Goal: Task Accomplishment & Management: Complete application form

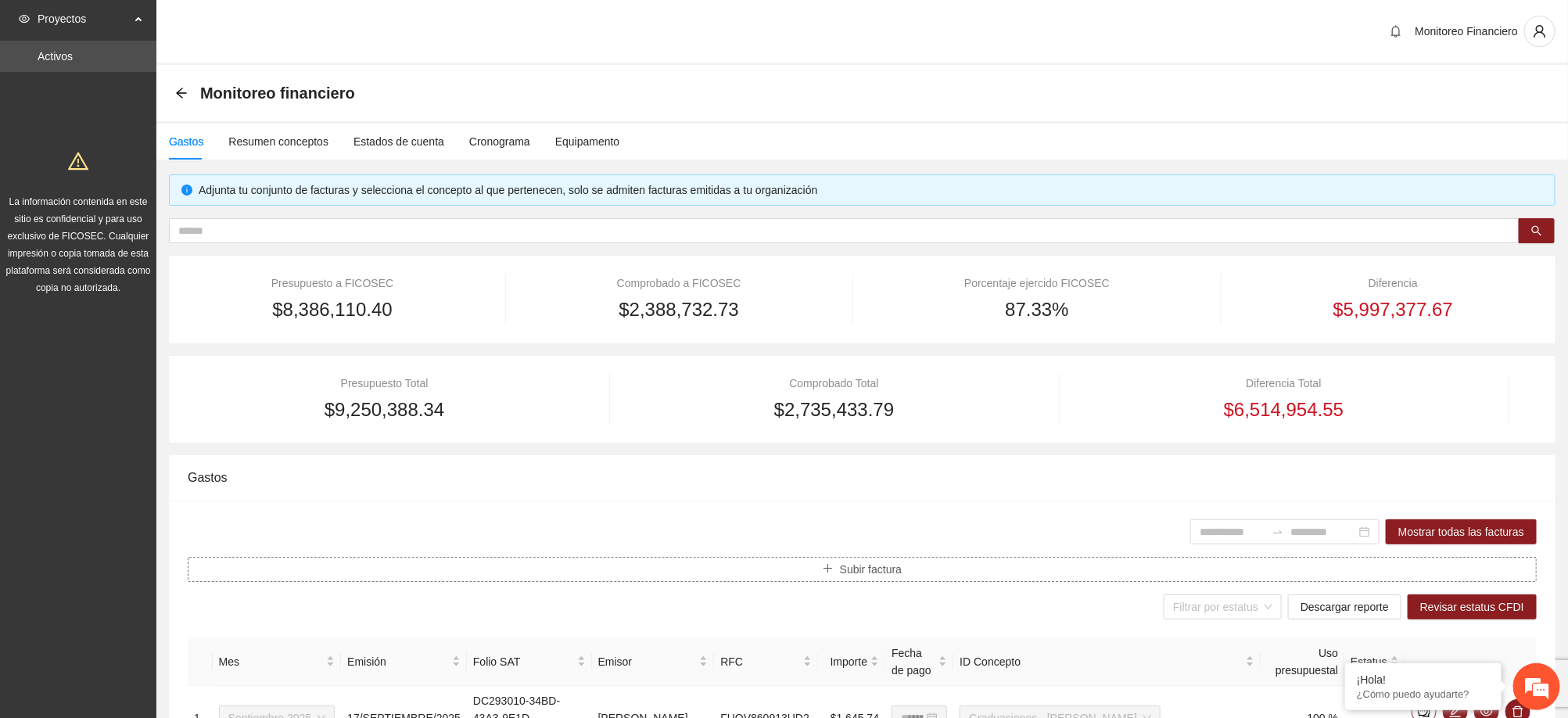
click at [873, 566] on span "Subir factura" at bounding box center [870, 570] width 61 height 17
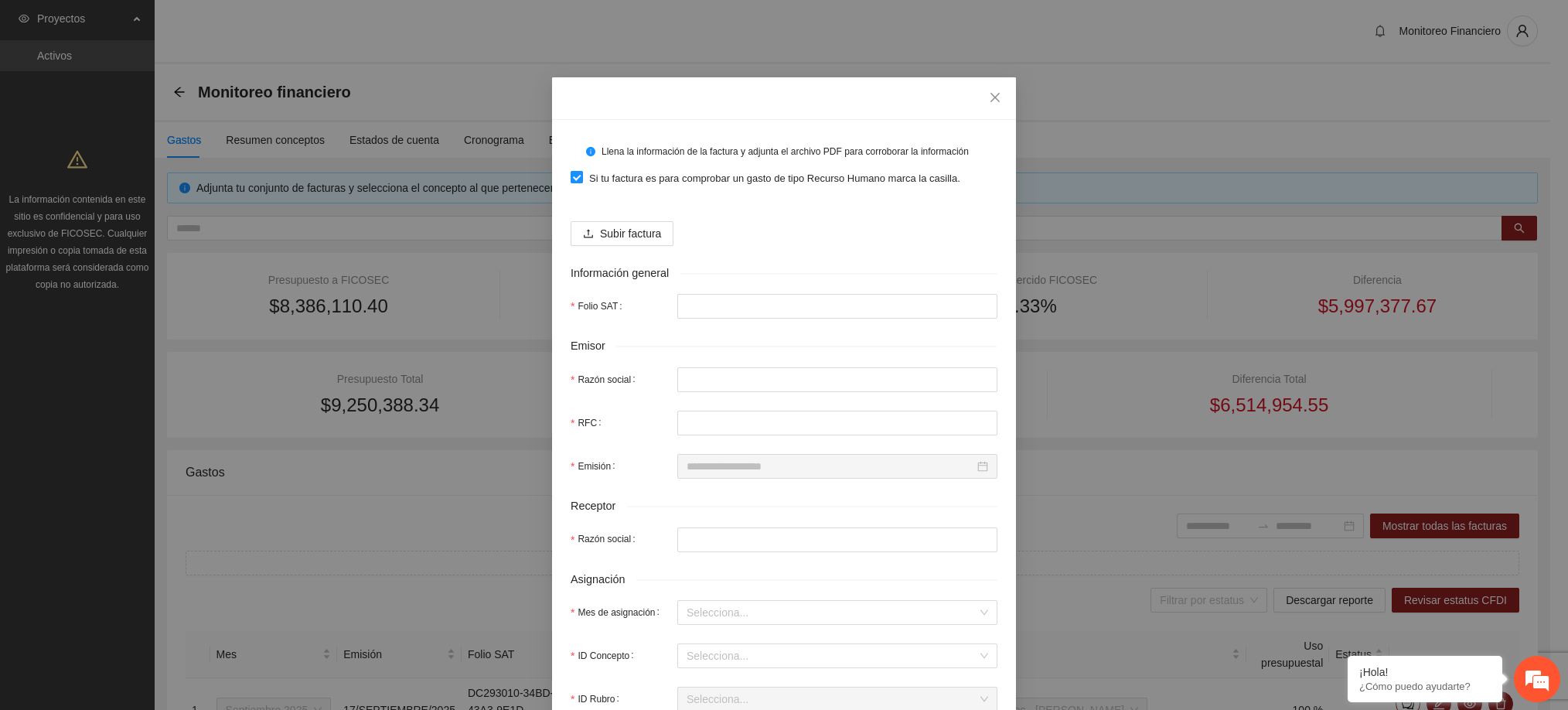
click at [595, 180] on span "Si tu factura es para comprobar un gasto de tipo Recurso Humano marca la casill…" at bounding box center [775, 179] width 383 height 15
click at [615, 230] on span "Subir factura" at bounding box center [630, 234] width 61 height 17
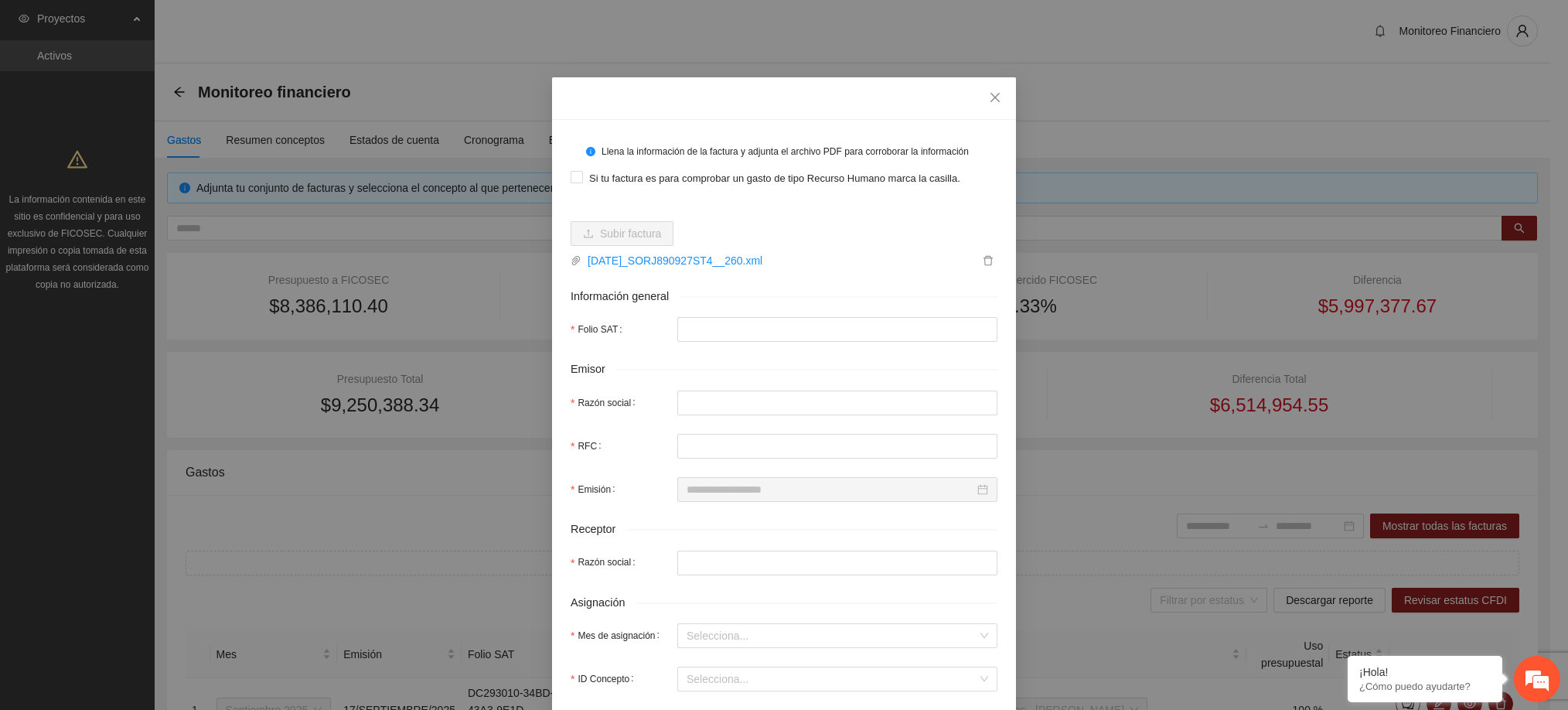
type input "**********"
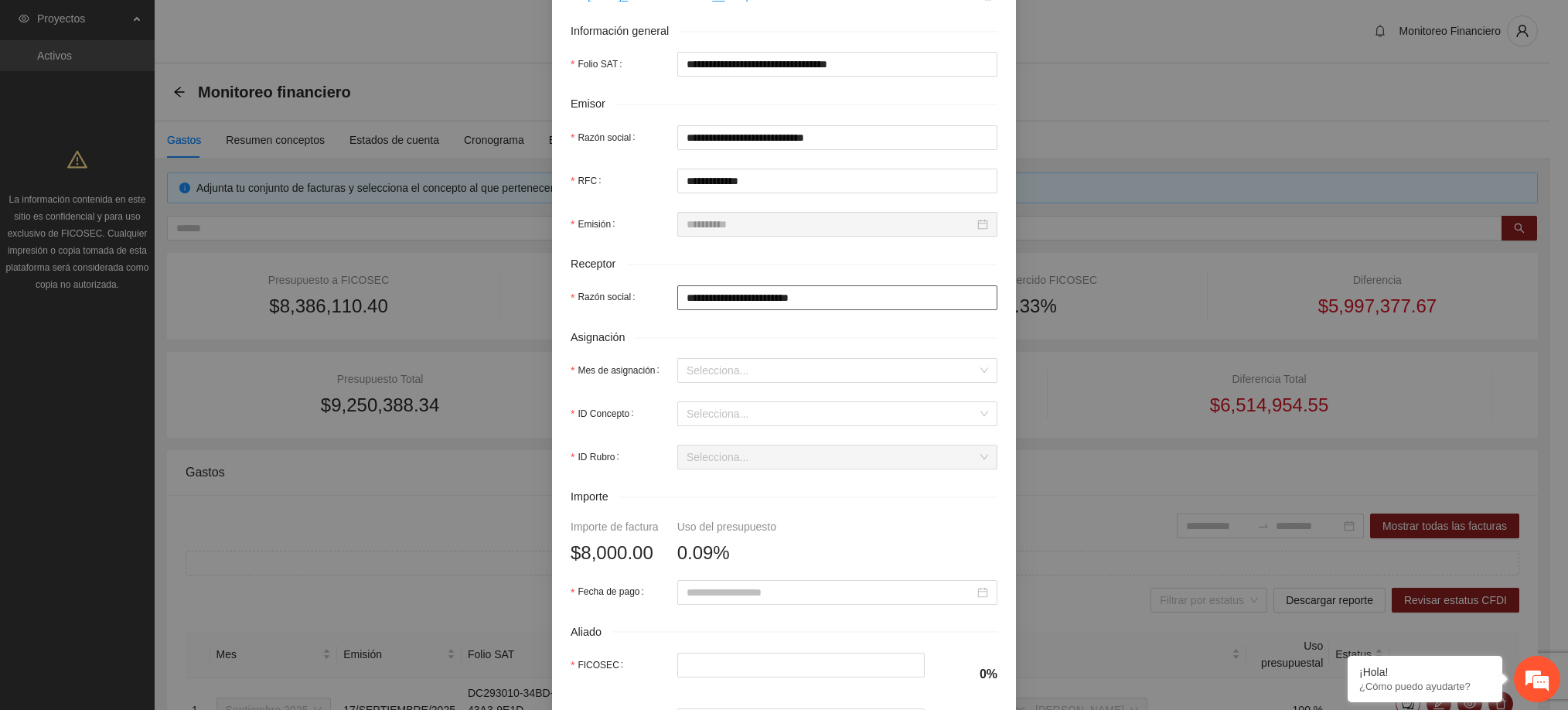
scroll to position [290, 0]
click at [729, 372] on input "Mes de asignación" at bounding box center [832, 368] width 291 height 23
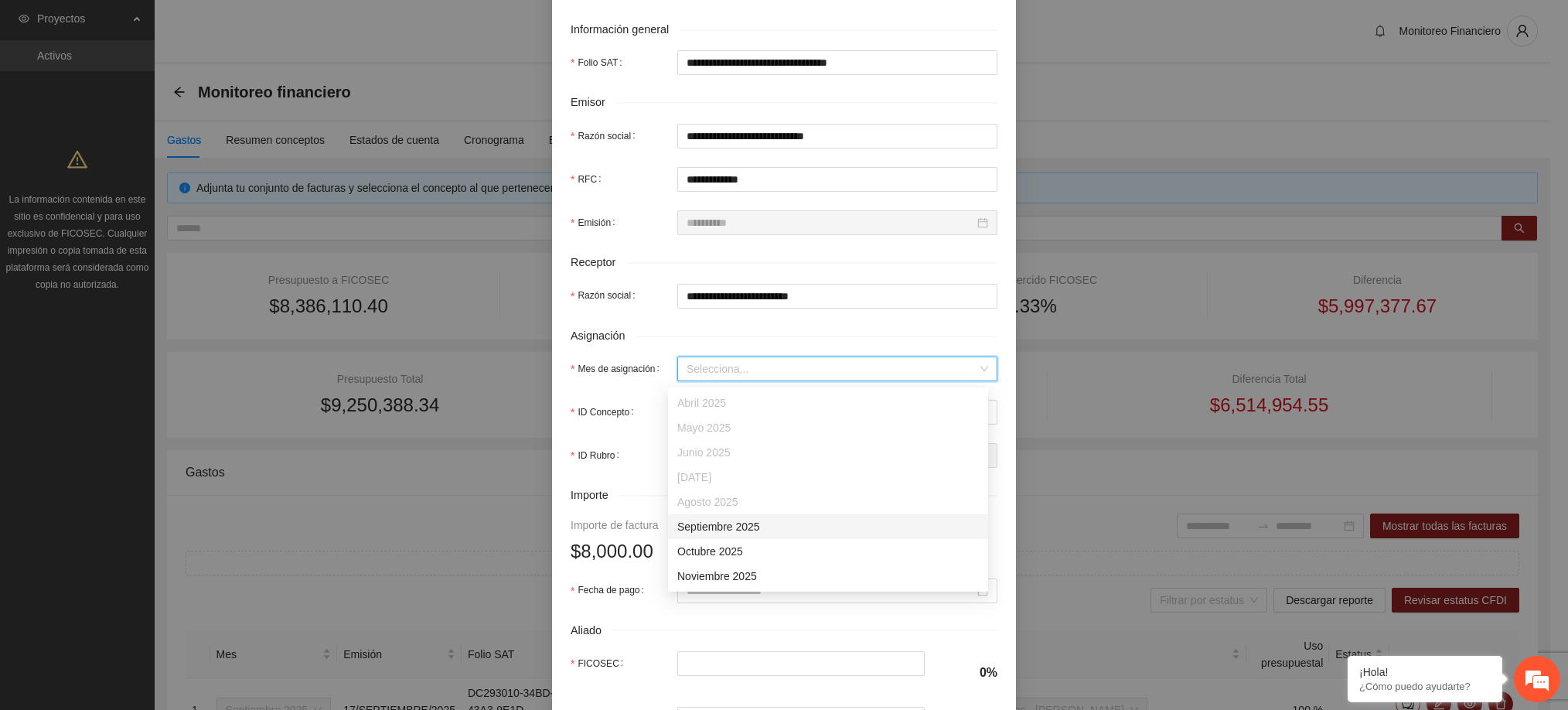
click at [731, 525] on div "Septiembre 2025" at bounding box center [828, 527] width 301 height 17
click at [729, 423] on input "ID Concepto" at bounding box center [832, 412] width 291 height 23
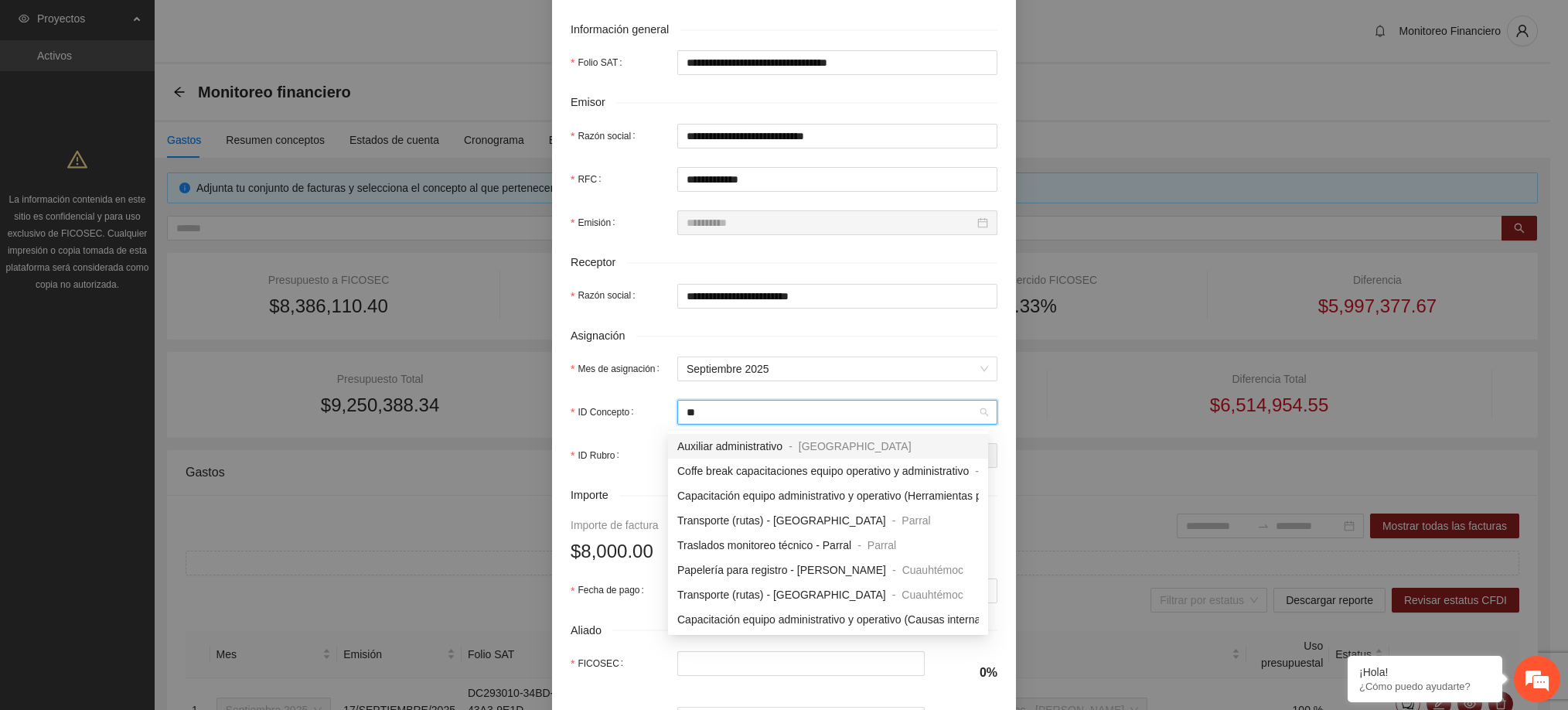
type input "***"
click at [722, 517] on span "Transporte (rutas) - [GEOGRAPHIC_DATA]" at bounding box center [781, 521] width 209 height 12
type input "*****"
type input "***"
type input "*"
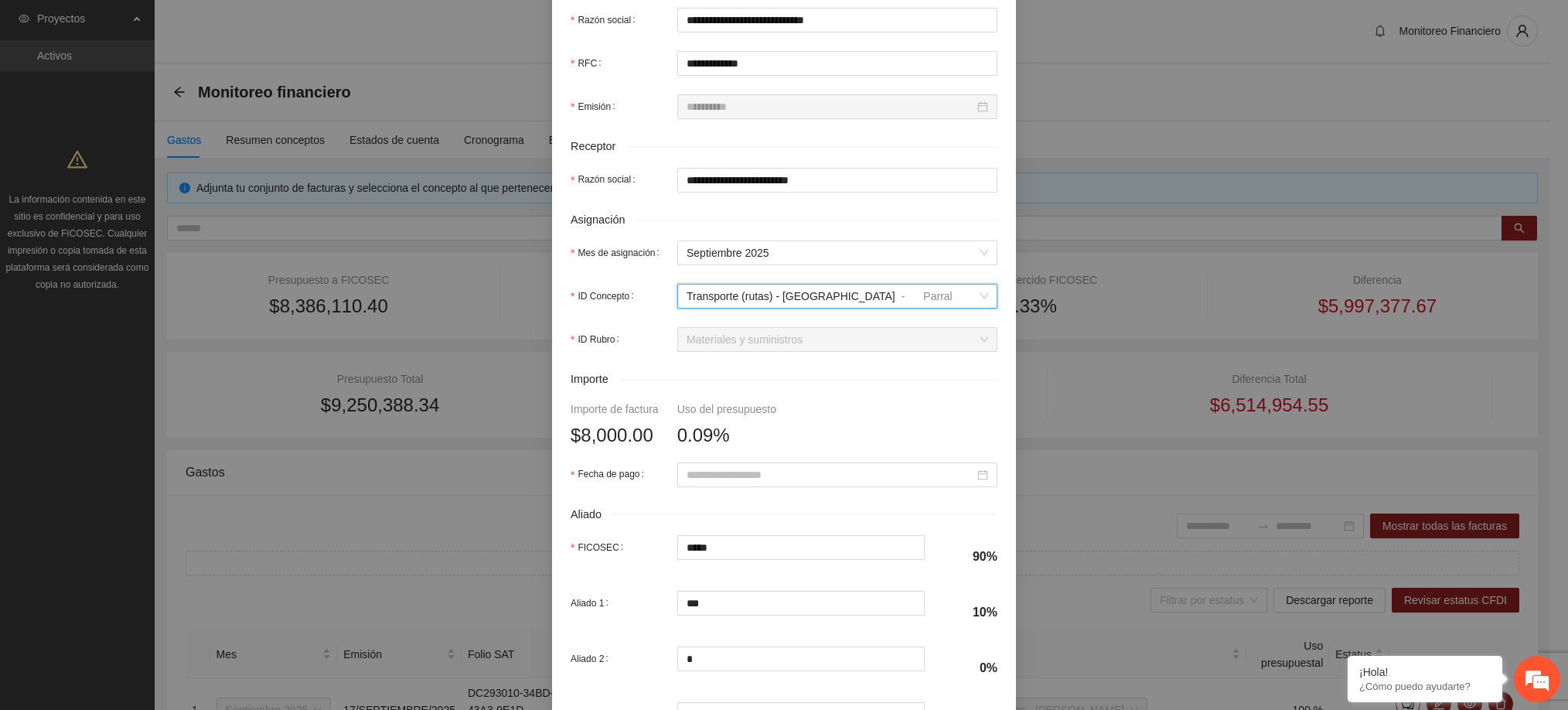
scroll to position [407, 0]
click at [824, 478] on input "Fecha de pago" at bounding box center [830, 474] width 288 height 17
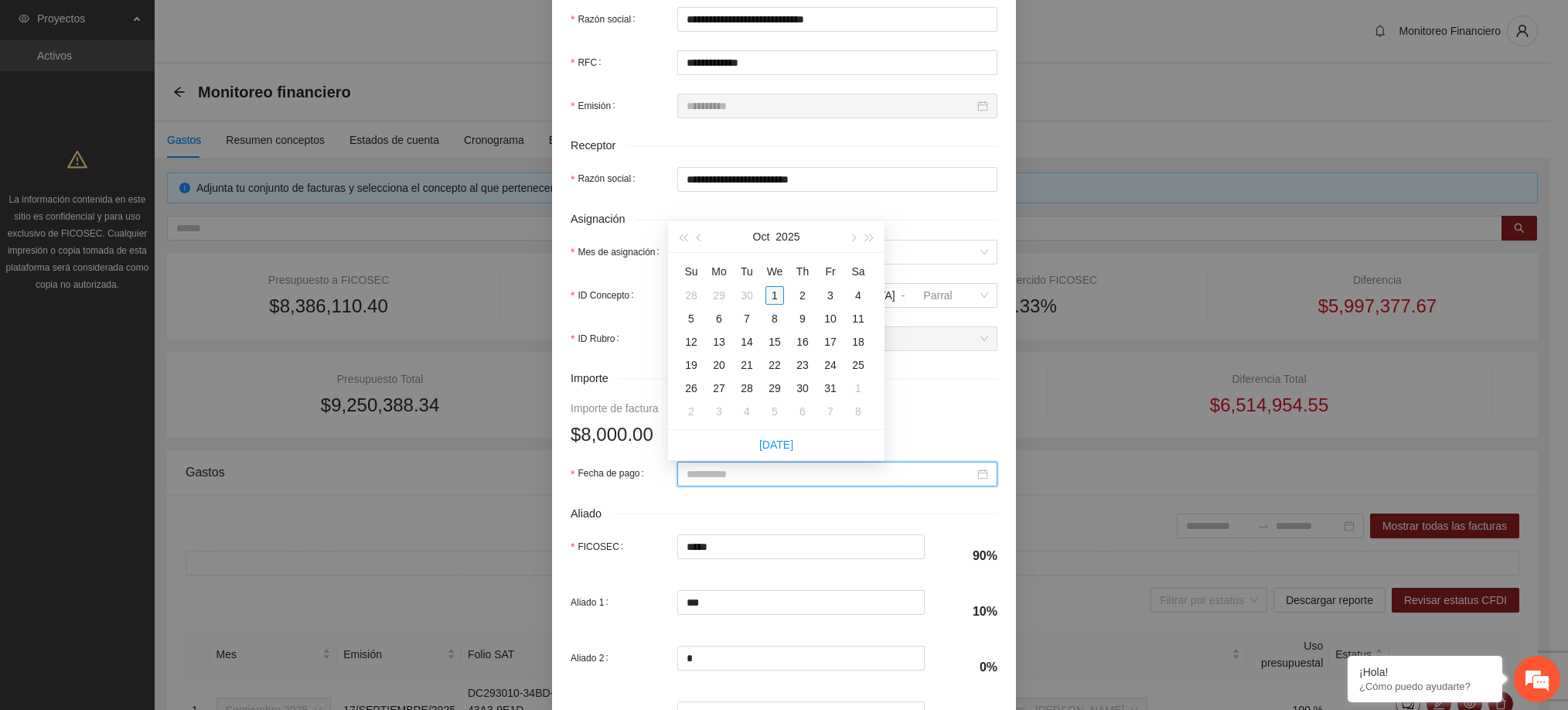
type input "**********"
click at [706, 248] on button "button" at bounding box center [699, 236] width 17 height 31
type input "**********"
click at [805, 337] on div "18" at bounding box center [803, 342] width 19 height 19
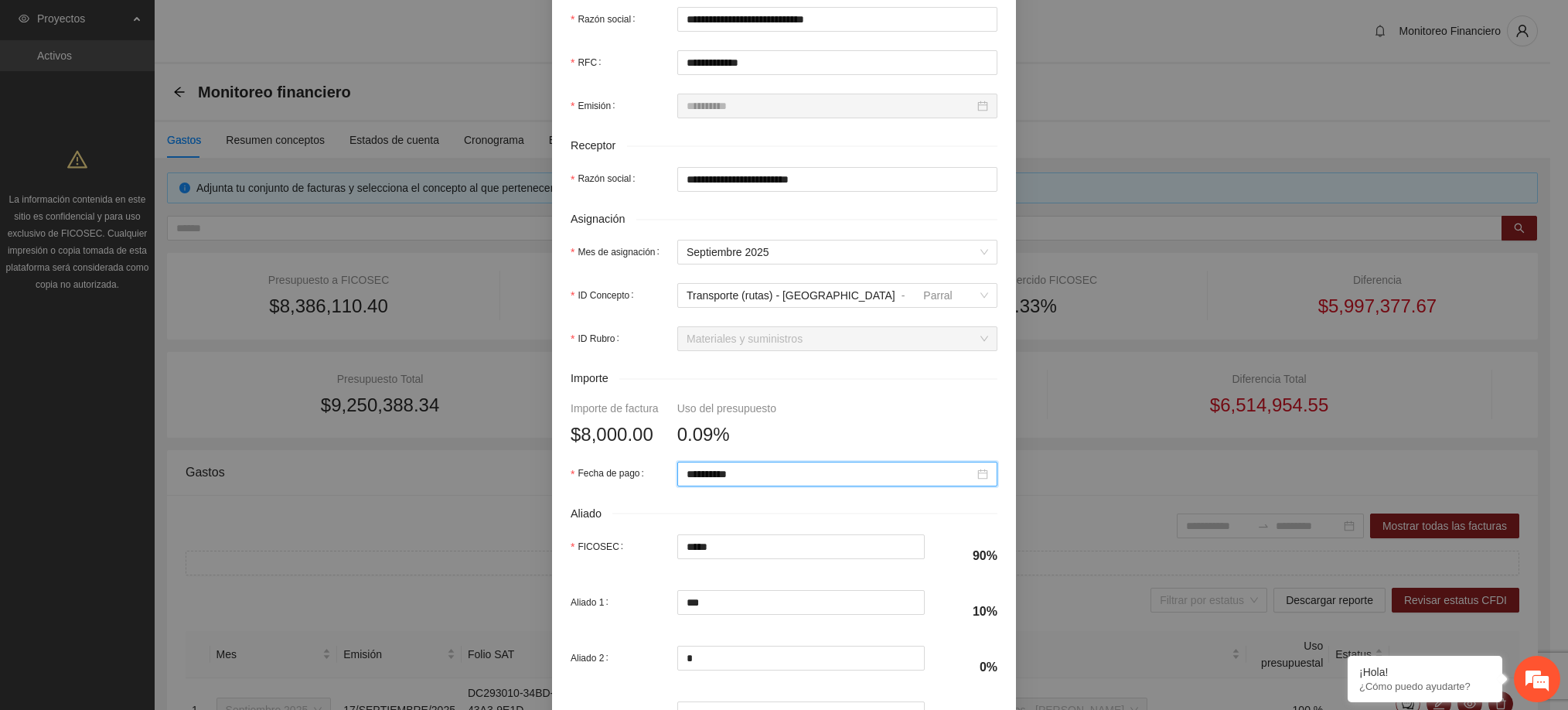
scroll to position [540, 0]
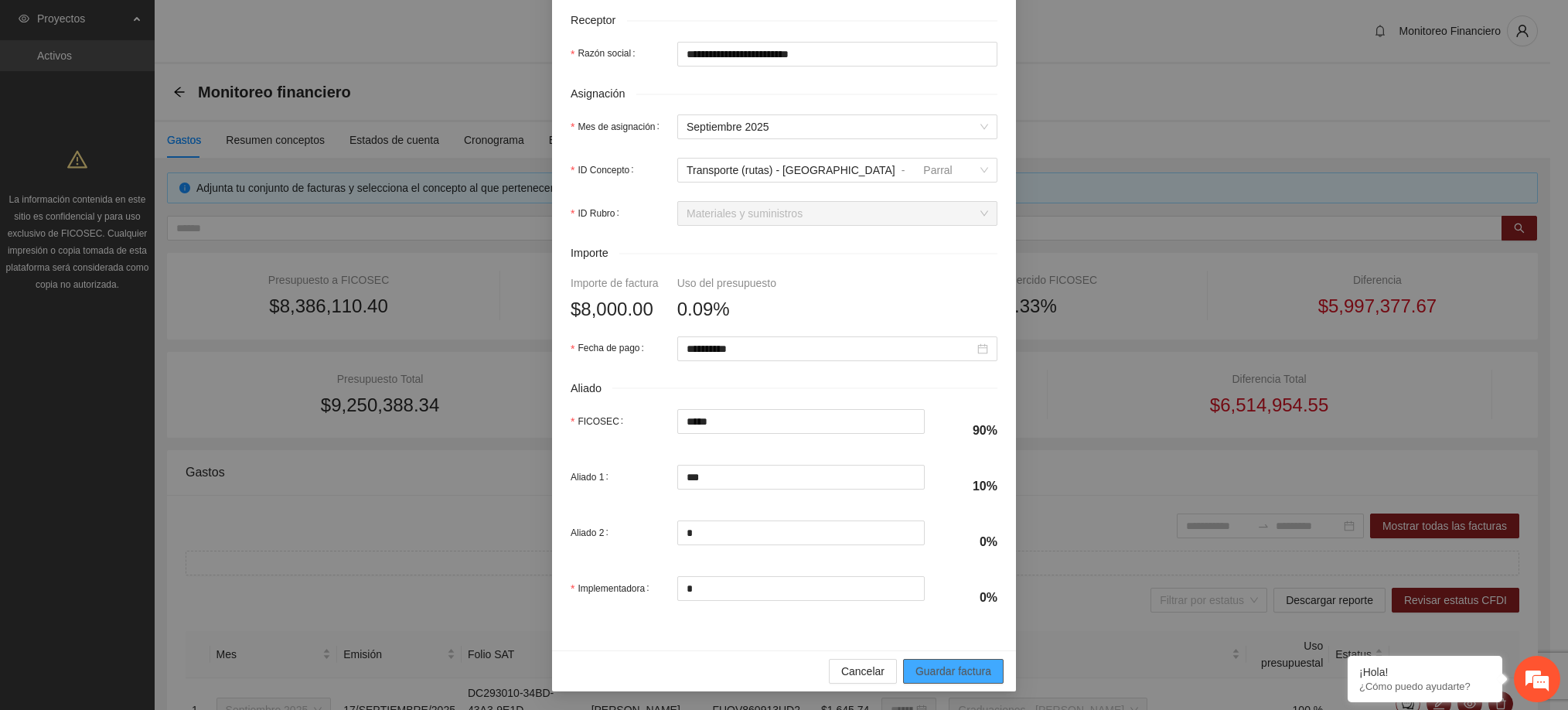
click at [925, 664] on span "Guardar factura" at bounding box center [953, 671] width 76 height 17
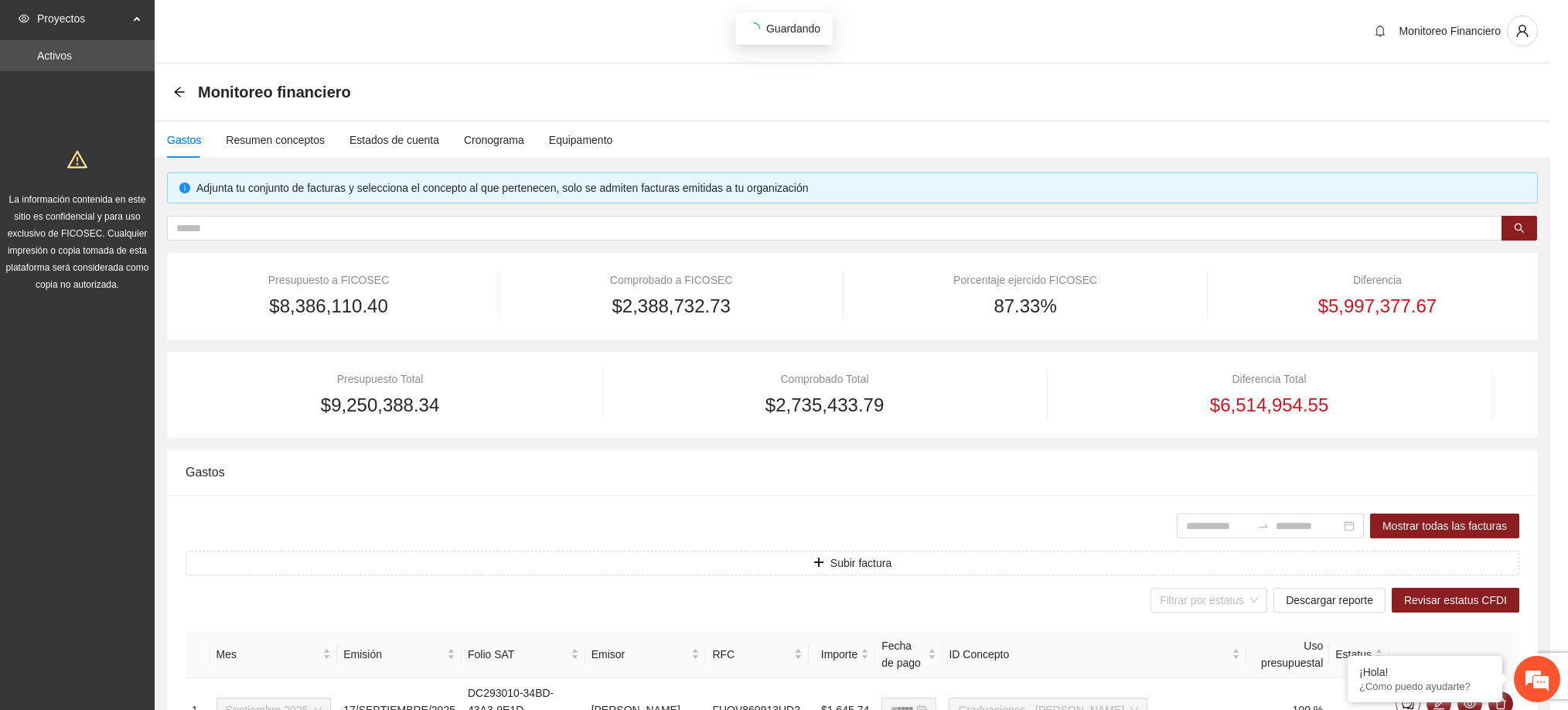
scroll to position [416, 0]
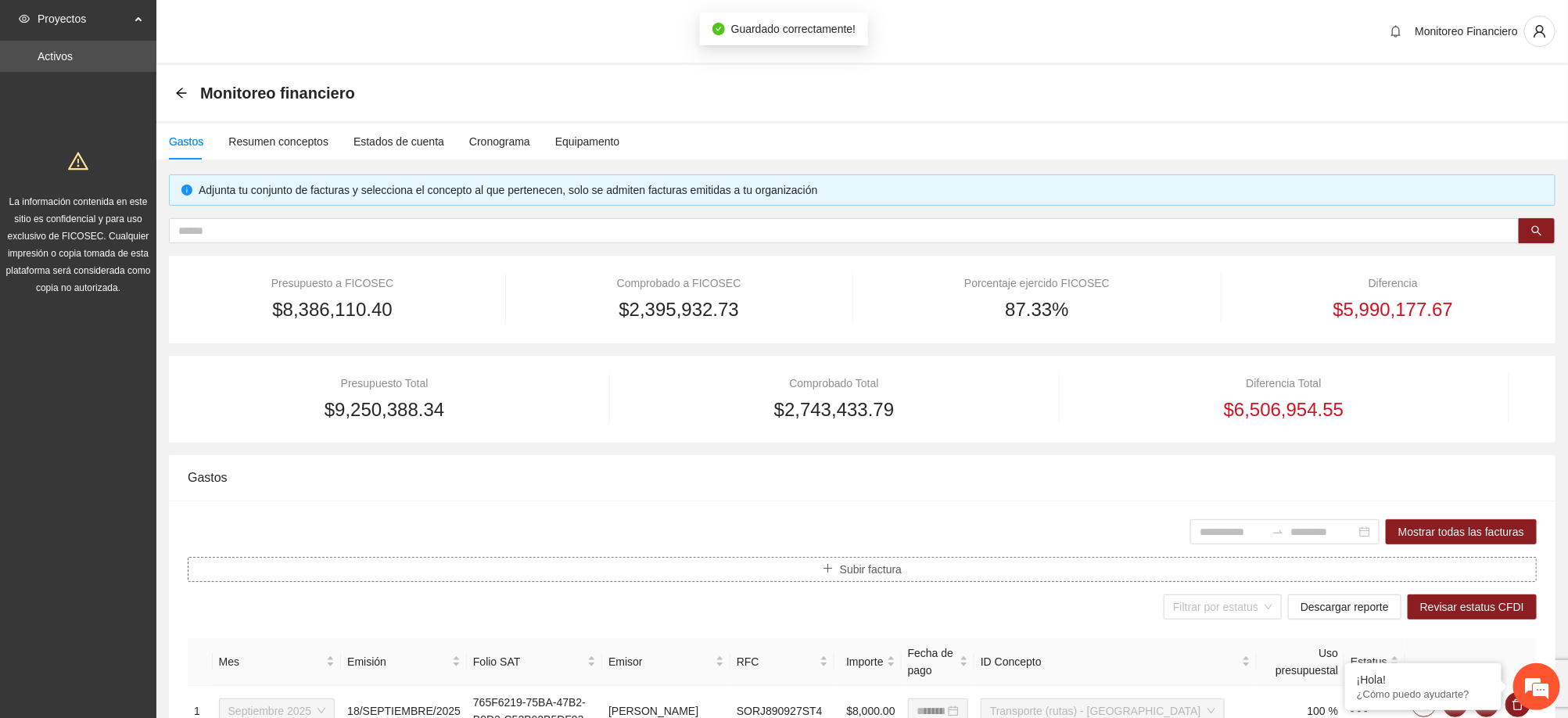
click at [897, 575] on span "Subir factura" at bounding box center [870, 570] width 61 height 17
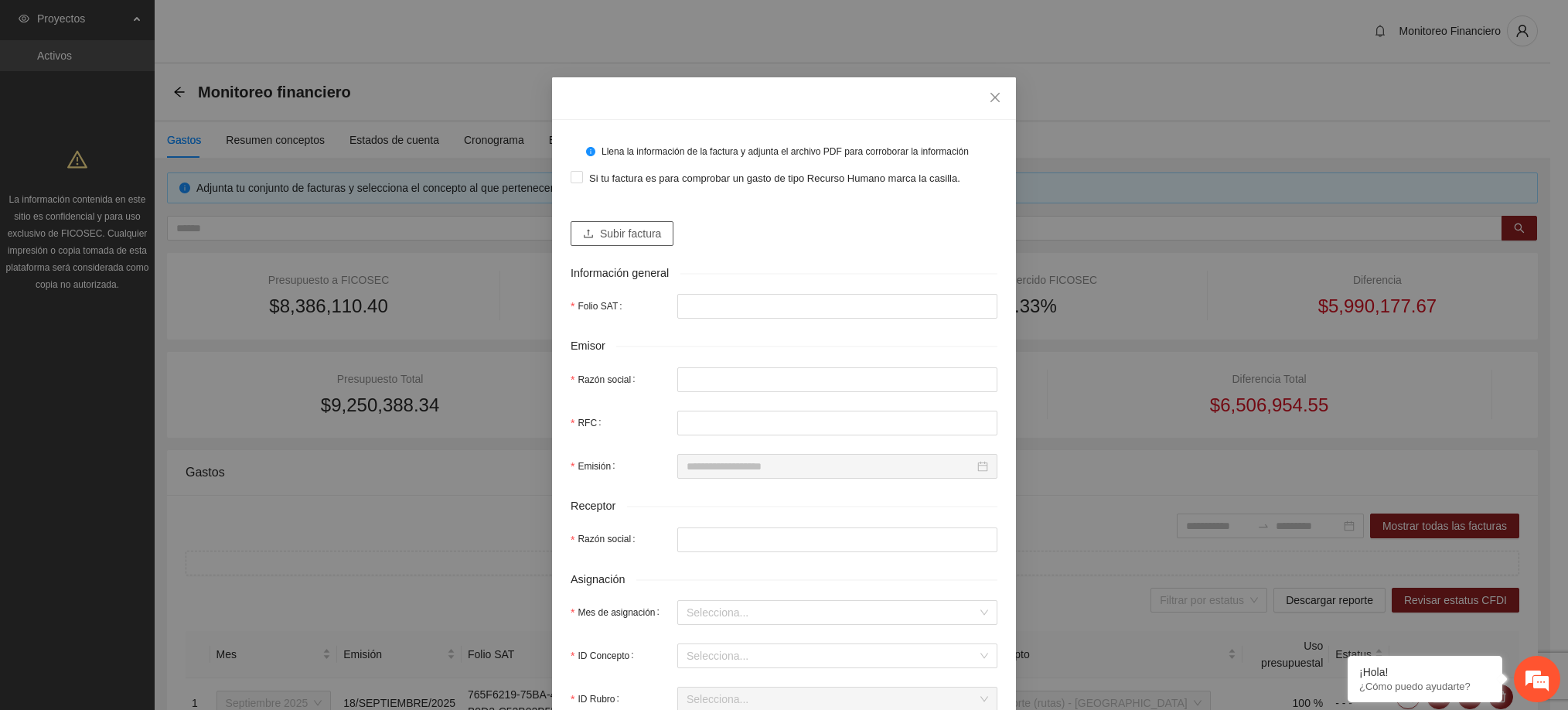
click at [645, 235] on span "Subir factura" at bounding box center [630, 234] width 61 height 17
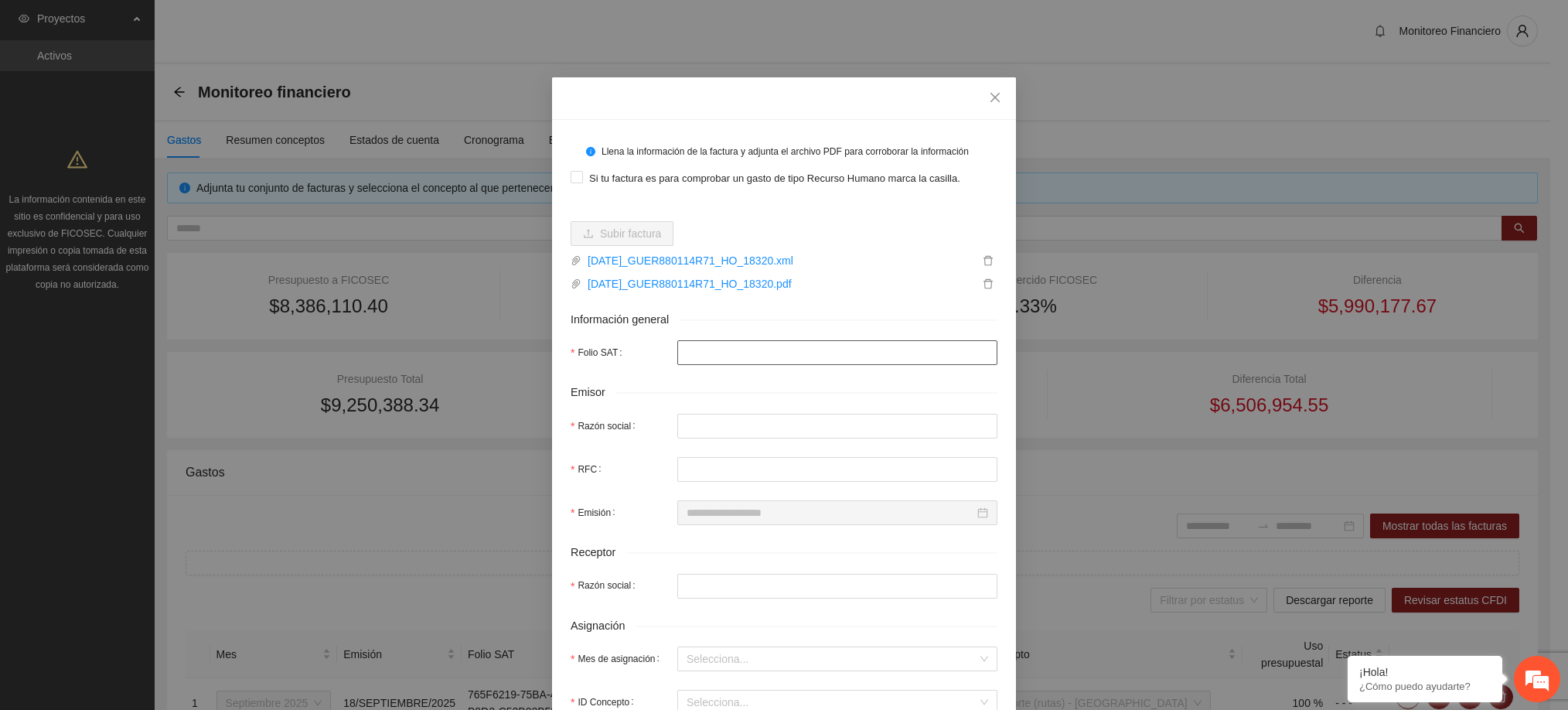
type input "**********"
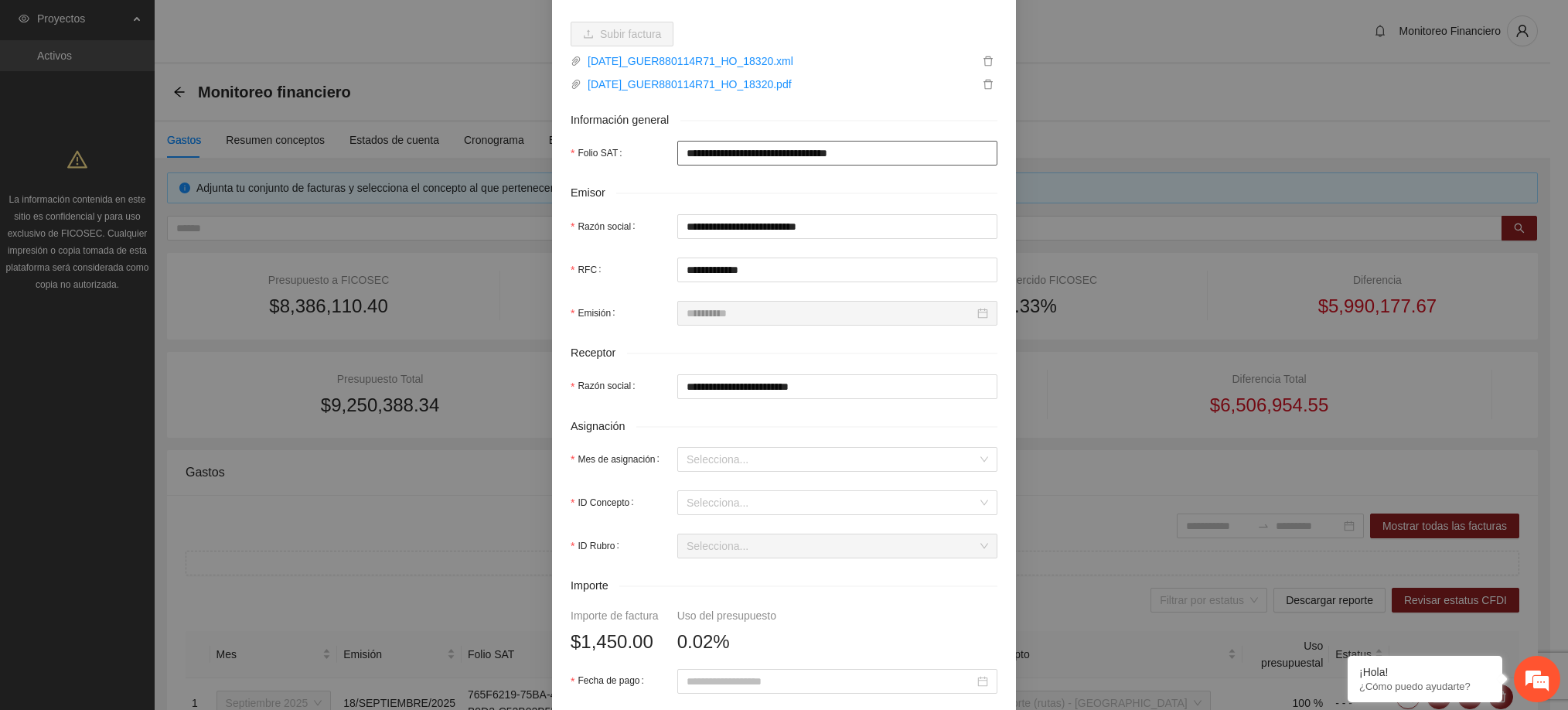
scroll to position [411, 0]
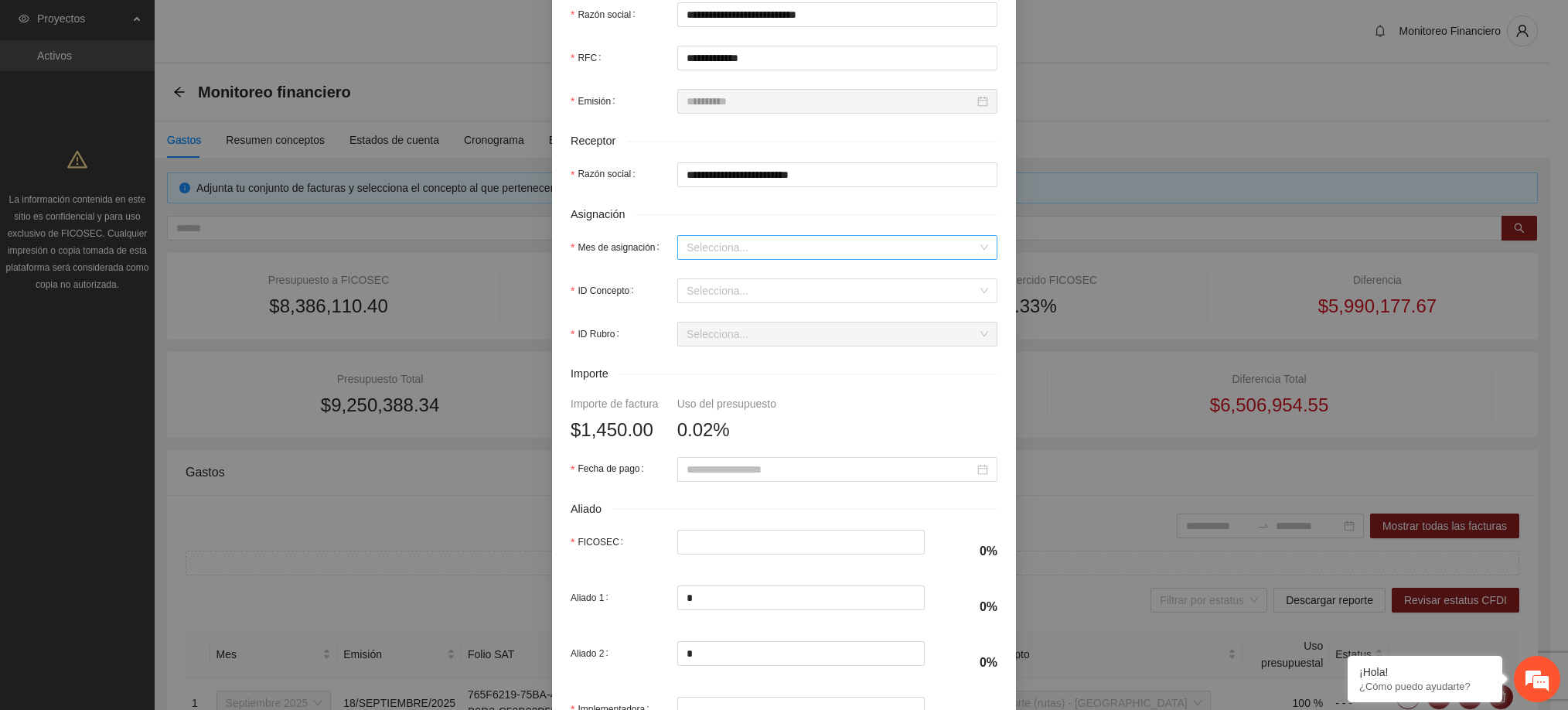
click at [703, 255] on input "Mes de asignación" at bounding box center [832, 247] width 291 height 23
click at [743, 406] on div "Septiembre 2025" at bounding box center [828, 404] width 301 height 17
click at [719, 293] on input "ID Concepto" at bounding box center [832, 290] width 291 height 23
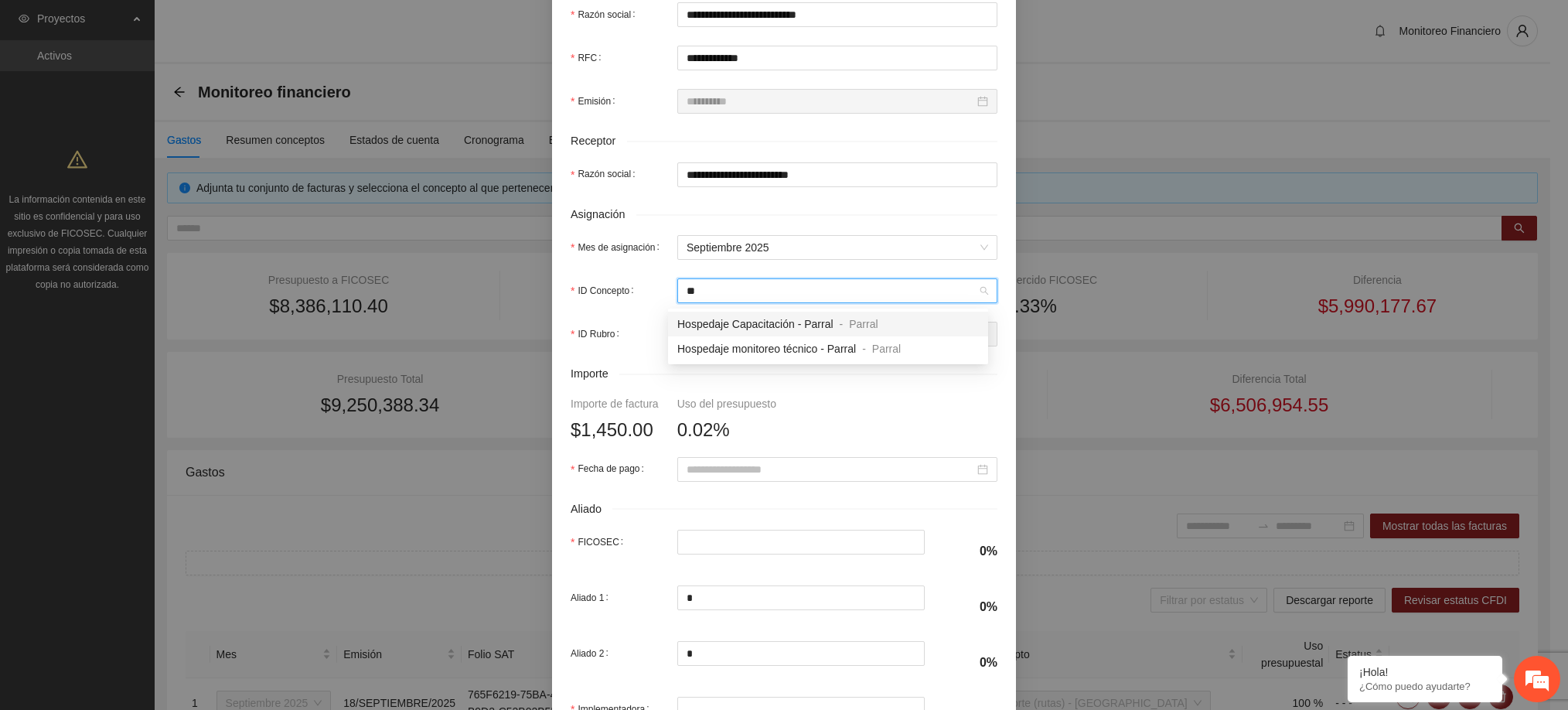
type input "***"
click at [775, 349] on span "Hospedaje monitoreo técnico - Parral" at bounding box center [766, 349] width 179 height 12
type input "*****"
type input "***"
type input "*"
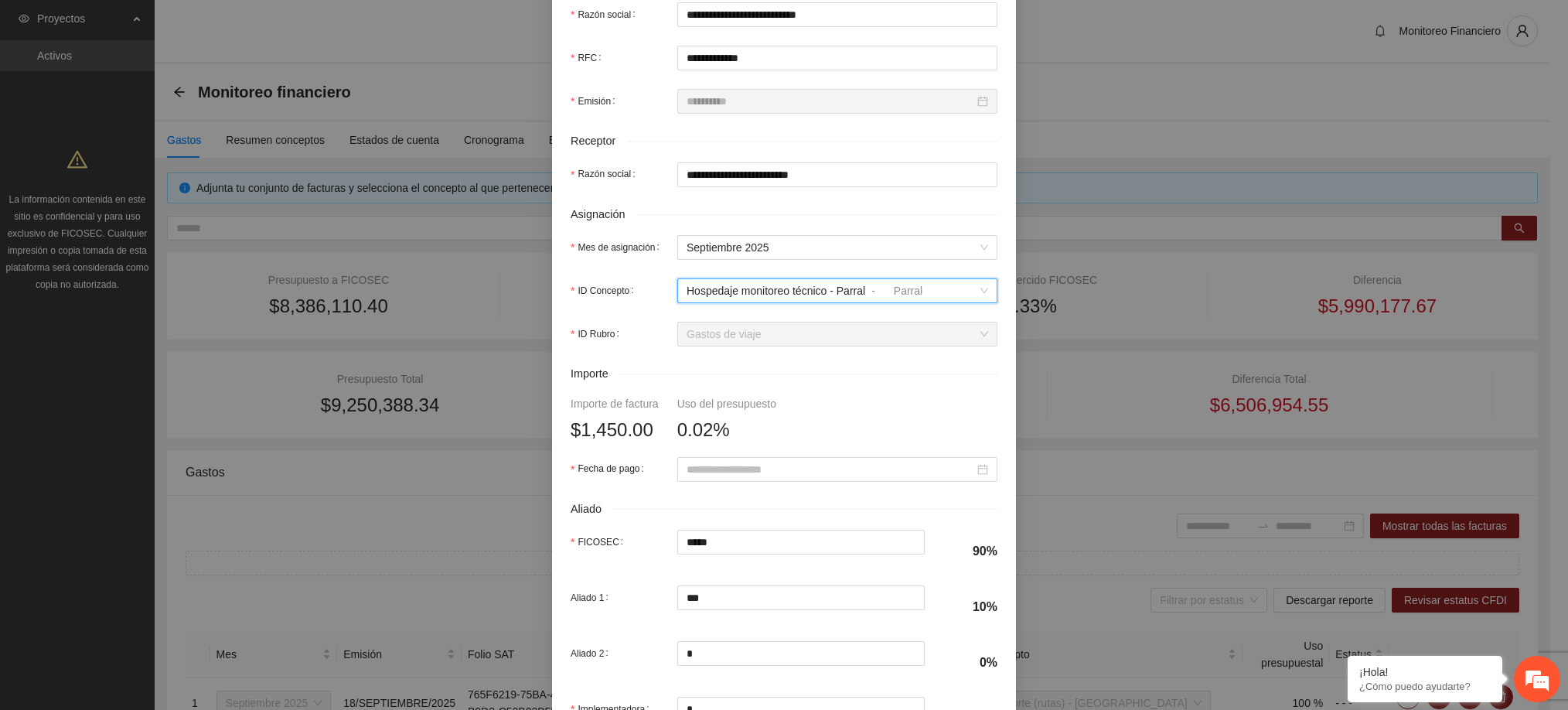
scroll to position [540, 0]
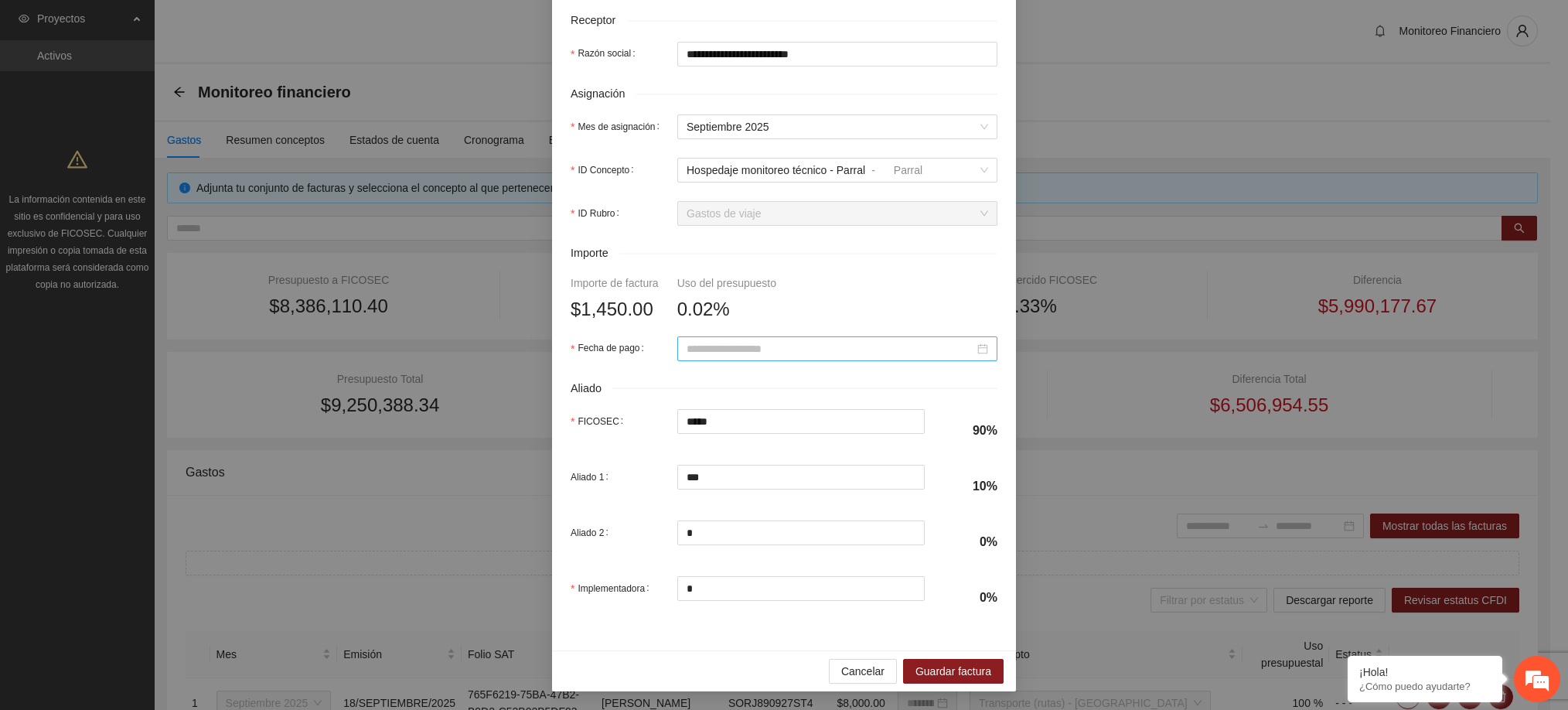
click at [773, 353] on div at bounding box center [837, 349] width 320 height 25
click at [697, 377] on span "button" at bounding box center [700, 375] width 8 height 8
type input "**********"
click at [830, 483] on div "19" at bounding box center [830, 480] width 19 height 19
click at [956, 667] on span "Guardar factura" at bounding box center [953, 671] width 76 height 17
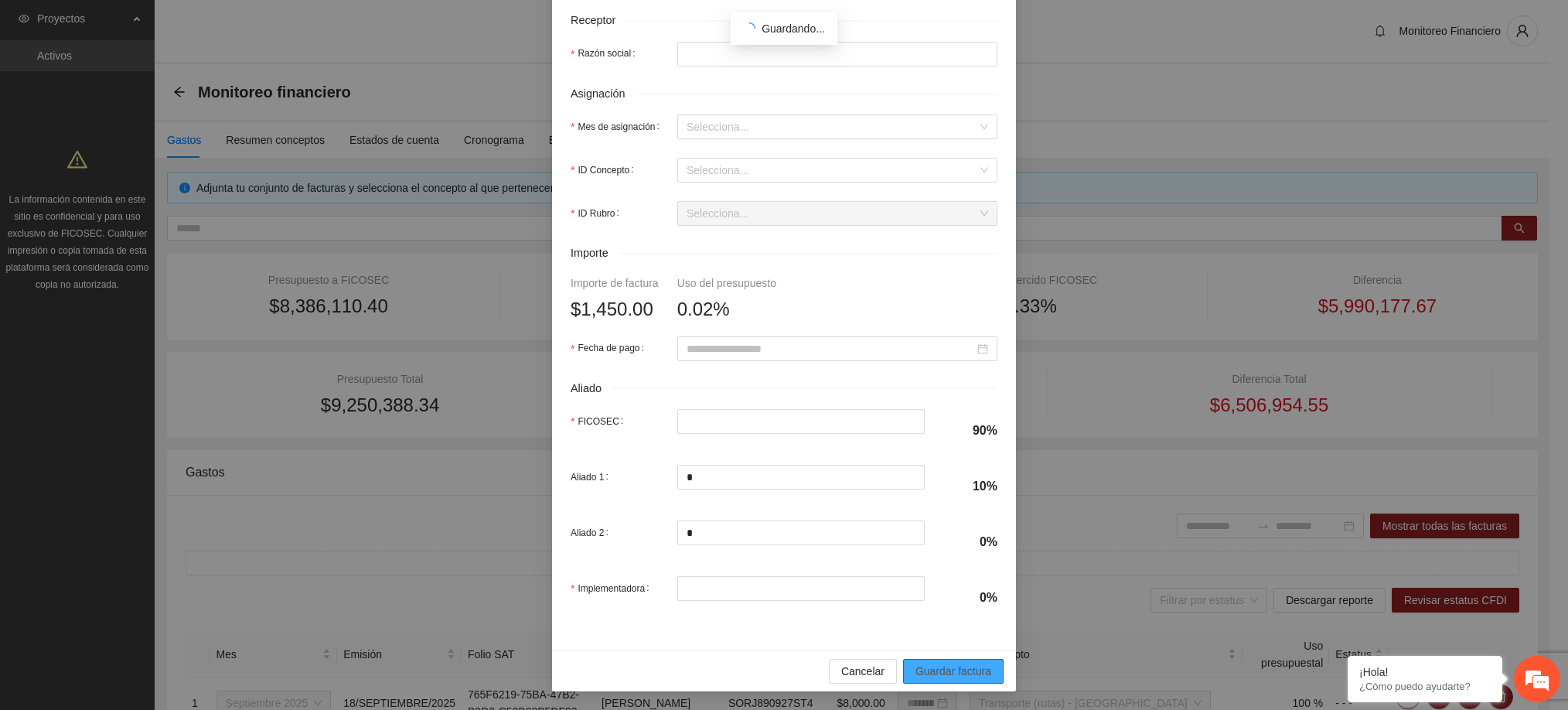
scroll to position [416, 0]
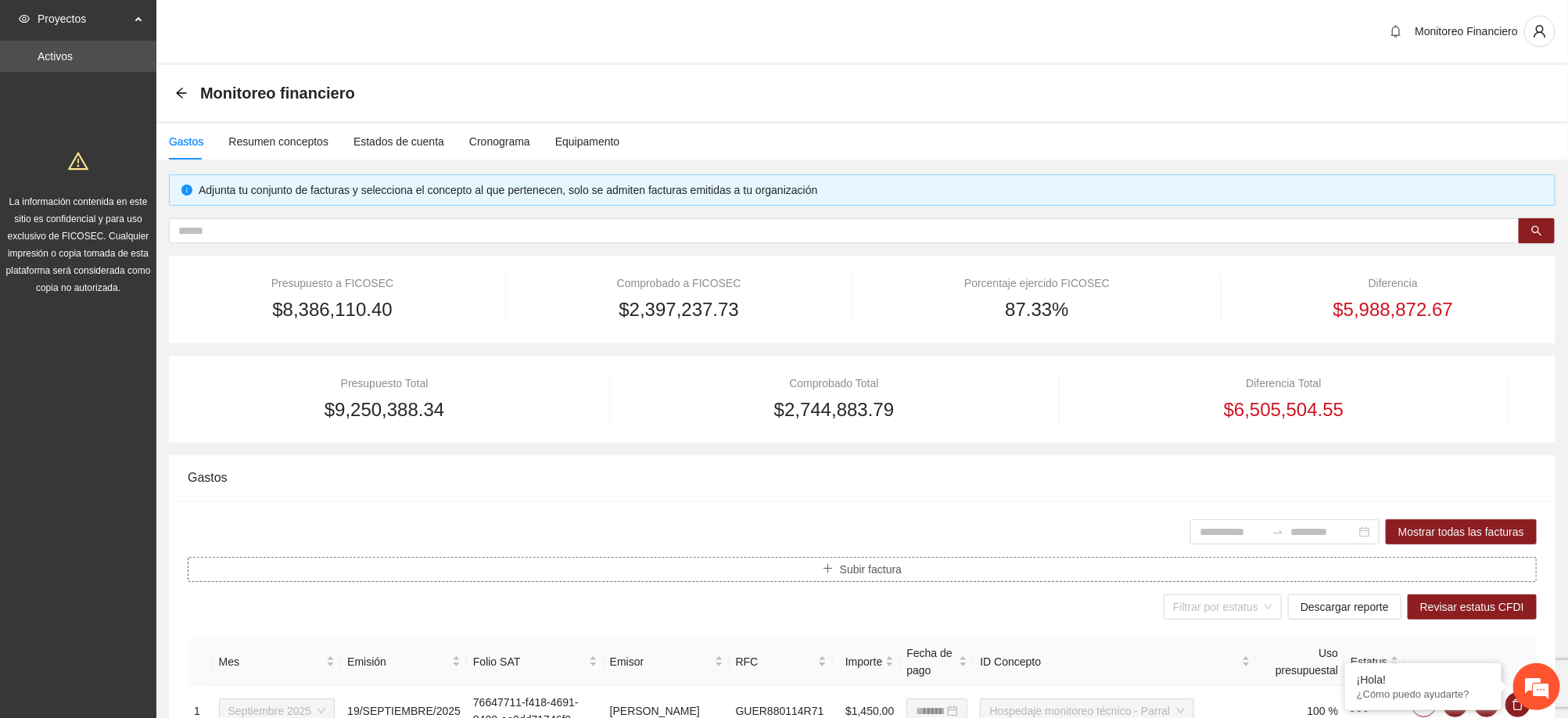
click at [860, 568] on span "Subir factura" at bounding box center [870, 570] width 61 height 17
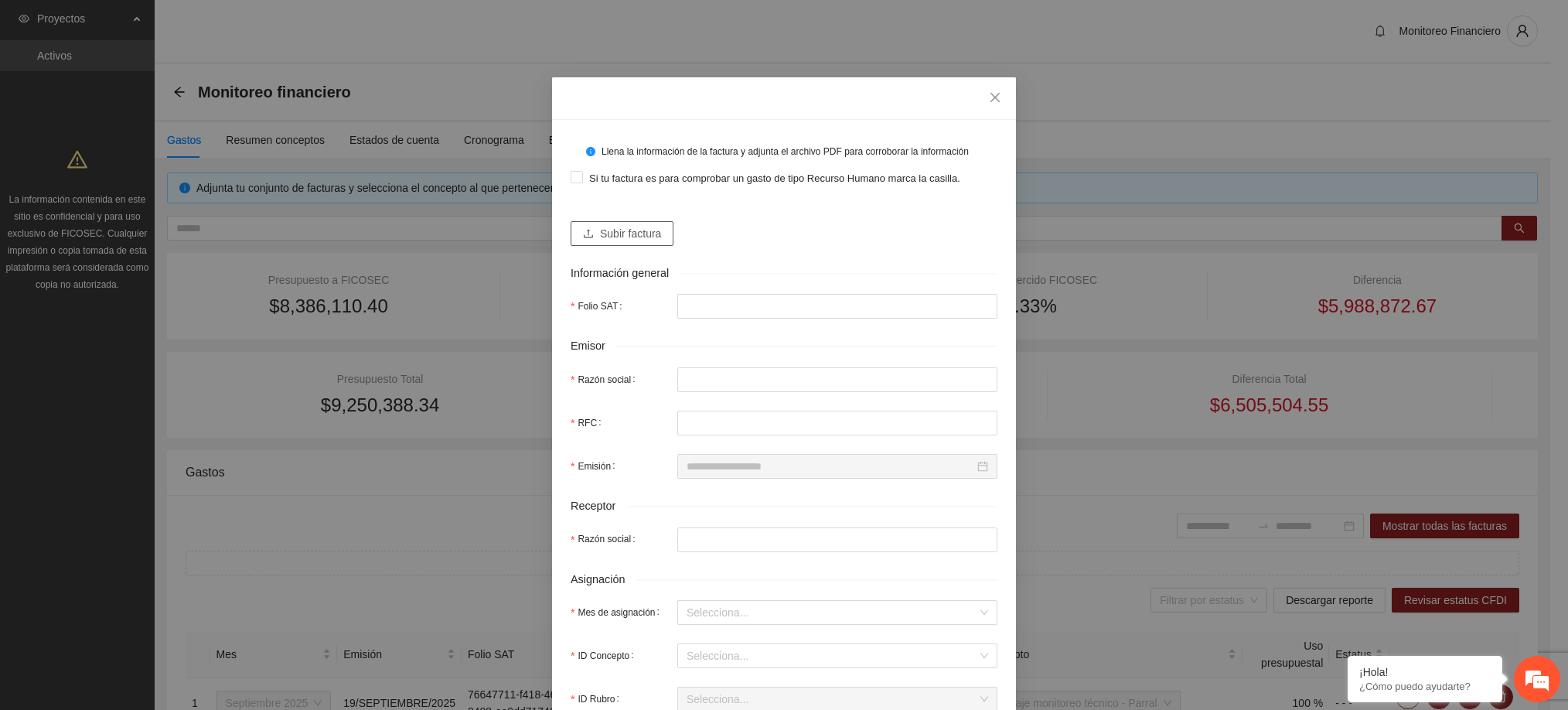
click at [618, 233] on span "Subir factura" at bounding box center [630, 234] width 61 height 17
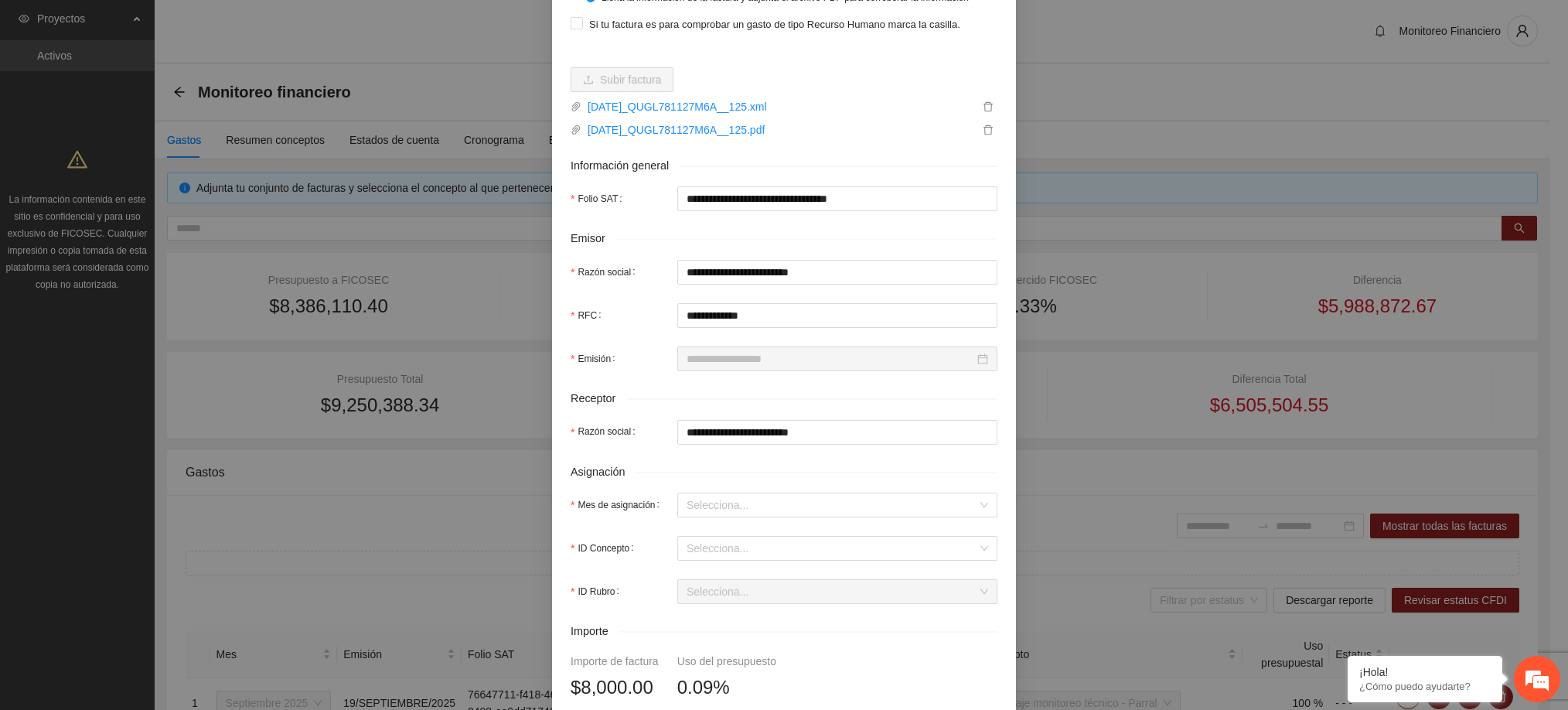
type input "**********"
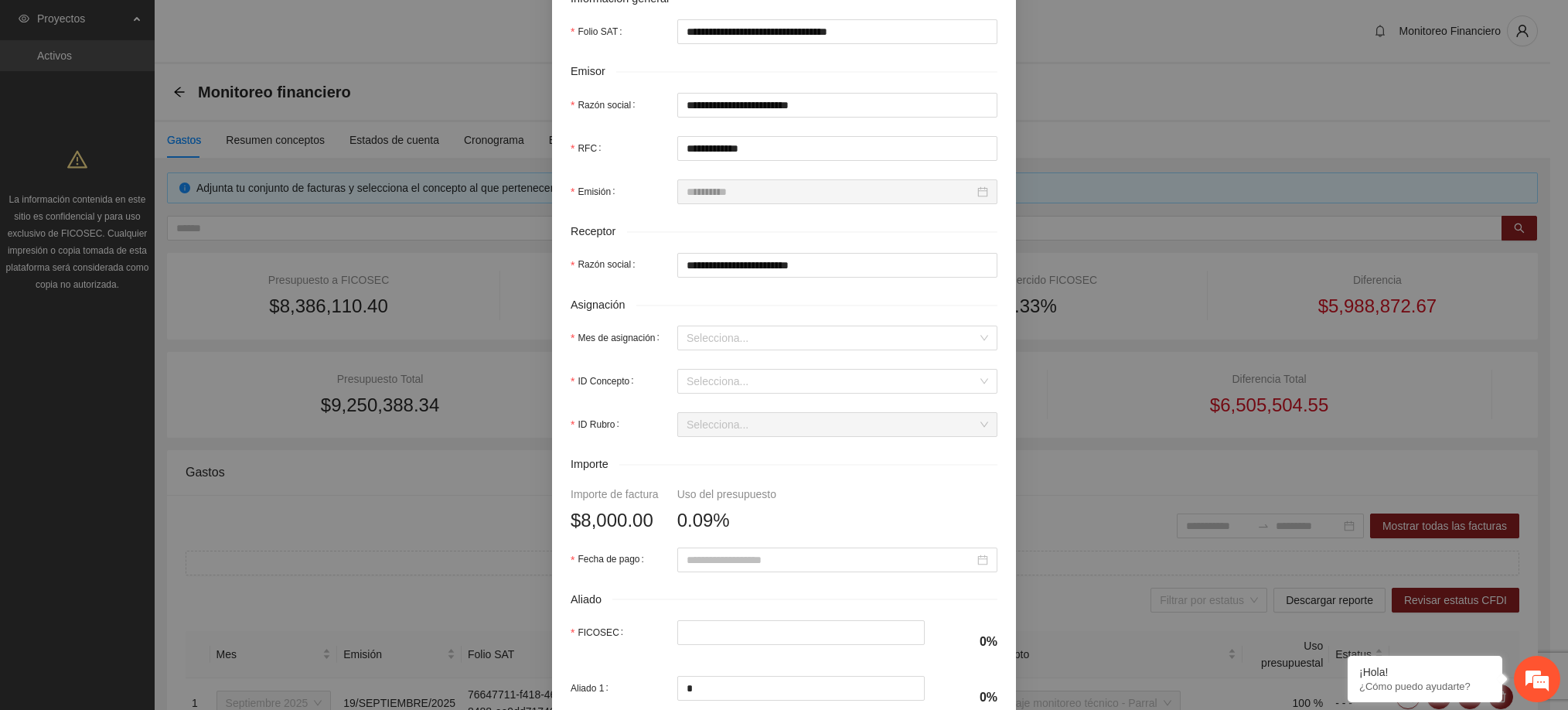
scroll to position [323, 0]
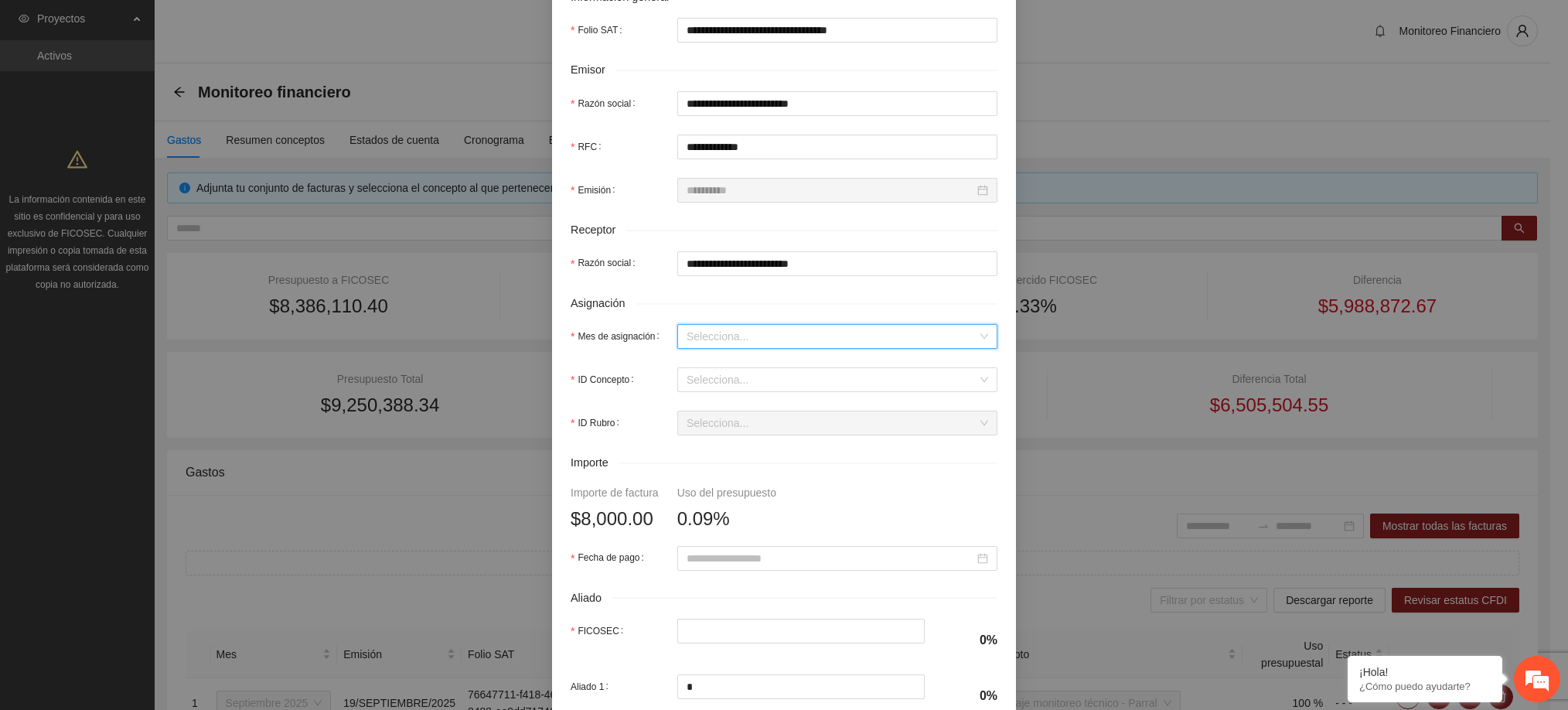
click at [716, 344] on input "Mes de asignación" at bounding box center [832, 336] width 291 height 23
click at [713, 494] on div "Septiembre 2025" at bounding box center [828, 494] width 301 height 17
click at [717, 386] on input "ID Concepto" at bounding box center [832, 379] width 291 height 23
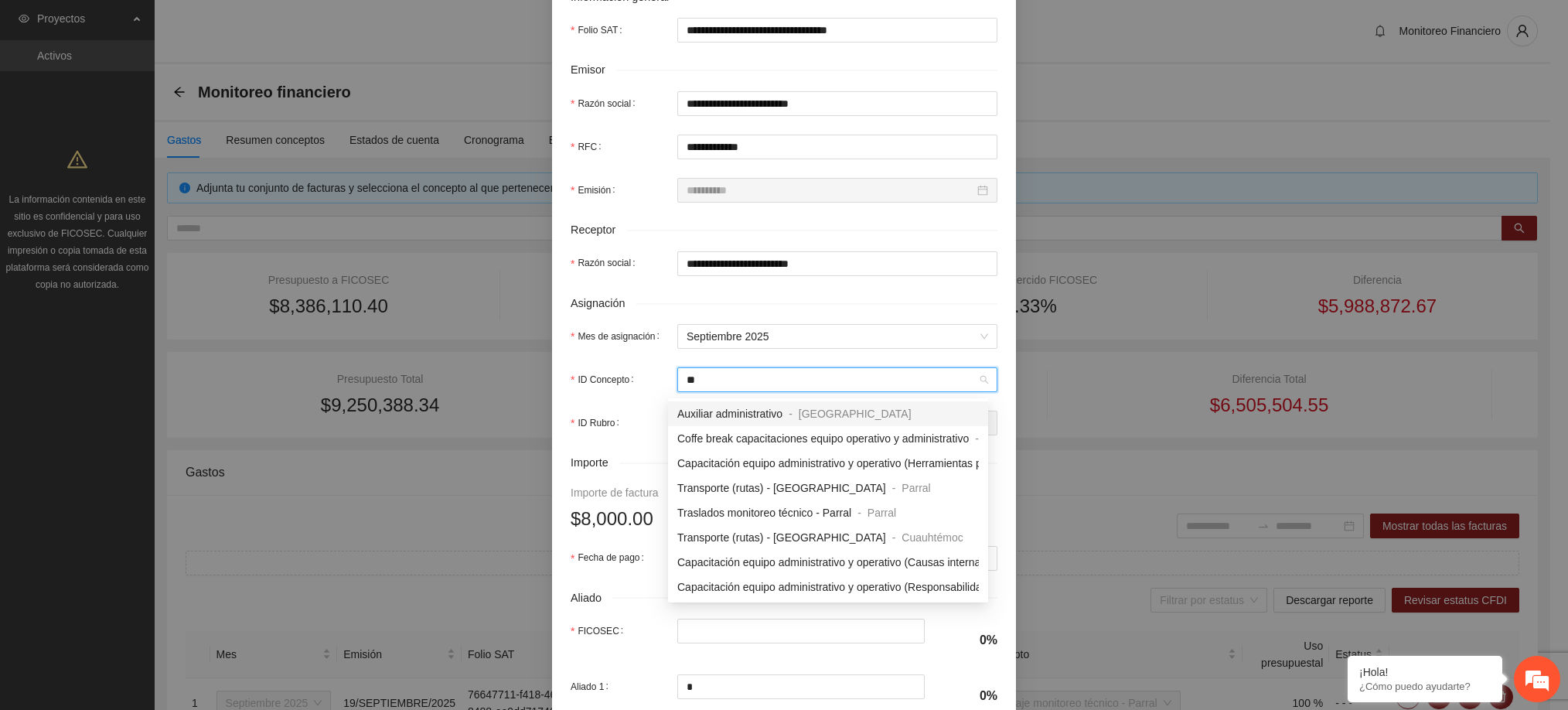
type input "*"
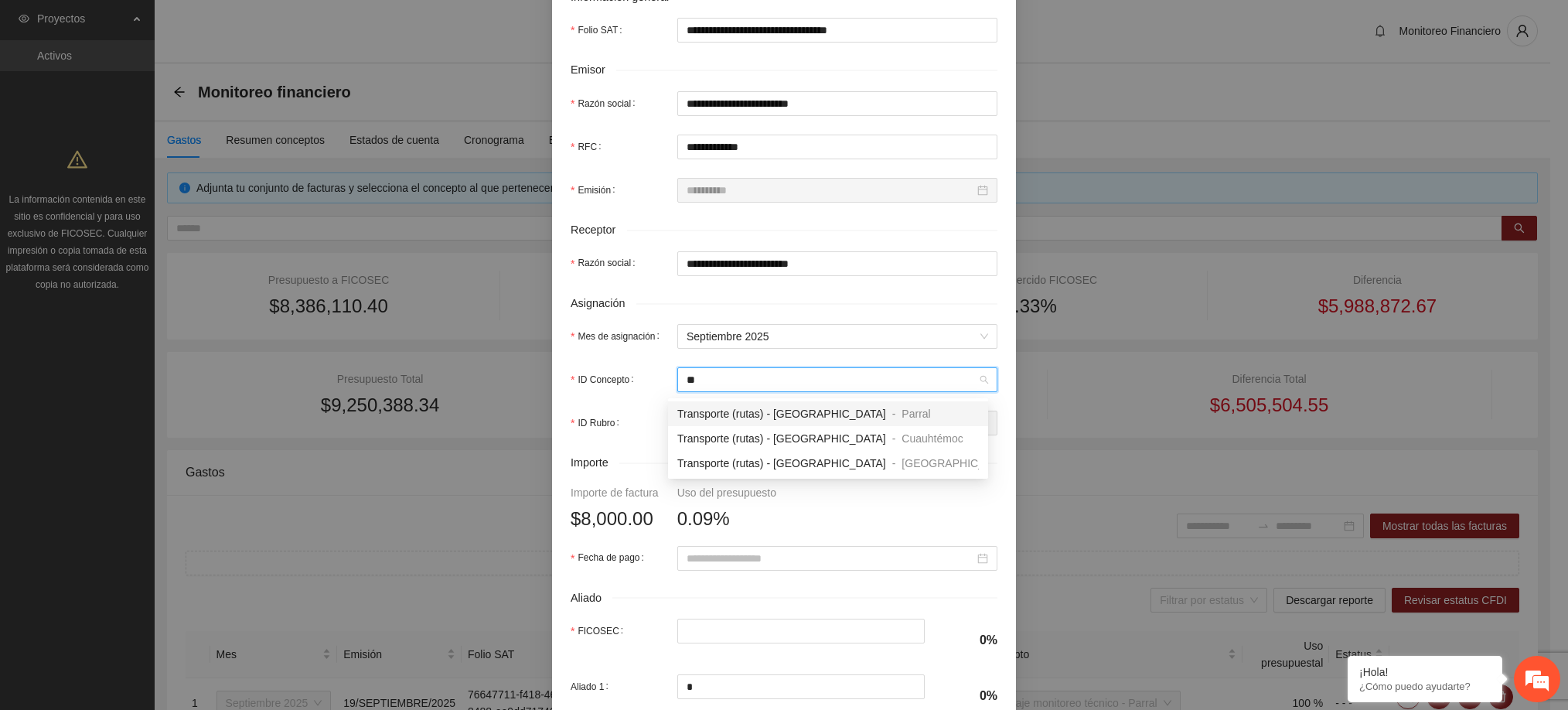
type input "***"
click at [739, 449] on div "Transporte (rutas) - [GEOGRAPHIC_DATA] - [PERSON_NAME]" at bounding box center [828, 439] width 320 height 25
type input "*****"
type input "***"
type input "*"
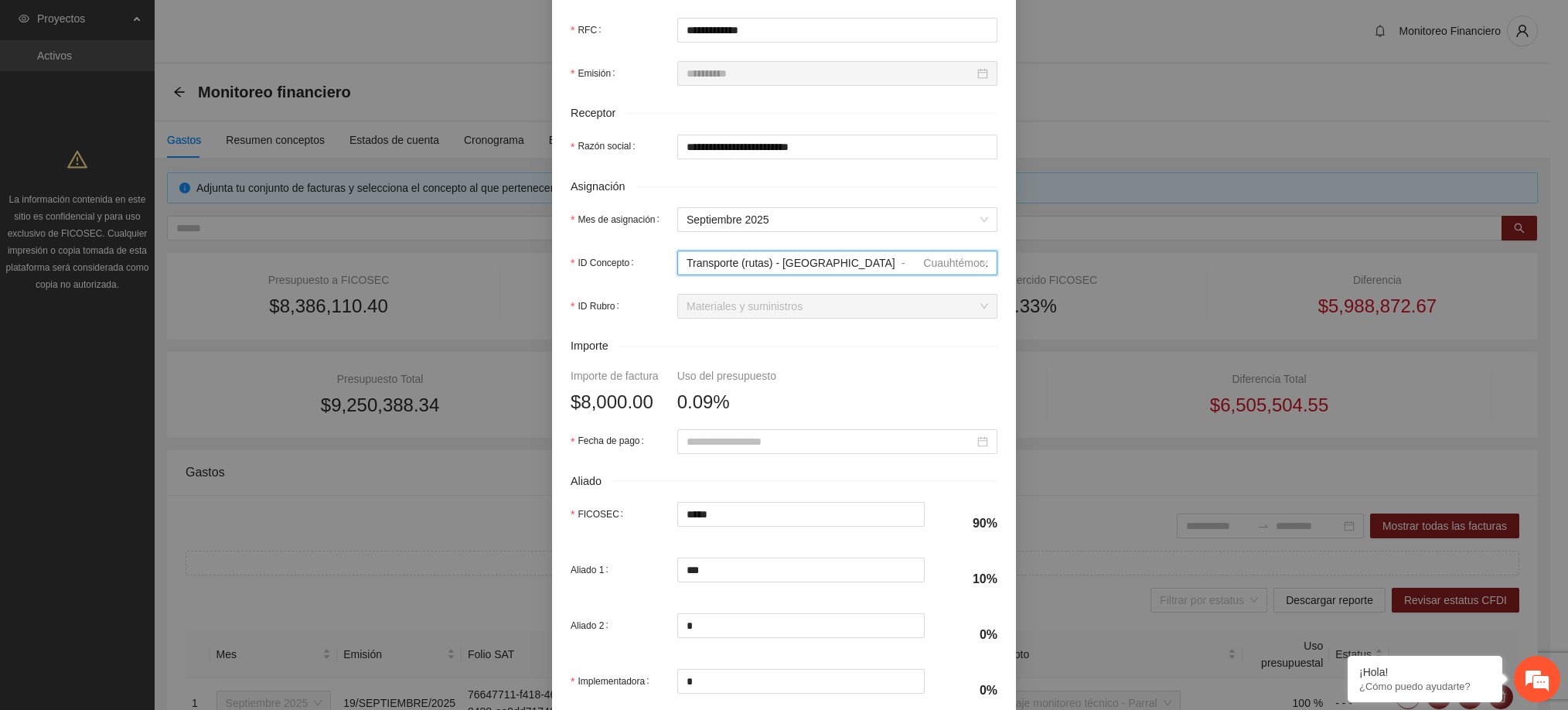
scroll to position [444, 0]
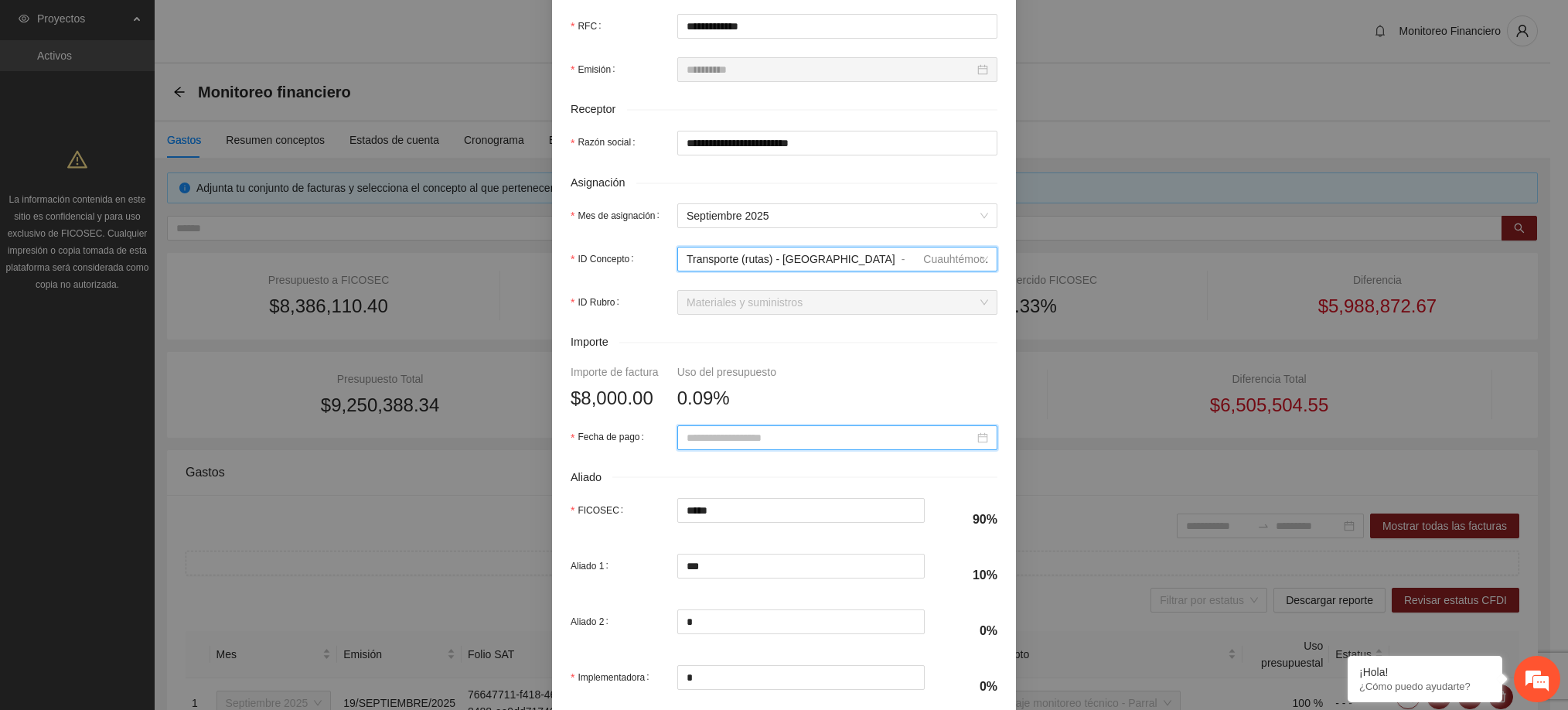
click at [754, 439] on input "Fecha de pago" at bounding box center [830, 438] width 288 height 17
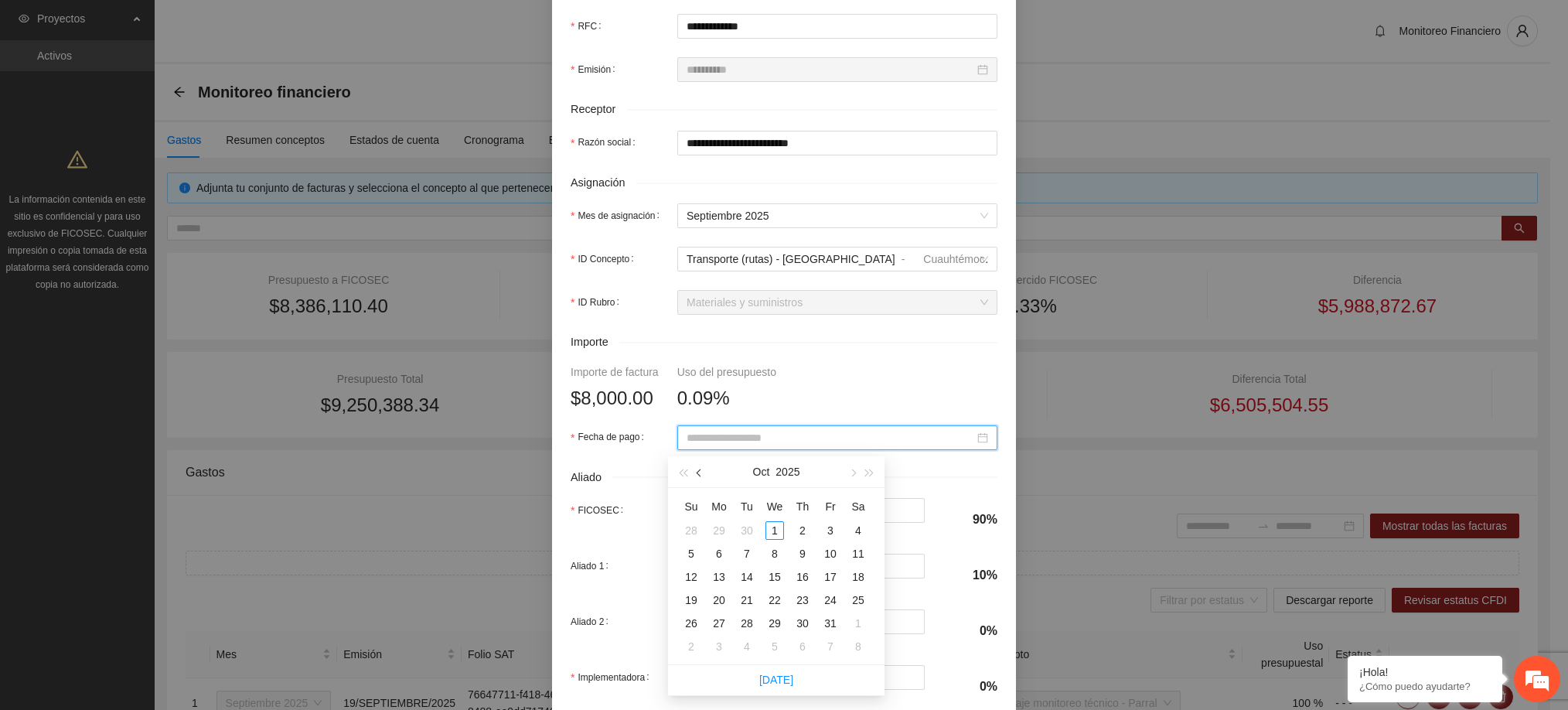
click at [698, 468] on button "button" at bounding box center [699, 472] width 17 height 31
type input "**********"
click at [805, 578] on div "18" at bounding box center [803, 577] width 19 height 19
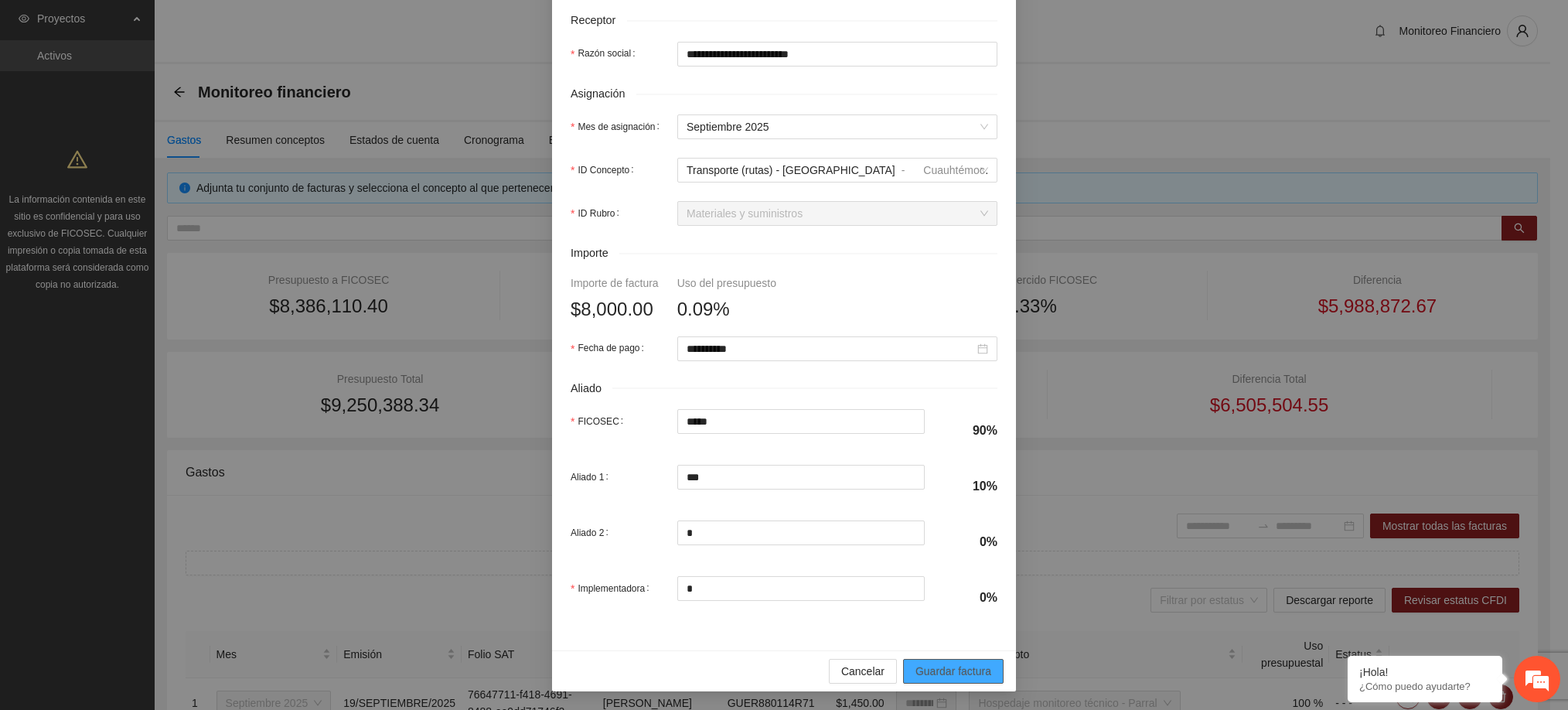
click at [923, 671] on span "Guardar factura" at bounding box center [953, 671] width 76 height 17
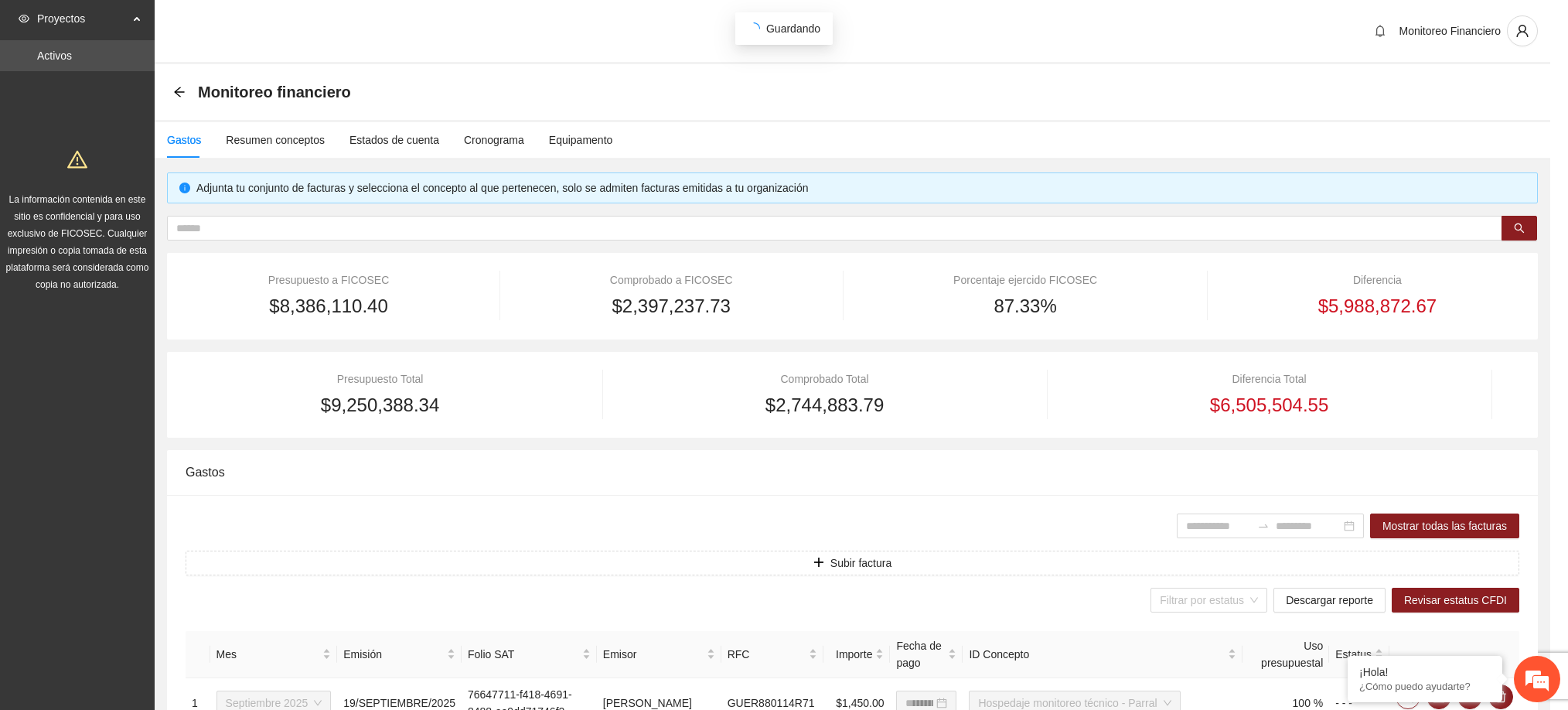
scroll to position [416, 0]
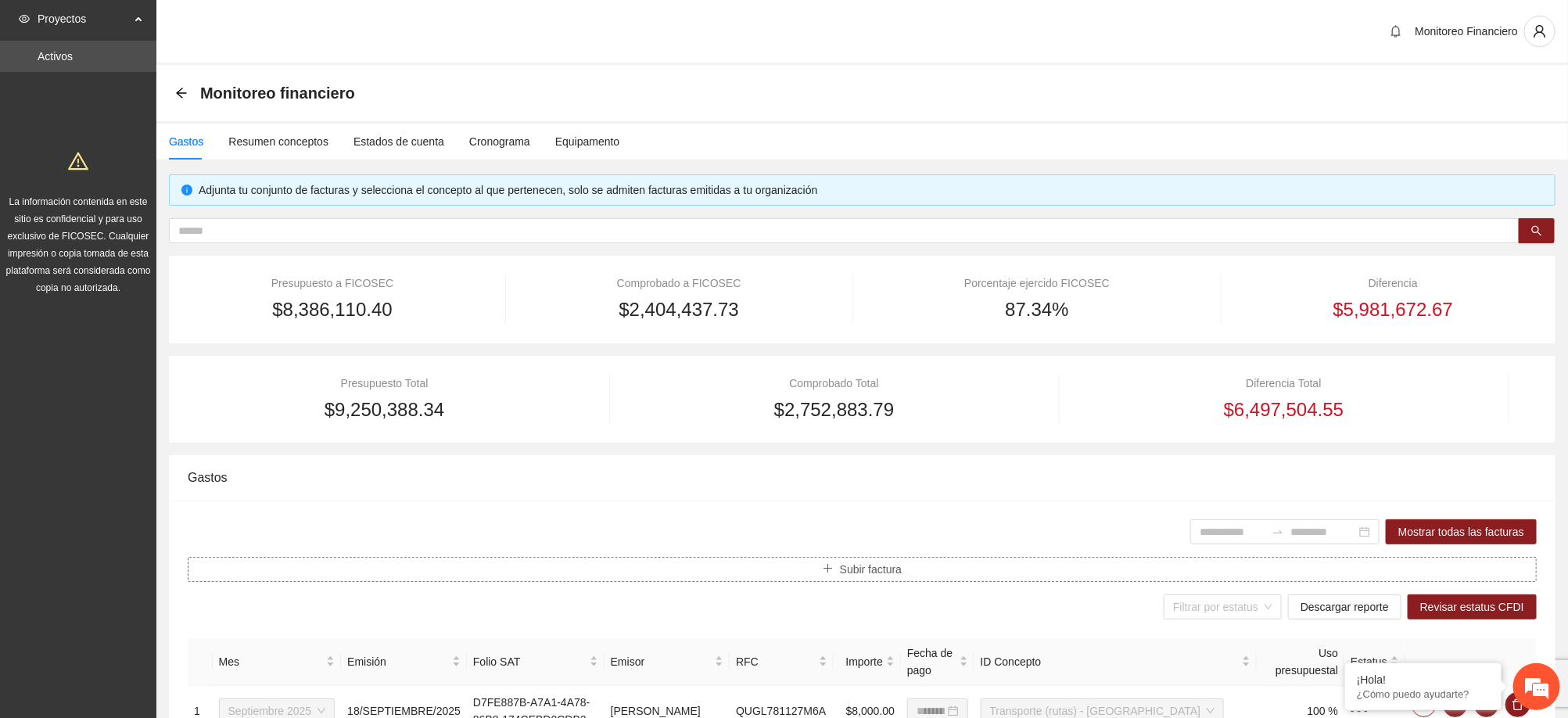
click at [908, 568] on button "Subir factura" at bounding box center [862, 569] width 1349 height 25
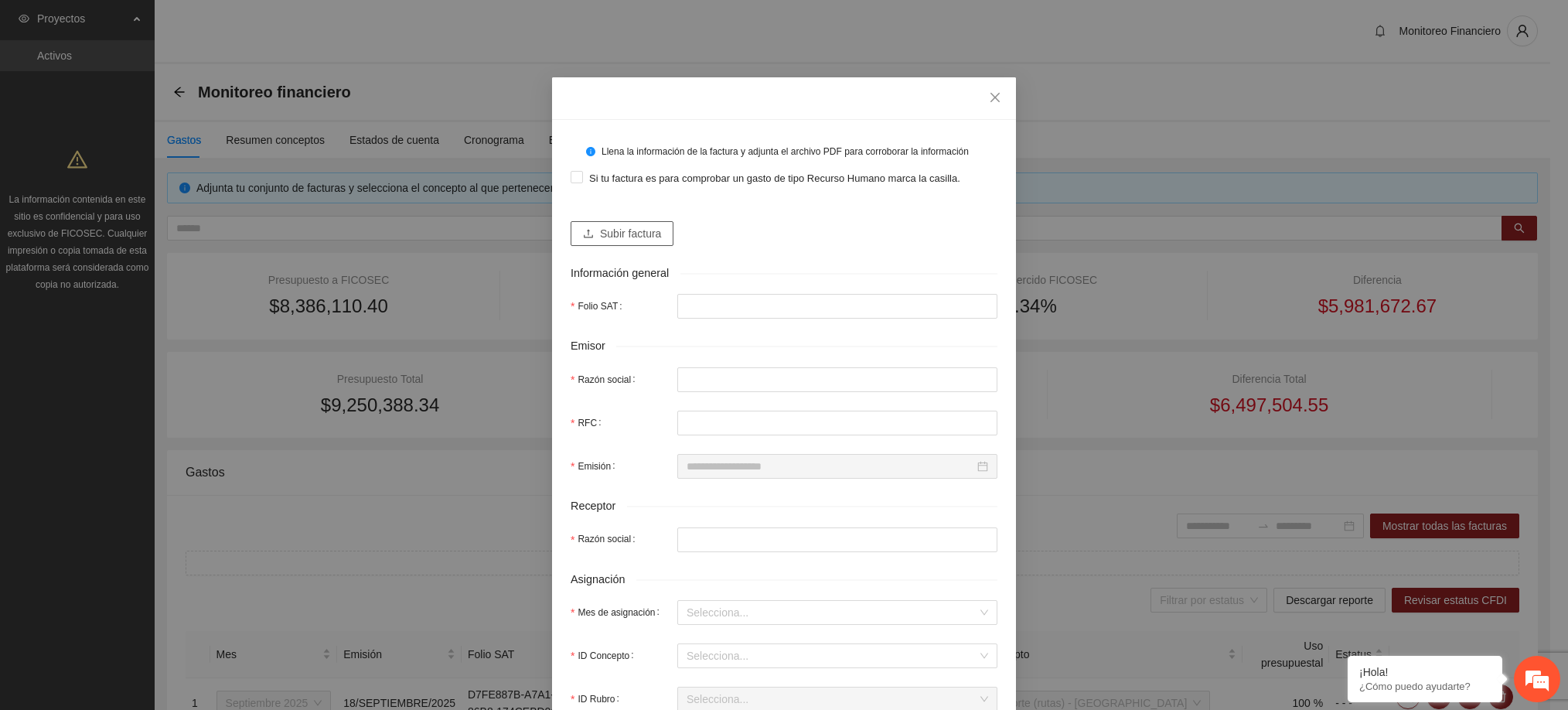
click at [612, 236] on span "Subir factura" at bounding box center [630, 234] width 61 height 17
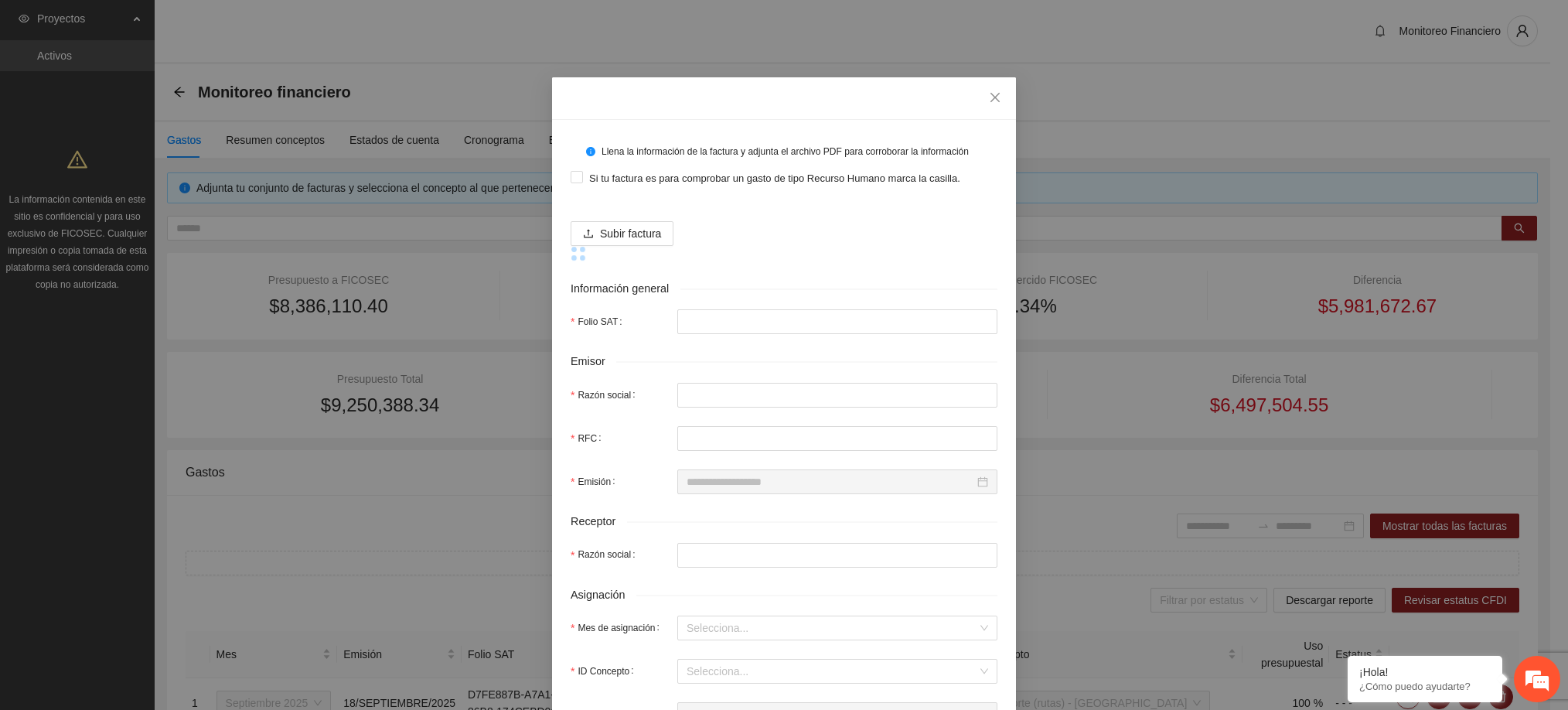
type input "**********"
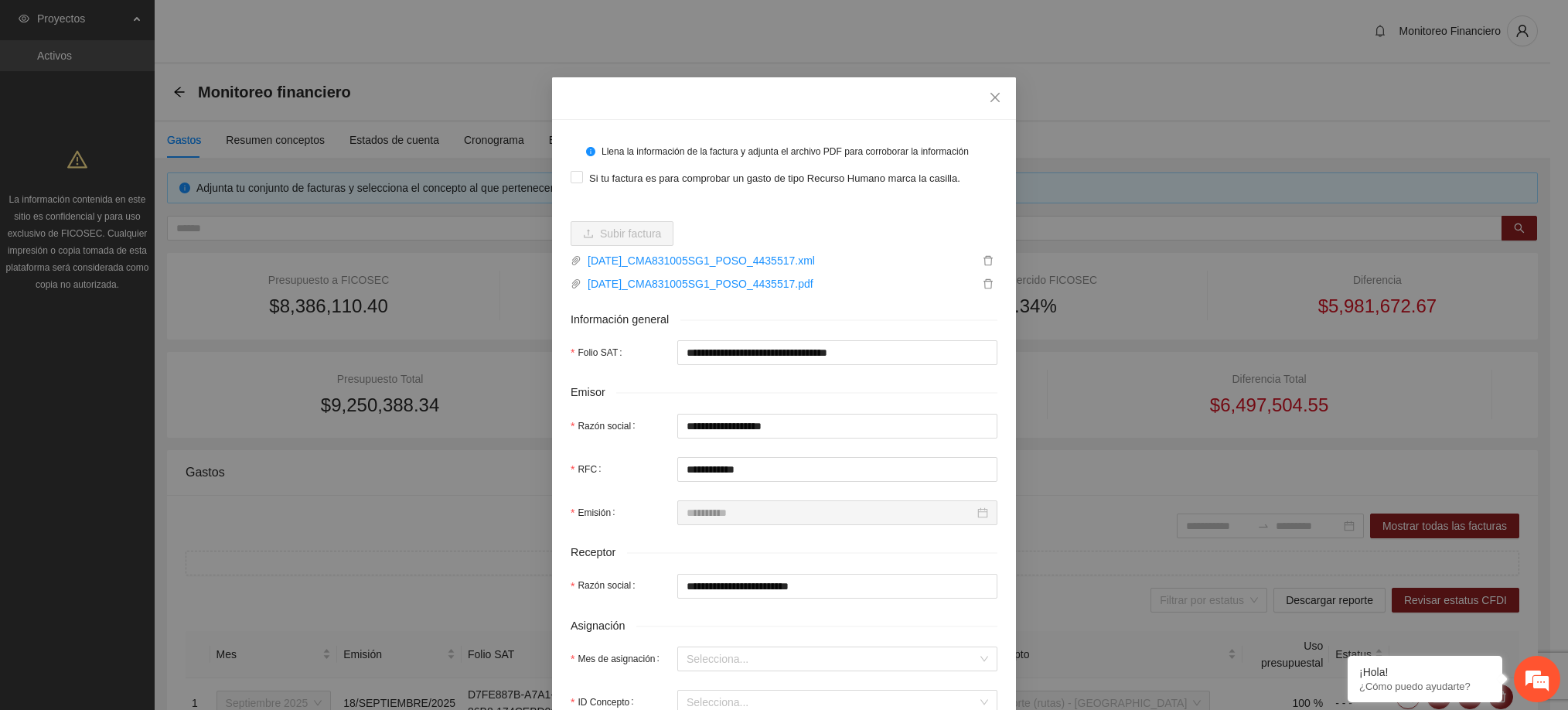
type input "**********"
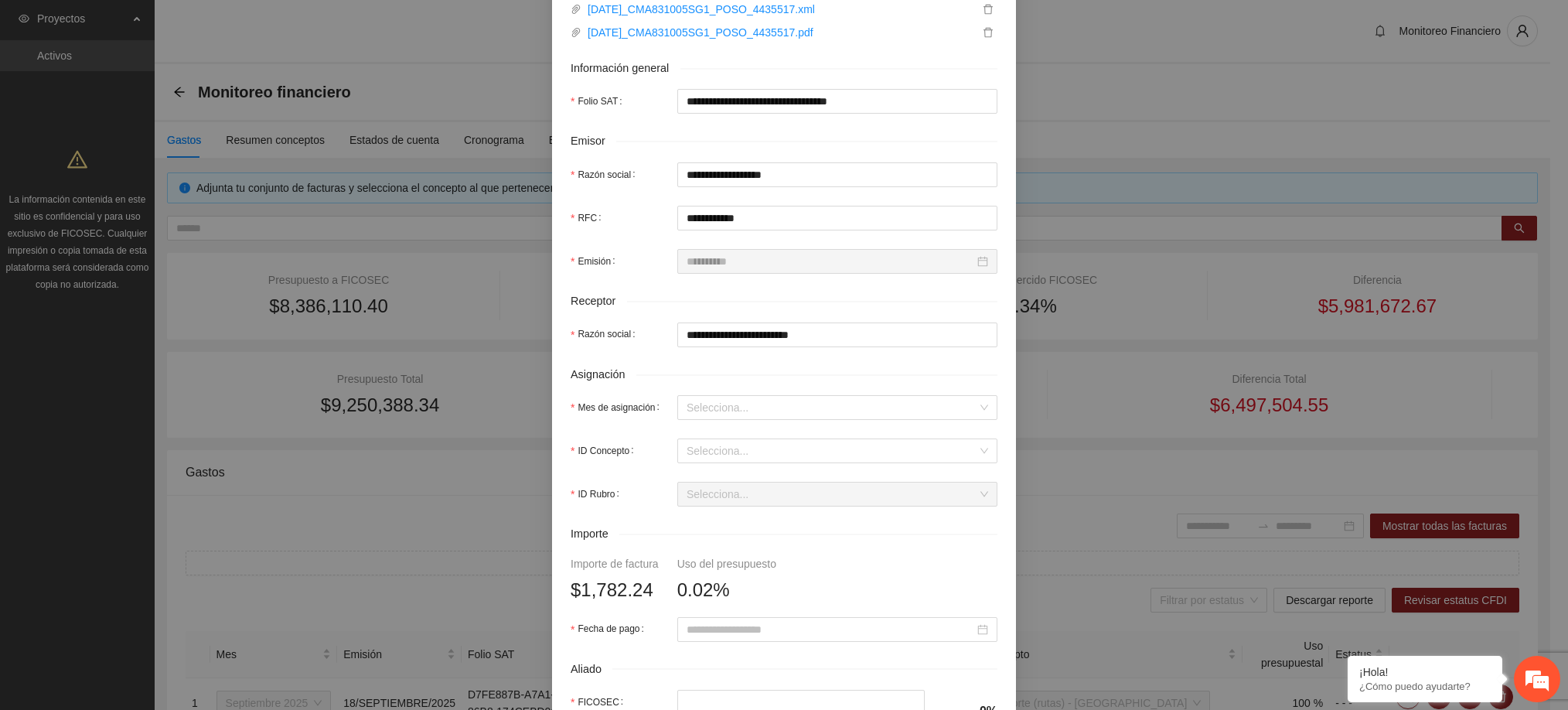
scroll to position [253, 0]
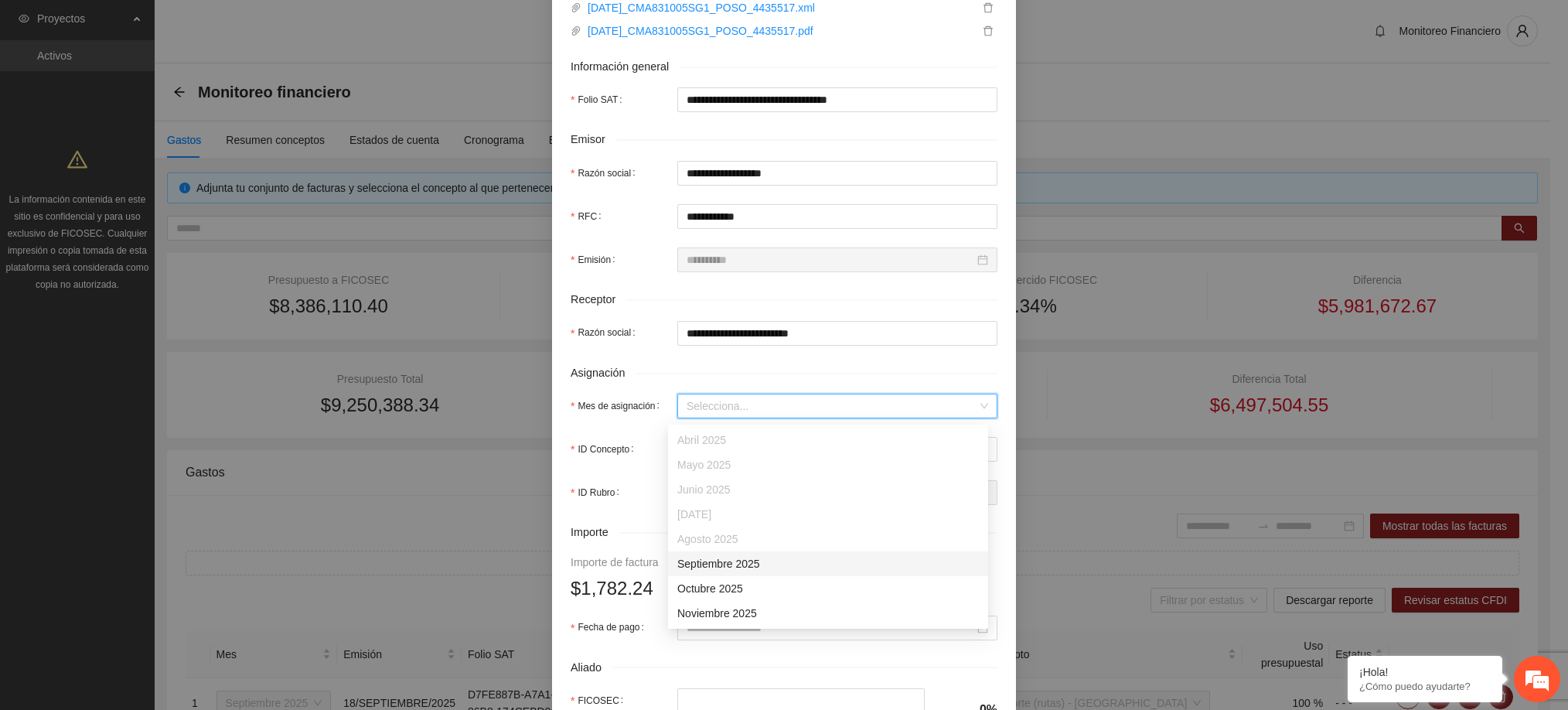
click at [756, 413] on input "Mes de asignación" at bounding box center [832, 406] width 291 height 23
click at [740, 564] on div "Septiembre 2025" at bounding box center [828, 564] width 301 height 17
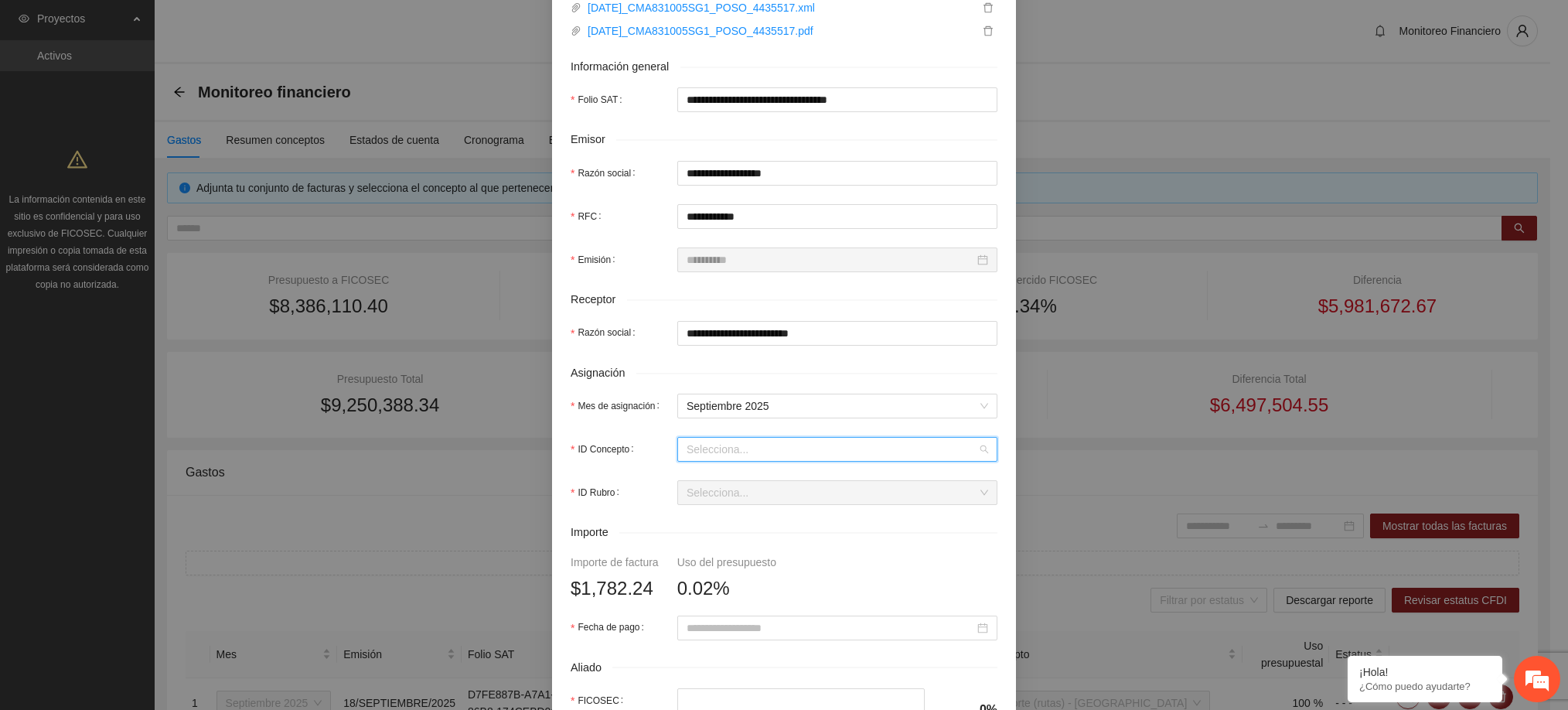
click at [726, 446] on input "ID Concepto" at bounding box center [832, 449] width 291 height 23
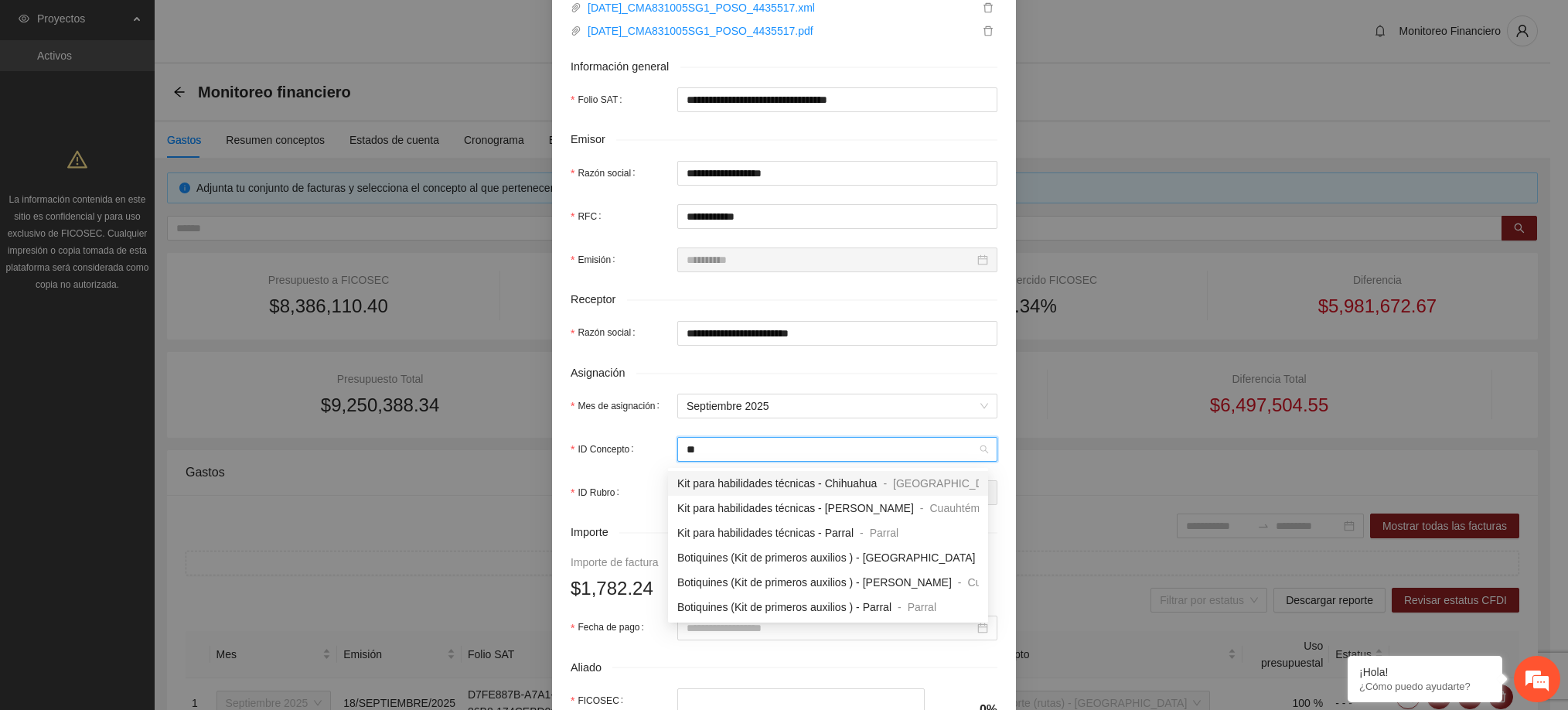
type input "***"
click at [781, 478] on span "Kit para habilidades técnicas - Chihuahua" at bounding box center [776, 483] width 199 height 12
type input "********"
type input "******"
type input "*"
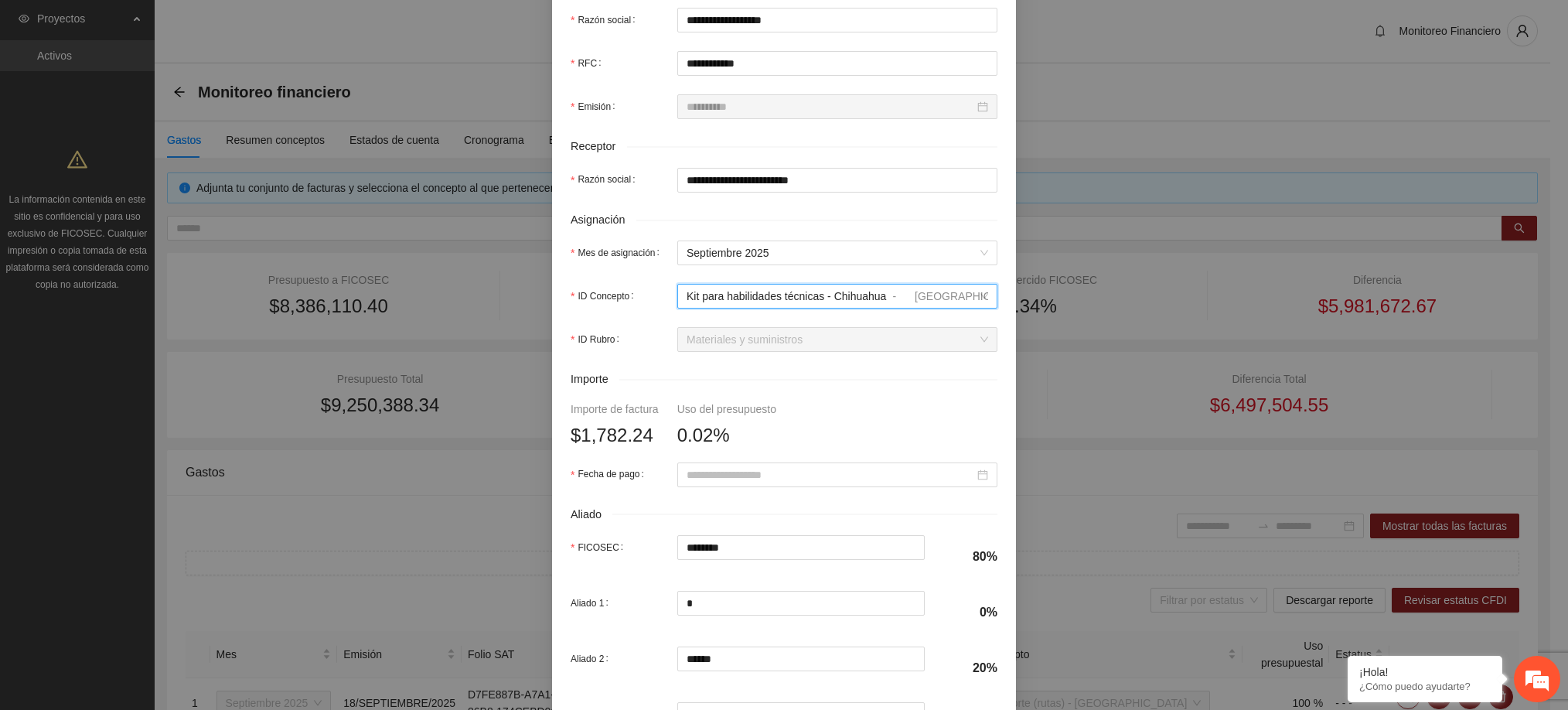
scroll to position [540, 0]
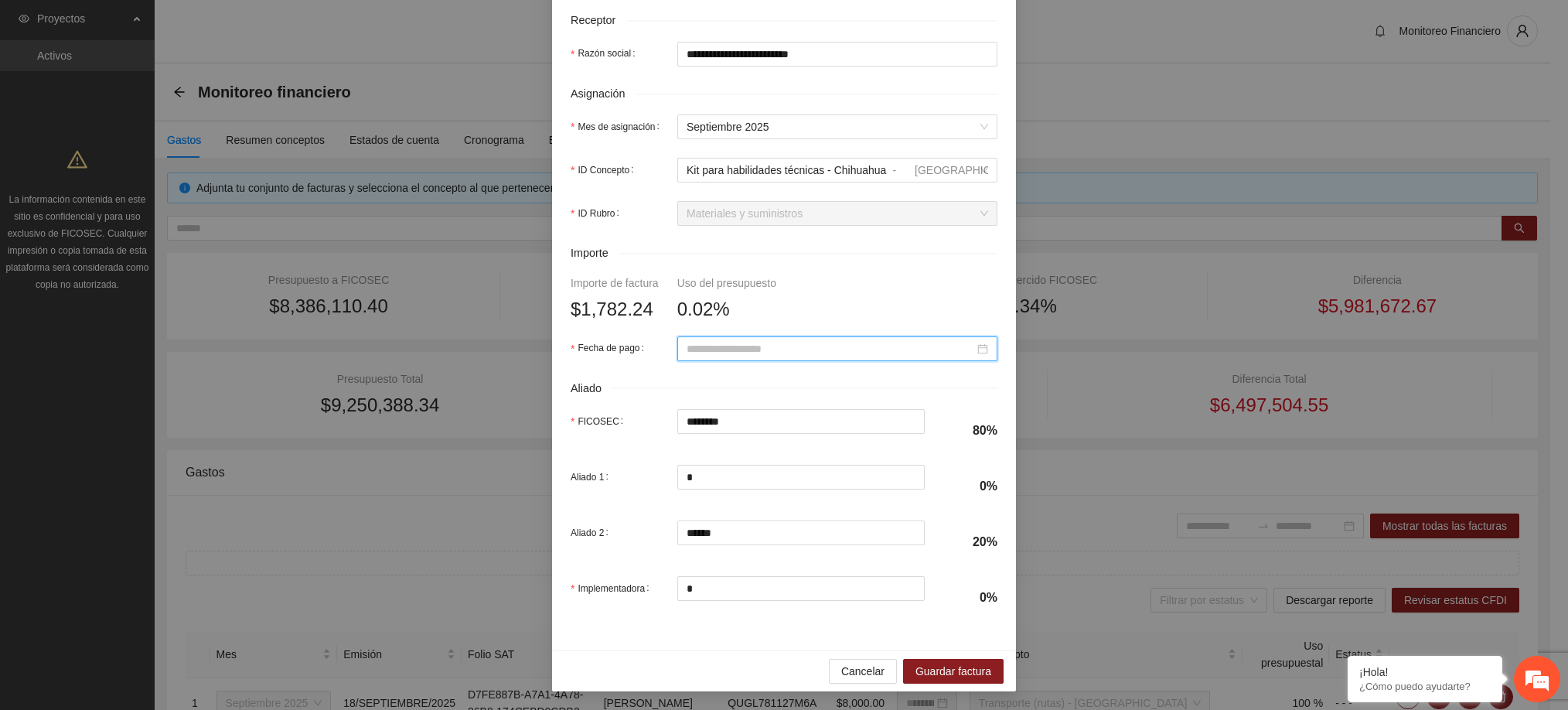
click at [803, 340] on input "Fecha de pago" at bounding box center [830, 349] width 288 height 17
click at [698, 373] on span "button" at bounding box center [700, 375] width 8 height 8
type input "**********"
click at [833, 478] on div "19" at bounding box center [830, 480] width 19 height 19
click at [925, 671] on span "Guardar factura" at bounding box center [953, 671] width 76 height 17
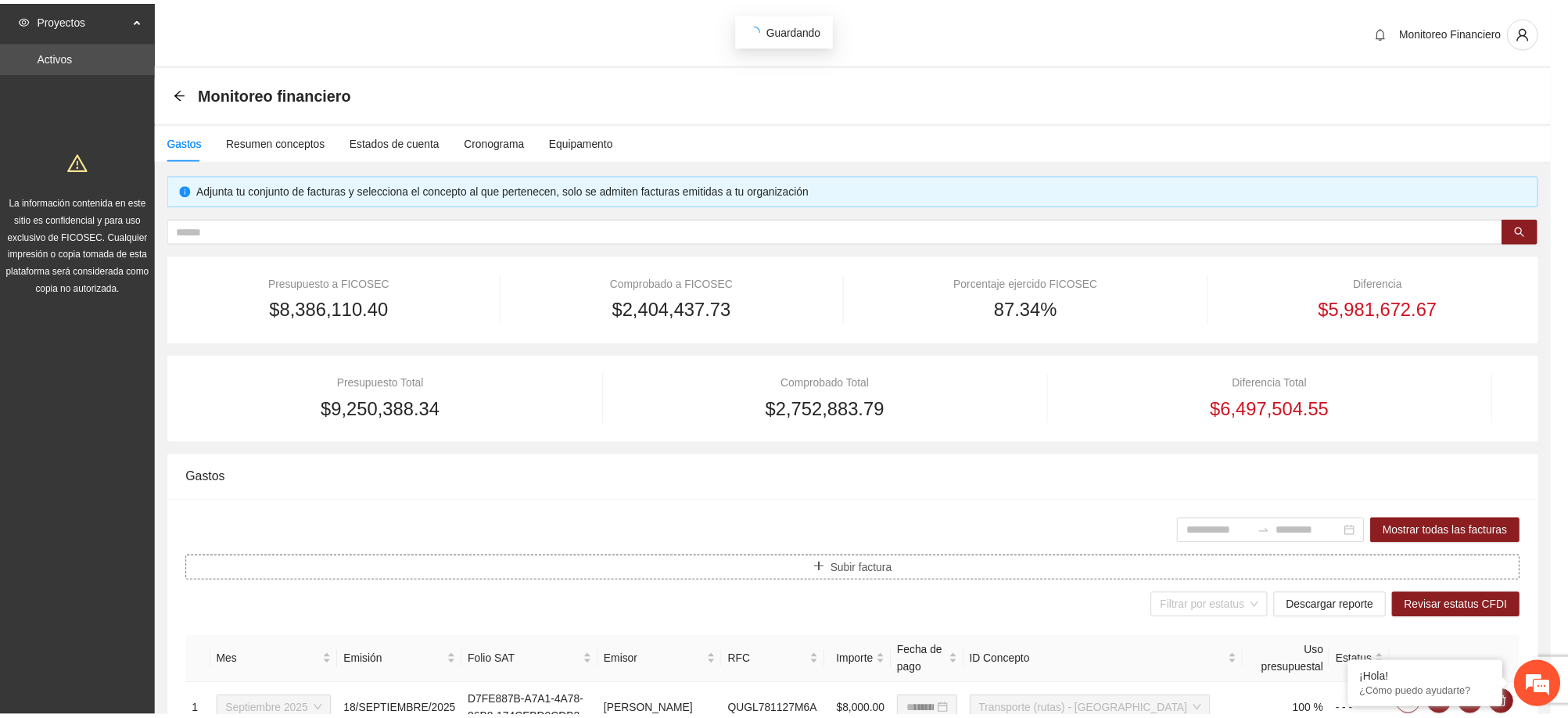
scroll to position [0, 0]
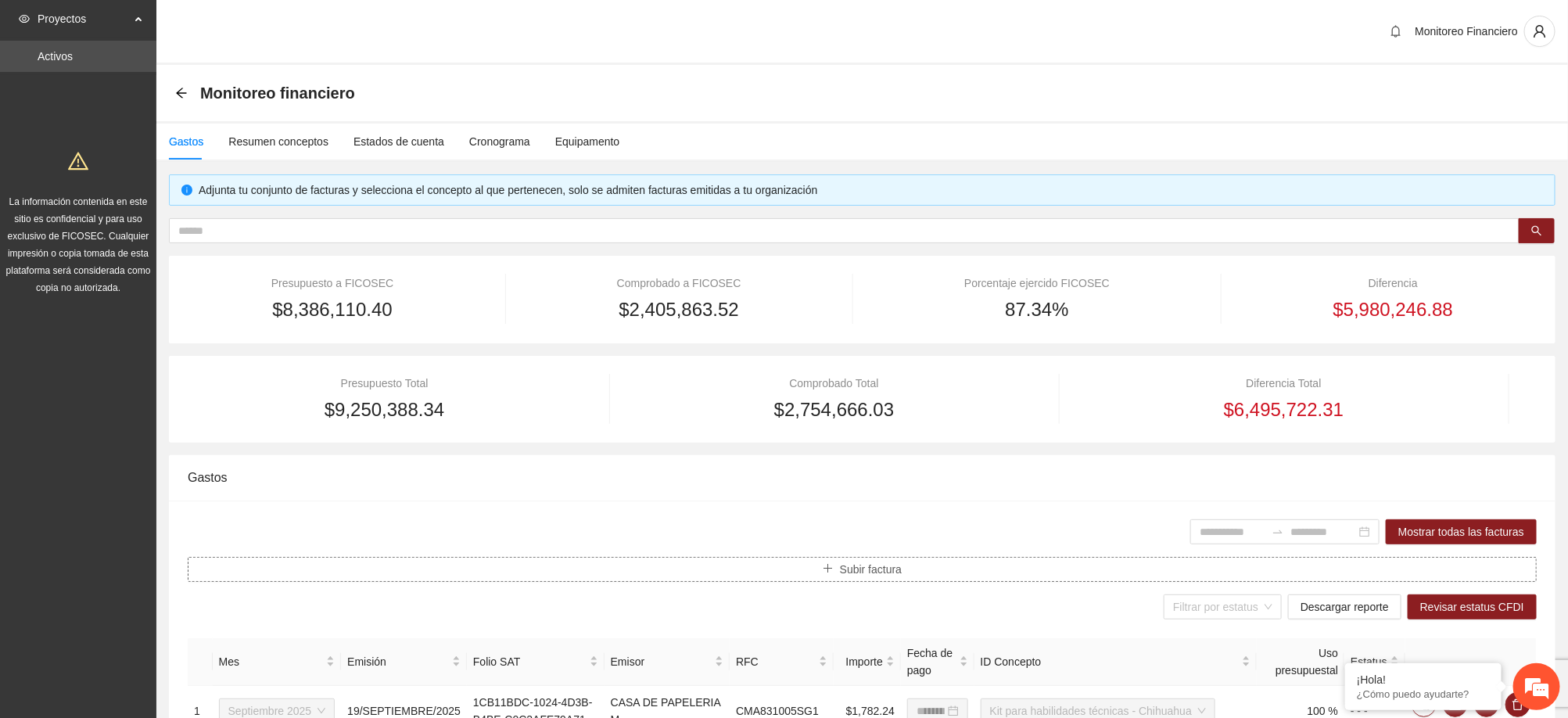
click at [896, 569] on span "Subir factura" at bounding box center [870, 570] width 61 height 17
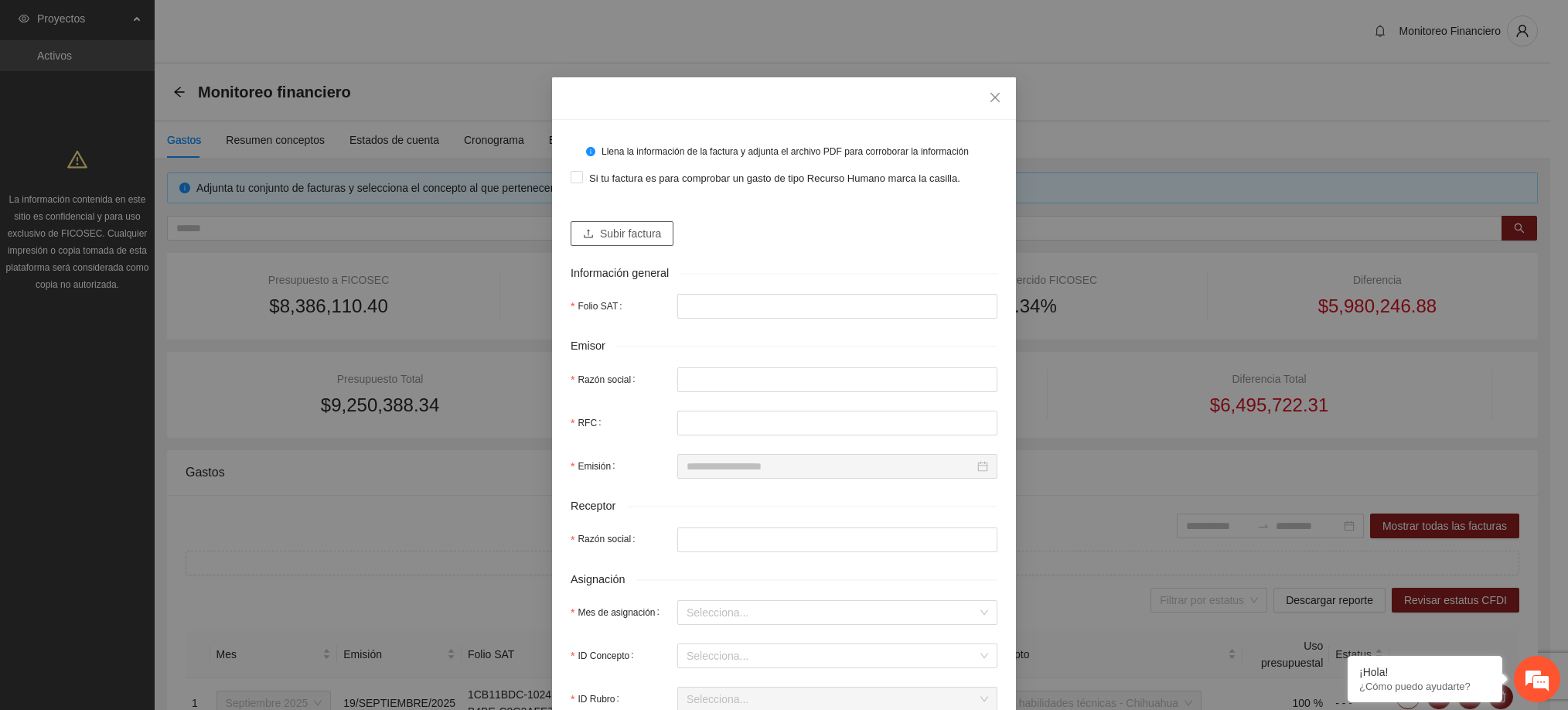
click at [648, 236] on span "Subir factura" at bounding box center [630, 234] width 61 height 17
click at [990, 98] on icon "close" at bounding box center [995, 98] width 12 height 12
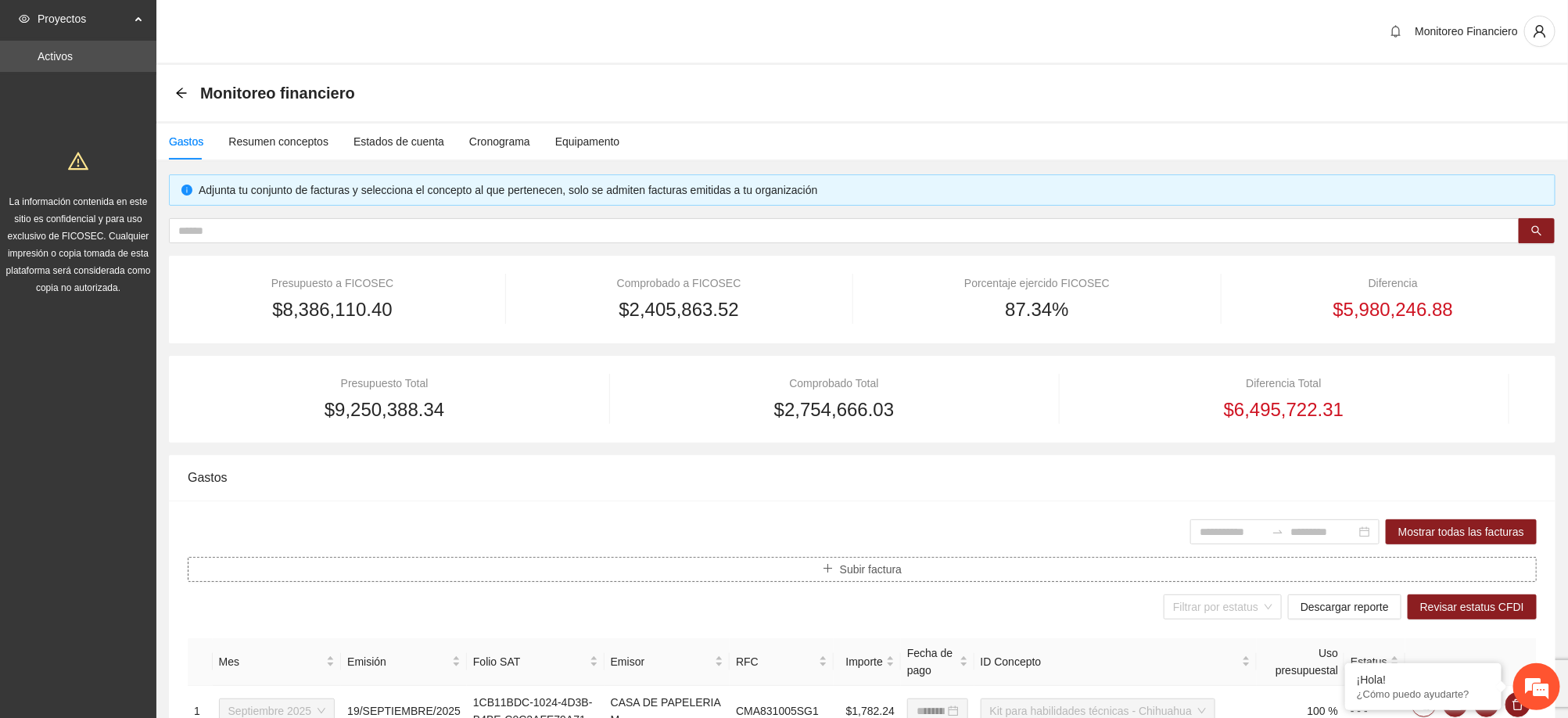
scroll to position [364, 0]
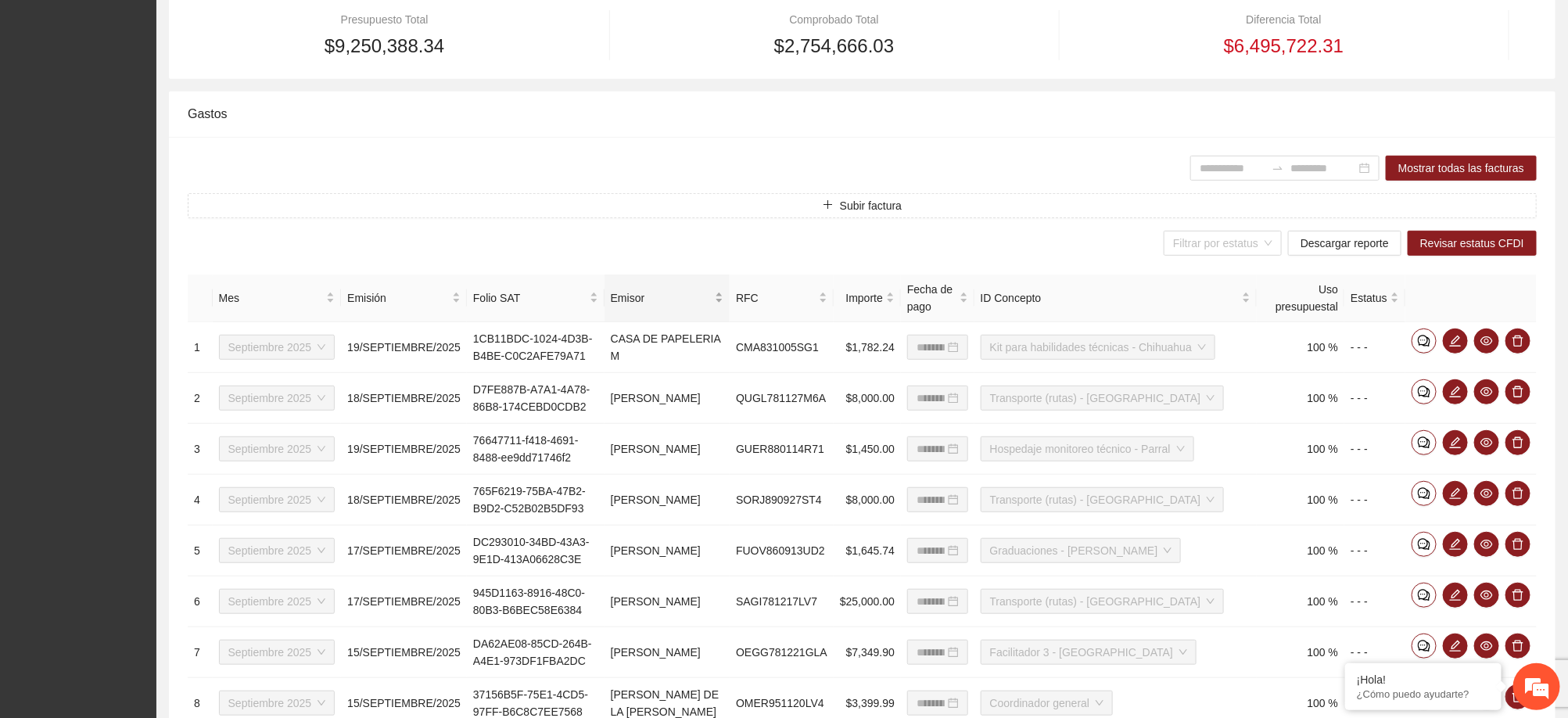
click at [686, 303] on span "Emisor" at bounding box center [661, 298] width 101 height 17
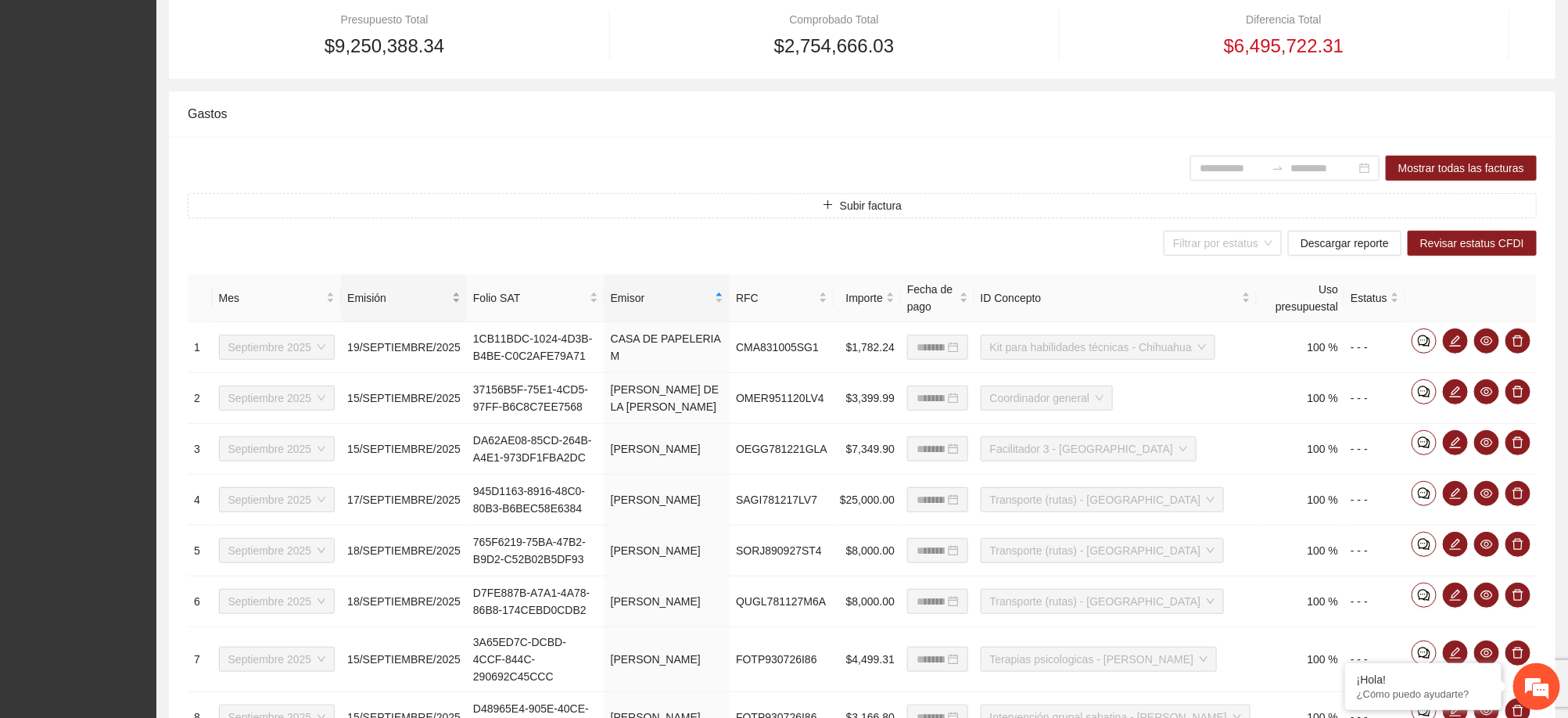
click at [397, 289] on div "Emisión" at bounding box center [403, 298] width 113 height 17
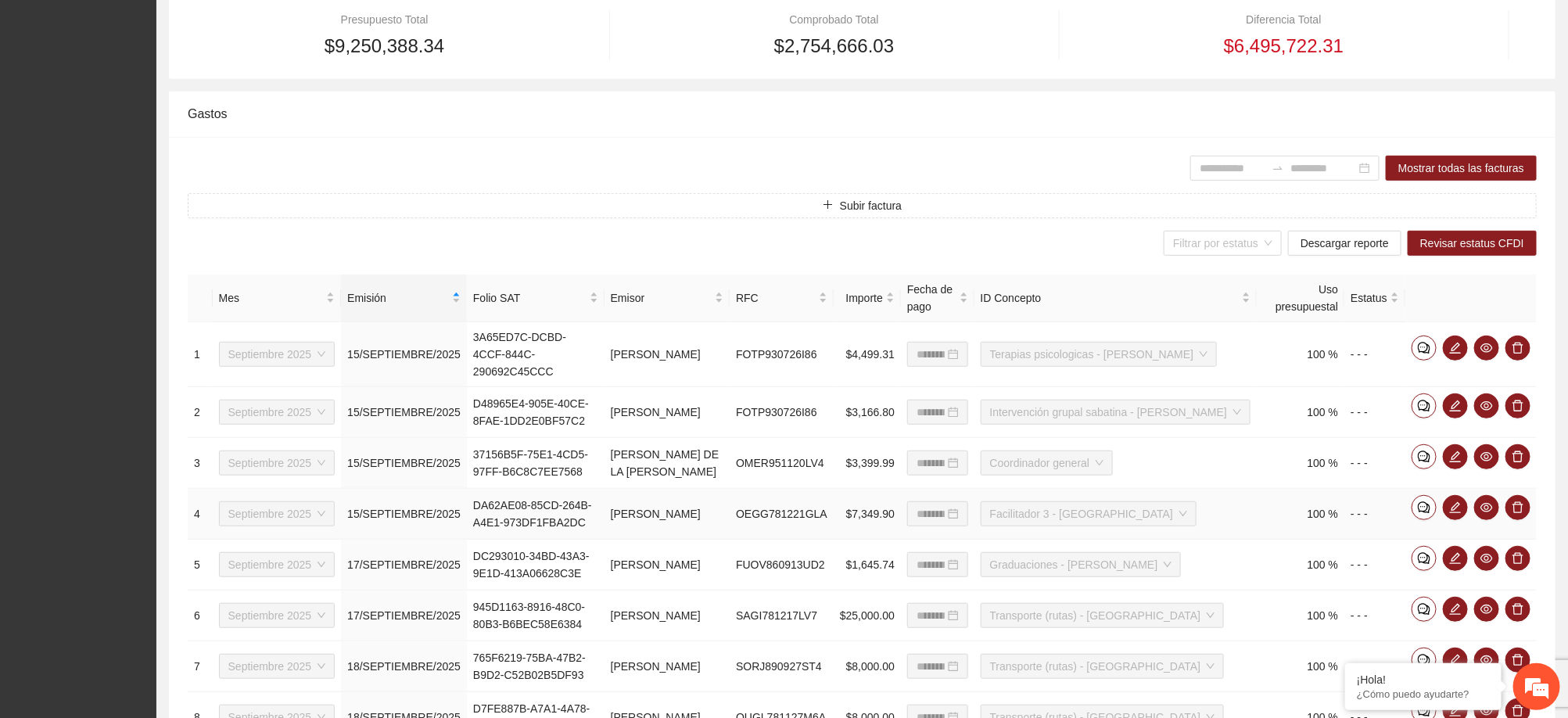
scroll to position [601, 0]
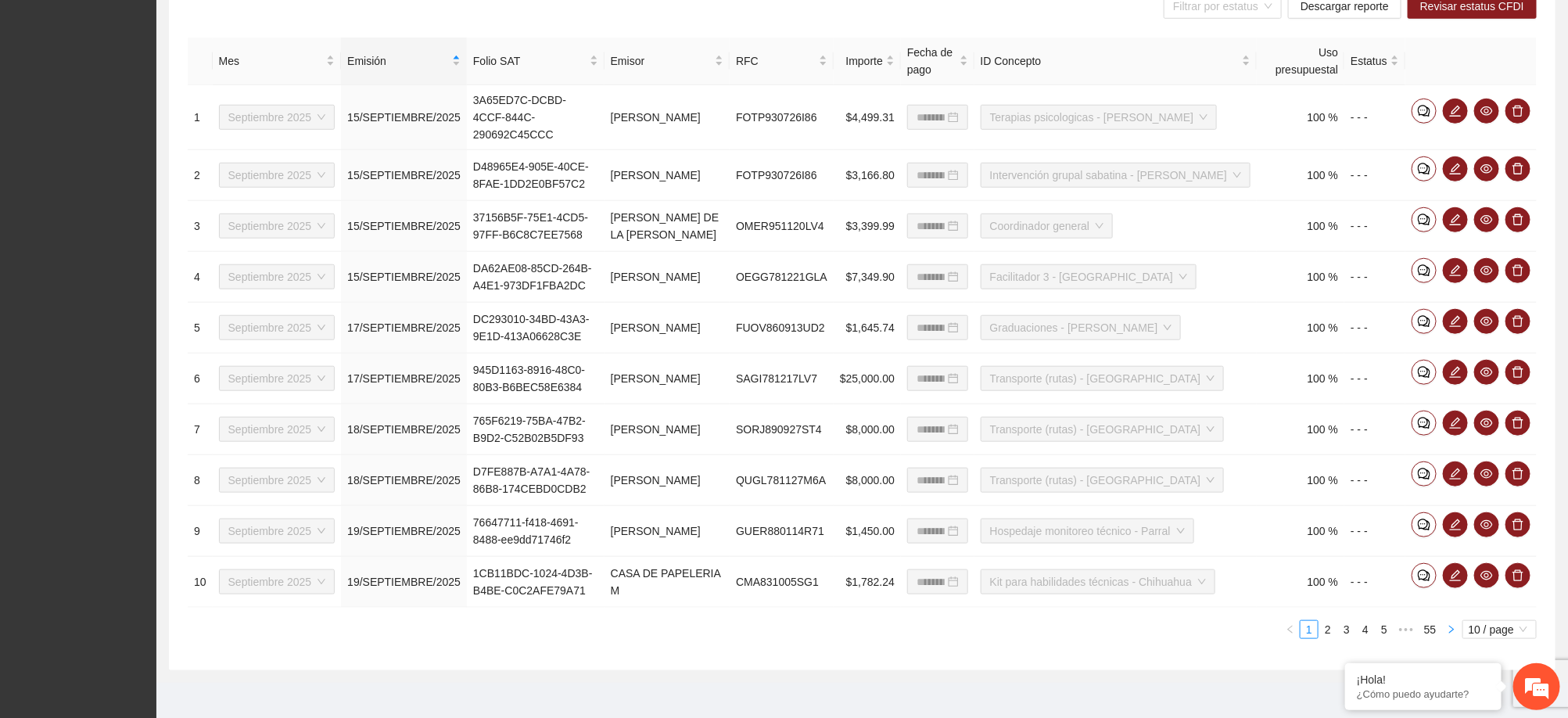
click at [1455, 620] on button "button" at bounding box center [1451, 630] width 19 height 19
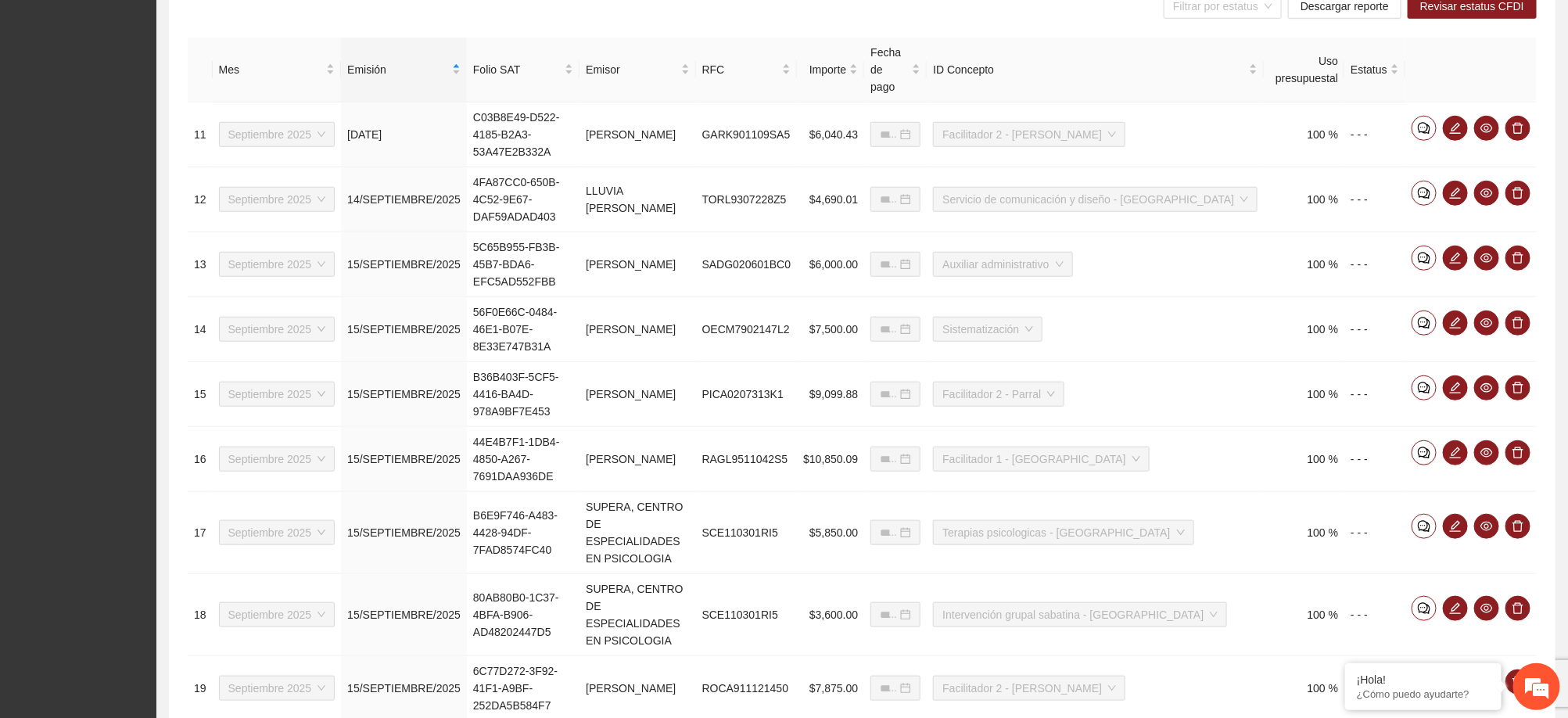
type input "**********"
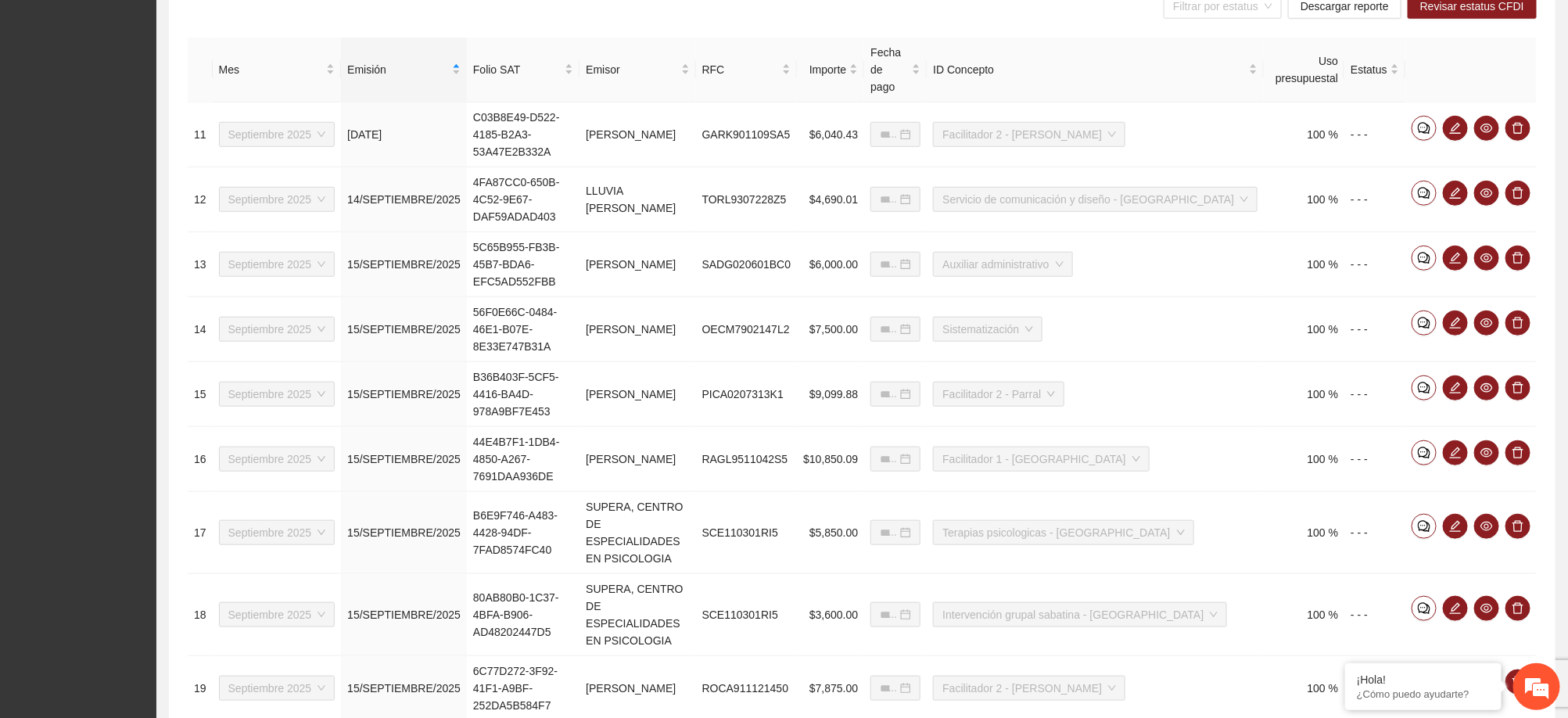
type input "**********"
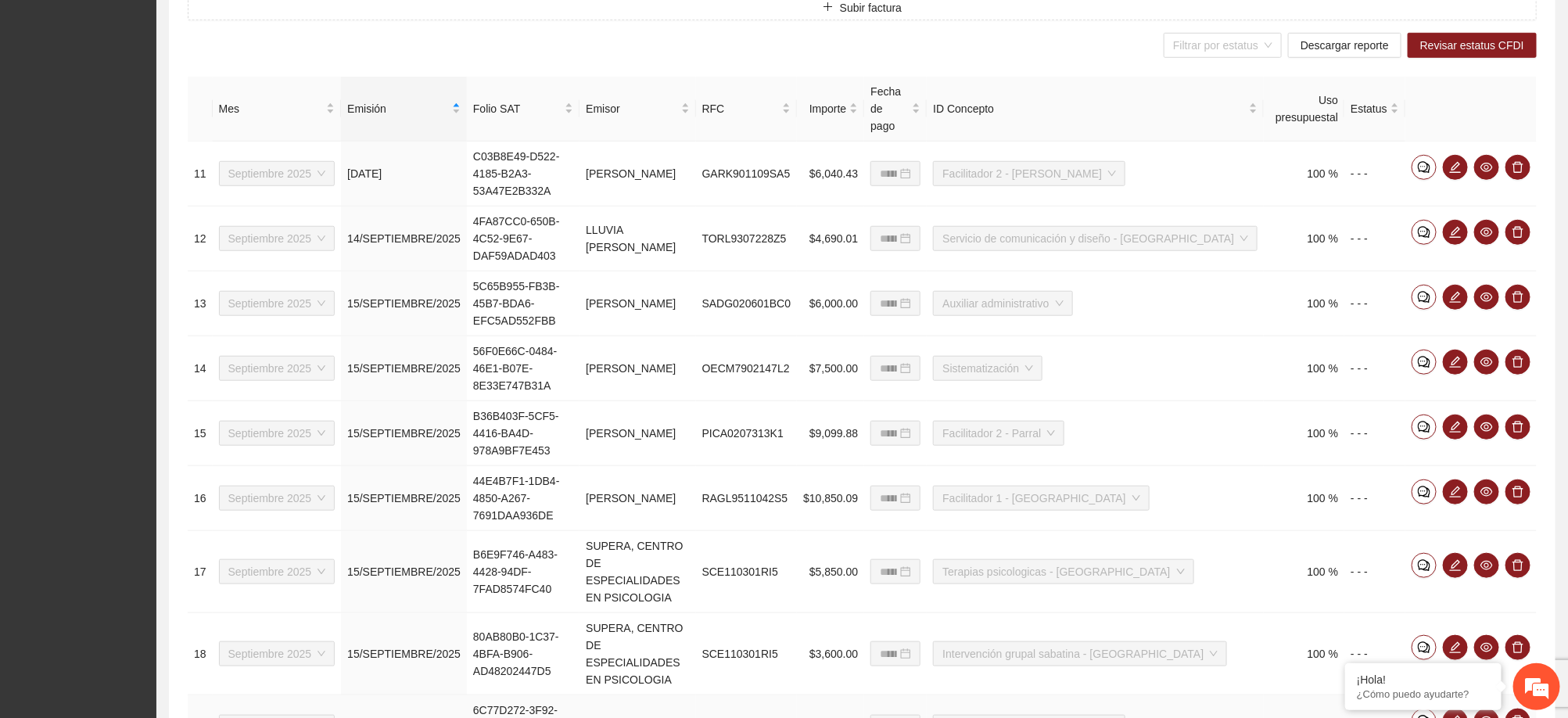
scroll to position [629, 0]
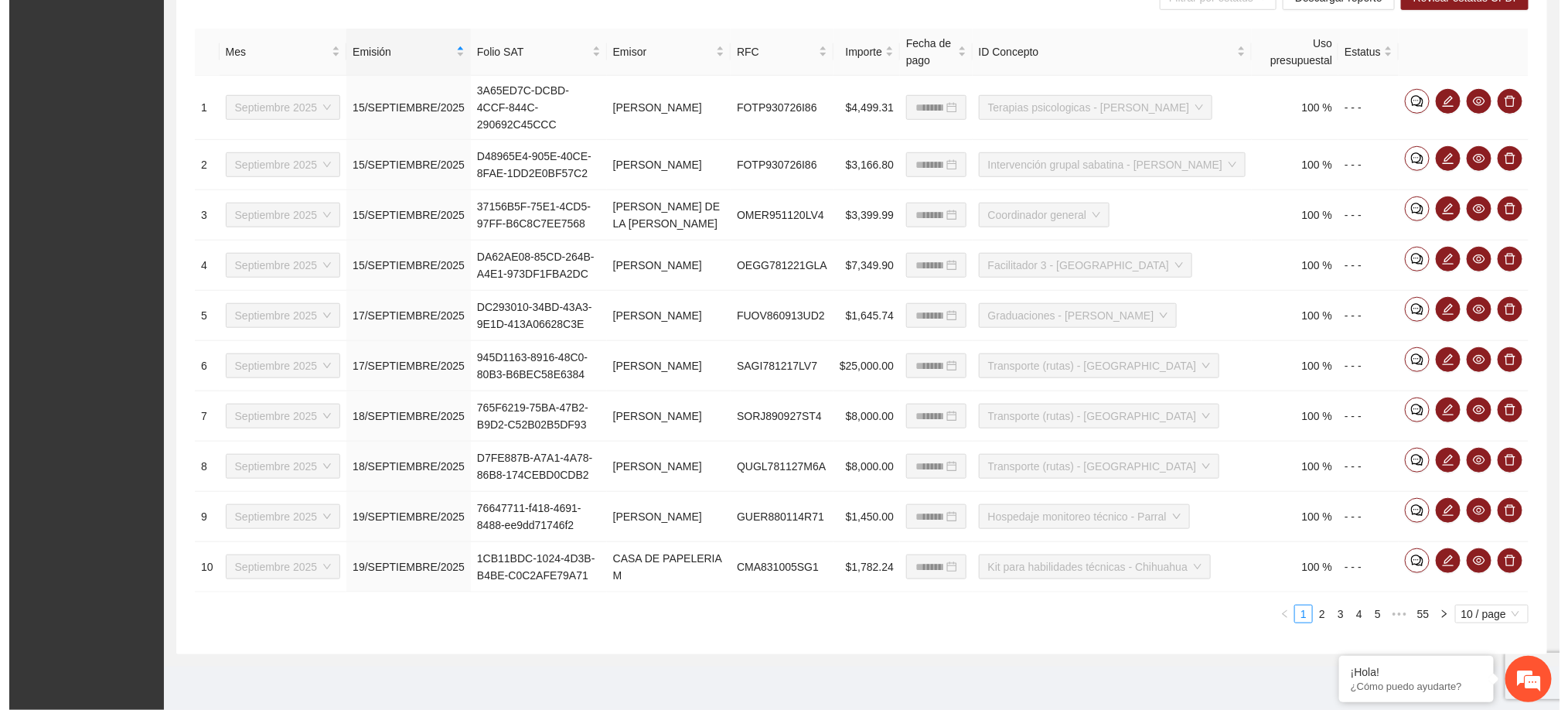
scroll to position [594, 0]
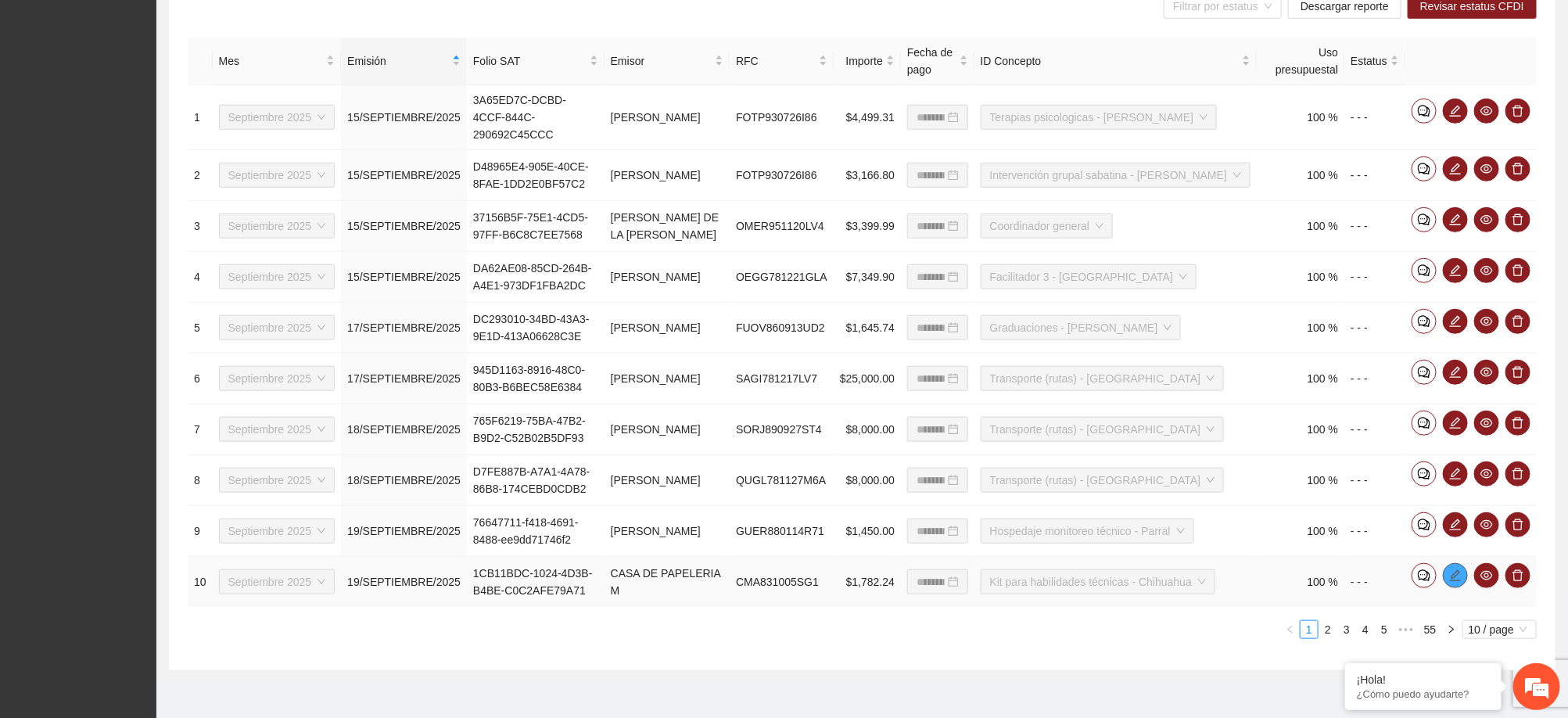
click at [1457, 572] on icon "edit" at bounding box center [1455, 574] width 11 height 11
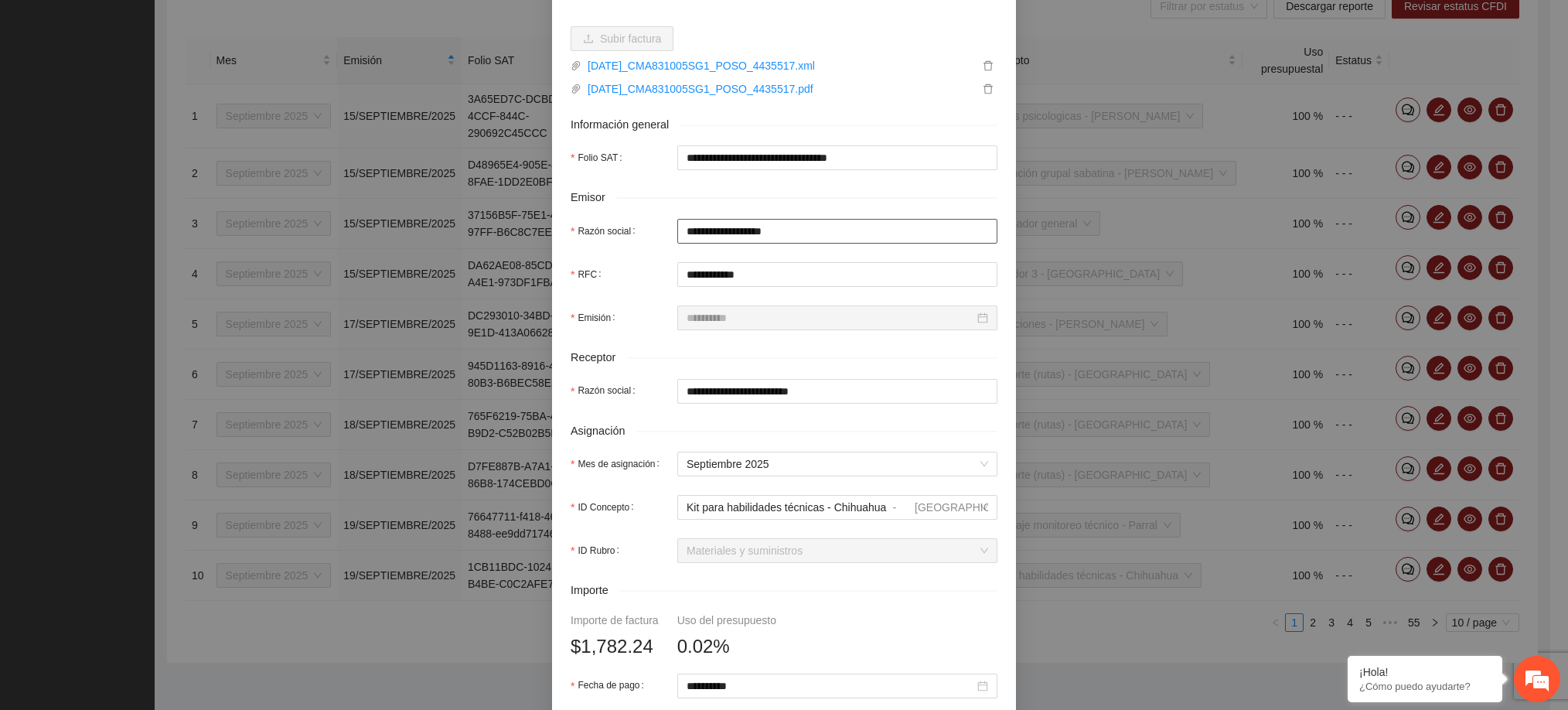
scroll to position [195, 0]
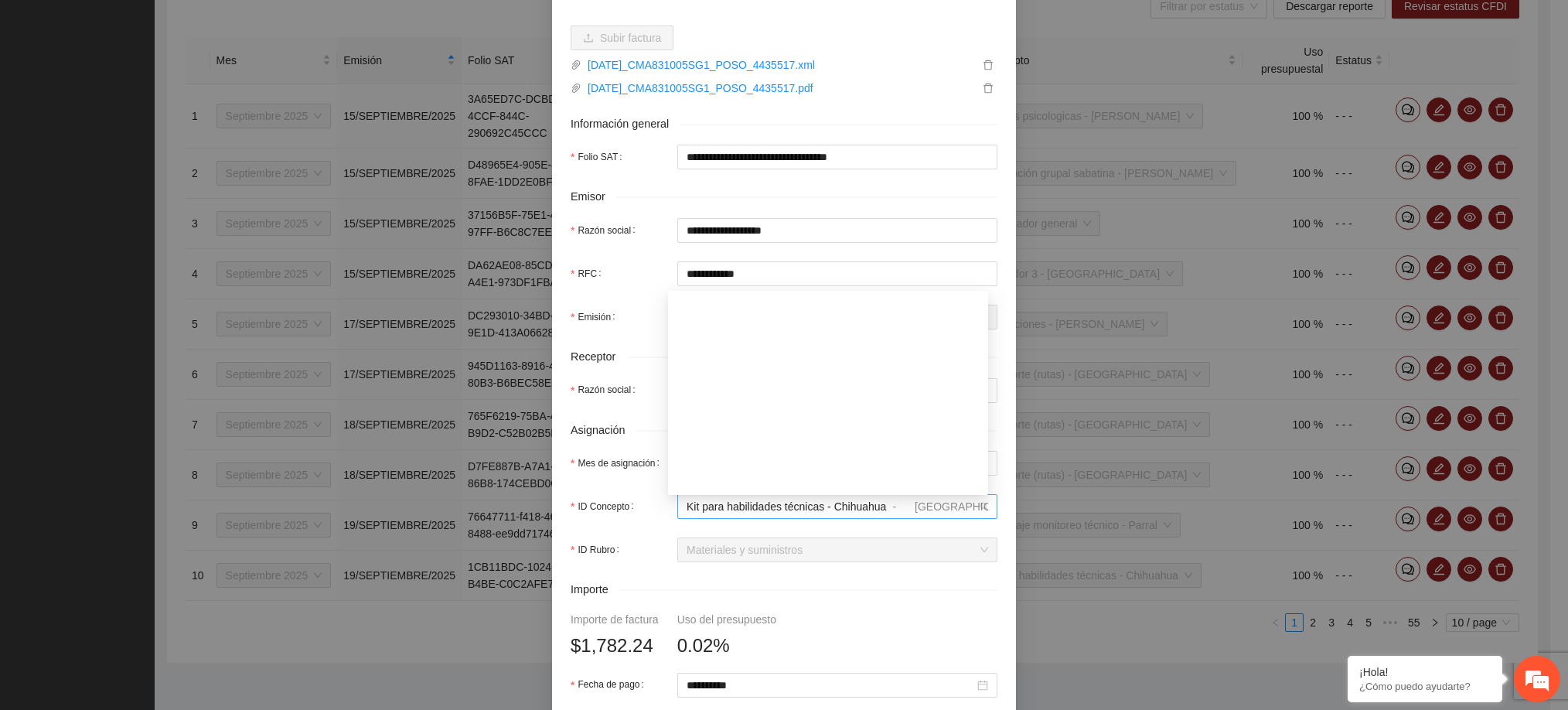
click at [810, 507] on span "Kit para habilidades técnicas - Chihuahua" at bounding box center [786, 506] width 199 height 12
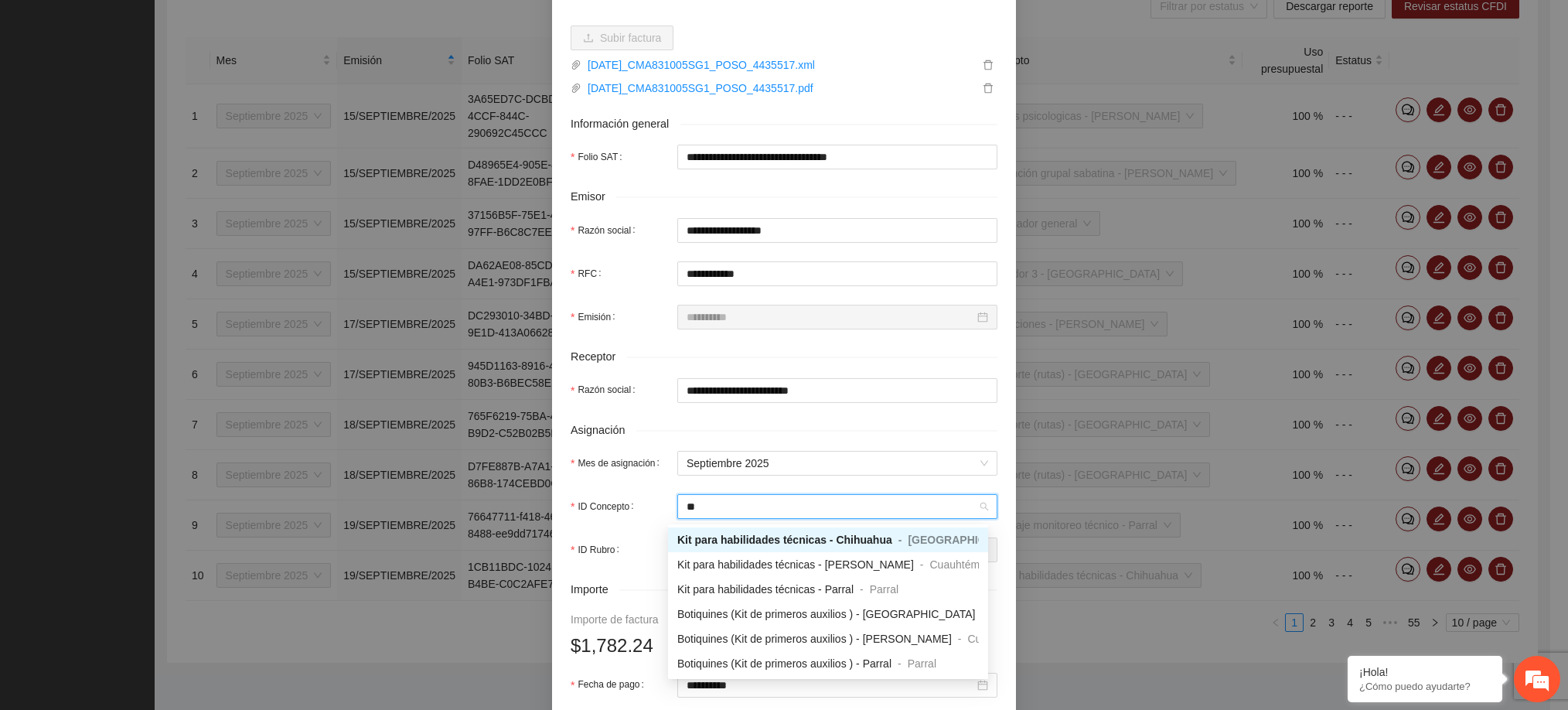
scroll to position [0, 0]
type input "***"
click at [784, 564] on span "Kit para habilidades técnicas - [PERSON_NAME]" at bounding box center [795, 564] width 236 height 12
type input "********"
type input "******"
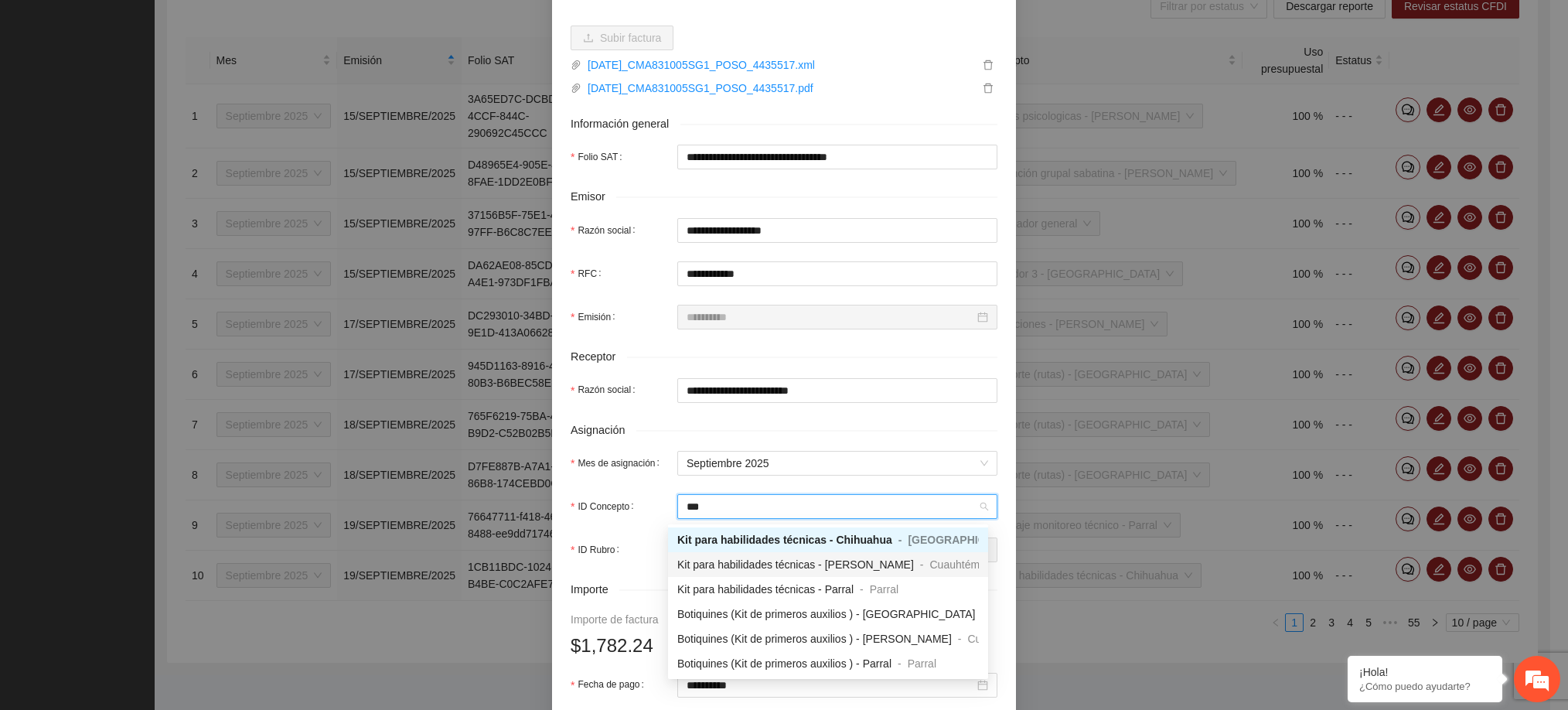
type input "*"
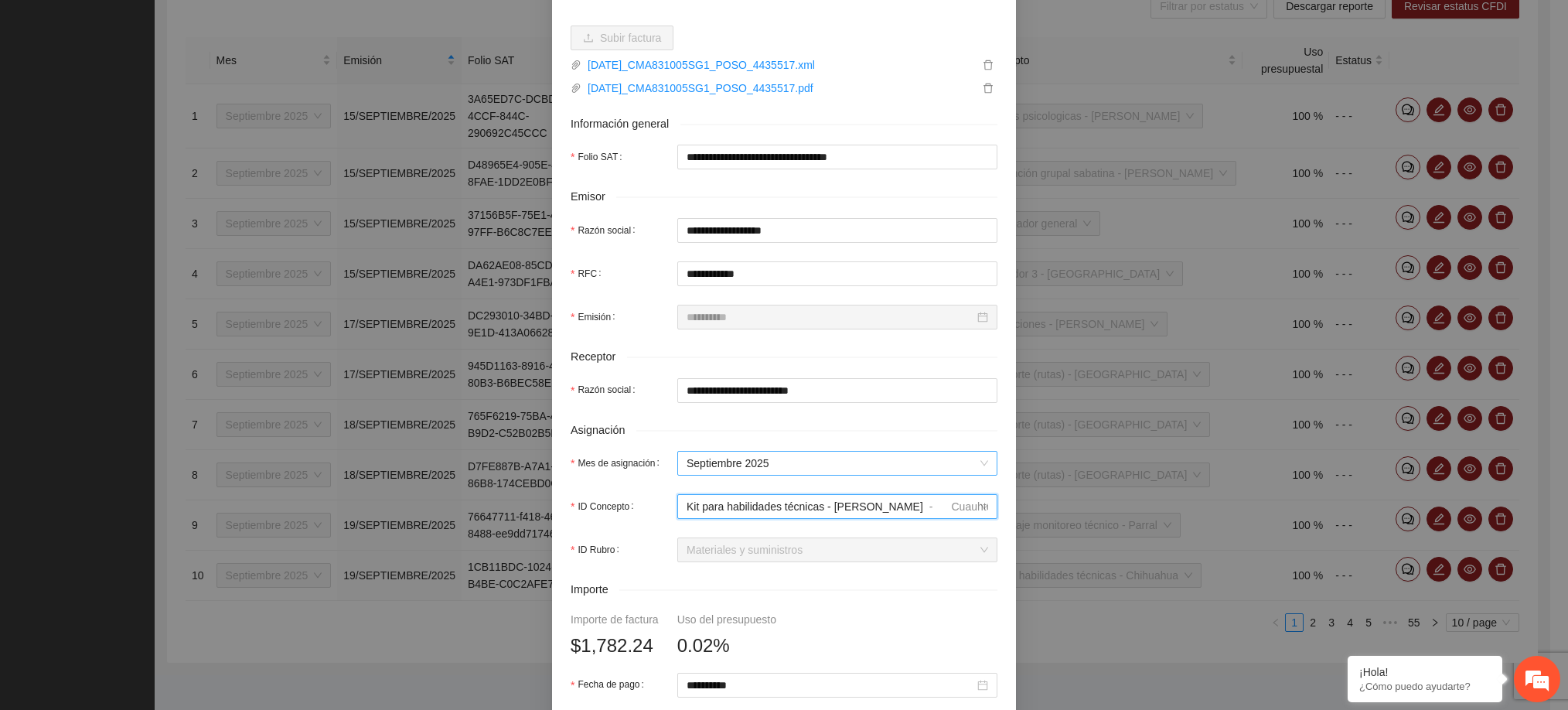
scroll to position [540, 0]
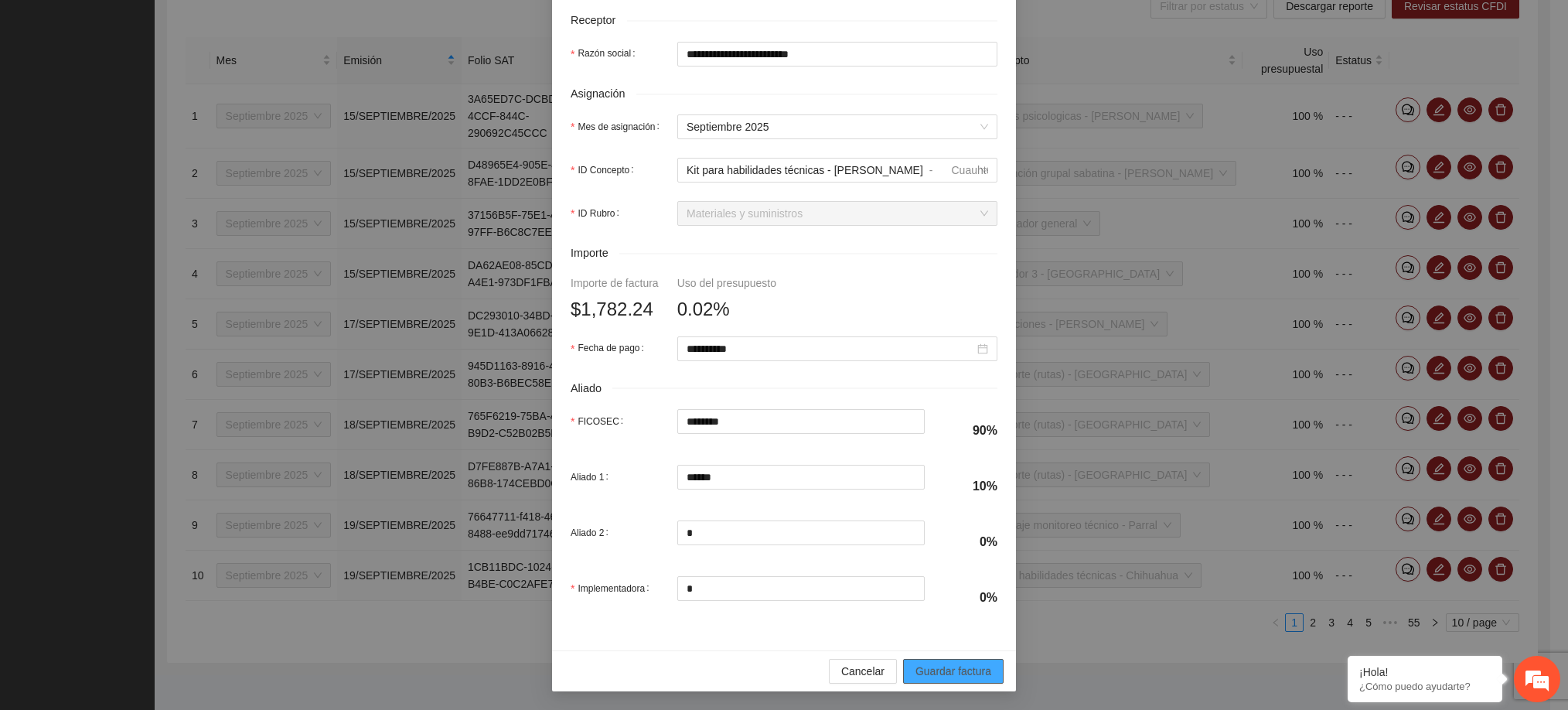
click at [923, 659] on button "Guardar factura" at bounding box center [953, 671] width 100 height 25
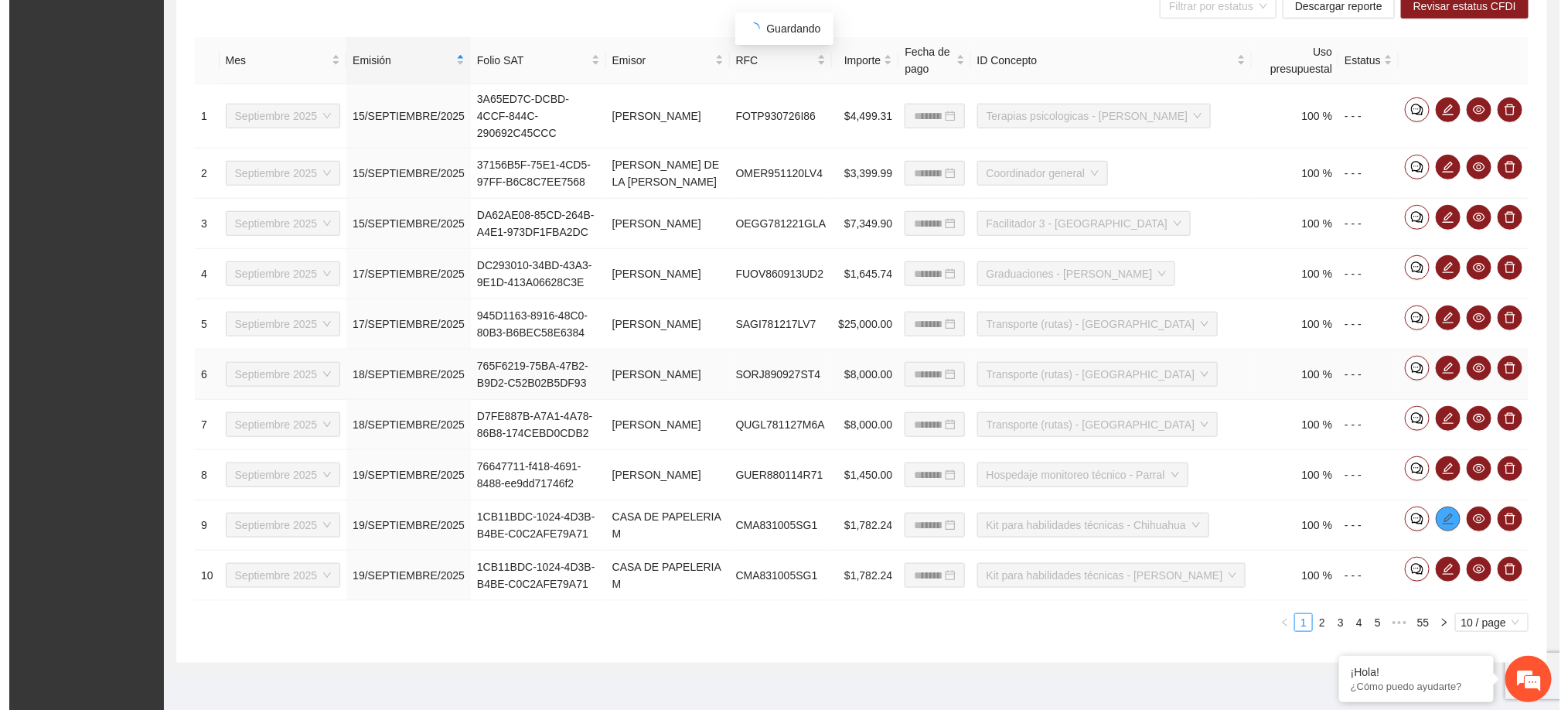
scroll to position [0, 0]
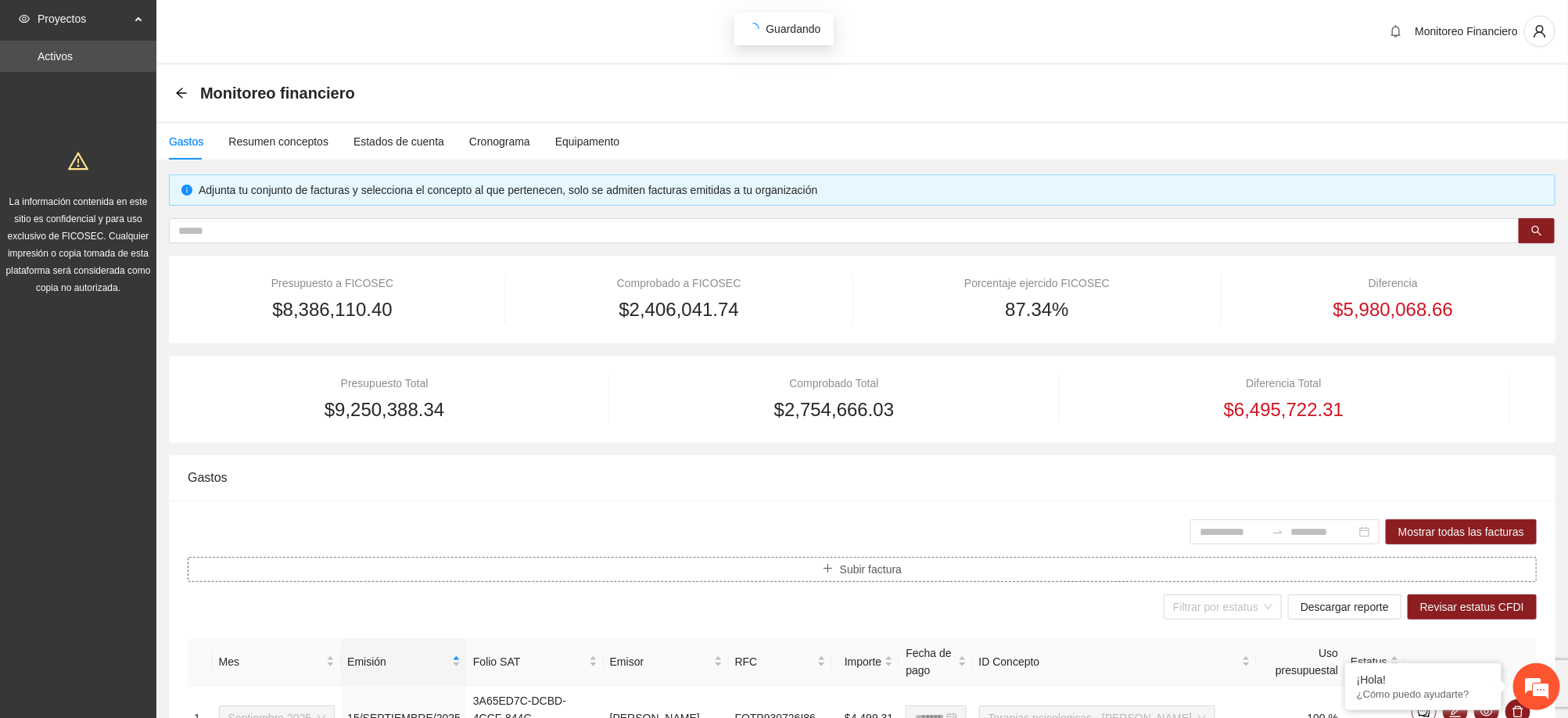
click at [859, 576] on span "Subir factura" at bounding box center [870, 570] width 61 height 17
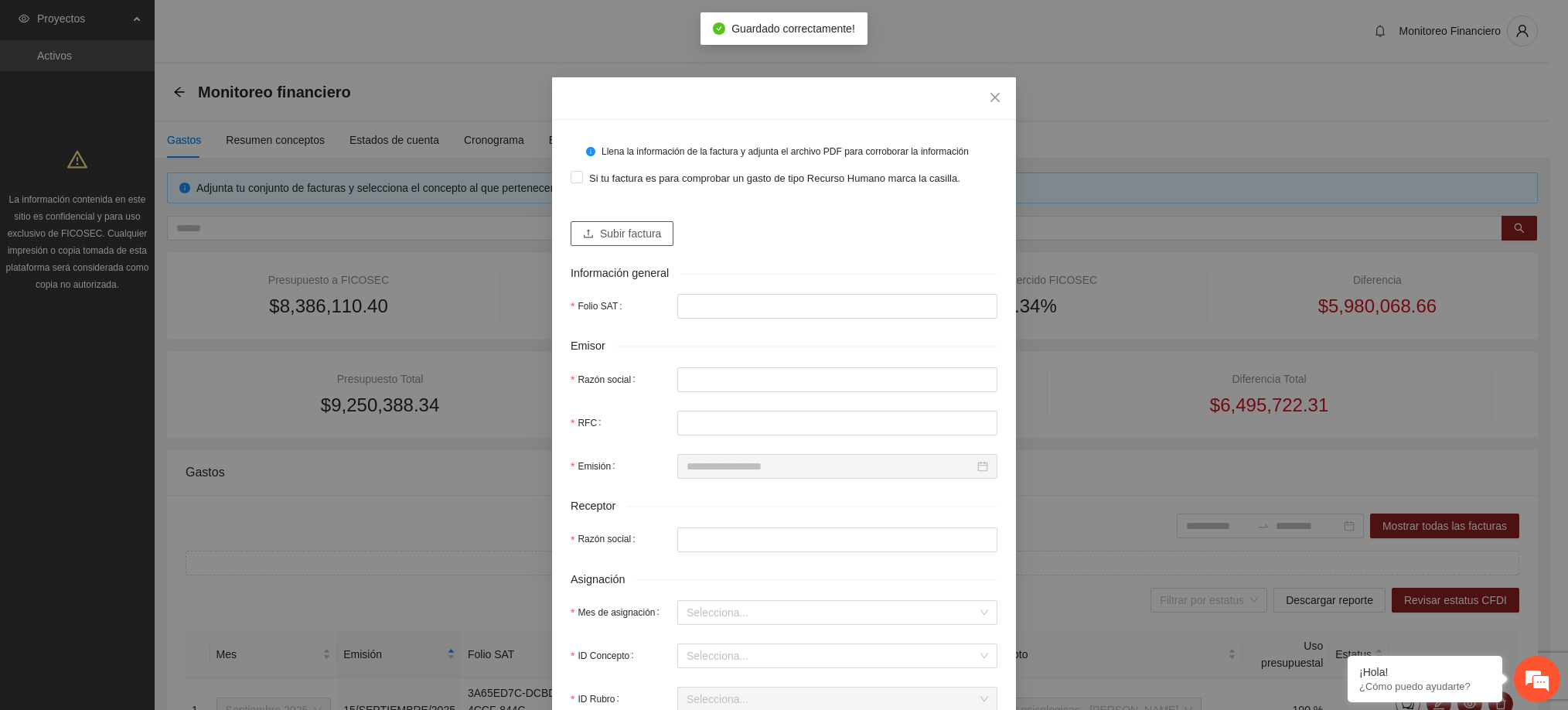
click at [634, 237] on span "Subir factura" at bounding box center [630, 234] width 61 height 17
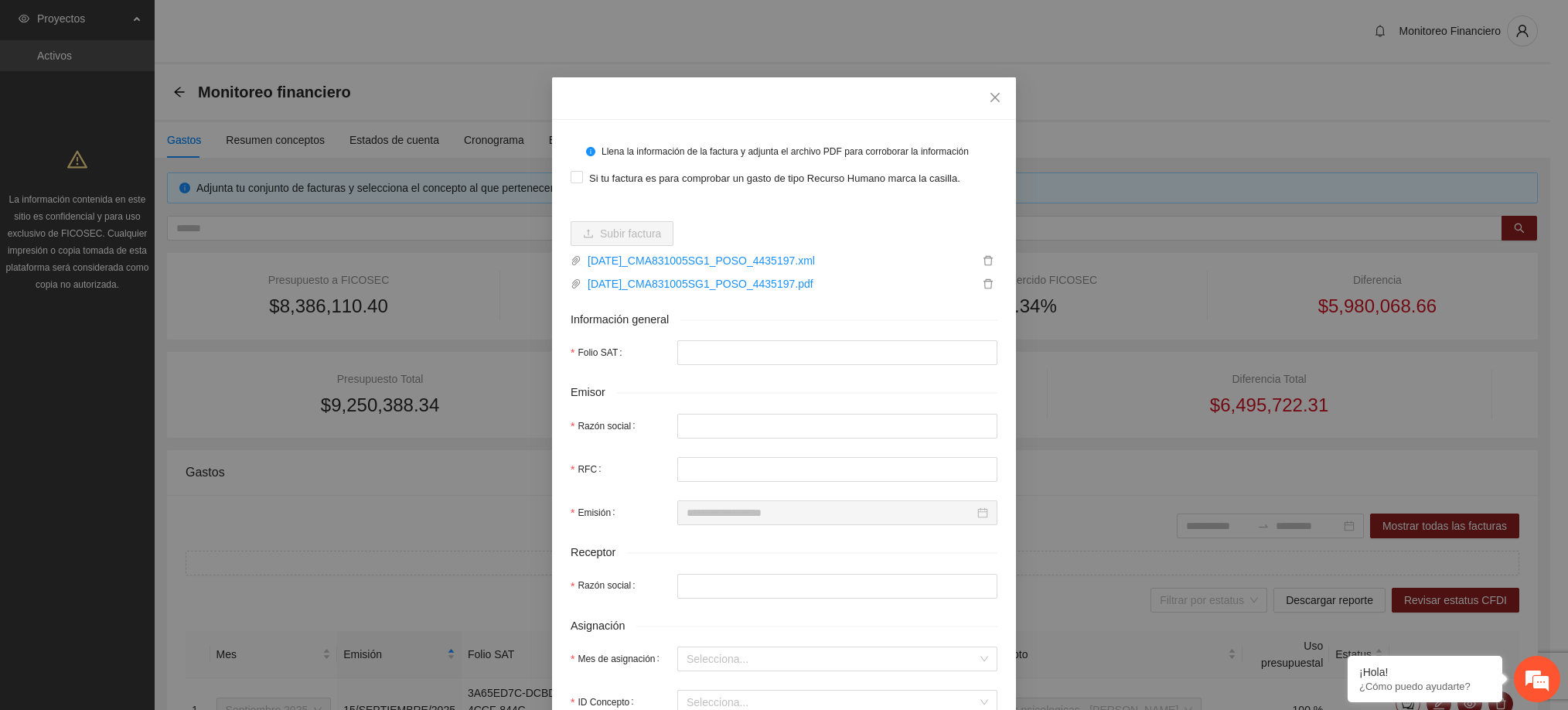
type input "**********"
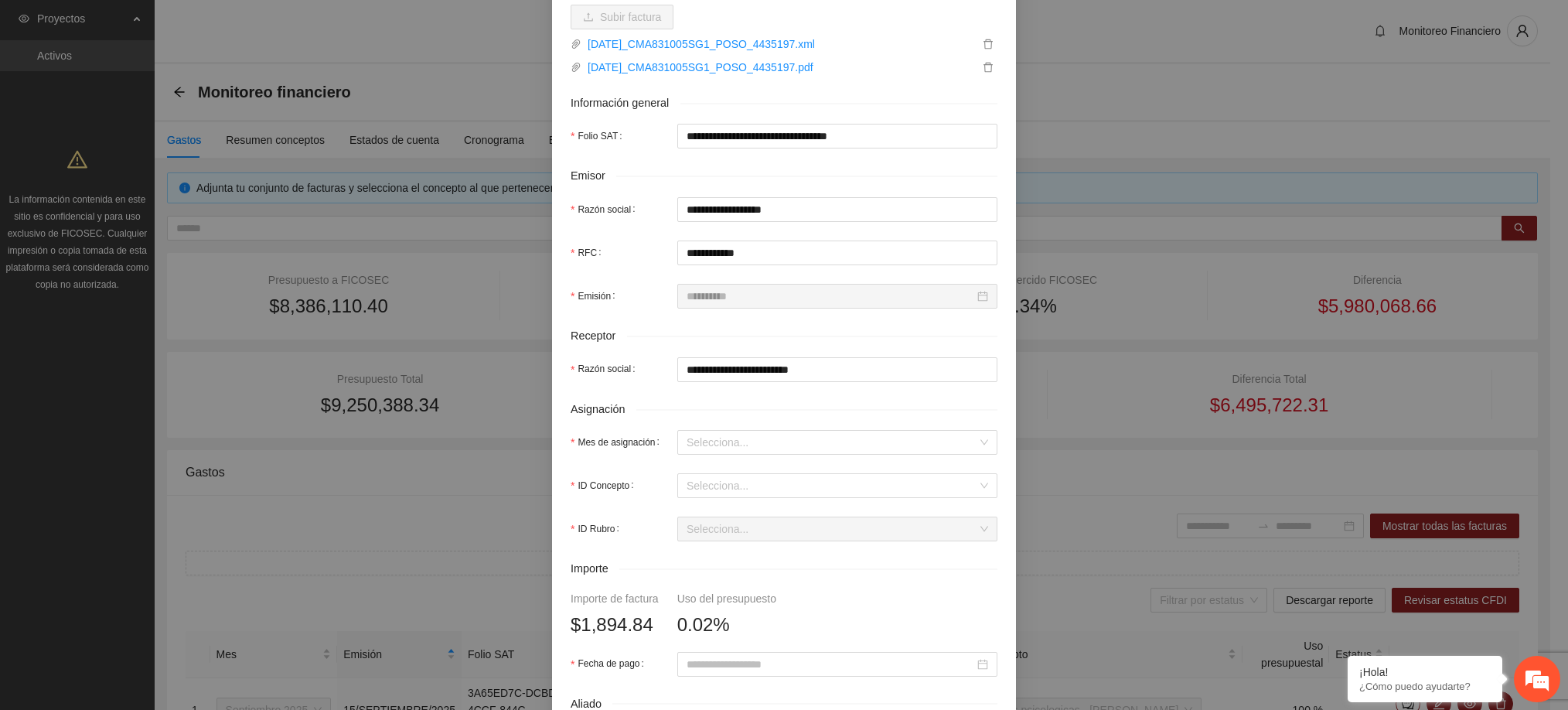
scroll to position [218, 0]
click at [768, 448] on input "Mes de asignación" at bounding box center [832, 440] width 291 height 23
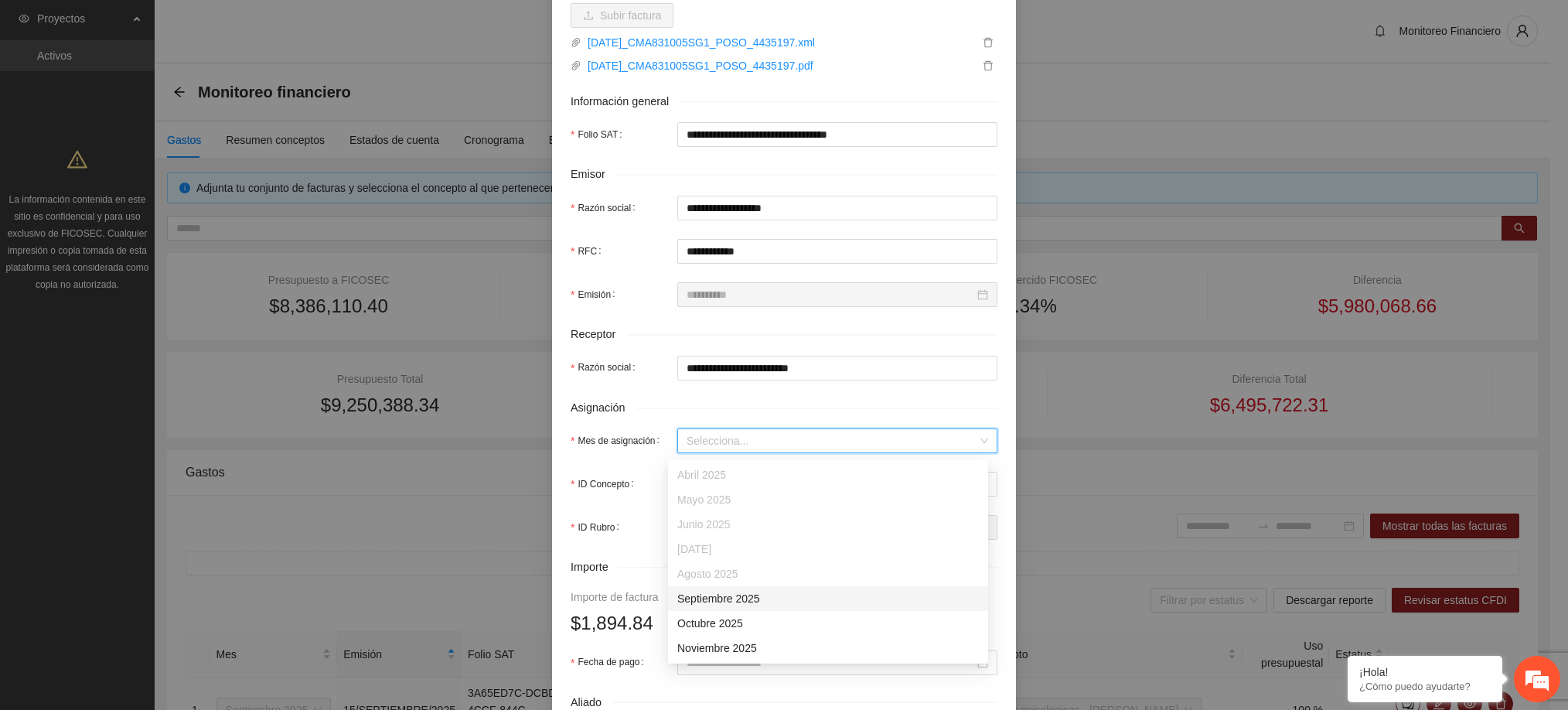
click at [738, 600] on div "Septiembre 2025" at bounding box center [828, 599] width 301 height 17
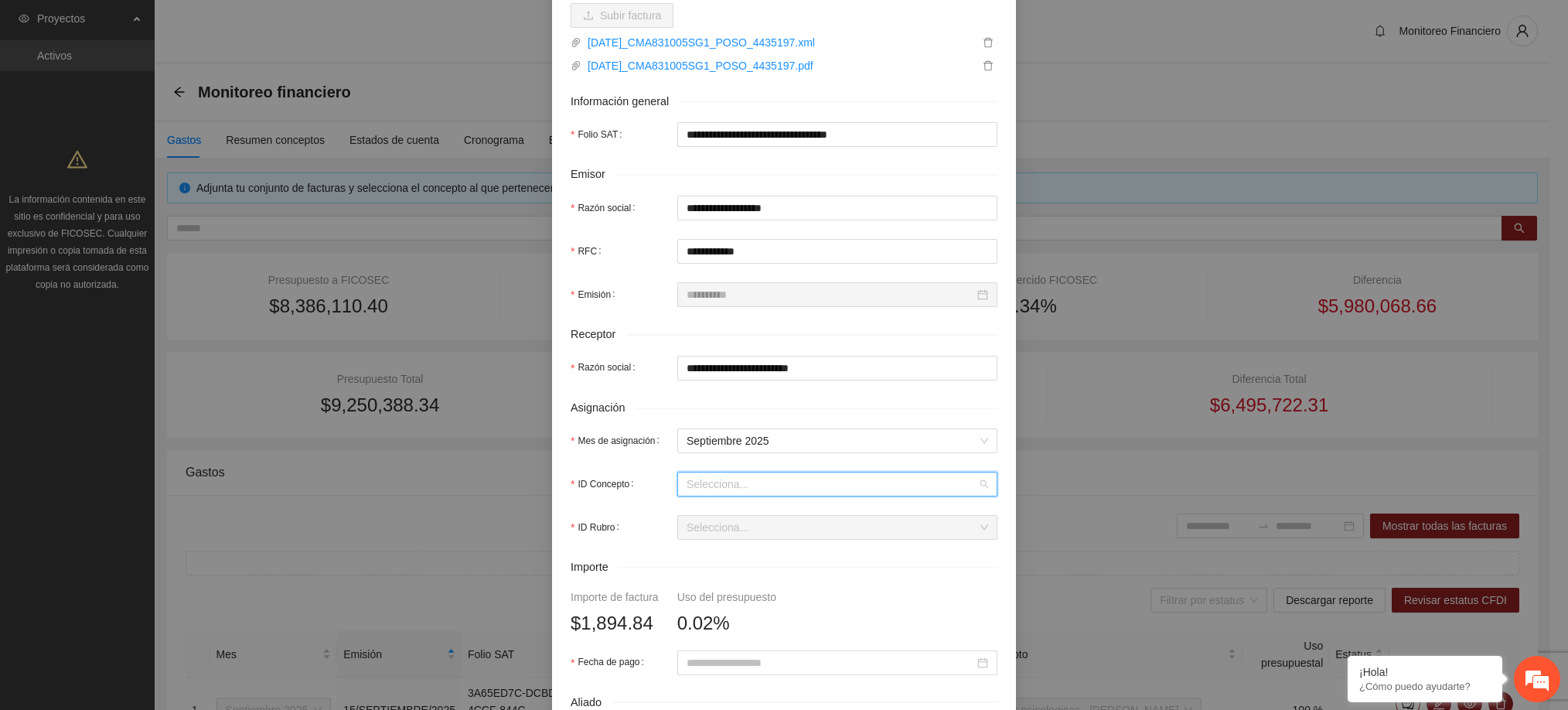
click at [724, 491] on input "ID Concepto" at bounding box center [832, 484] width 291 height 23
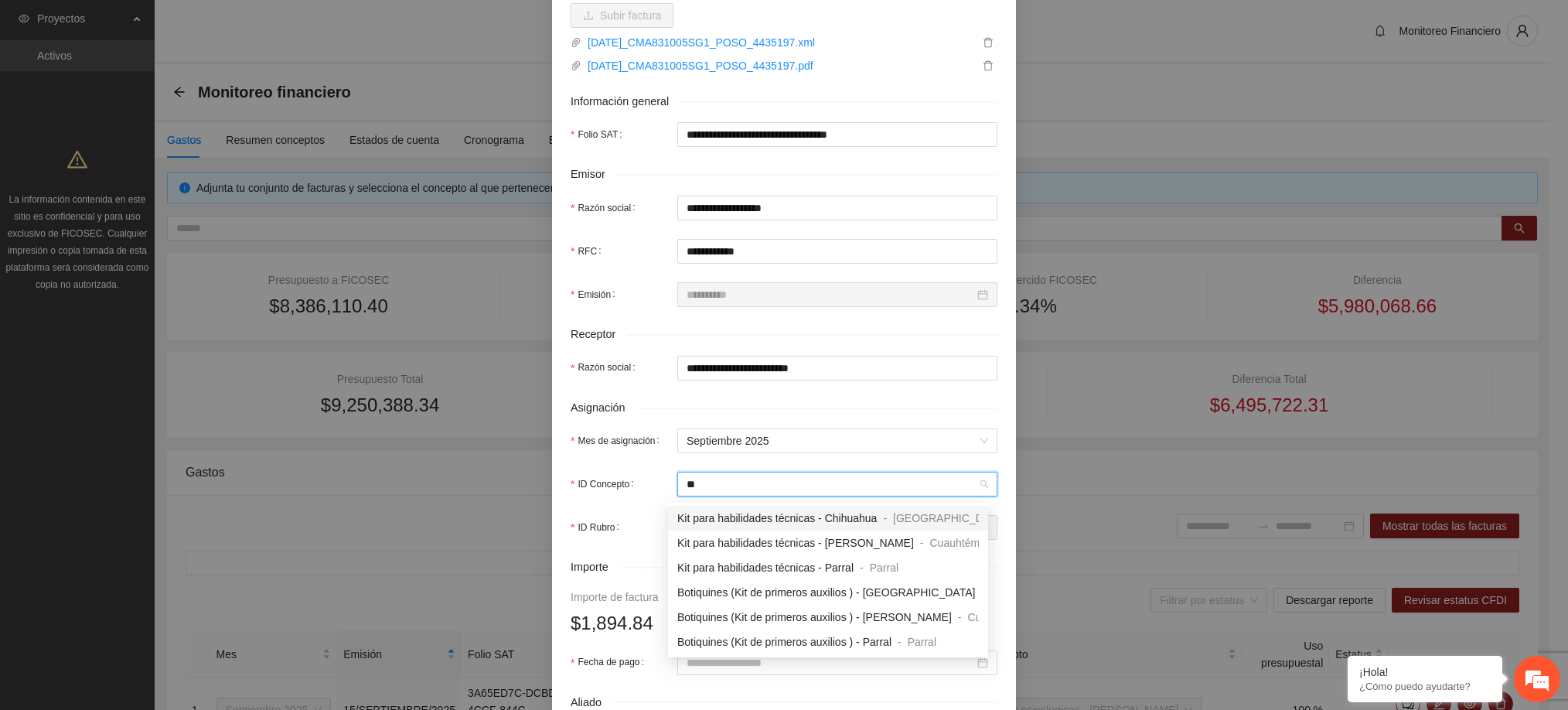
type input "***"
click at [745, 522] on span "Kit para habilidades técnicas - Chihuahua" at bounding box center [776, 518] width 199 height 12
type input "********"
type input "******"
type input "*"
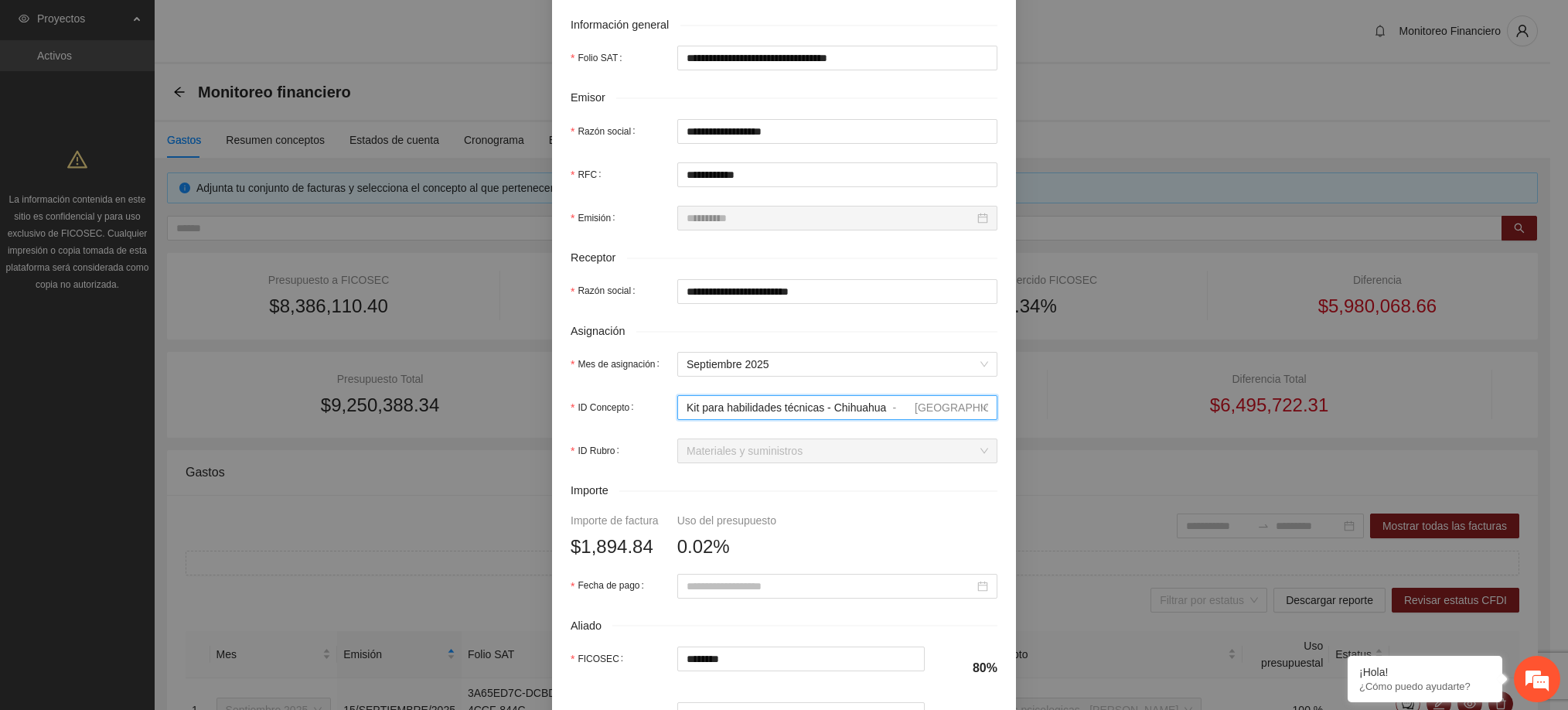
scroll to position [295, 0]
click at [773, 586] on input "Fecha de pago" at bounding box center [830, 586] width 288 height 17
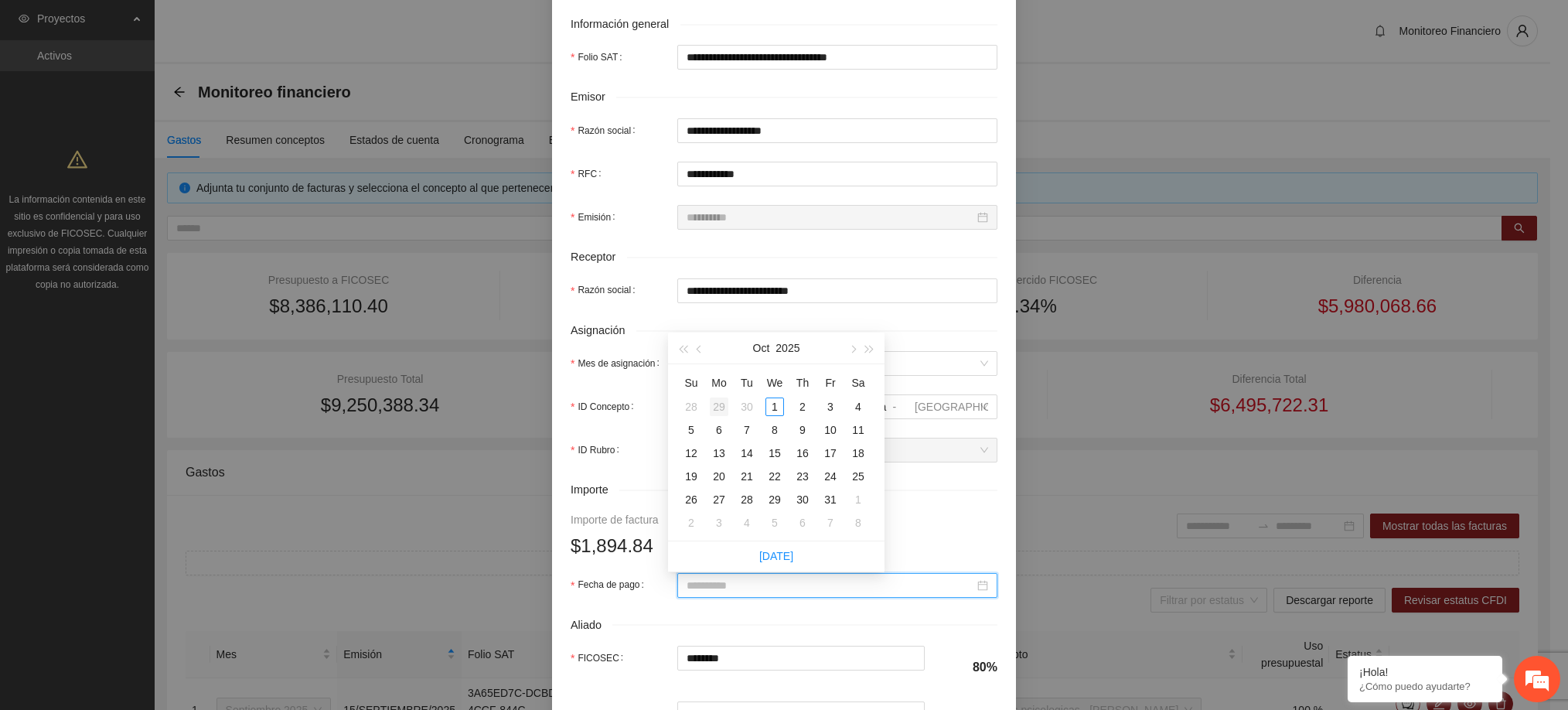
type input "**********"
click at [704, 347] on button "button" at bounding box center [699, 348] width 17 height 31
type input "**********"
click at [833, 455] on div "19" at bounding box center [830, 453] width 19 height 19
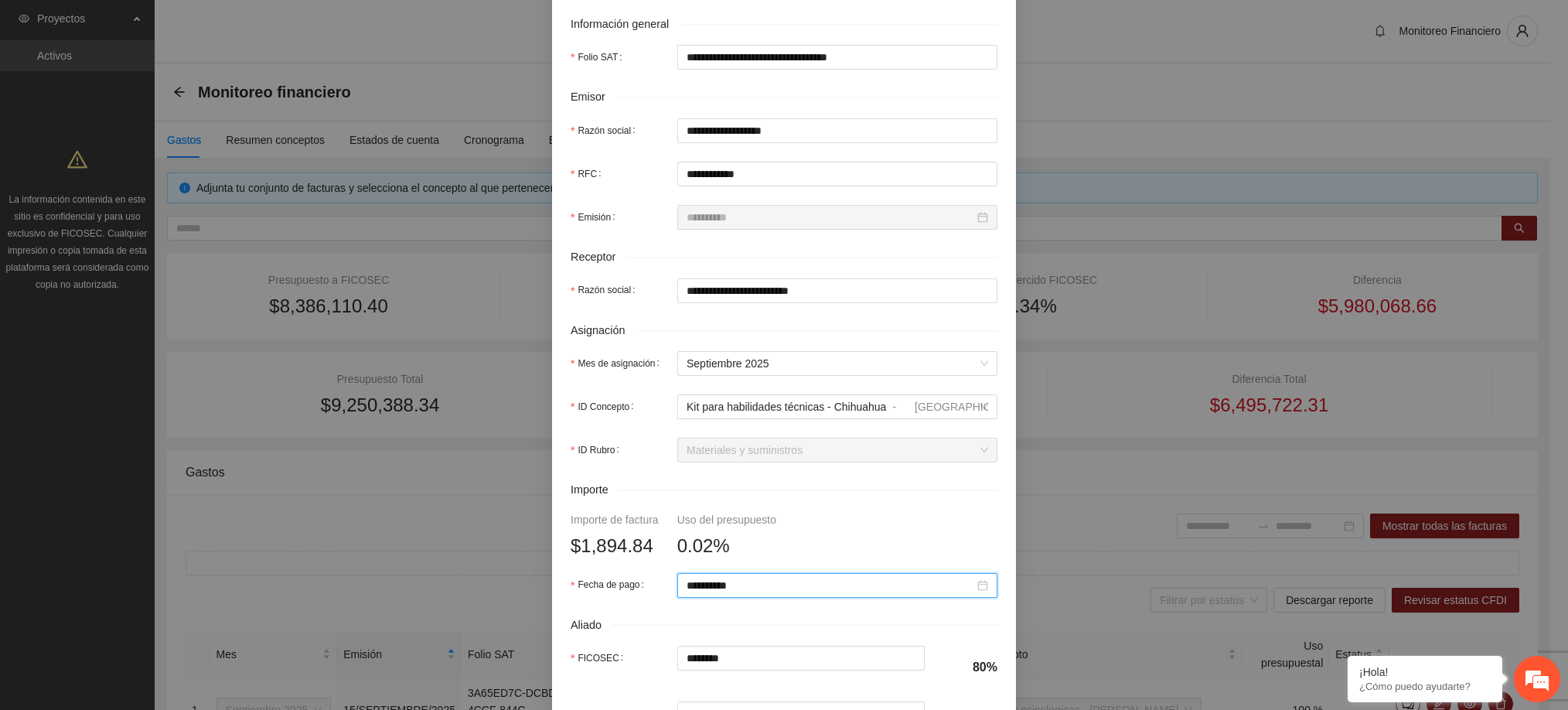
scroll to position [540, 0]
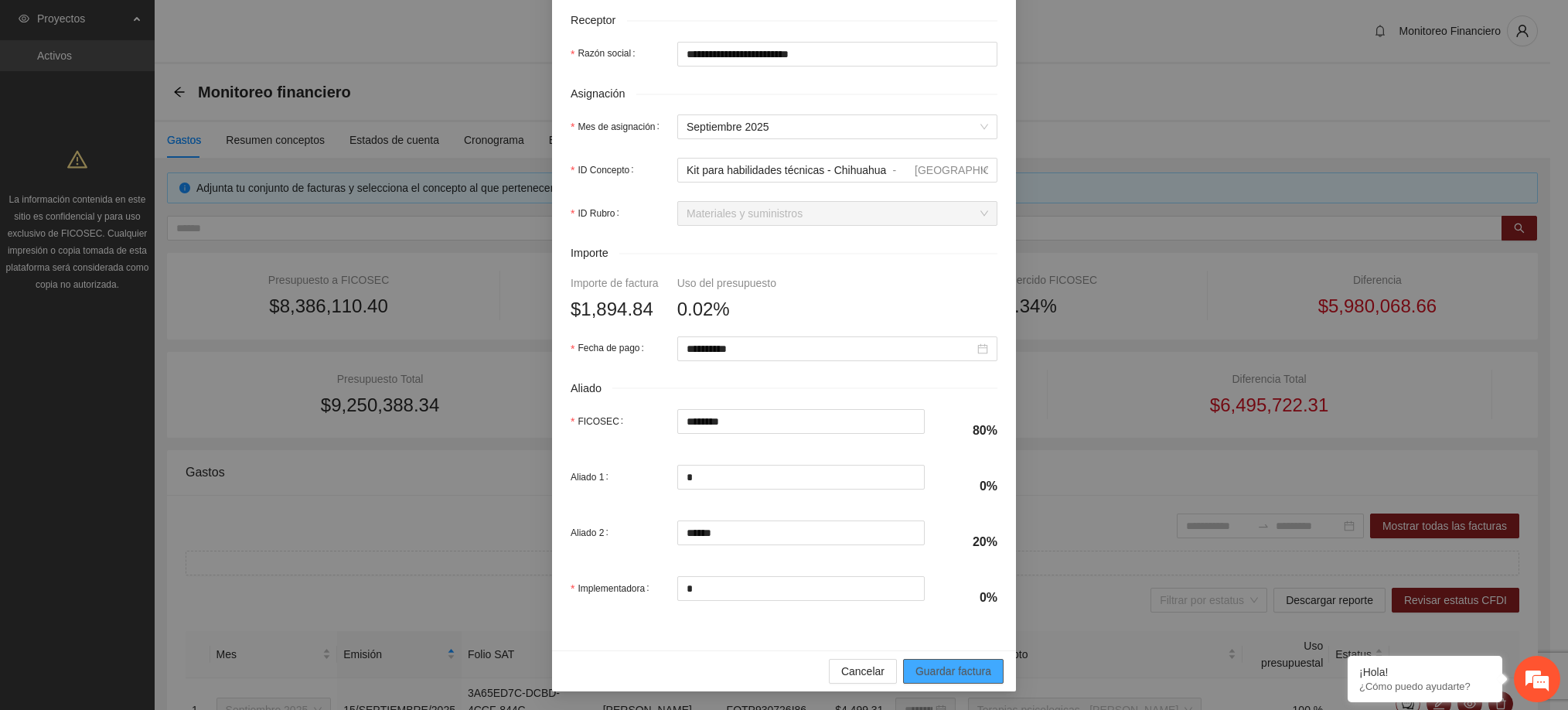
click at [939, 671] on span "Guardar factura" at bounding box center [953, 671] width 76 height 17
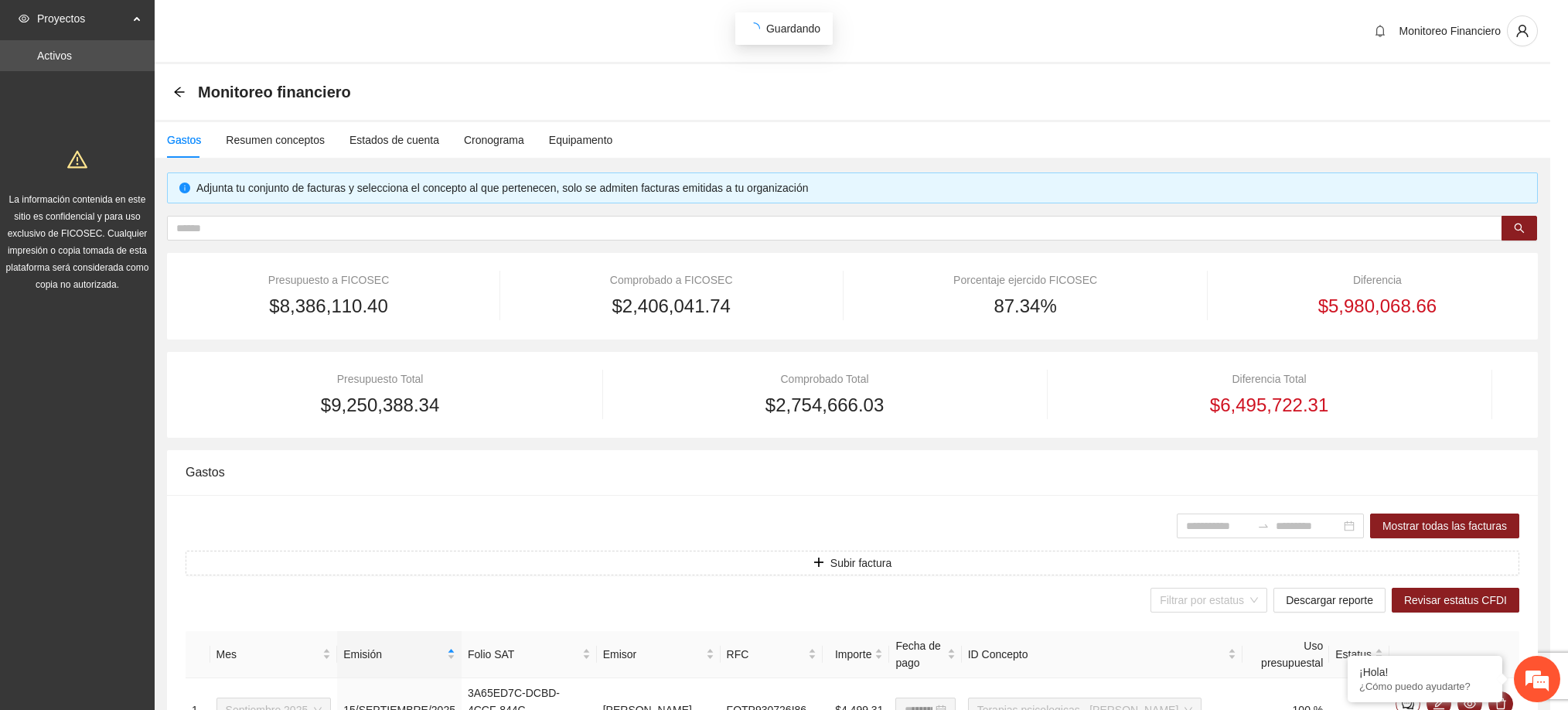
scroll to position [416, 0]
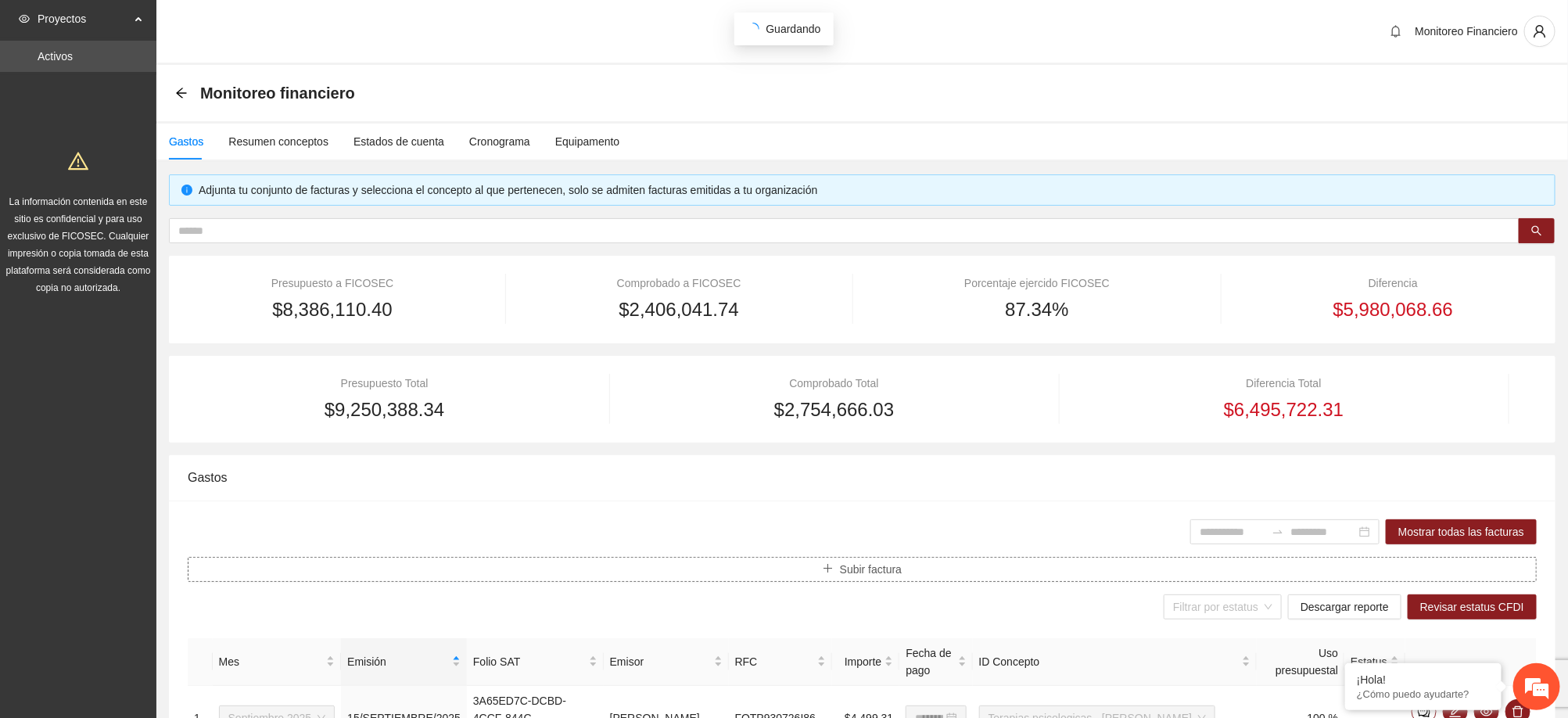
click at [925, 572] on button "Subir factura" at bounding box center [862, 569] width 1349 height 25
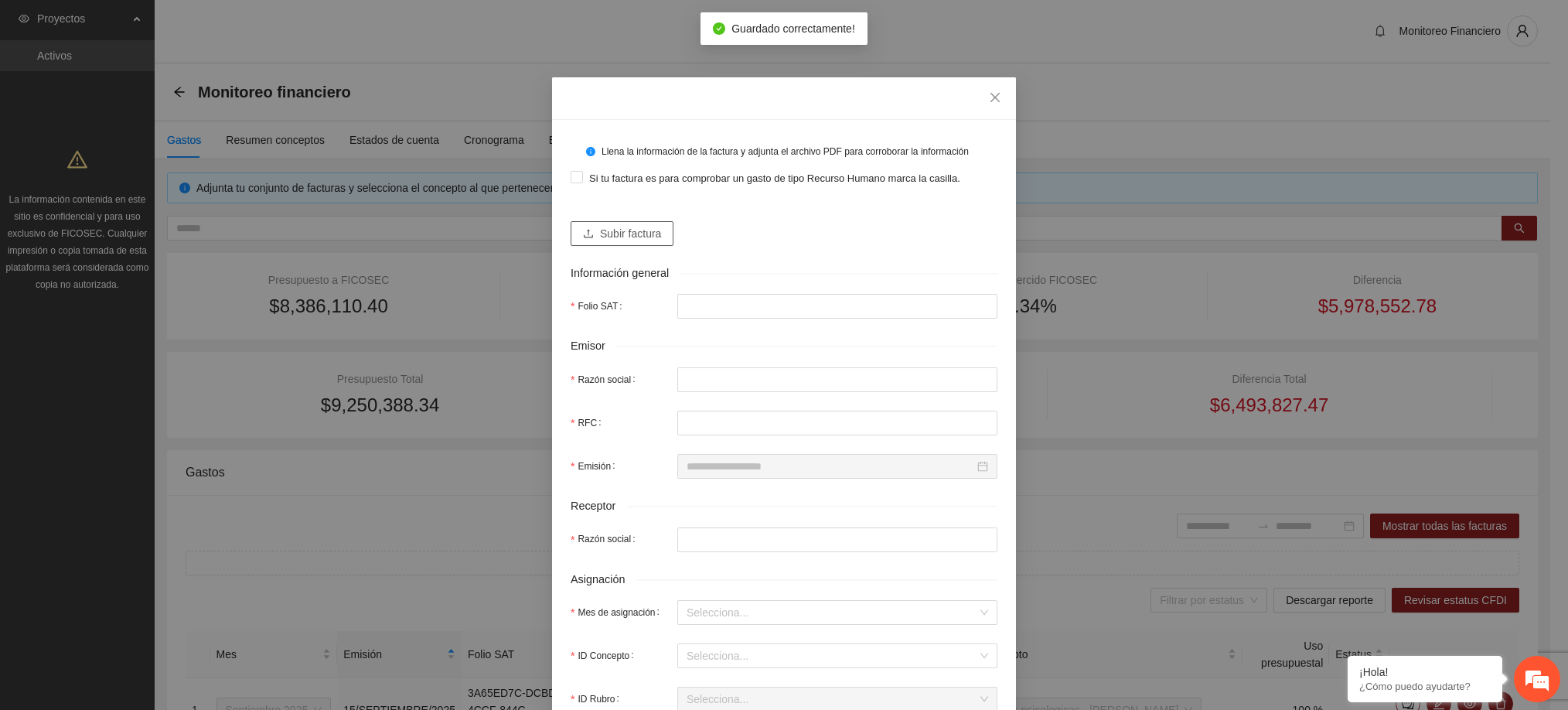
click at [615, 240] on span "Subir factura" at bounding box center [630, 234] width 61 height 17
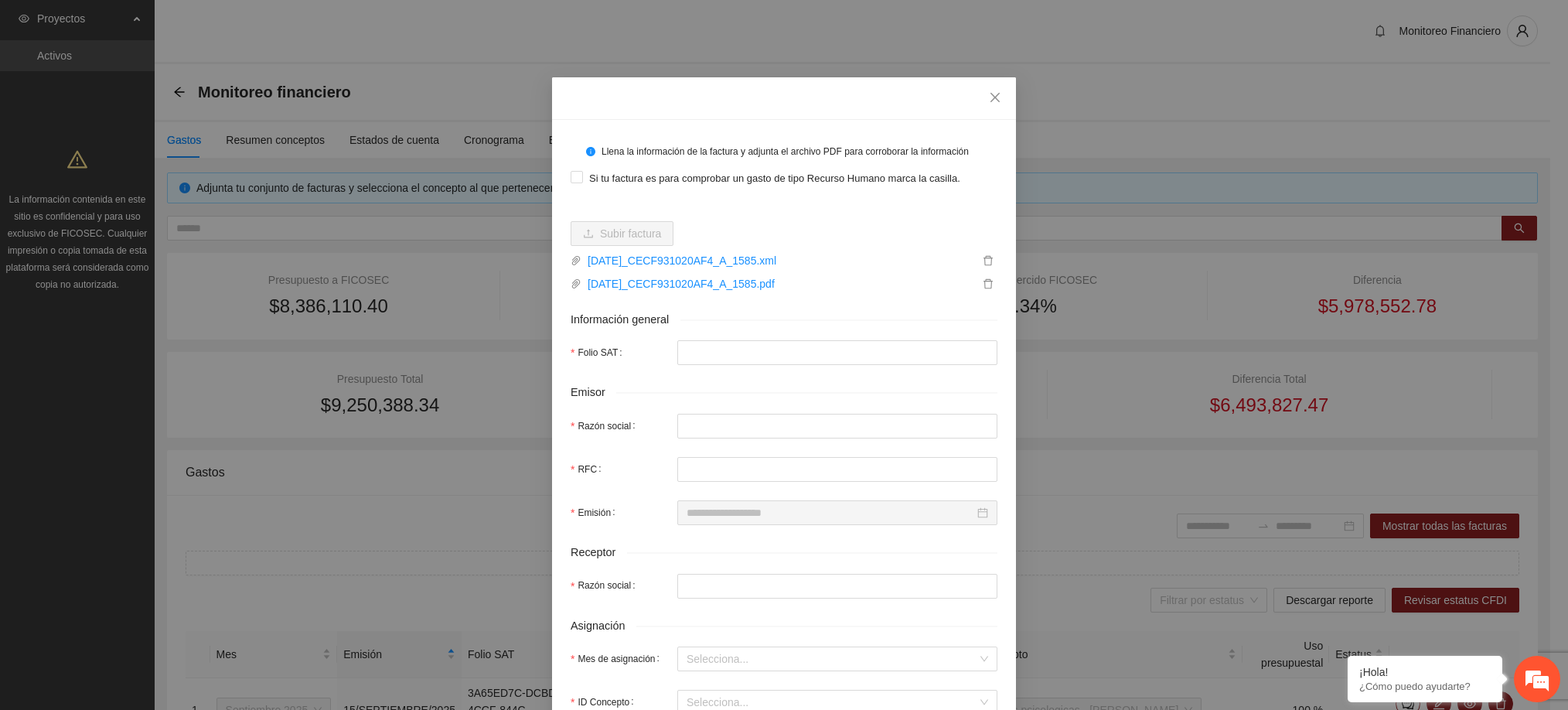
type input "**********"
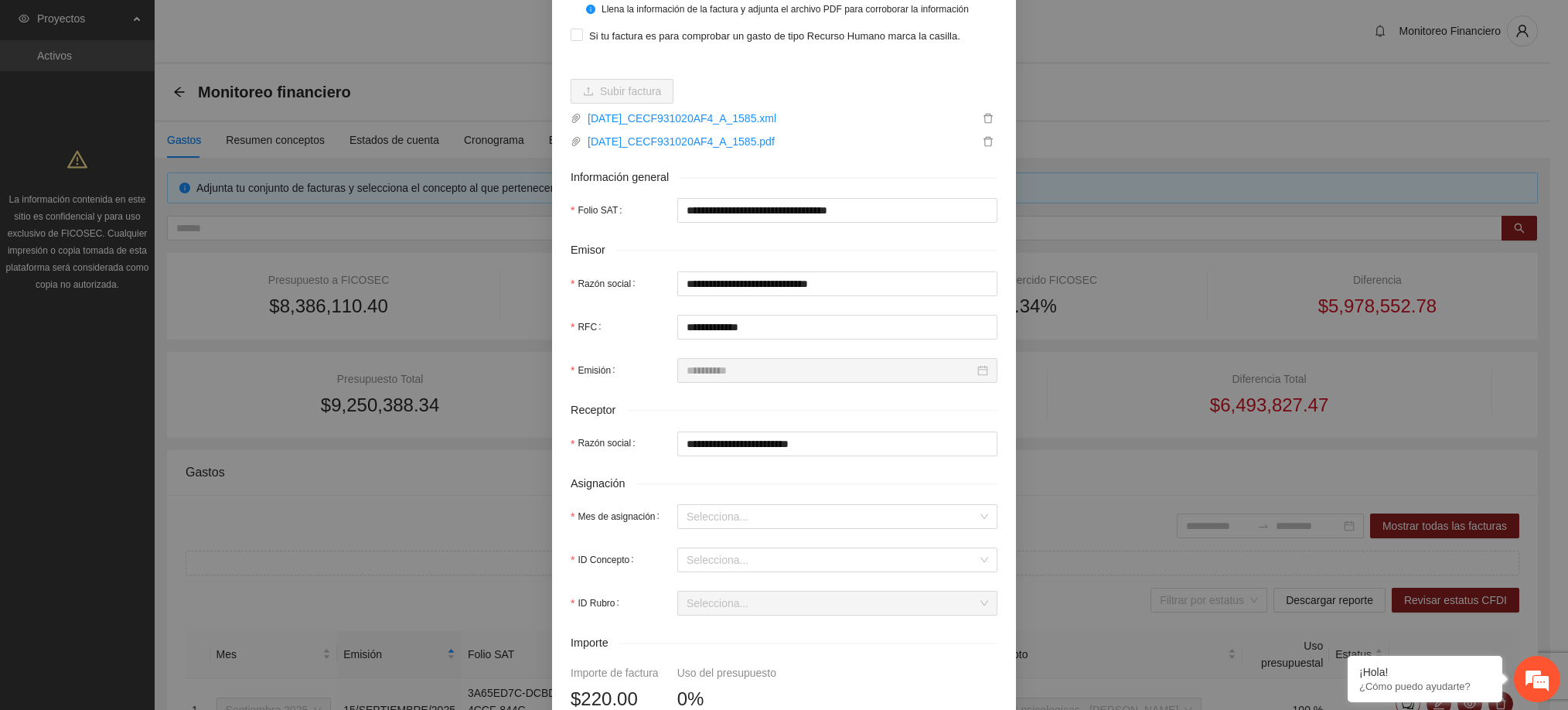
scroll to position [332, 0]
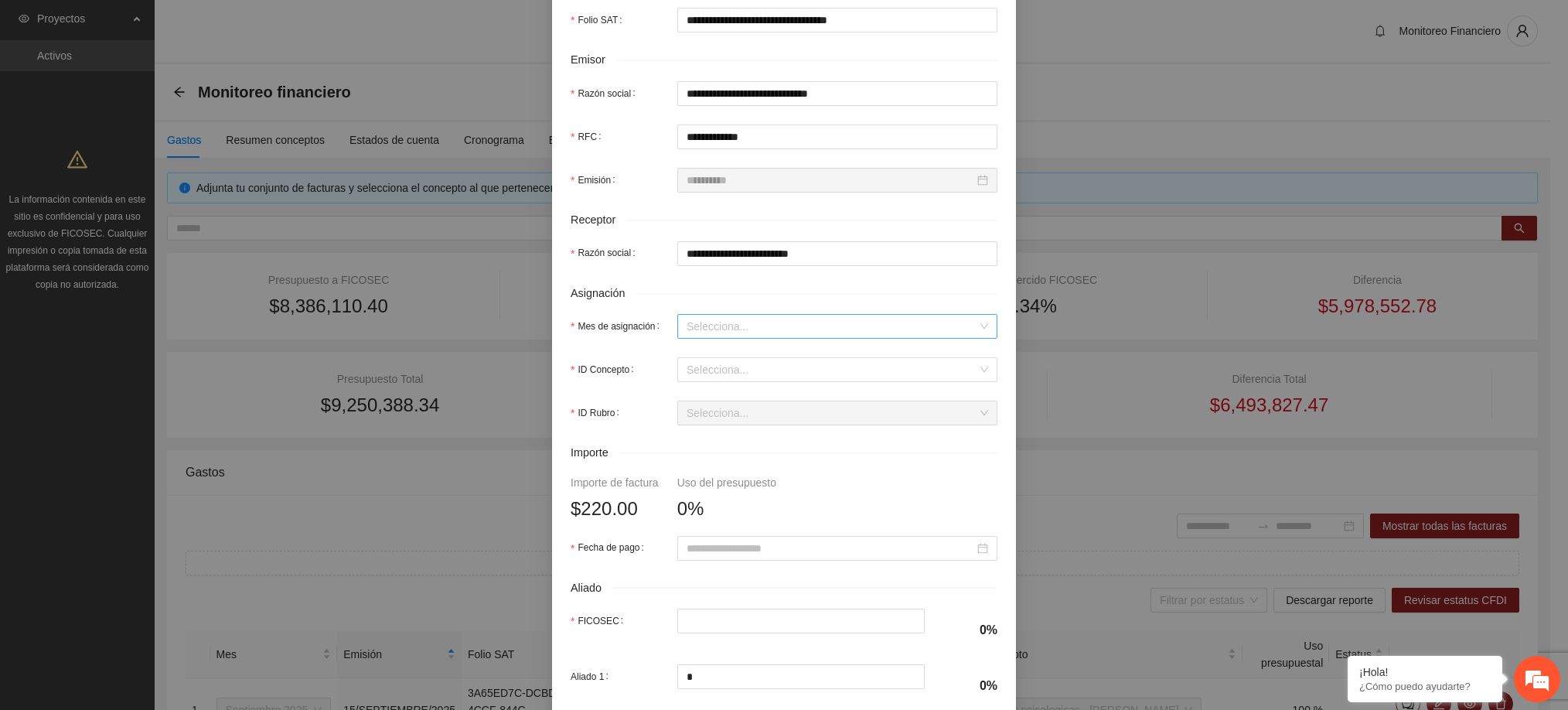
click at [798, 330] on input "Mes de asignación" at bounding box center [832, 326] width 291 height 23
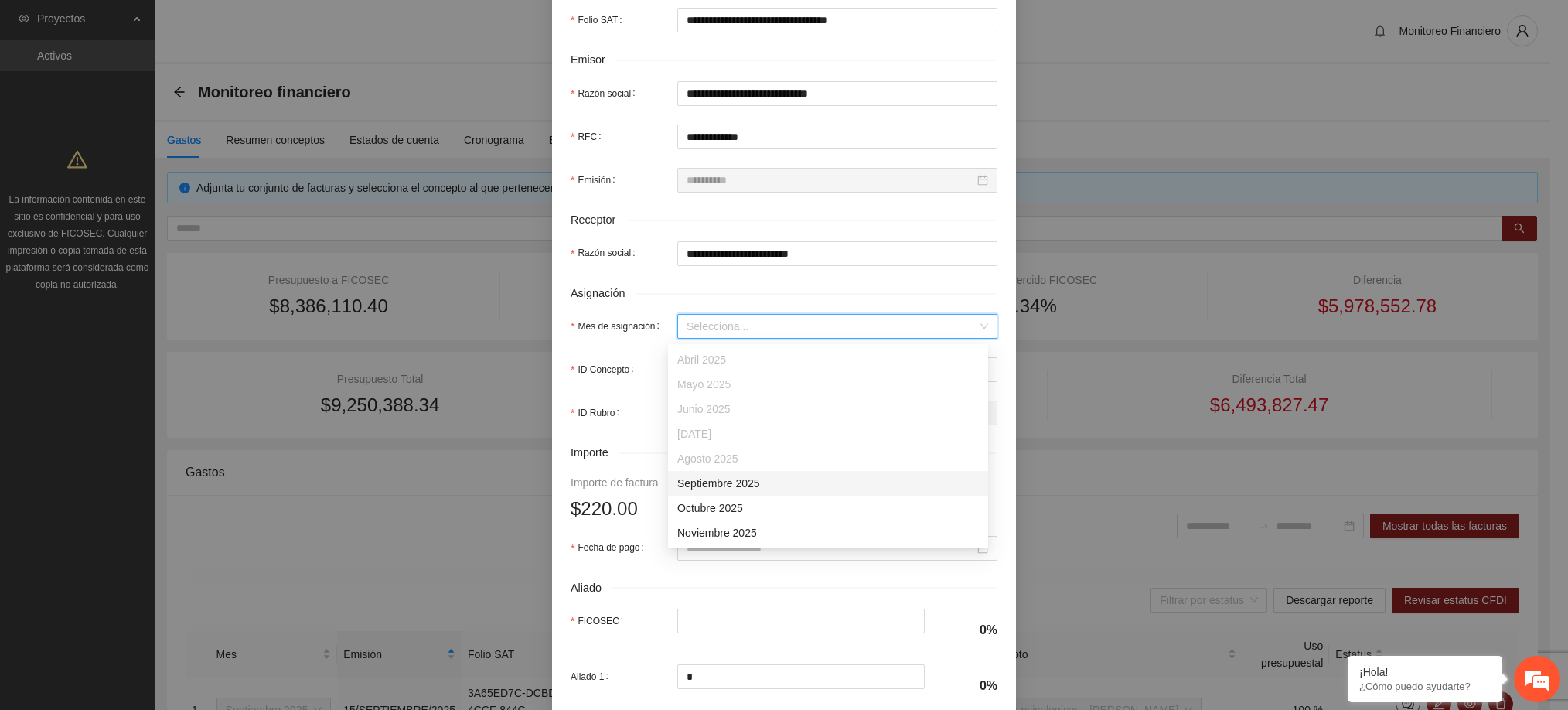
click at [765, 481] on div "Septiembre 2025" at bounding box center [828, 484] width 301 height 17
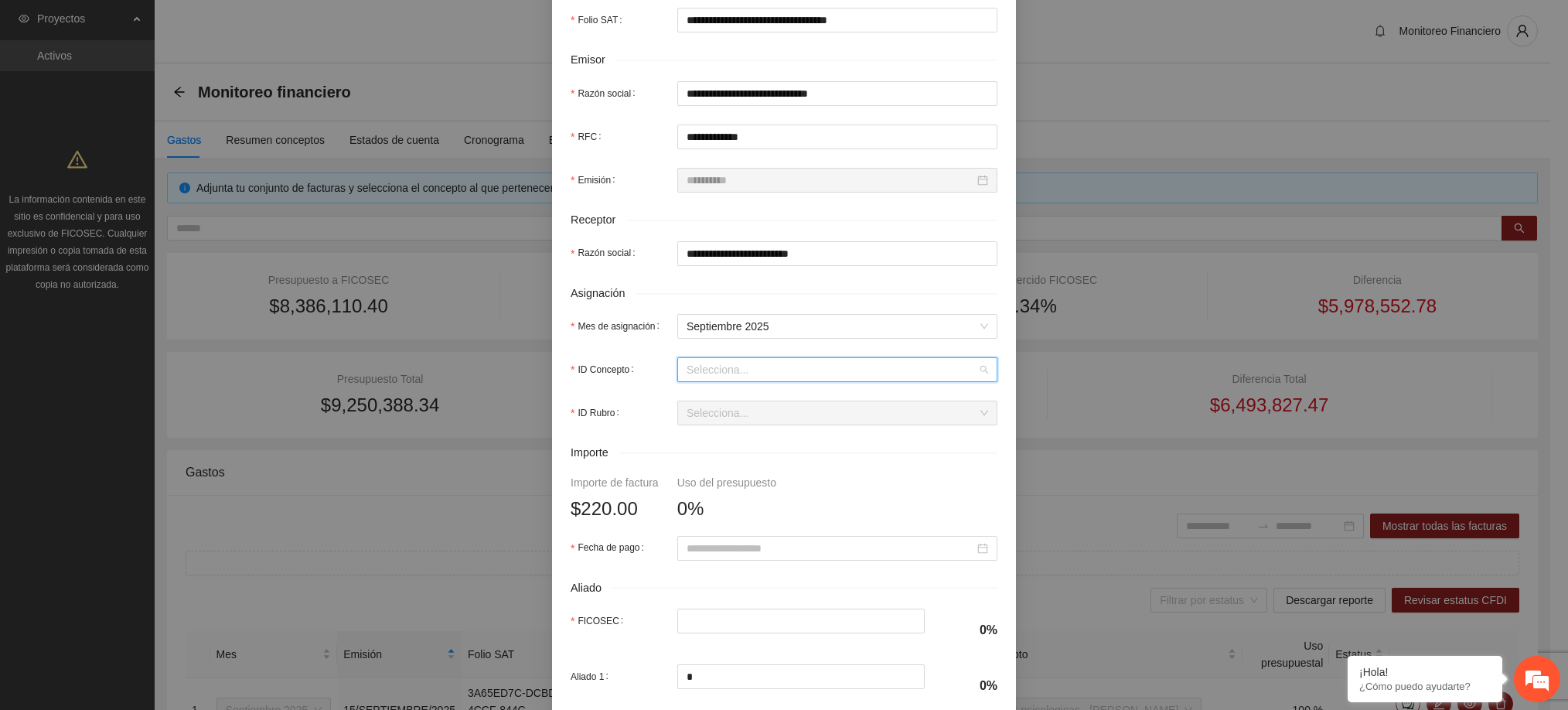
click at [729, 367] on input "ID Concepto" at bounding box center [832, 369] width 291 height 23
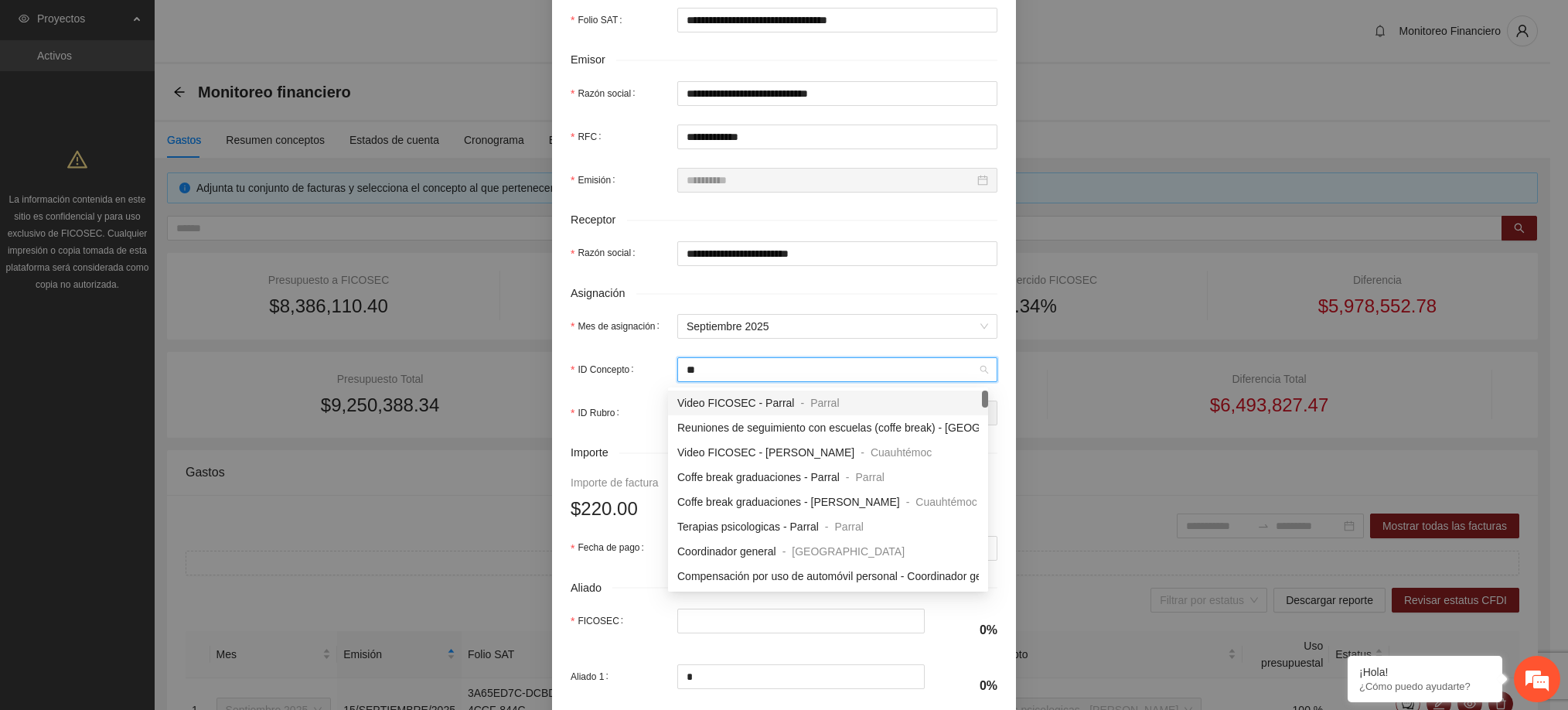
type input "*"
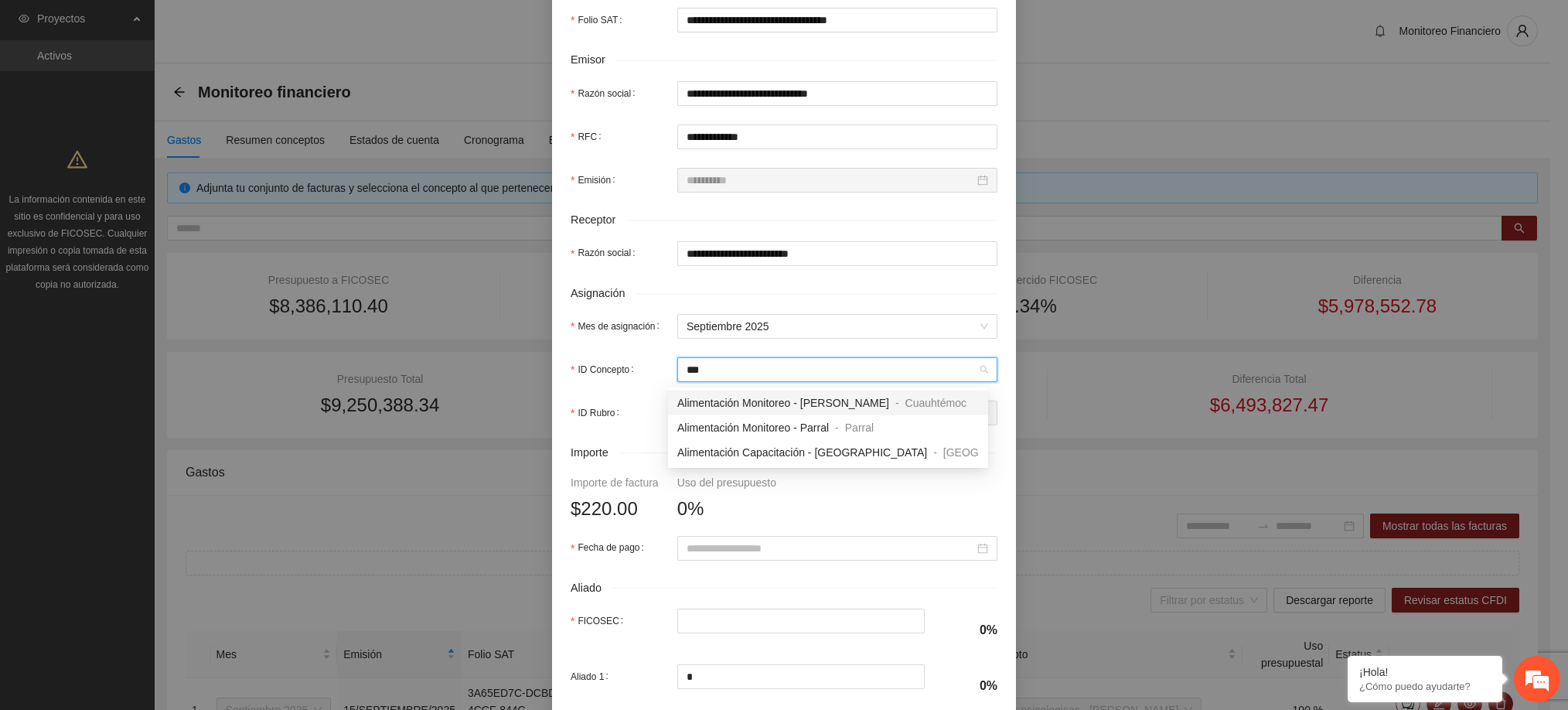
type input "****"
click at [775, 430] on span "Alimentación Monitoreo - Parral" at bounding box center [752, 427] width 151 height 12
type input "***"
type input "**"
type input "*"
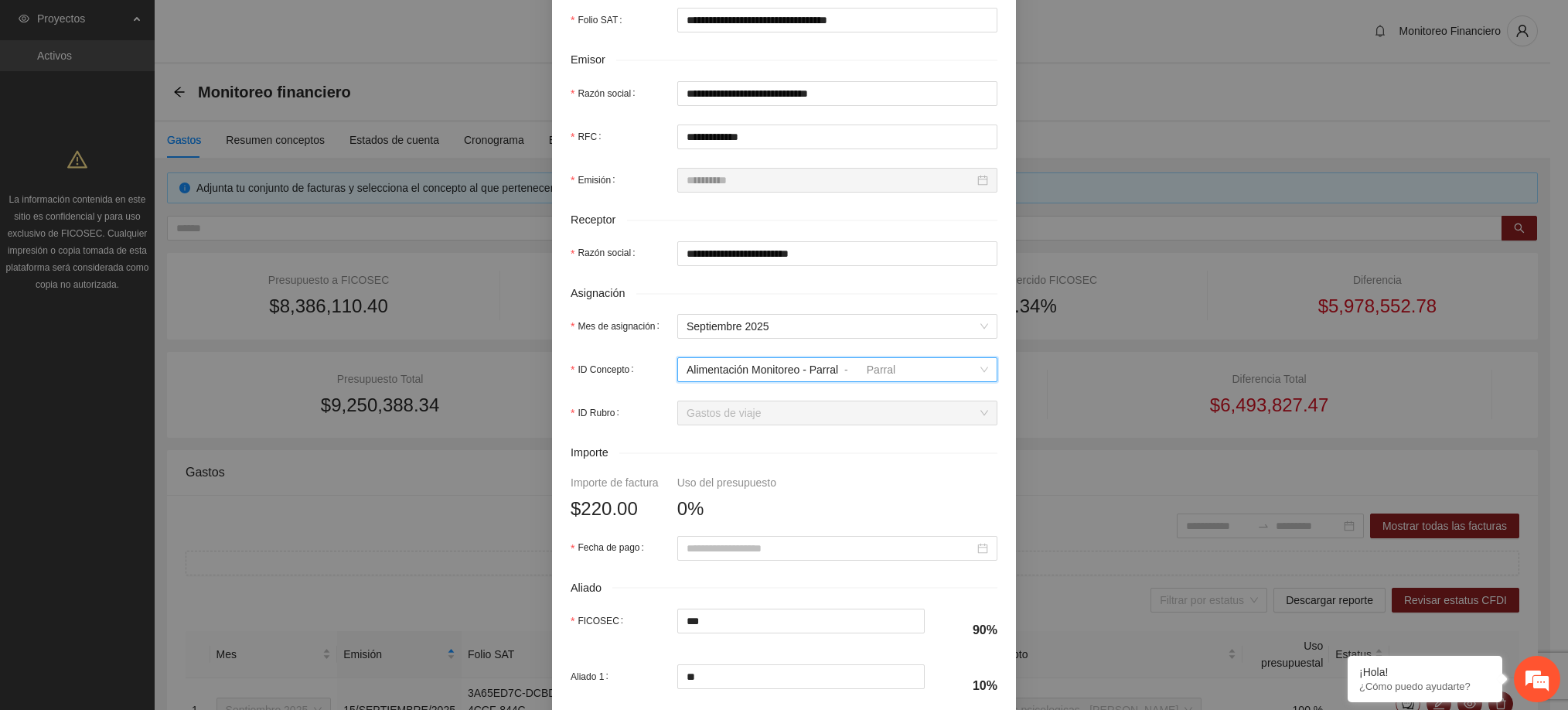
scroll to position [435, 0]
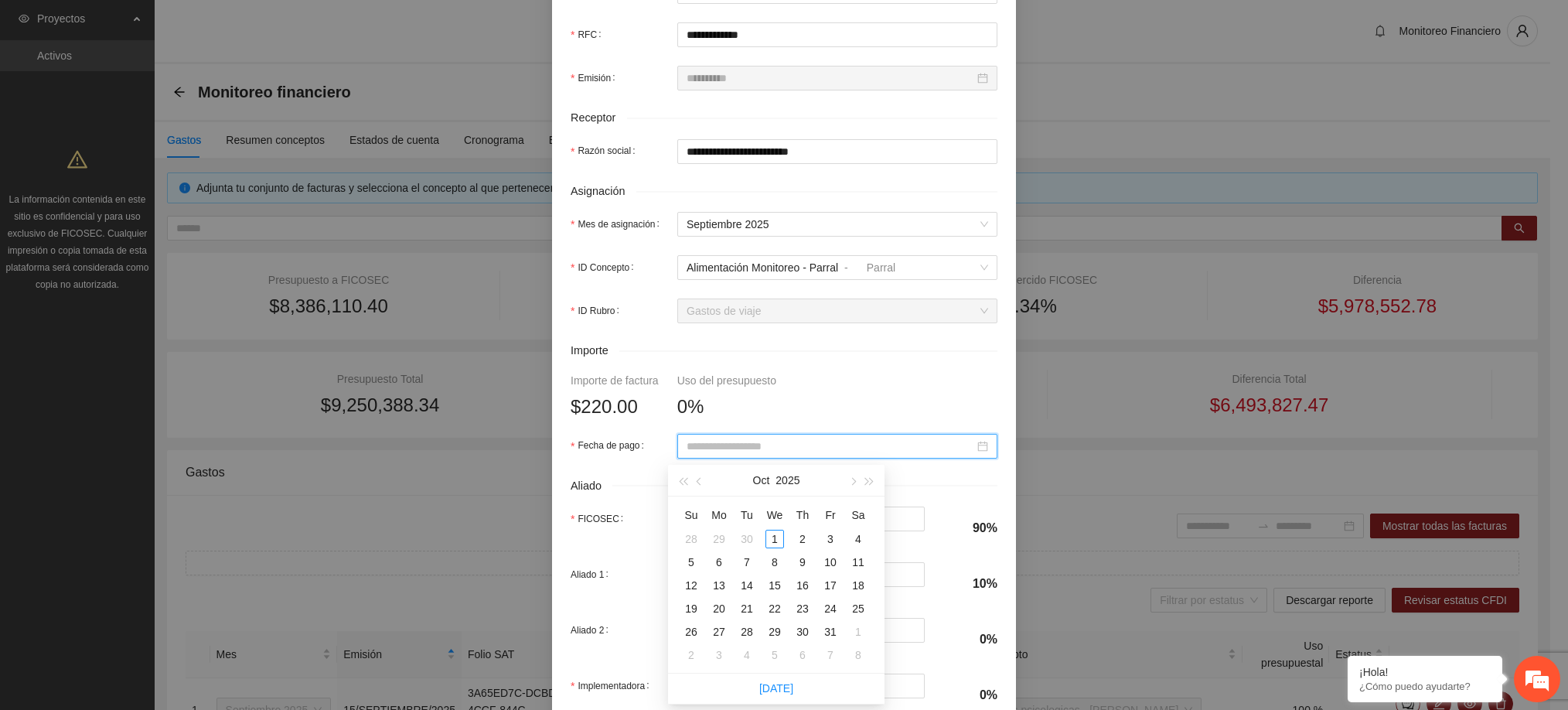
click at [781, 444] on input "Fecha de pago" at bounding box center [830, 446] width 288 height 17
click at [701, 478] on button "button" at bounding box center [699, 480] width 17 height 31
type input "**********"
click at [856, 587] on div "20" at bounding box center [858, 586] width 19 height 19
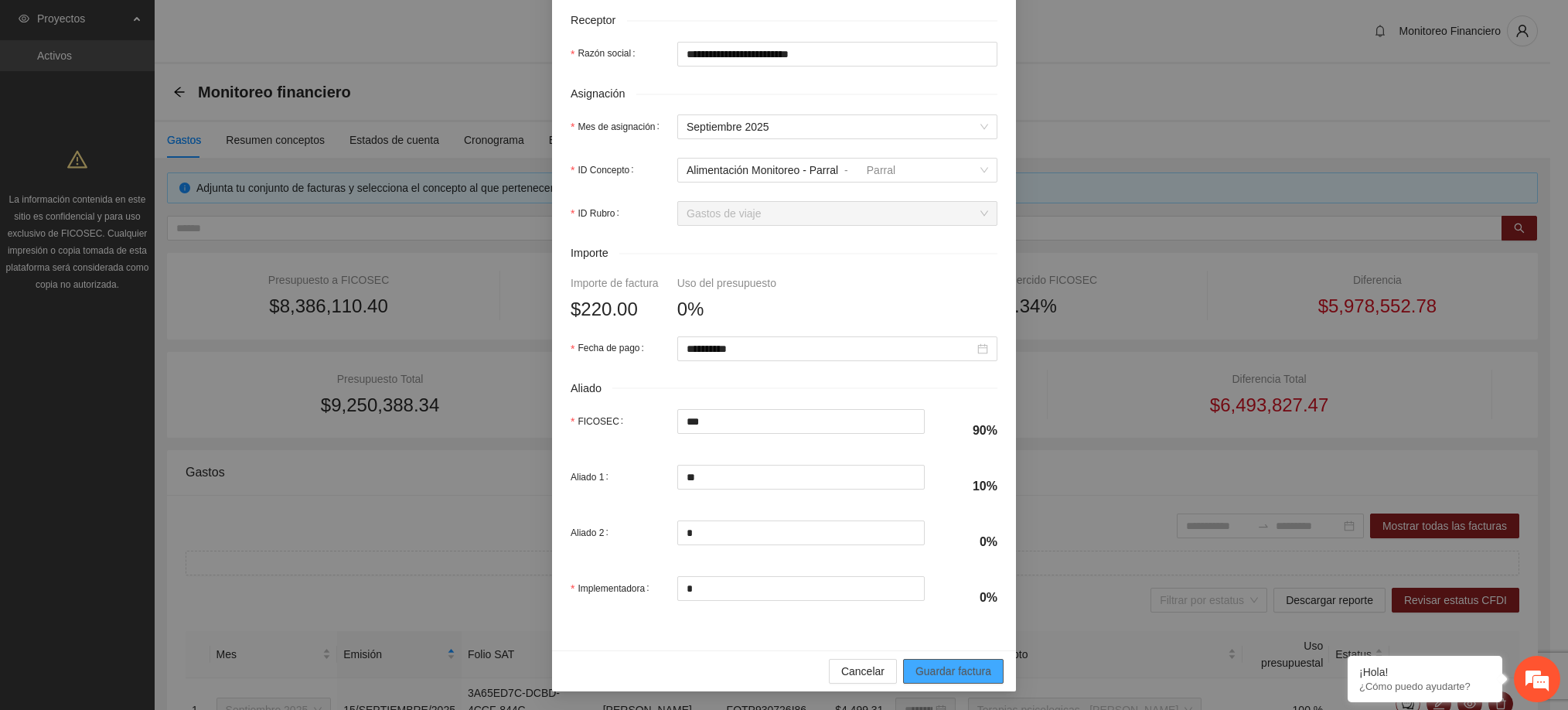
click at [926, 668] on span "Guardar factura" at bounding box center [953, 671] width 76 height 17
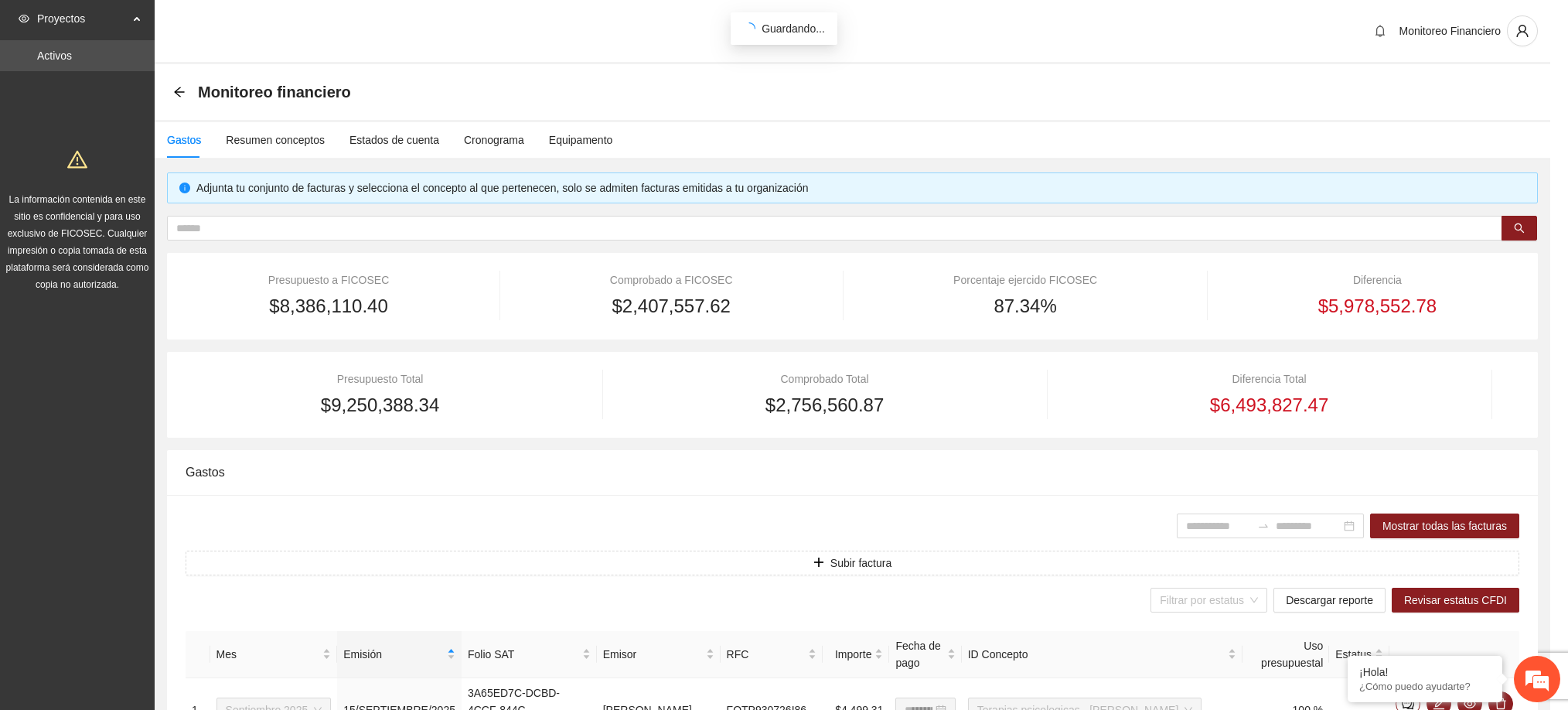
scroll to position [416, 0]
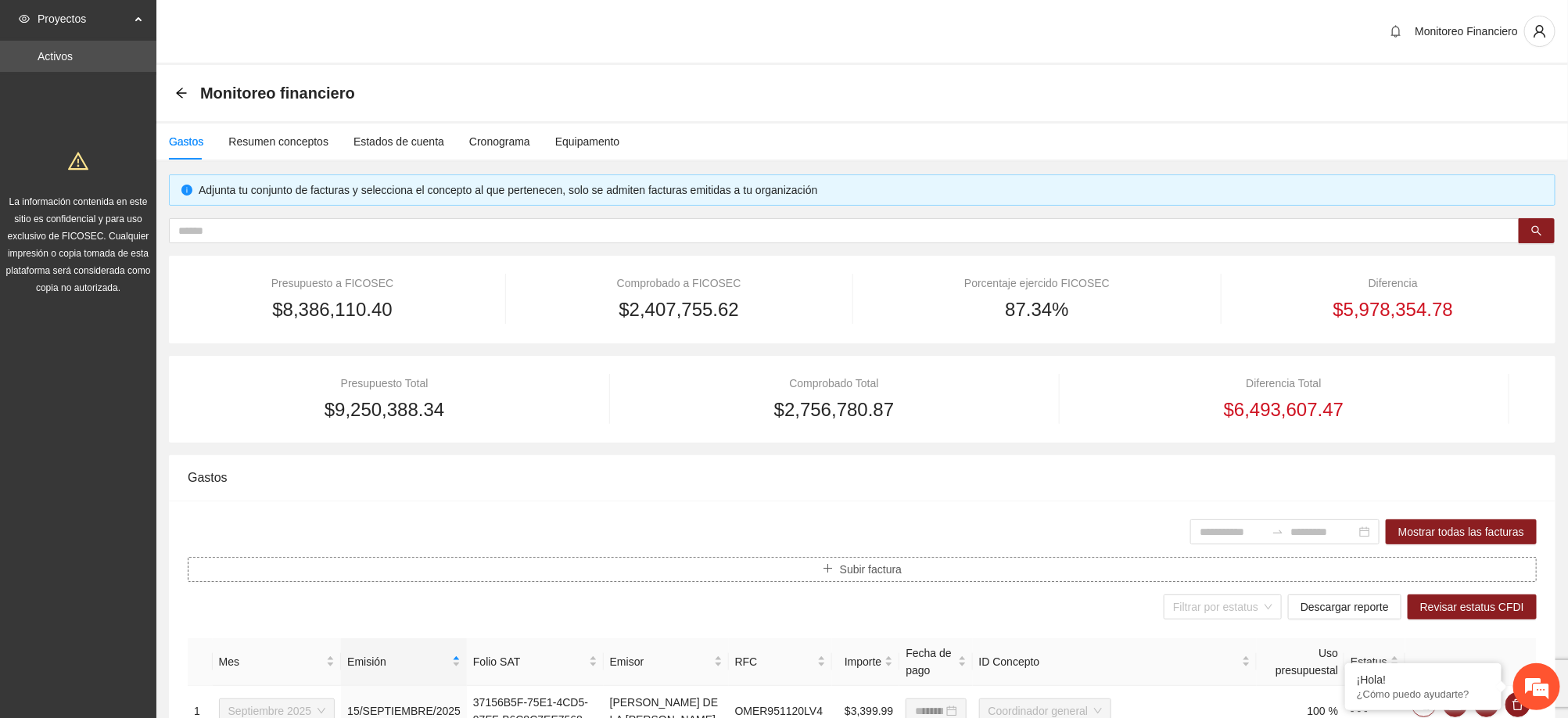
click at [873, 576] on span "Subir factura" at bounding box center [870, 570] width 61 height 17
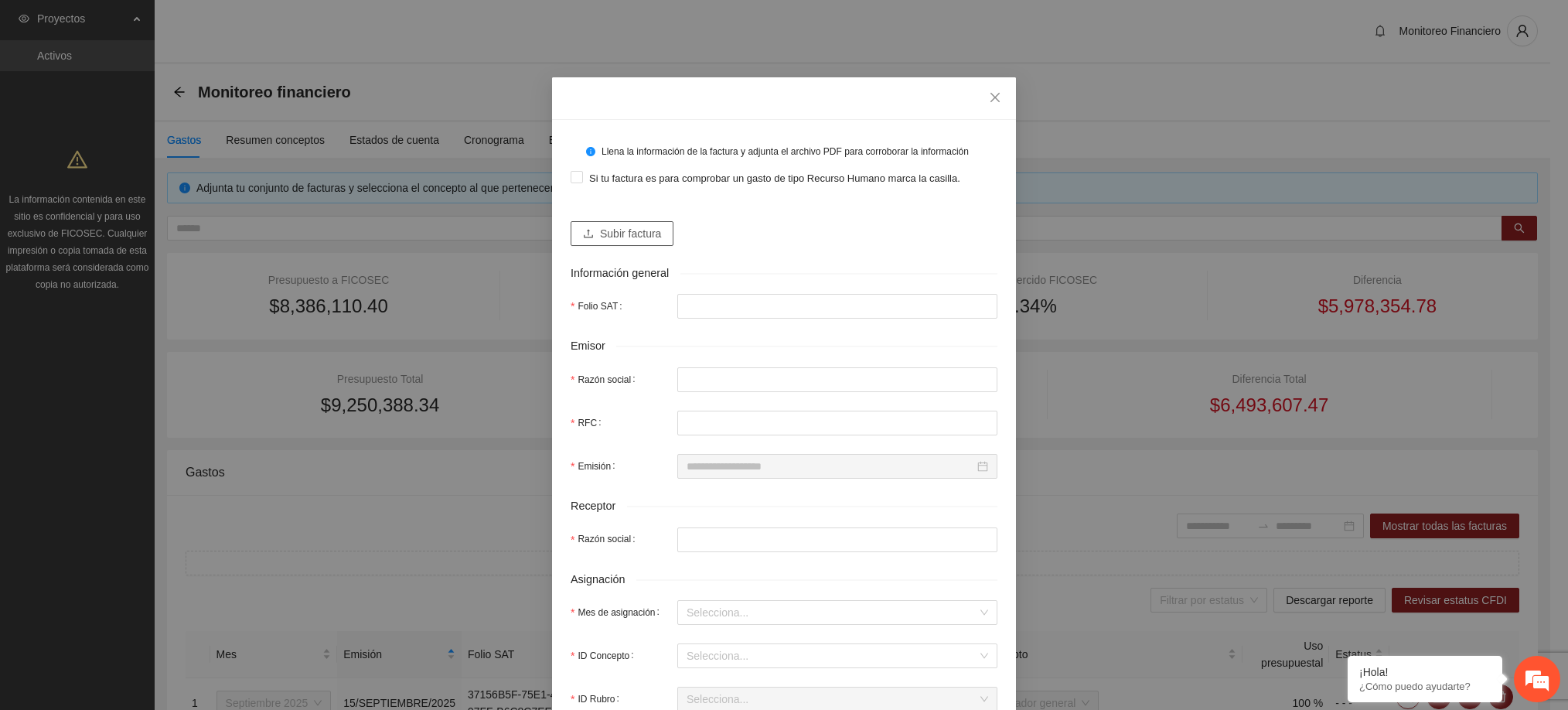
click at [641, 233] on span "Subir factura" at bounding box center [630, 234] width 61 height 17
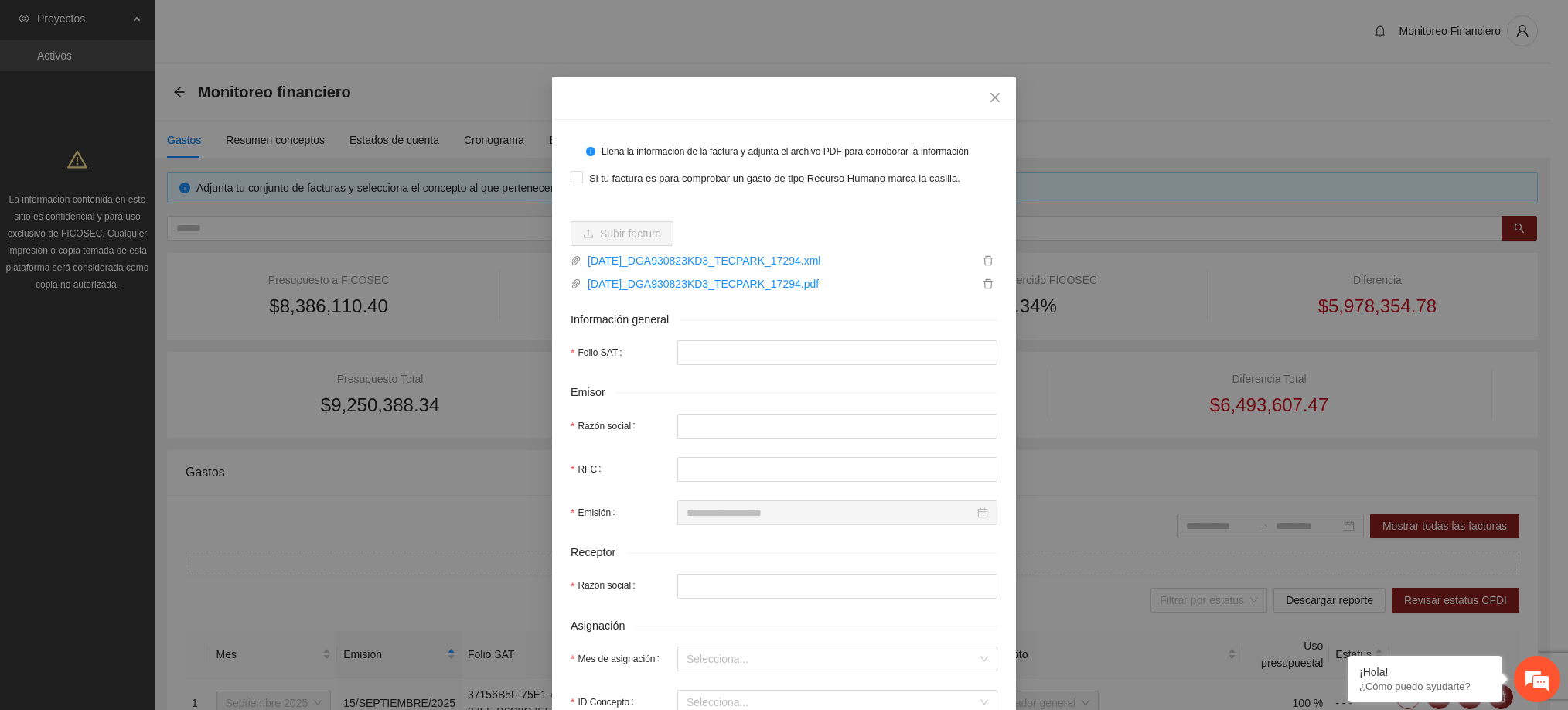
type input "**********"
type input "********"
type input "**********"
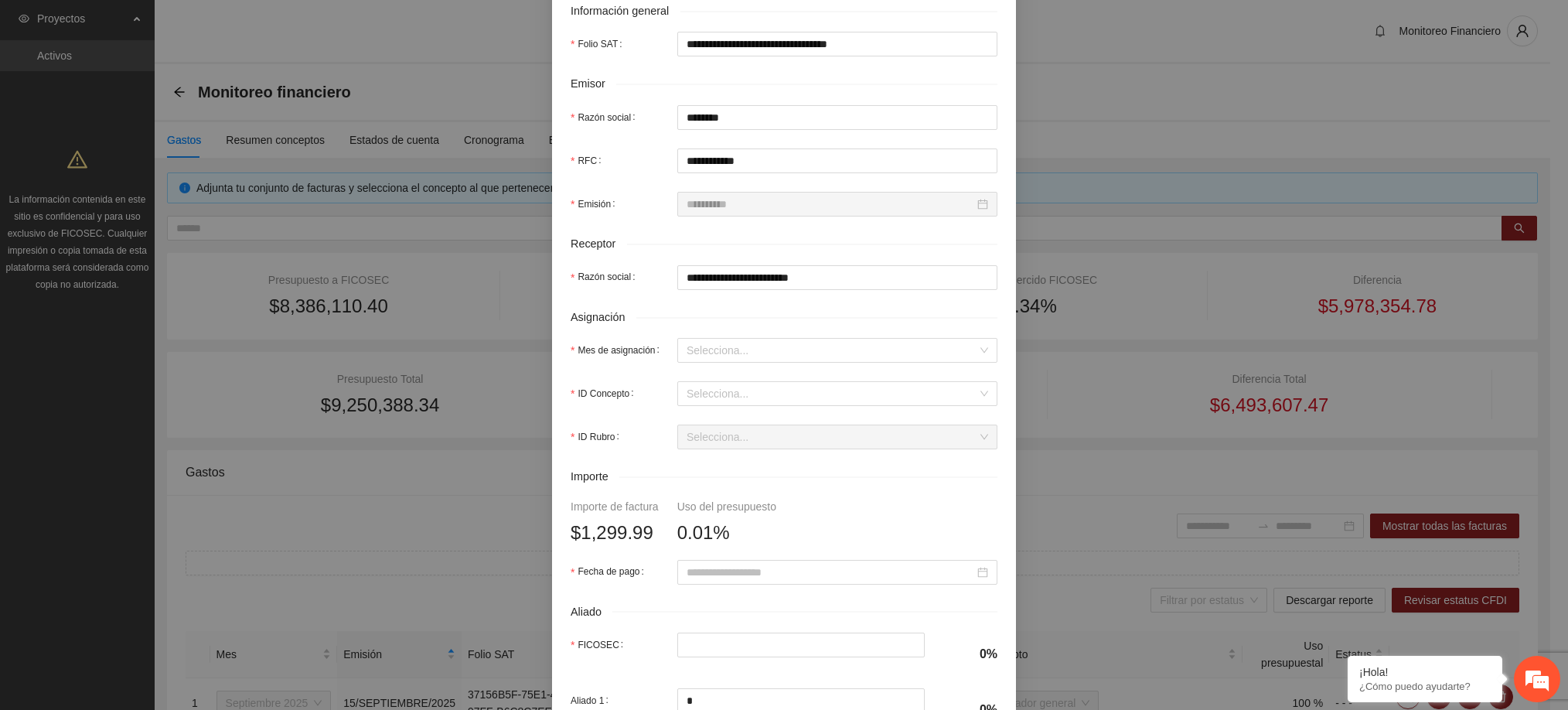
scroll to position [309, 0]
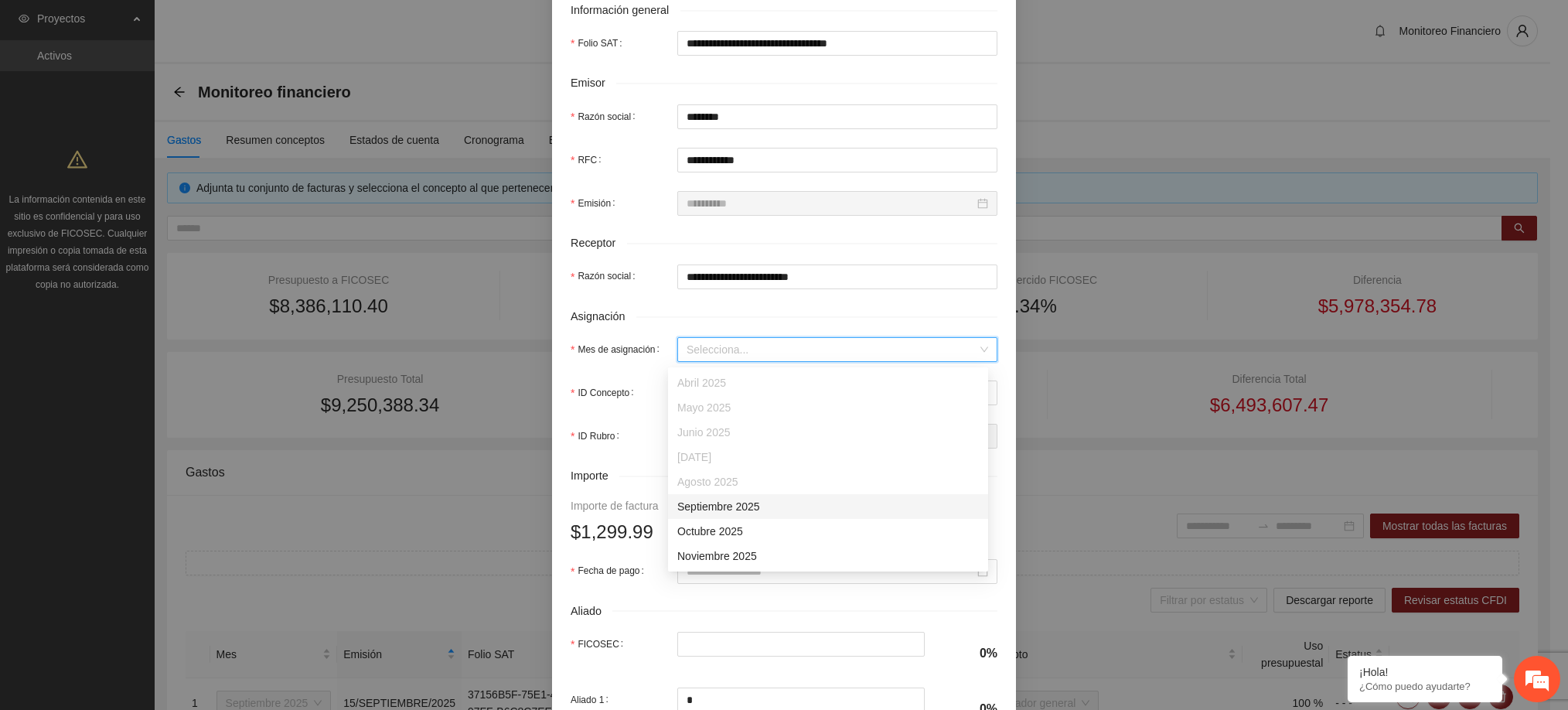
click at [756, 357] on input "Mes de asignación" at bounding box center [832, 349] width 291 height 23
click at [750, 508] on div "Septiembre 2025" at bounding box center [828, 507] width 301 height 17
click at [717, 399] on input "ID Concepto" at bounding box center [832, 392] width 291 height 23
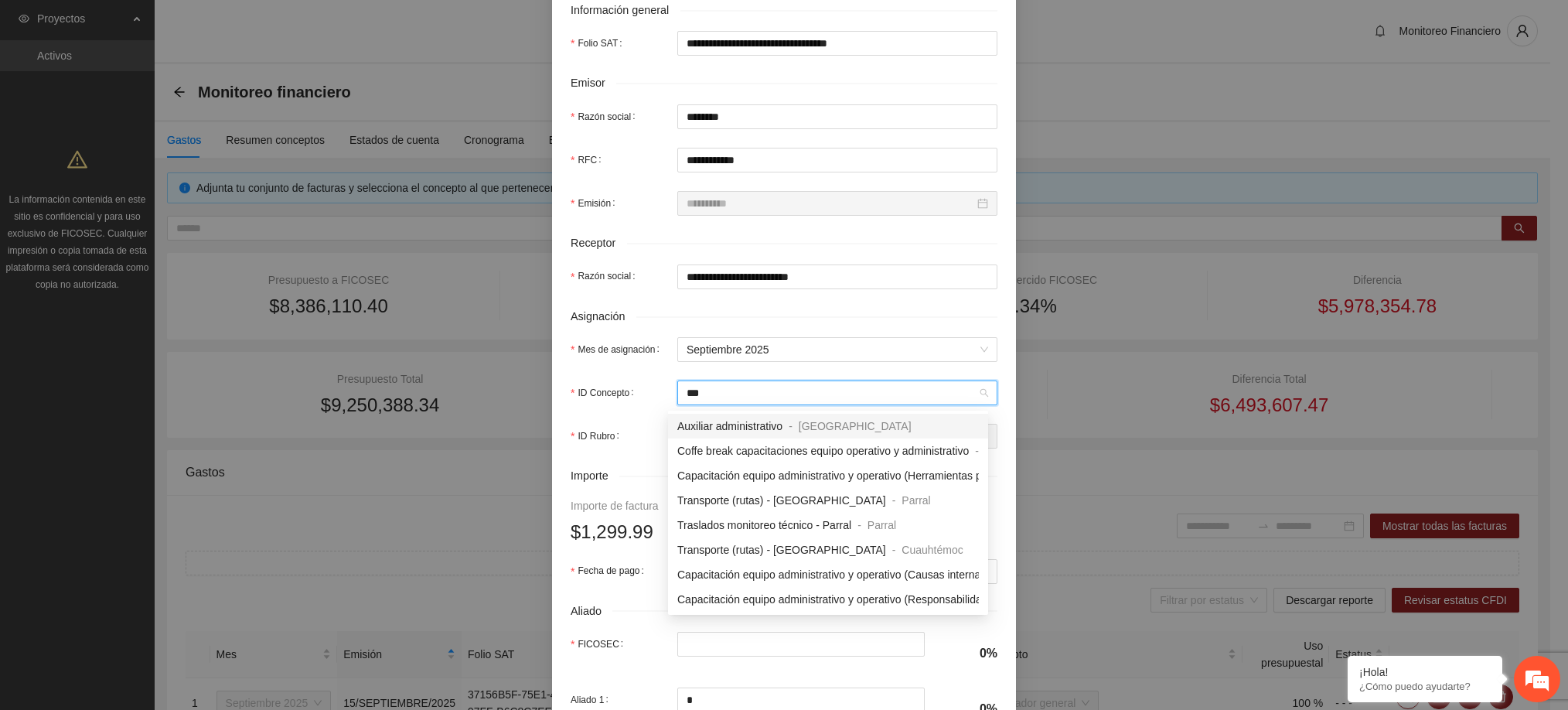
type input "****"
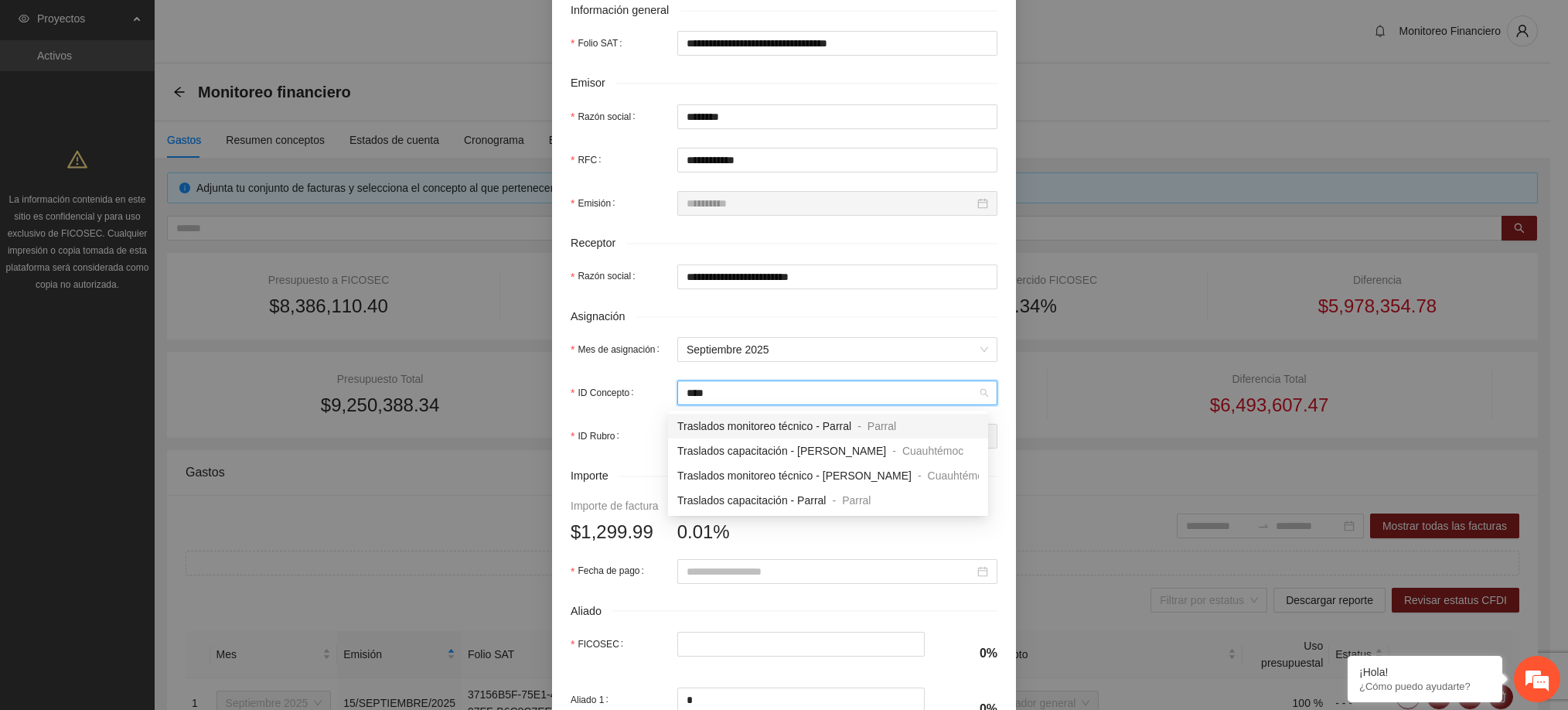
click at [742, 427] on span "Traslados monitoreo técnico - Parral" at bounding box center [763, 426] width 174 height 12
type input "********"
type input "******"
type input "*"
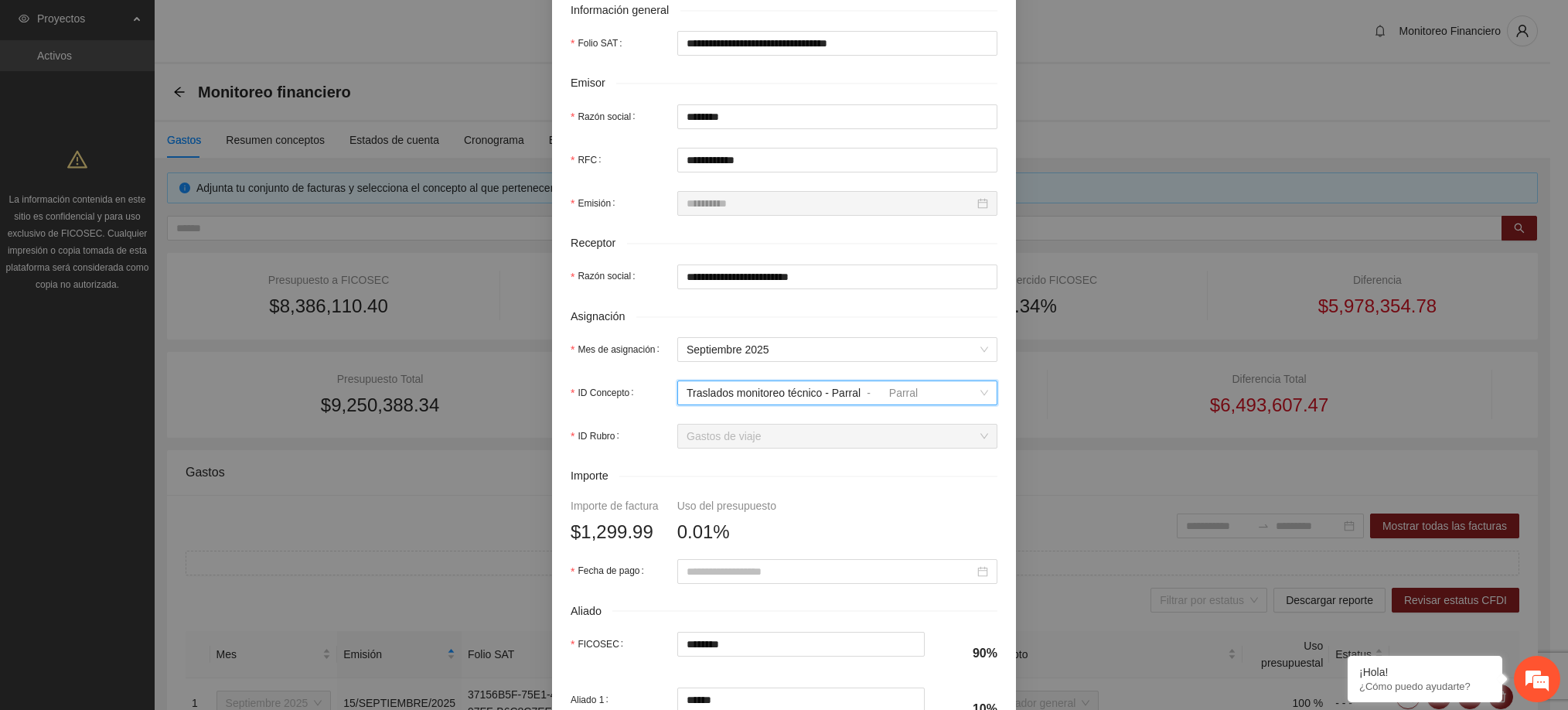
scroll to position [432, 0]
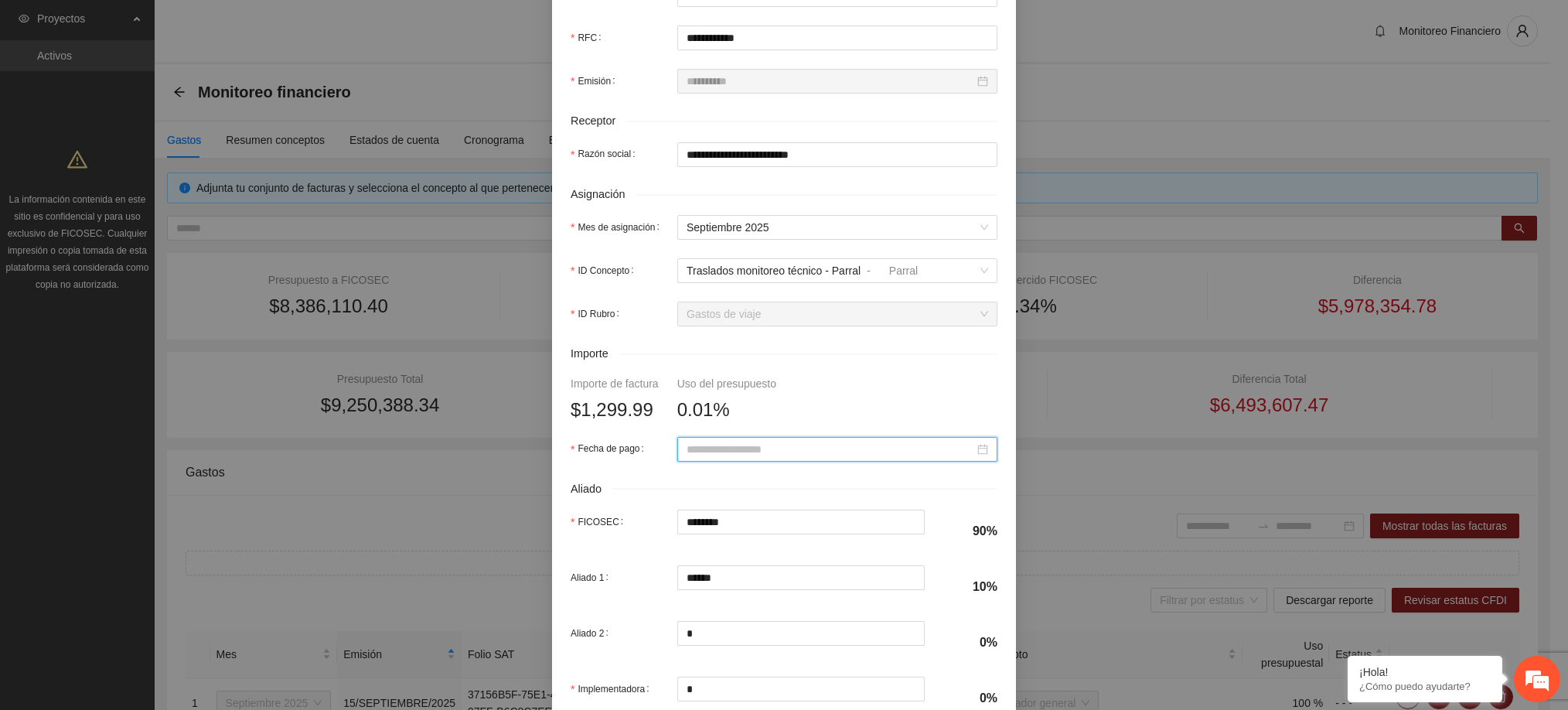
click at [756, 458] on input "Fecha de pago" at bounding box center [830, 450] width 288 height 17
click at [698, 487] on span "button" at bounding box center [700, 485] width 8 height 8
type input "**********"
click at [745, 618] on div "23" at bounding box center [747, 612] width 19 height 19
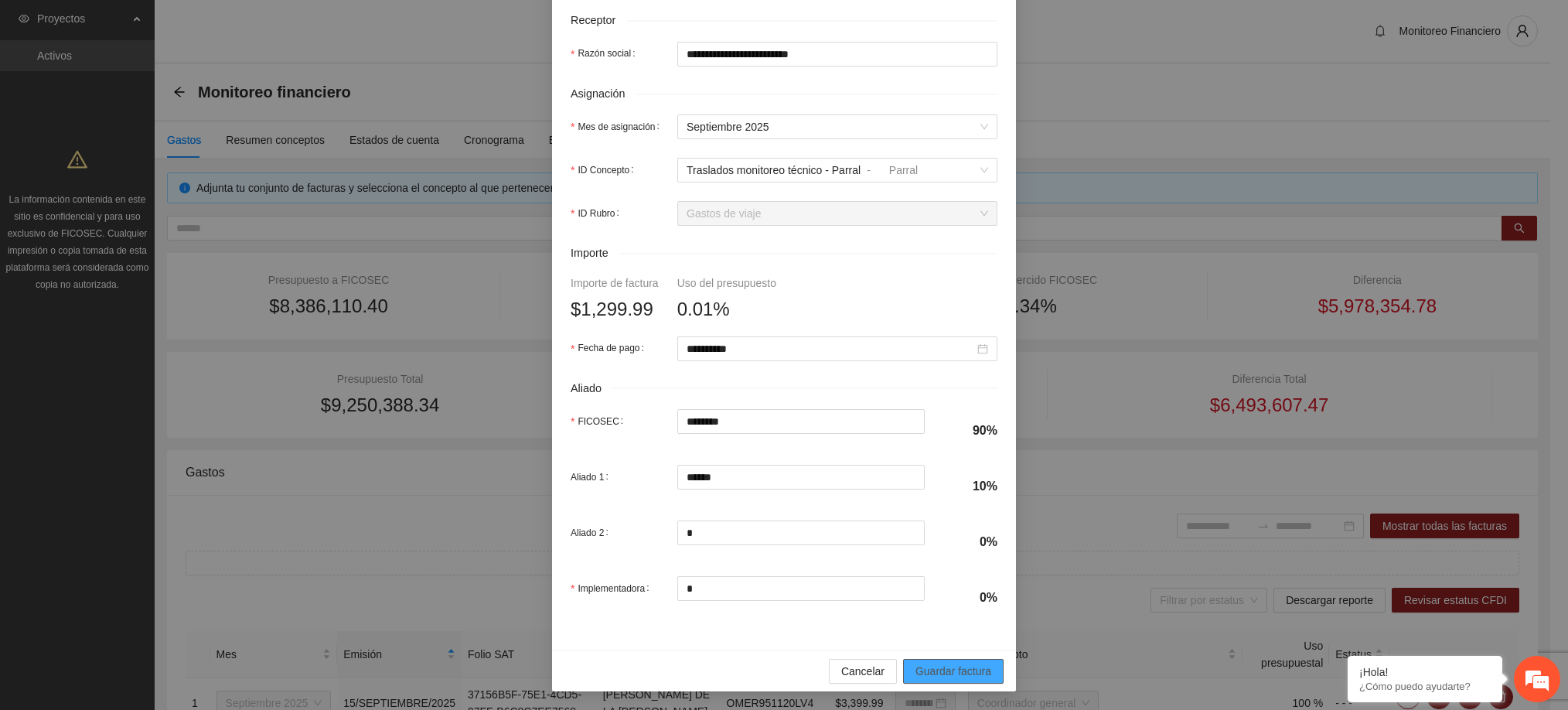
click at [968, 671] on span "Guardar factura" at bounding box center [953, 671] width 76 height 17
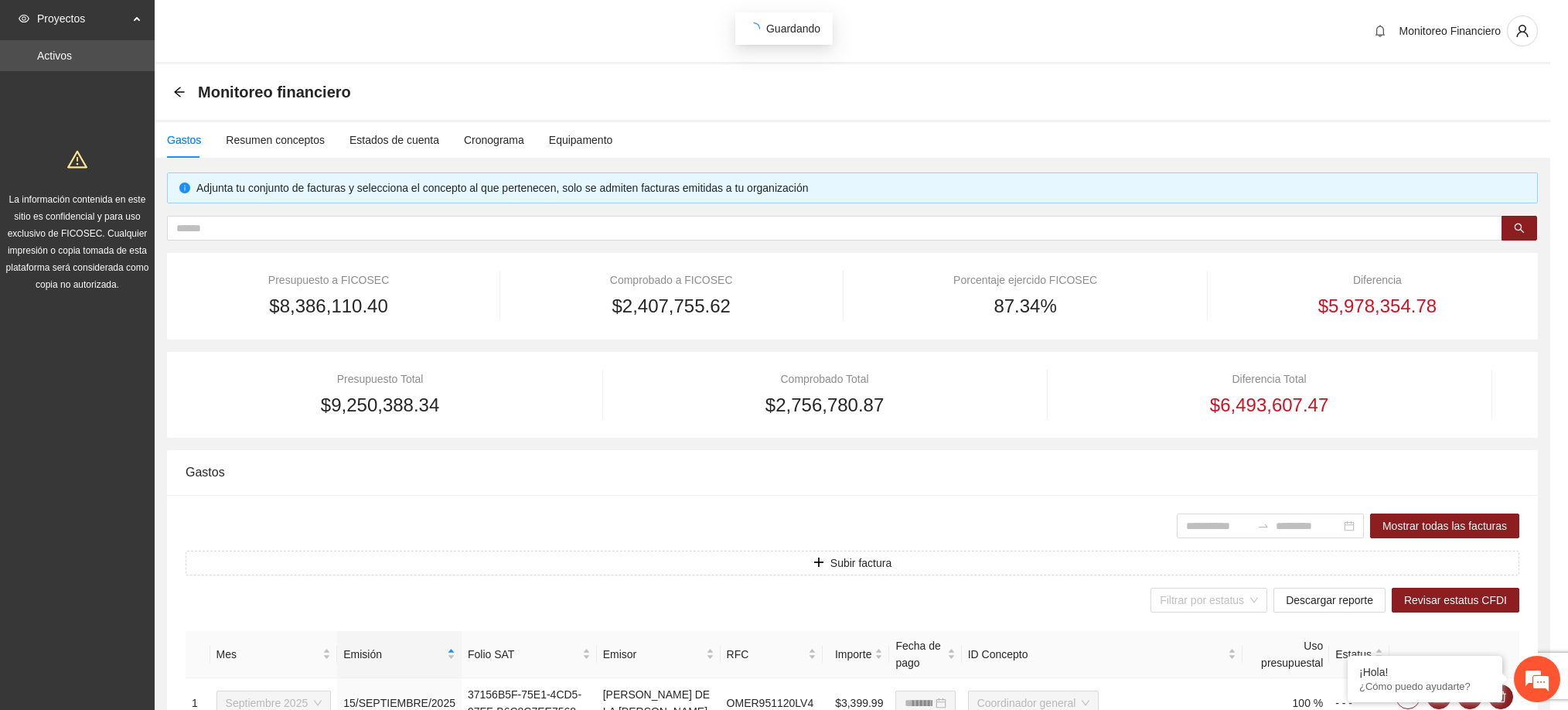
scroll to position [416, 0]
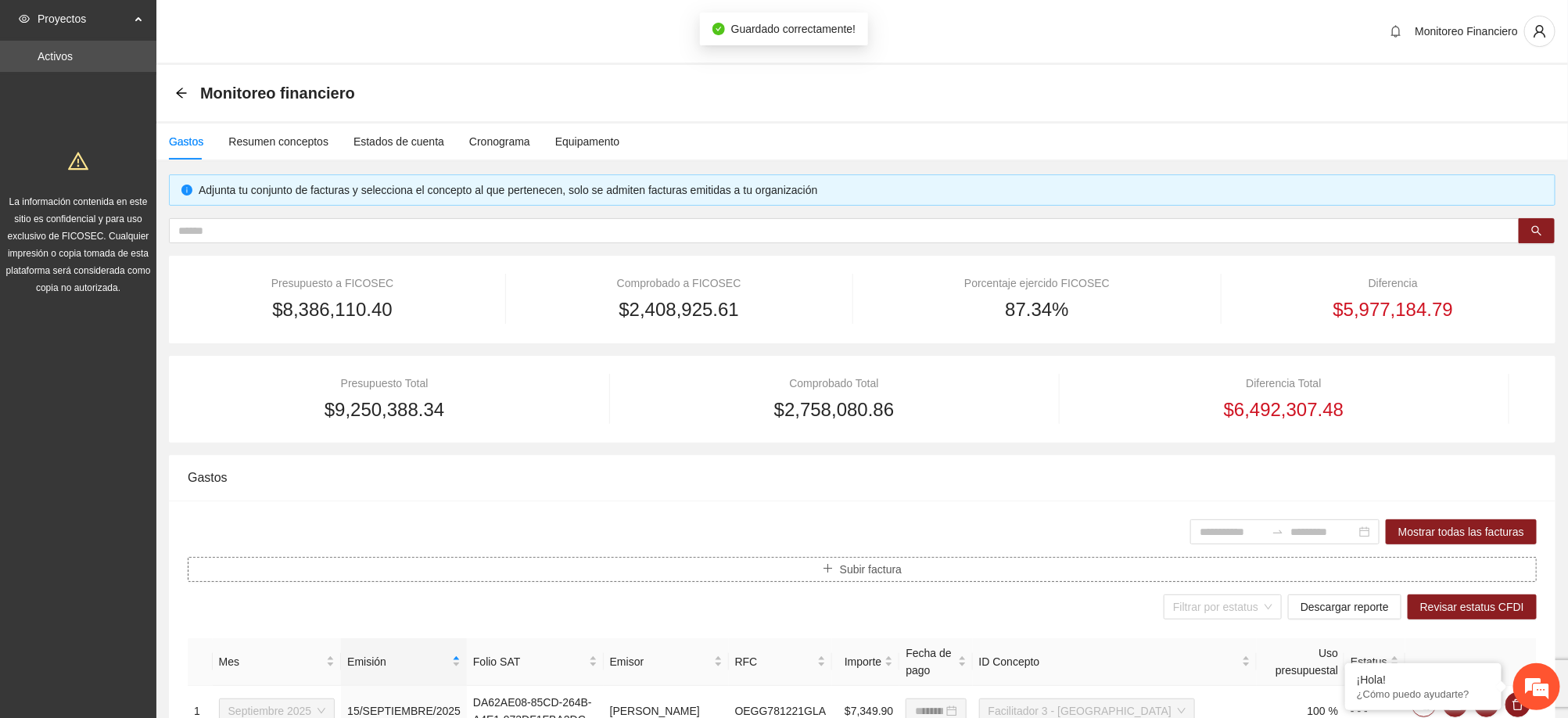
click at [889, 580] on button "Subir factura" at bounding box center [862, 569] width 1349 height 25
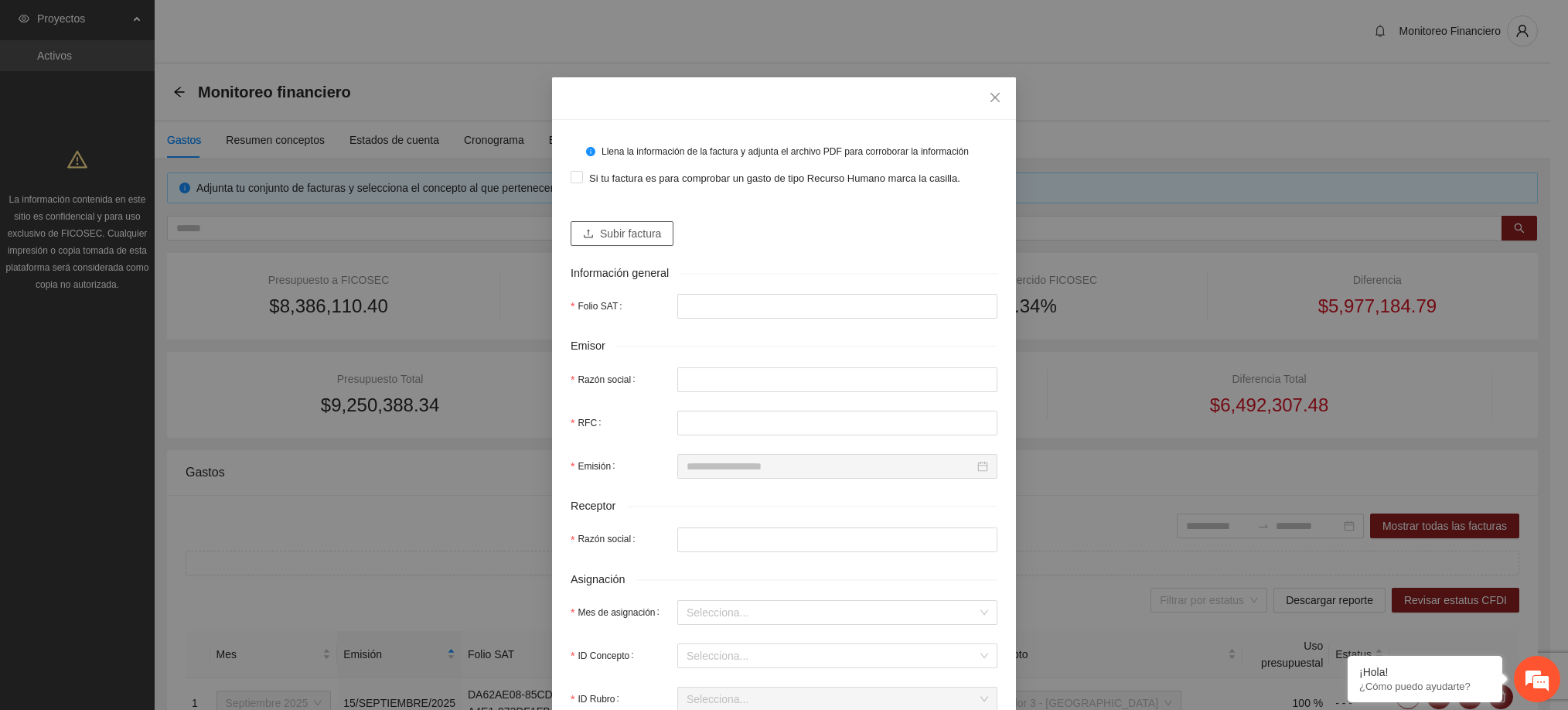
click at [631, 240] on span "Subir factura" at bounding box center [630, 234] width 61 height 17
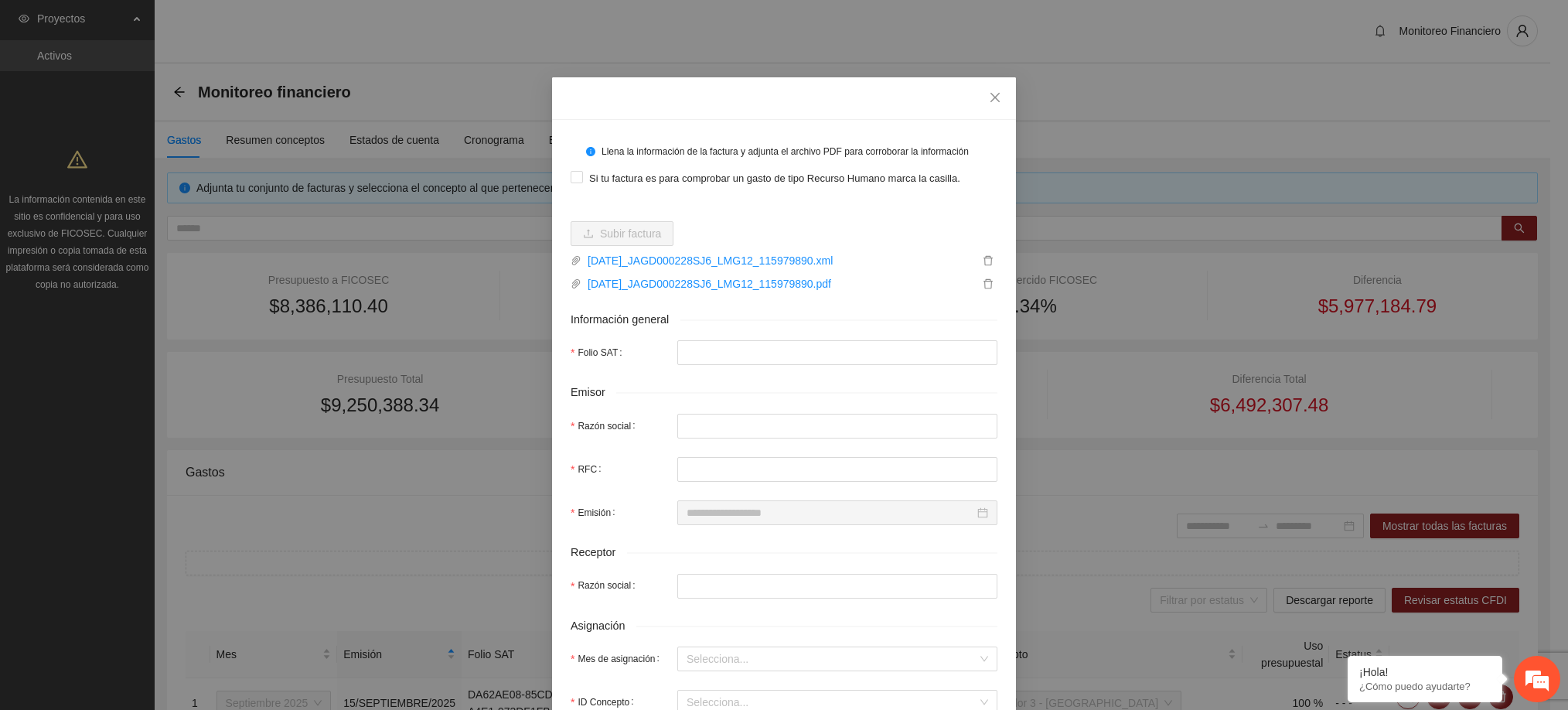
type input "**********"
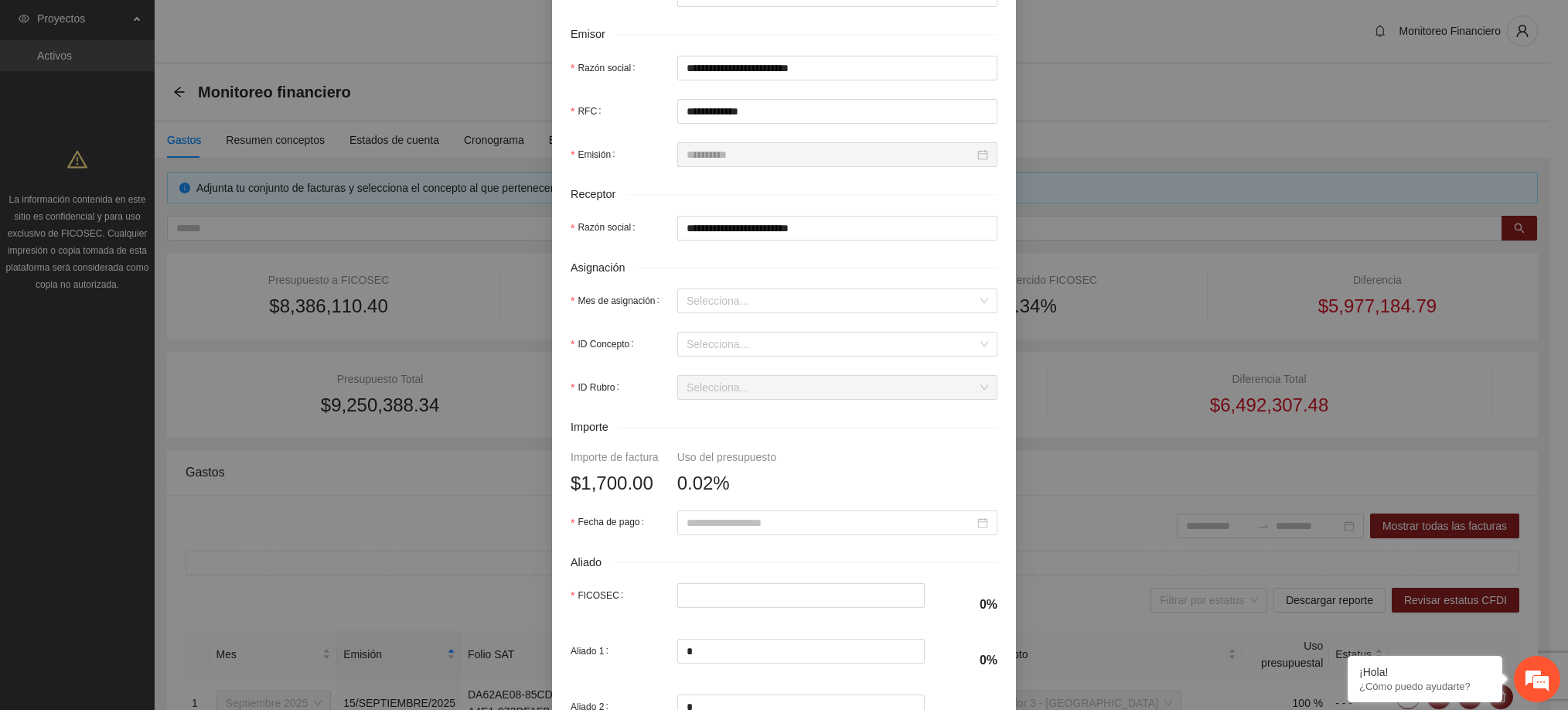
scroll to position [360, 0]
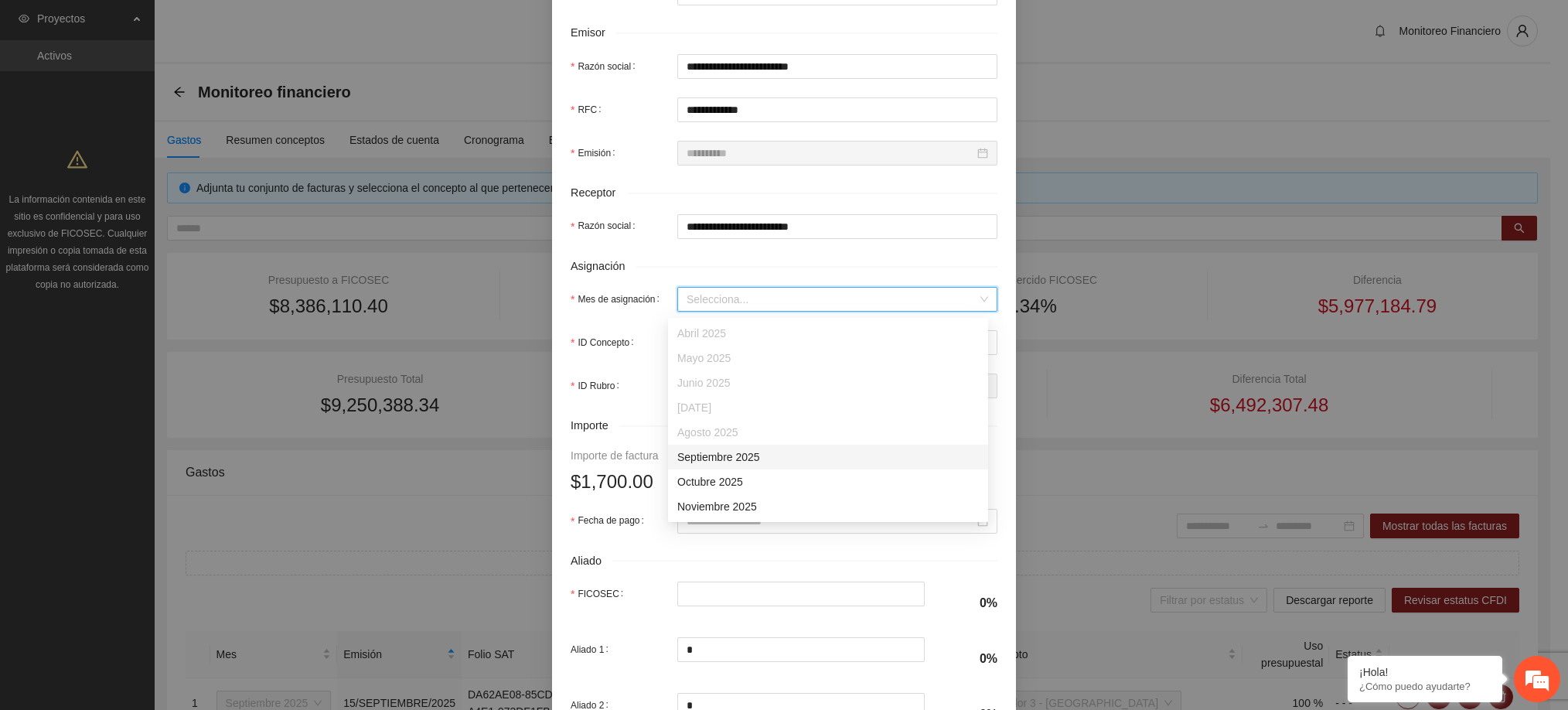
click at [739, 308] on input "Mes de asignación" at bounding box center [832, 299] width 291 height 23
click at [734, 453] on div "Septiembre 2025" at bounding box center [828, 457] width 301 height 17
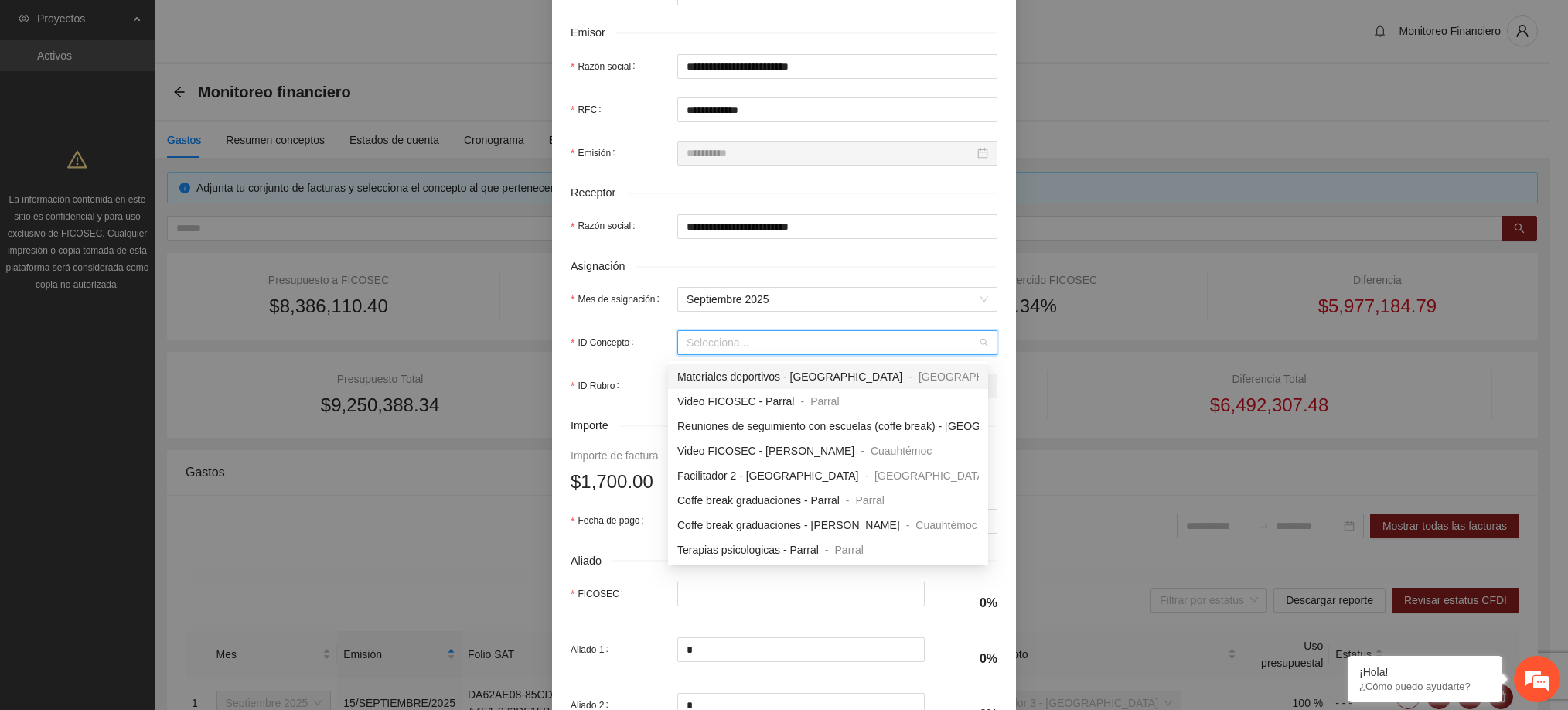
click at [715, 342] on input "ID Concepto" at bounding box center [832, 343] width 291 height 23
type input "****"
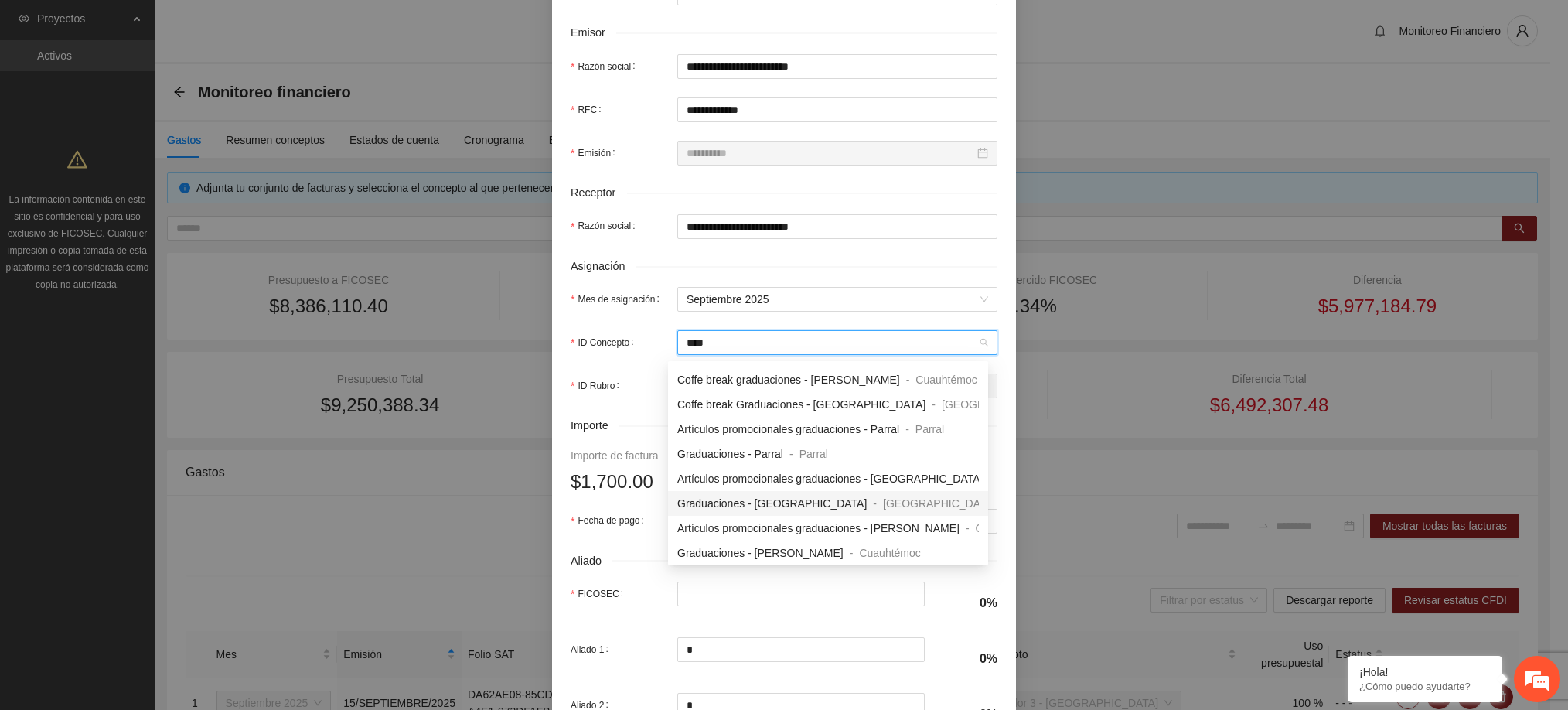
scroll to position [24, 0]
click at [756, 552] on span "Graduaciones - [PERSON_NAME]" at bounding box center [760, 551] width 166 height 12
type input "*****"
type input "***"
type input "*"
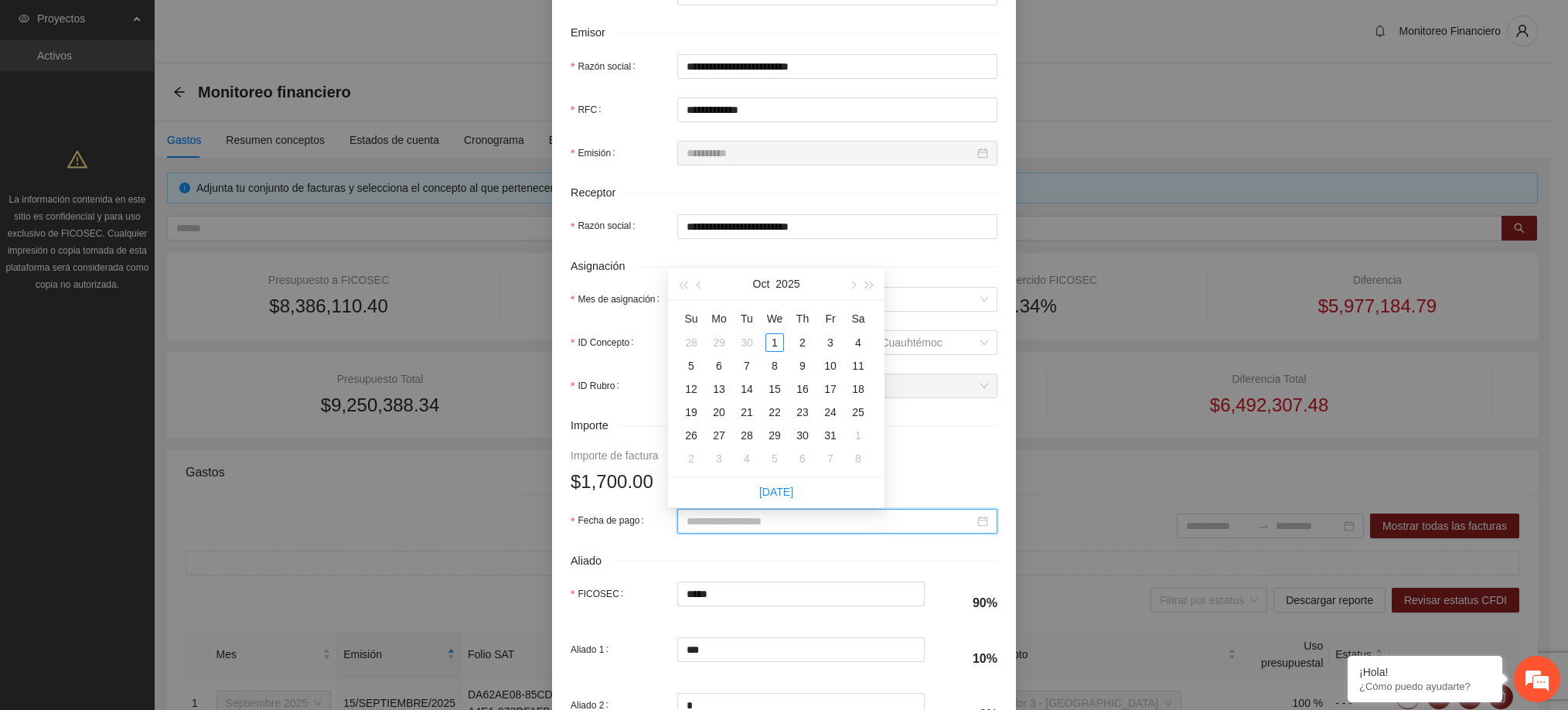
click at [743, 522] on input "Fecha de pago" at bounding box center [830, 522] width 288 height 17
type input "**********"
click at [704, 291] on button "button" at bounding box center [699, 283] width 17 height 31
type input "**********"
click at [801, 391] on div "18" at bounding box center [803, 389] width 19 height 19
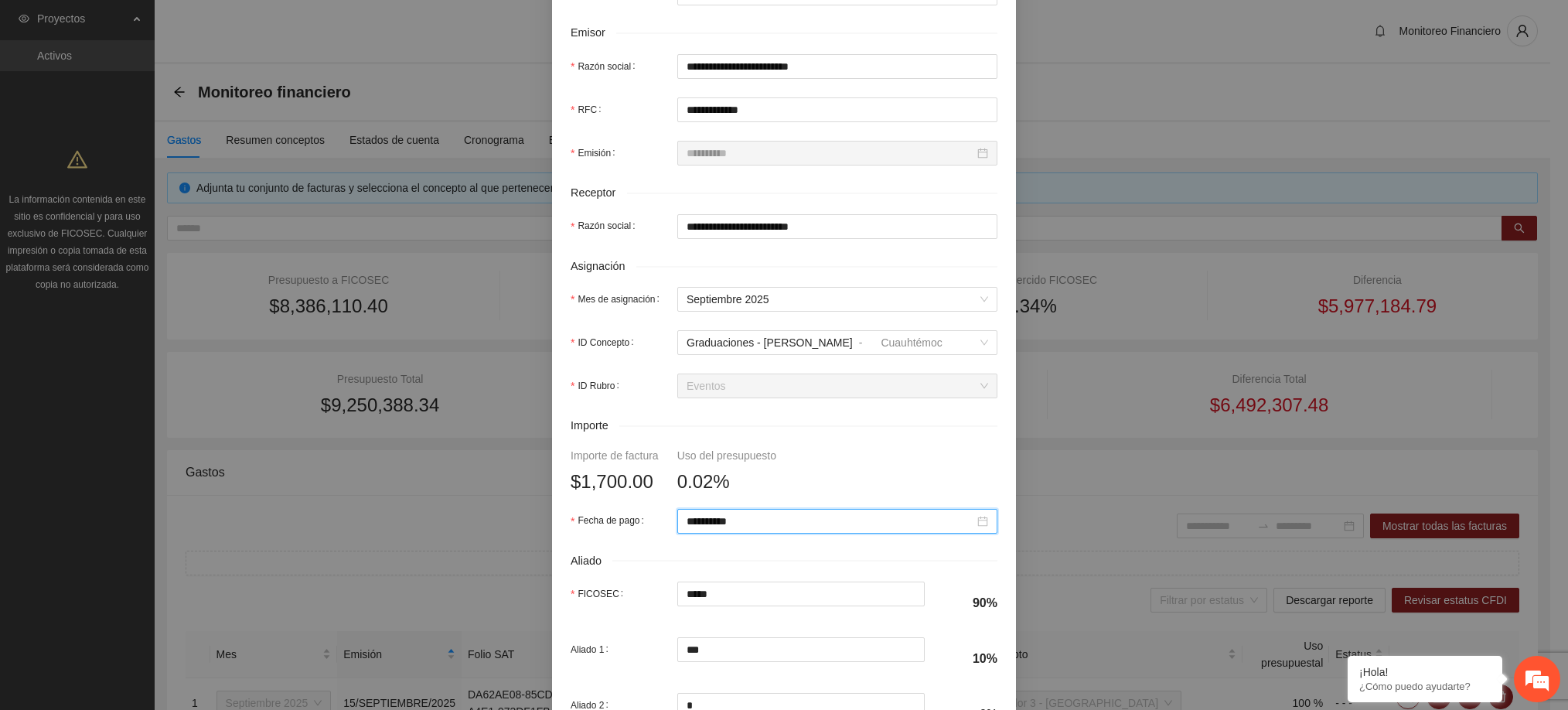
scroll to position [540, 0]
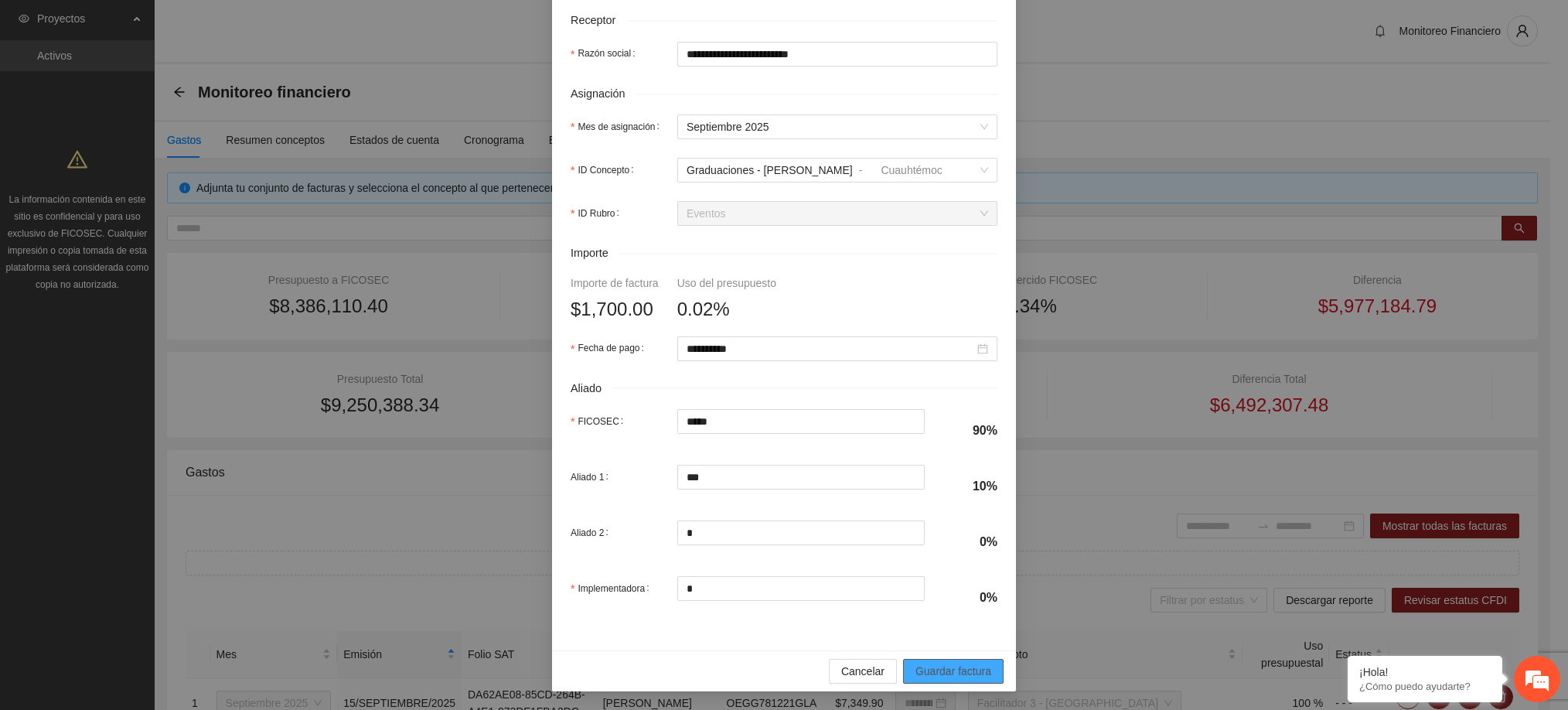
click at [923, 669] on span "Guardar factura" at bounding box center [953, 671] width 76 height 17
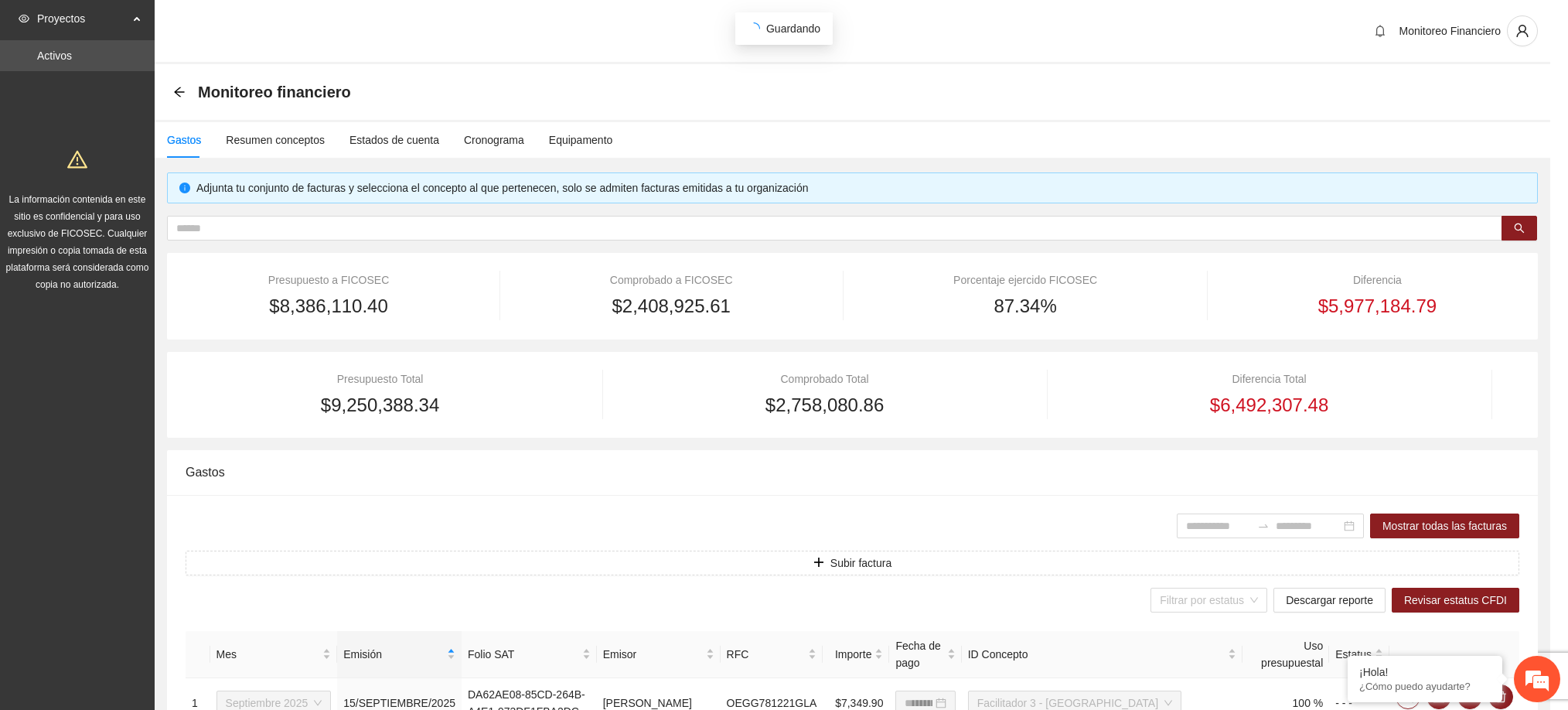
scroll to position [416, 0]
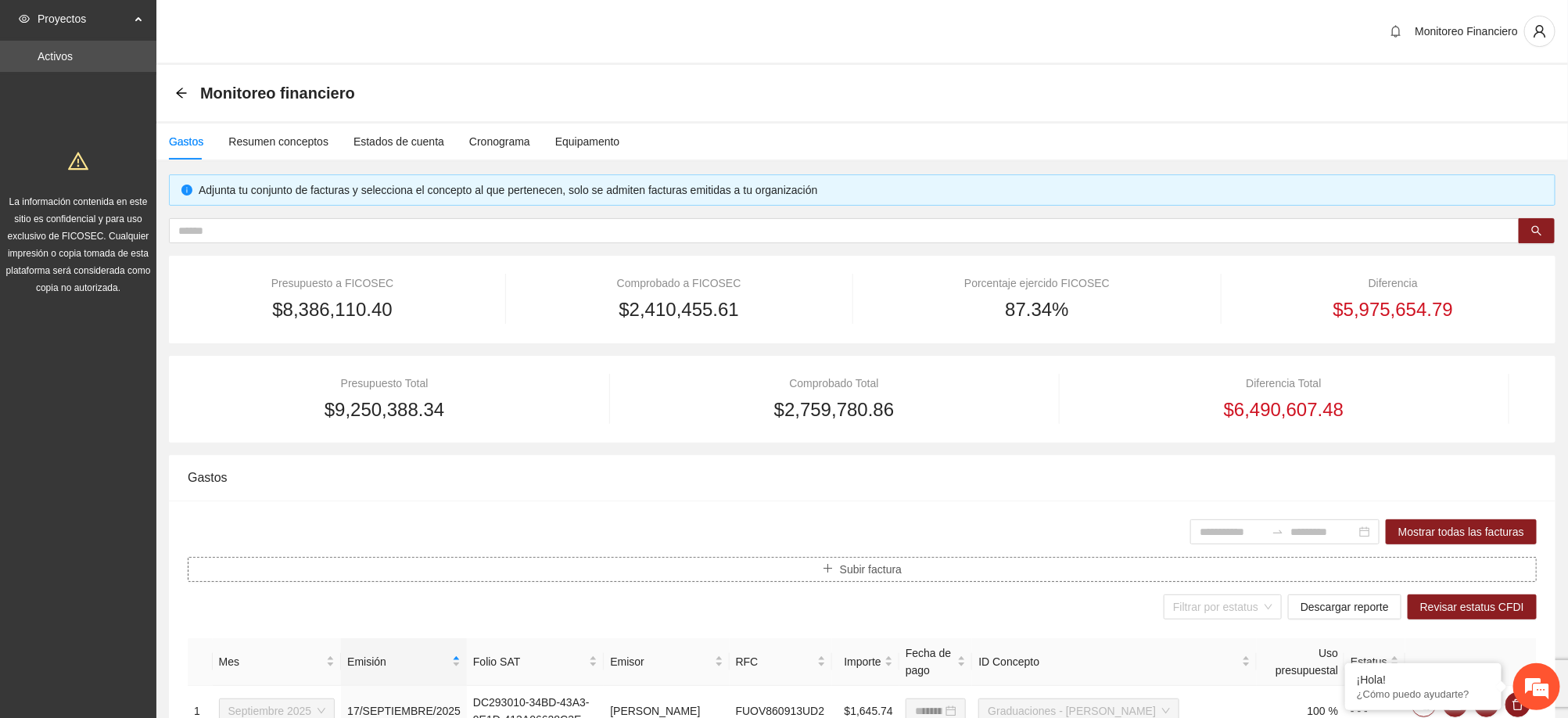
click at [889, 568] on span "Subir factura" at bounding box center [870, 570] width 61 height 17
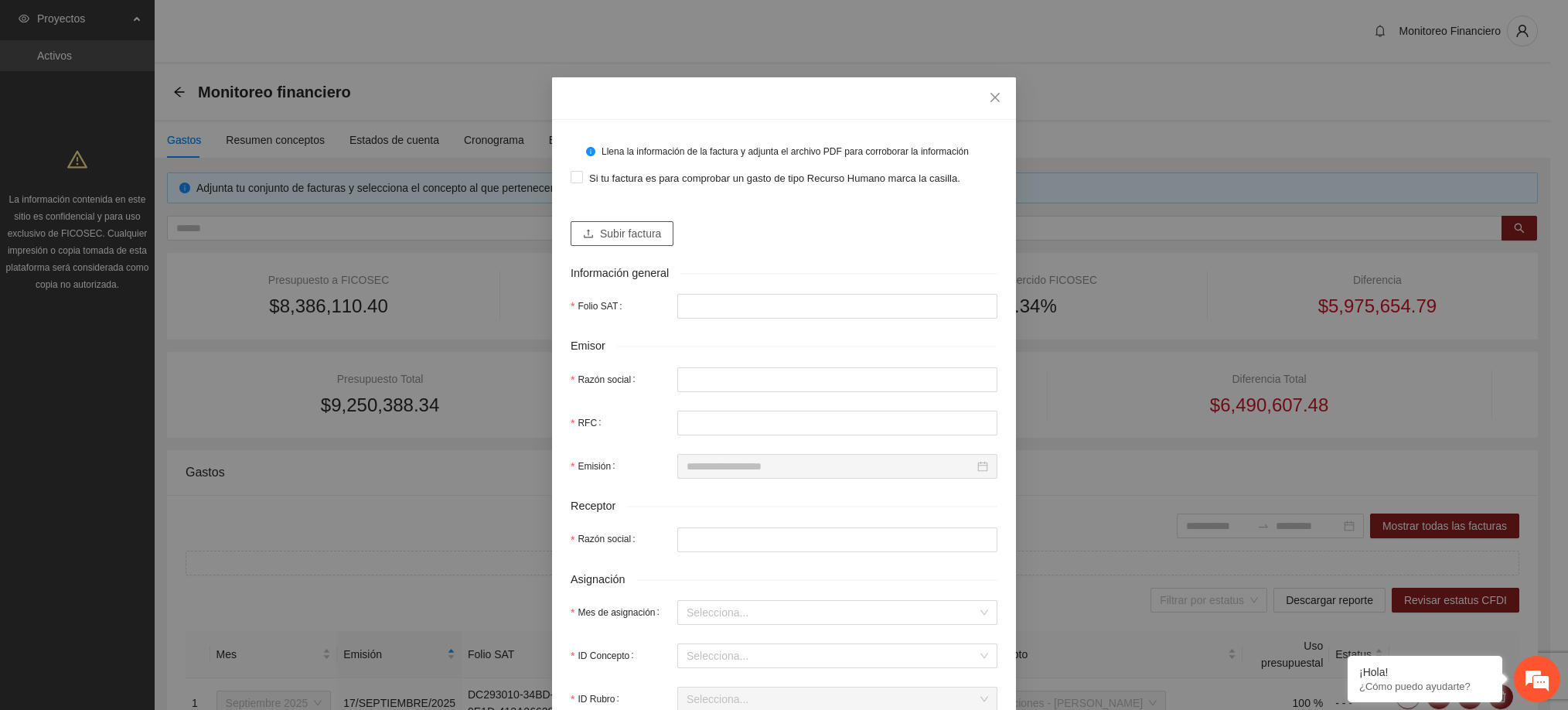
click at [633, 239] on span "Subir factura" at bounding box center [630, 234] width 61 height 17
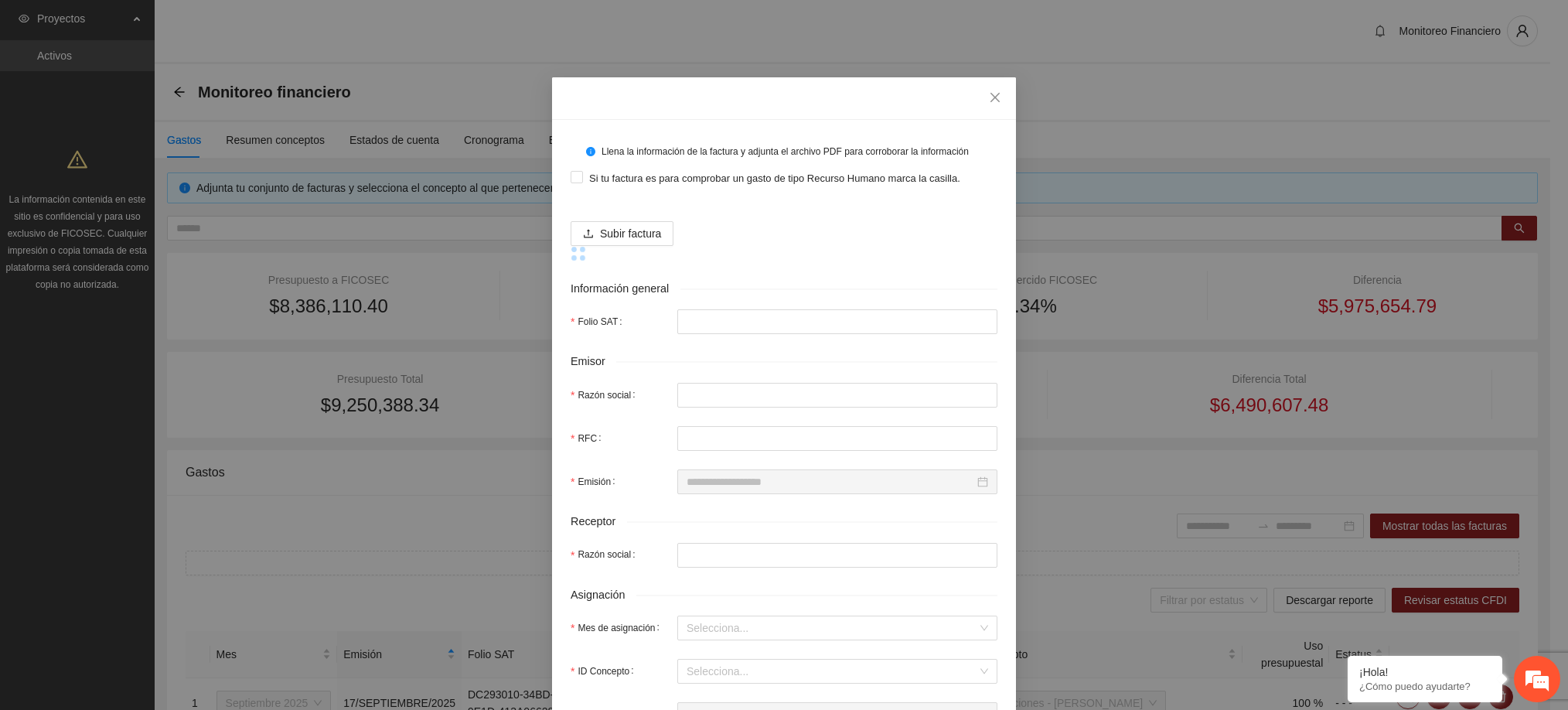
type input "**********"
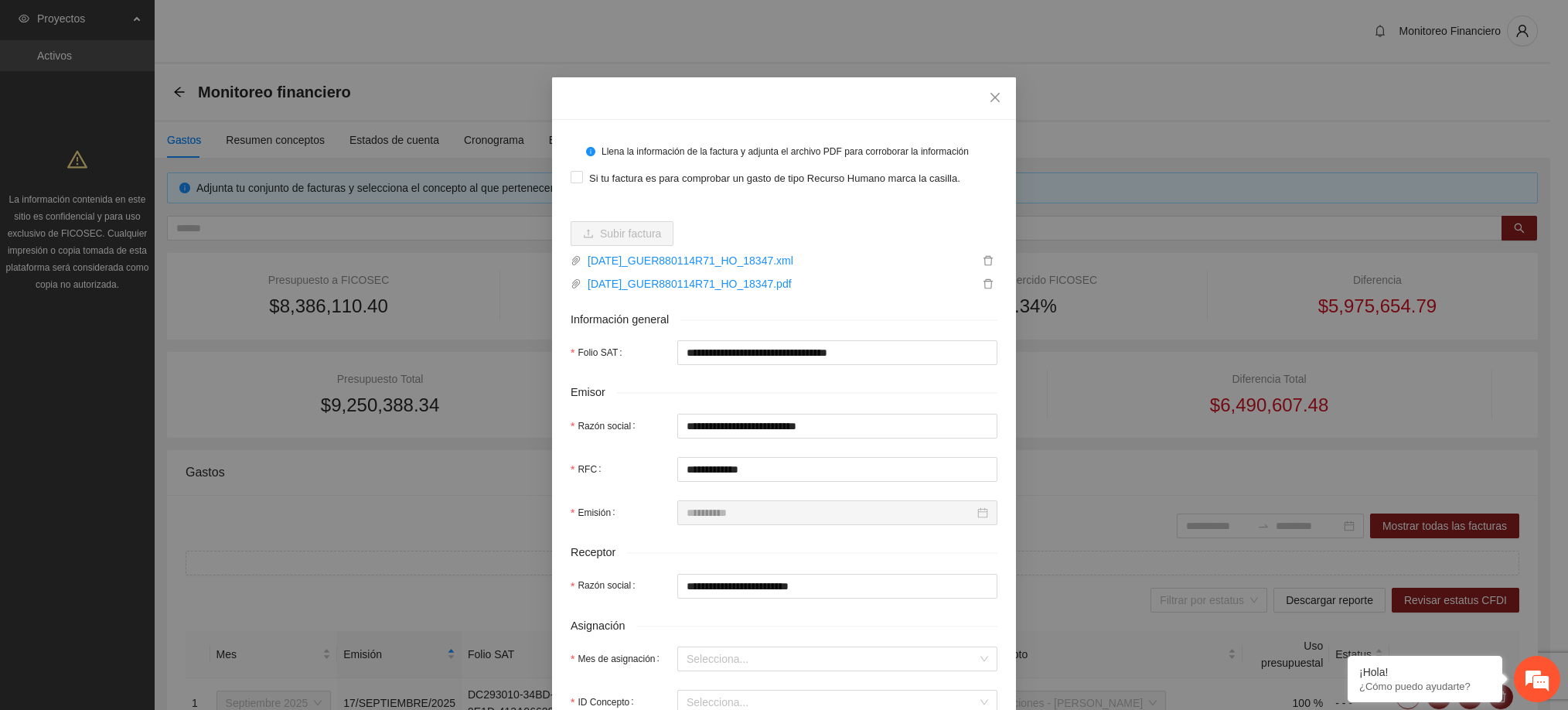
type input "**********"
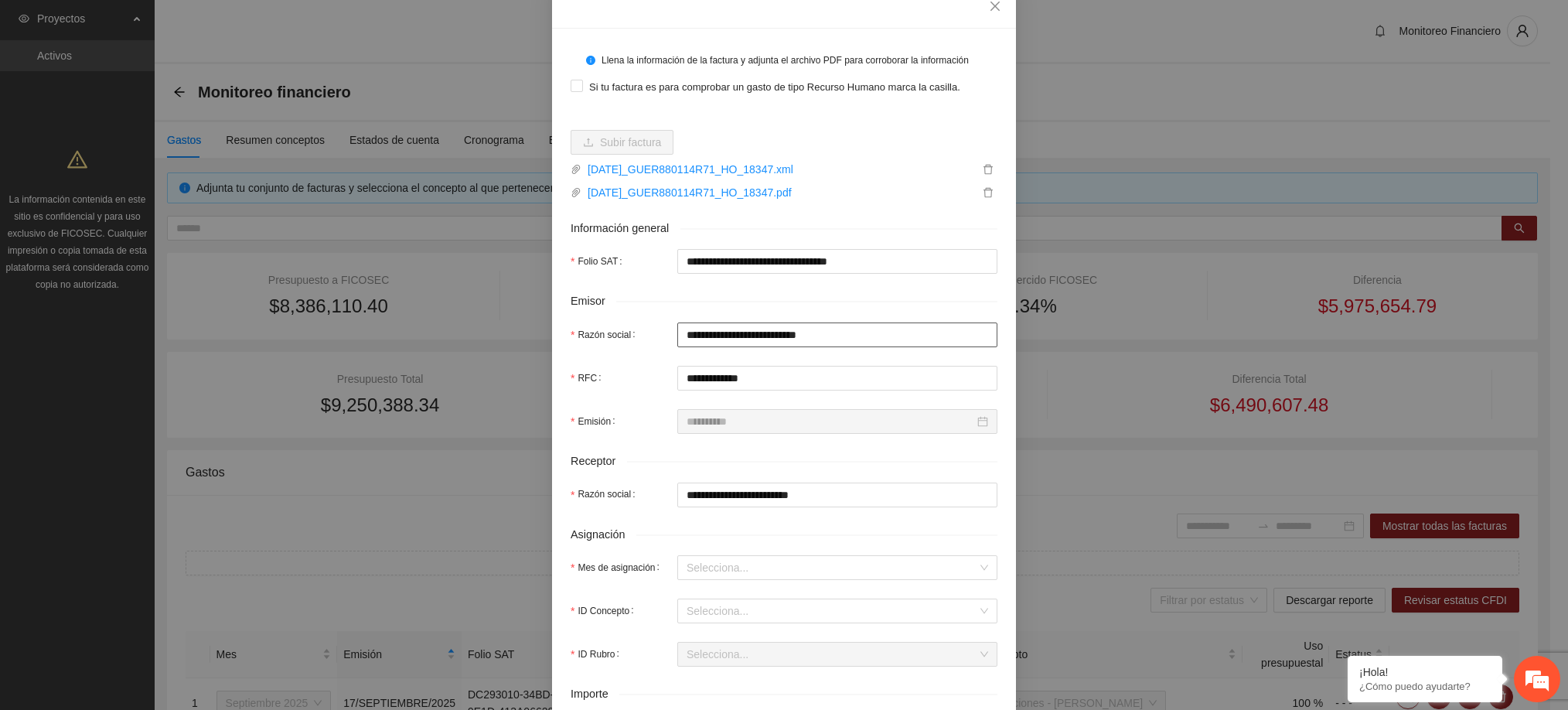
scroll to position [179, 0]
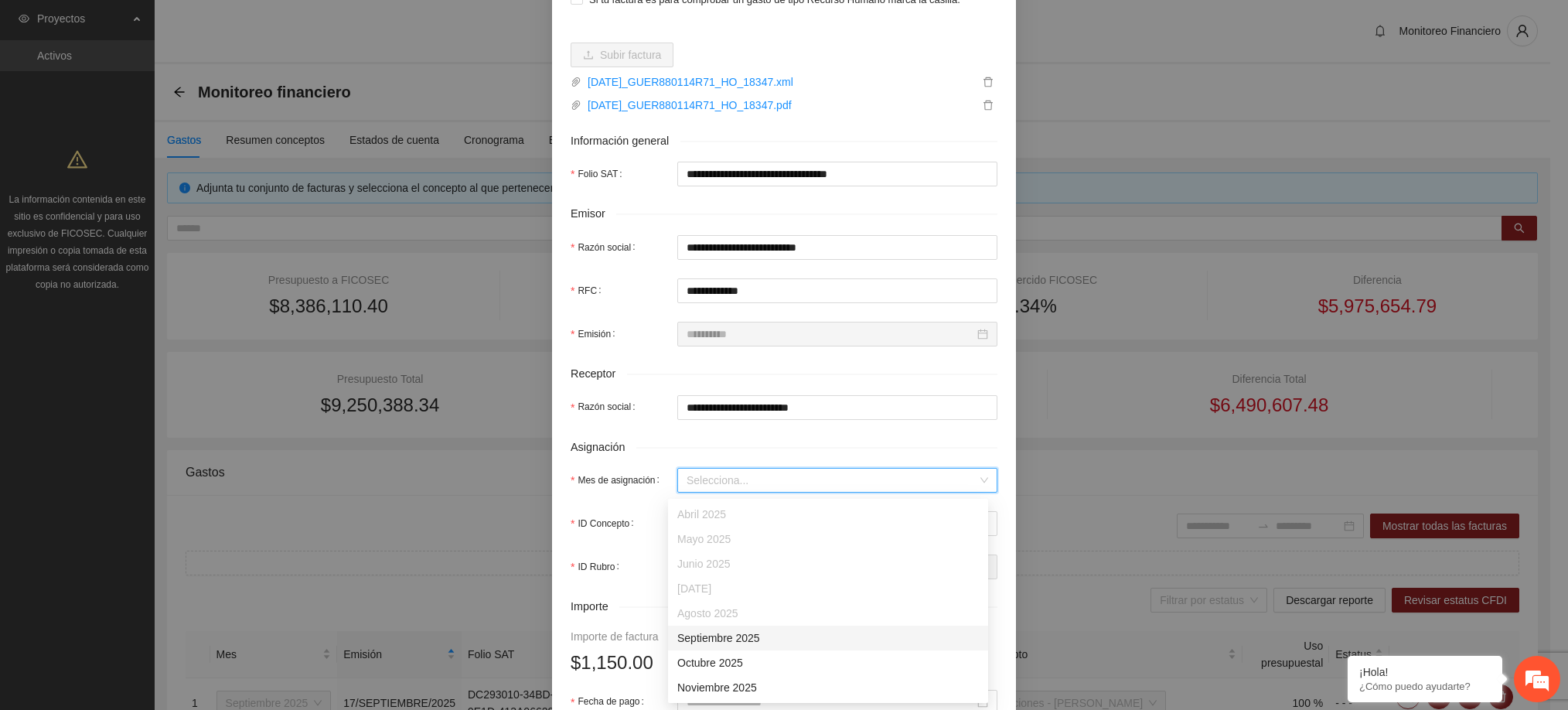
click at [743, 476] on input "Mes de asignación" at bounding box center [832, 480] width 291 height 23
click at [710, 641] on div "Septiembre 2025" at bounding box center [828, 638] width 301 height 17
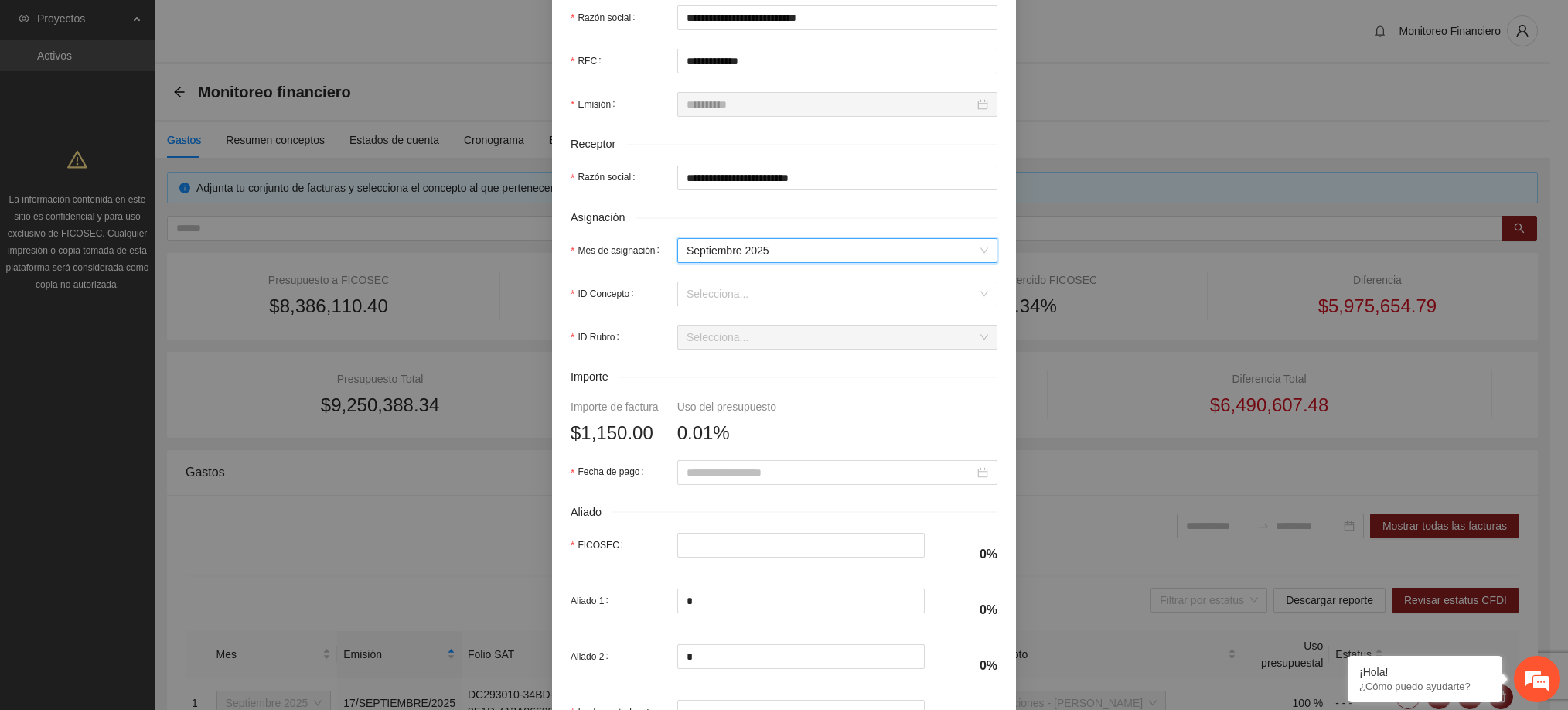
scroll to position [411, 0]
click at [726, 295] on input "ID Concepto" at bounding box center [832, 291] width 291 height 23
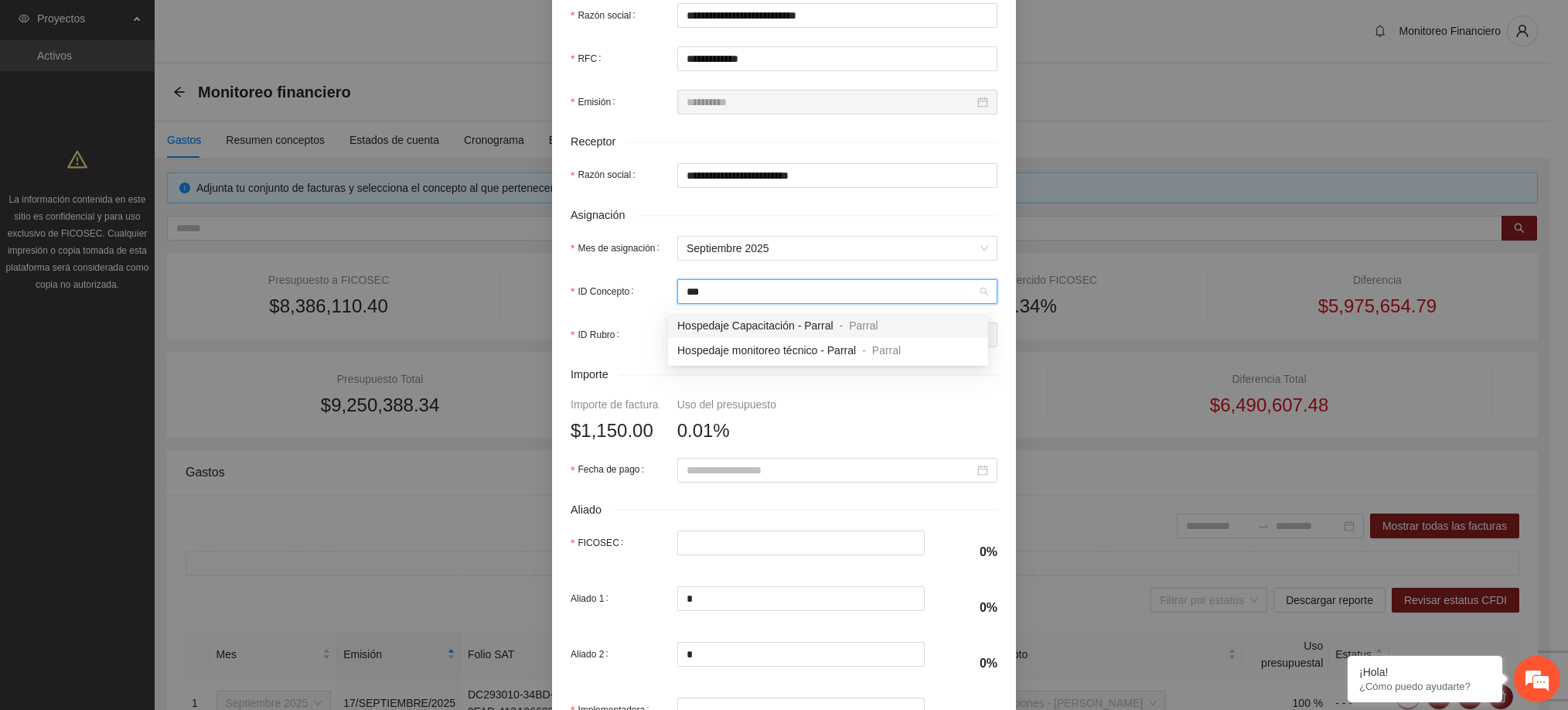
type input "****"
click at [733, 347] on span "Hospedaje monitoreo técnico - Parral" at bounding box center [766, 350] width 179 height 12
type input "*****"
type input "***"
type input "*"
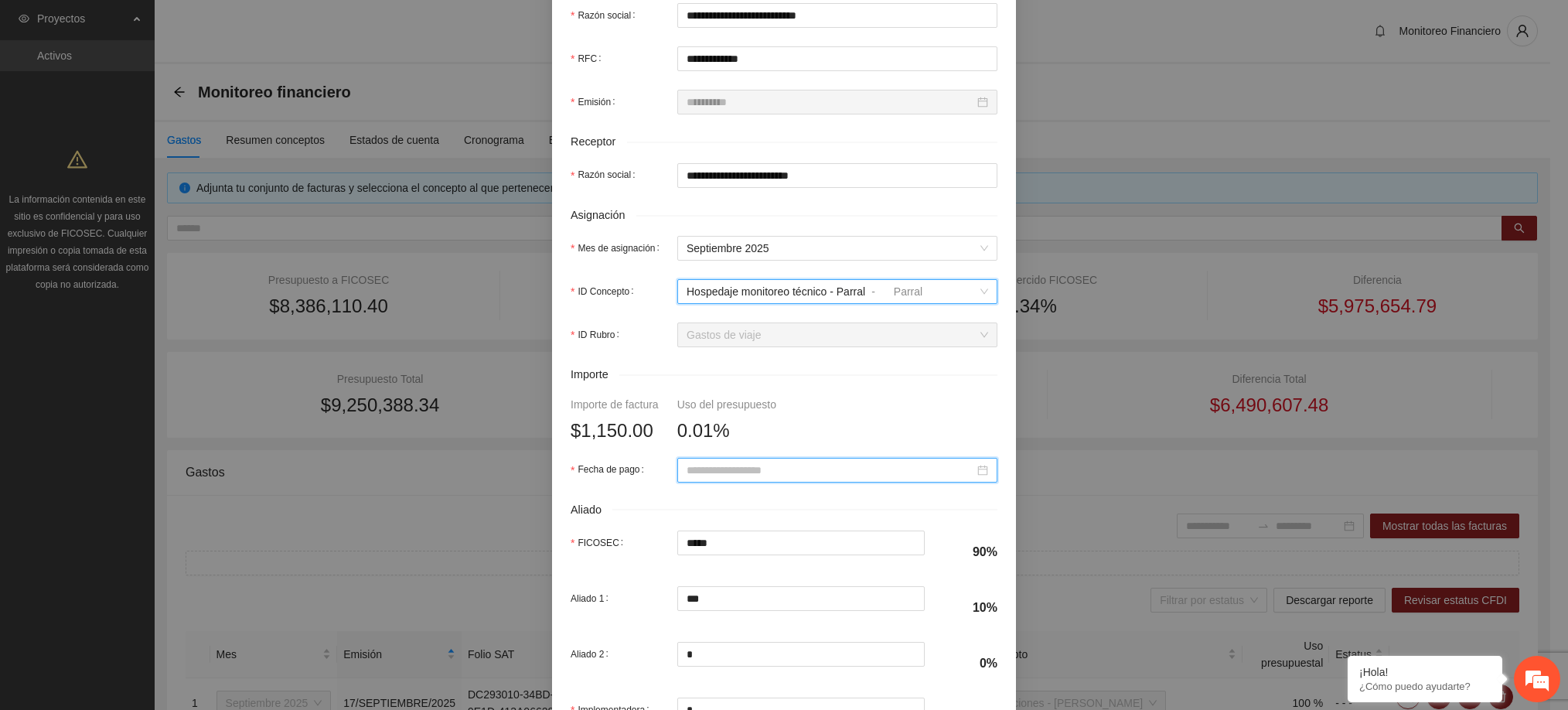
click at [751, 469] on input "Fecha de pago" at bounding box center [830, 470] width 288 height 17
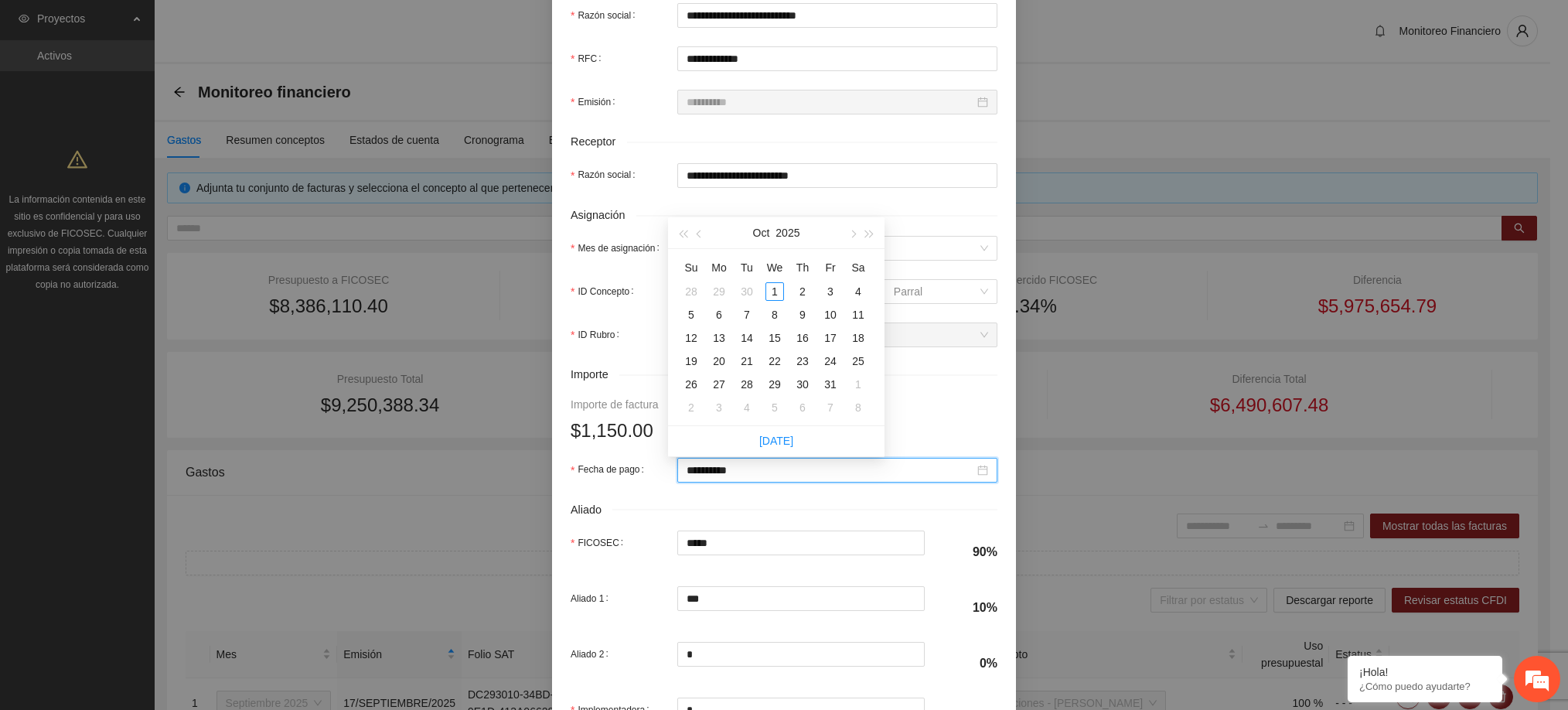
type input "**********"
click at [698, 232] on span "button" at bounding box center [700, 234] width 8 height 8
type input "**********"
click at [742, 364] on div "23" at bounding box center [747, 361] width 19 height 19
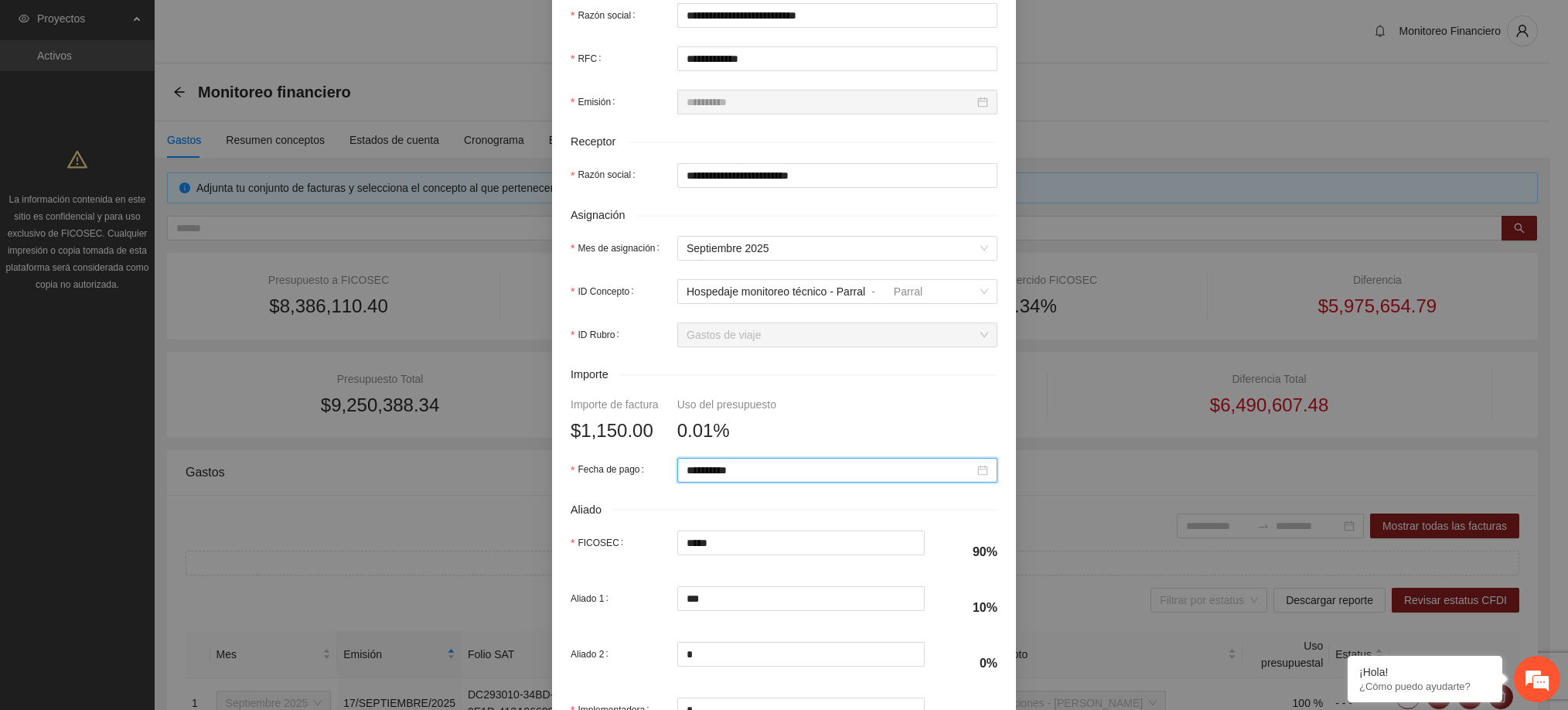
scroll to position [540, 0]
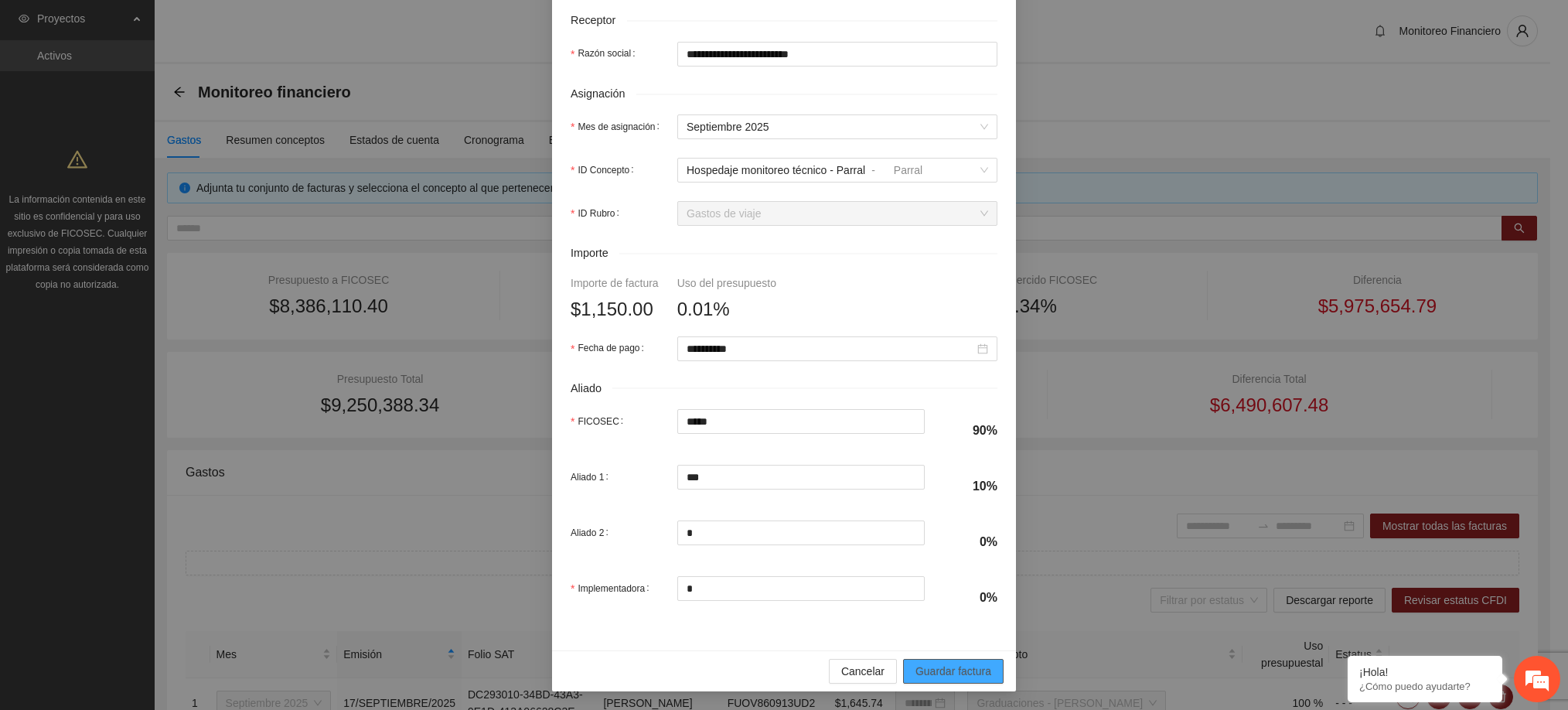
click at [935, 674] on span "Guardar factura" at bounding box center [953, 671] width 76 height 17
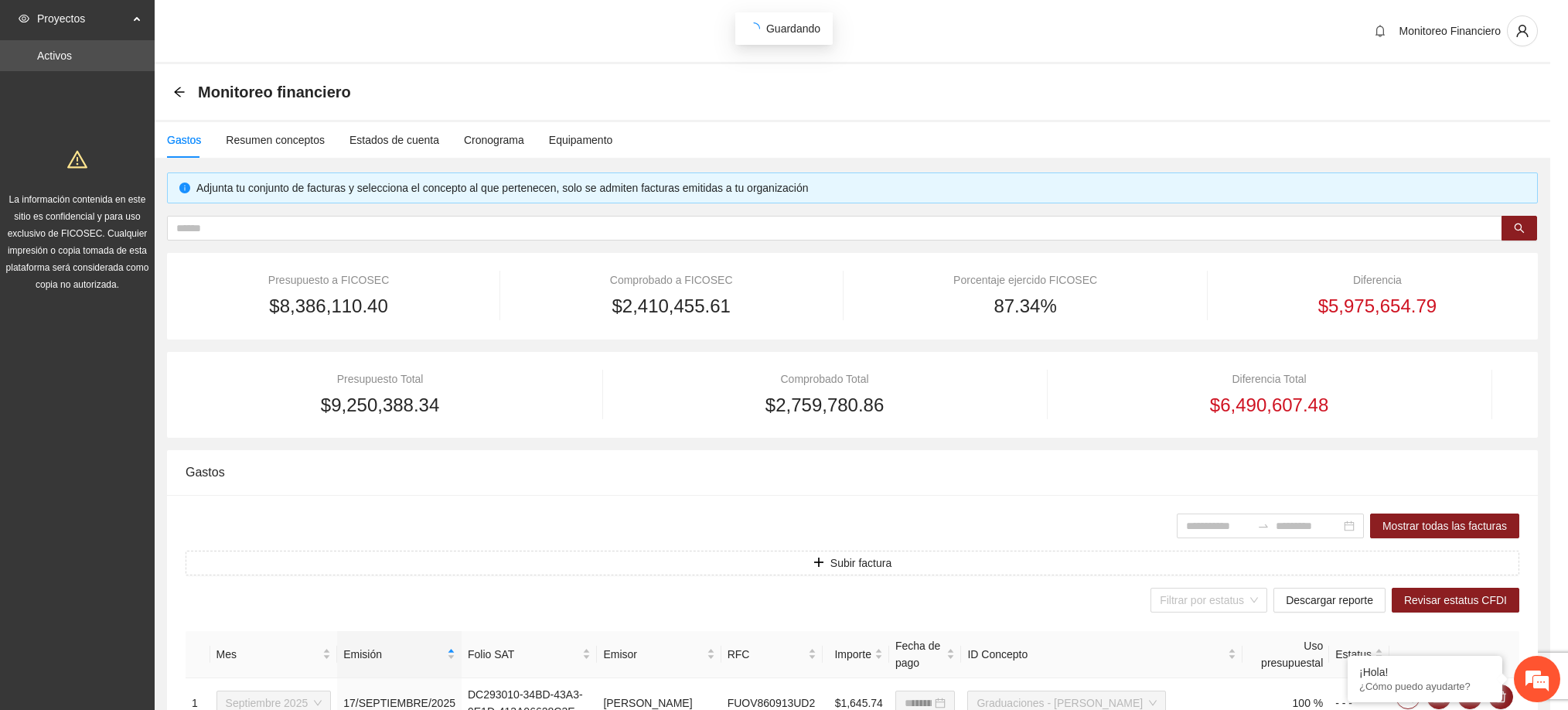
scroll to position [416, 0]
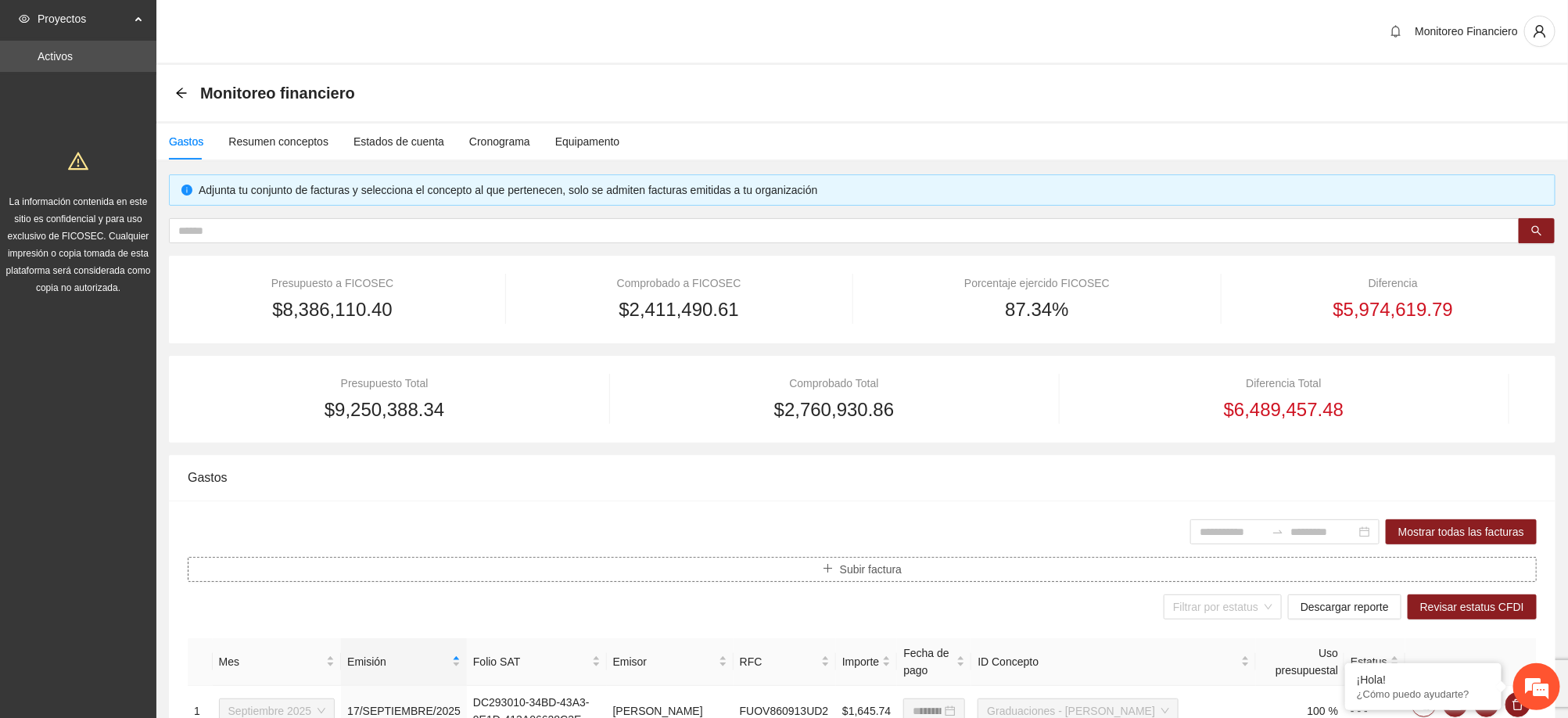
click at [844, 578] on span "Subir factura" at bounding box center [870, 570] width 61 height 17
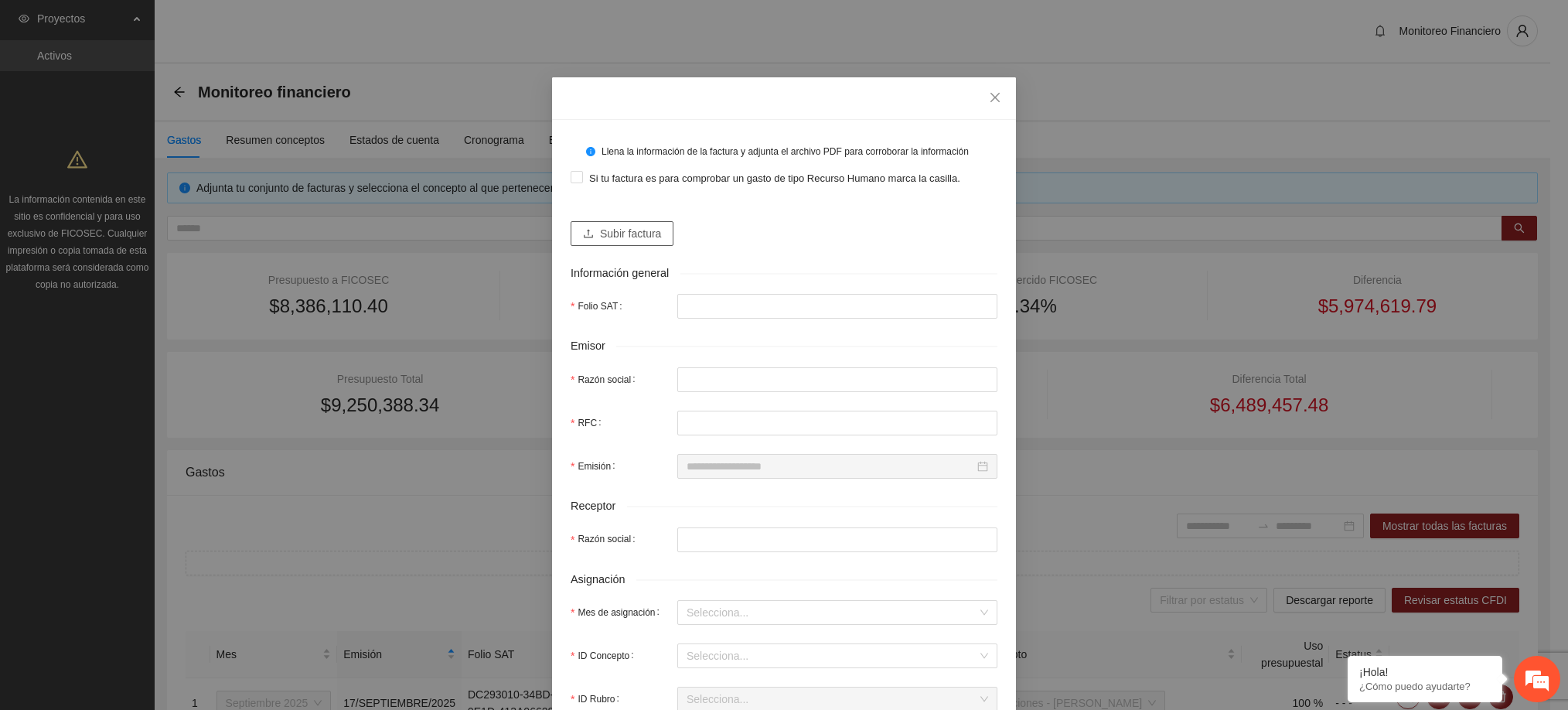
click at [625, 239] on span "Subir factura" at bounding box center [630, 234] width 61 height 17
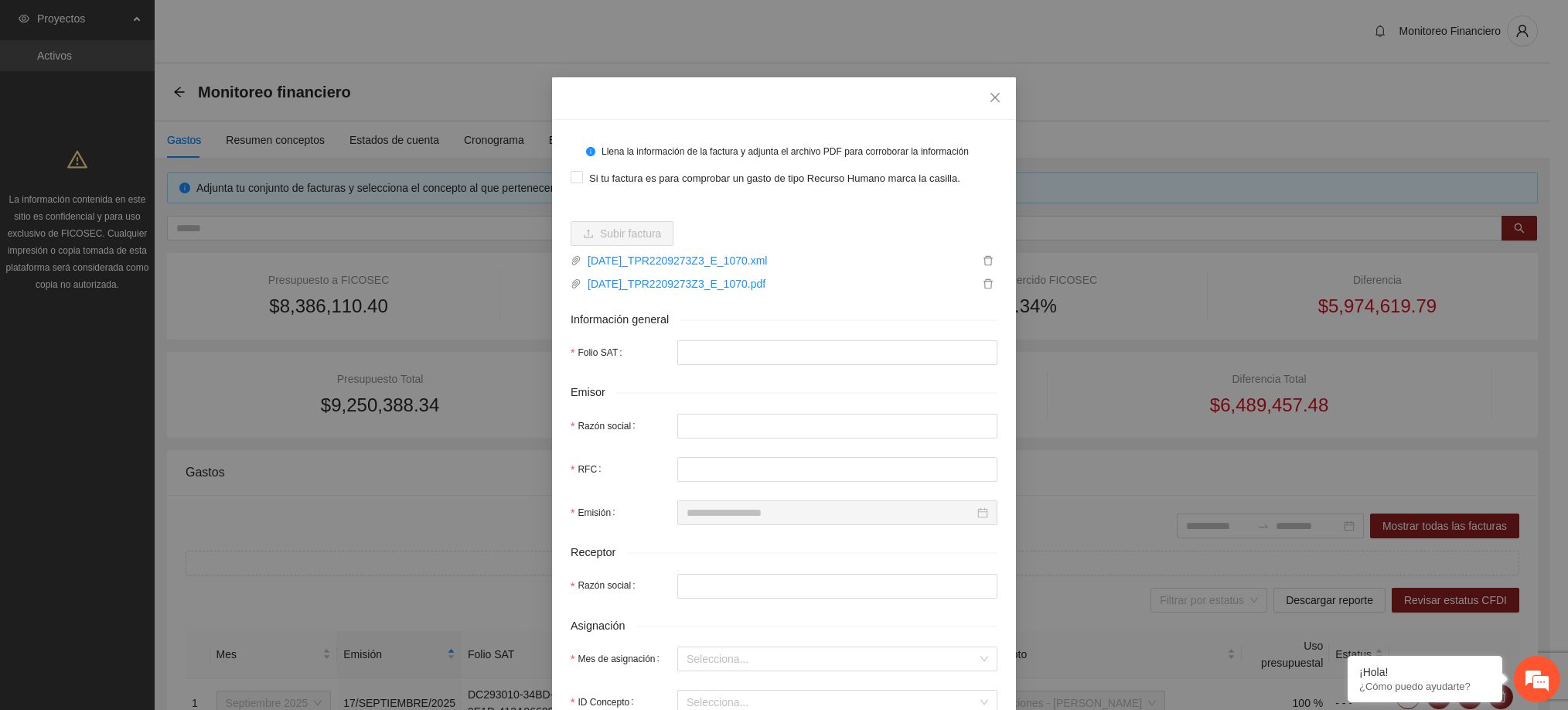
type input "**********"
type input "*********"
type input "**********"
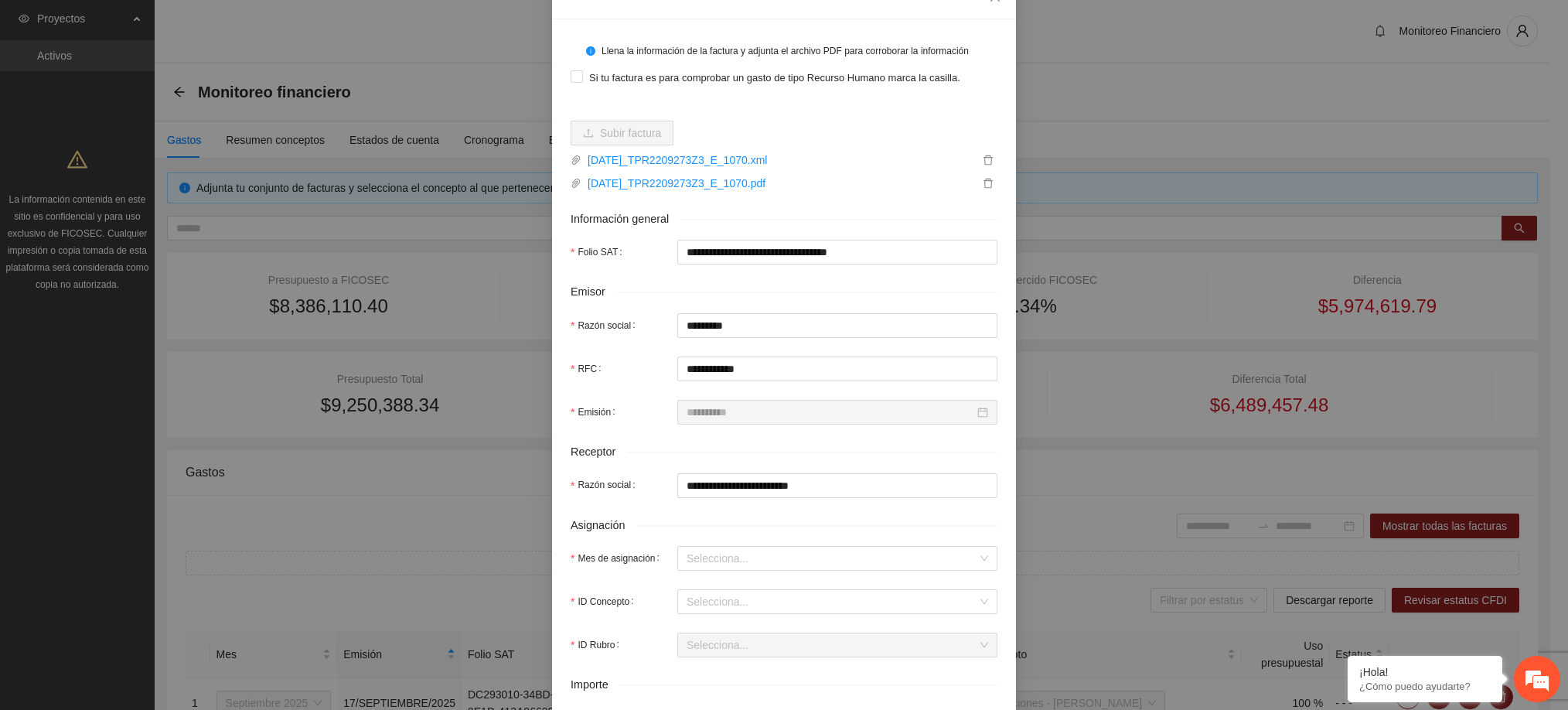
scroll to position [102, 0]
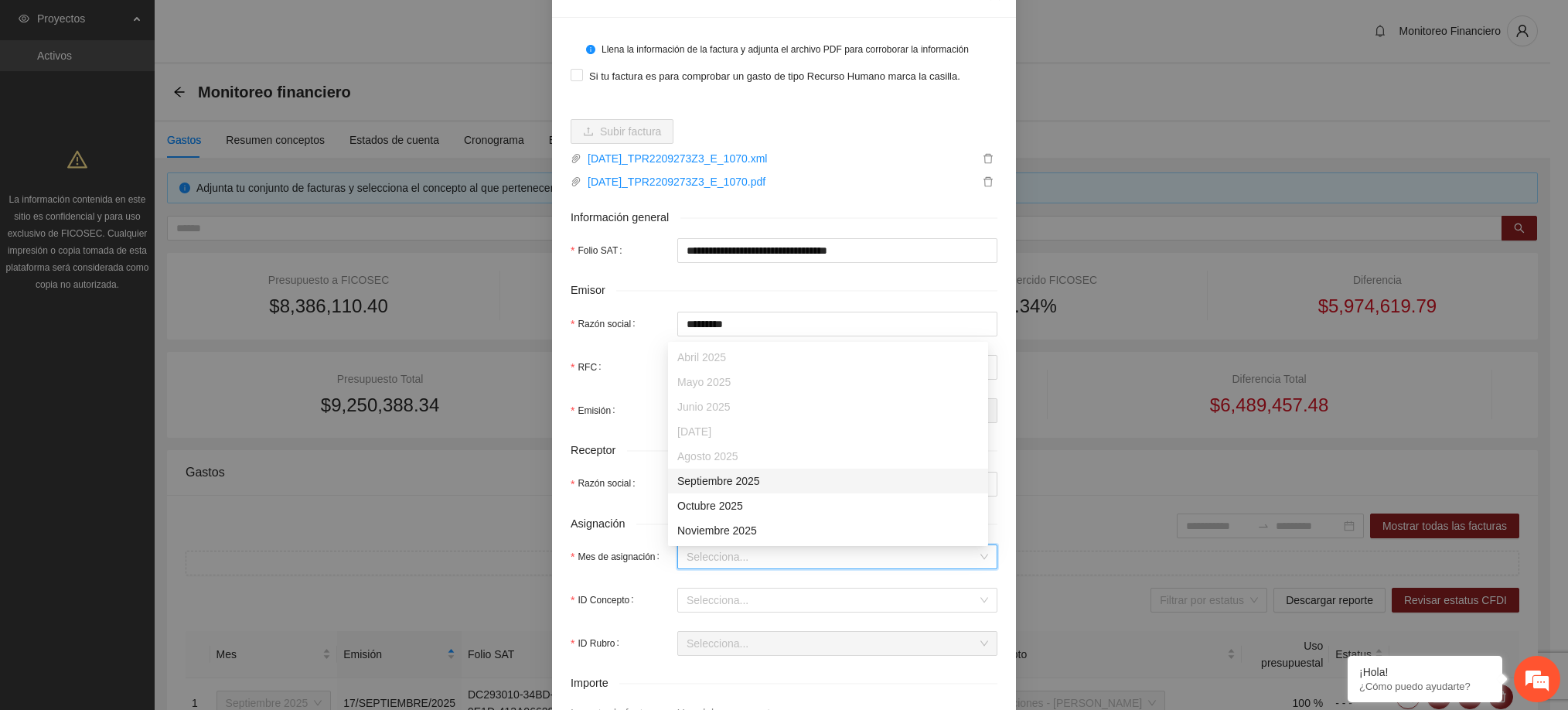
click at [720, 552] on input "Mes de asignación" at bounding box center [832, 557] width 291 height 23
click at [730, 486] on div "Septiembre 2025" at bounding box center [828, 481] width 301 height 17
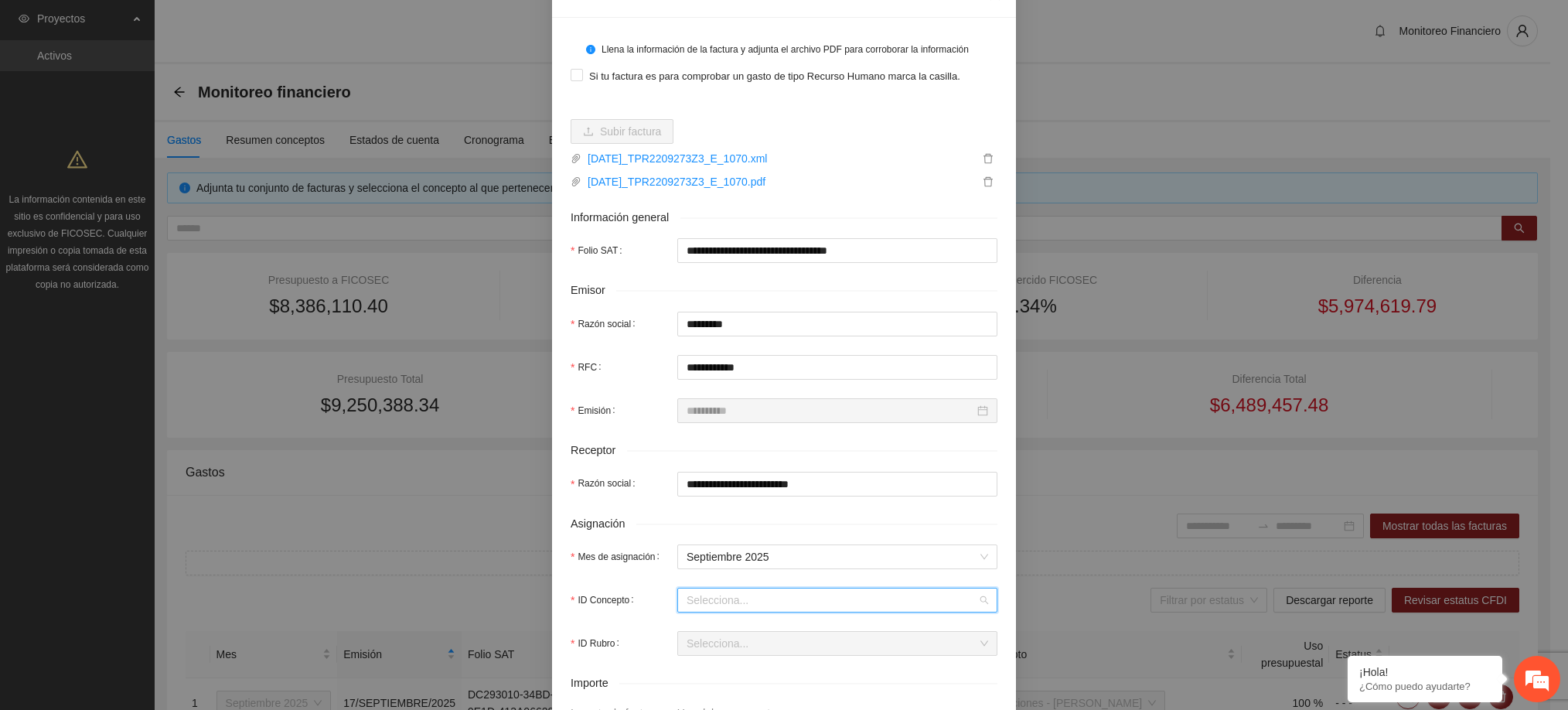
click at [739, 602] on input "ID Concepto" at bounding box center [832, 600] width 291 height 23
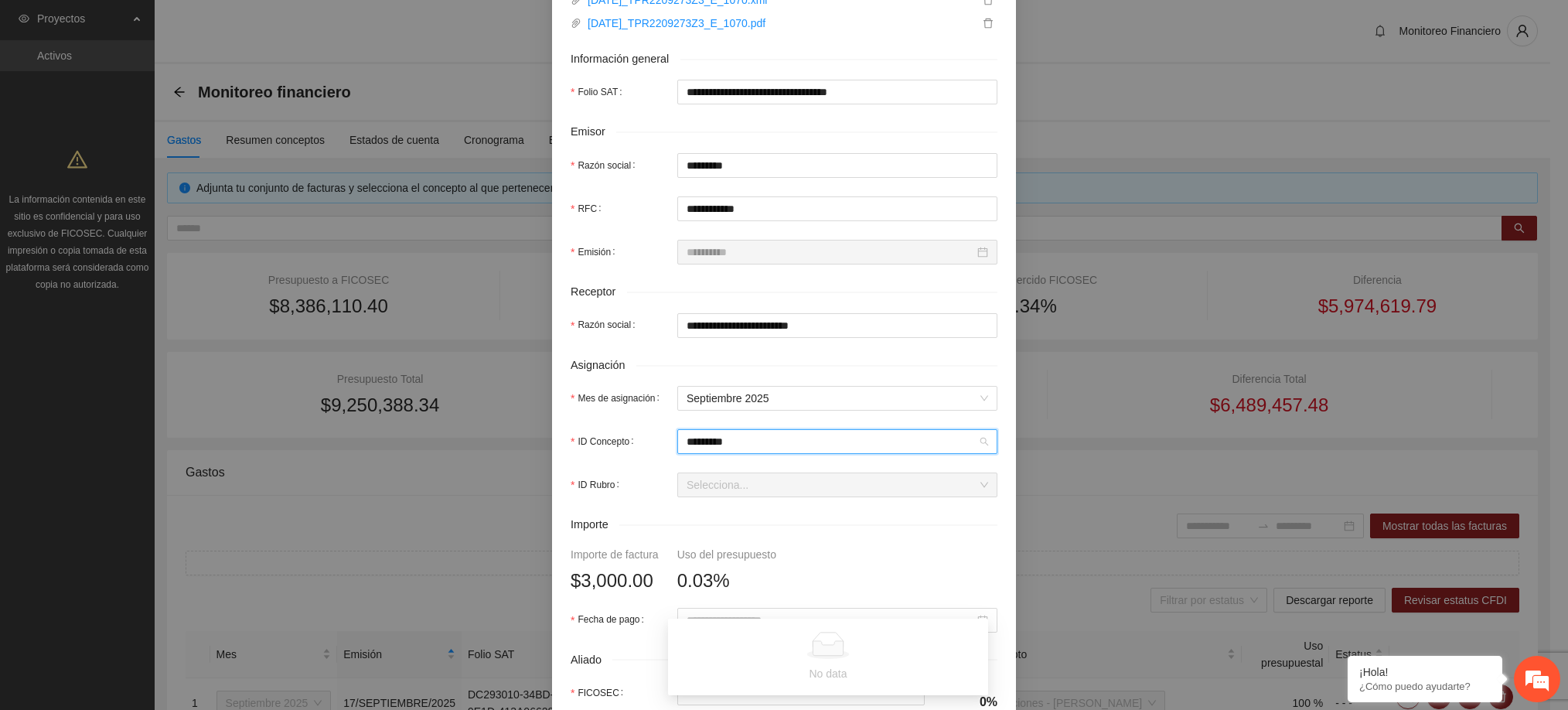
scroll to position [262, 0]
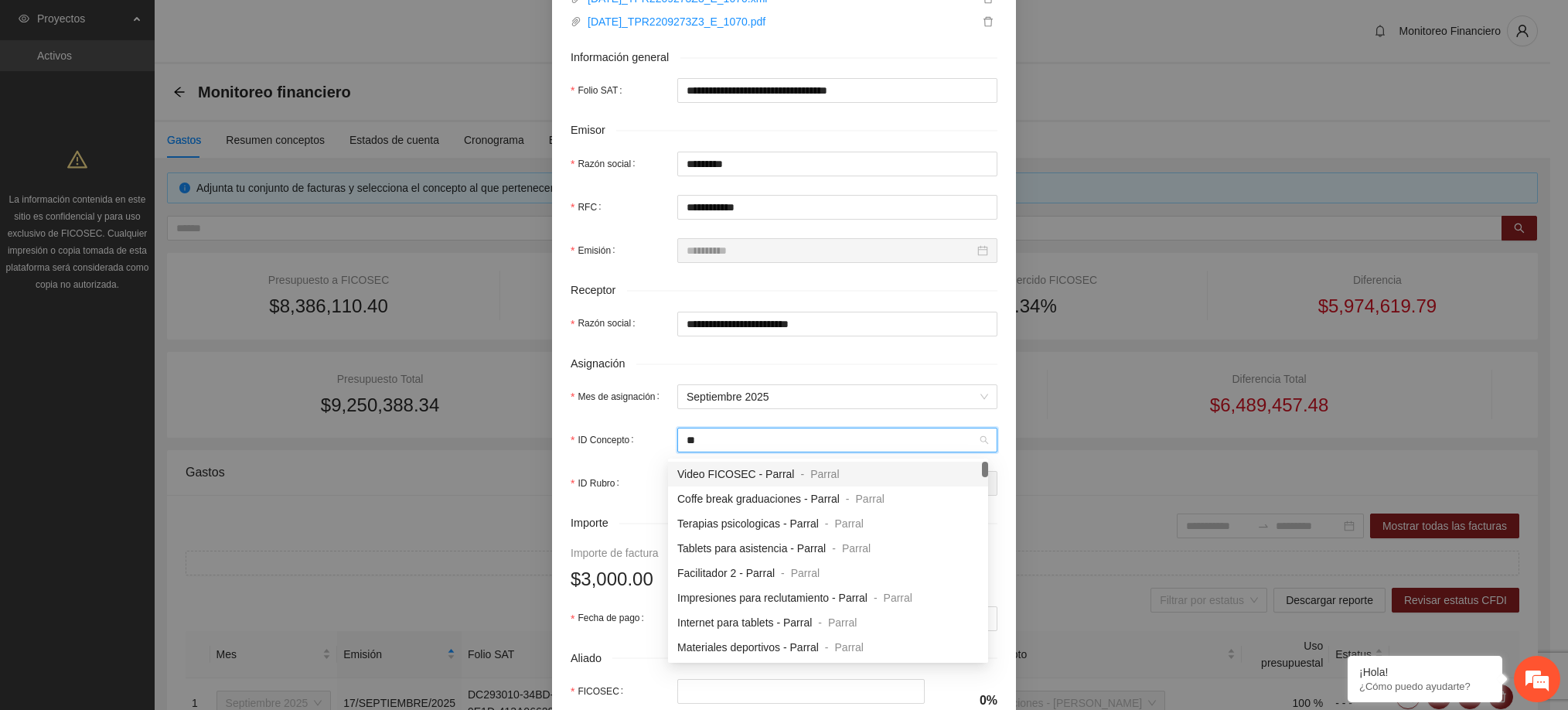
type input "*"
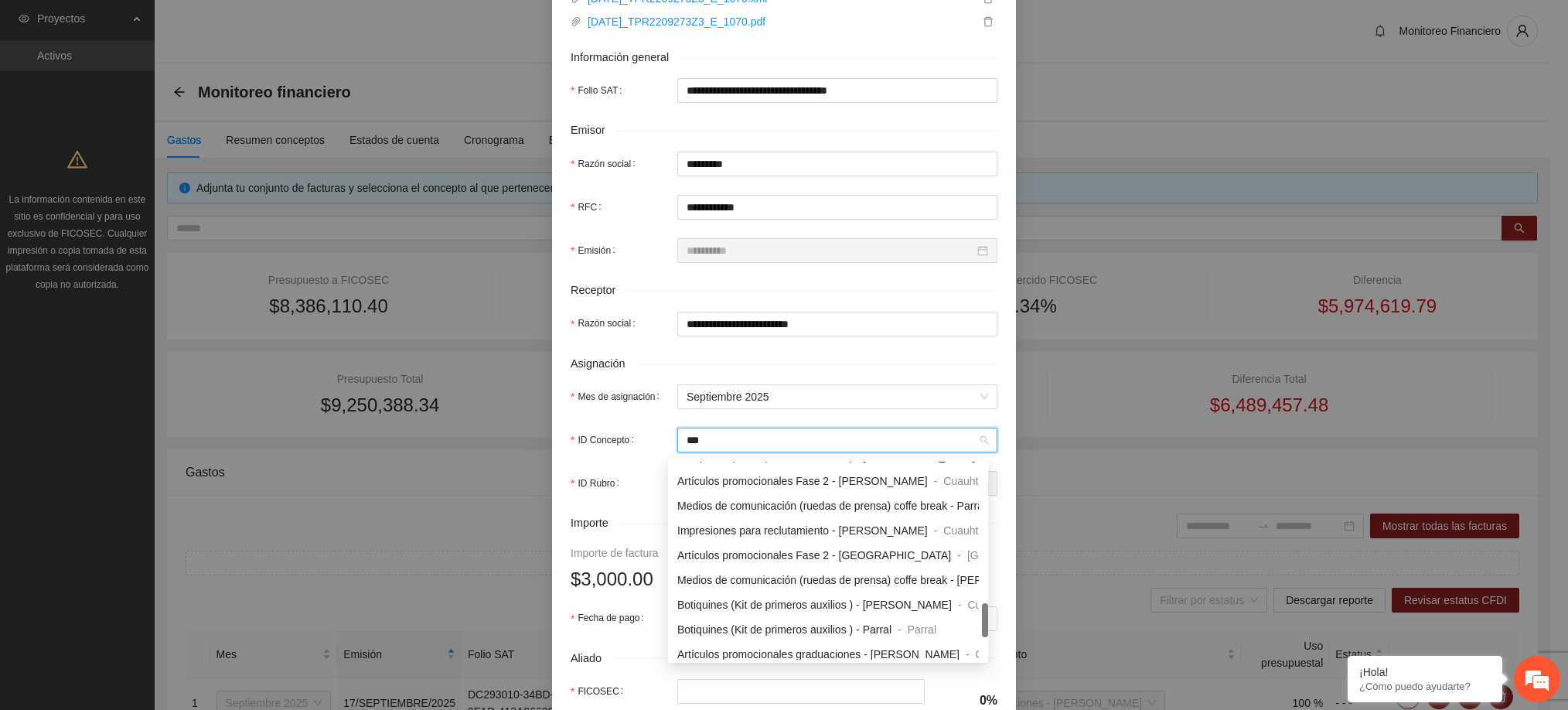
scroll to position [0, 0]
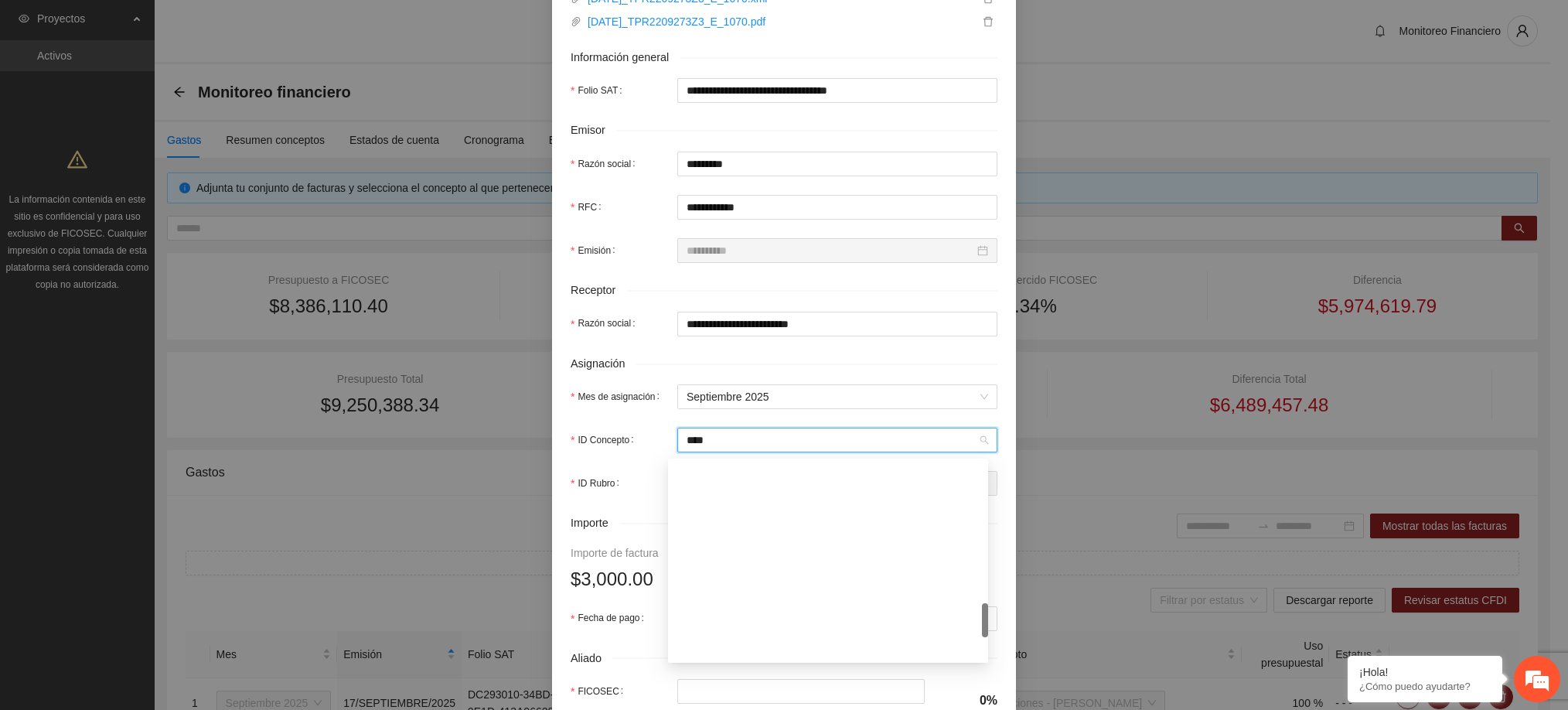
type input "*****"
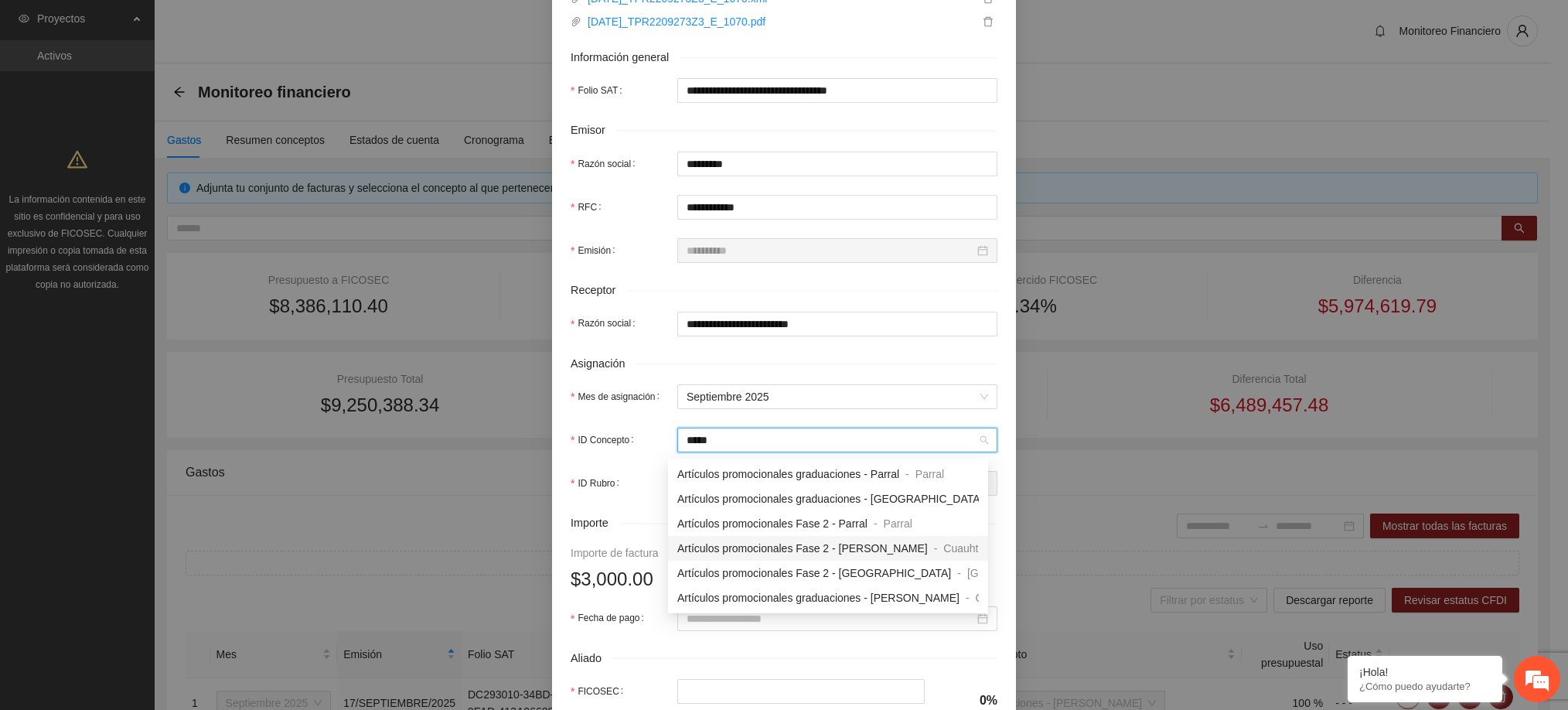
click at [792, 547] on span "Artículos promocionales Fase 2 - [PERSON_NAME]" at bounding box center [802, 548] width 251 height 12
type input "*****"
type input "***"
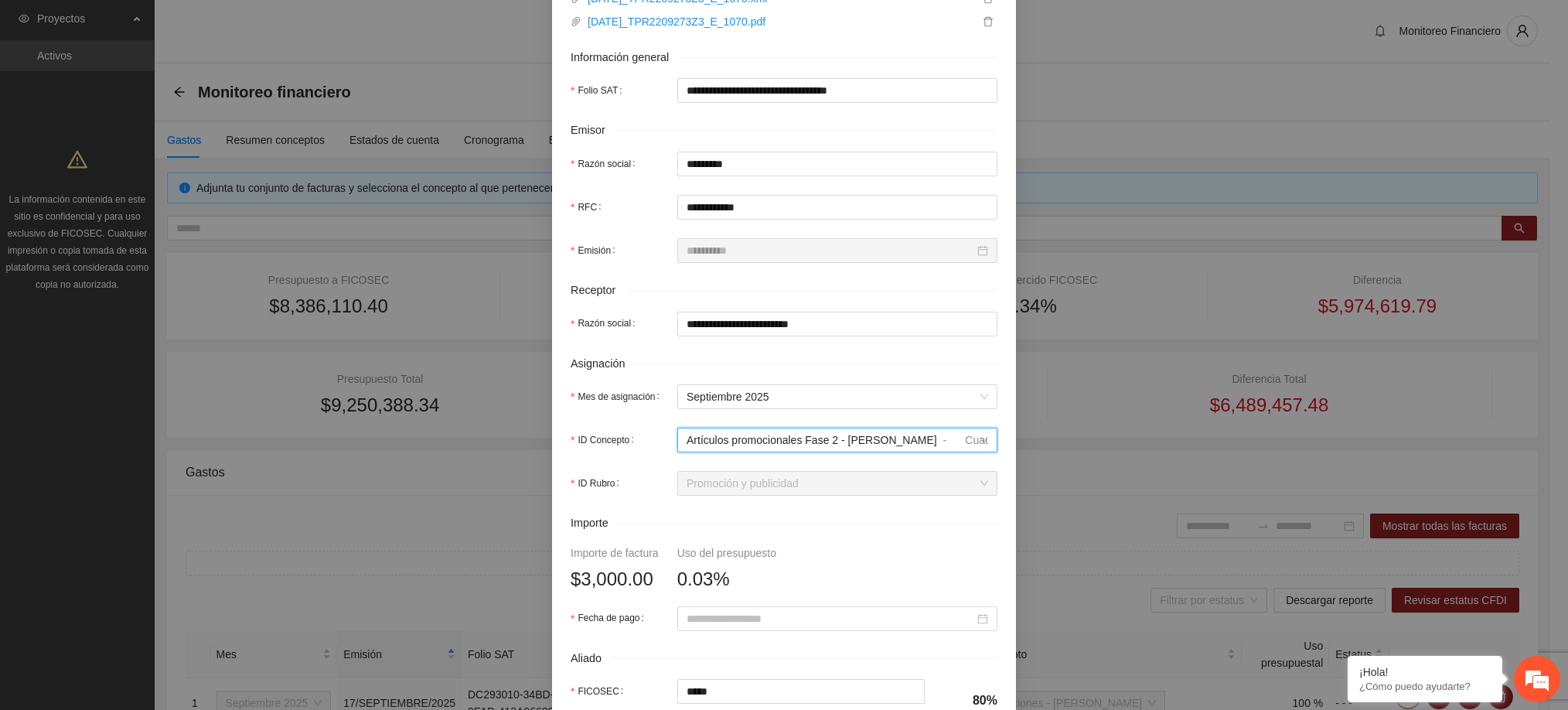
scroll to position [540, 0]
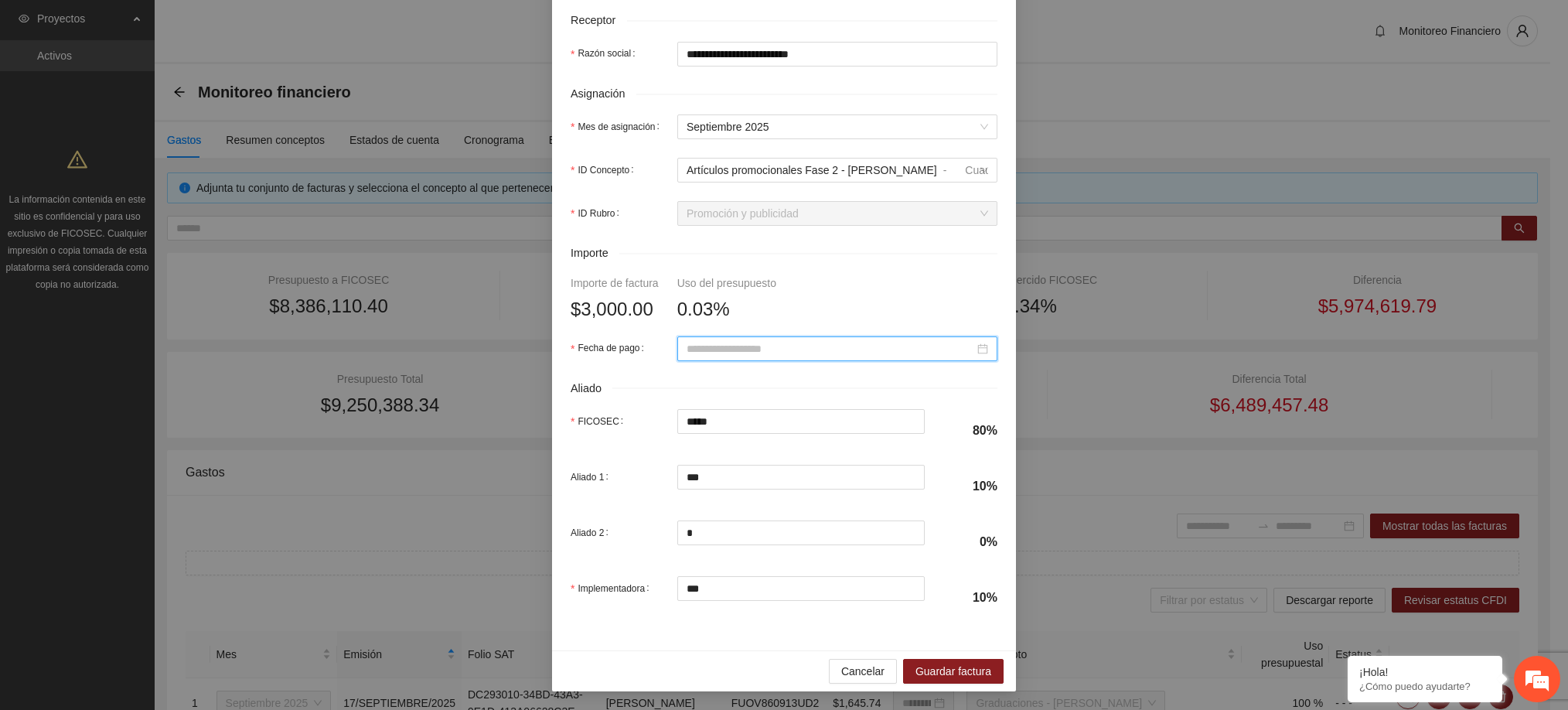
click at [842, 349] on input "Fecha de pago" at bounding box center [830, 349] width 288 height 17
click at [694, 370] on button "button" at bounding box center [699, 374] width 17 height 31
type input "**********"
click at [722, 499] on div "22" at bounding box center [719, 503] width 19 height 19
click at [919, 673] on span "Guardar factura" at bounding box center [953, 671] width 76 height 17
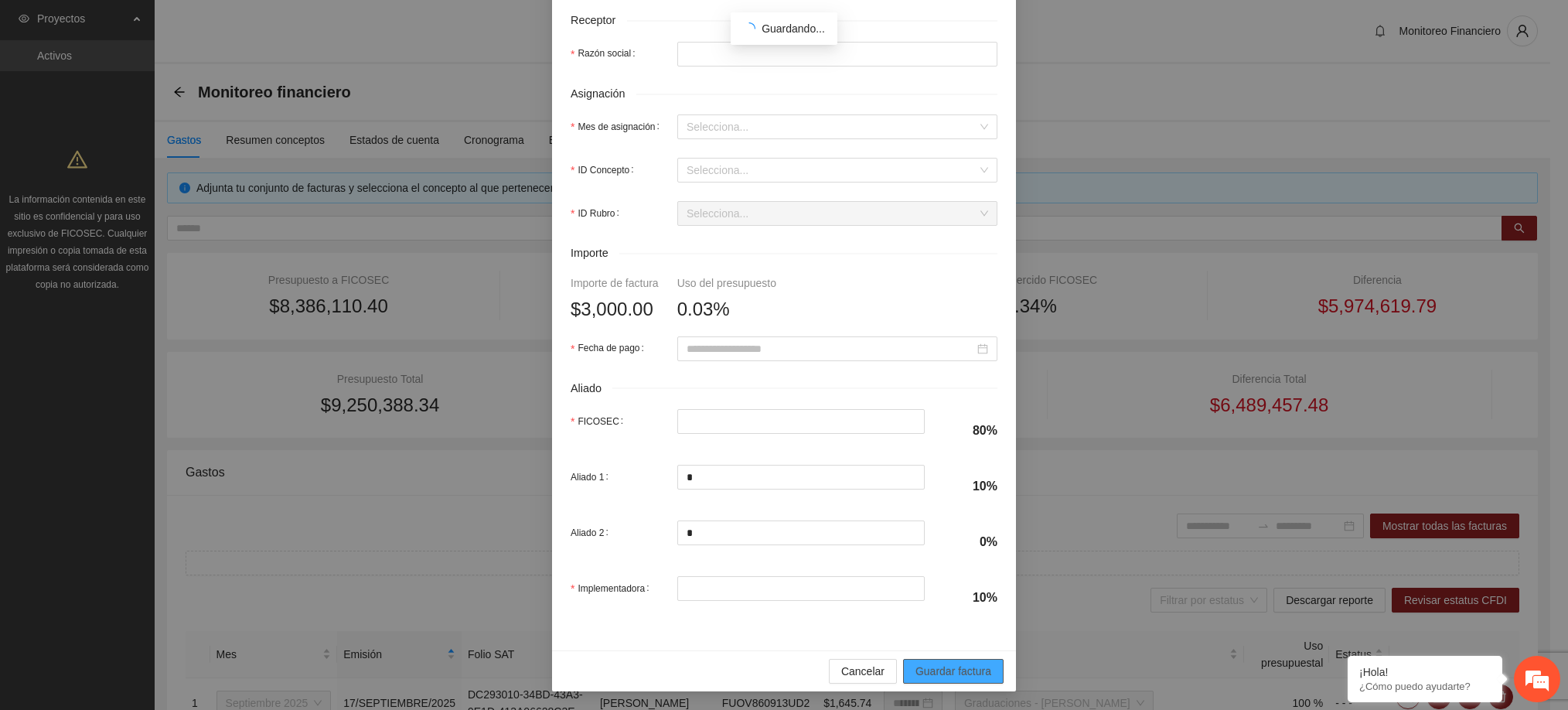
type input "**********"
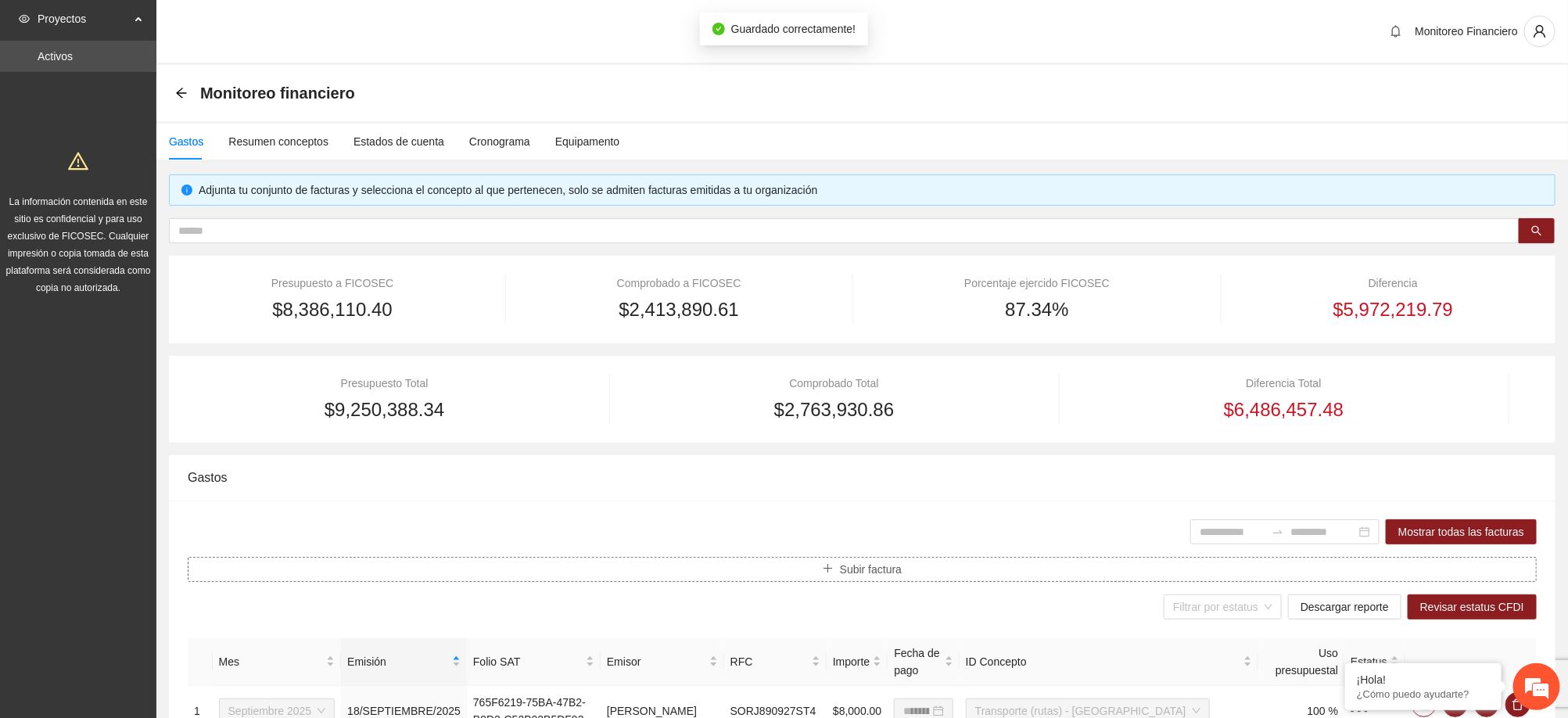
click at [906, 573] on button "Subir factura" at bounding box center [862, 569] width 1349 height 25
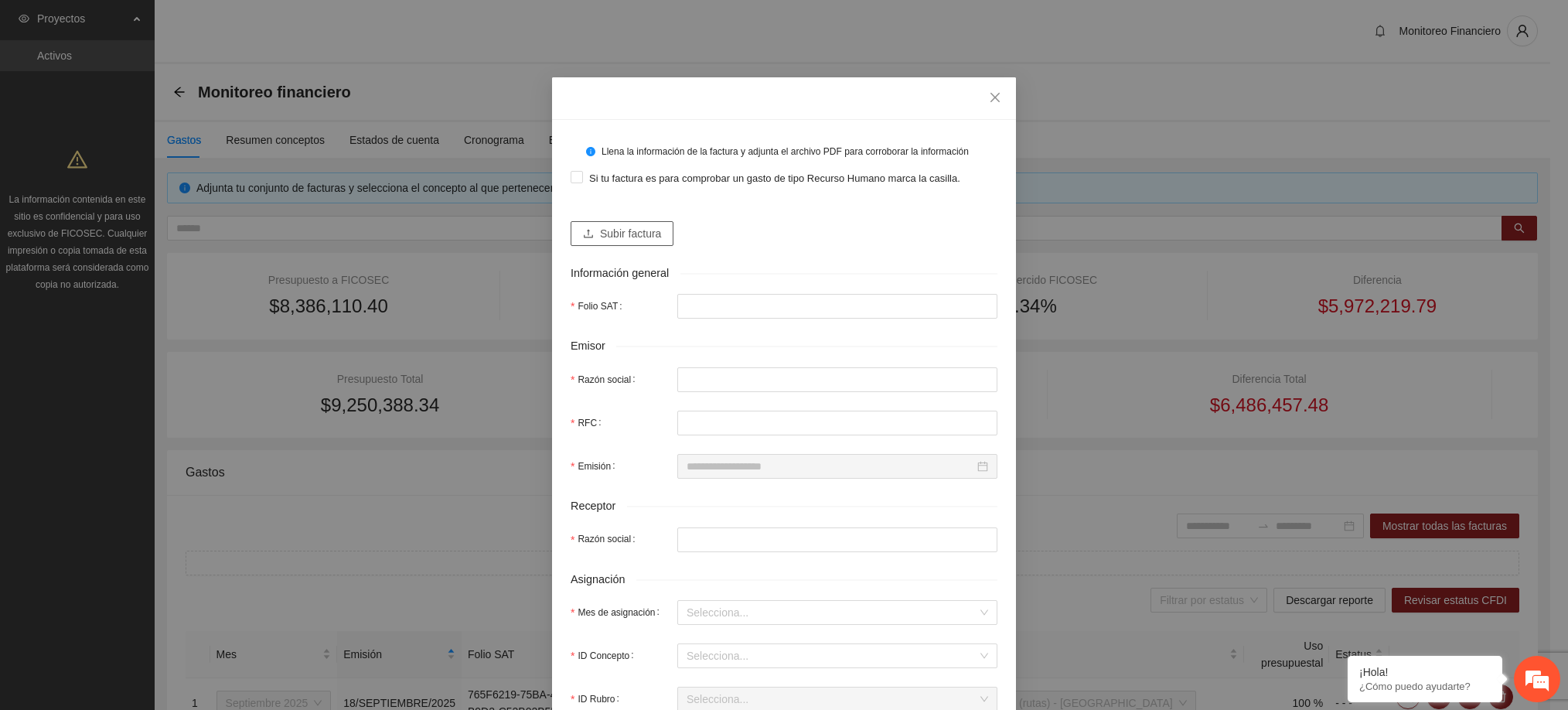
click at [631, 240] on span "Subir factura" at bounding box center [630, 234] width 61 height 17
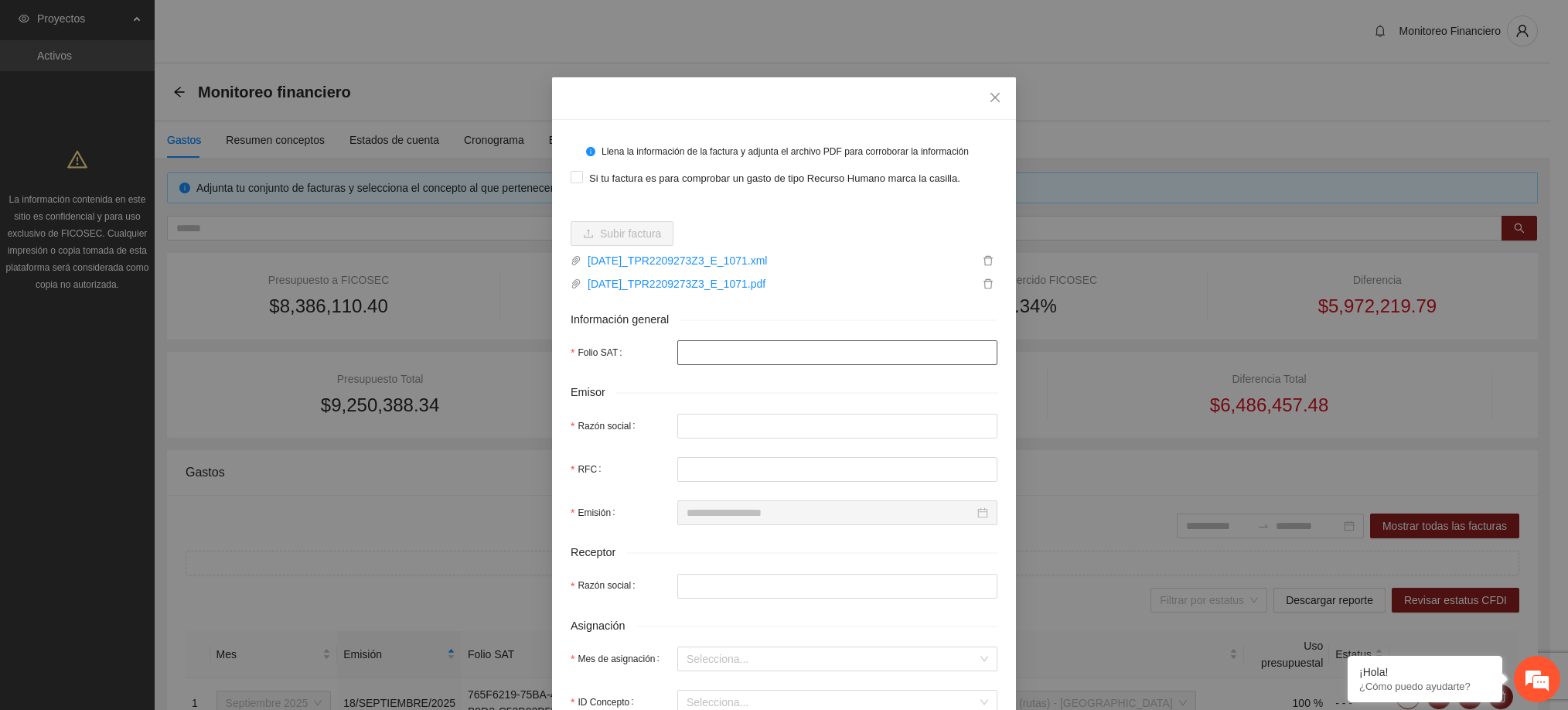
type input "**********"
type input "*********"
type input "**********"
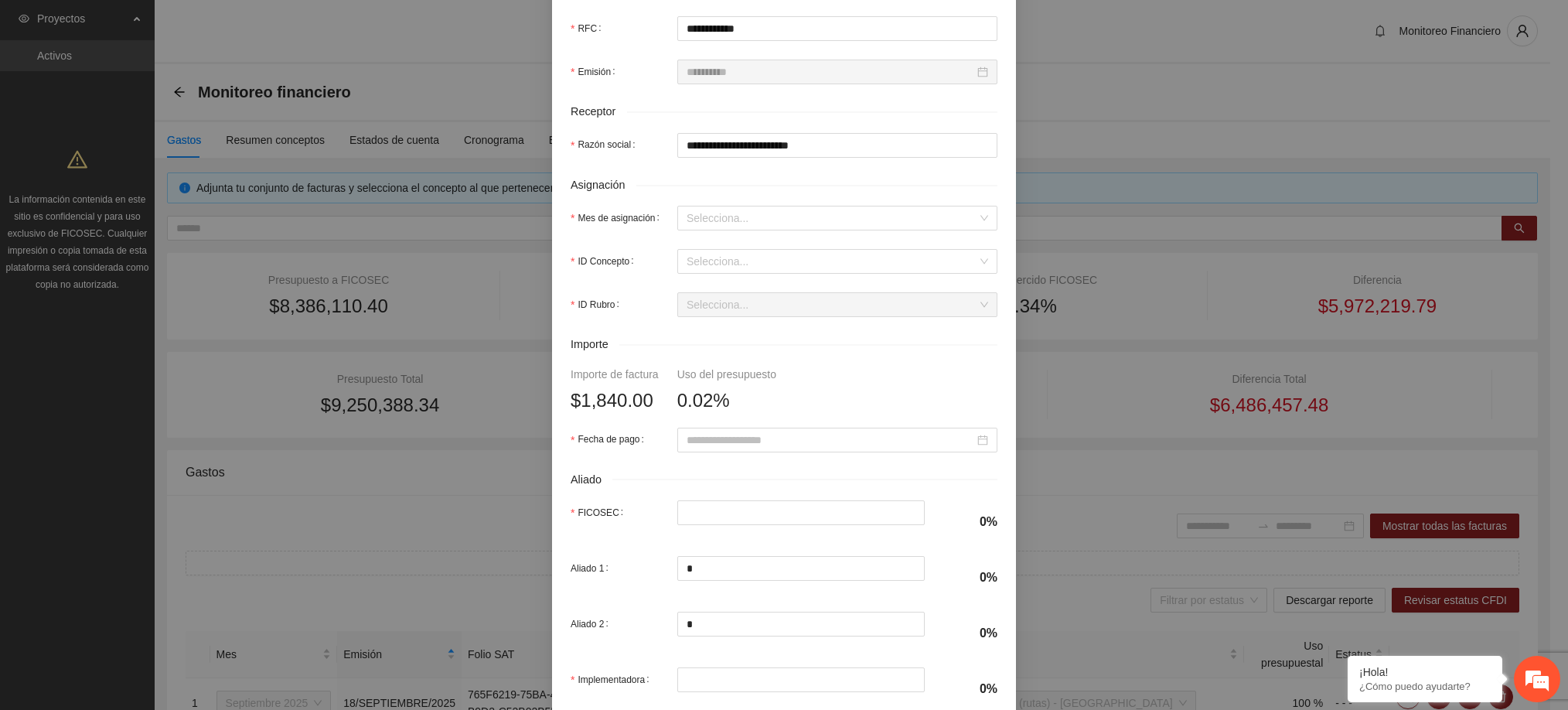
scroll to position [442, 0]
click at [733, 219] on input "Mes de asignación" at bounding box center [832, 217] width 291 height 23
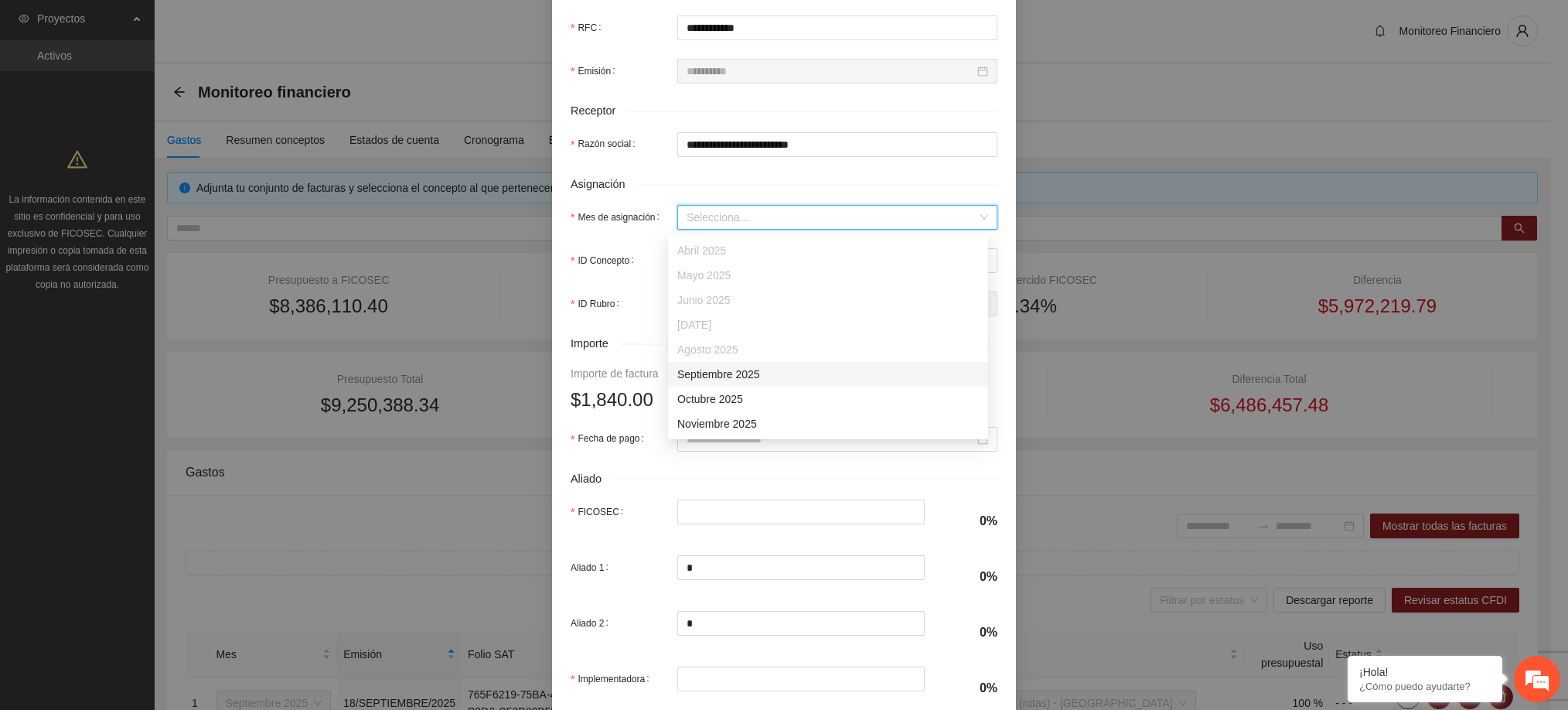
click at [738, 377] on div "Septiembre 2025" at bounding box center [828, 374] width 301 height 17
click at [708, 265] on input "ID Concepto" at bounding box center [832, 260] width 291 height 23
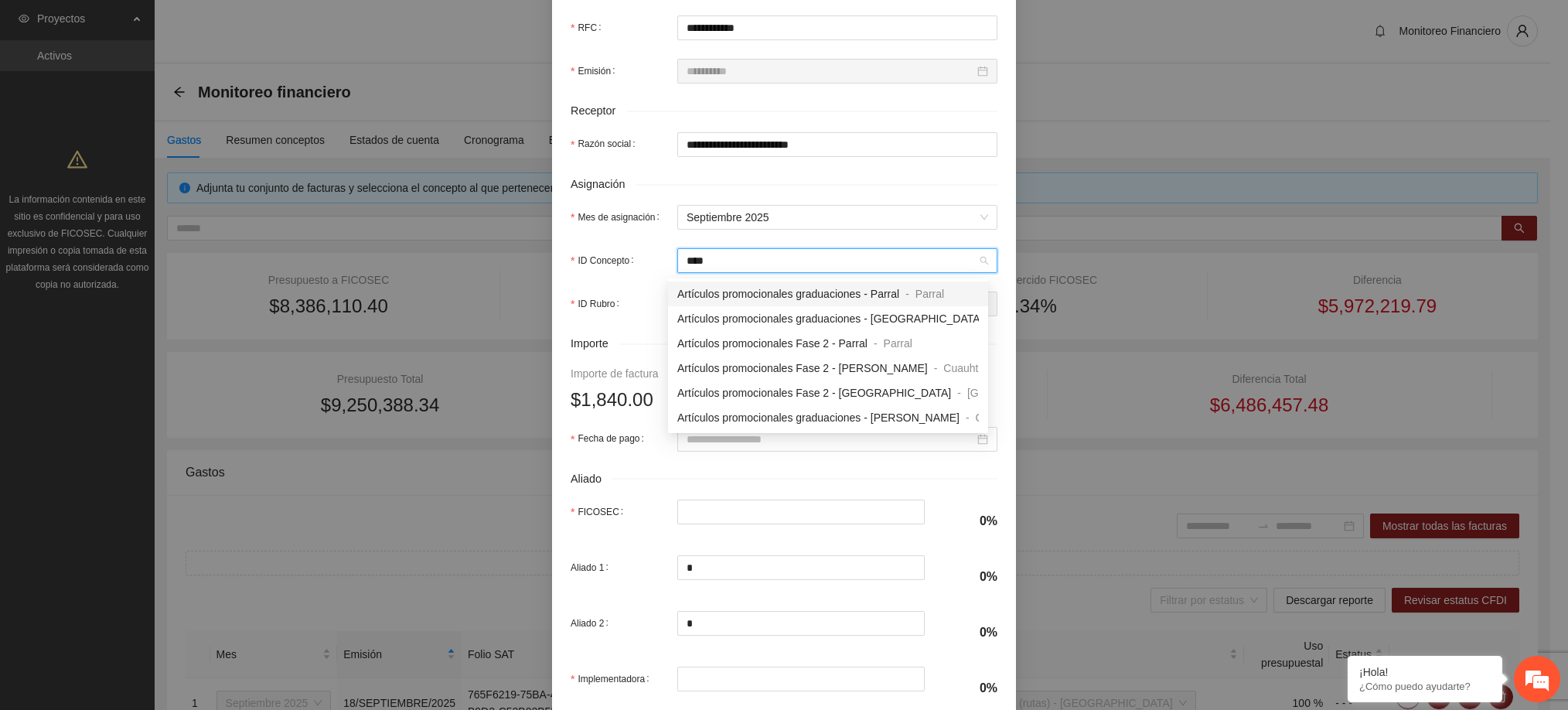
type input "*****"
click at [791, 416] on span "Artículos promocionales graduaciones - [PERSON_NAME]" at bounding box center [818, 417] width 282 height 12
type input "*****"
type input "***"
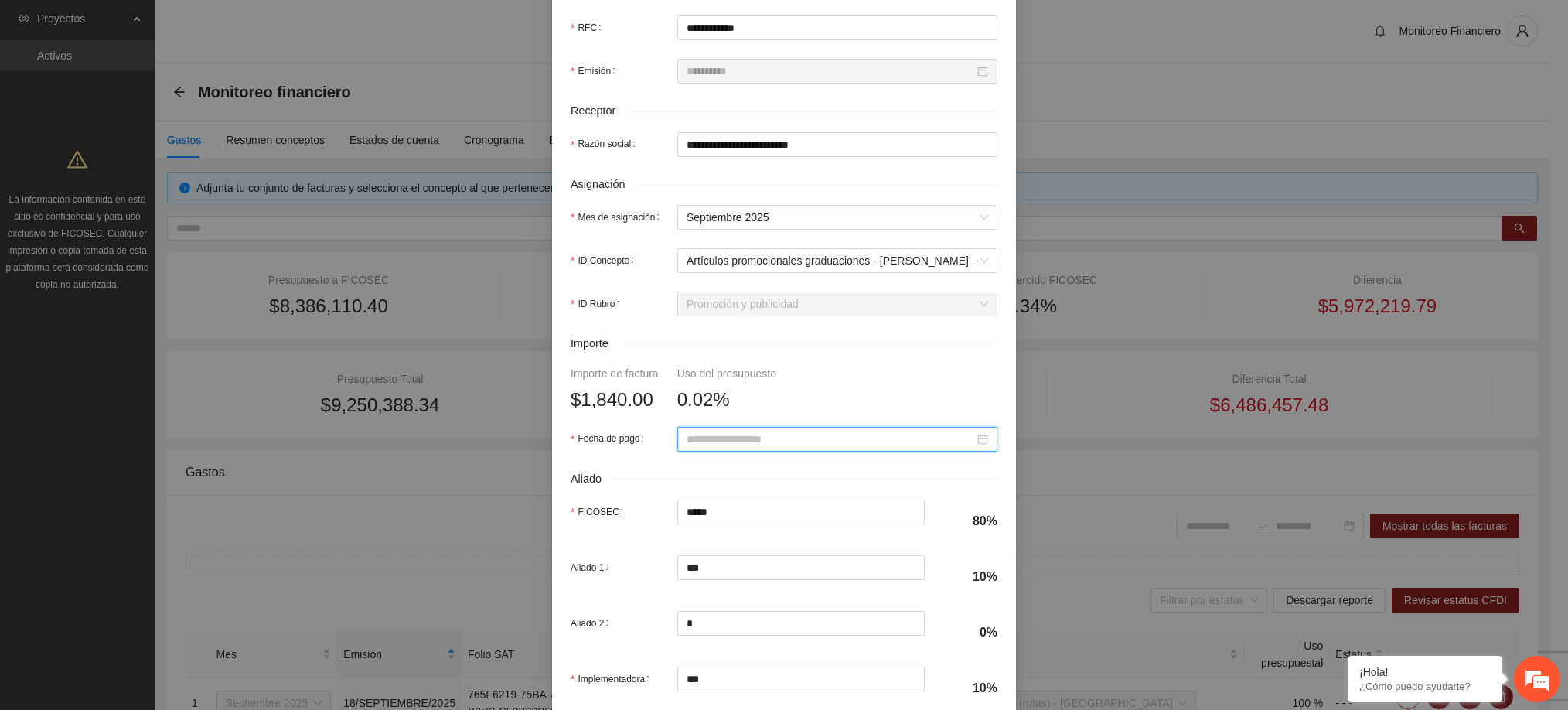
click at [743, 448] on input "Fecha de pago" at bounding box center [830, 439] width 288 height 17
click at [696, 476] on button "button" at bounding box center [699, 474] width 17 height 31
type input "**********"
click at [722, 601] on div "22" at bounding box center [719, 602] width 19 height 19
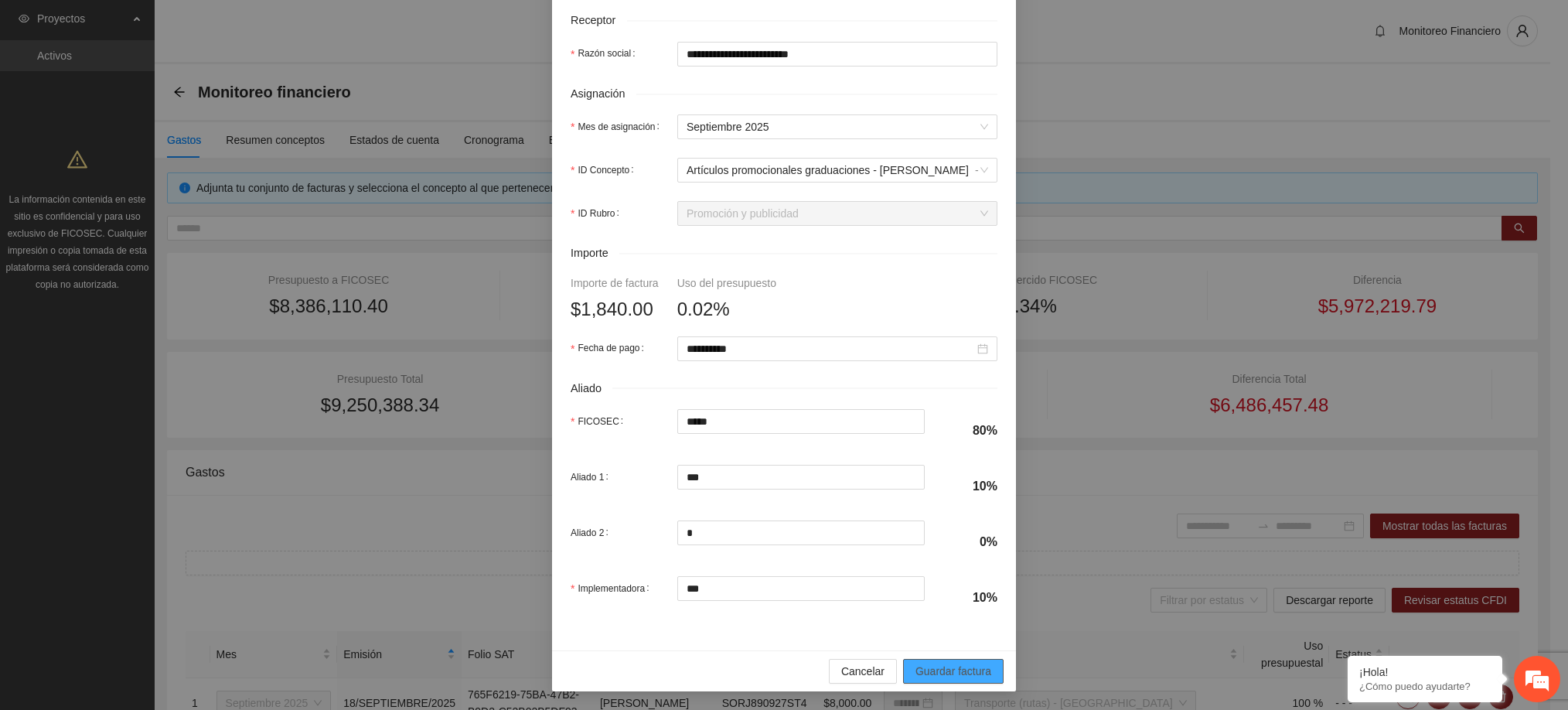
click at [940, 676] on span "Guardar factura" at bounding box center [953, 671] width 76 height 17
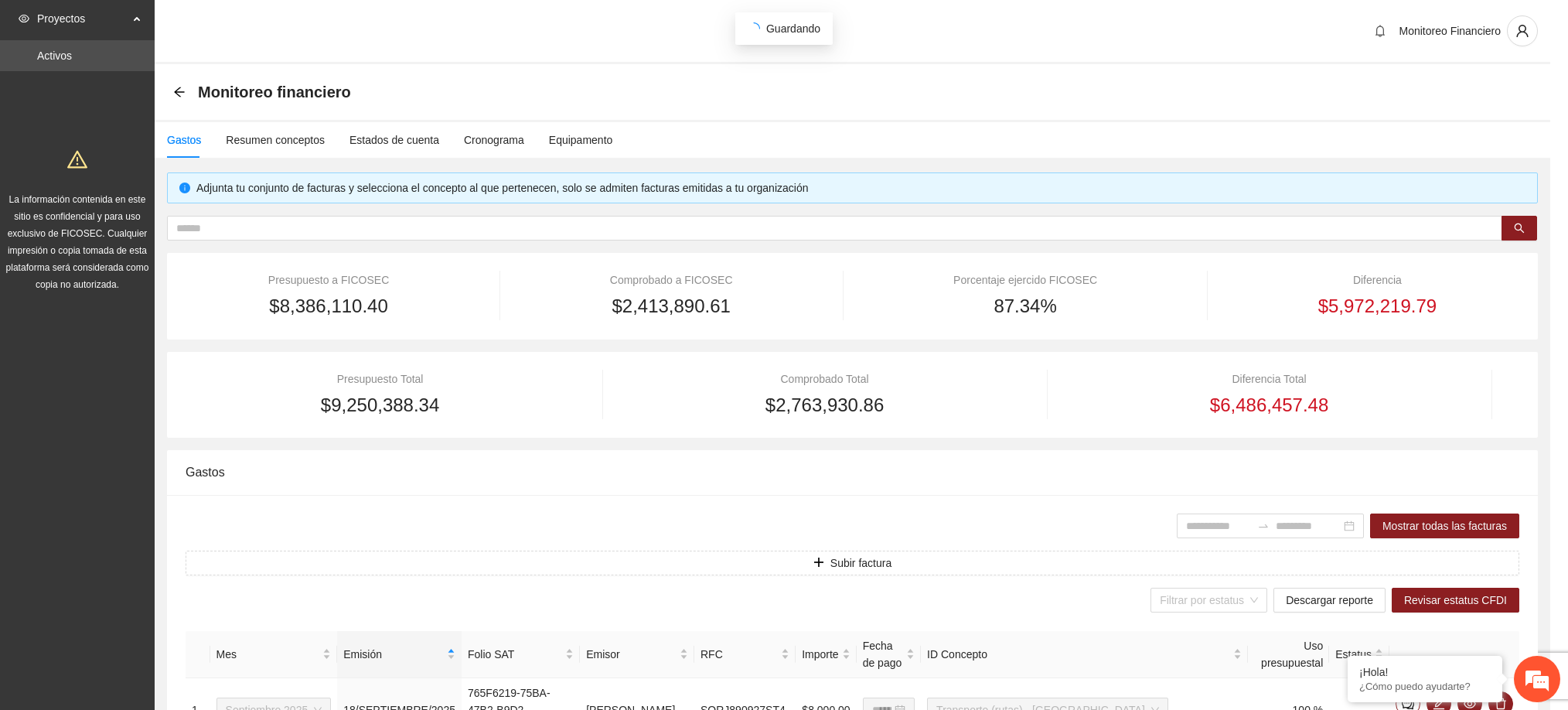
scroll to position [416, 0]
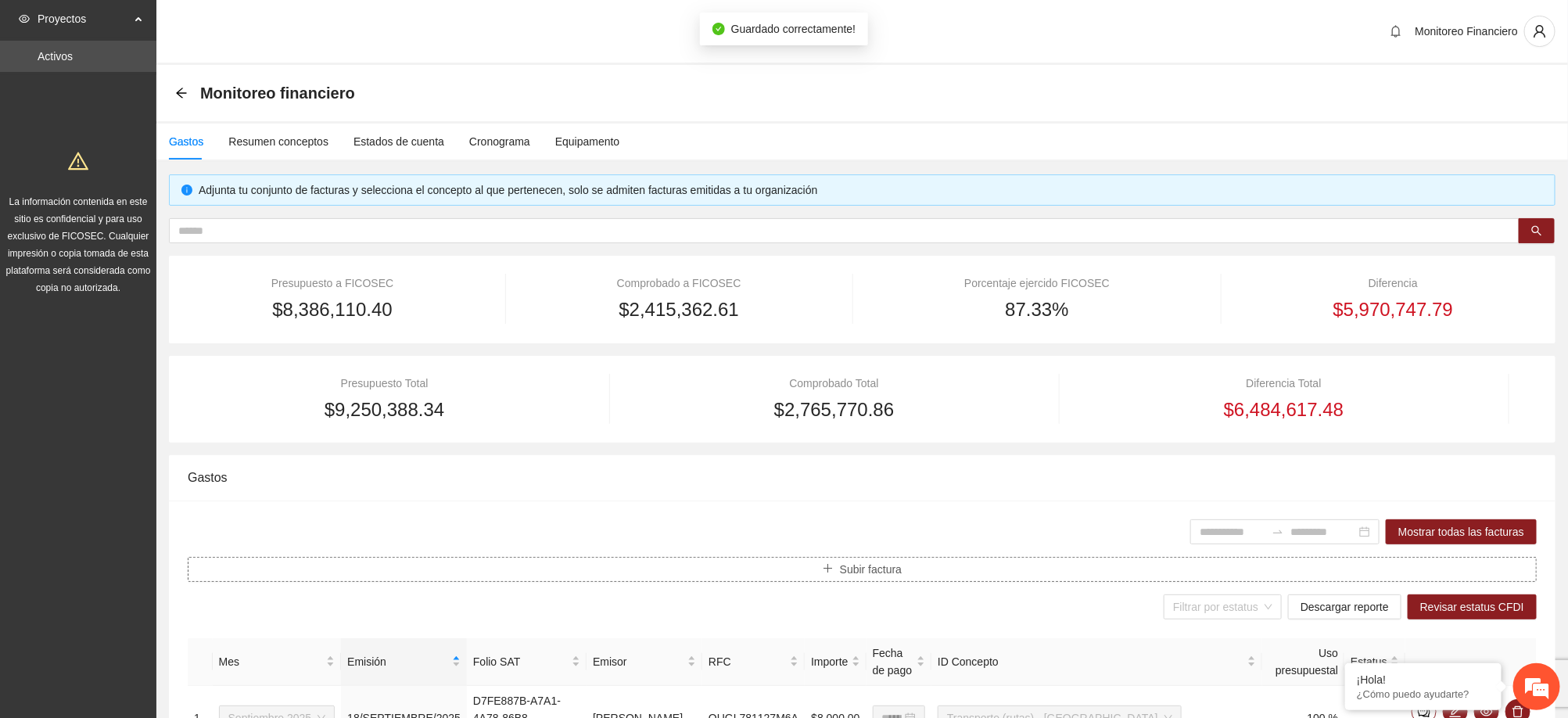
click at [890, 578] on span "Subir factura" at bounding box center [870, 570] width 61 height 17
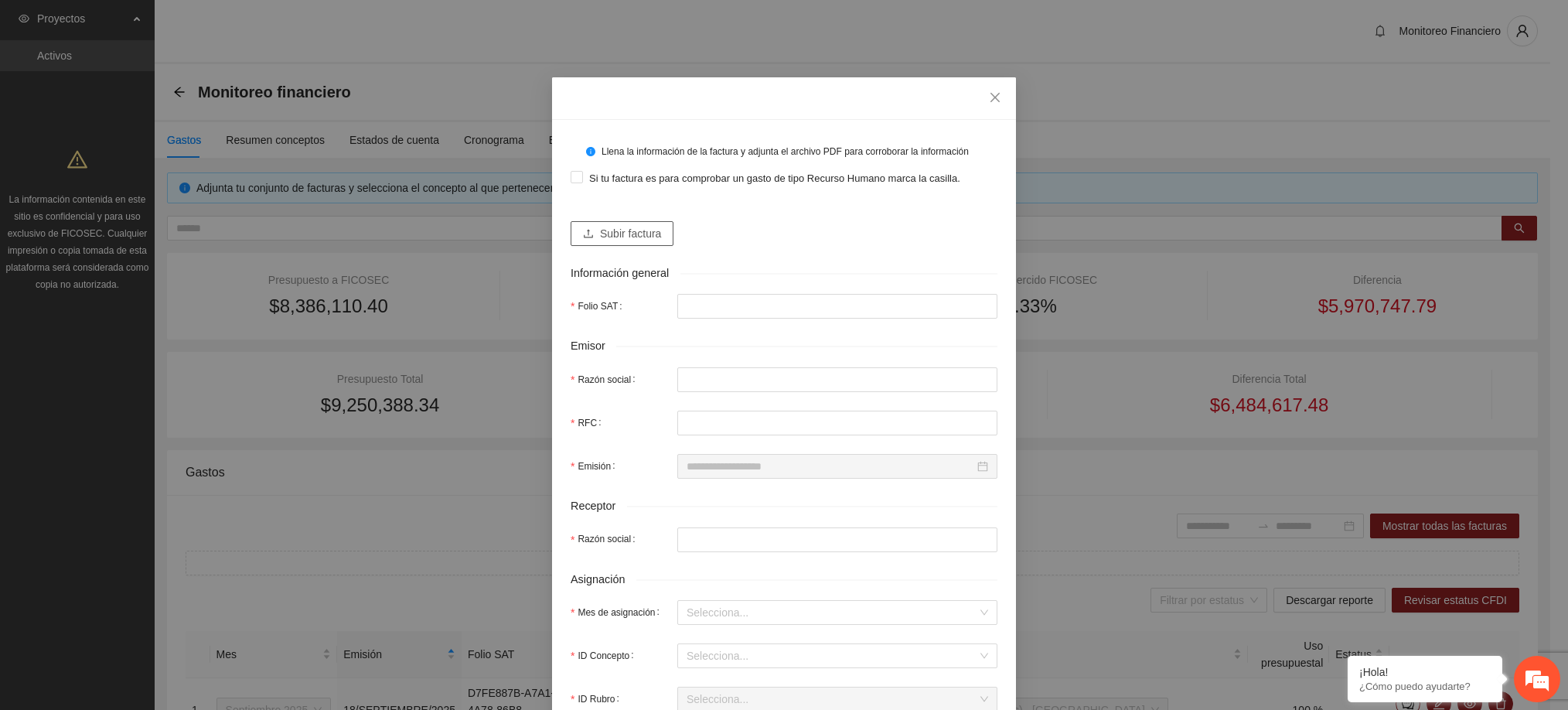
click at [650, 233] on span "Subir factura" at bounding box center [630, 234] width 61 height 17
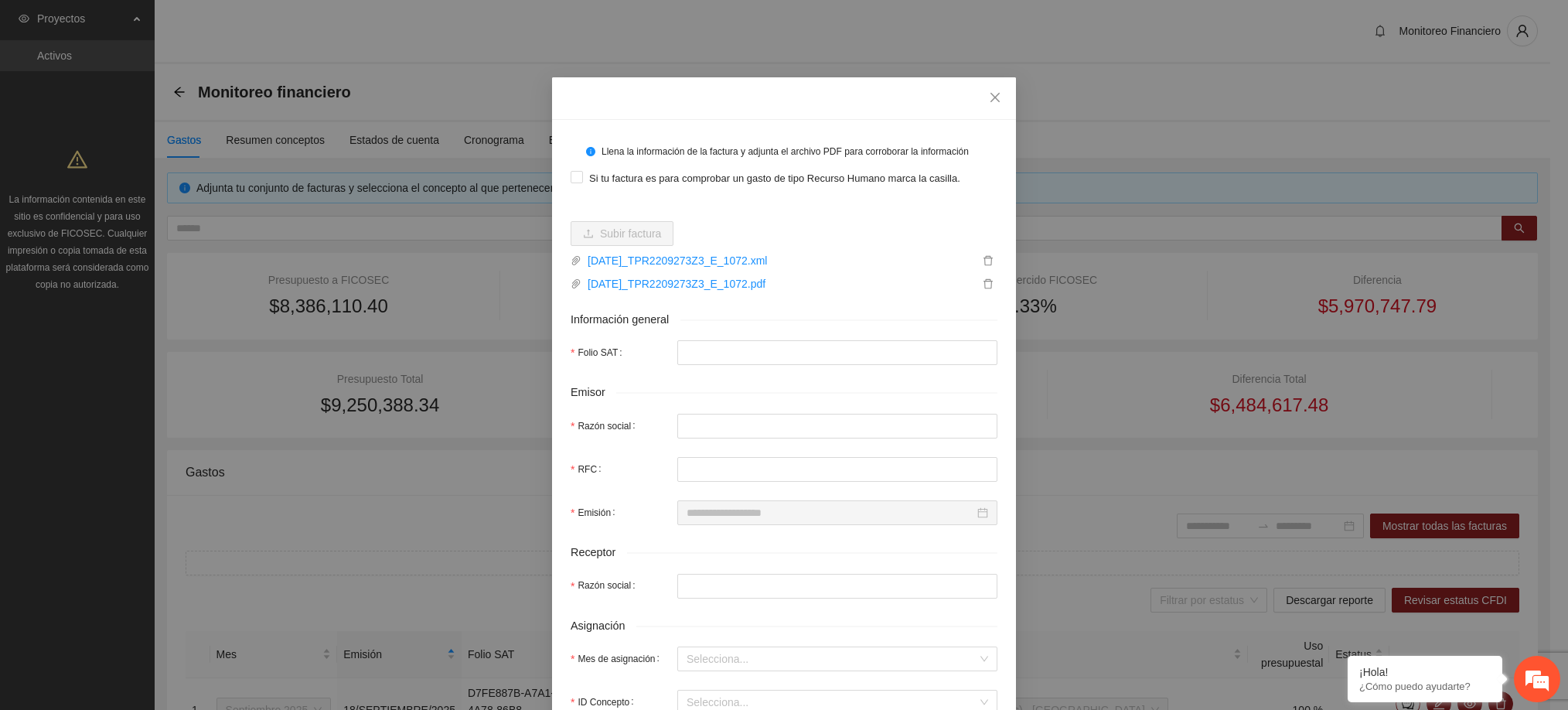
type input "**********"
type input "*********"
type input "**********"
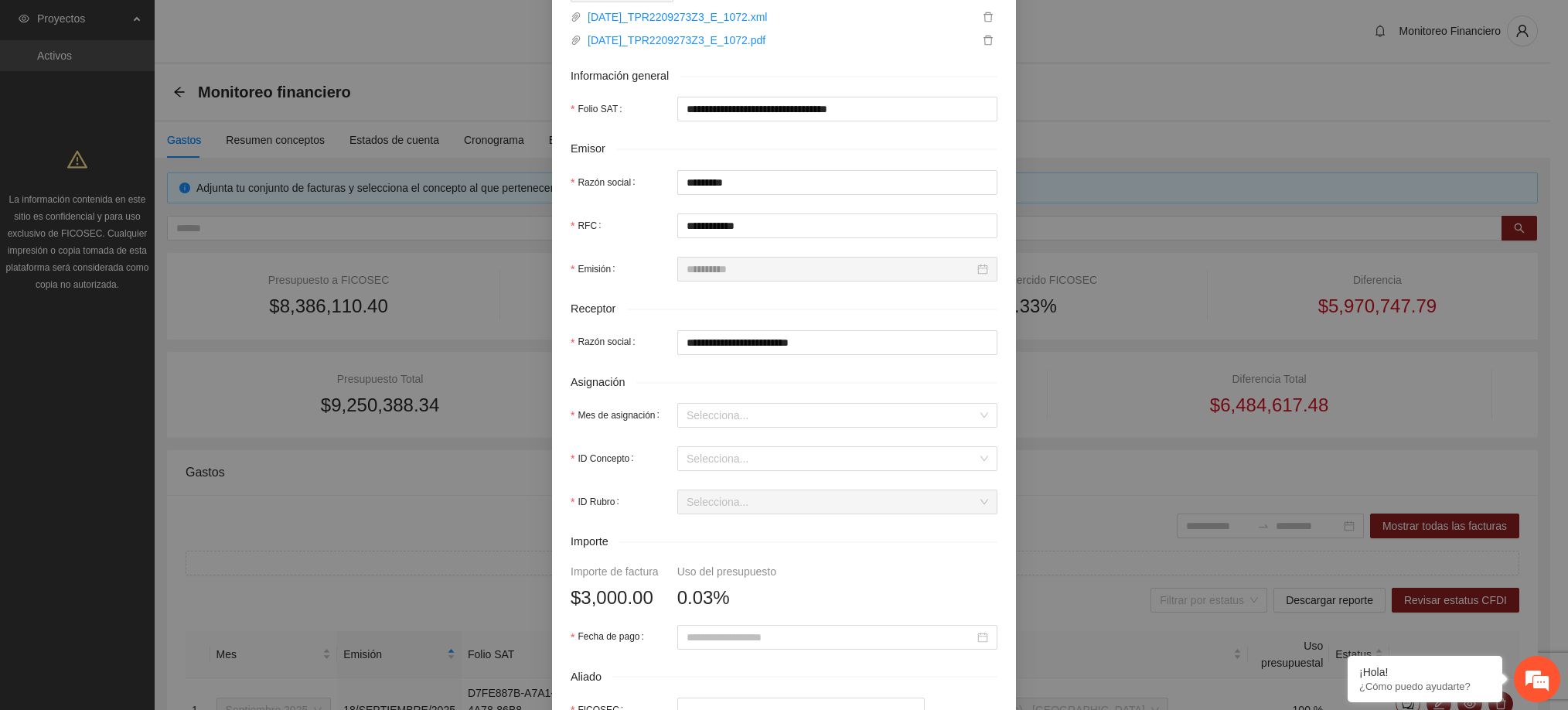
scroll to position [244, 0]
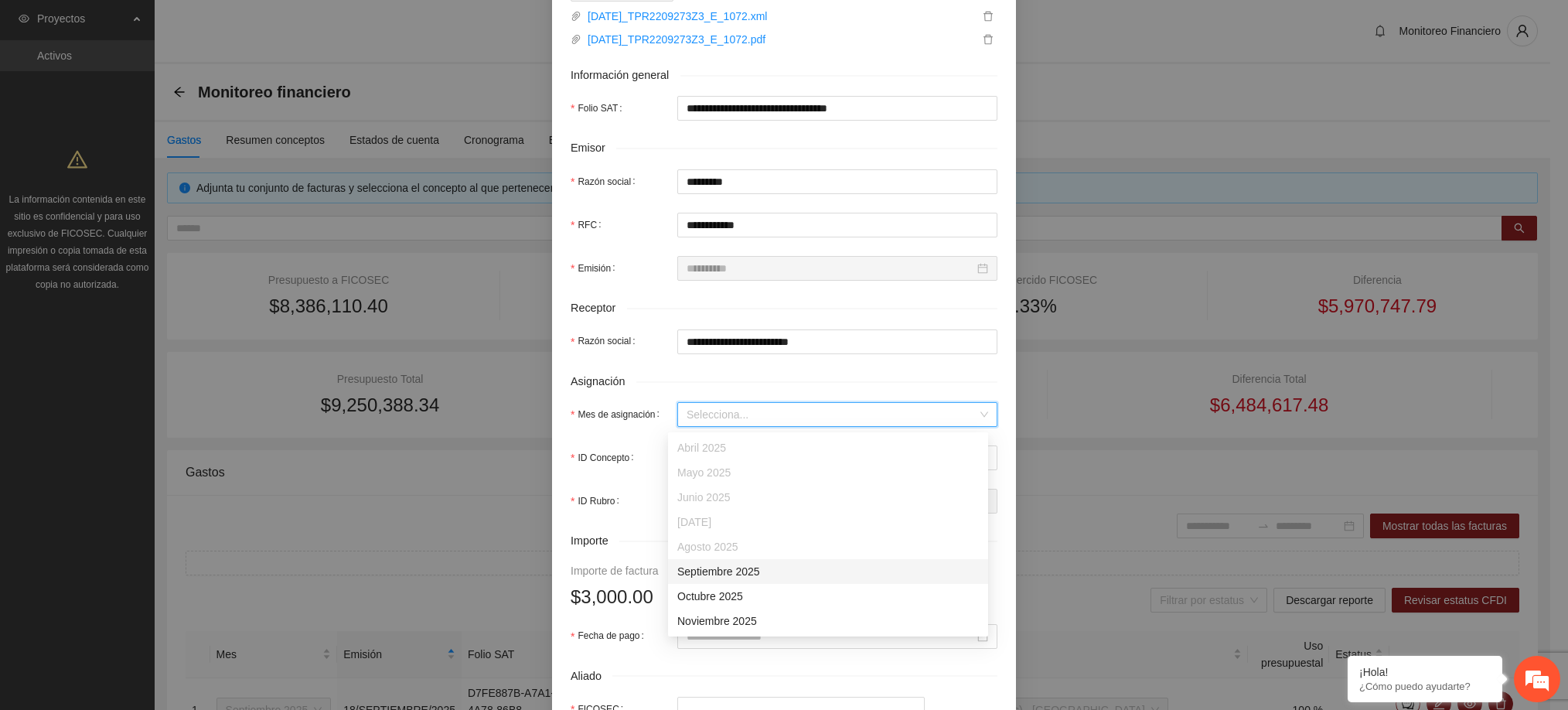
click at [766, 418] on input "Mes de asignación" at bounding box center [832, 415] width 291 height 23
click at [728, 571] on div "Septiembre 2025" at bounding box center [828, 571] width 301 height 17
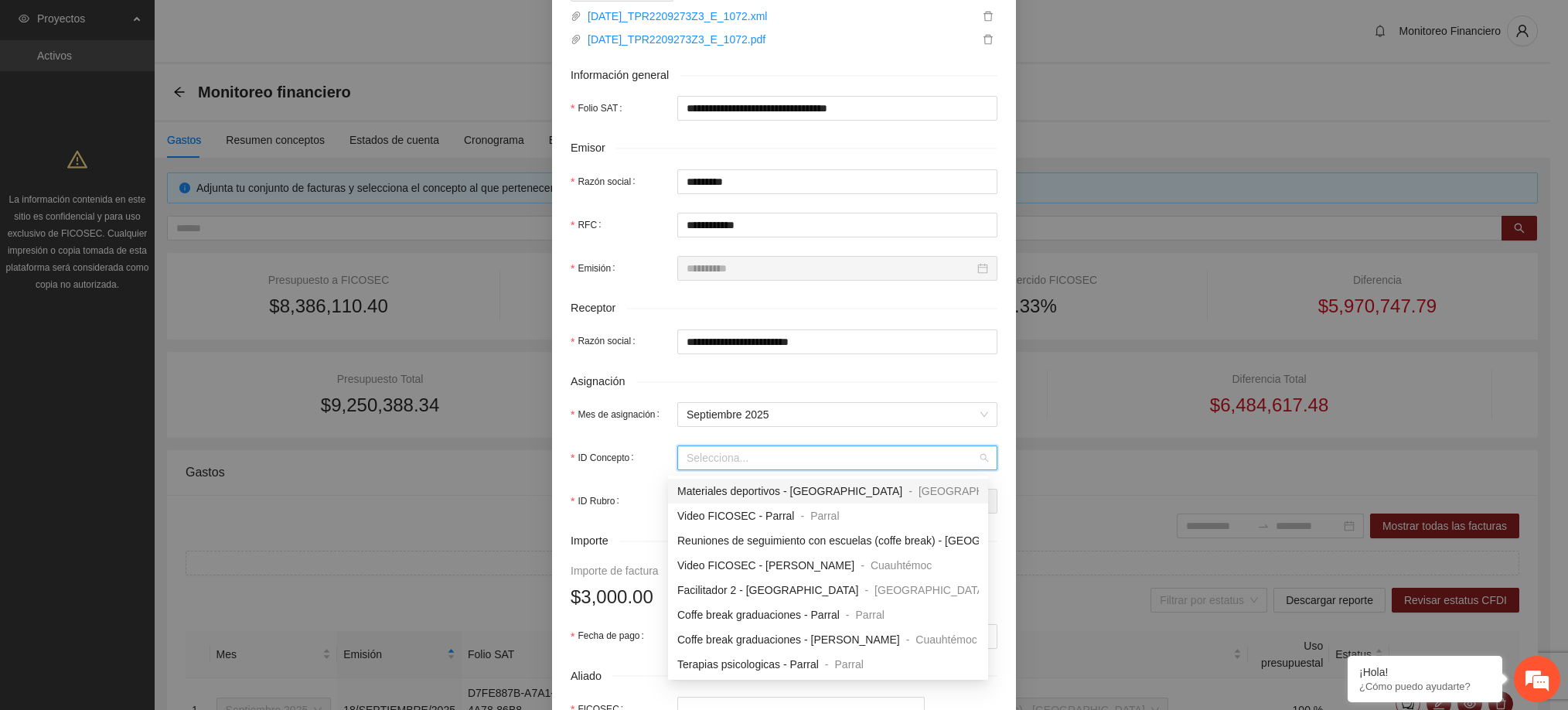
click at [731, 457] on input "ID Concepto" at bounding box center [832, 457] width 291 height 23
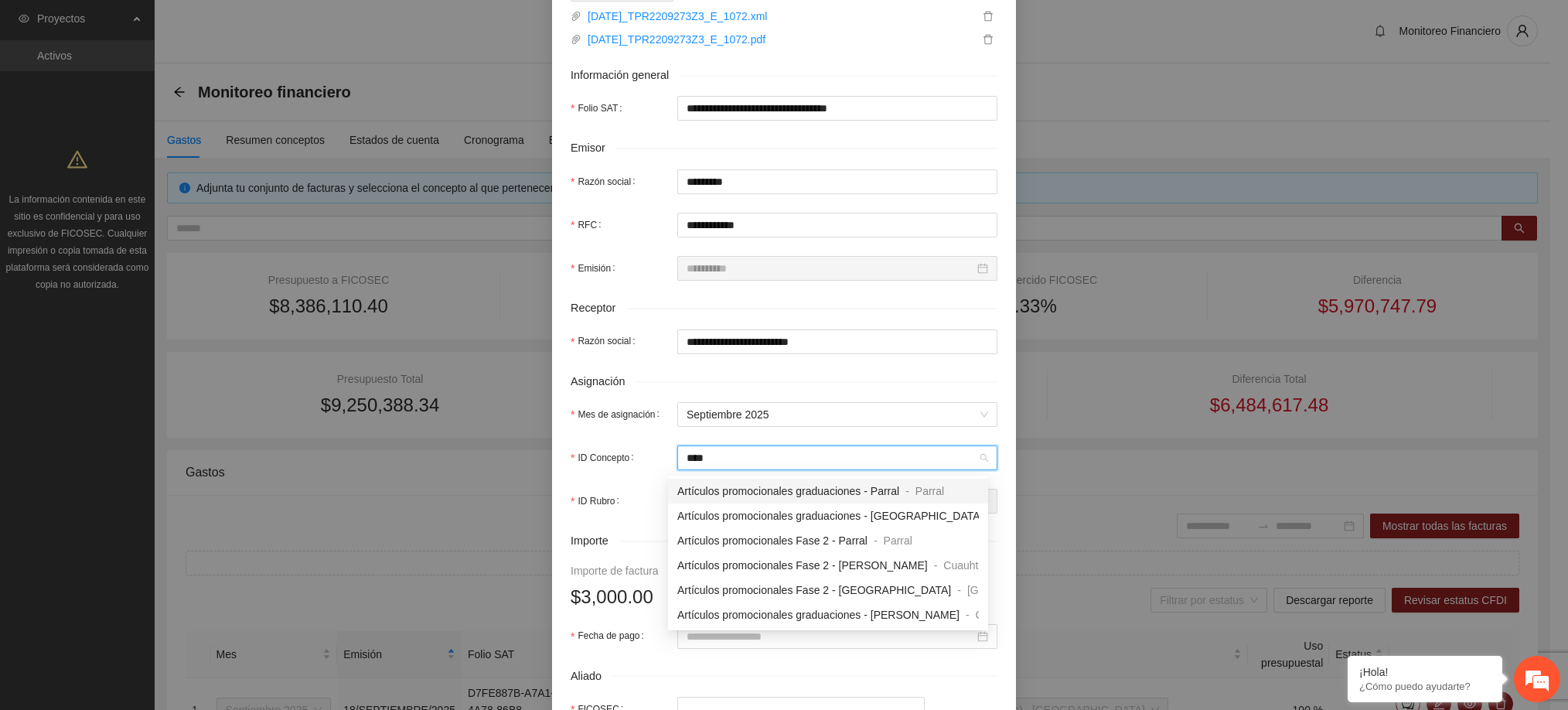
type input "*****"
click at [826, 540] on span "Artículos promocionales Fase 2 - Parral" at bounding box center [772, 540] width 190 height 12
type input "*****"
type input "***"
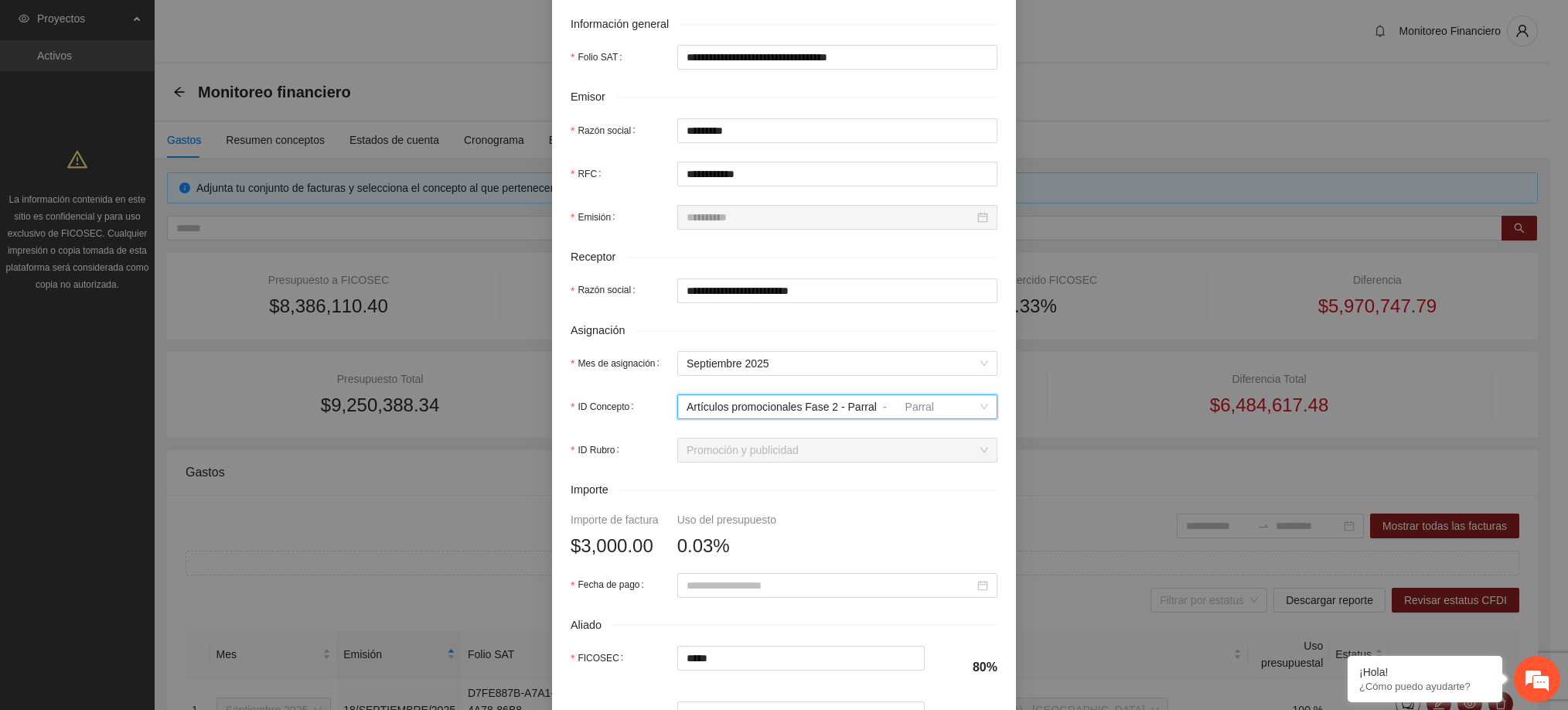
scroll to position [298, 0]
click at [777, 583] on input "Fecha de pago" at bounding box center [830, 583] width 288 height 17
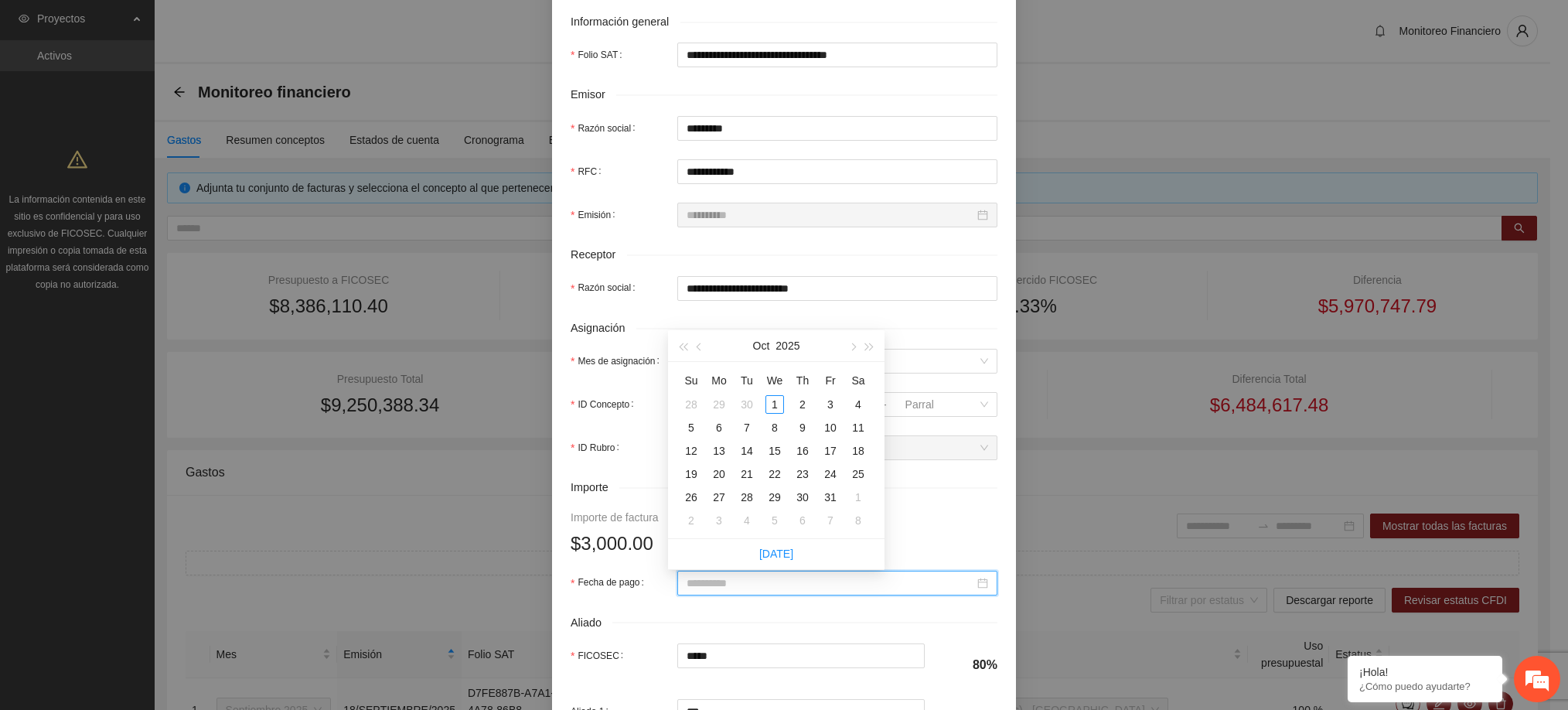
type input "**********"
click at [700, 349] on span "button" at bounding box center [700, 347] width 8 height 8
type input "**********"
click at [717, 474] on div "22" at bounding box center [719, 474] width 19 height 19
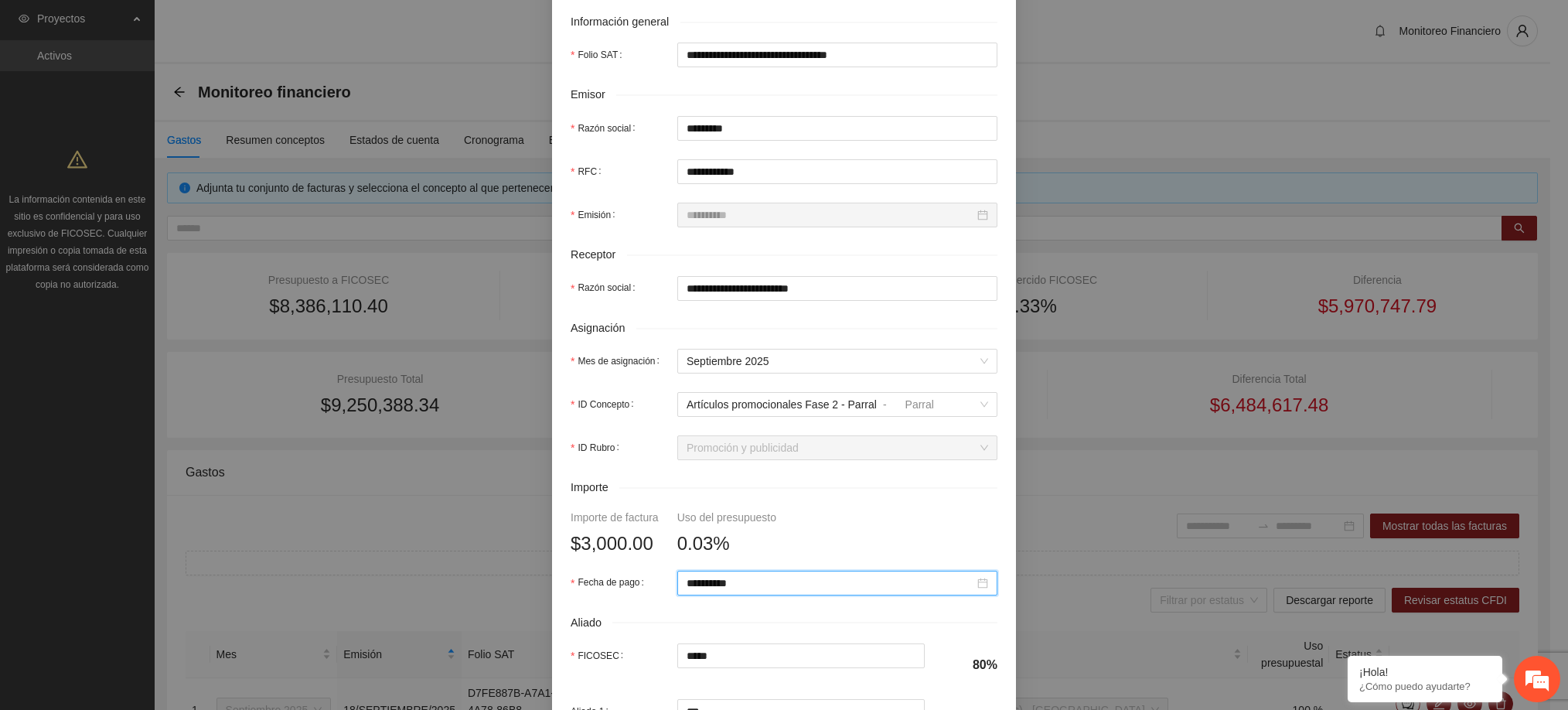
scroll to position [540, 0]
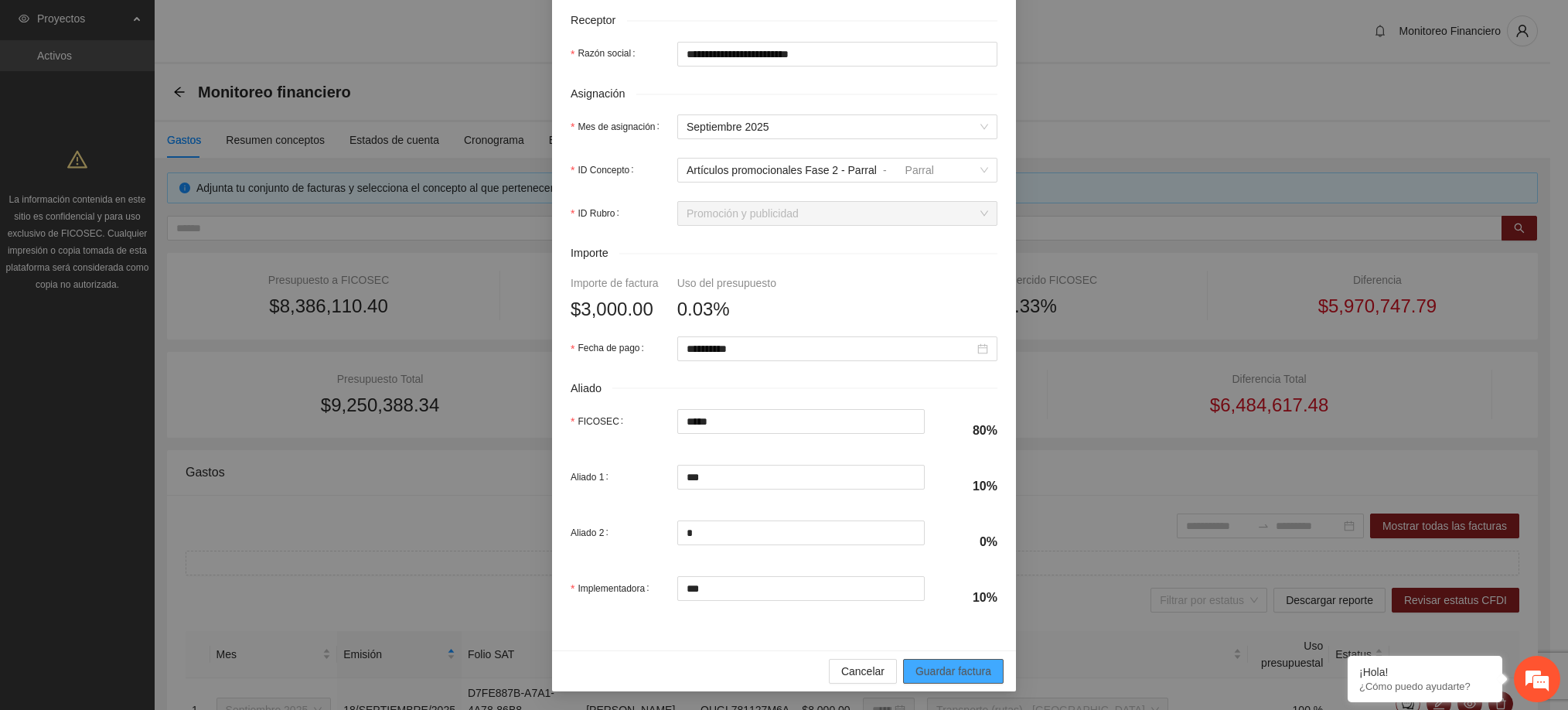
click at [953, 677] on span "Guardar factura" at bounding box center [953, 671] width 76 height 17
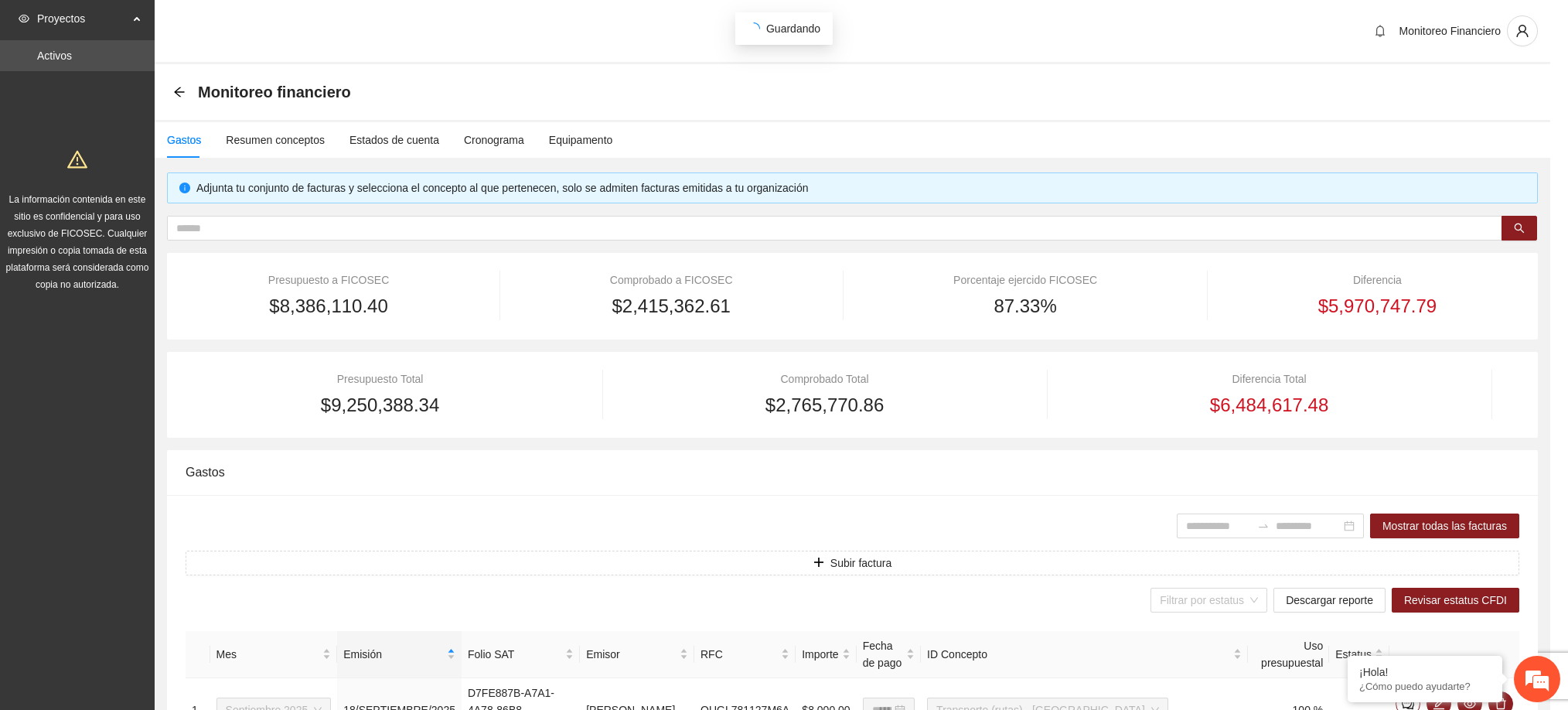
scroll to position [416, 0]
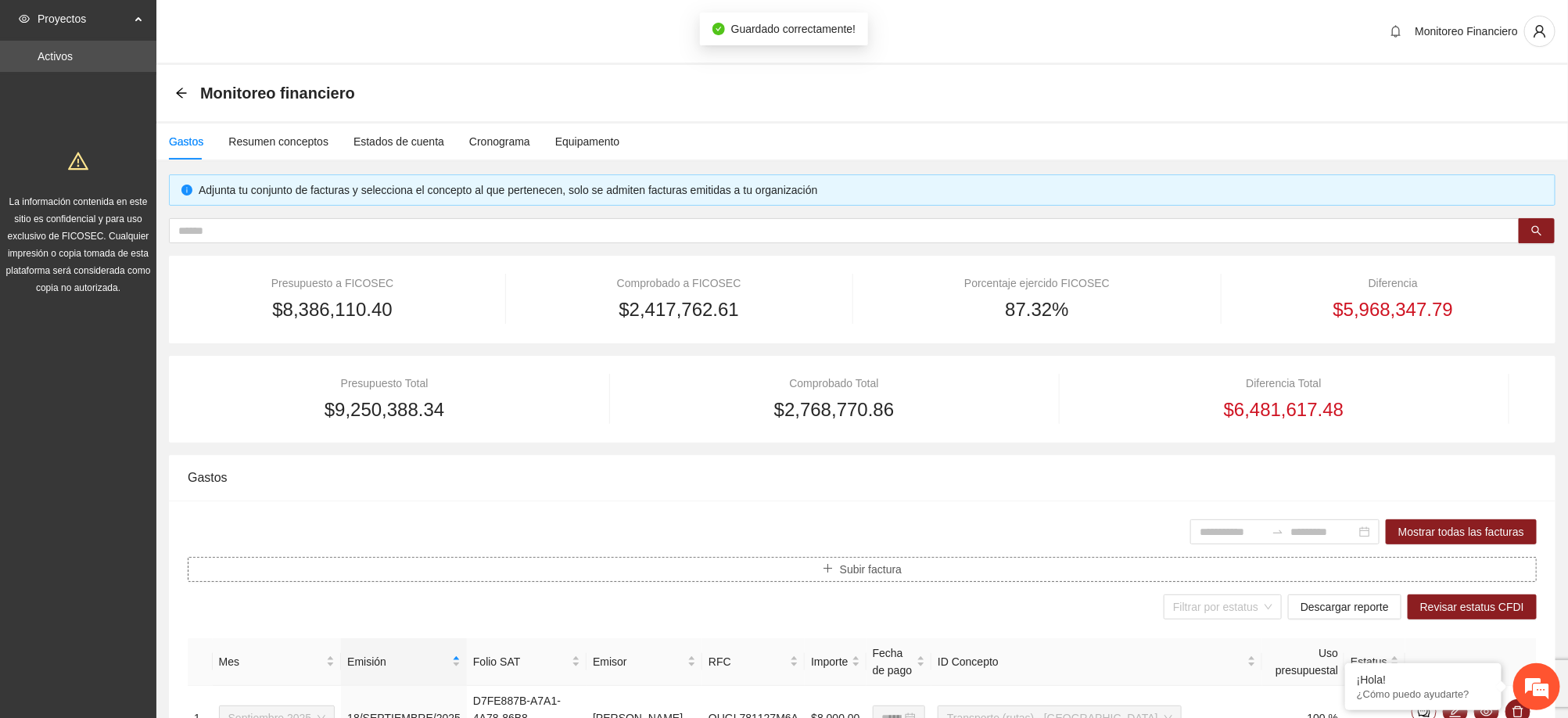
click at [861, 575] on span "Subir factura" at bounding box center [870, 570] width 61 height 17
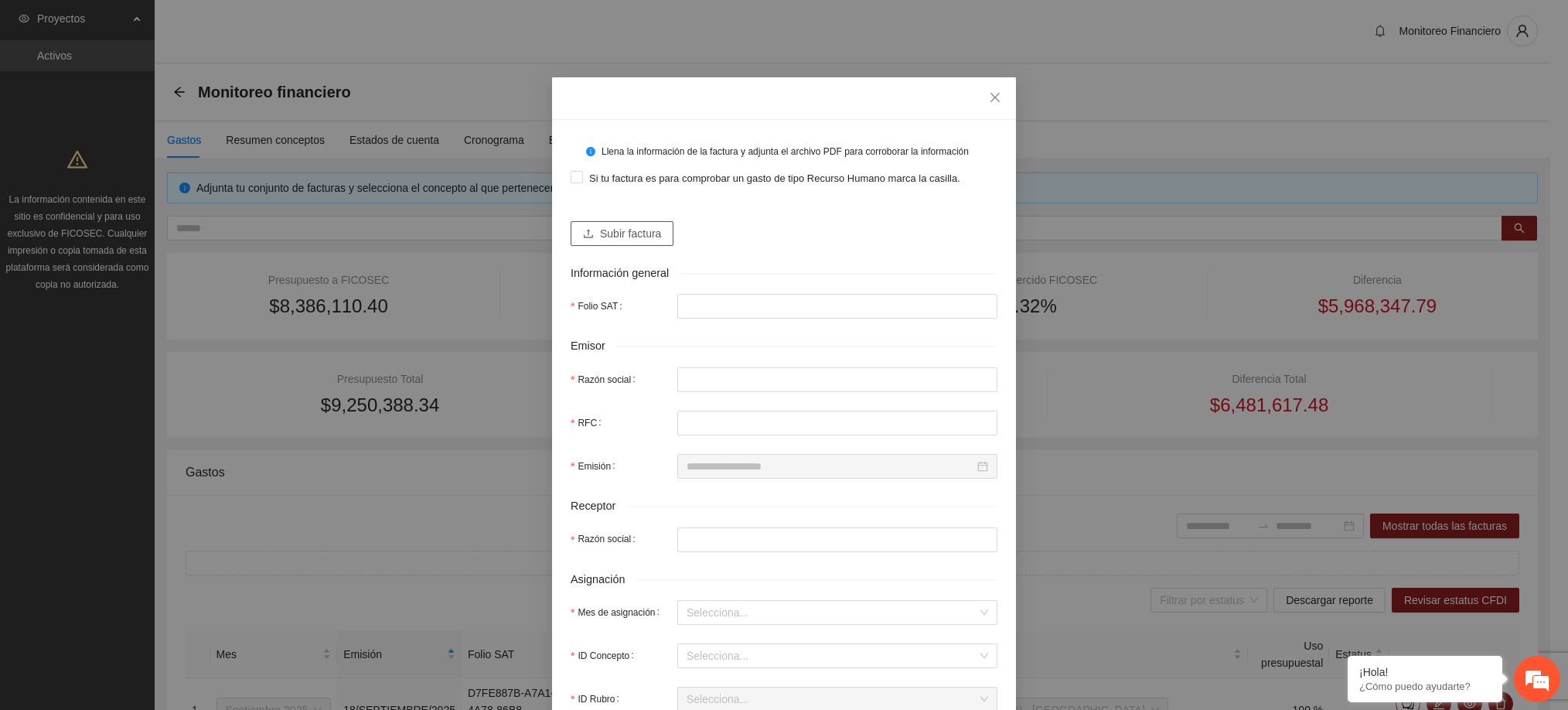
click at [624, 226] on span "Subir factura" at bounding box center [630, 234] width 61 height 17
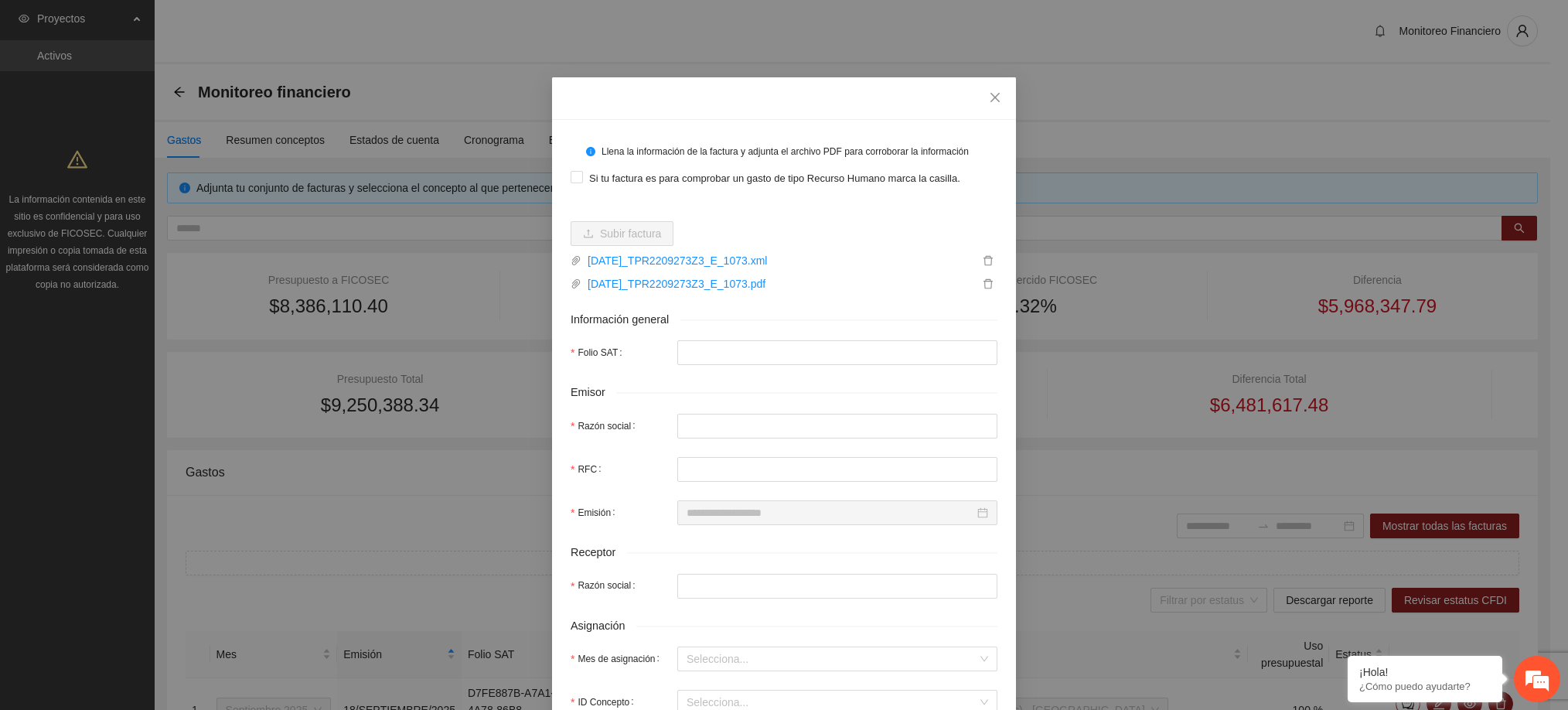
type input "**********"
type input "*********"
type input "**********"
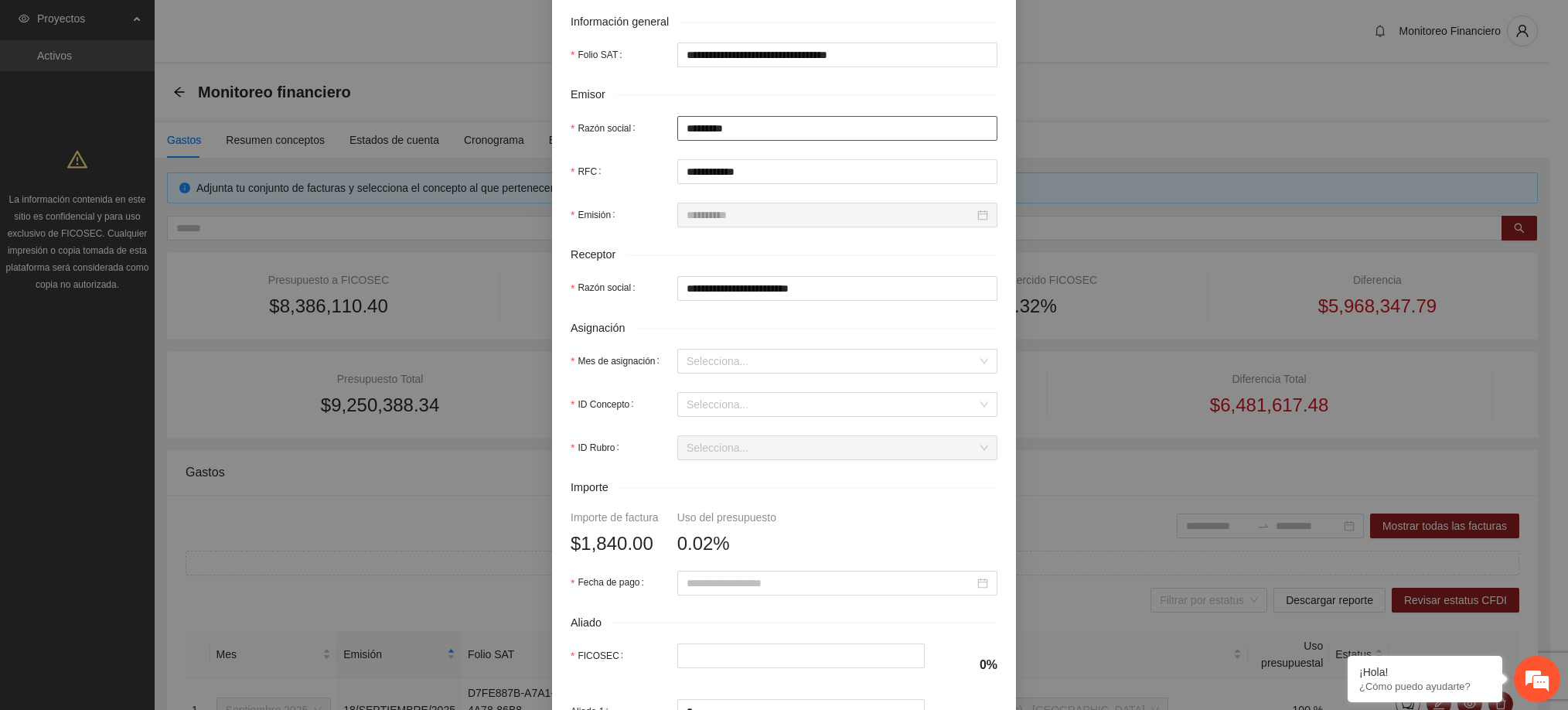
scroll to position [300, 0]
click at [747, 363] on input "Mes de asignación" at bounding box center [832, 359] width 291 height 23
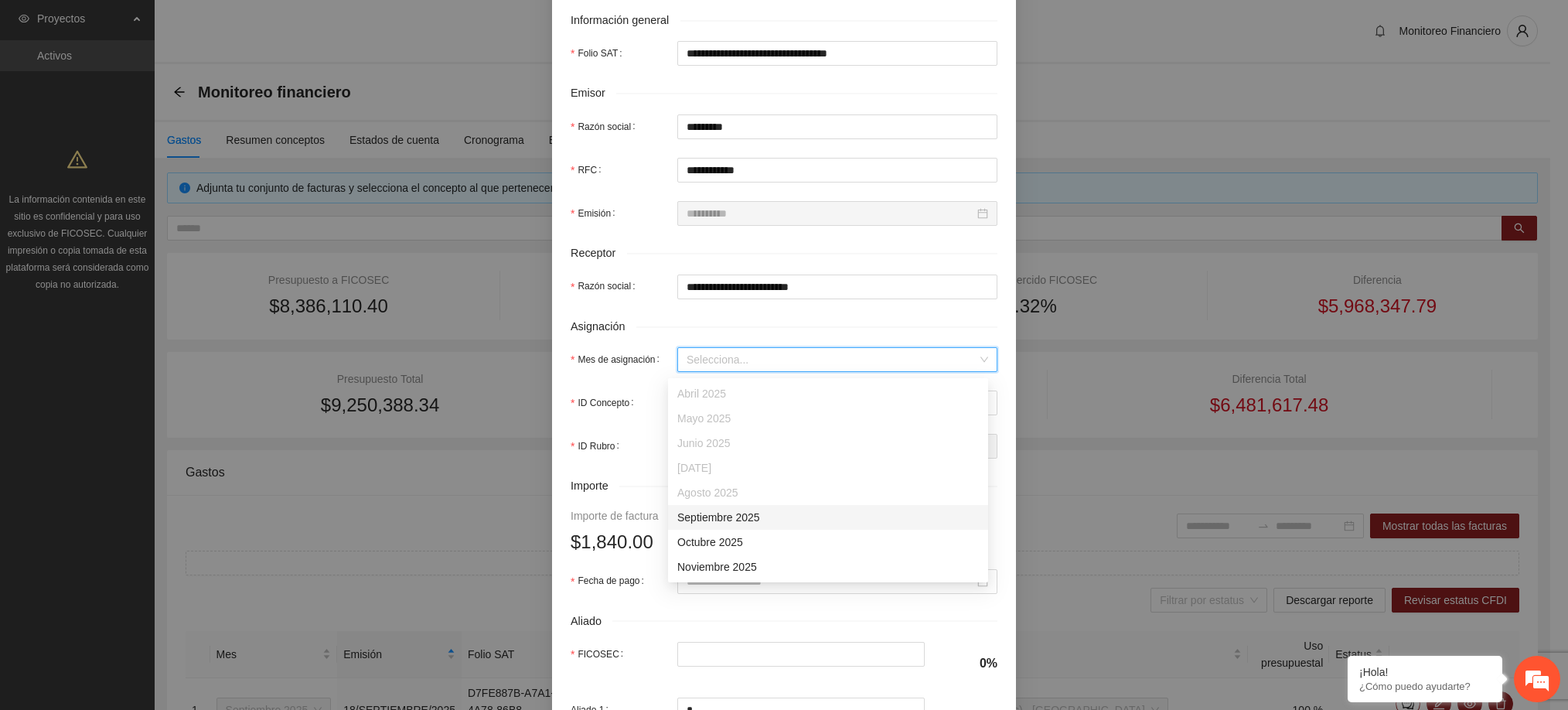
click at [723, 517] on div "Septiembre 2025" at bounding box center [828, 517] width 301 height 17
click at [733, 409] on input "ID Concepto" at bounding box center [832, 403] width 291 height 23
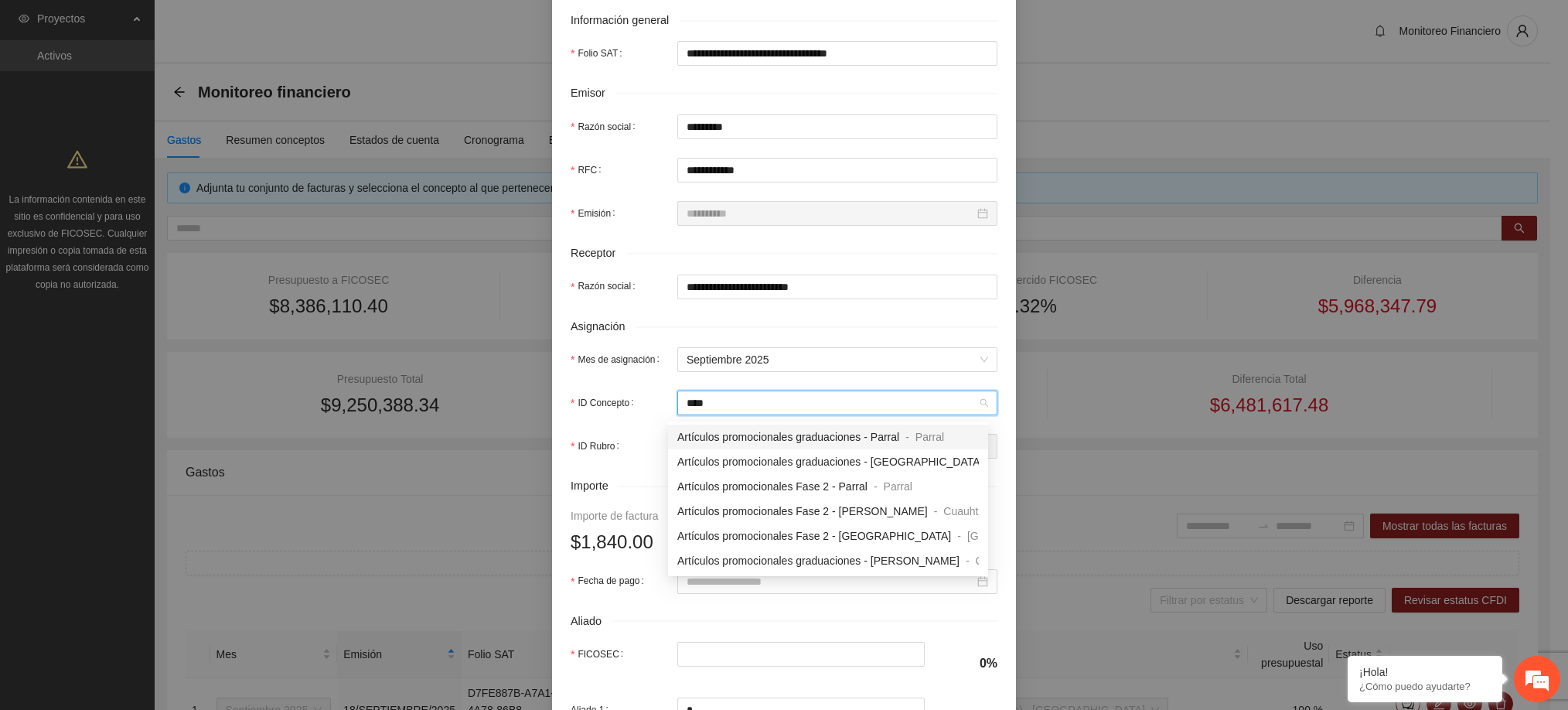
type input "*****"
click at [770, 462] on span "Artículos promocionales graduaciones - [GEOGRAPHIC_DATA]" at bounding box center [830, 462] width 306 height 12
type input "******"
type input "********"
type input "*"
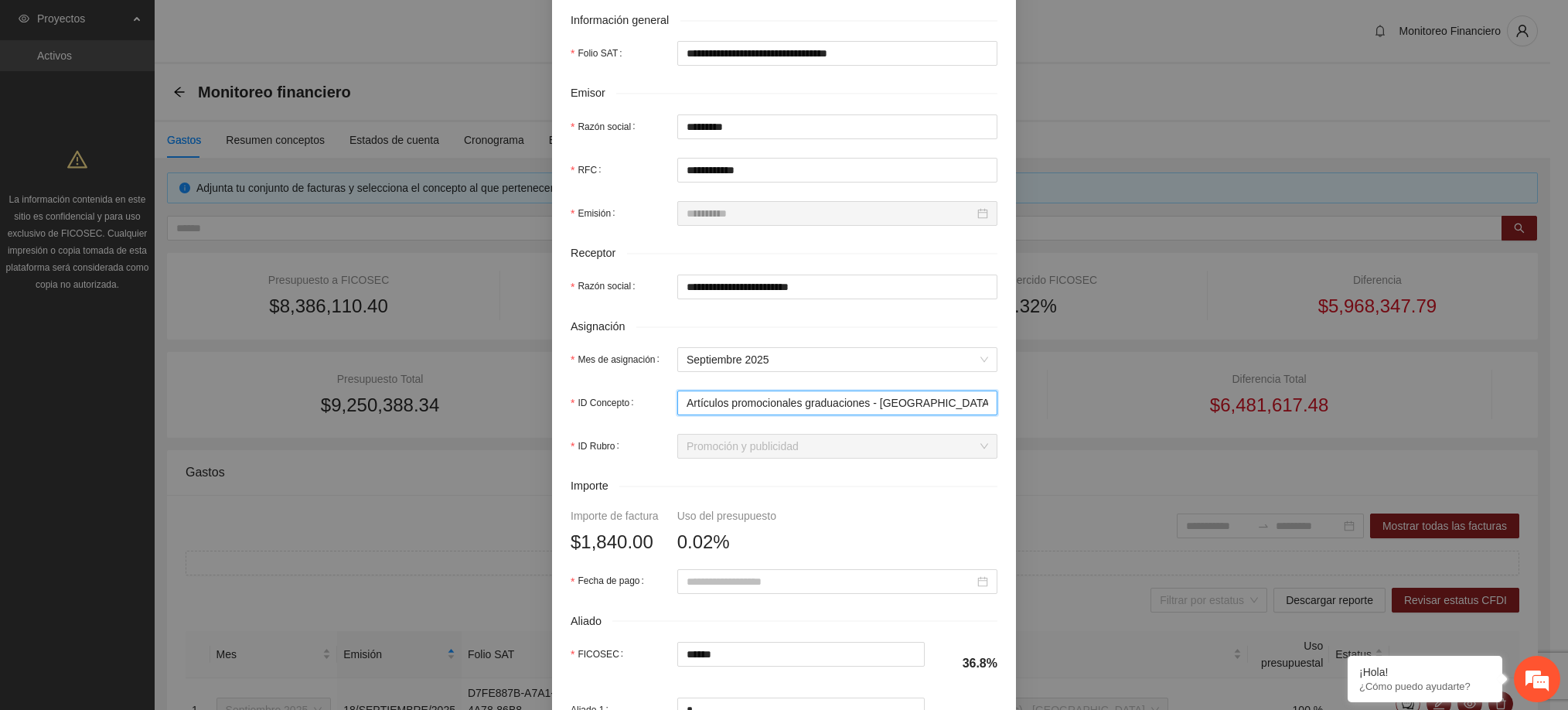
scroll to position [360, 0]
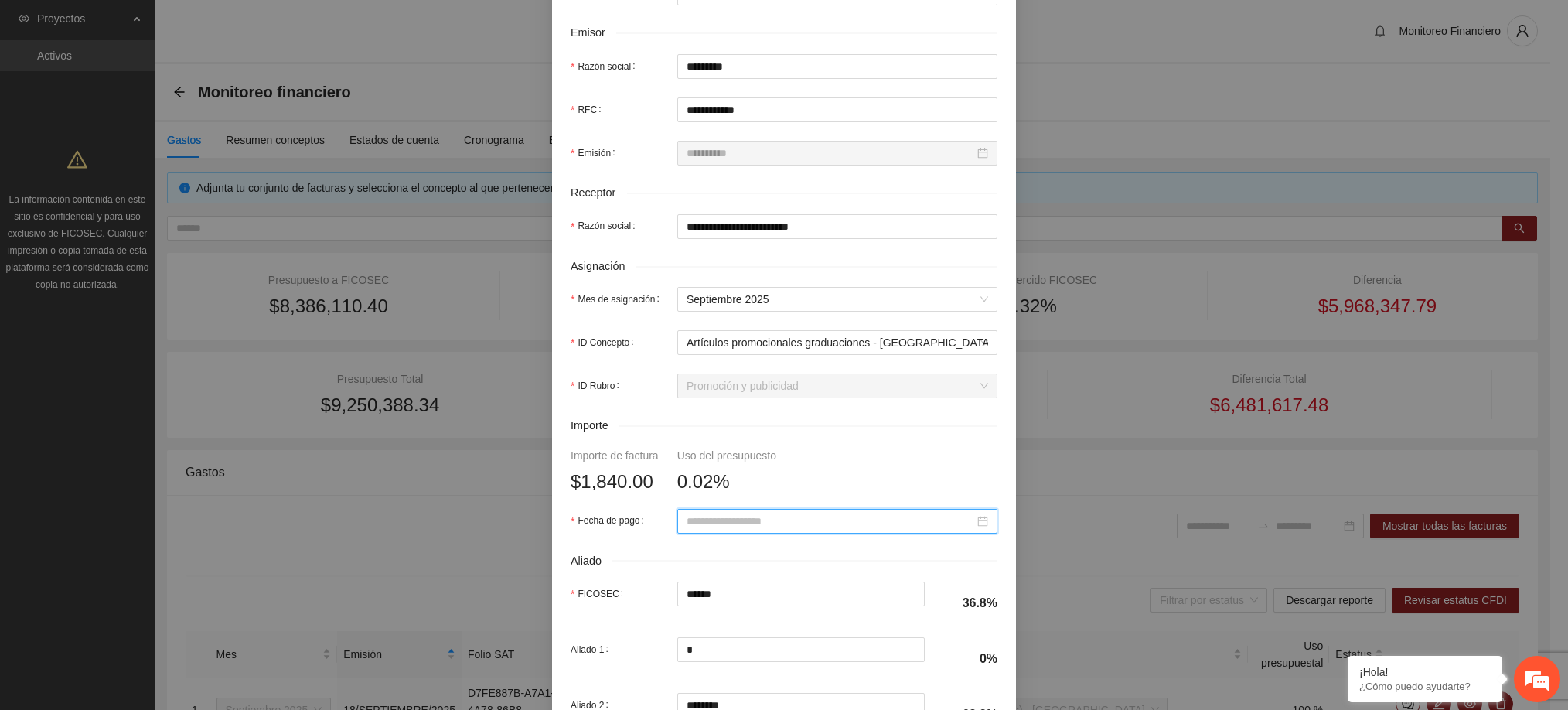
click at [800, 517] on input "Fecha de pago" at bounding box center [830, 522] width 288 height 17
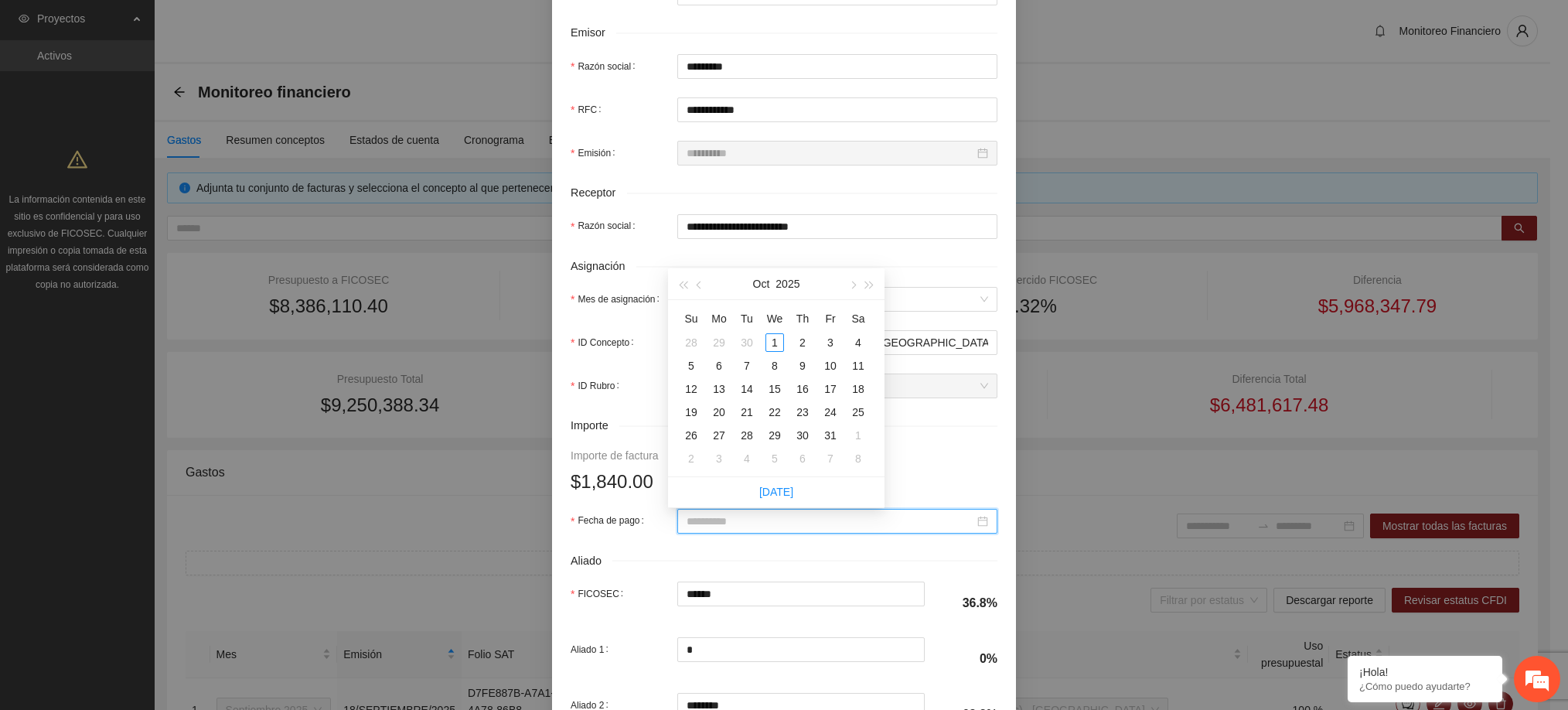
type input "**********"
click at [706, 285] on button "button" at bounding box center [699, 283] width 17 height 31
type input "**********"
click at [724, 411] on div "22" at bounding box center [719, 413] width 19 height 19
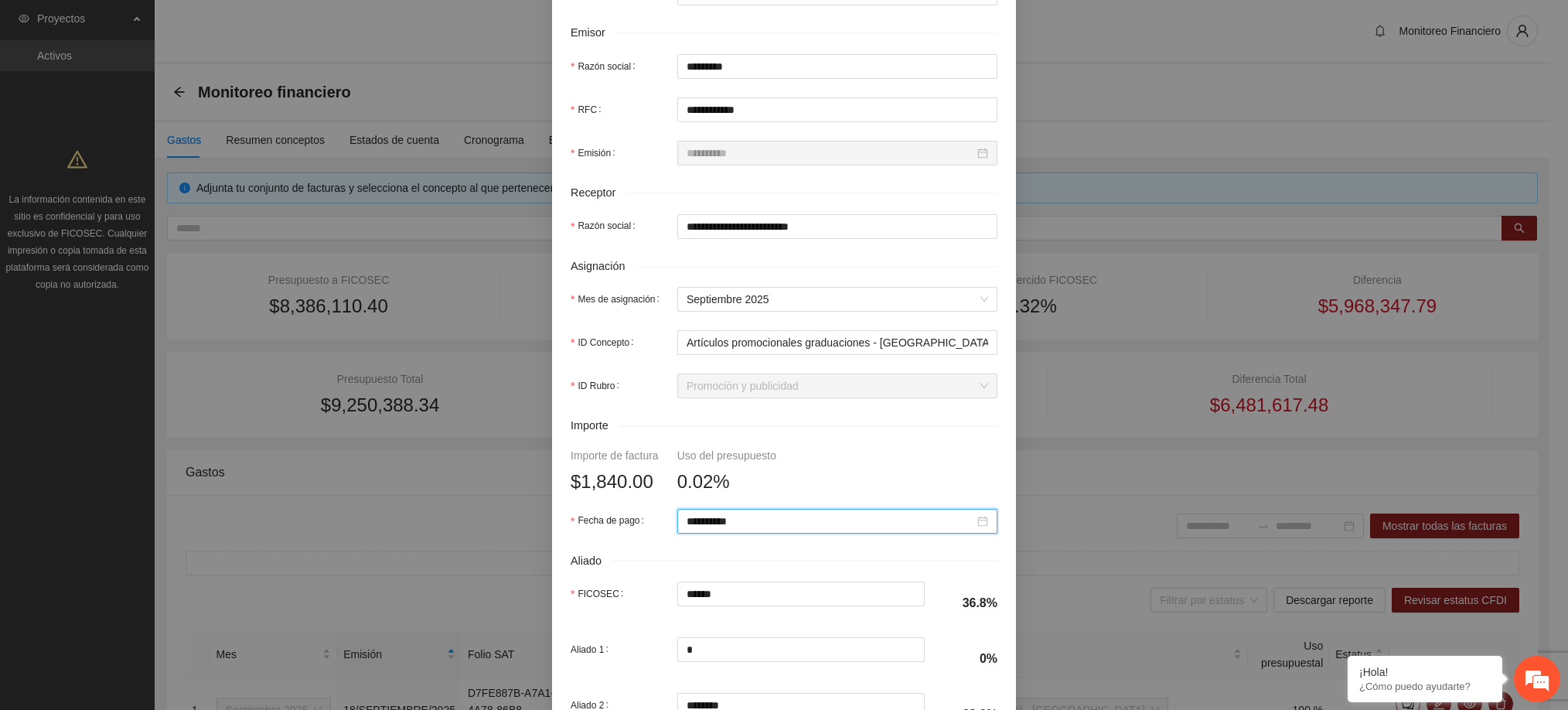
scroll to position [540, 0]
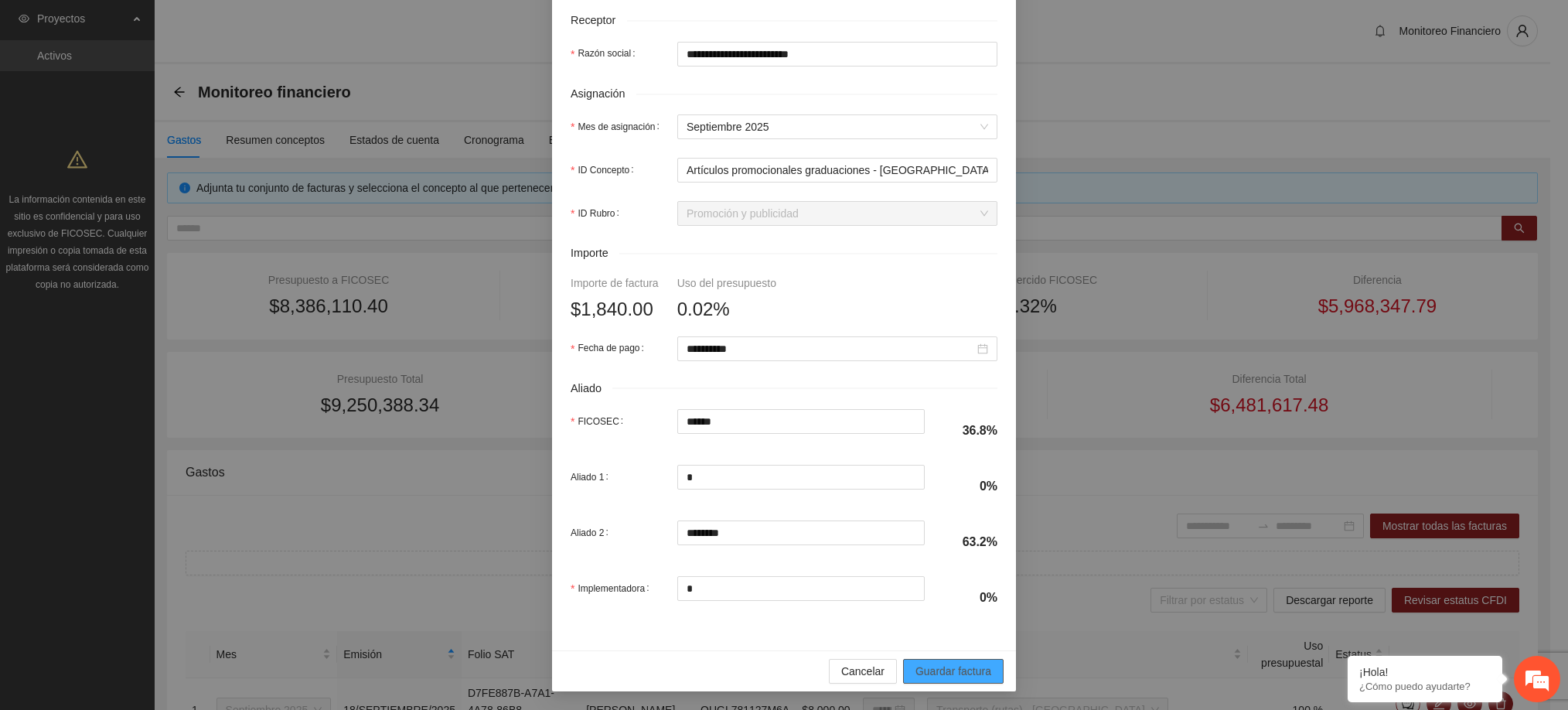
click at [951, 664] on span "Guardar factura" at bounding box center [953, 671] width 76 height 17
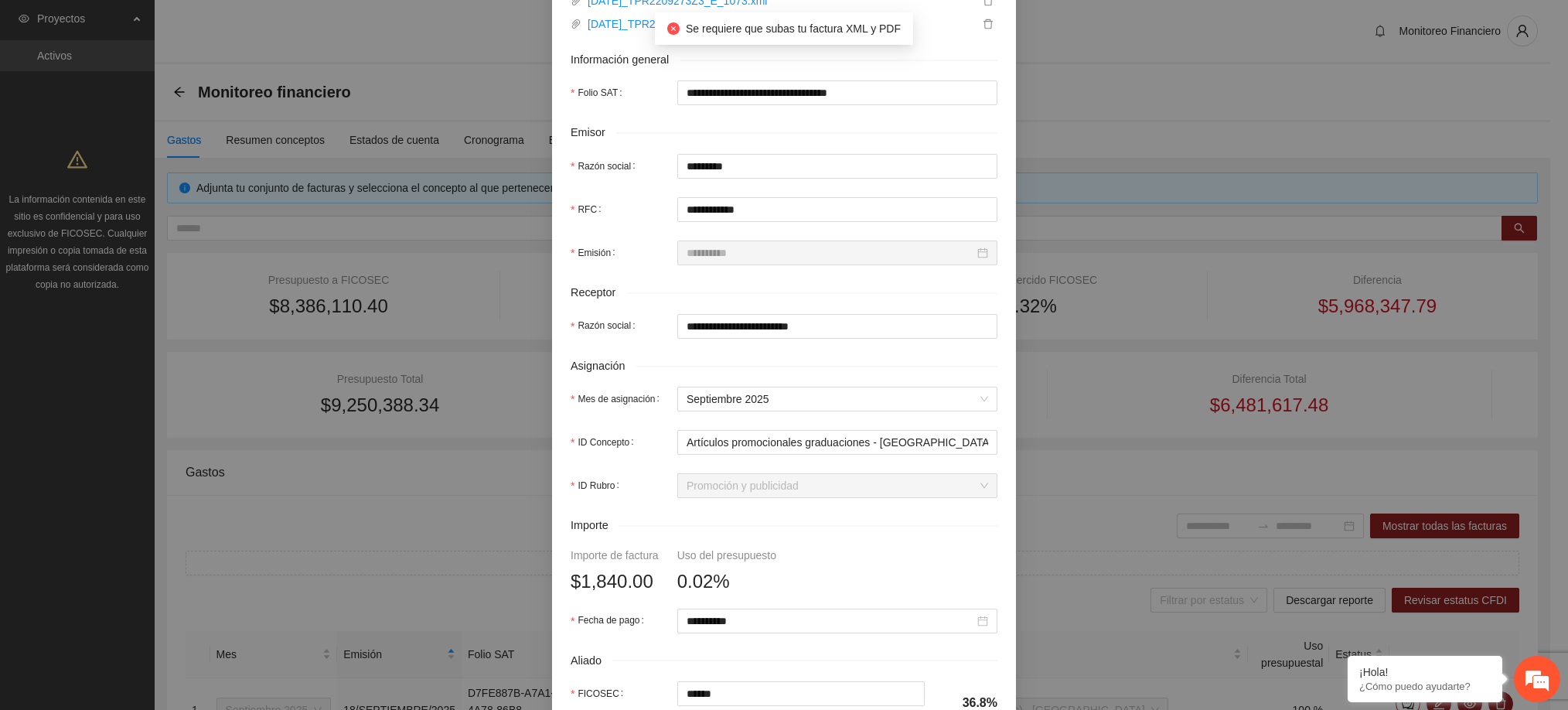
scroll to position [0, 0]
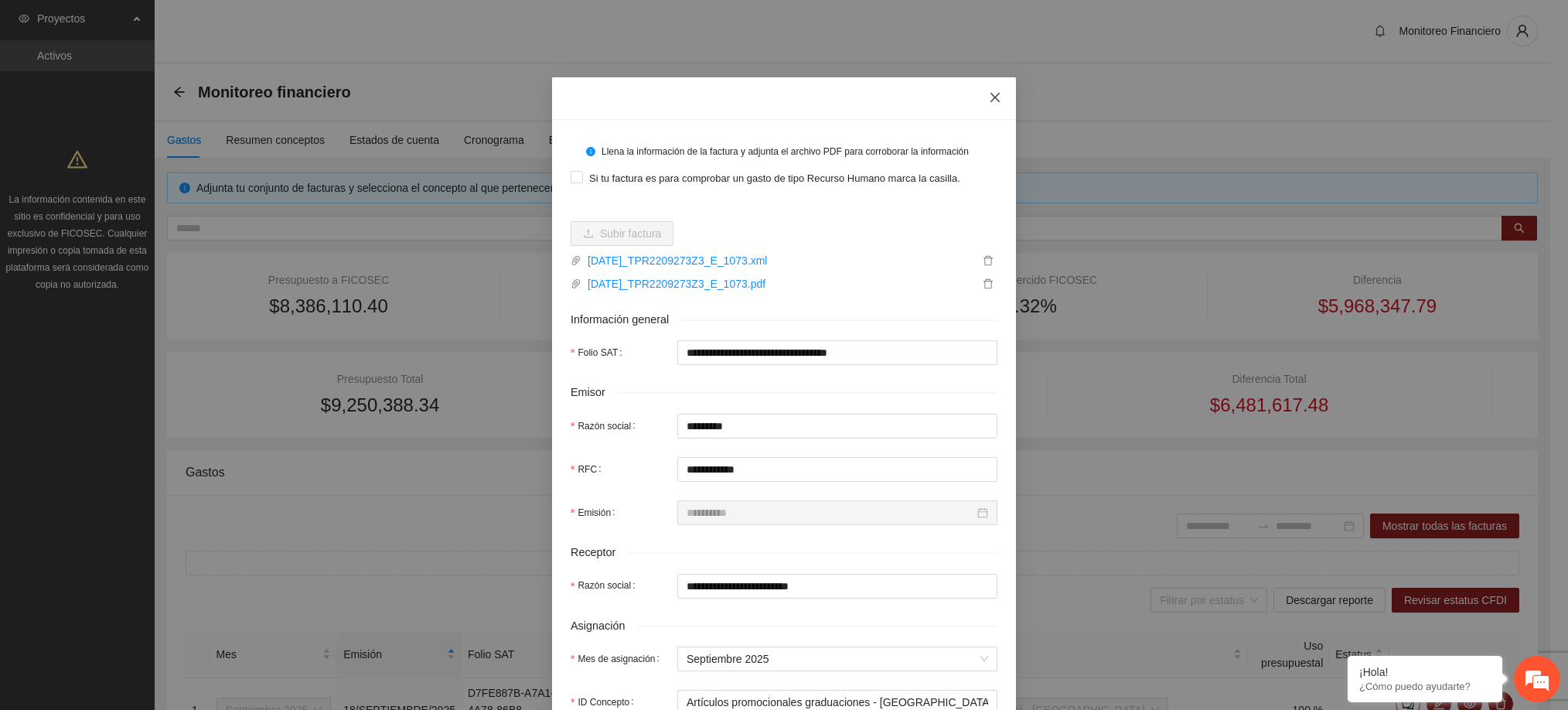
click at [986, 110] on span "Close" at bounding box center [995, 98] width 42 height 42
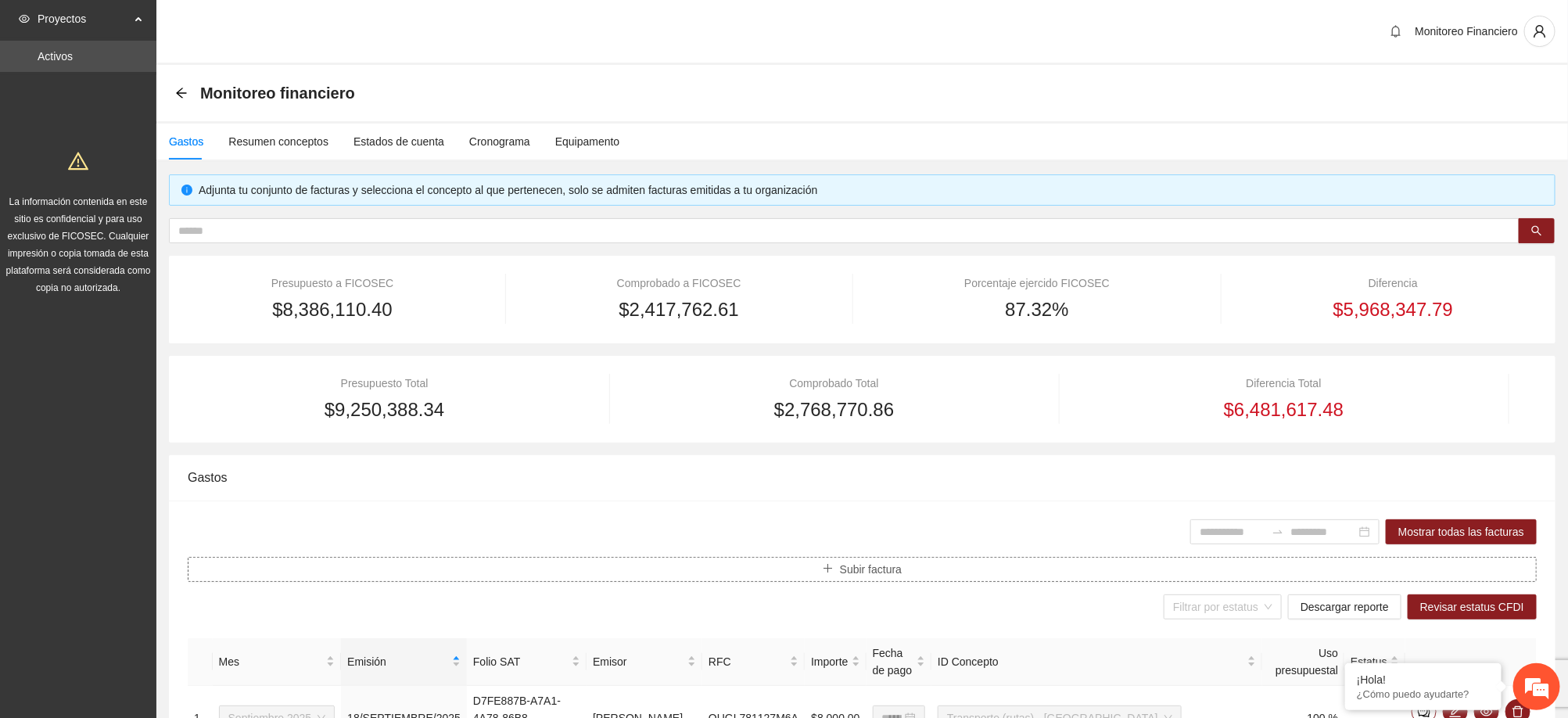
click at [861, 568] on span "Subir factura" at bounding box center [870, 570] width 61 height 17
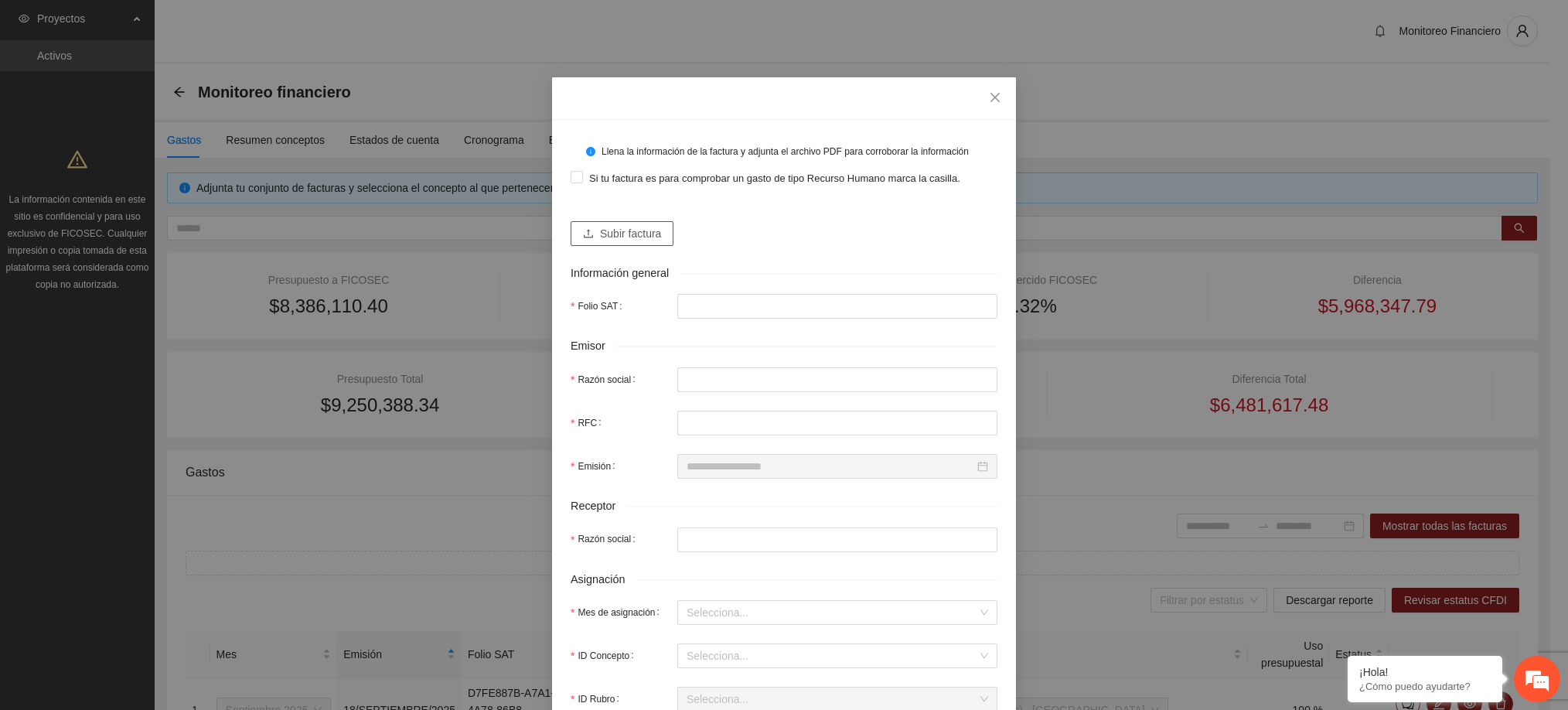
click at [627, 236] on span "Subir factura" at bounding box center [630, 234] width 61 height 17
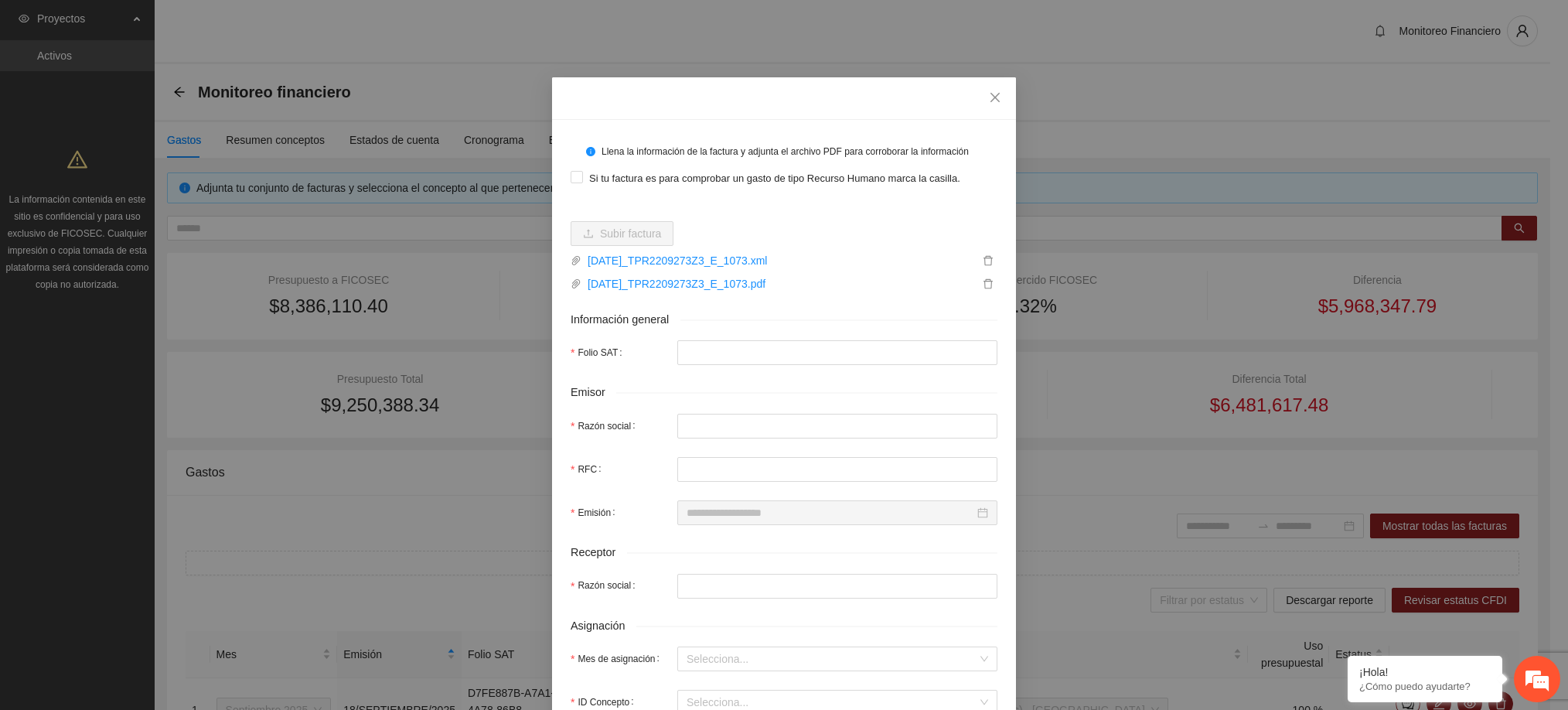
type input "**********"
type input "*********"
type input "**********"
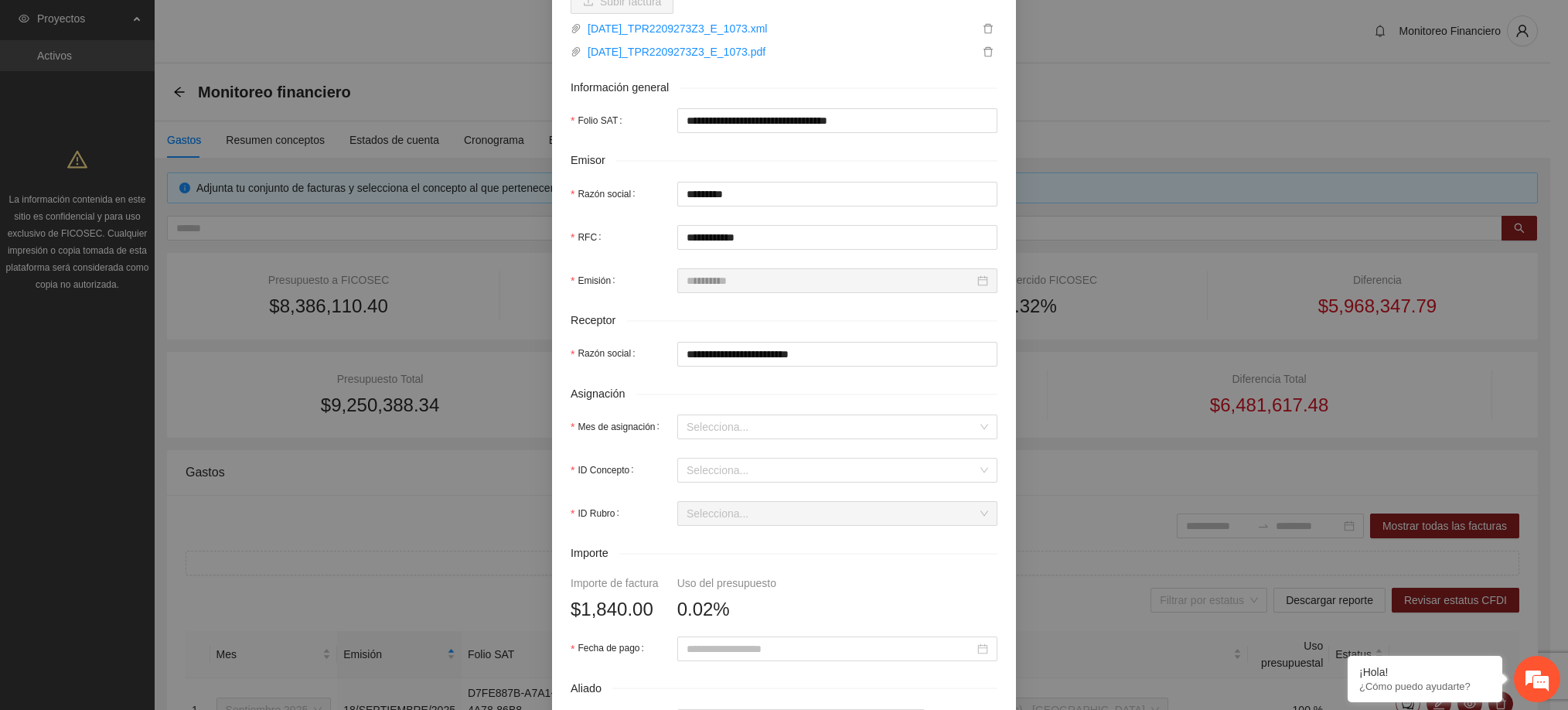
scroll to position [233, 0]
click at [754, 433] on input "Mes de asignación" at bounding box center [832, 426] width 291 height 23
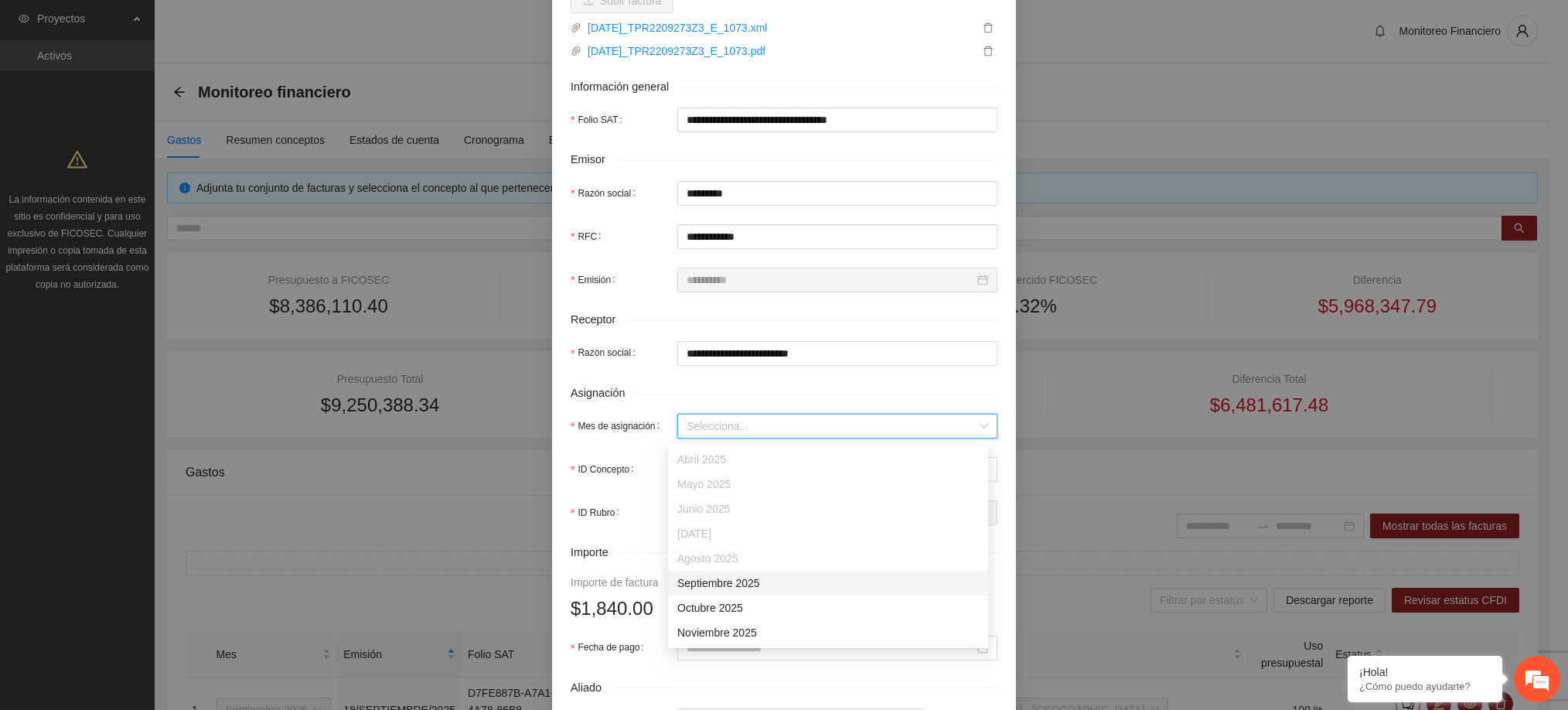
click at [754, 589] on div "Septiembre 2025" at bounding box center [828, 583] width 301 height 17
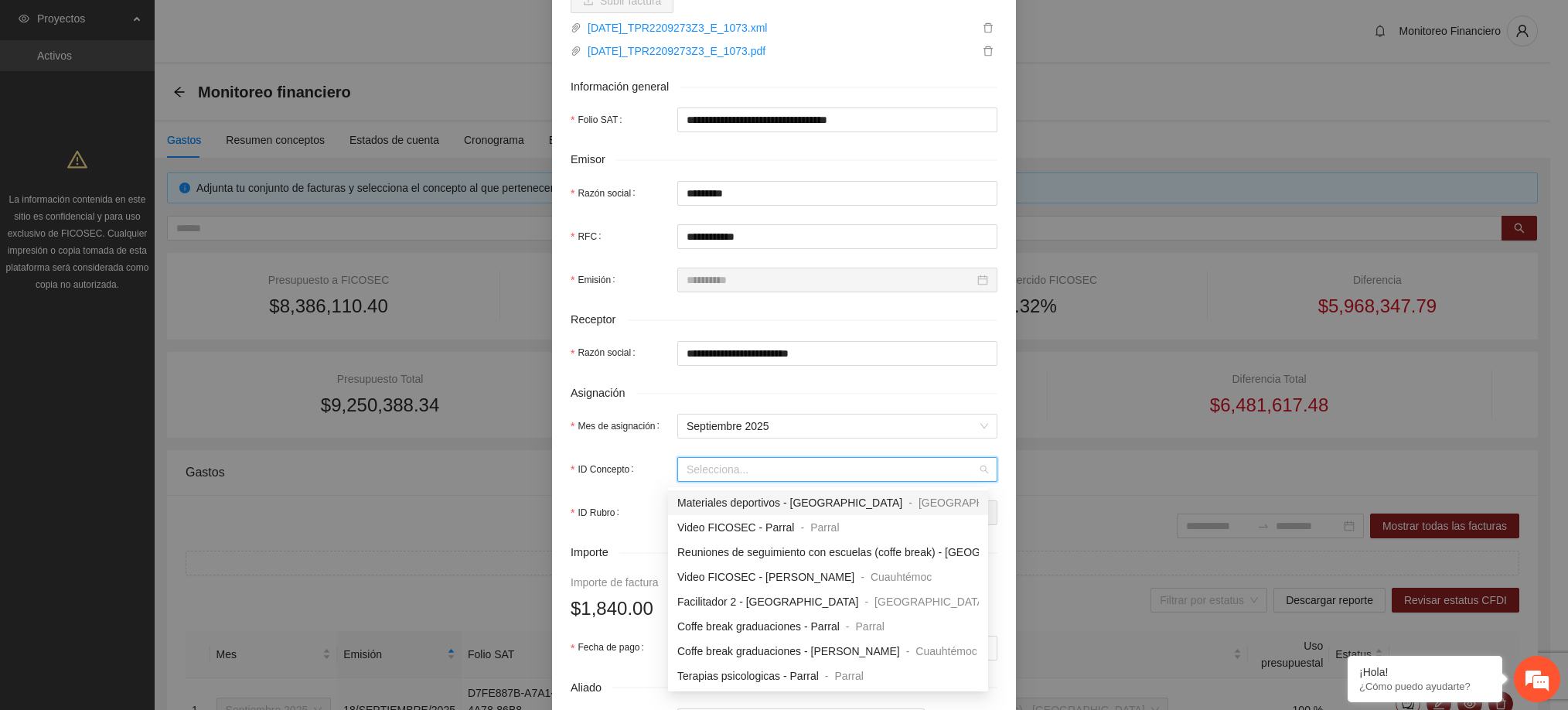
click at [730, 481] on input "ID Concepto" at bounding box center [832, 469] width 291 height 23
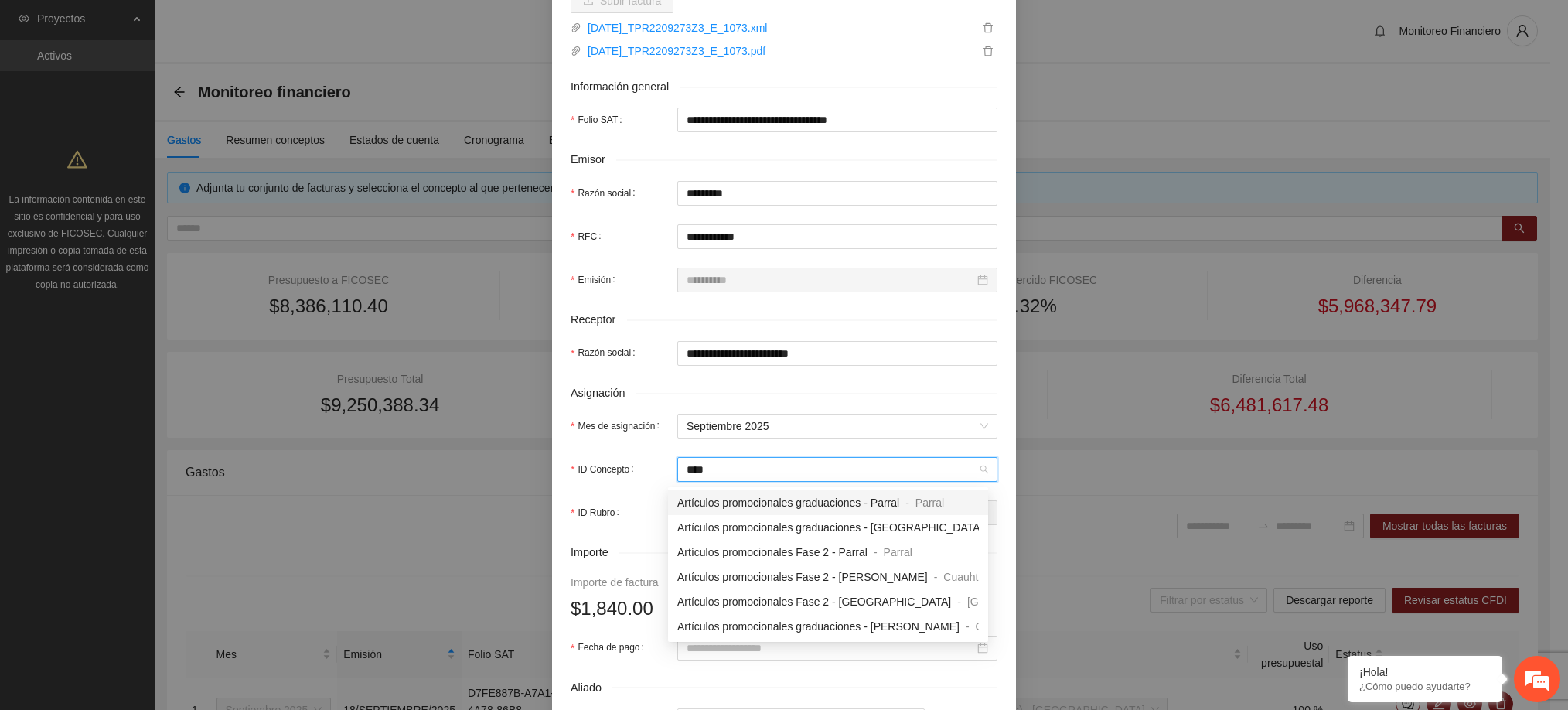
type input "*****"
click at [770, 522] on span "Artículos promocionales graduaciones - [GEOGRAPHIC_DATA]" at bounding box center [830, 528] width 306 height 12
type input "******"
type input "********"
type input "*"
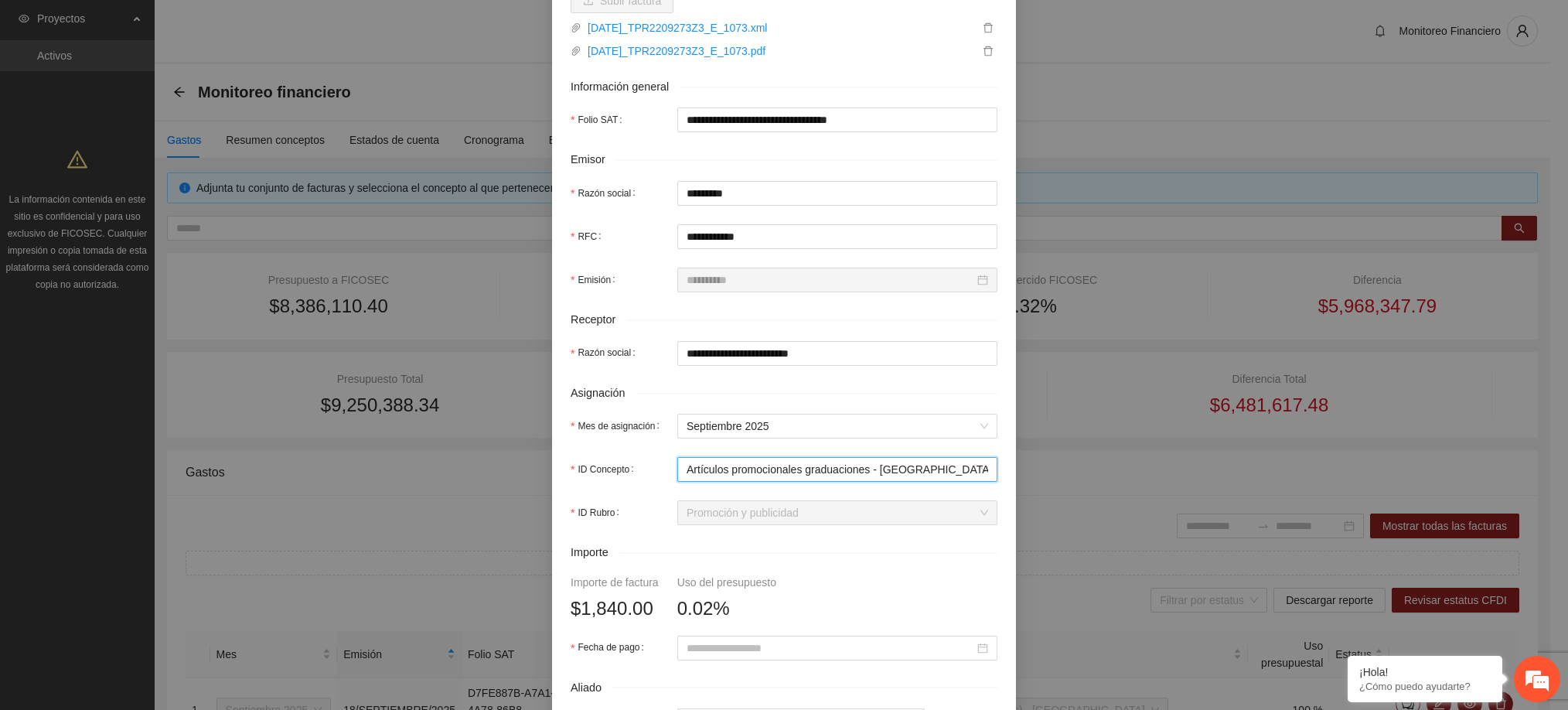
scroll to position [411, 0]
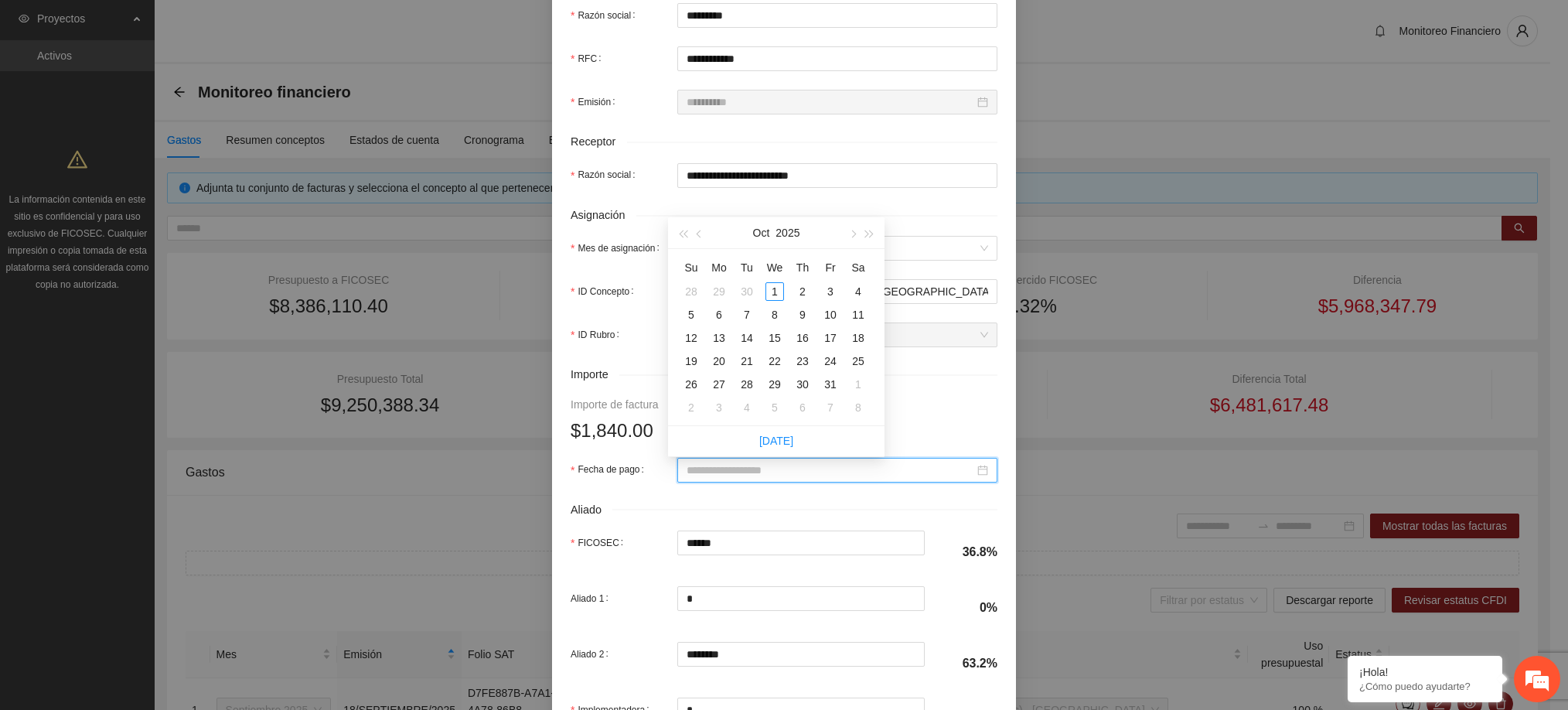
click at [746, 479] on input "Fecha de pago" at bounding box center [830, 470] width 288 height 17
type input "**********"
click at [707, 237] on button "button" at bounding box center [699, 233] width 17 height 31
type input "**********"
click at [722, 363] on div "22" at bounding box center [719, 361] width 19 height 19
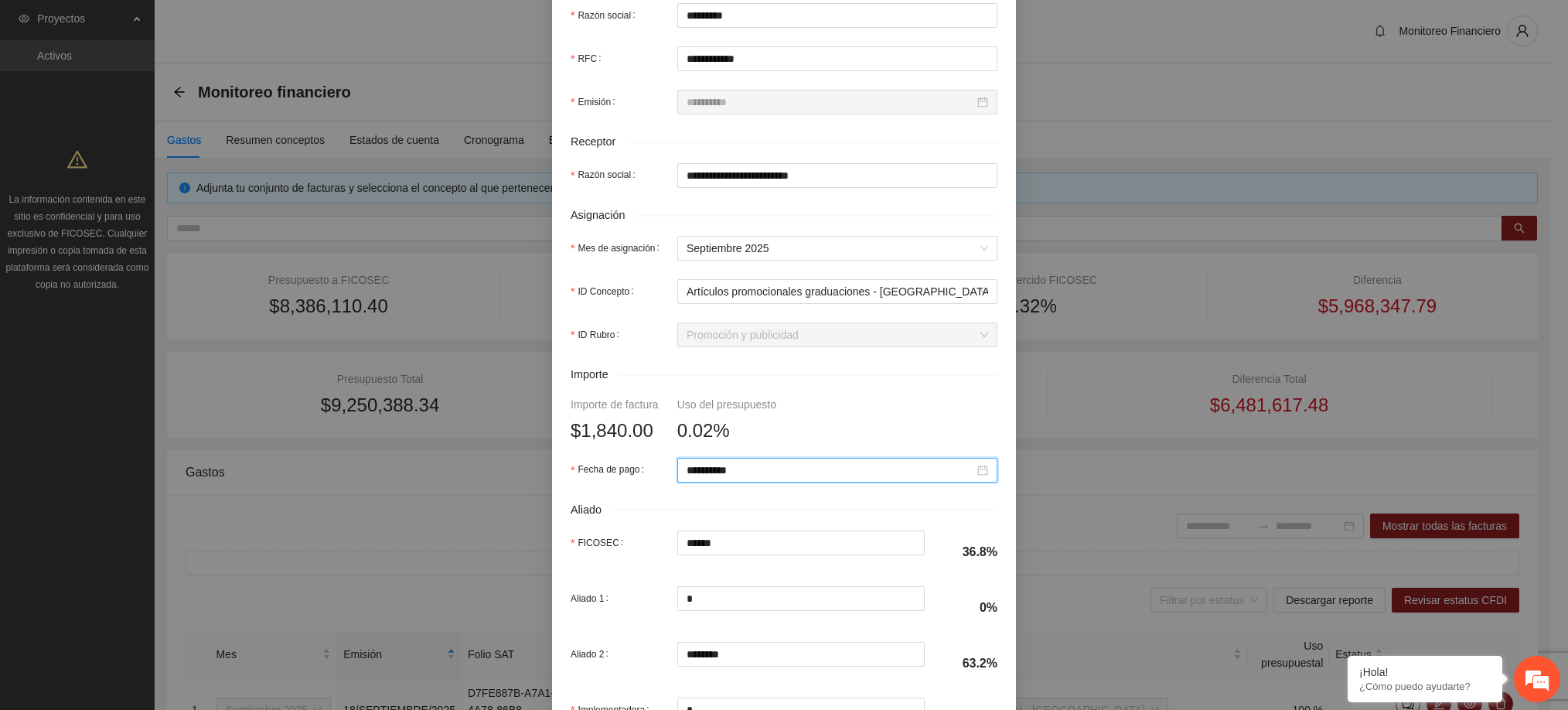
scroll to position [540, 0]
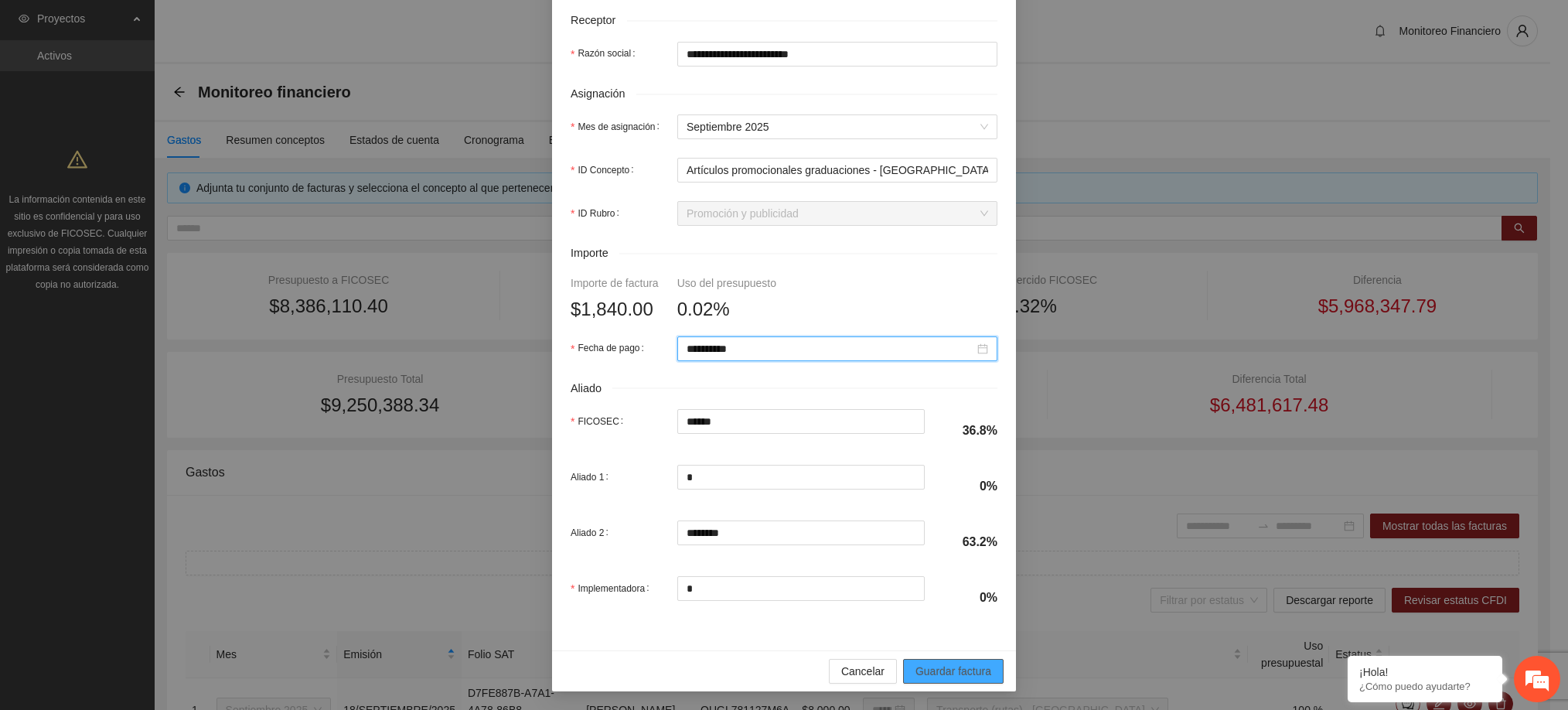
click at [935, 665] on span "Guardar factura" at bounding box center [953, 671] width 76 height 17
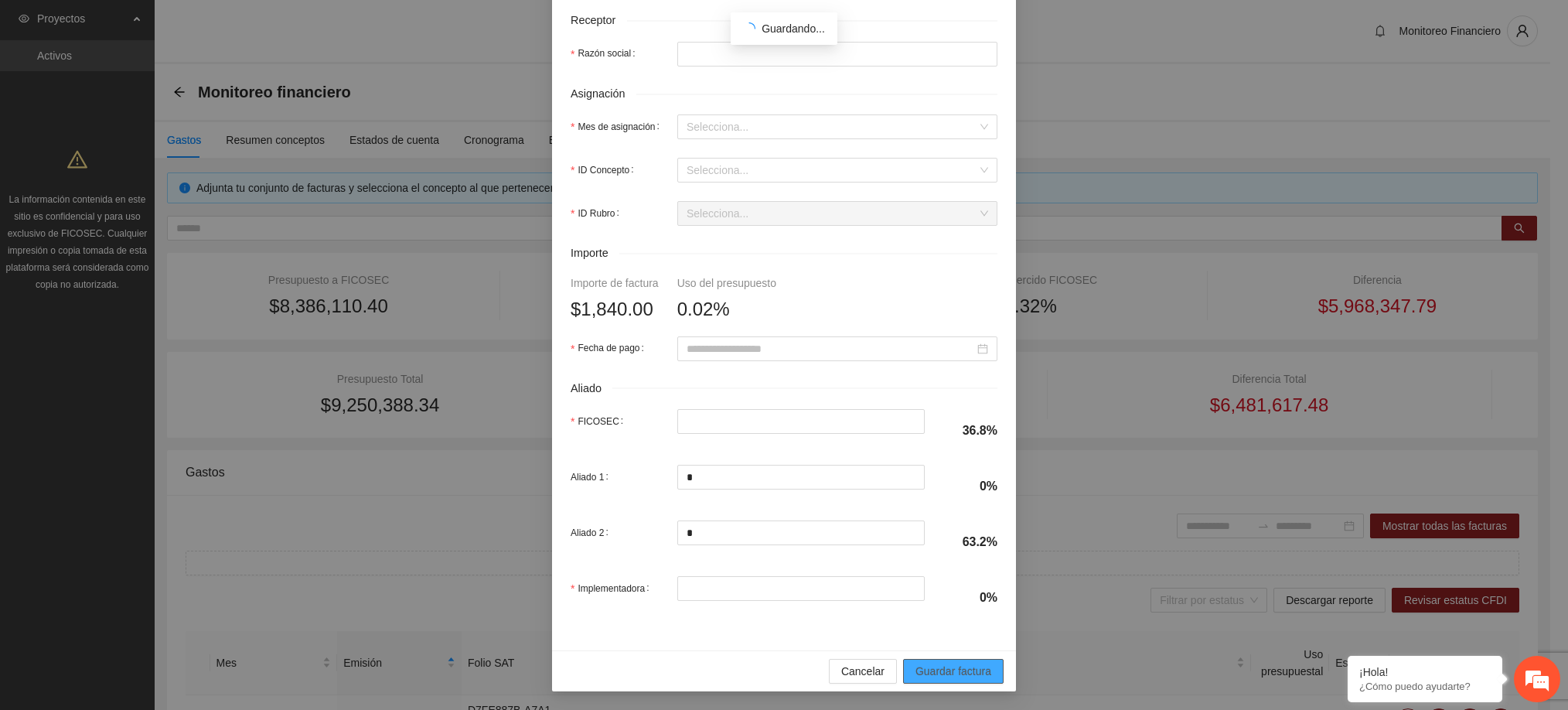
type input "**********"
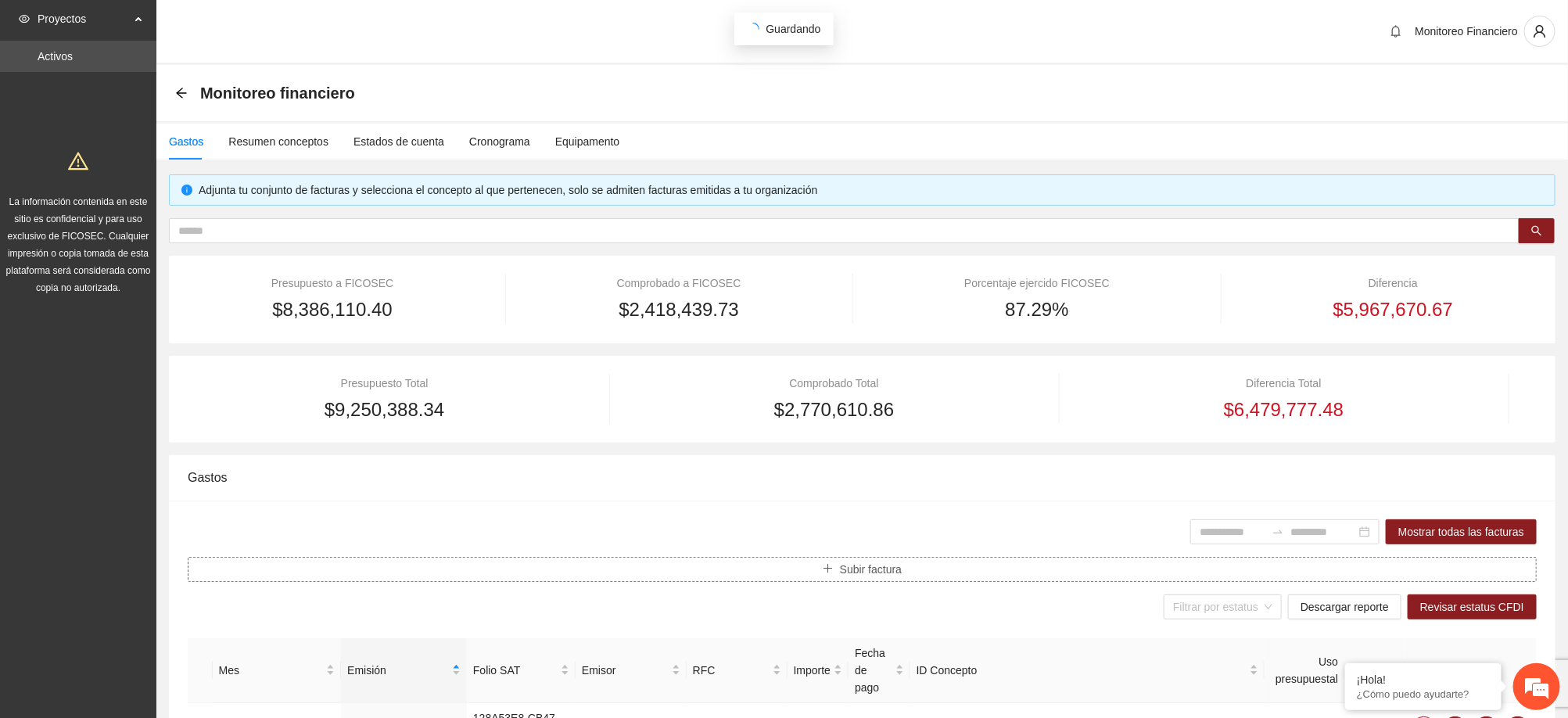
type input "**********"
click at [904, 579] on button "Subir factura" at bounding box center [862, 569] width 1349 height 25
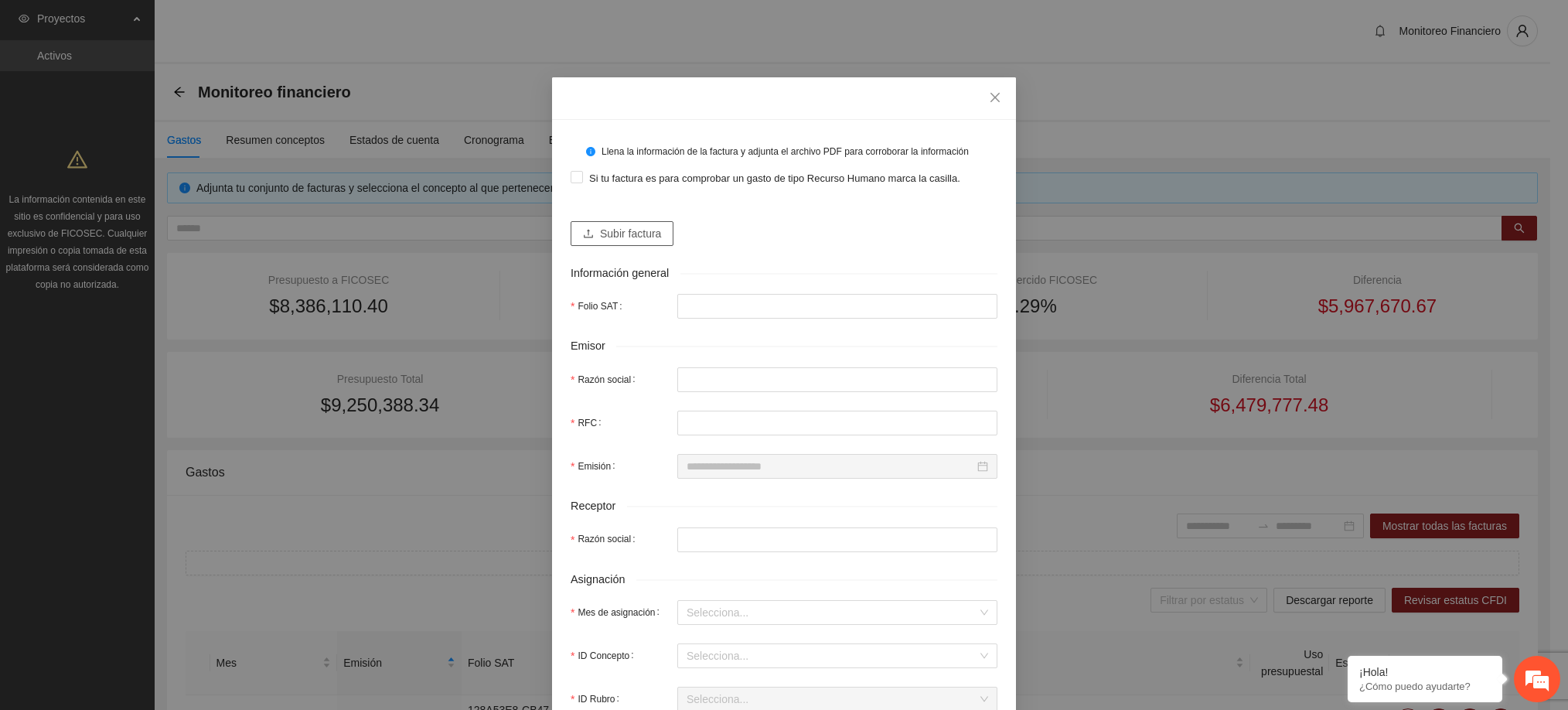
click at [600, 228] on span "Subir factura" at bounding box center [630, 234] width 61 height 17
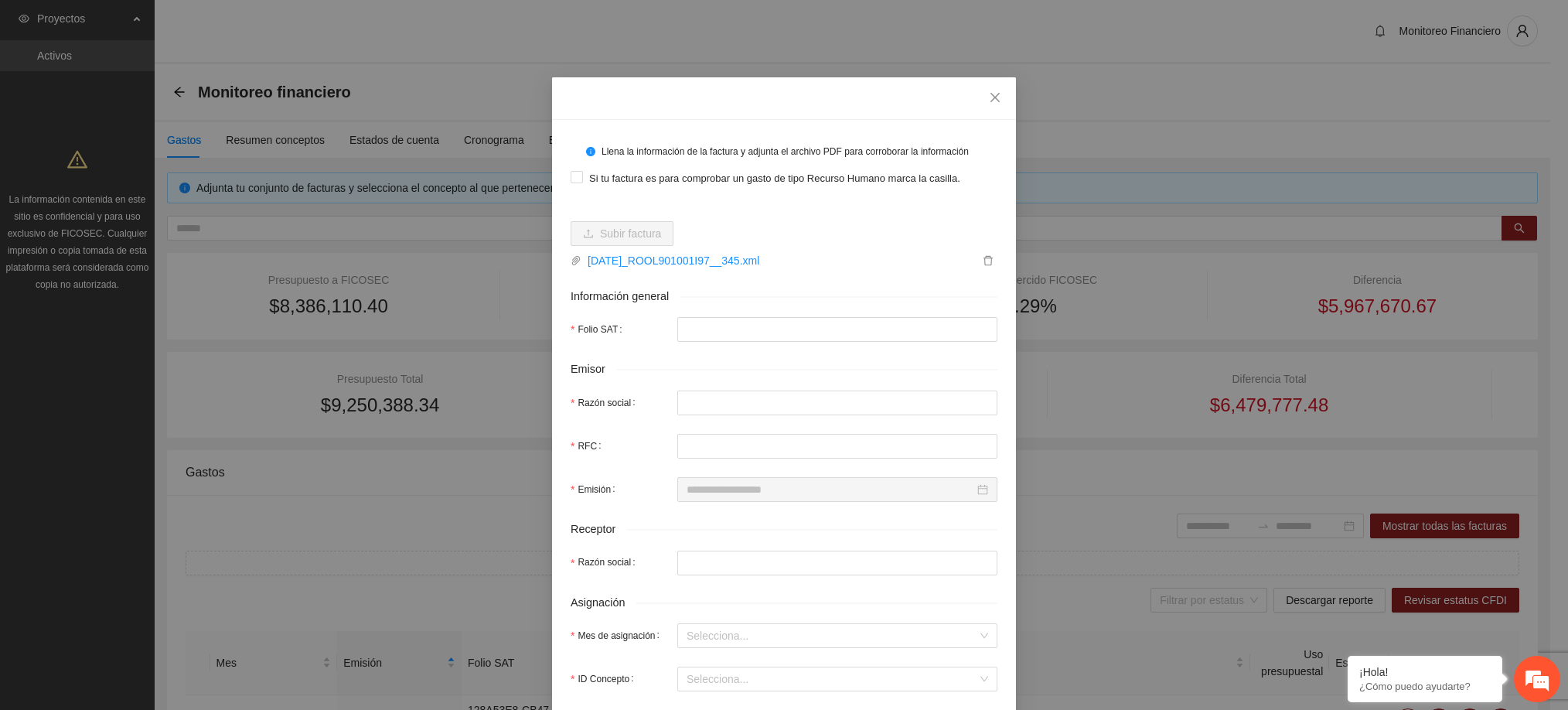
type input "**********"
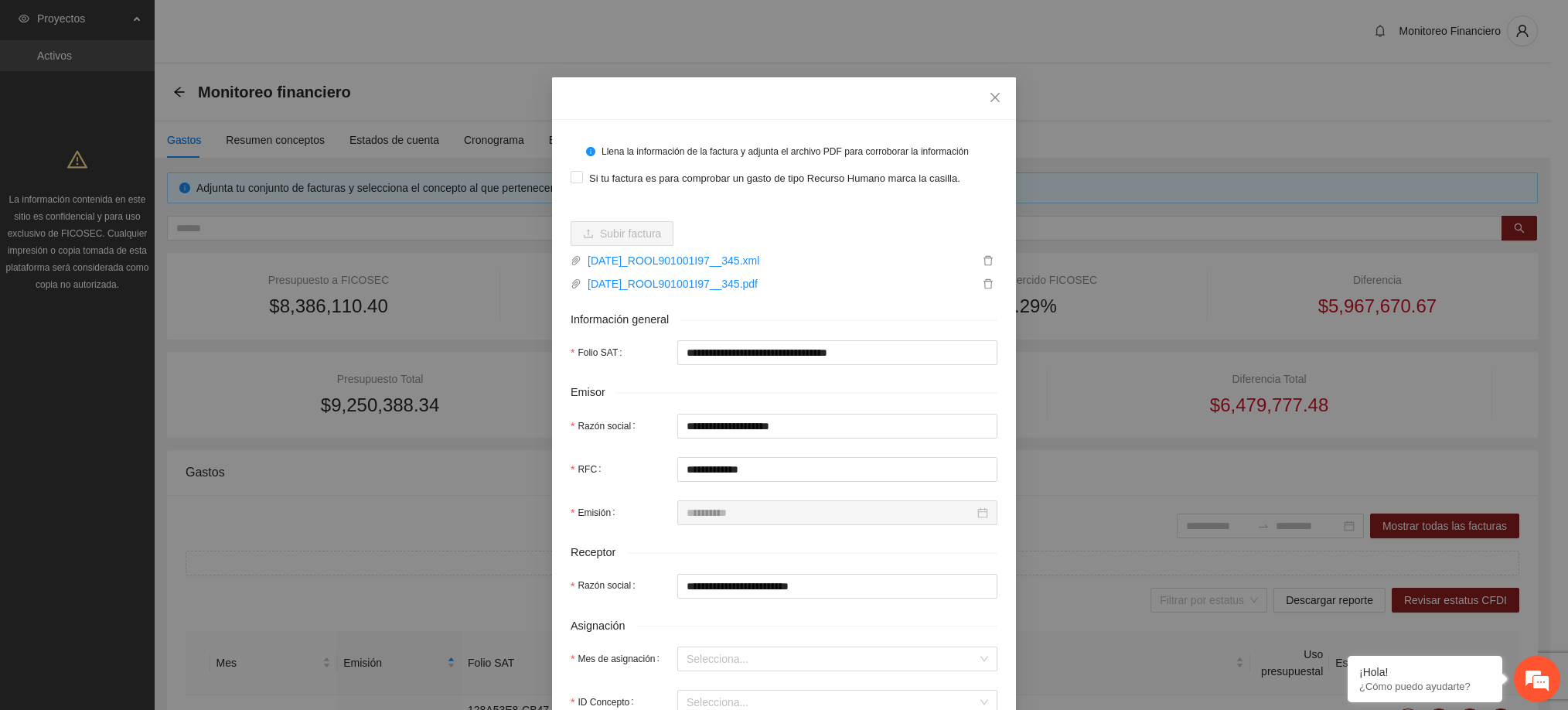
scroll to position [203, 0]
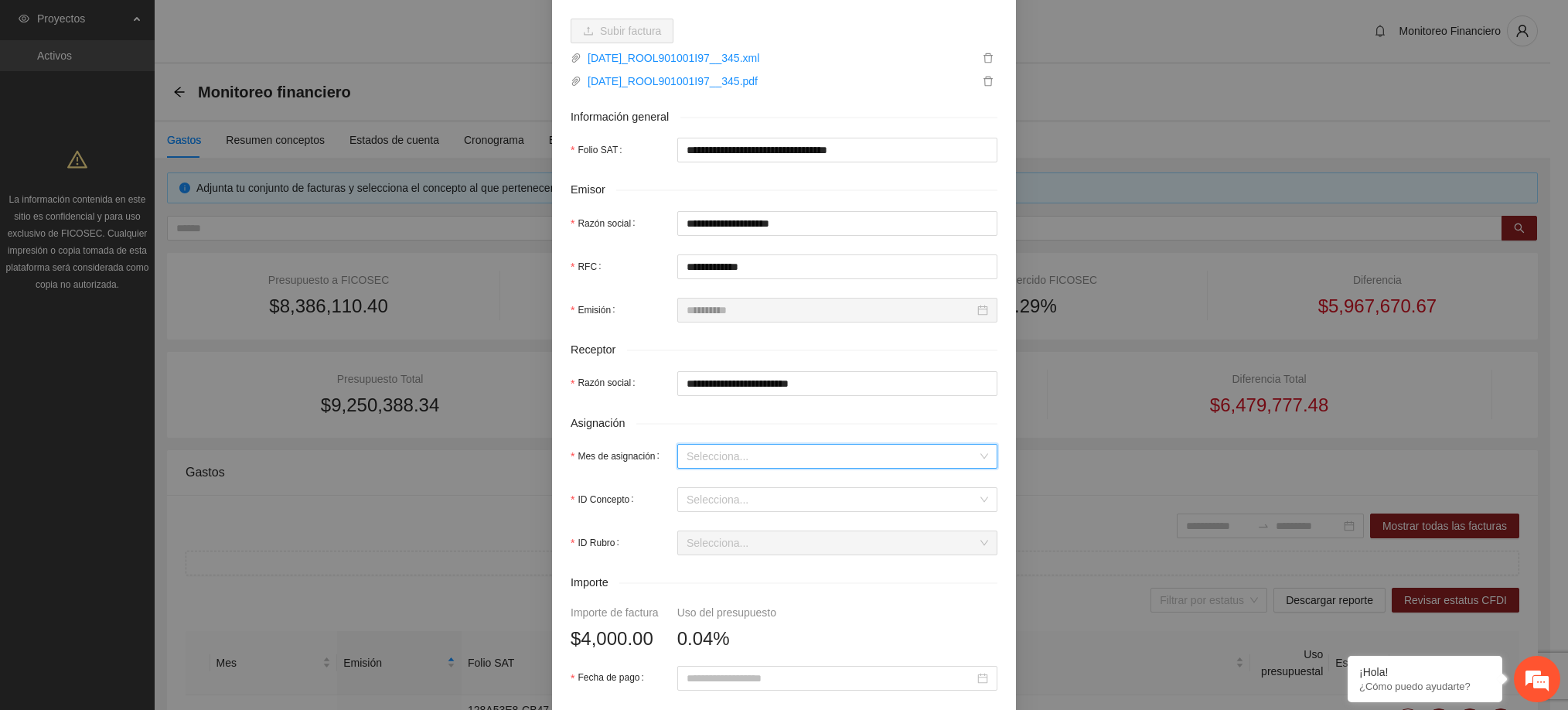
click at [752, 462] on input "Mes de asignación" at bounding box center [832, 456] width 291 height 23
click at [731, 611] on div "Septiembre 2025" at bounding box center [828, 613] width 301 height 17
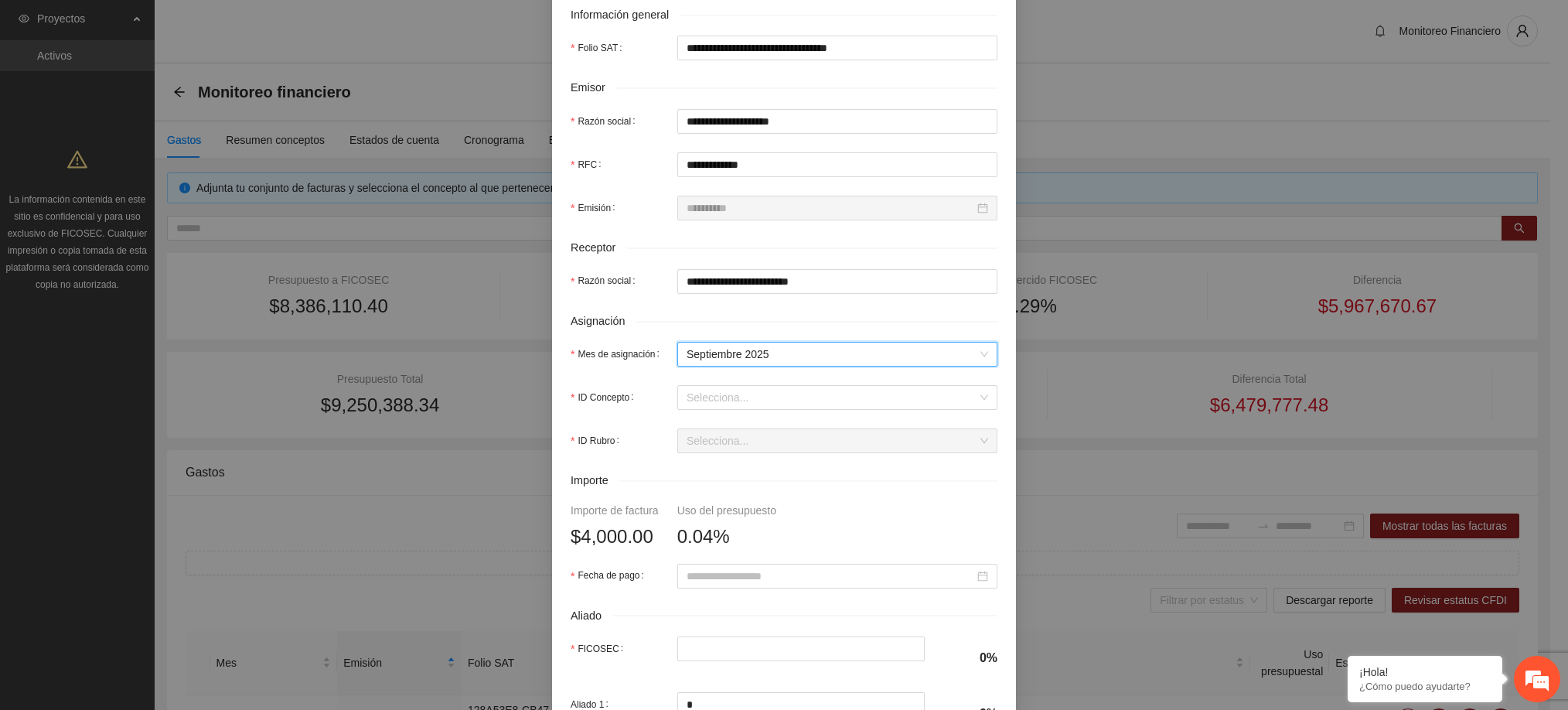
scroll to position [307, 0]
click at [742, 402] on input "ID Concepto" at bounding box center [832, 396] width 291 height 23
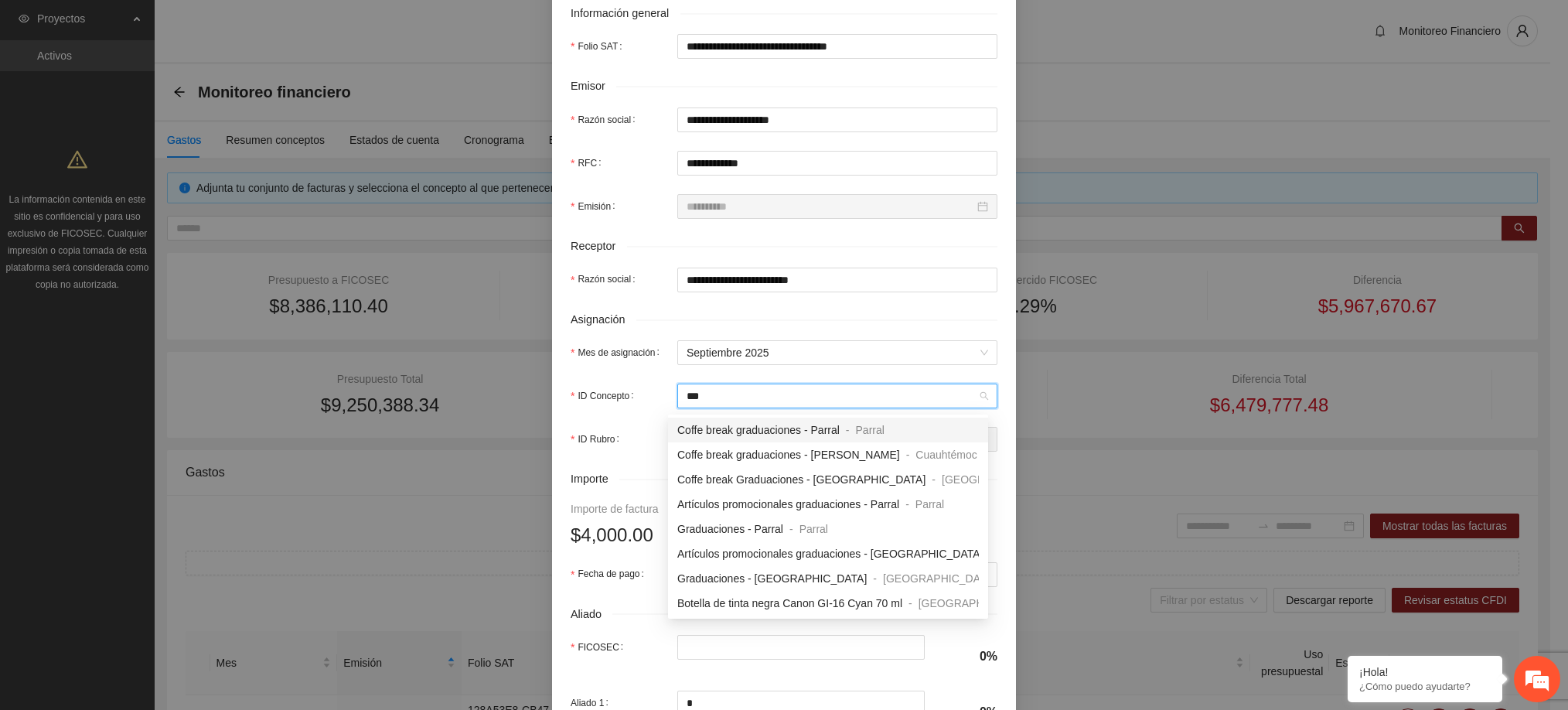
type input "****"
click at [757, 529] on span "Graduaciones - Parral" at bounding box center [730, 529] width 106 height 12
type input "*****"
type input "***"
type input "*"
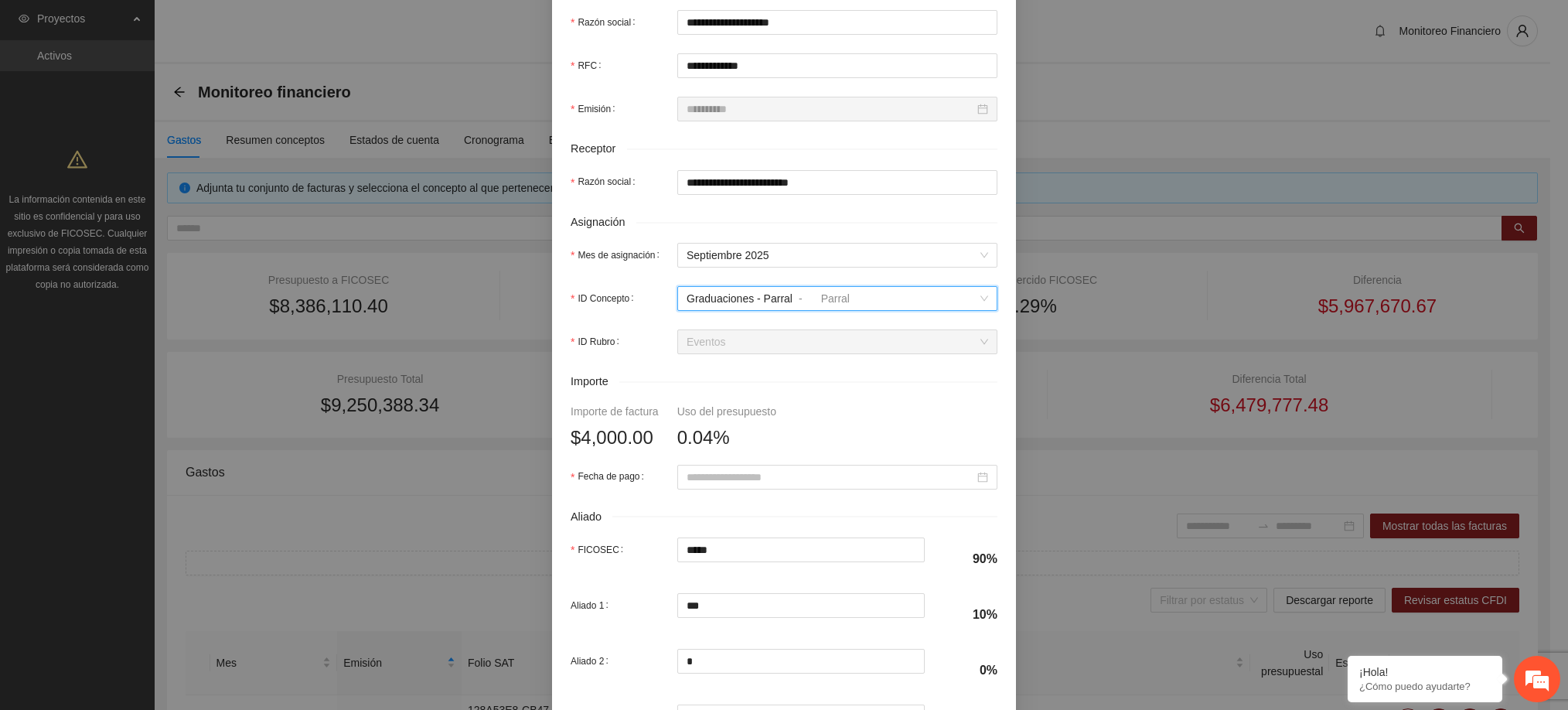
scroll to position [404, 0]
click at [740, 483] on input "Fecha de pago" at bounding box center [830, 476] width 288 height 17
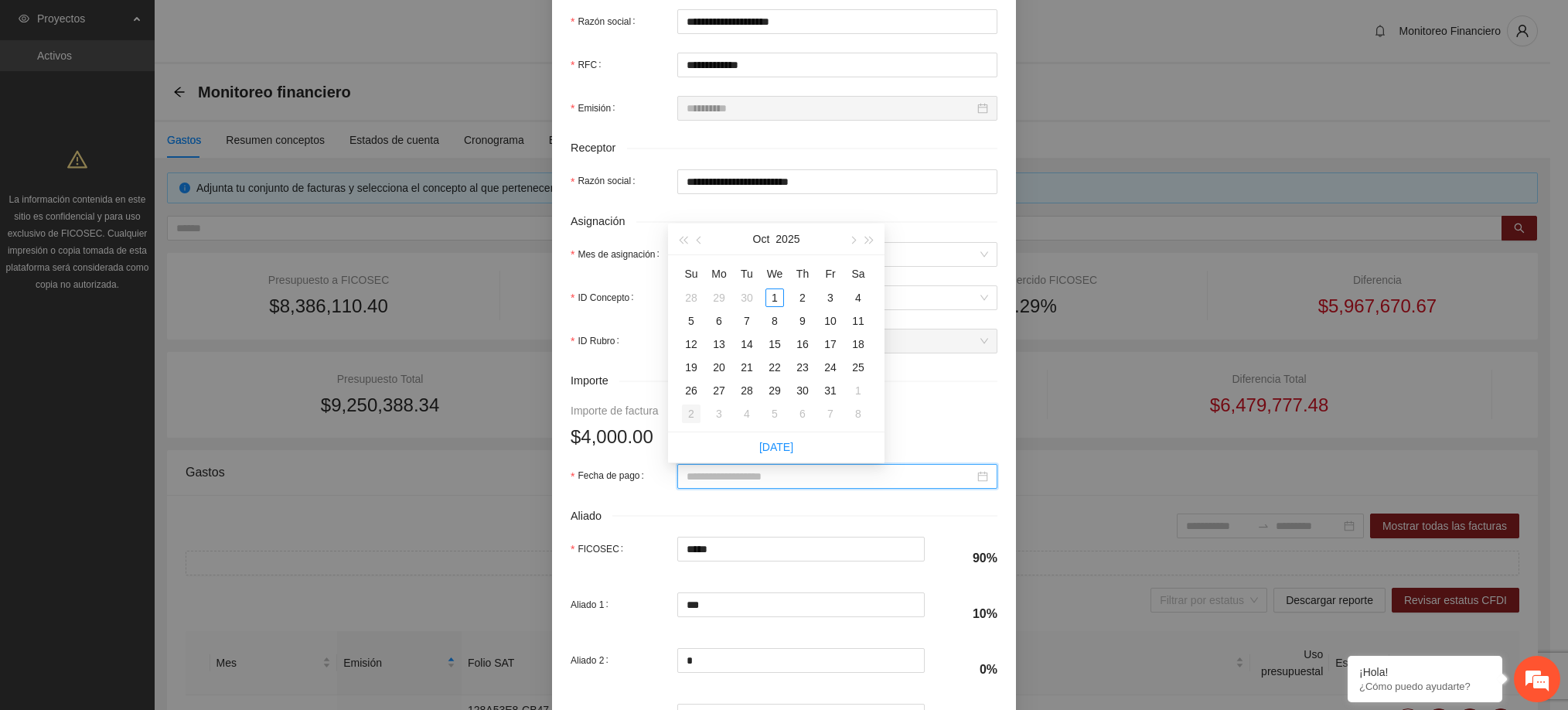
type input "**********"
click at [703, 244] on button "button" at bounding box center [699, 239] width 17 height 31
type input "**********"
click at [722, 365] on div "22" at bounding box center [719, 367] width 19 height 19
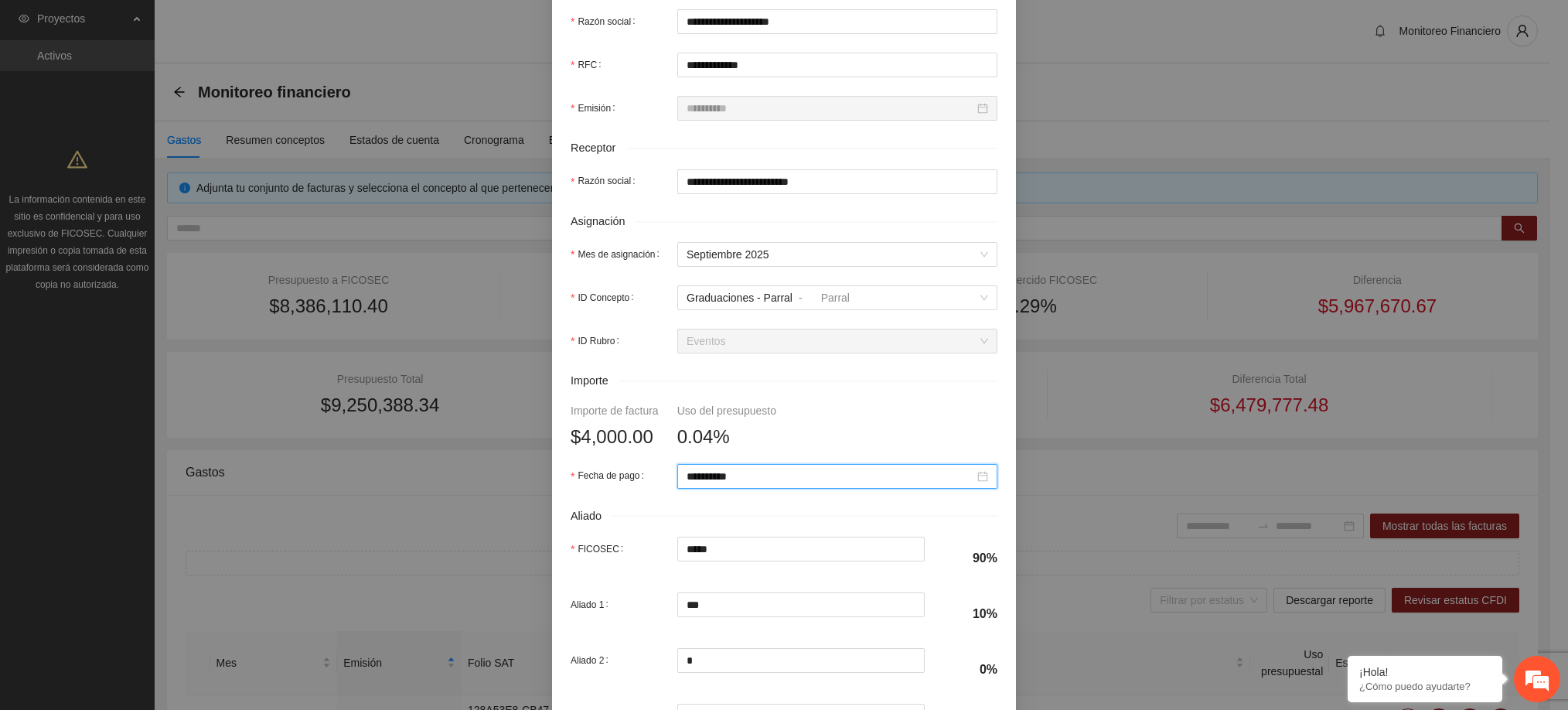
scroll to position [540, 0]
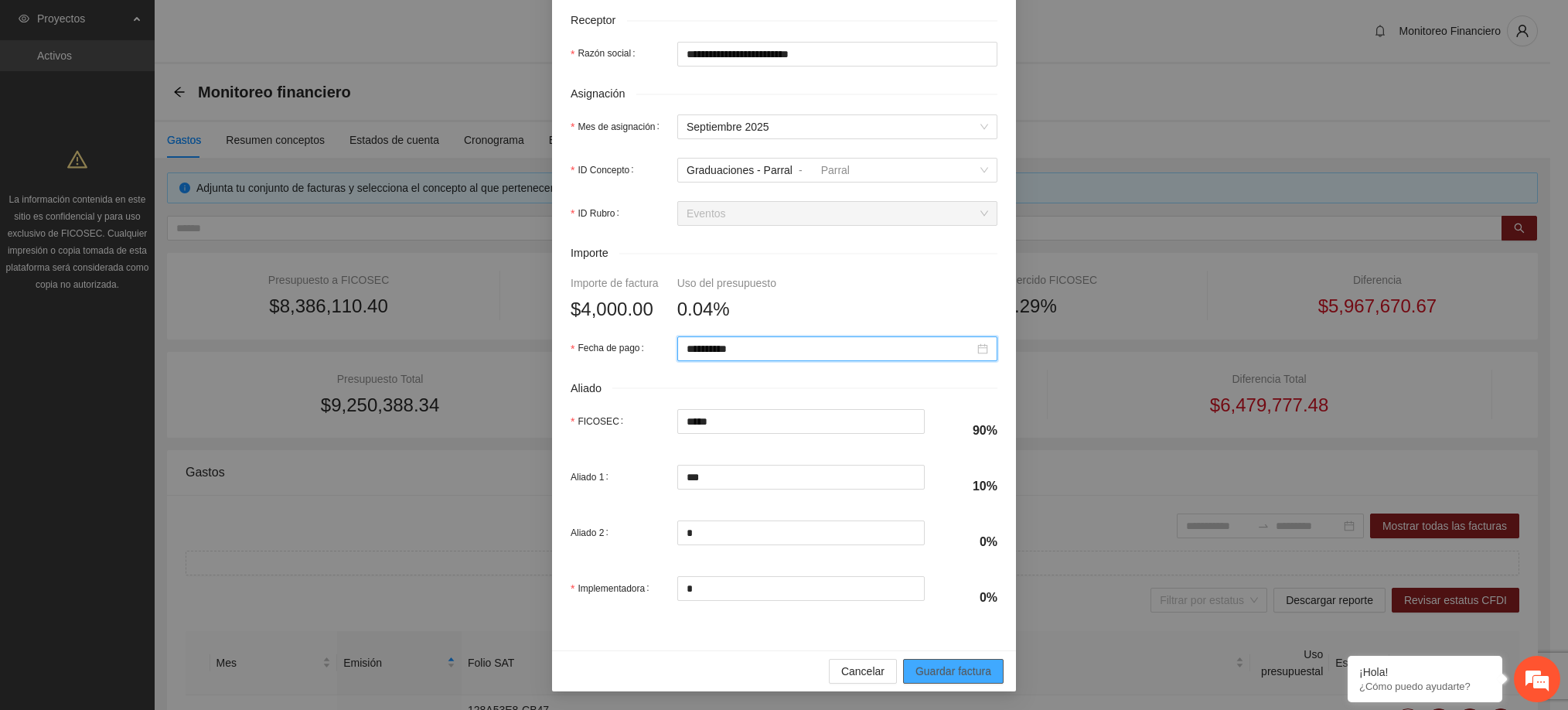
click at [951, 664] on span "Guardar factura" at bounding box center [953, 671] width 76 height 17
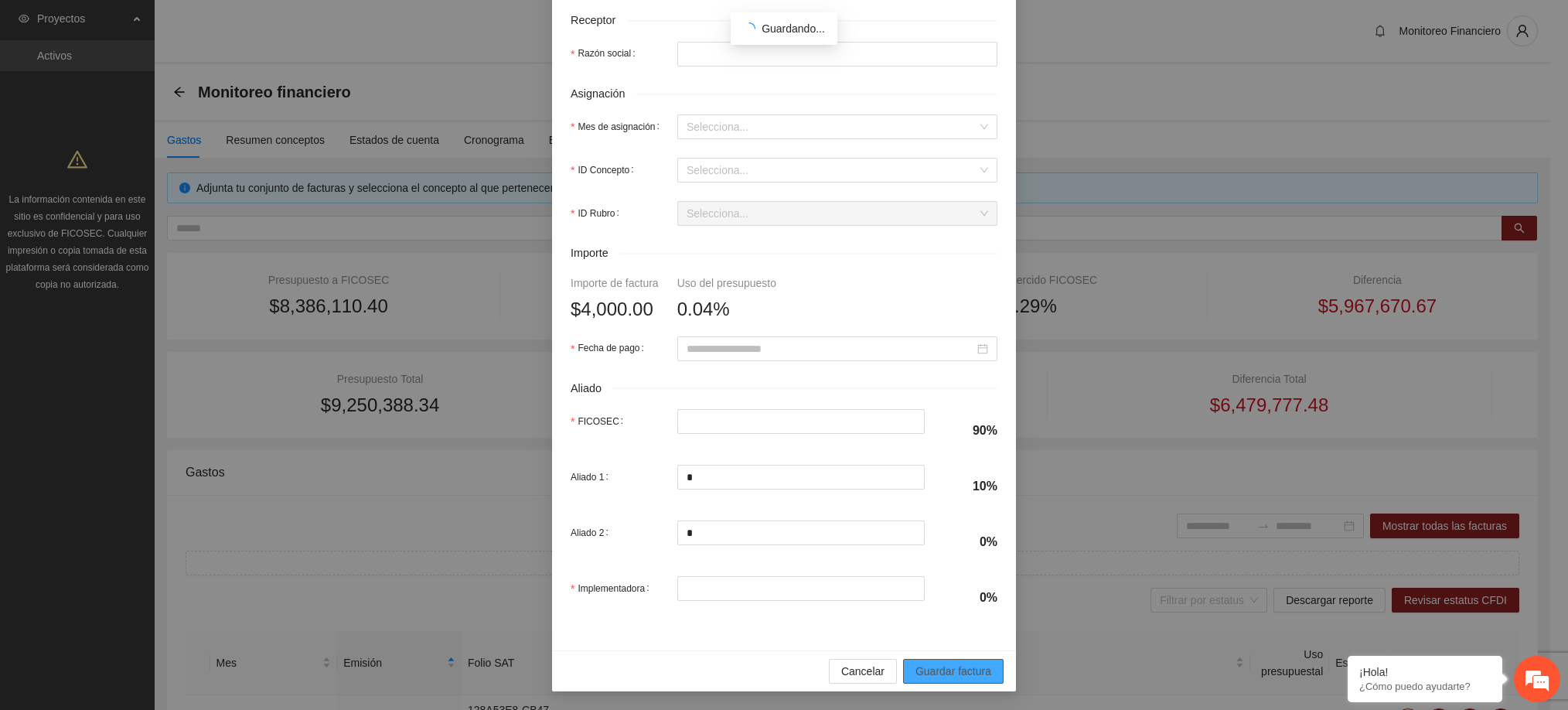
type input "**********"
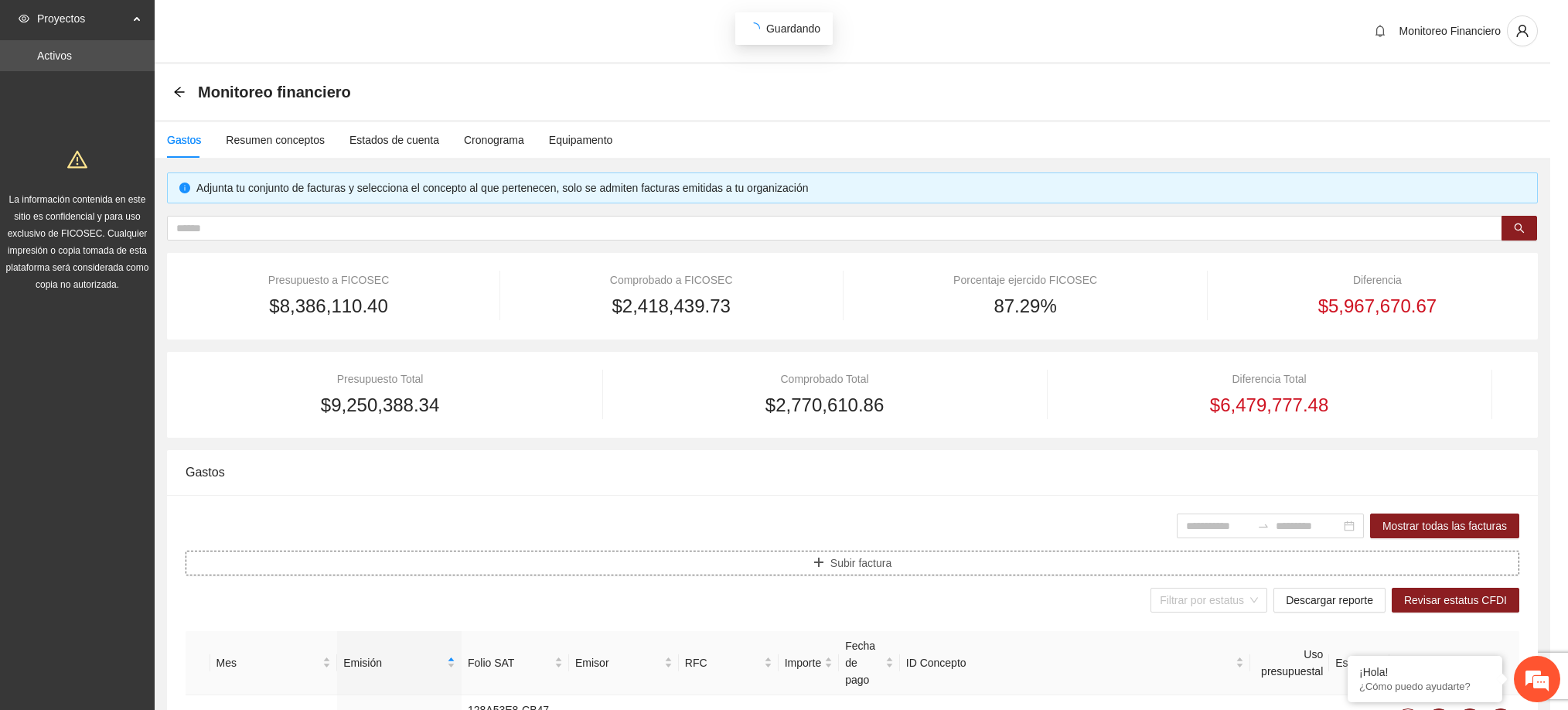
scroll to position [0, 0]
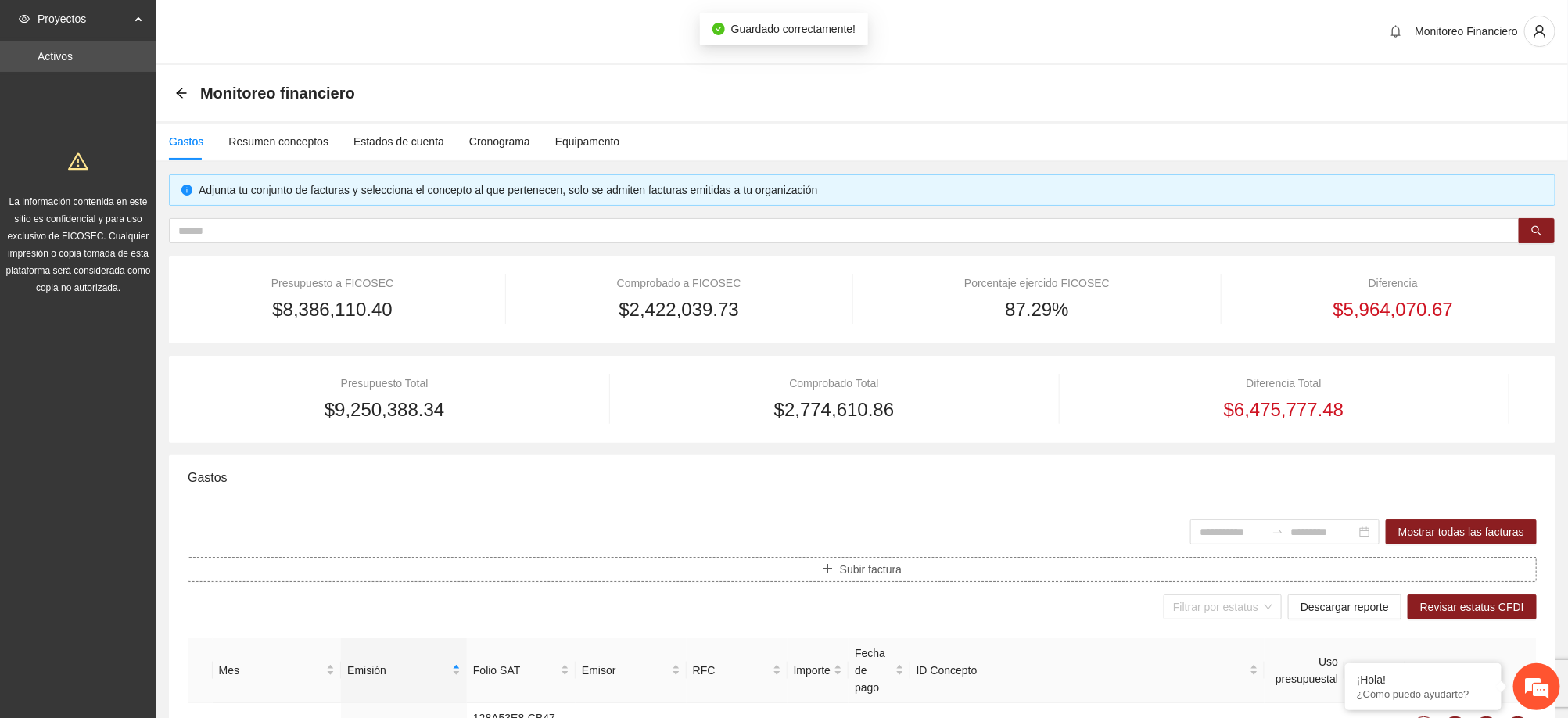
click at [897, 576] on span "Subir factura" at bounding box center [870, 570] width 61 height 17
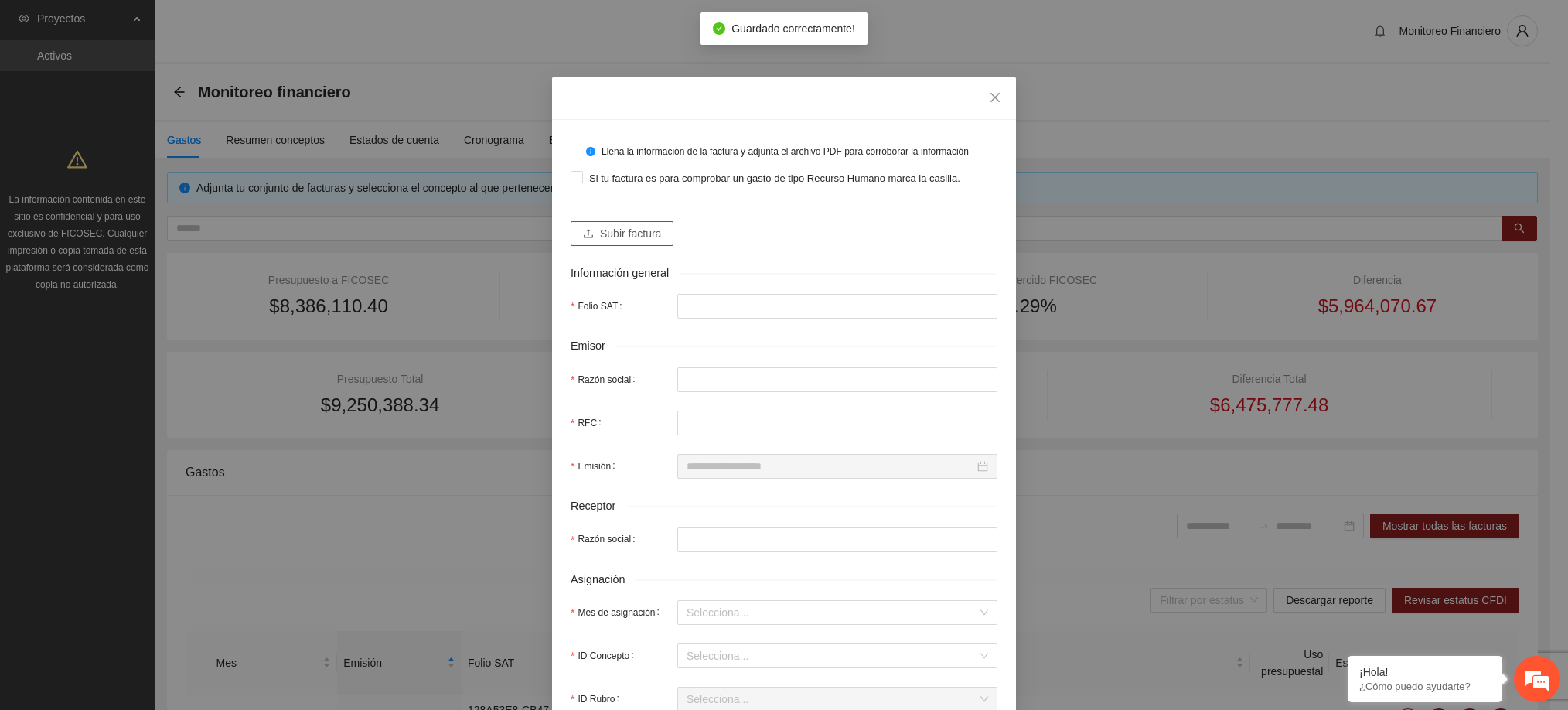
click at [638, 230] on span "Subir factura" at bounding box center [630, 234] width 61 height 17
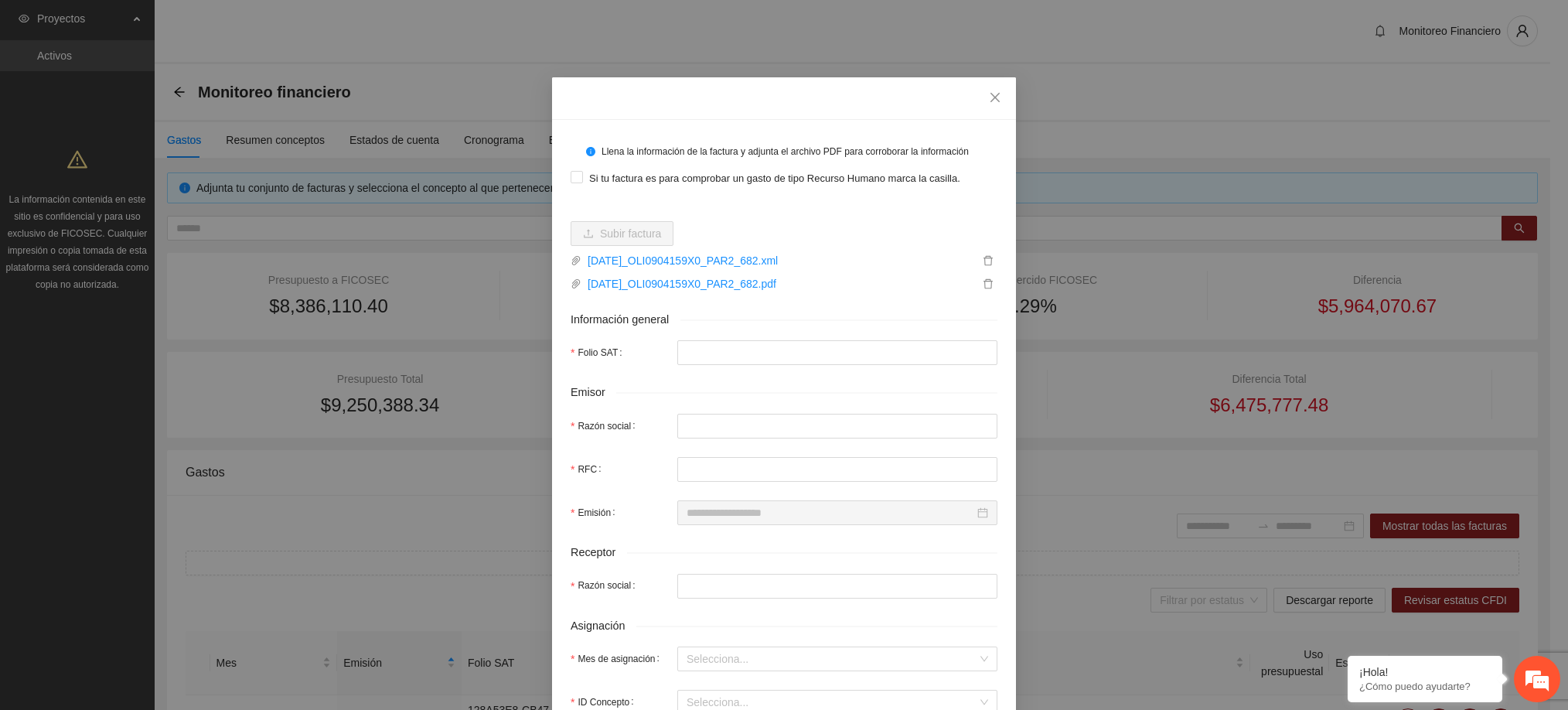
type input "**********"
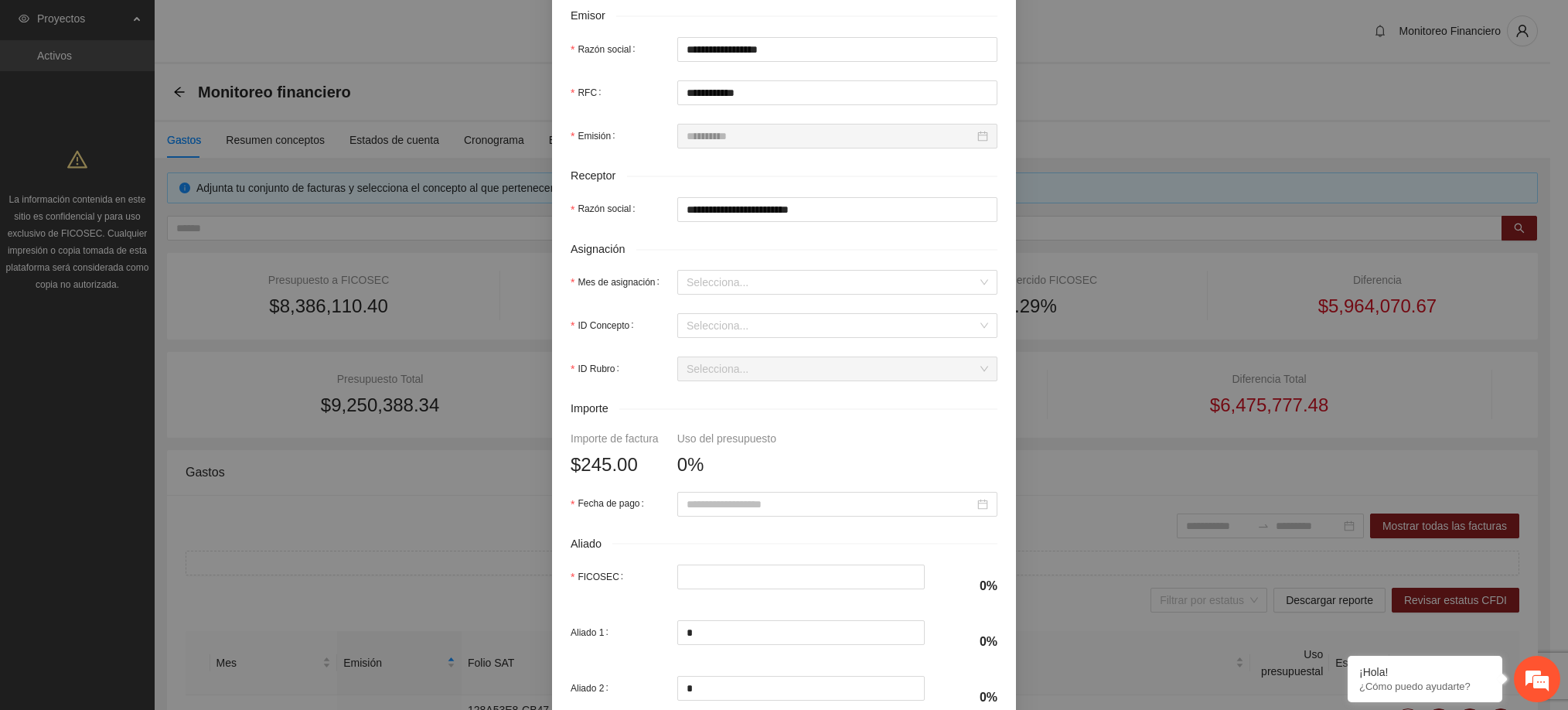
scroll to position [379, 0]
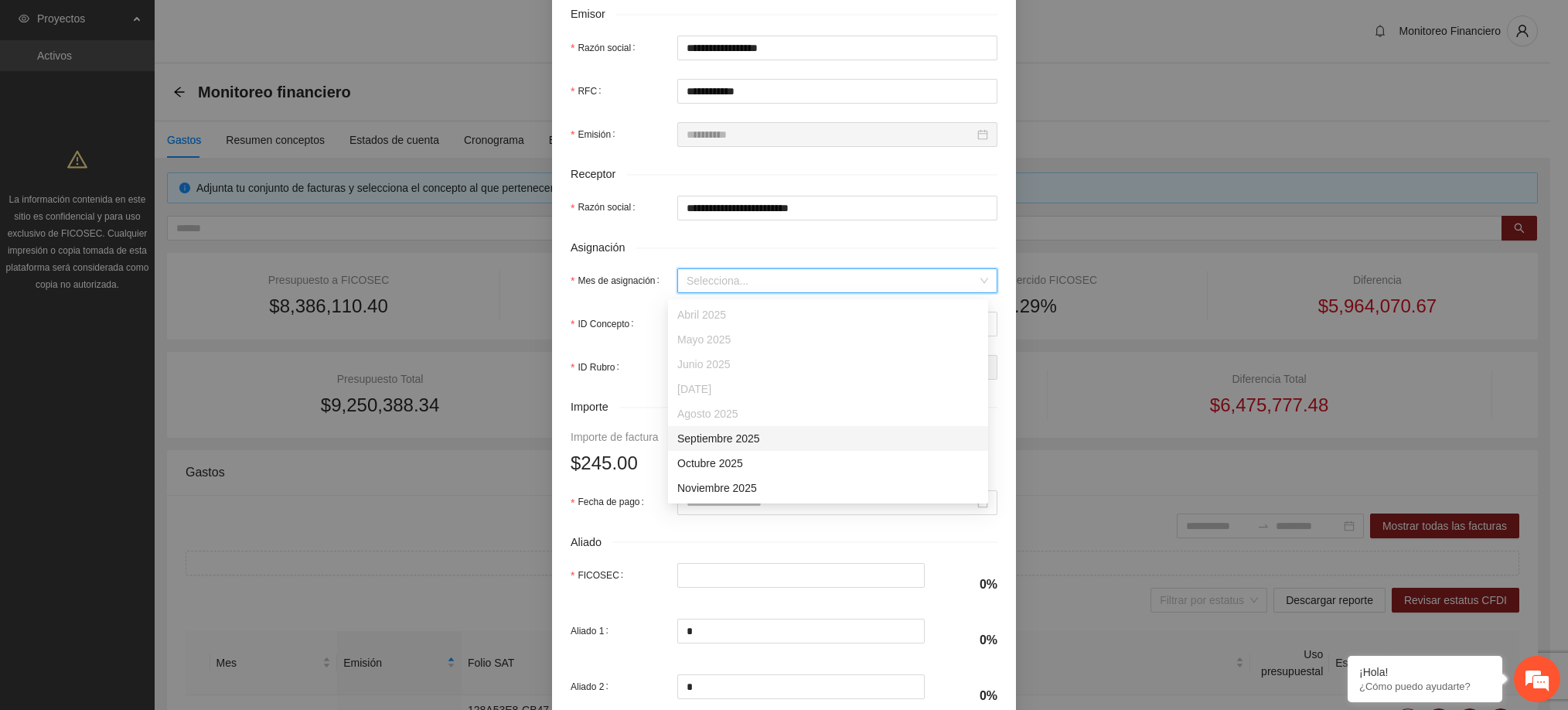
click at [731, 290] on input "Mes de asignación" at bounding box center [832, 280] width 291 height 23
click at [735, 441] on div "Septiembre 2025" at bounding box center [828, 439] width 301 height 17
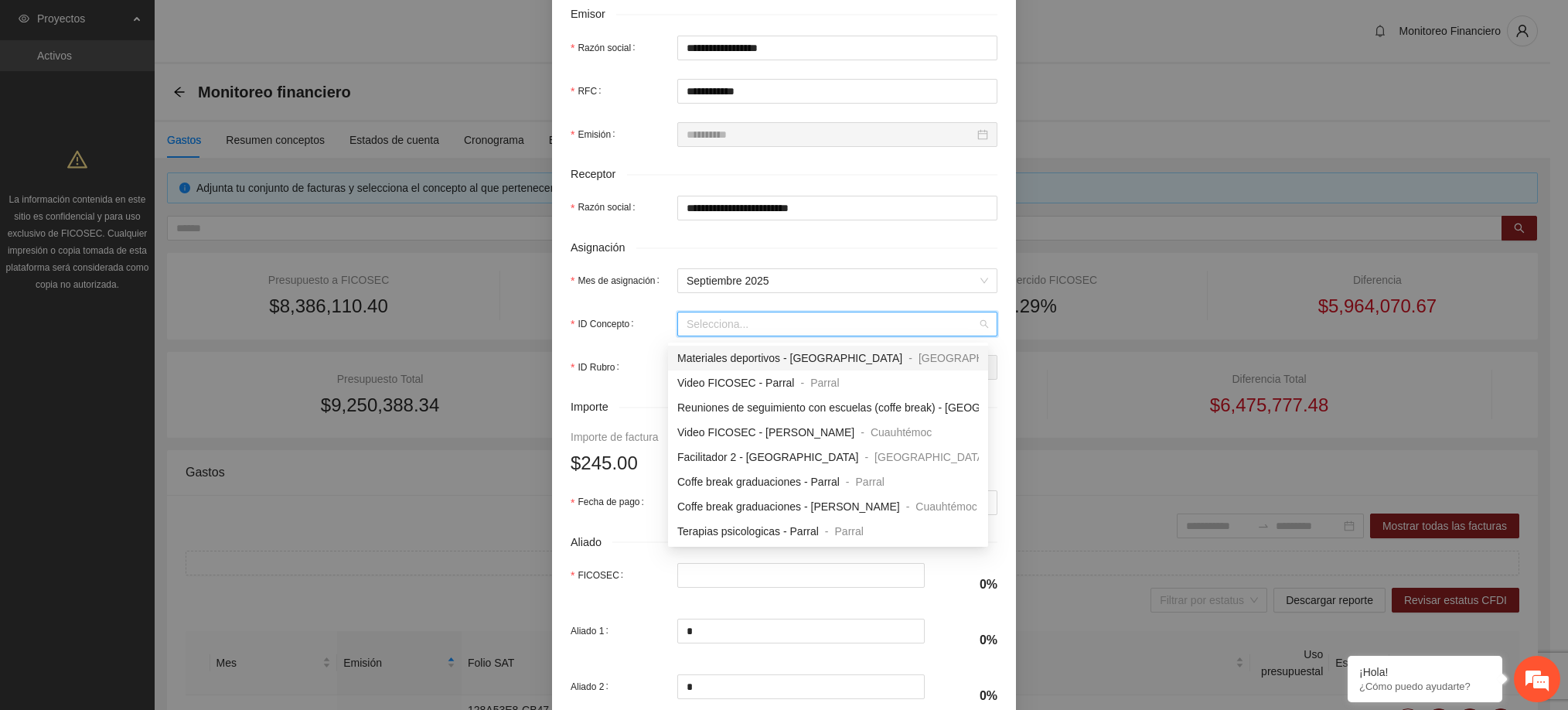
click at [710, 330] on input "ID Concepto" at bounding box center [832, 324] width 291 height 23
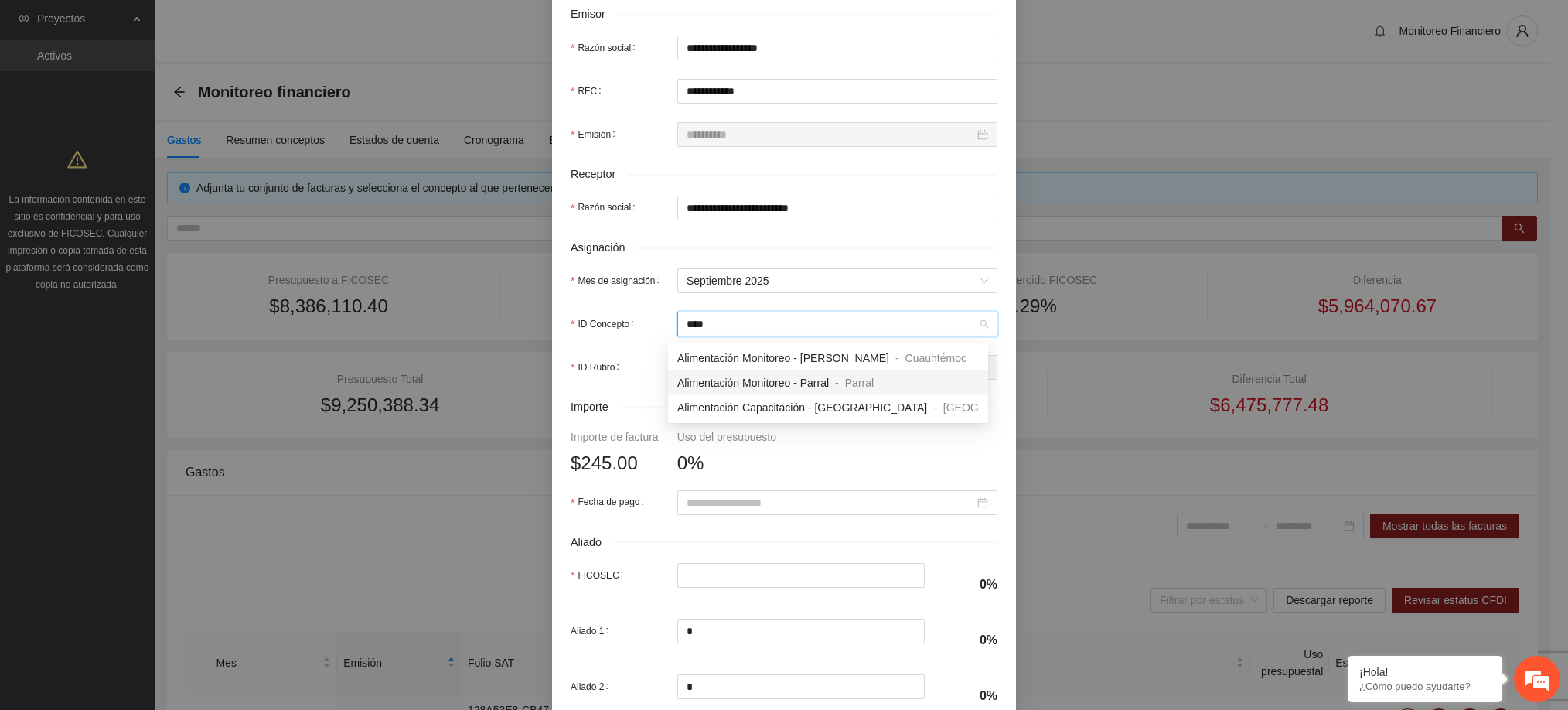
click at [751, 379] on span "Alimentación Monitoreo - Parral" at bounding box center [752, 383] width 151 height 12
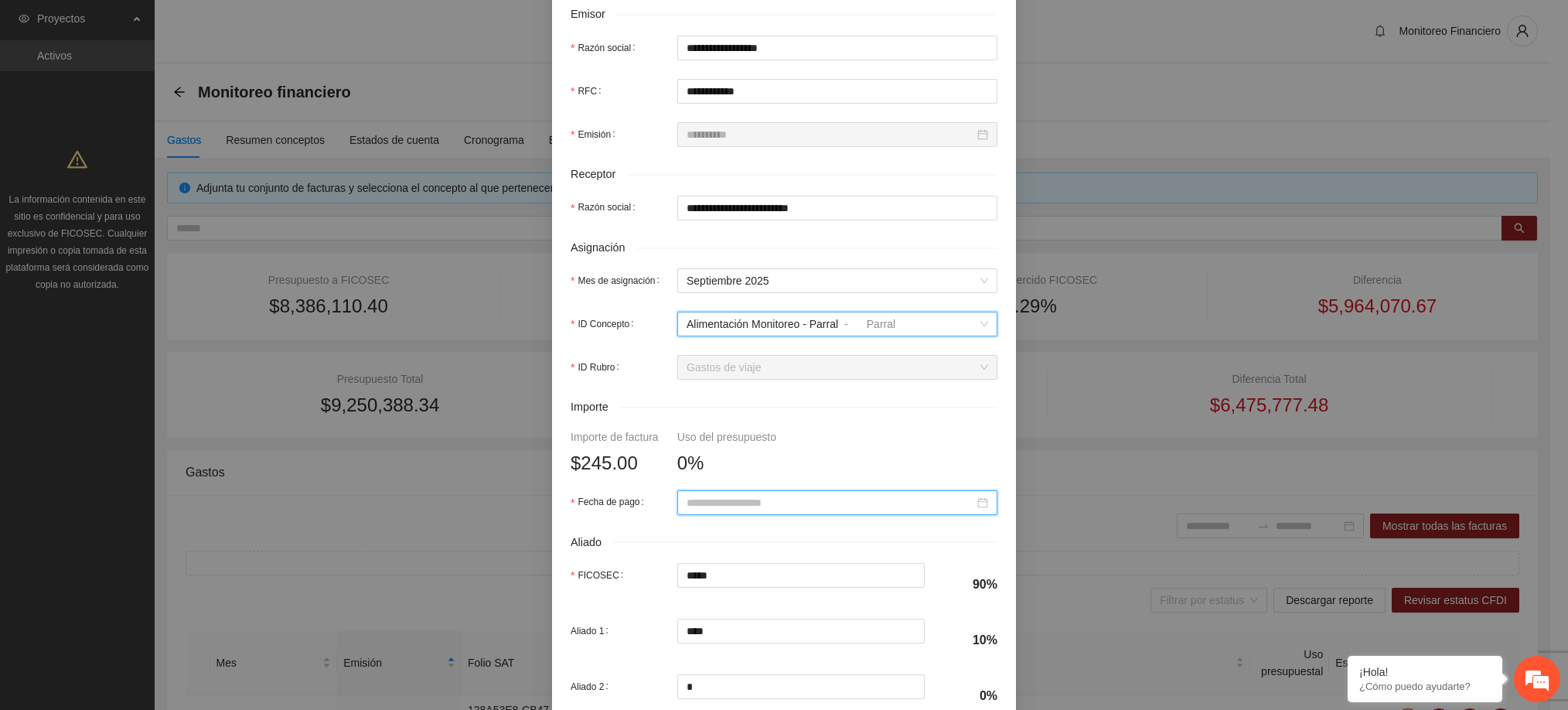
click at [743, 502] on input "Fecha de pago" at bounding box center [830, 503] width 288 height 17
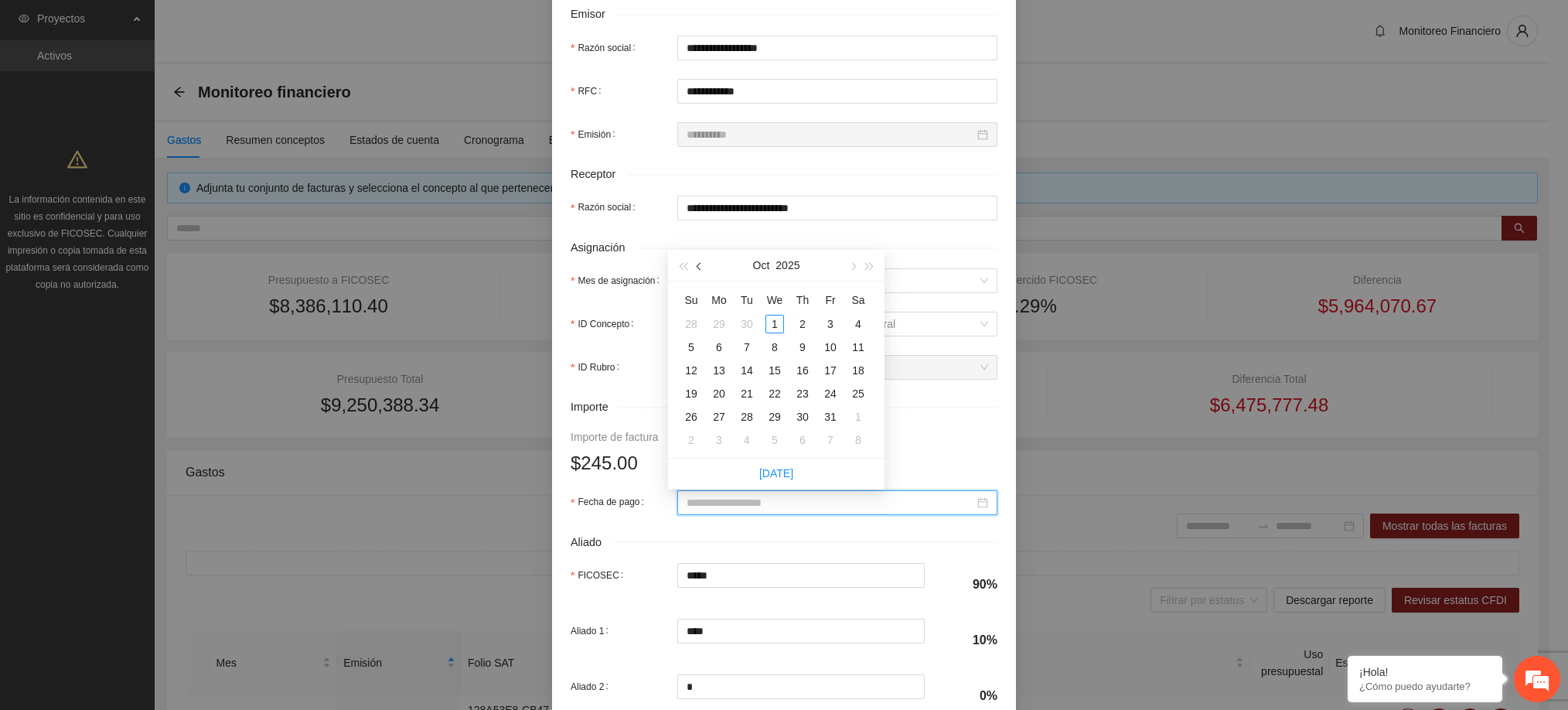
click at [696, 275] on button "button" at bounding box center [699, 266] width 17 height 31
click at [769, 397] on div "24" at bounding box center [775, 394] width 19 height 19
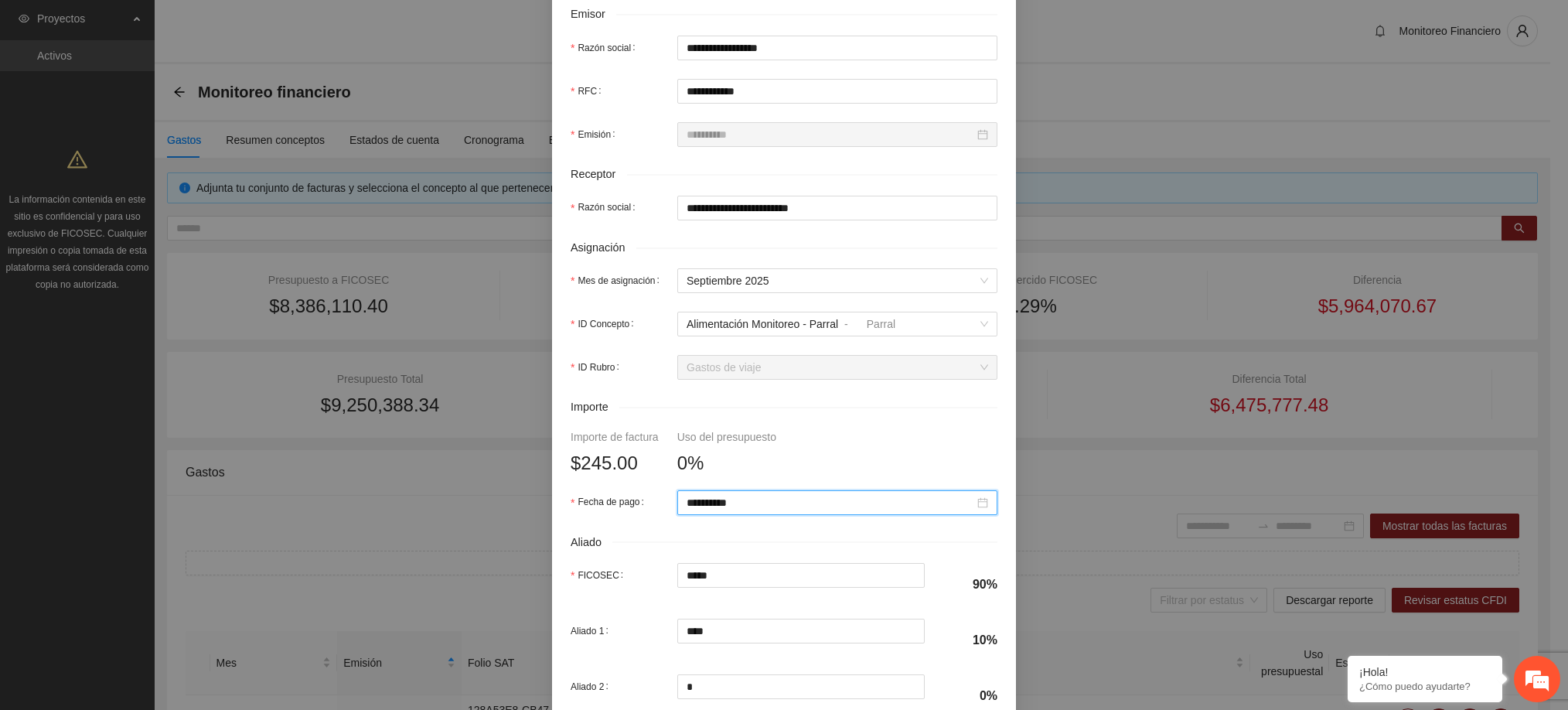
scroll to position [540, 0]
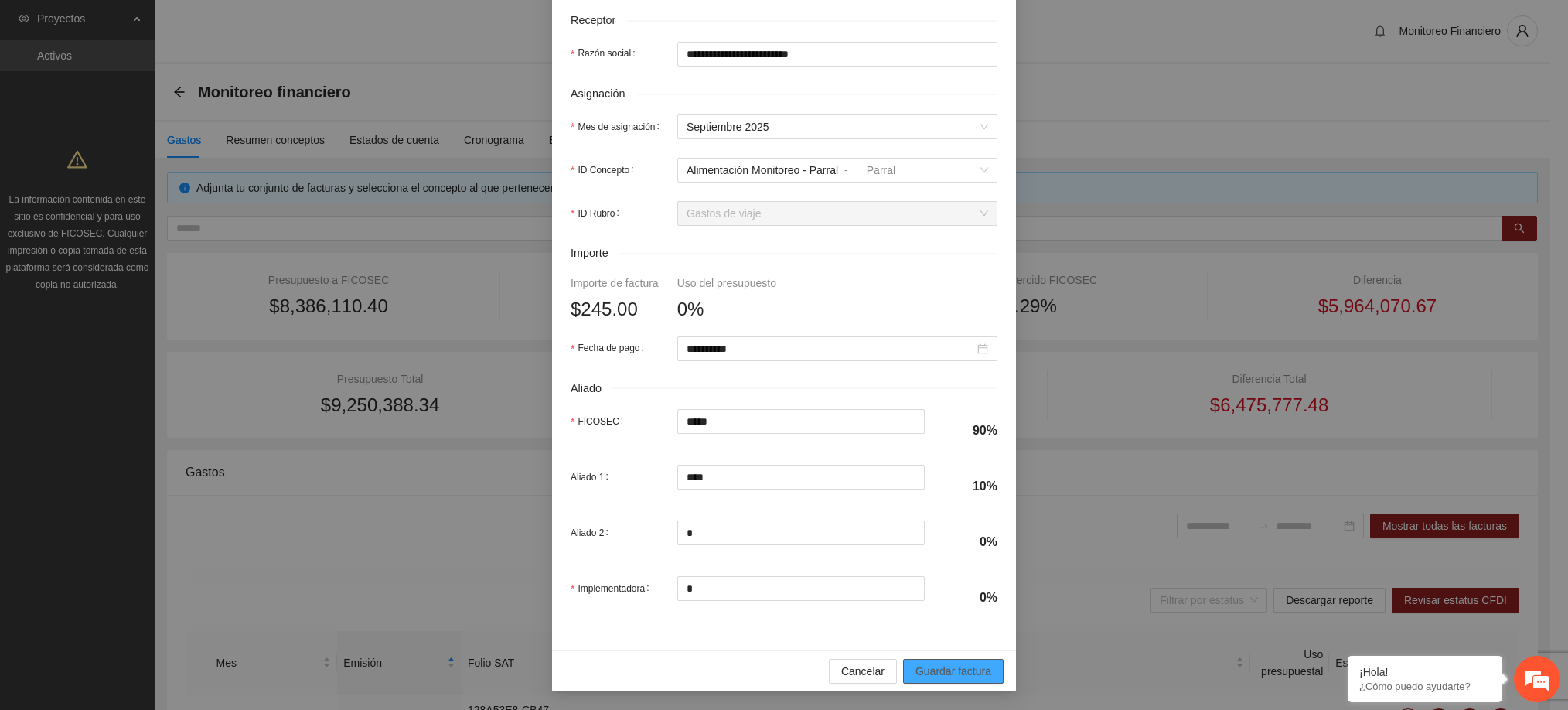
click at [922, 667] on span "Guardar factura" at bounding box center [953, 671] width 76 height 17
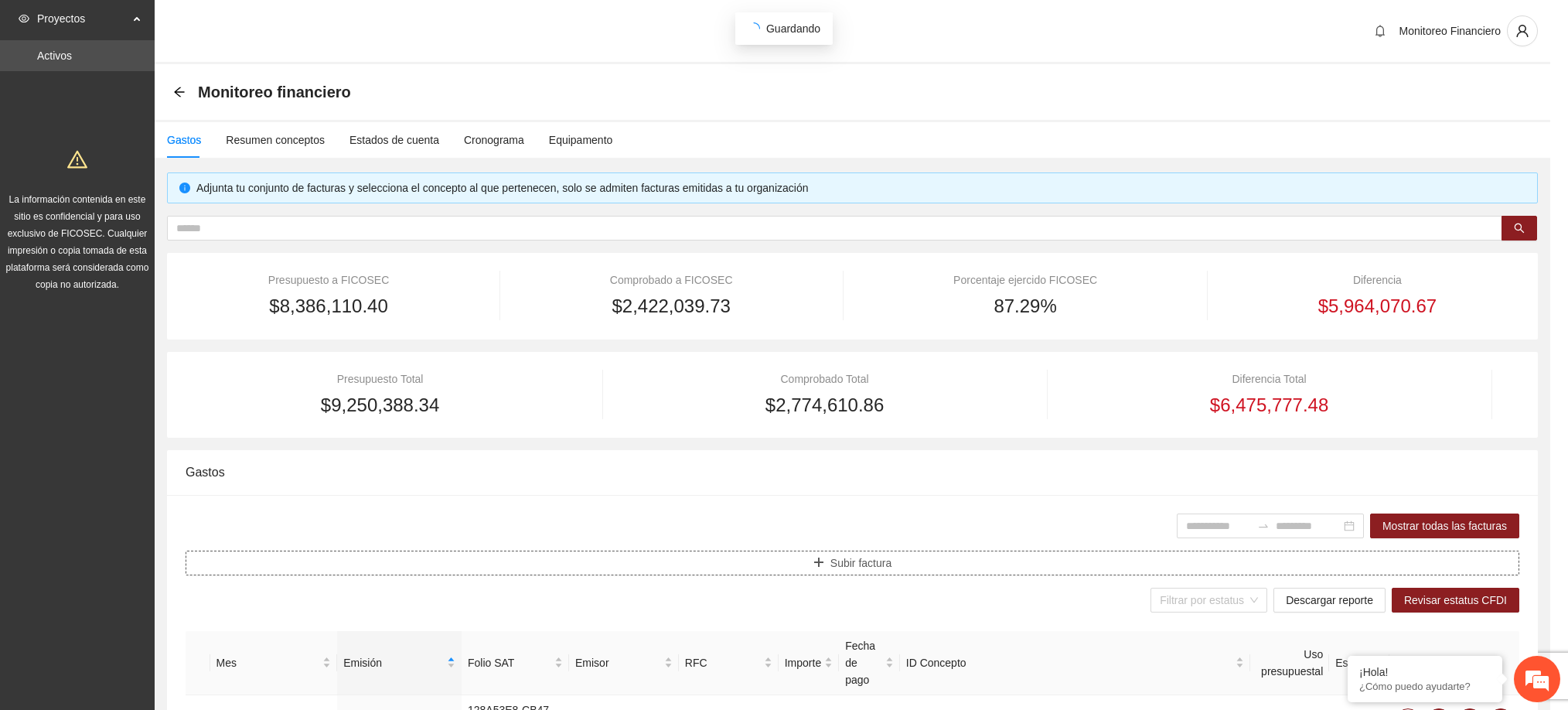
scroll to position [0, 0]
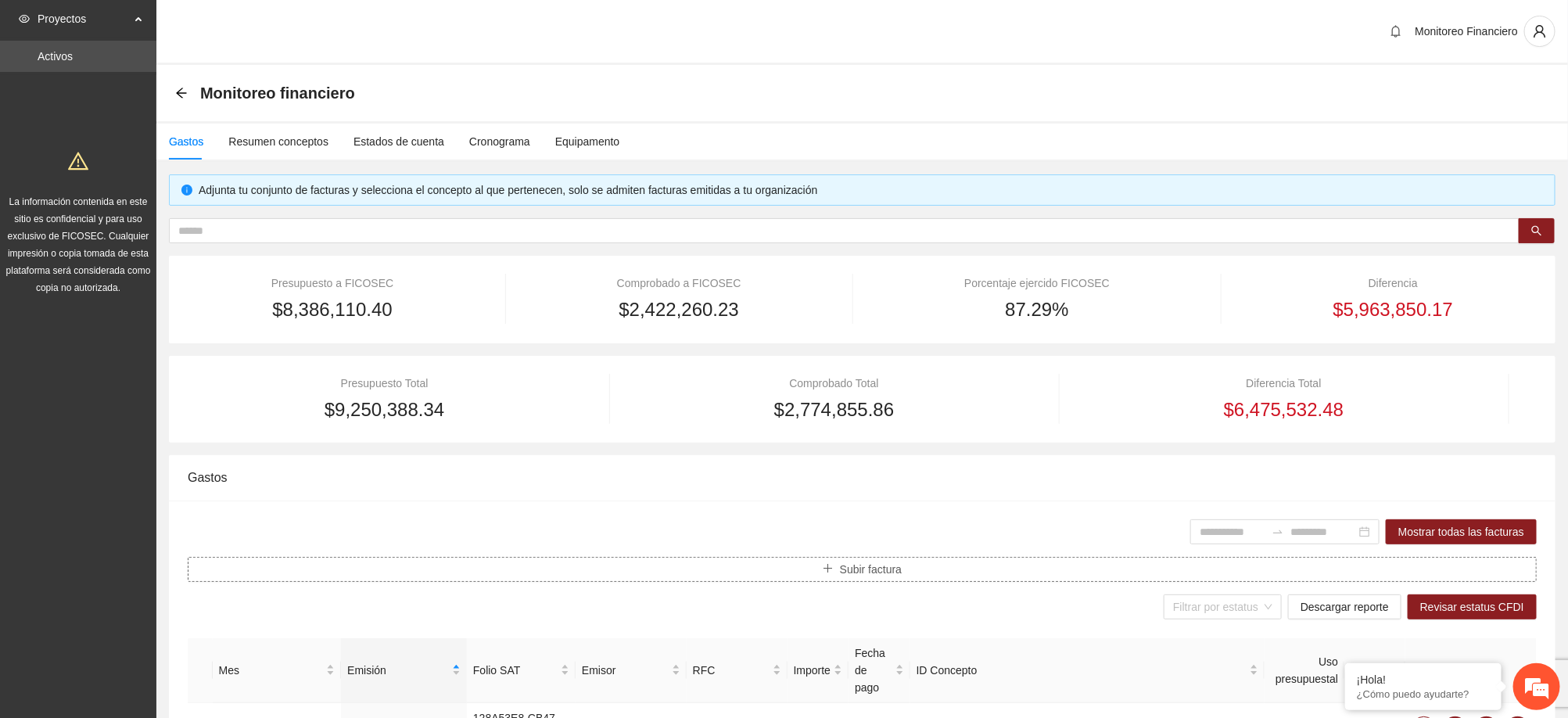
click at [861, 572] on span "Subir factura" at bounding box center [870, 570] width 61 height 17
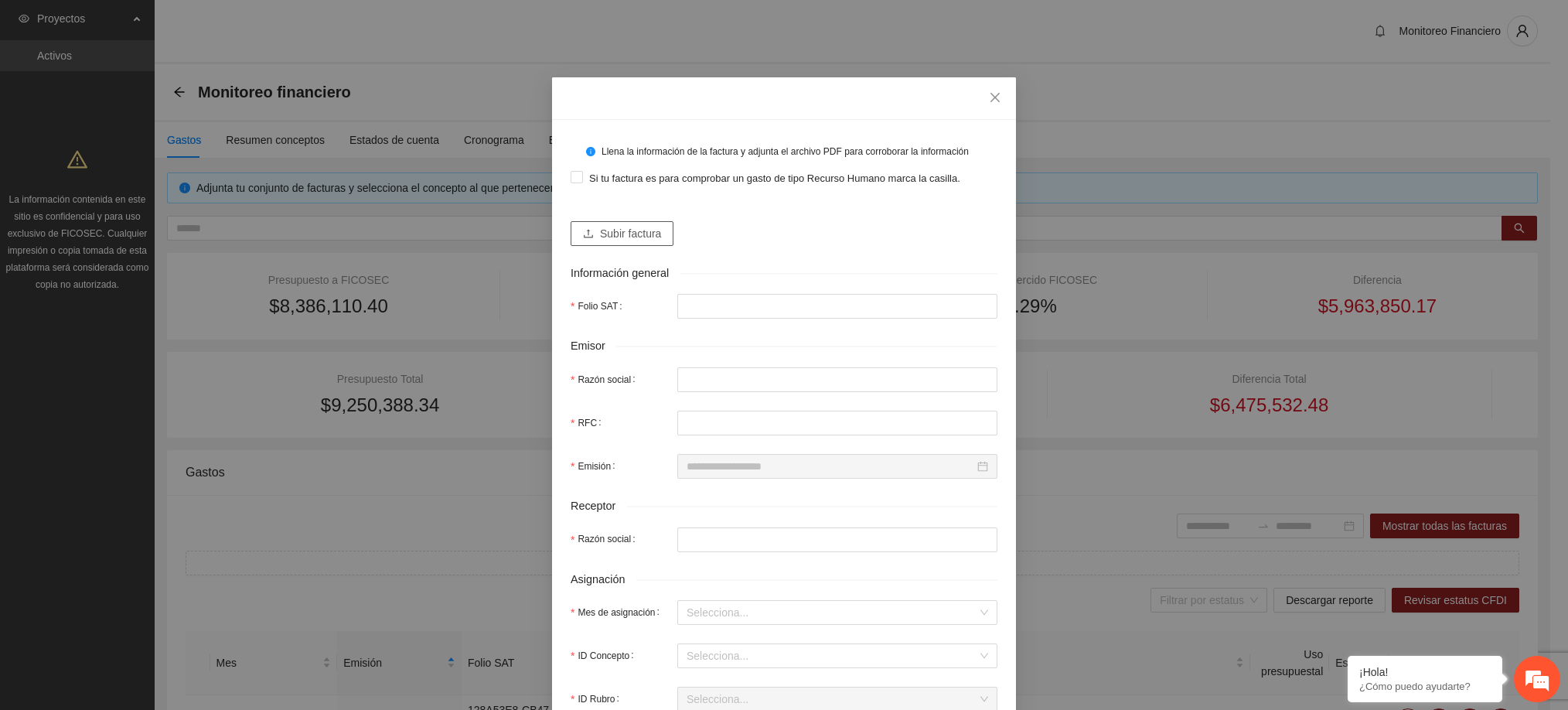
click at [640, 236] on span "Subir factura" at bounding box center [630, 234] width 61 height 17
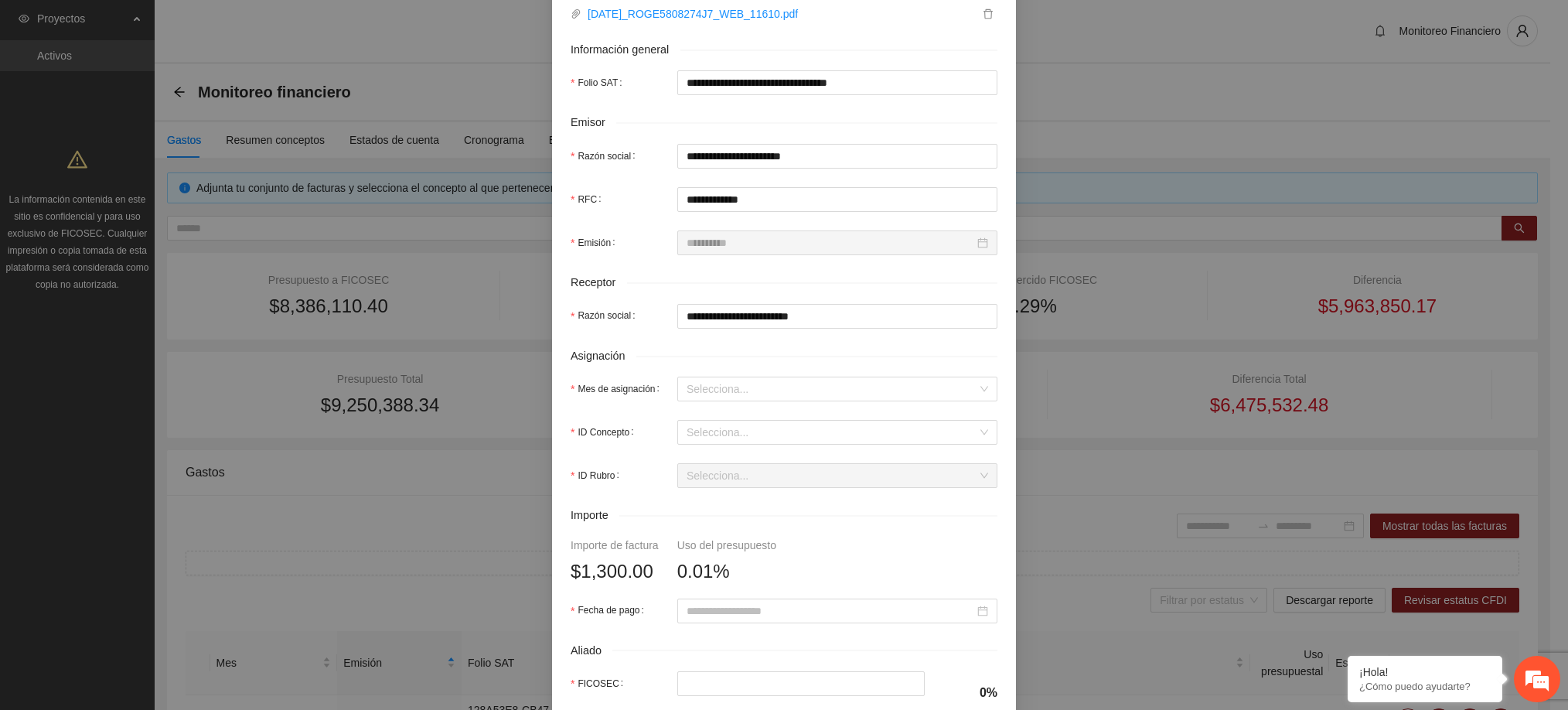
scroll to position [271, 0]
click at [715, 399] on input "Mes de asignación" at bounding box center [832, 387] width 291 height 23
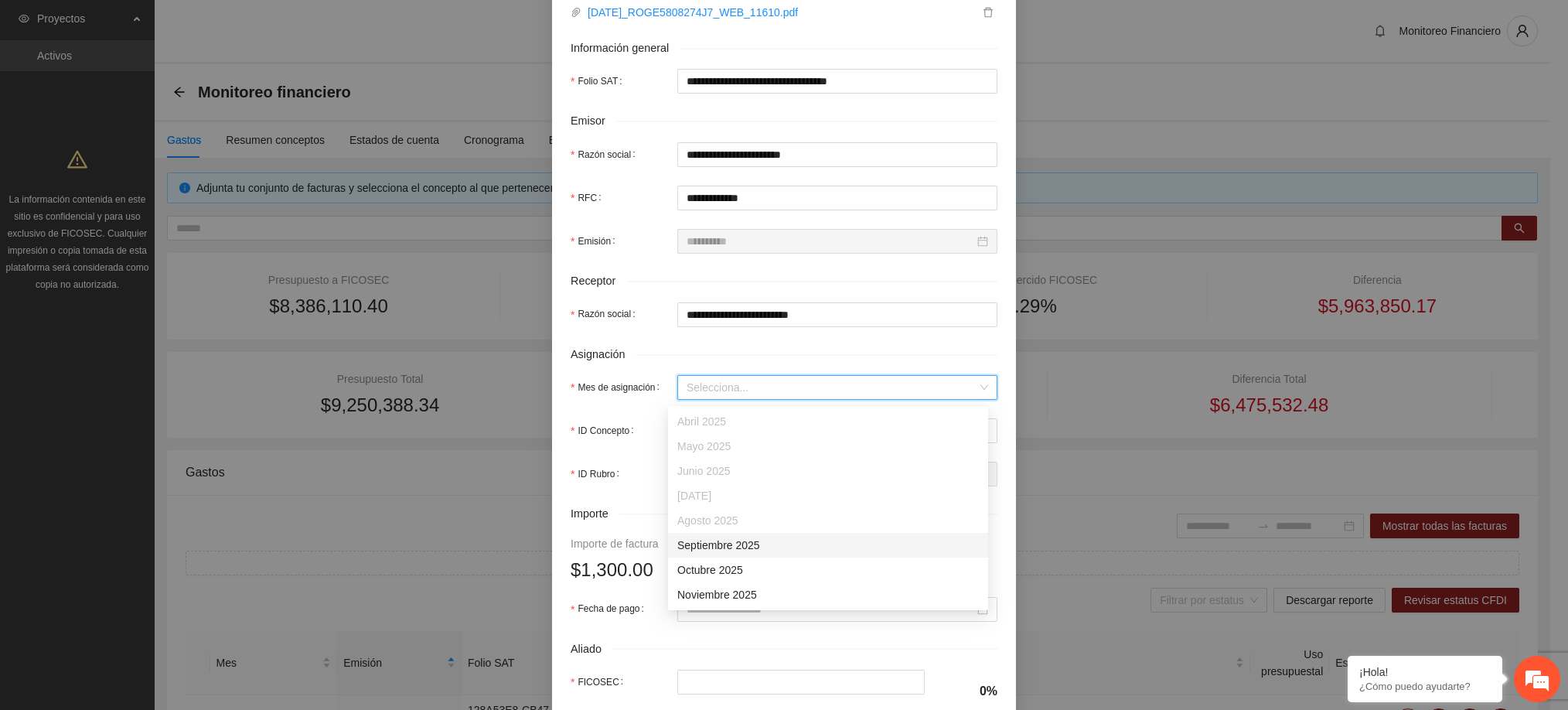
click at [733, 543] on div "Septiembre 2025" at bounding box center [828, 546] width 301 height 17
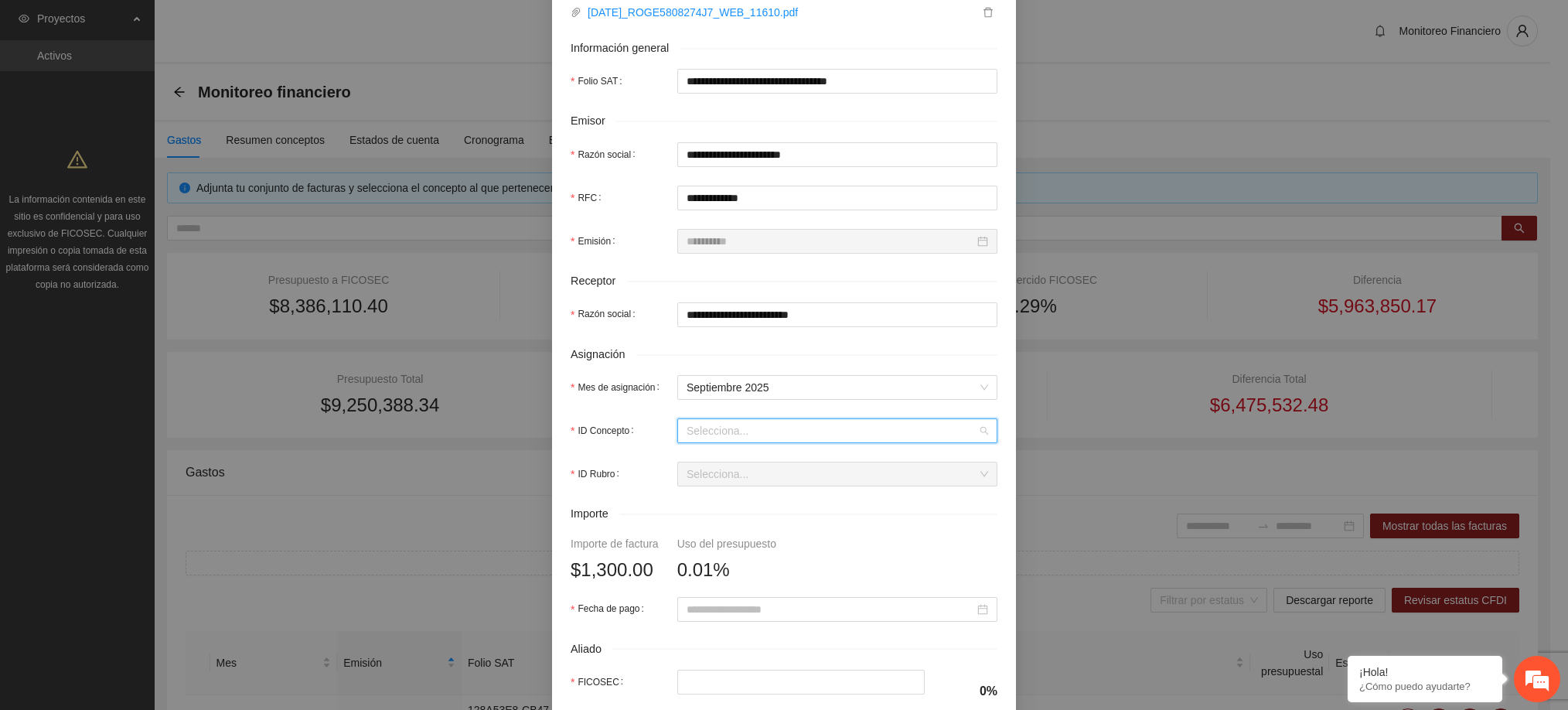
click at [715, 439] on input "ID Concepto" at bounding box center [832, 431] width 291 height 23
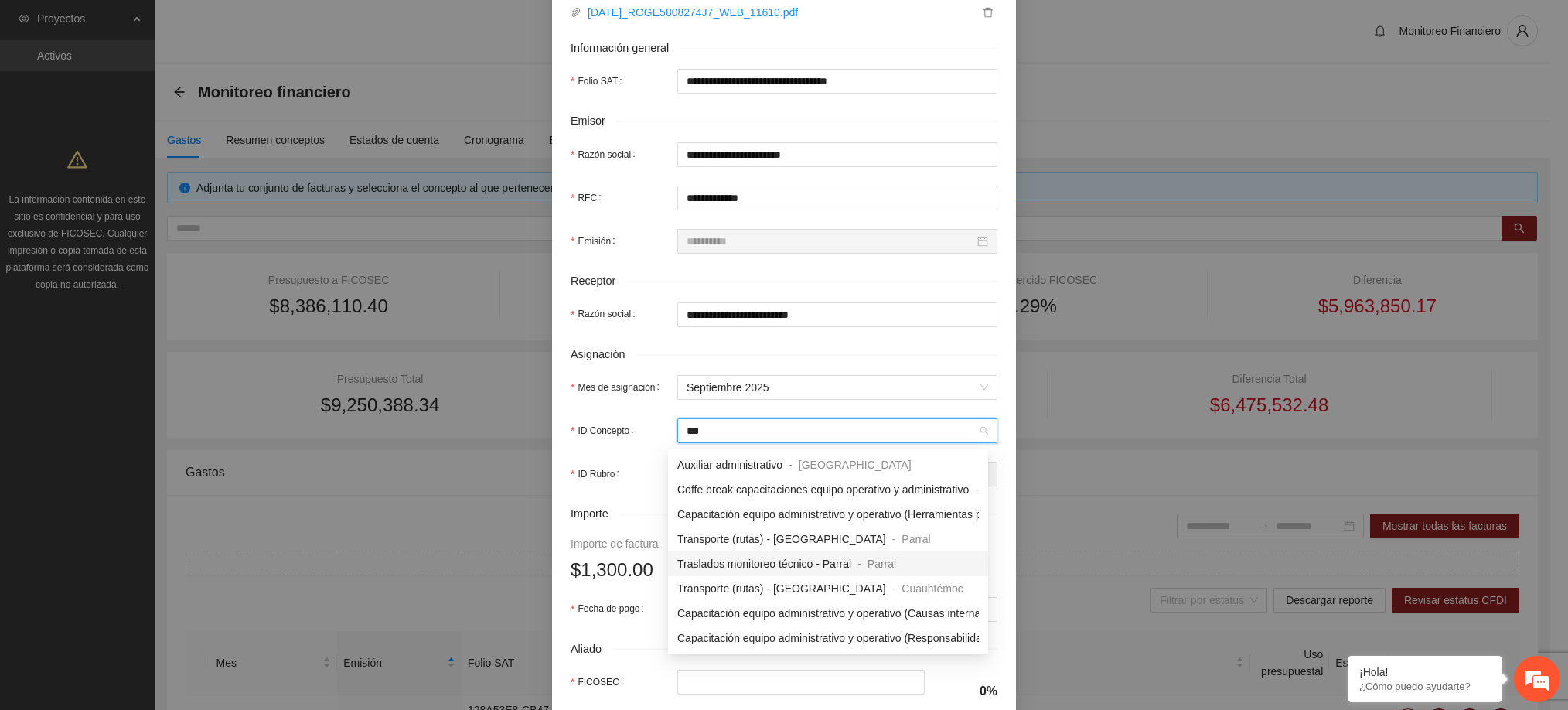
click at [763, 567] on span "Traslados monitoreo técnico - Parral" at bounding box center [763, 564] width 174 height 12
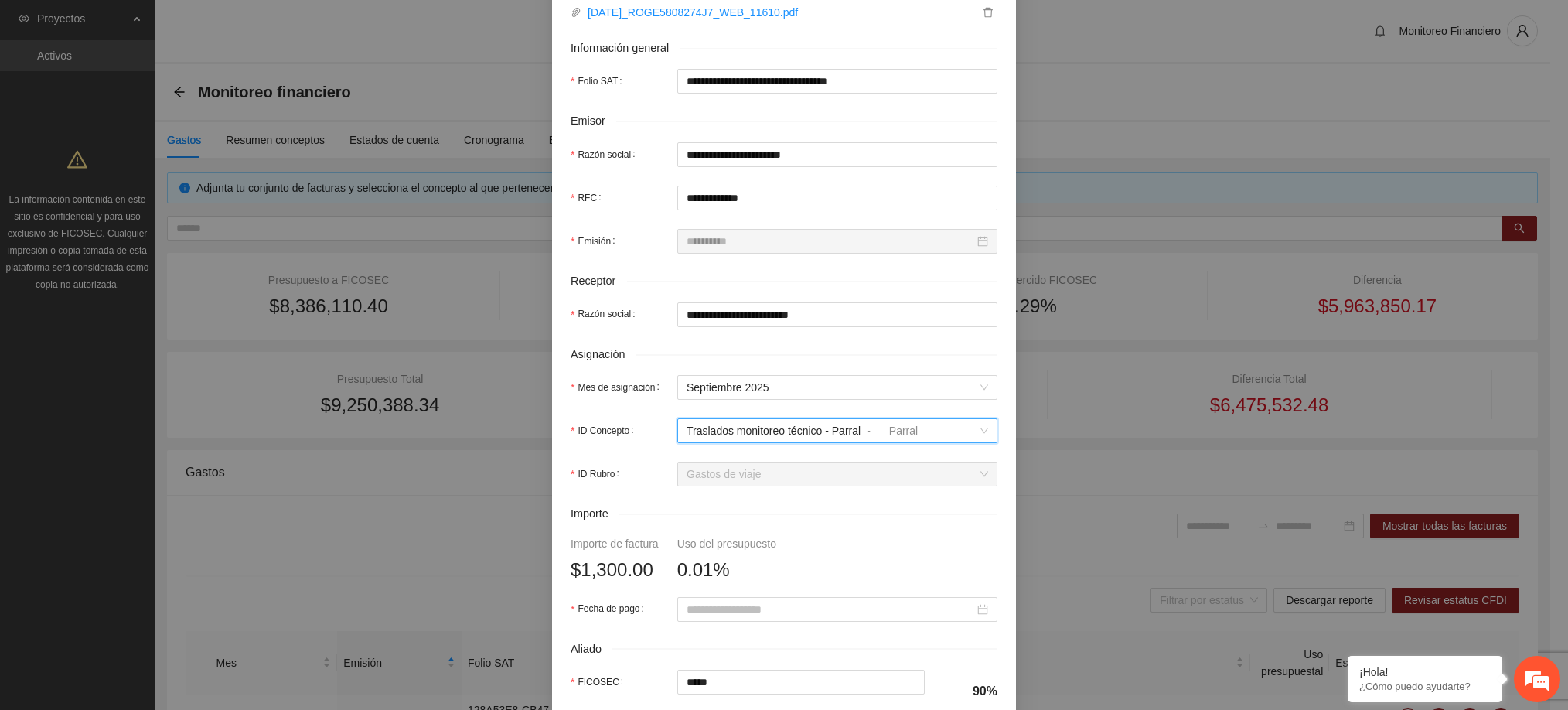
scroll to position [448, 0]
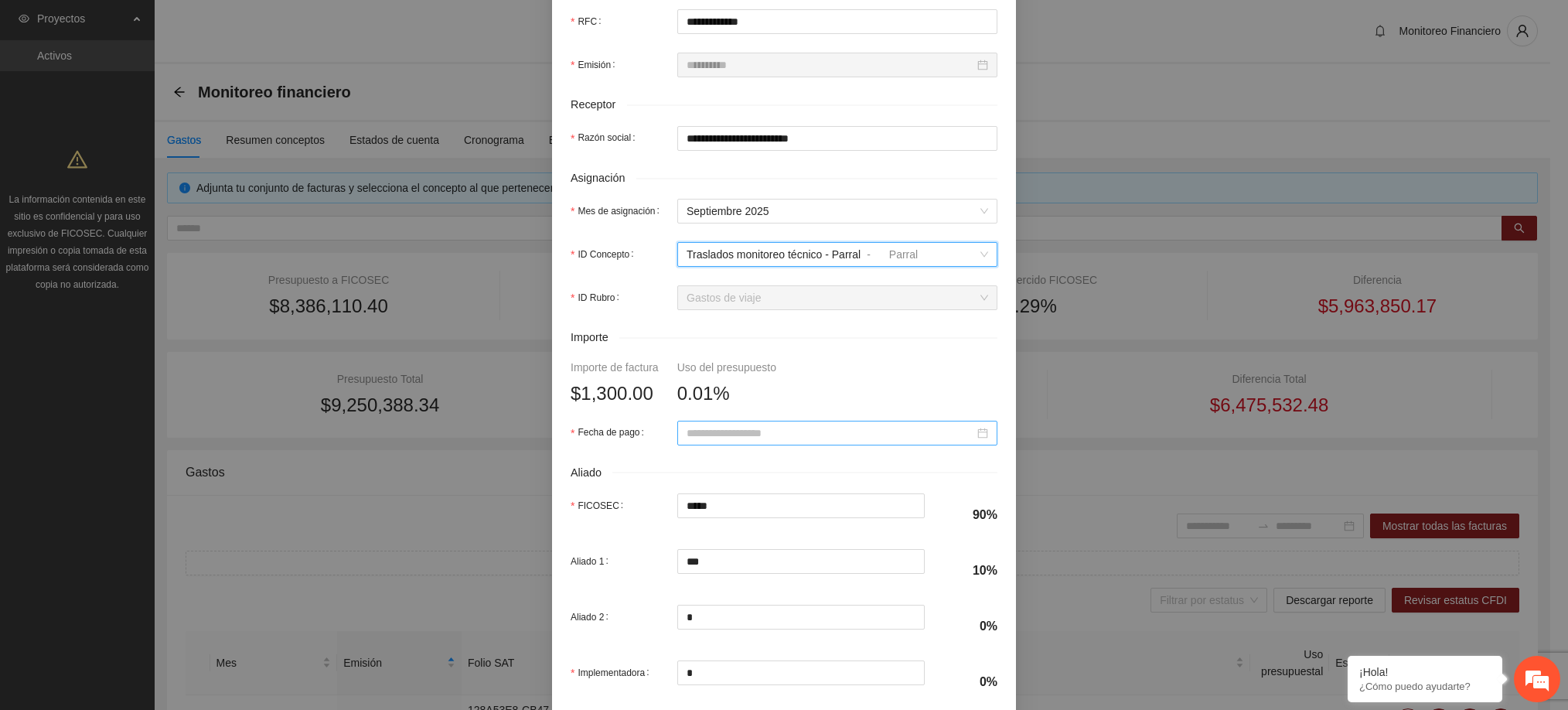
click at [757, 439] on input "Fecha de pago" at bounding box center [830, 433] width 288 height 17
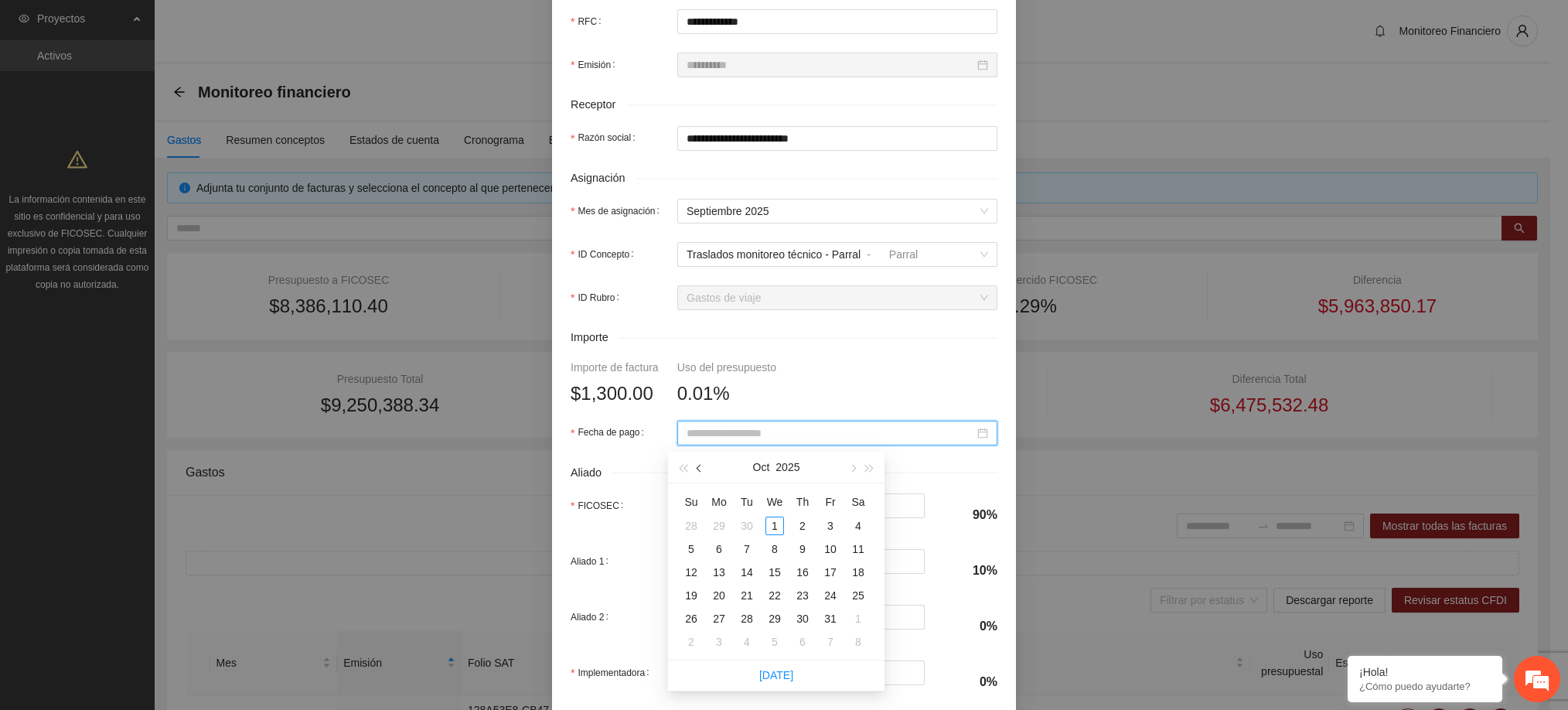
click at [700, 468] on span "button" at bounding box center [700, 468] width 8 height 8
click at [749, 600] on div "23" at bounding box center [747, 596] width 19 height 19
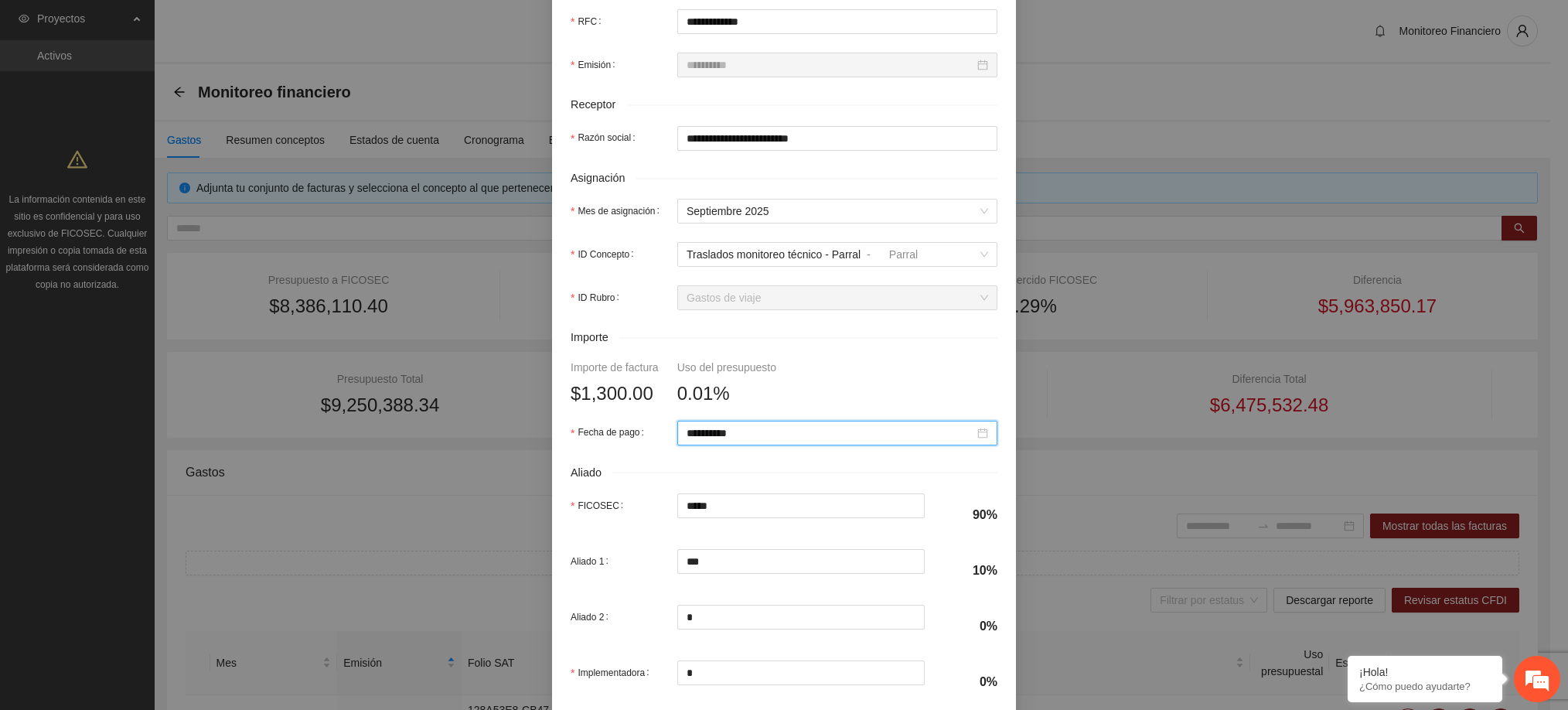
scroll to position [540, 0]
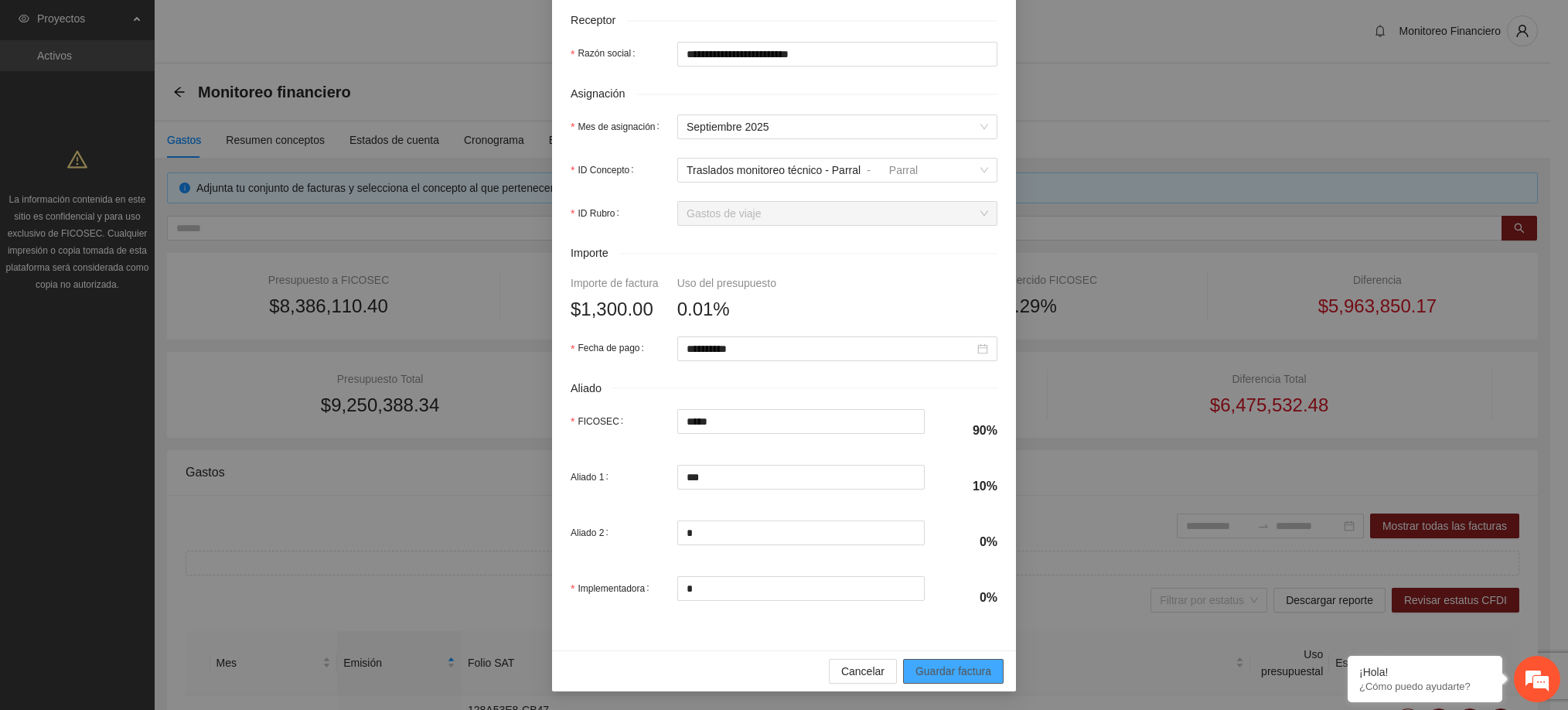
click at [945, 668] on span "Guardar factura" at bounding box center [953, 671] width 76 height 17
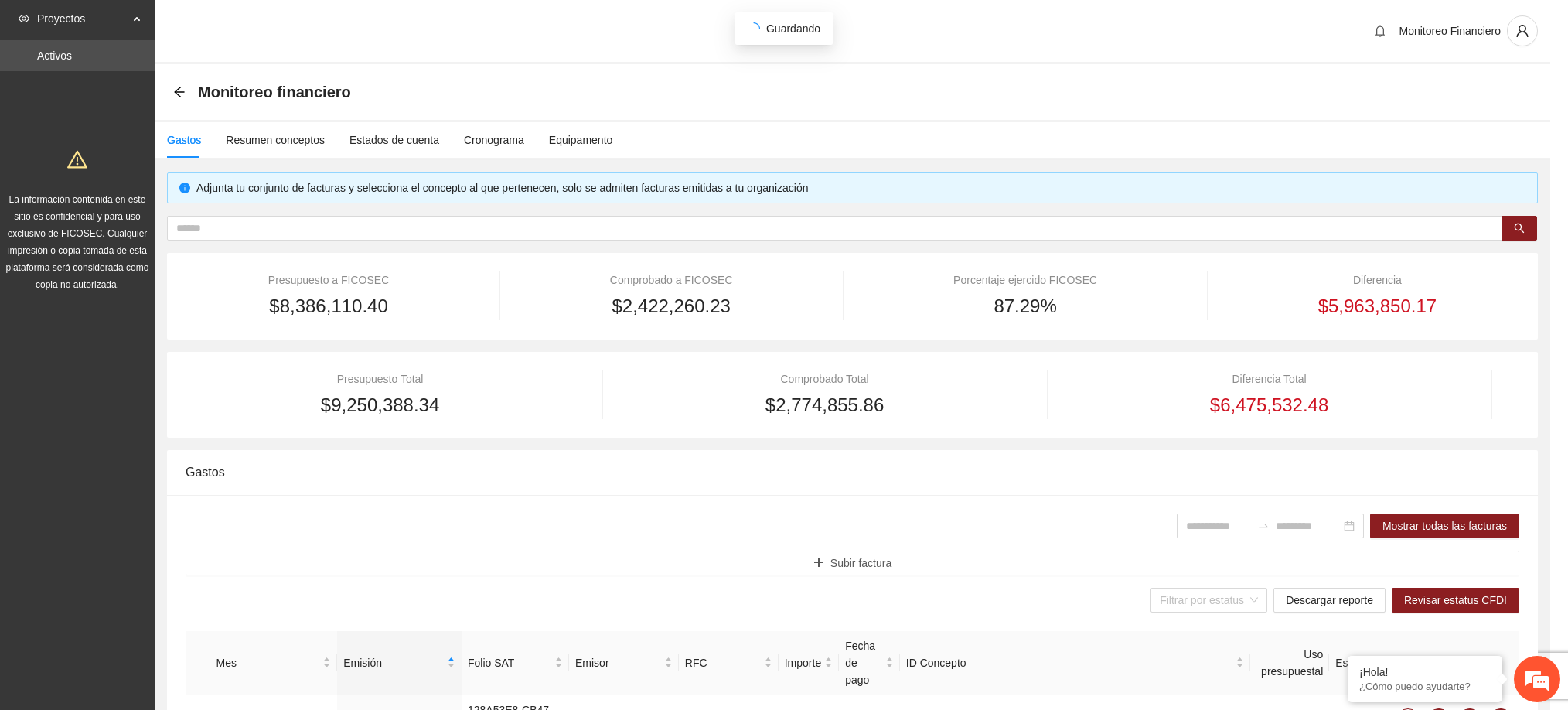
scroll to position [0, 0]
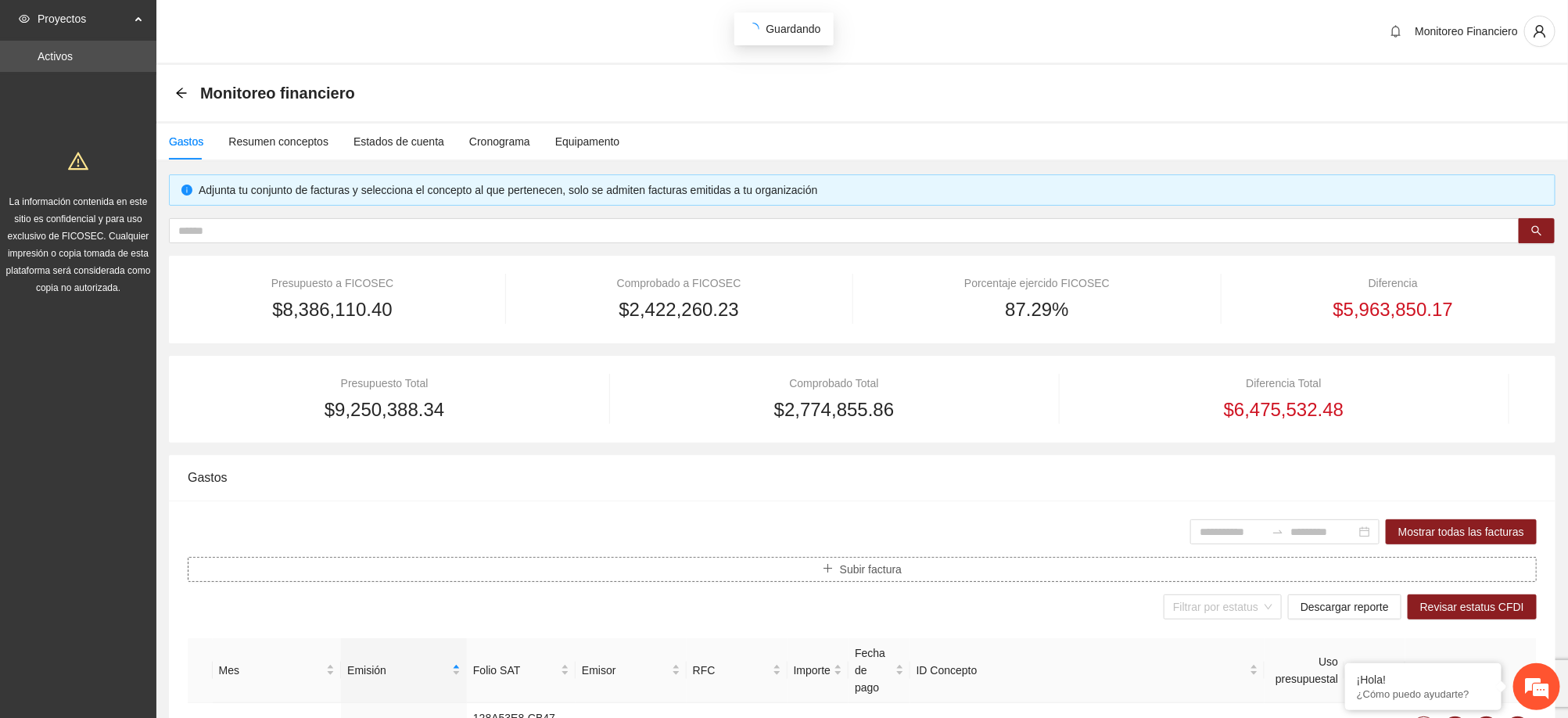
click at [913, 566] on button "Subir factura" at bounding box center [862, 569] width 1349 height 25
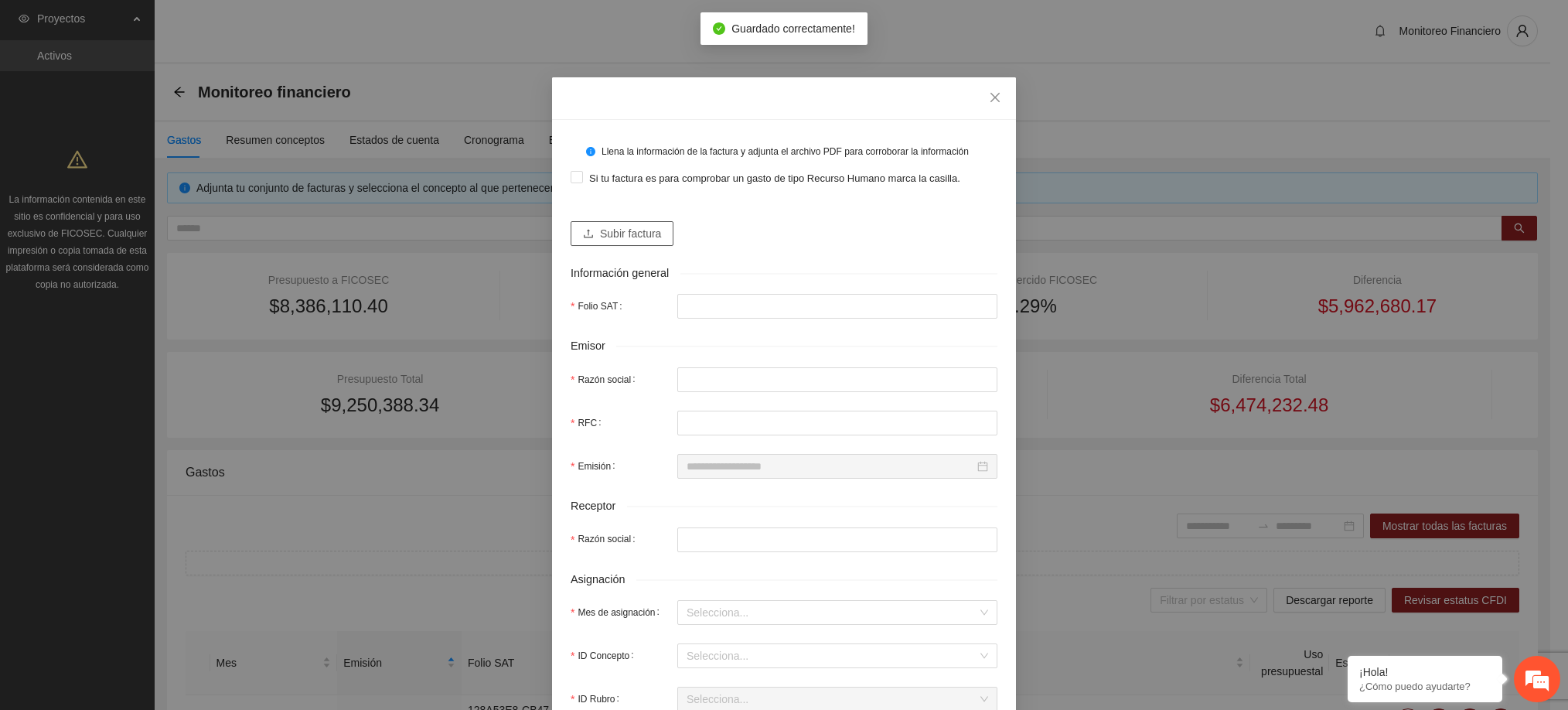
click at [641, 237] on span "Subir factura" at bounding box center [630, 234] width 61 height 17
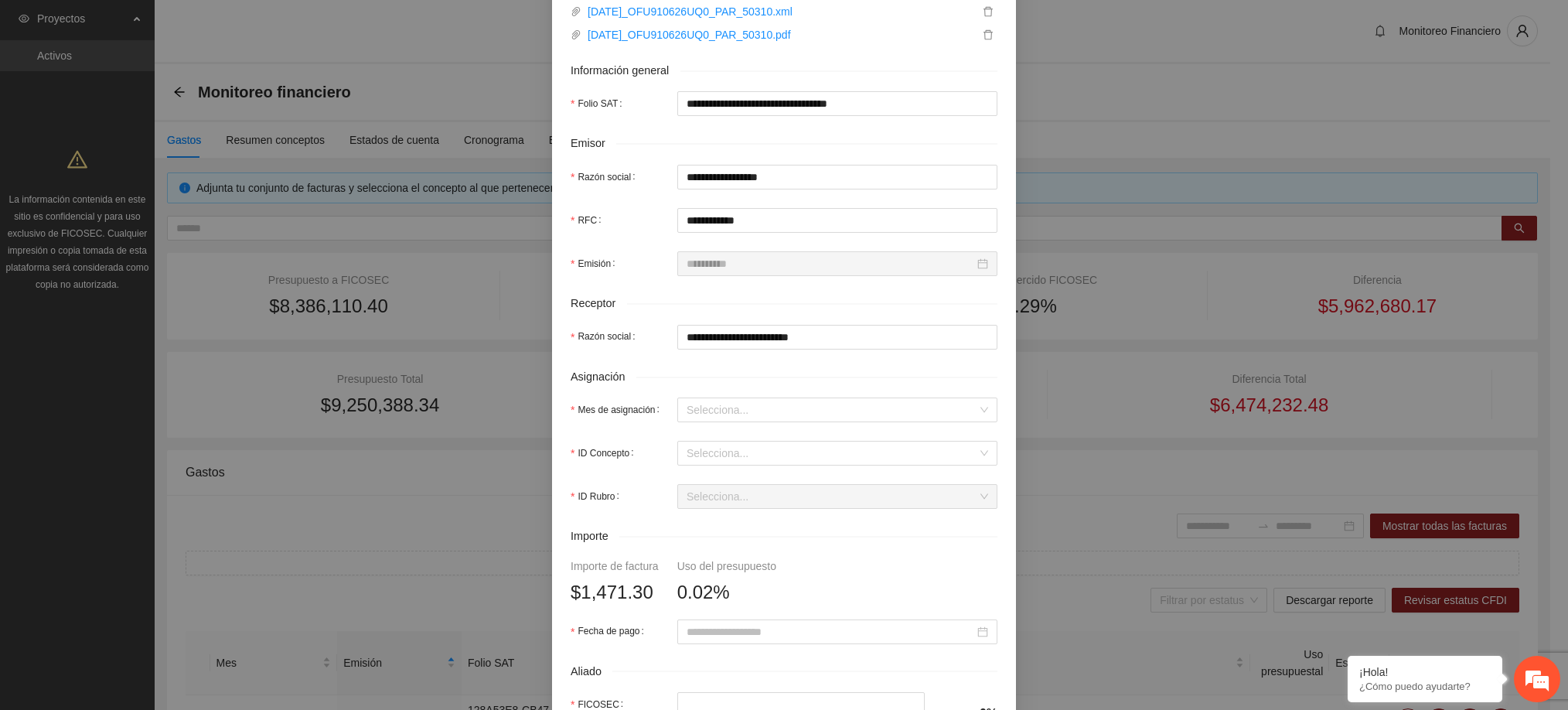
scroll to position [251, 0]
click at [742, 416] on input "Mes de asignación" at bounding box center [832, 408] width 291 height 23
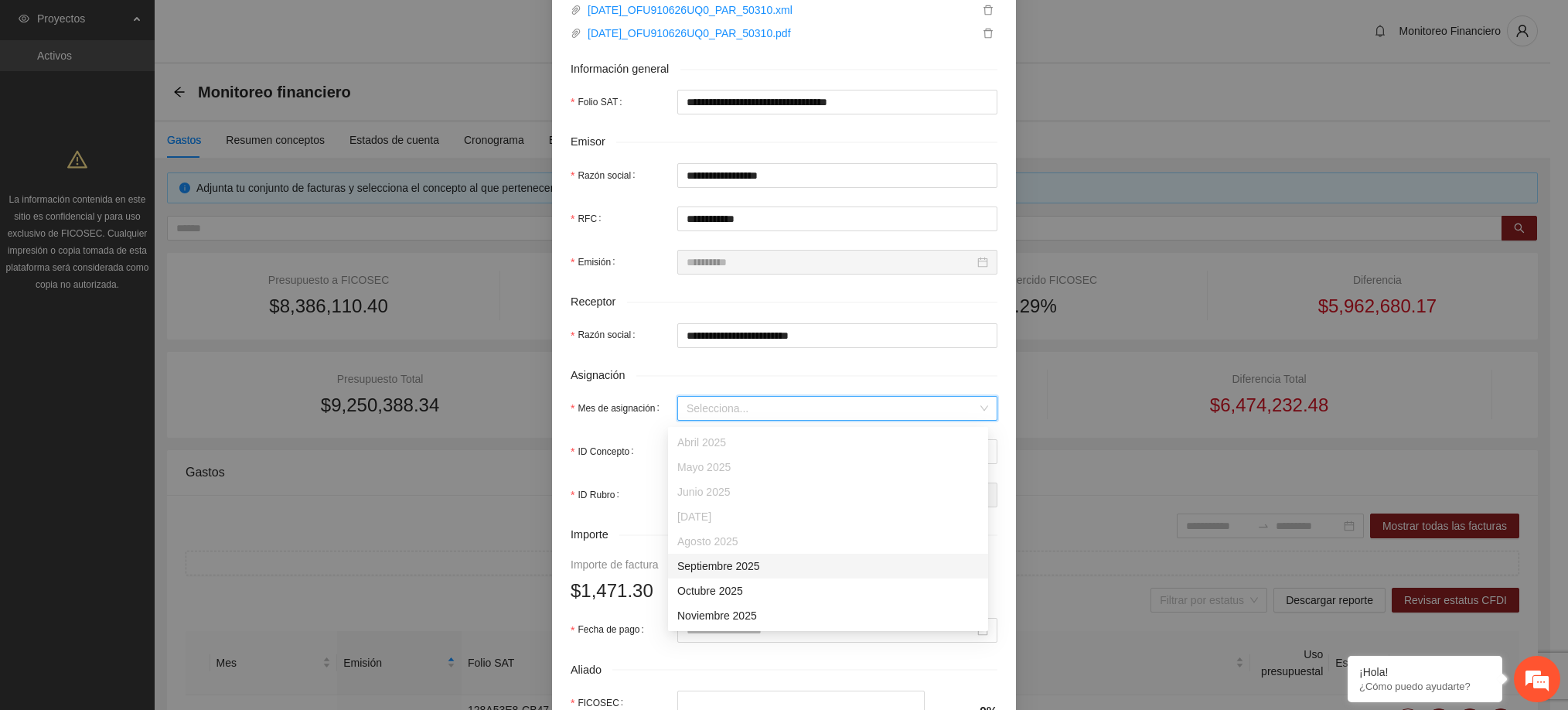
click at [742, 573] on div "Septiembre 2025" at bounding box center [828, 566] width 301 height 17
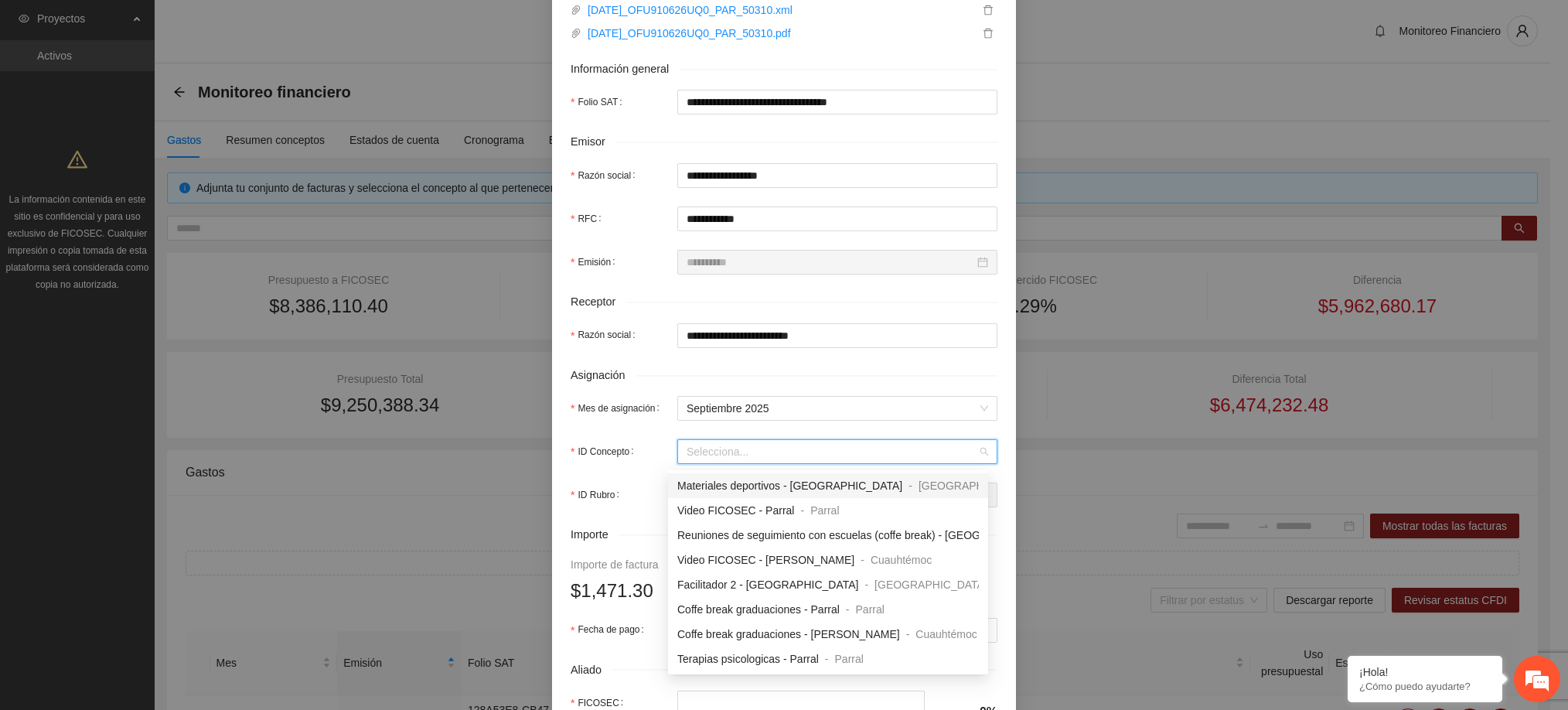
click at [712, 453] on input "ID Concepto" at bounding box center [832, 451] width 291 height 23
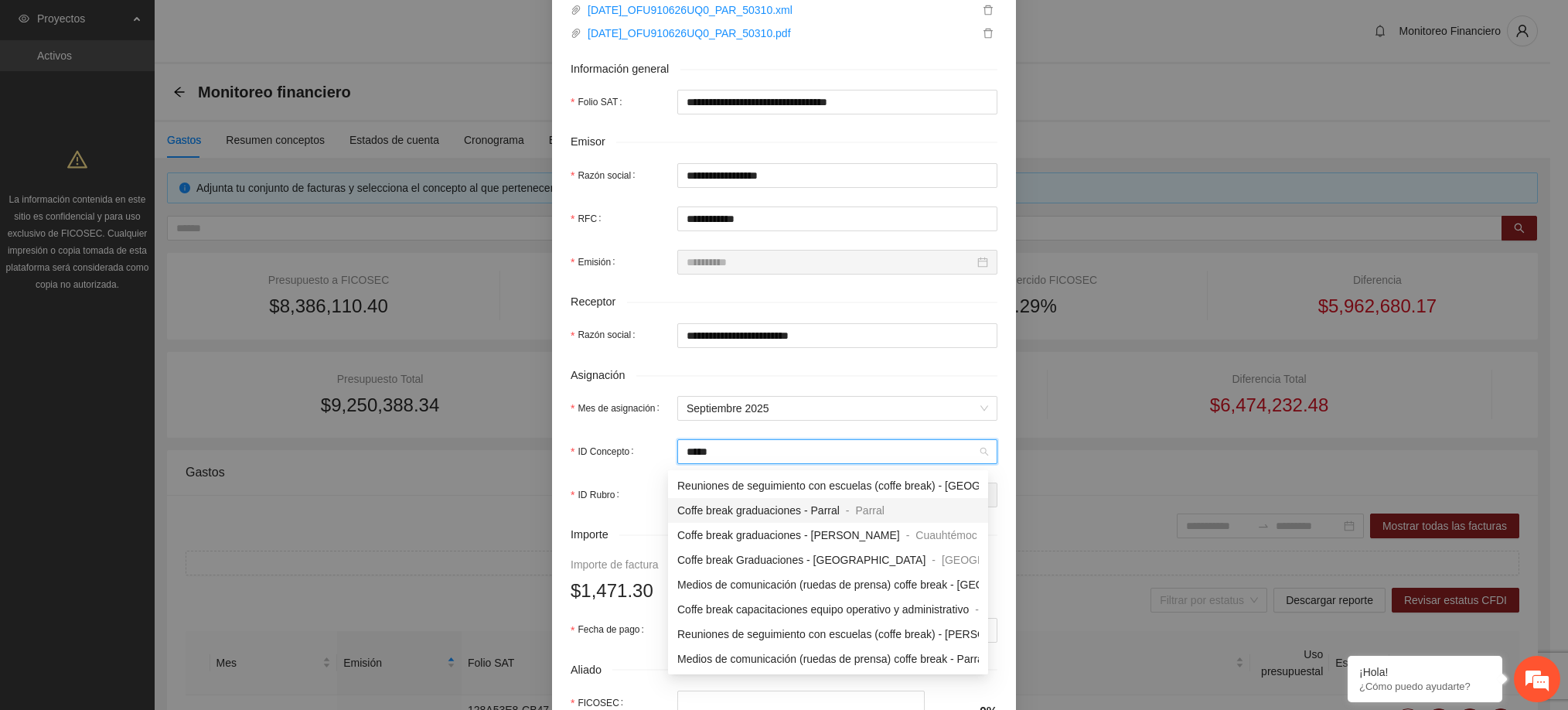
drag, startPoint x: 734, startPoint y: 509, endPoint x: 746, endPoint y: 522, distance: 17.7
click at [743, 520] on div "Reuniones de seguimiento con escuelas (coffe break) - [GEOGRAPHIC_DATA] - [GEOG…" at bounding box center [828, 597] width 320 height 248
click at [745, 513] on span "Coffe break graduaciones - Parral" at bounding box center [758, 510] width 163 height 12
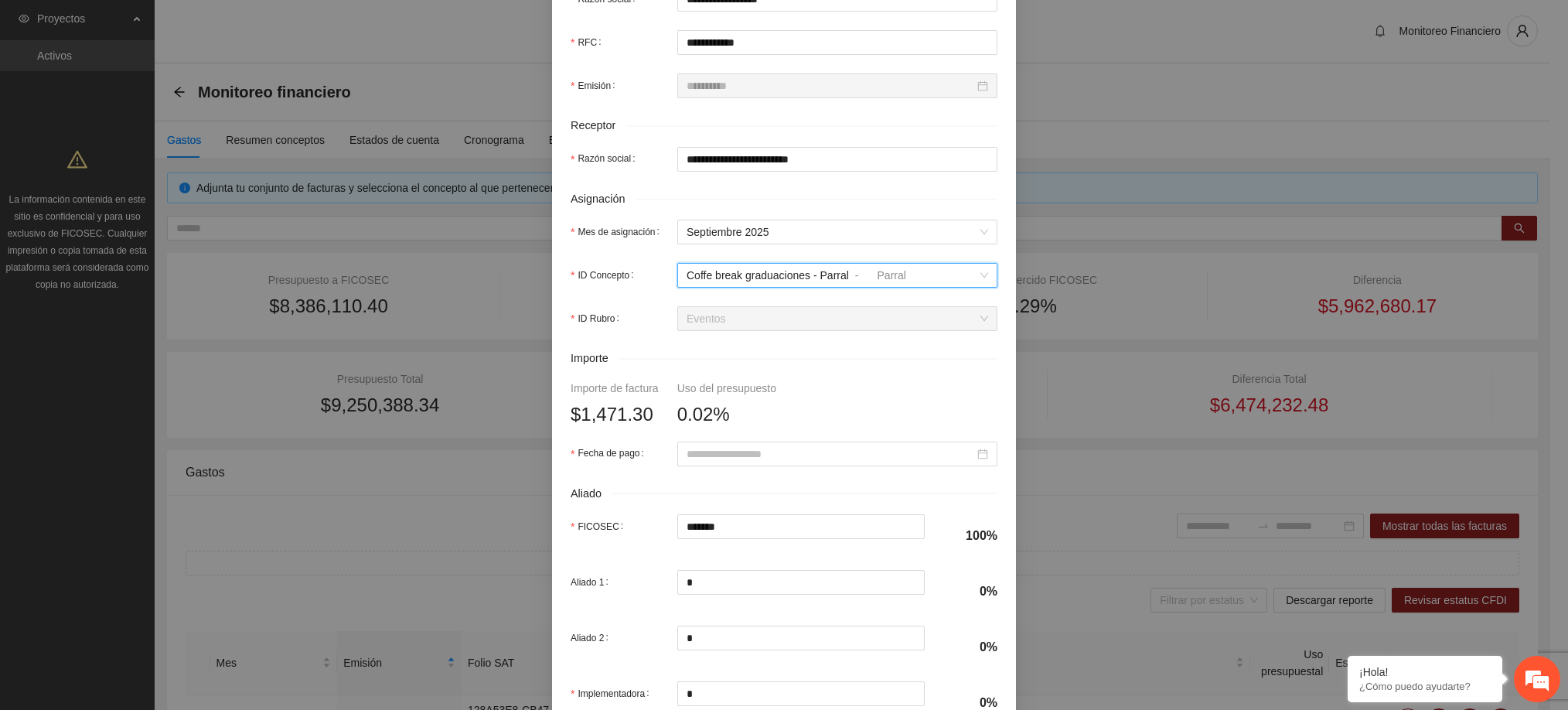
scroll to position [427, 0]
click at [734, 462] on input "Fecha de pago" at bounding box center [830, 453] width 288 height 17
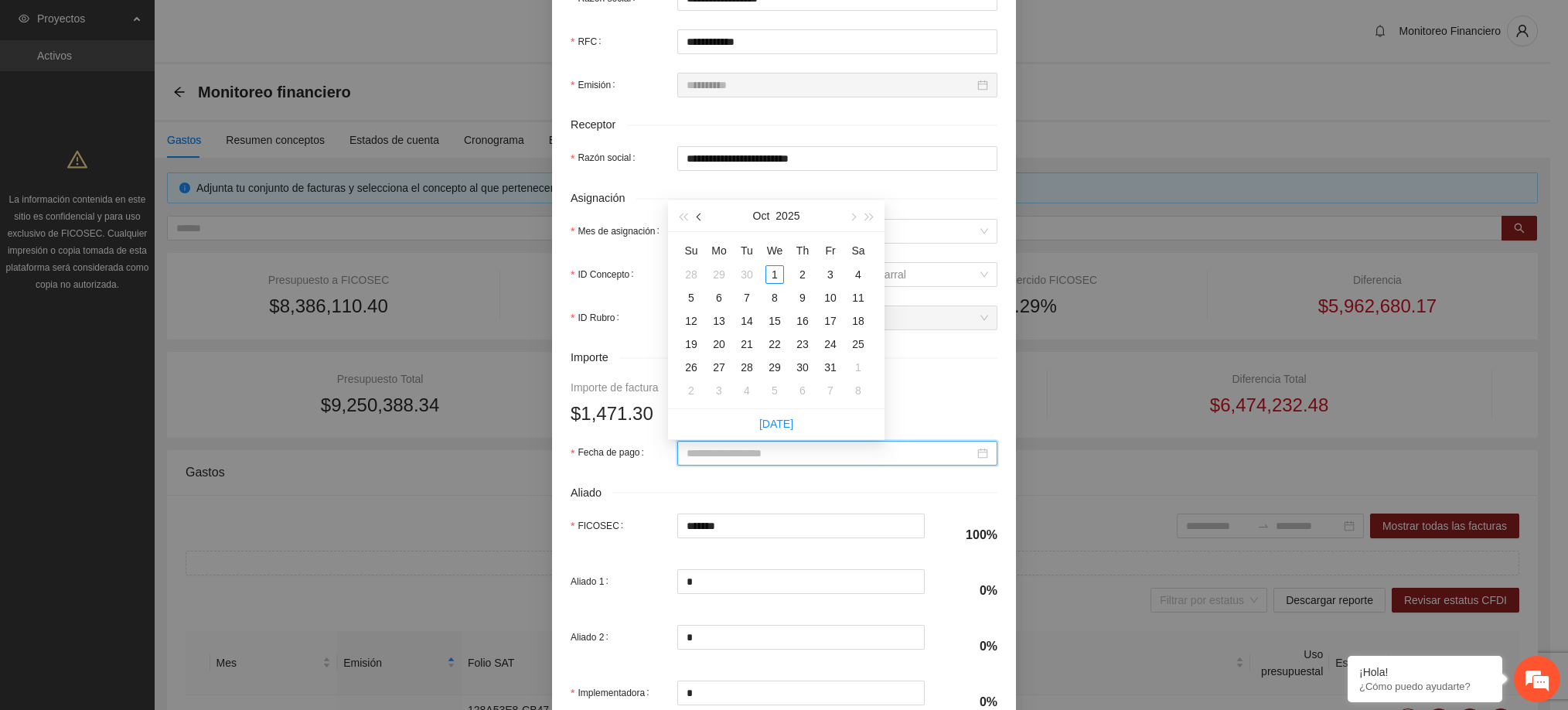
click at [705, 212] on button "button" at bounding box center [699, 216] width 17 height 31
click at [773, 344] on div "24" at bounding box center [775, 344] width 19 height 19
click at [690, 462] on input "**********" at bounding box center [830, 453] width 288 height 17
click at [743, 339] on div "23" at bounding box center [747, 344] width 19 height 19
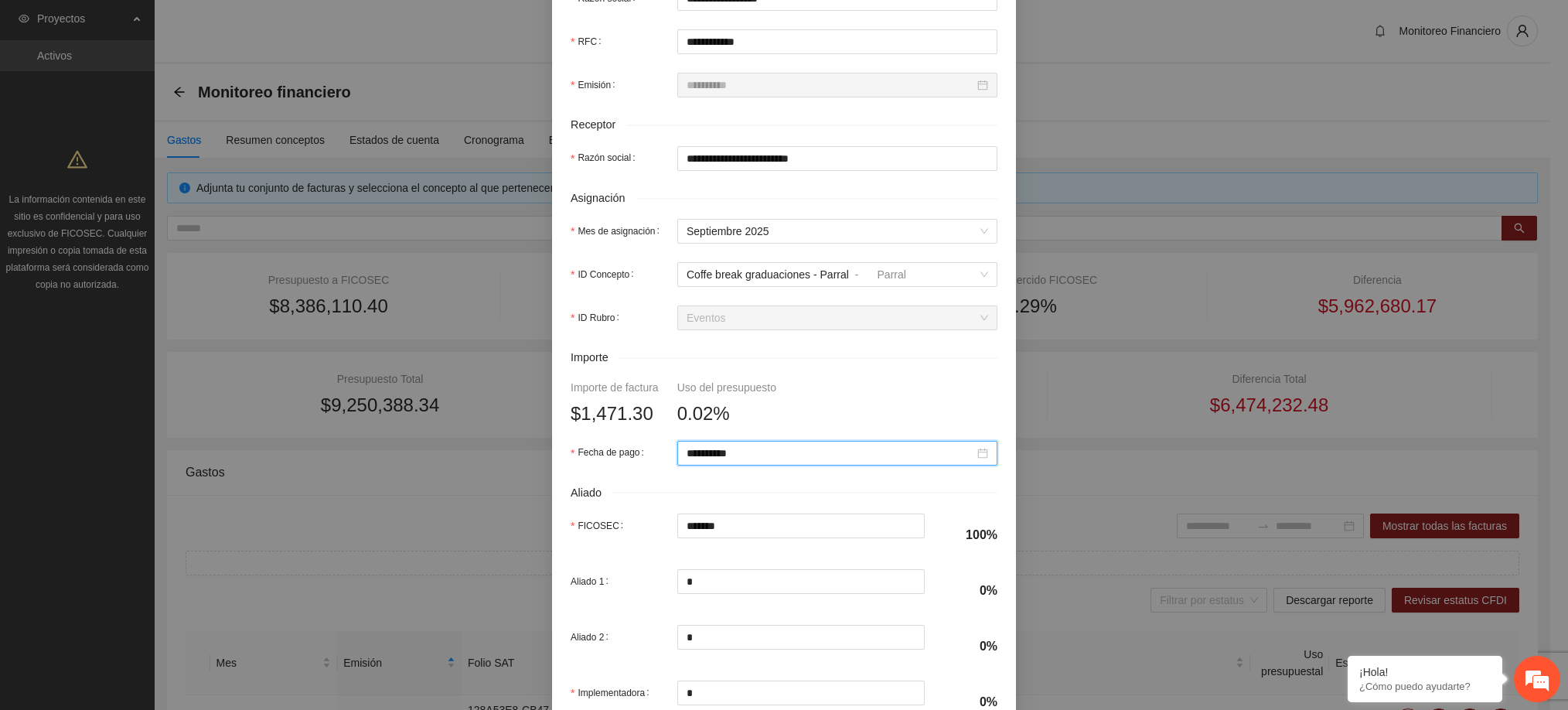
scroll to position [540, 0]
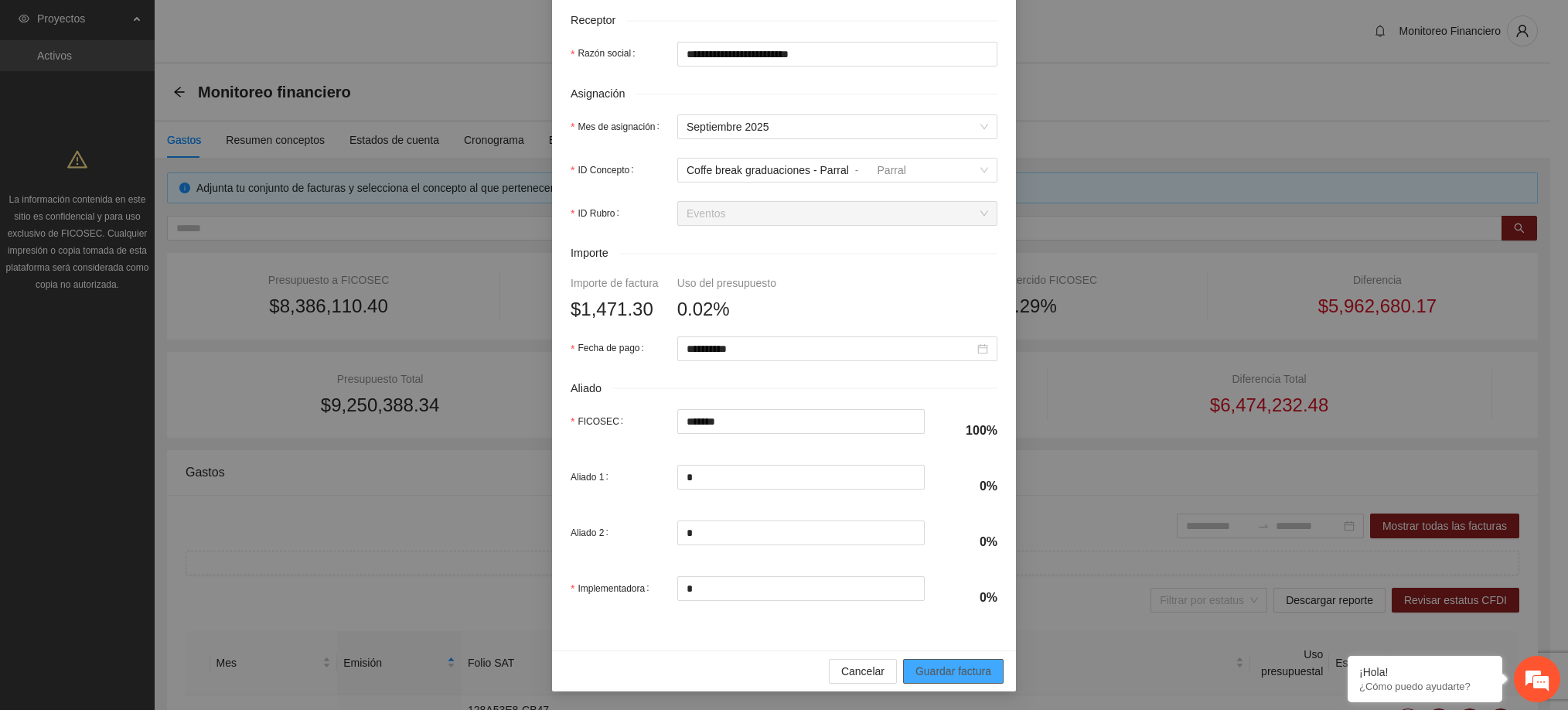
click at [935, 663] on span "Guardar factura" at bounding box center [953, 671] width 76 height 17
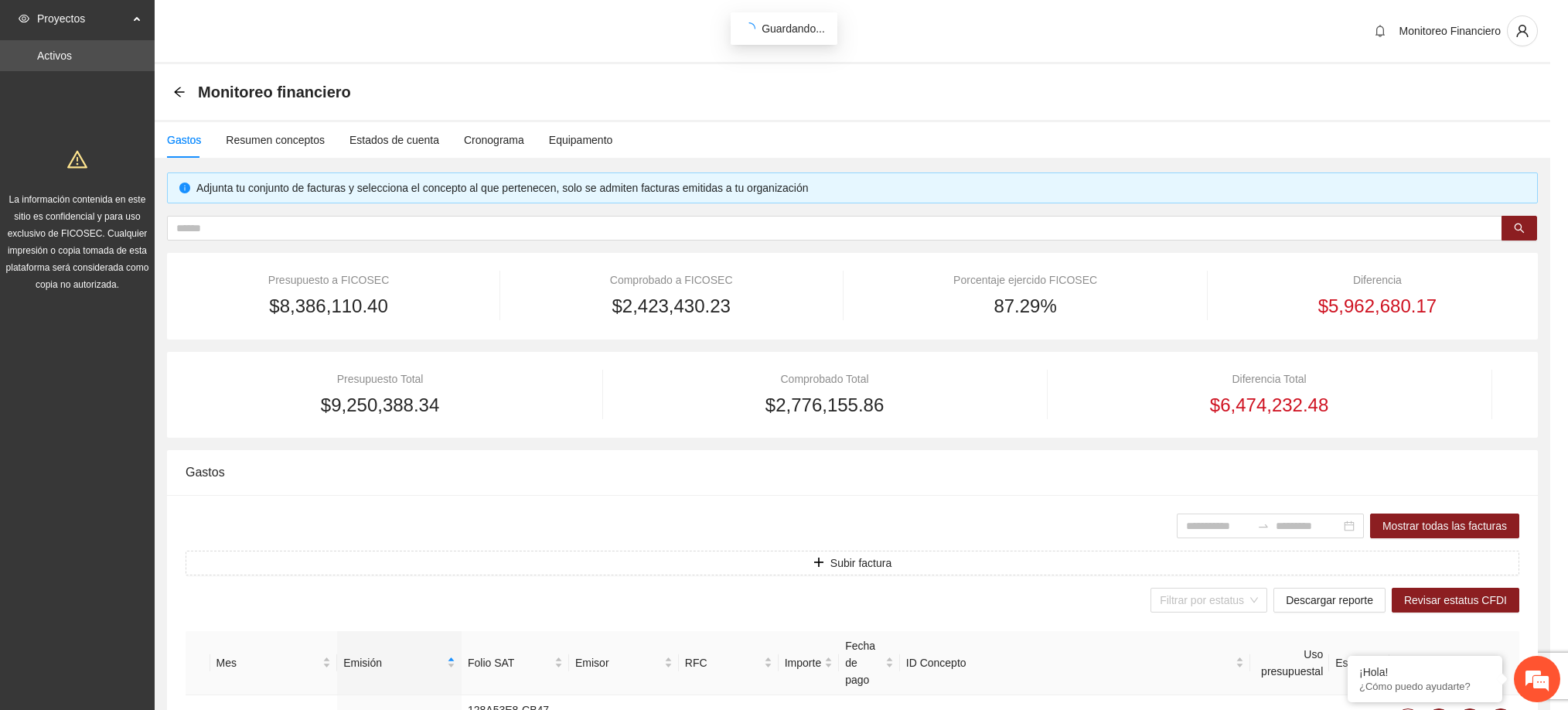
scroll to position [416, 0]
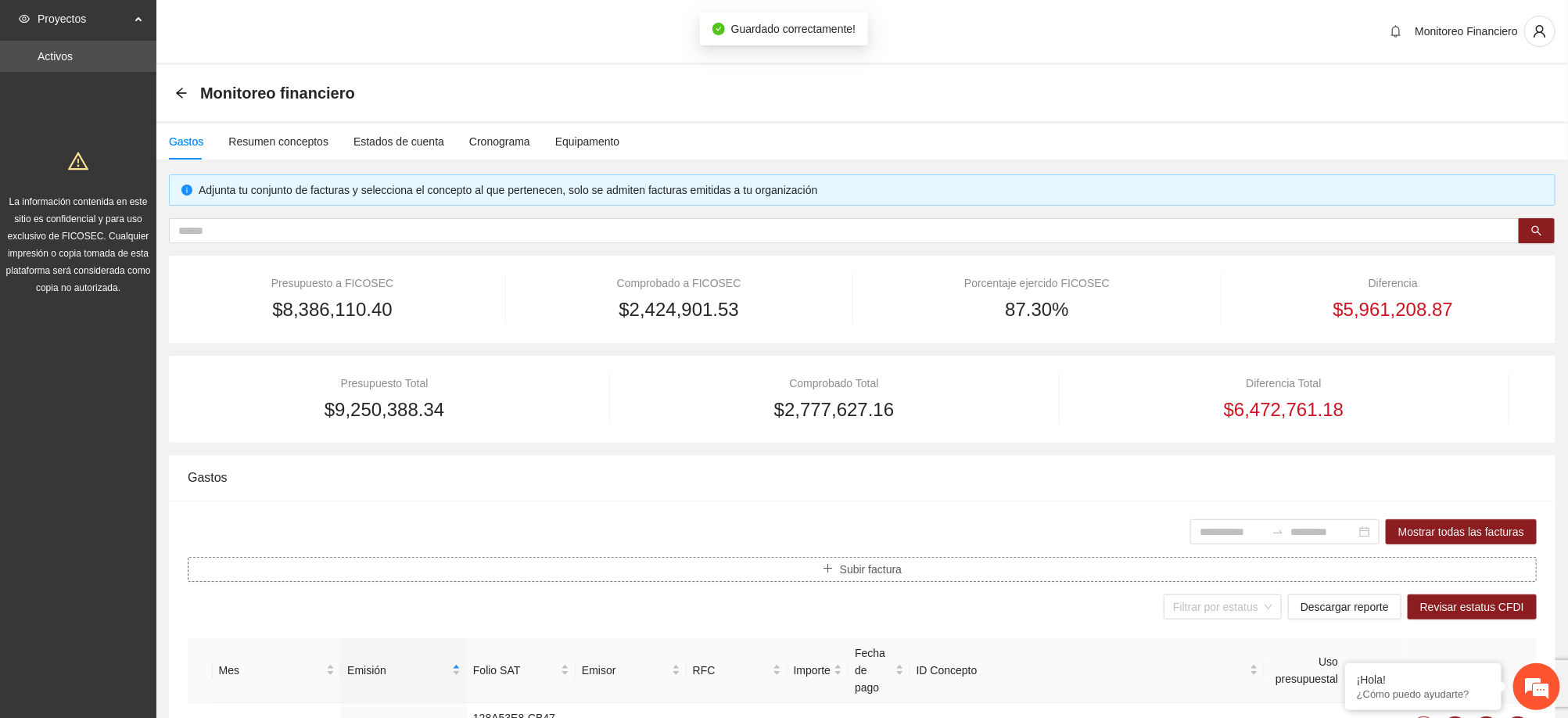
click at [899, 571] on span "Subir factura" at bounding box center [870, 570] width 61 height 17
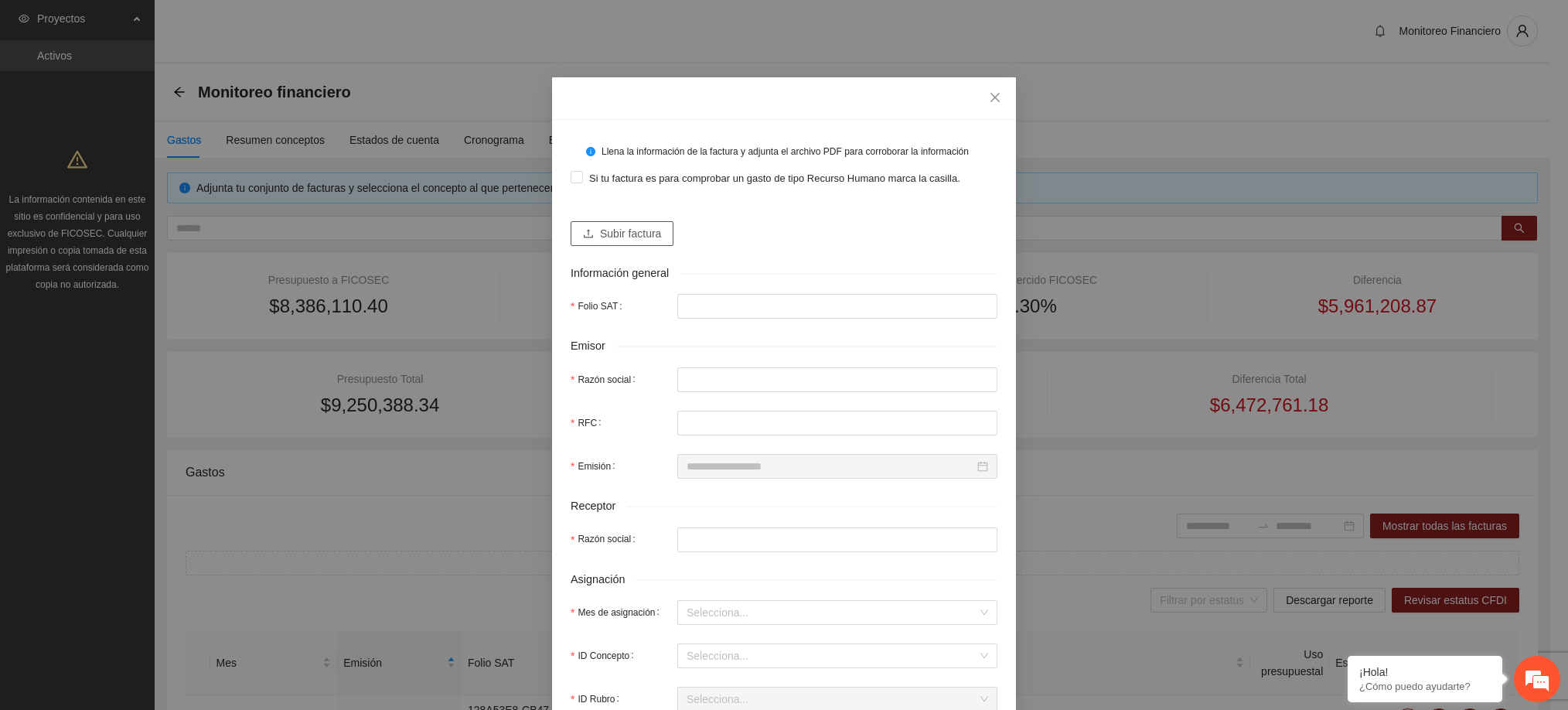
click at [643, 228] on span "Subir factura" at bounding box center [630, 234] width 61 height 17
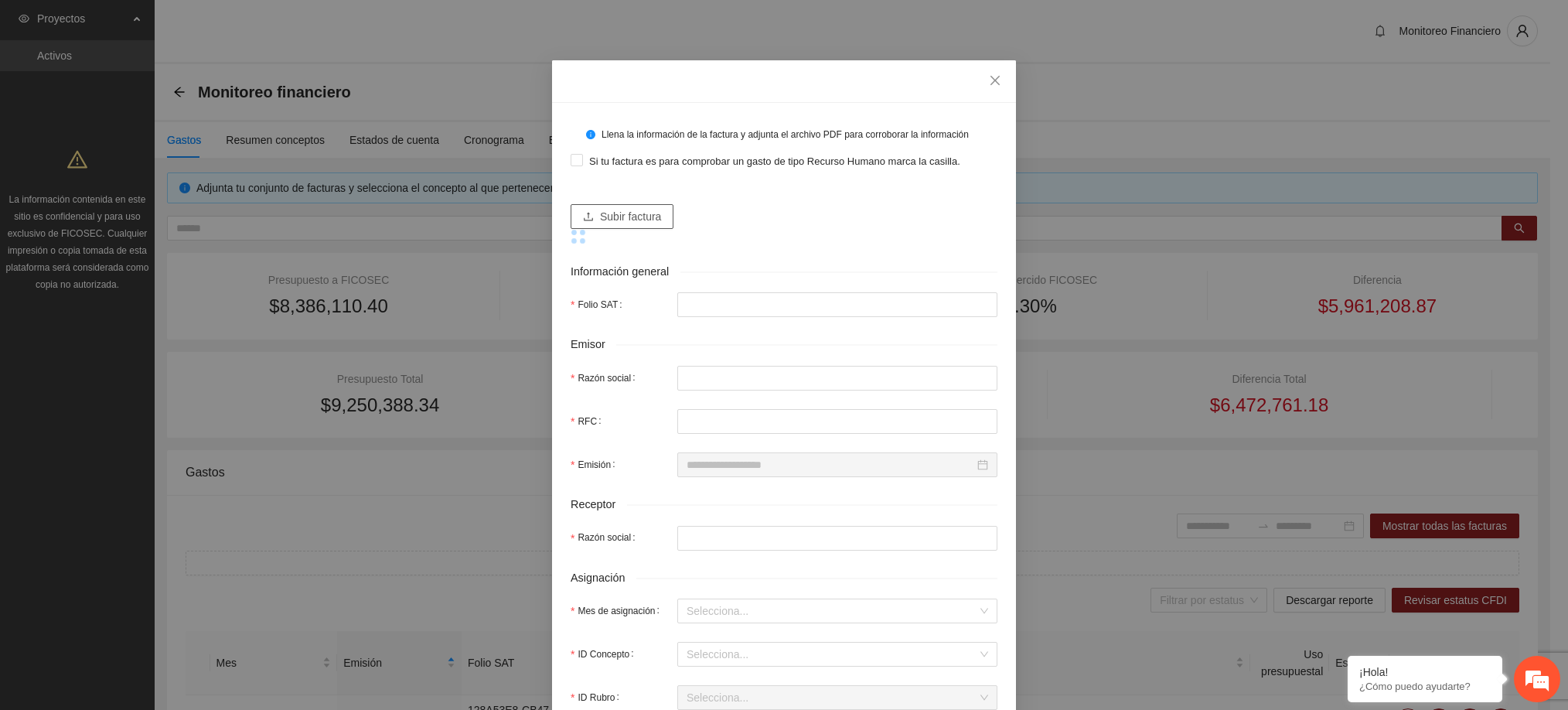
scroll to position [19, 0]
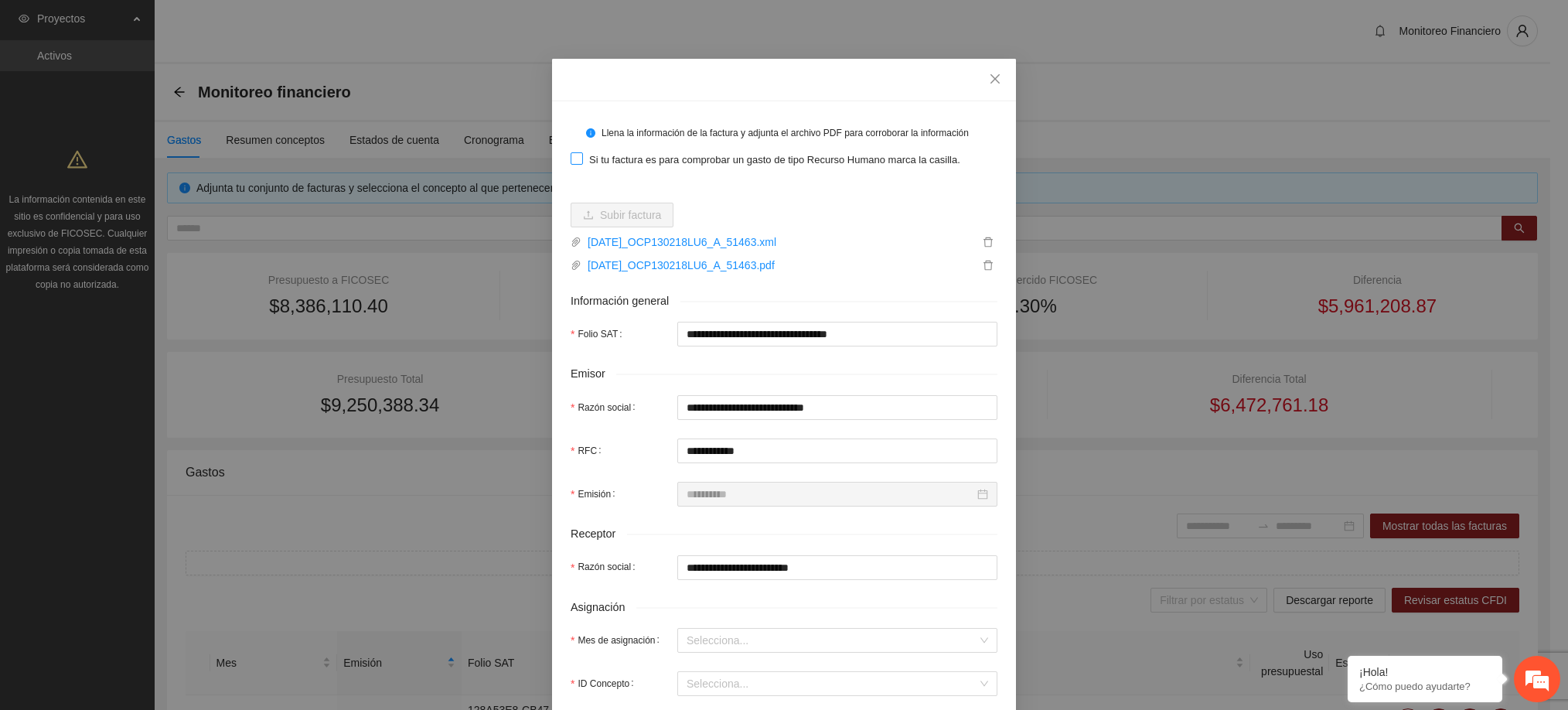
click at [682, 154] on span "Si tu factura es para comprobar un gasto de tipo Recurso Humano marca la casill…" at bounding box center [775, 160] width 383 height 15
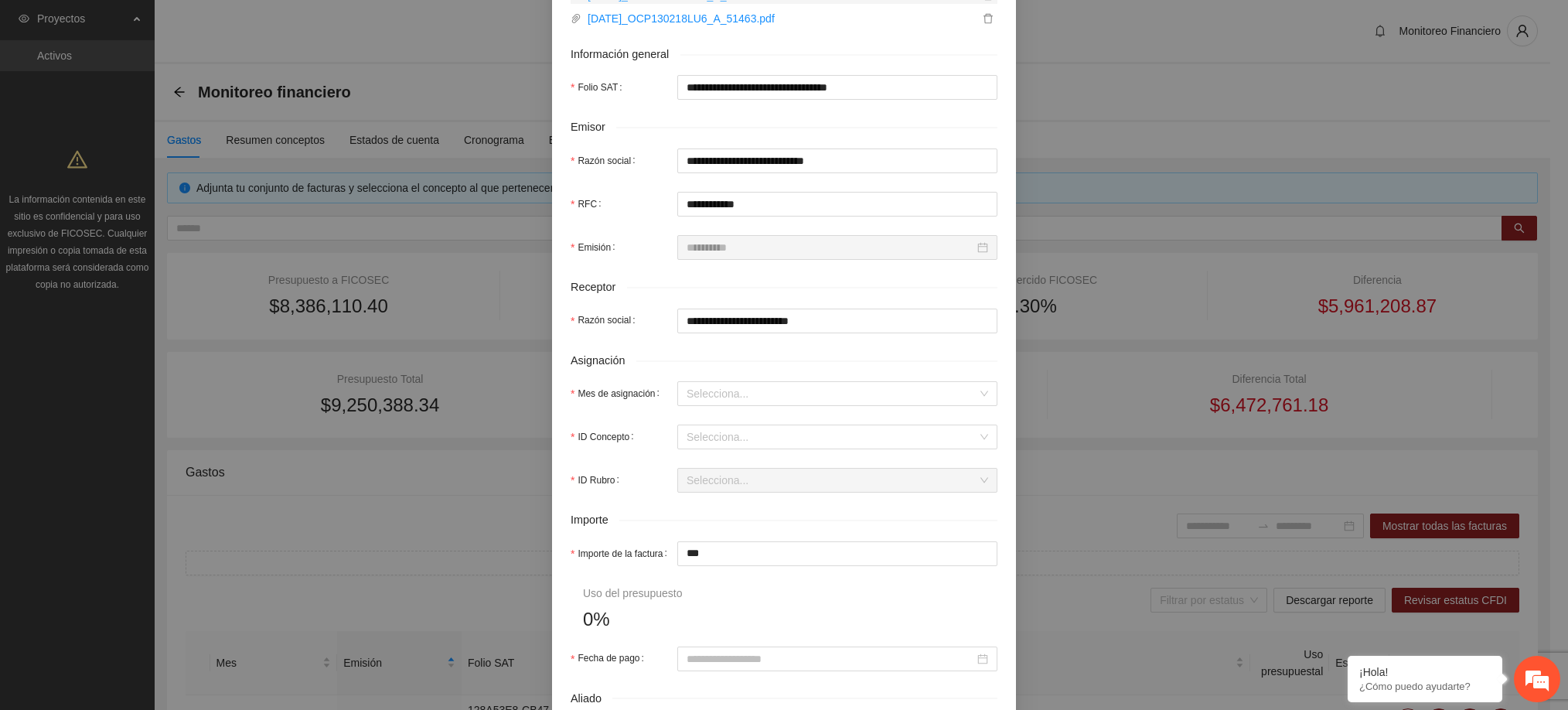
scroll to position [267, 0]
click at [752, 391] on input "Mes de asignación" at bounding box center [832, 391] width 291 height 23
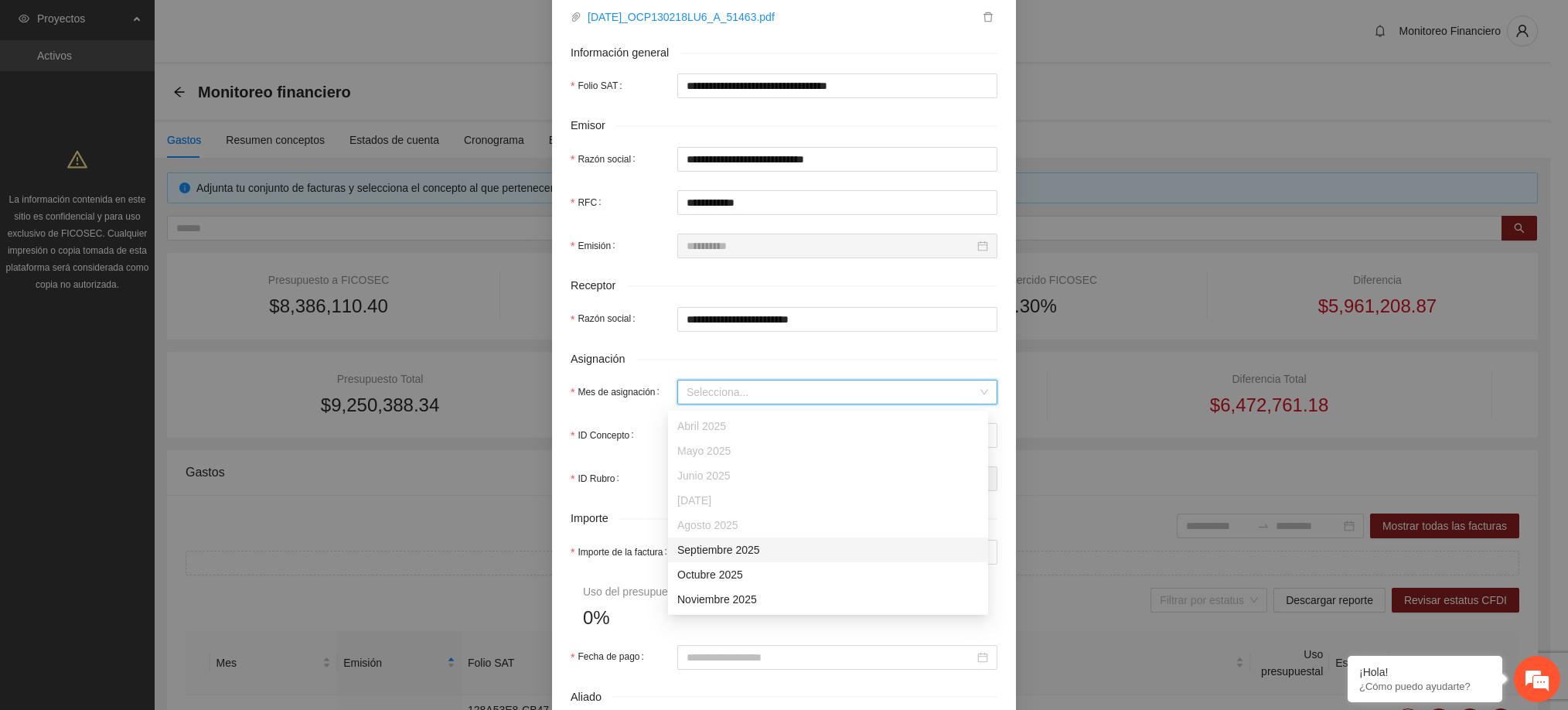
click at [739, 547] on div "Septiembre 2025" at bounding box center [828, 550] width 301 height 17
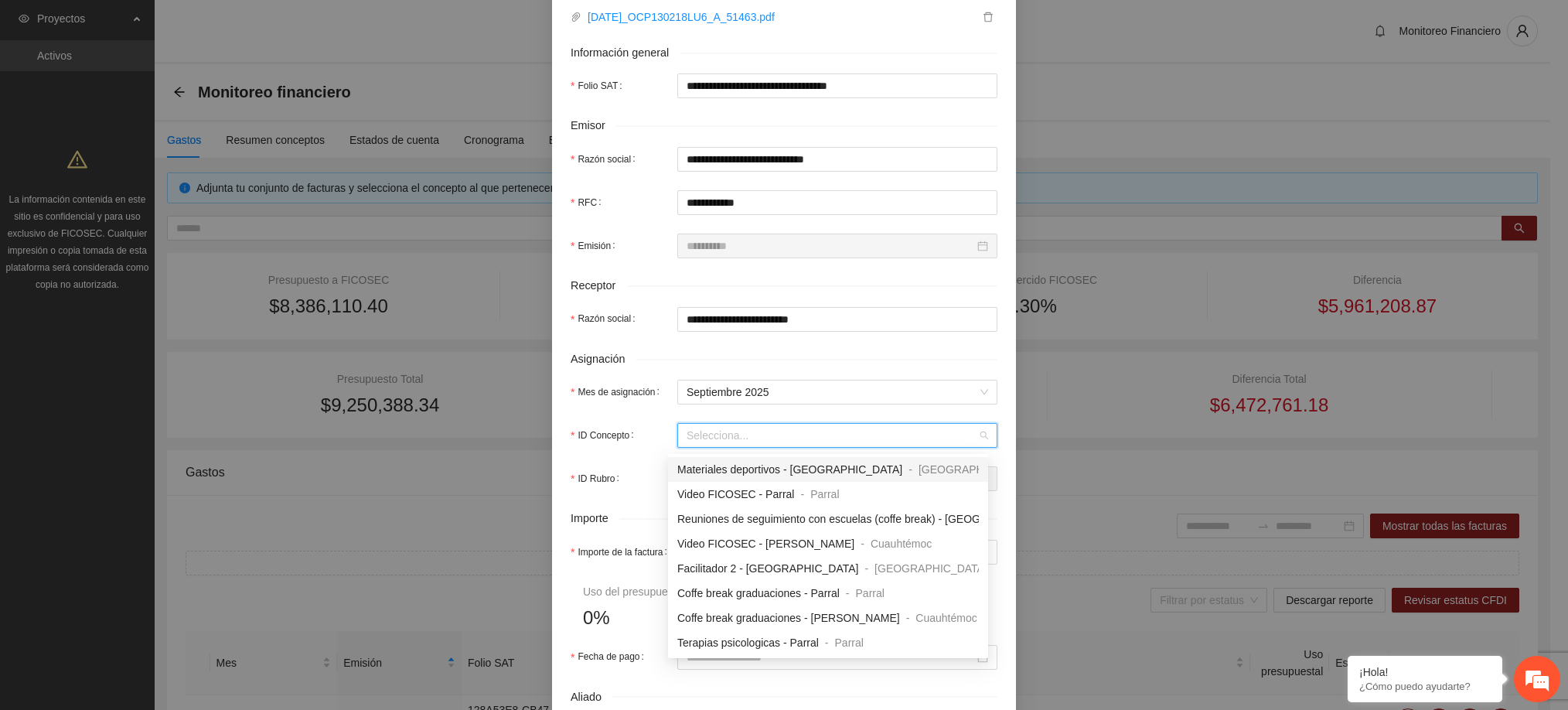
click at [720, 435] on input "ID Concepto" at bounding box center [832, 435] width 291 height 23
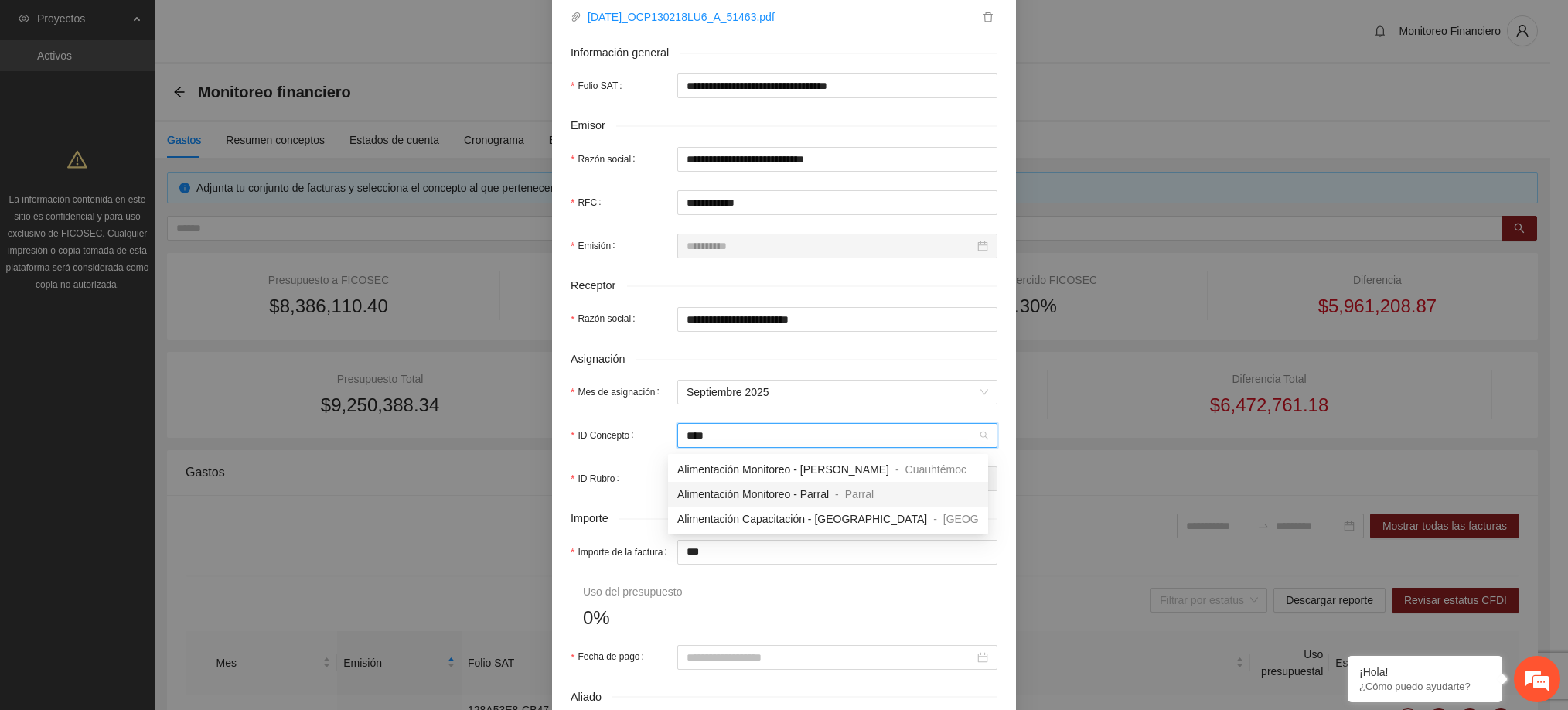
click at [756, 495] on span "Alimentación Monitoreo - Parral" at bounding box center [752, 494] width 151 height 12
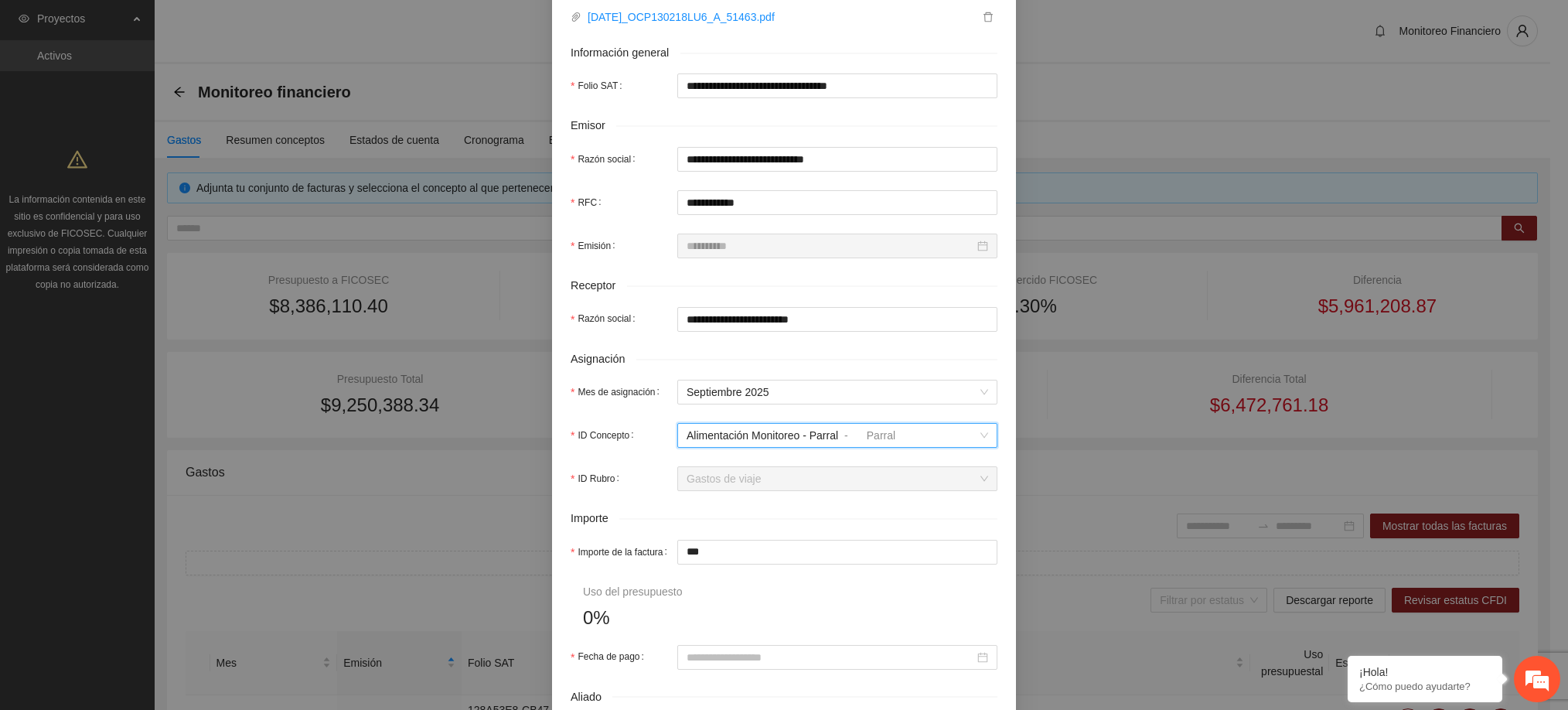
scroll to position [363, 0]
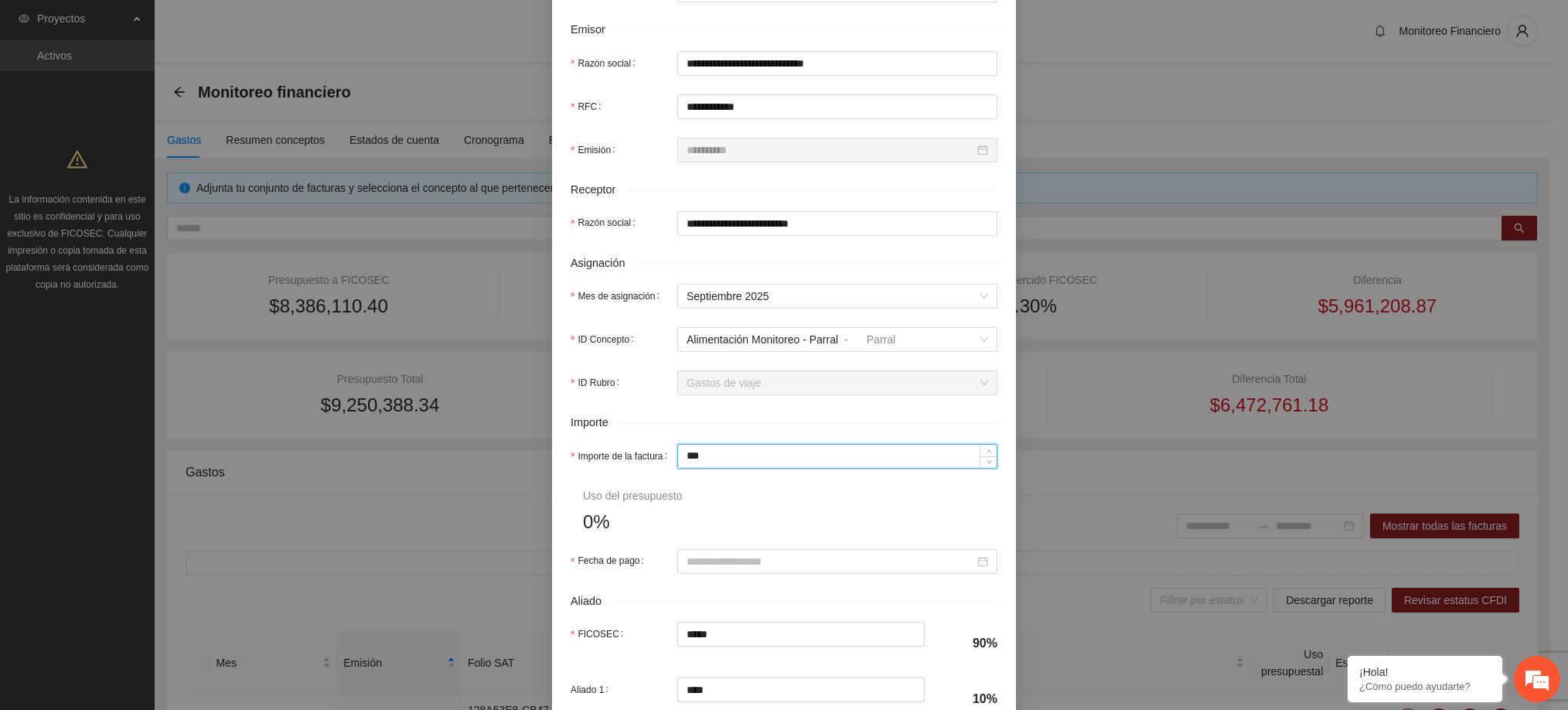
click at [745, 455] on input "***" at bounding box center [837, 456] width 318 height 23
click at [787, 502] on form "**********" at bounding box center [784, 304] width 427 height 1057
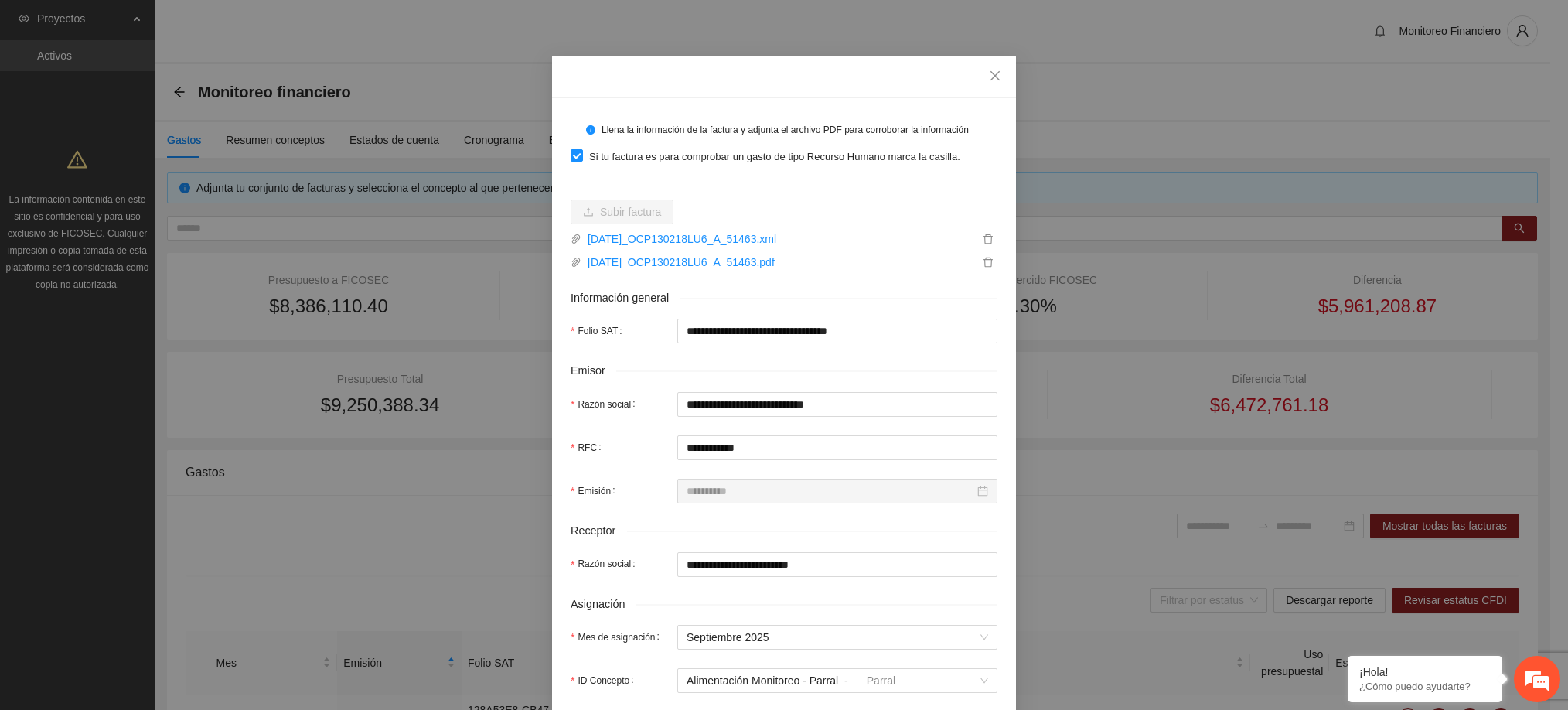
scroll to position [0, 0]
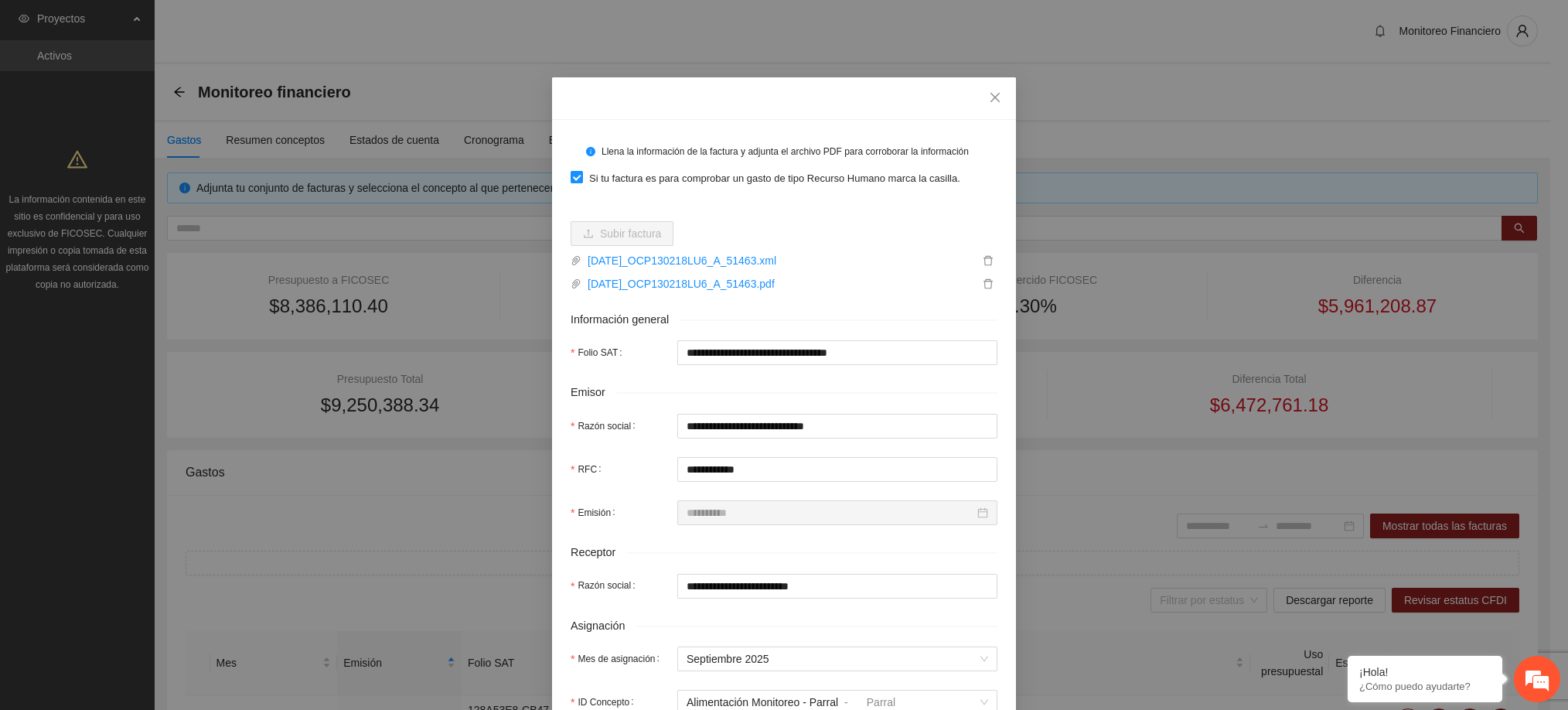
click at [573, 181] on span at bounding box center [577, 177] width 12 height 12
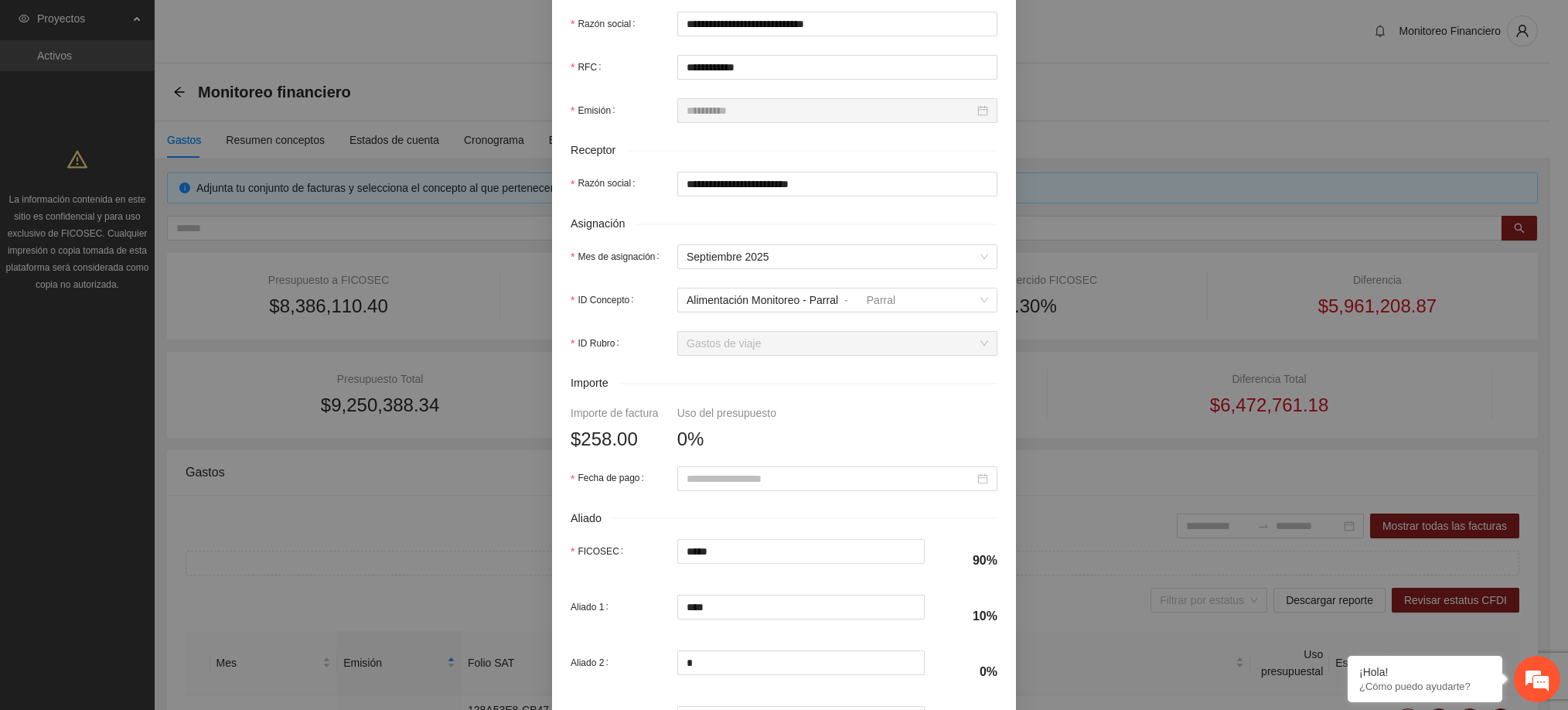
scroll to position [540, 0]
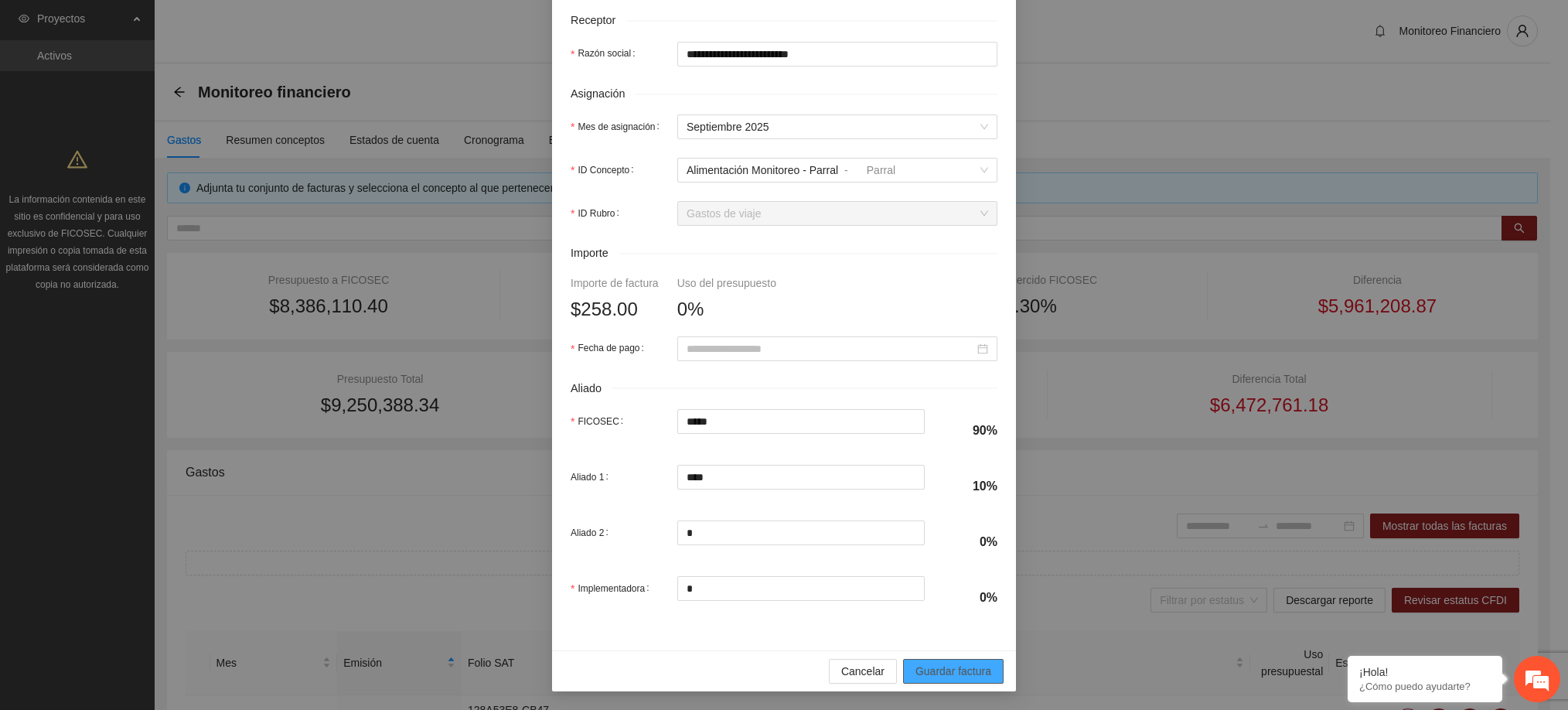
click at [917, 673] on span "Guardar factura" at bounding box center [953, 671] width 76 height 17
click at [794, 347] on input "Fecha de pago" at bounding box center [830, 349] width 288 height 17
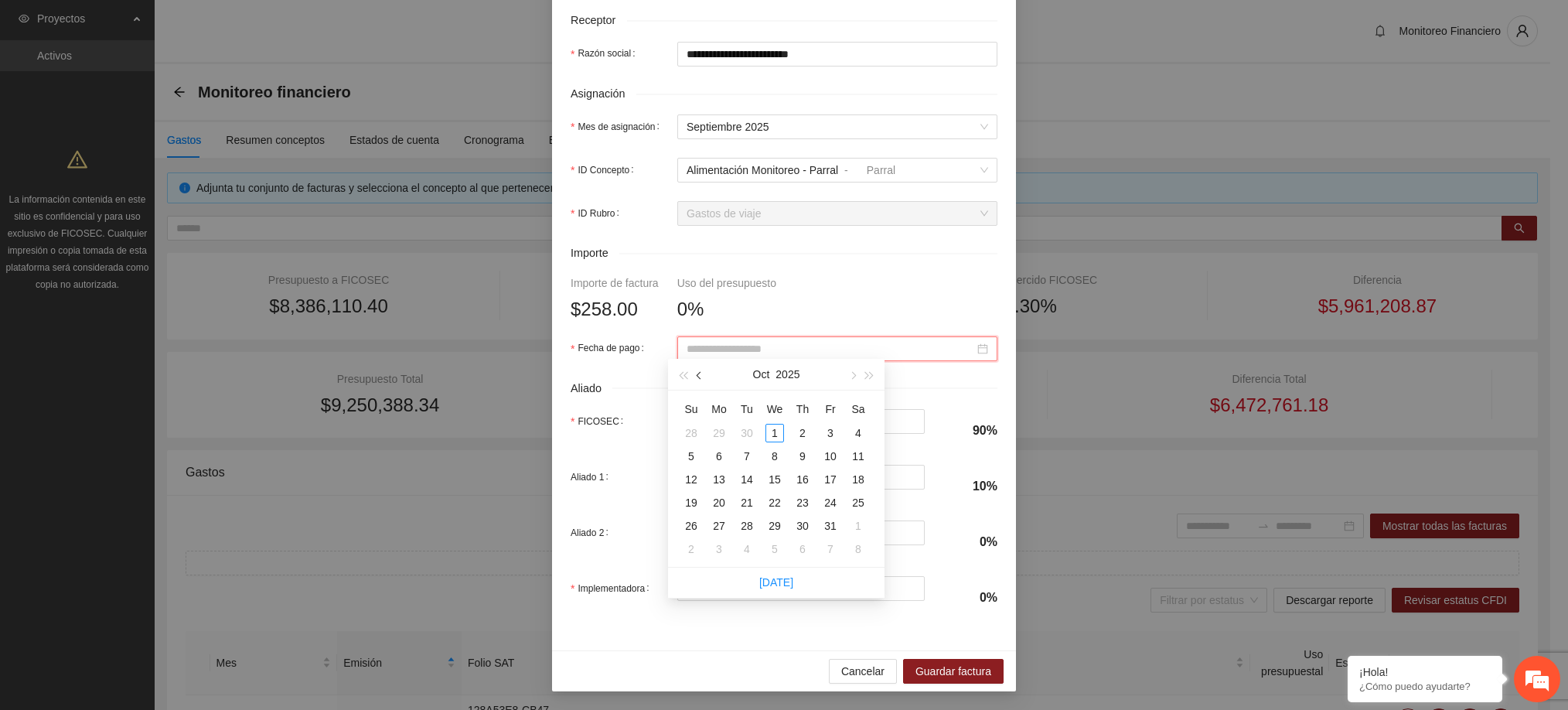
click at [700, 383] on button "button" at bounding box center [699, 374] width 17 height 31
click at [745, 506] on div "23" at bounding box center [747, 503] width 19 height 19
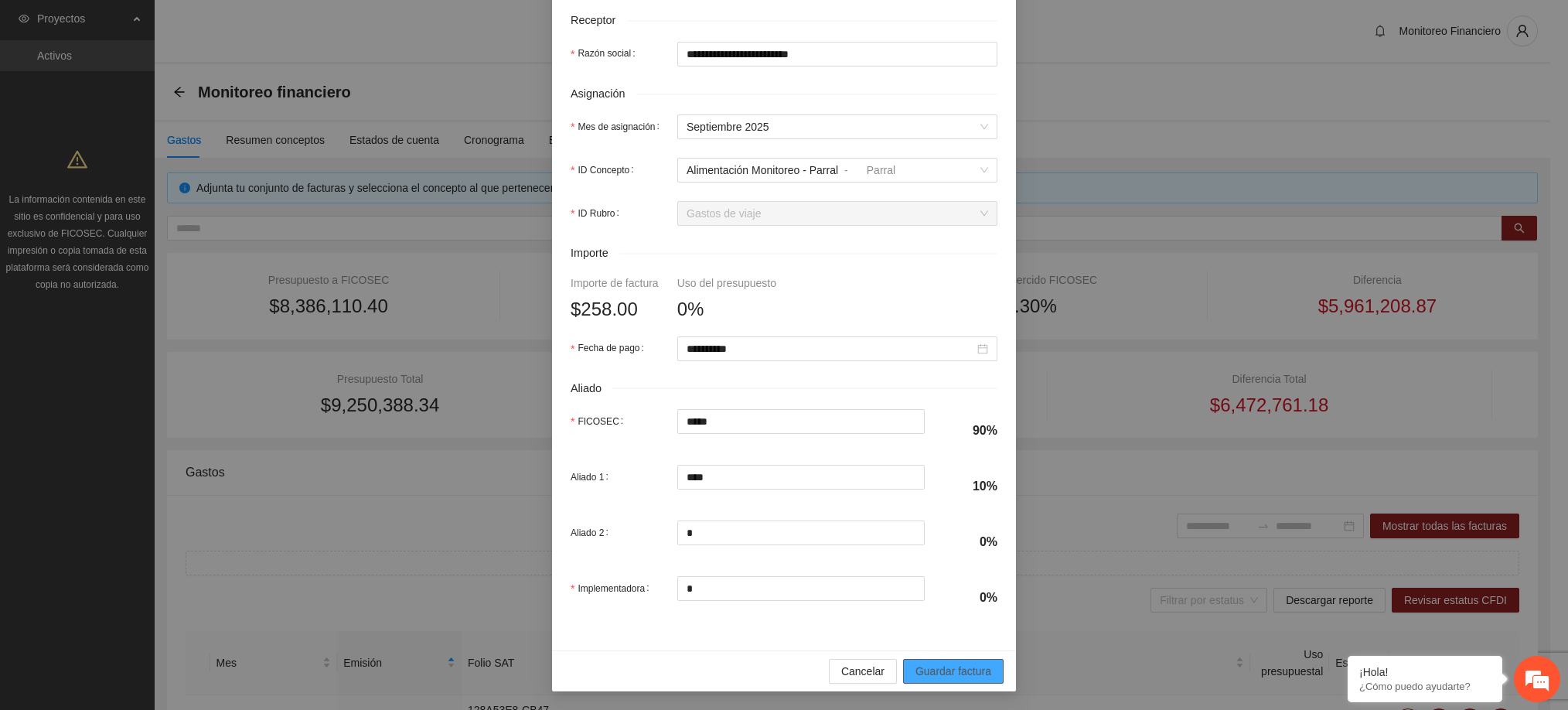
click at [941, 666] on span "Guardar factura" at bounding box center [953, 671] width 76 height 17
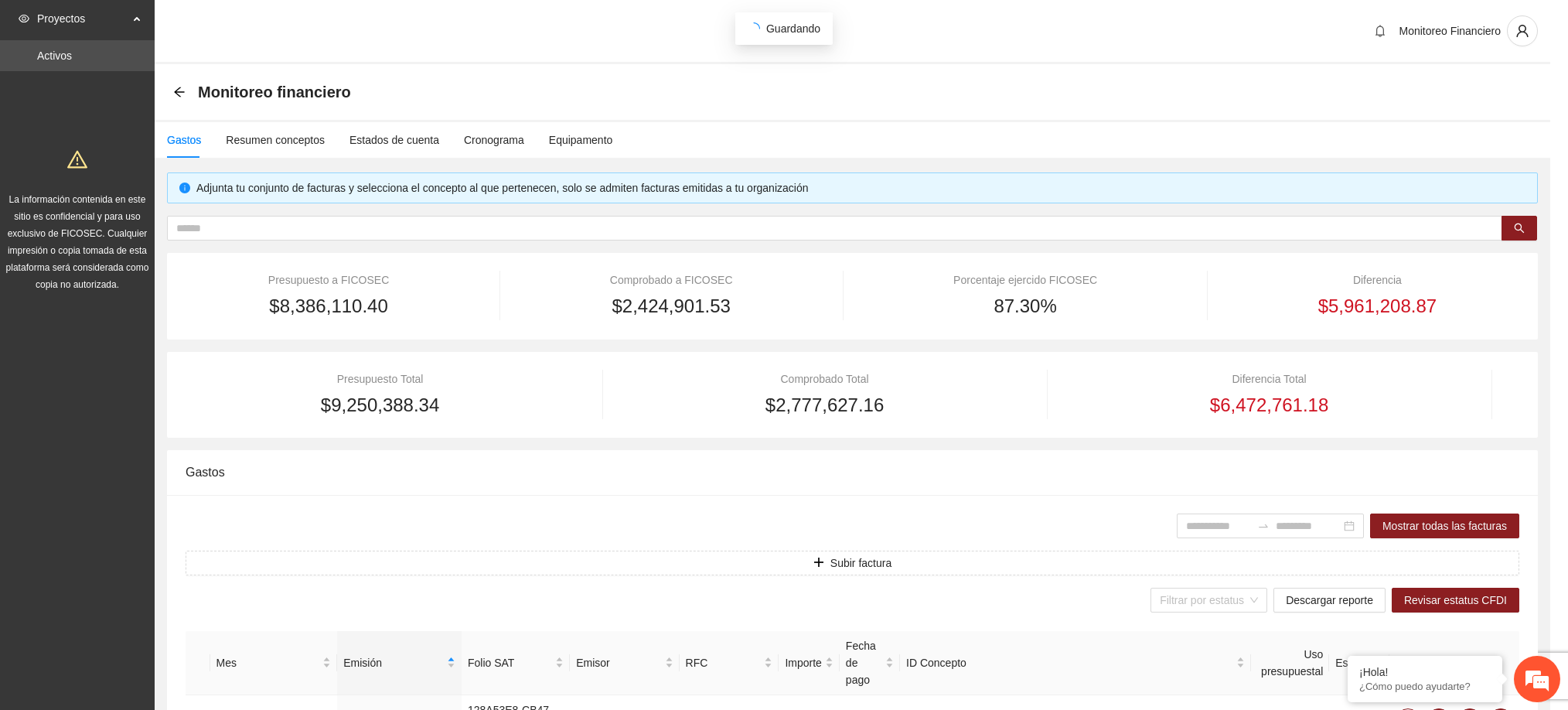
scroll to position [416, 0]
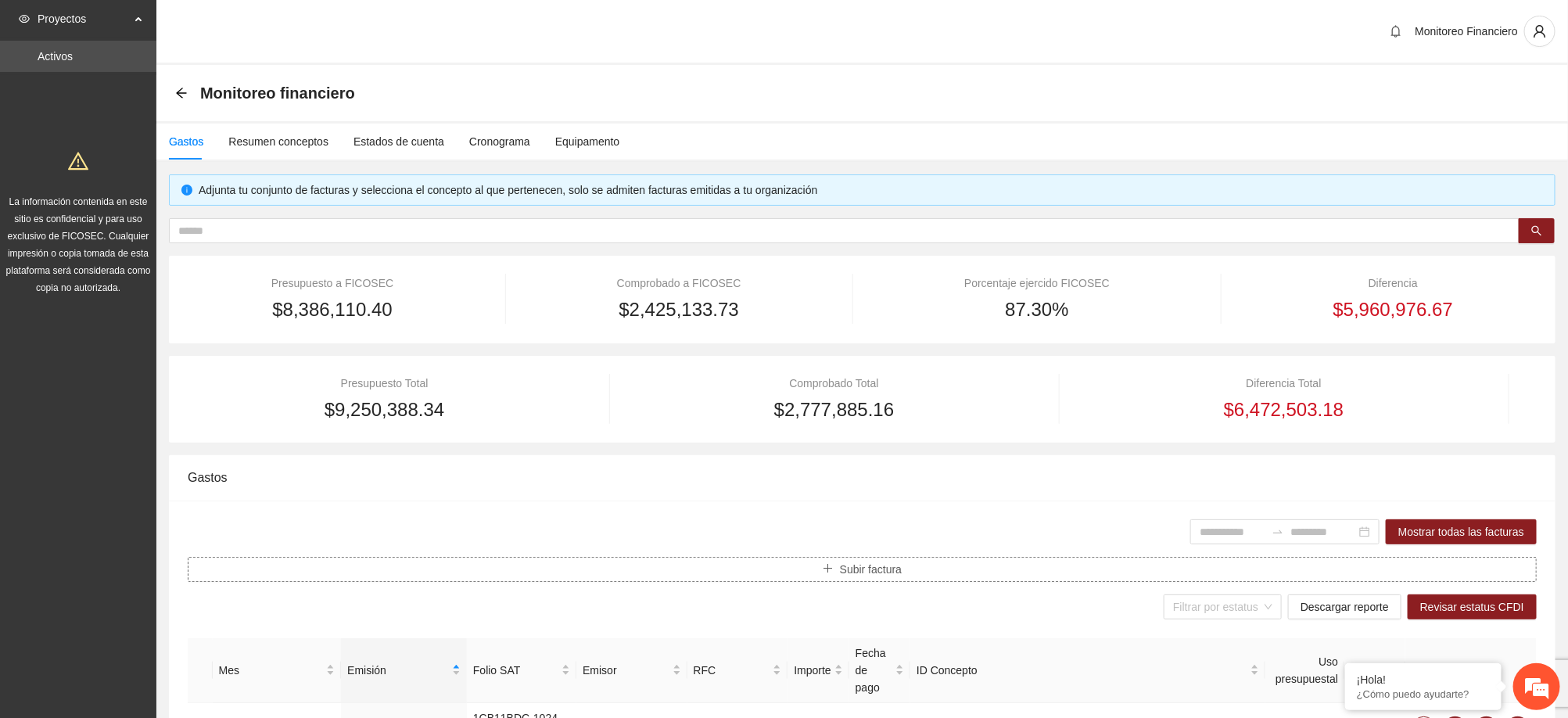
click at [913, 566] on button "Subir factura" at bounding box center [862, 569] width 1349 height 25
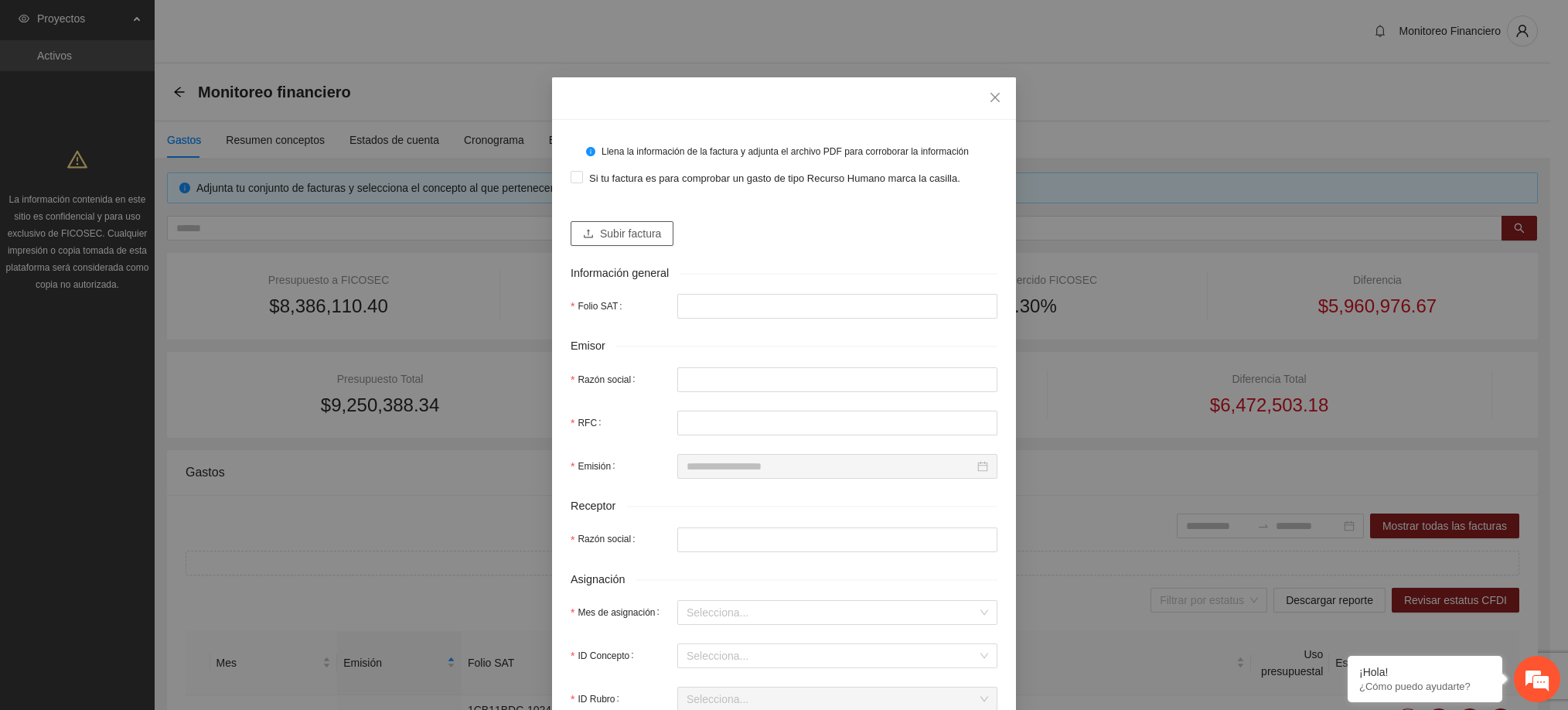
click at [634, 239] on span "Subir factura" at bounding box center [630, 234] width 61 height 17
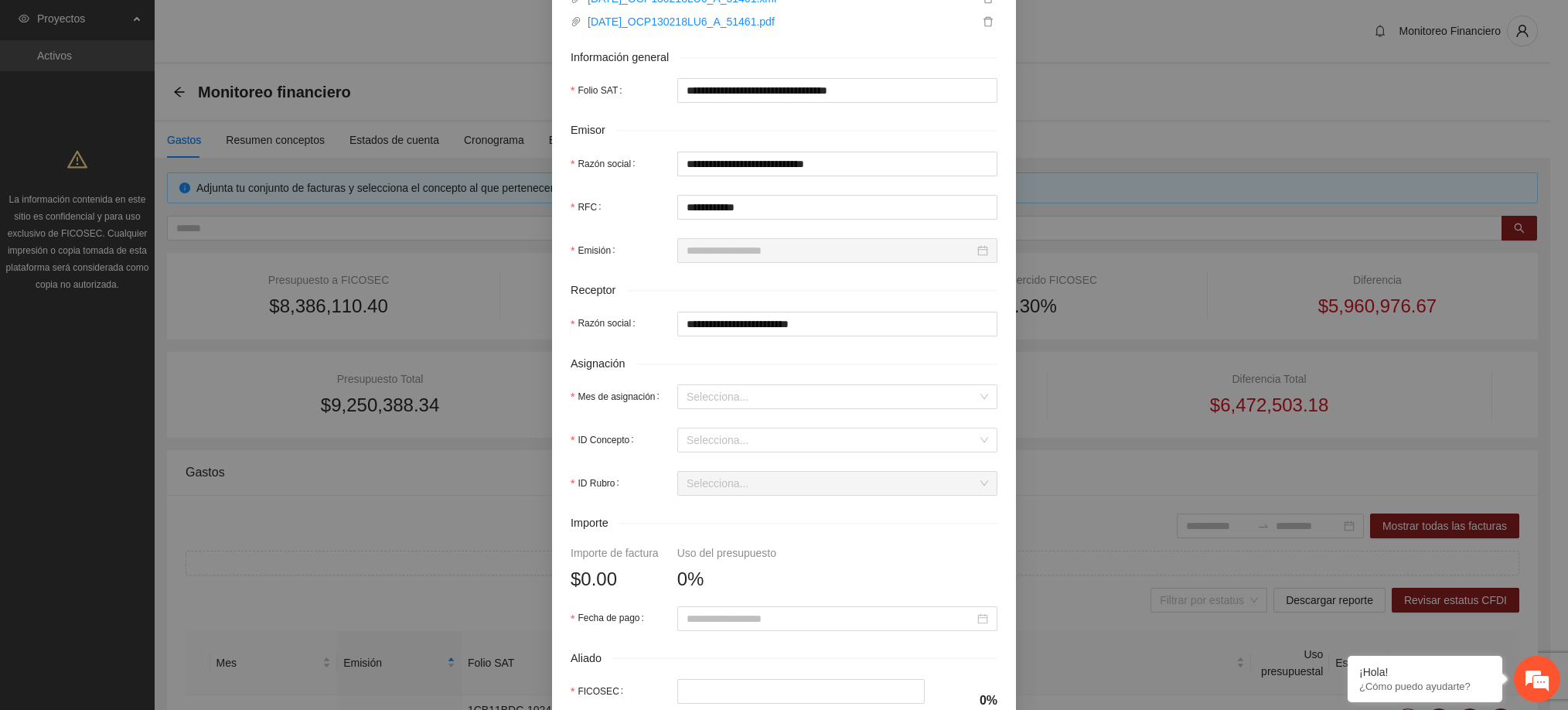
scroll to position [263, 0]
click at [717, 395] on input "Mes de asignación" at bounding box center [832, 396] width 291 height 23
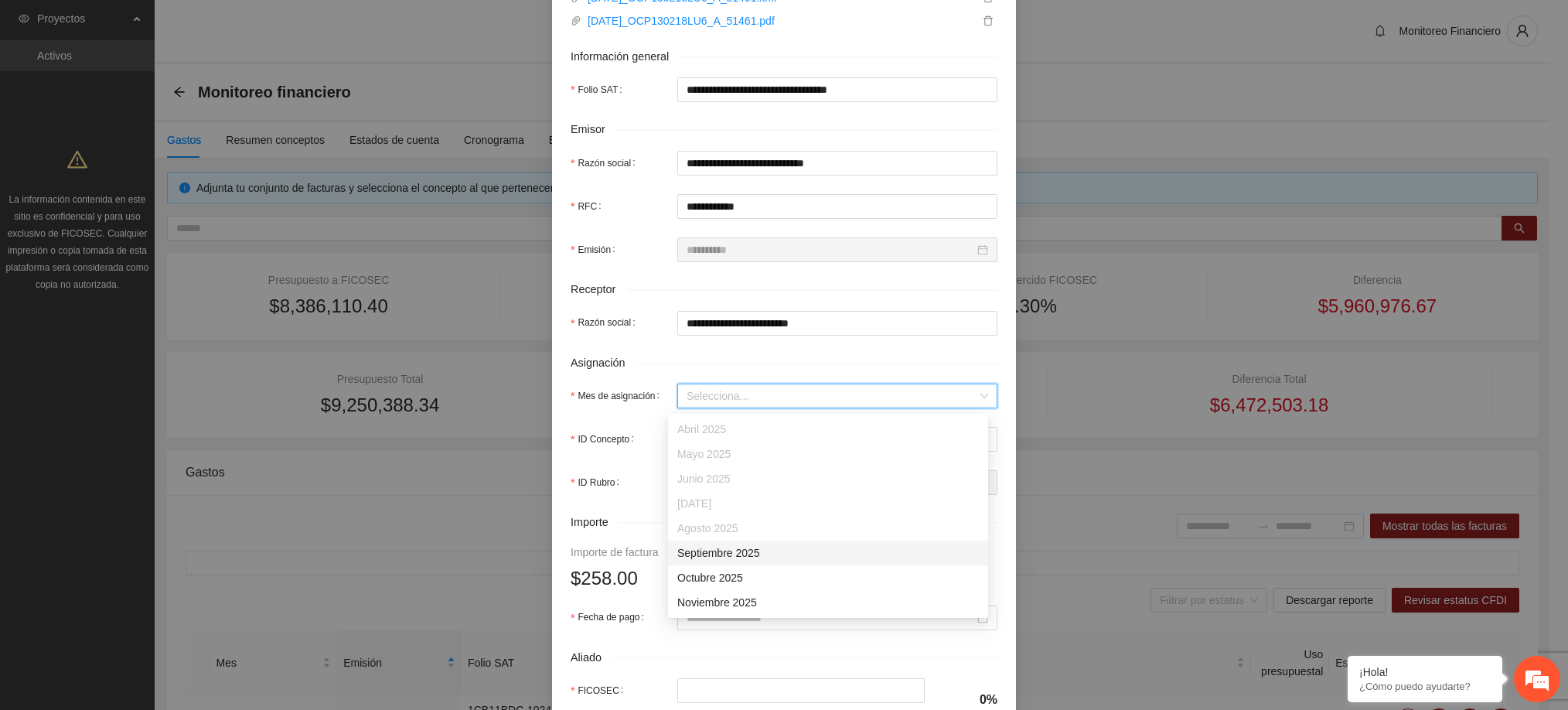
click at [745, 558] on div "Septiembre 2025" at bounding box center [828, 553] width 301 height 17
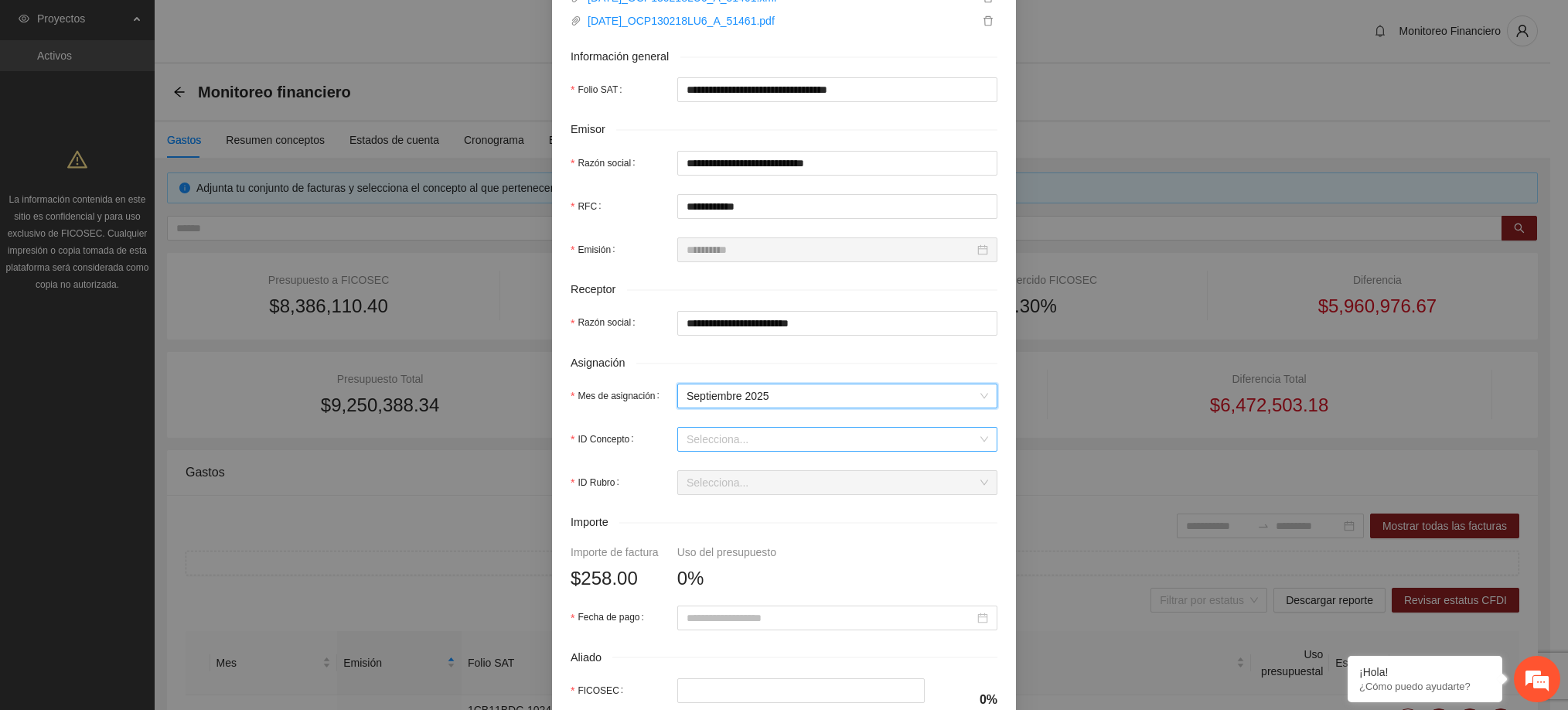
click at [729, 451] on input "ID Concepto" at bounding box center [832, 439] width 291 height 23
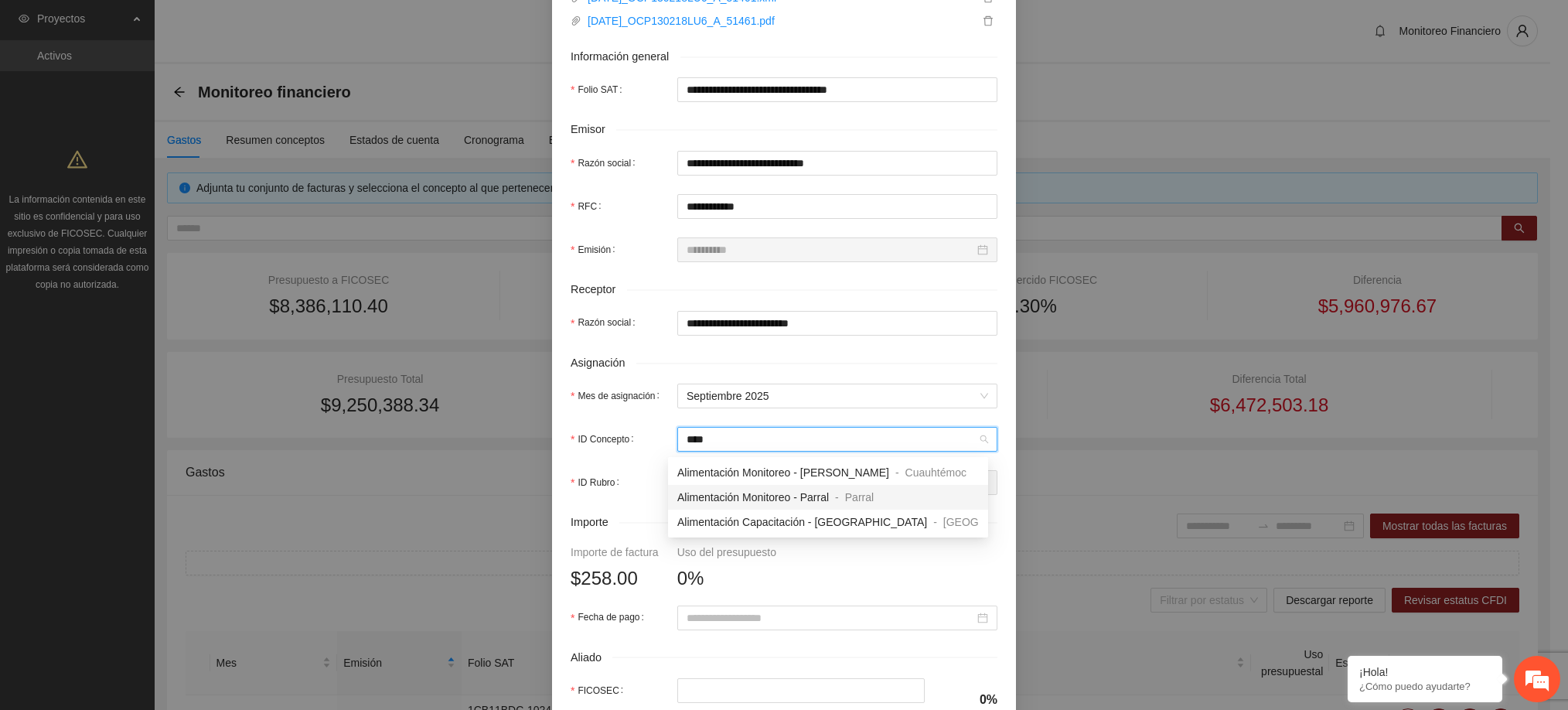
click at [770, 507] on div "Alimentación Monitoreo - Parral - Parral" at bounding box center [828, 497] width 320 height 25
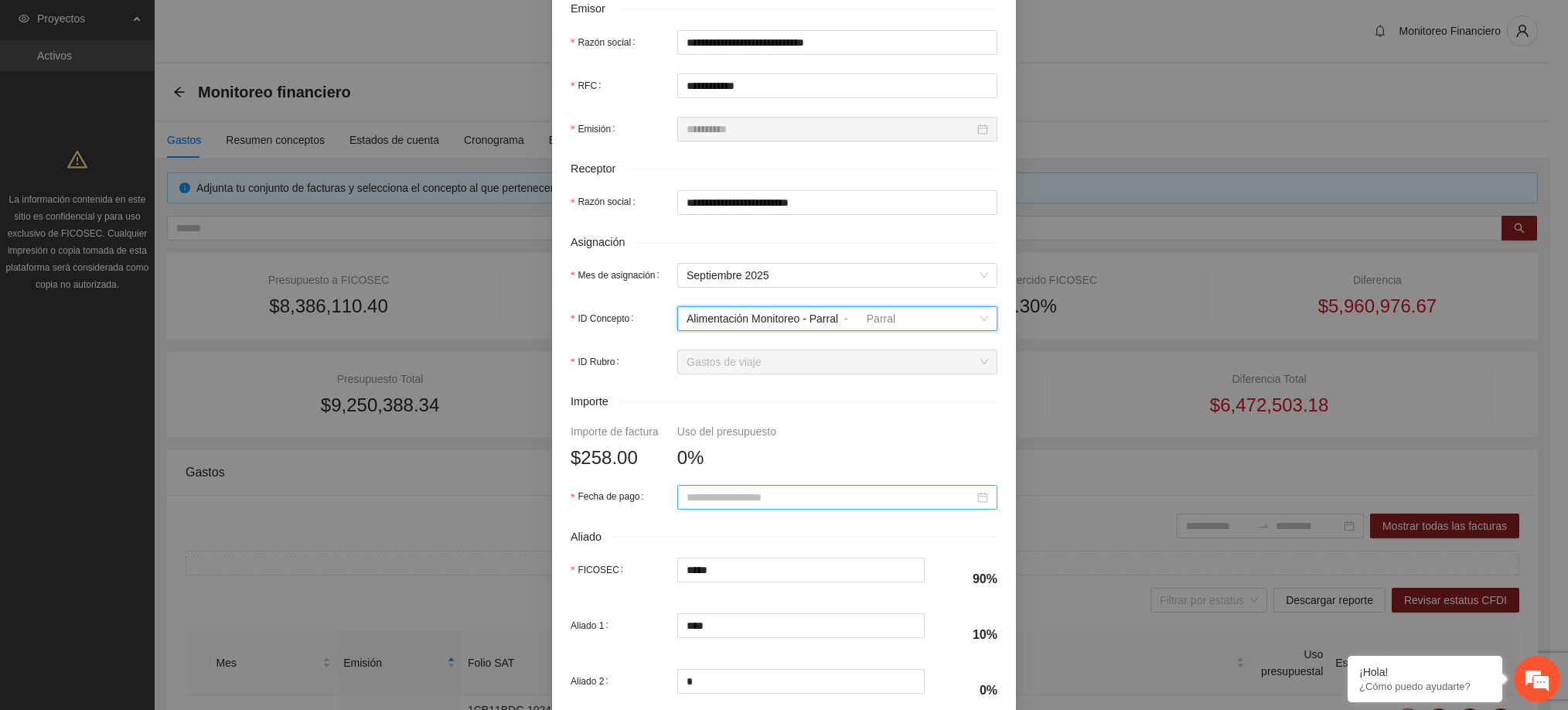
scroll to position [386, 0]
click at [729, 497] on input "Fecha de pago" at bounding box center [830, 495] width 288 height 17
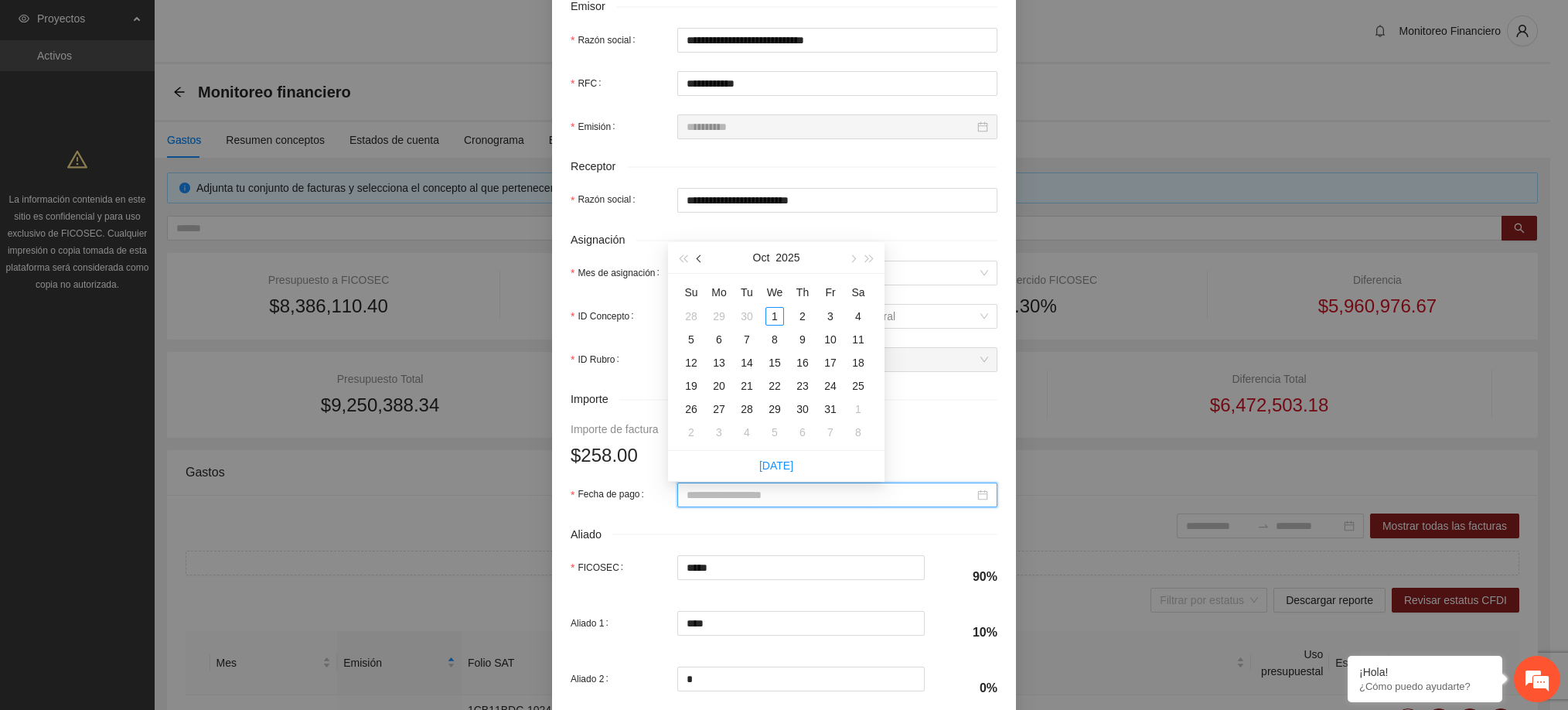
click at [698, 263] on button "button" at bounding box center [699, 258] width 17 height 31
click at [747, 387] on div "23" at bounding box center [747, 386] width 19 height 19
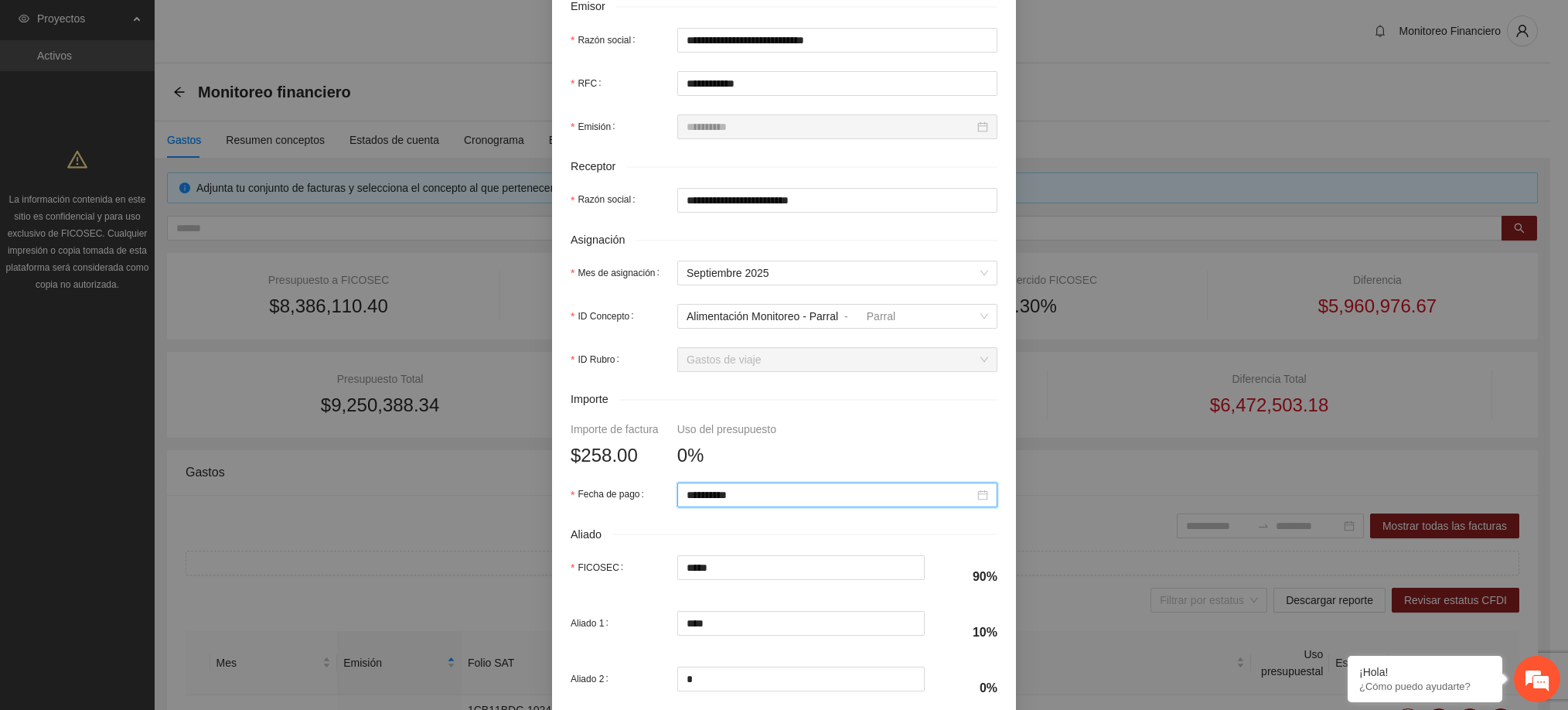
scroll to position [540, 0]
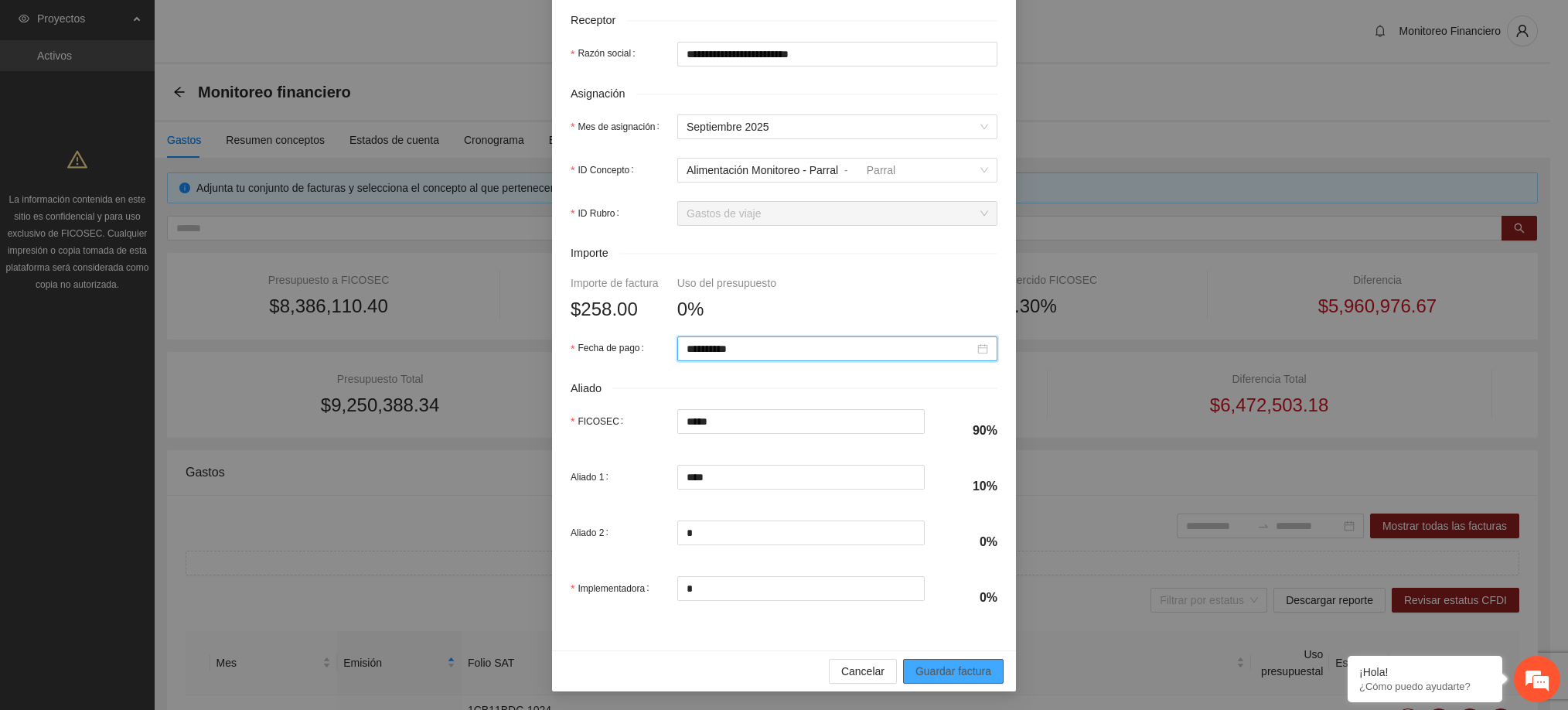
click at [926, 665] on span "Guardar factura" at bounding box center [953, 671] width 76 height 17
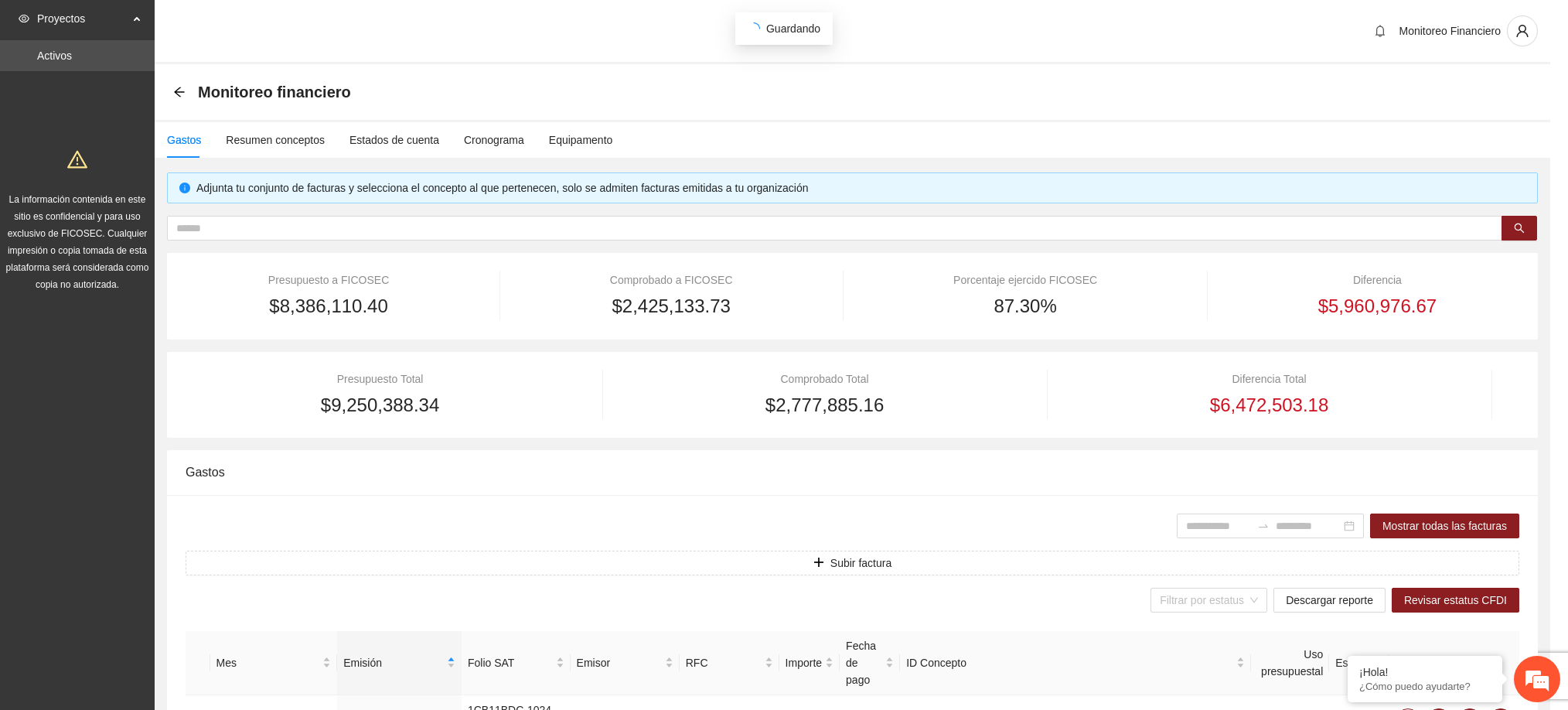
scroll to position [416, 0]
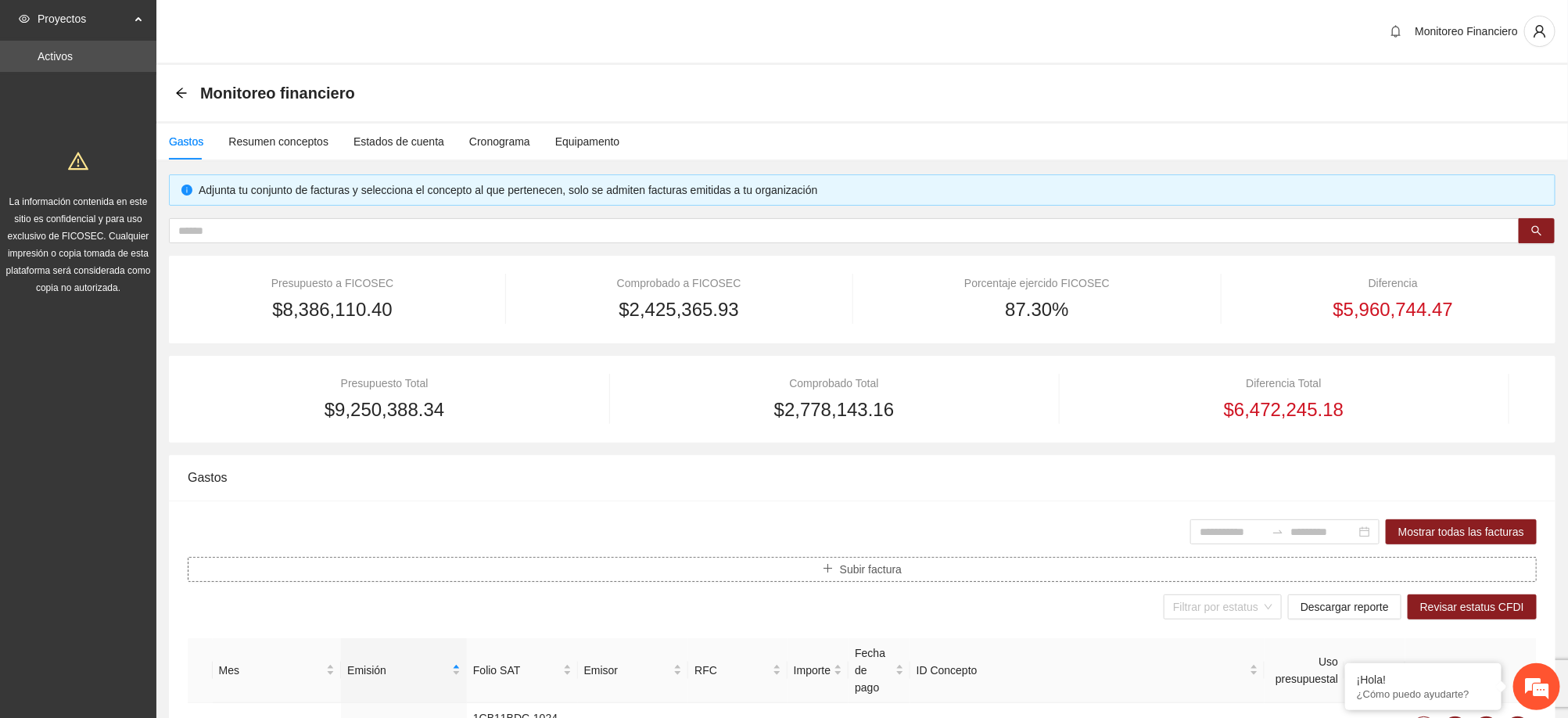
click at [892, 580] on button "Subir factura" at bounding box center [862, 569] width 1349 height 25
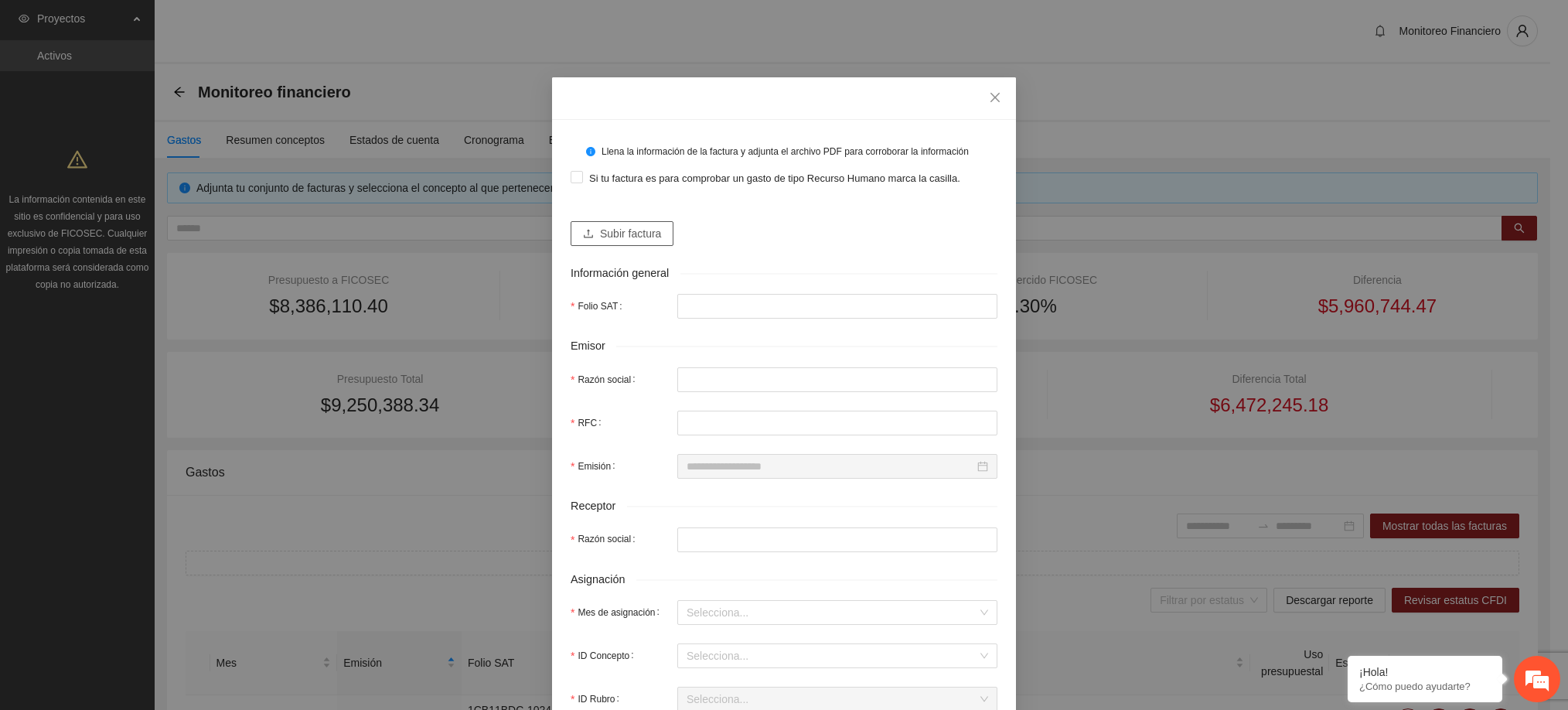
click at [627, 242] on span "Subir factura" at bounding box center [630, 234] width 61 height 17
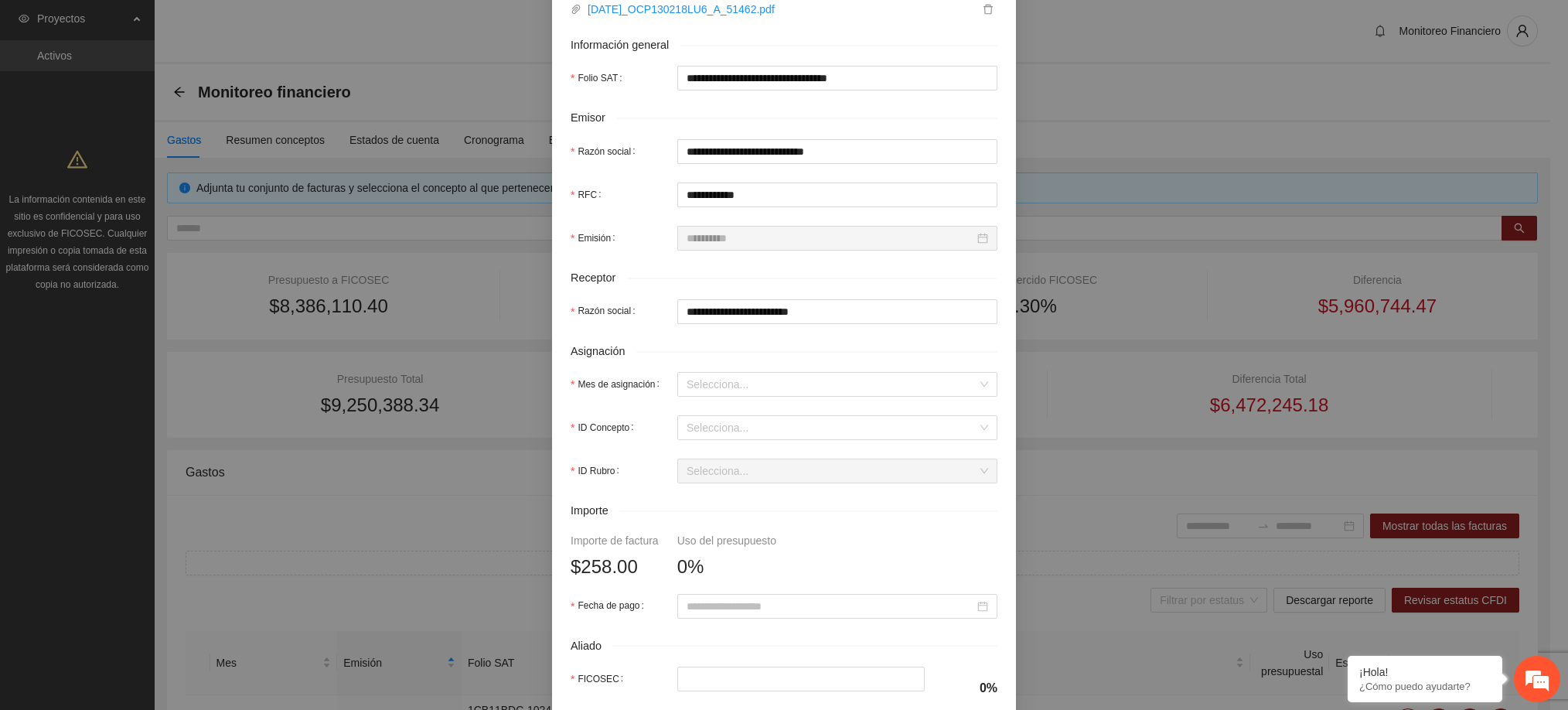
scroll to position [311, 0]
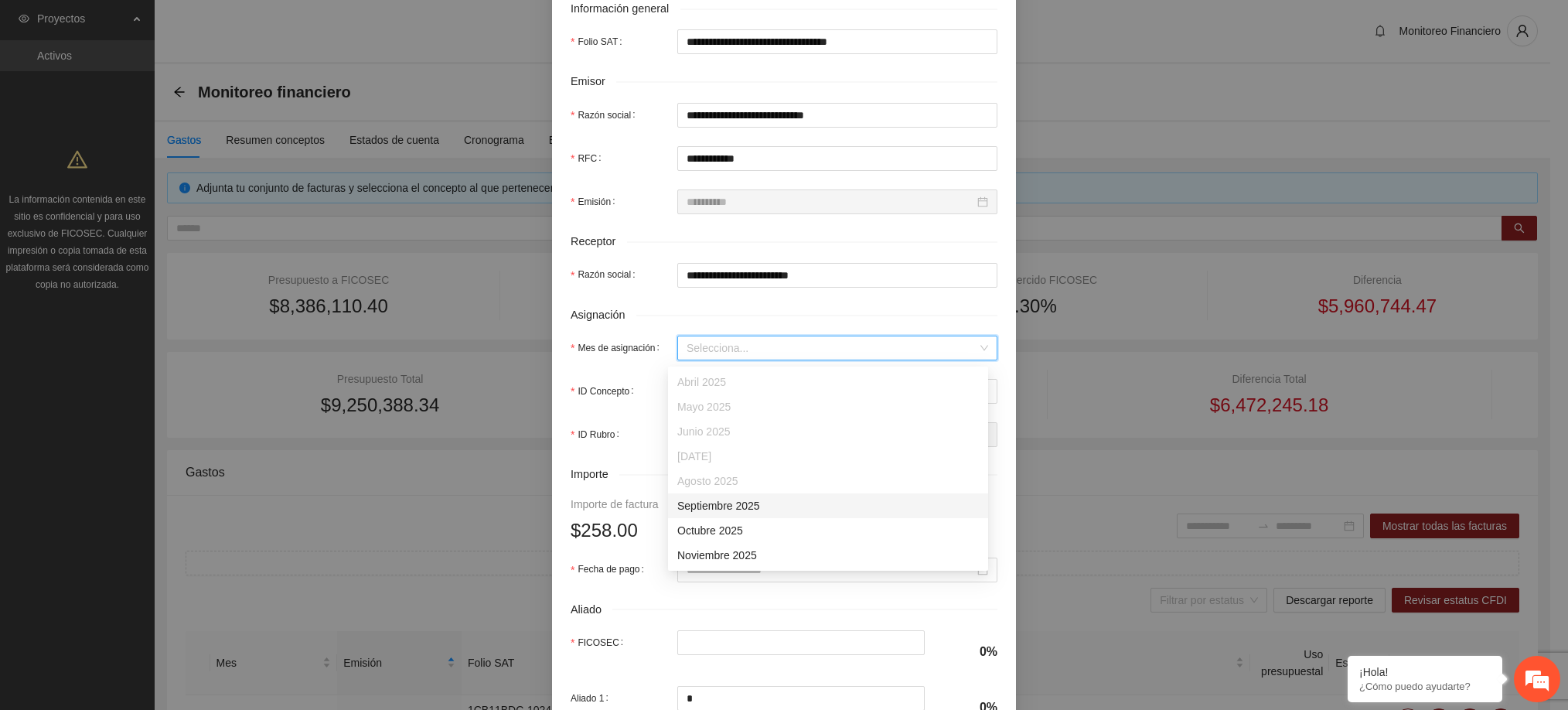
click at [713, 348] on input "Mes de asignación" at bounding box center [832, 348] width 291 height 23
click at [733, 508] on div "Septiembre 2025" at bounding box center [828, 506] width 301 height 17
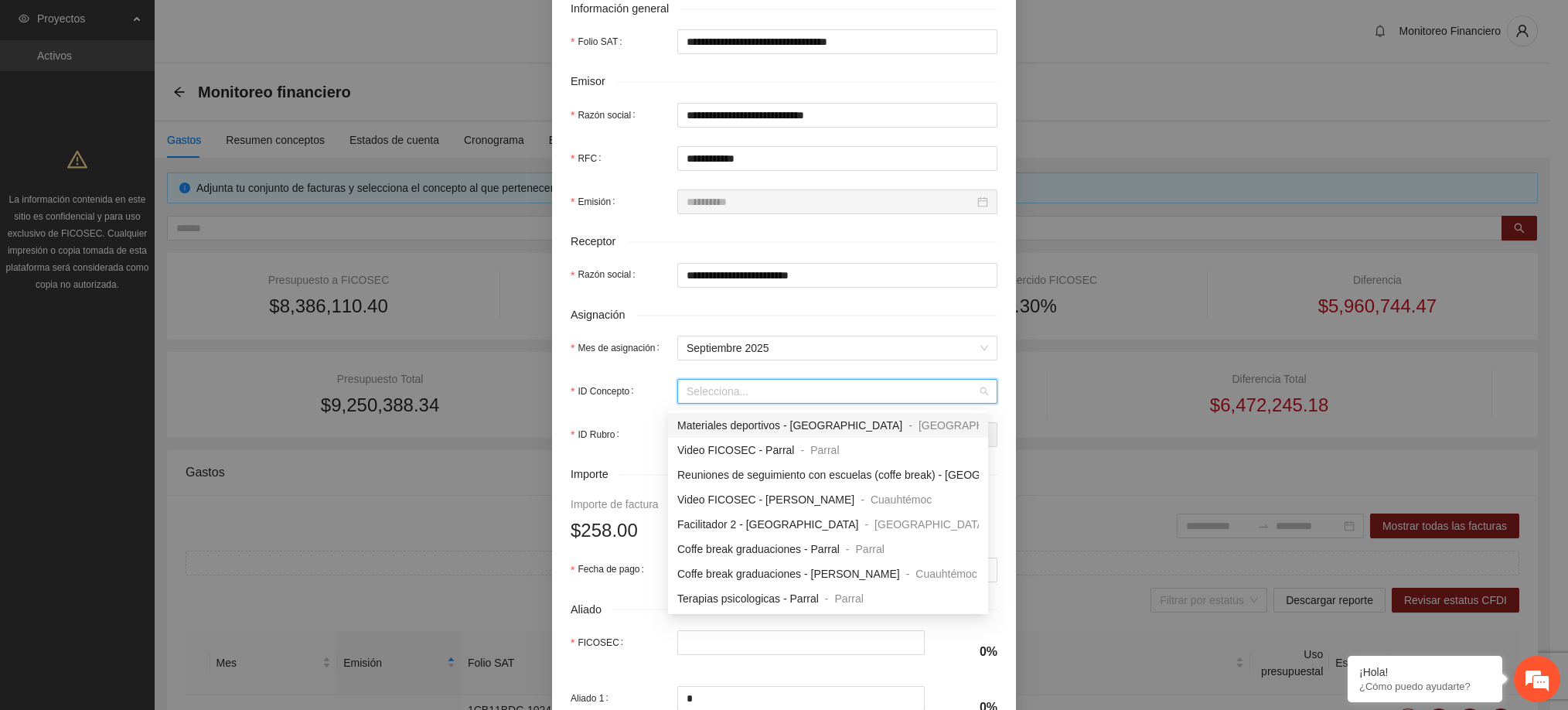
click at [690, 391] on input "ID Concepto" at bounding box center [832, 391] width 291 height 23
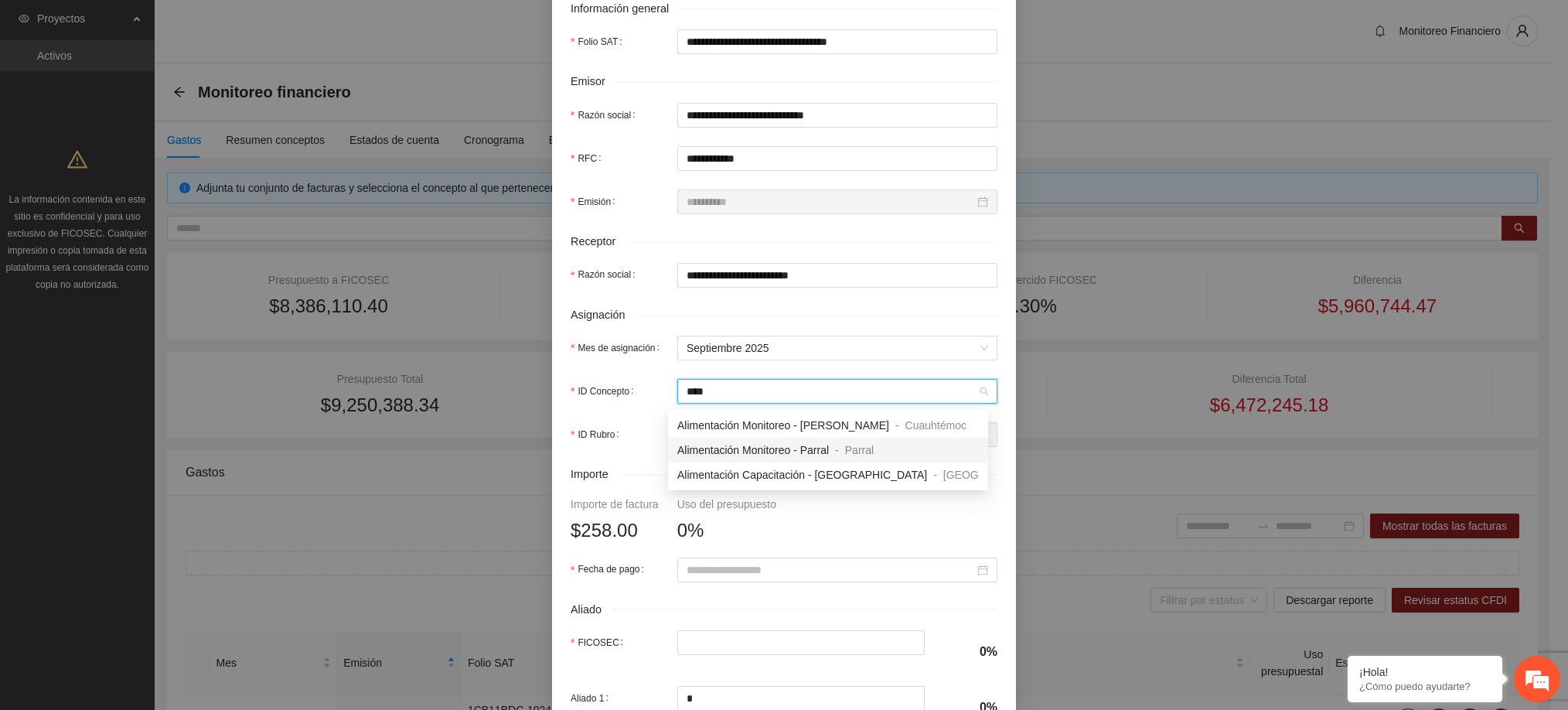
click at [739, 450] on span "Alimentación Monitoreo - Parral" at bounding box center [752, 450] width 151 height 12
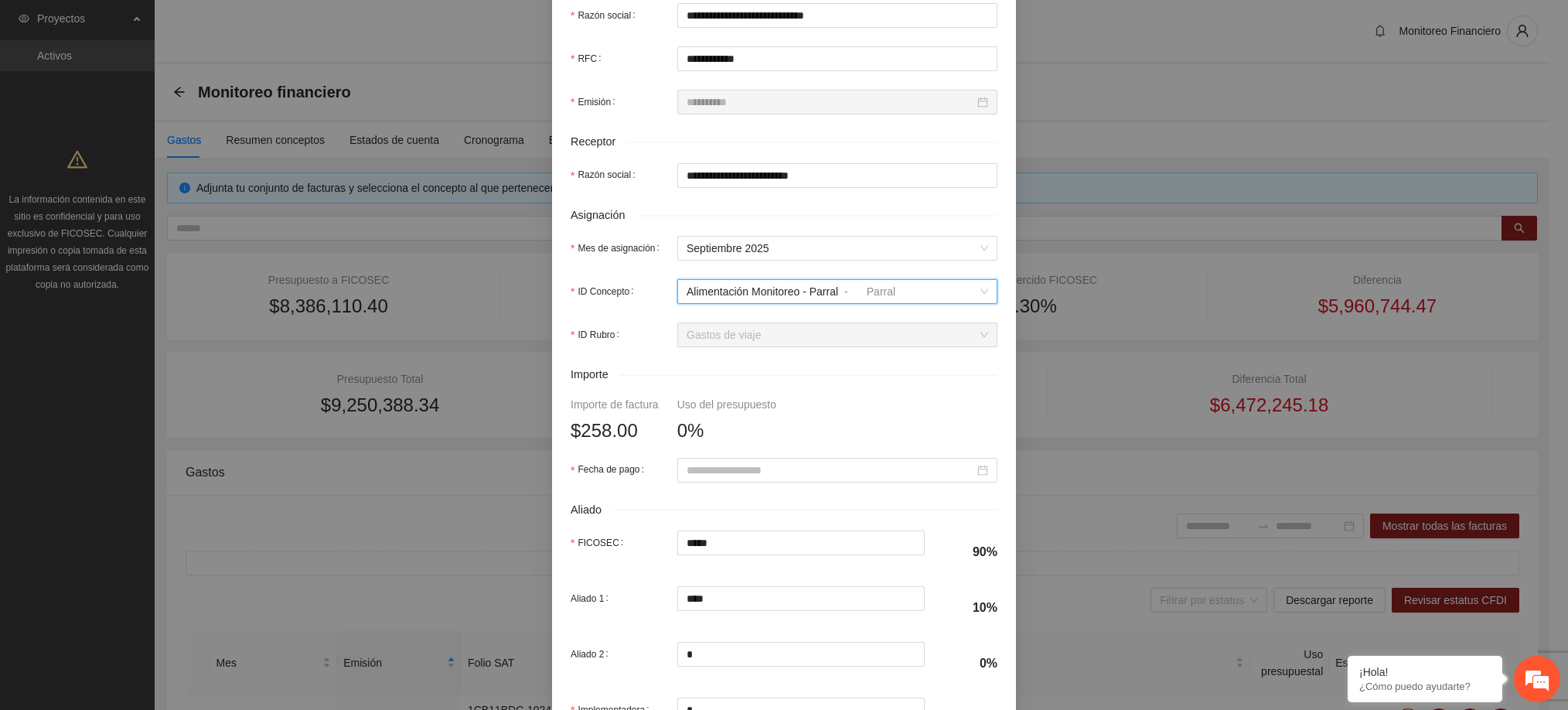
scroll to position [540, 0]
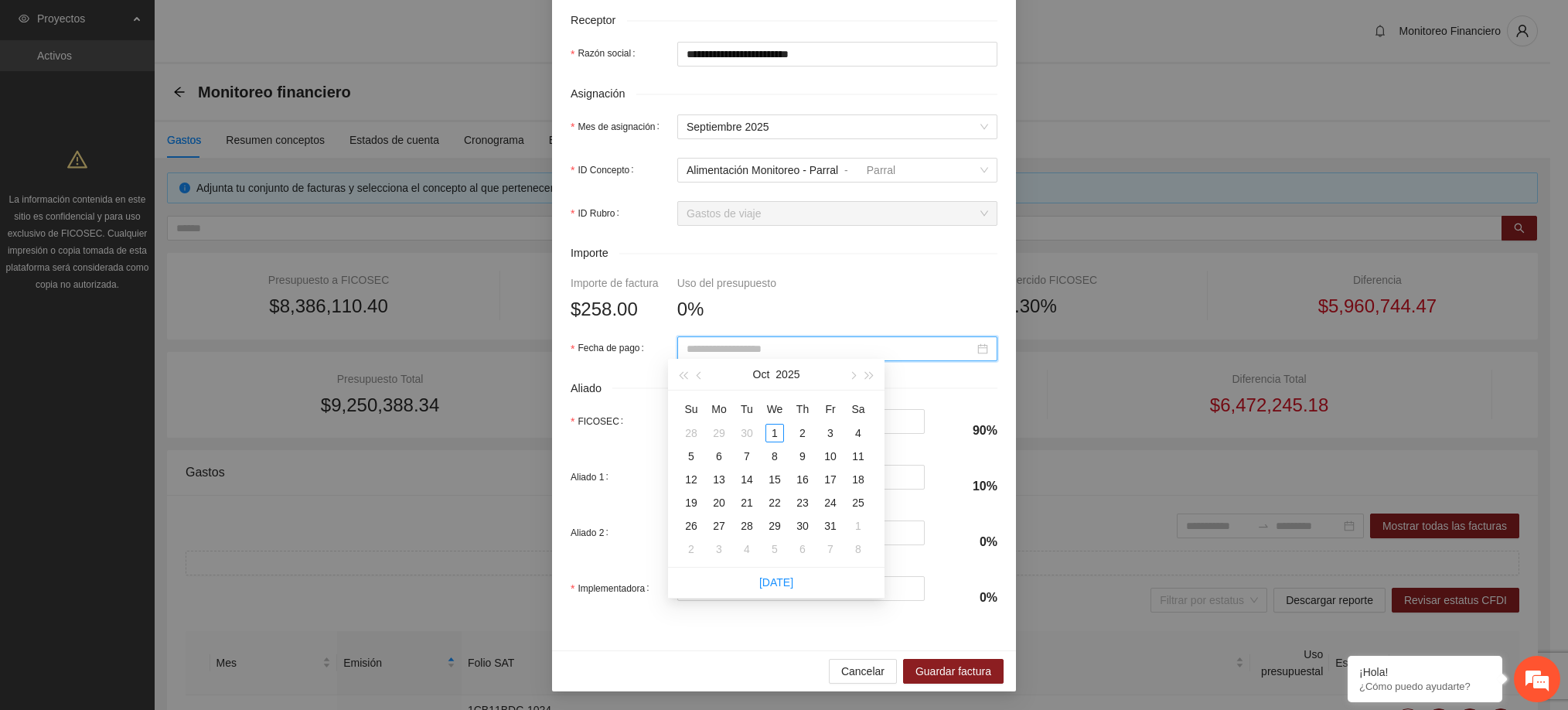
click at [770, 342] on input "Fecha de pago" at bounding box center [830, 349] width 288 height 17
click at [697, 377] on span "button" at bounding box center [700, 375] width 8 height 8
click at [745, 499] on div "23" at bounding box center [747, 503] width 19 height 19
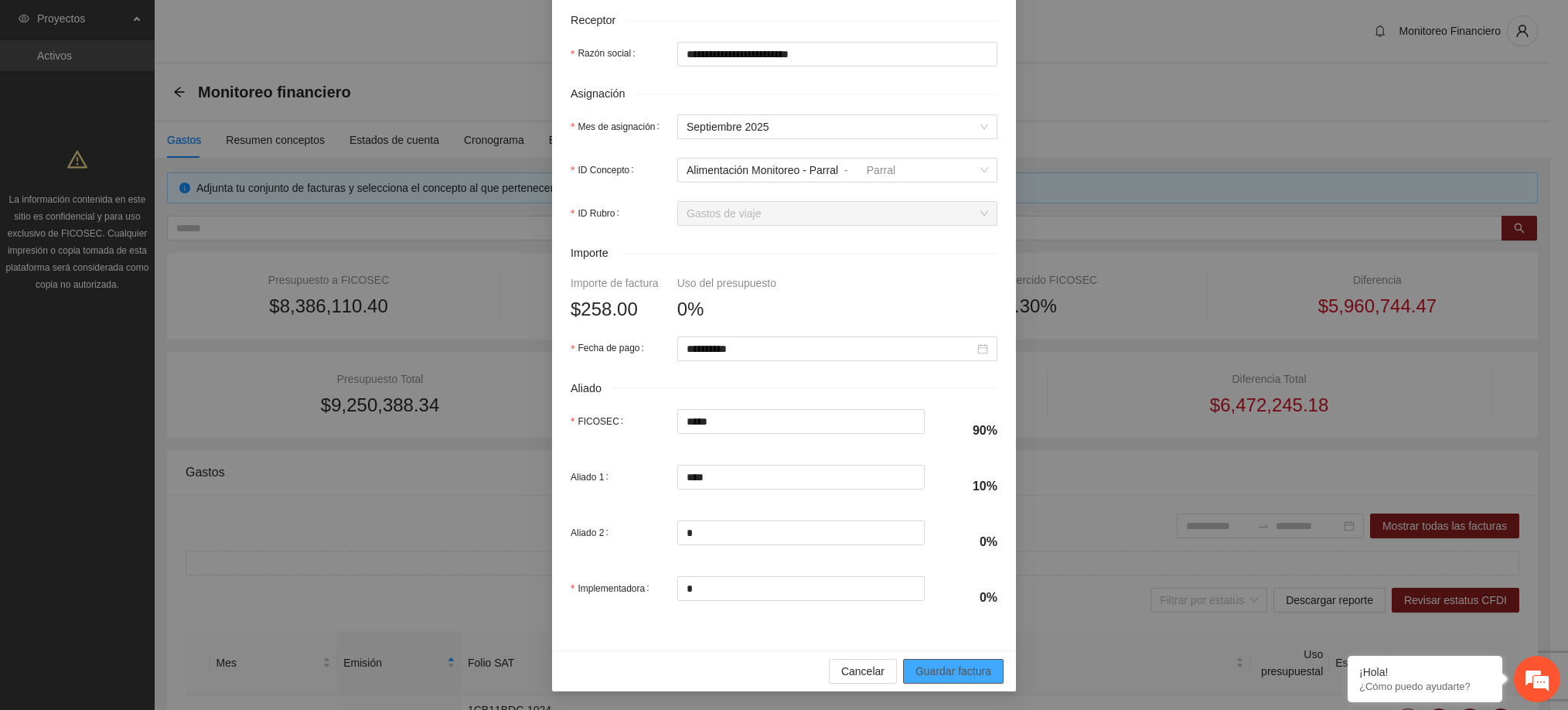
click at [923, 668] on span "Guardar factura" at bounding box center [953, 671] width 76 height 17
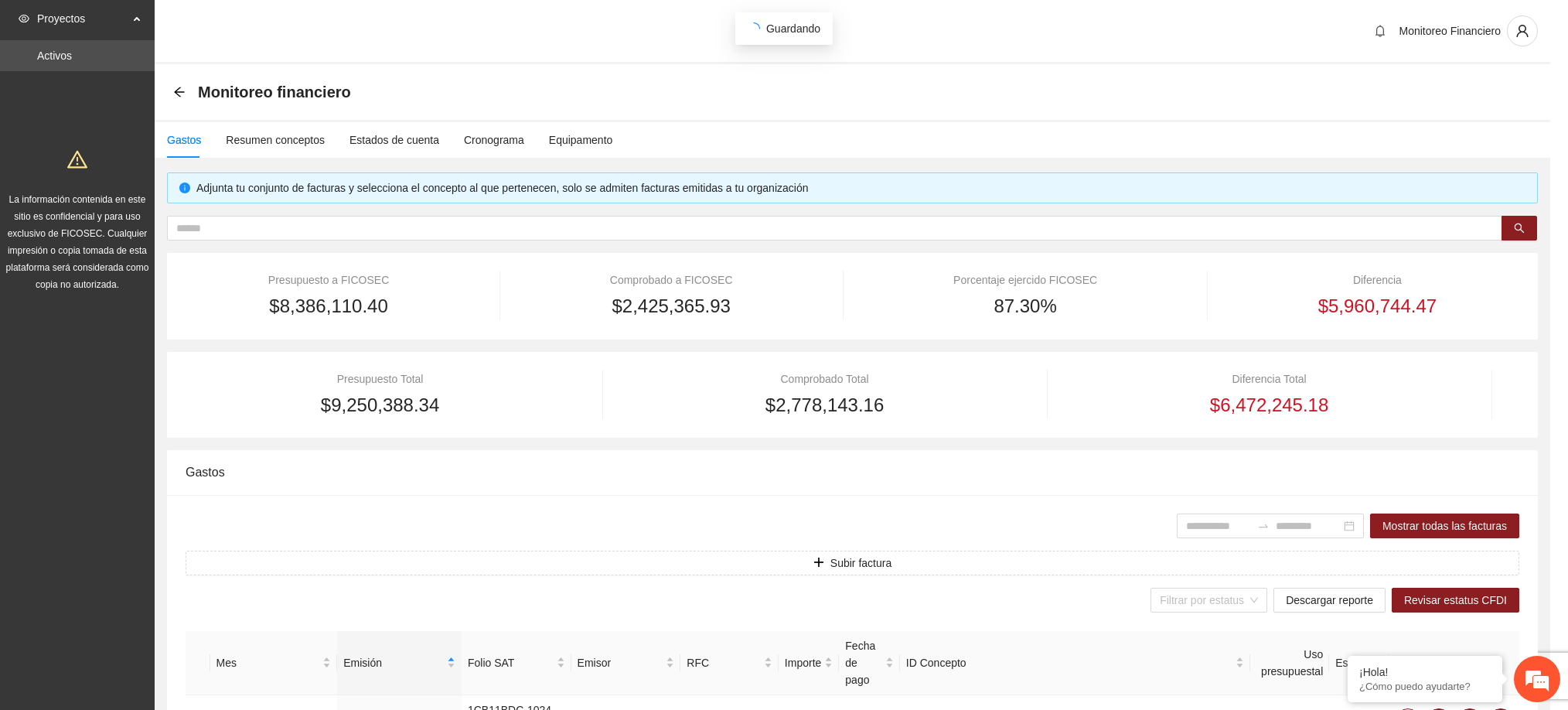
scroll to position [416, 0]
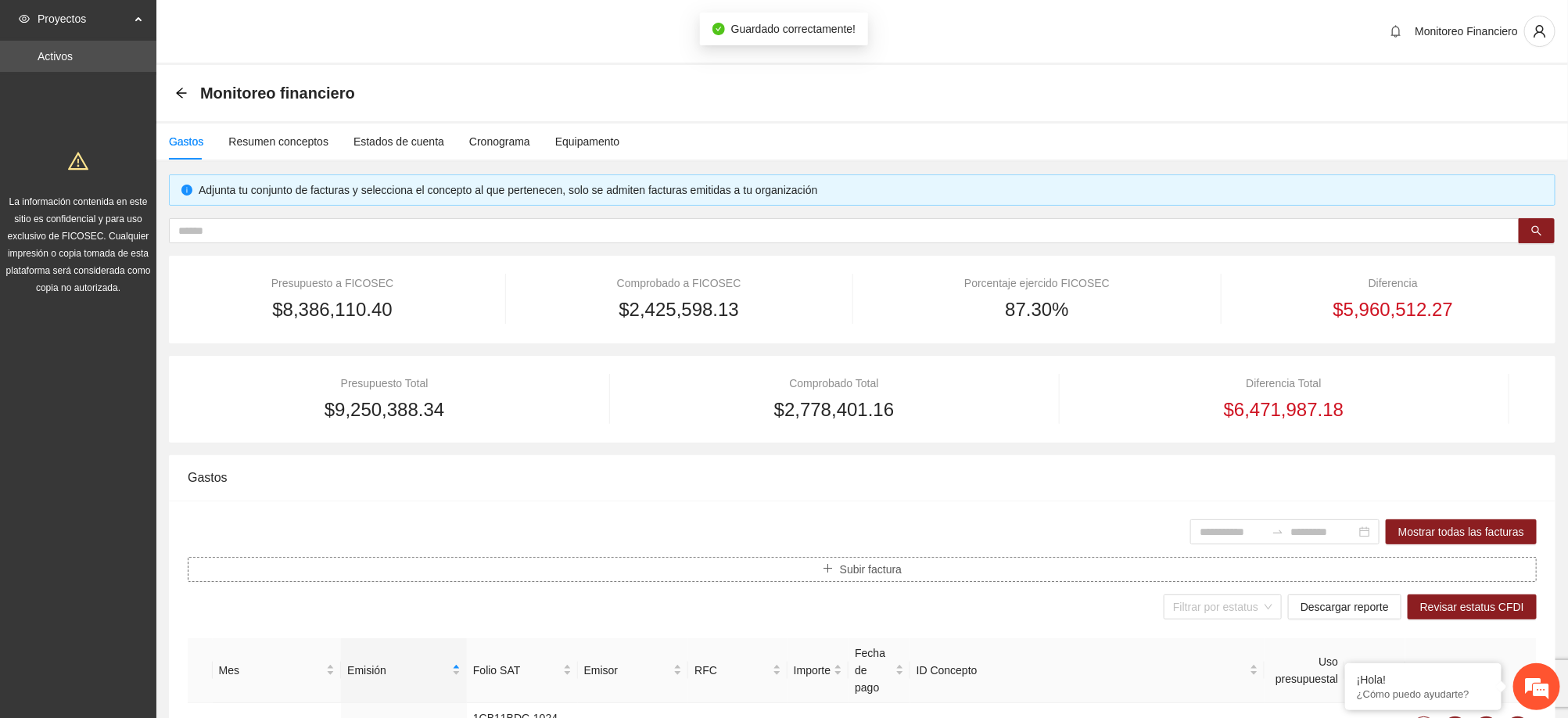
click at [911, 570] on button "Subir factura" at bounding box center [862, 569] width 1349 height 25
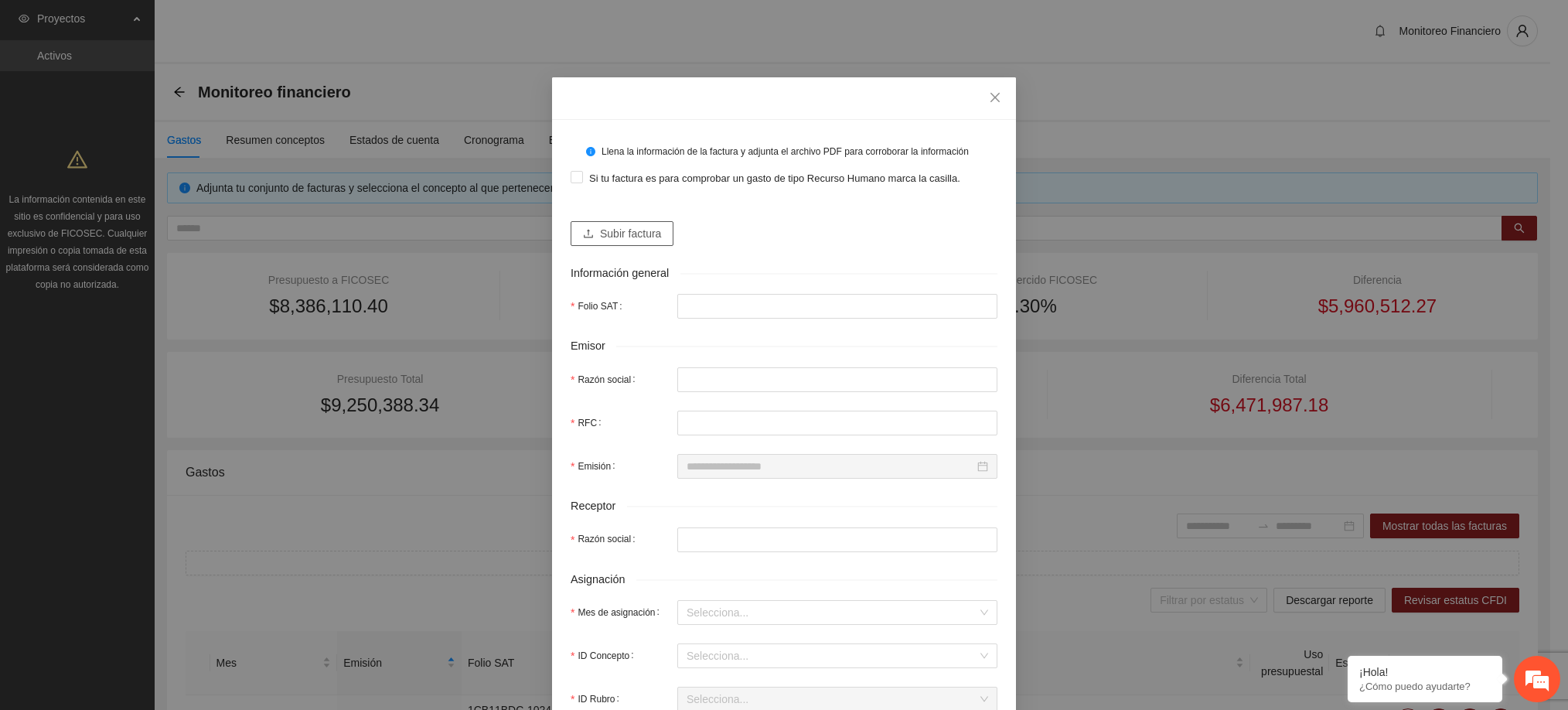
click at [621, 235] on span "Subir factura" at bounding box center [630, 234] width 61 height 17
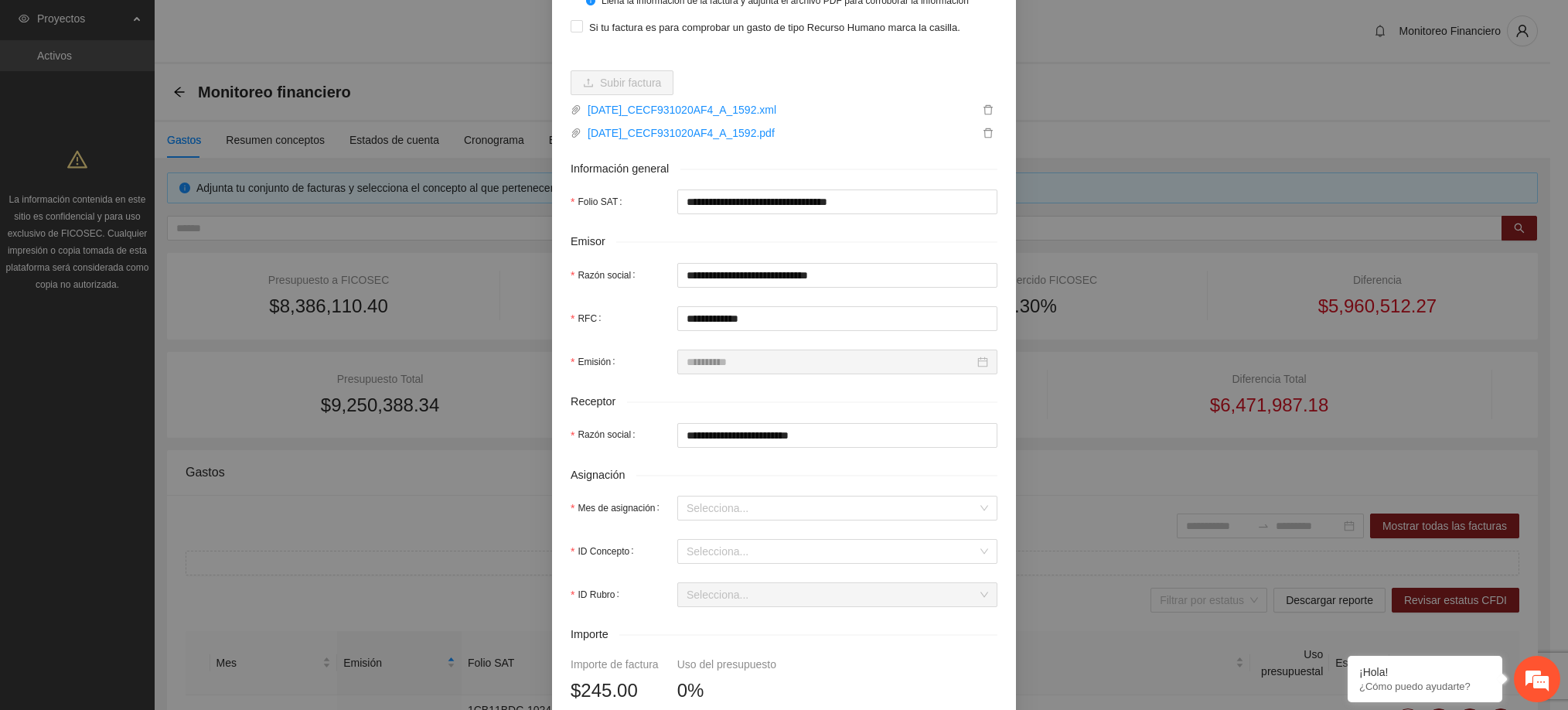
scroll to position [152, 0]
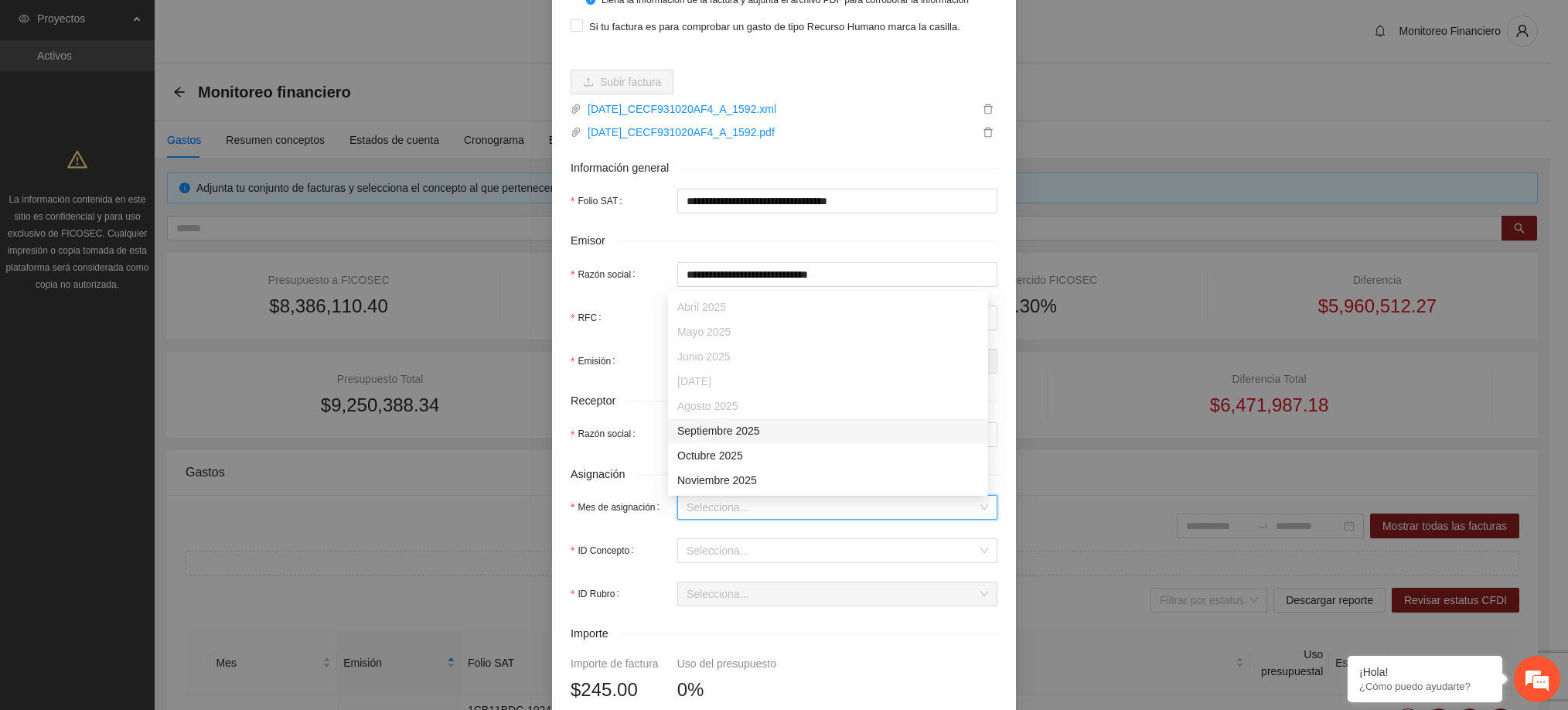
click at [726, 516] on input "Mes de asignación" at bounding box center [832, 507] width 291 height 23
click at [722, 434] on div "Septiembre 2025" at bounding box center [828, 431] width 301 height 17
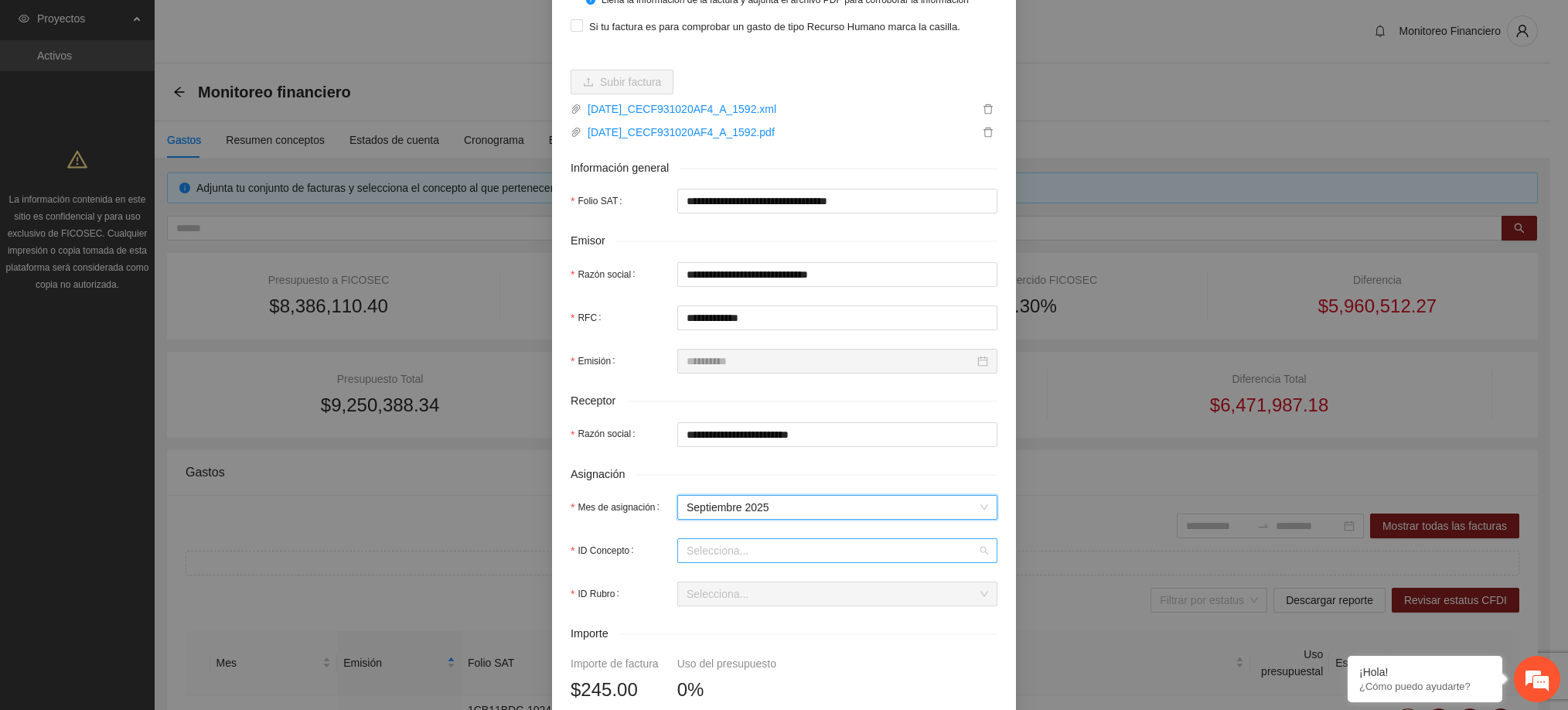
click at [724, 557] on input "ID Concepto" at bounding box center [832, 551] width 291 height 23
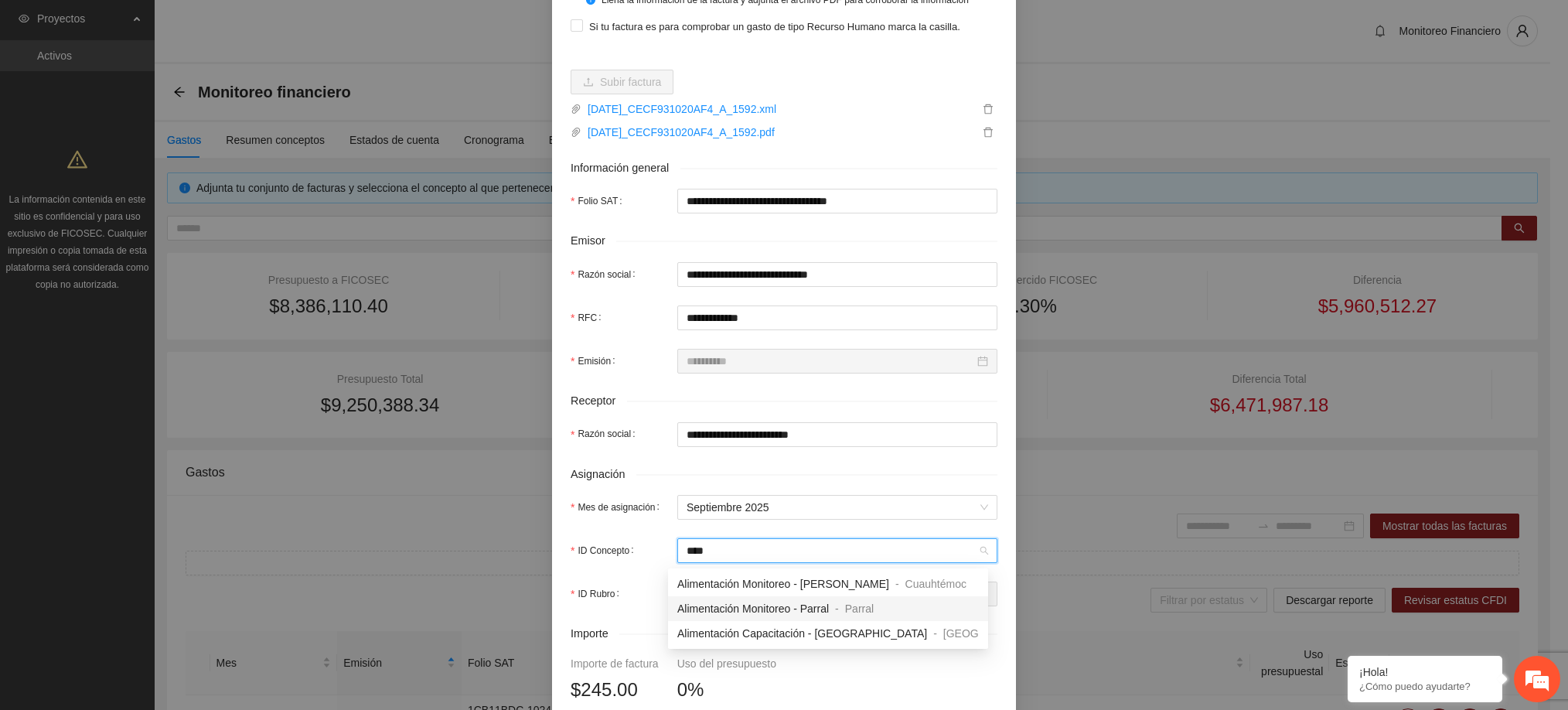
click at [747, 608] on span "Alimentación Monitoreo - Parral" at bounding box center [752, 609] width 151 height 12
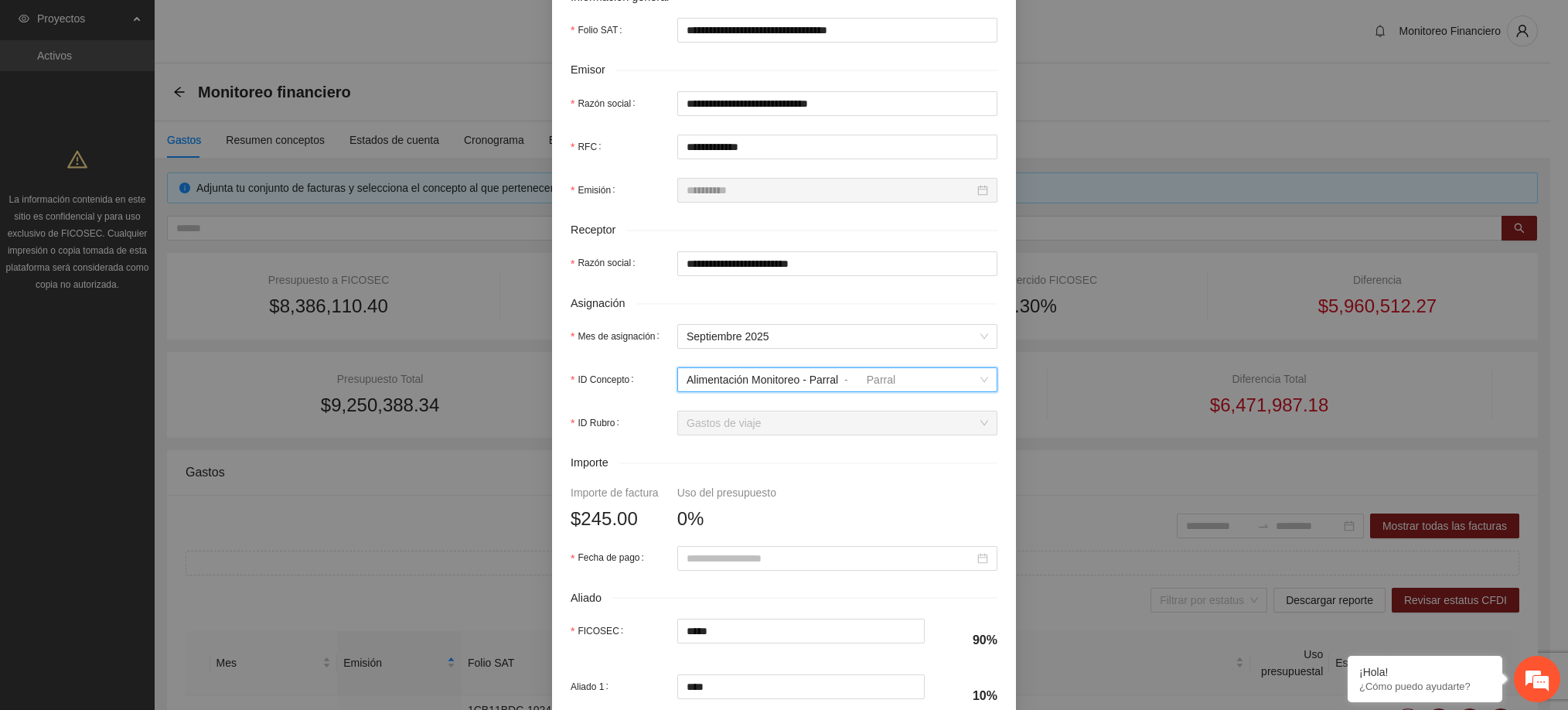
scroll to position [324, 0]
click at [787, 555] on input "Fecha de pago" at bounding box center [830, 558] width 288 height 17
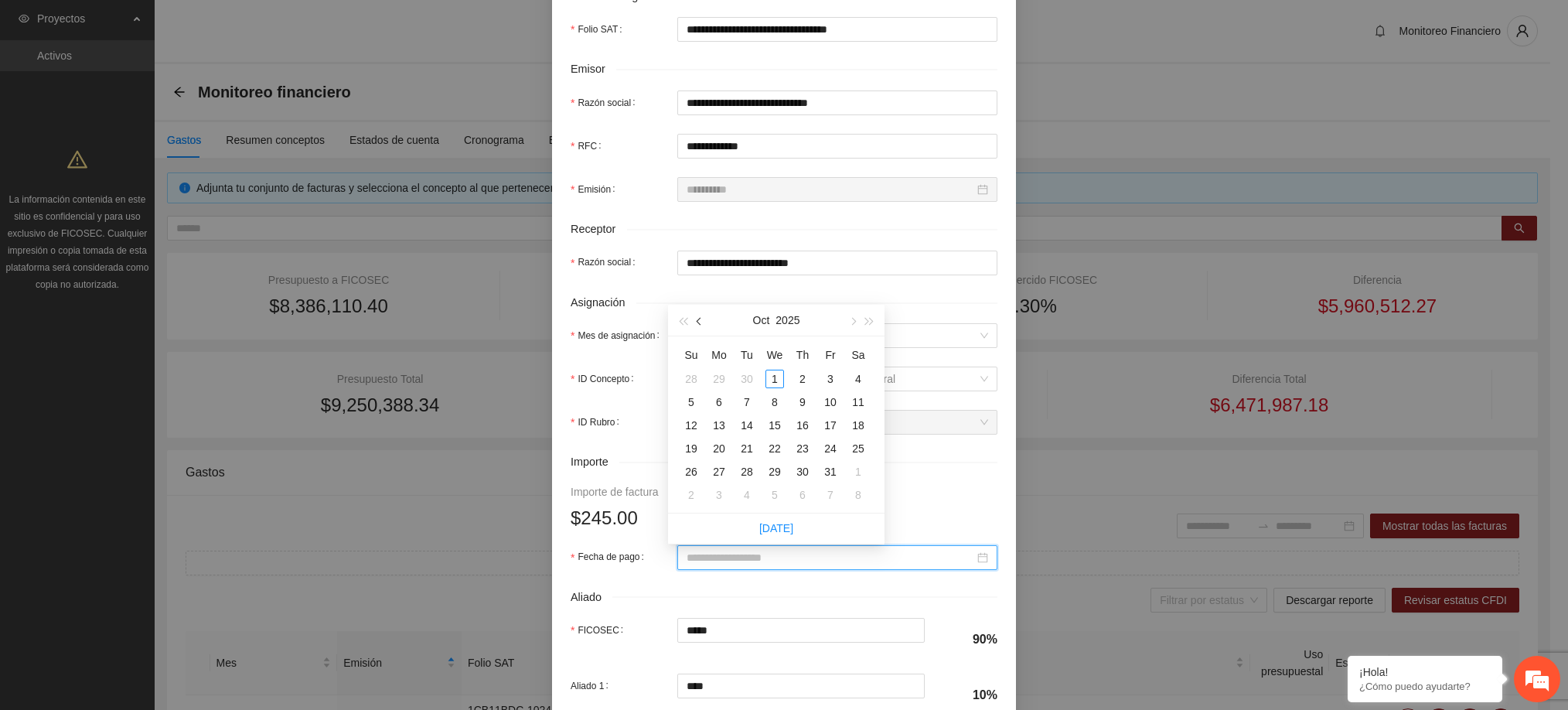
click at [700, 314] on button "button" at bounding box center [699, 320] width 17 height 31
click at [715, 449] on div "22" at bounding box center [719, 449] width 19 height 19
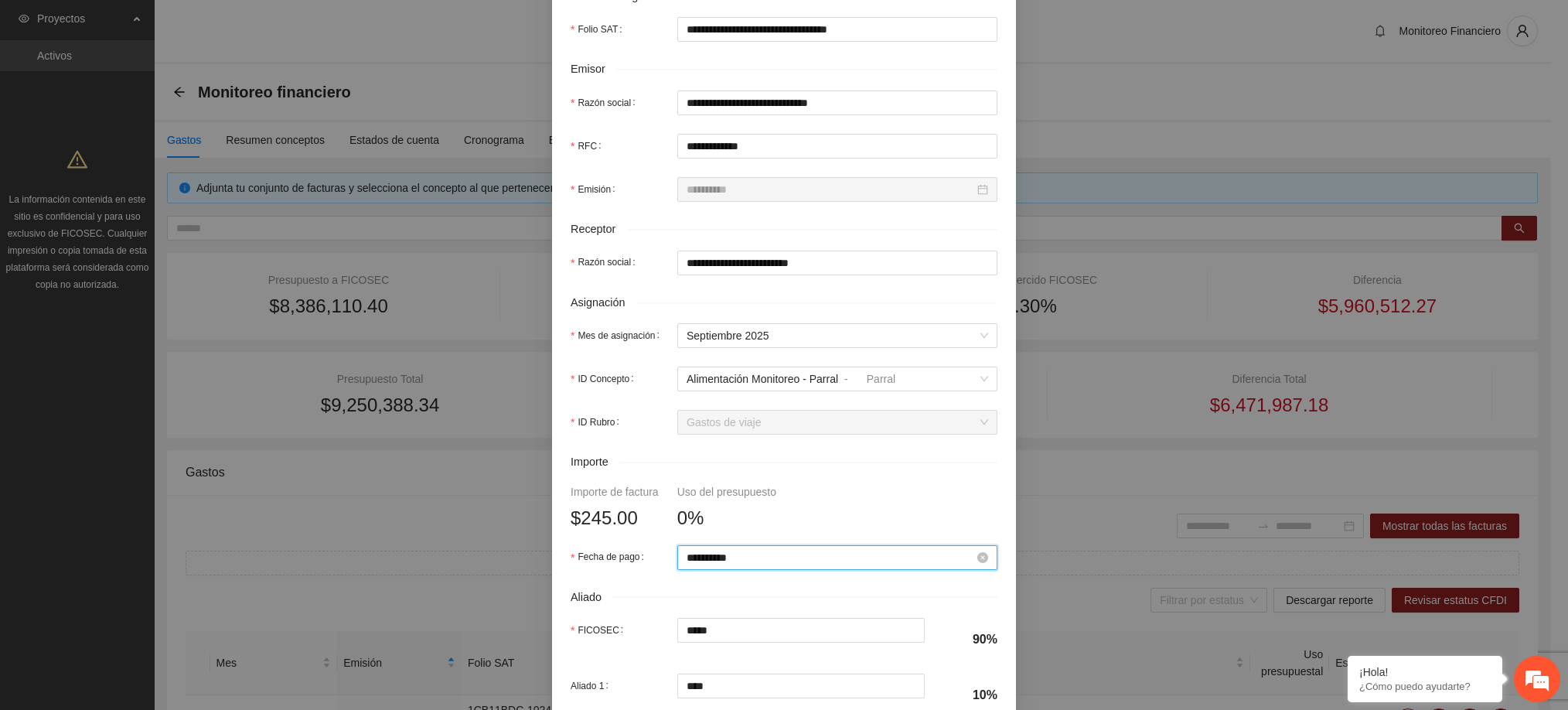
scroll to position [540, 0]
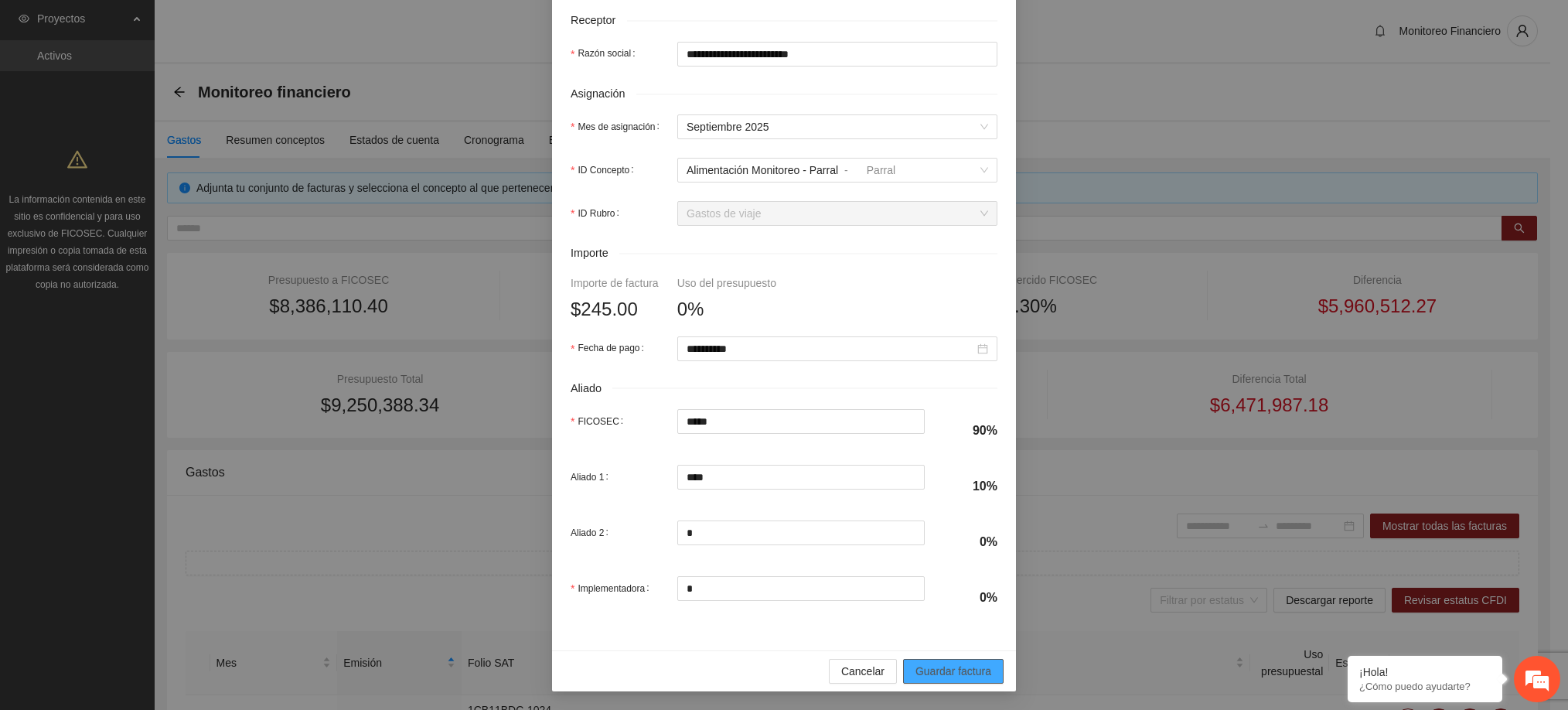
click at [948, 671] on span "Guardar factura" at bounding box center [953, 671] width 76 height 17
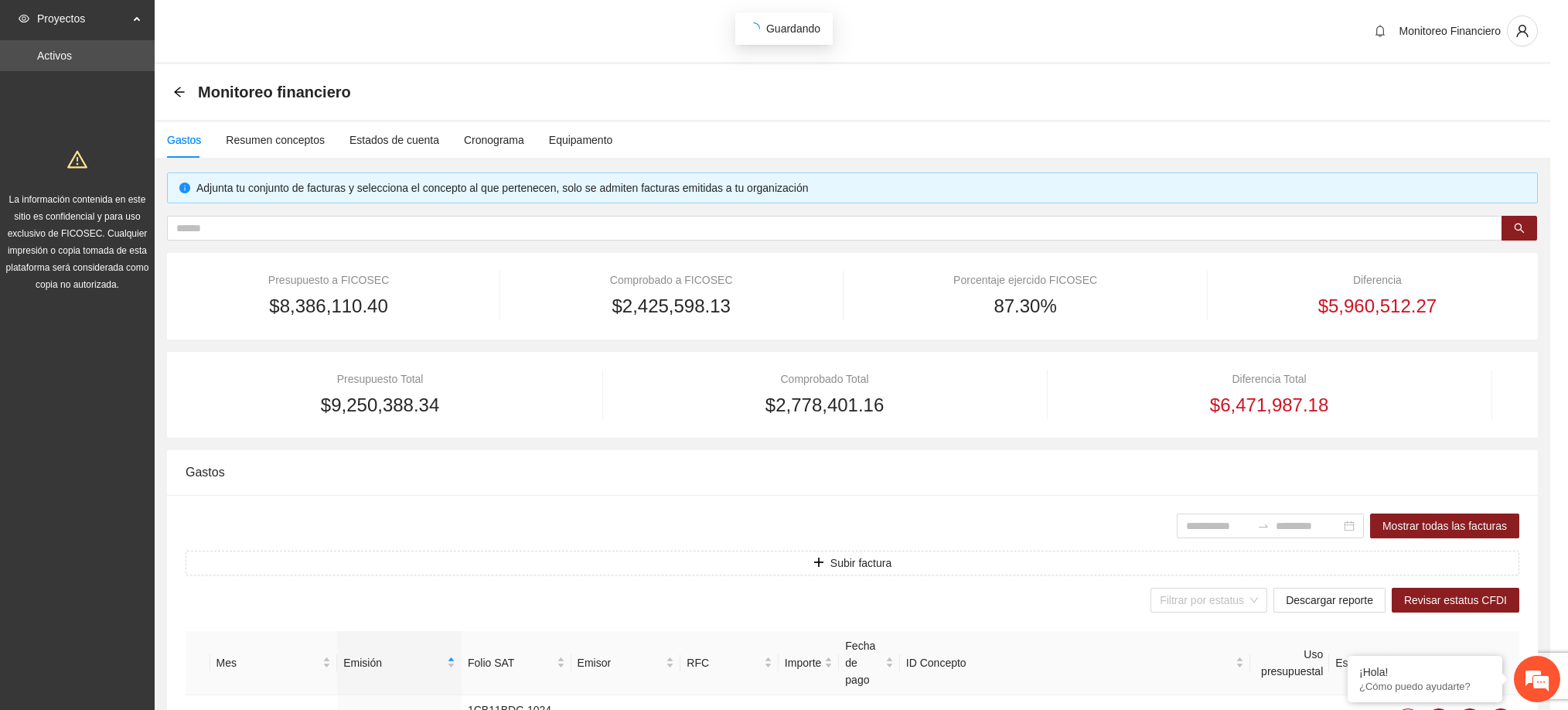
scroll to position [416, 0]
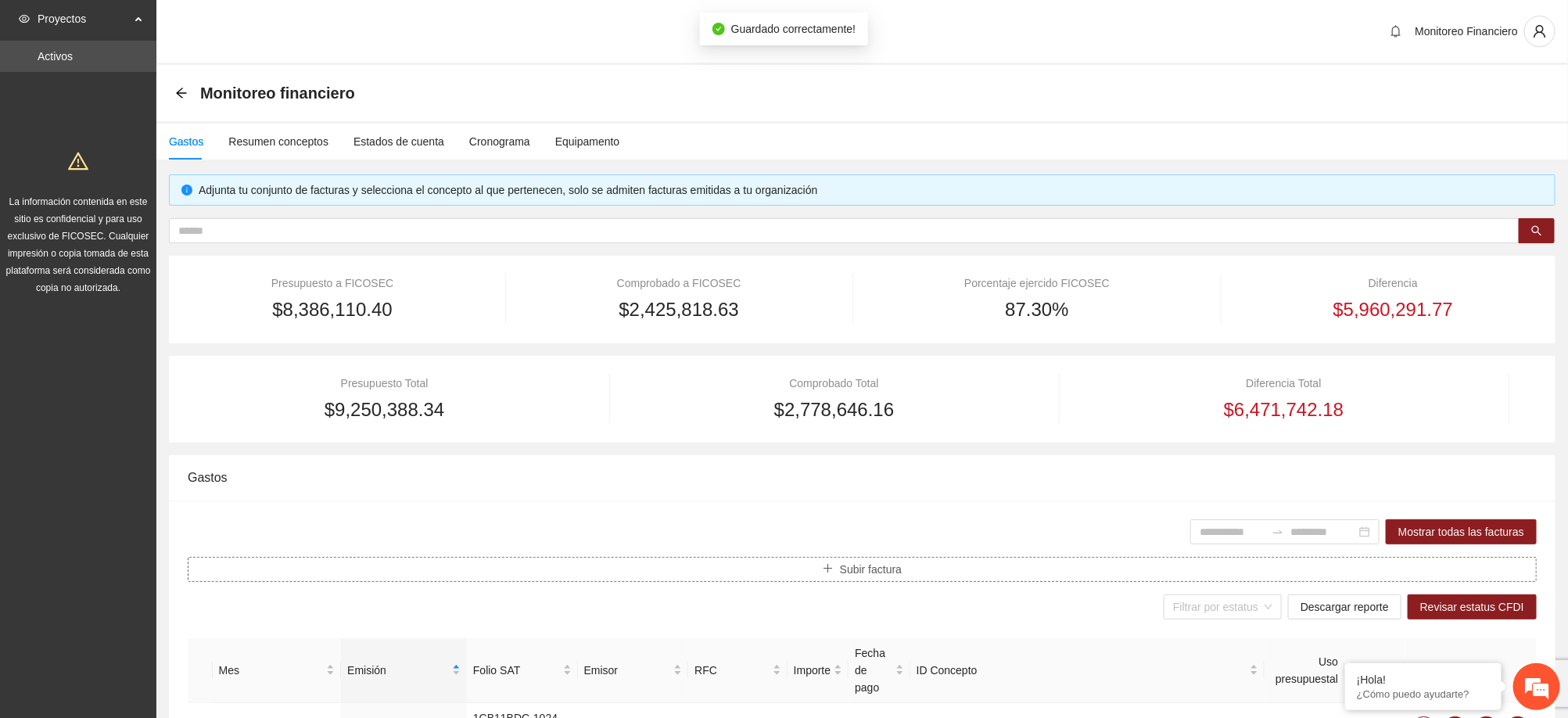
click at [958, 575] on button "Subir factura" at bounding box center [862, 569] width 1349 height 25
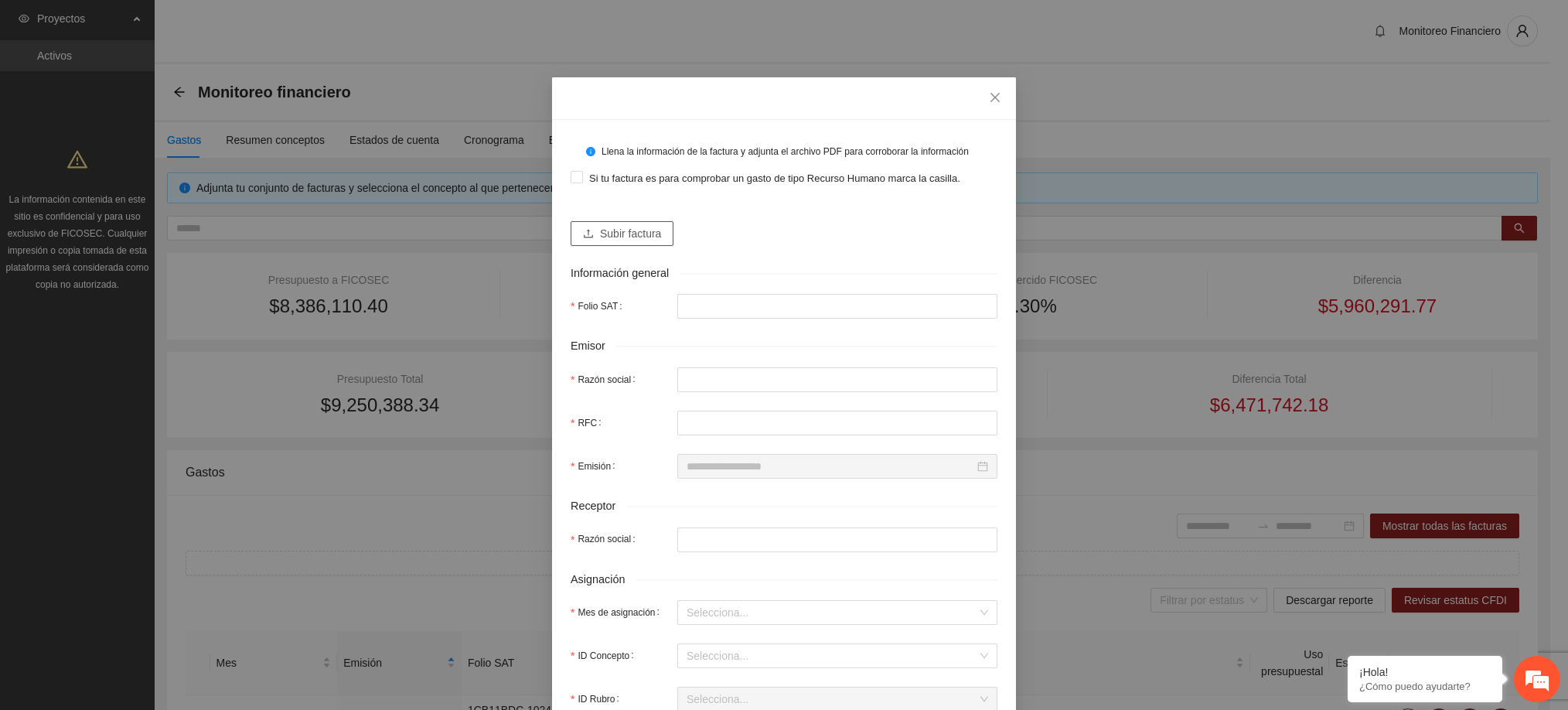
click at [589, 228] on button "Subir factura" at bounding box center [622, 233] width 103 height 25
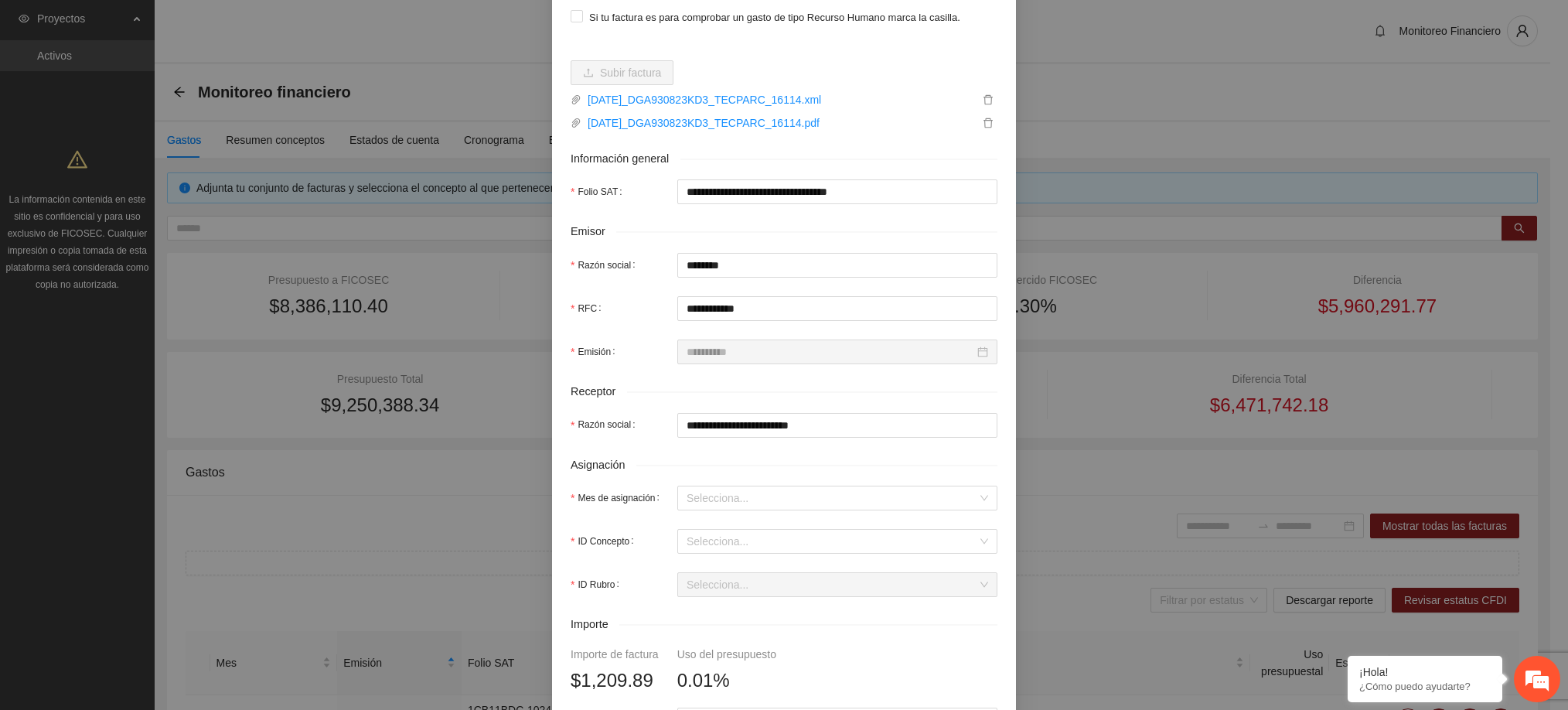
scroll to position [163, 0]
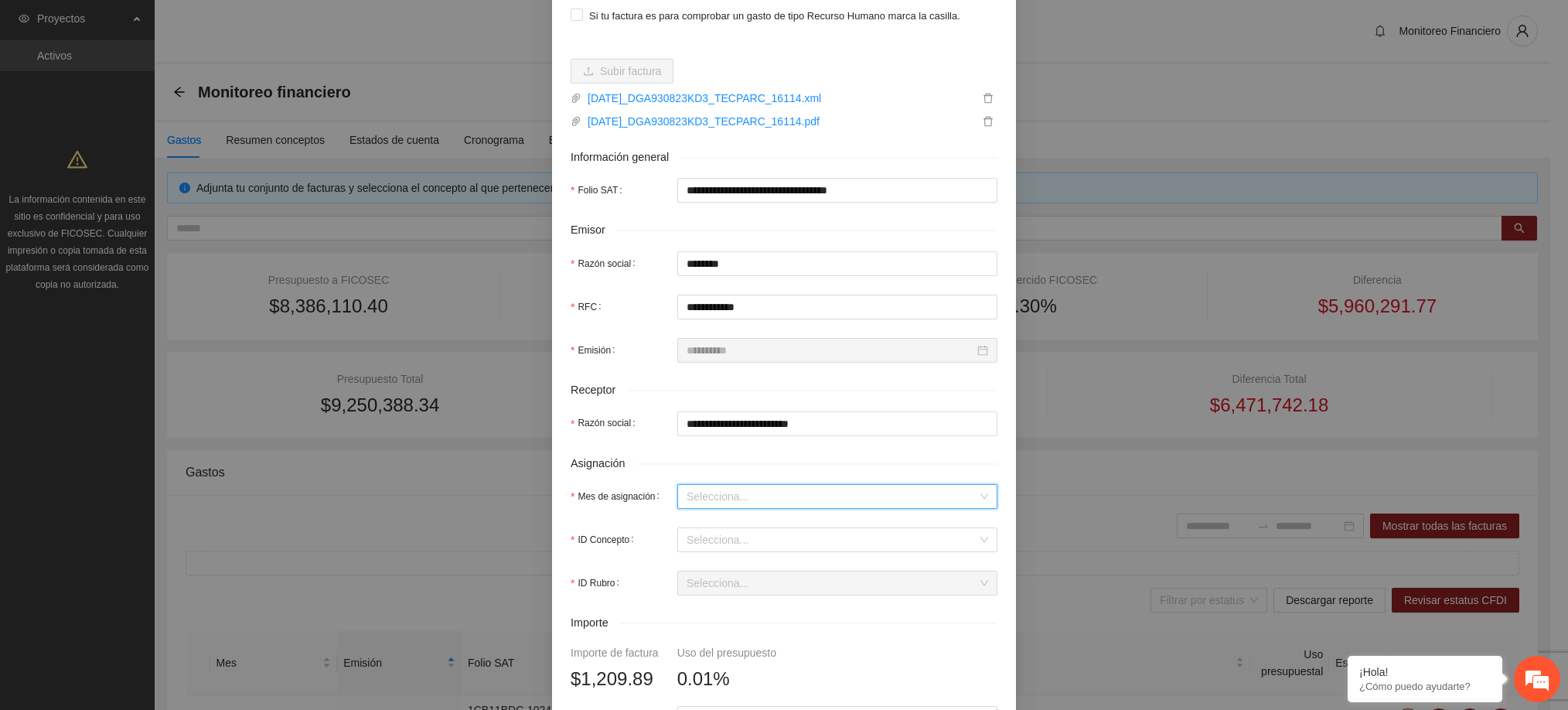
click at [763, 498] on input "Mes de asignación" at bounding box center [832, 496] width 291 height 23
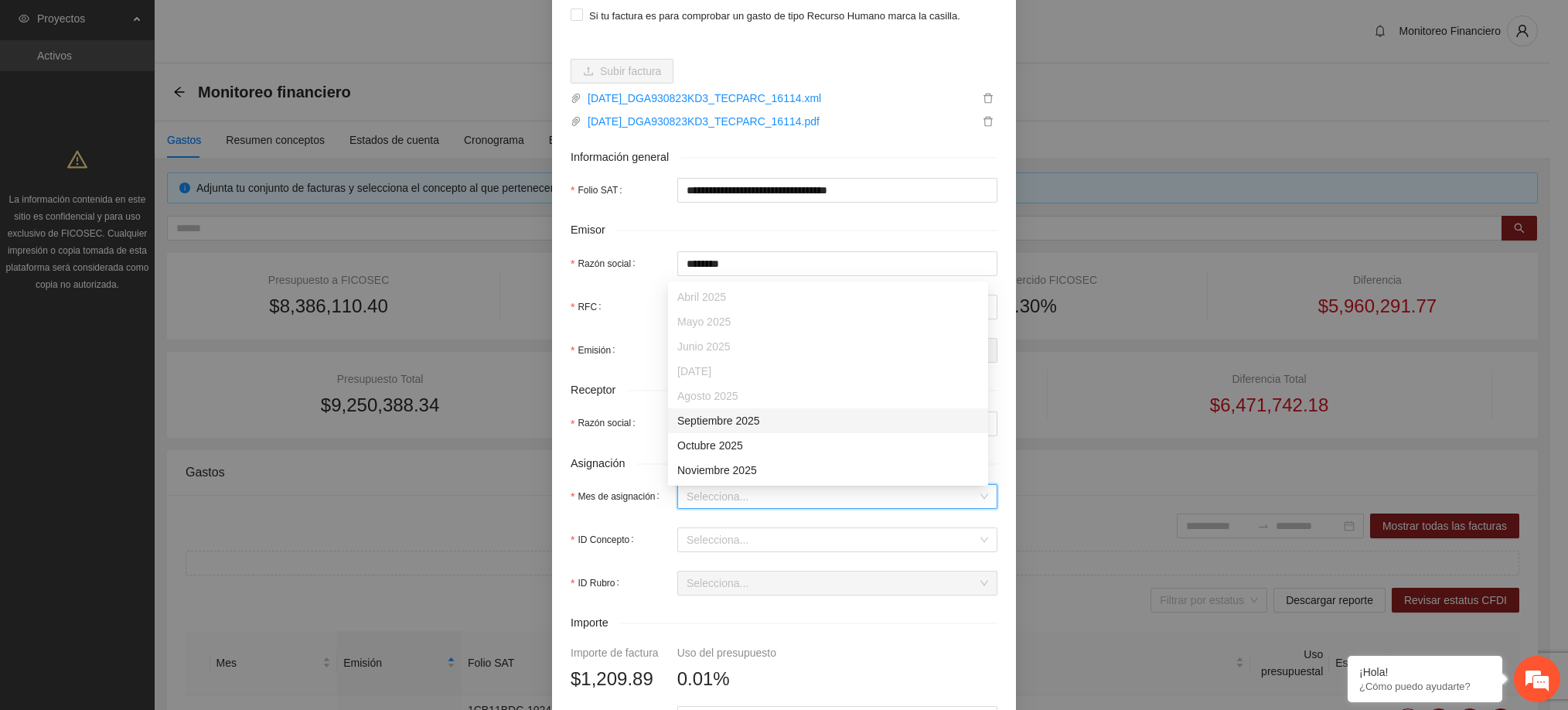
click at [746, 416] on div "Septiembre 2025" at bounding box center [828, 421] width 301 height 17
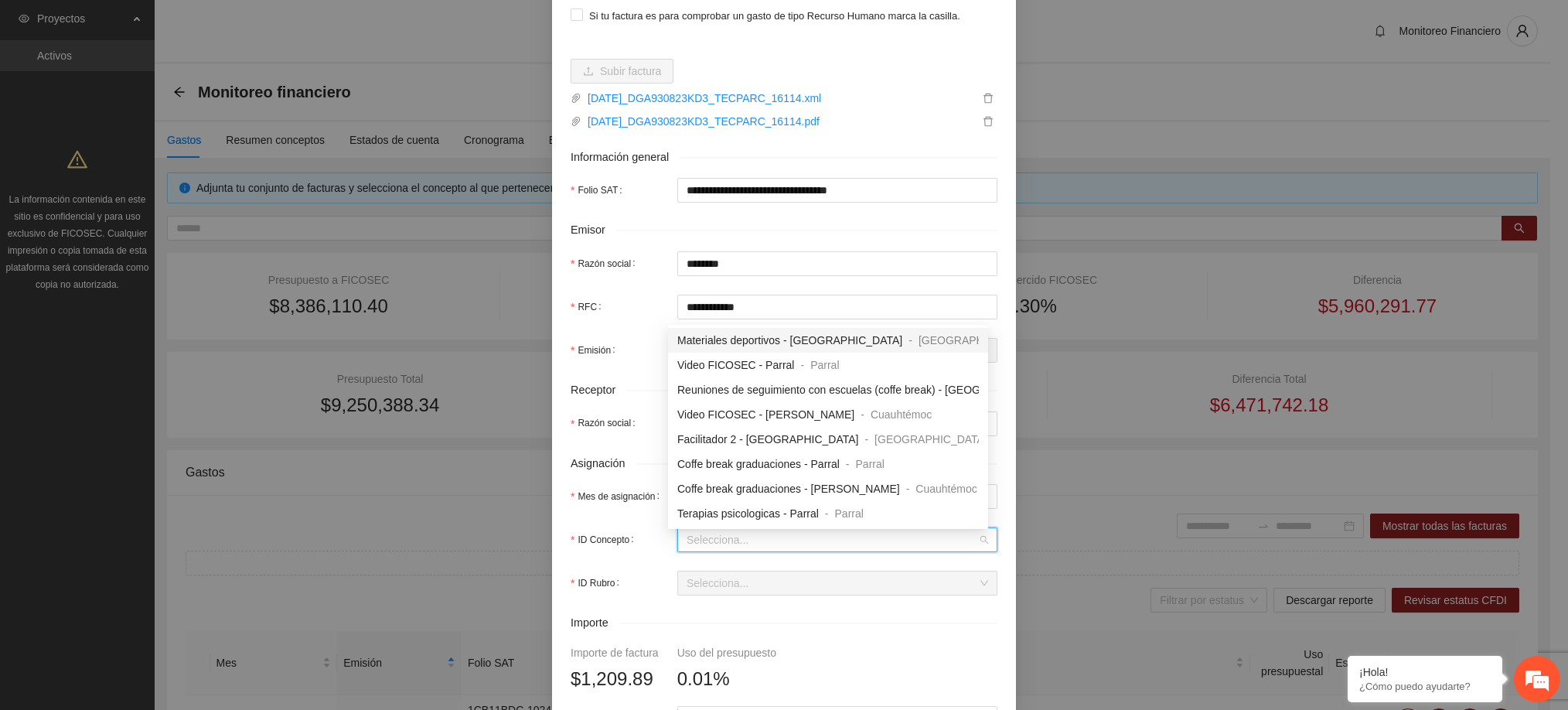
click at [740, 543] on input "ID Concepto" at bounding box center [832, 540] width 291 height 23
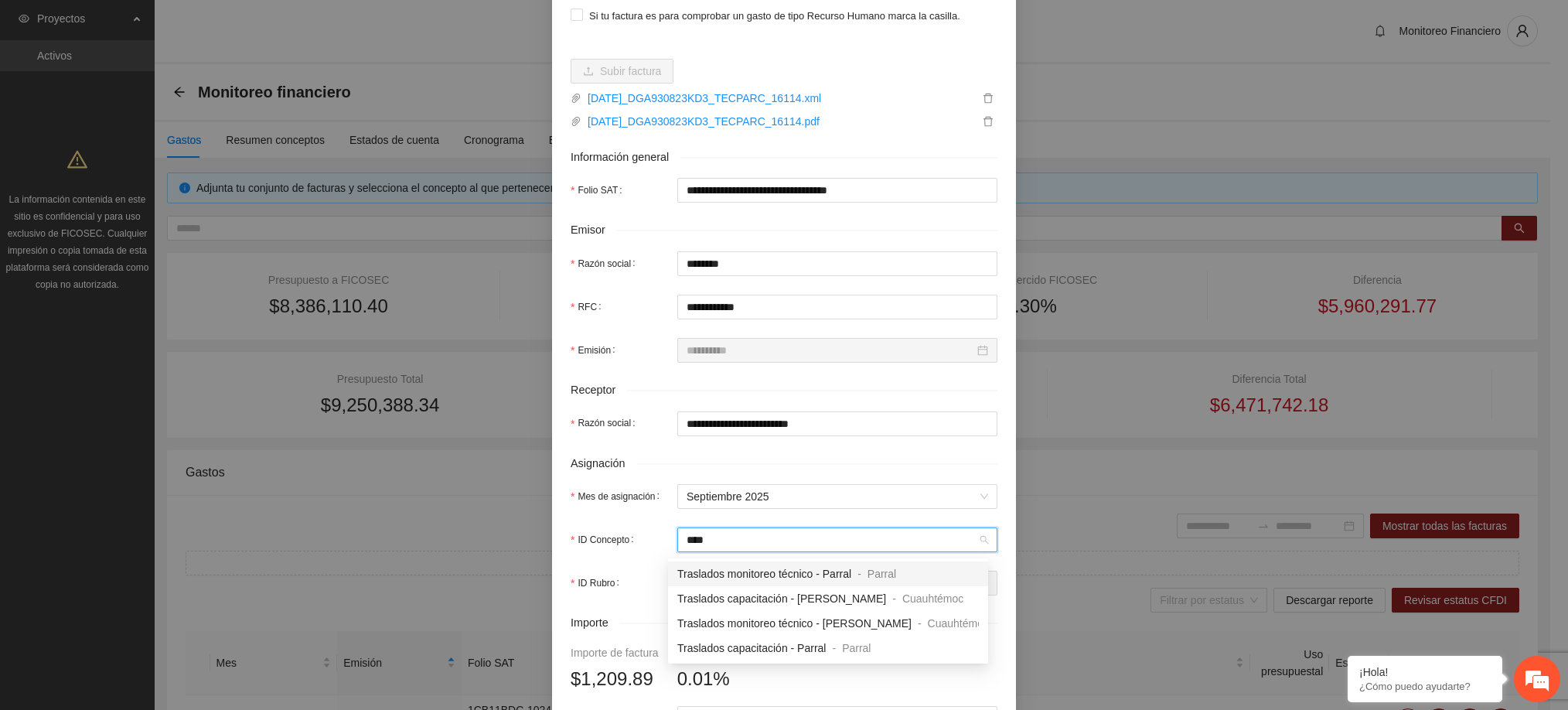
click at [754, 571] on span "Traslados monitoreo técnico - Parral" at bounding box center [763, 574] width 174 height 12
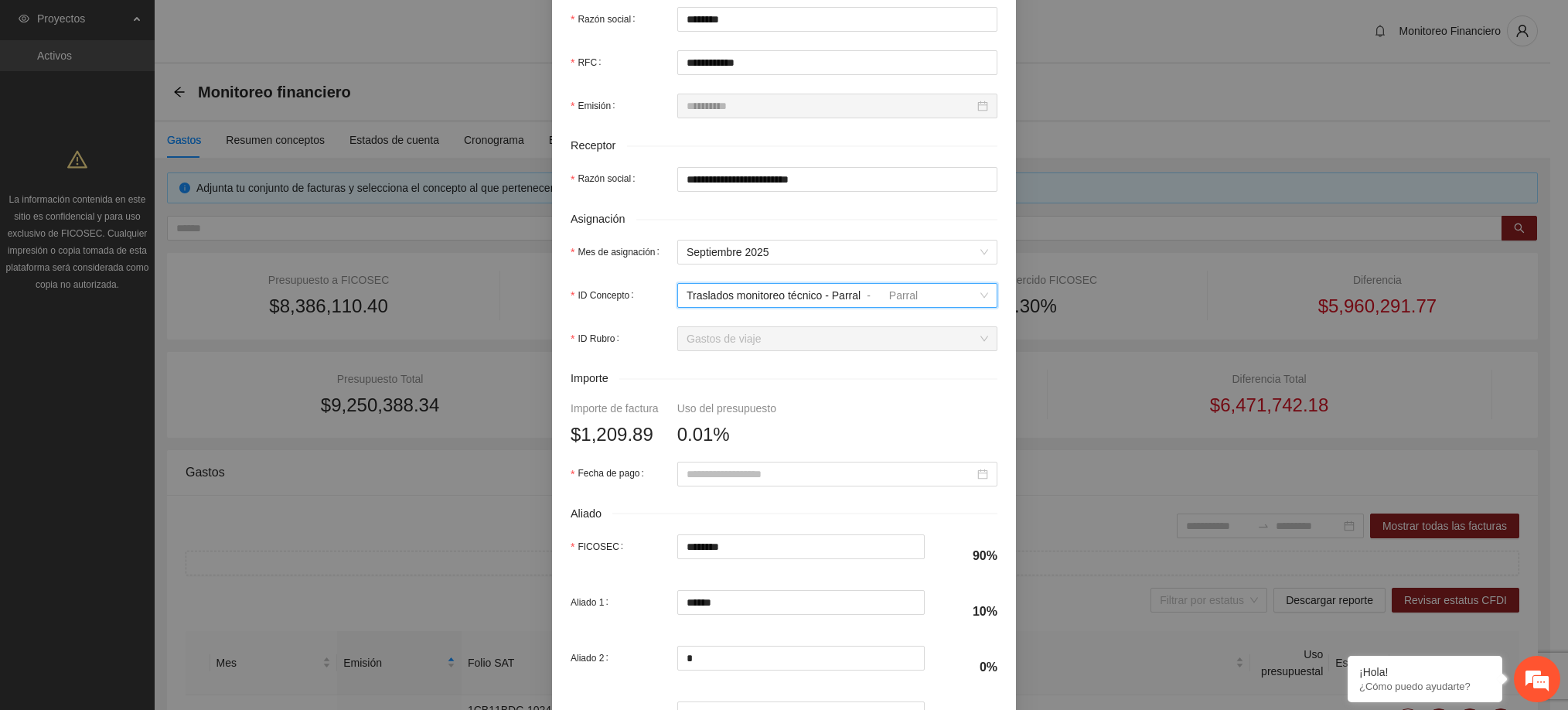
scroll to position [409, 0]
click at [746, 474] on input "Fecha de pago" at bounding box center [830, 473] width 288 height 17
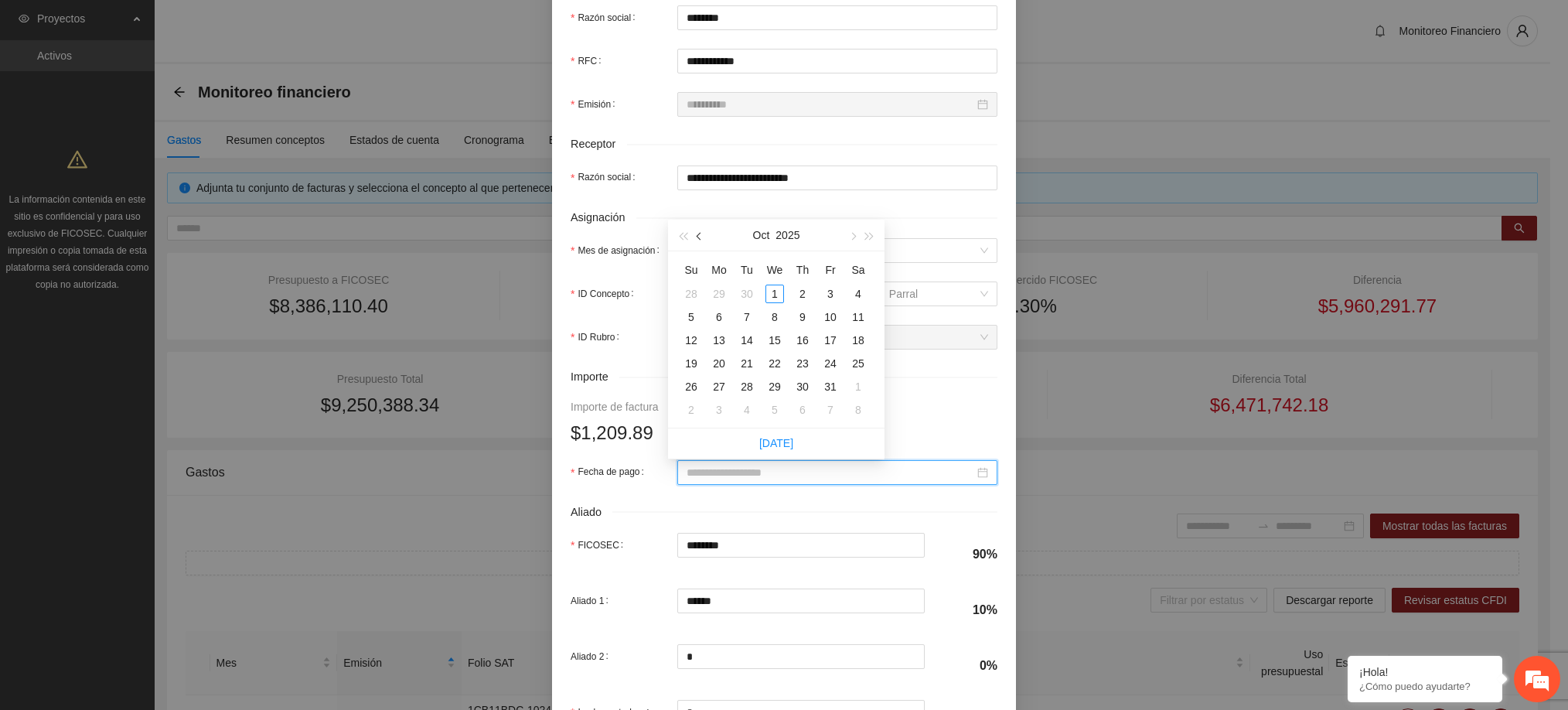
click at [703, 236] on span "button" at bounding box center [700, 236] width 8 height 8
click at [835, 344] on div "19" at bounding box center [830, 341] width 19 height 19
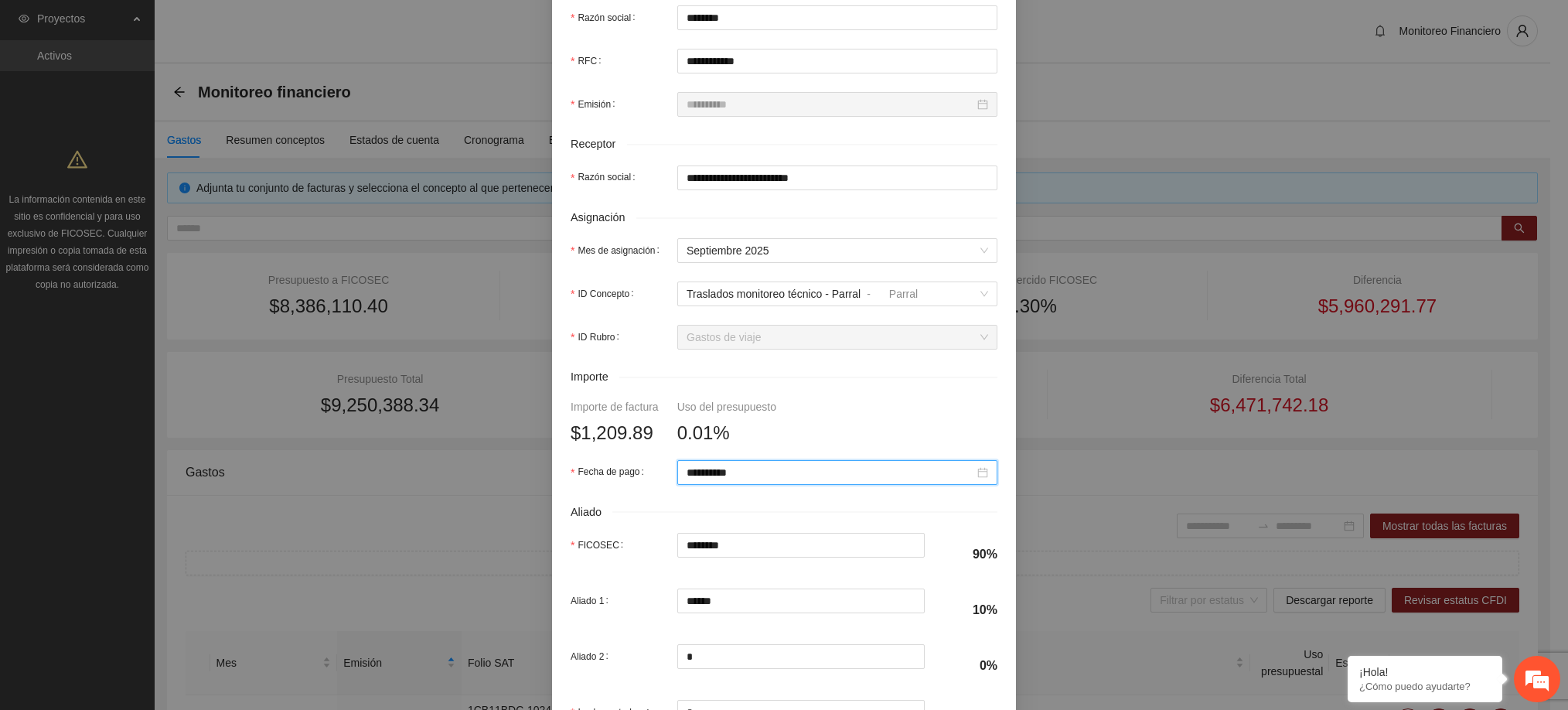
scroll to position [540, 0]
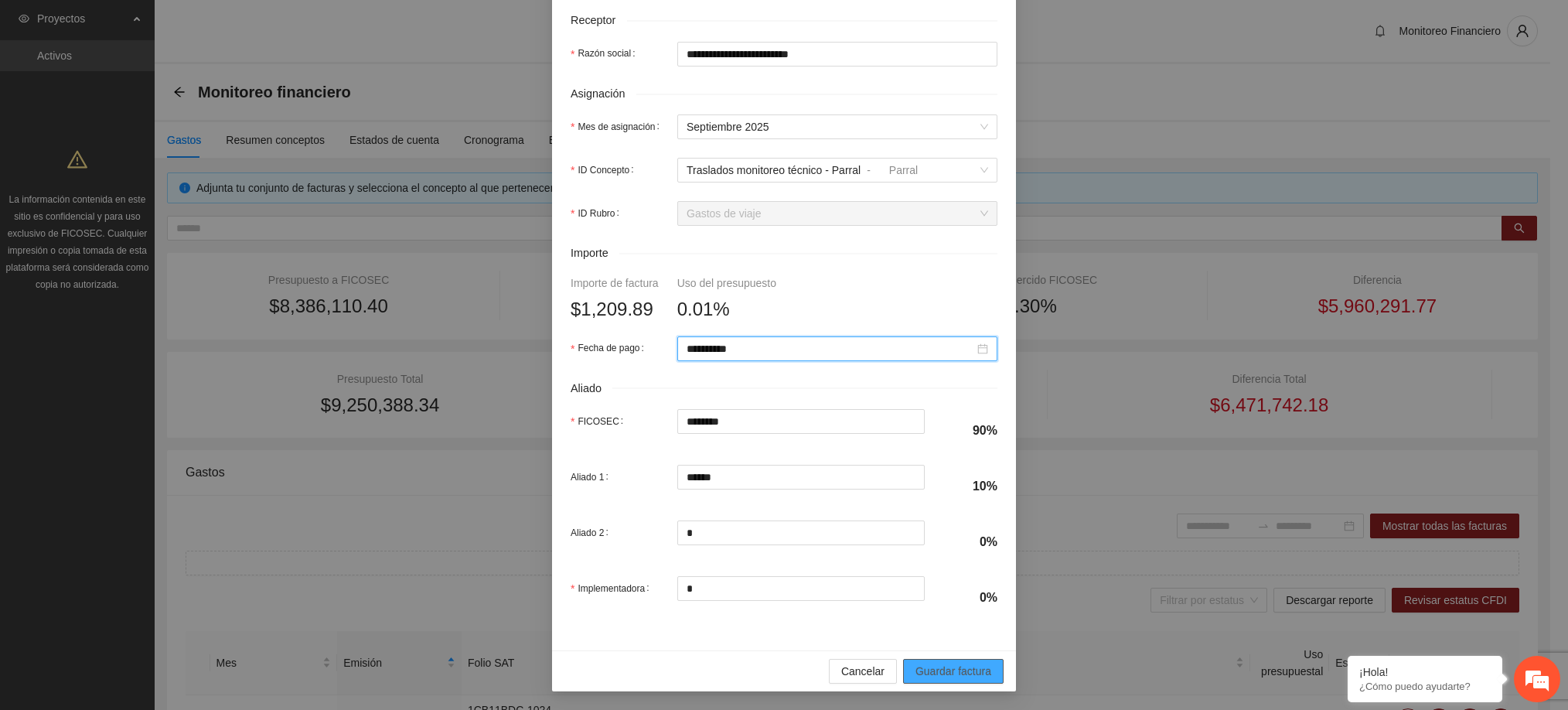
click at [939, 677] on span "Guardar factura" at bounding box center [953, 671] width 76 height 17
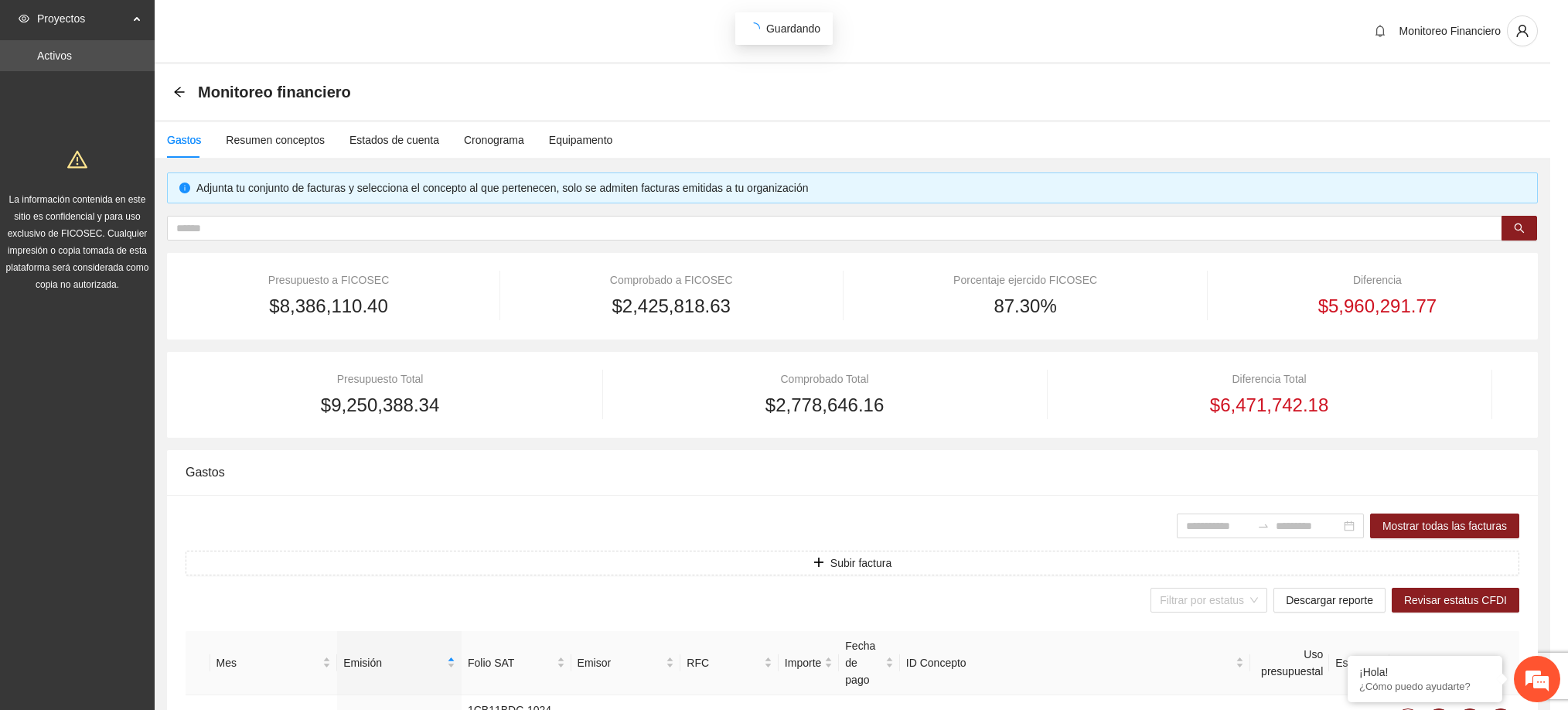
scroll to position [416, 0]
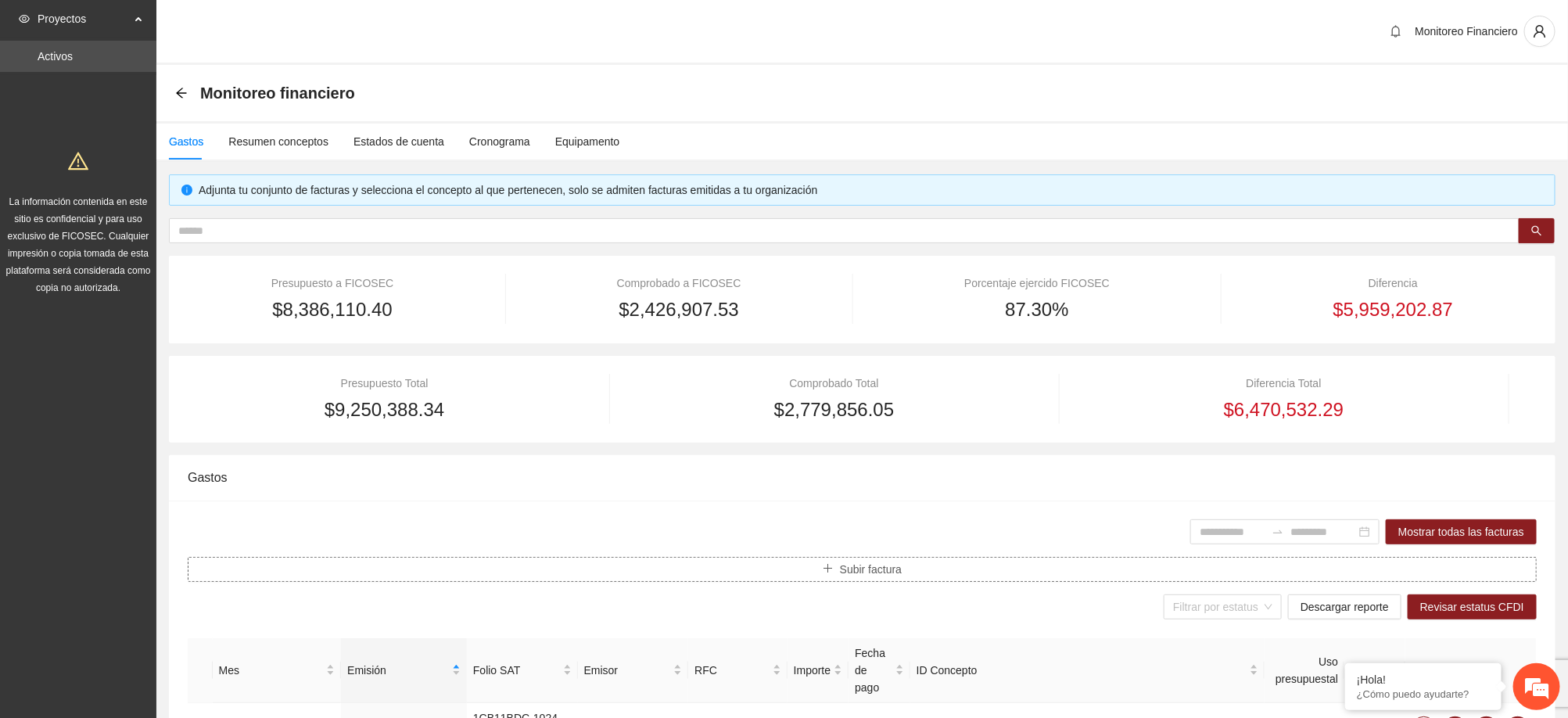
click at [892, 566] on span "Subir factura" at bounding box center [870, 570] width 61 height 17
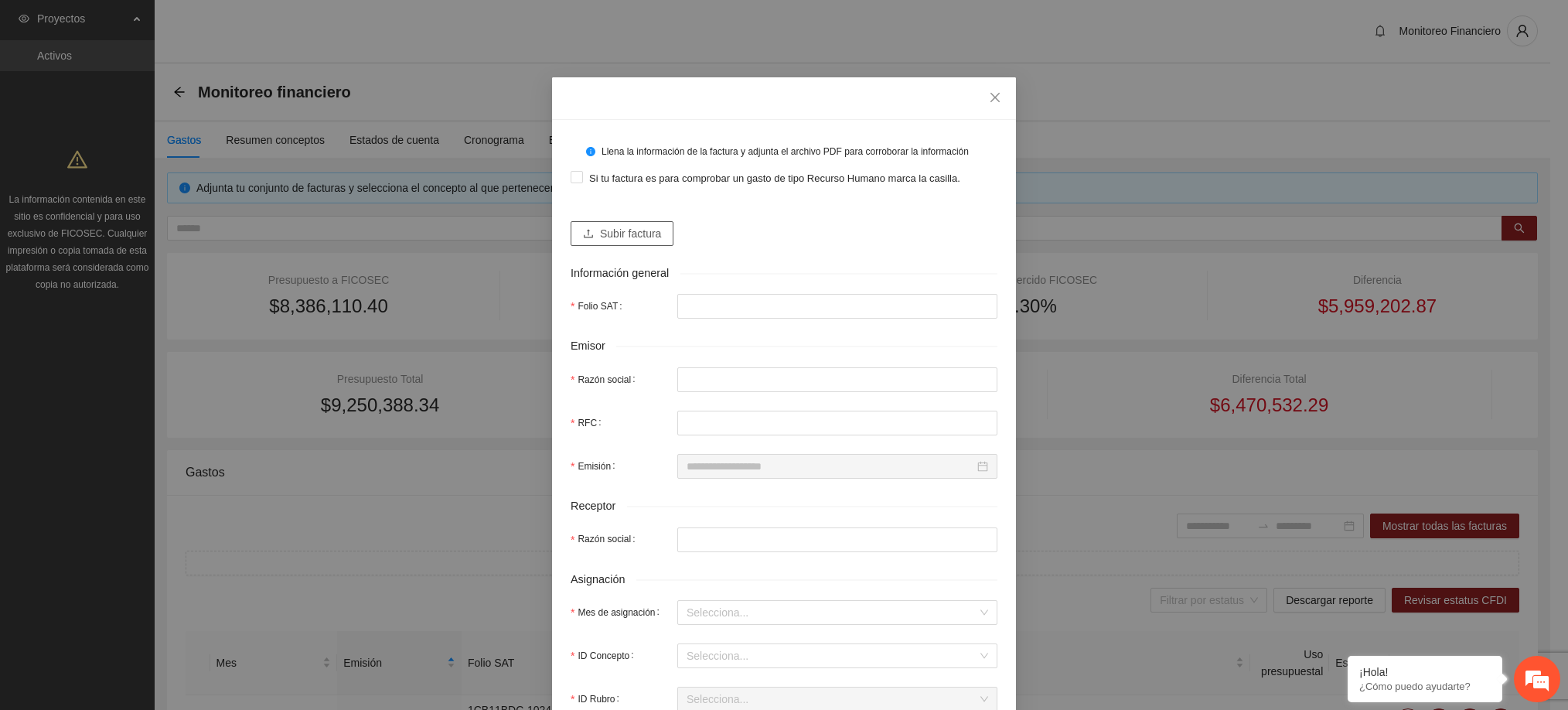
click at [620, 230] on span "Subir factura" at bounding box center [630, 234] width 61 height 17
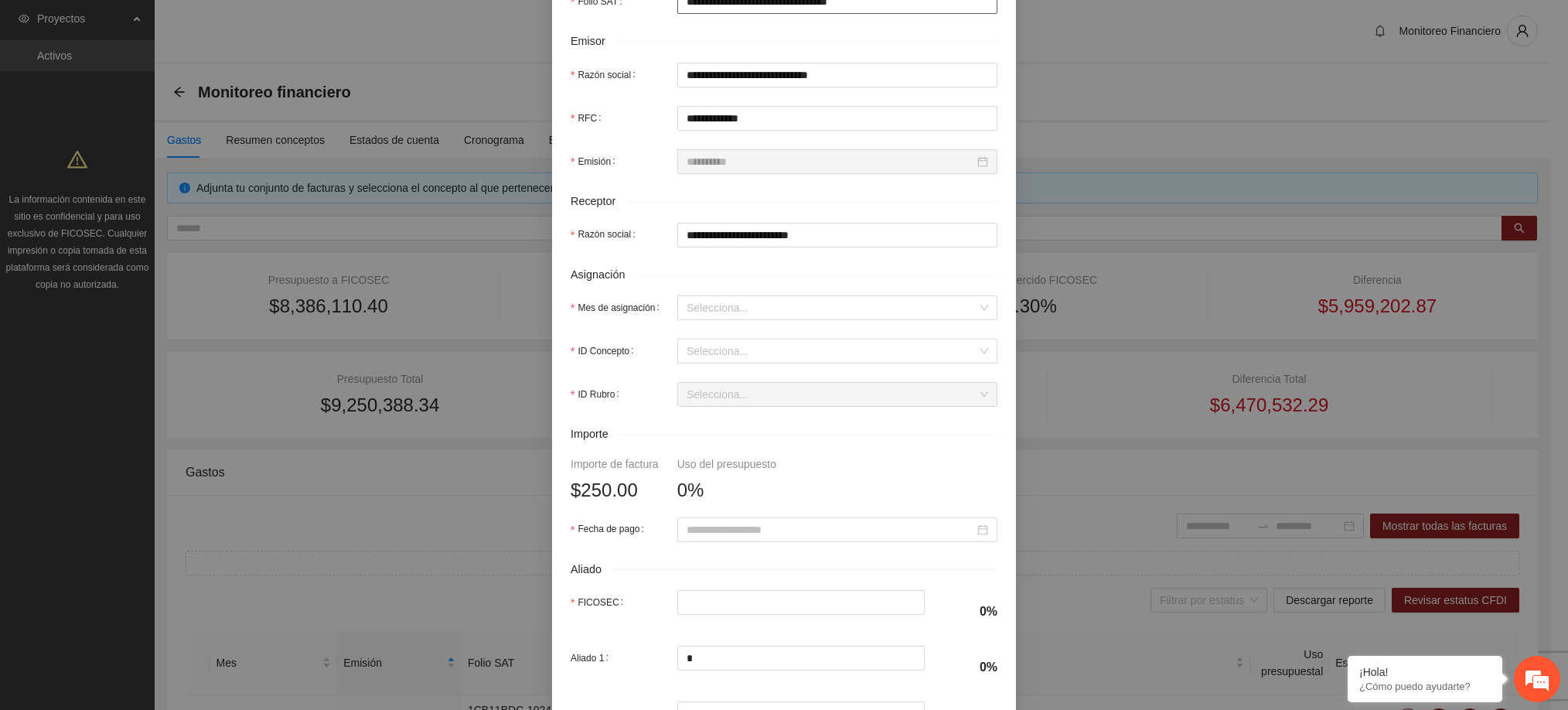
scroll to position [353, 0]
click at [710, 318] on input "Mes de asignación" at bounding box center [832, 306] width 291 height 23
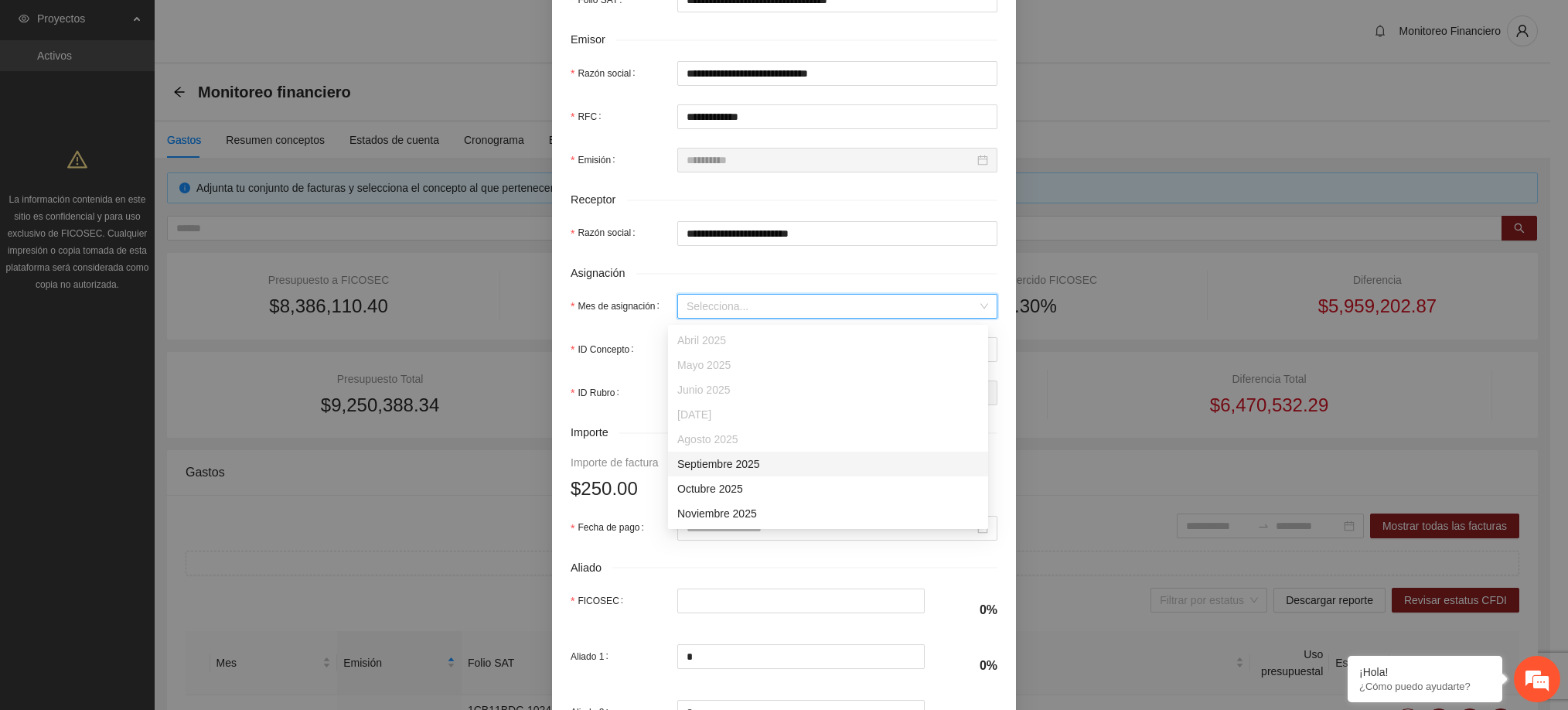
click at [734, 464] on div "Septiembre 2025" at bounding box center [828, 464] width 301 height 17
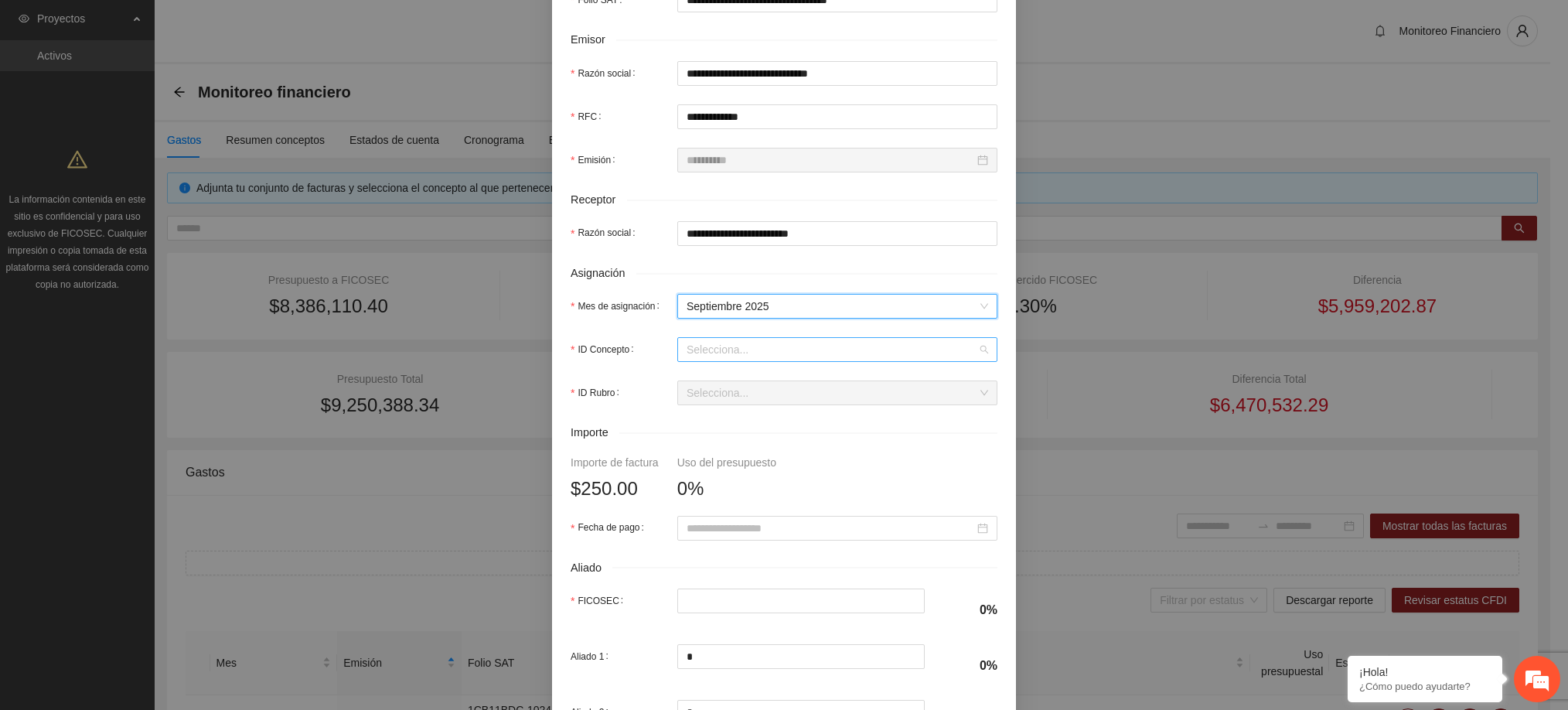
click at [730, 355] on input "ID Concepto" at bounding box center [832, 349] width 291 height 23
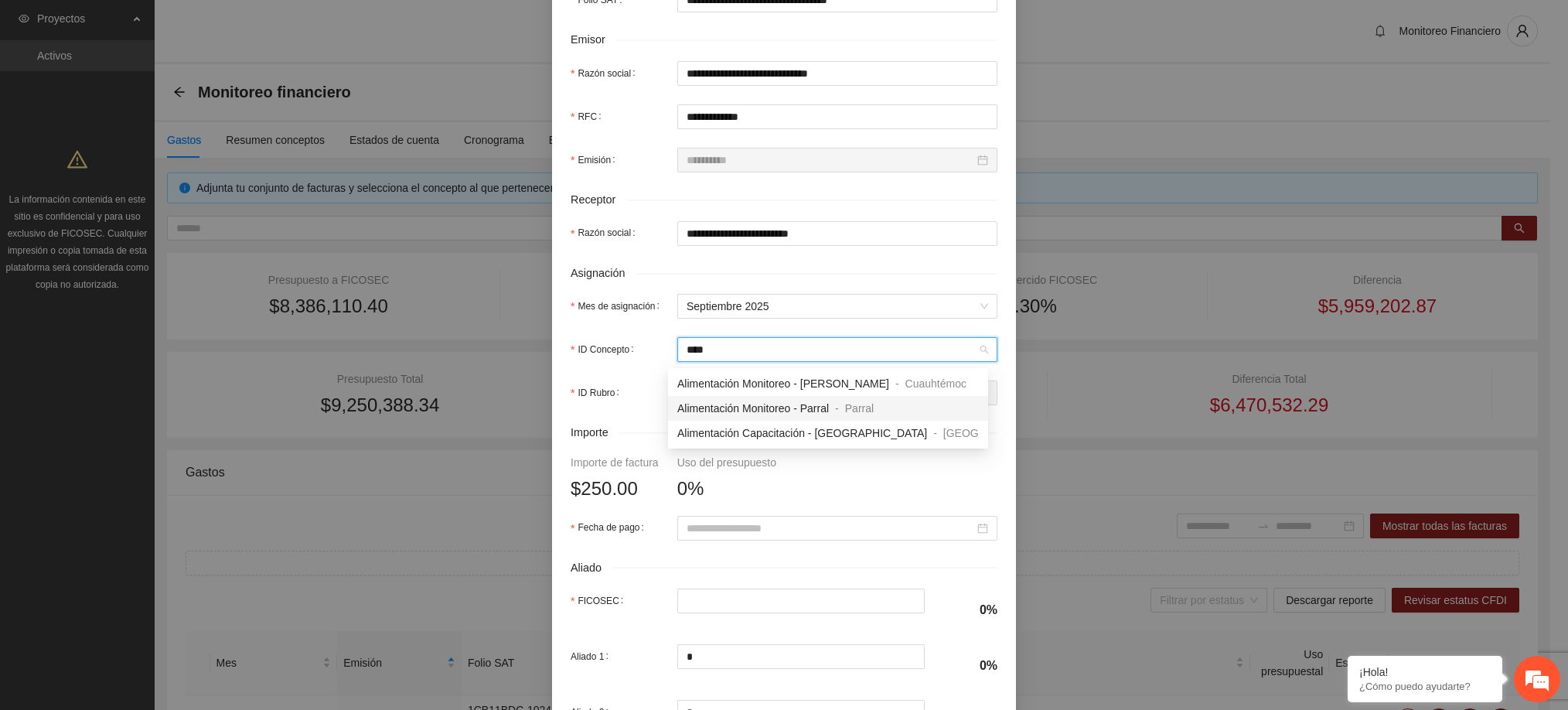
click at [752, 409] on span "Alimentación Monitoreo - Parral" at bounding box center [752, 409] width 151 height 12
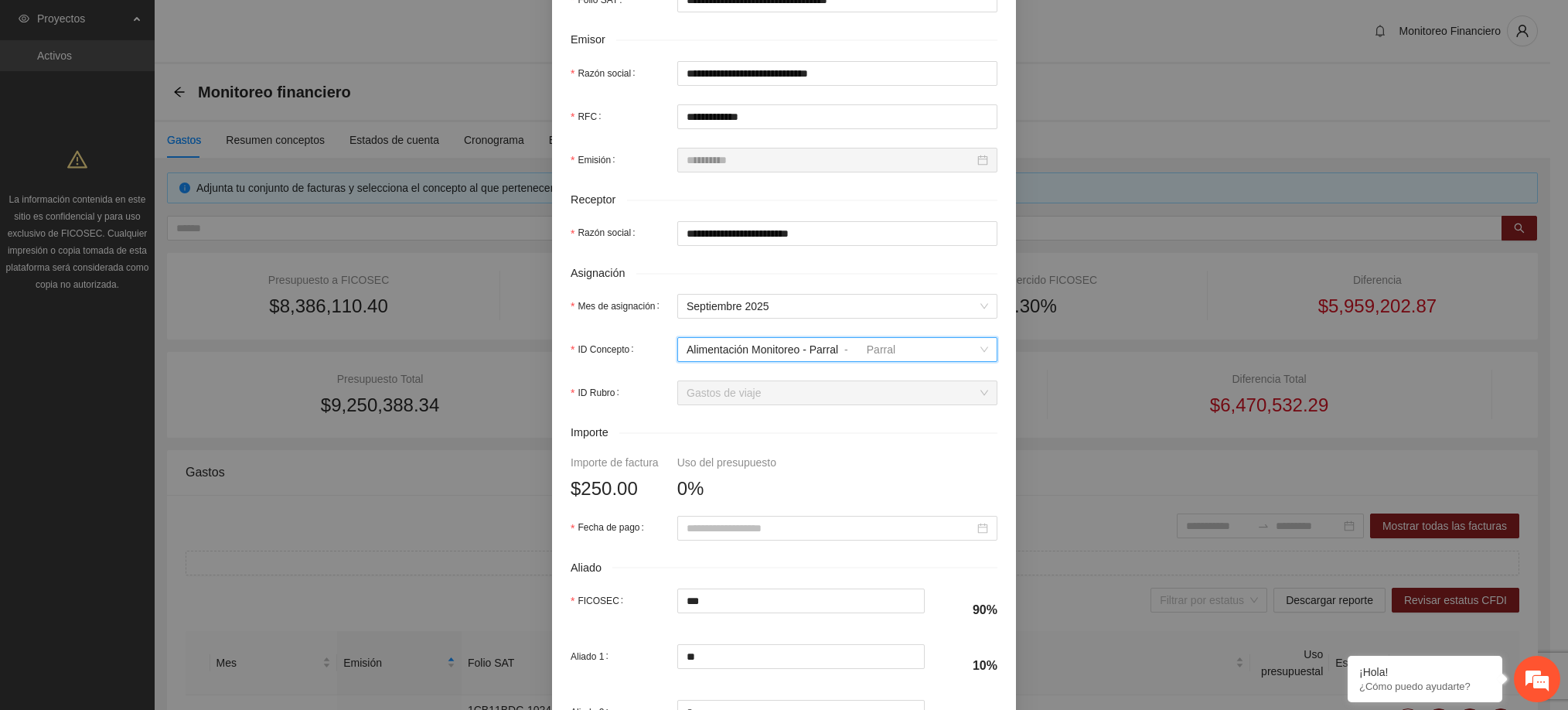
scroll to position [388, 0]
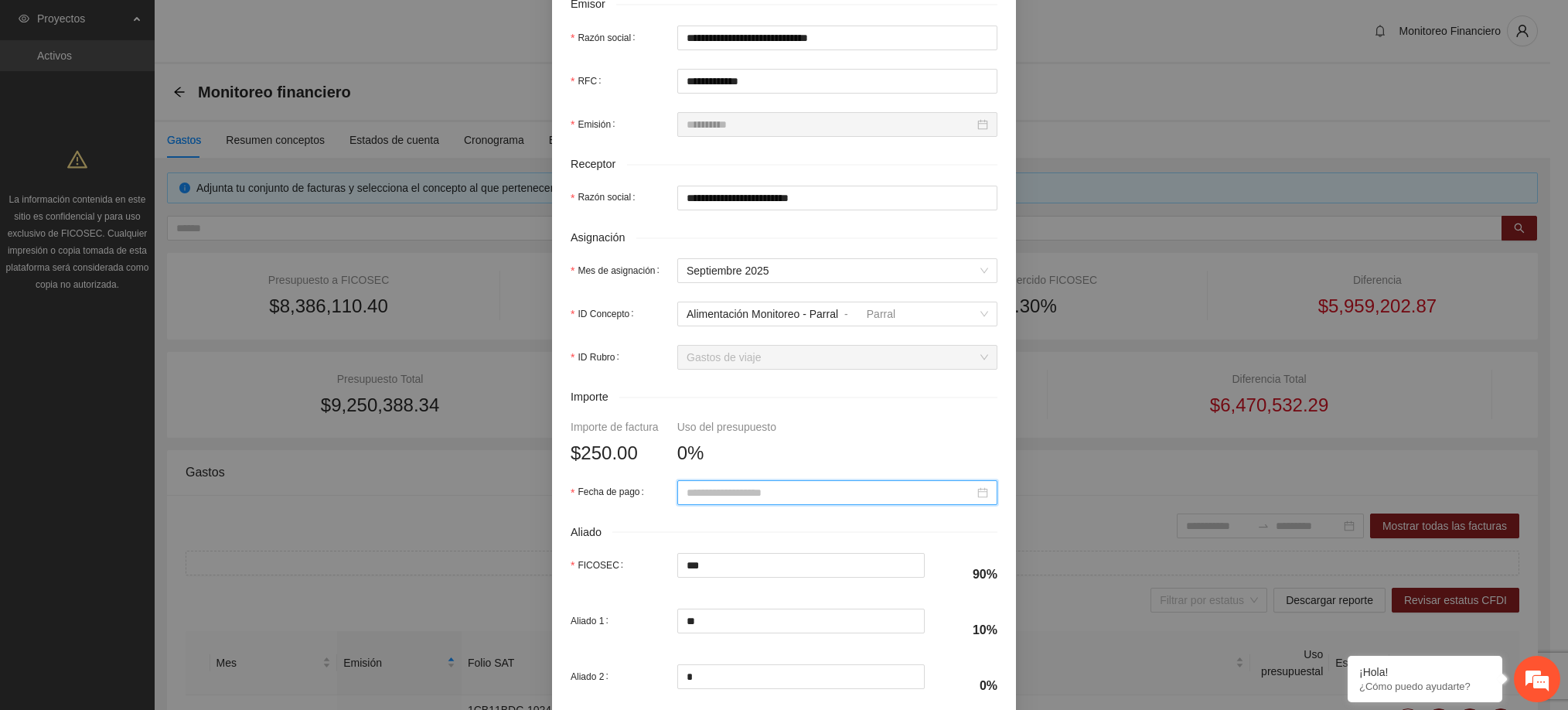
click at [775, 492] on input "Fecha de pago" at bounding box center [830, 492] width 288 height 17
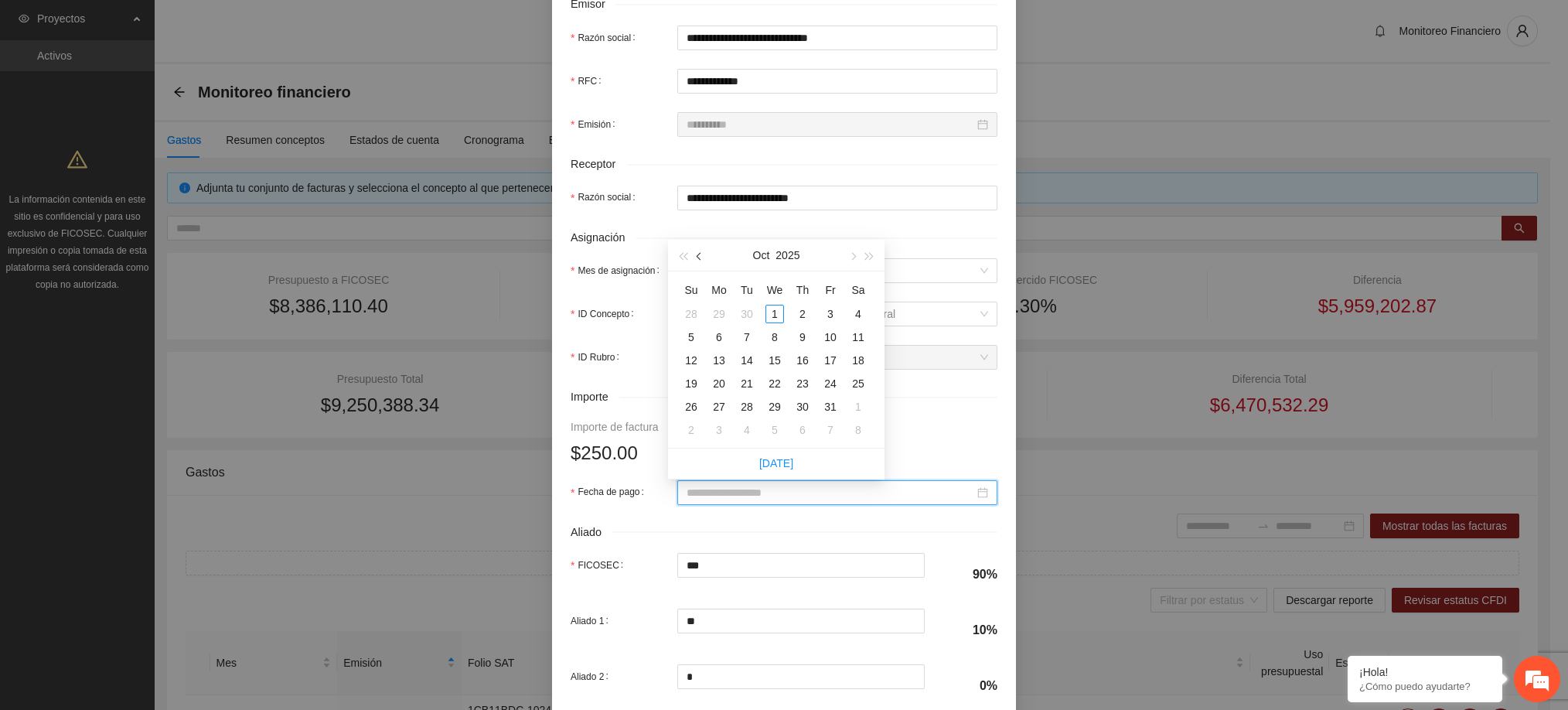
click at [703, 253] on button "button" at bounding box center [699, 255] width 17 height 31
click at [746, 386] on div "23" at bounding box center [747, 384] width 19 height 19
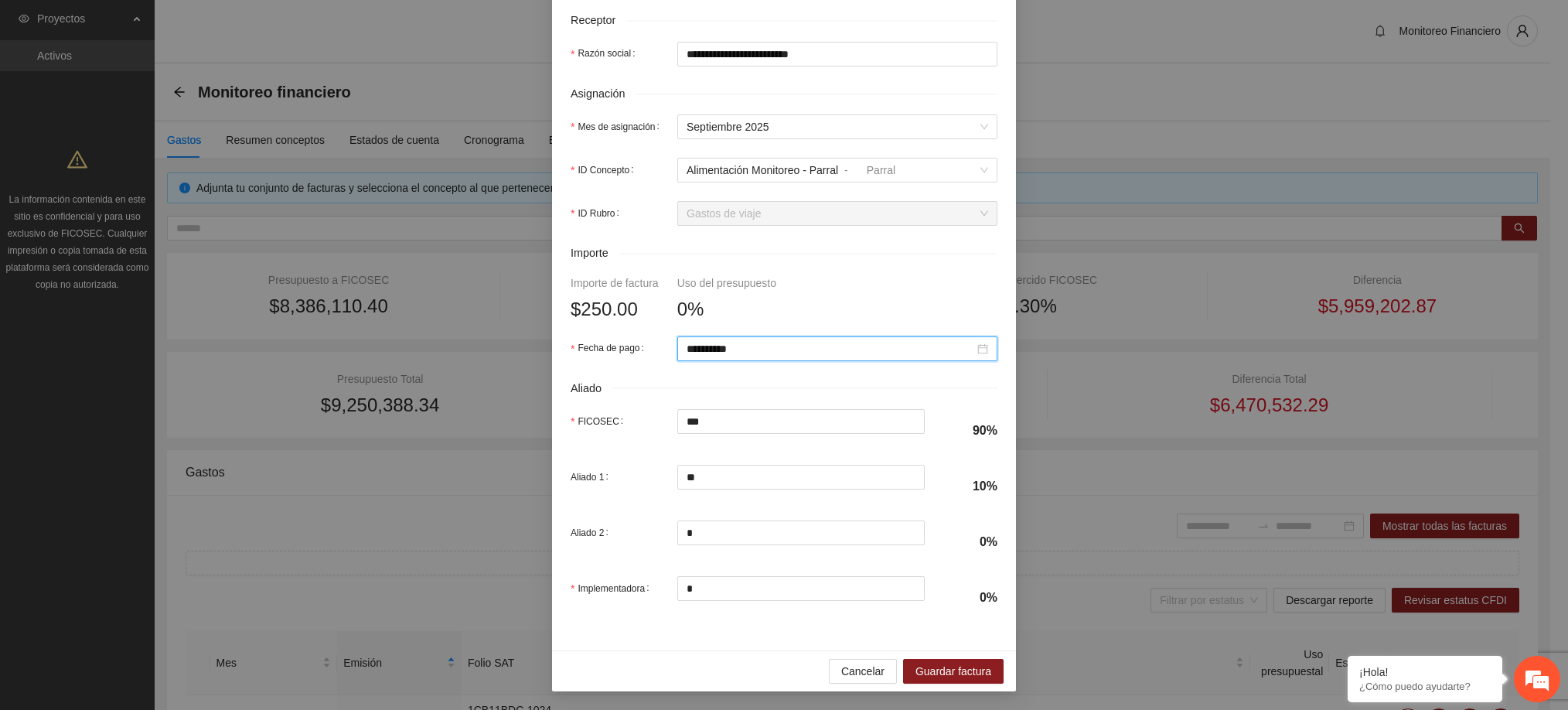
scroll to position [539, 0]
click at [959, 673] on span "Guardar factura" at bounding box center [953, 671] width 76 height 17
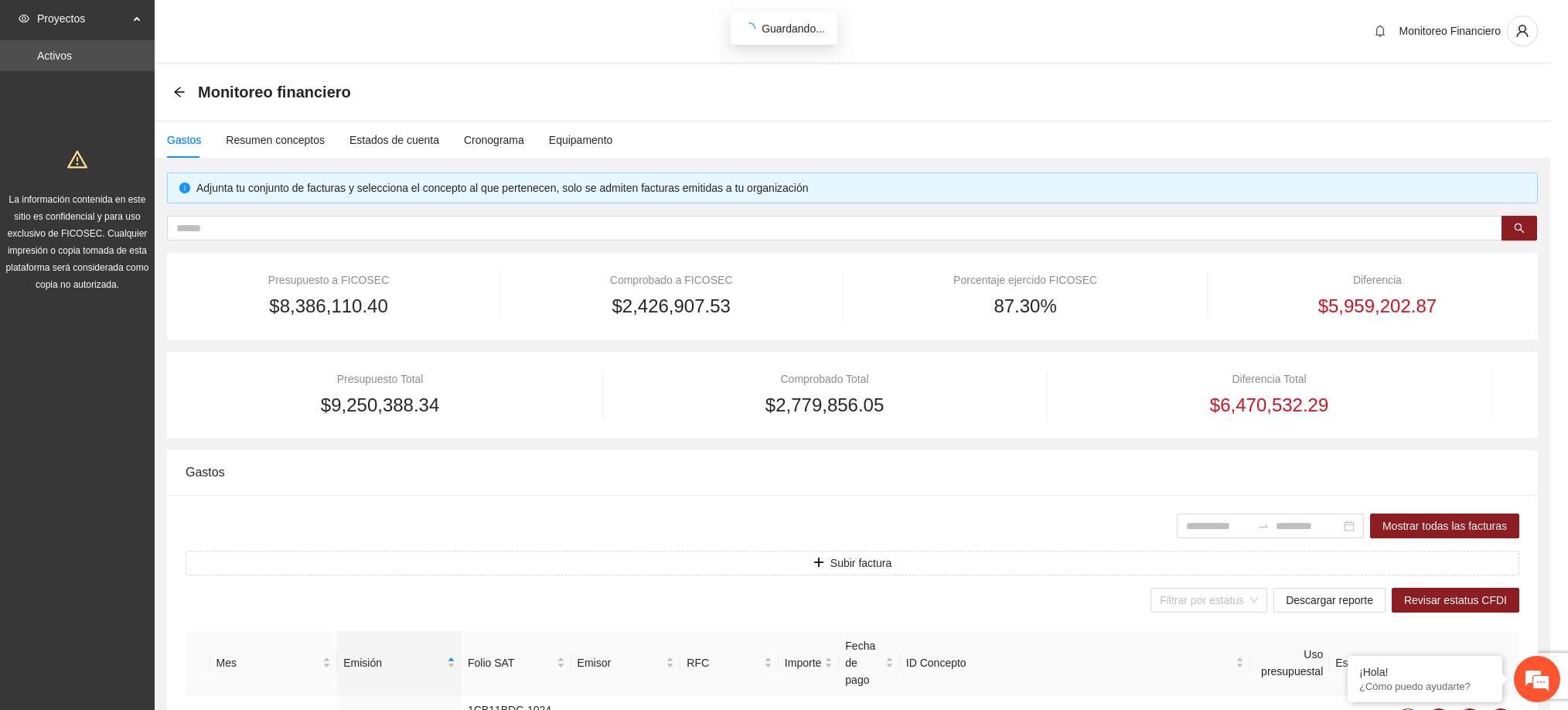
scroll to position [416, 0]
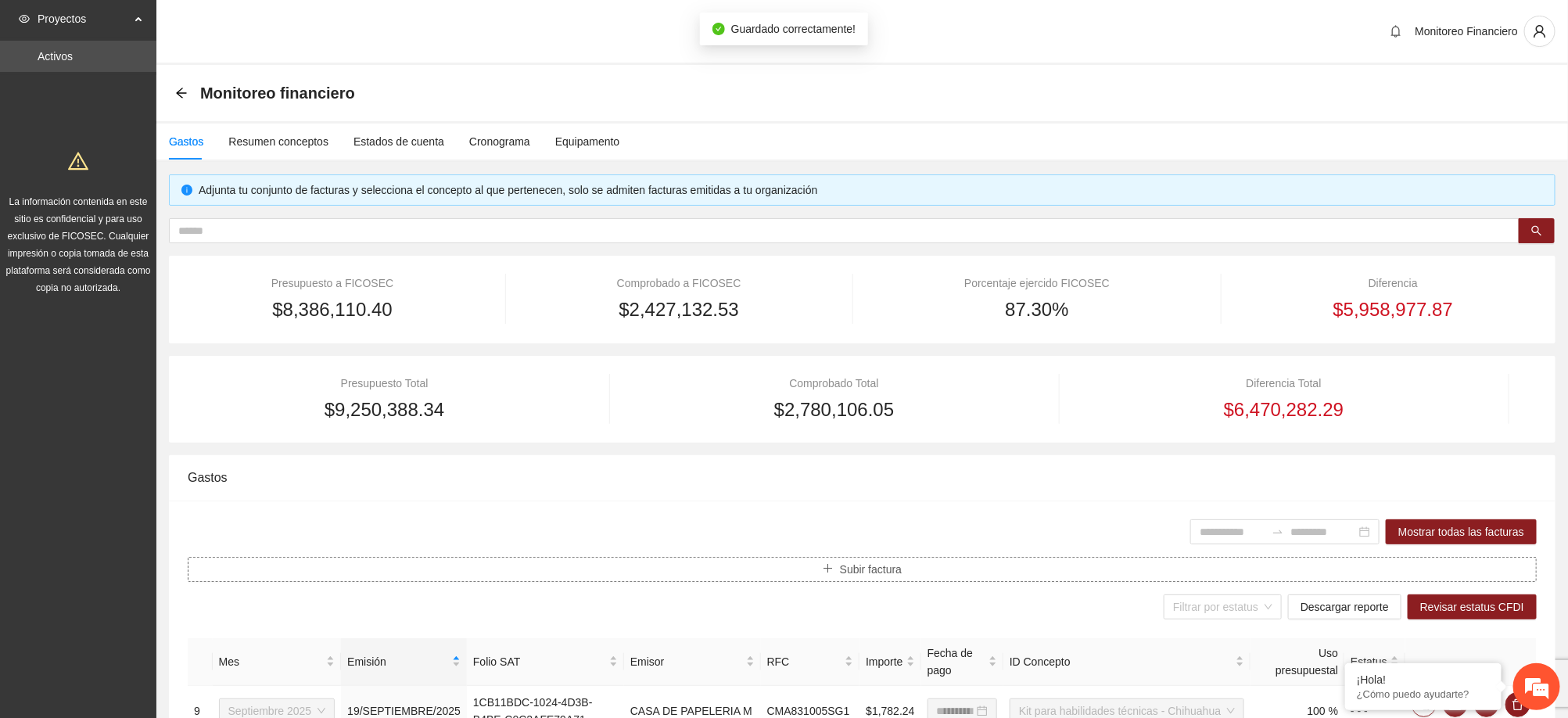
click at [894, 576] on span "Subir factura" at bounding box center [870, 570] width 61 height 17
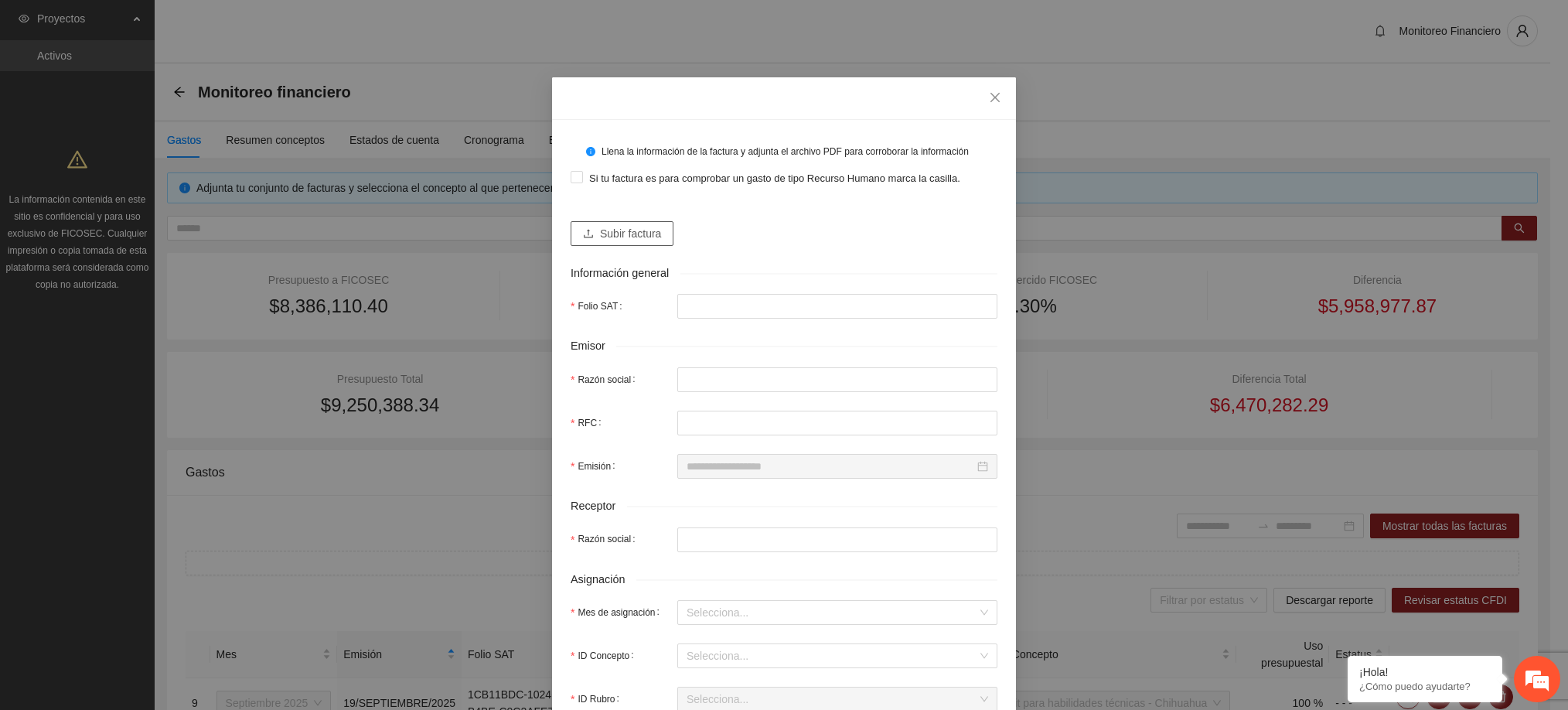
click at [634, 239] on span "Subir factura" at bounding box center [630, 234] width 61 height 17
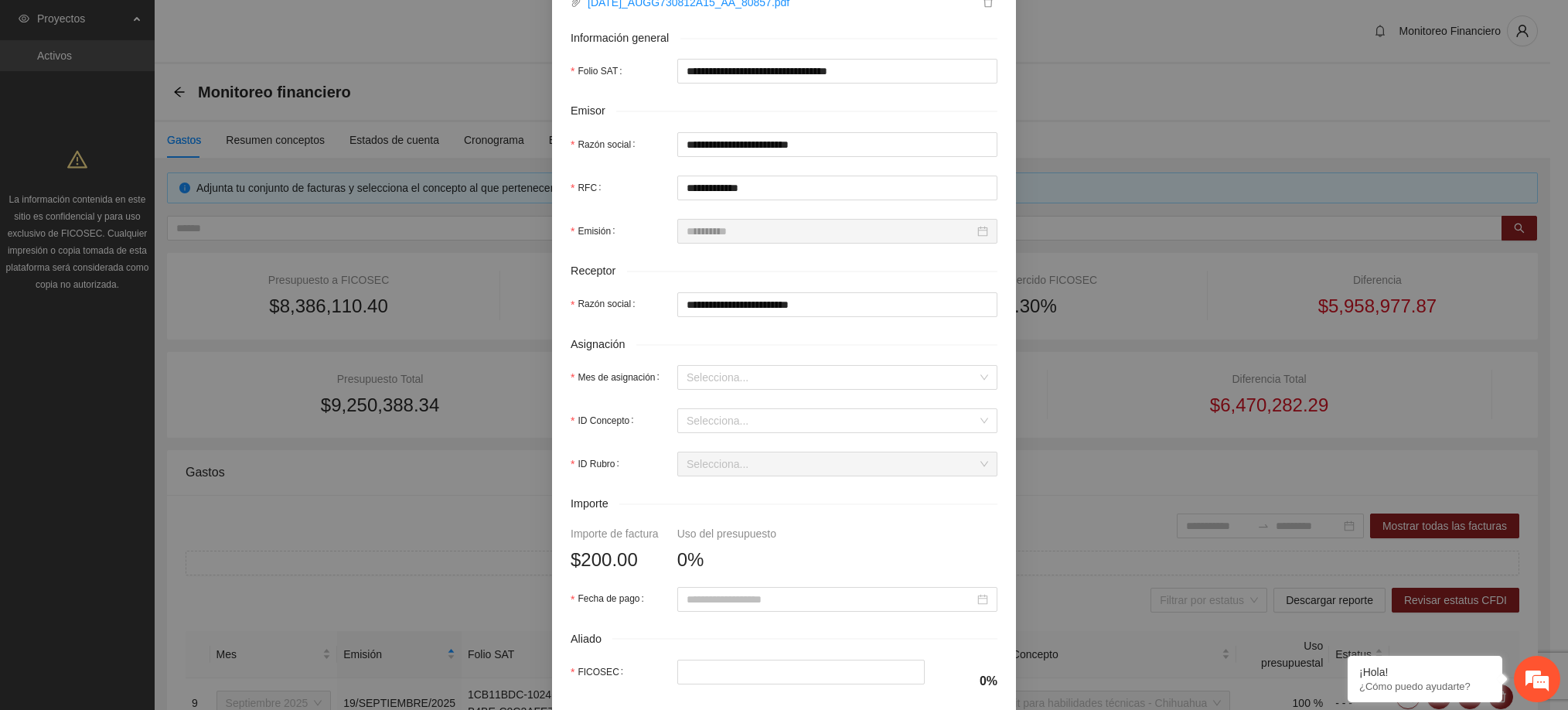
scroll to position [283, 0]
click at [730, 383] on input "Mes de asignación" at bounding box center [832, 375] width 291 height 23
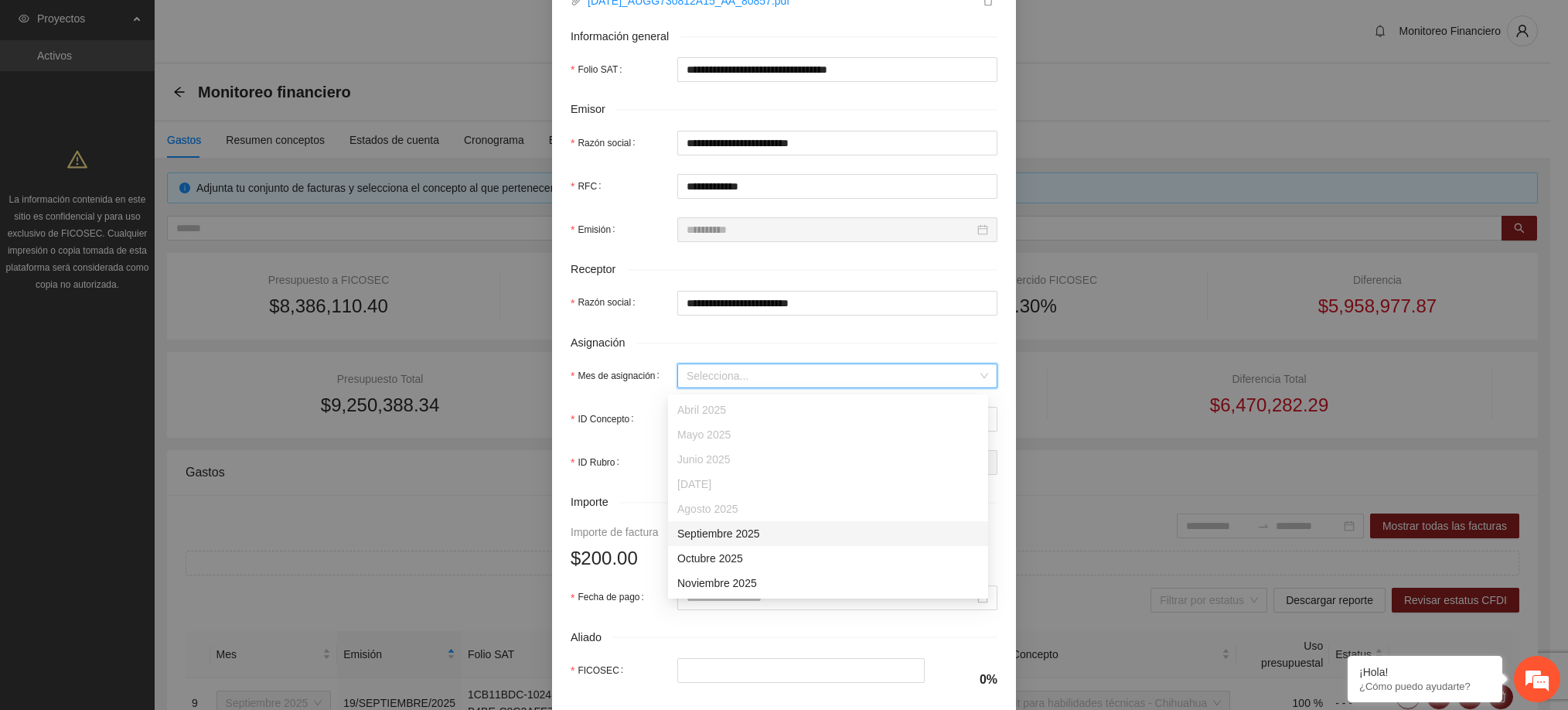
click at [742, 540] on div "Septiembre 2025" at bounding box center [828, 534] width 301 height 17
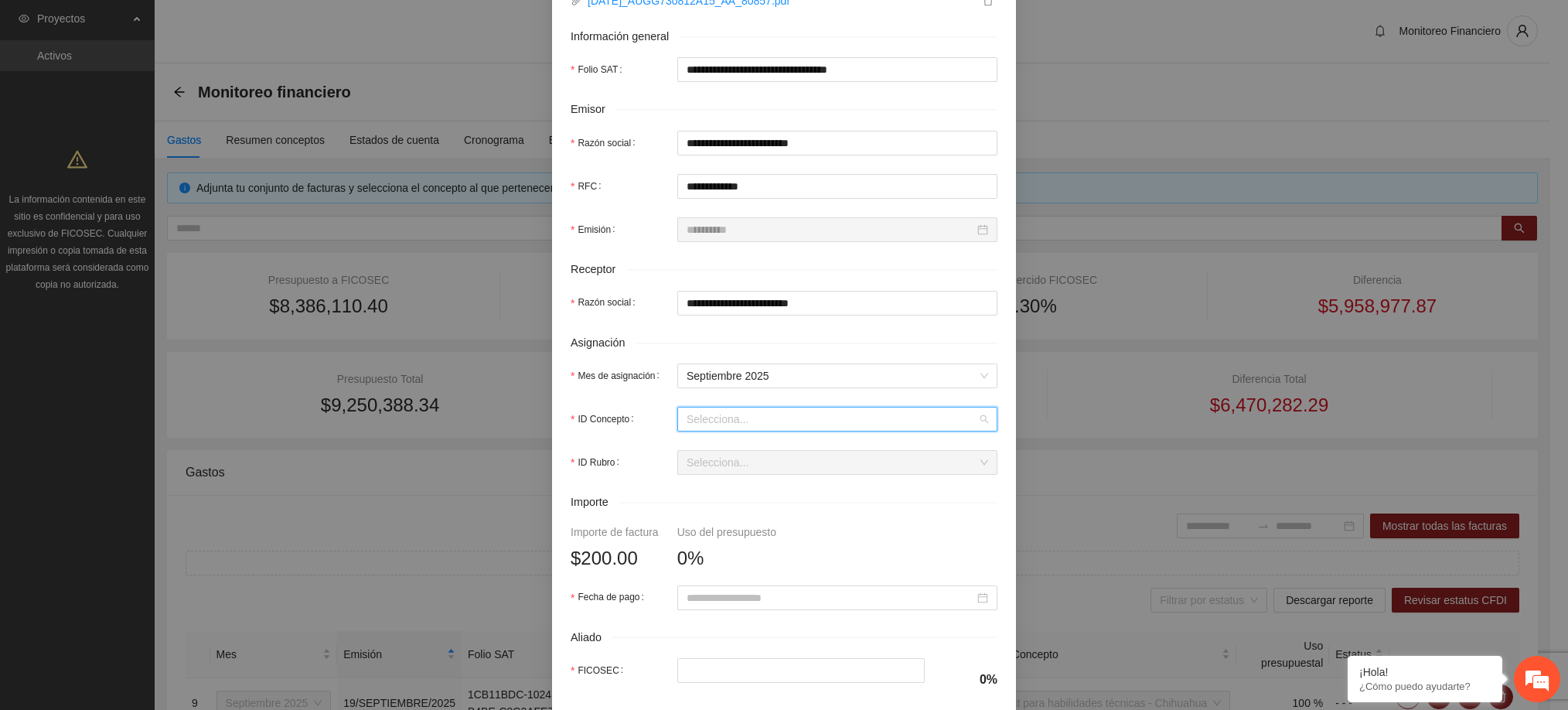
click at [708, 418] on input "ID Concepto" at bounding box center [832, 419] width 291 height 23
click at [788, 427] on input "ID Concepto" at bounding box center [832, 419] width 291 height 23
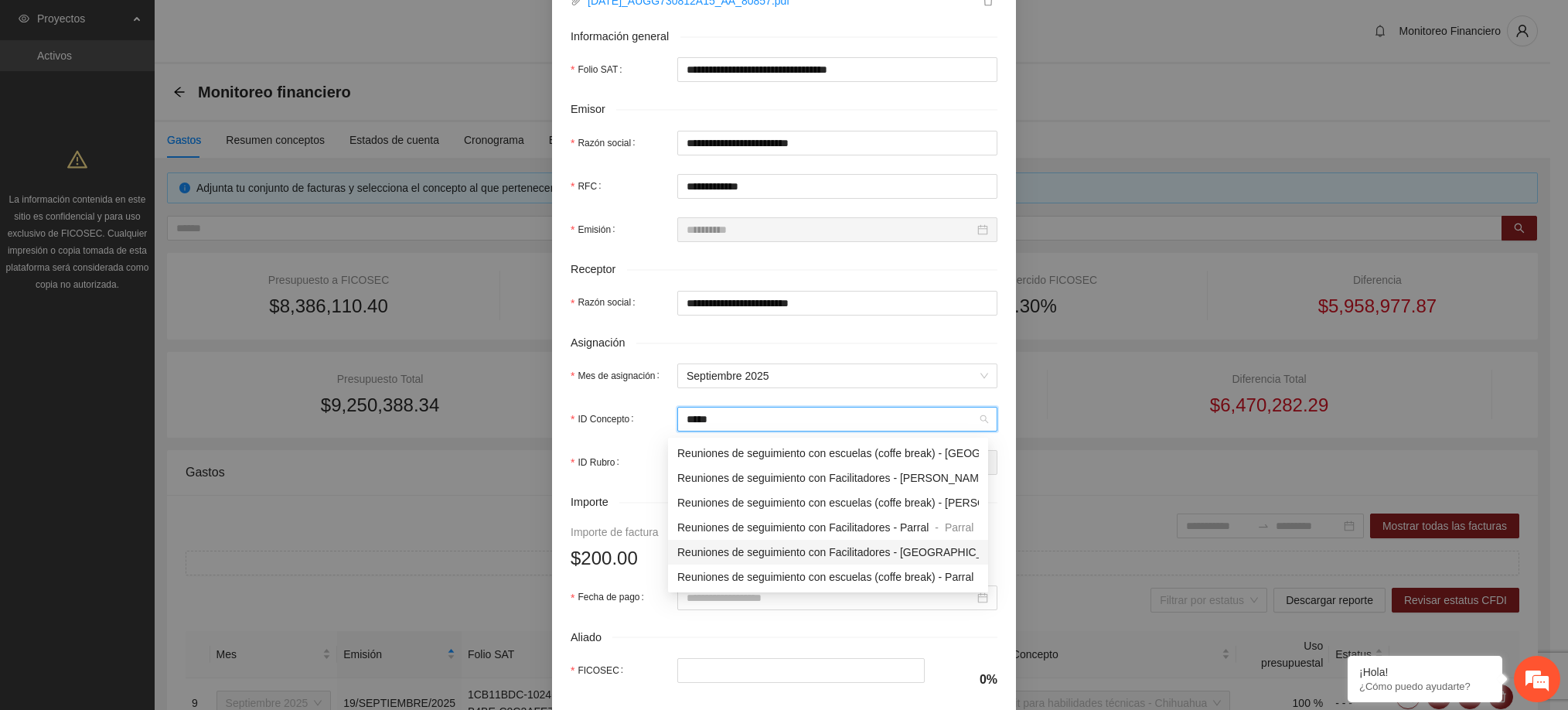
click at [807, 551] on span "Reuniones de seguimiento con Facilitadores - [GEOGRAPHIC_DATA]" at bounding box center [845, 552] width 336 height 12
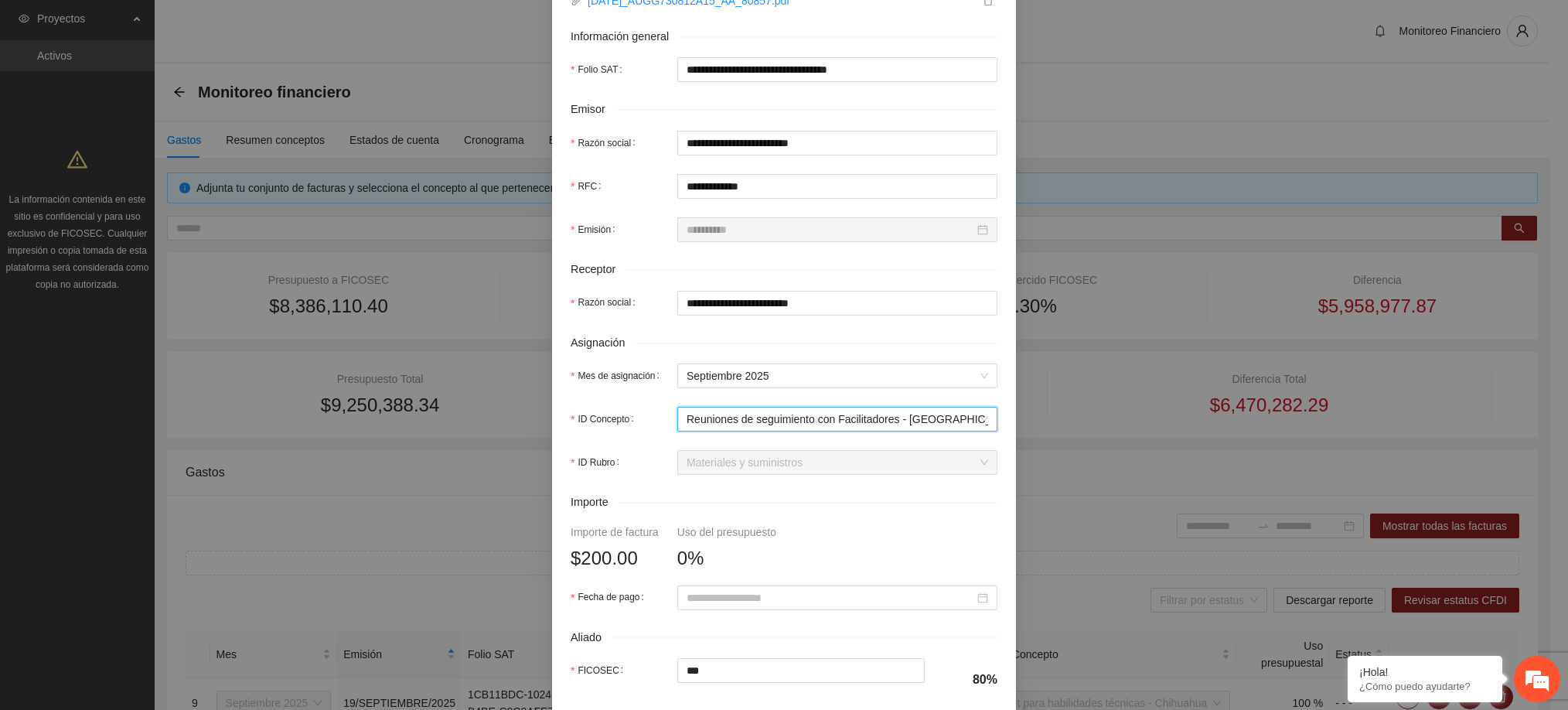
scroll to position [290, 0]
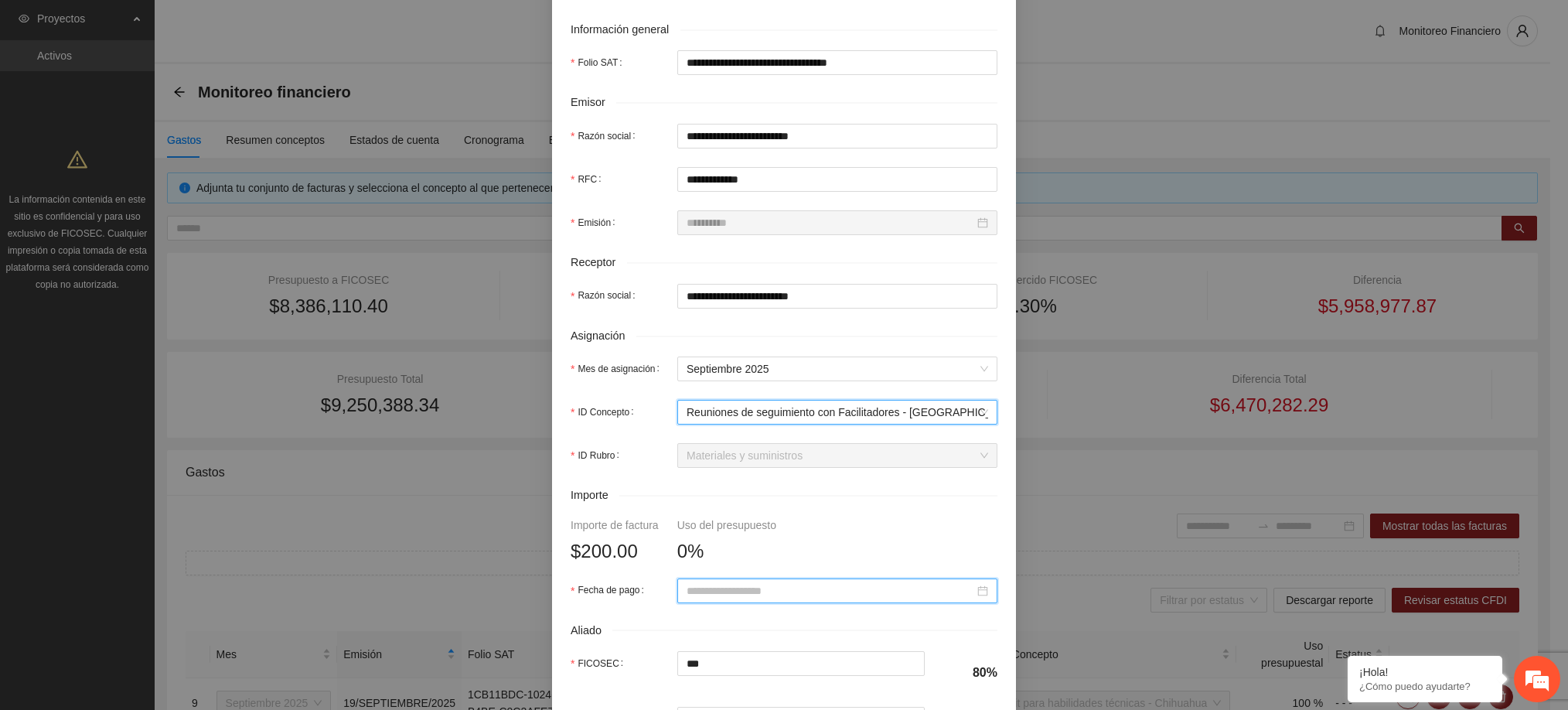
click at [749, 593] on input "Fecha de pago" at bounding box center [830, 591] width 288 height 17
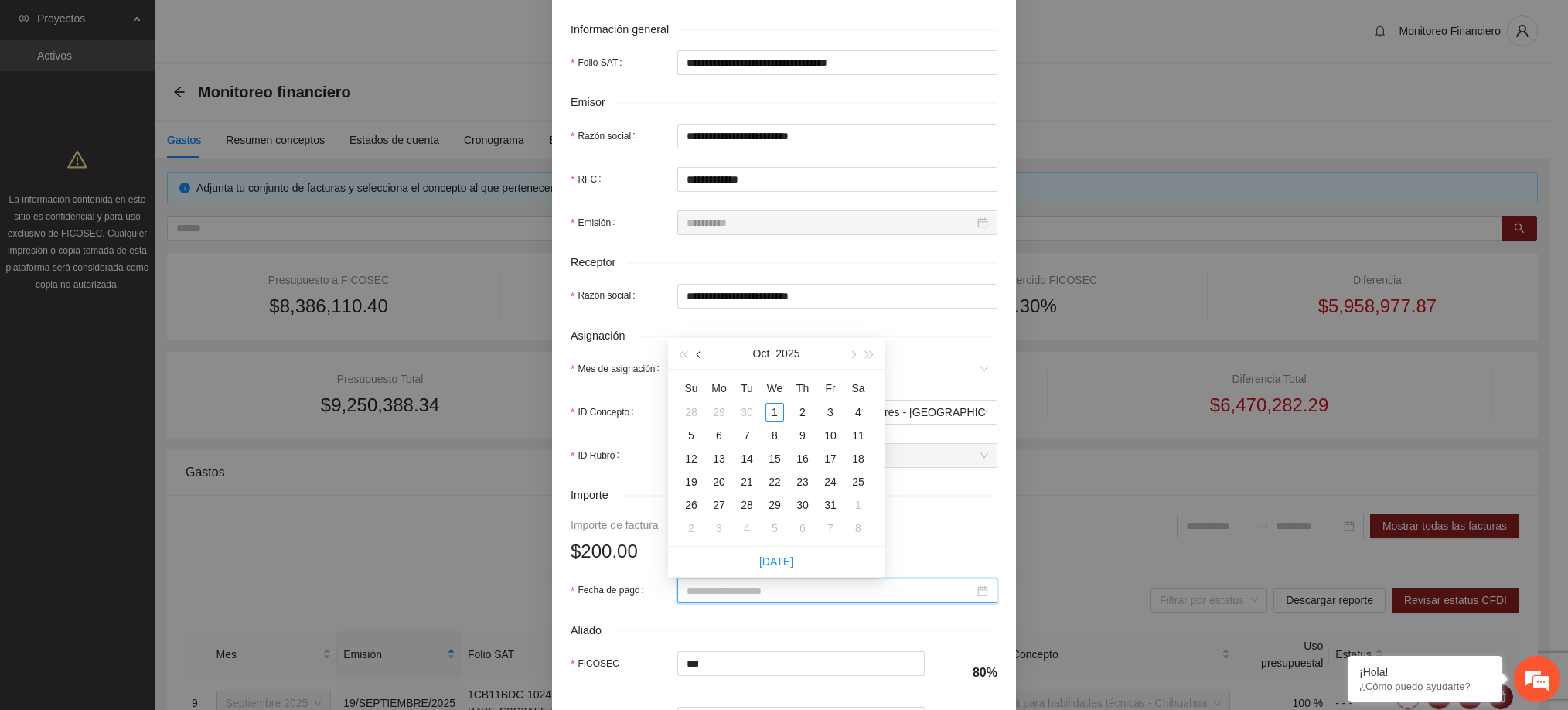
click at [703, 355] on span "button" at bounding box center [700, 355] width 8 height 8
click at [851, 458] on div "20" at bounding box center [858, 459] width 19 height 19
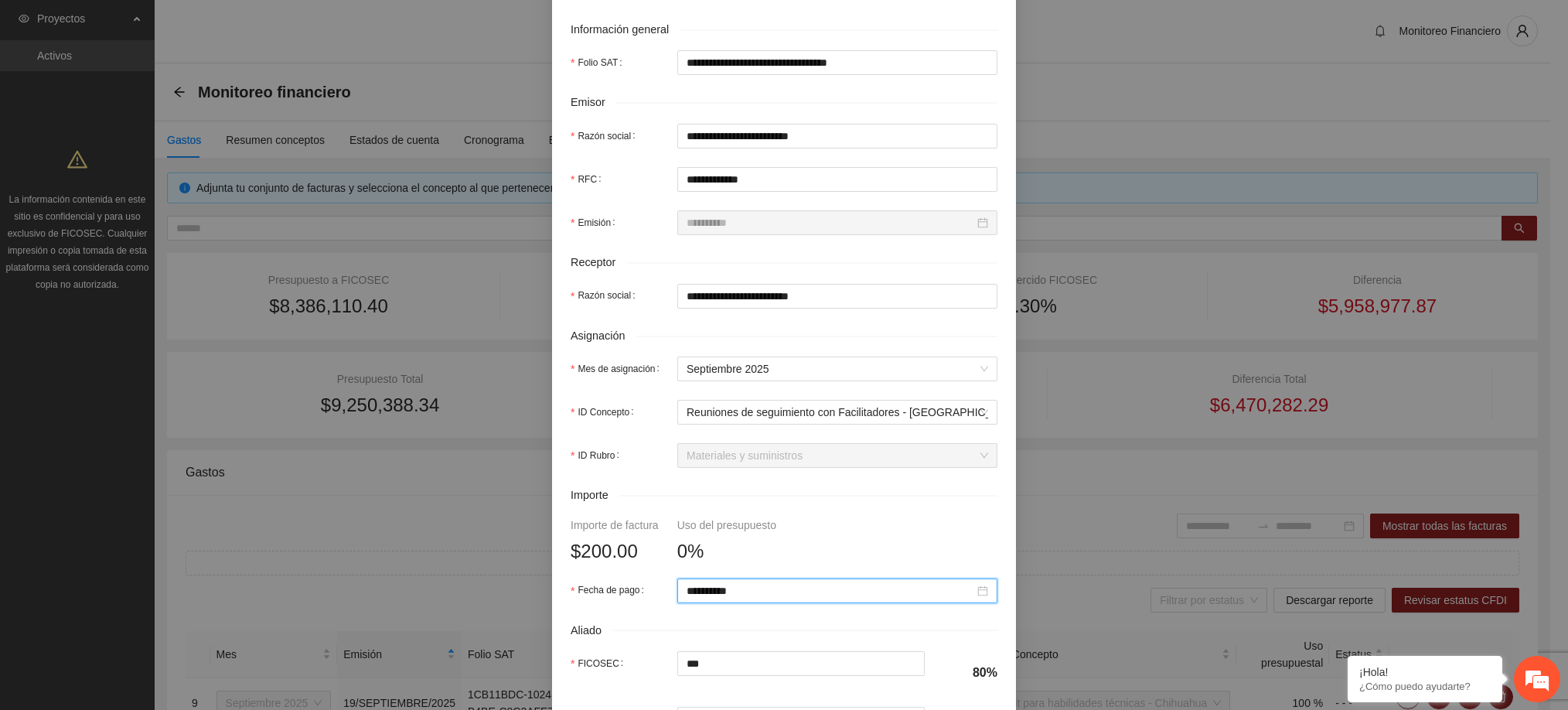
scroll to position [540, 0]
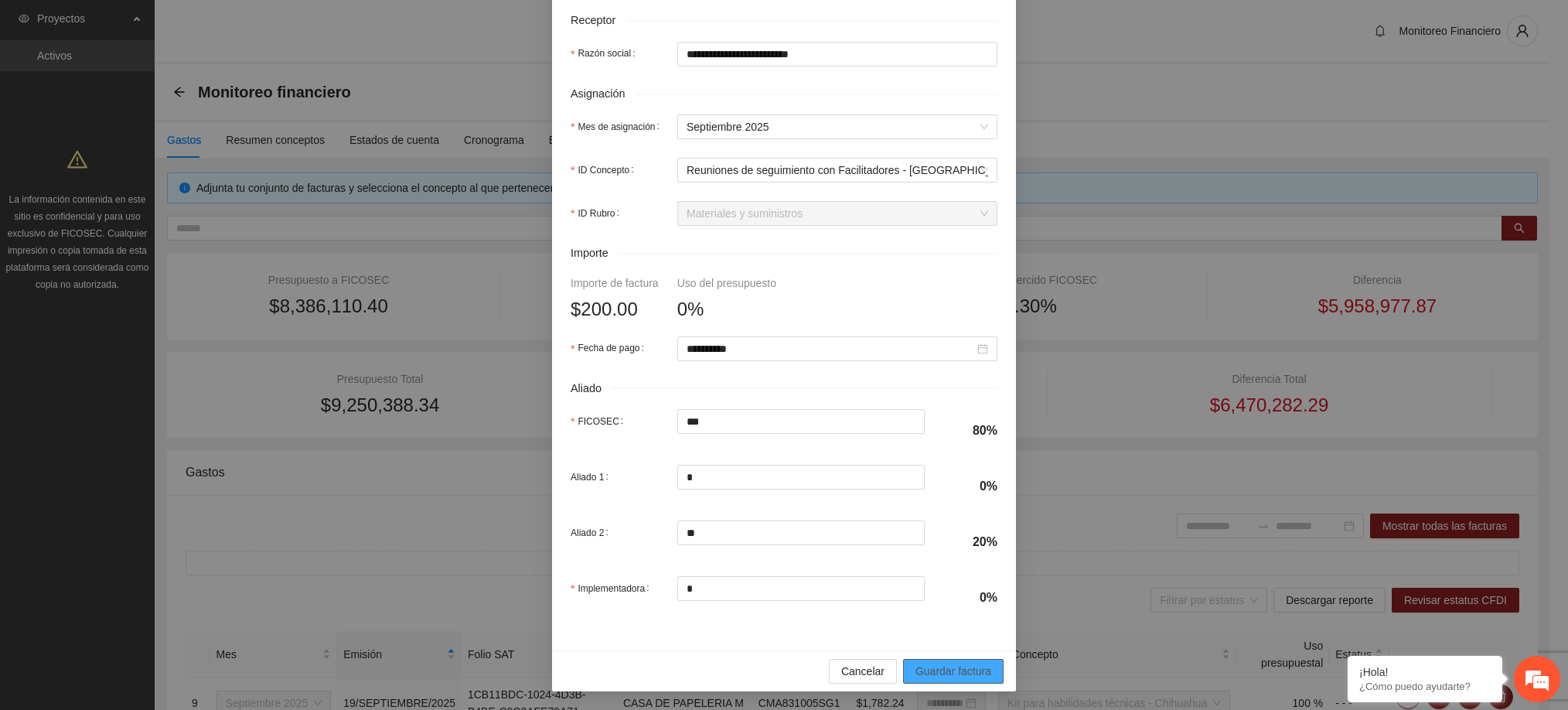
click at [946, 668] on span "Guardar factura" at bounding box center [953, 671] width 76 height 17
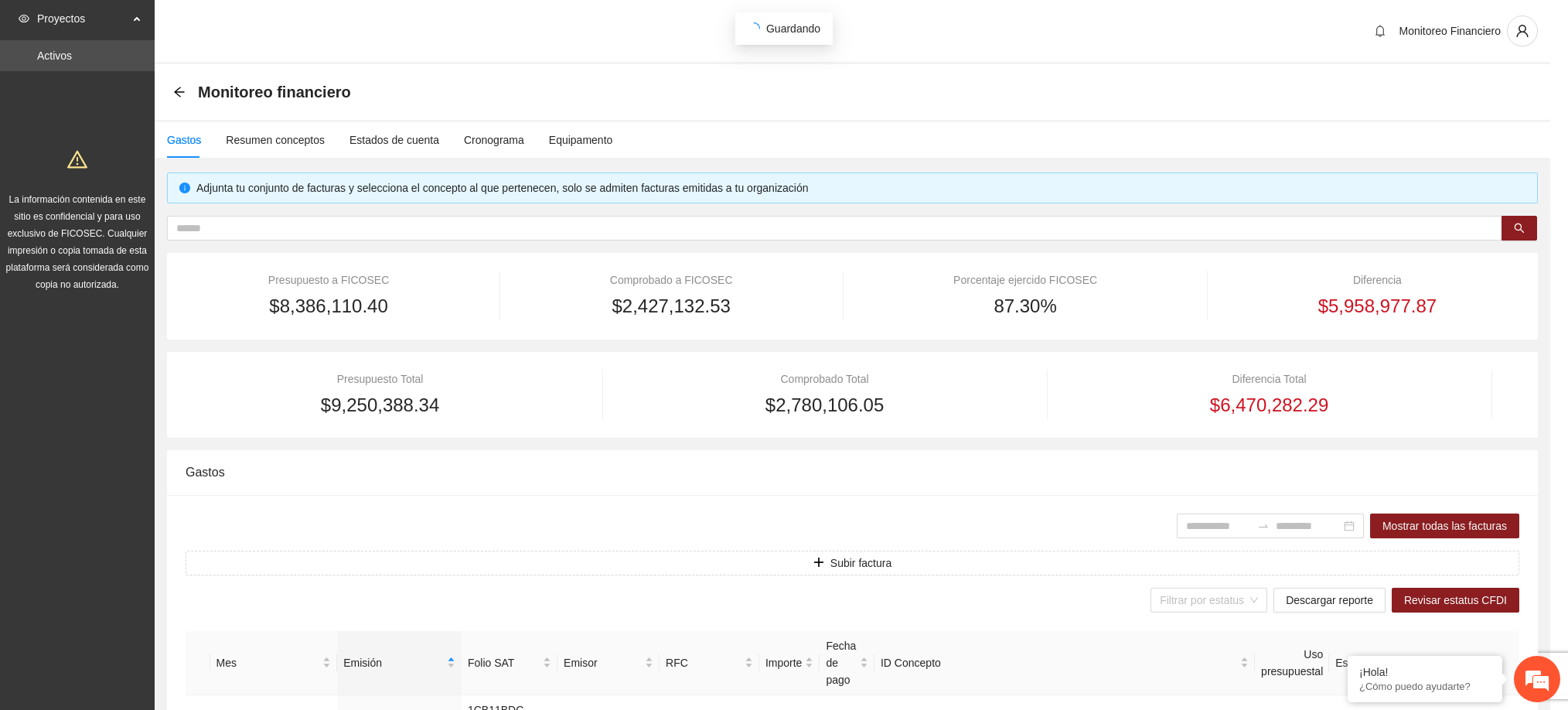
scroll to position [416, 0]
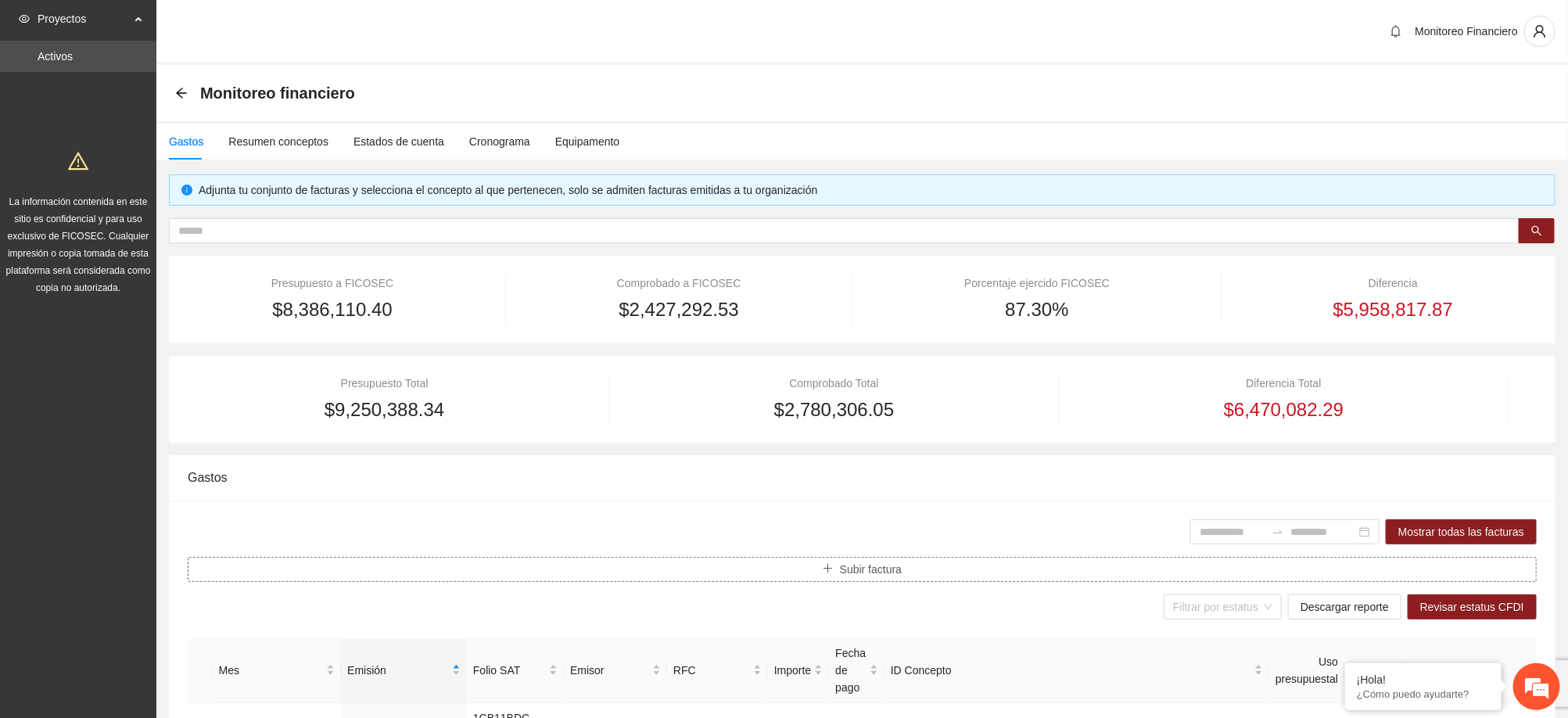
click at [906, 568] on button "Subir factura" at bounding box center [862, 569] width 1349 height 25
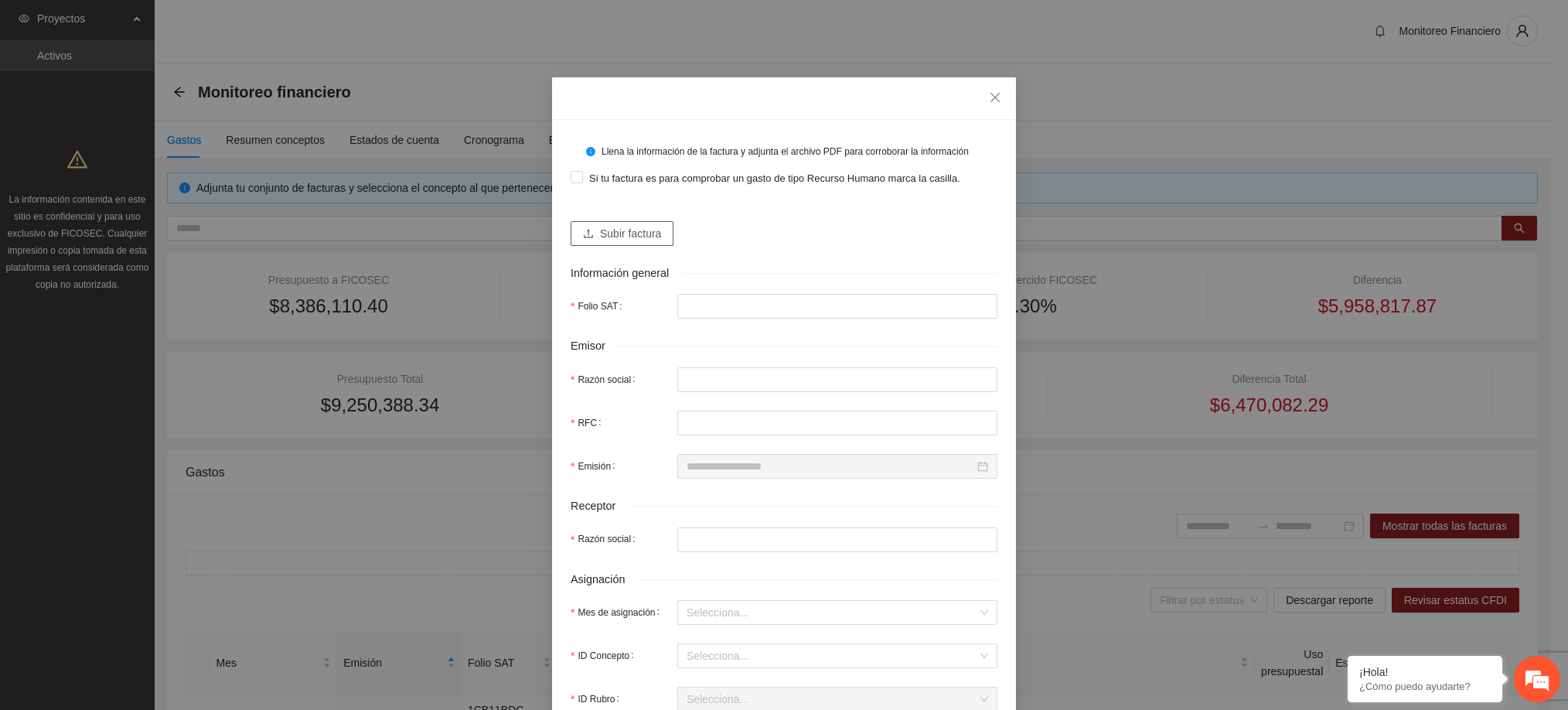
click at [648, 236] on span "Subir factura" at bounding box center [630, 234] width 61 height 17
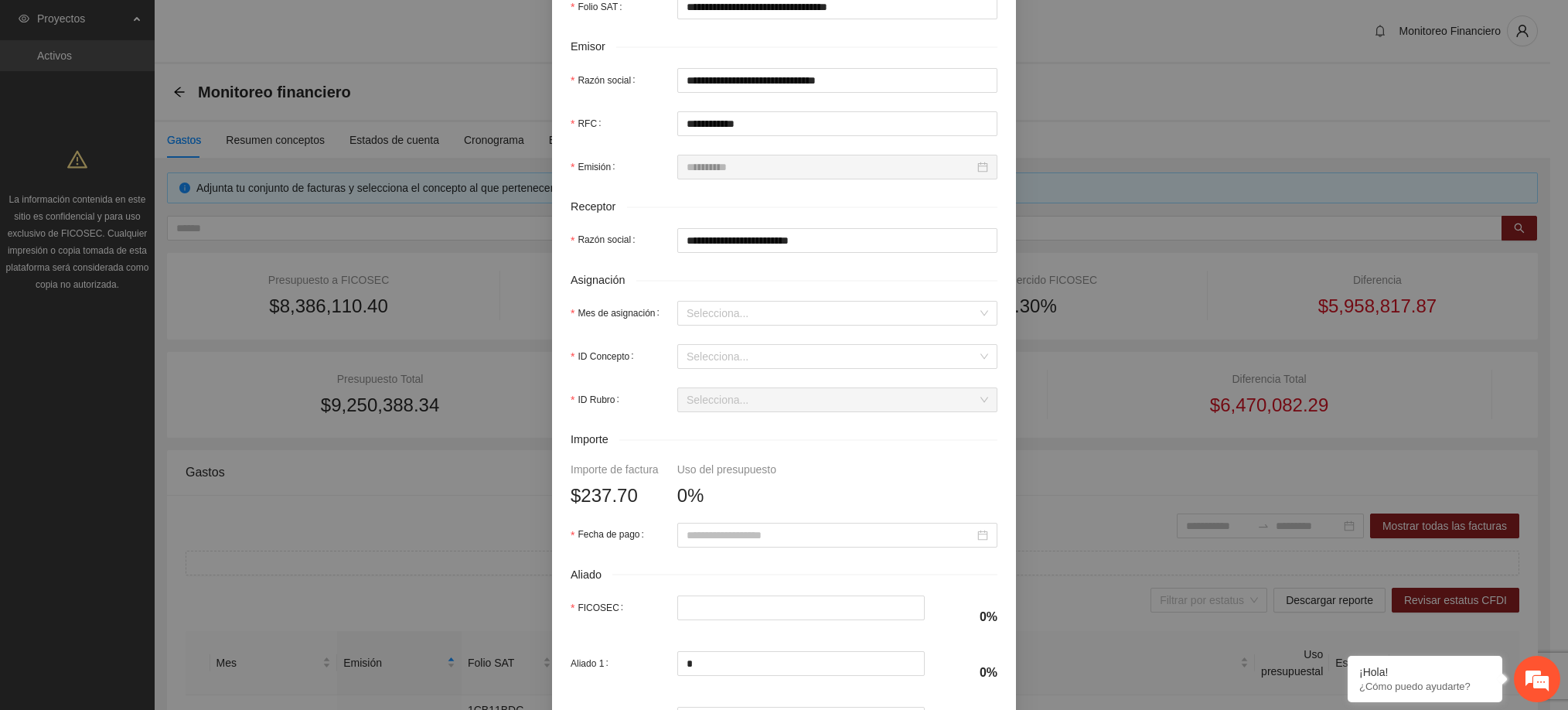
scroll to position [347, 0]
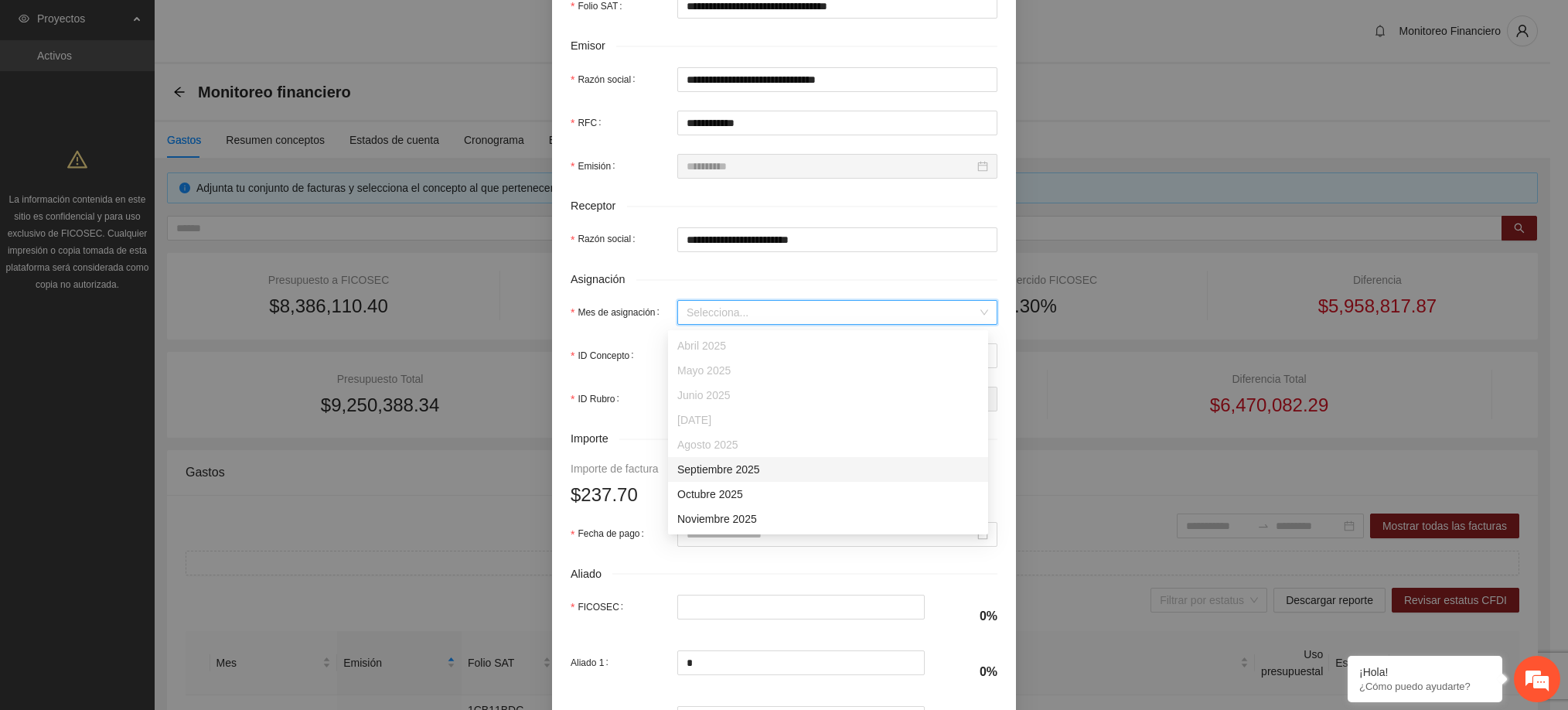
click at [765, 314] on input "Mes de asignación" at bounding box center [832, 312] width 291 height 23
click at [745, 469] on div "Septiembre 2025" at bounding box center [828, 469] width 301 height 17
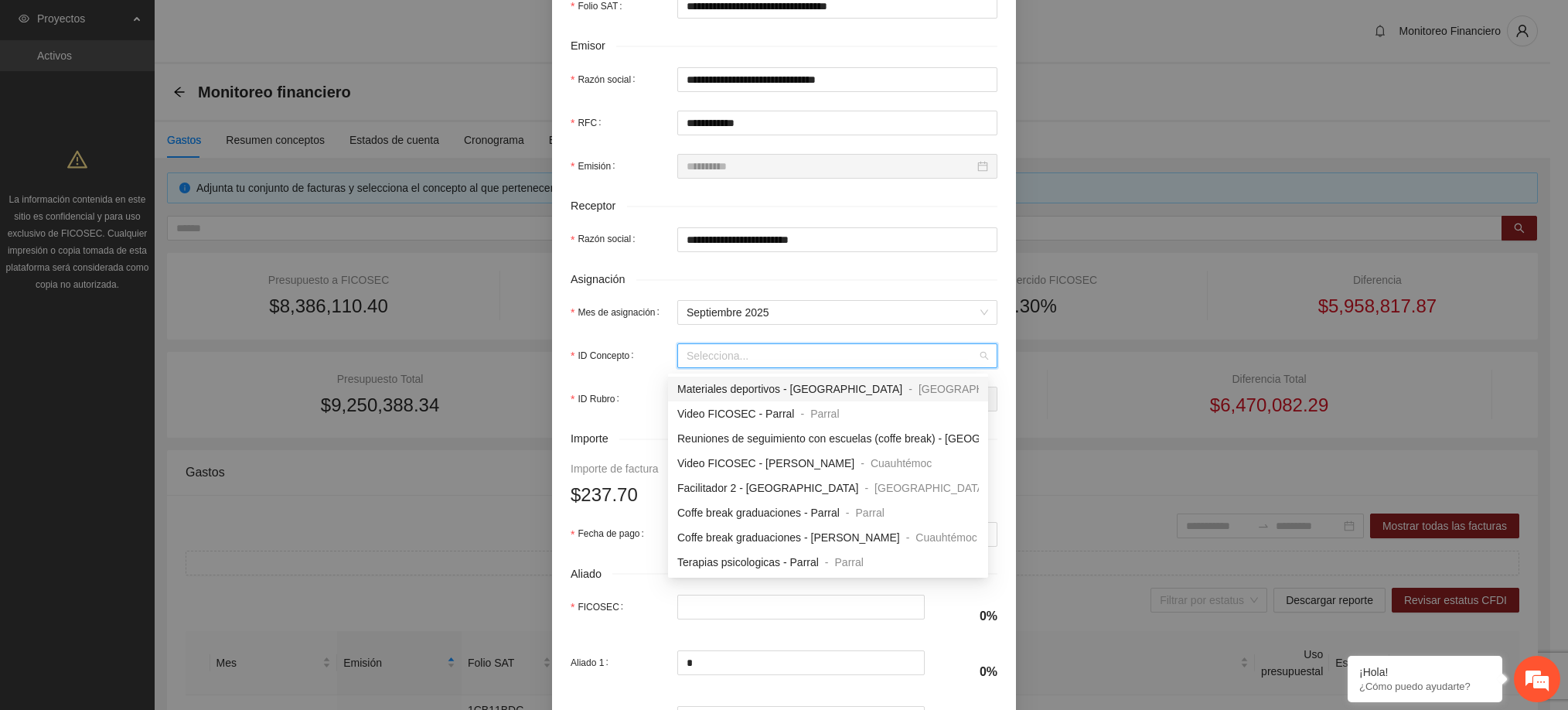
click at [716, 362] on input "ID Concepto" at bounding box center [832, 355] width 291 height 23
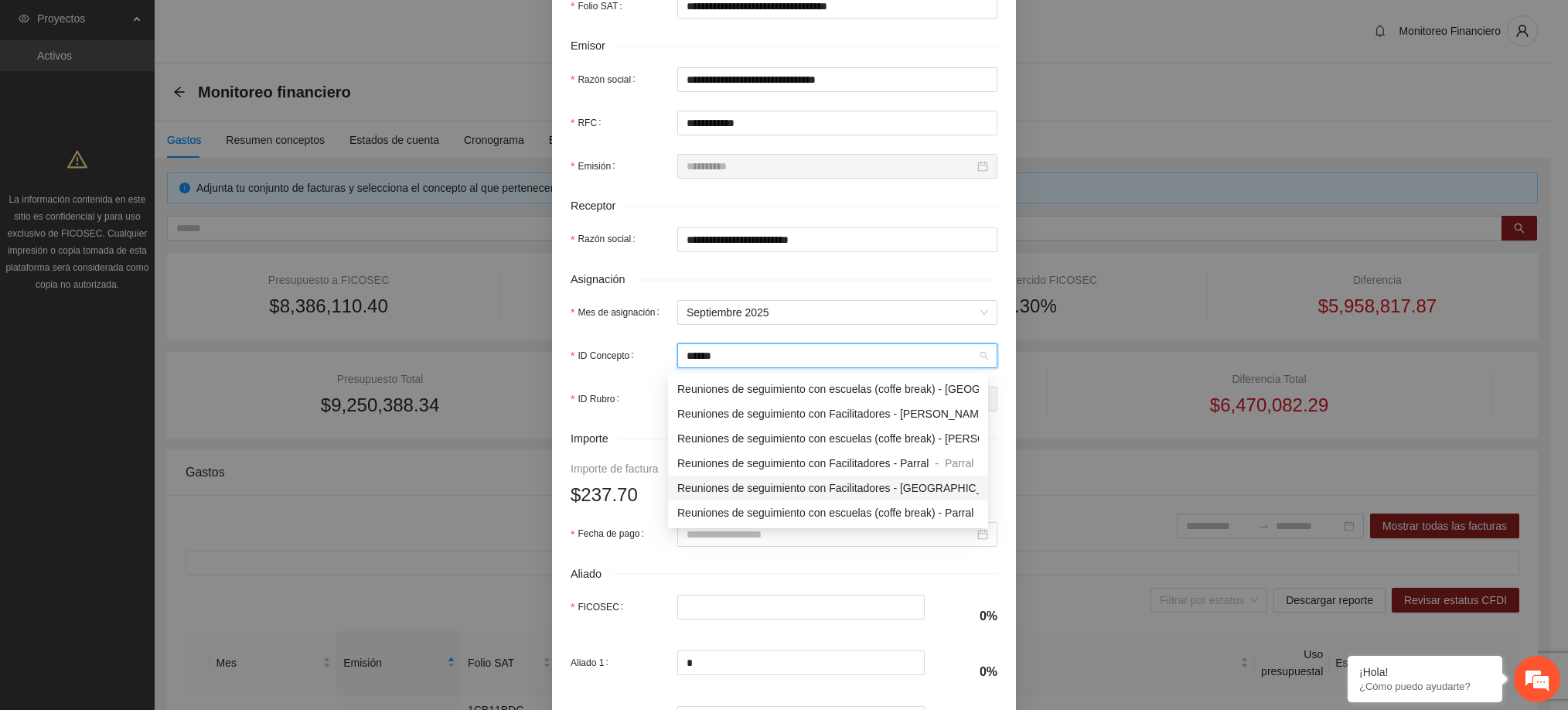
click at [795, 487] on span "Reuniones de seguimiento con Facilitadores - [GEOGRAPHIC_DATA]" at bounding box center [845, 488] width 336 height 12
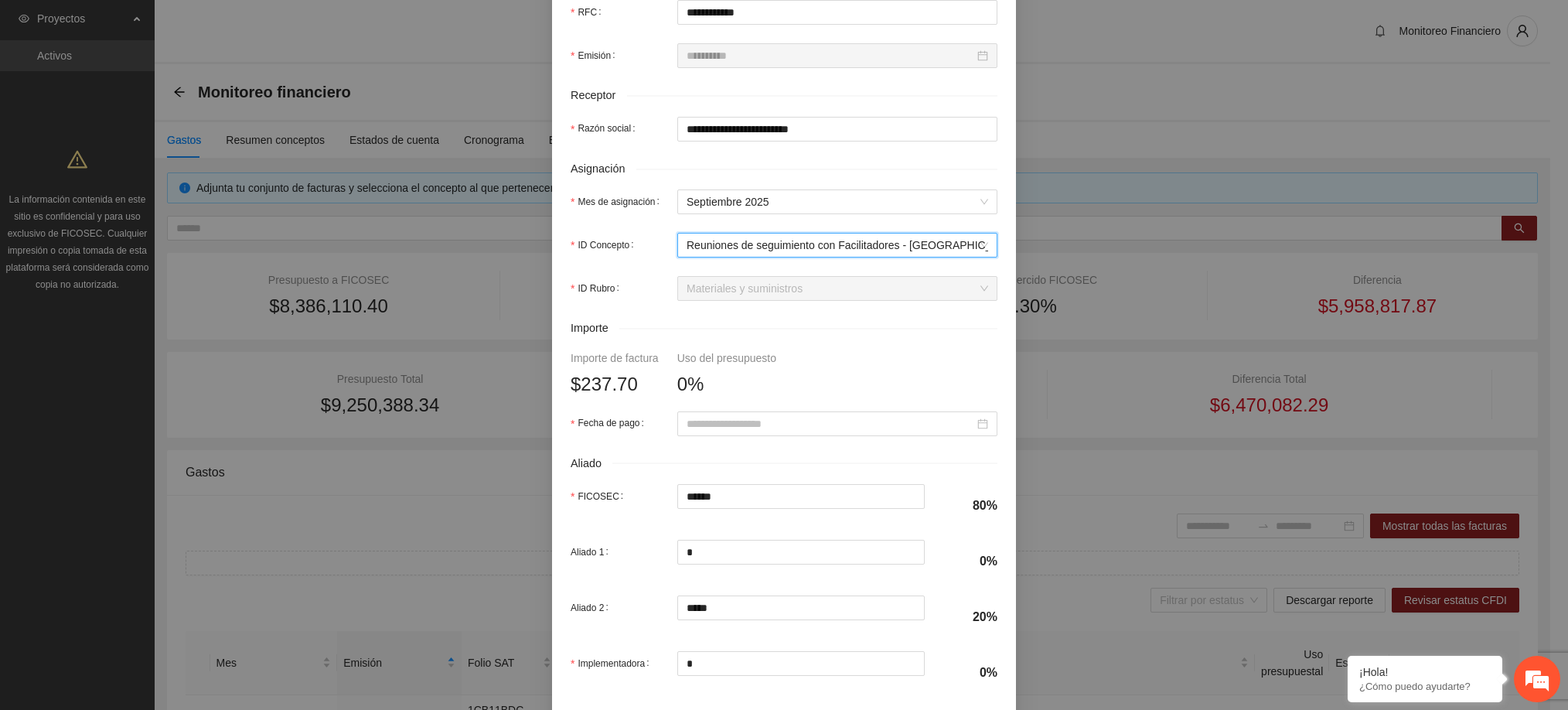
scroll to position [458, 0]
click at [752, 432] on input "Fecha de pago" at bounding box center [830, 423] width 288 height 17
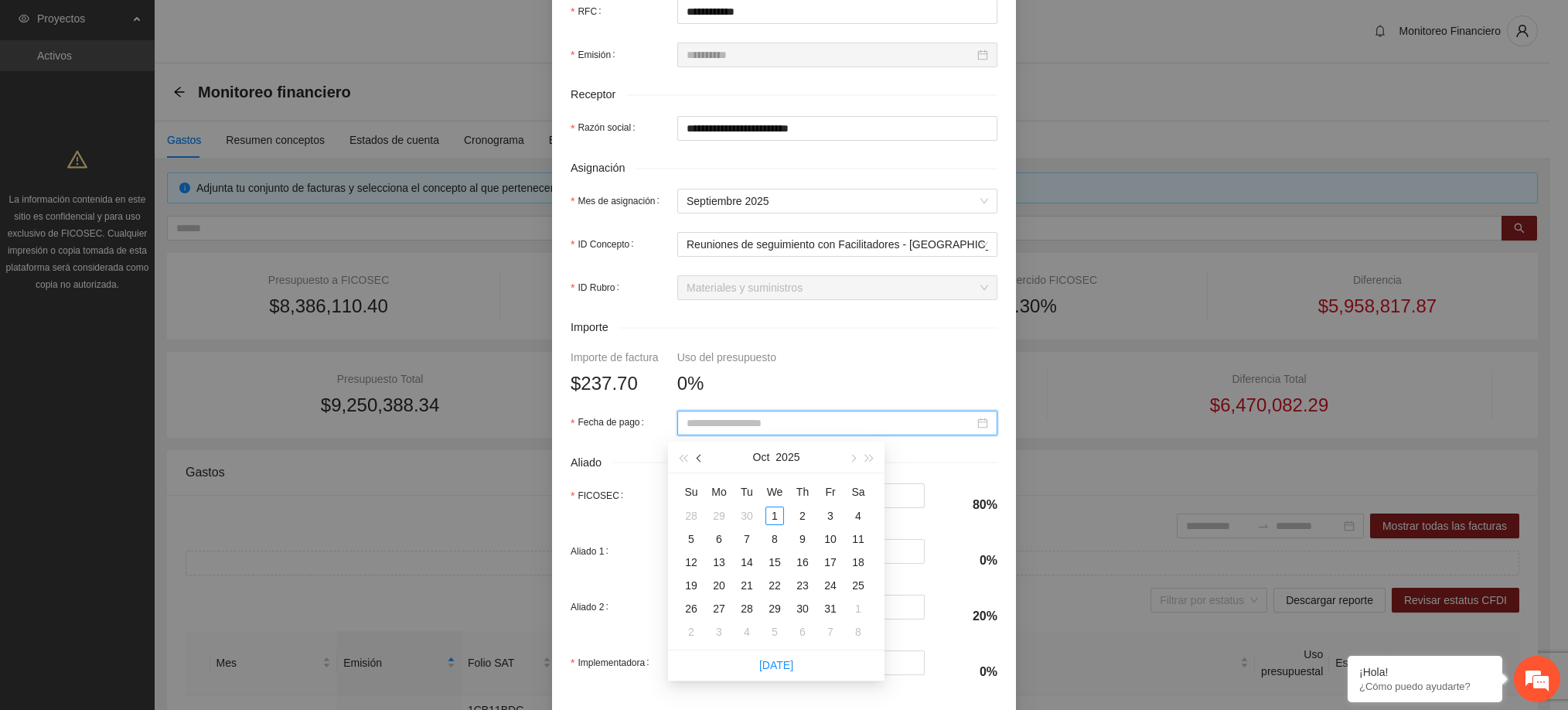
click at [700, 459] on span "button" at bounding box center [700, 458] width 8 height 8
click at [861, 563] on div "20" at bounding box center [858, 563] width 19 height 19
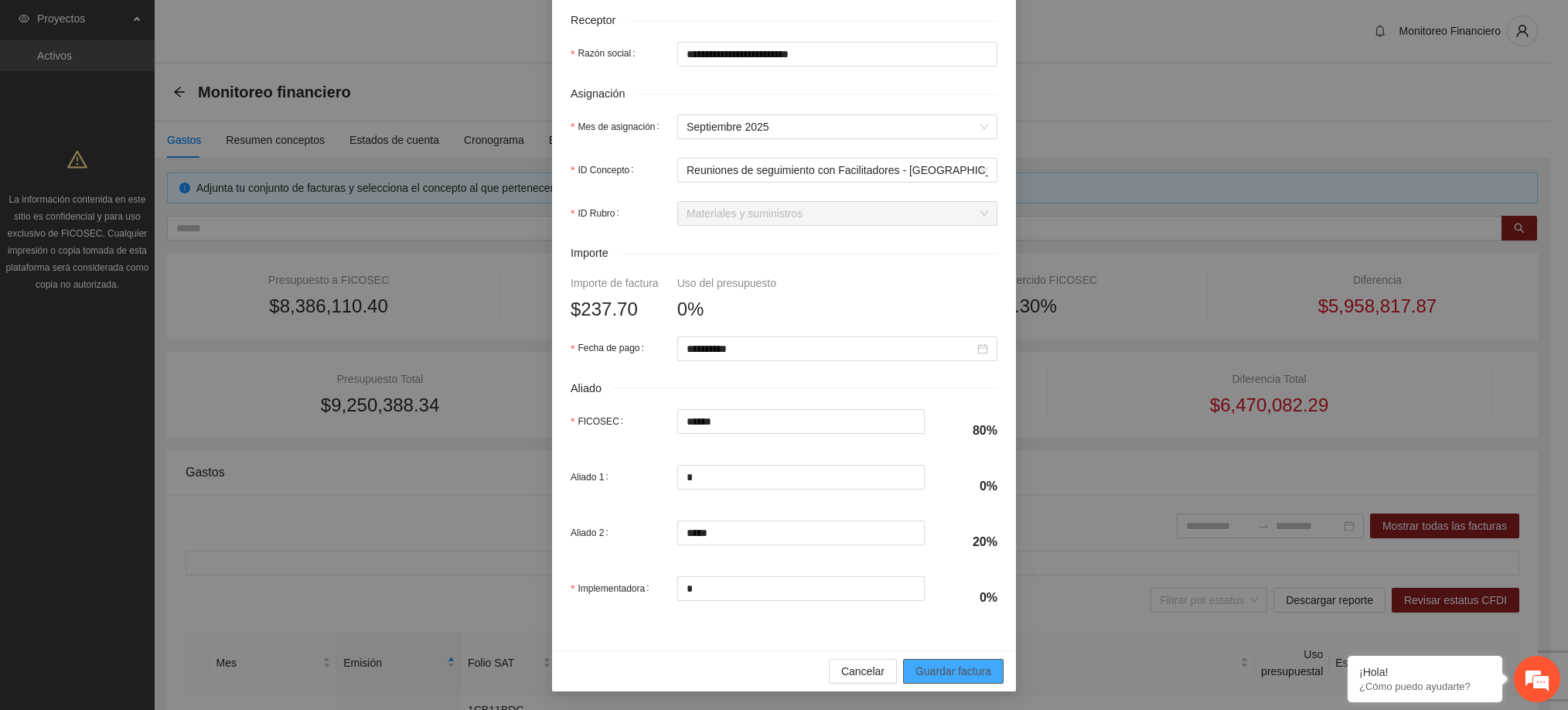
click at [942, 666] on span "Guardar factura" at bounding box center [953, 671] width 76 height 17
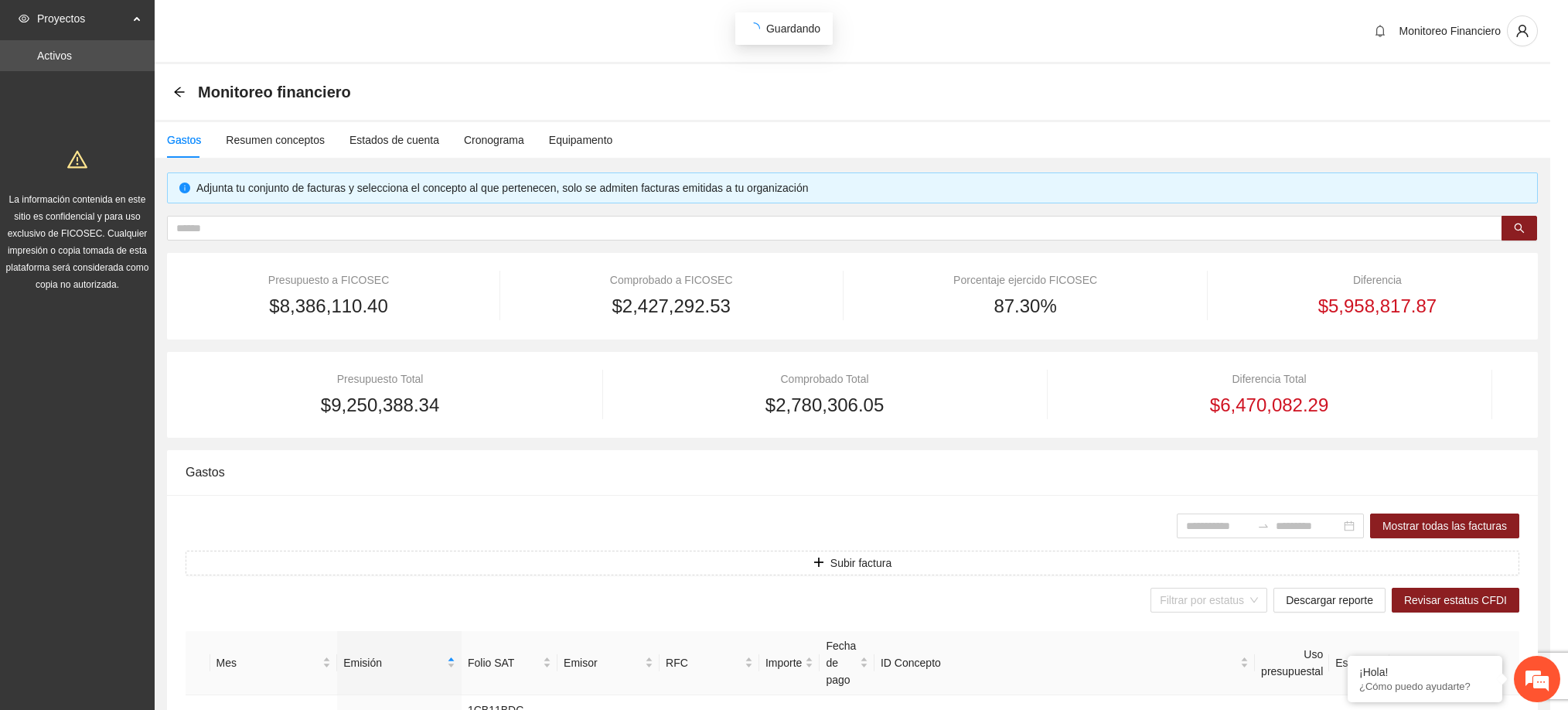
scroll to position [416, 0]
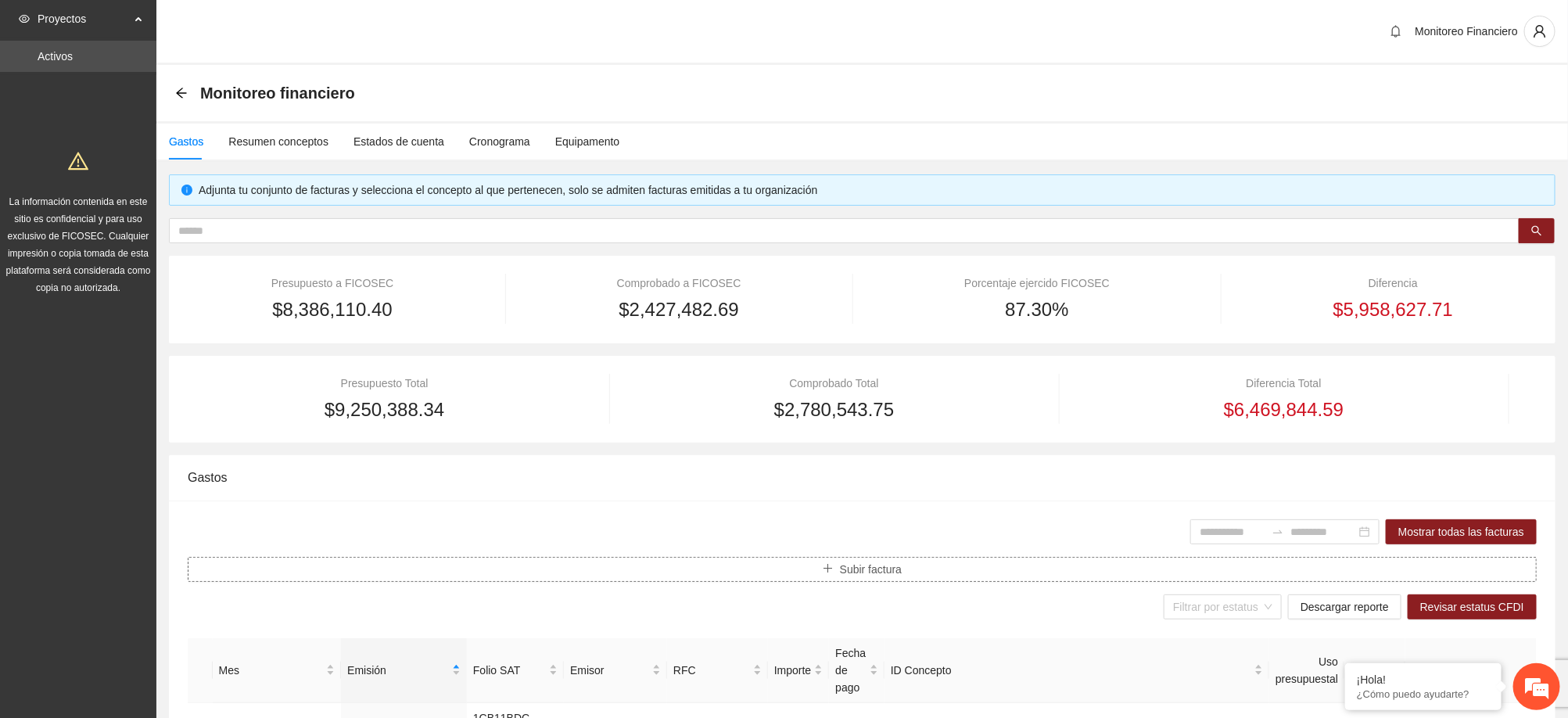
click at [920, 569] on button "Subir factura" at bounding box center [862, 569] width 1349 height 25
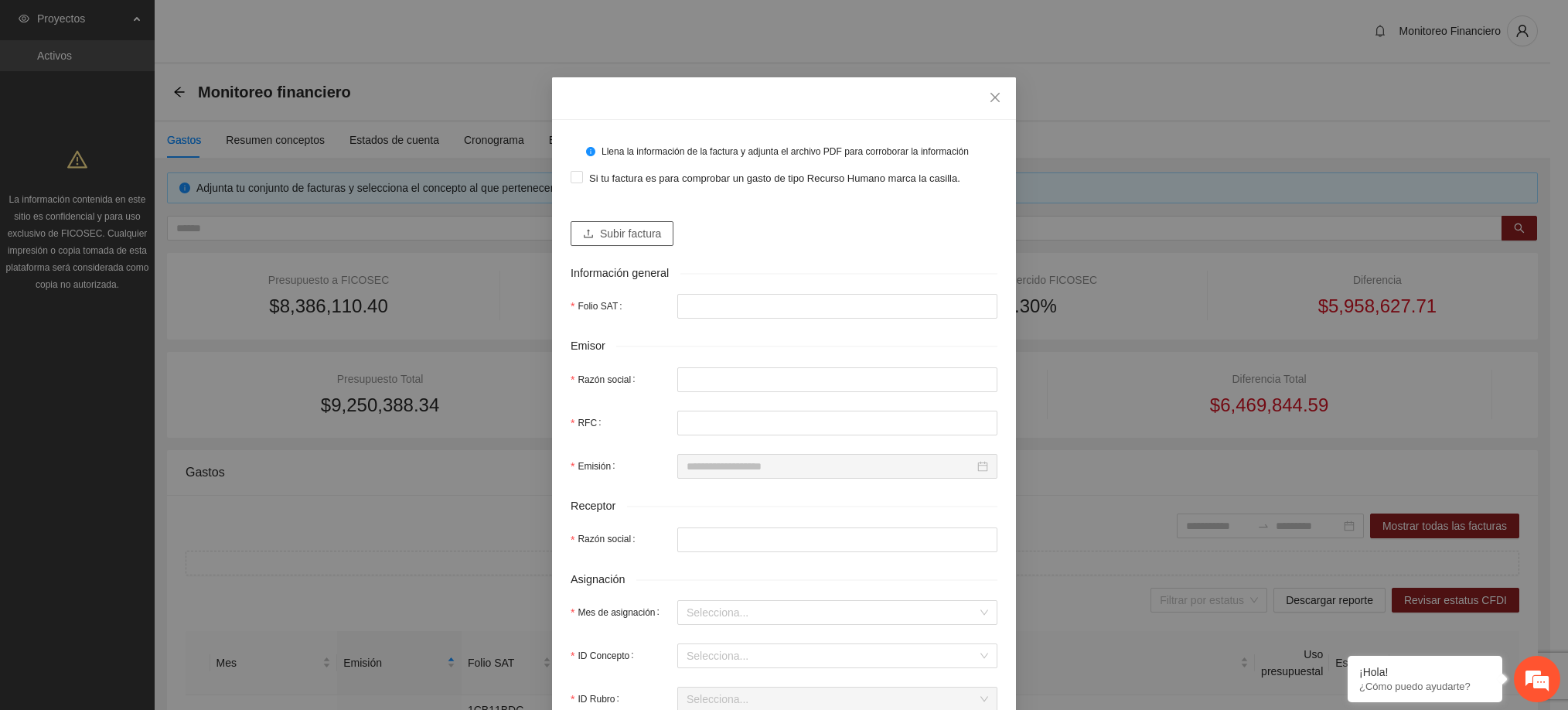
click at [638, 235] on span "Subir factura" at bounding box center [630, 234] width 61 height 17
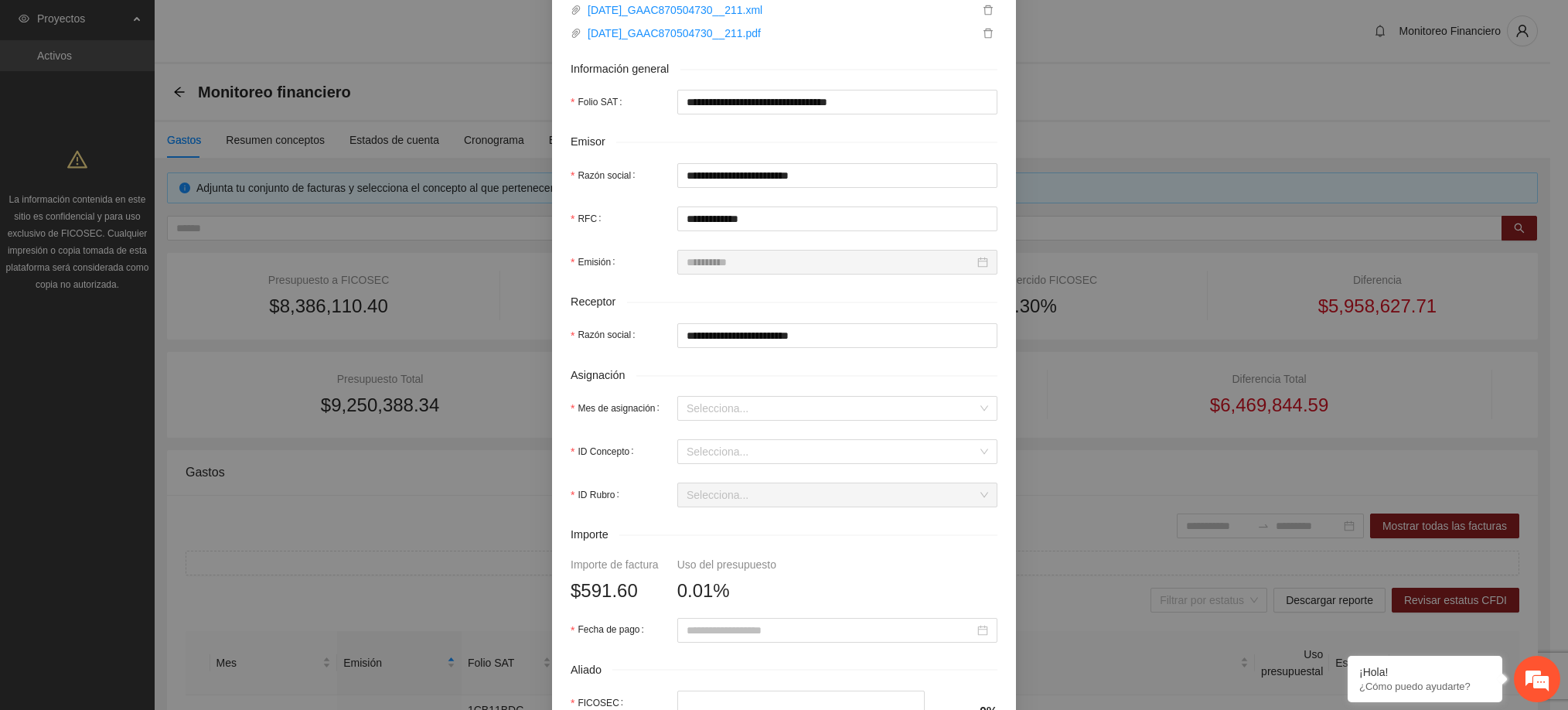
scroll to position [258, 0]
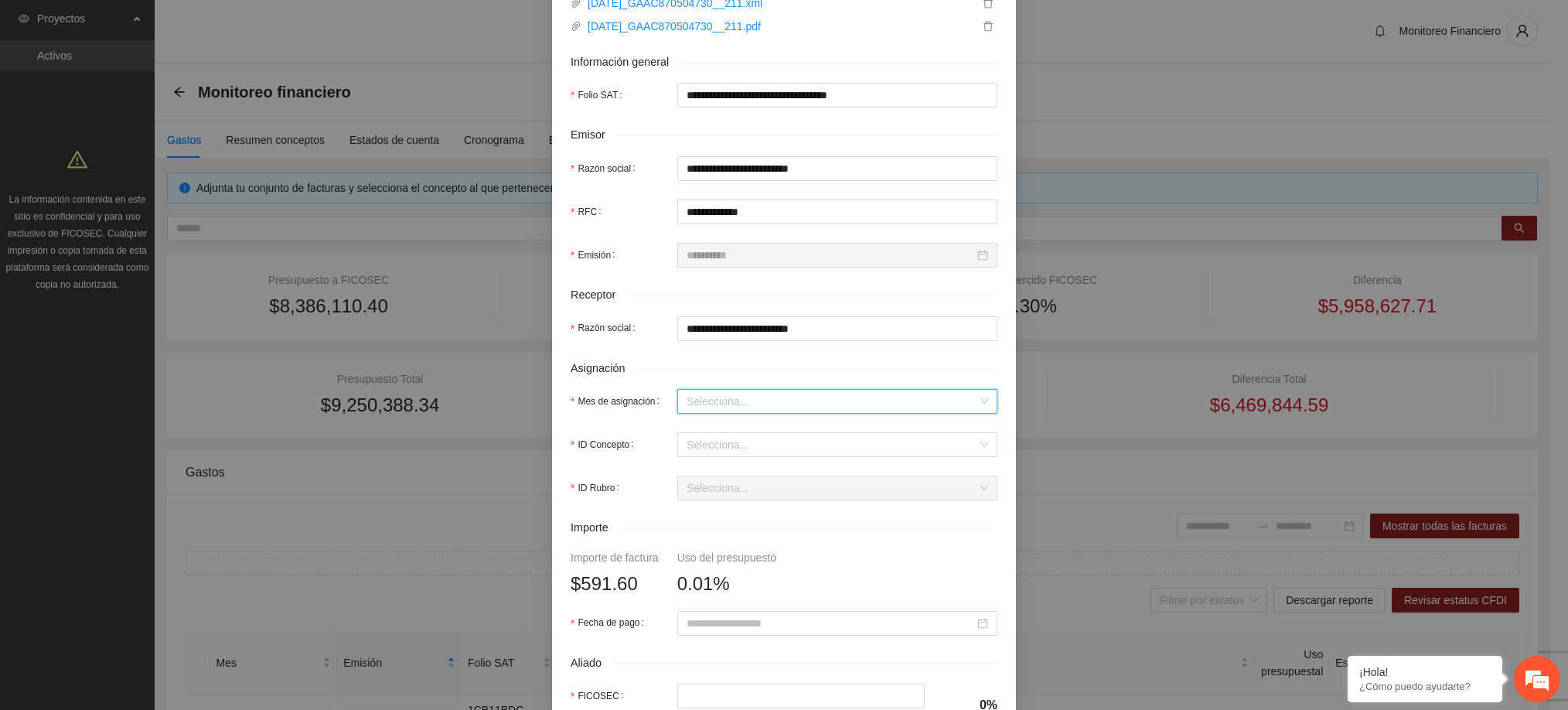
click at [791, 407] on input "Mes de asignación" at bounding box center [832, 401] width 291 height 23
click at [743, 558] on div "Septiembre 2025" at bounding box center [828, 559] width 301 height 17
click at [722, 450] on input "ID Concepto" at bounding box center [832, 444] width 291 height 23
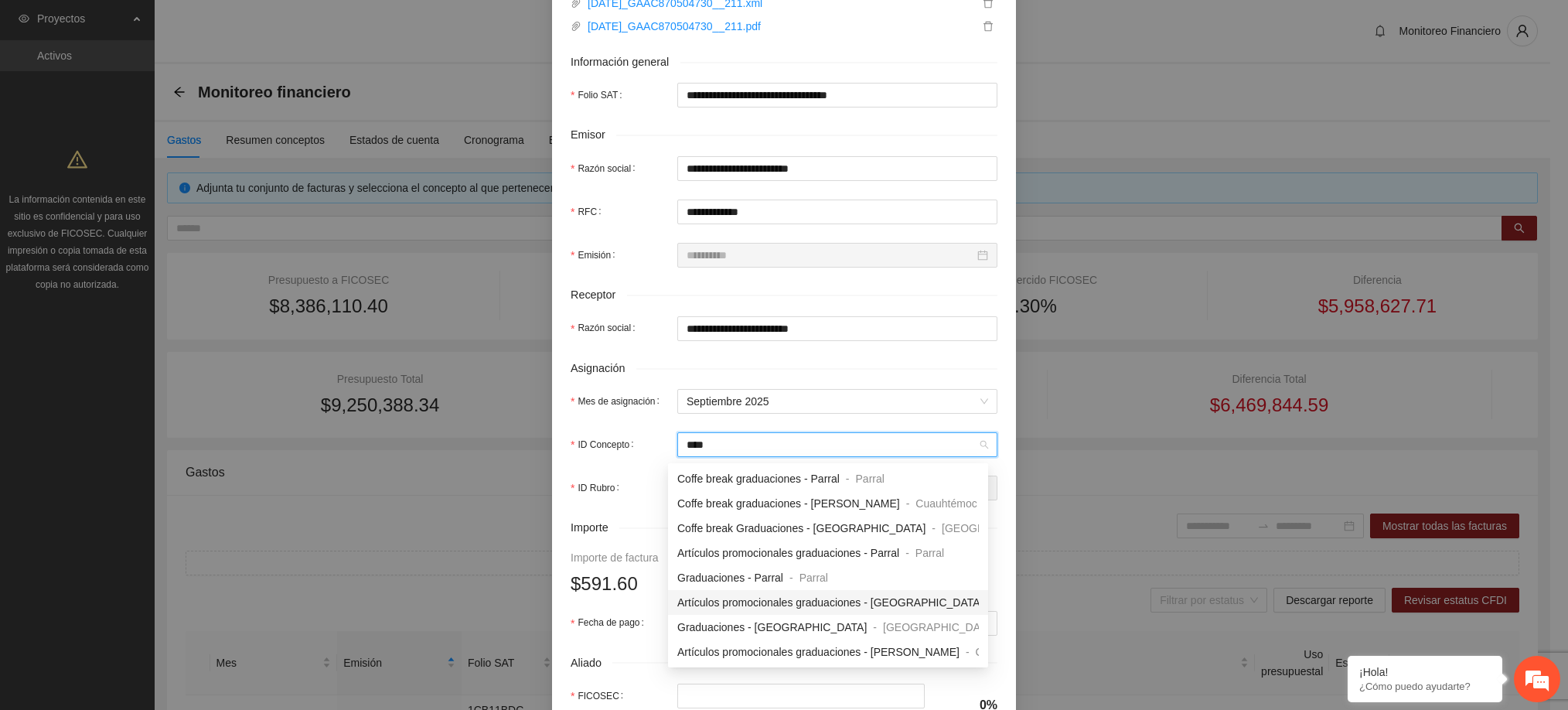
scroll to position [24, 0]
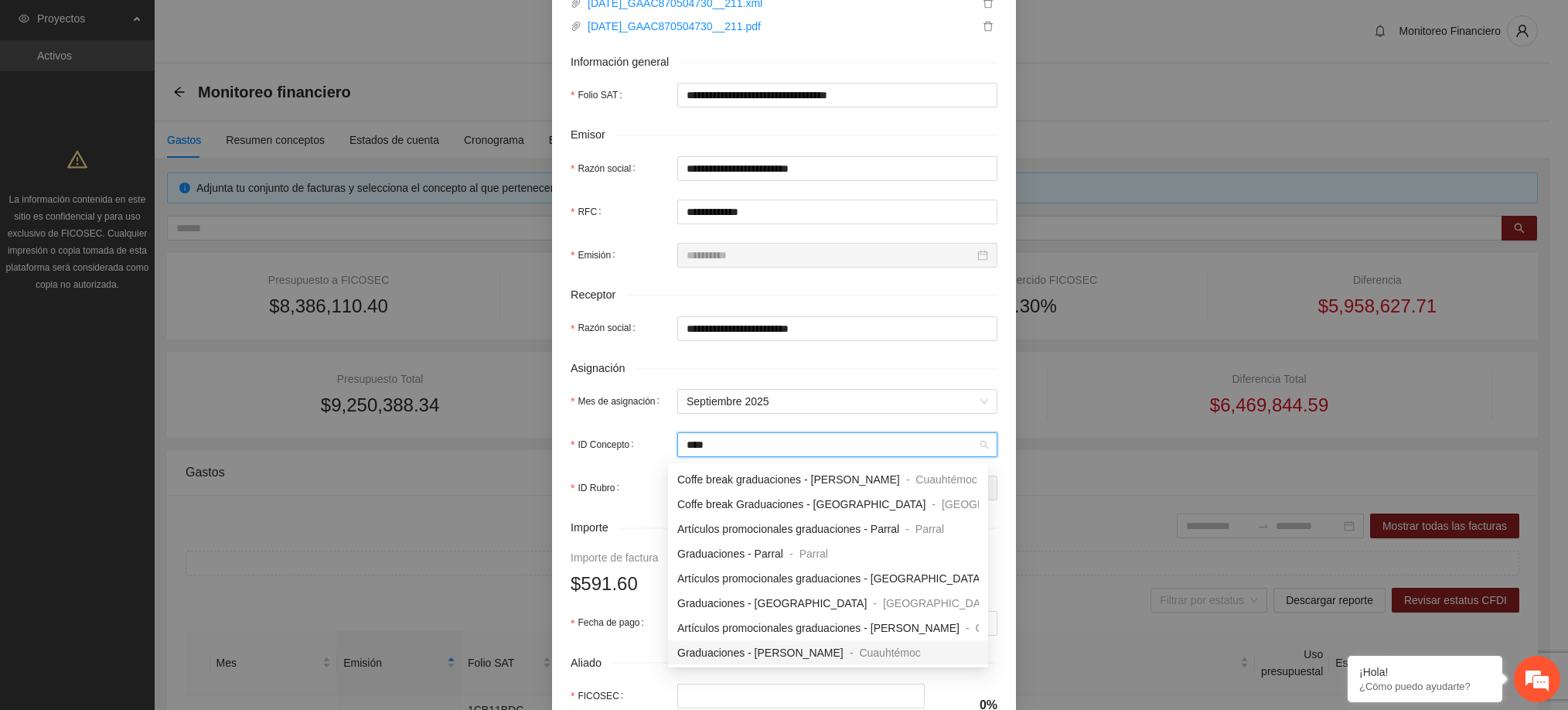
click at [802, 647] on span "Graduaciones - [PERSON_NAME]" at bounding box center [760, 653] width 166 height 12
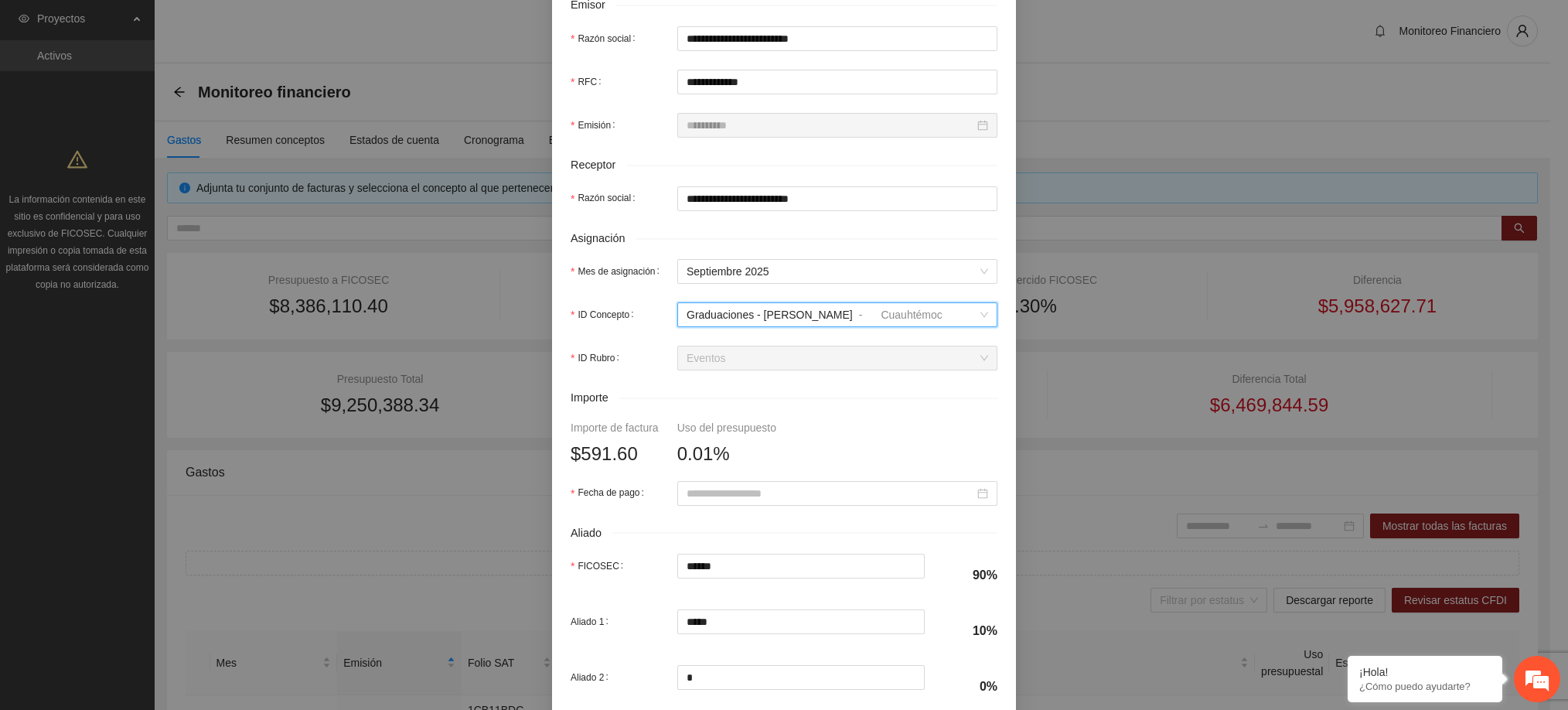
scroll to position [388, 0]
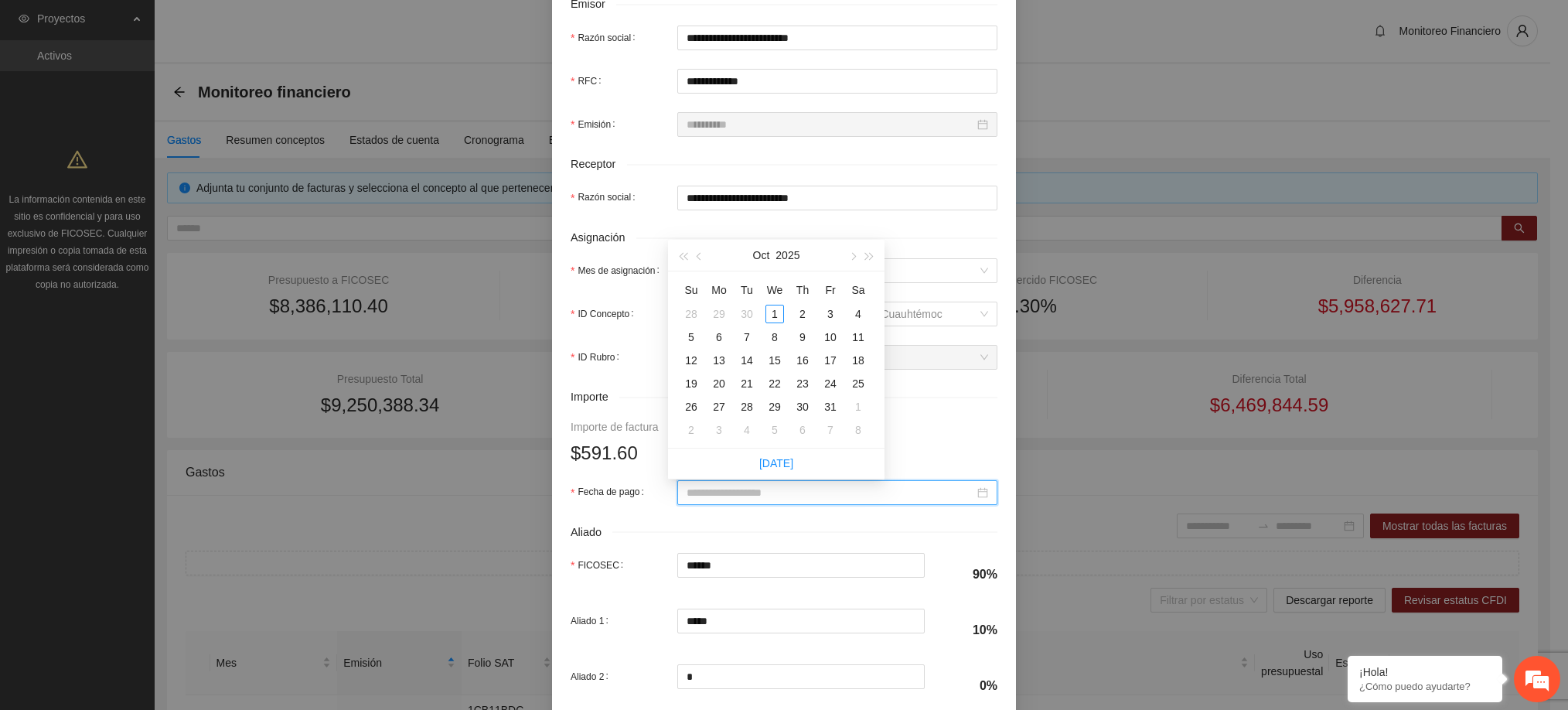
click at [763, 492] on input "Fecha de pago" at bounding box center [830, 492] width 288 height 17
click at [696, 260] on button "button" at bounding box center [699, 255] width 17 height 31
click at [772, 387] on div "24" at bounding box center [775, 384] width 19 height 19
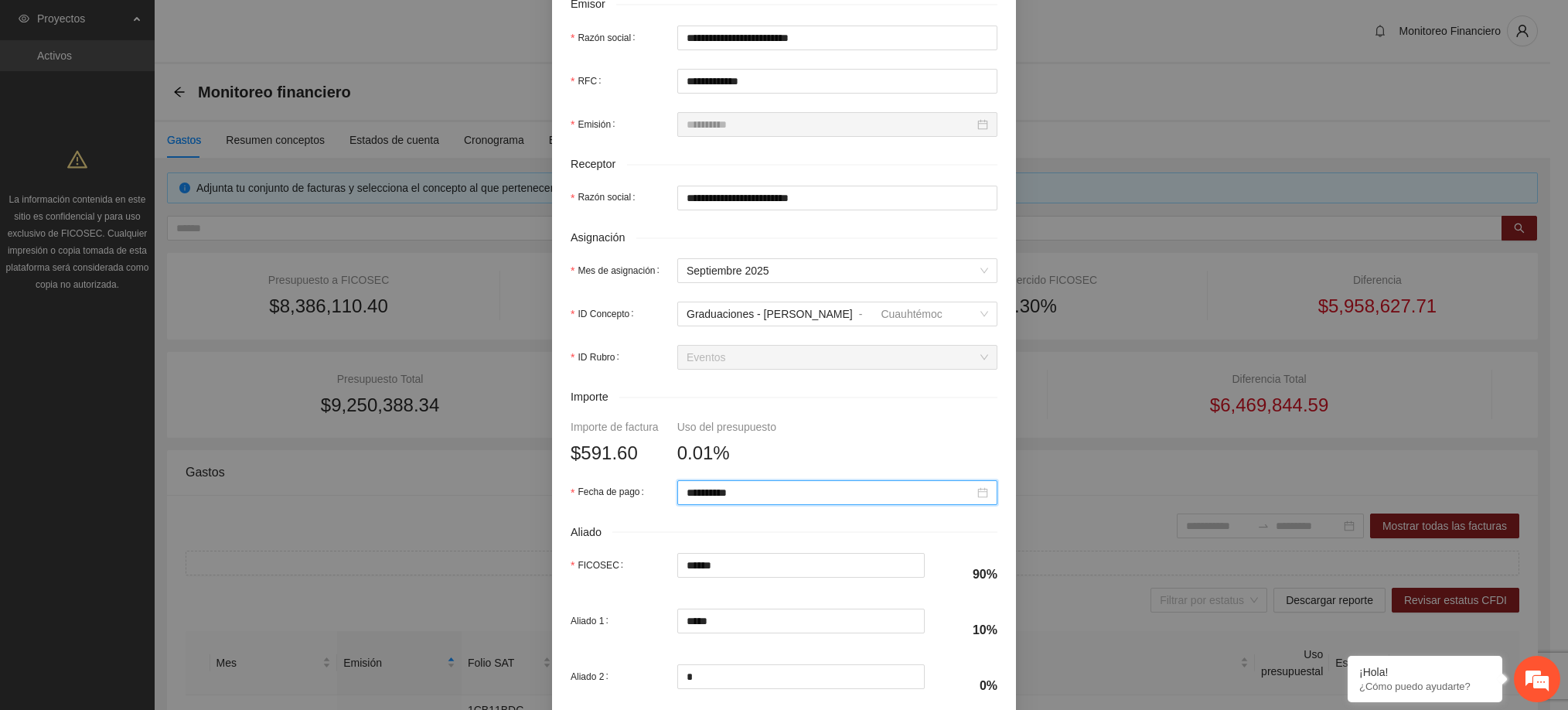
scroll to position [540, 0]
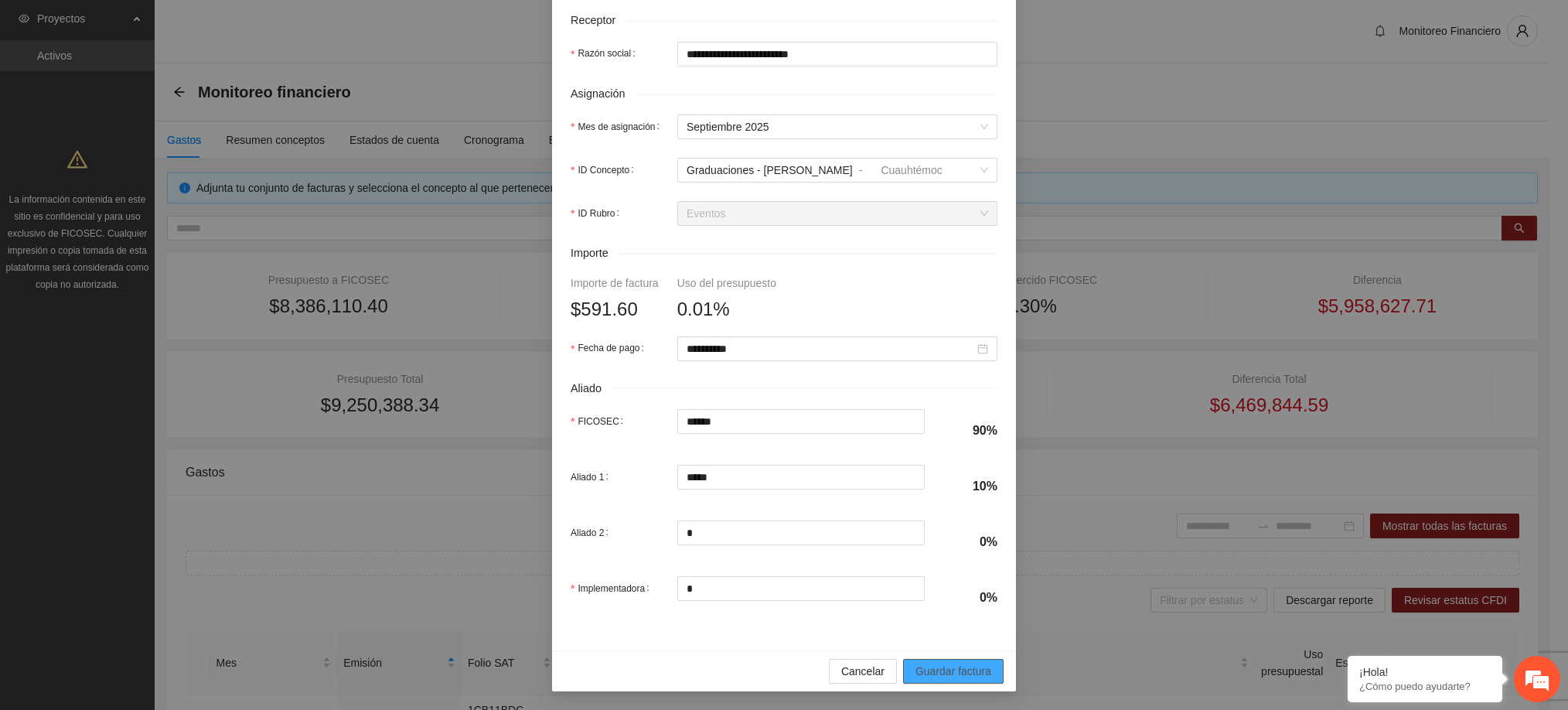
click at [935, 676] on span "Guardar factura" at bounding box center [953, 671] width 76 height 17
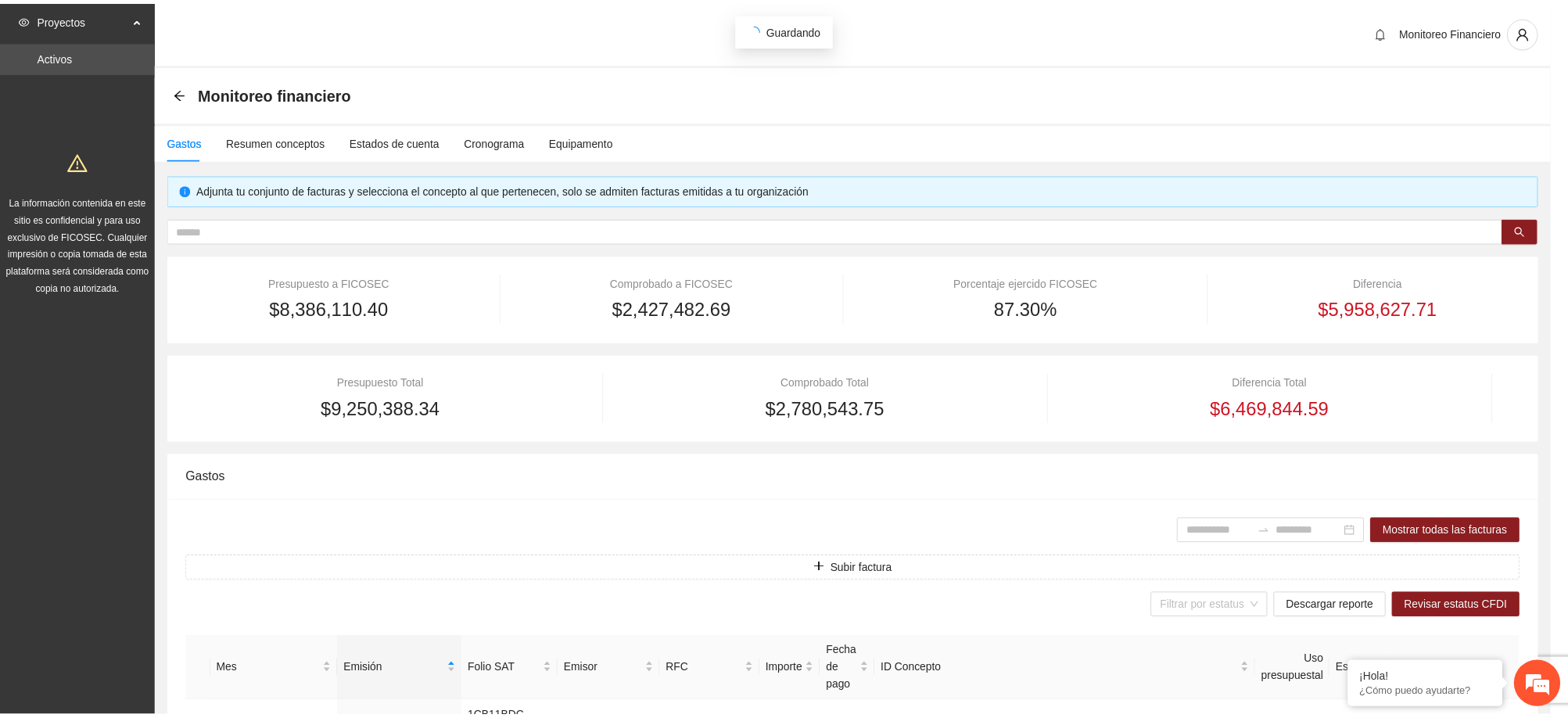
scroll to position [421, 0]
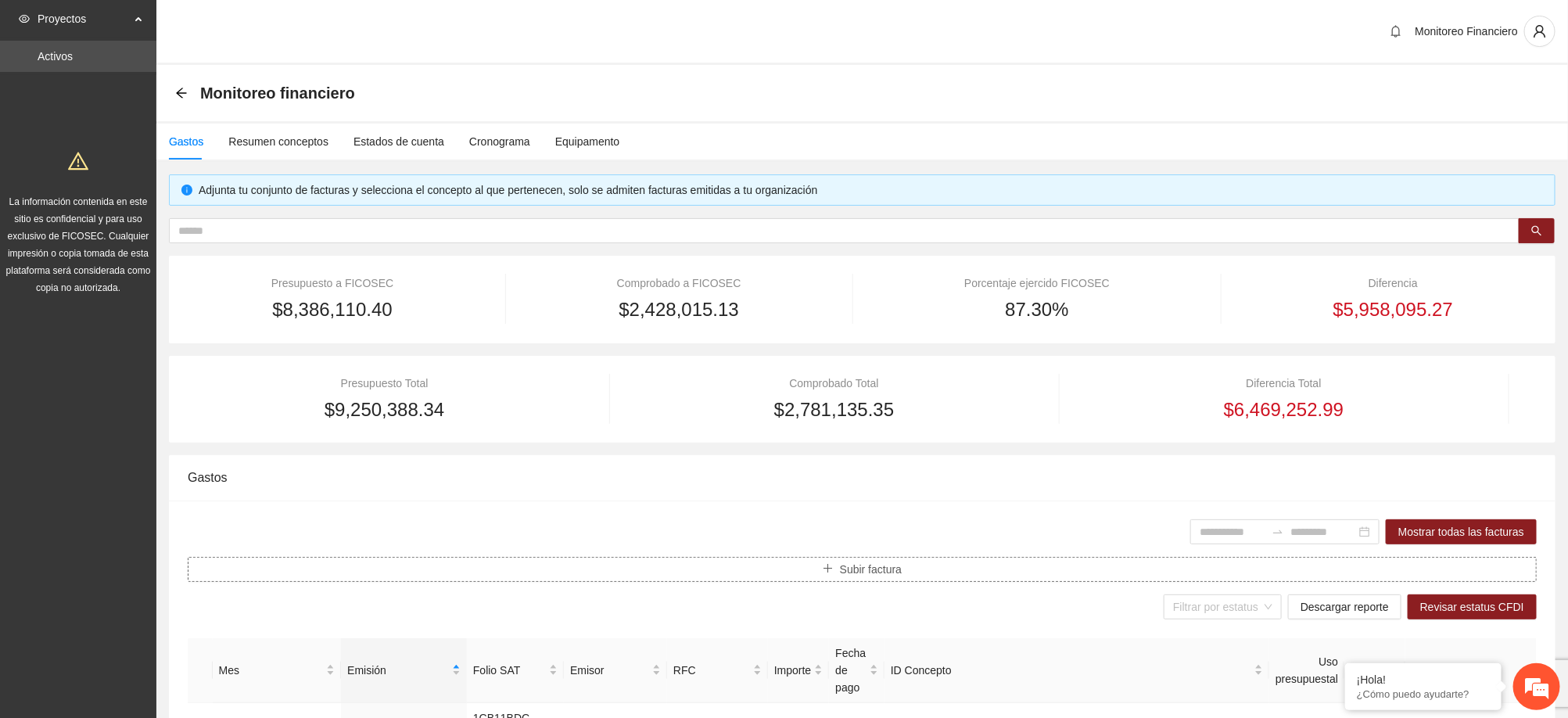
click at [878, 575] on span "Subir factura" at bounding box center [870, 570] width 61 height 17
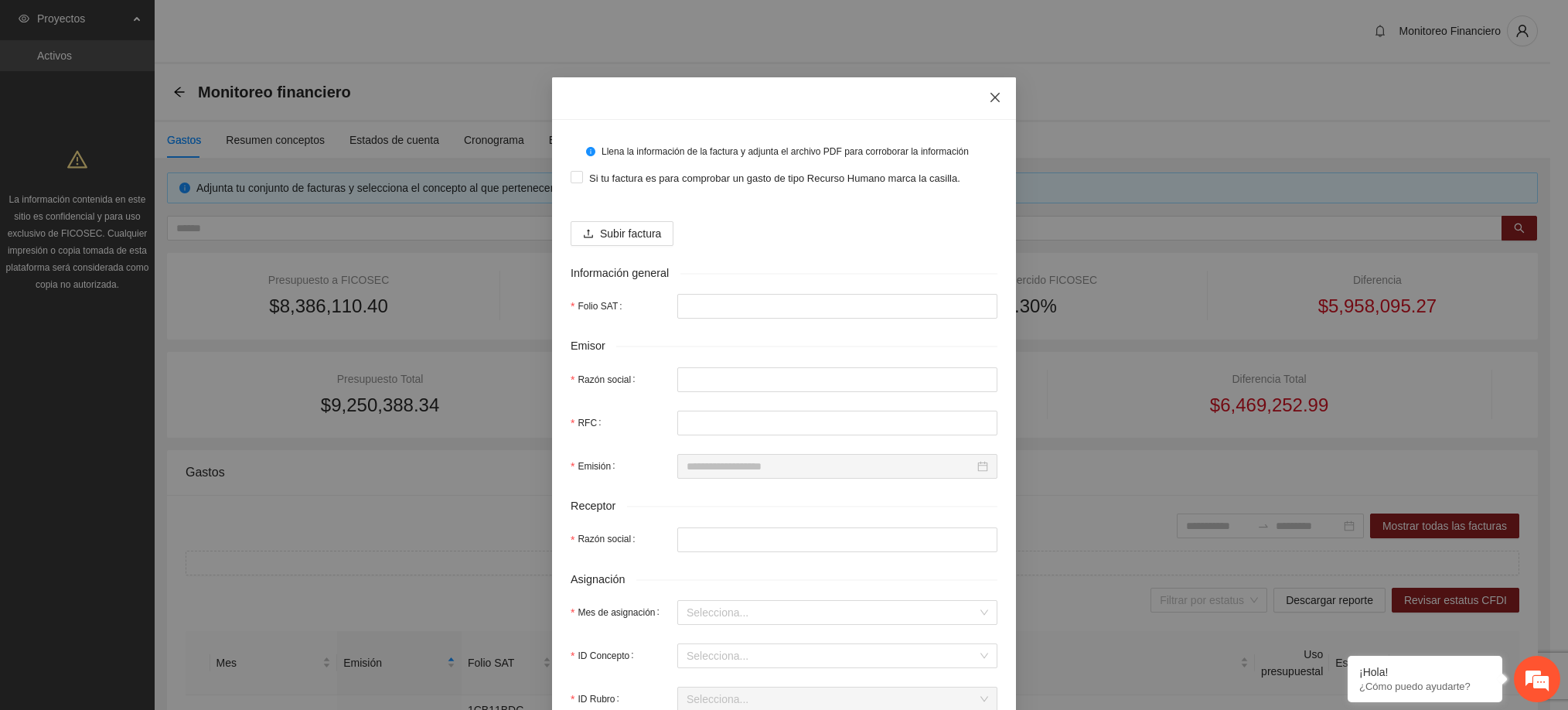
click at [989, 100] on icon "close" at bounding box center [995, 98] width 12 height 12
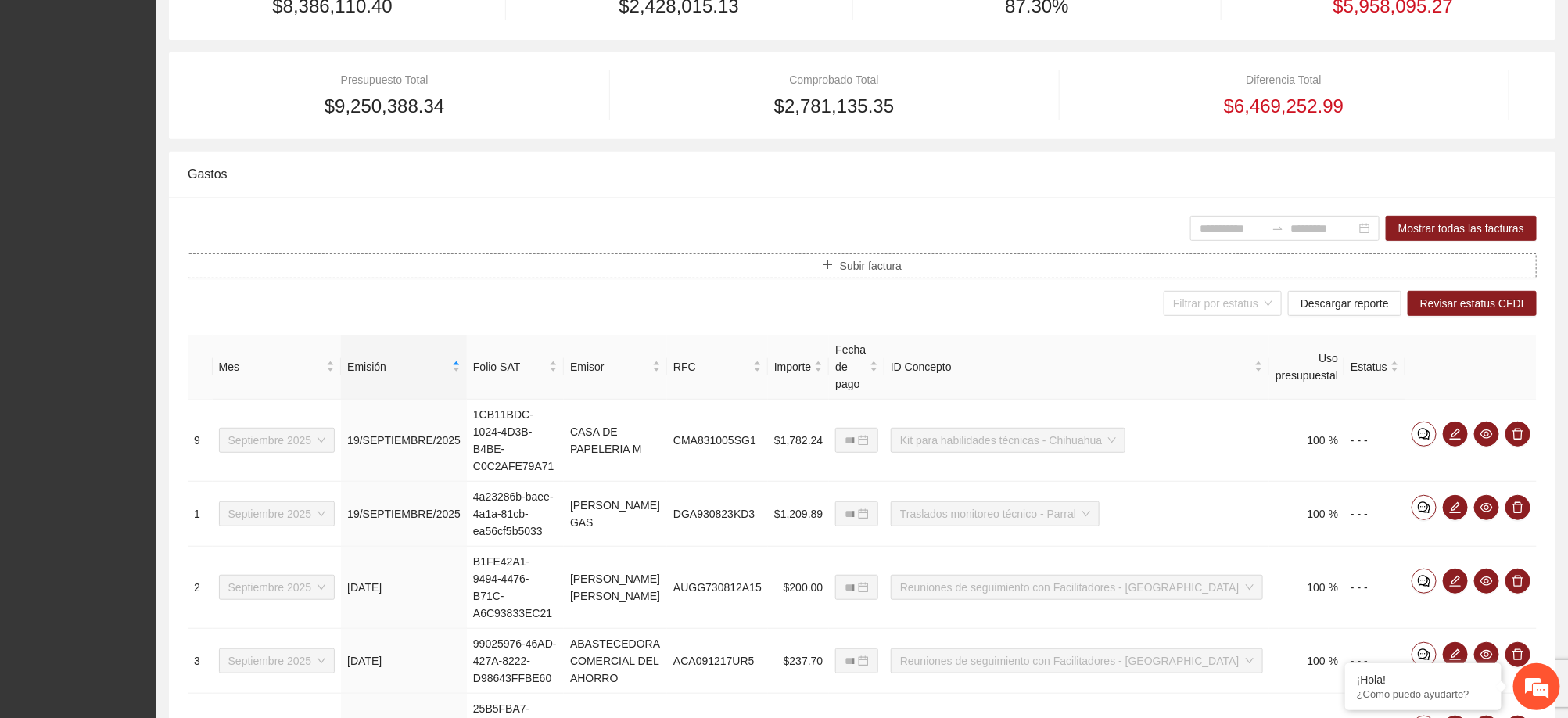
scroll to position [307, 0]
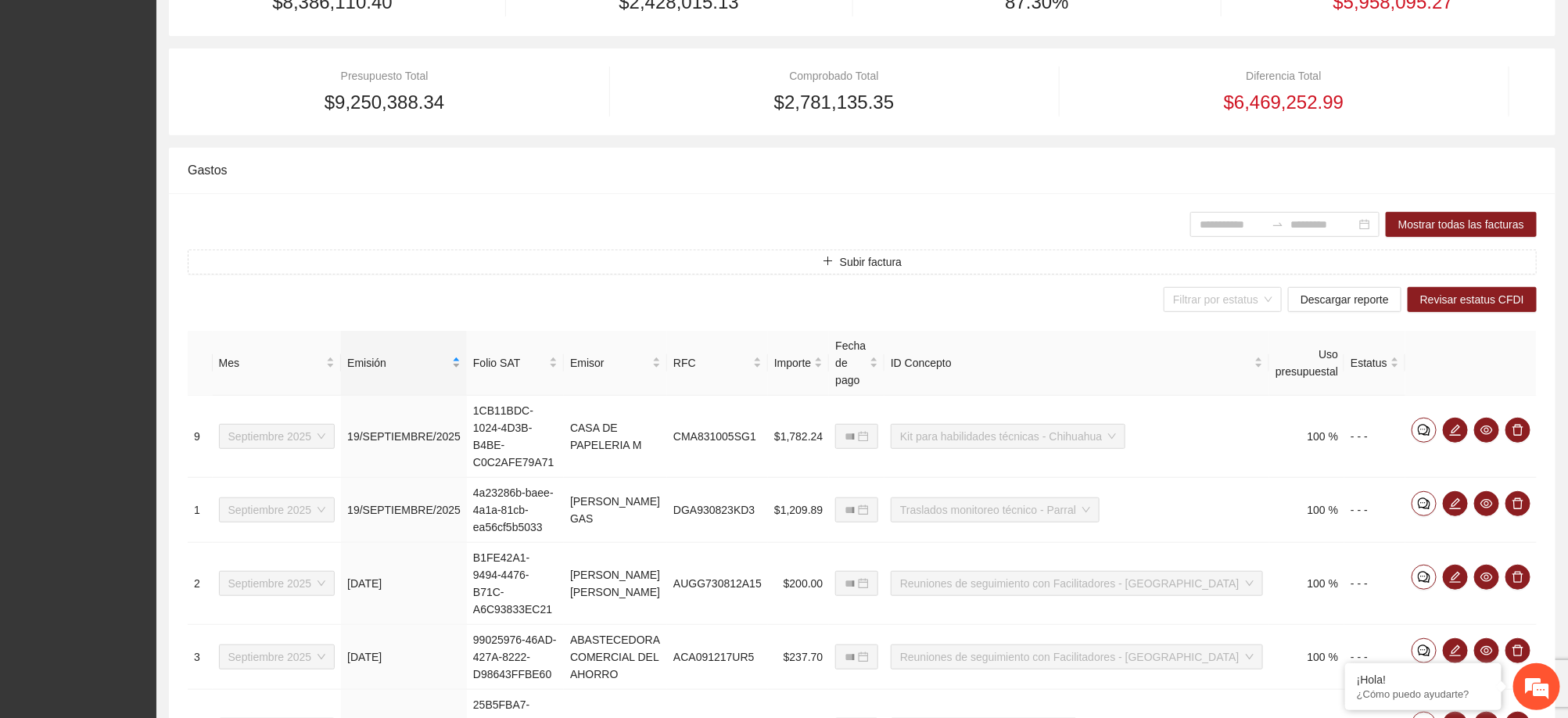
click at [413, 364] on span "Emisión" at bounding box center [397, 363] width 101 height 17
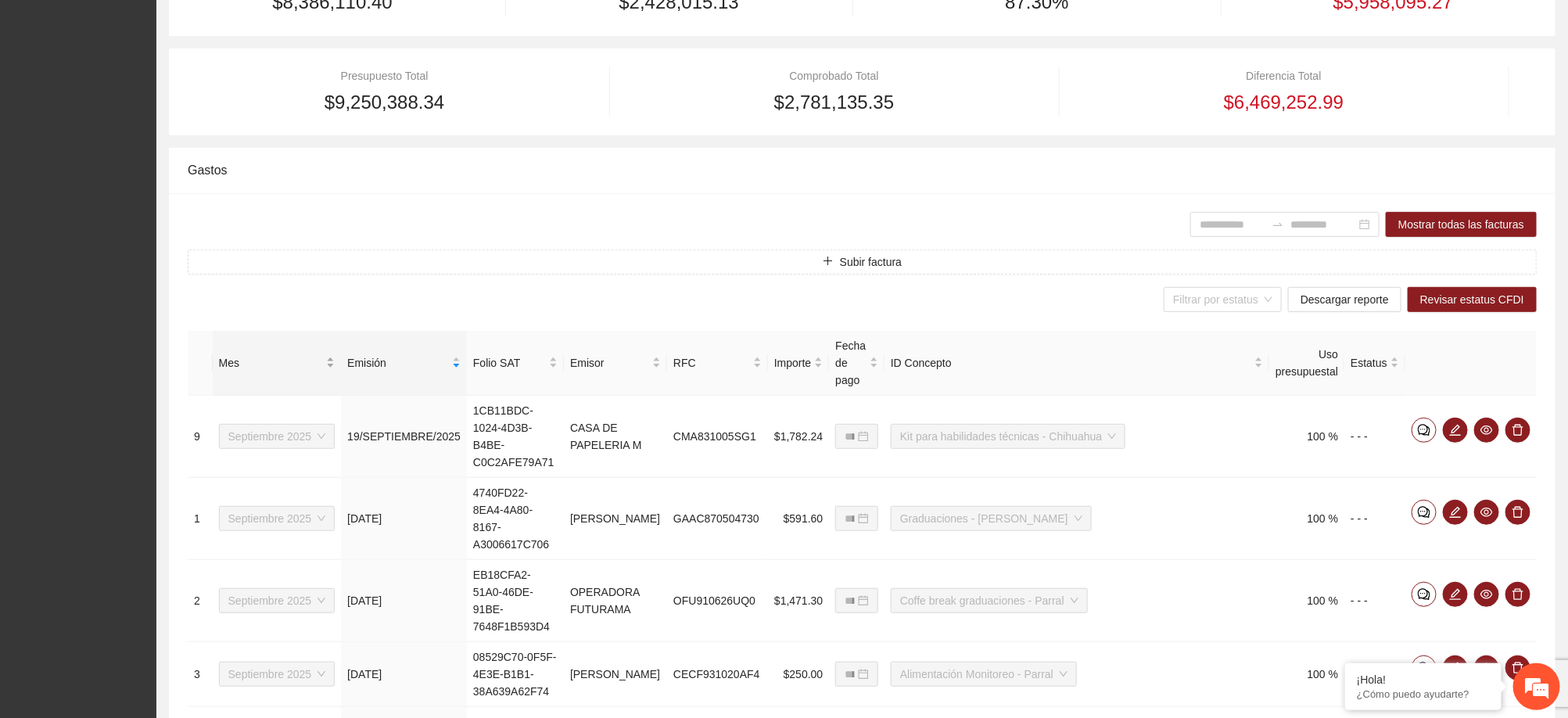
click at [275, 354] on span "Mes" at bounding box center [271, 363] width 105 height 17
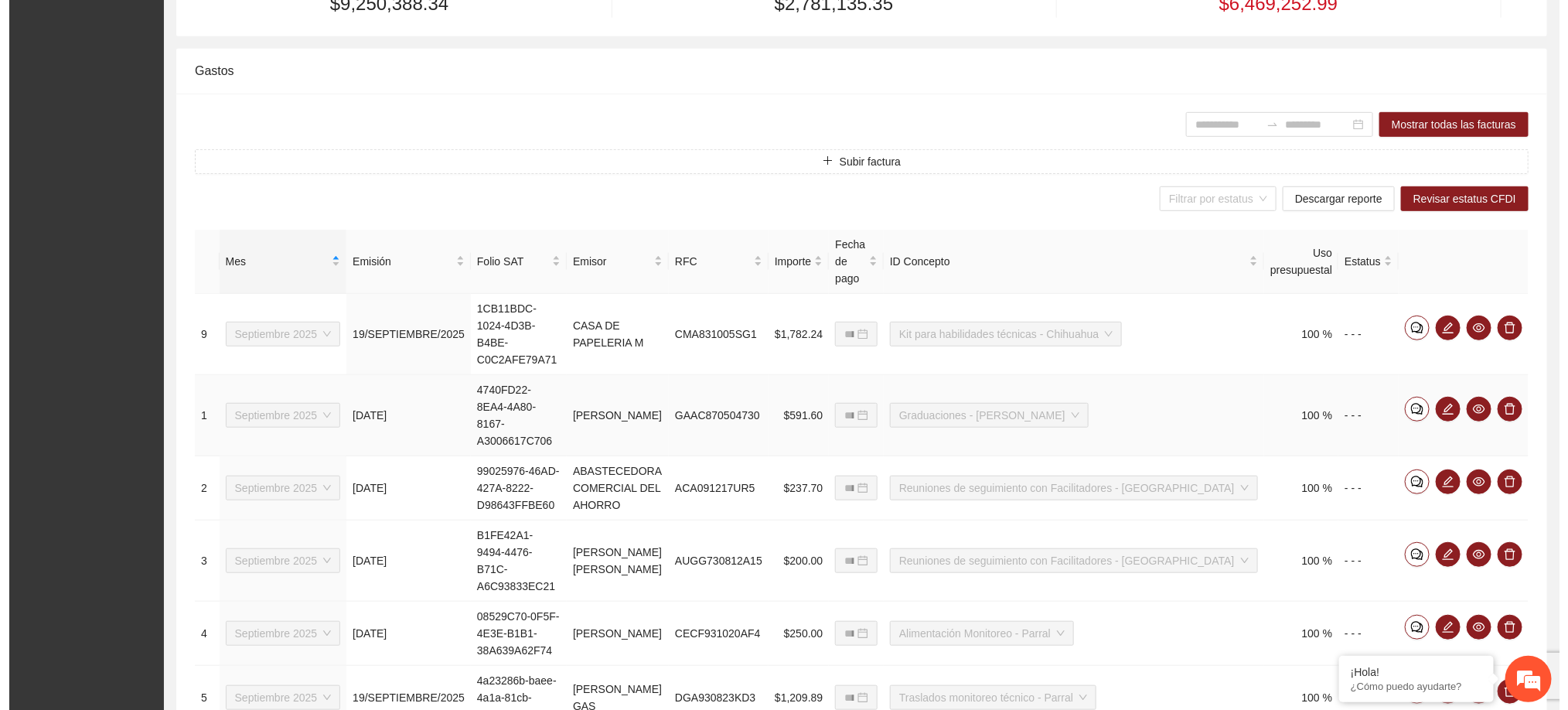
scroll to position [403, 0]
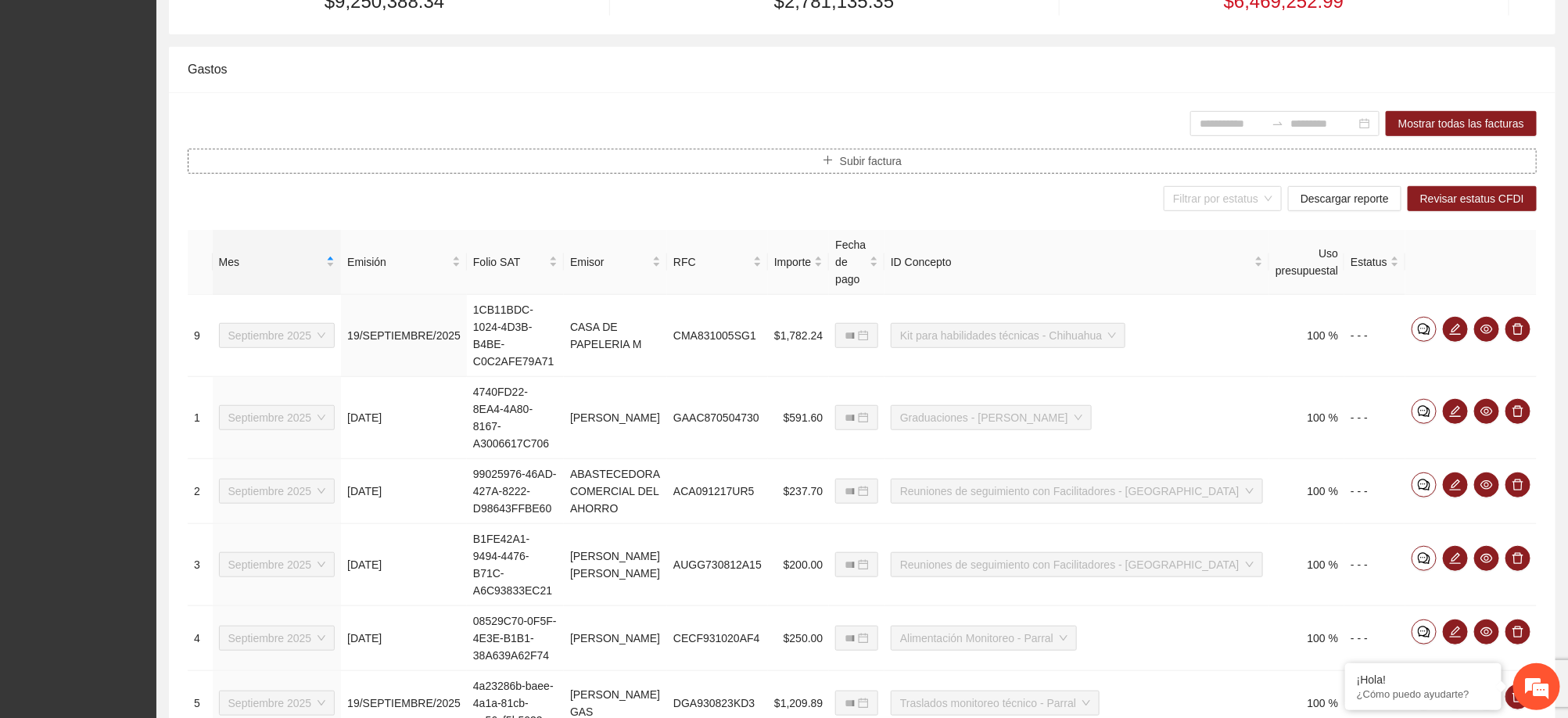
click at [828, 165] on icon "plus" at bounding box center [828, 160] width 11 height 11
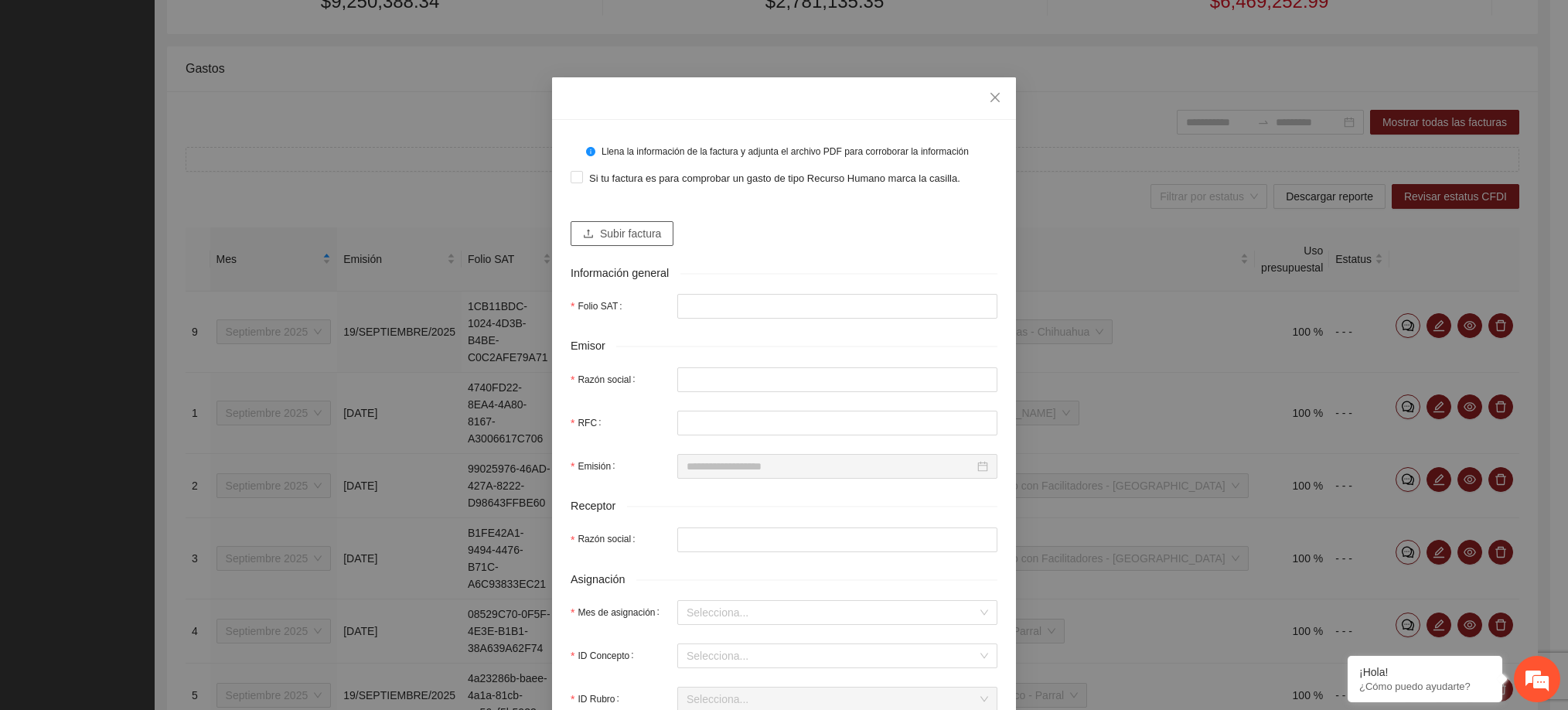
click at [643, 242] on span "Subir factura" at bounding box center [630, 234] width 61 height 17
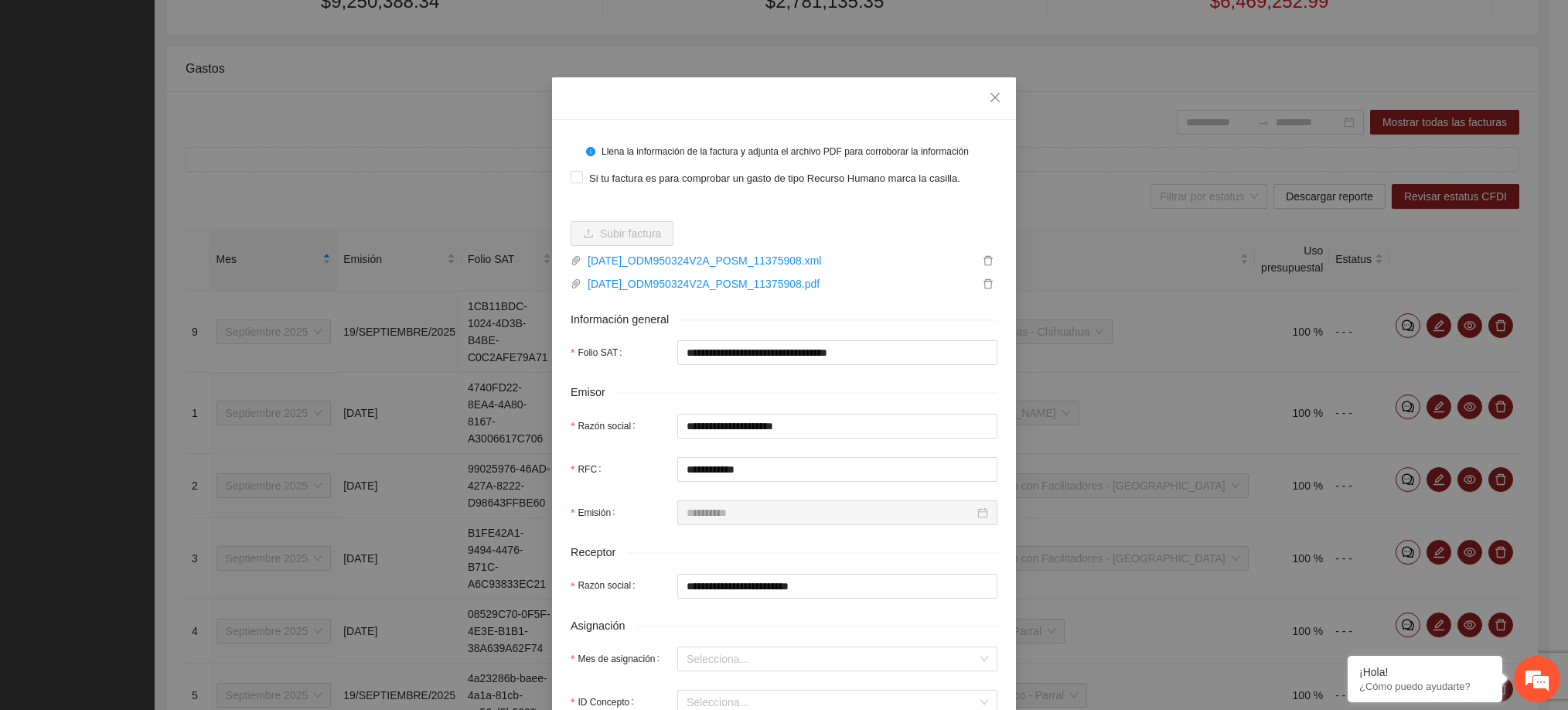
scroll to position [177, 0]
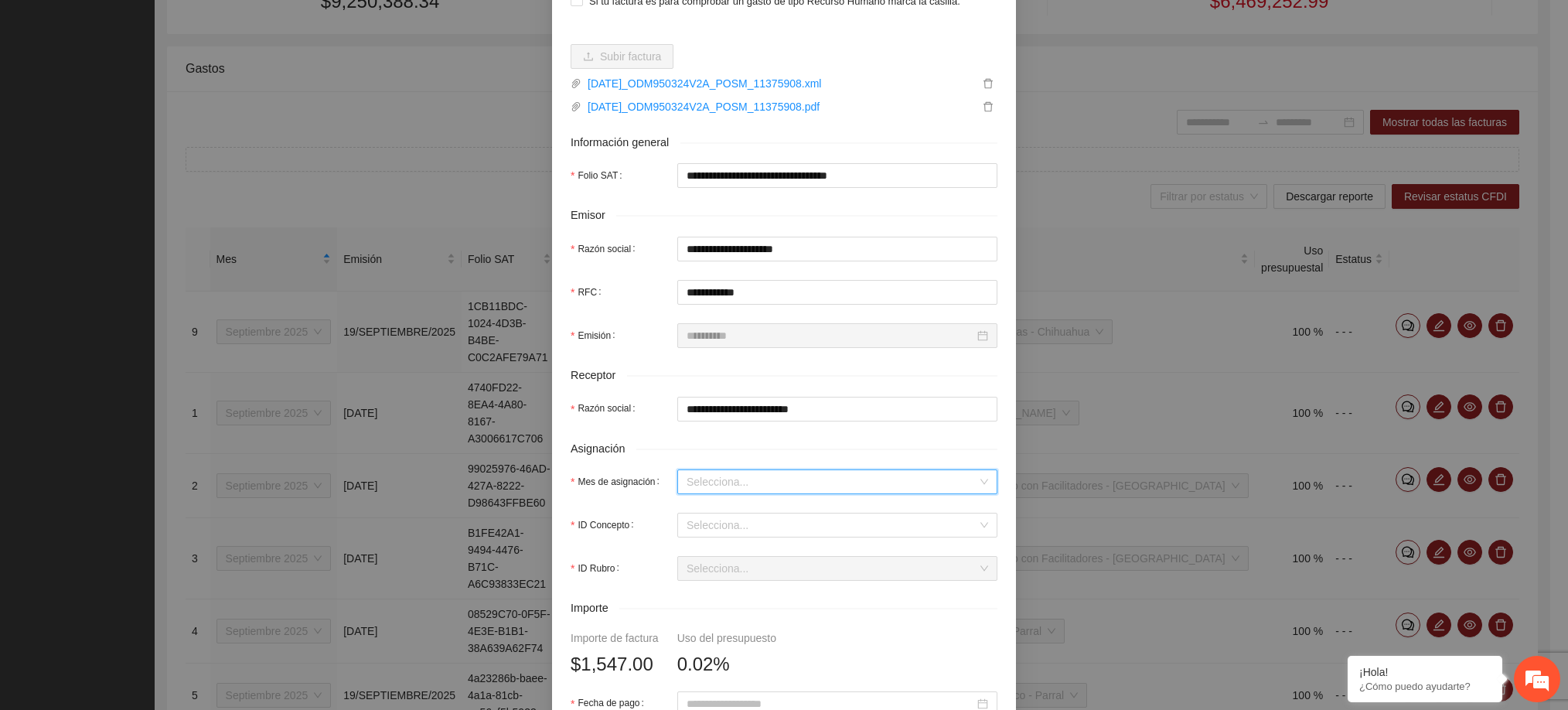
click at [705, 488] on input "Mes de asignación" at bounding box center [832, 481] width 291 height 23
click at [729, 634] on div "Septiembre 2025" at bounding box center [828, 639] width 301 height 17
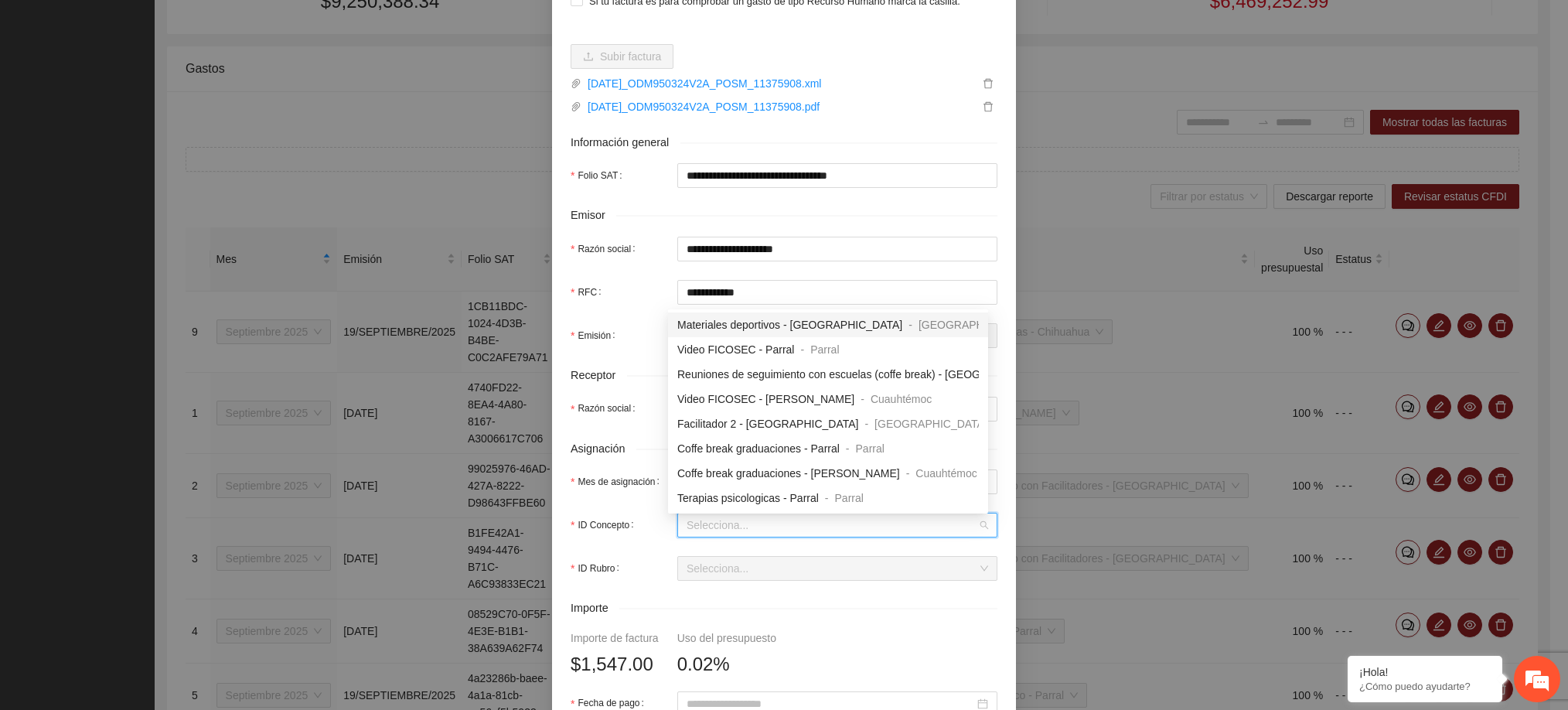
click at [733, 525] on input "ID Concepto" at bounding box center [832, 525] width 291 height 23
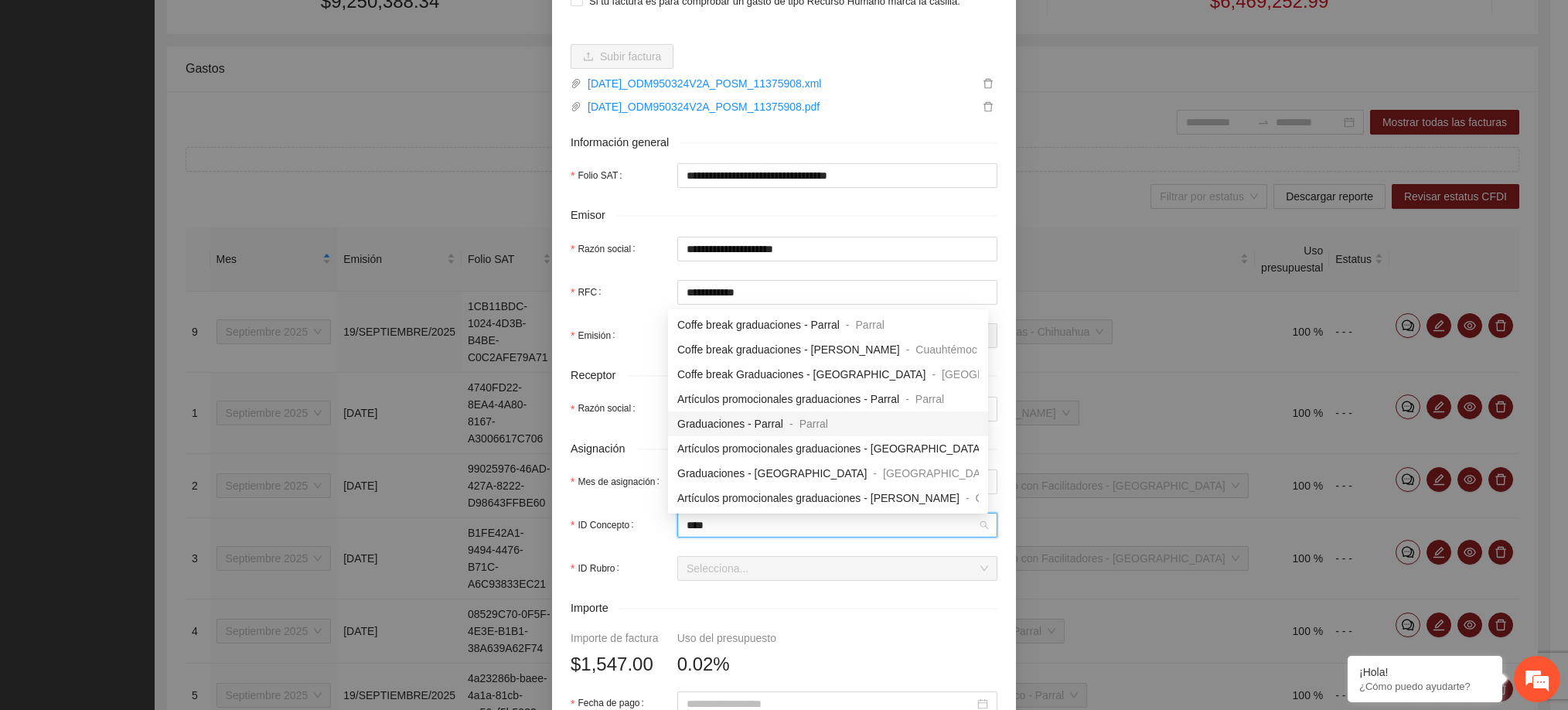
scroll to position [24, 0]
click at [775, 488] on div "Graduaciones - [PERSON_NAME] - [PERSON_NAME]" at bounding box center [828, 498] width 320 height 25
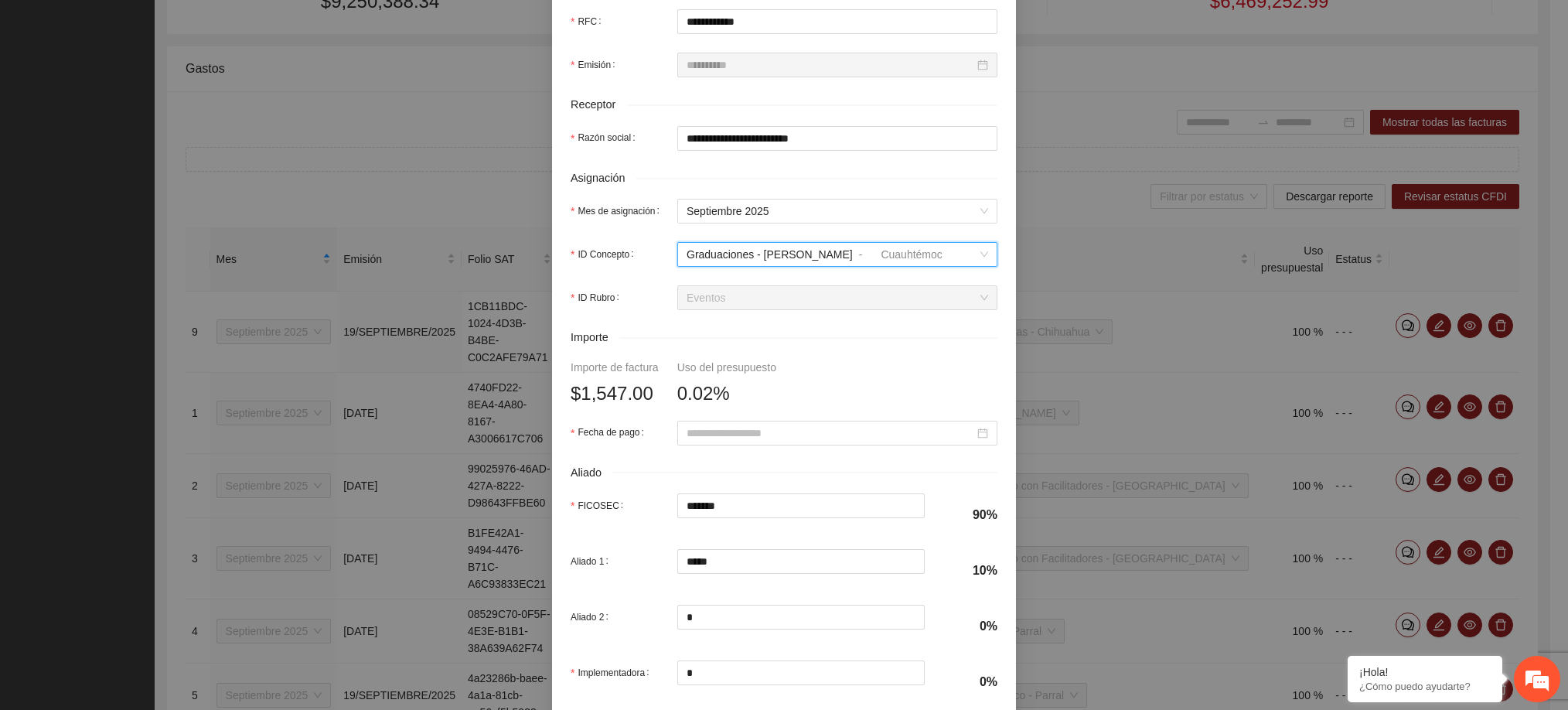
scroll to position [449, 0]
click at [746, 436] on input "Fecha de pago" at bounding box center [830, 433] width 288 height 17
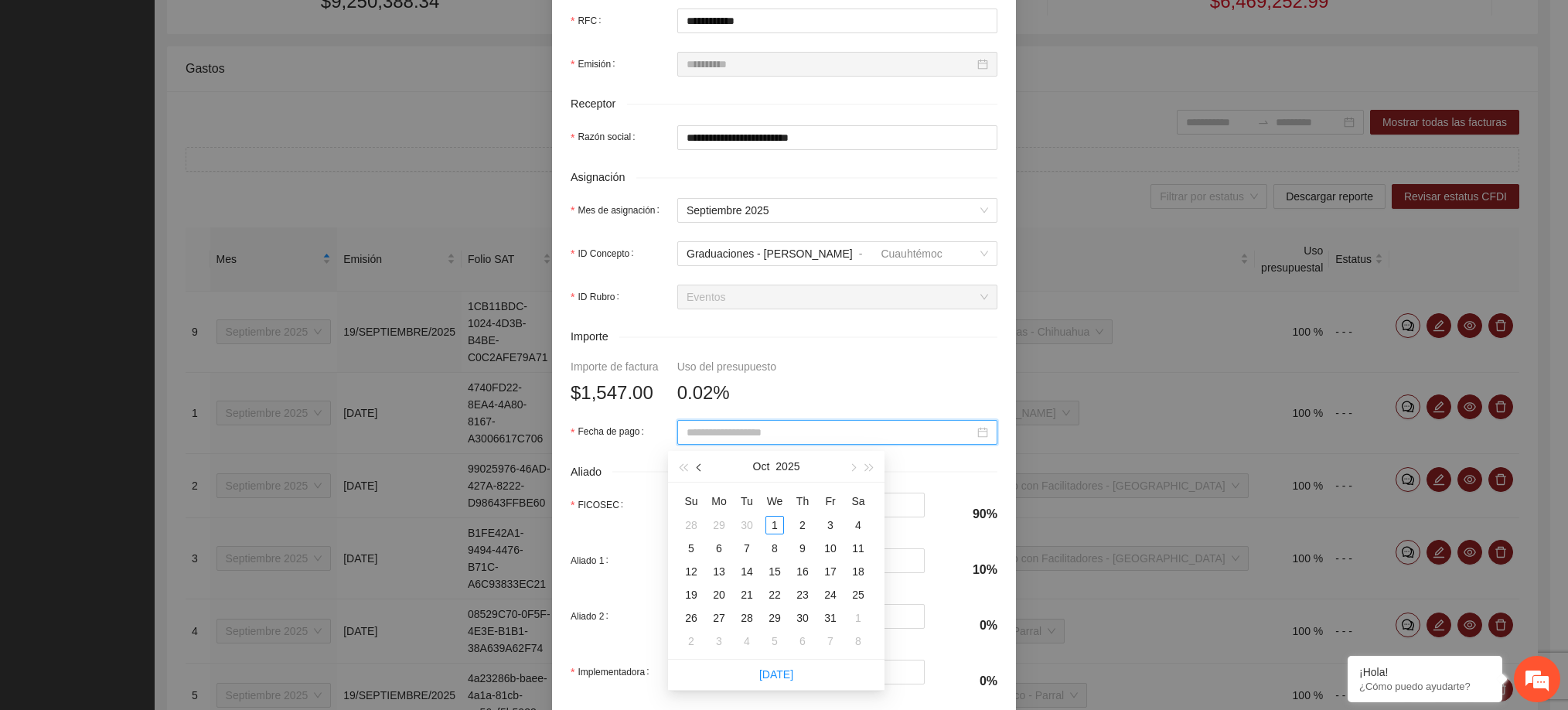
click at [700, 468] on span "button" at bounding box center [700, 468] width 8 height 8
click at [801, 586] on div "25" at bounding box center [803, 595] width 19 height 19
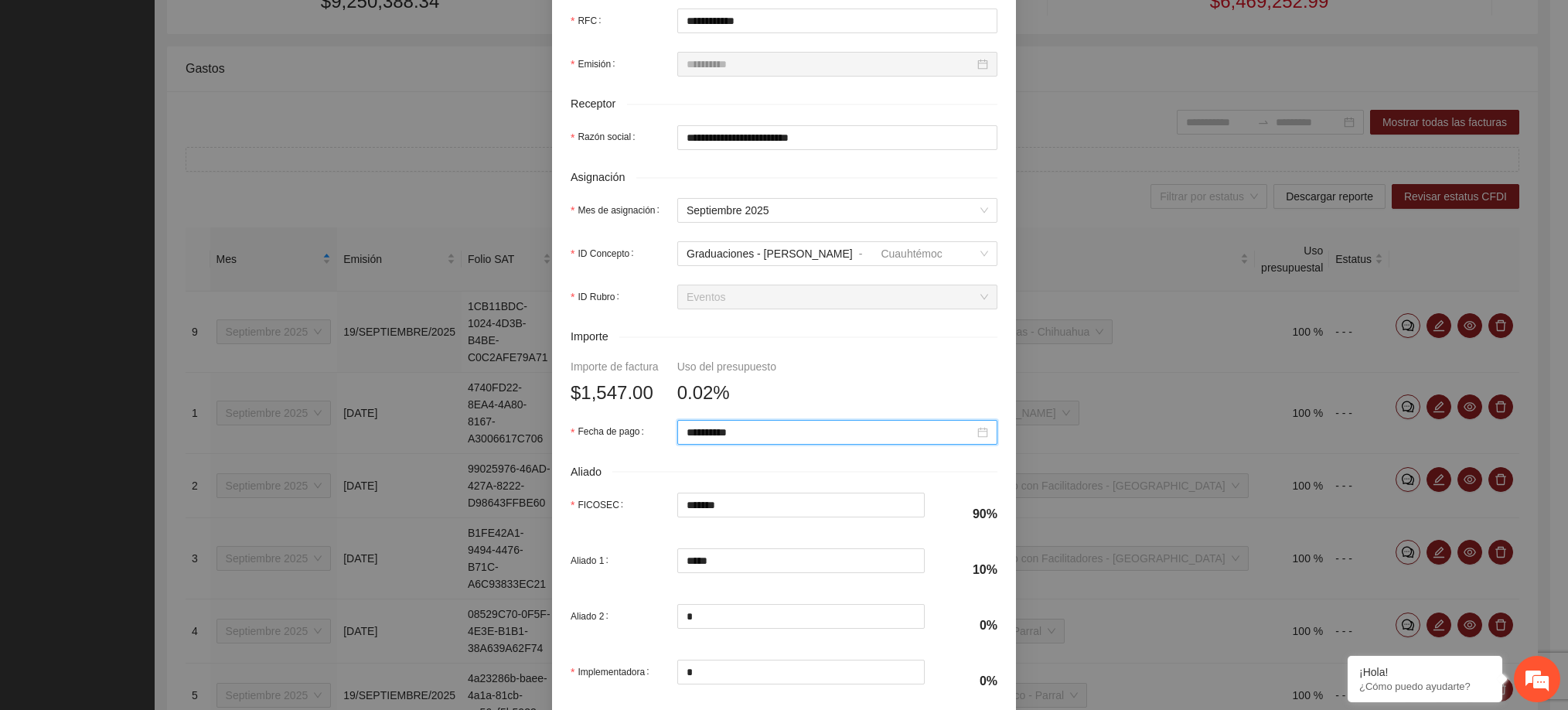
scroll to position [540, 0]
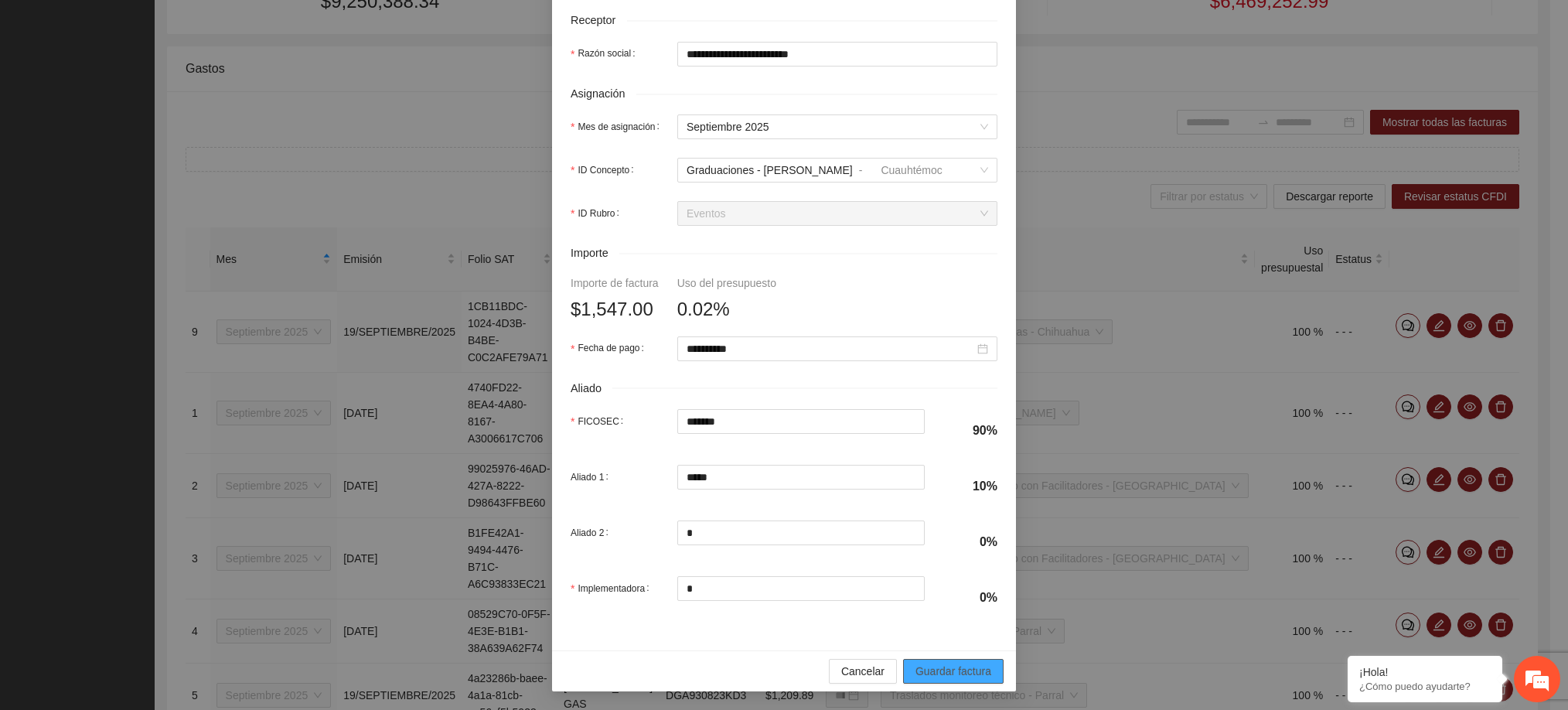
click at [929, 674] on span "Guardar factura" at bounding box center [953, 671] width 76 height 17
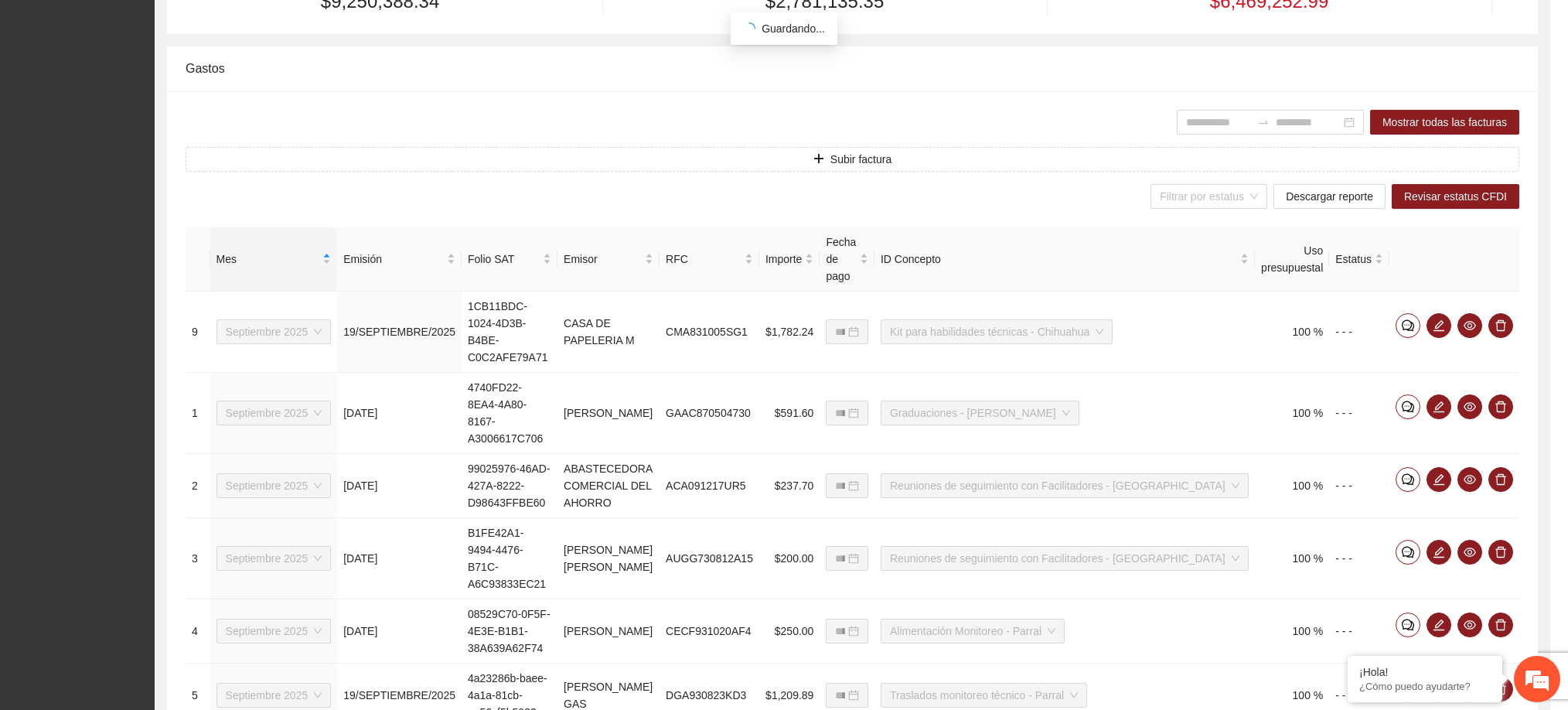
scroll to position [416, 0]
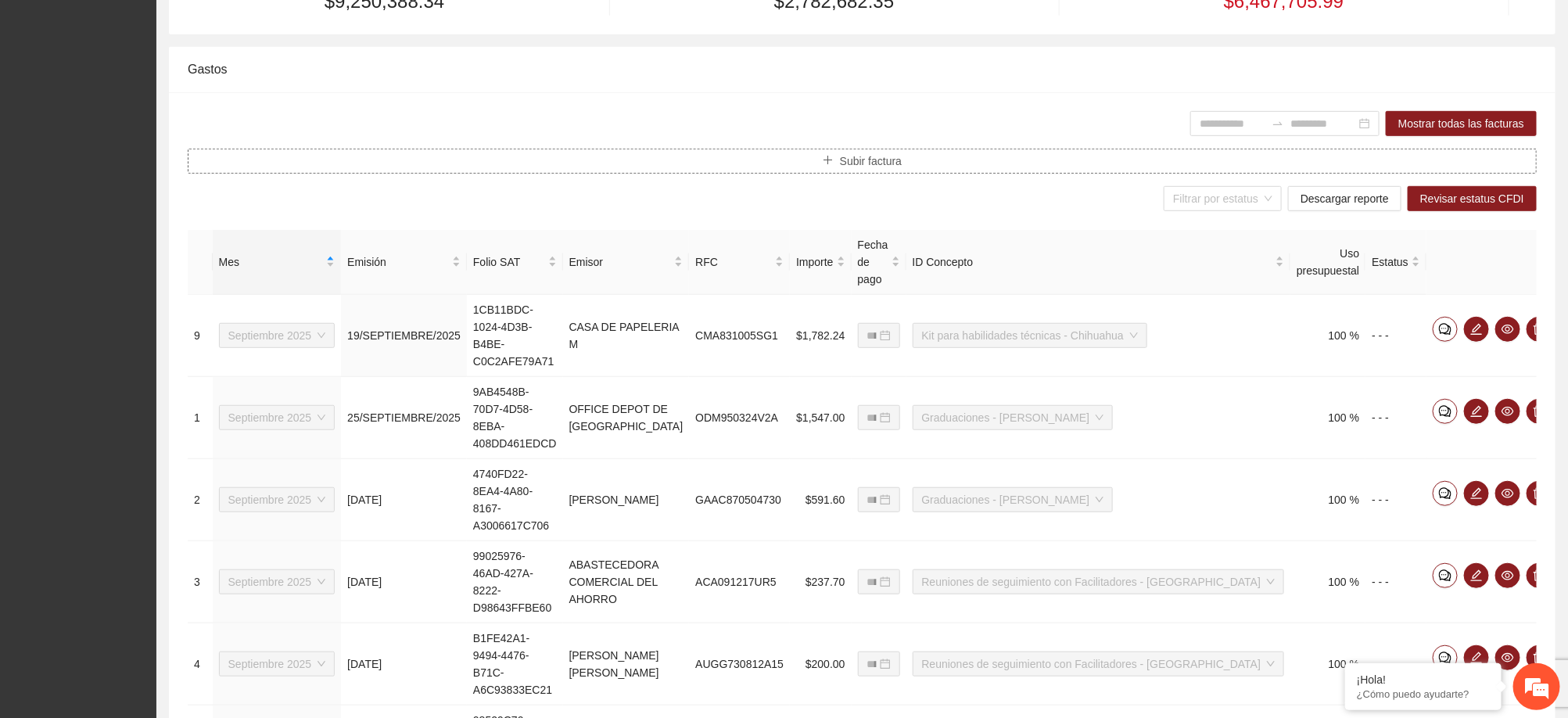
click at [875, 162] on span "Subir factura" at bounding box center [870, 161] width 61 height 17
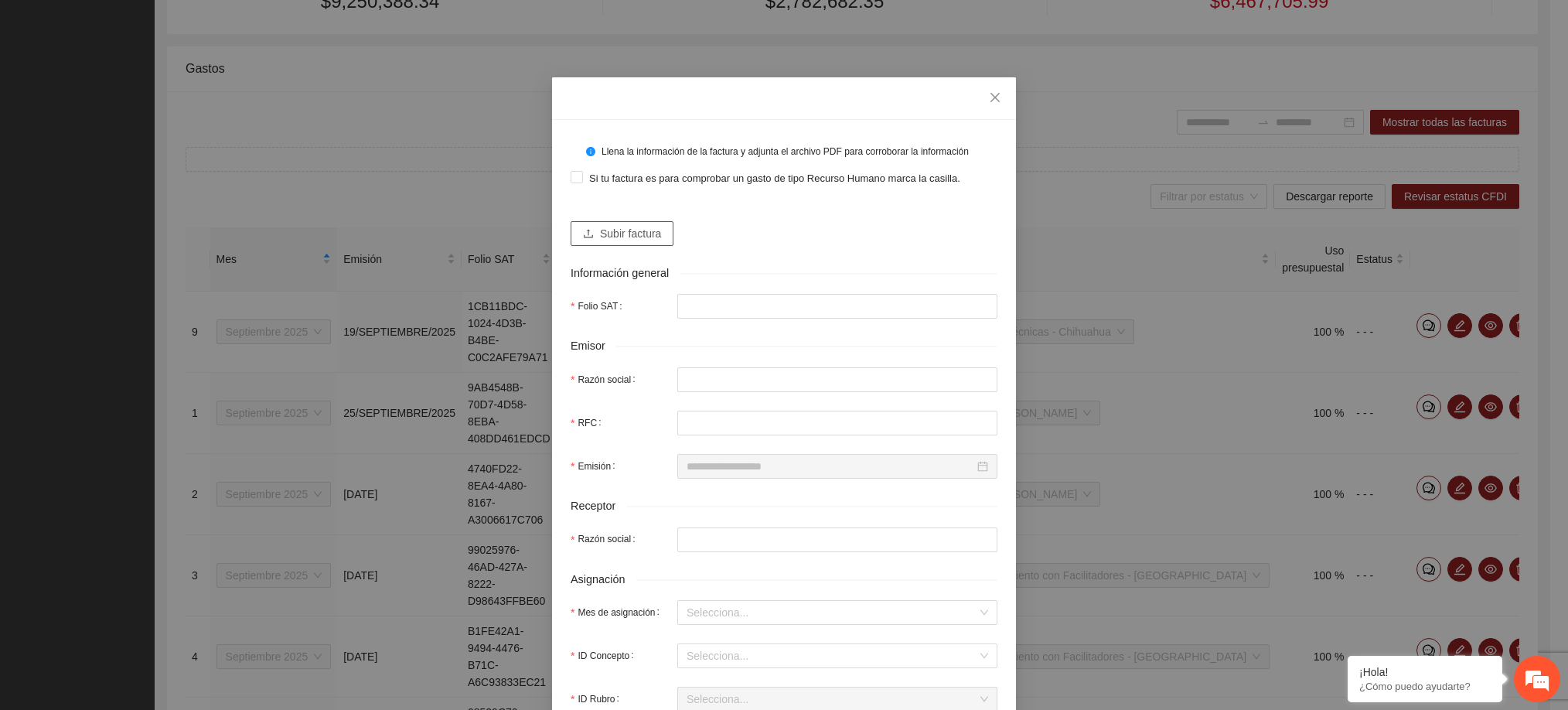
click at [638, 235] on span "Subir factura" at bounding box center [630, 234] width 61 height 17
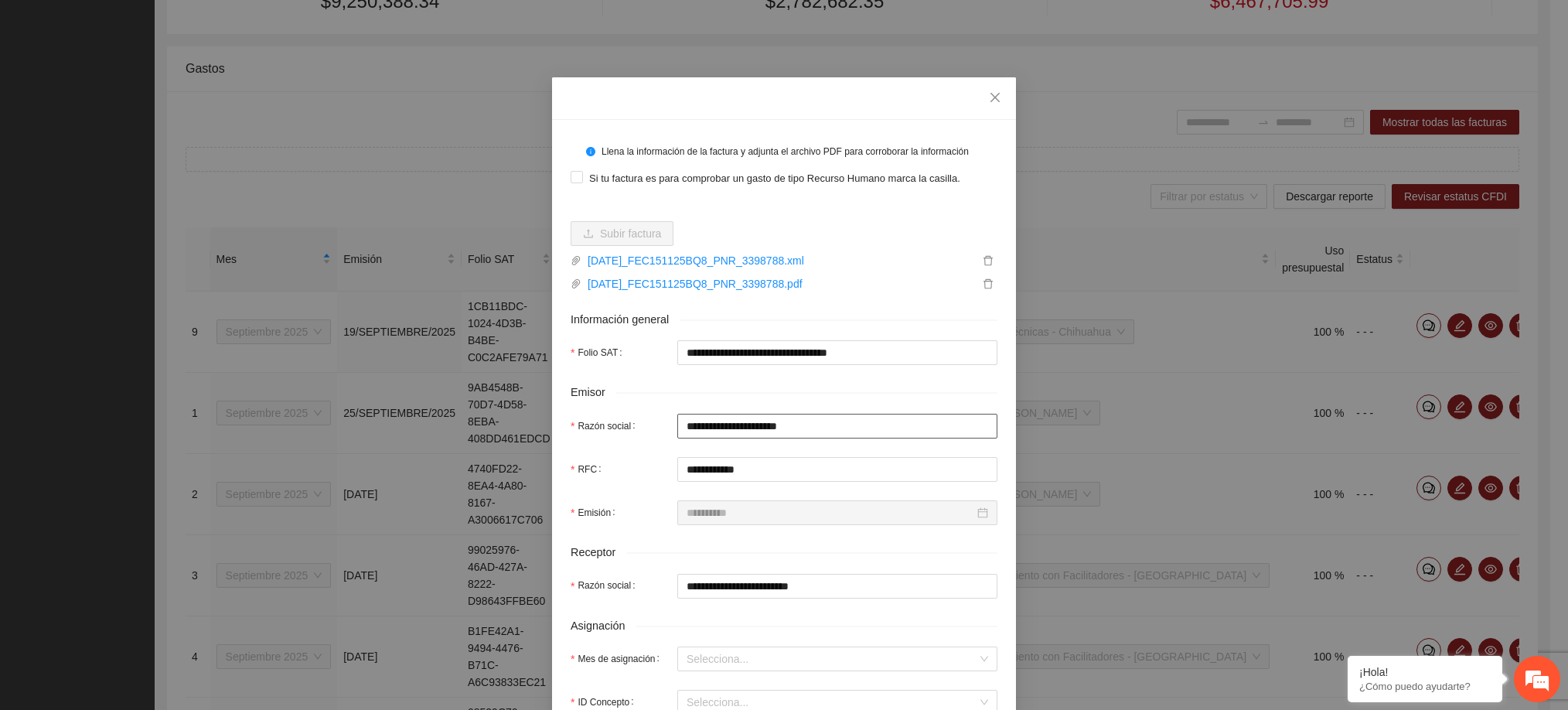
scroll to position [170, 0]
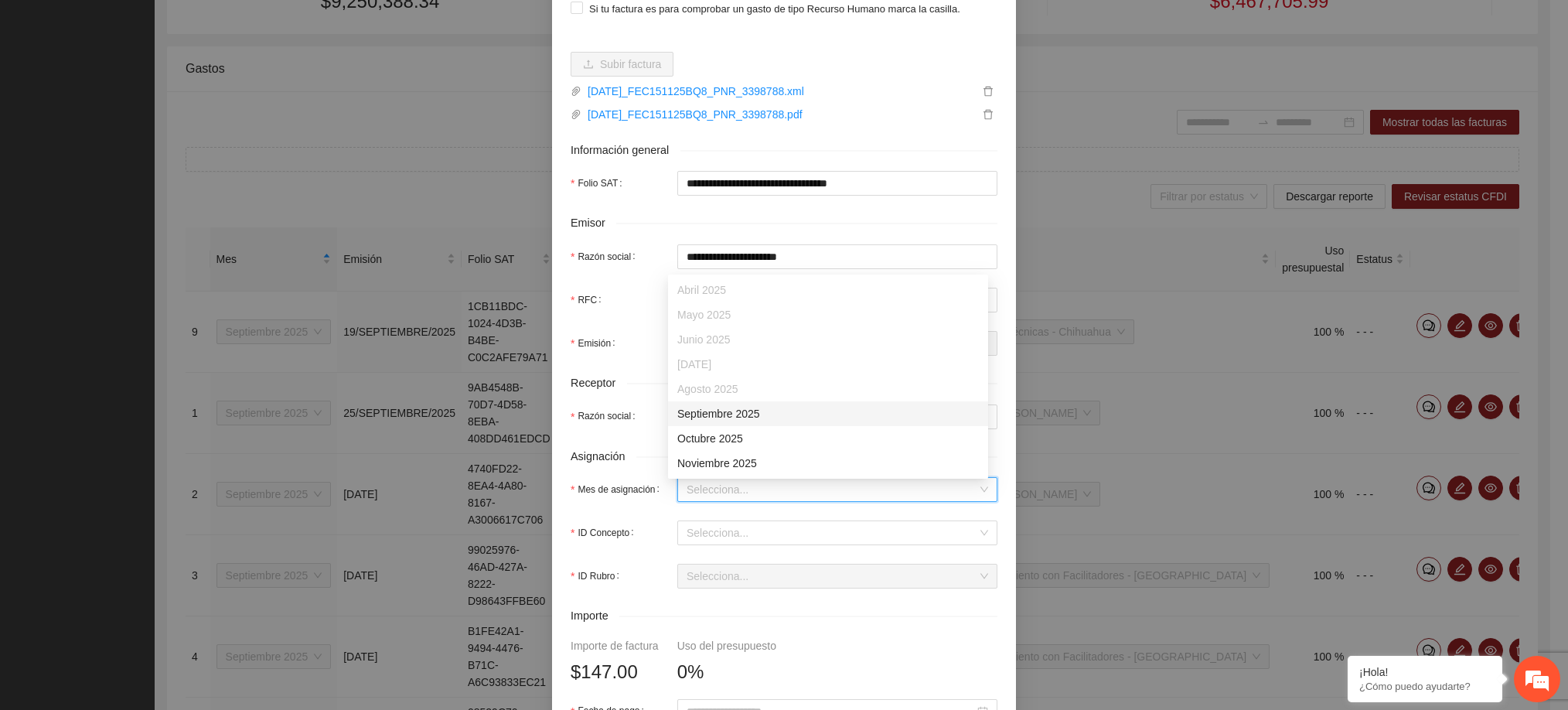
click at [770, 499] on input "Mes de asignación" at bounding box center [832, 489] width 291 height 23
click at [739, 418] on div "Septiembre 2025" at bounding box center [828, 414] width 301 height 17
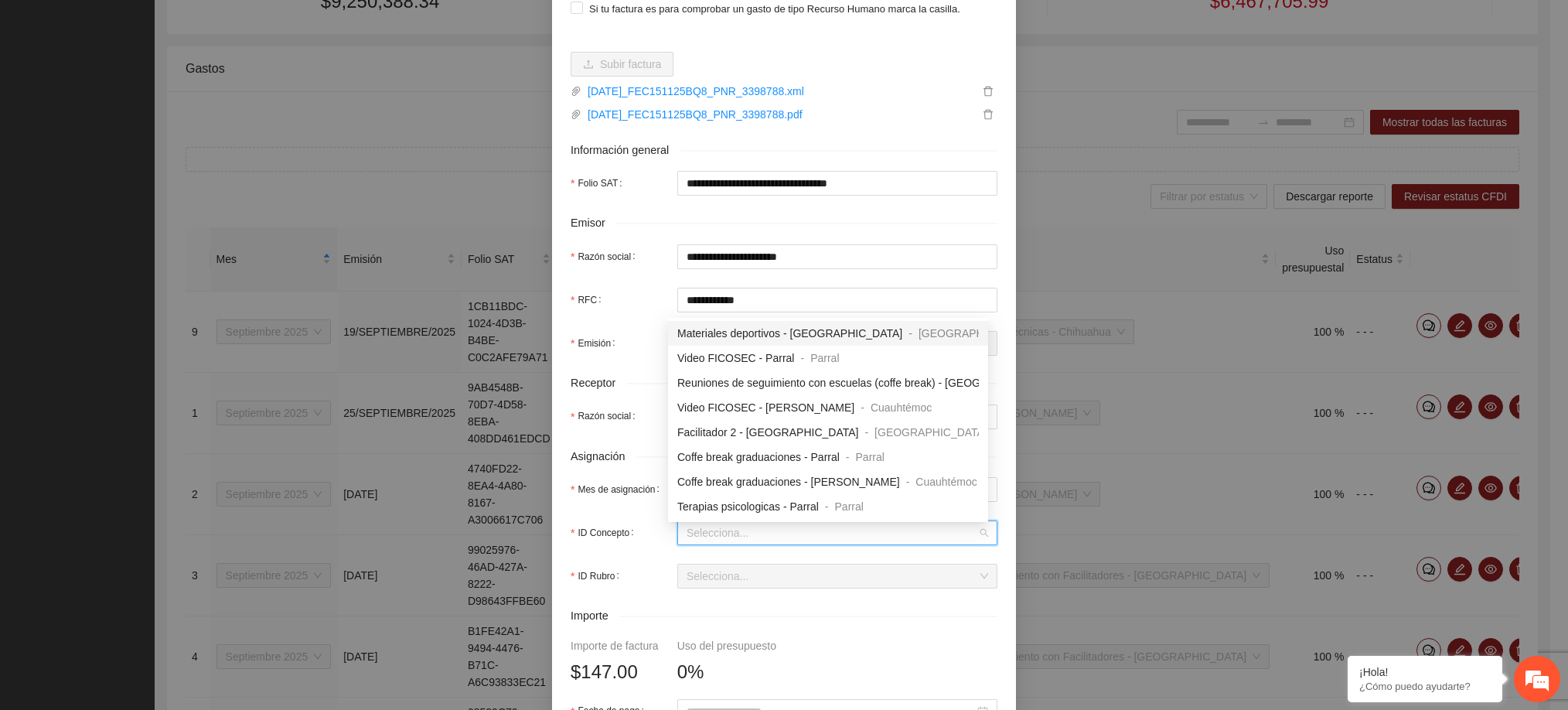
click at [745, 531] on input "ID Concepto" at bounding box center [832, 533] width 291 height 23
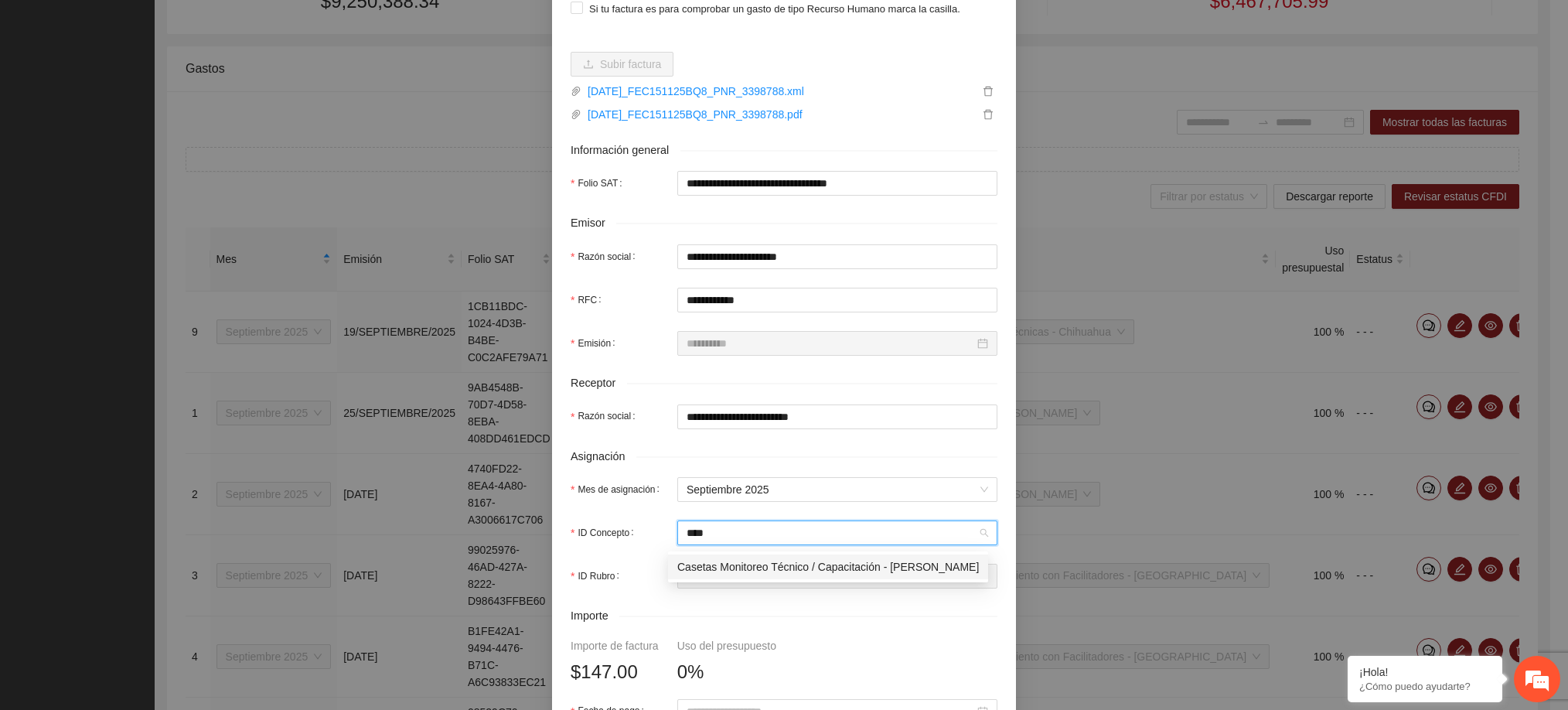
click at [740, 573] on span "Casetas Monitoreo Técnico / Capacitación - [PERSON_NAME]" at bounding box center [828, 567] width 301 height 12
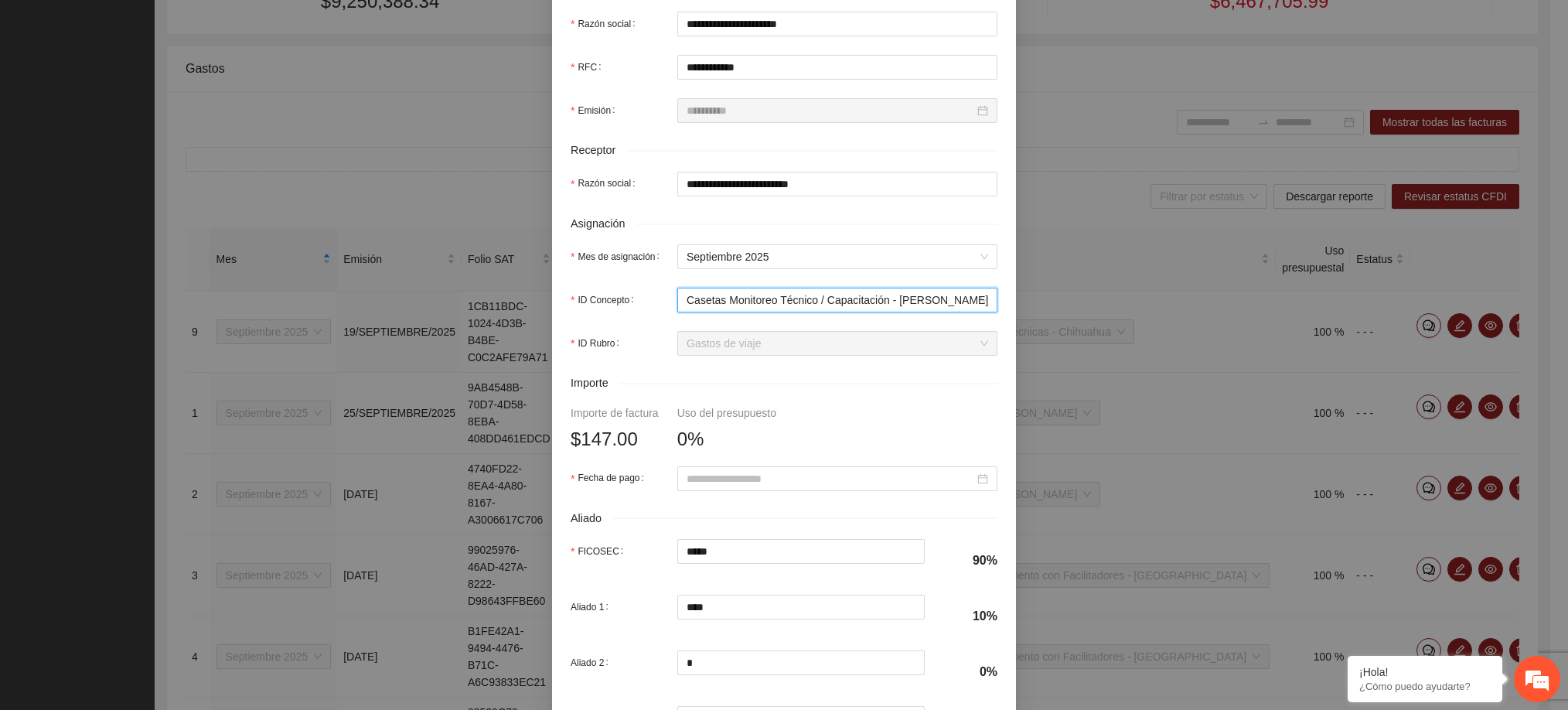
scroll to position [403, 0]
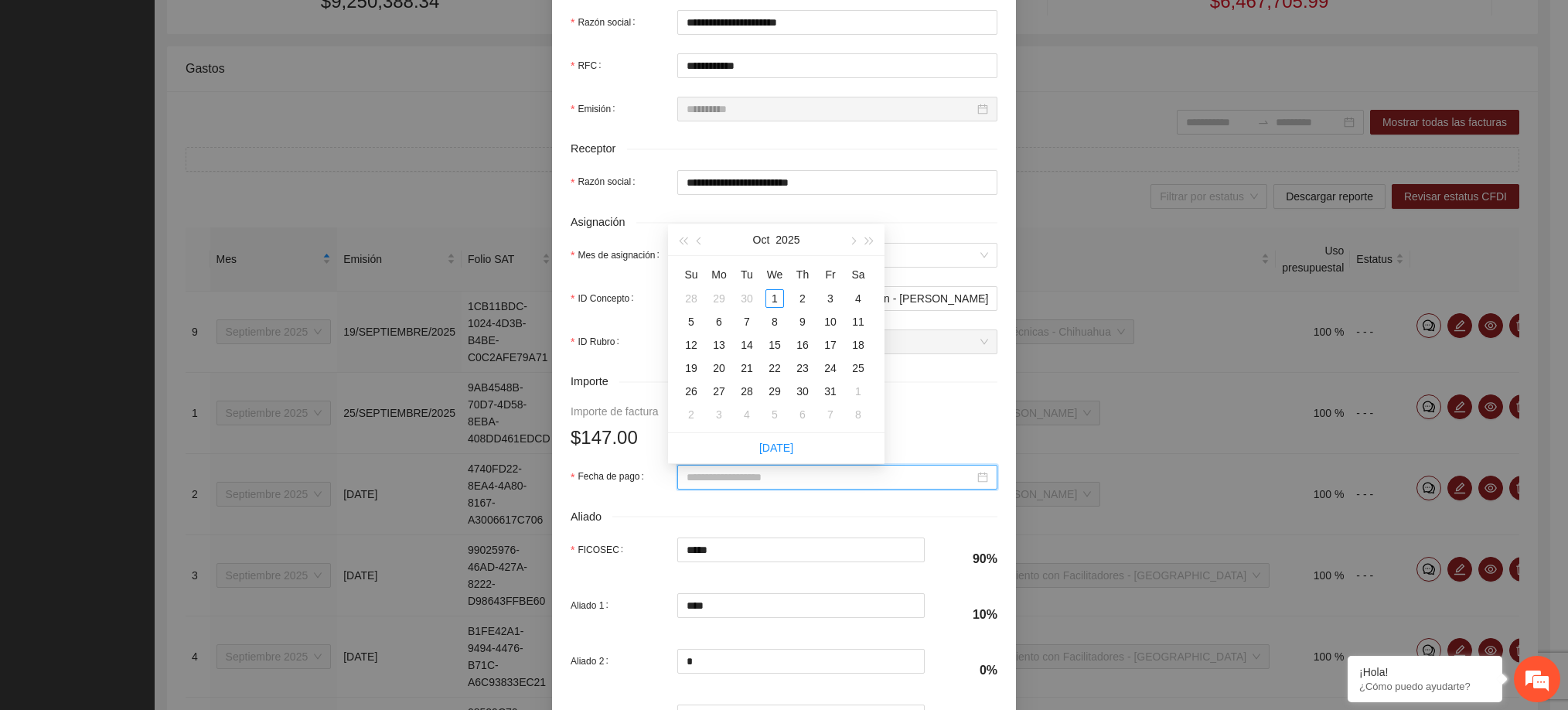
click at [736, 481] on input "Fecha de pago" at bounding box center [830, 477] width 288 height 17
click at [704, 237] on button "button" at bounding box center [699, 240] width 17 height 31
click at [828, 370] on div "26" at bounding box center [830, 368] width 19 height 19
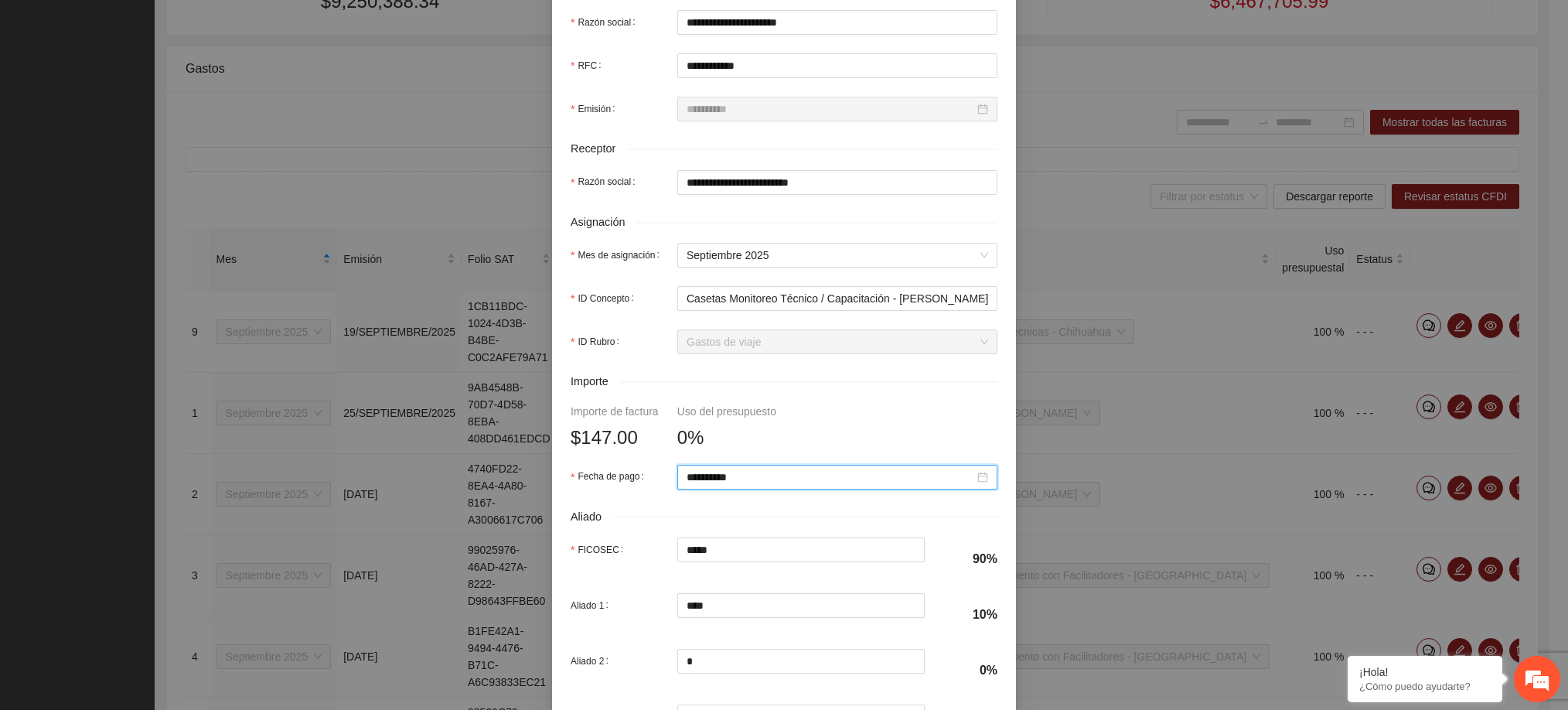
scroll to position [540, 0]
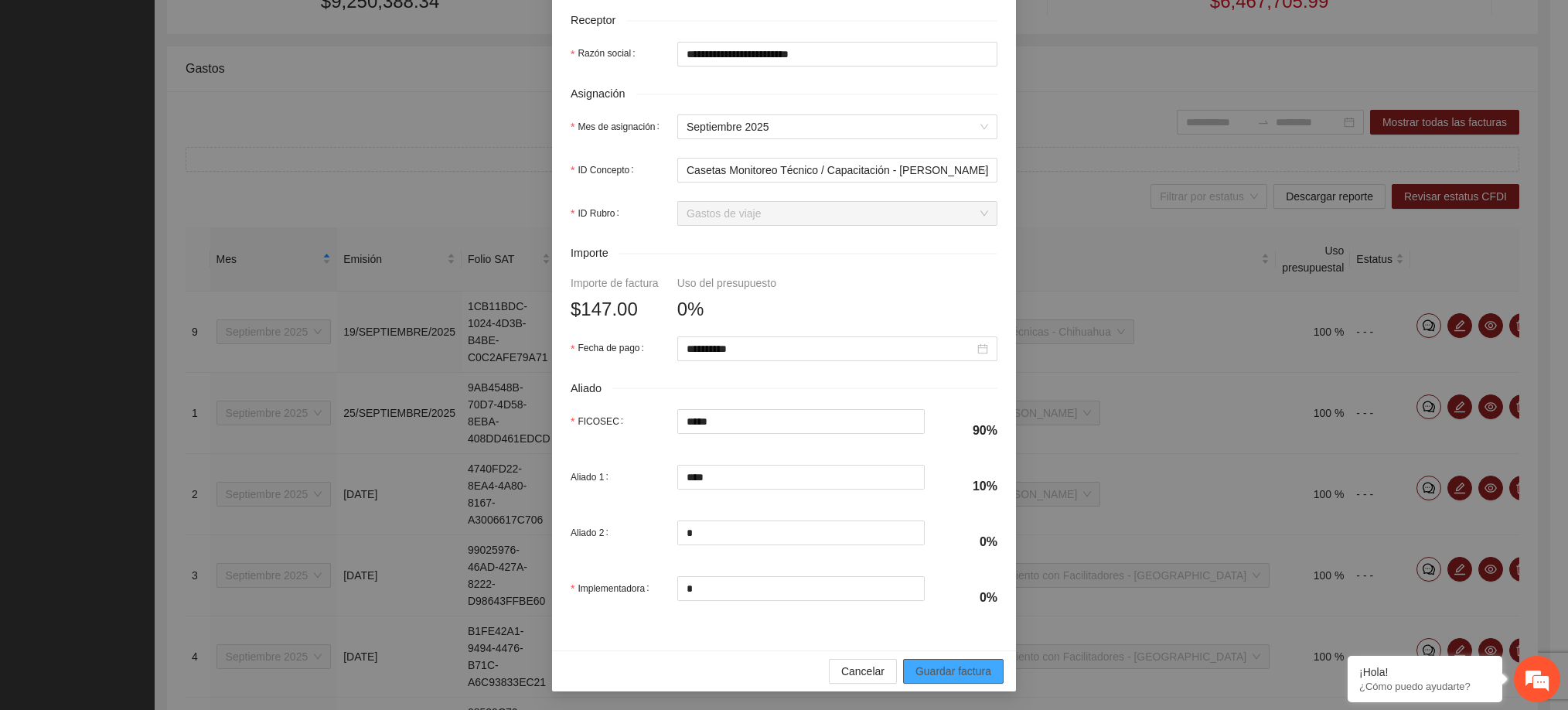
click at [951, 663] on span "Guardar factura" at bounding box center [953, 671] width 76 height 17
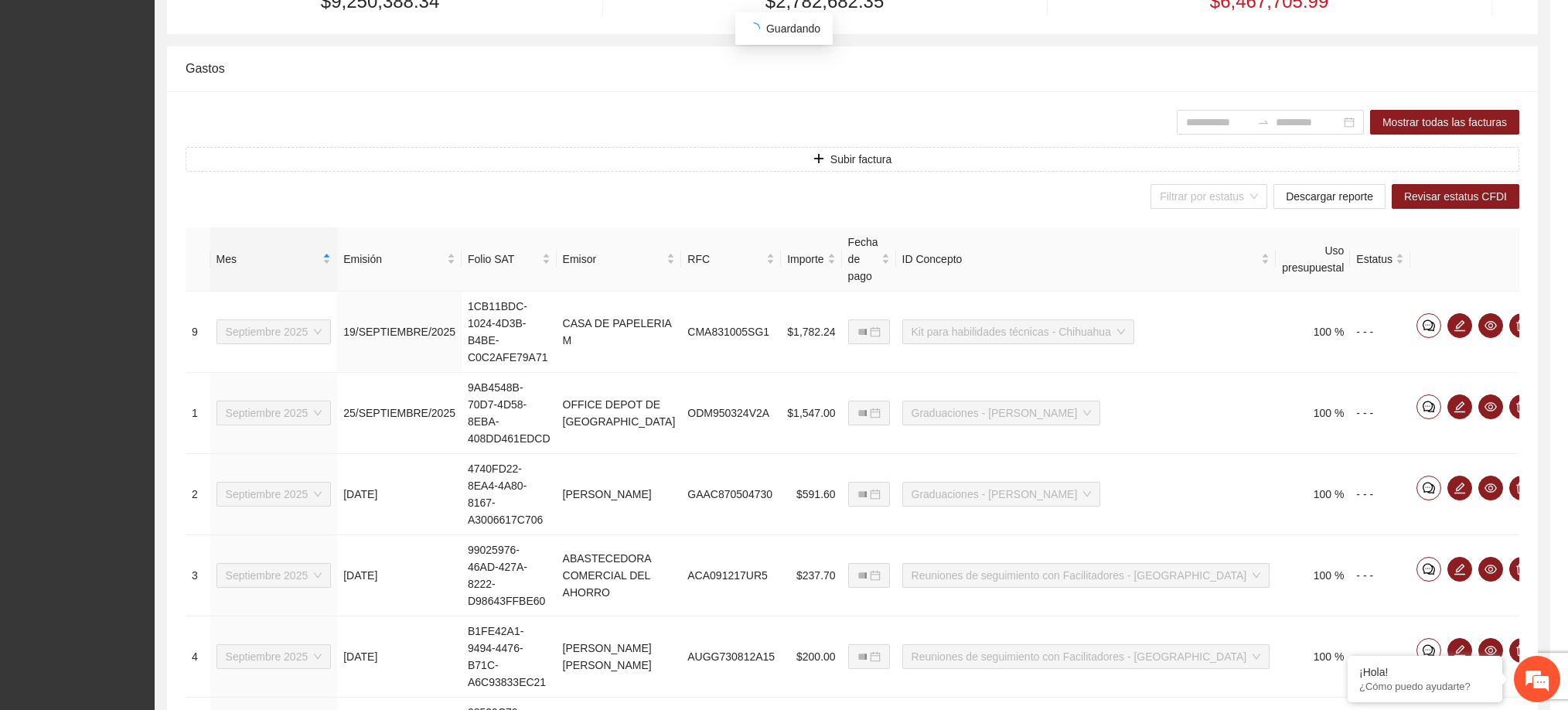
scroll to position [416, 0]
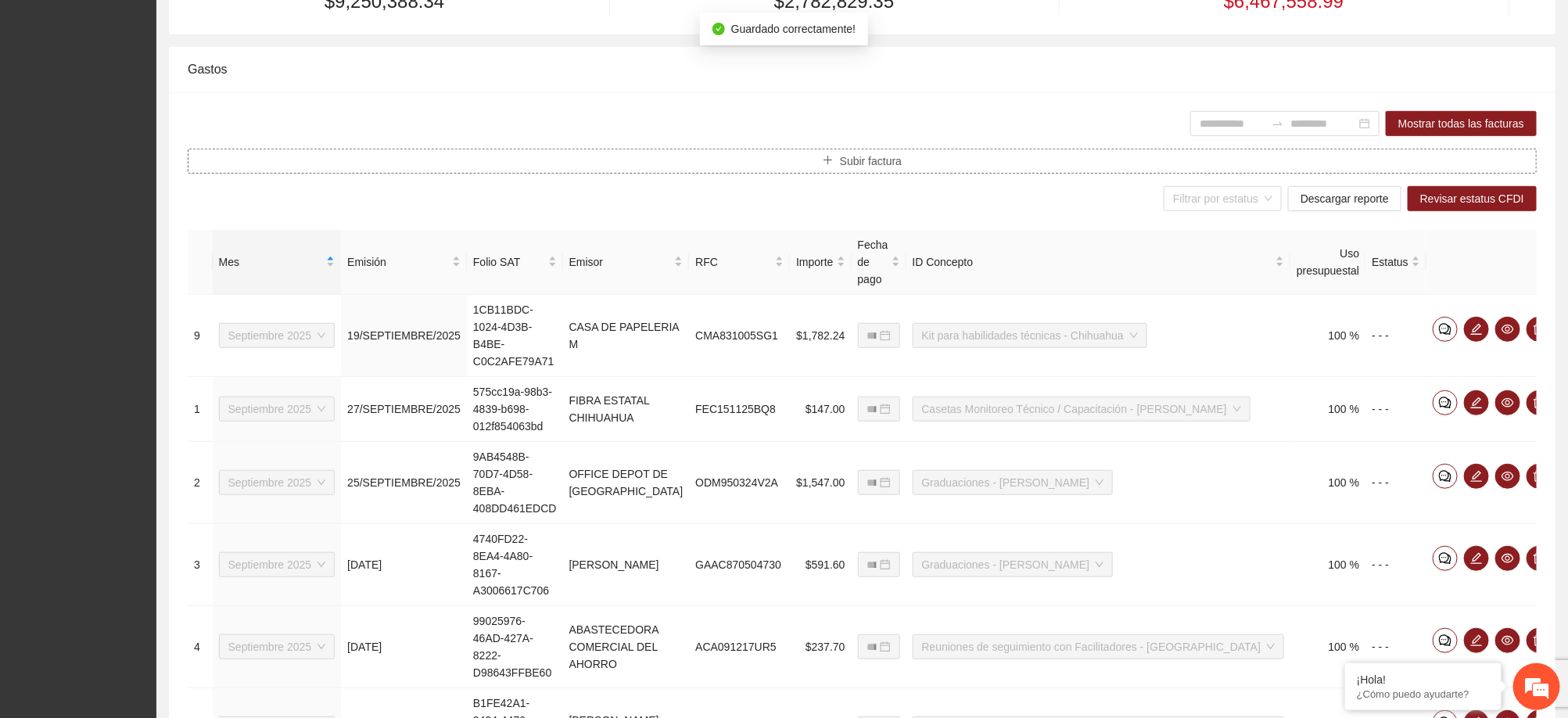
click at [930, 150] on button "Subir factura" at bounding box center [862, 161] width 1349 height 25
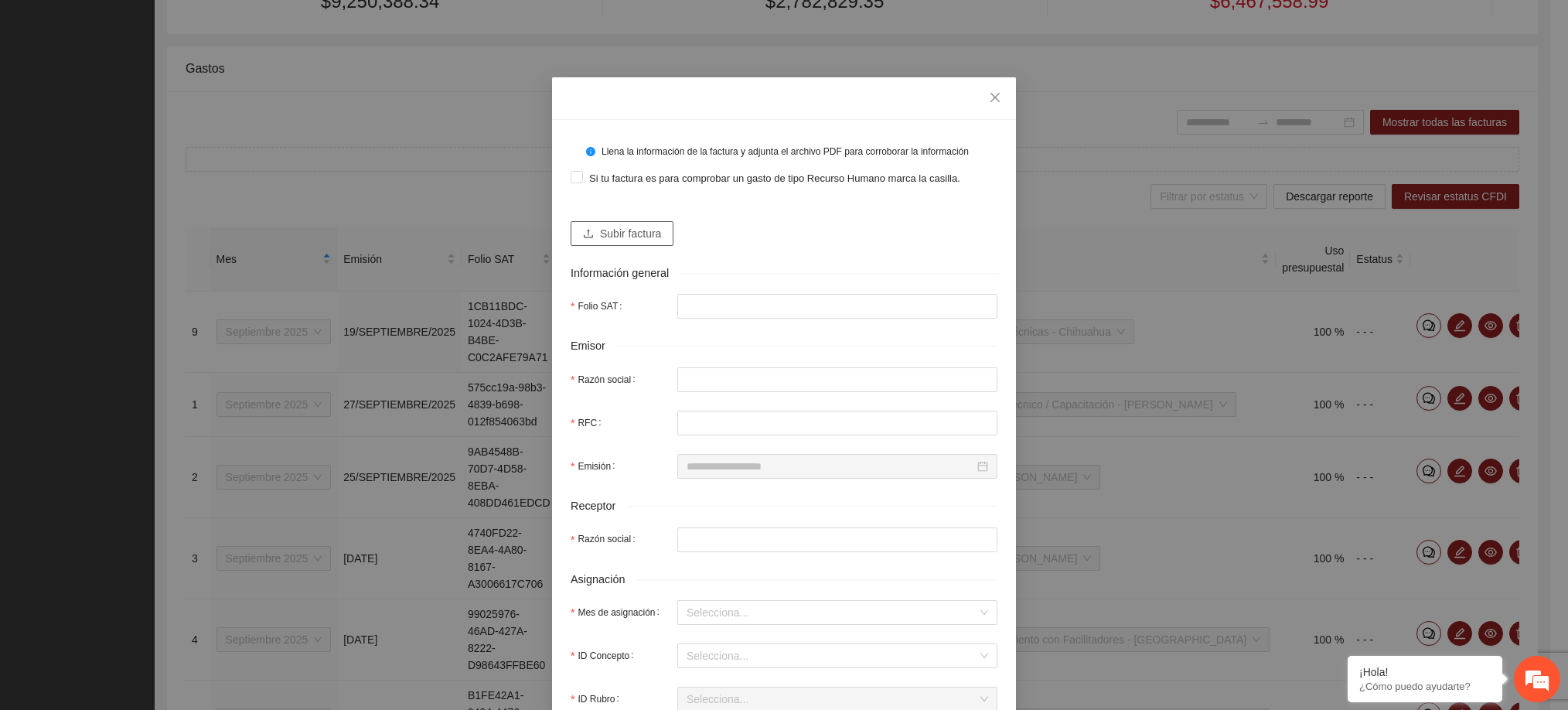
click at [615, 232] on span "Subir factura" at bounding box center [630, 234] width 61 height 17
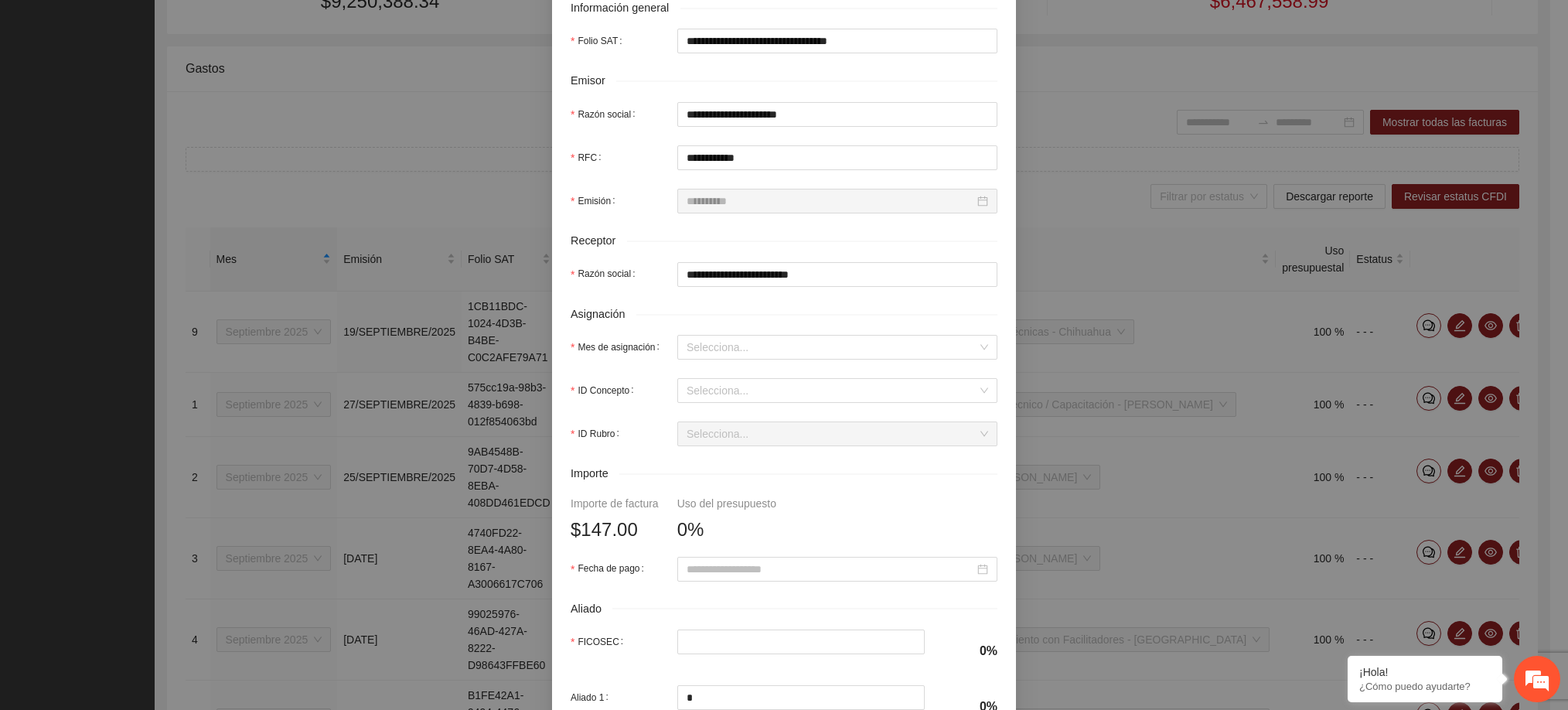
scroll to position [315, 0]
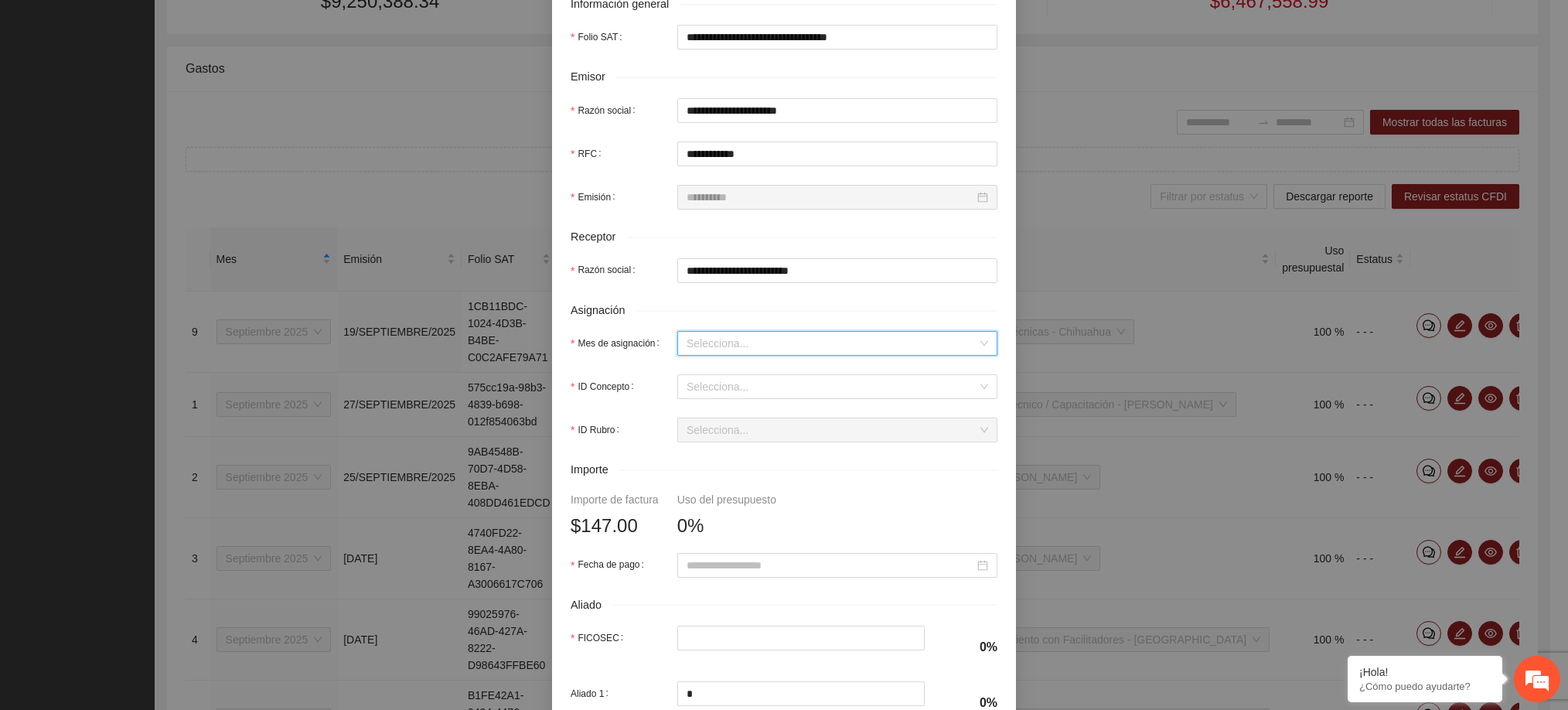
click at [763, 343] on input "Mes de asignación" at bounding box center [832, 343] width 291 height 23
click at [727, 504] on div "Septiembre 2025" at bounding box center [828, 501] width 301 height 17
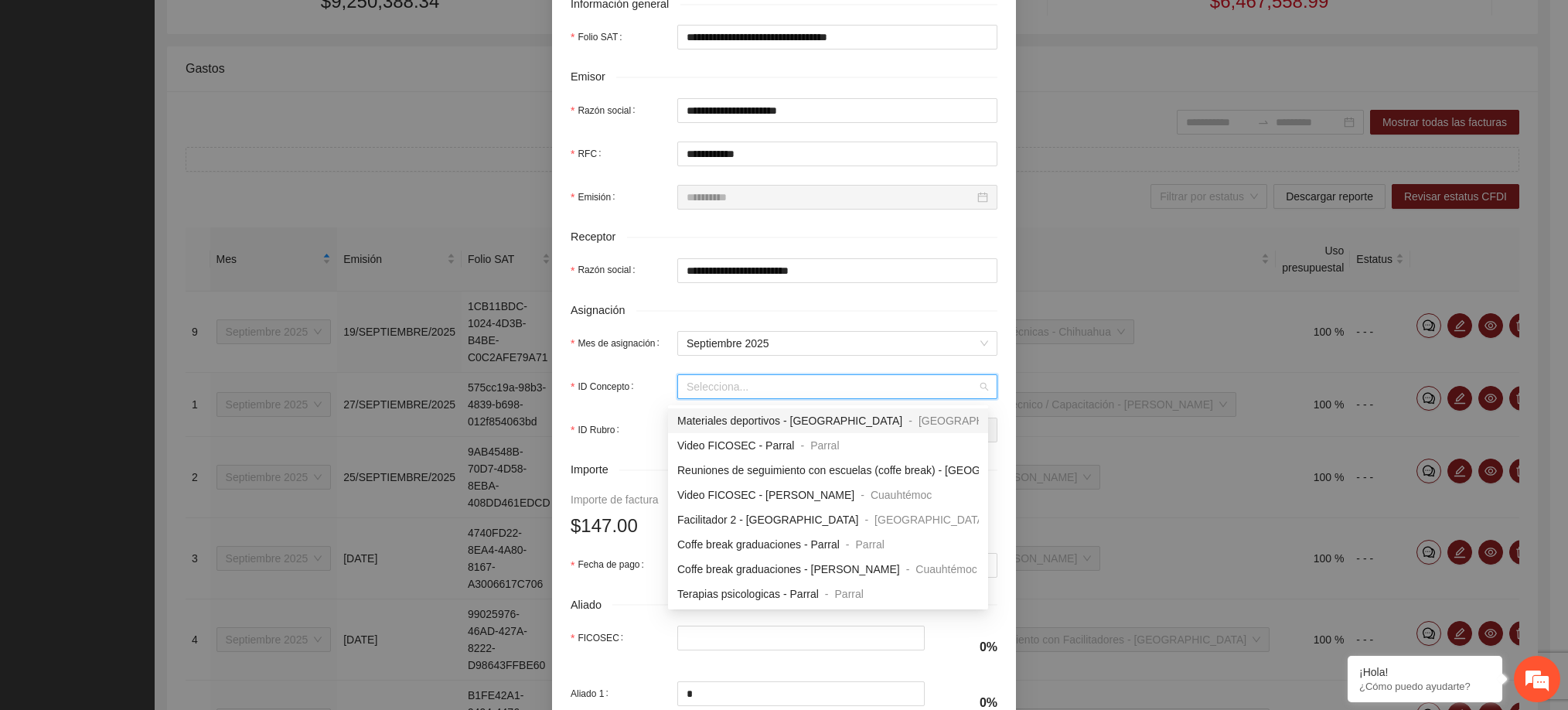
click at [715, 391] on input "ID Concepto" at bounding box center [832, 386] width 291 height 23
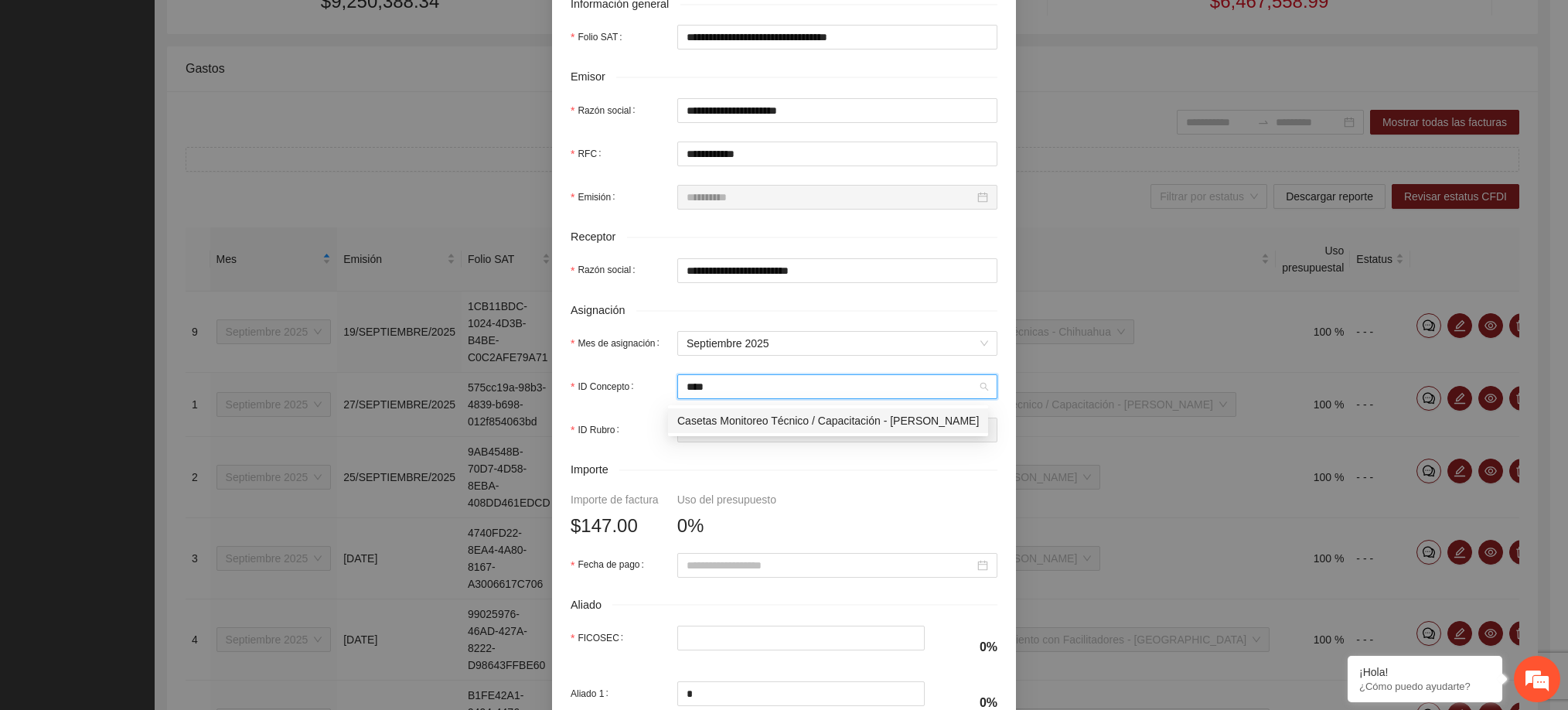
click at [715, 418] on span "Casetas Monitoreo Técnico / Capacitación - [PERSON_NAME]" at bounding box center [828, 421] width 301 height 12
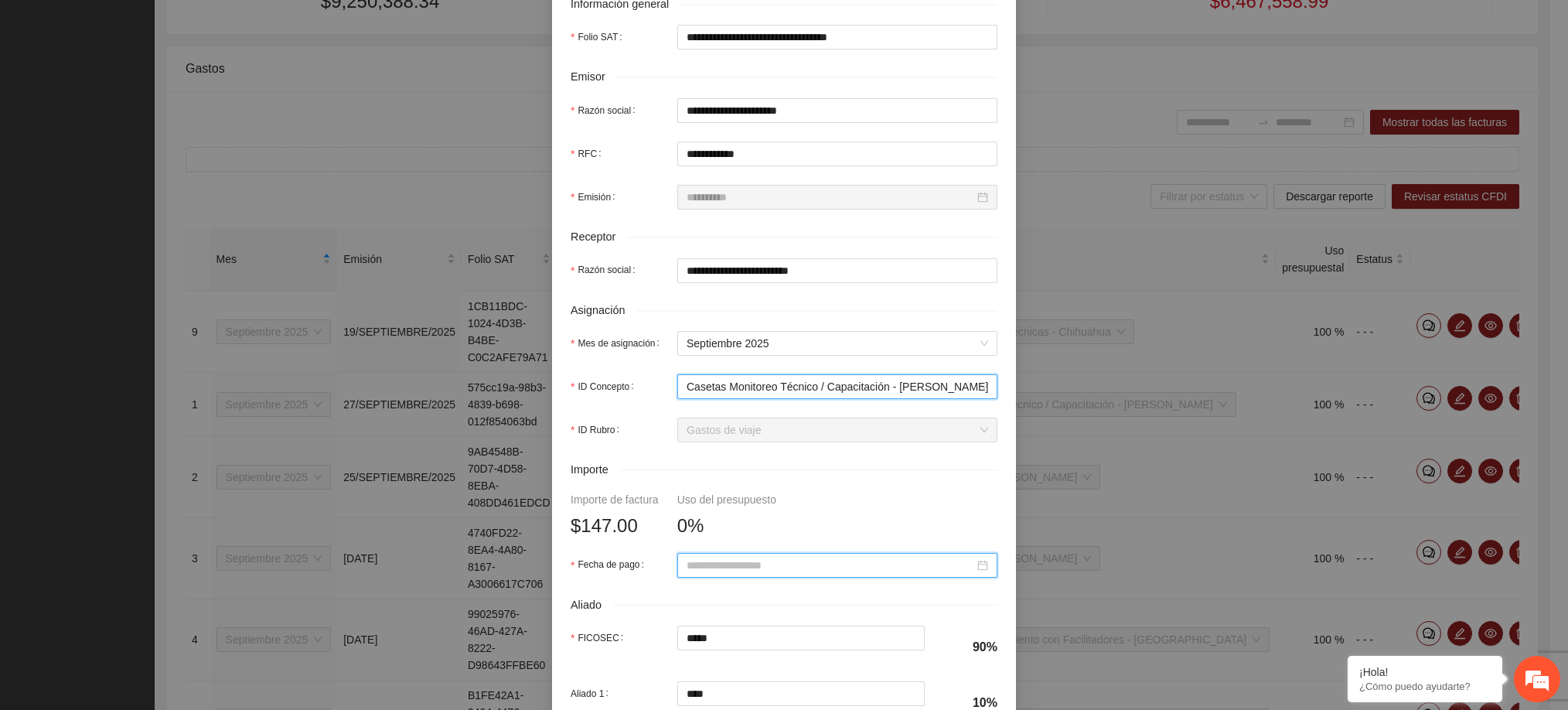
click at [735, 567] on input "Fecha de pago" at bounding box center [830, 565] width 288 height 17
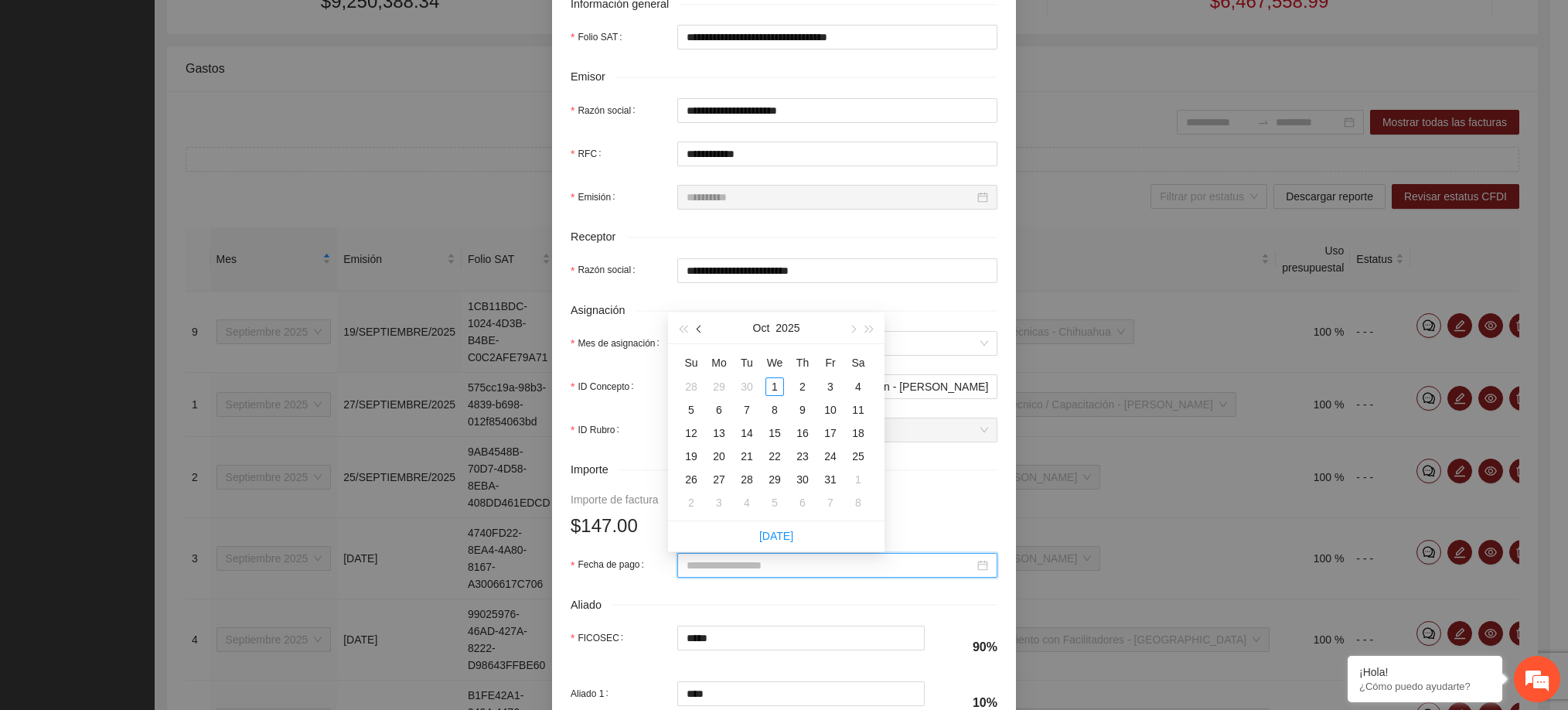
click at [701, 327] on span "button" at bounding box center [700, 329] width 8 height 8
click at [830, 459] on div "26" at bounding box center [830, 456] width 19 height 19
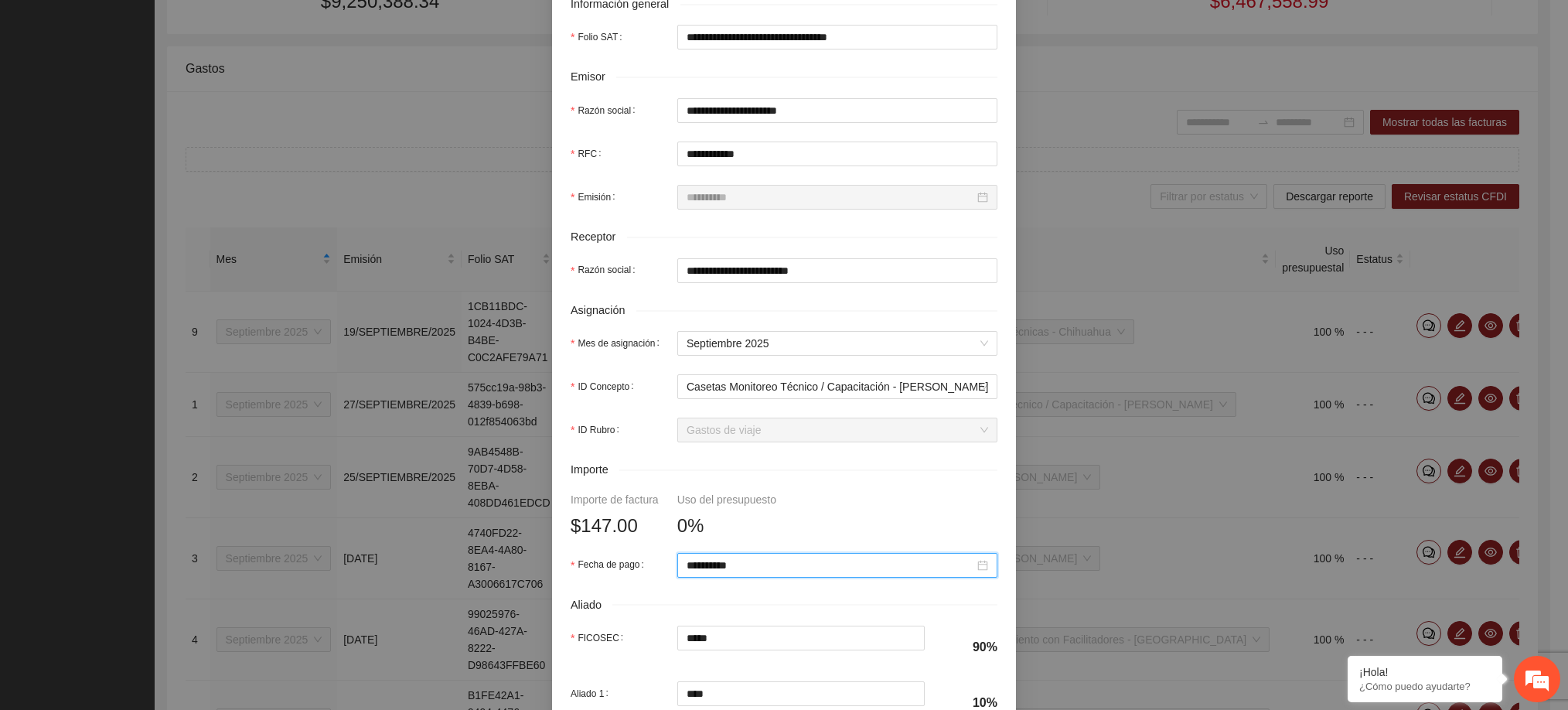
scroll to position [540, 0]
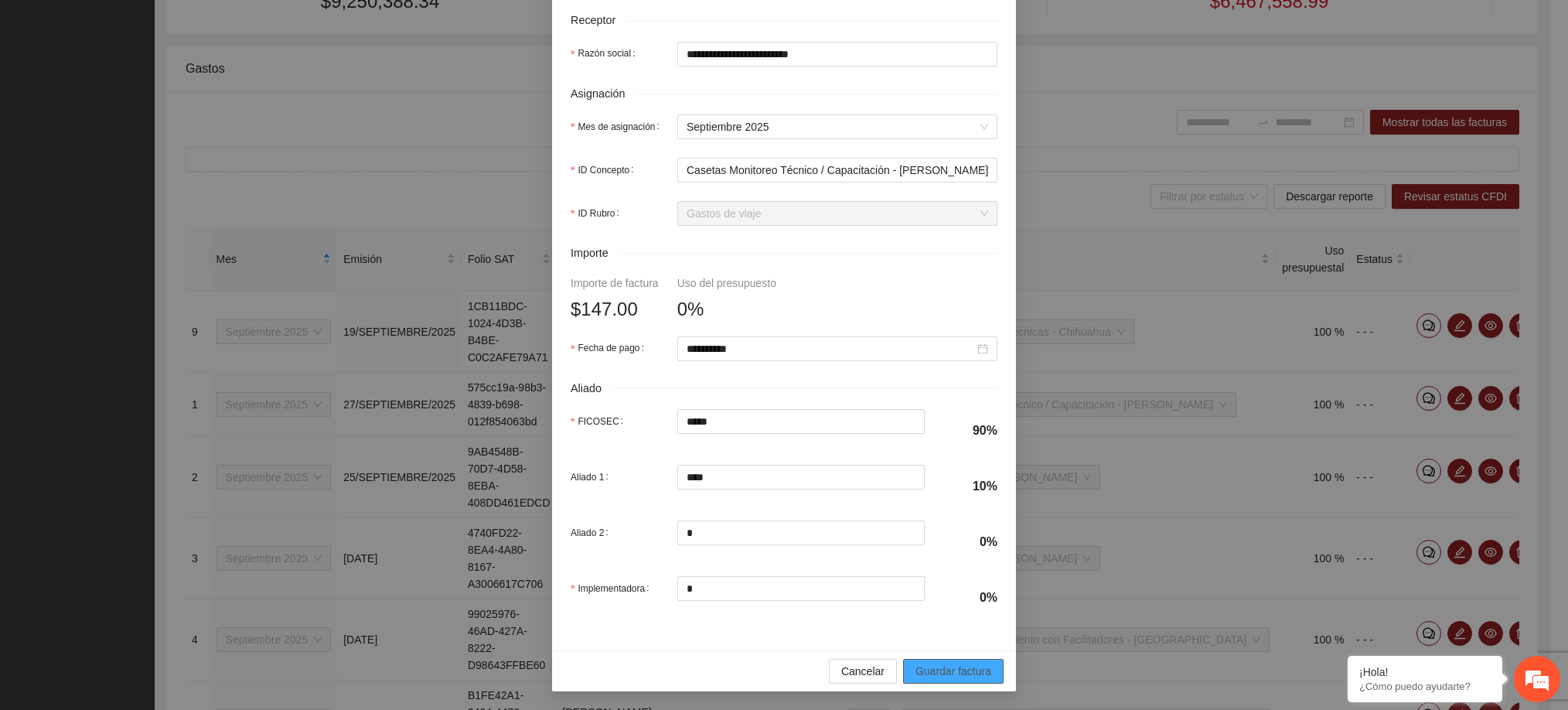
click at [933, 668] on span "Guardar factura" at bounding box center [953, 671] width 76 height 17
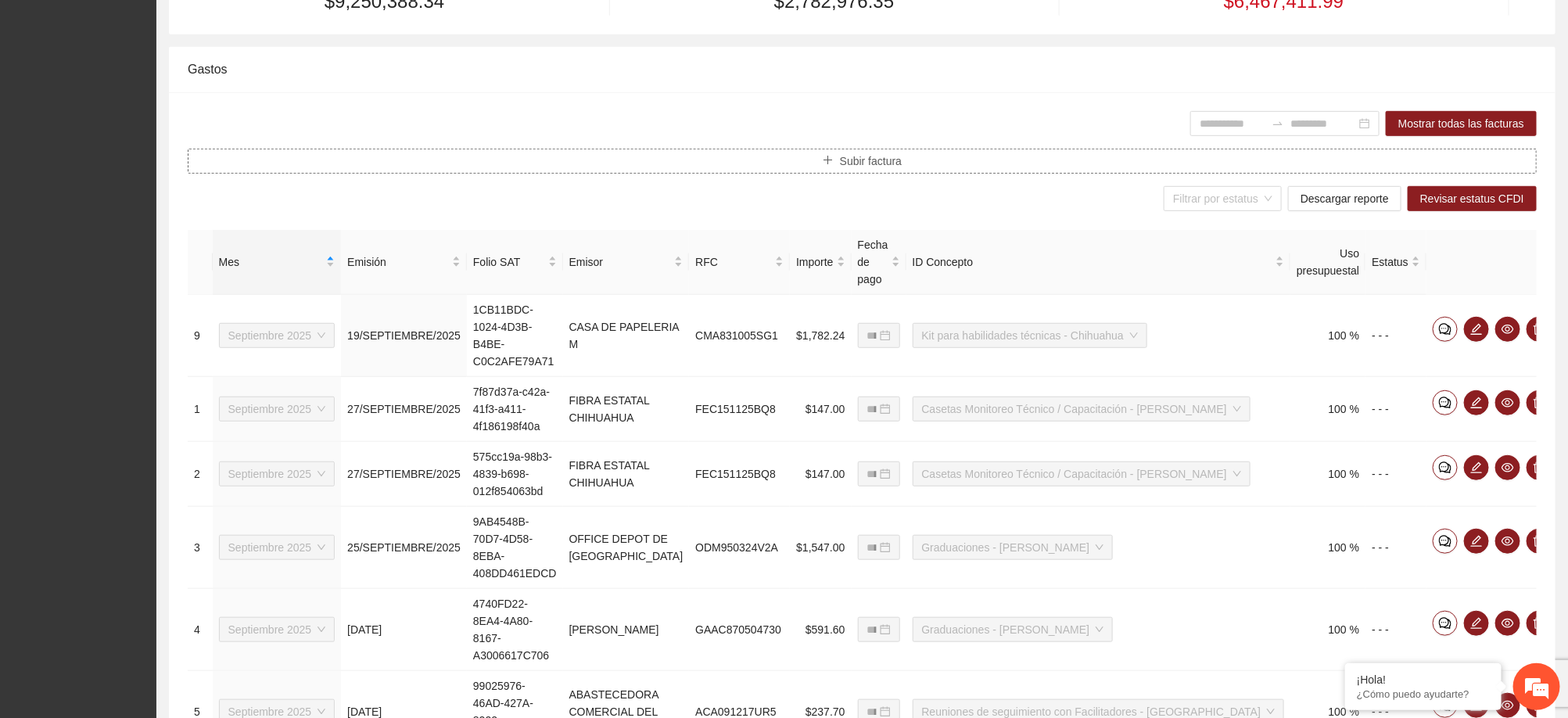
click at [808, 169] on button "Subir factura" at bounding box center [862, 161] width 1349 height 25
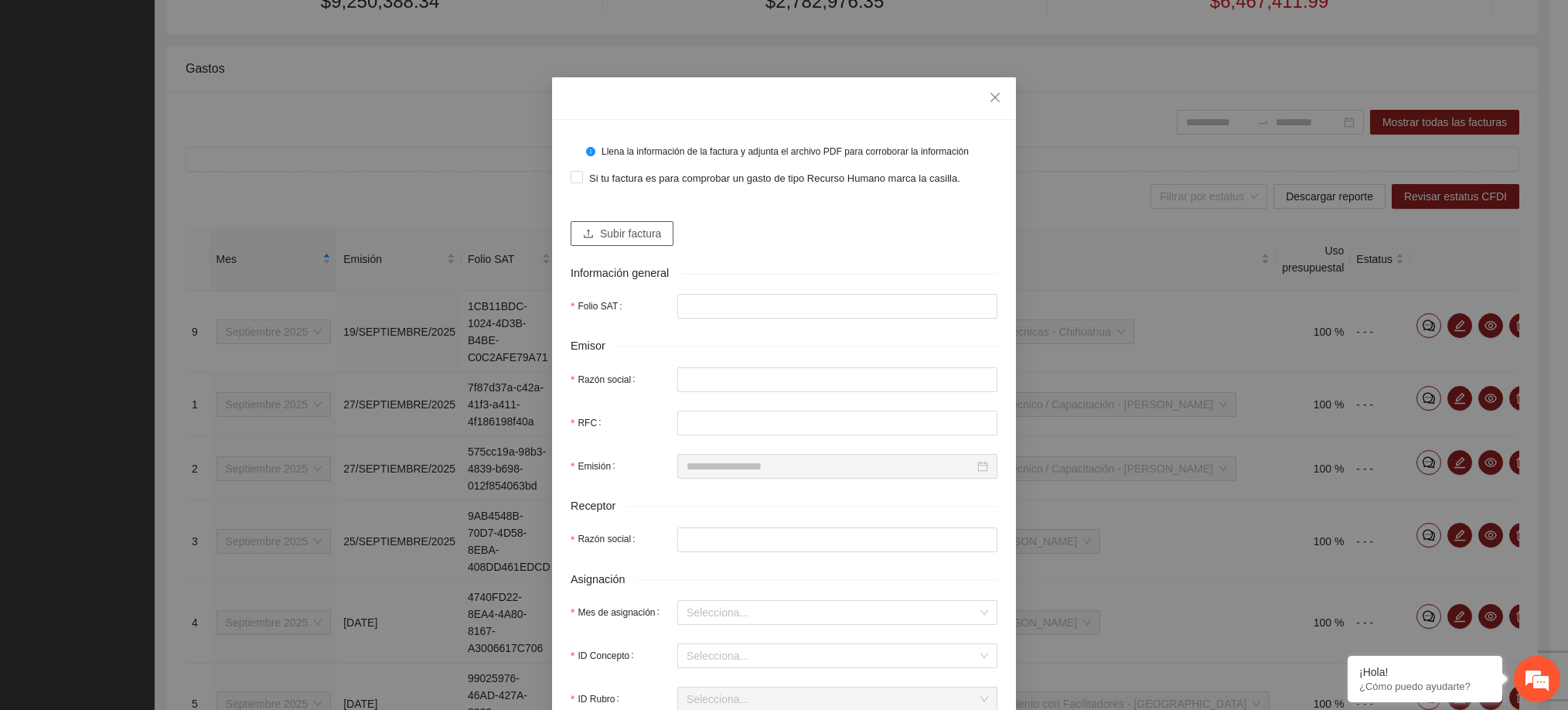
click at [602, 228] on span "Subir factura" at bounding box center [630, 234] width 61 height 17
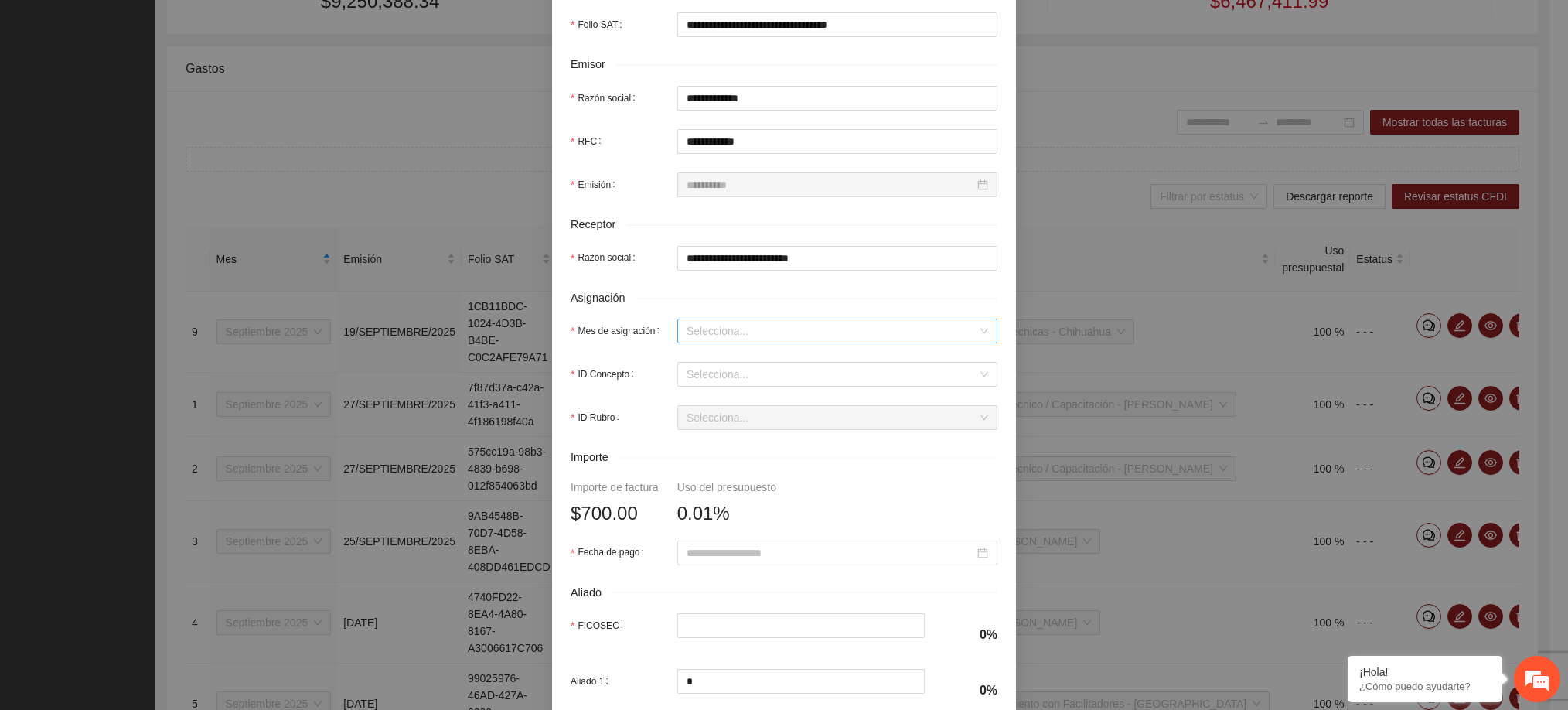
scroll to position [330, 0]
click at [756, 334] on input "Mes de asignación" at bounding box center [832, 329] width 291 height 23
click at [757, 487] on div "Septiembre 2025" at bounding box center [828, 487] width 301 height 17
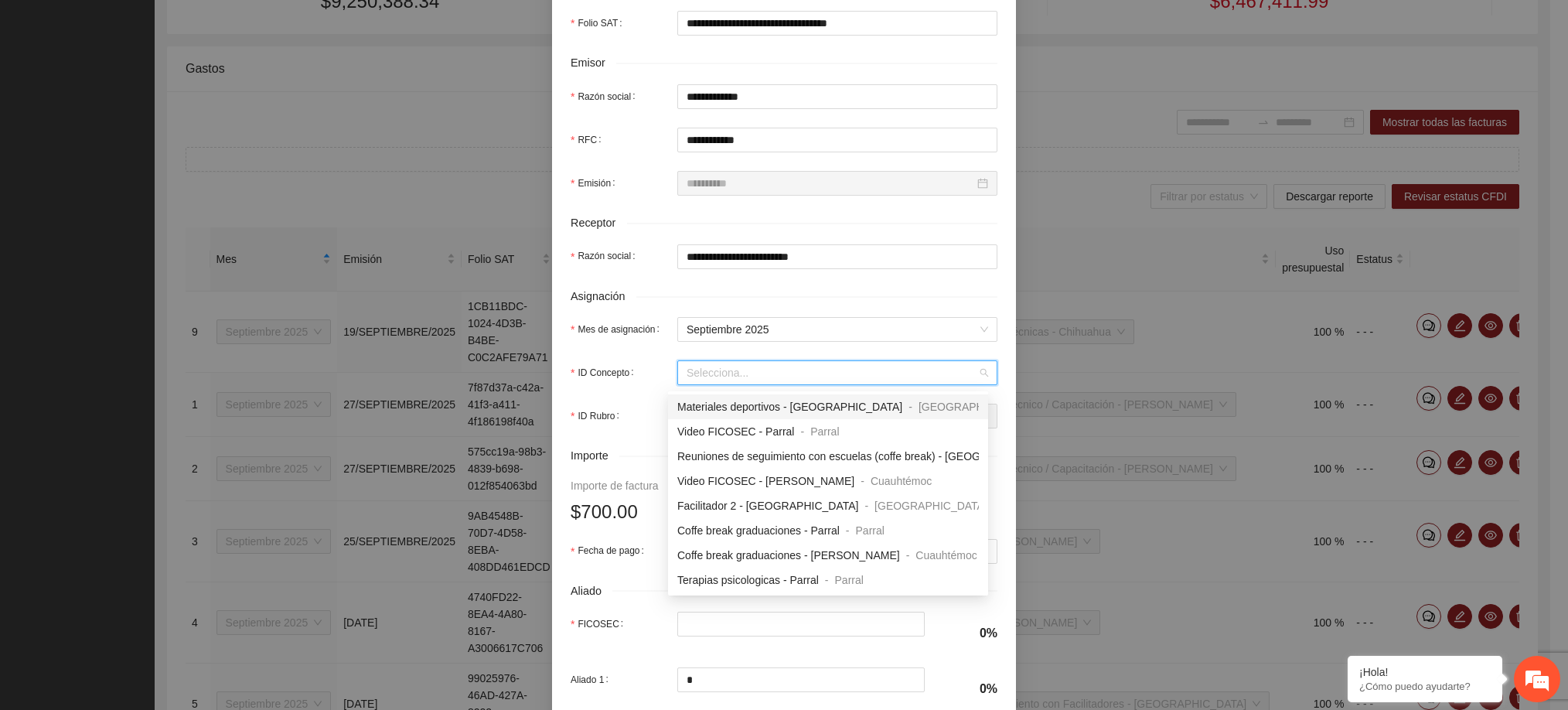
click at [747, 373] on input "ID Concepto" at bounding box center [832, 373] width 291 height 23
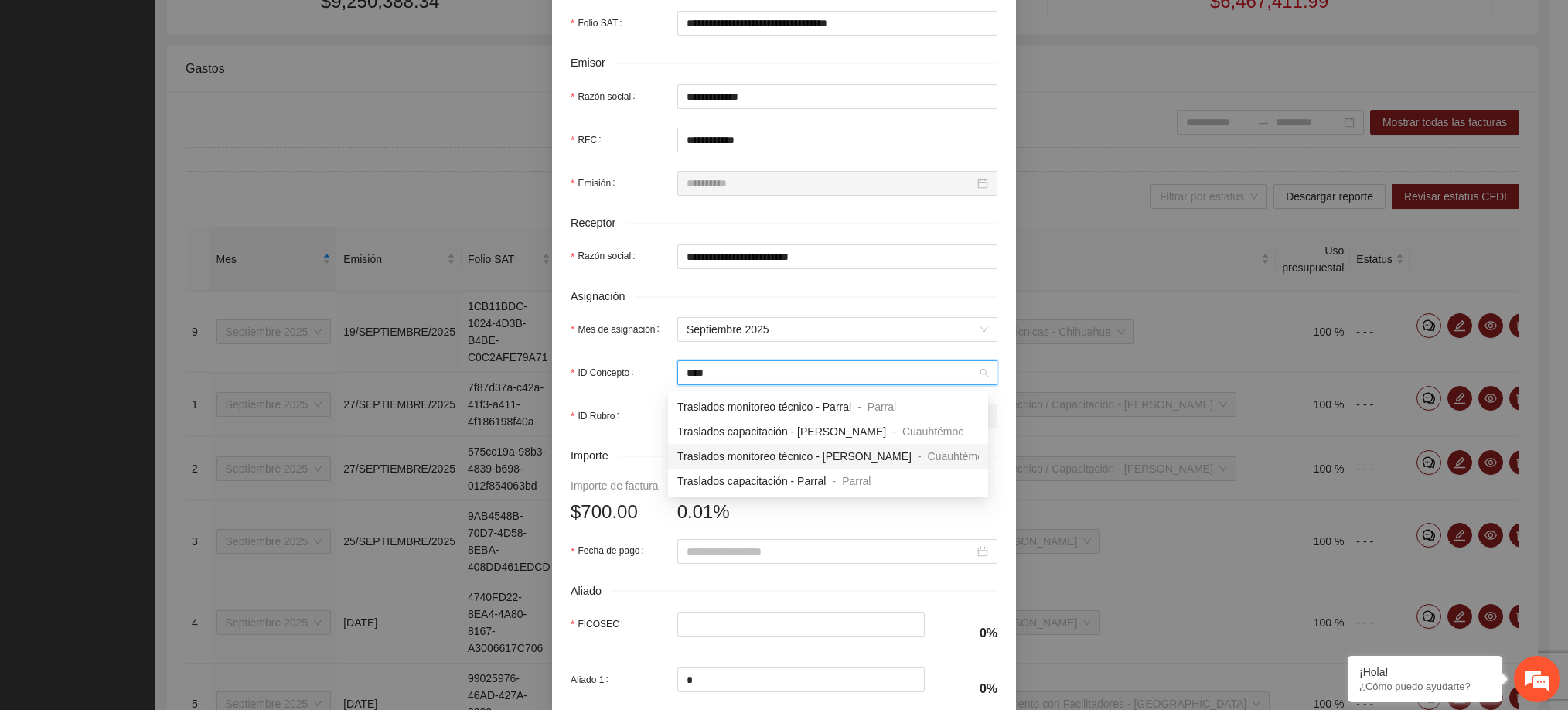
click at [763, 458] on span "Traslados monitoreo técnico - [PERSON_NAME]" at bounding box center [794, 456] width 235 height 12
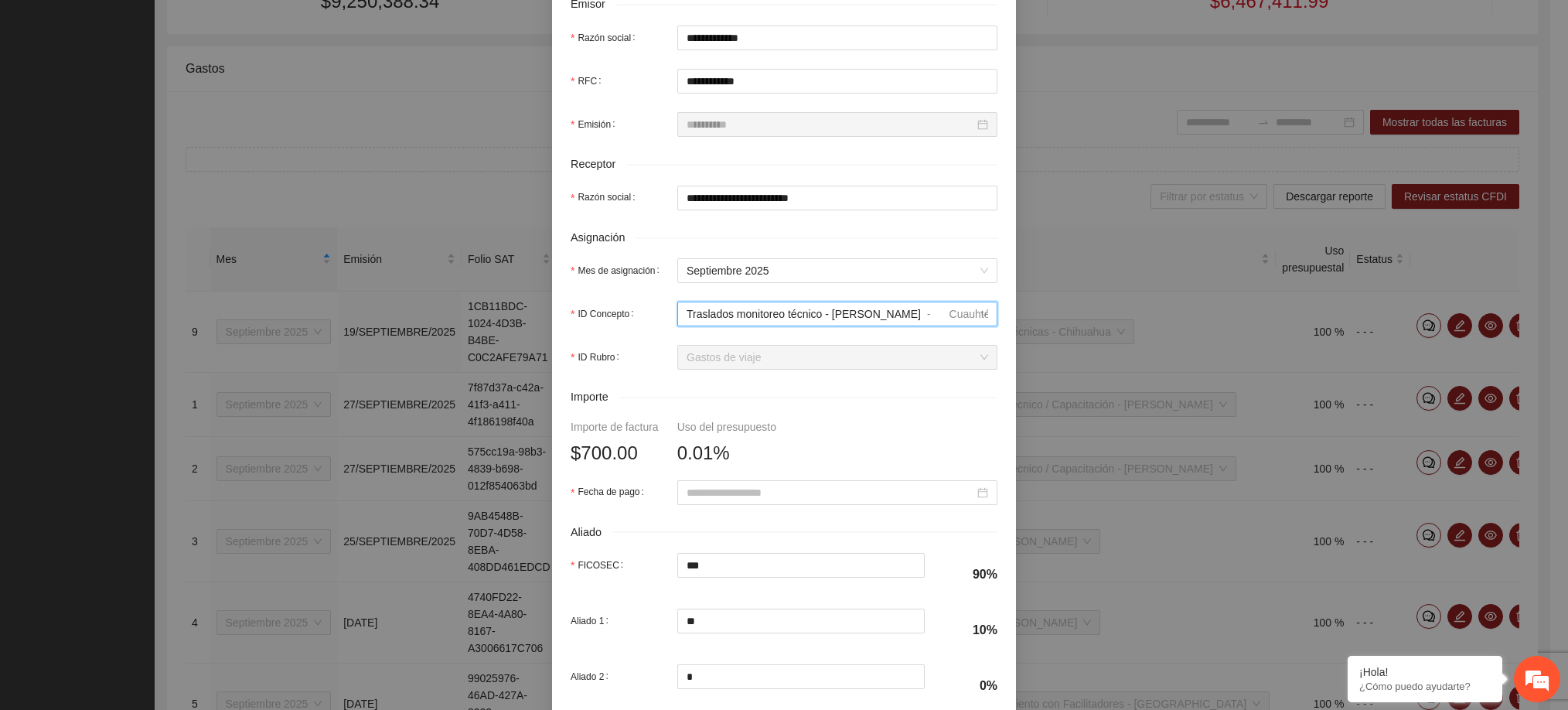
scroll to position [390, 0]
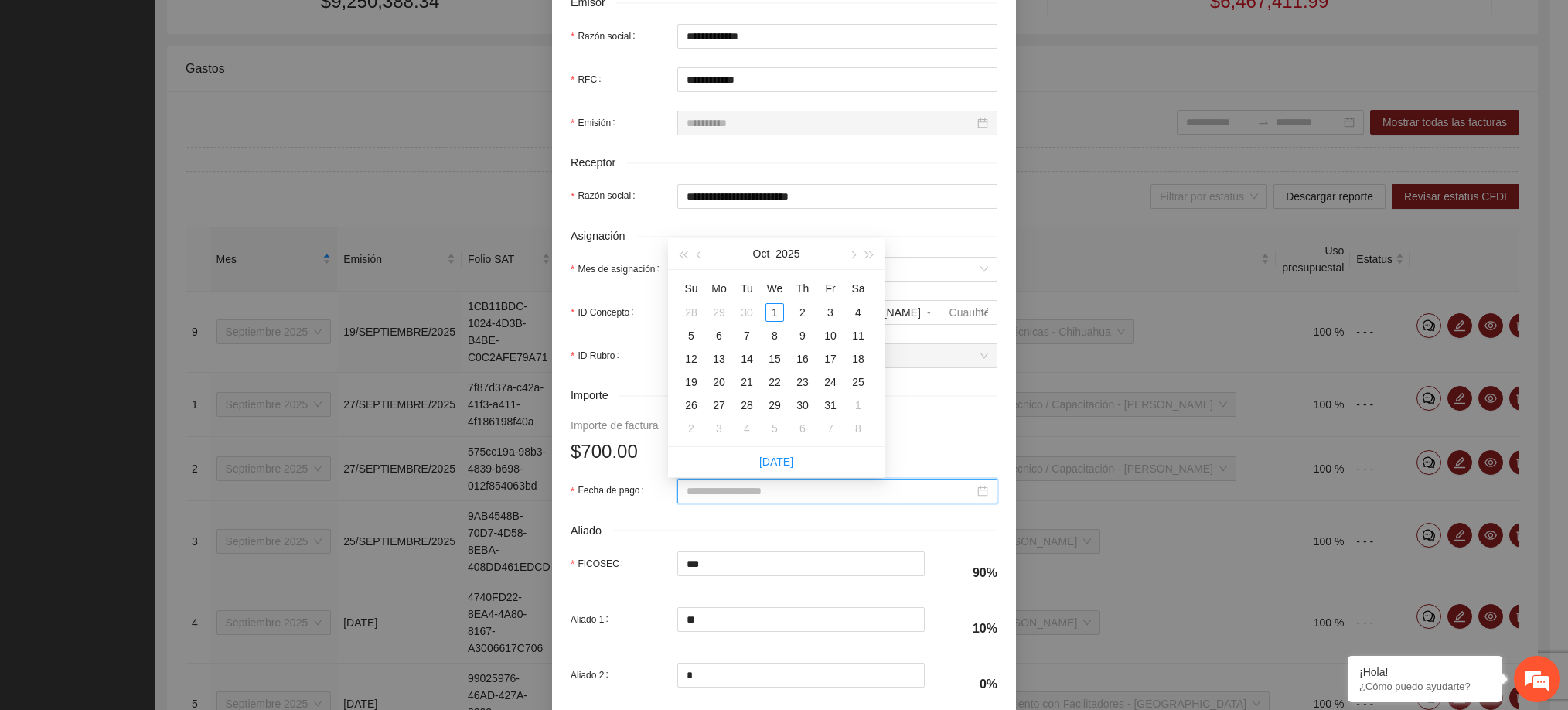
click at [787, 497] on input "Fecha de pago" at bounding box center [830, 492] width 288 height 17
click at [705, 253] on button "button" at bounding box center [699, 254] width 17 height 31
click at [831, 381] on div "26" at bounding box center [830, 382] width 19 height 19
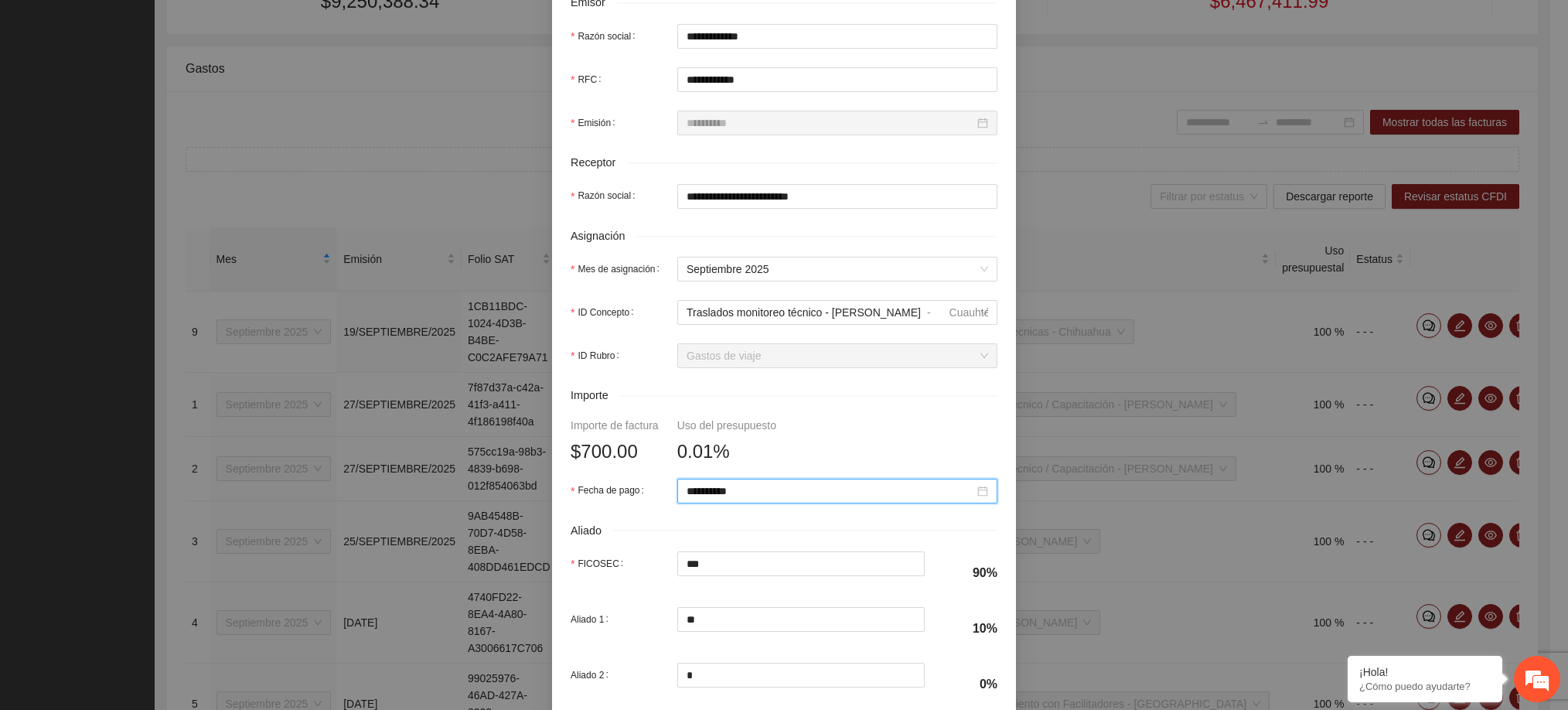
scroll to position [540, 0]
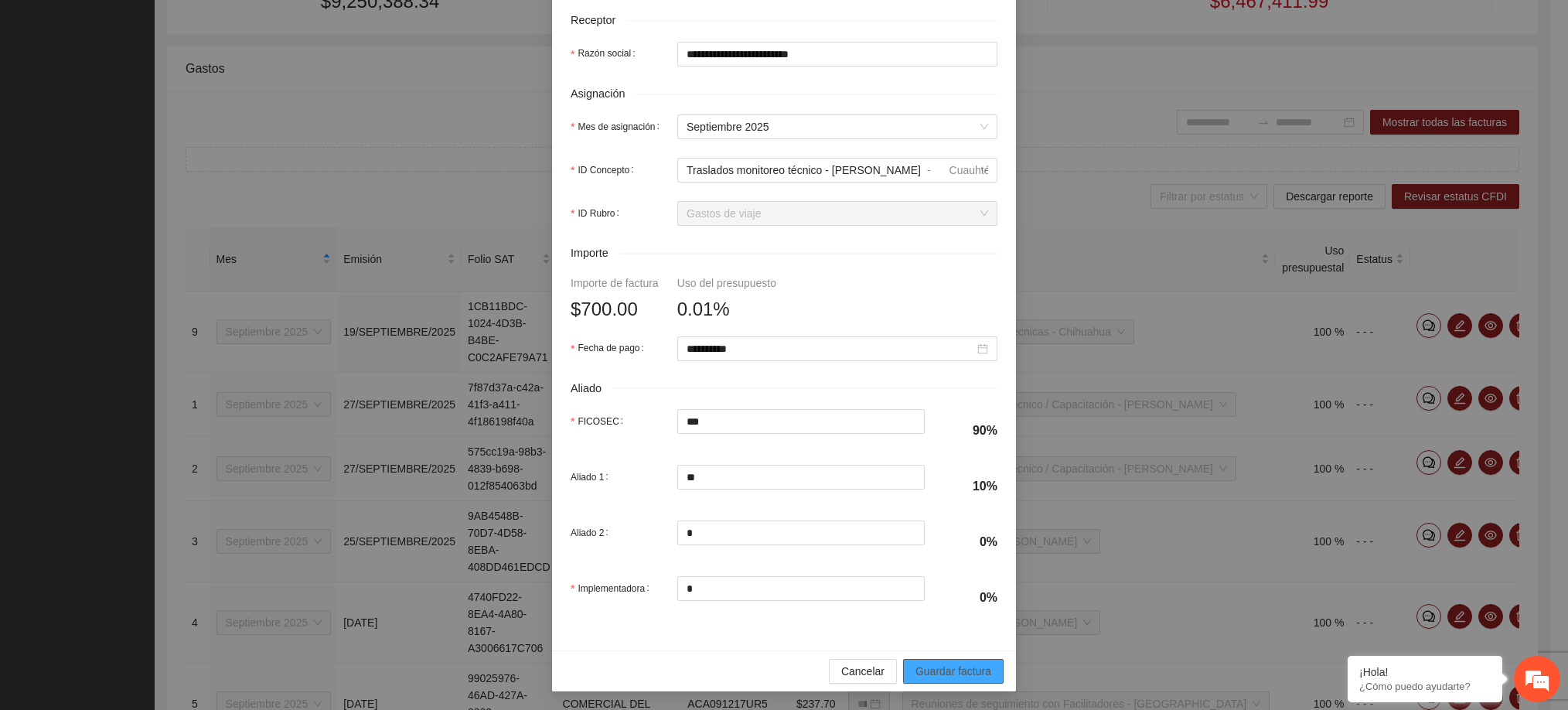
click at [925, 674] on span "Guardar factura" at bounding box center [953, 671] width 76 height 17
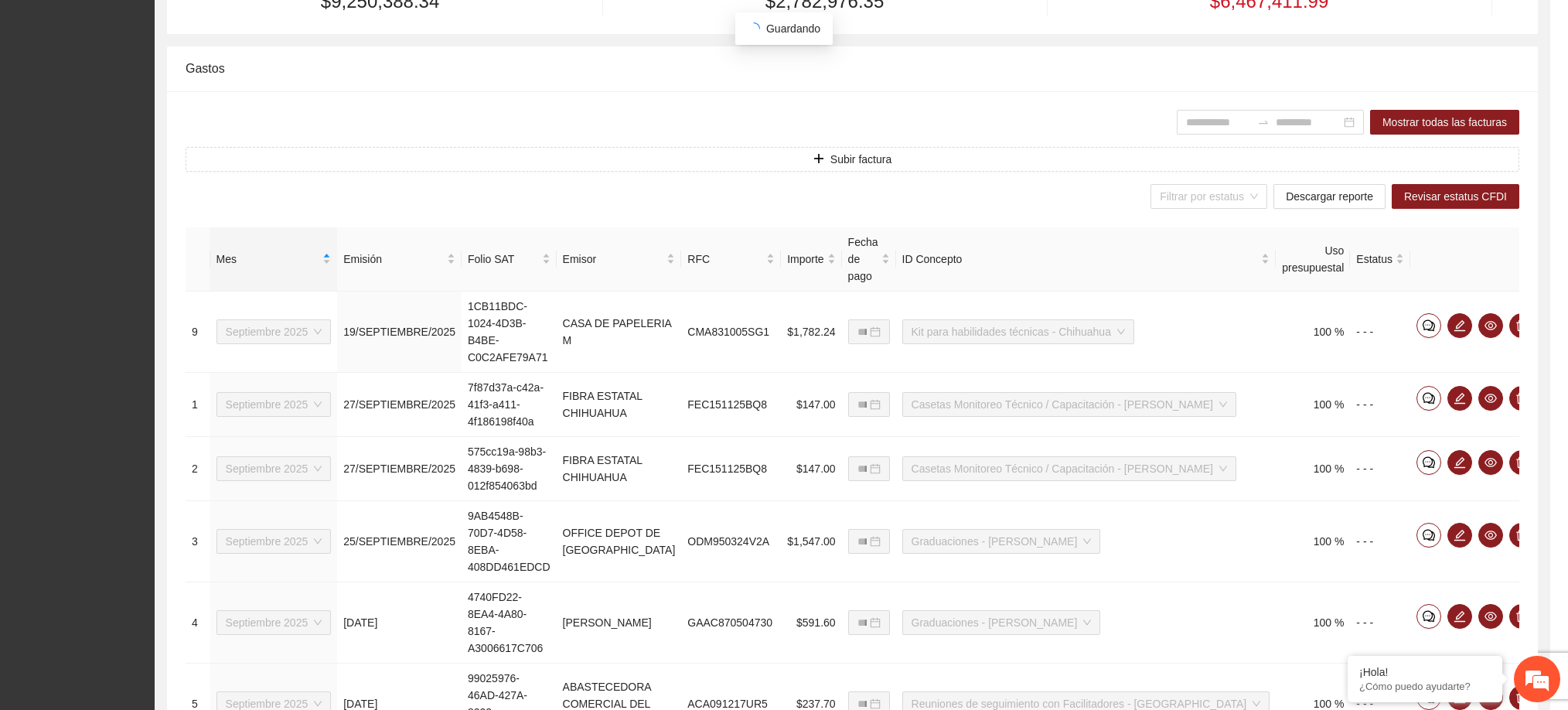
scroll to position [416, 0]
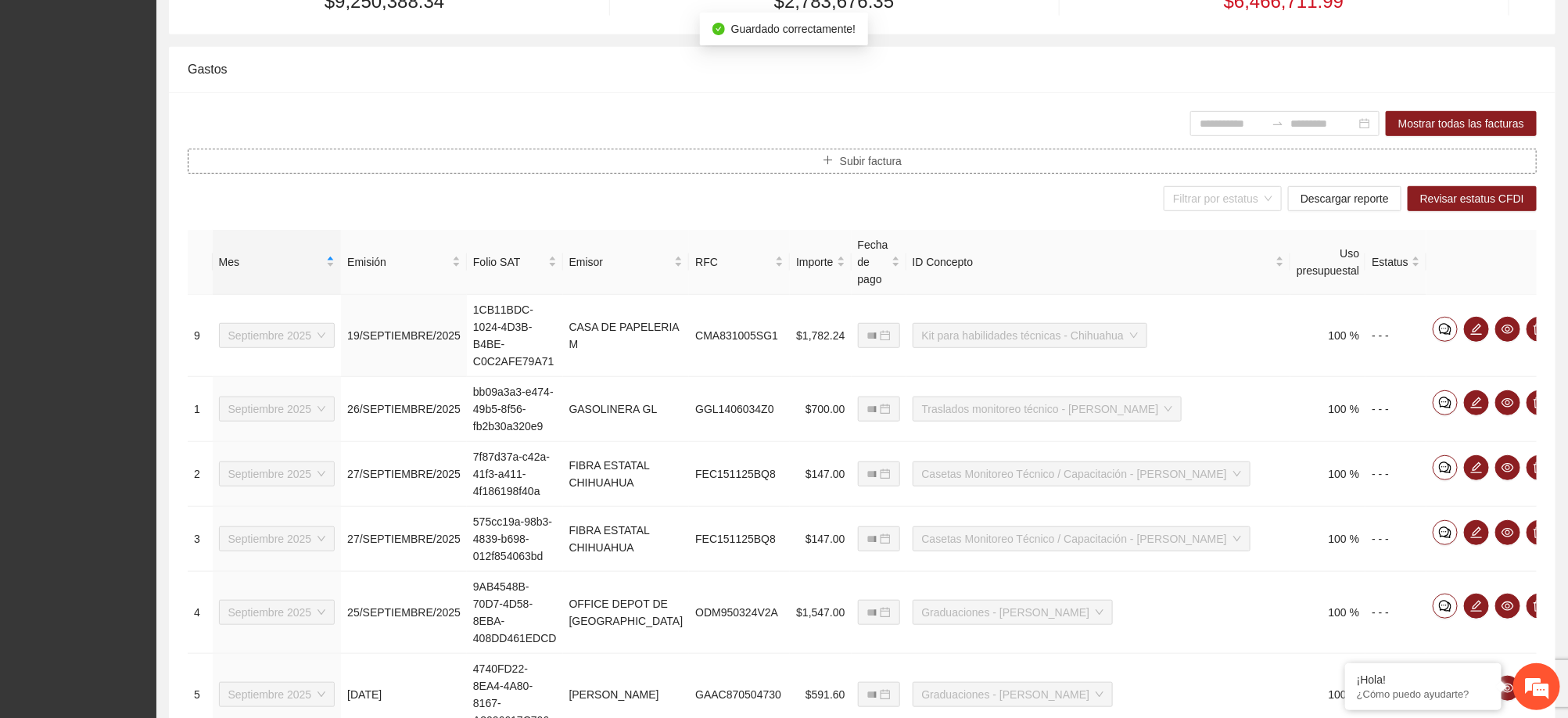
click at [890, 170] on span "Subir factura" at bounding box center [870, 161] width 61 height 17
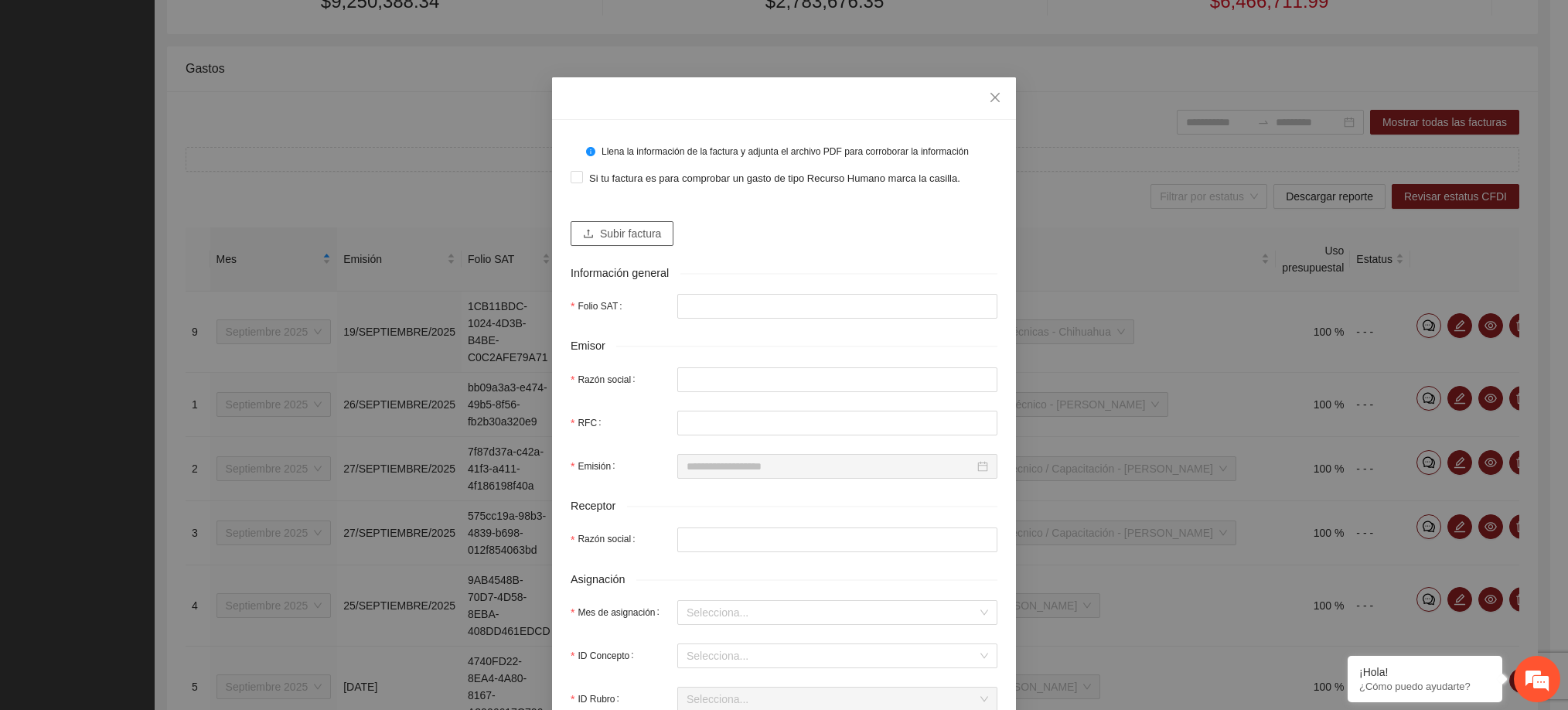
click at [633, 230] on span "Subir factura" at bounding box center [630, 234] width 61 height 17
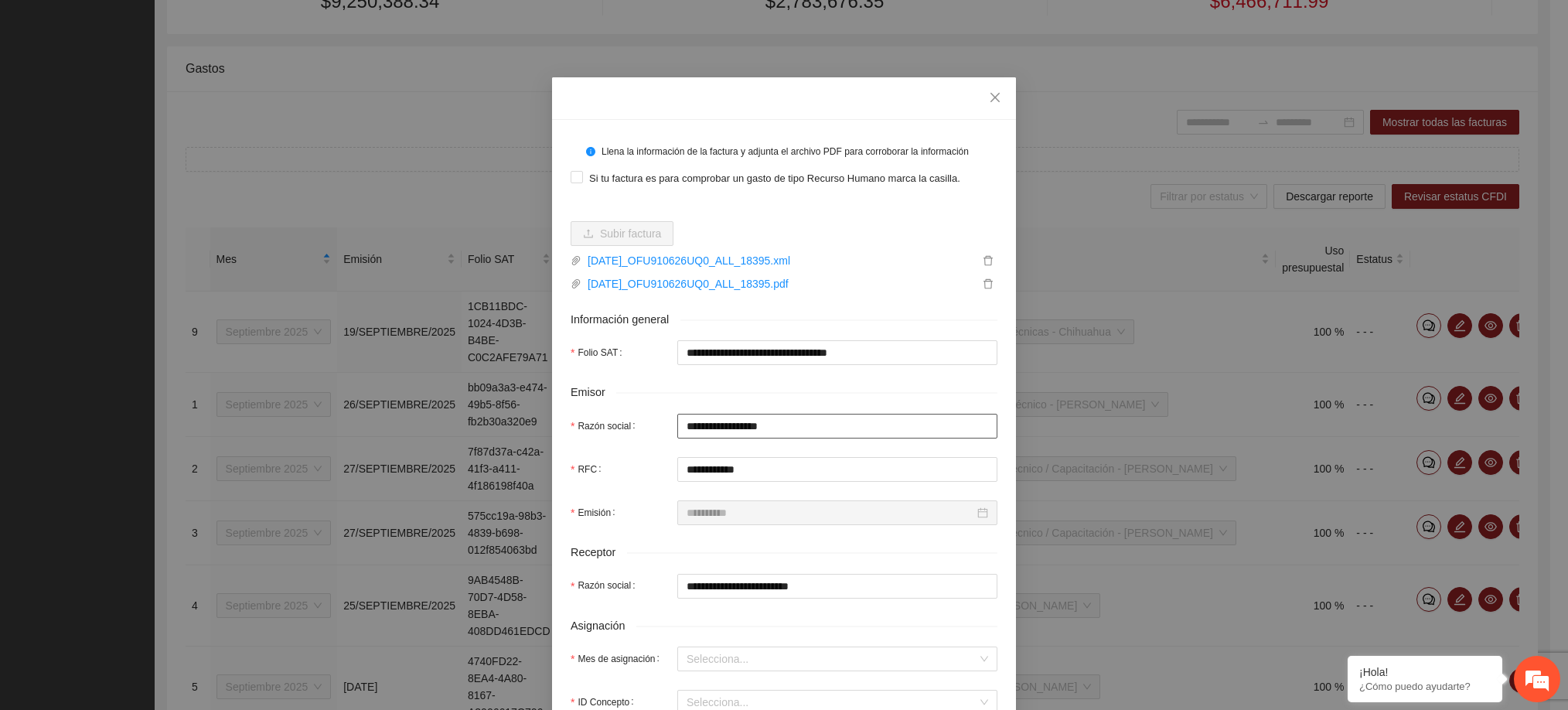
scroll to position [172, 0]
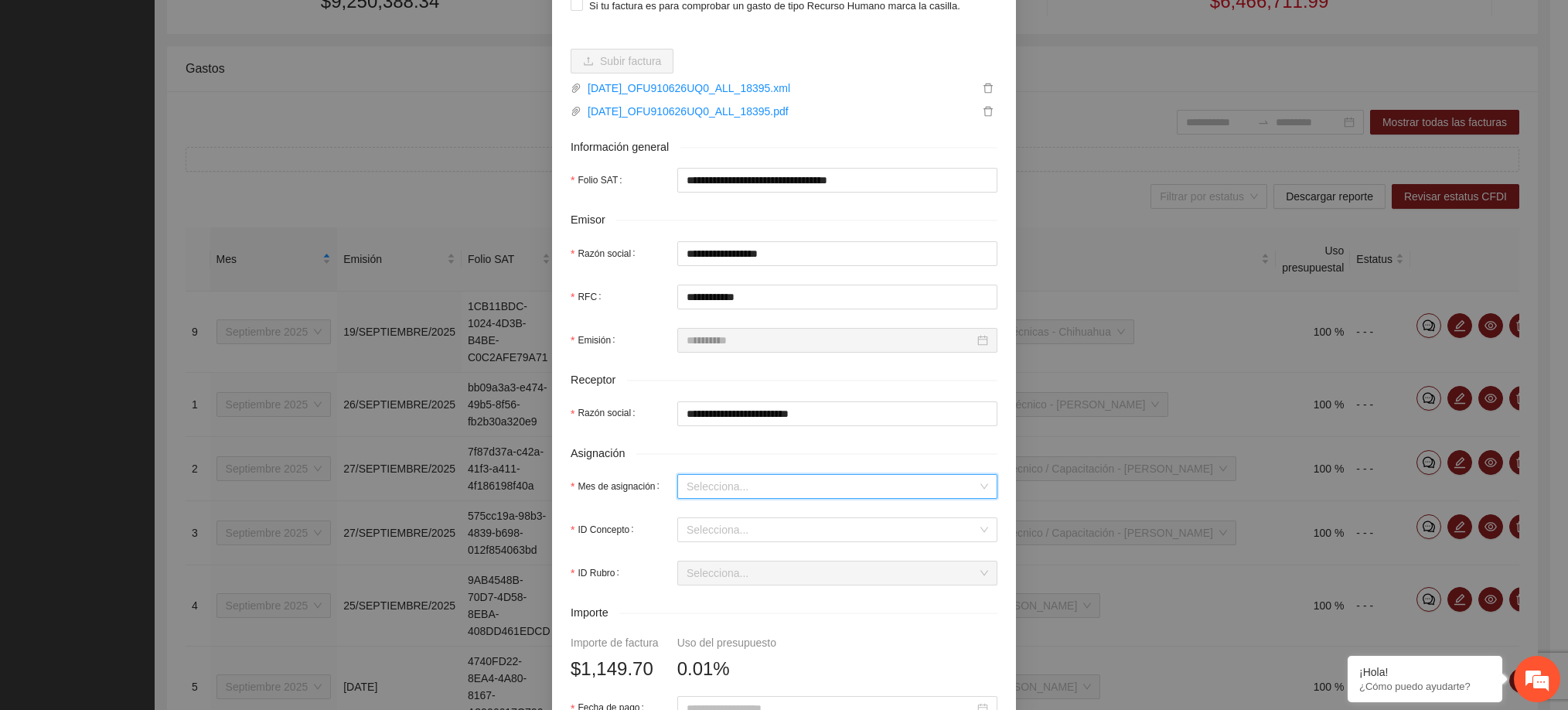
click at [739, 483] on input "Mes de asignación" at bounding box center [832, 486] width 291 height 23
click at [735, 643] on div "Septiembre 2025" at bounding box center [828, 643] width 301 height 17
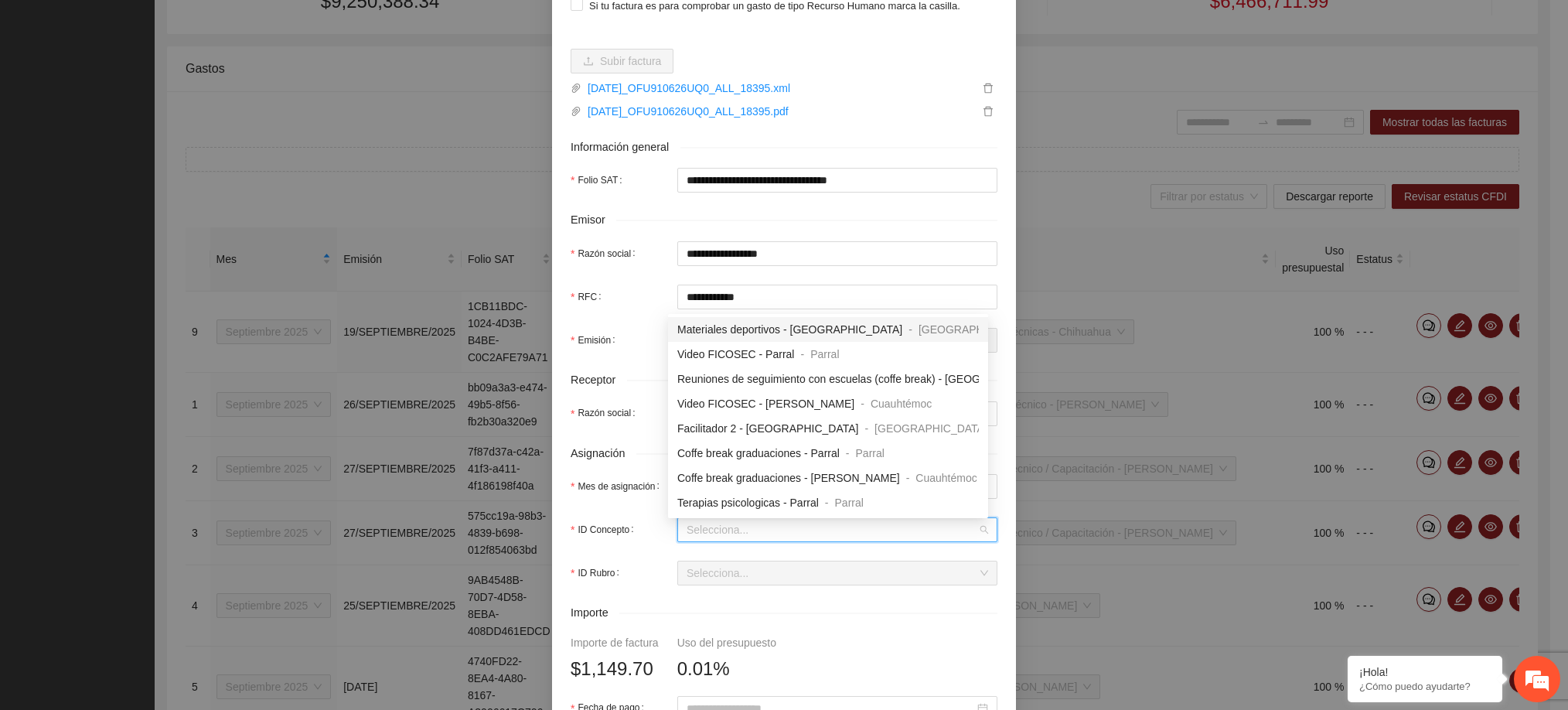
click at [735, 537] on input "ID Concepto" at bounding box center [832, 529] width 291 height 23
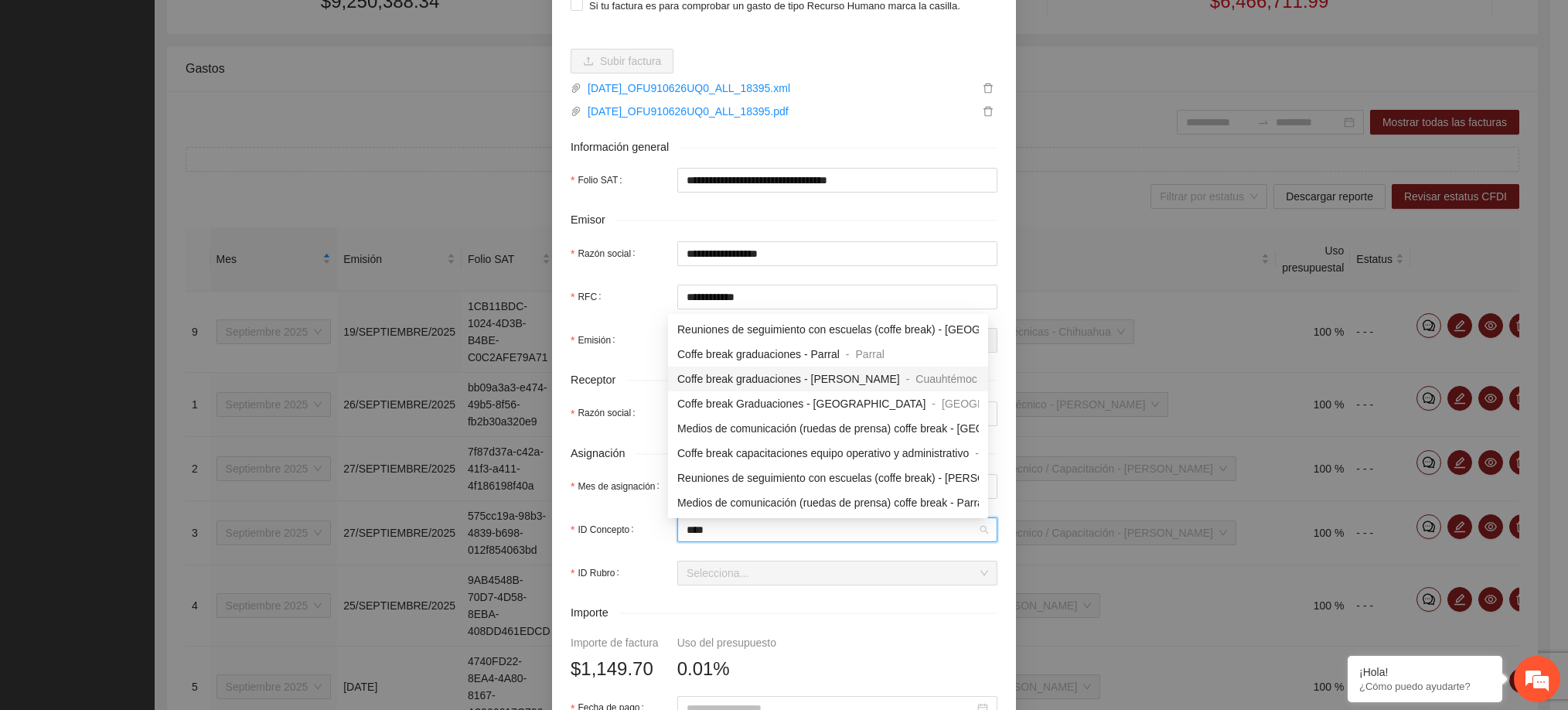
click at [801, 373] on span "Coffe break graduaciones - [PERSON_NAME]" at bounding box center [788, 379] width 223 height 12
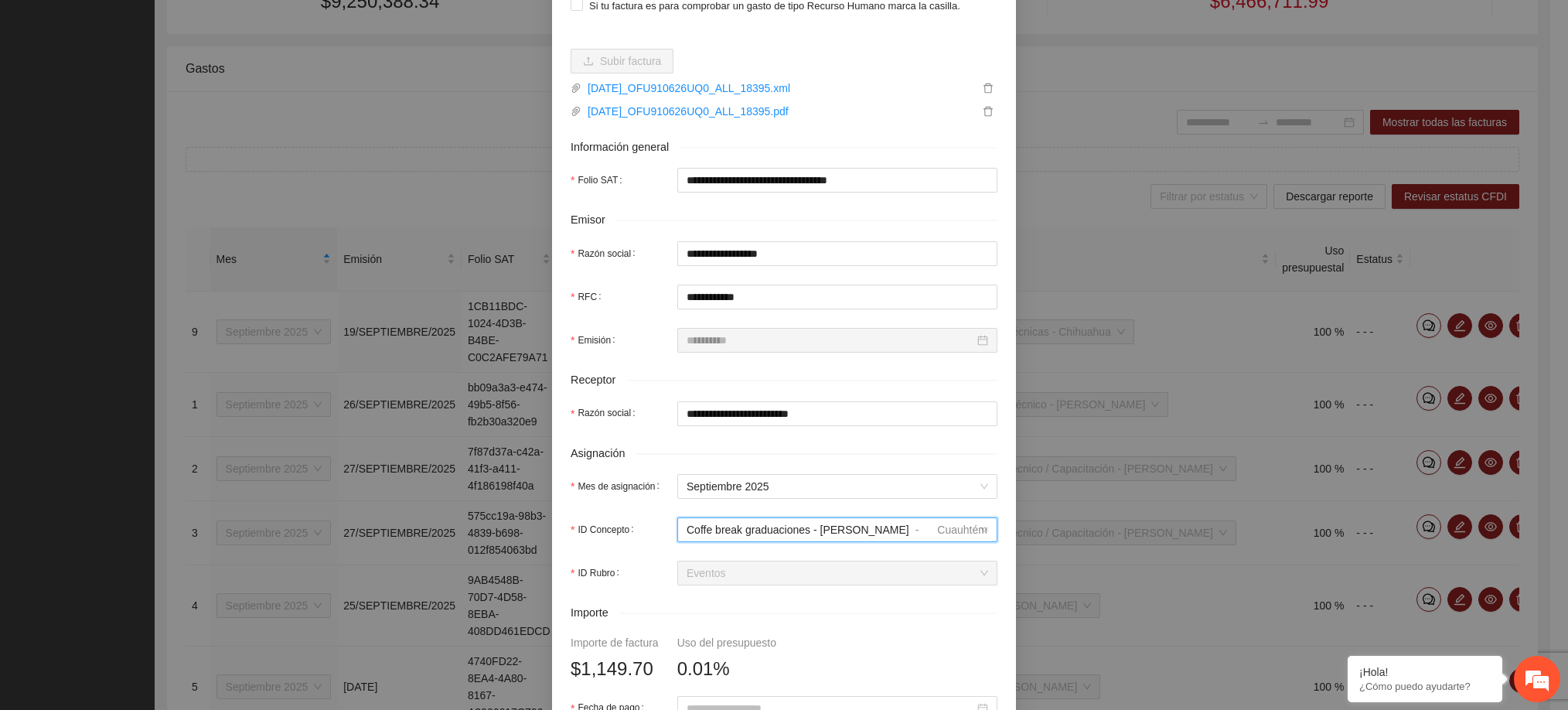
scroll to position [321, 0]
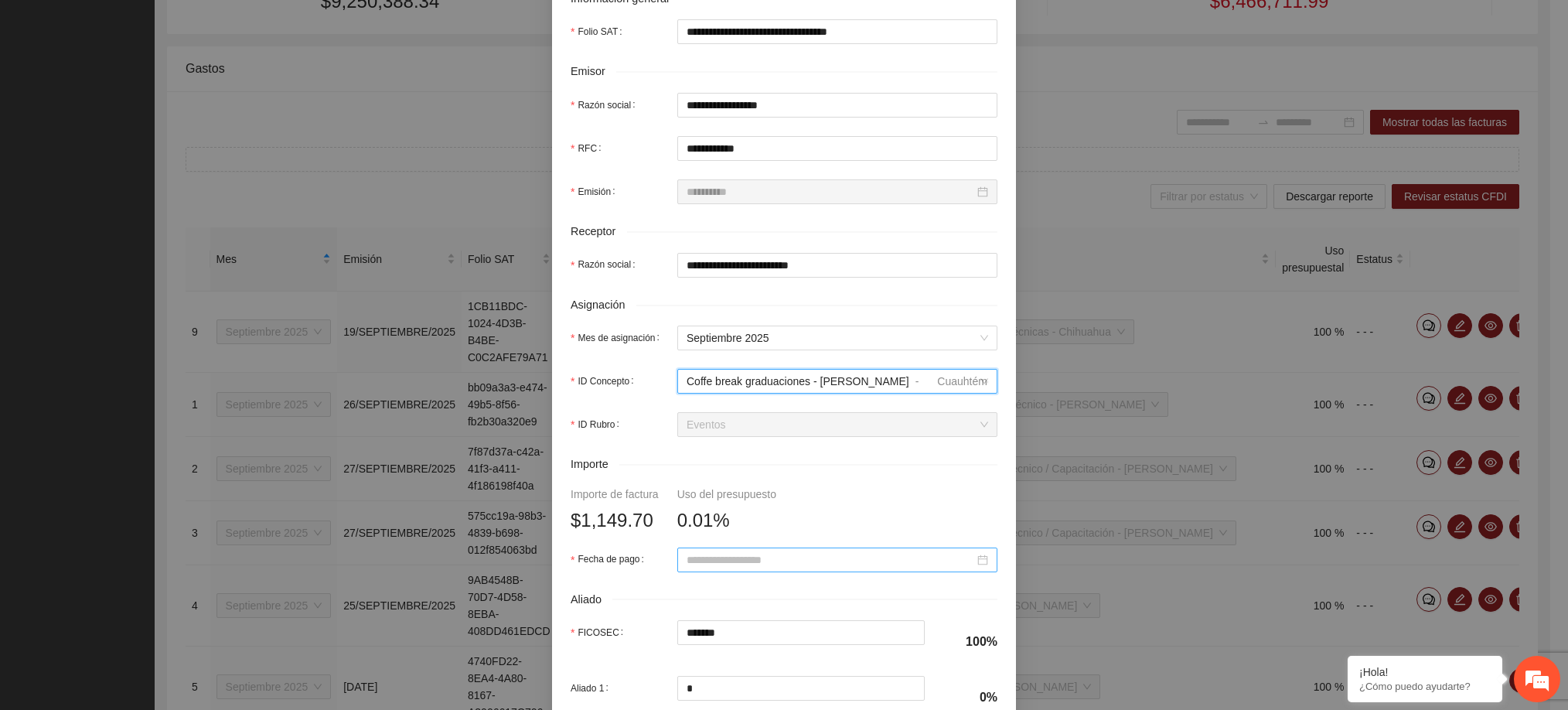
click at [749, 564] on input "Fecha de pago" at bounding box center [830, 560] width 288 height 17
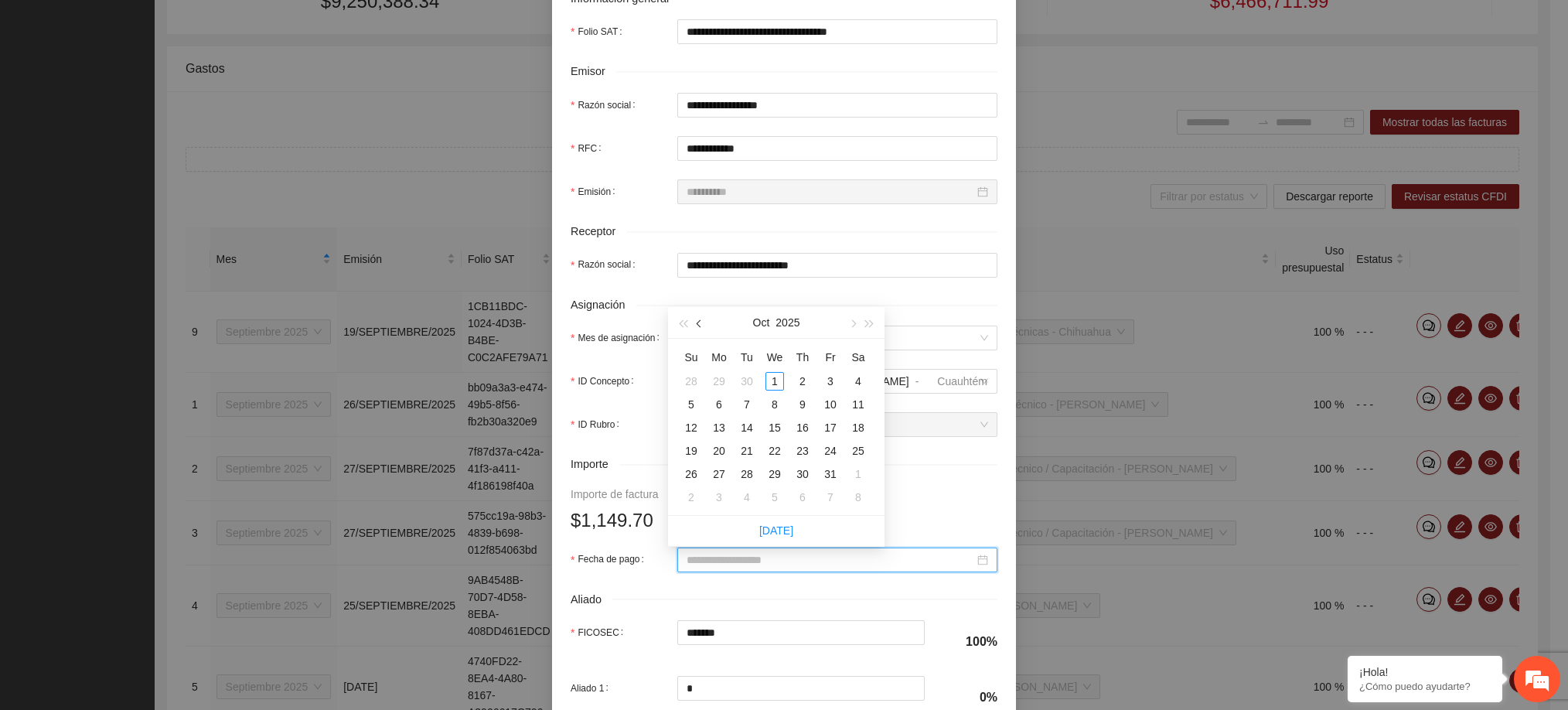
click at [693, 323] on button "button" at bounding box center [699, 323] width 17 height 31
click at [828, 452] on div "26" at bounding box center [830, 451] width 19 height 19
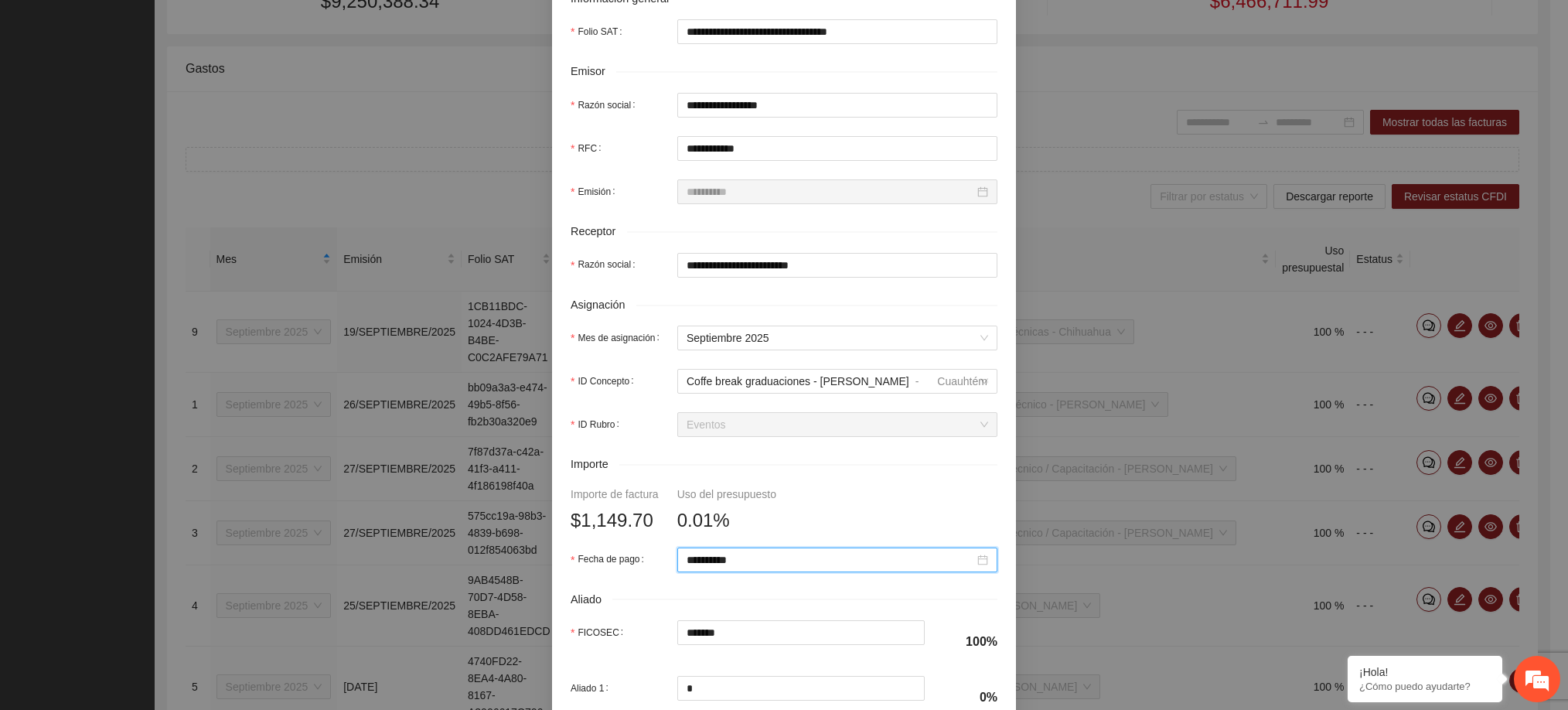
scroll to position [540, 0]
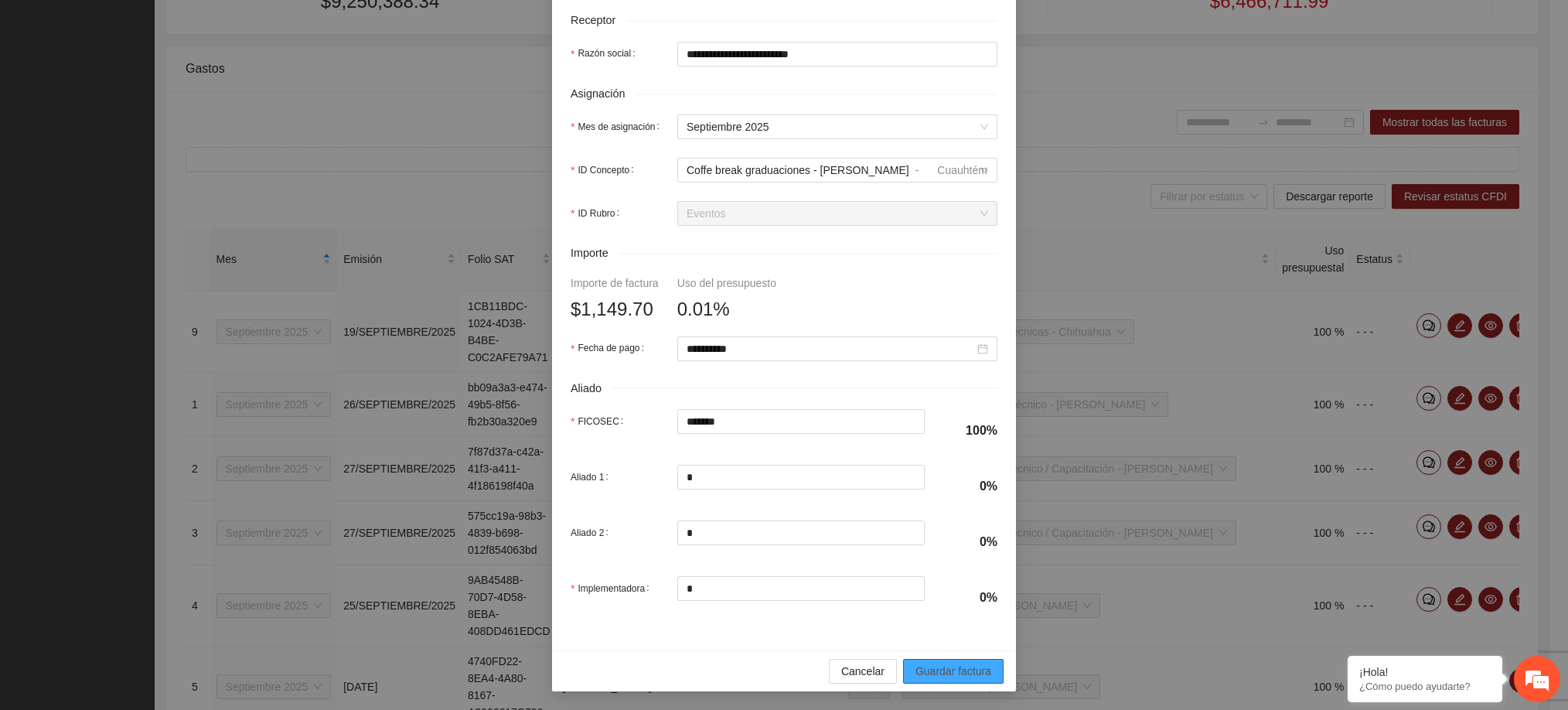
click at [933, 666] on span "Guardar factura" at bounding box center [953, 671] width 76 height 17
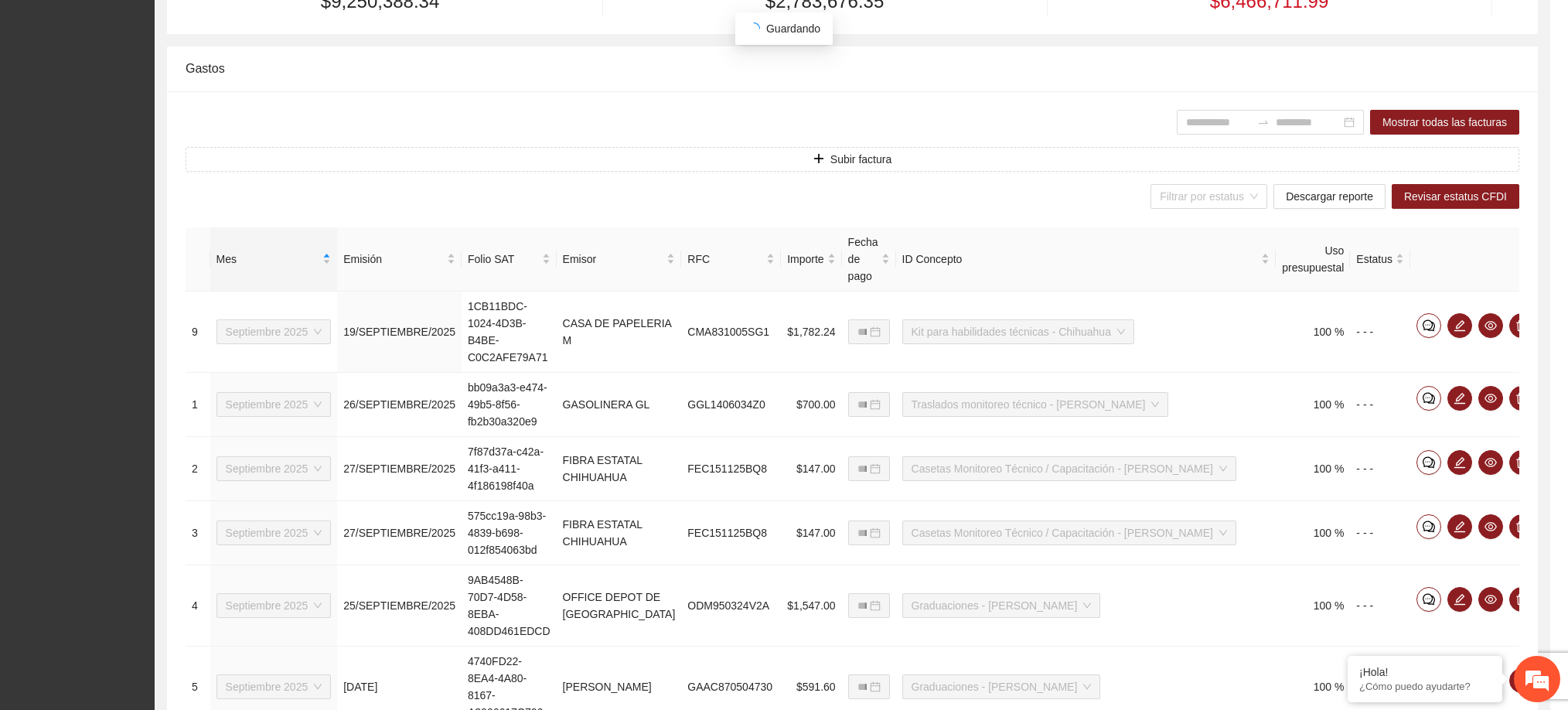
scroll to position [416, 0]
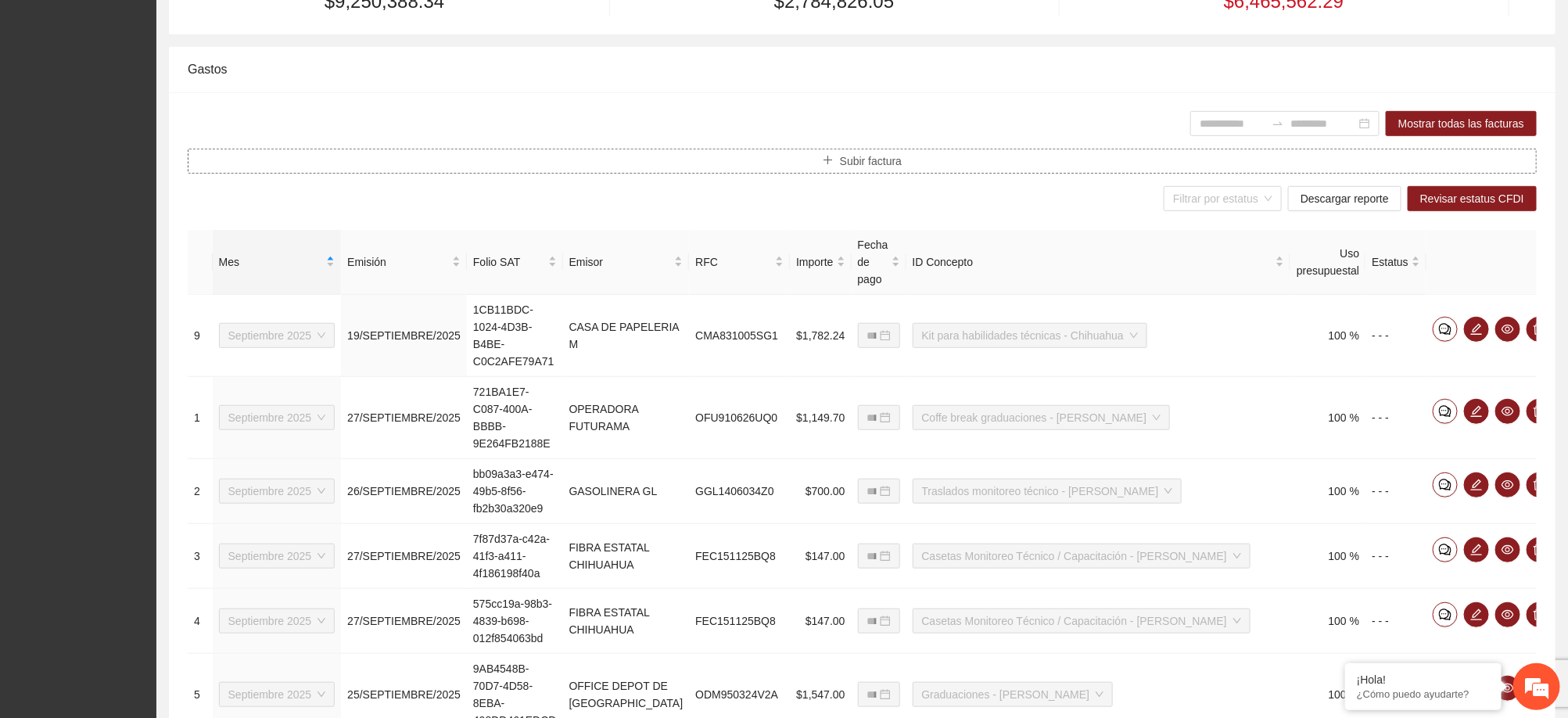
click at [920, 165] on button "Subir factura" at bounding box center [862, 161] width 1349 height 25
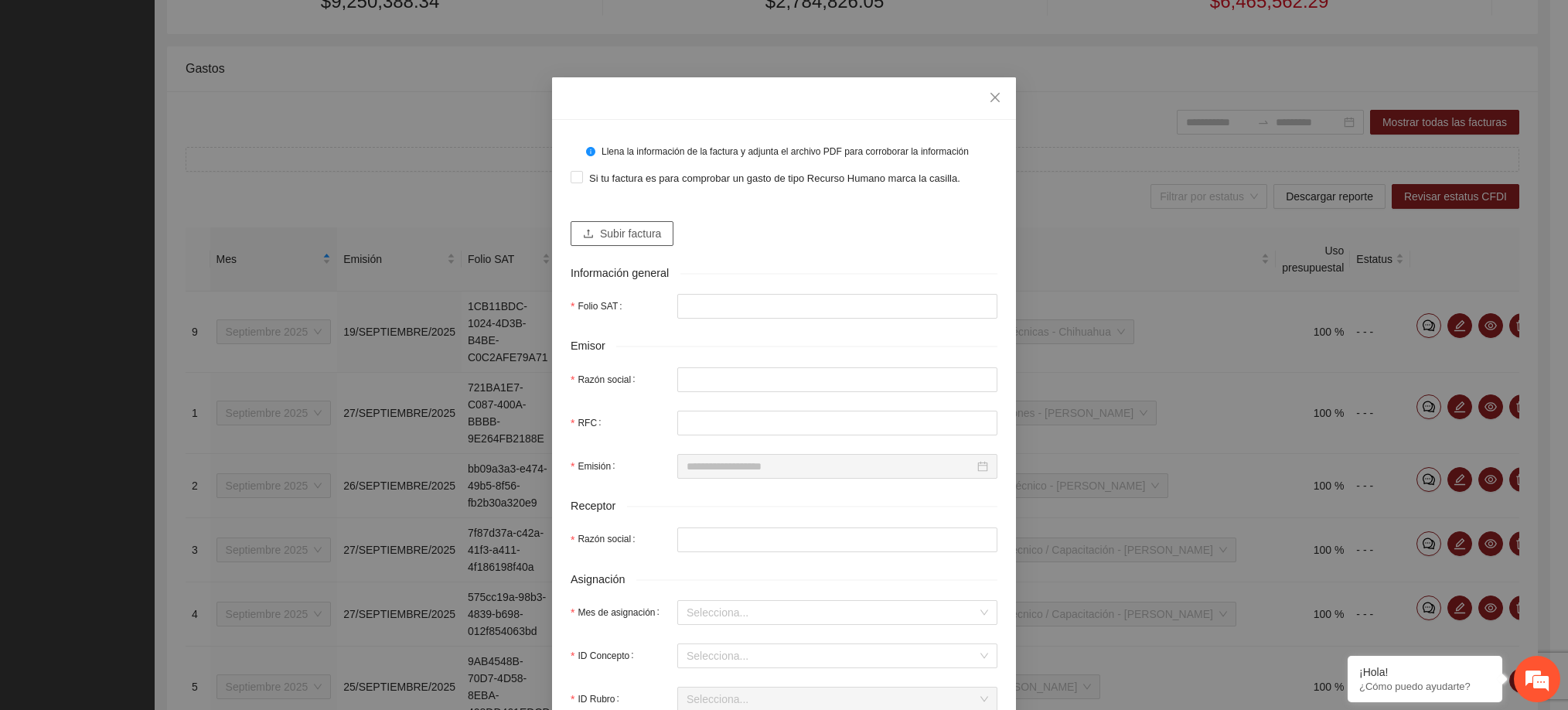
click at [640, 236] on span "Subir factura" at bounding box center [630, 234] width 61 height 17
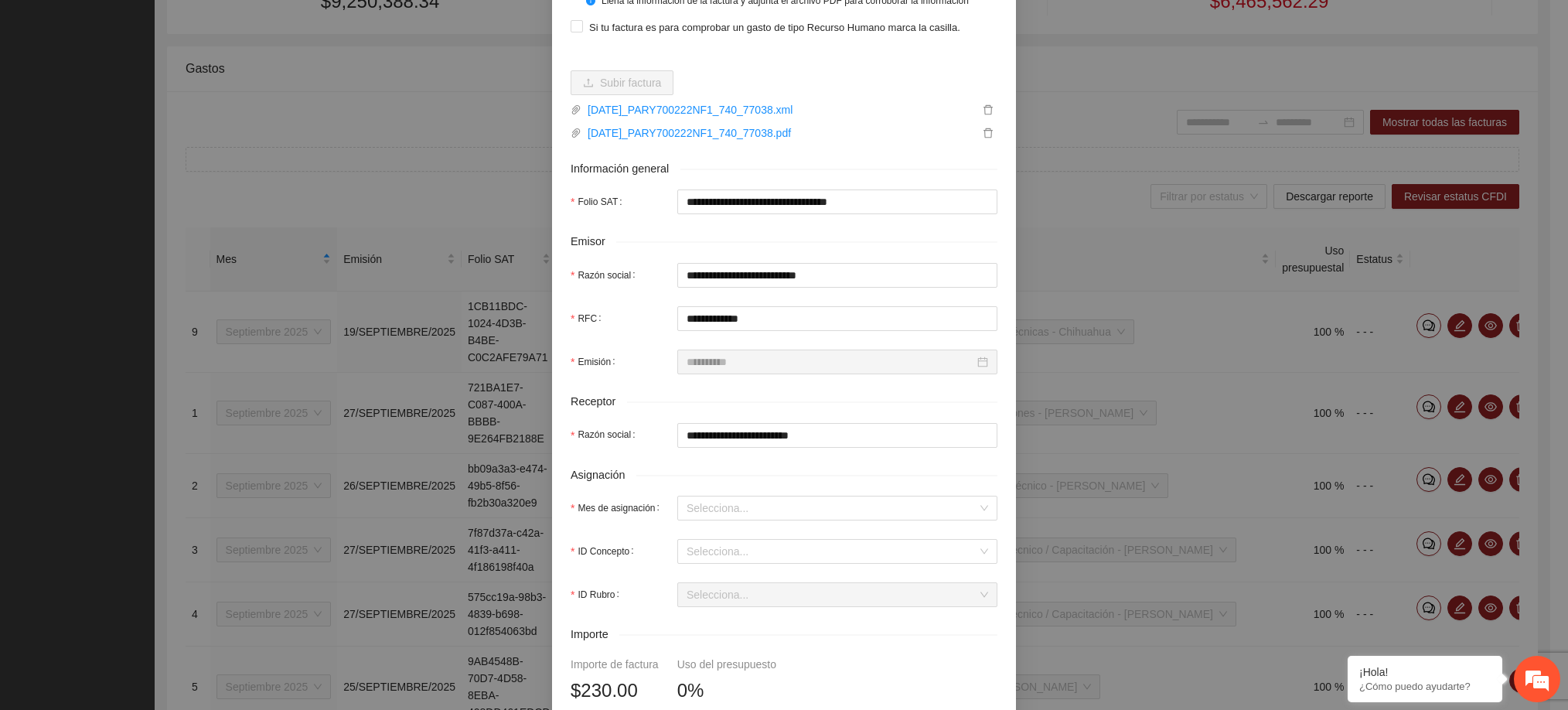
scroll to position [152, 0]
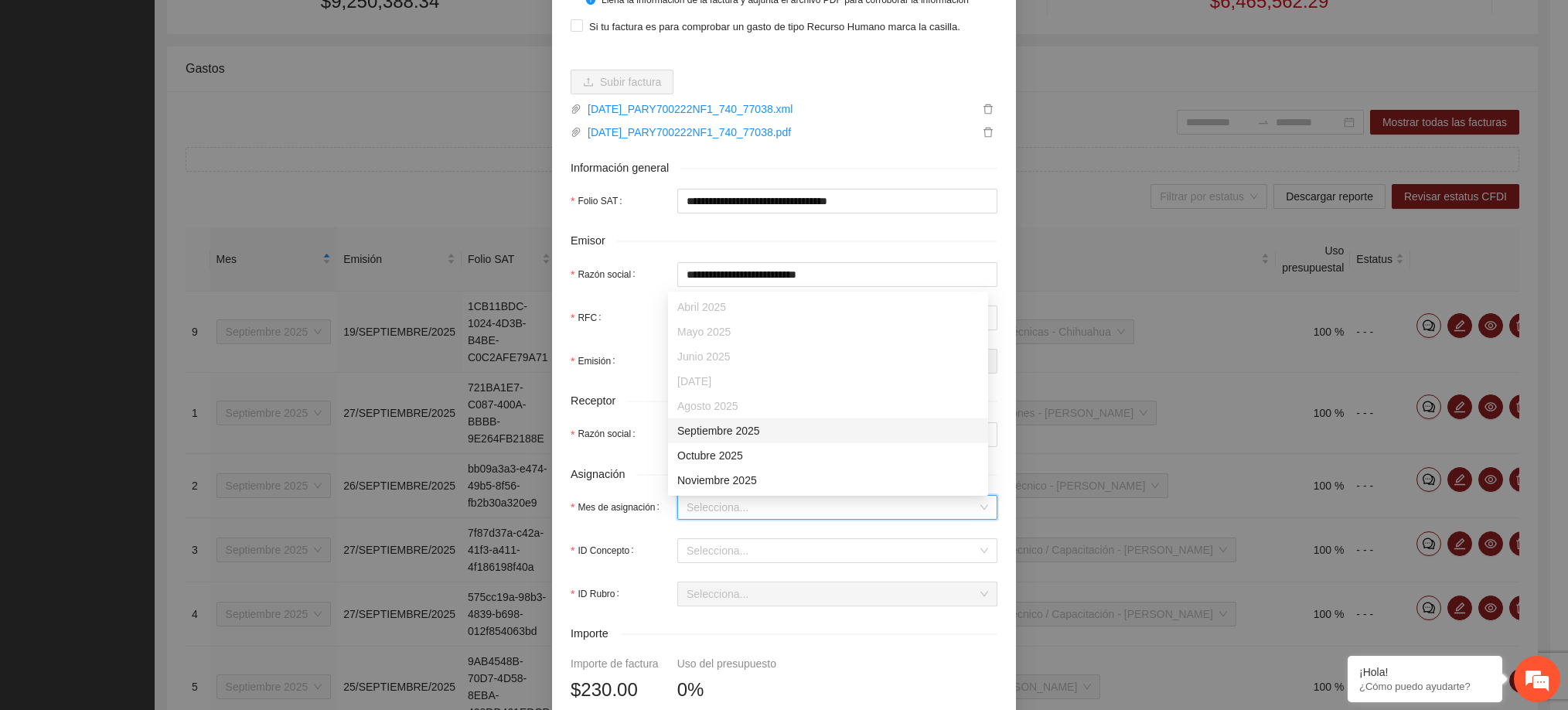
click at [756, 504] on input "Mes de asignación" at bounding box center [832, 507] width 291 height 23
click at [739, 432] on div "Septiembre 2025" at bounding box center [828, 431] width 301 height 17
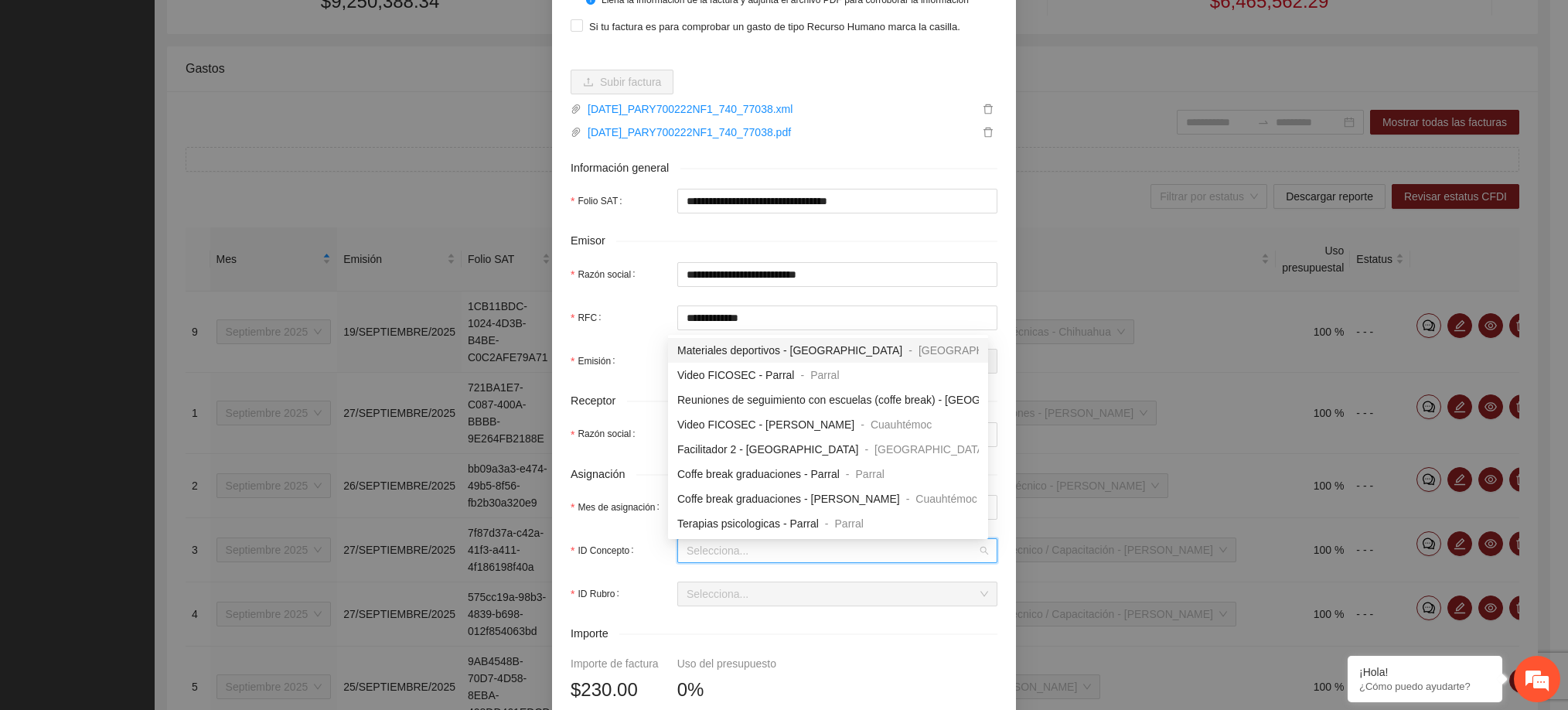
click at [736, 560] on input "ID Concepto" at bounding box center [832, 551] width 291 height 23
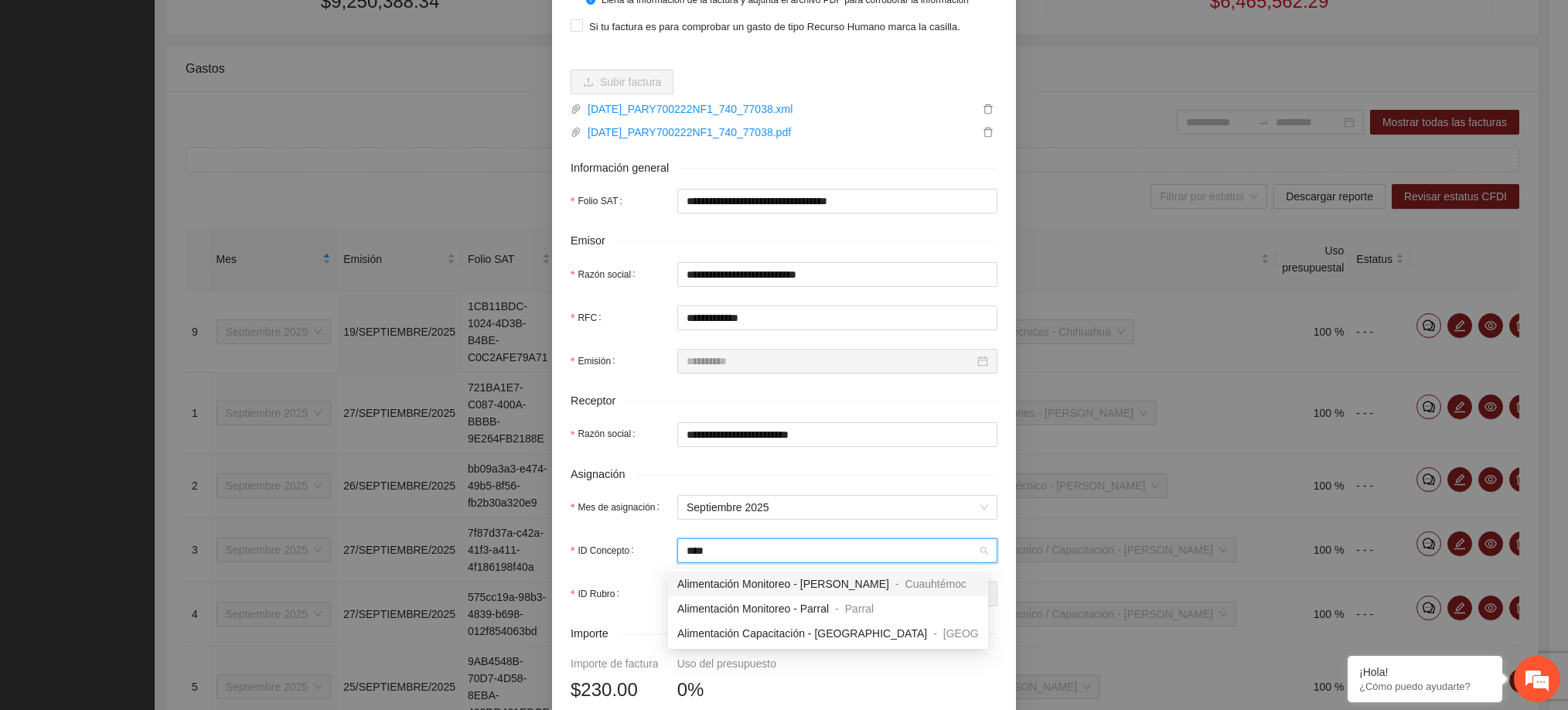
click at [745, 581] on span "Alimentación Monitoreo - [PERSON_NAME]" at bounding box center [782, 584] width 211 height 12
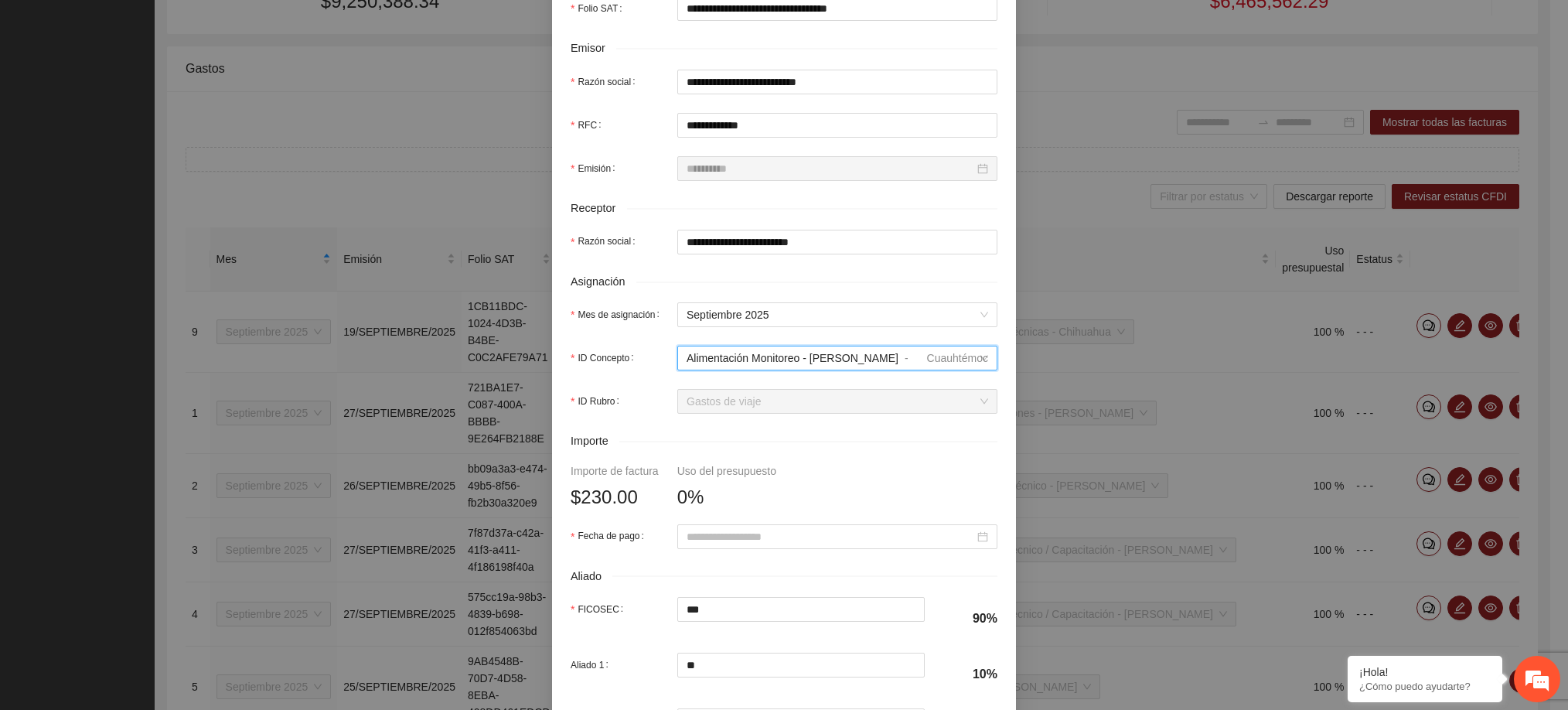
scroll to position [347, 0]
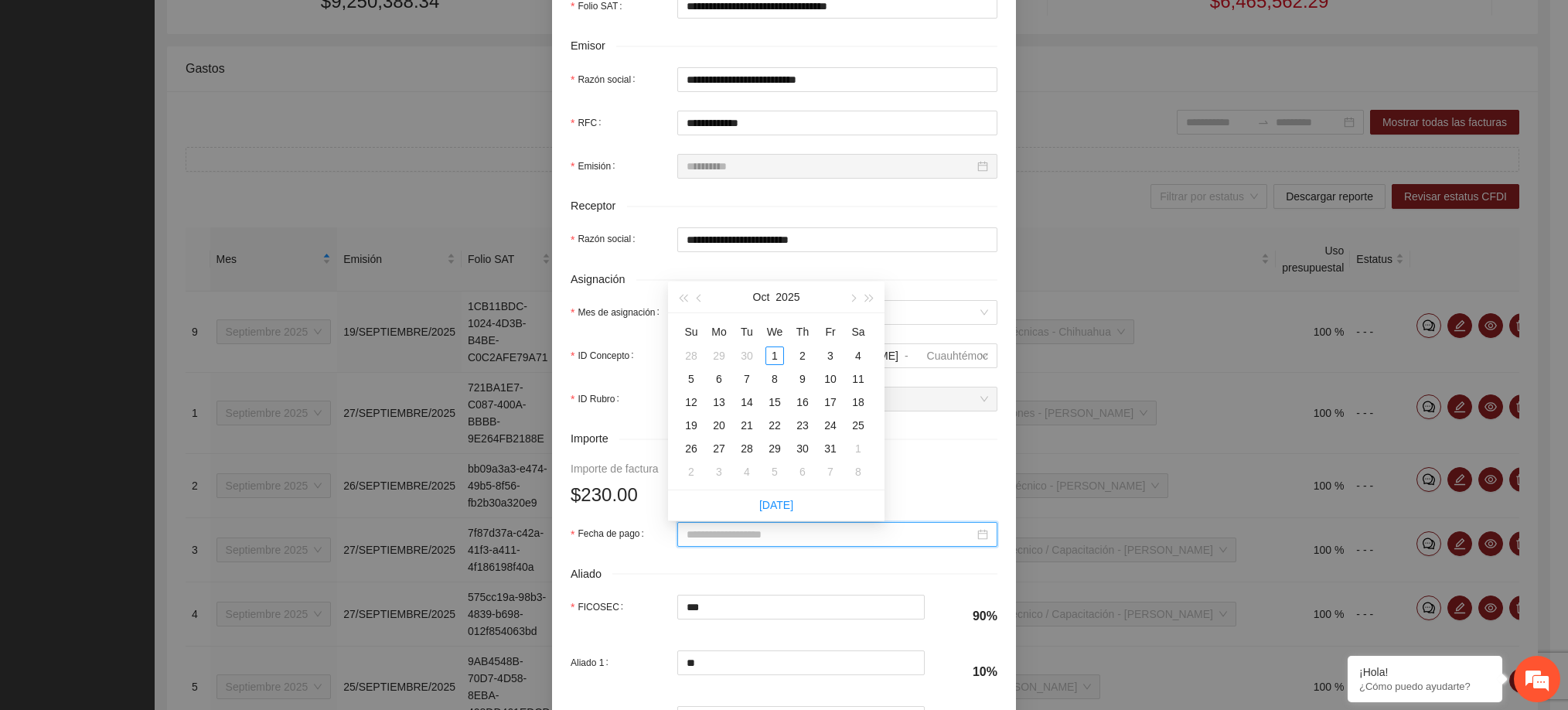
click at [747, 540] on input "Fecha de pago" at bounding box center [830, 534] width 288 height 17
click at [700, 305] on button "button" at bounding box center [699, 297] width 17 height 31
click at [830, 429] on div "26" at bounding box center [830, 426] width 19 height 19
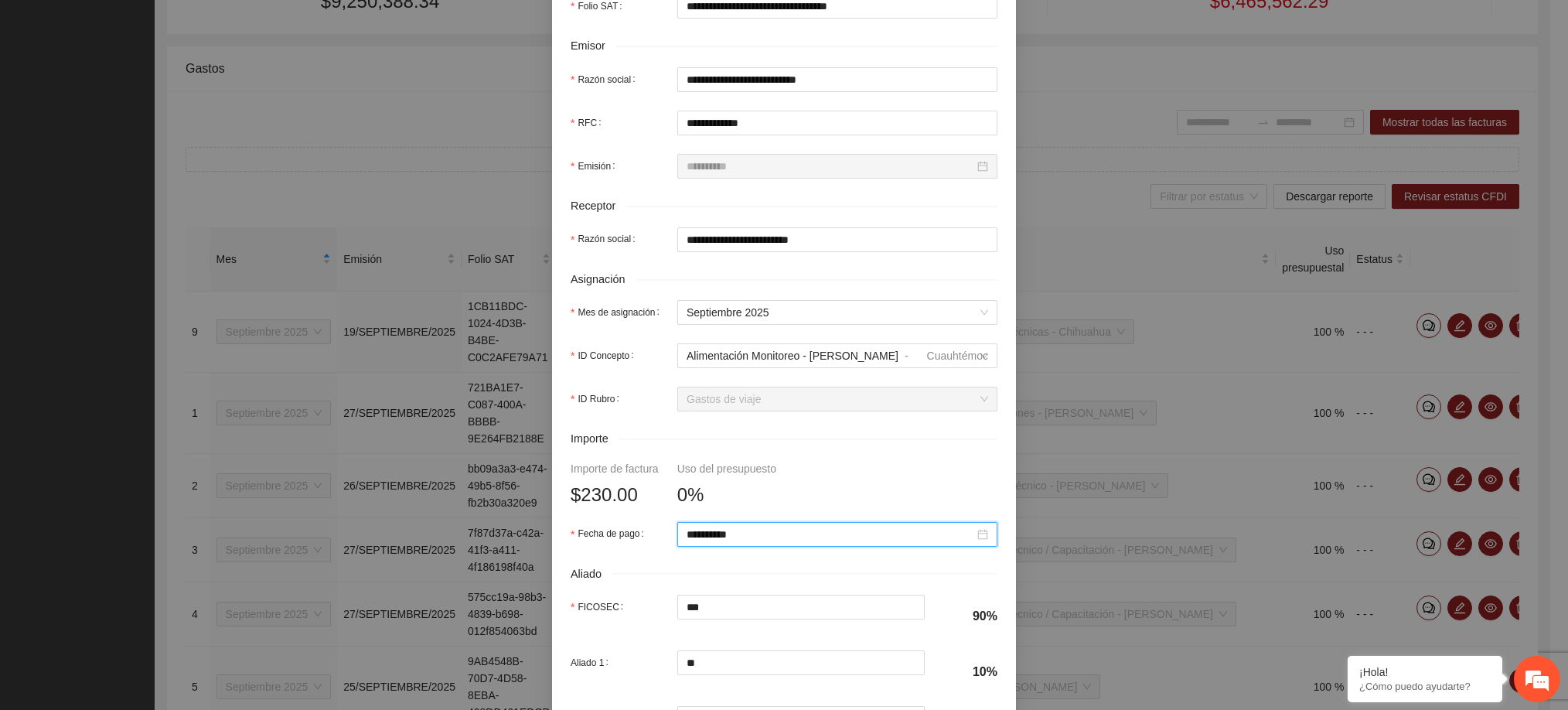
scroll to position [540, 0]
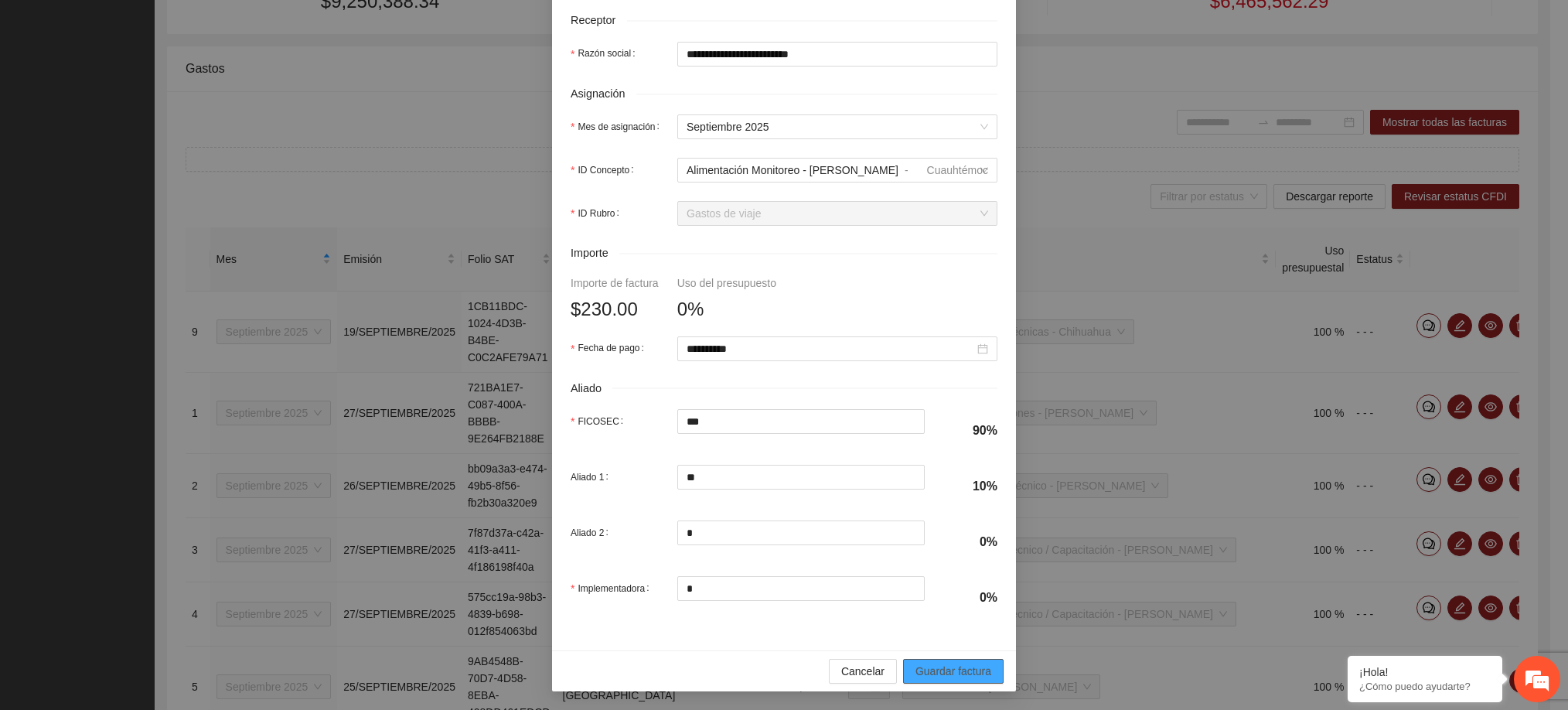
click at [947, 665] on span "Guardar factura" at bounding box center [953, 671] width 76 height 17
drag, startPoint x: 942, startPoint y: 574, endPoint x: 949, endPoint y: 675, distance: 101.2
click at [949, 675] on span "Guardar factura" at bounding box center [953, 671] width 76 height 17
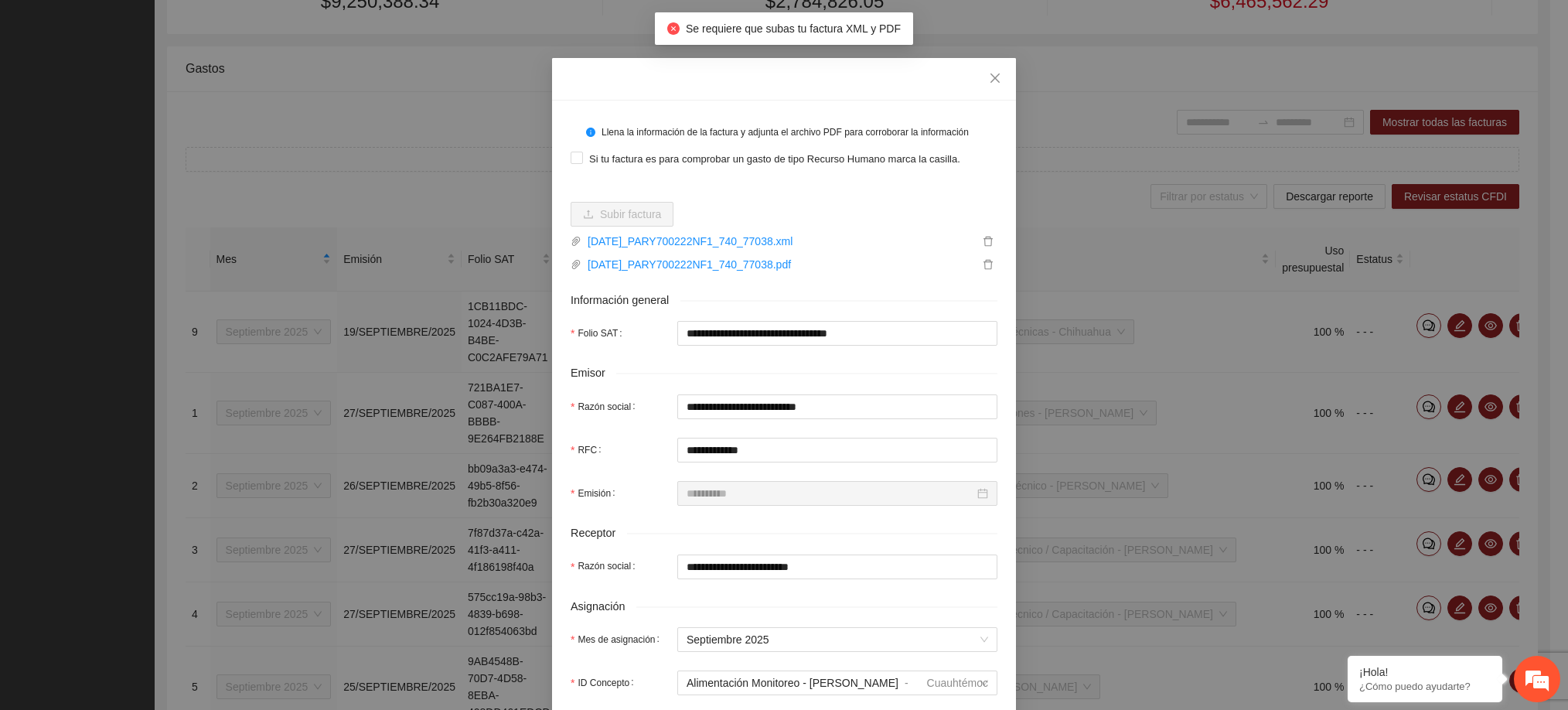
scroll to position [0, 0]
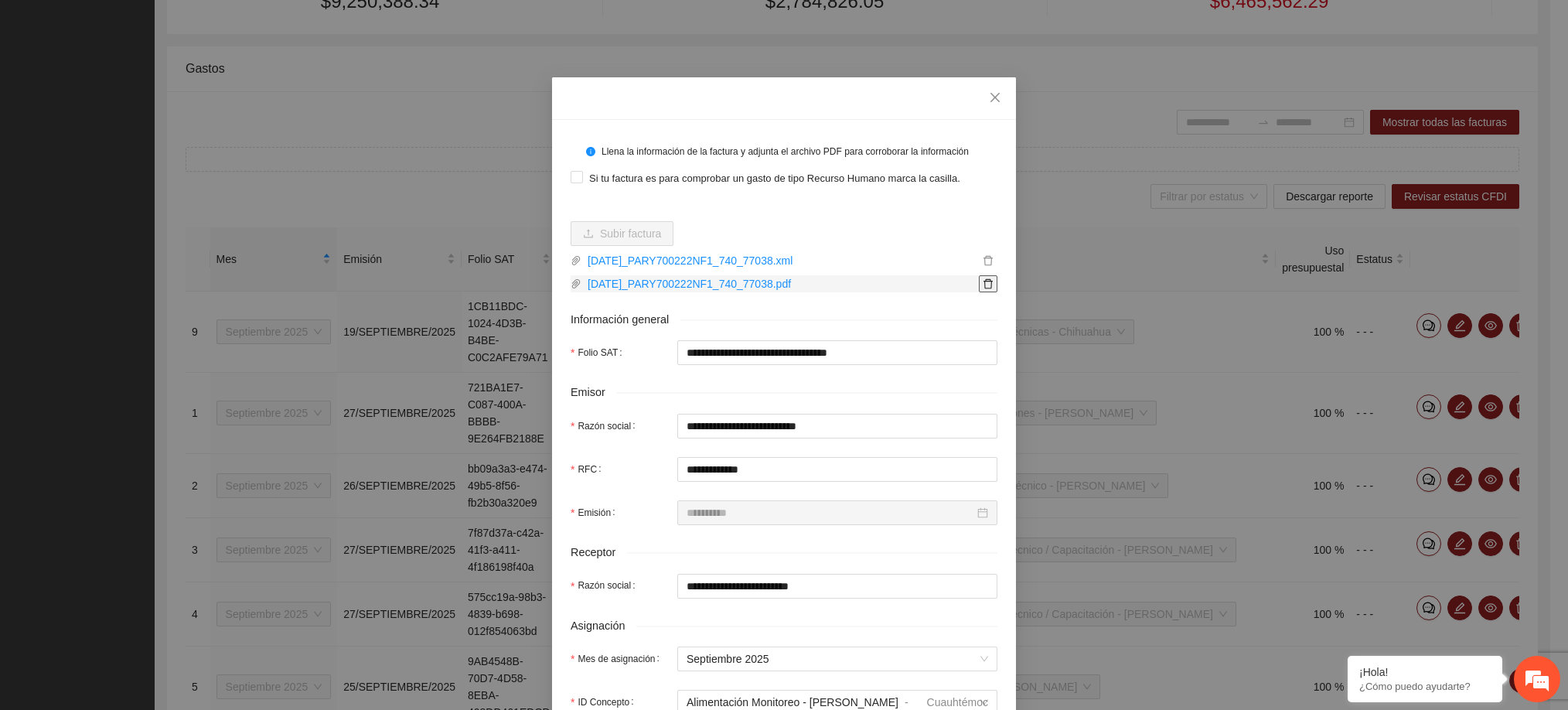
click at [983, 289] on button "button" at bounding box center [988, 284] width 19 height 17
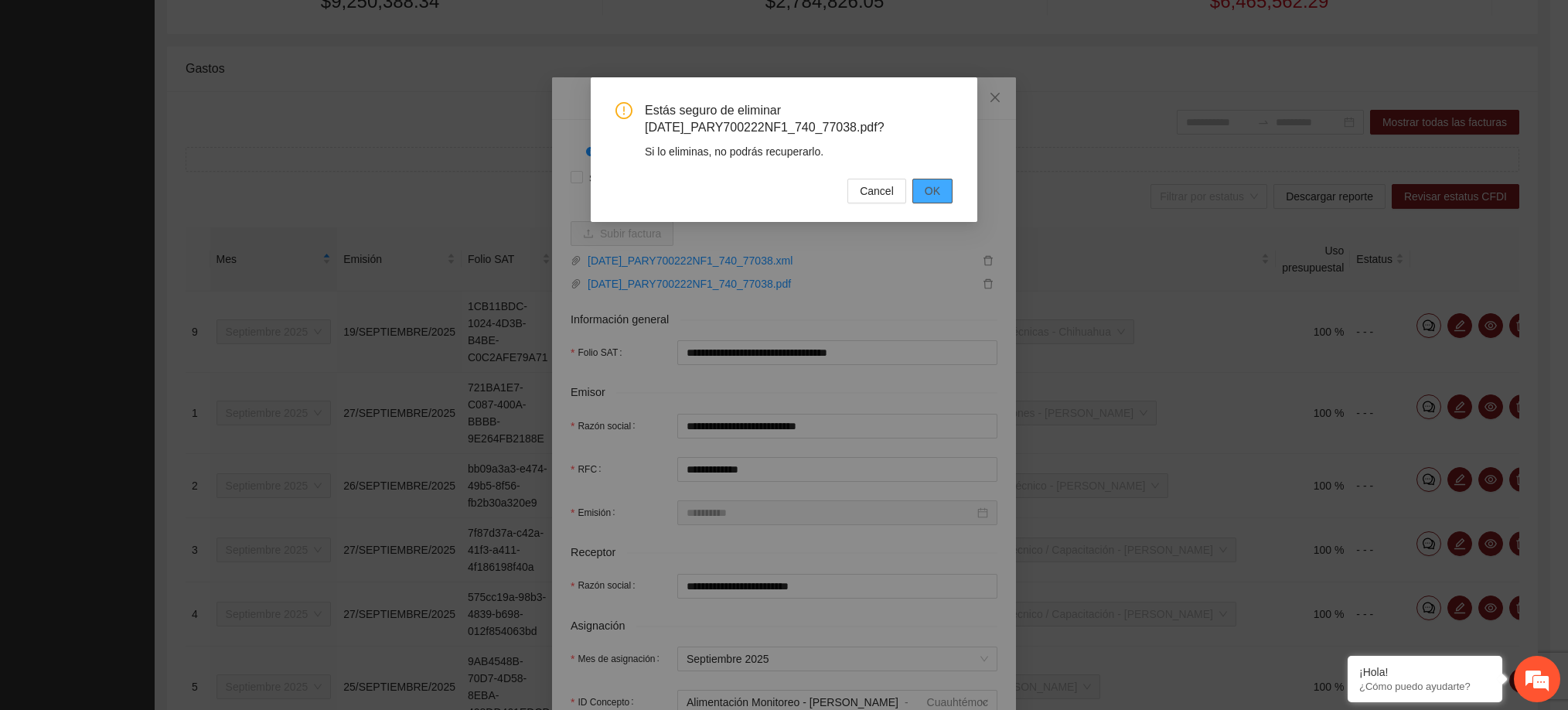
click at [928, 179] on button "OK" at bounding box center [932, 191] width 40 height 25
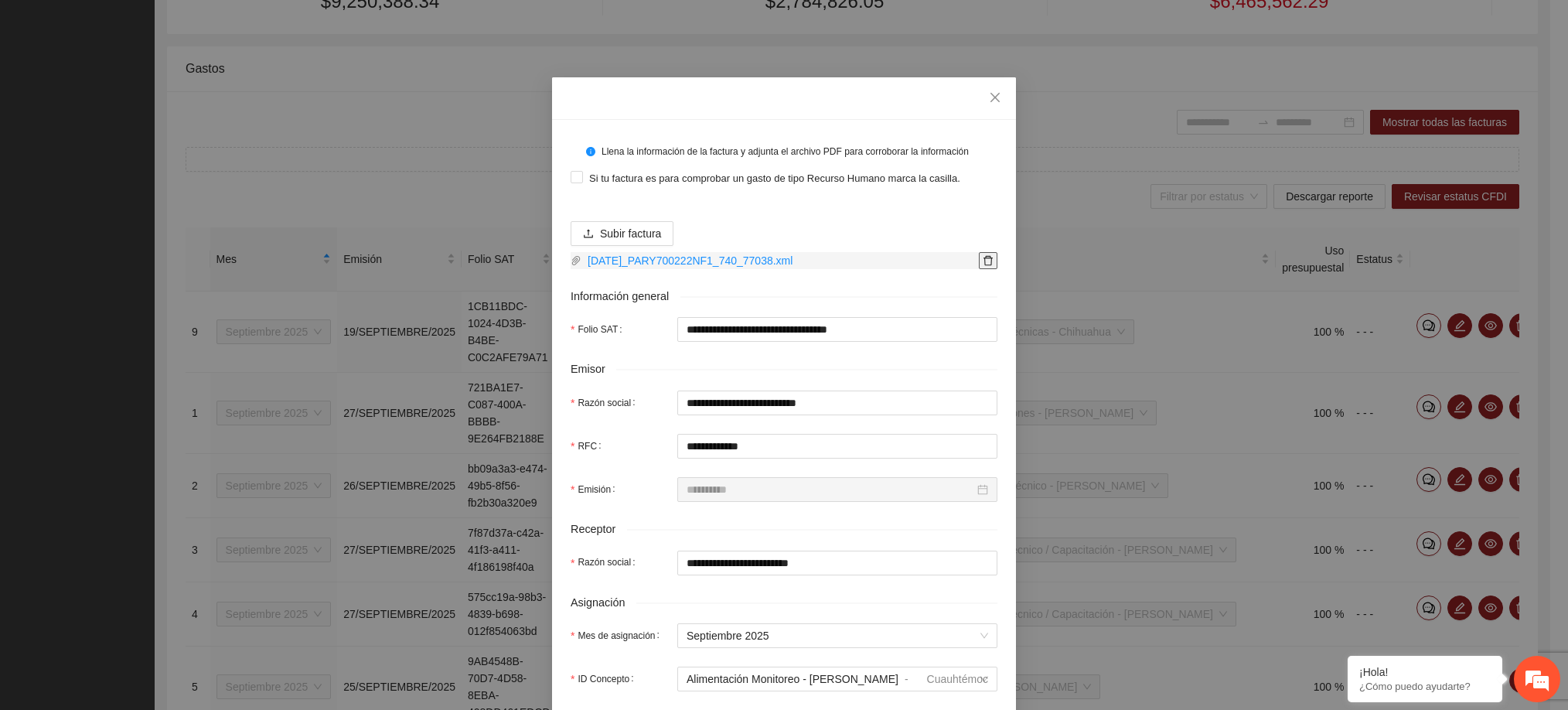
click at [983, 260] on icon "delete" at bounding box center [988, 260] width 11 height 11
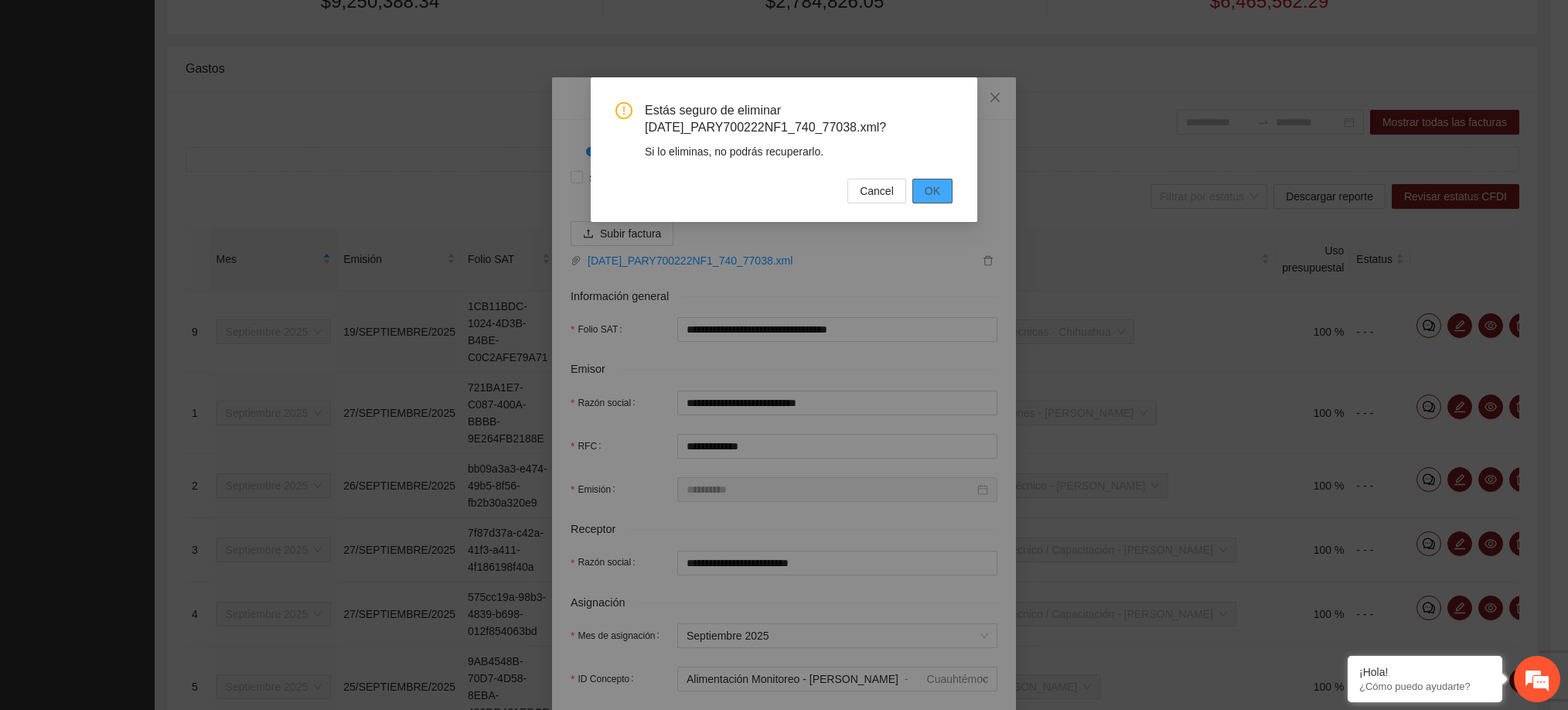
click at [935, 195] on span "OK" at bounding box center [932, 191] width 15 height 17
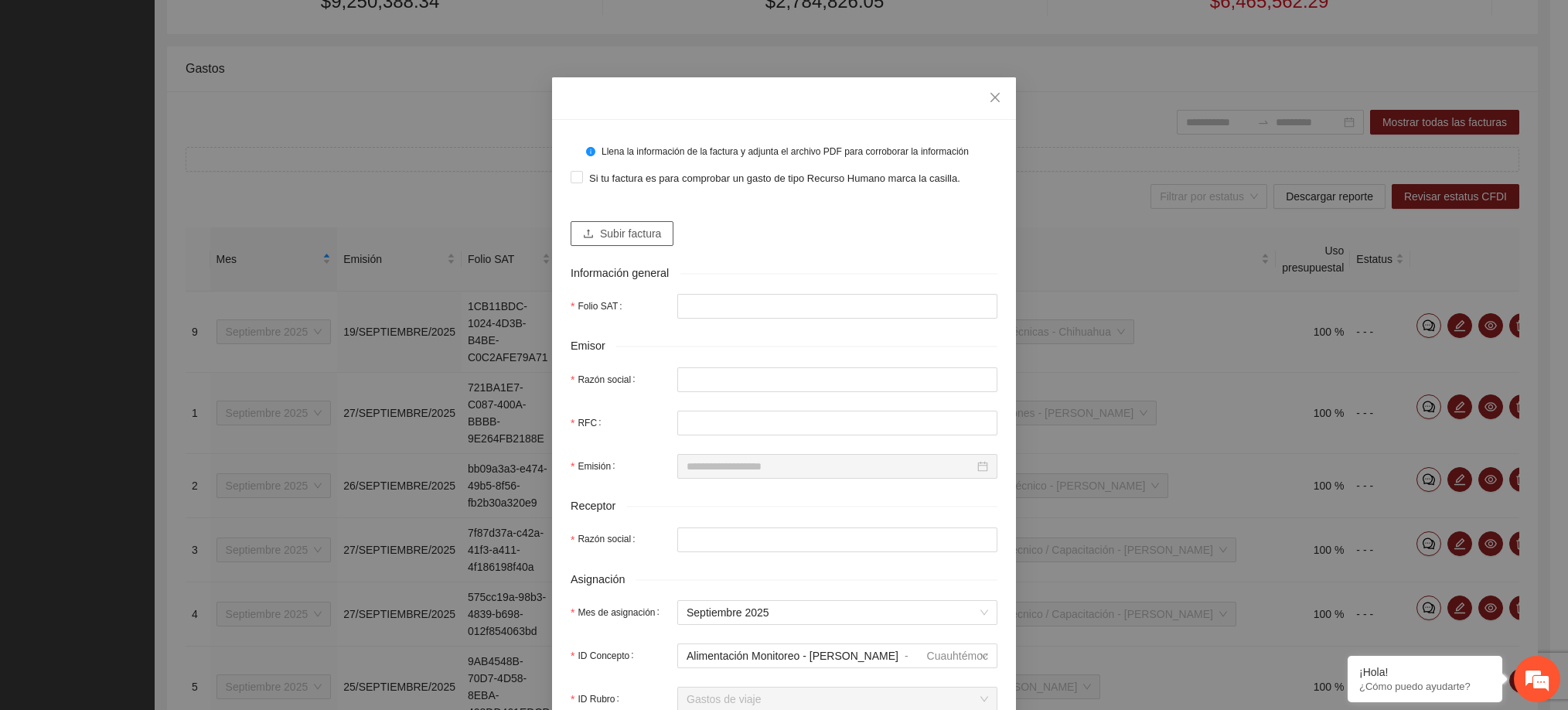
click at [635, 237] on span "Subir factura" at bounding box center [630, 234] width 61 height 17
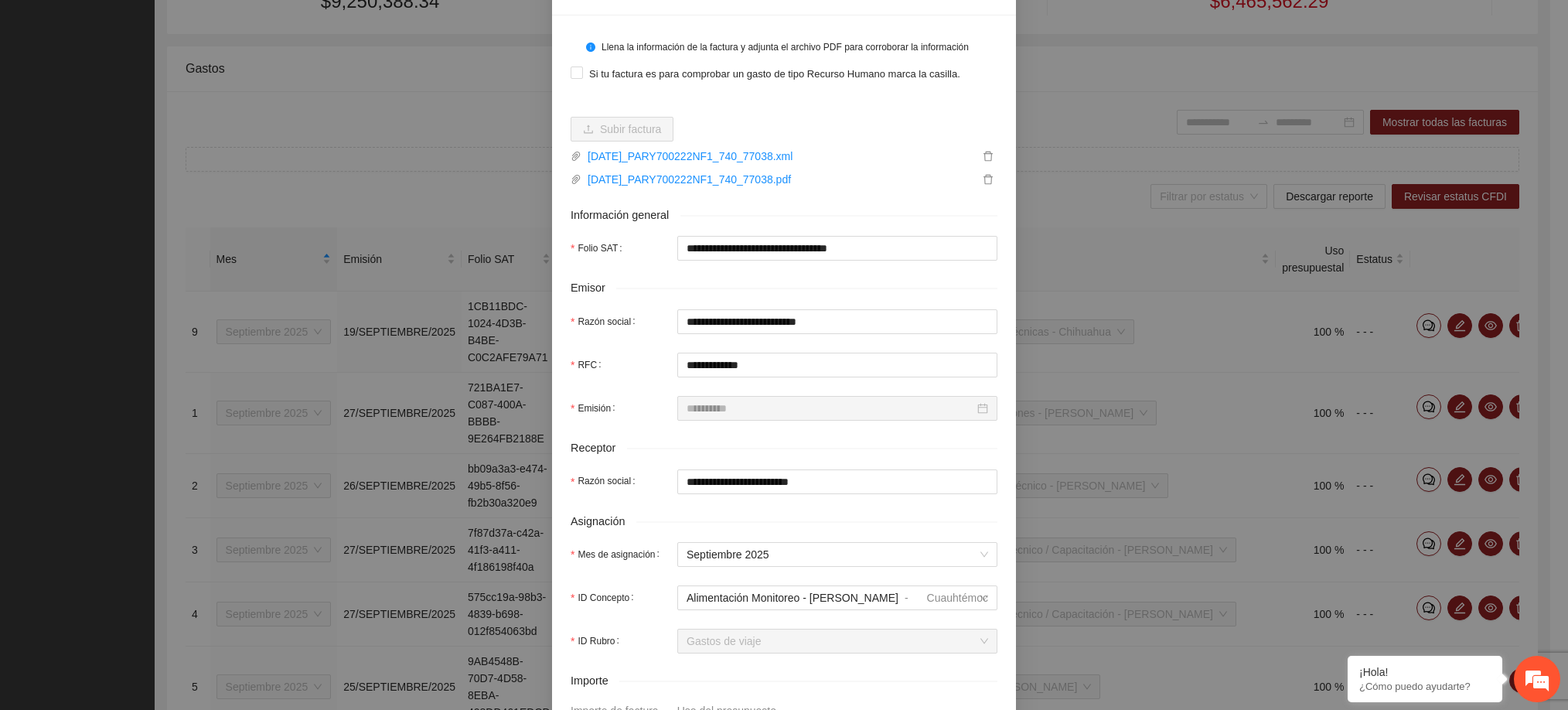
scroll to position [540, 0]
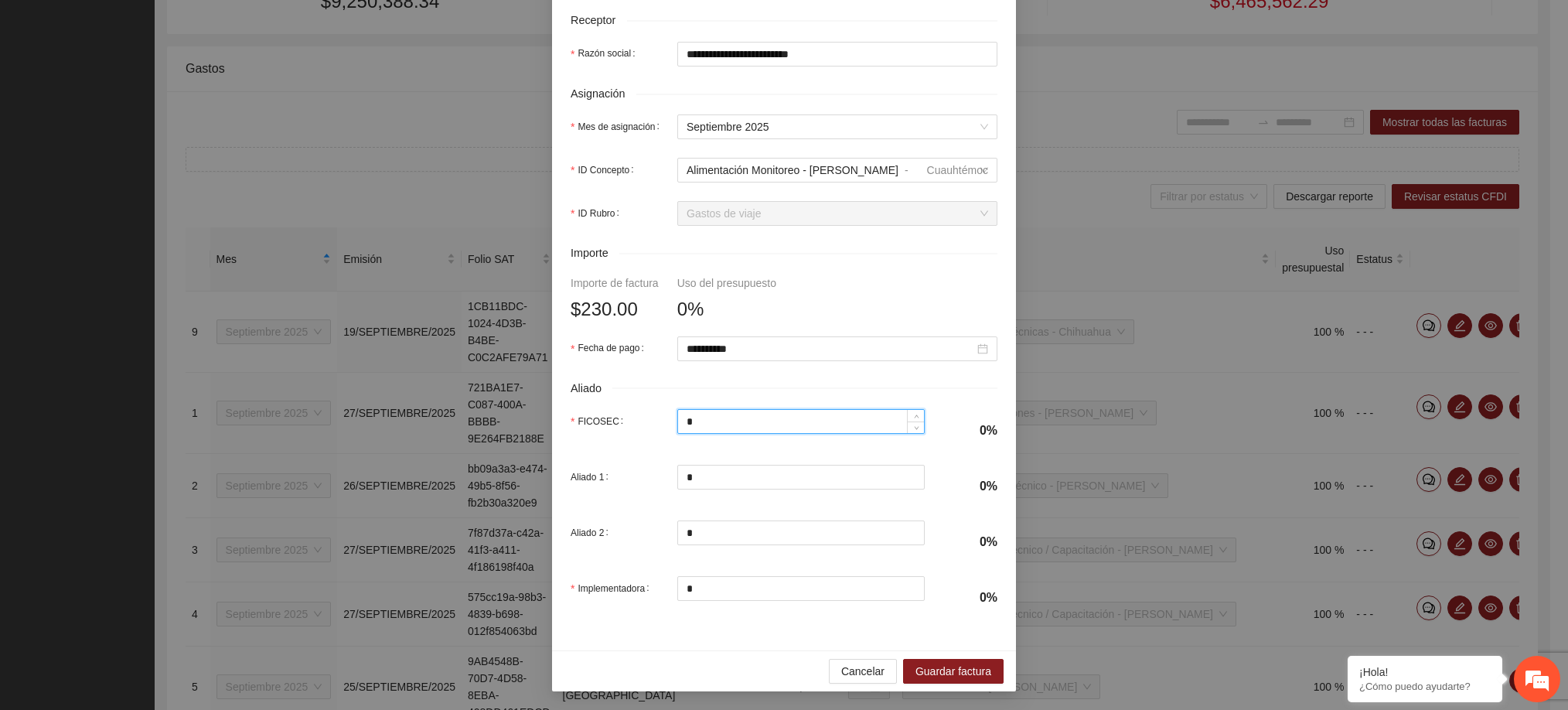
click at [766, 415] on input "*" at bounding box center [801, 421] width 246 height 23
click at [844, 664] on span "Cancelar" at bounding box center [863, 671] width 44 height 17
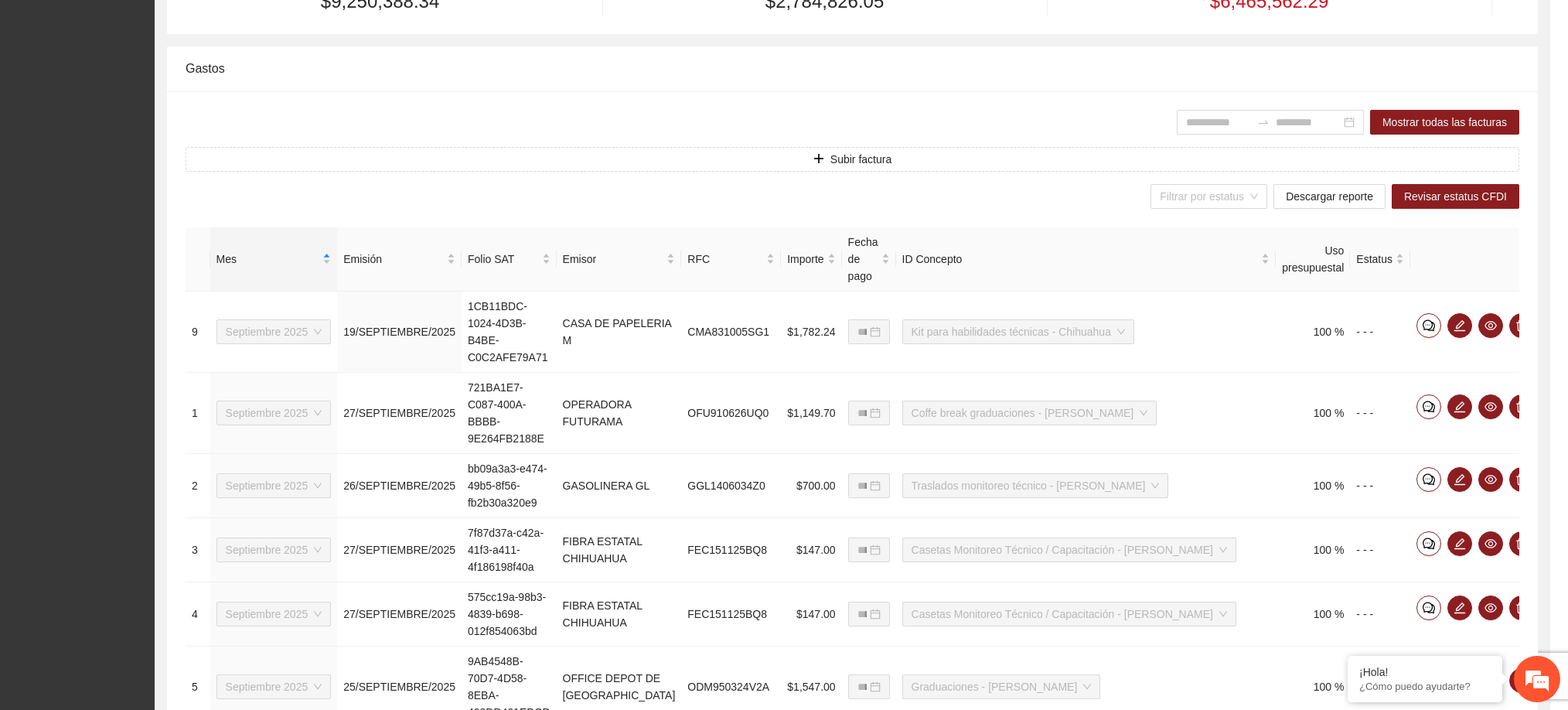
scroll to position [416, 0]
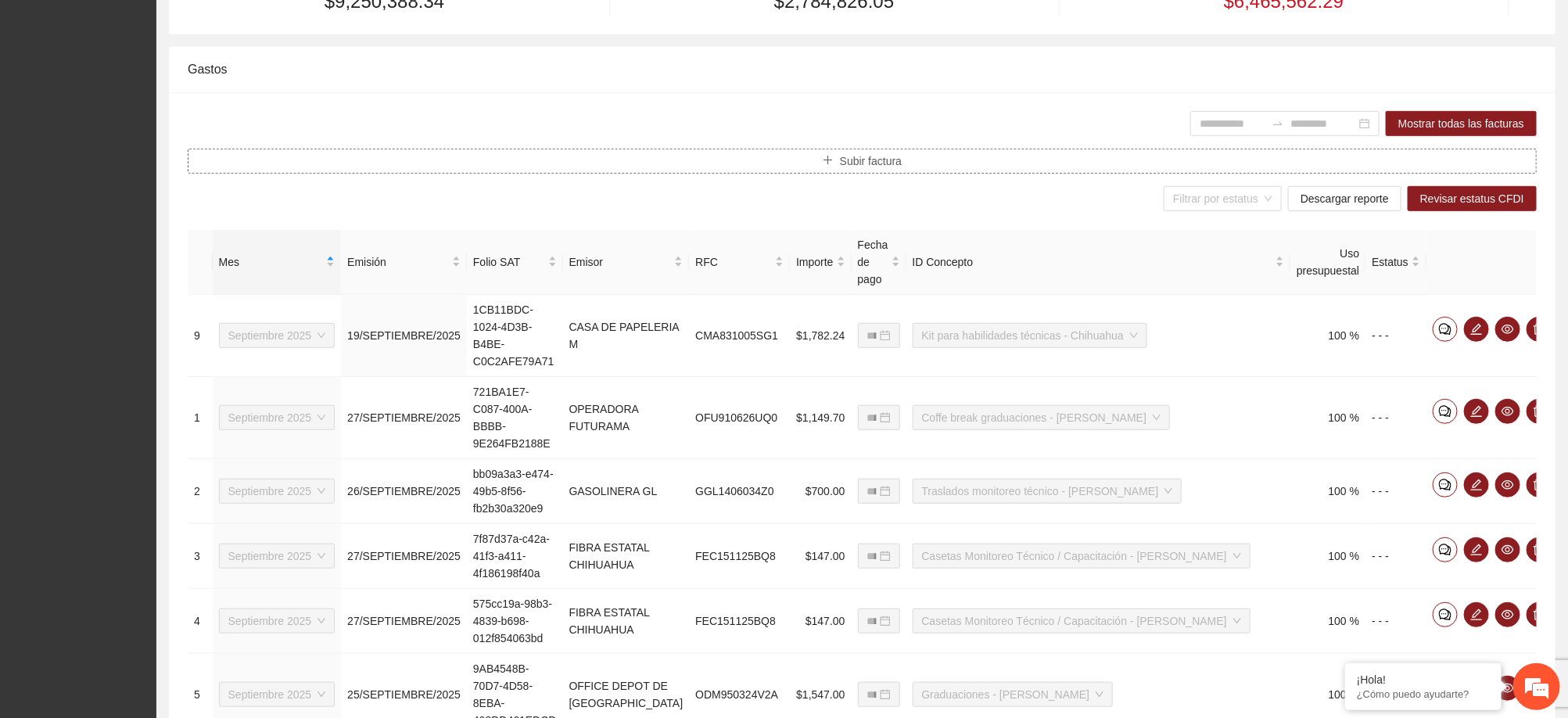
click at [868, 166] on span "Subir factura" at bounding box center [870, 161] width 61 height 17
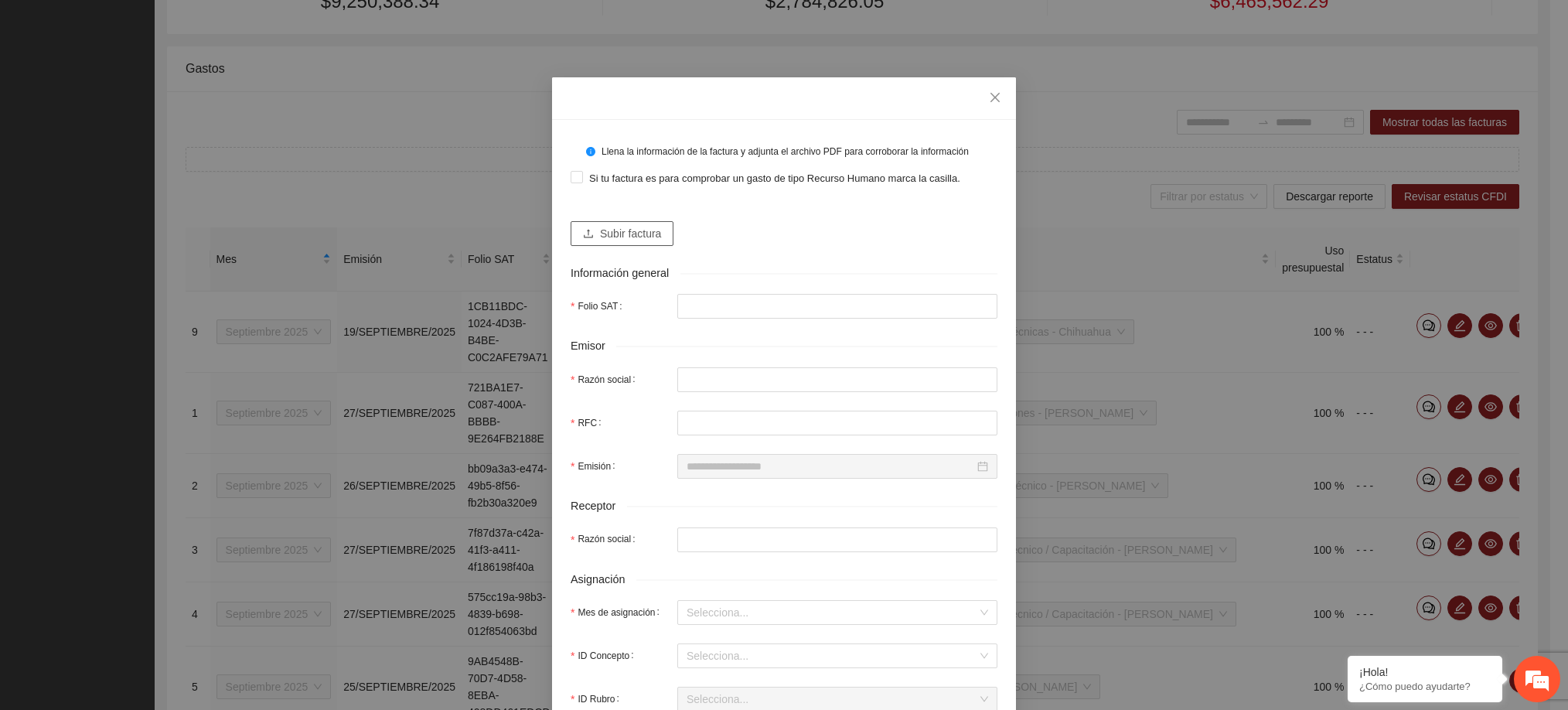
click at [641, 230] on span "Subir factura" at bounding box center [630, 234] width 61 height 17
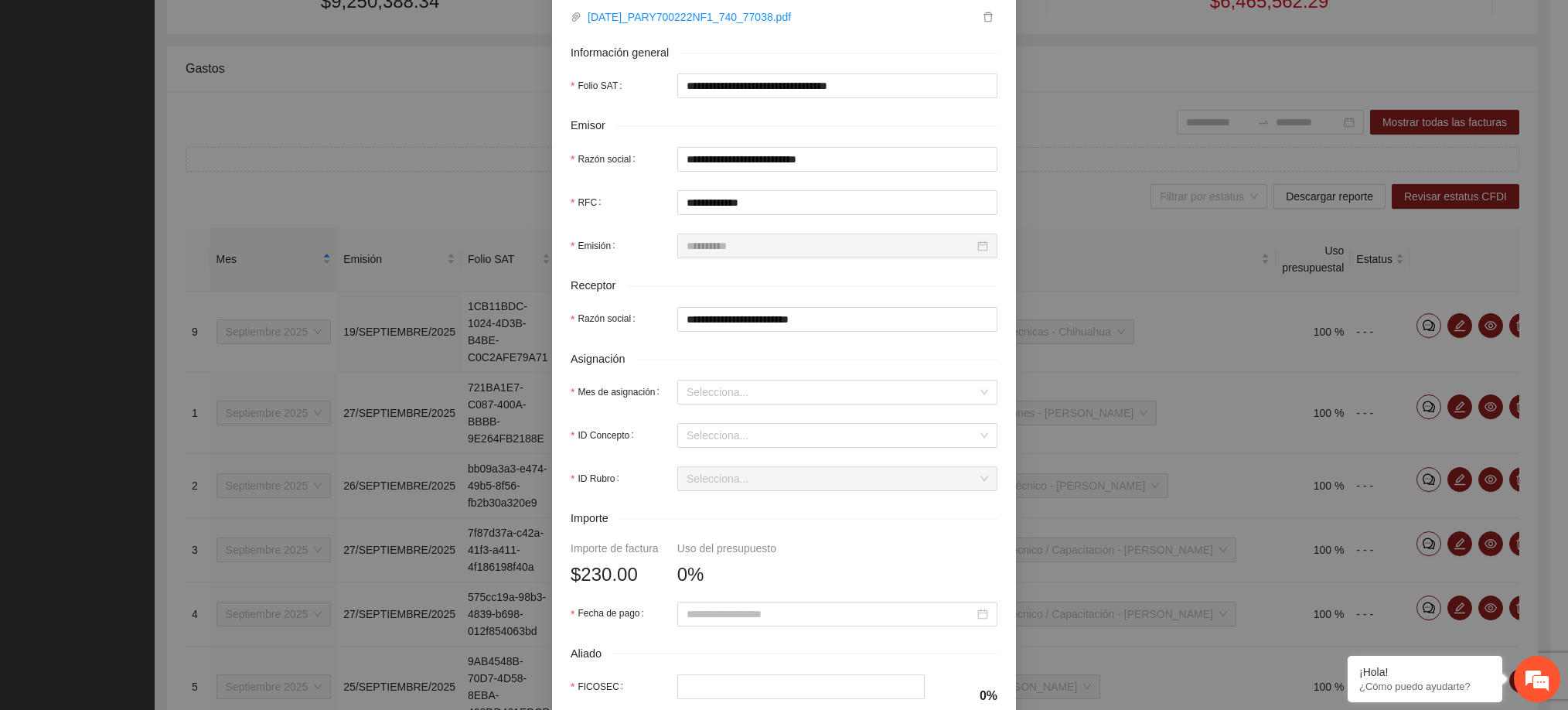
scroll to position [267, 0]
click at [752, 391] on input "Mes de asignación" at bounding box center [832, 391] width 291 height 23
click at [735, 550] on div "Septiembre 2025" at bounding box center [828, 548] width 301 height 17
click at [719, 439] on input "ID Concepto" at bounding box center [832, 434] width 291 height 23
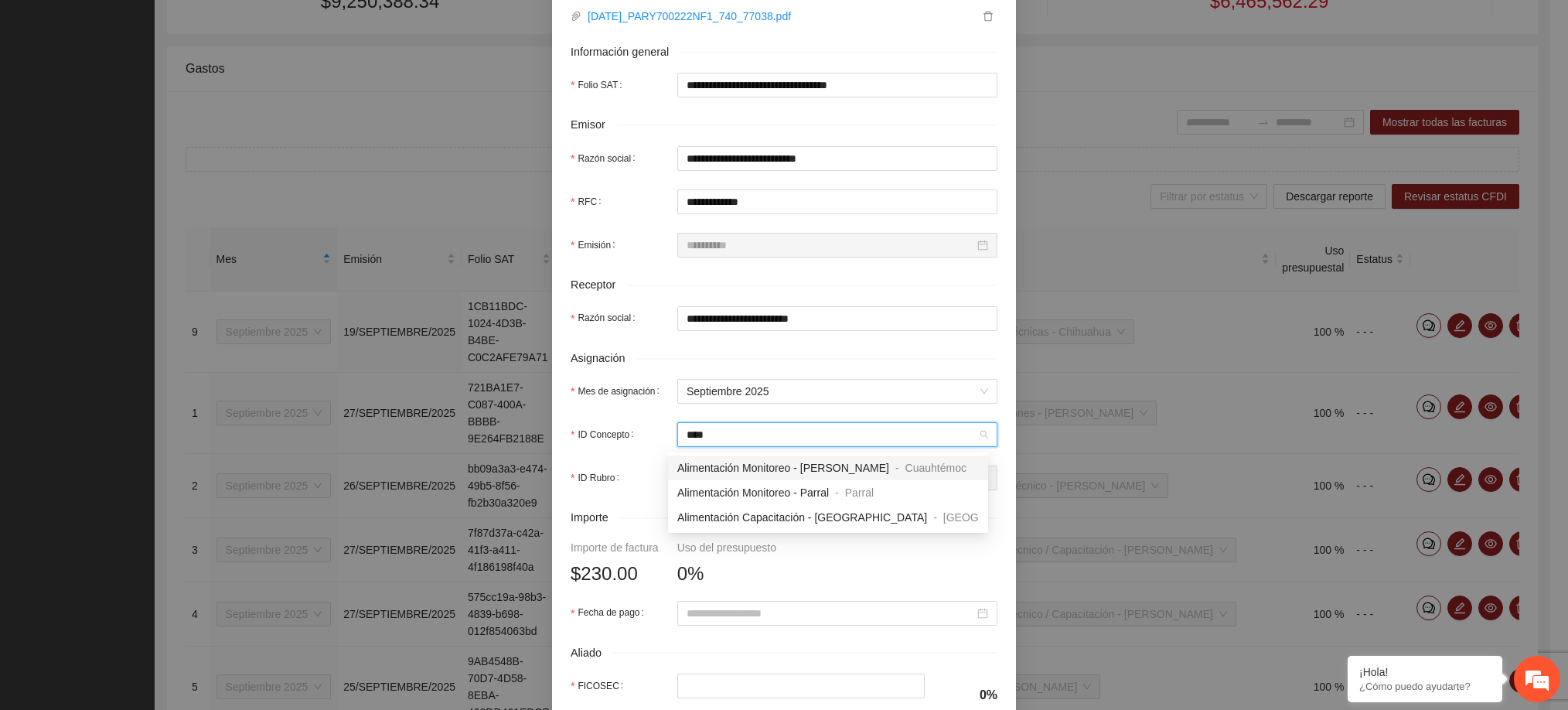
click at [751, 468] on span "Alimentación Monitoreo - [PERSON_NAME]" at bounding box center [782, 468] width 211 height 12
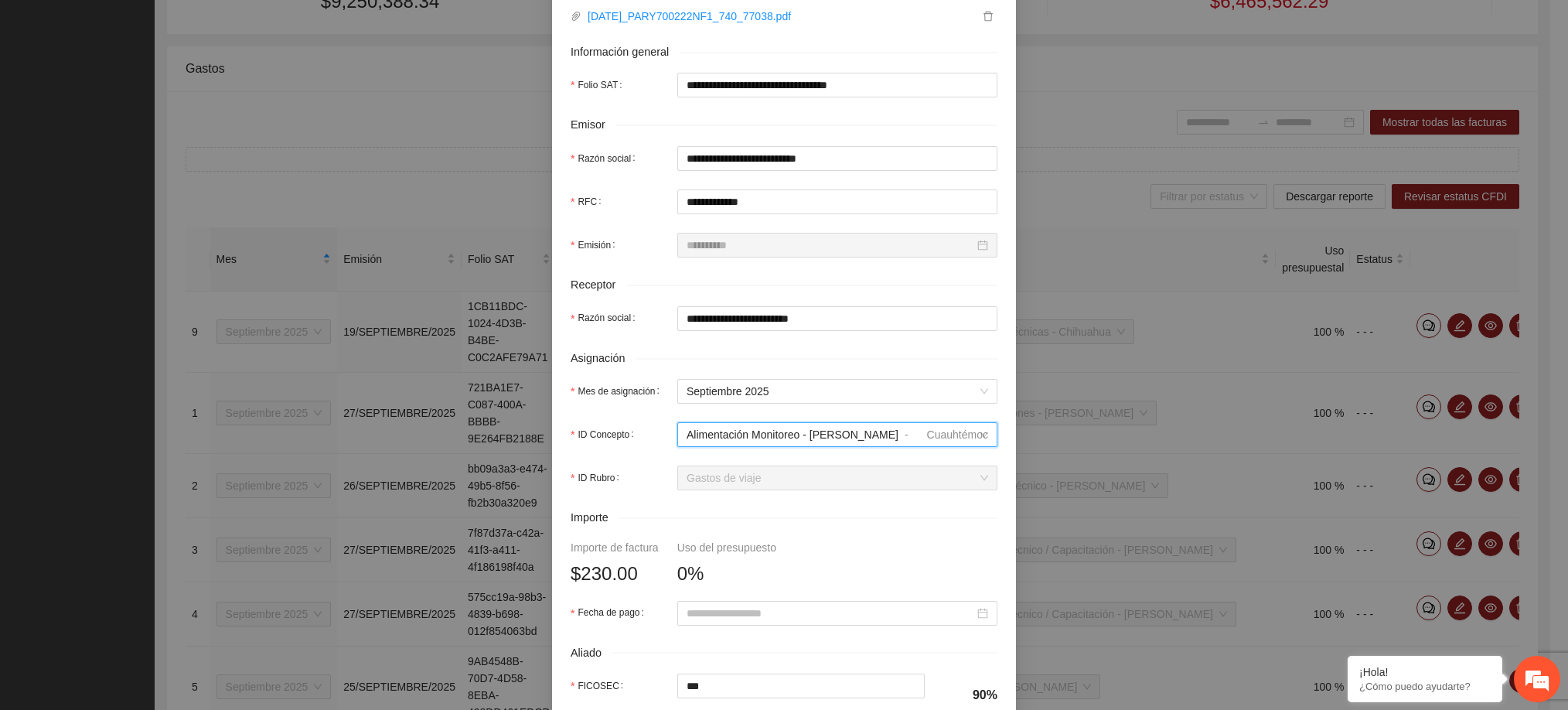
scroll to position [423, 0]
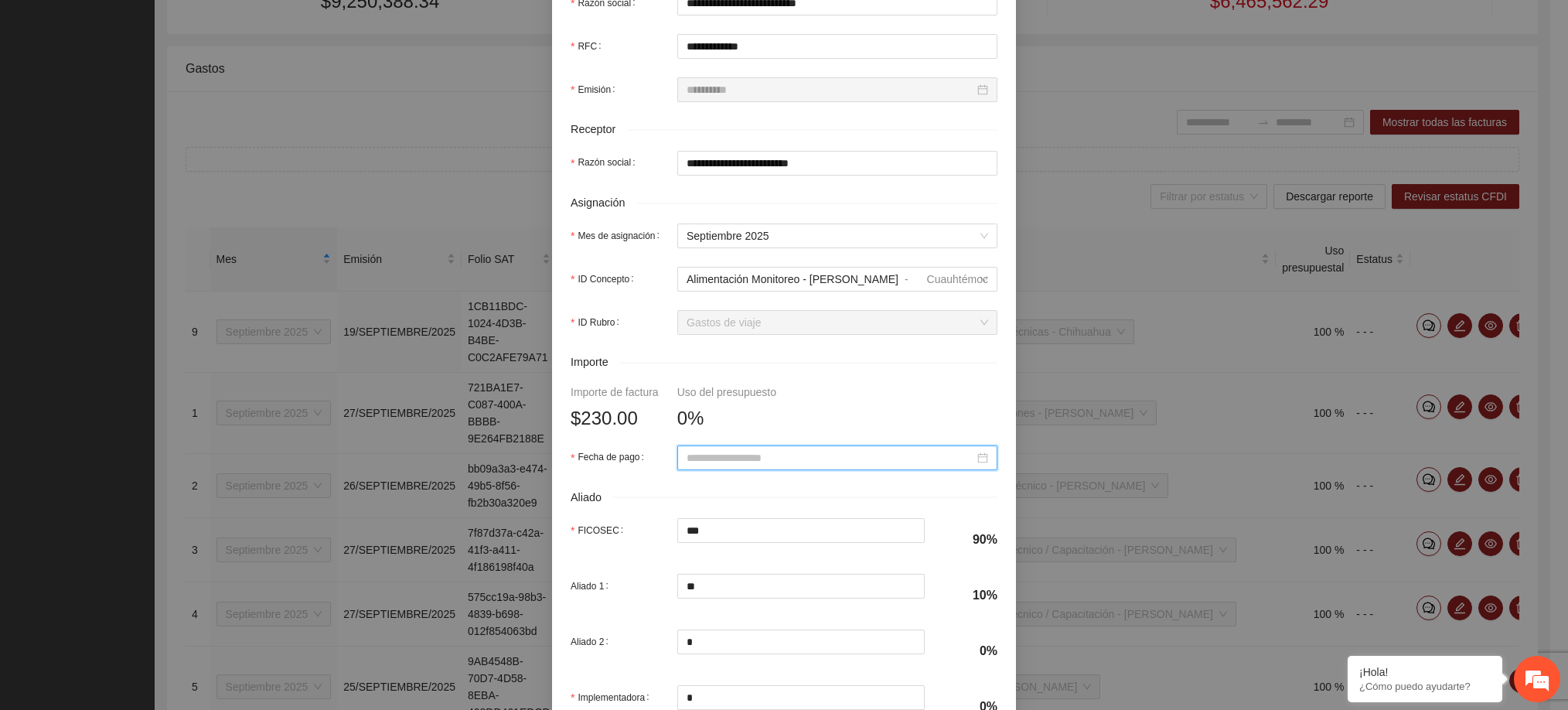
click at [773, 456] on input "Fecha de pago" at bounding box center [830, 458] width 288 height 17
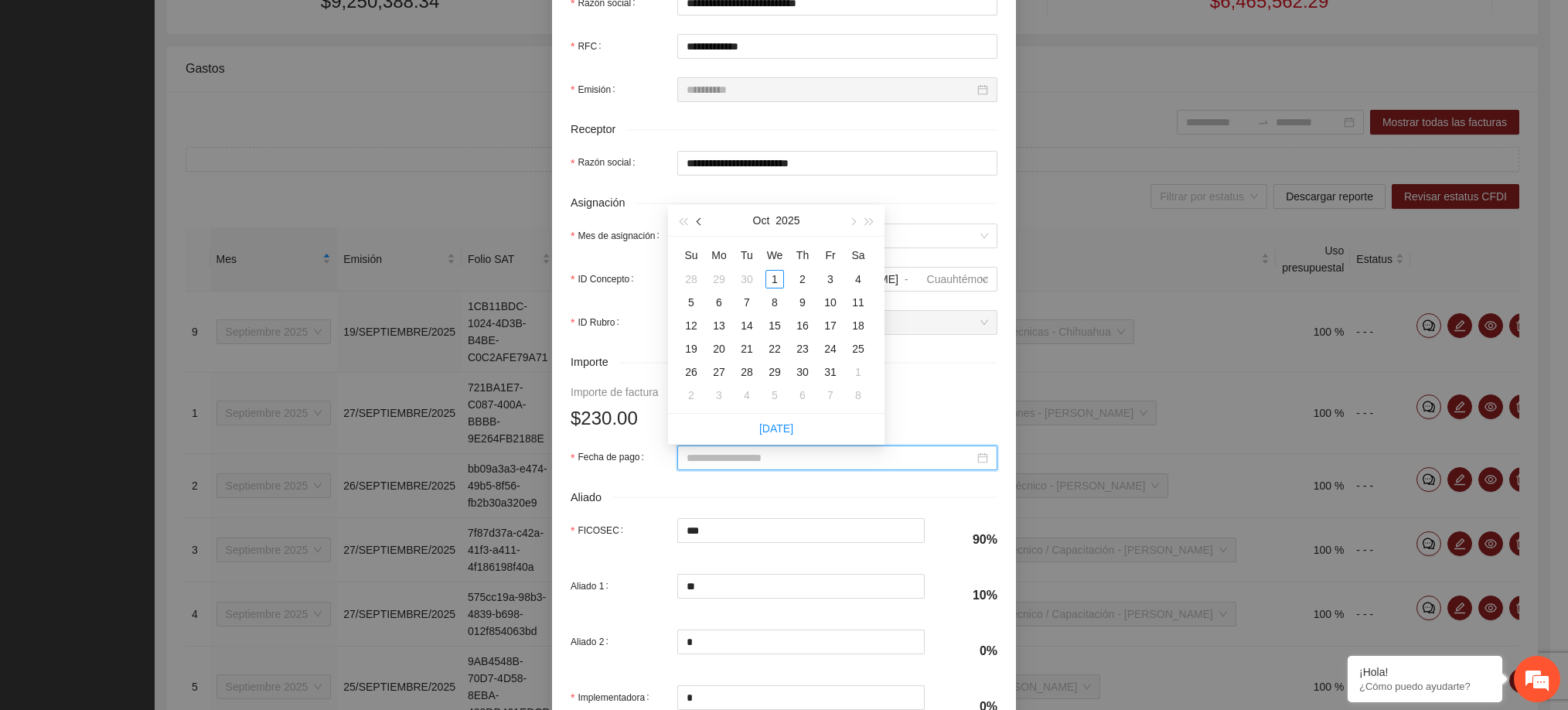
click at [705, 224] on button "button" at bounding box center [699, 220] width 17 height 31
click at [831, 351] on div "26" at bounding box center [830, 349] width 19 height 19
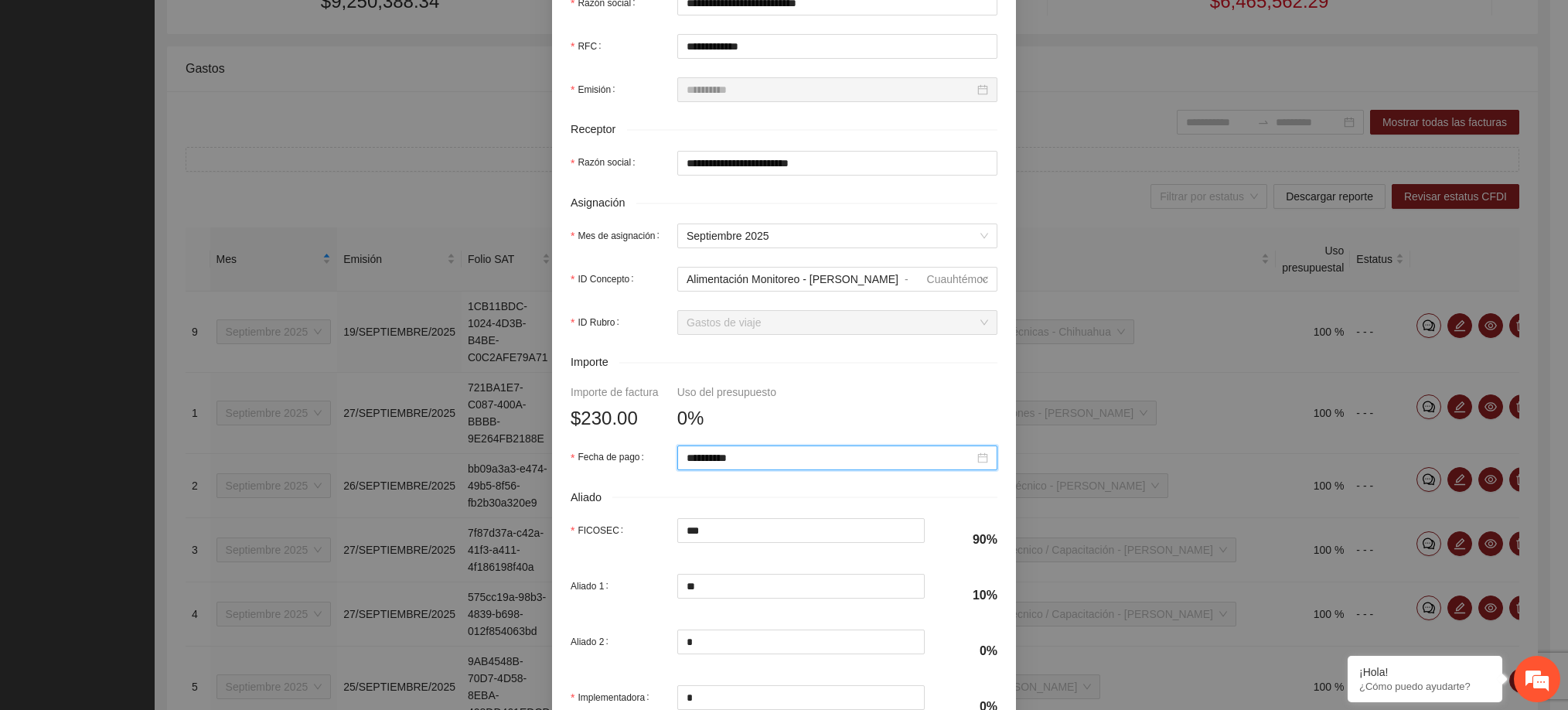
scroll to position [540, 0]
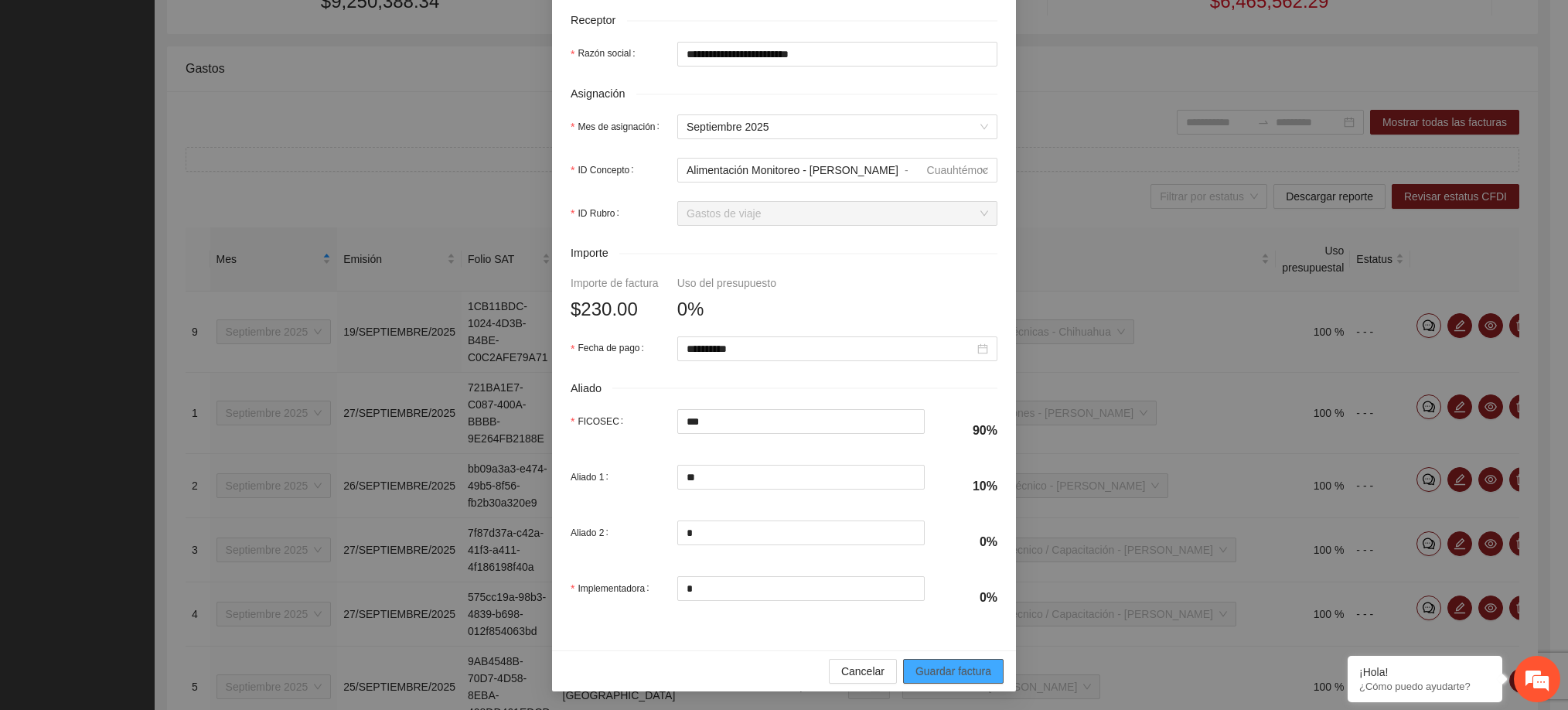
click at [935, 669] on span "Guardar factura" at bounding box center [953, 671] width 76 height 17
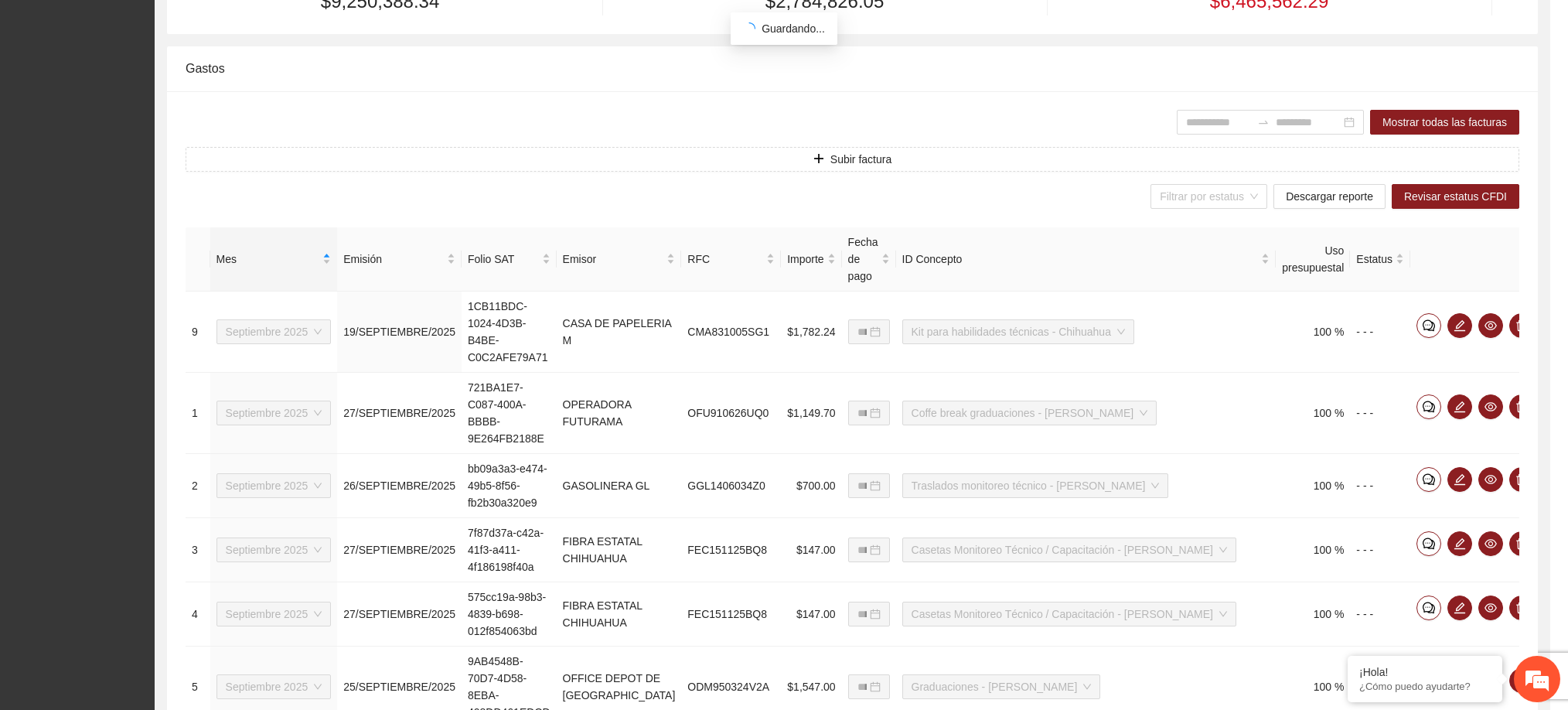
scroll to position [416, 0]
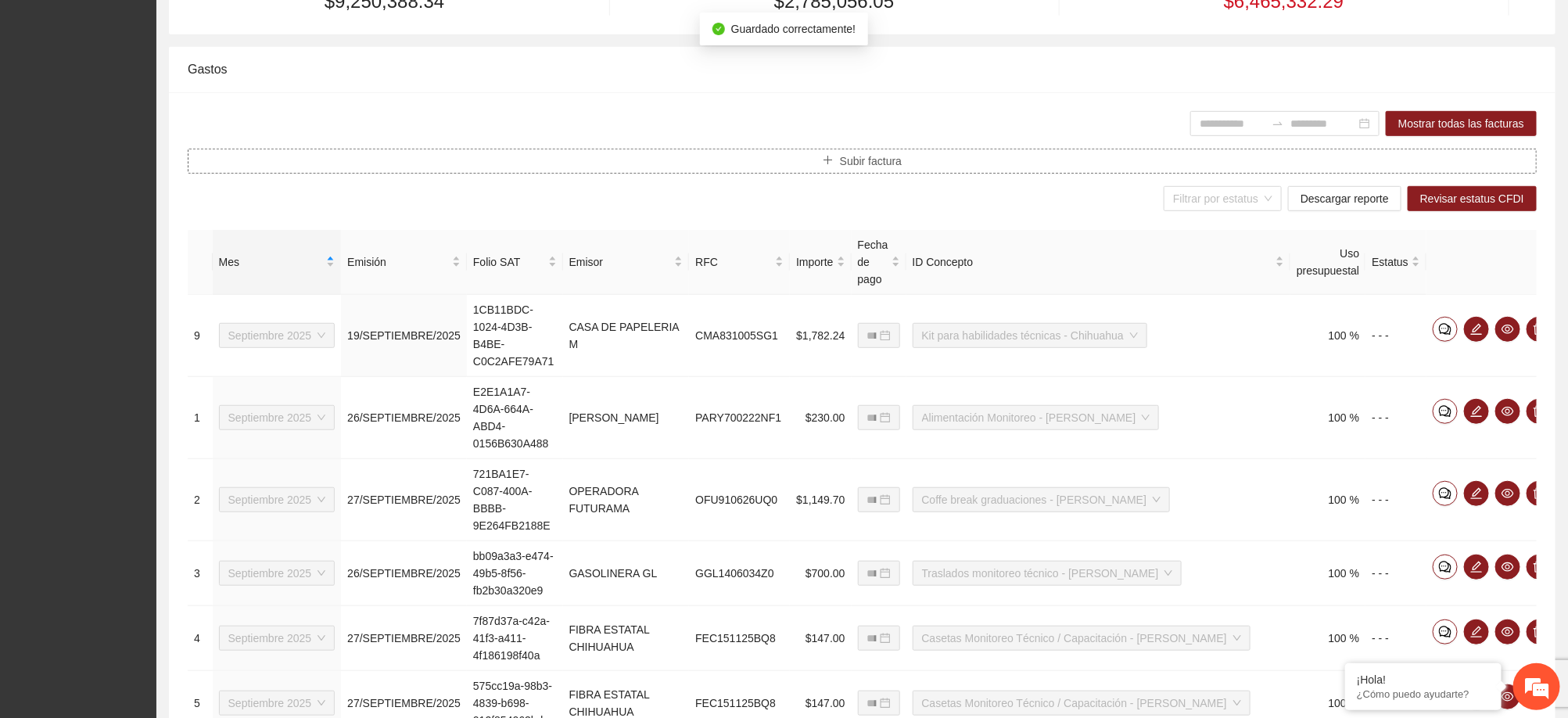
click at [916, 169] on button "Subir factura" at bounding box center [862, 161] width 1349 height 25
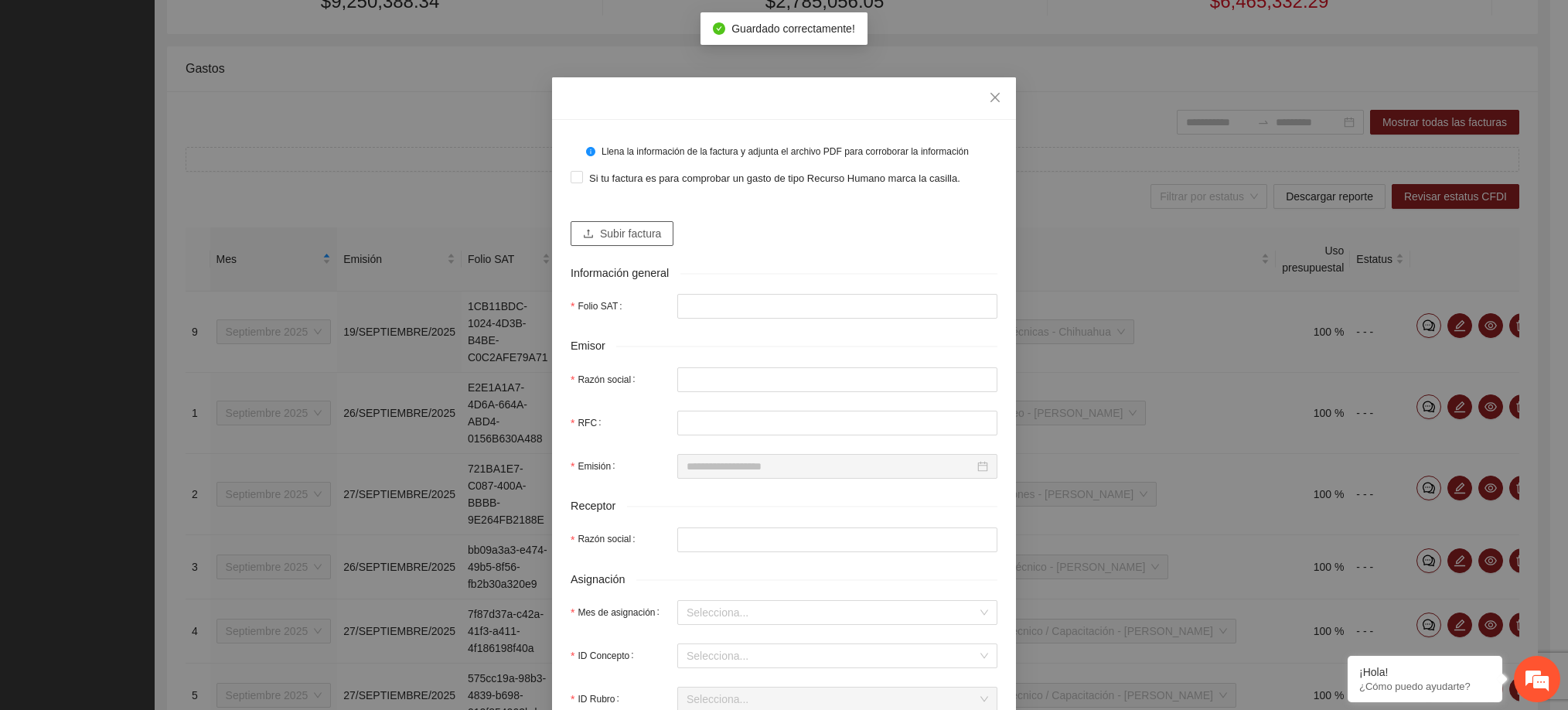
click at [583, 240] on span "upload" at bounding box center [588, 234] width 11 height 12
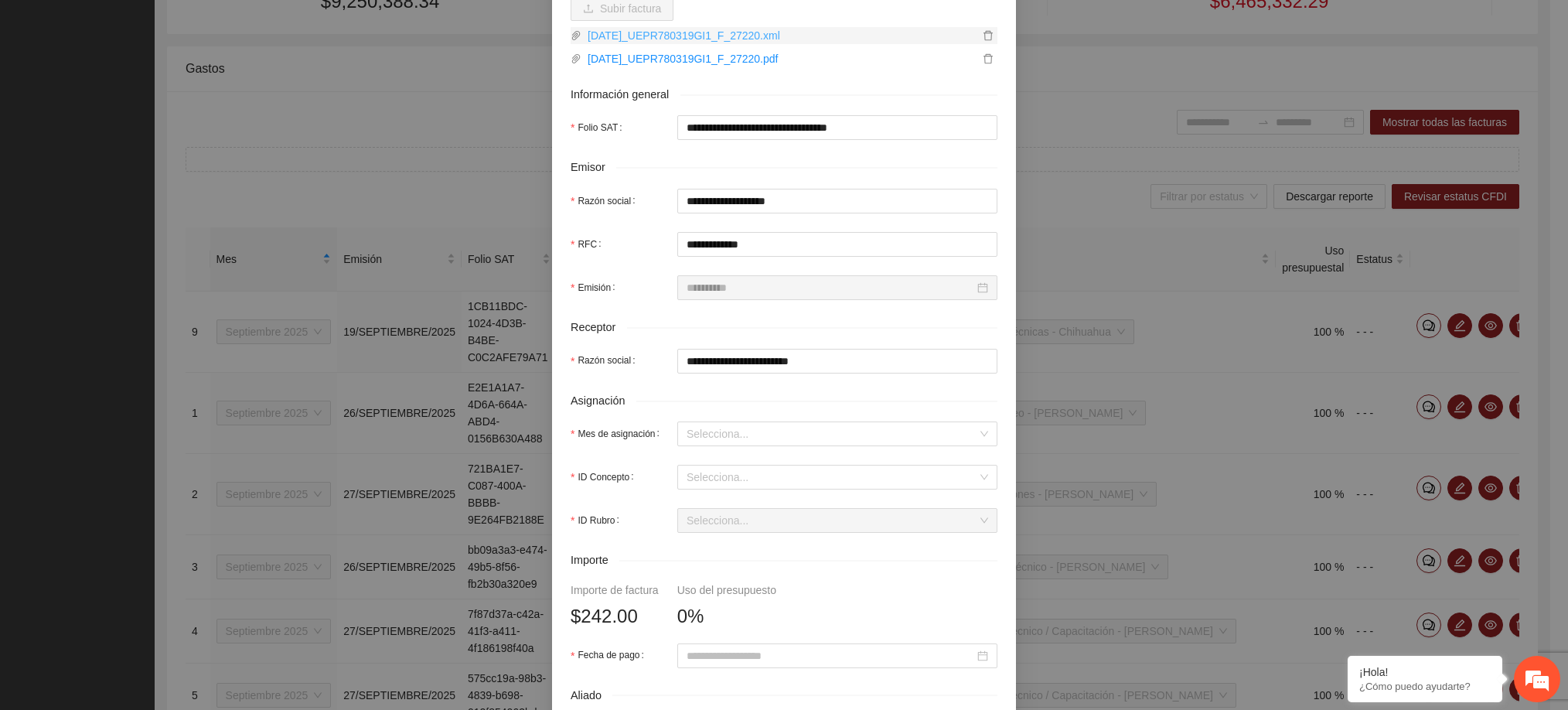
scroll to position [226, 0]
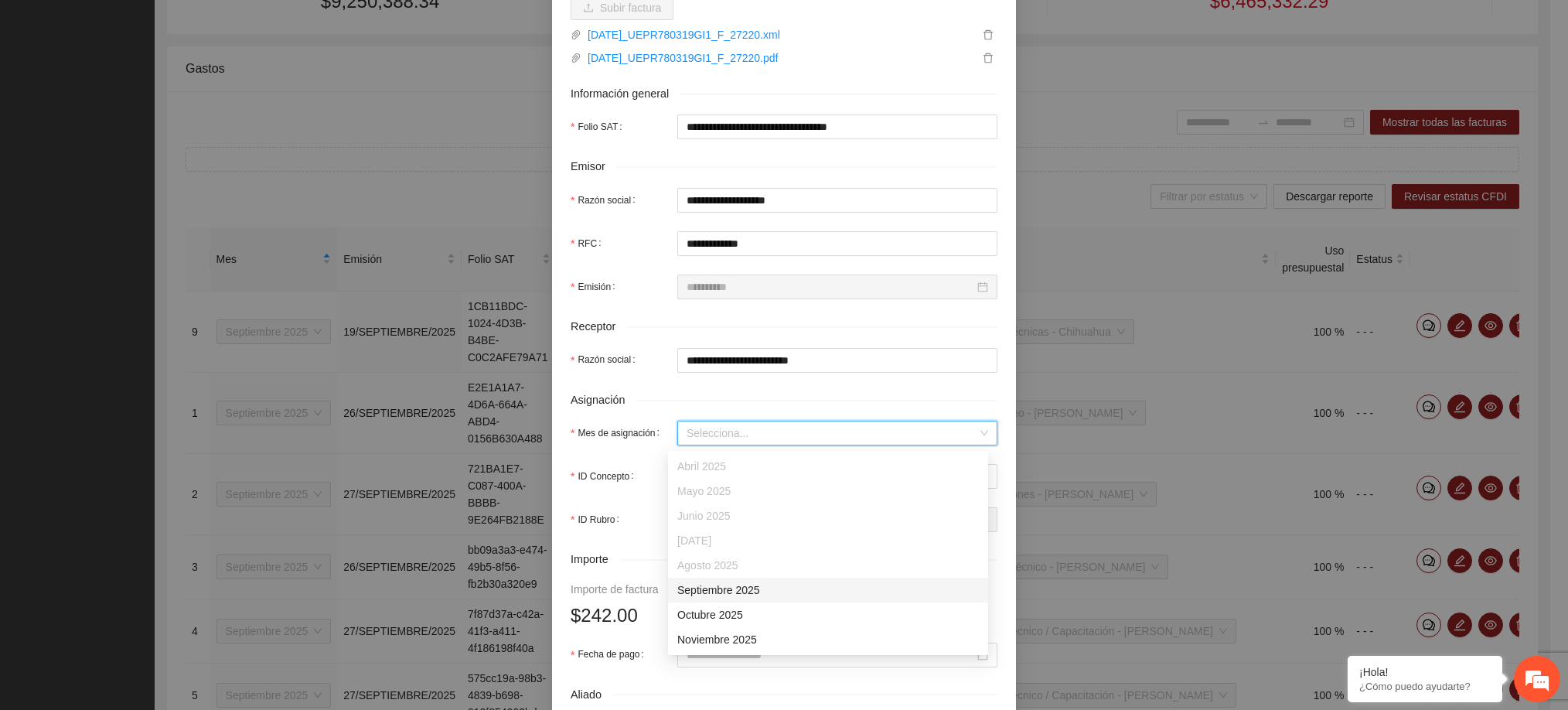
click at [759, 427] on input "Mes de asignación" at bounding box center [832, 433] width 291 height 23
click at [712, 592] on div "Septiembre 2025" at bounding box center [828, 590] width 301 height 17
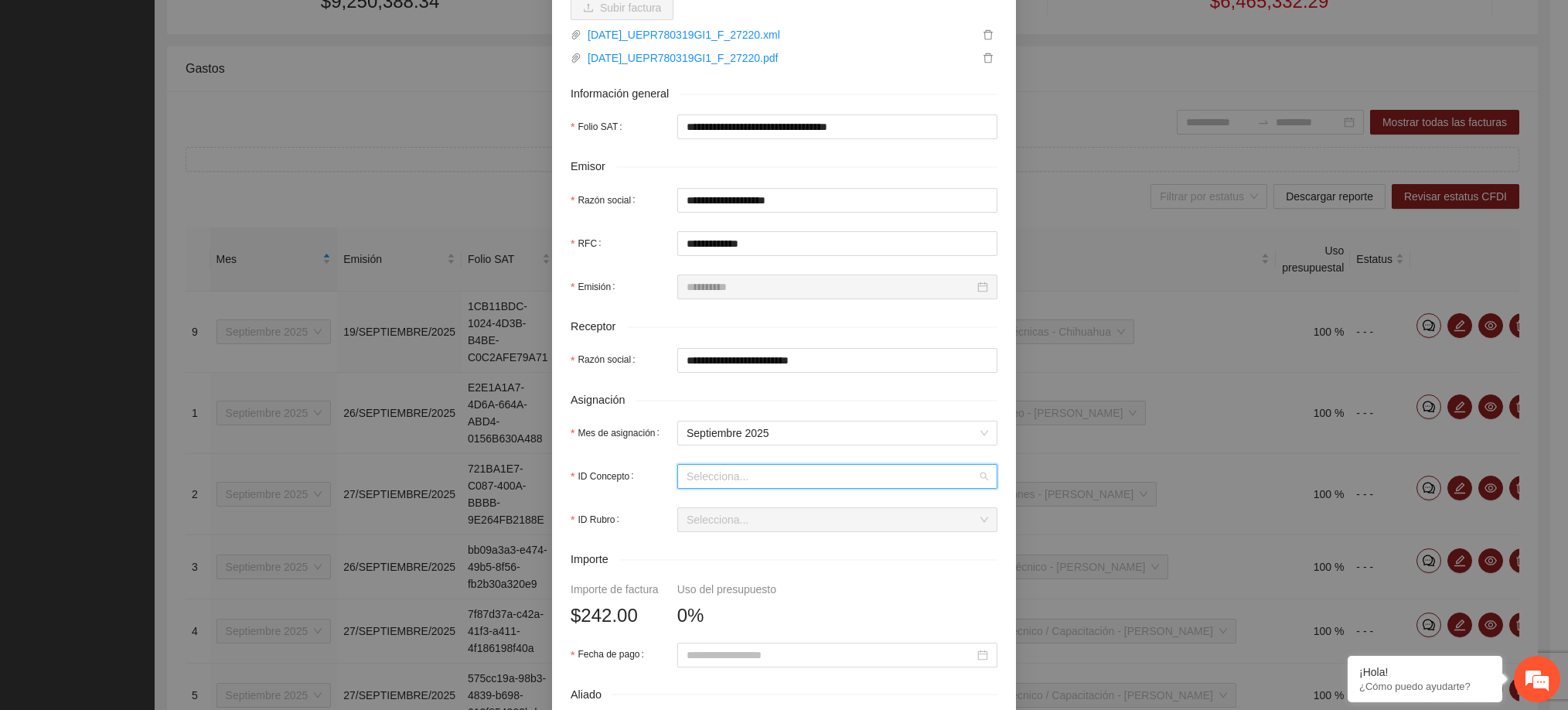
click at [700, 476] on input "ID Concepto" at bounding box center [832, 476] width 291 height 23
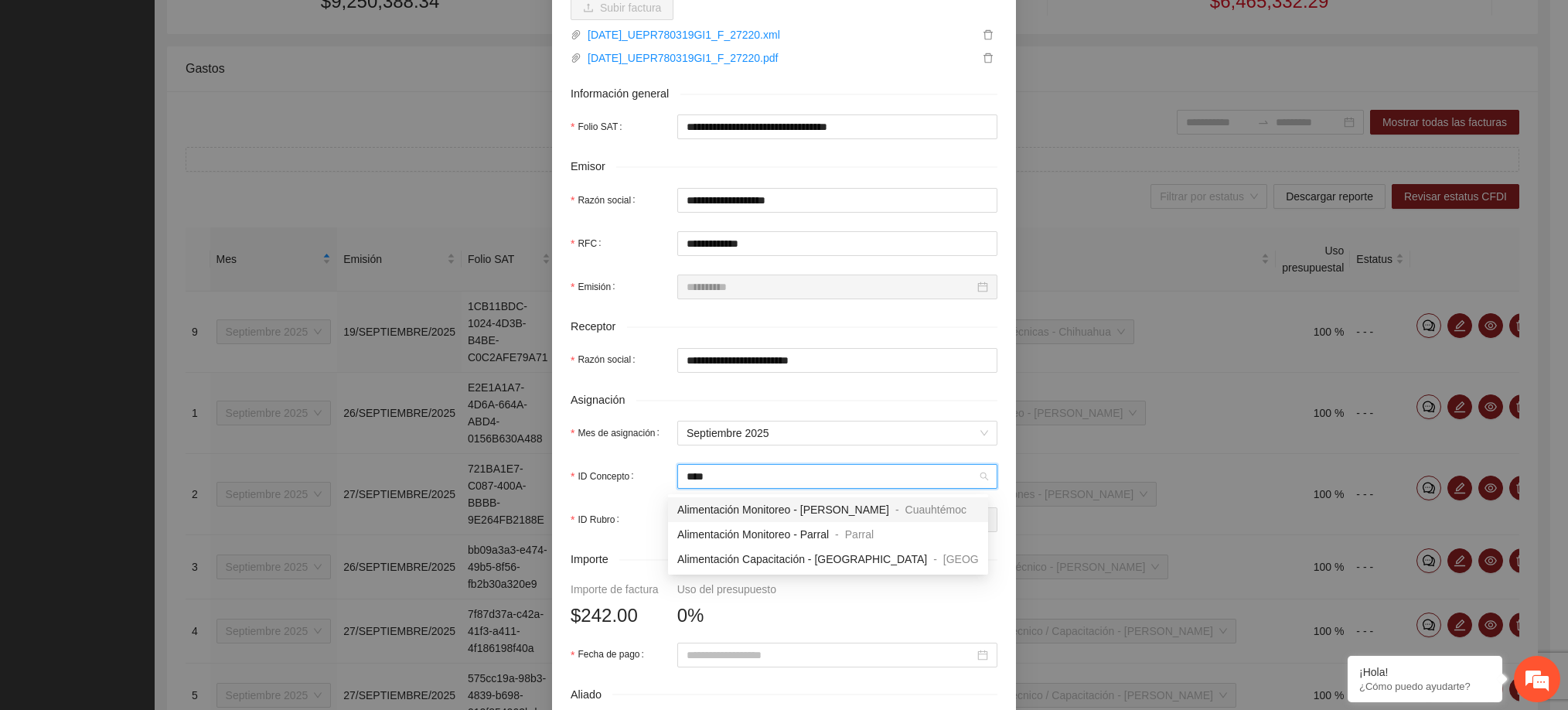
click at [726, 508] on span "Alimentación Monitoreo - [PERSON_NAME]" at bounding box center [782, 510] width 211 height 12
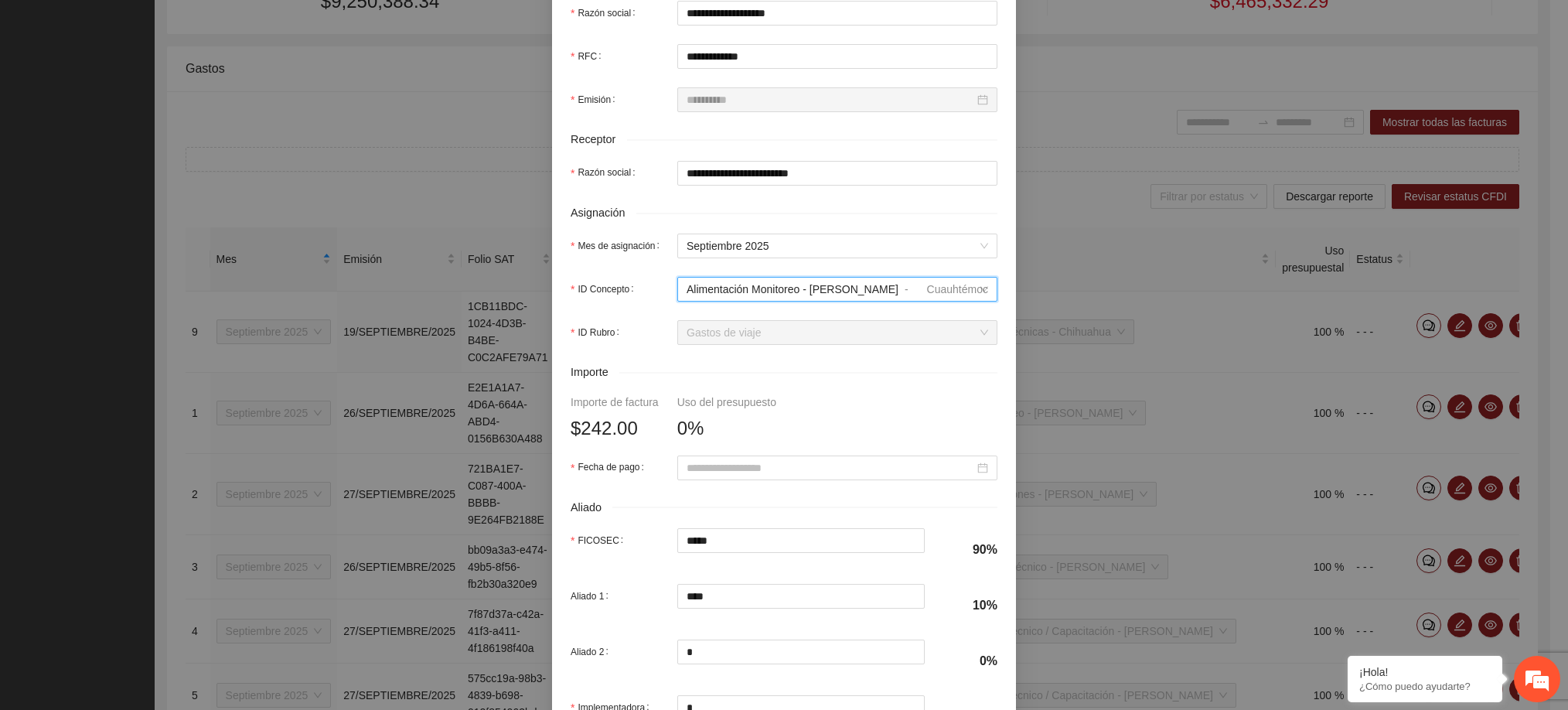
scroll to position [414, 0]
click at [728, 475] on input "Fecha de pago" at bounding box center [830, 468] width 288 height 17
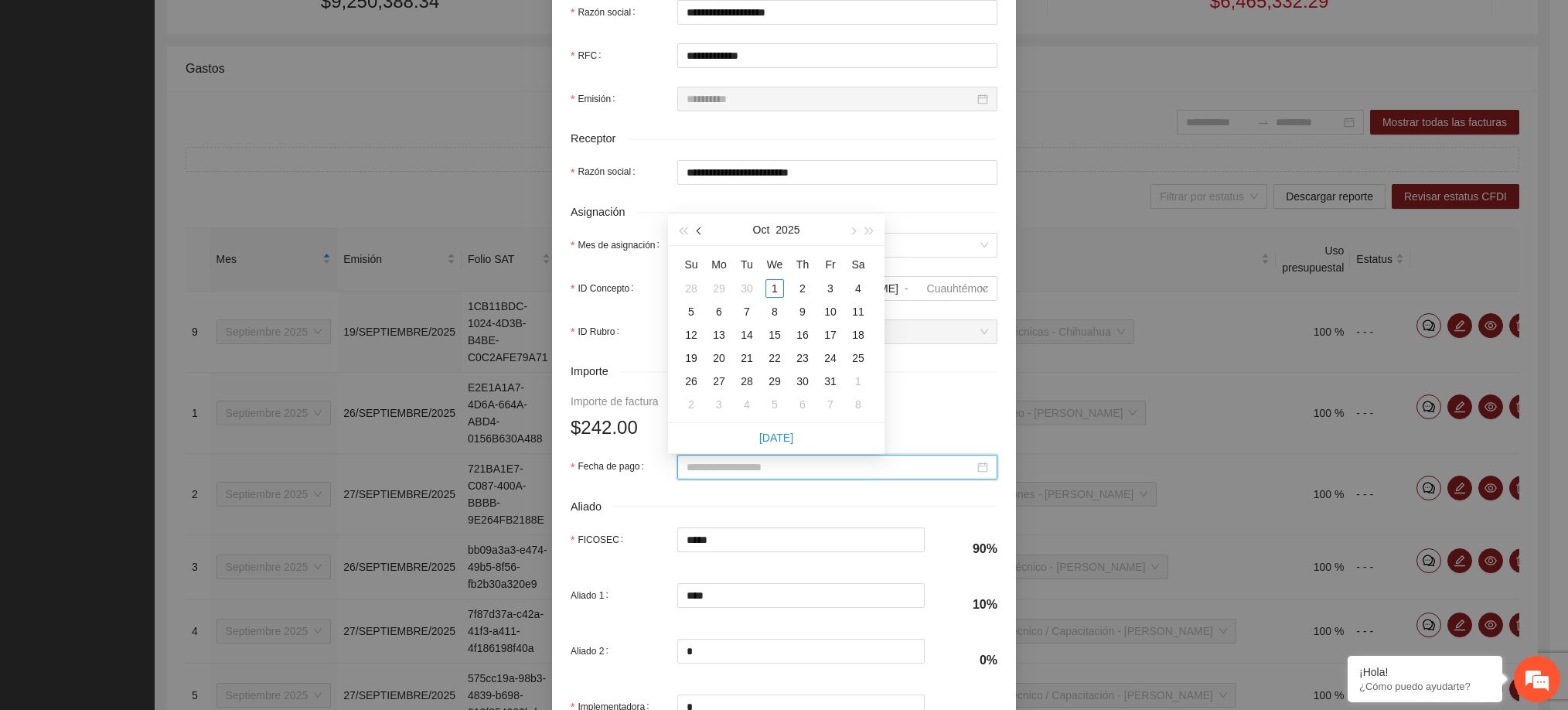
click at [696, 236] on button "button" at bounding box center [699, 230] width 17 height 31
click at [829, 363] on div "26" at bounding box center [830, 358] width 19 height 19
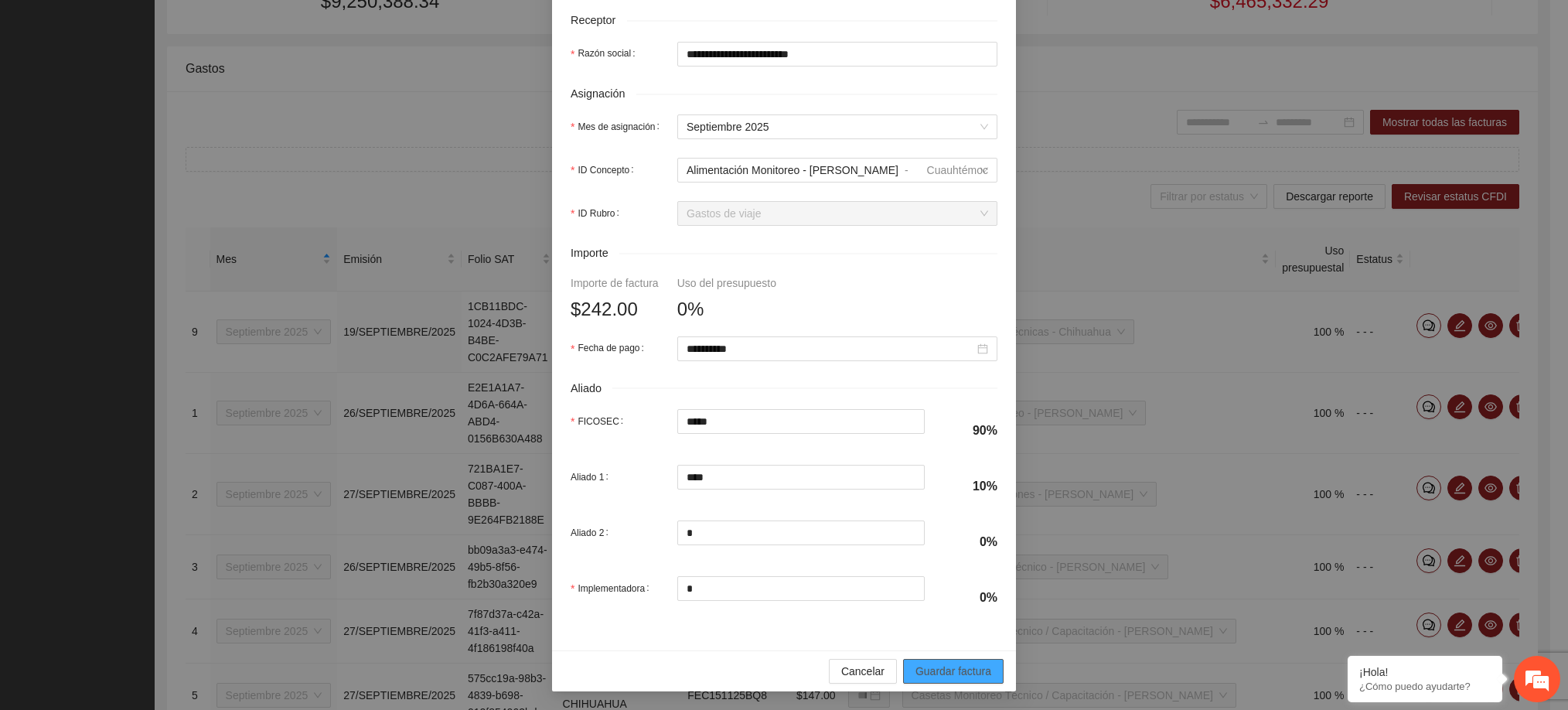
click at [939, 668] on span "Guardar factura" at bounding box center [953, 671] width 76 height 17
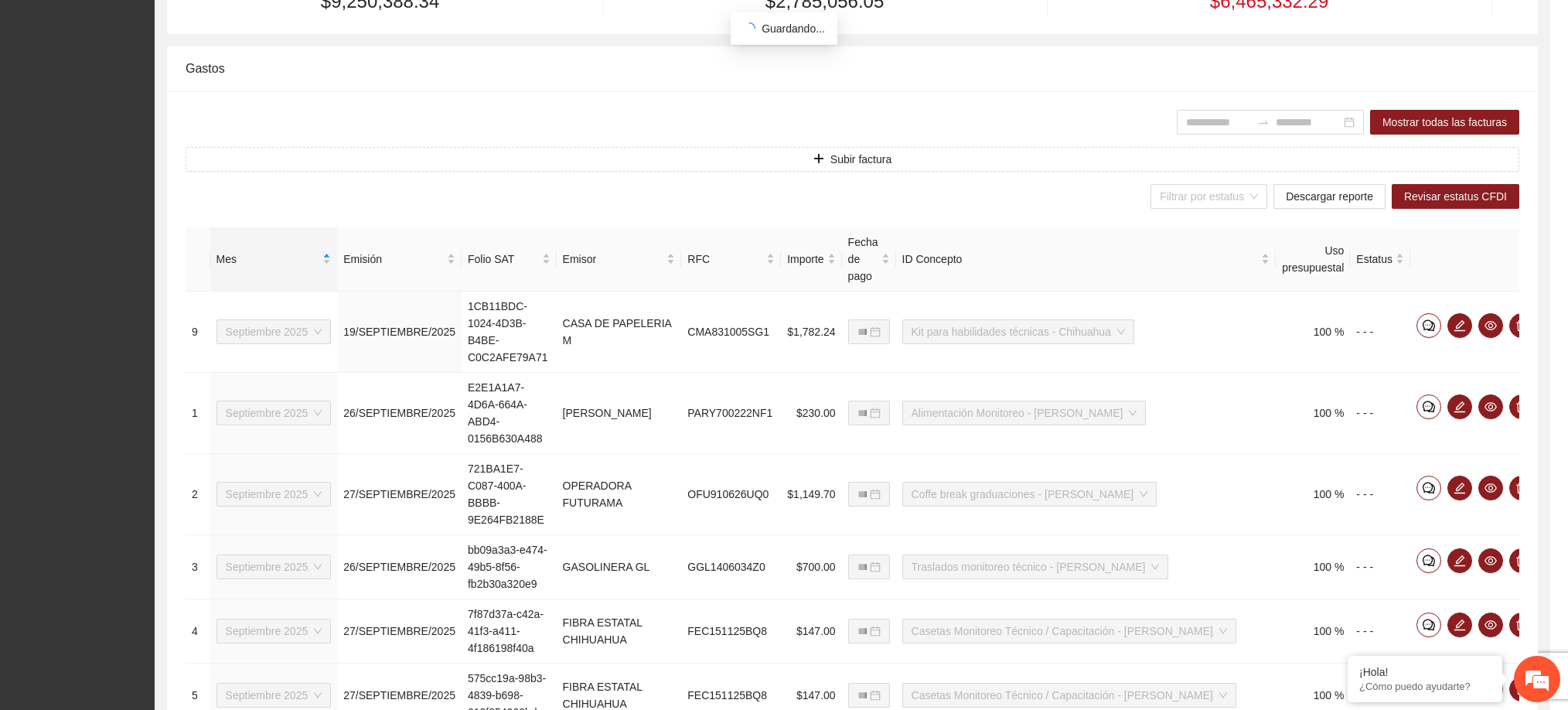
scroll to position [416, 0]
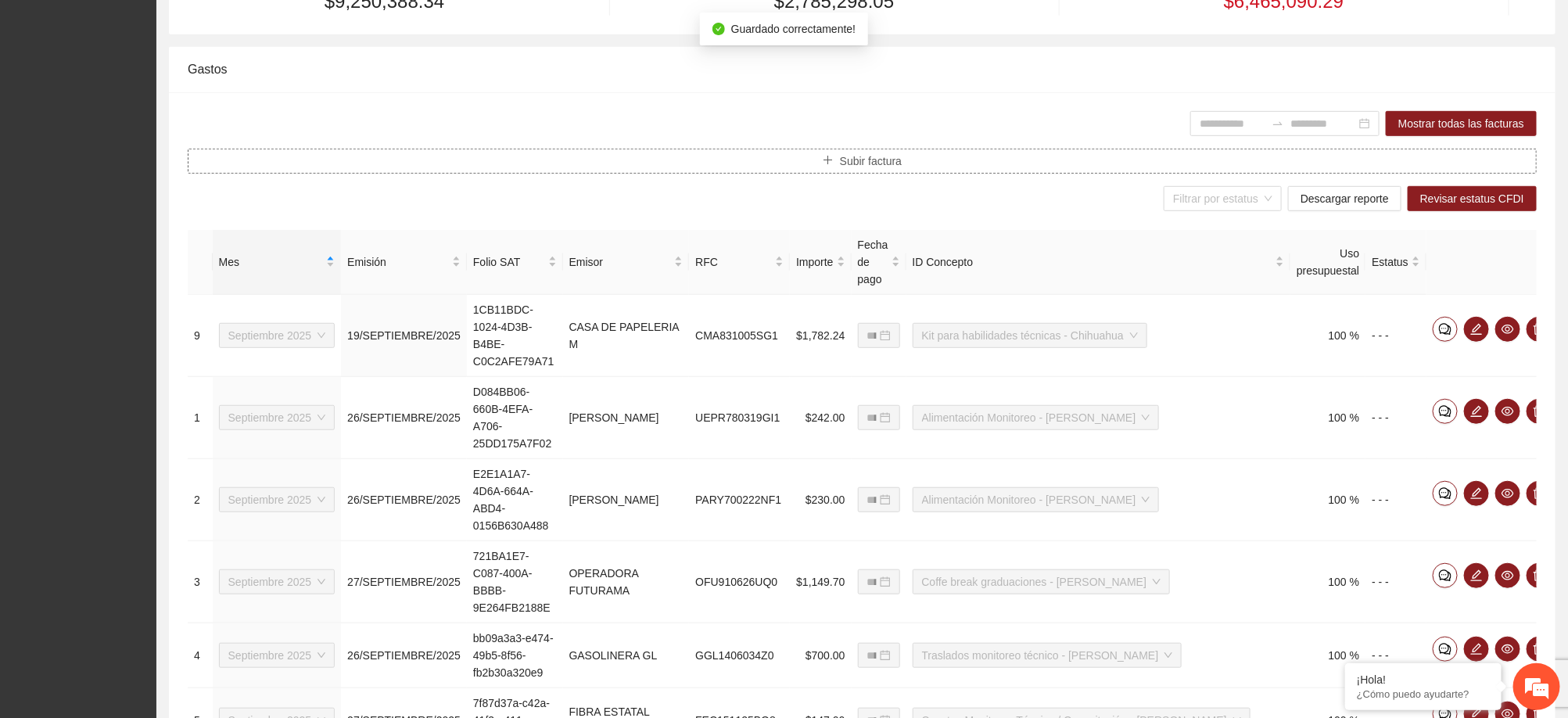
click at [908, 167] on button "Subir factura" at bounding box center [862, 161] width 1349 height 25
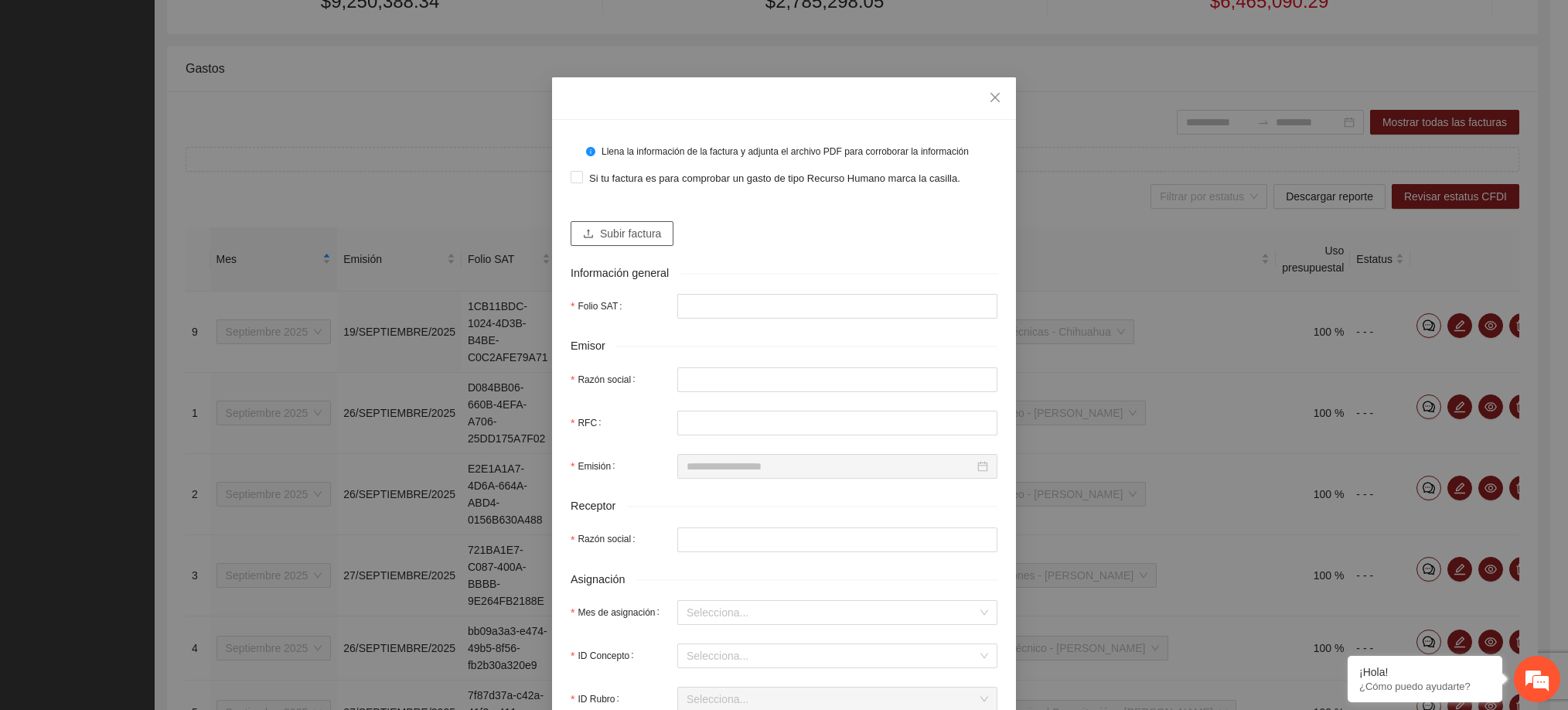
click at [641, 236] on span "Subir factura" at bounding box center [630, 234] width 61 height 17
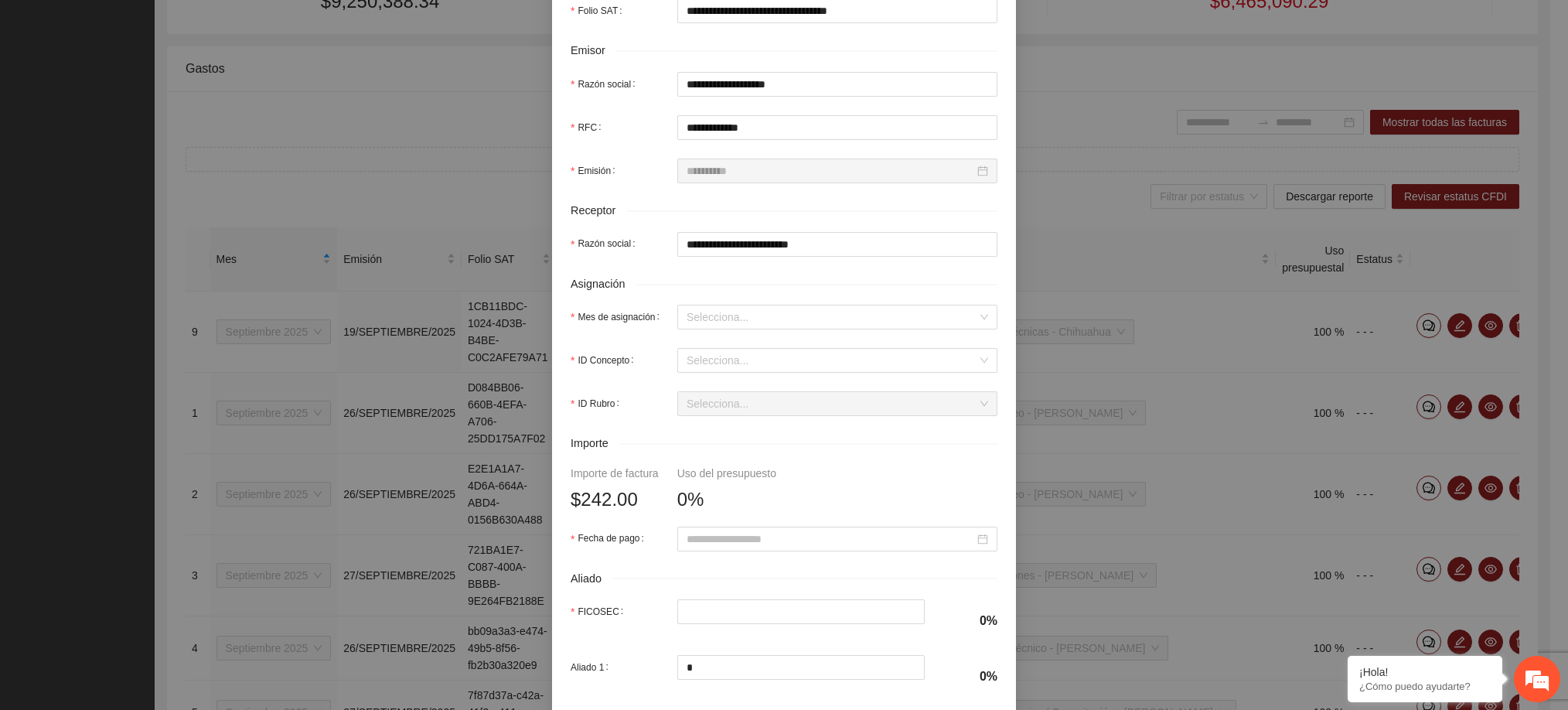
scroll to position [343, 0]
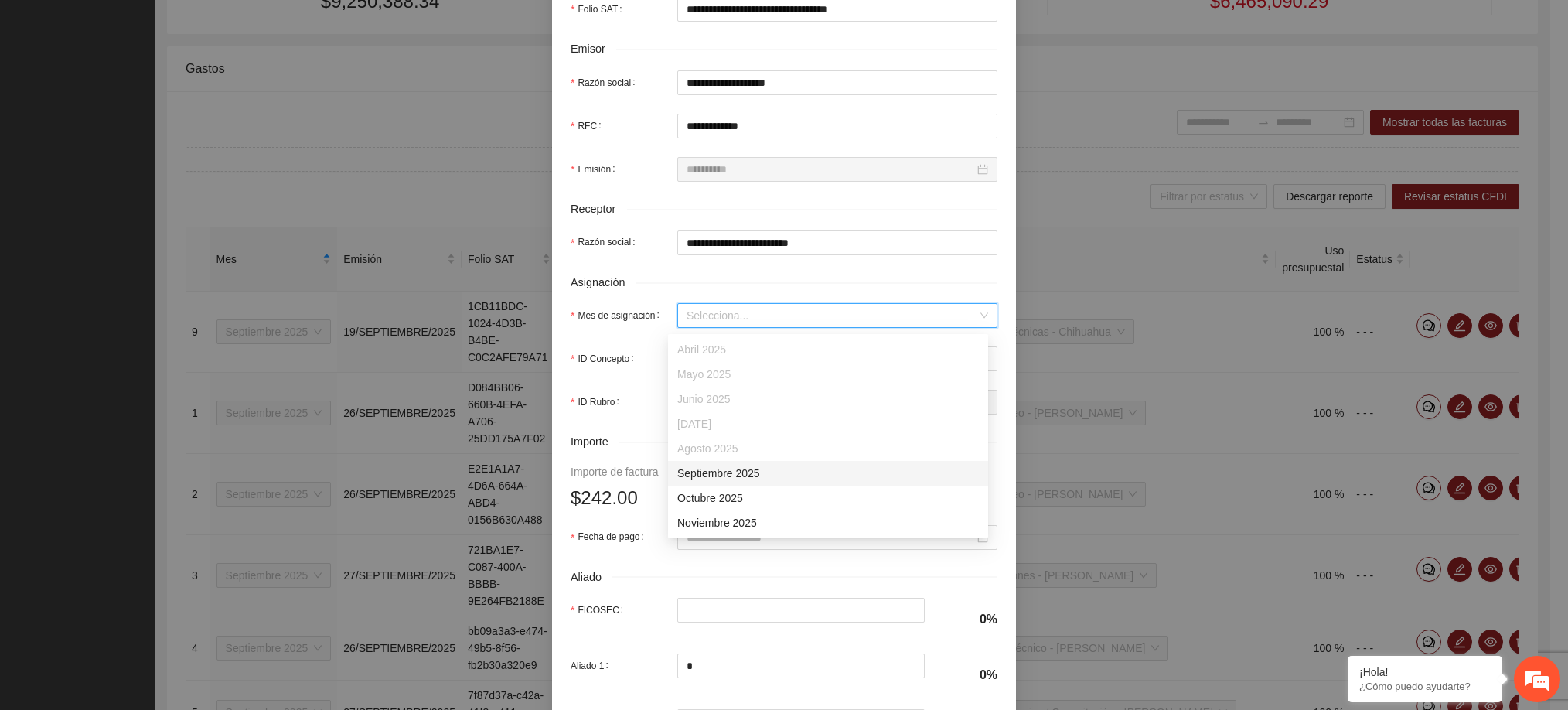
click at [733, 325] on input "Mes de asignación" at bounding box center [832, 315] width 291 height 23
click at [750, 475] on div "Septiembre 2025" at bounding box center [828, 474] width 301 height 17
click at [731, 363] on input "ID Concepto" at bounding box center [832, 359] width 291 height 23
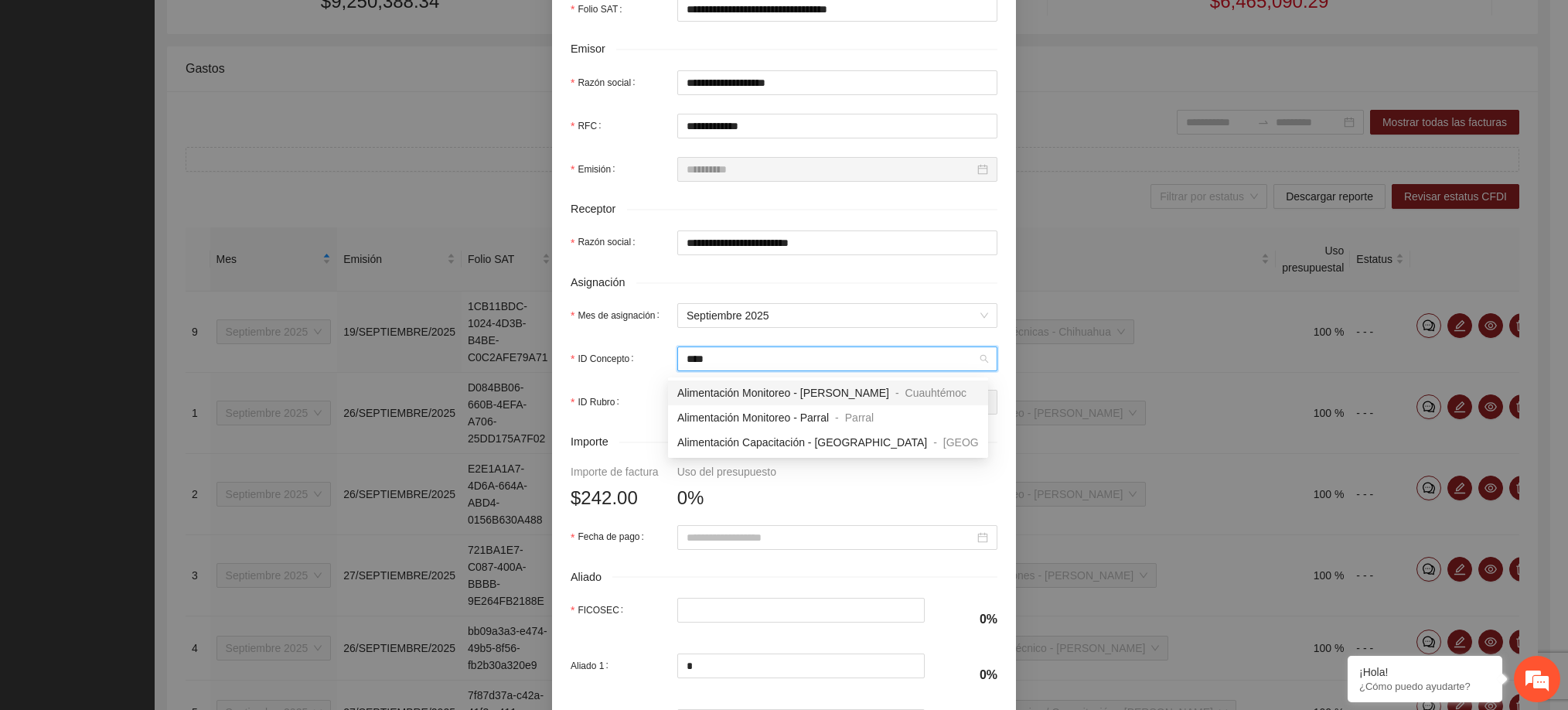
click at [731, 399] on span "Alimentación Monitoreo - [PERSON_NAME]" at bounding box center [782, 393] width 211 height 12
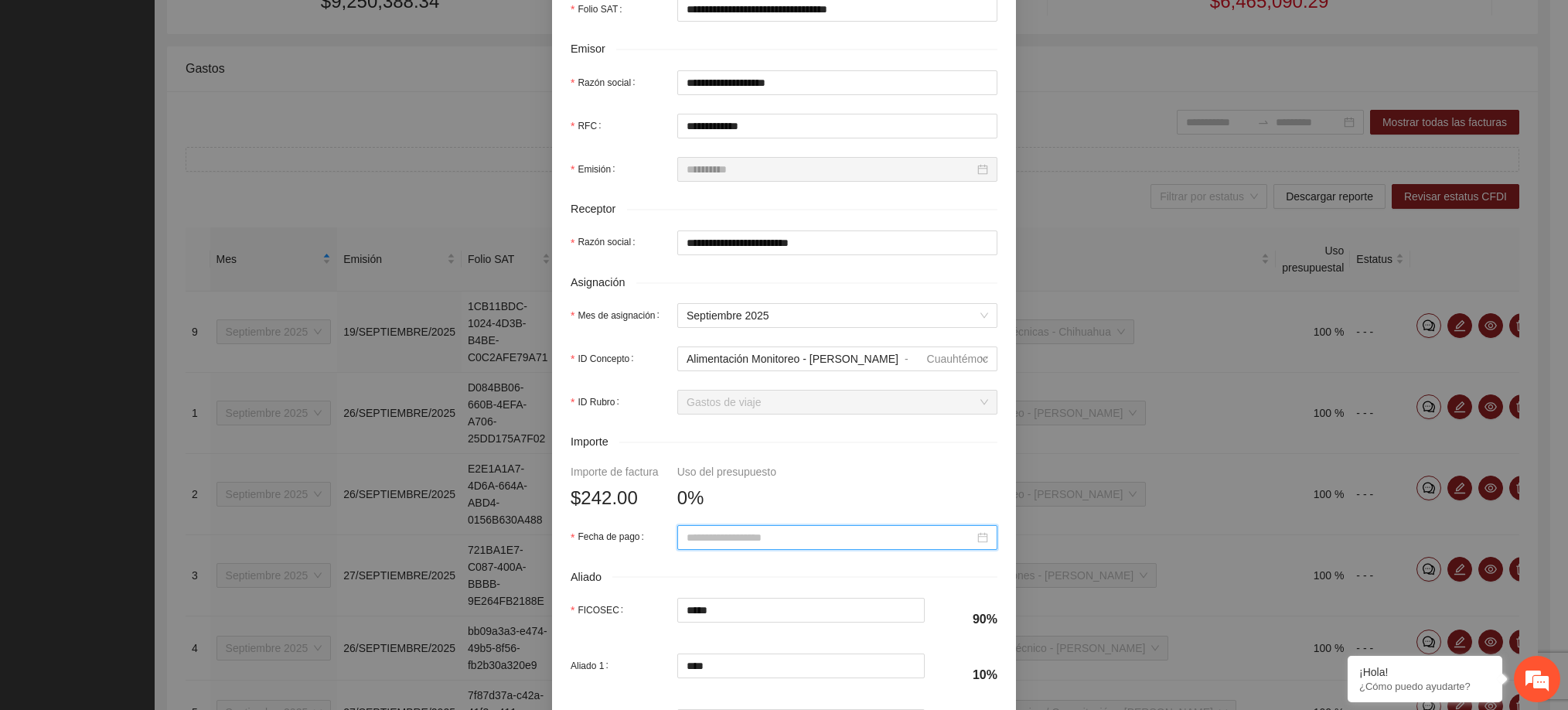
click at [770, 540] on input "Fecha de pago" at bounding box center [830, 538] width 288 height 17
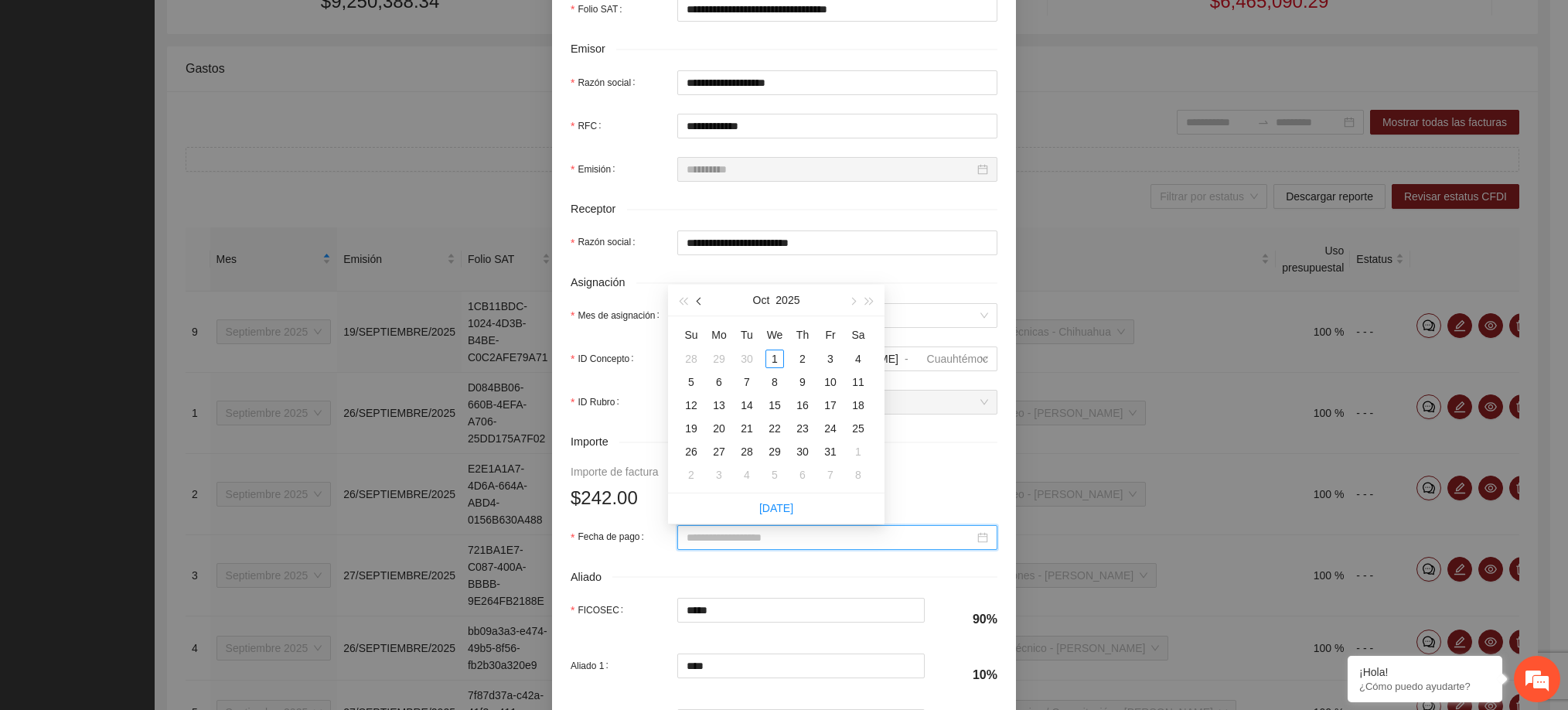
click at [704, 304] on button "button" at bounding box center [699, 300] width 17 height 31
click at [826, 427] on div "26" at bounding box center [830, 429] width 19 height 19
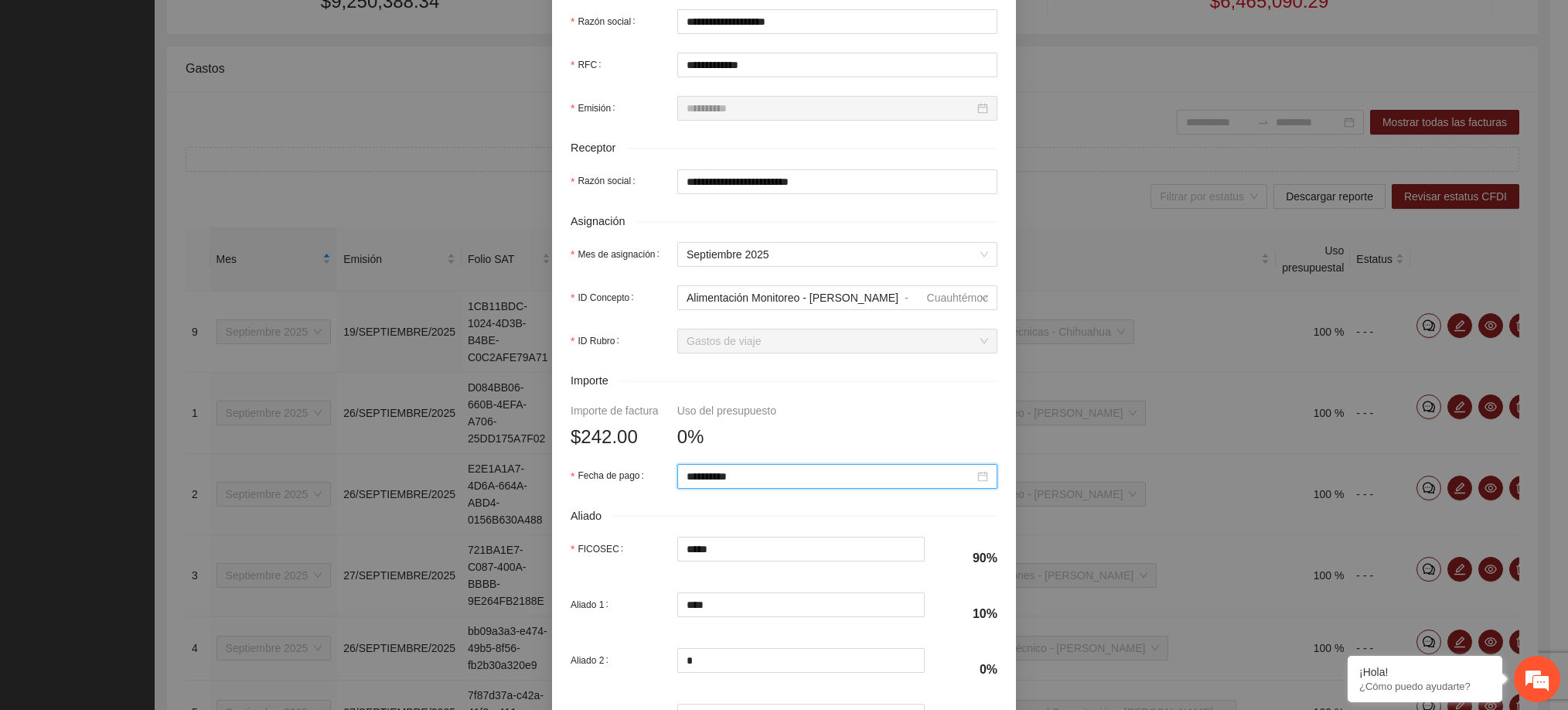
scroll to position [540, 0]
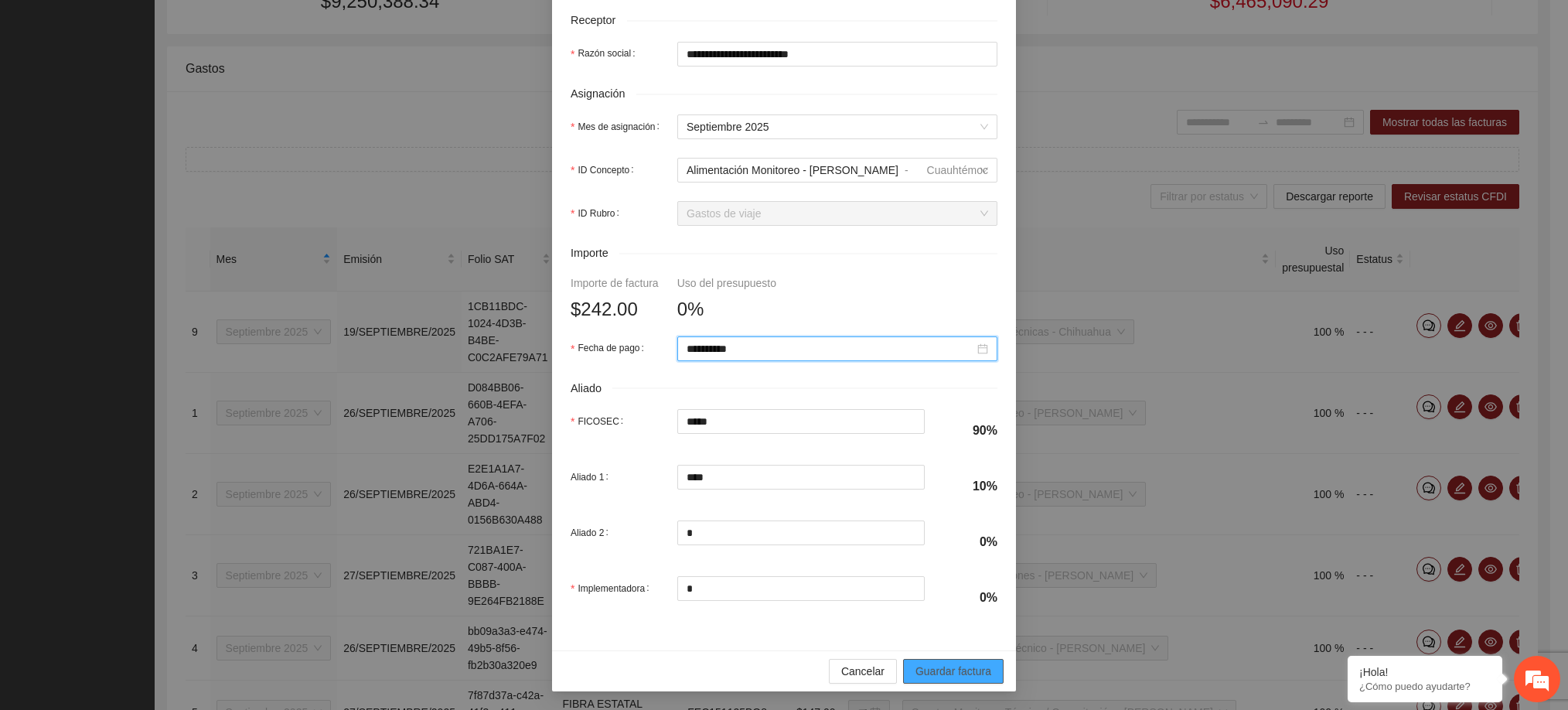
click at [929, 664] on span "Guardar factura" at bounding box center [953, 671] width 76 height 17
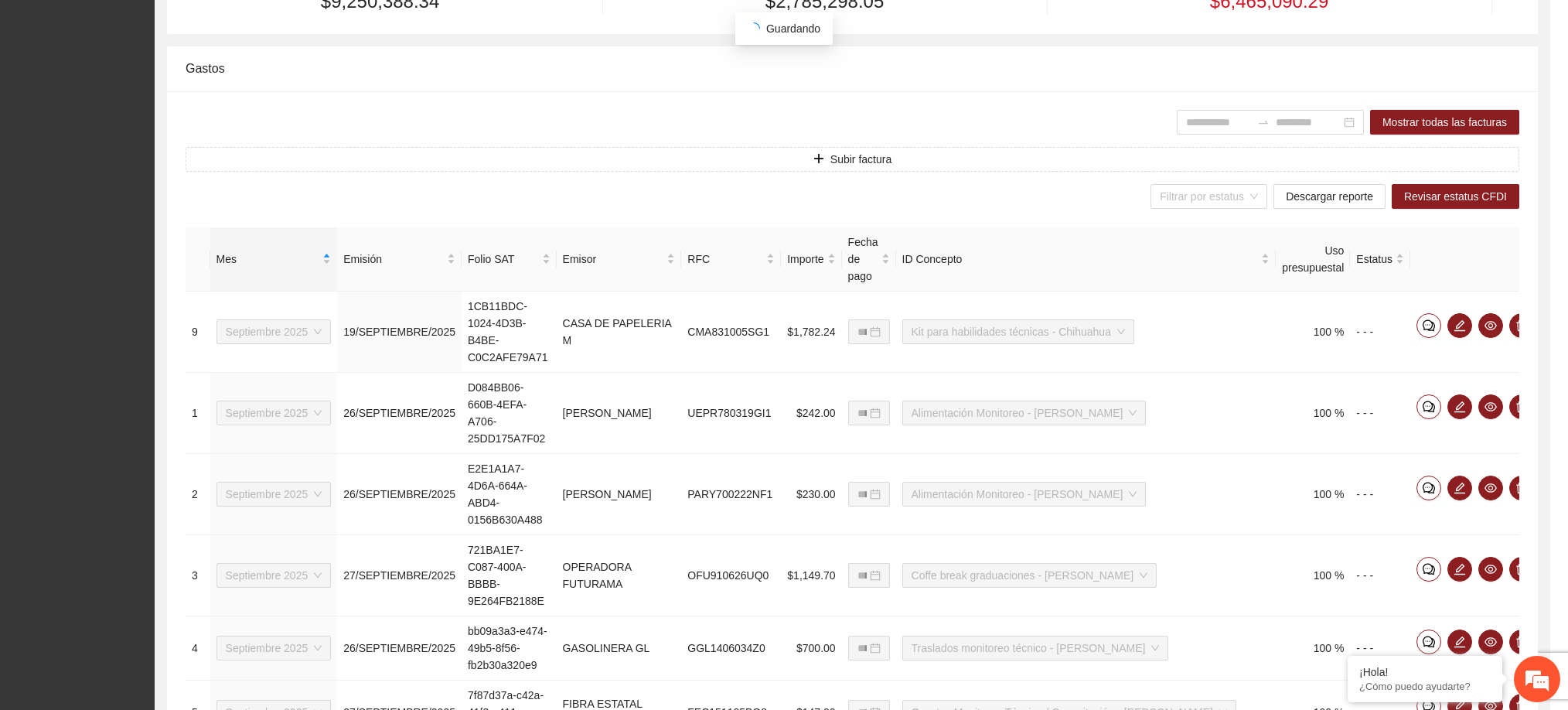
scroll to position [416, 0]
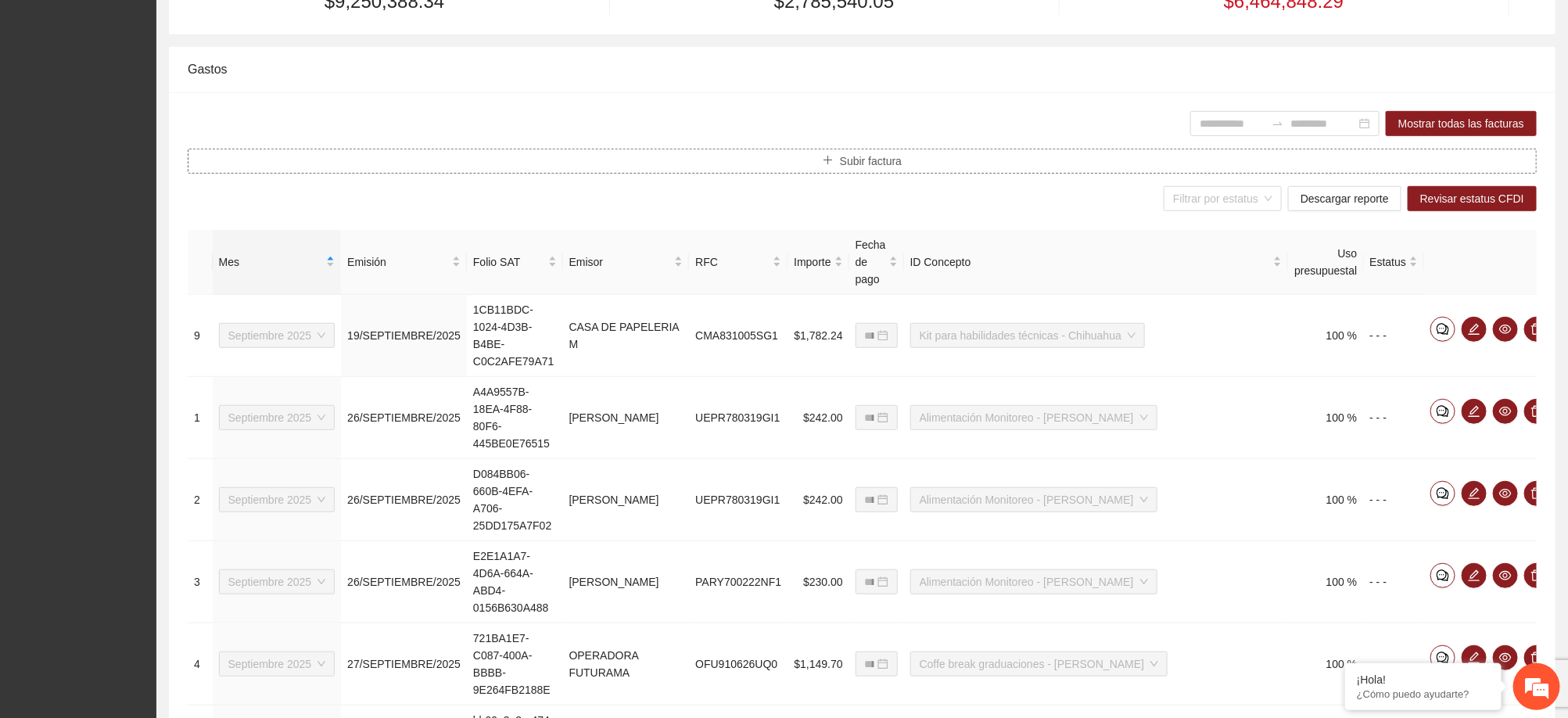
click at [923, 163] on button "Subir factura" at bounding box center [862, 161] width 1349 height 25
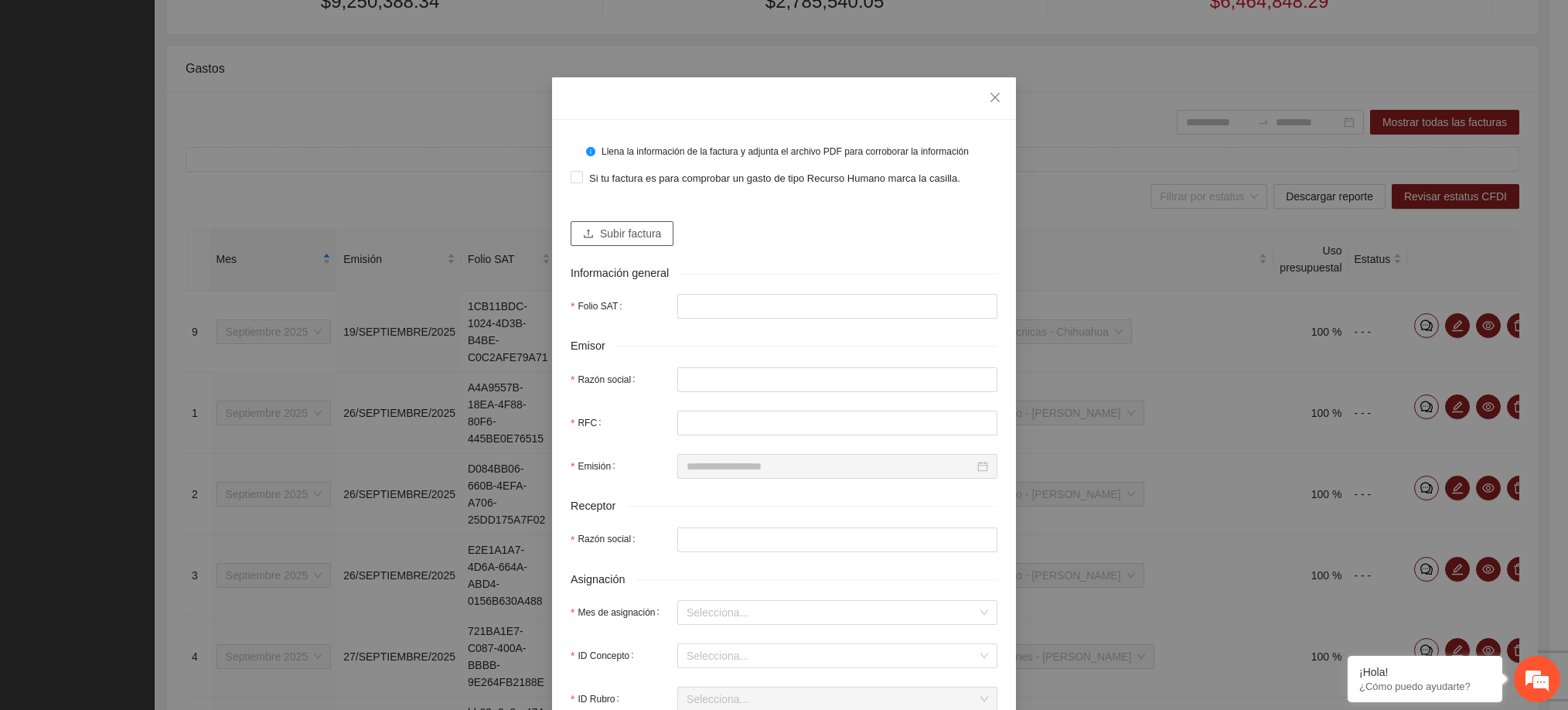
click at [627, 233] on span "Subir factura" at bounding box center [630, 234] width 61 height 17
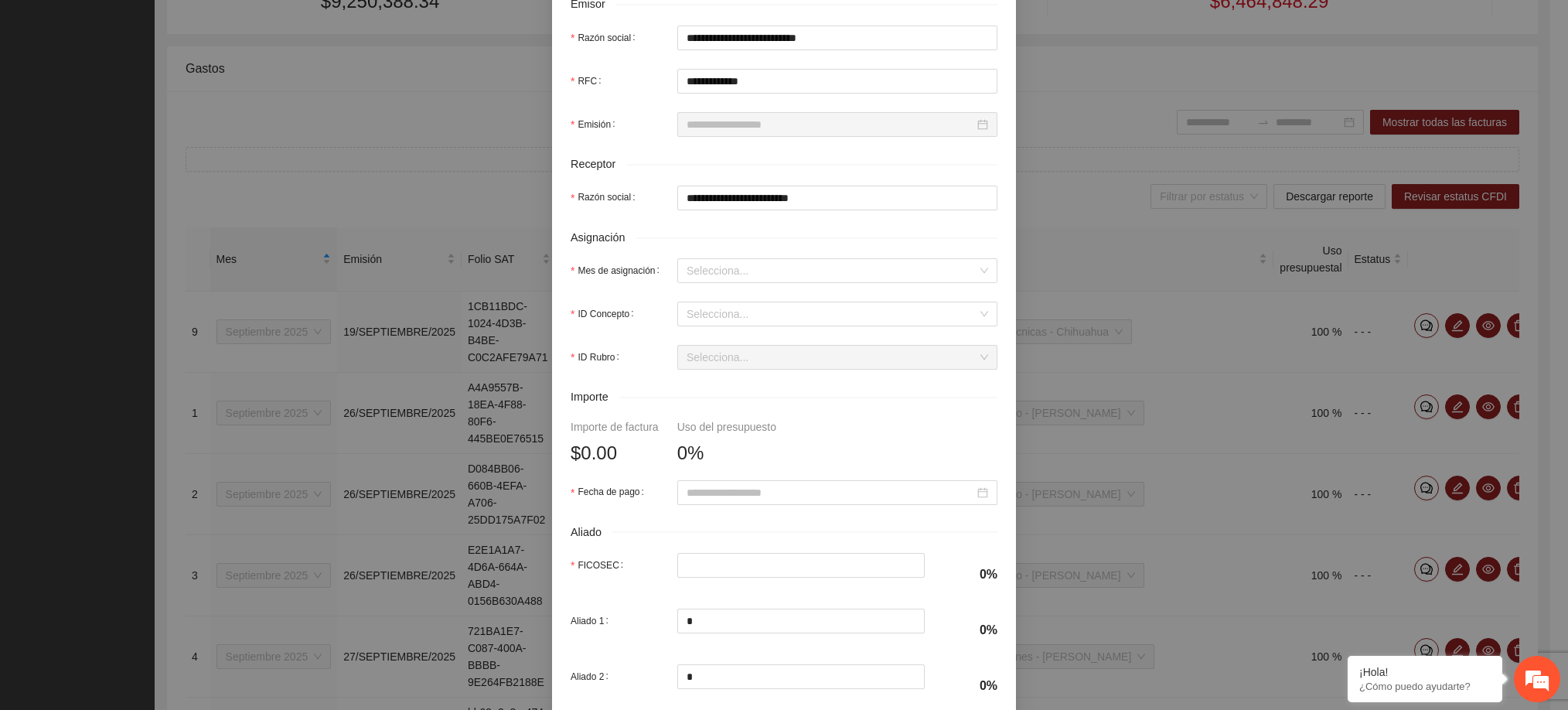
scroll to position [393, 0]
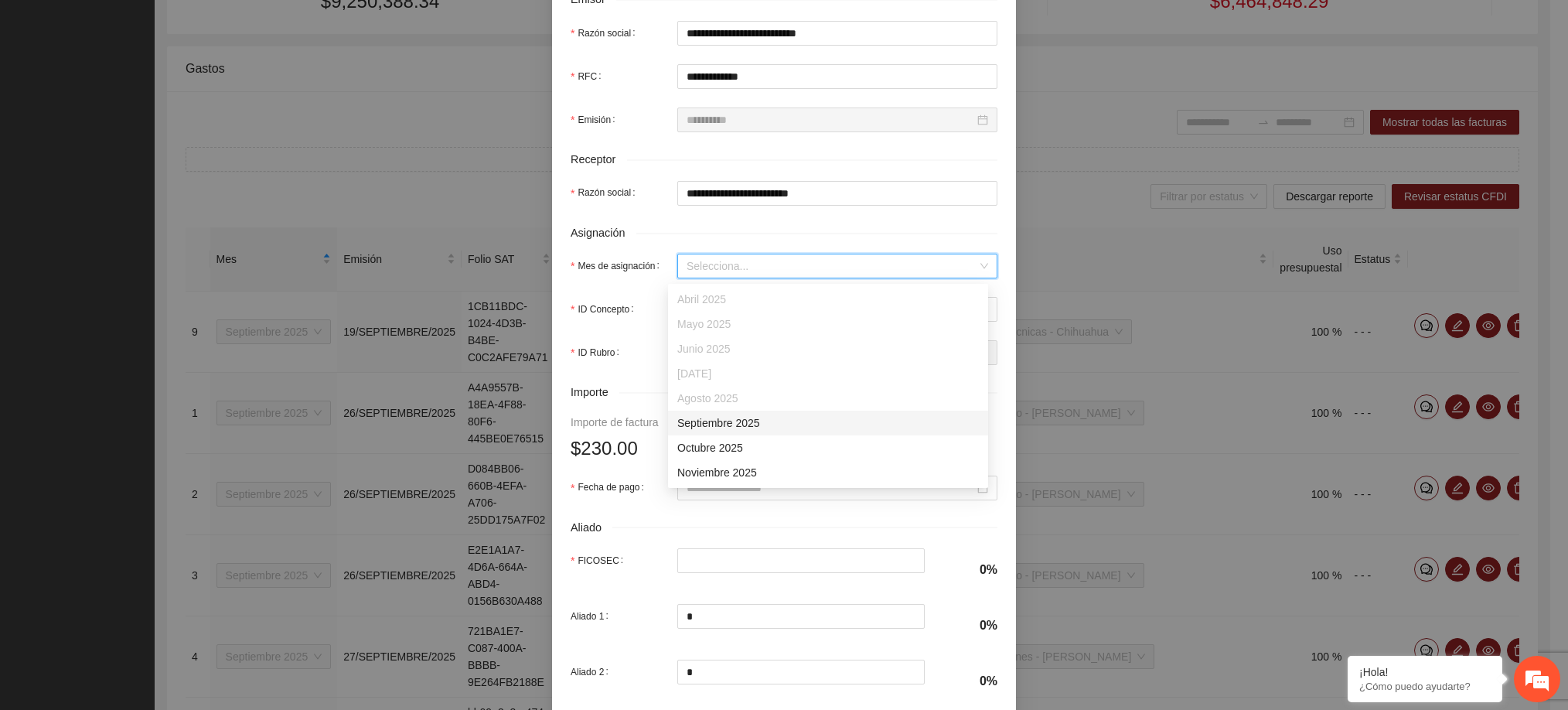
click at [730, 275] on input "Mes de asignación" at bounding box center [832, 266] width 291 height 23
click at [708, 421] on div "Septiembre 2025" at bounding box center [828, 423] width 301 height 17
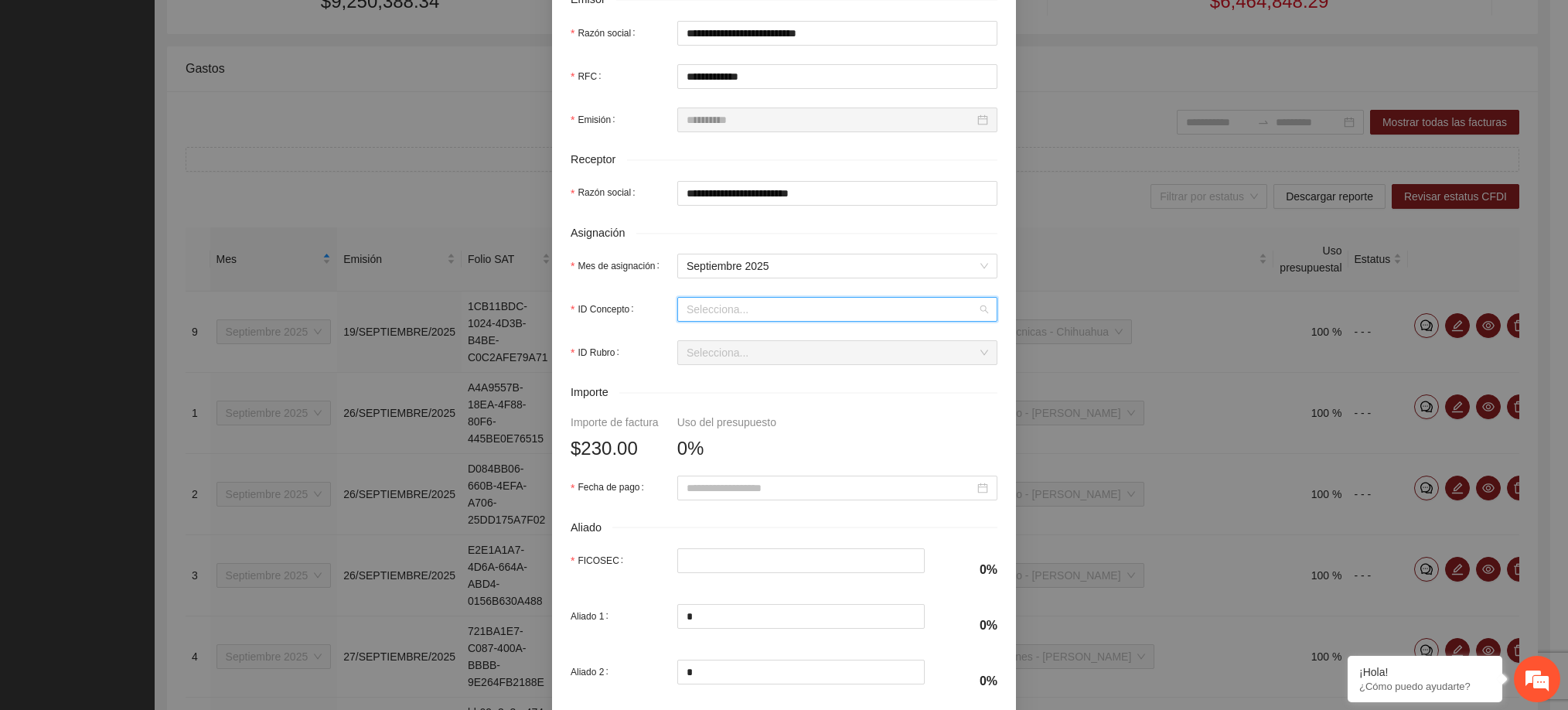
click at [710, 318] on input "ID Concepto" at bounding box center [832, 309] width 291 height 23
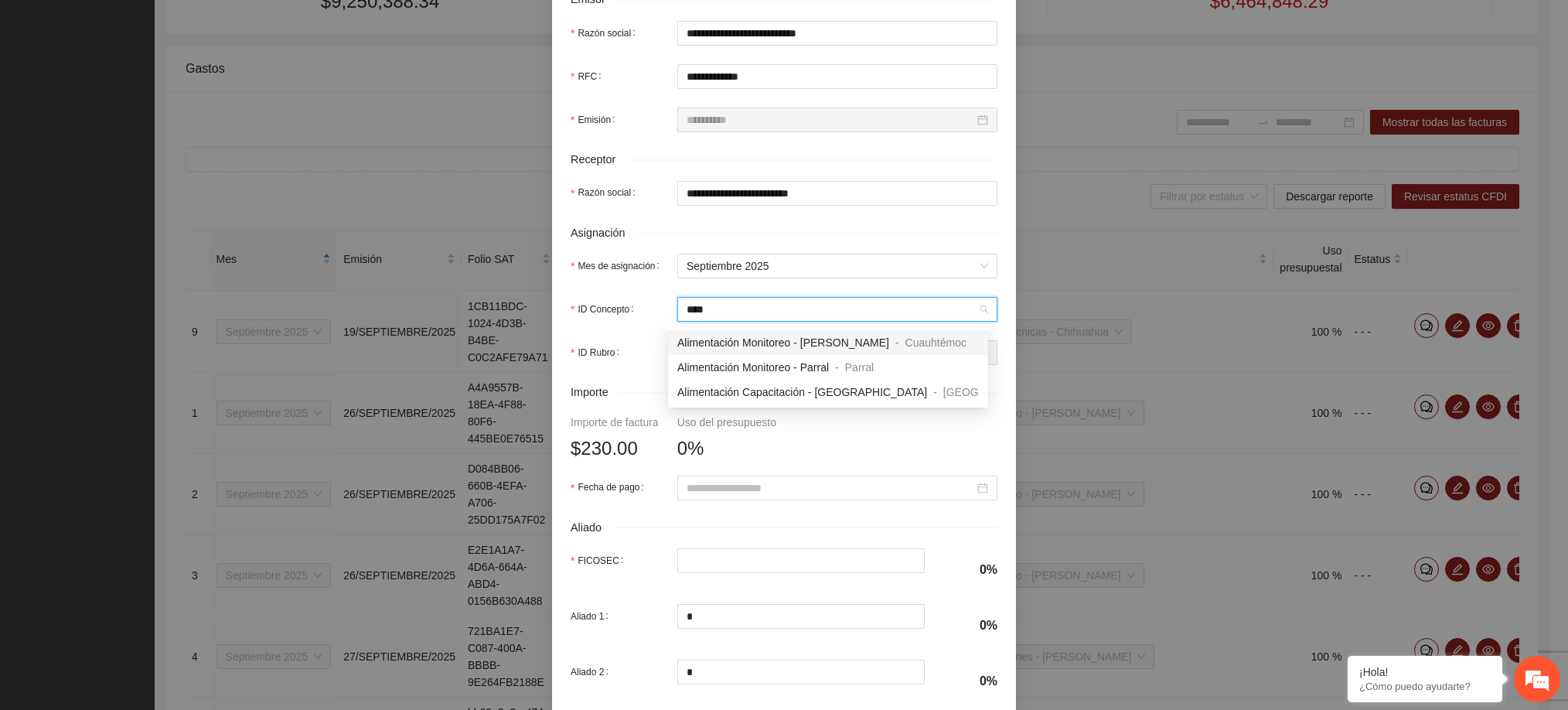
click at [726, 347] on span "Alimentación Monitoreo - [PERSON_NAME]" at bounding box center [782, 343] width 211 height 12
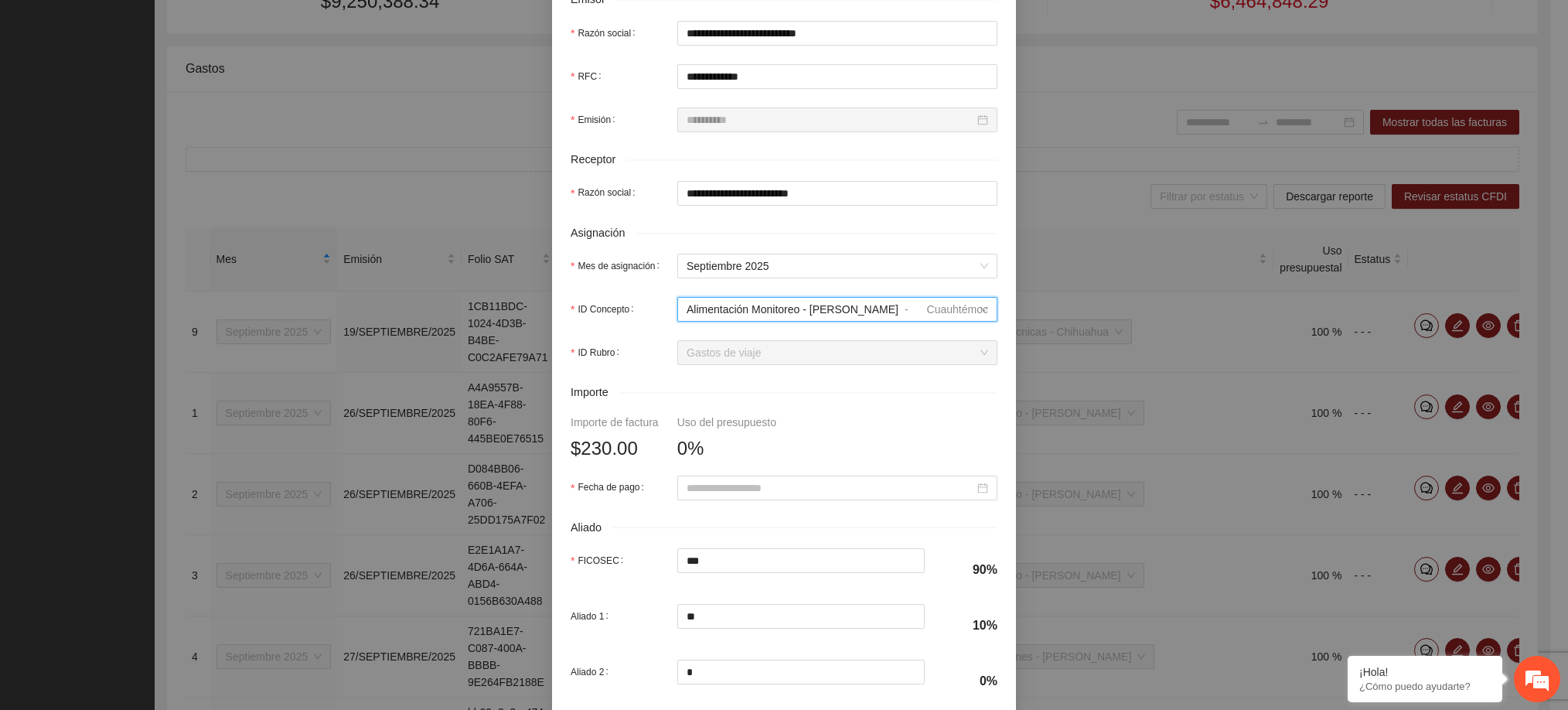
scroll to position [540, 0]
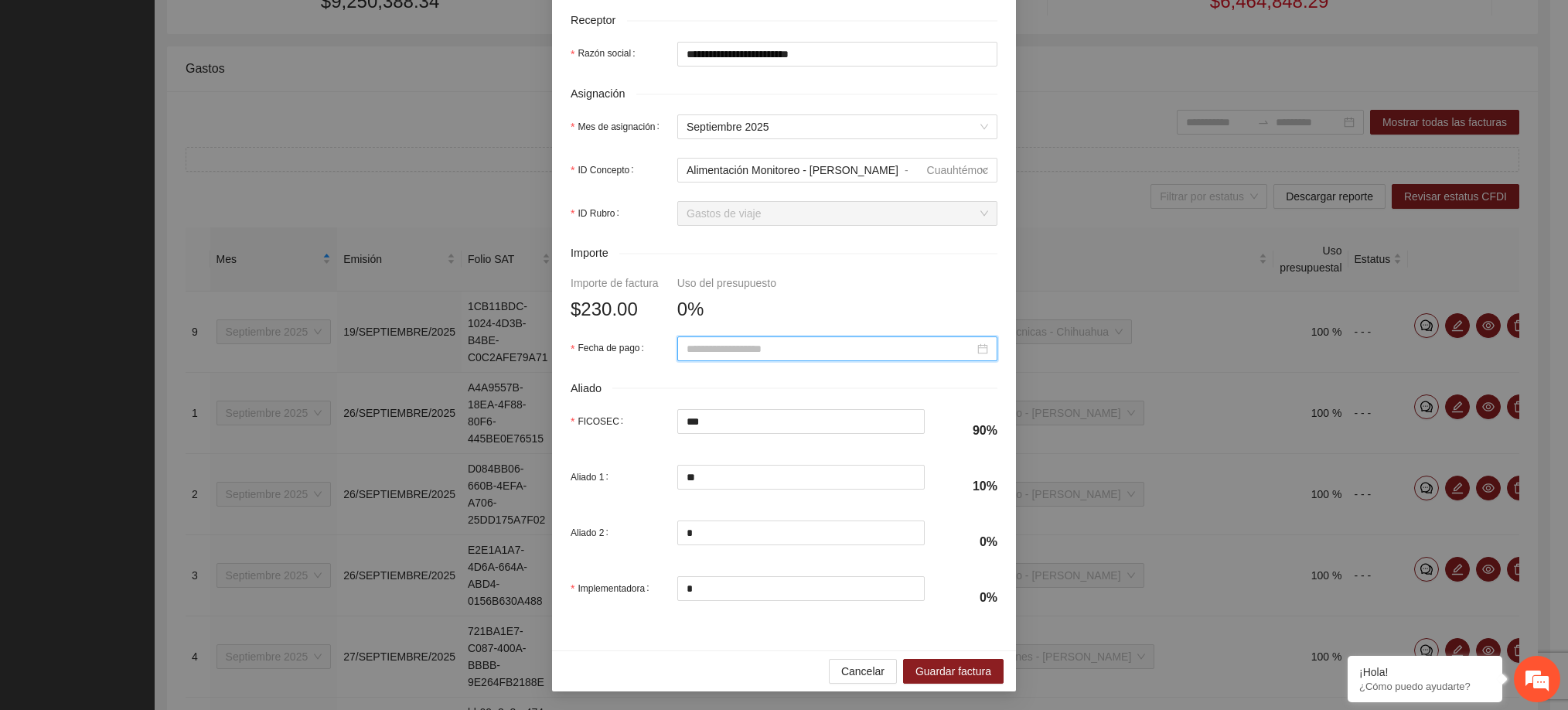
click at [752, 349] on input "Fecha de pago" at bounding box center [830, 349] width 288 height 17
click at [700, 376] on span "button" at bounding box center [700, 375] width 8 height 8
click at [822, 506] on div "26" at bounding box center [830, 503] width 19 height 19
click at [924, 671] on span "Guardar factura" at bounding box center [953, 671] width 76 height 17
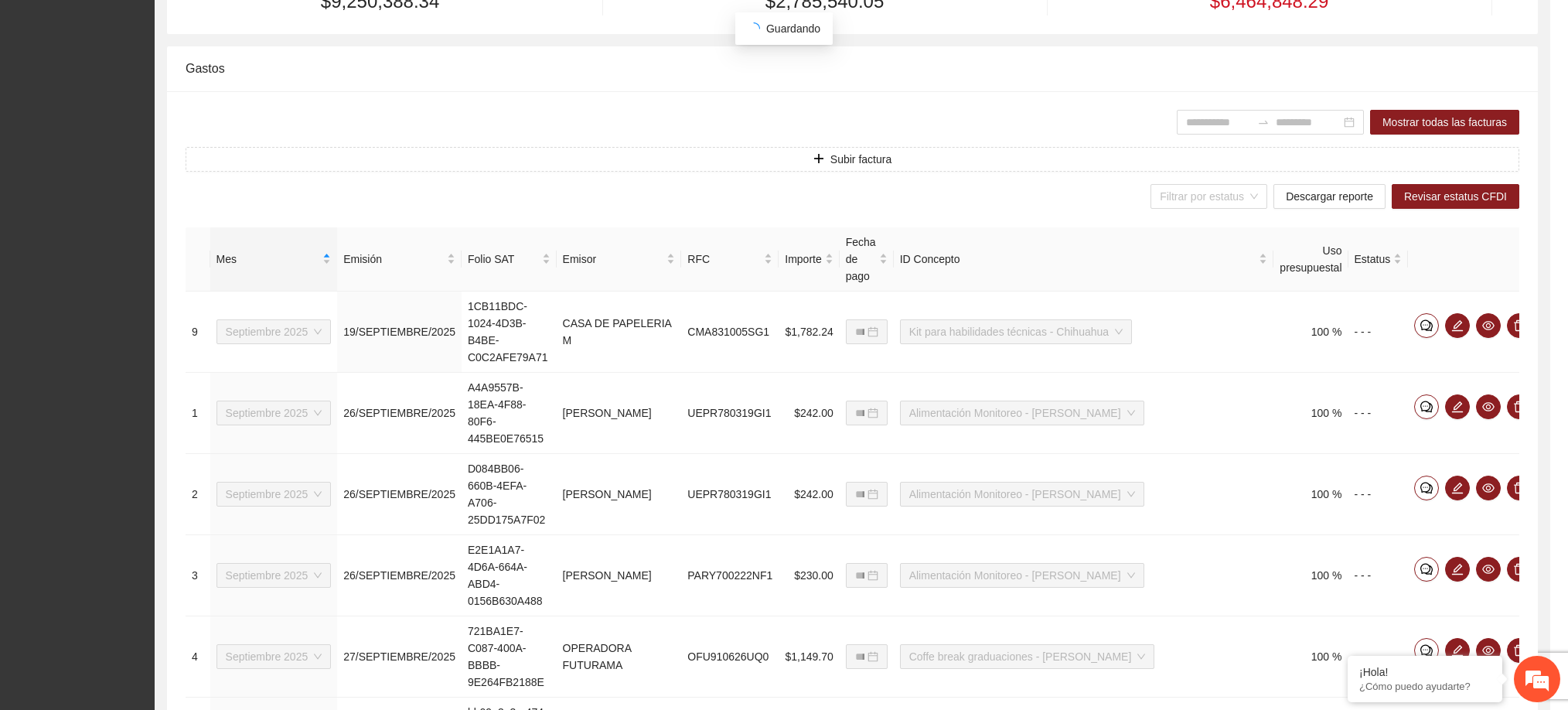
scroll to position [416, 0]
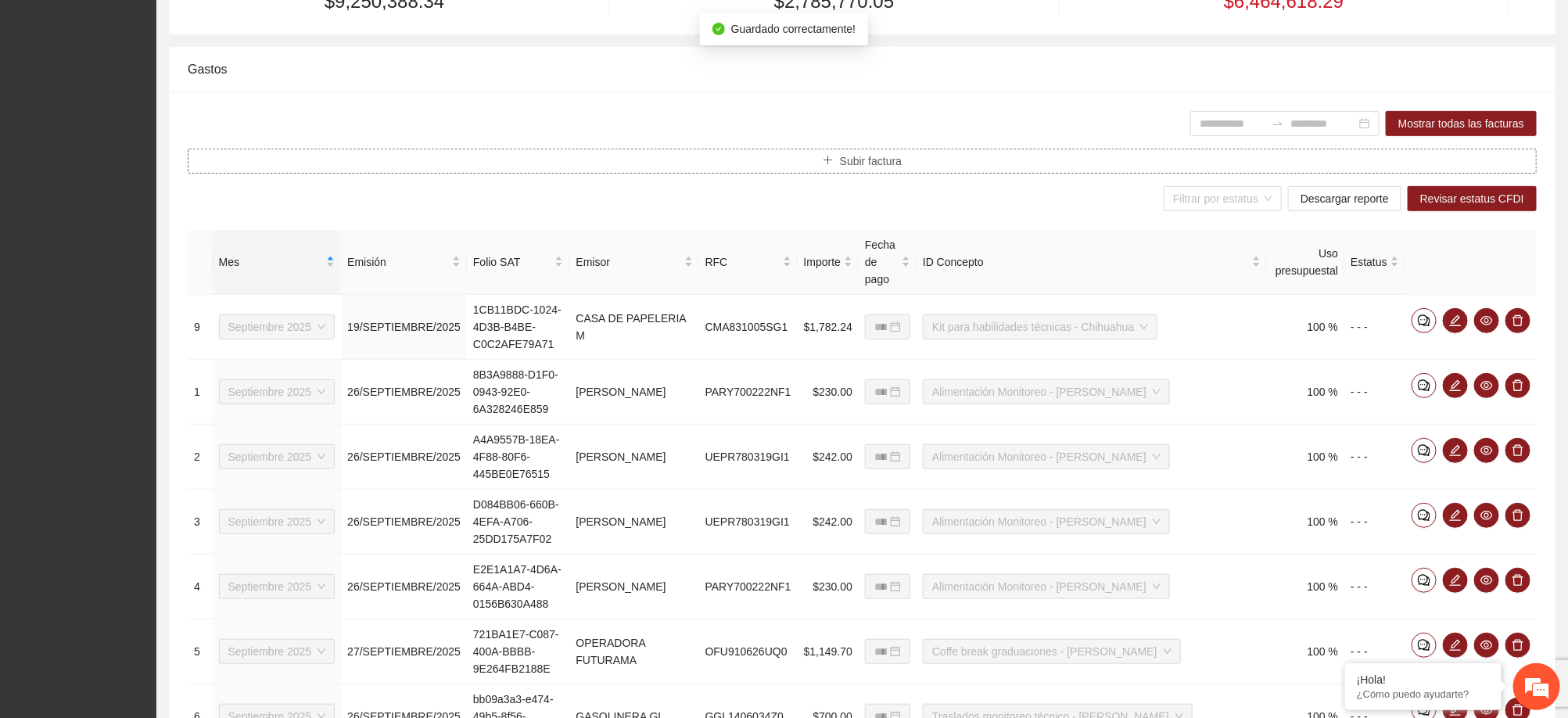
click at [887, 159] on span "Subir factura" at bounding box center [870, 161] width 61 height 17
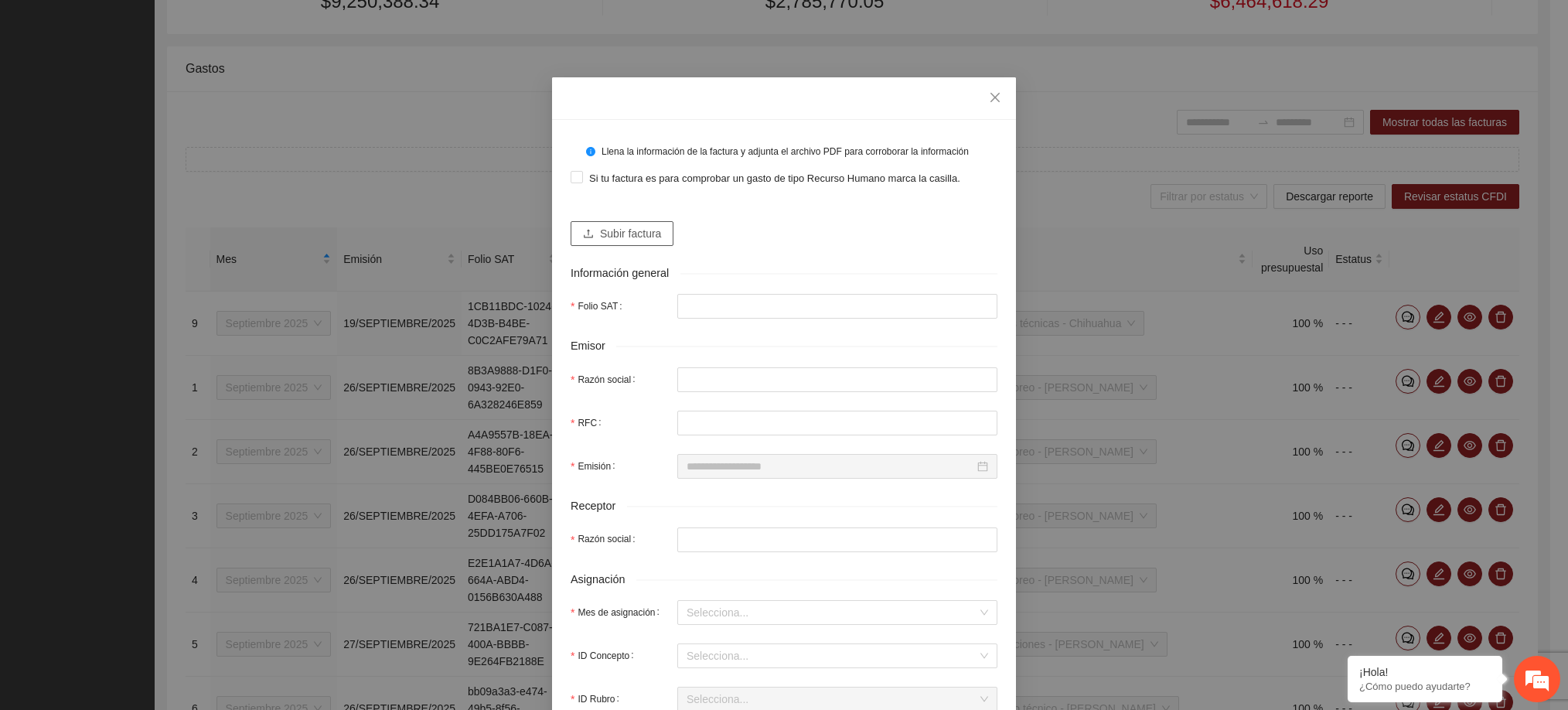
click at [621, 239] on span "Subir factura" at bounding box center [630, 234] width 61 height 17
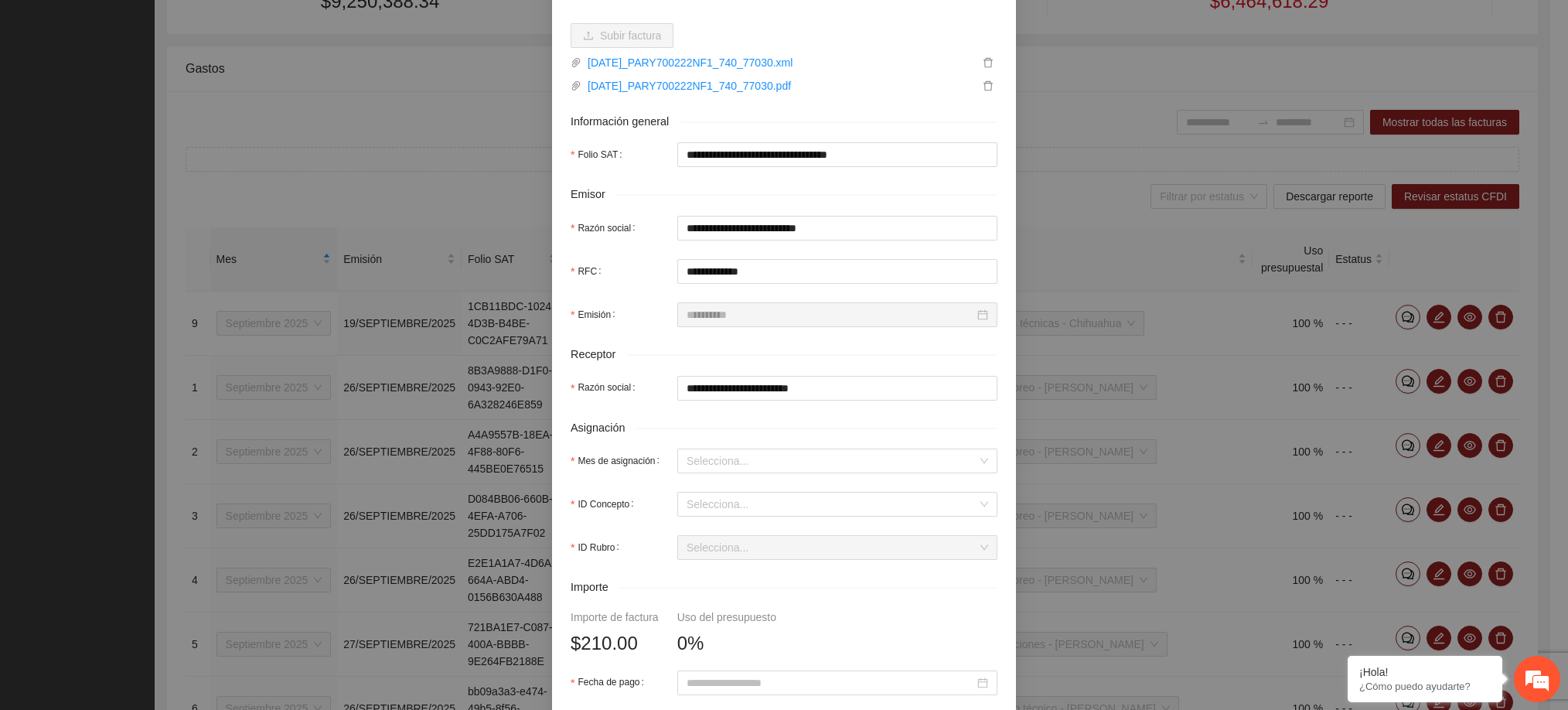
scroll to position [200, 0]
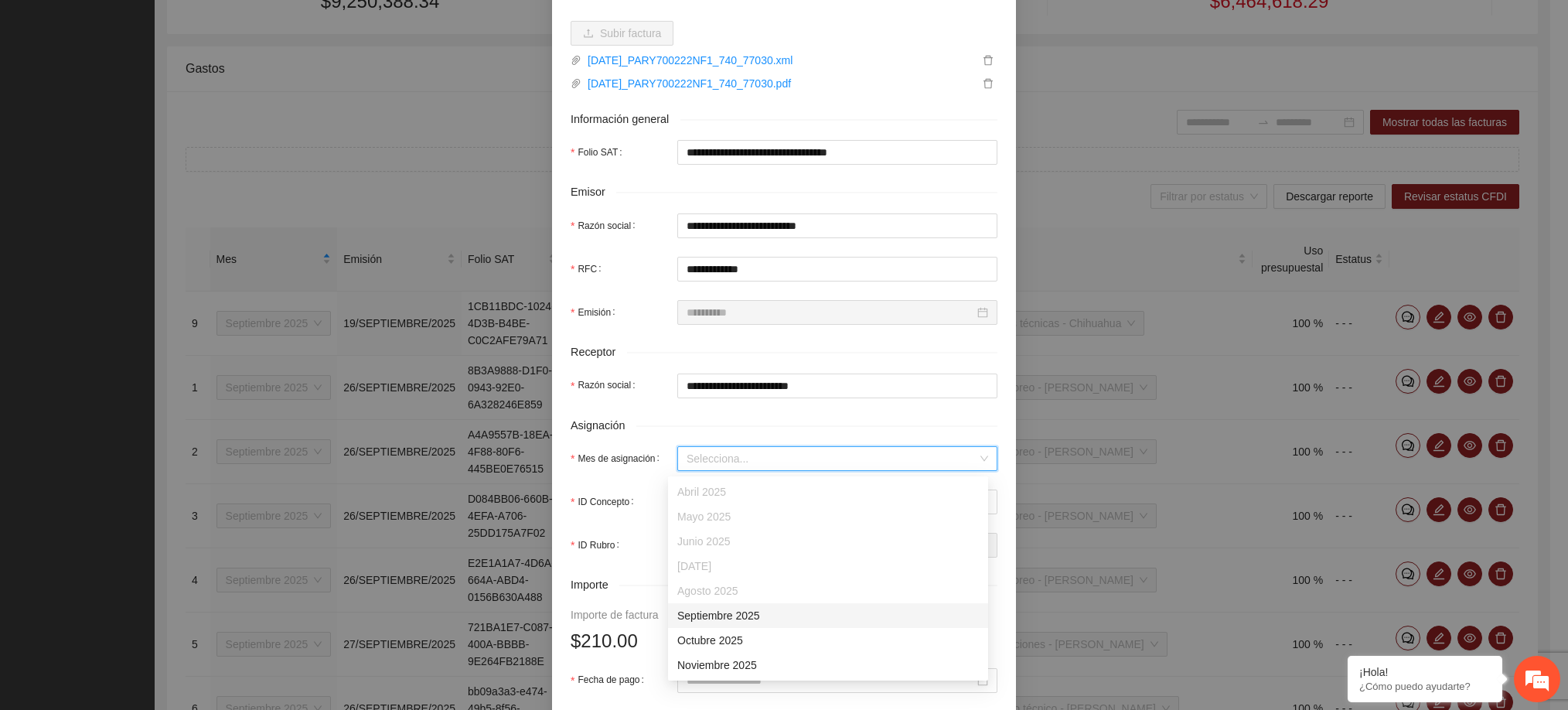
click at [756, 459] on input "Mes de asignación" at bounding box center [832, 458] width 291 height 23
click at [724, 608] on div "Septiembre 2025" at bounding box center [828, 616] width 301 height 17
click at [734, 504] on input "ID Concepto" at bounding box center [832, 502] width 291 height 23
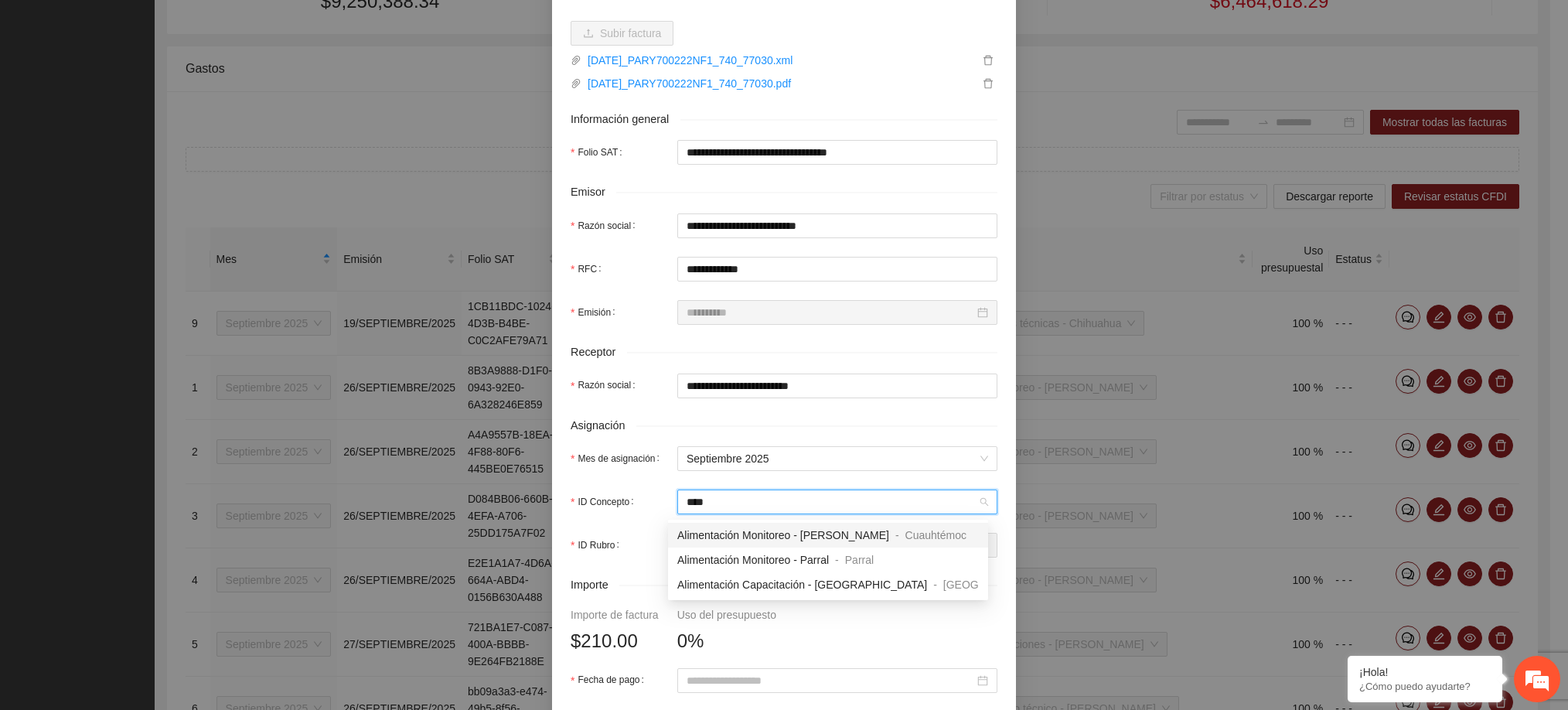
click at [762, 537] on span "Alimentación Monitoreo - [PERSON_NAME]" at bounding box center [782, 535] width 211 height 12
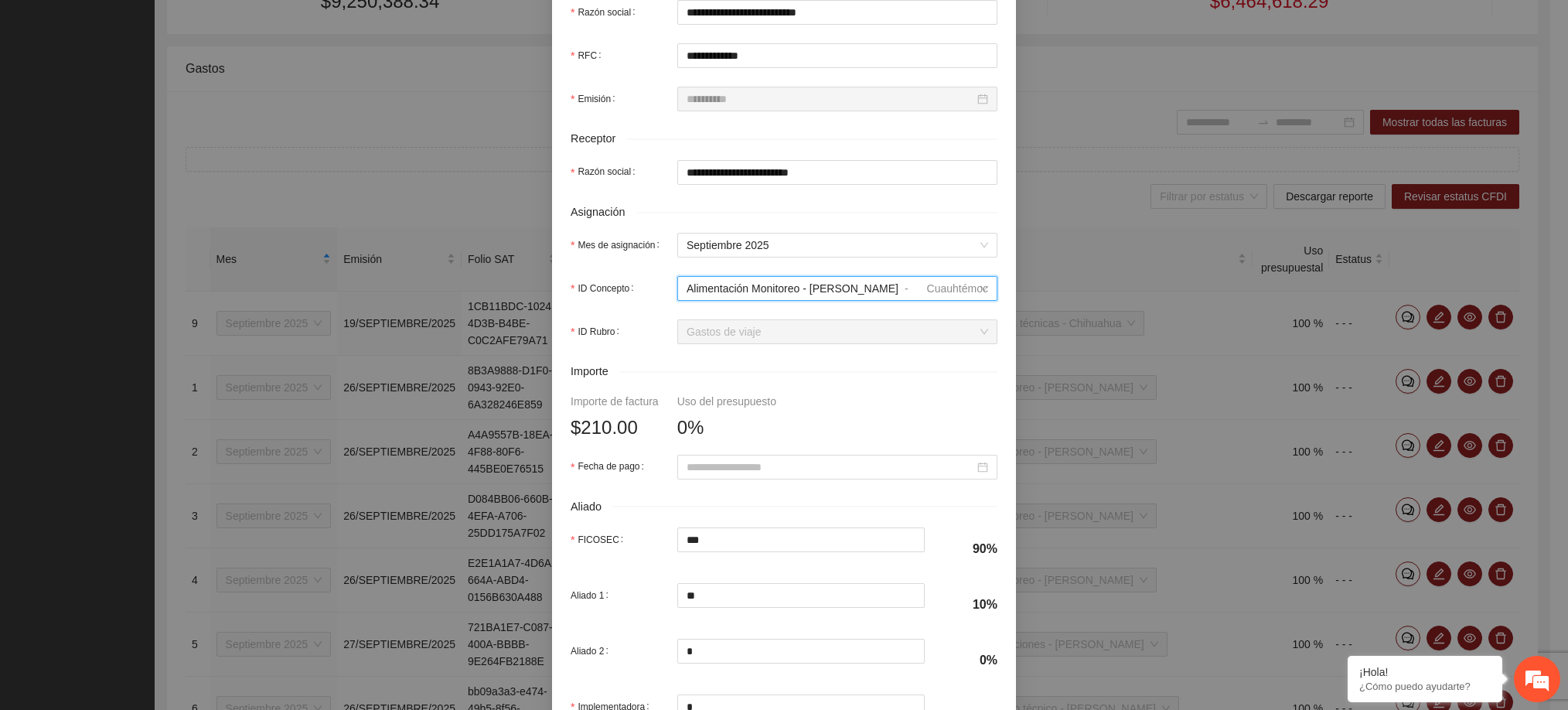
scroll to position [418, 0]
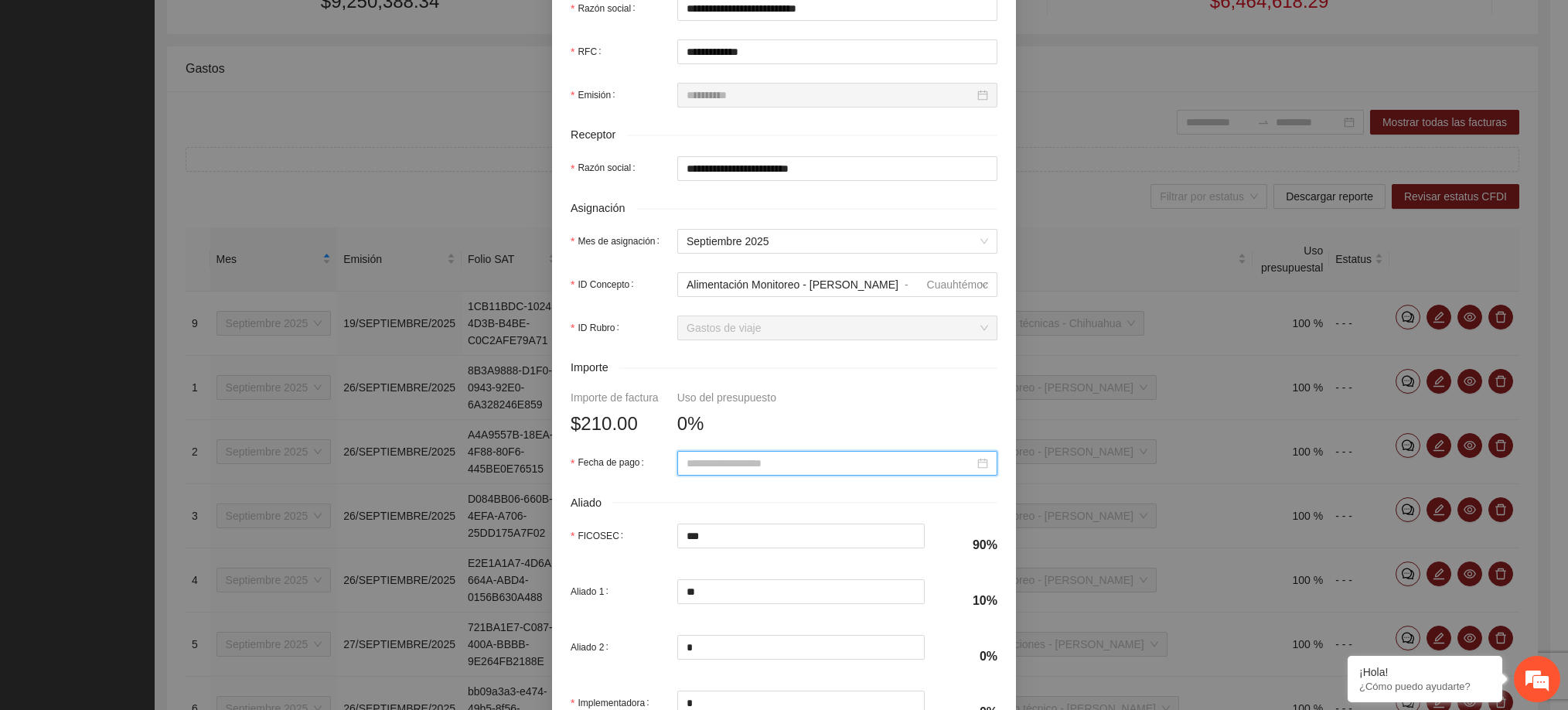
click at [789, 467] on input "Fecha de pago" at bounding box center [830, 463] width 288 height 17
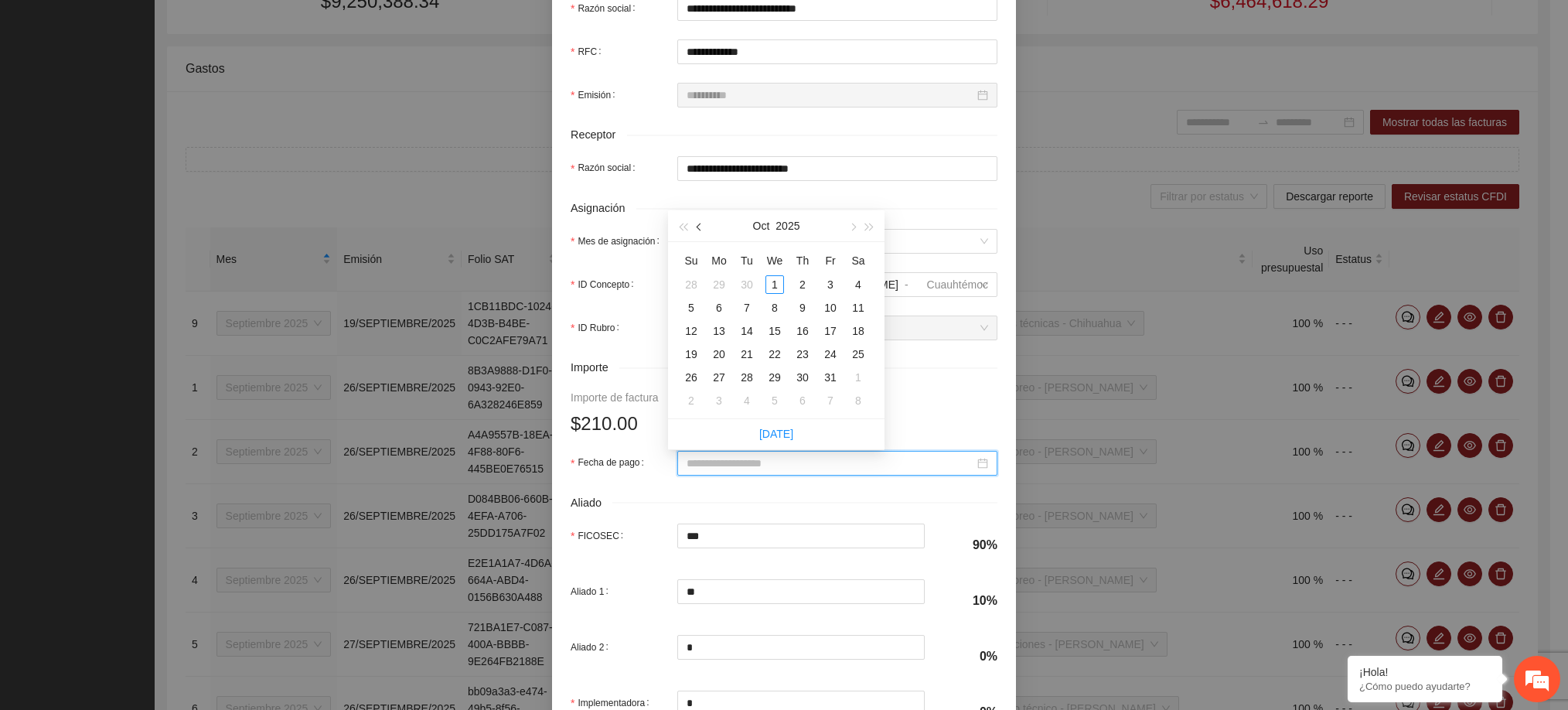
click at [700, 228] on span "button" at bounding box center [700, 227] width 8 height 8
click at [831, 358] on div "26" at bounding box center [830, 355] width 19 height 19
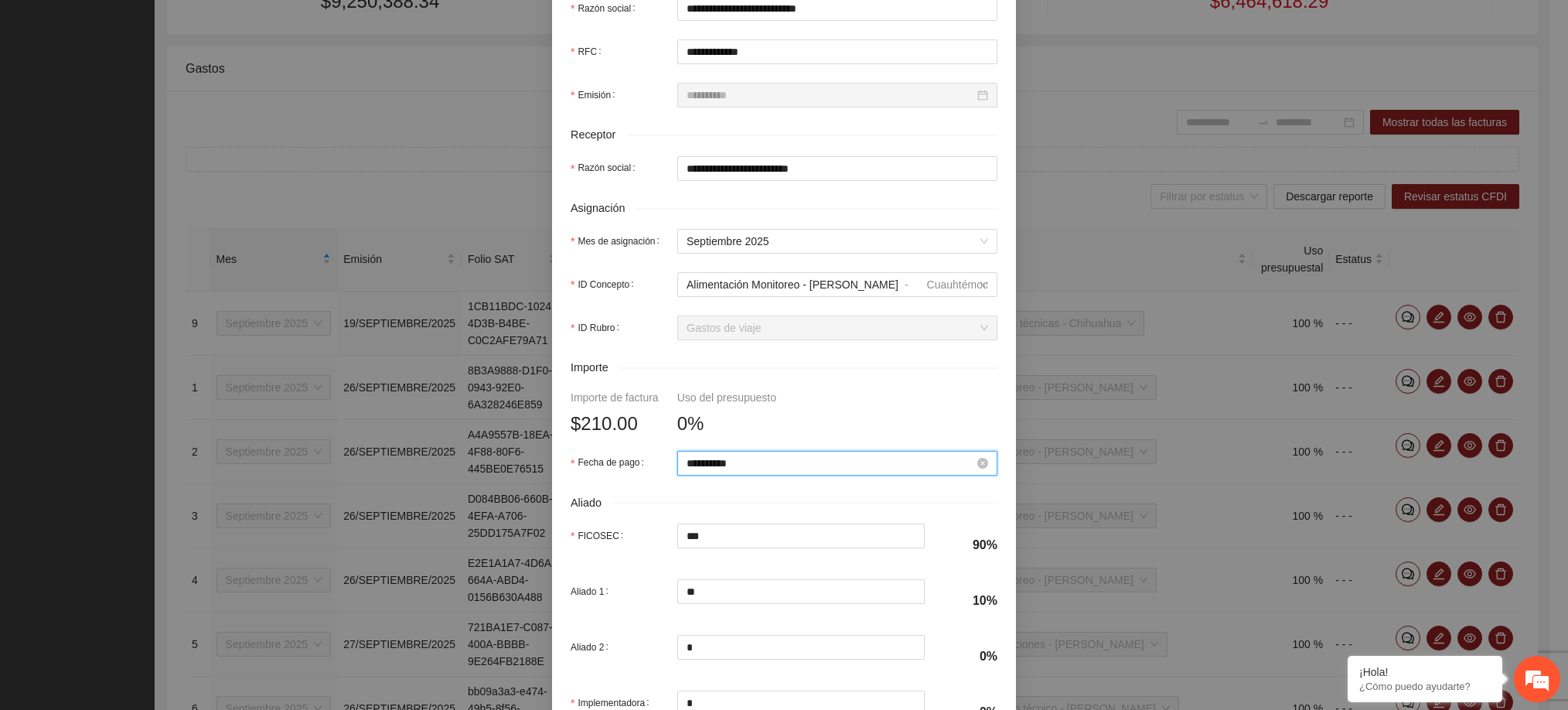
scroll to position [540, 0]
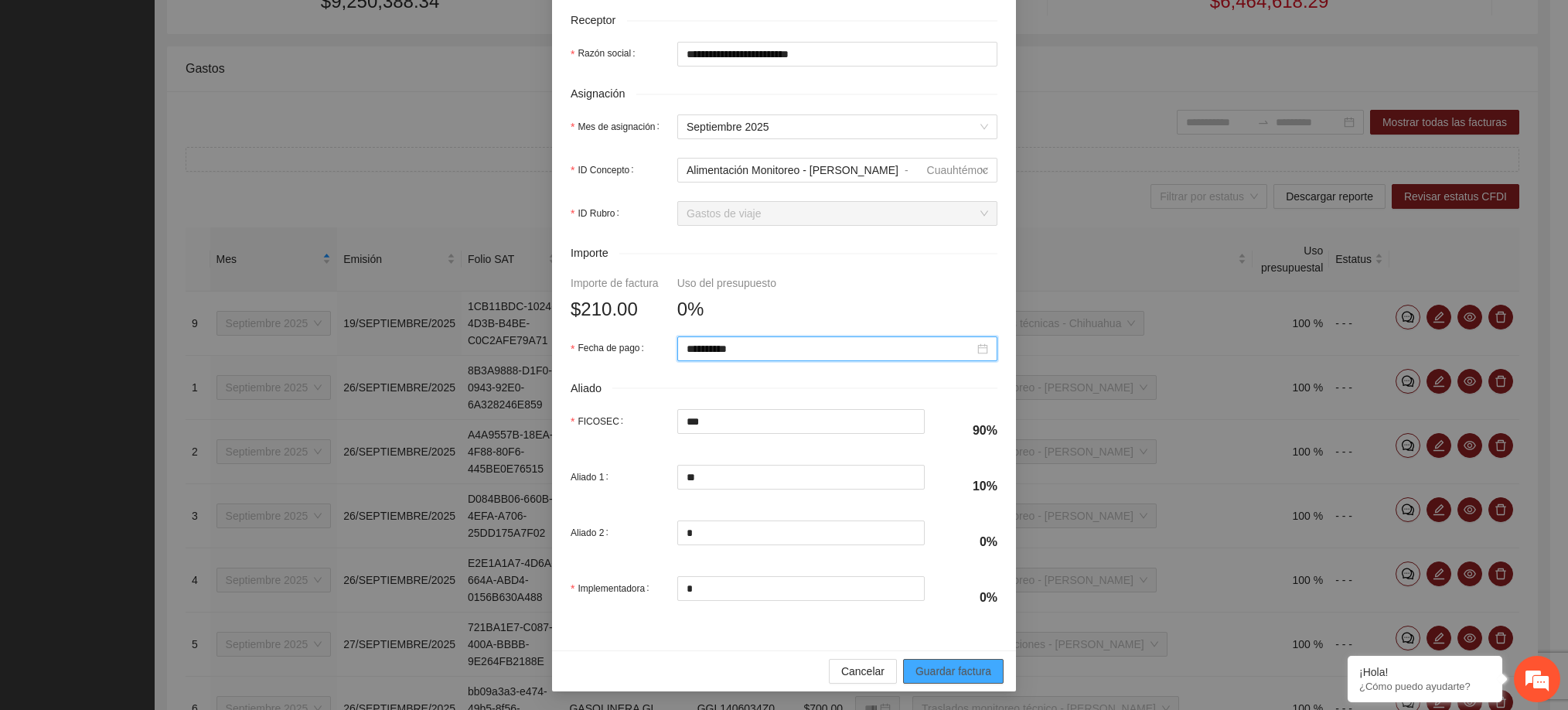
click at [939, 671] on span "Guardar factura" at bounding box center [953, 671] width 76 height 17
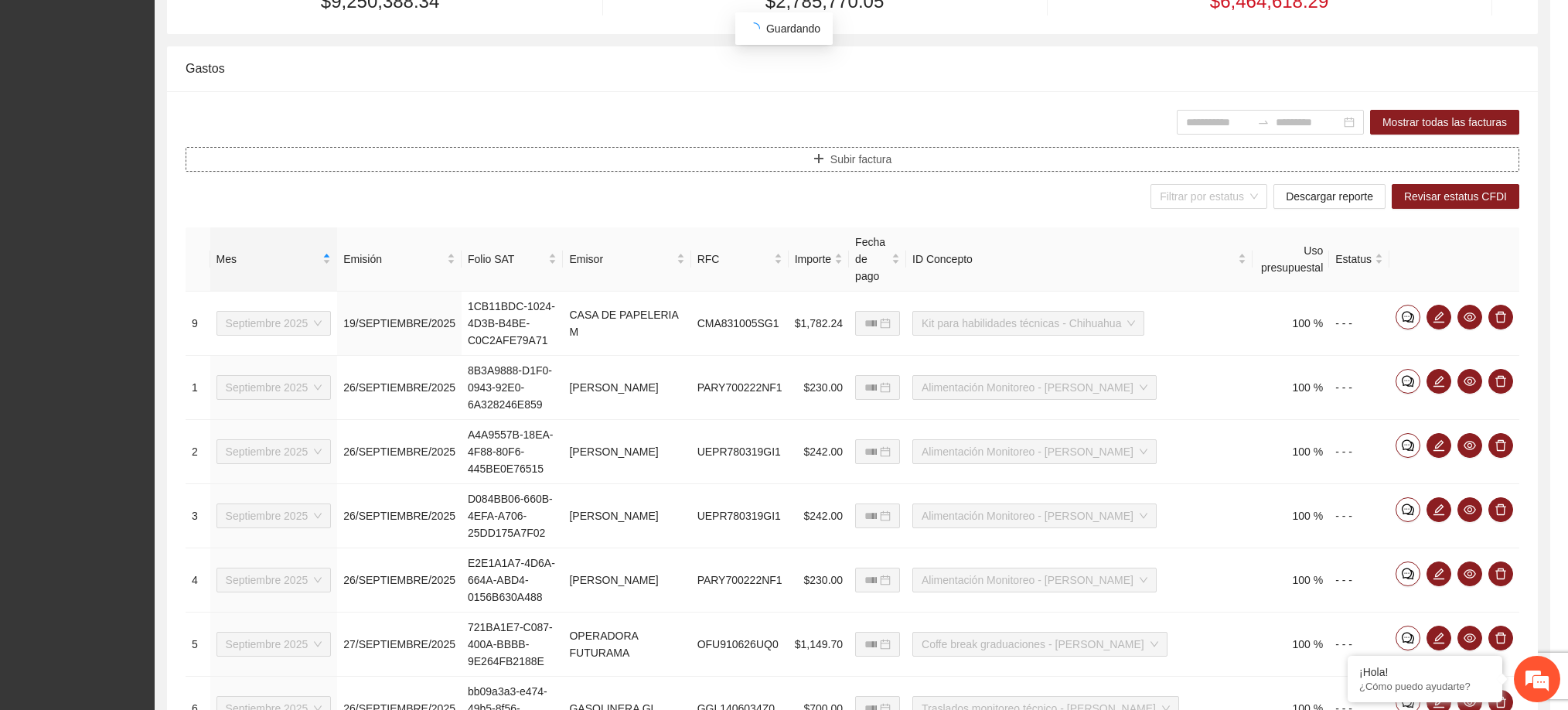
scroll to position [0, 0]
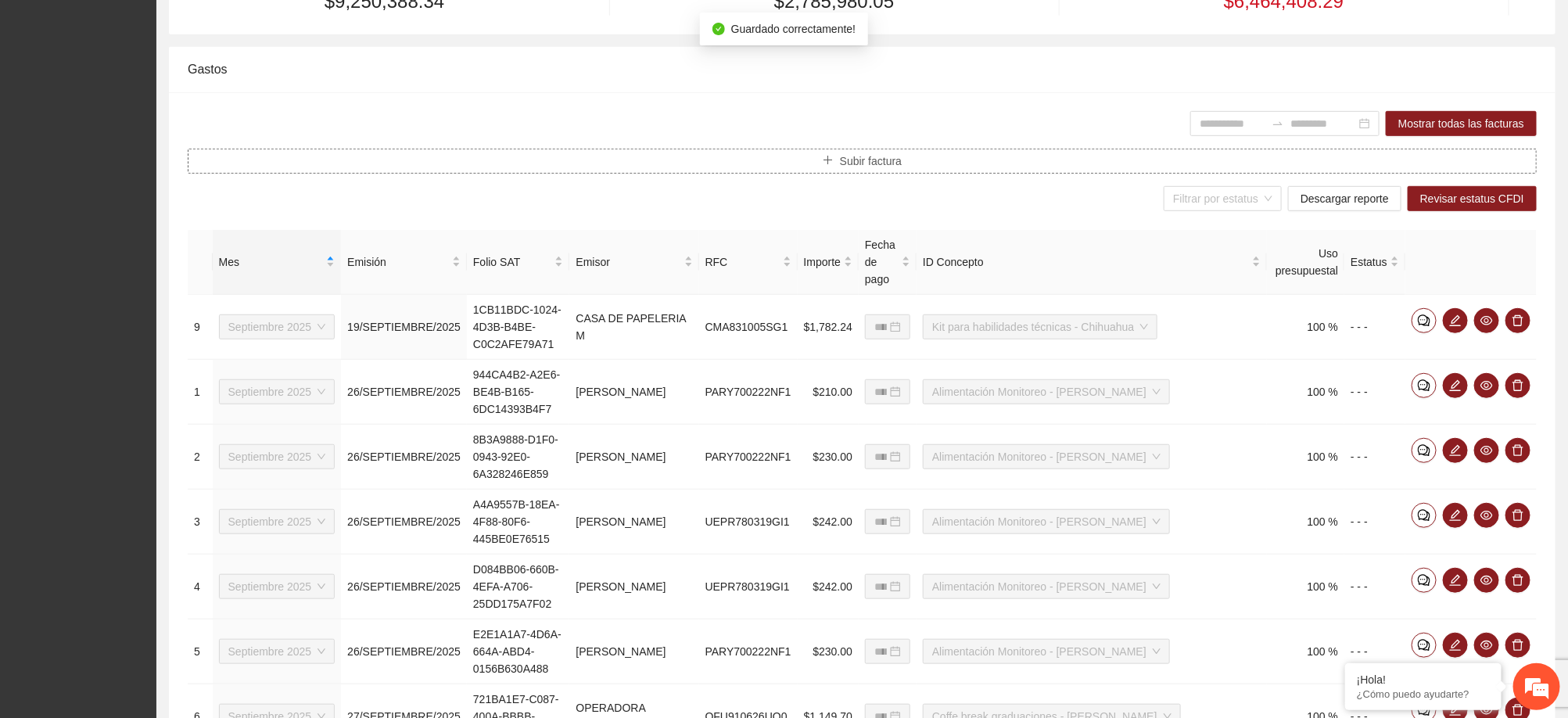
click at [772, 172] on button "Subir factura" at bounding box center [862, 161] width 1349 height 25
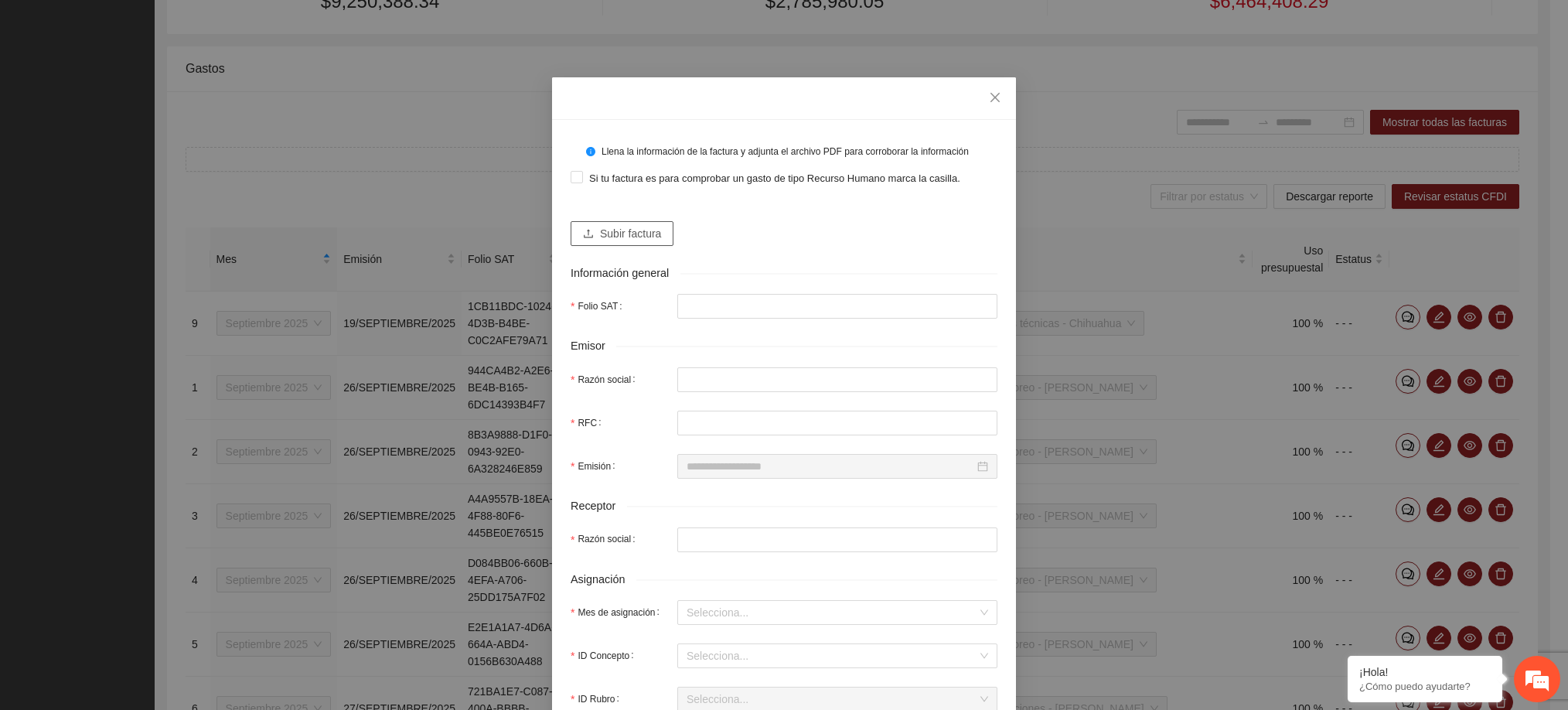
click at [634, 242] on span "Subir factura" at bounding box center [630, 234] width 61 height 17
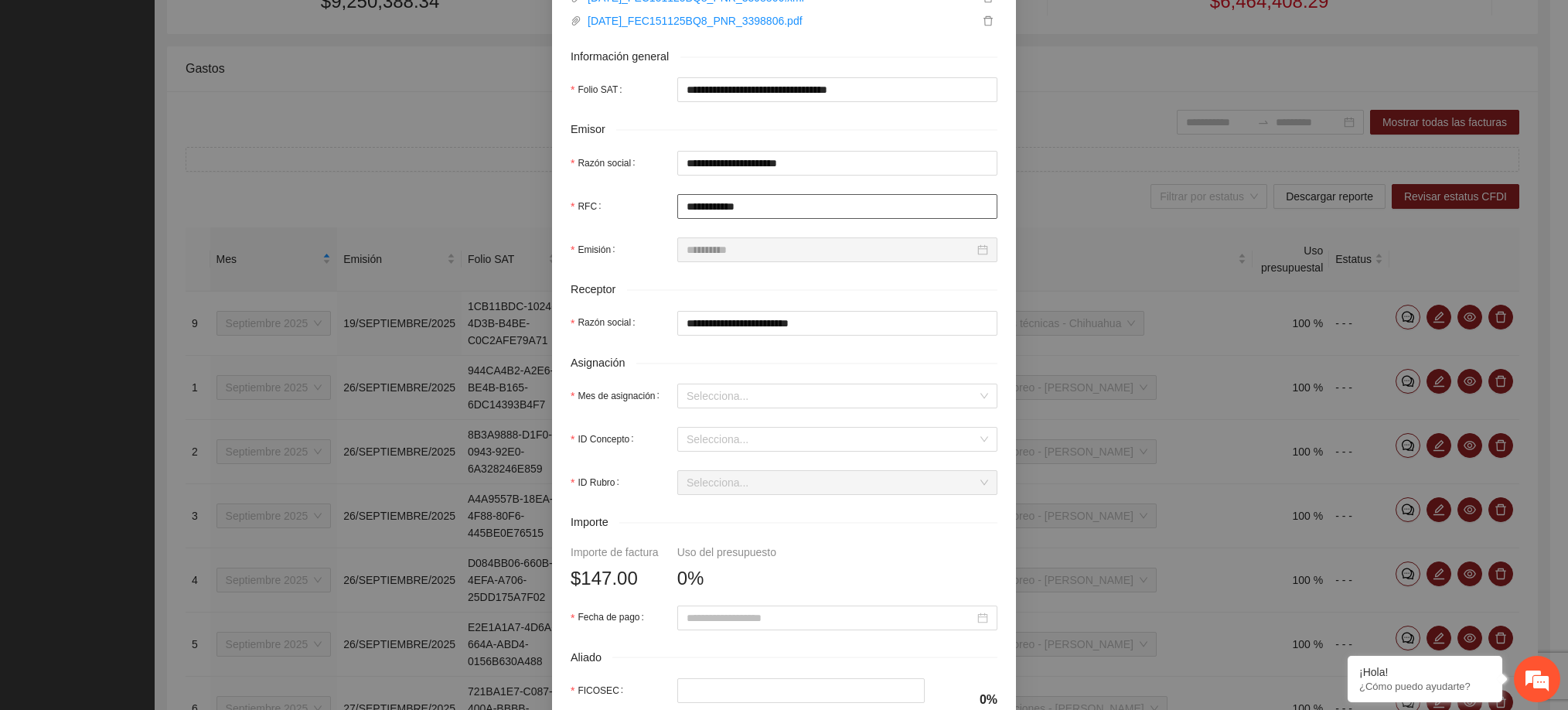
scroll to position [266, 0]
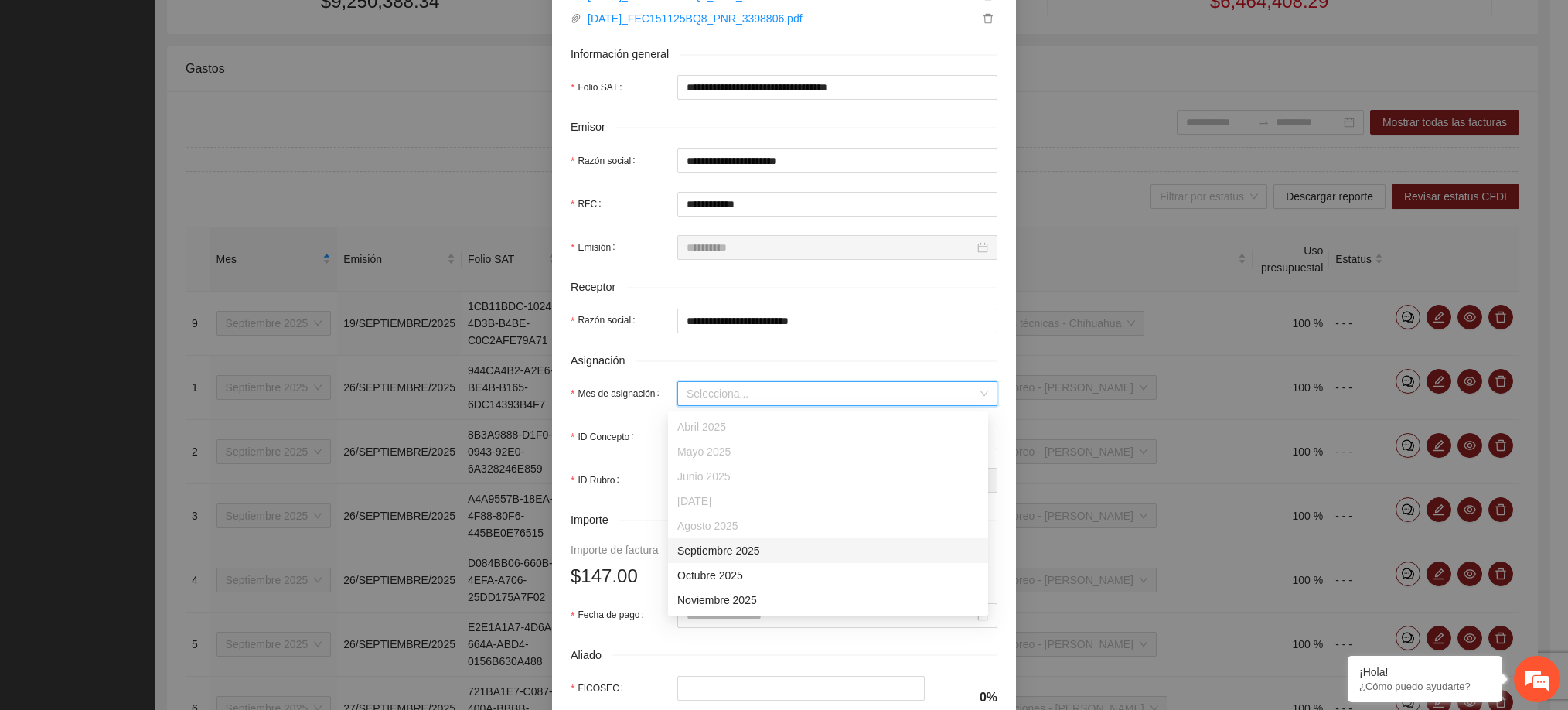
click at [775, 402] on input "Mes de asignación" at bounding box center [832, 393] width 291 height 23
click at [762, 555] on div "Septiembre 2025" at bounding box center [828, 551] width 301 height 17
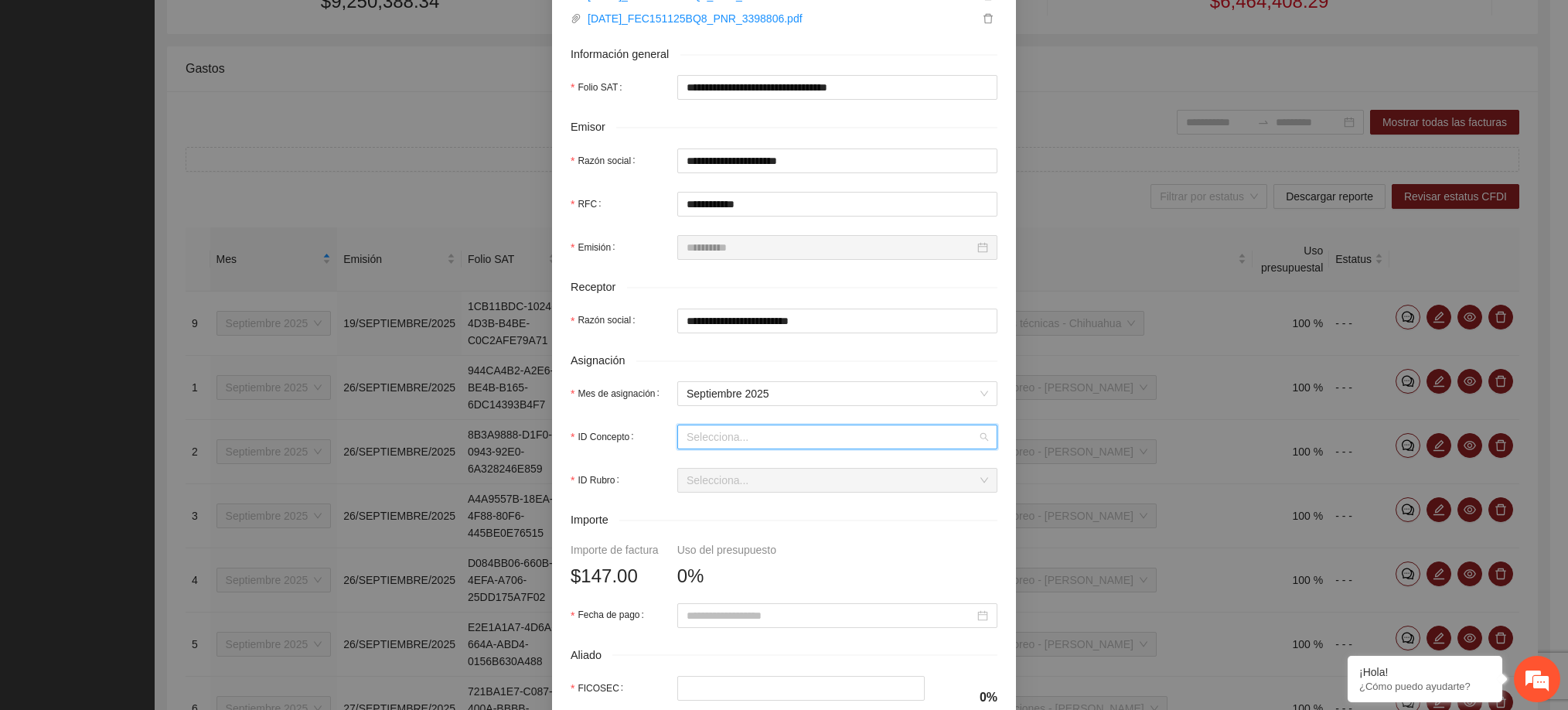
click at [723, 448] on input "ID Concepto" at bounding box center [832, 437] width 291 height 23
click at [729, 468] on span "Casetas Monitoreo Técnico / Capacitación - [PERSON_NAME]" at bounding box center [828, 470] width 301 height 12
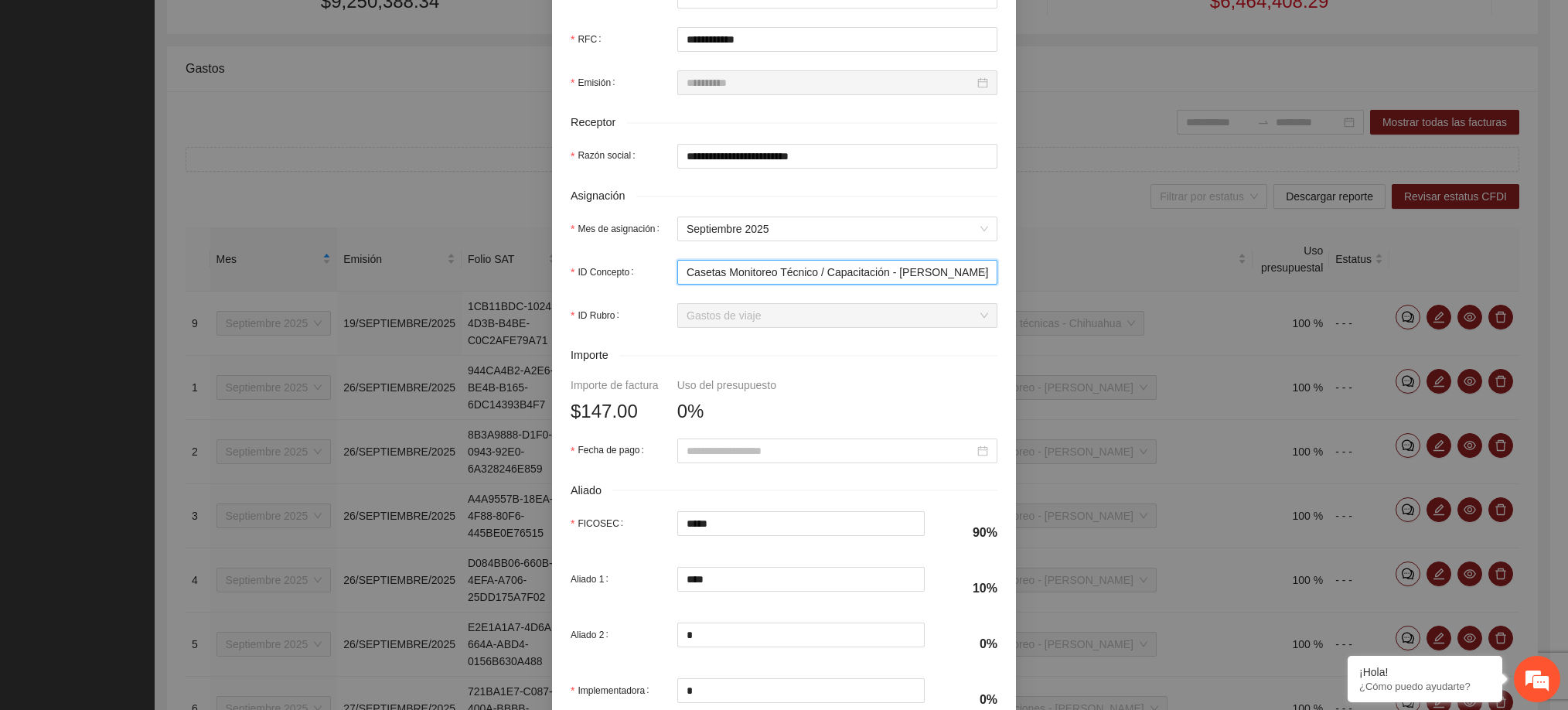
scroll to position [432, 0]
click at [762, 458] on input "Fecha de pago" at bounding box center [830, 450] width 288 height 17
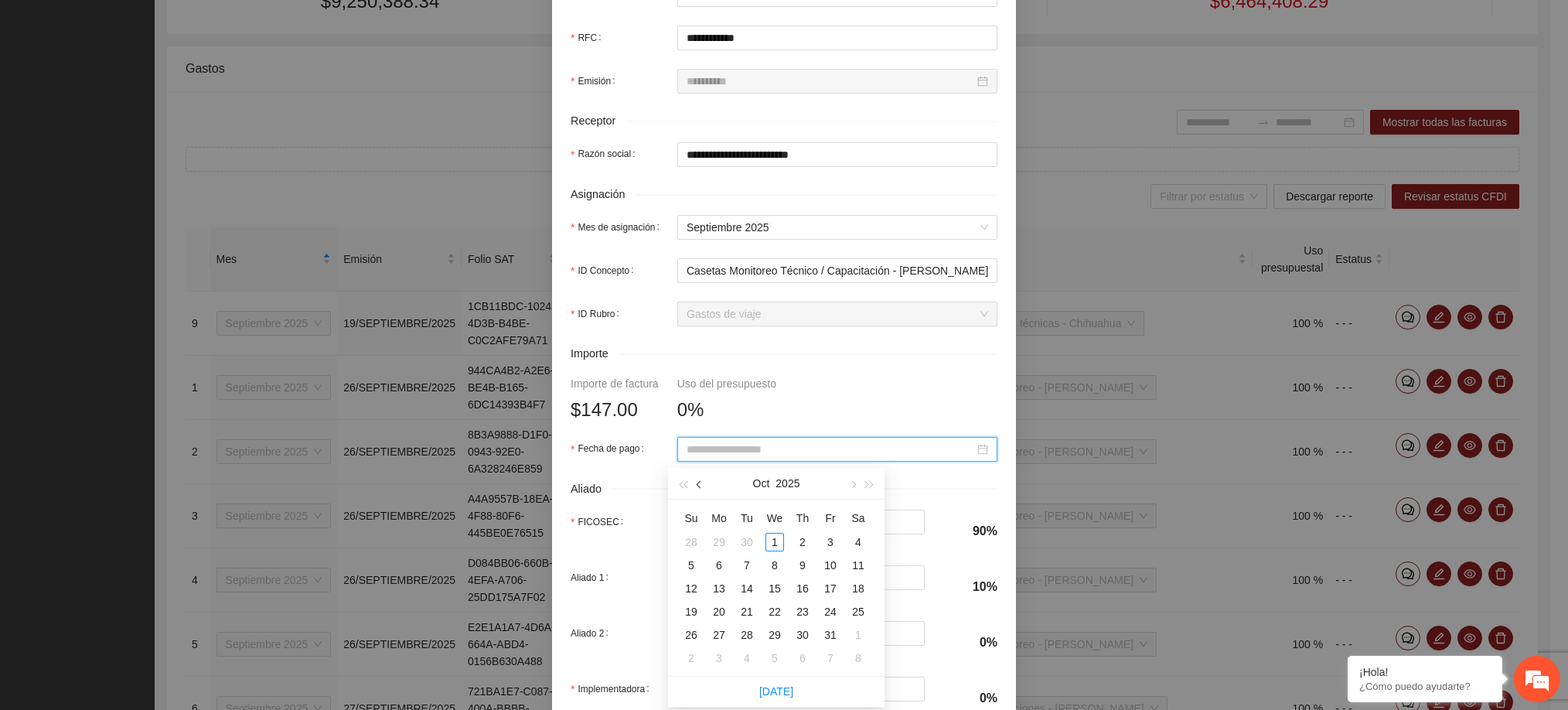
click at [703, 483] on span "button" at bounding box center [700, 485] width 8 height 8
click at [837, 616] on div "26" at bounding box center [830, 612] width 19 height 19
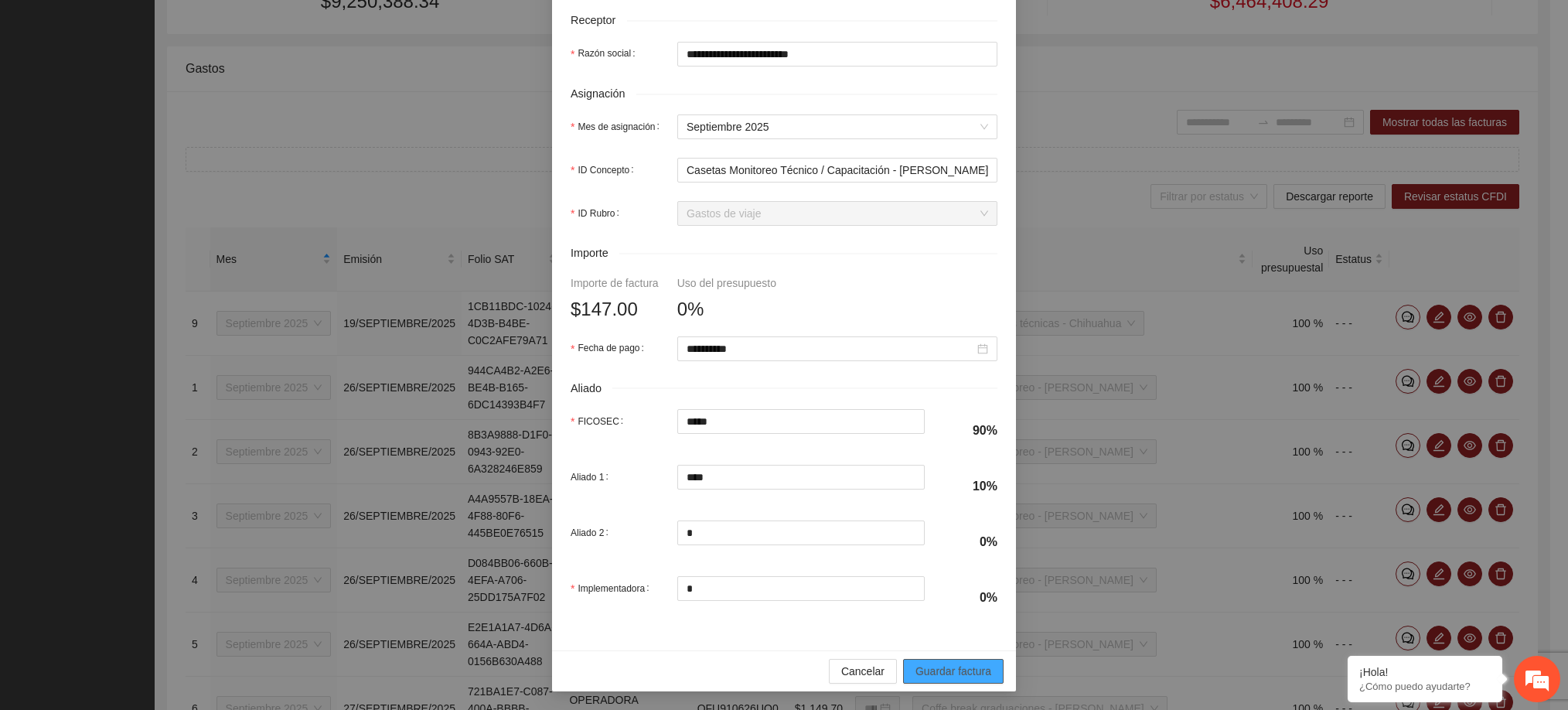
click at [961, 675] on span "Guardar factura" at bounding box center [953, 671] width 76 height 17
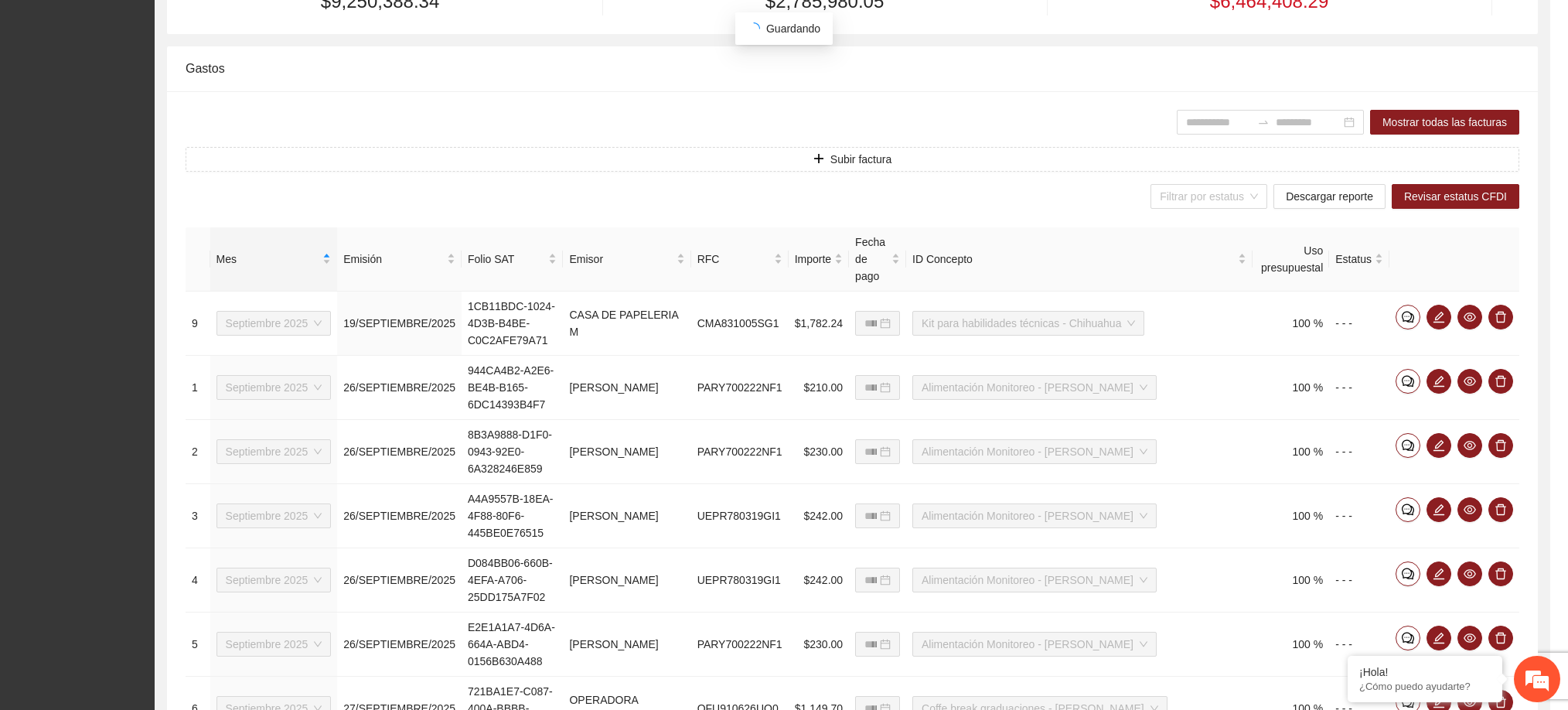
scroll to position [416, 0]
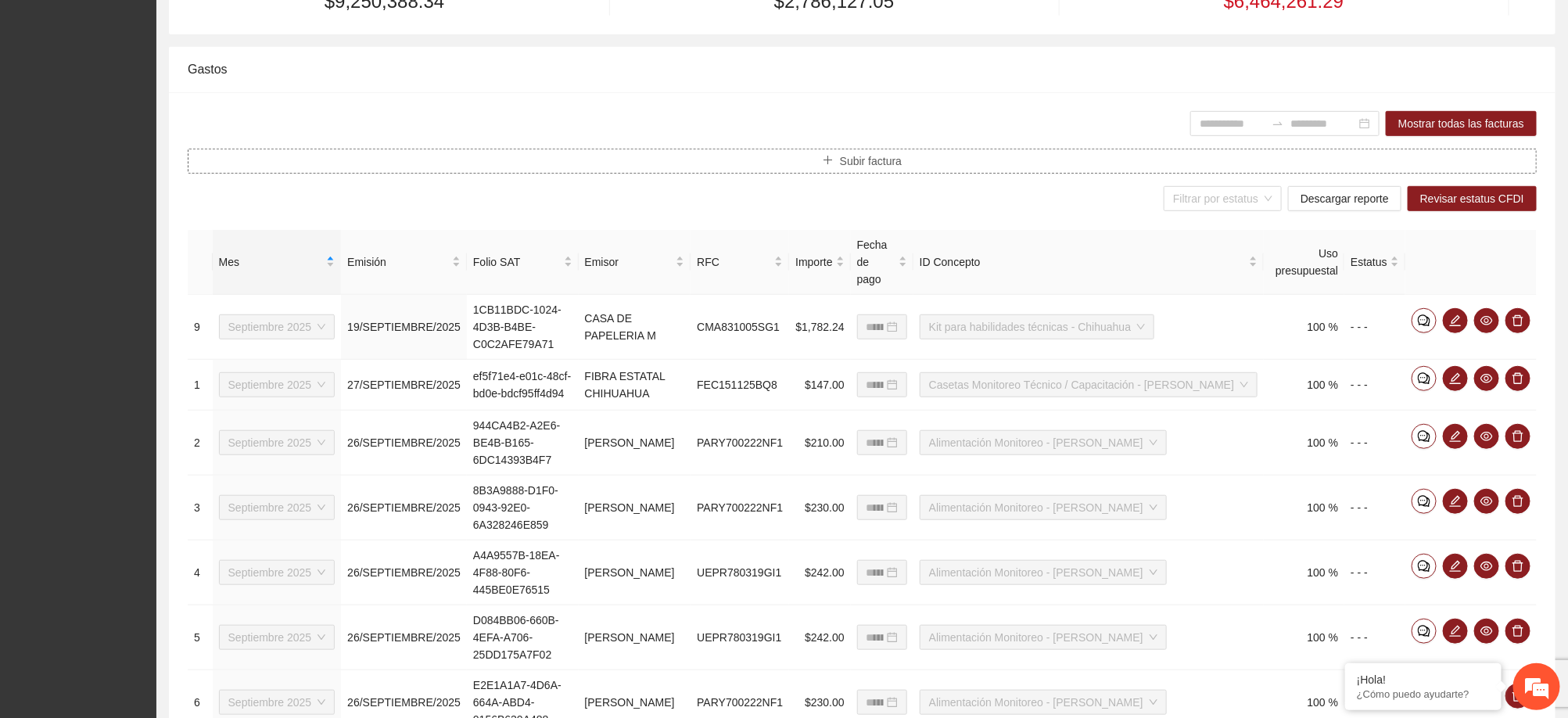
click at [923, 165] on button "Subir factura" at bounding box center [862, 161] width 1349 height 25
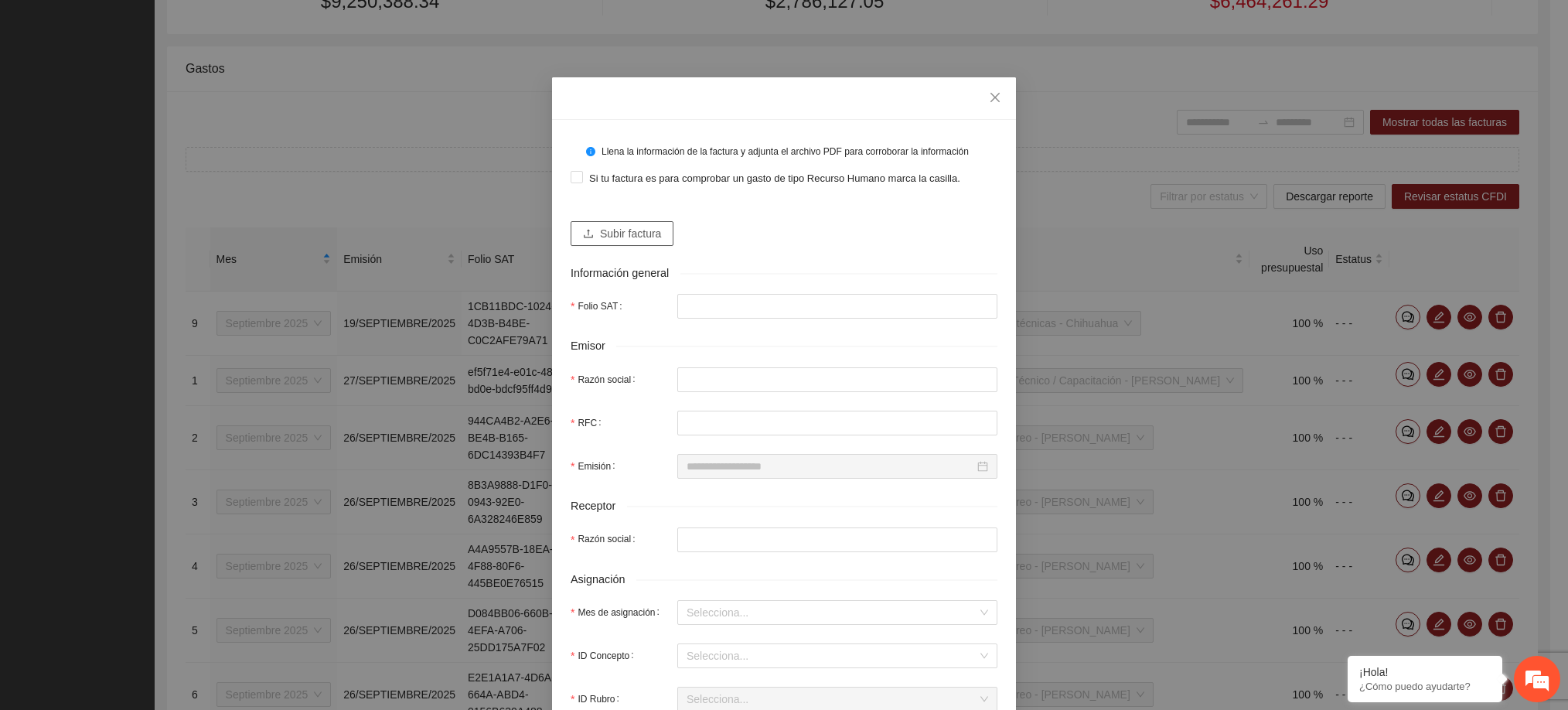
click at [627, 236] on span "Subir factura" at bounding box center [630, 234] width 61 height 17
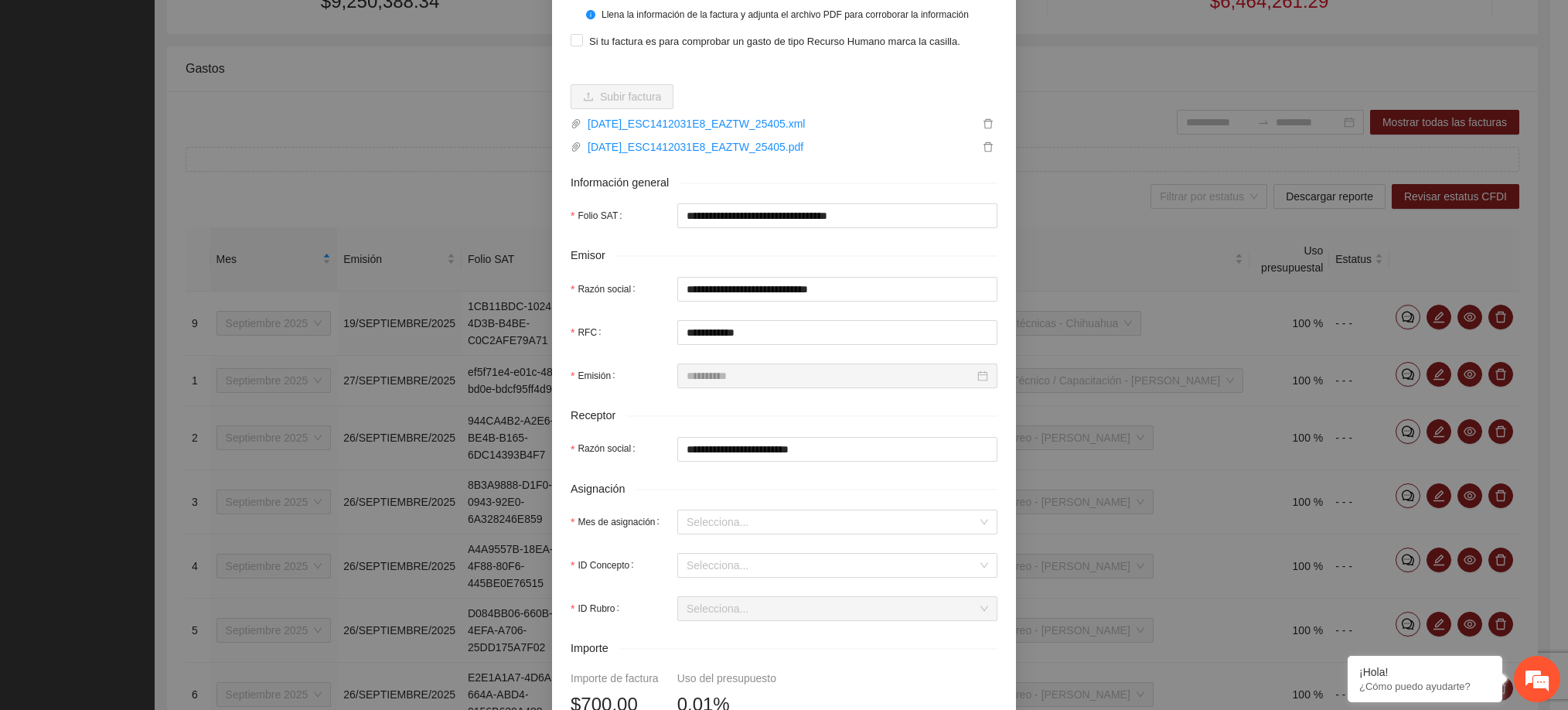
scroll to position [138, 0]
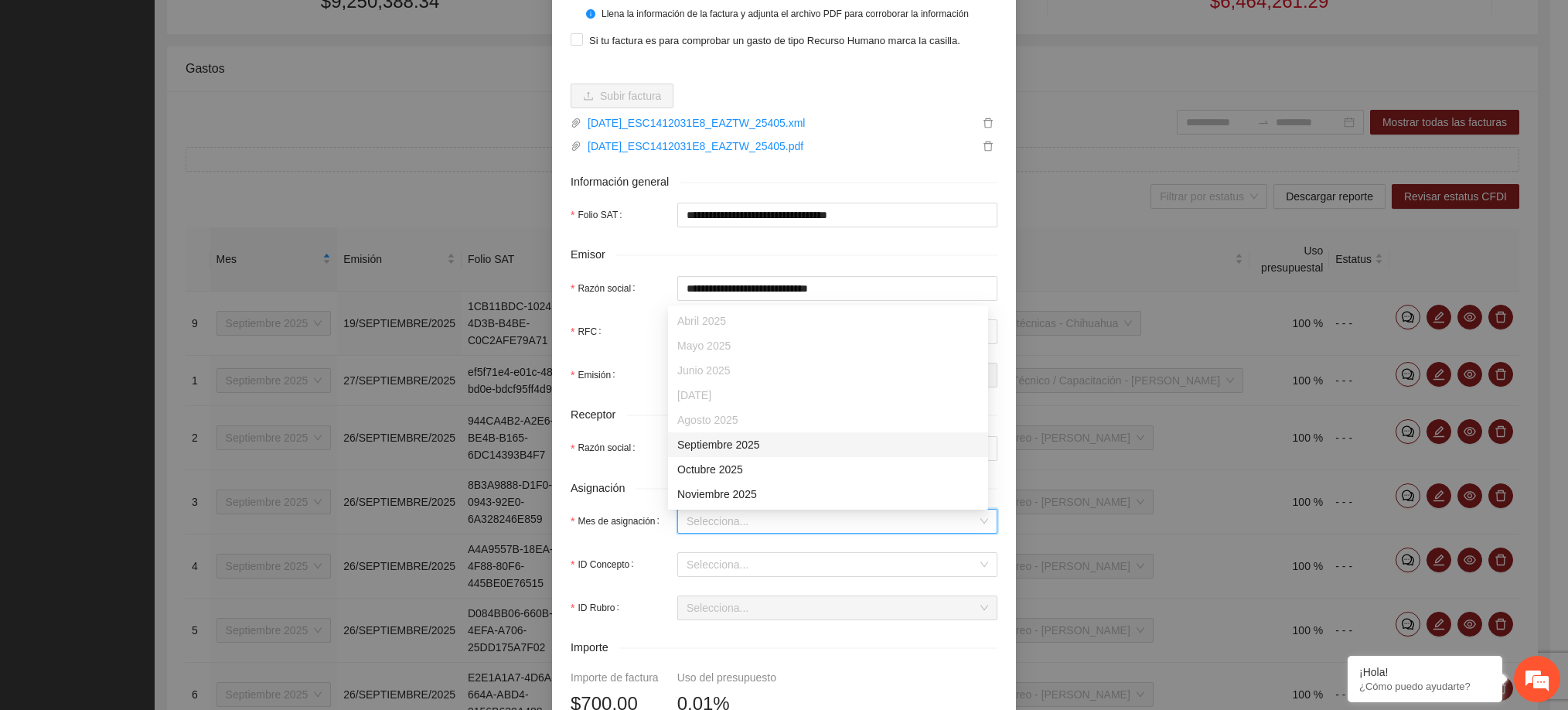
click at [734, 516] on input "Mes de asignación" at bounding box center [832, 521] width 291 height 23
click at [734, 449] on div "Septiembre 2025" at bounding box center [828, 444] width 301 height 17
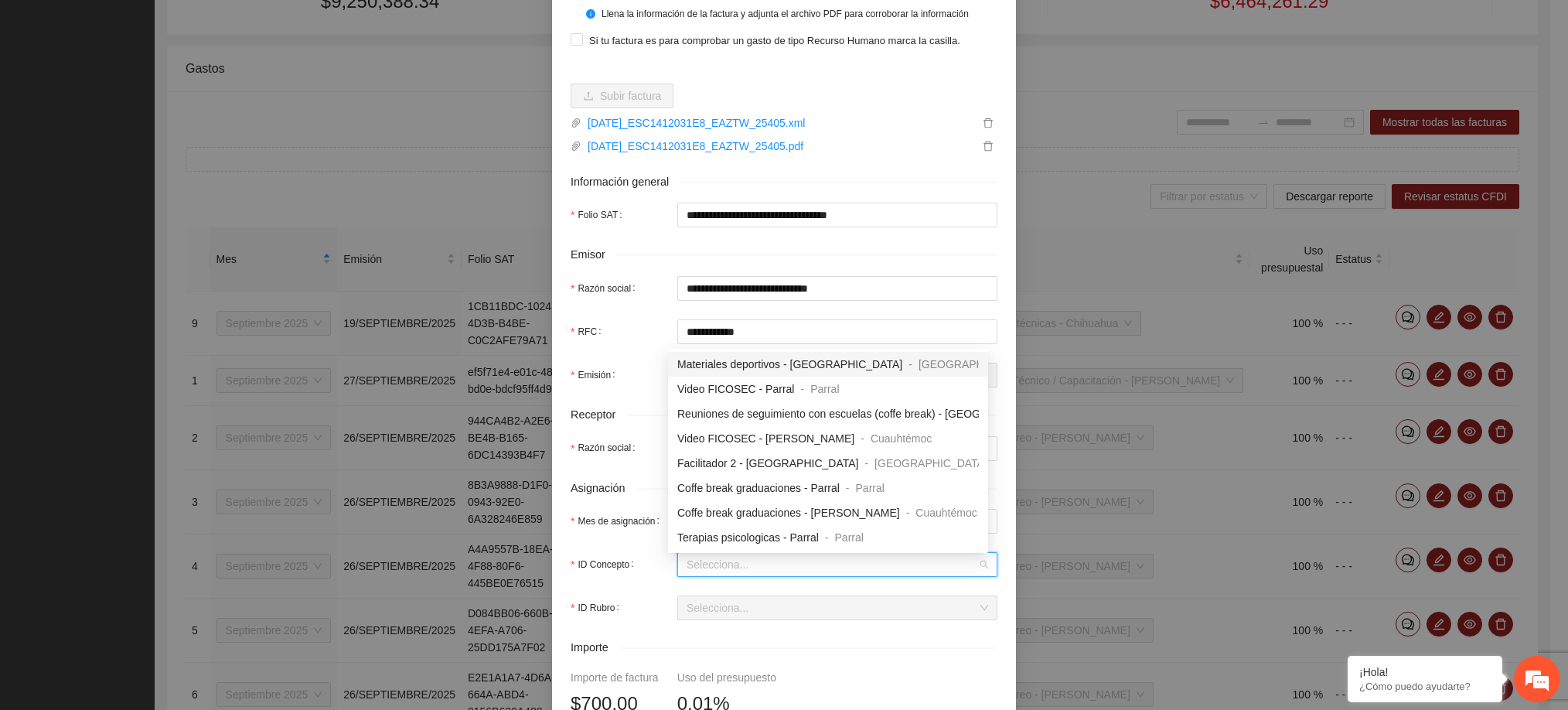
click at [739, 567] on input "ID Concepto" at bounding box center [832, 564] width 291 height 23
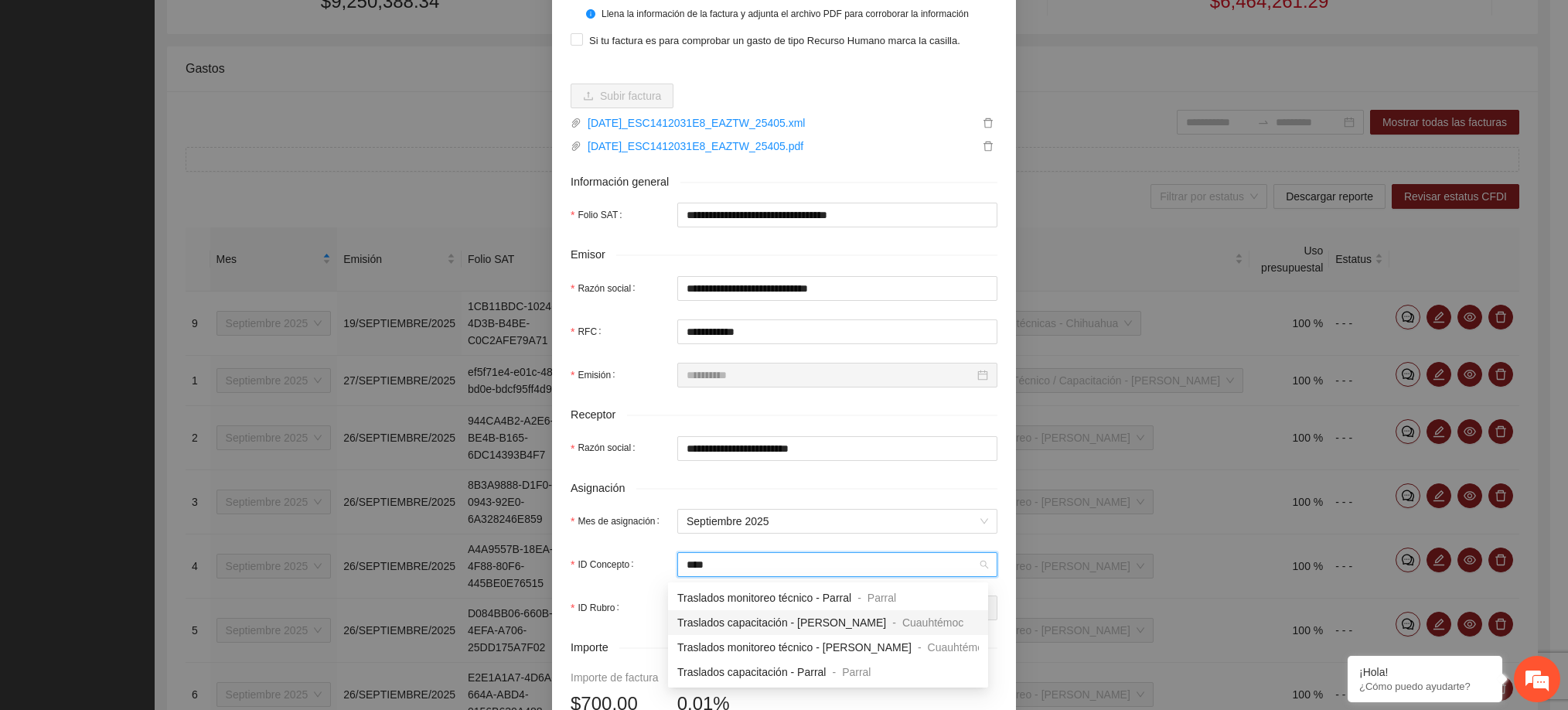
click at [763, 624] on span "Traslados capacitación - [PERSON_NAME]" at bounding box center [781, 623] width 209 height 12
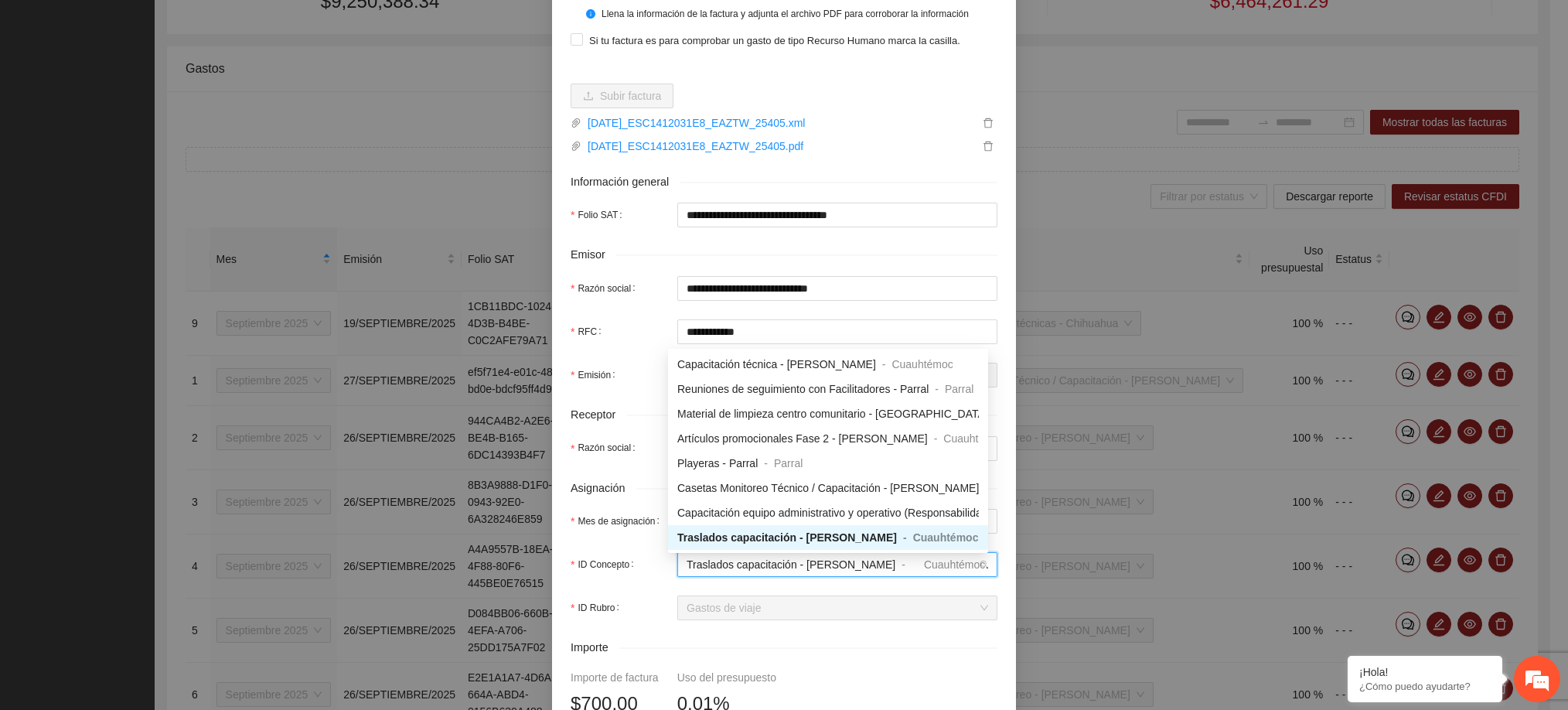
click at [777, 567] on span "Traslados capacitación - [PERSON_NAME]" at bounding box center [791, 564] width 209 height 12
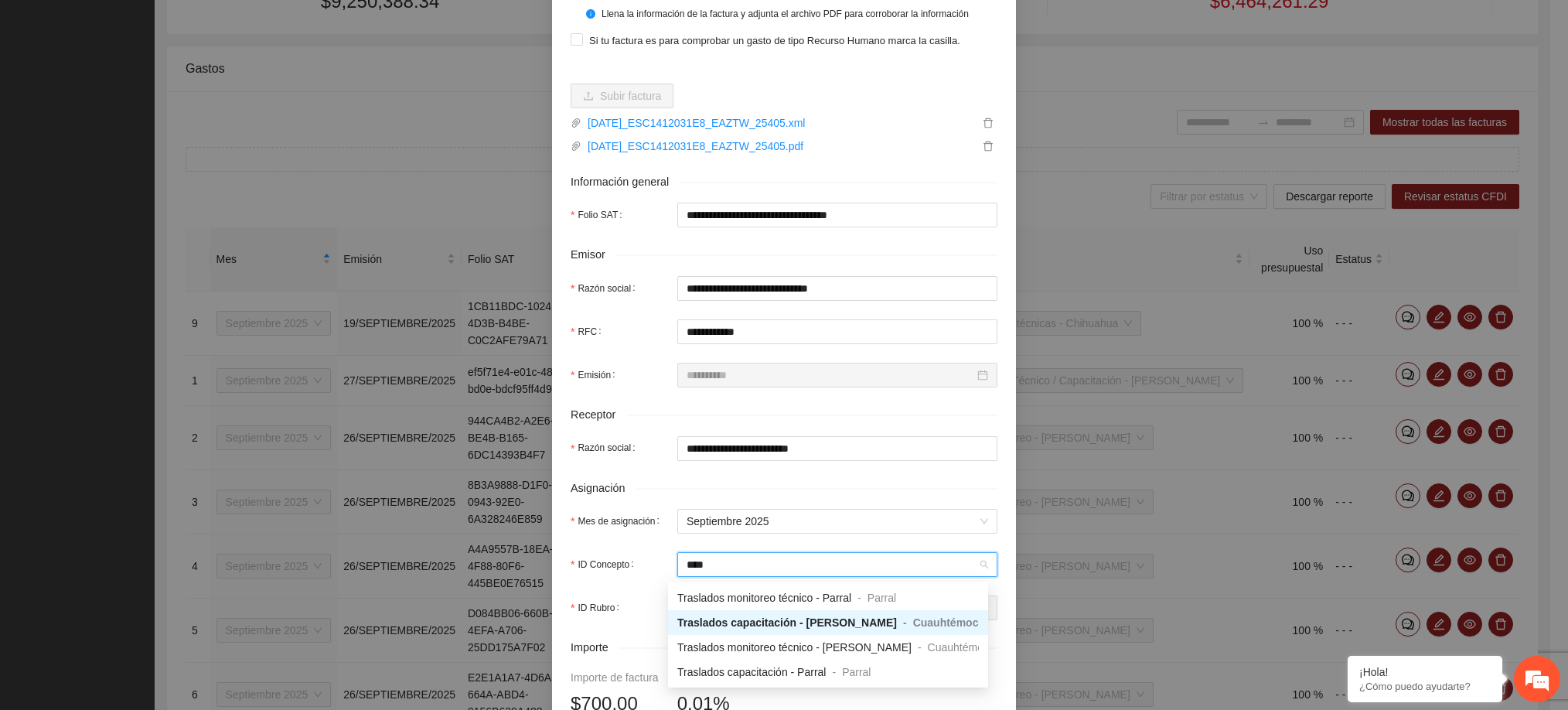
scroll to position [0, 0]
click at [799, 643] on span "Traslados monitoreo técnico - [PERSON_NAME]" at bounding box center [794, 647] width 235 height 12
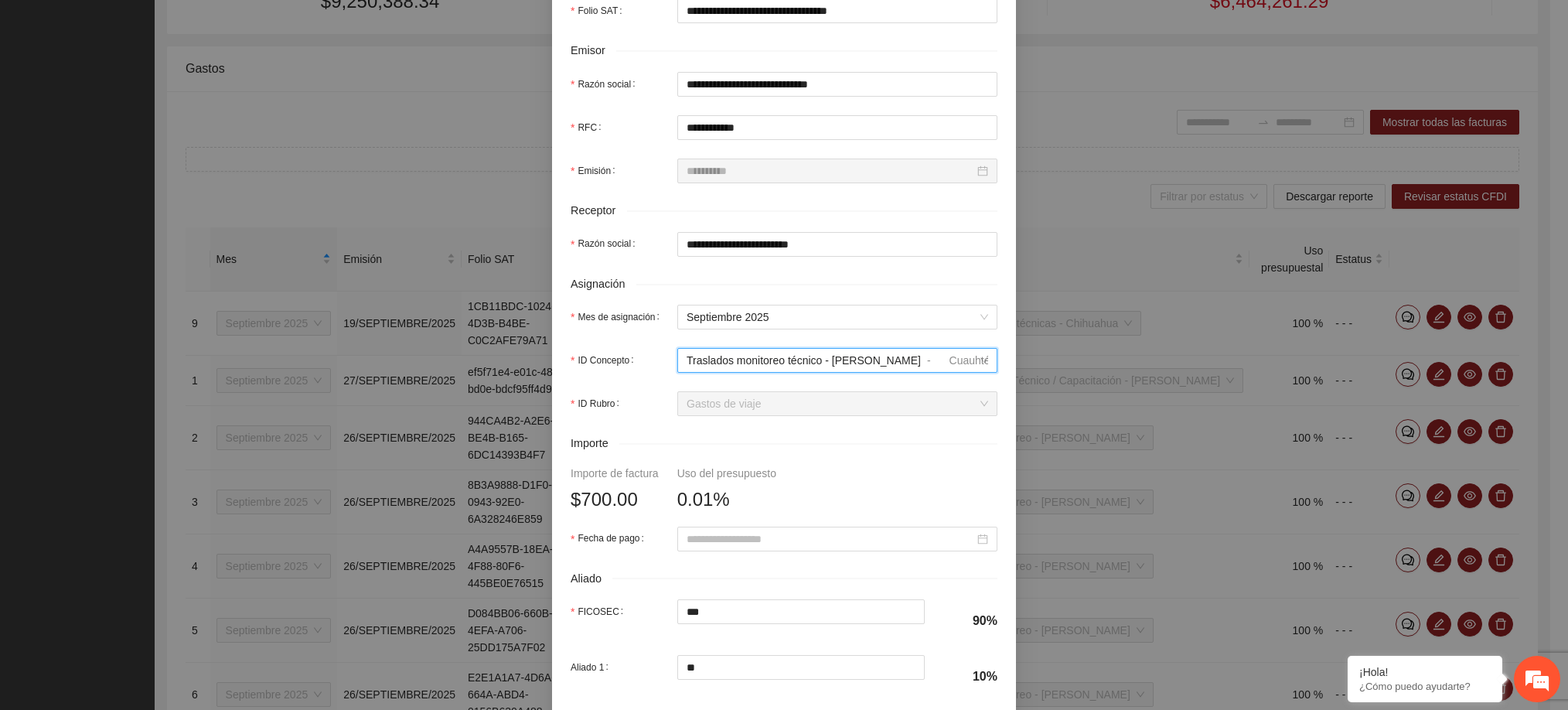
scroll to position [343, 0]
click at [754, 543] on input "Fecha de pago" at bounding box center [830, 538] width 288 height 17
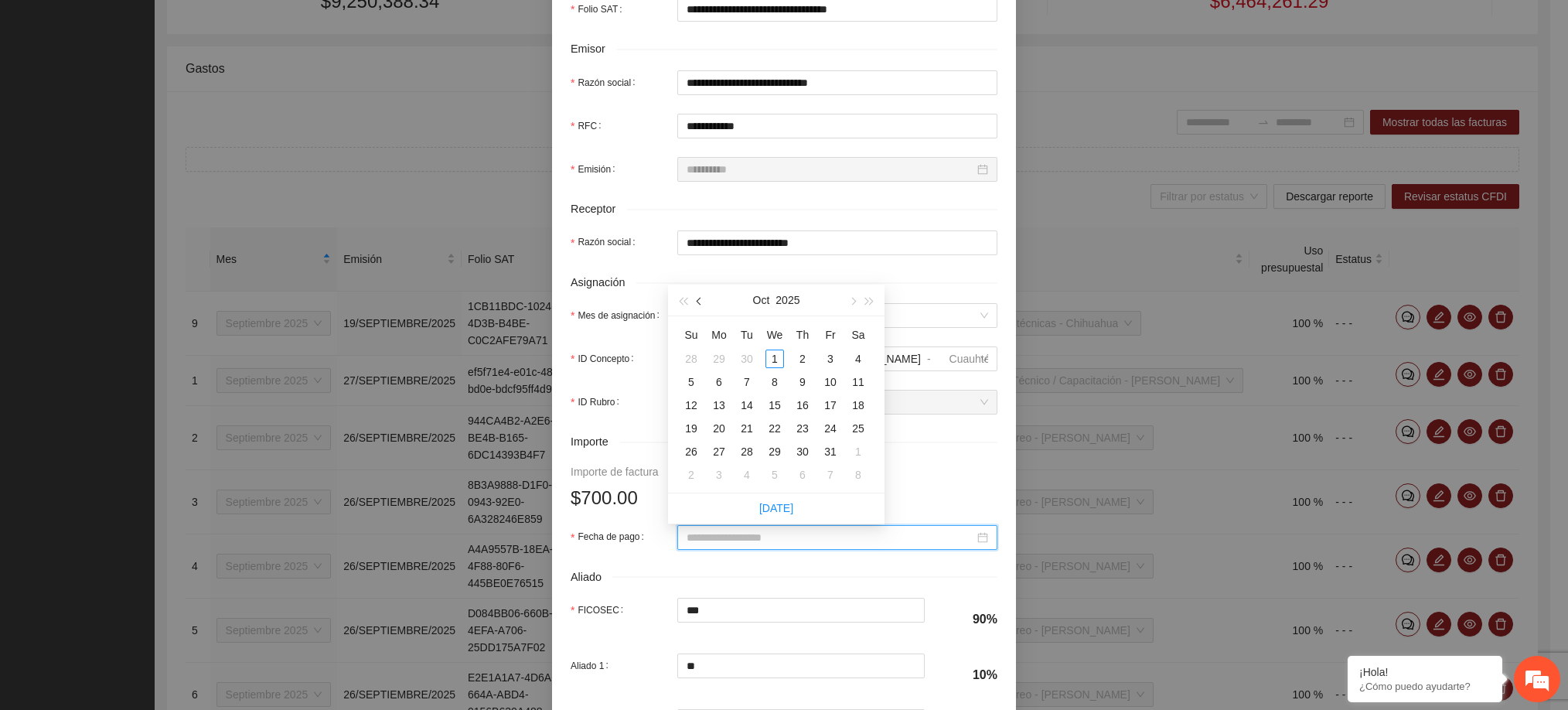
click at [706, 300] on button "button" at bounding box center [699, 300] width 17 height 31
click at [826, 425] on div "26" at bounding box center [830, 429] width 19 height 19
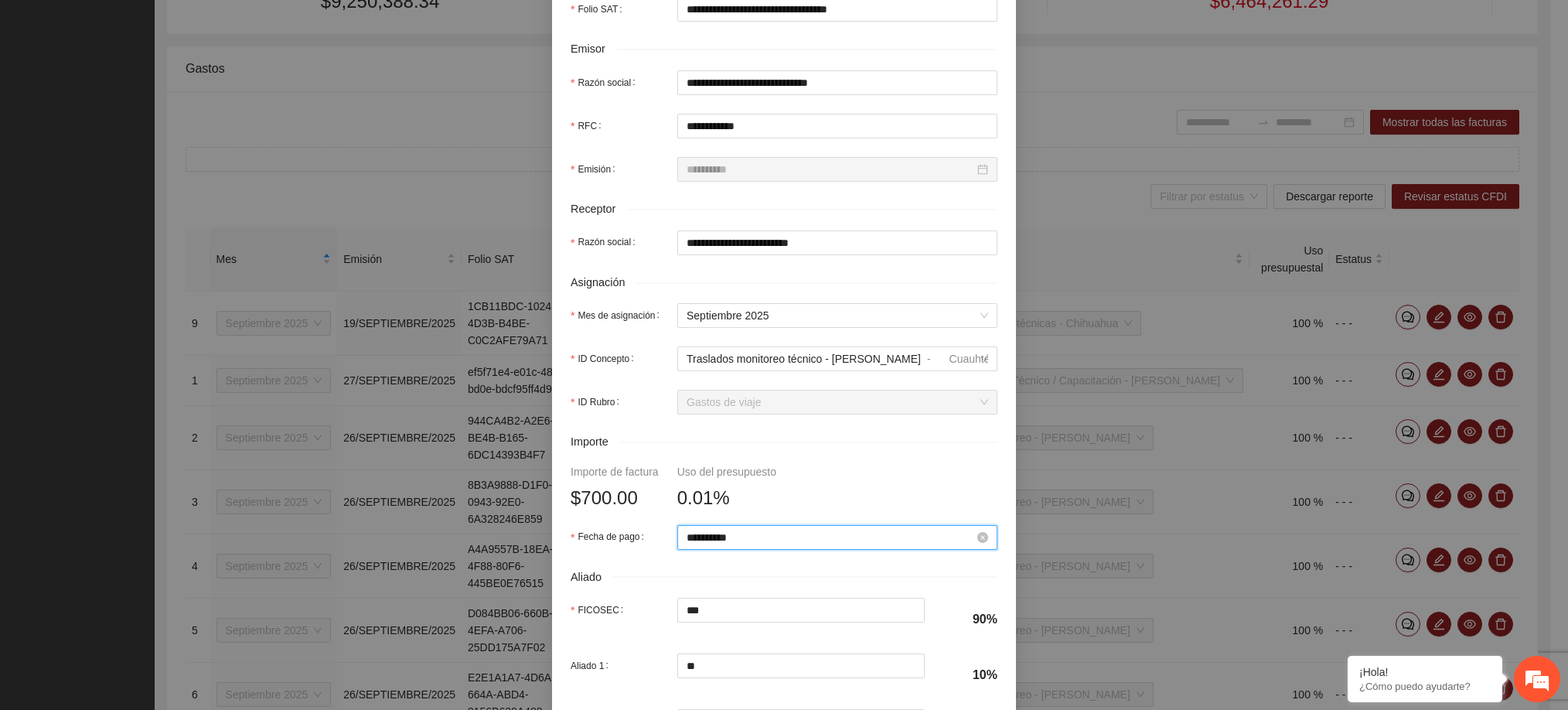
scroll to position [540, 0]
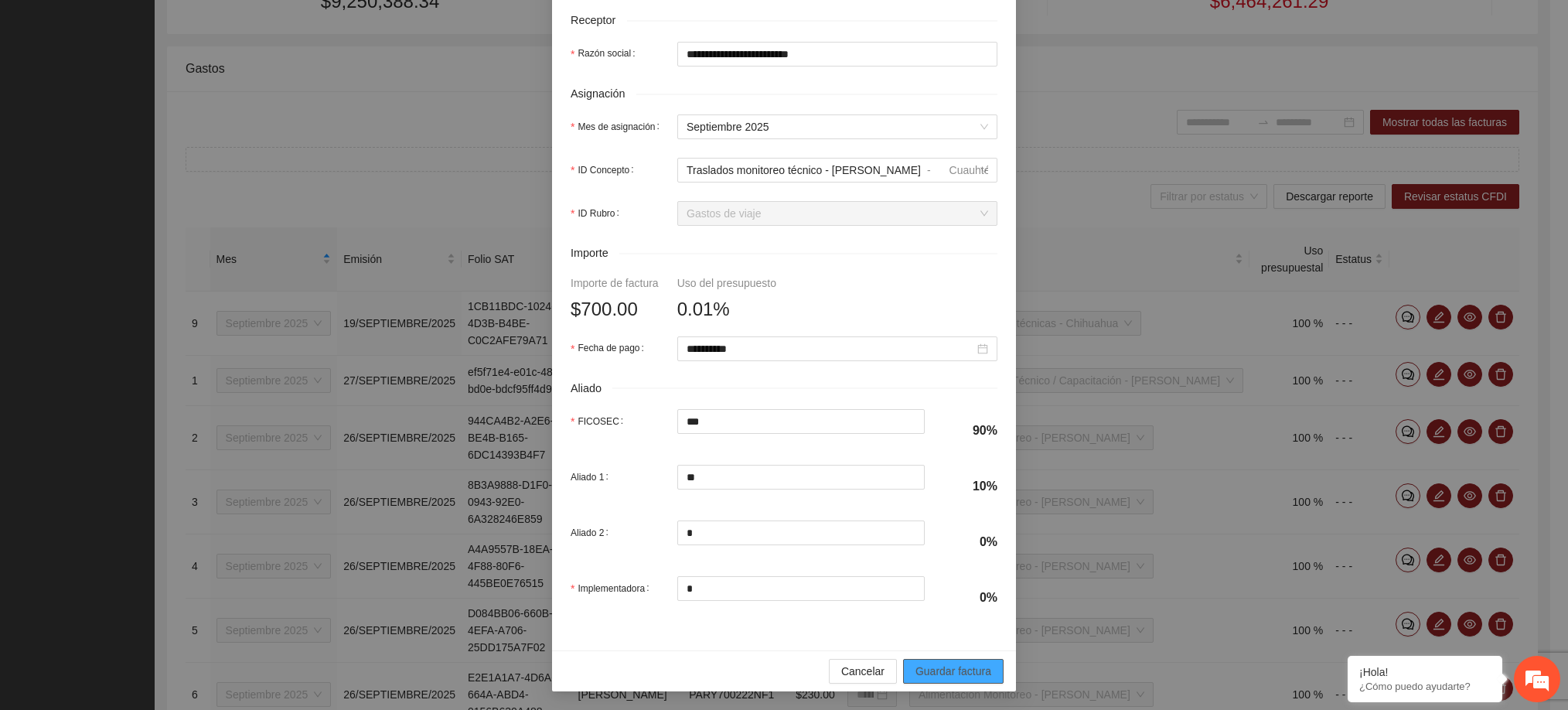
click at [933, 669] on span "Guardar factura" at bounding box center [953, 671] width 76 height 17
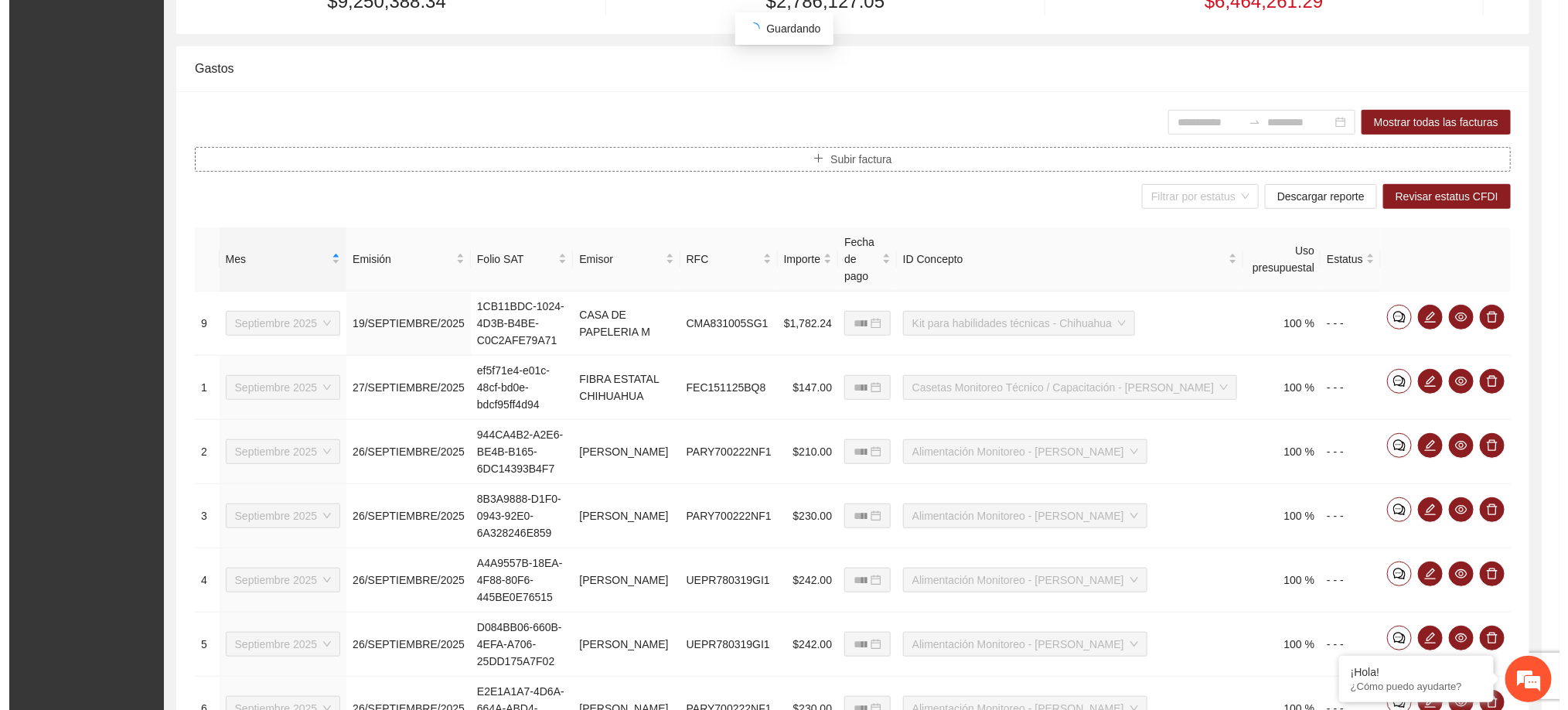
scroll to position [0, 0]
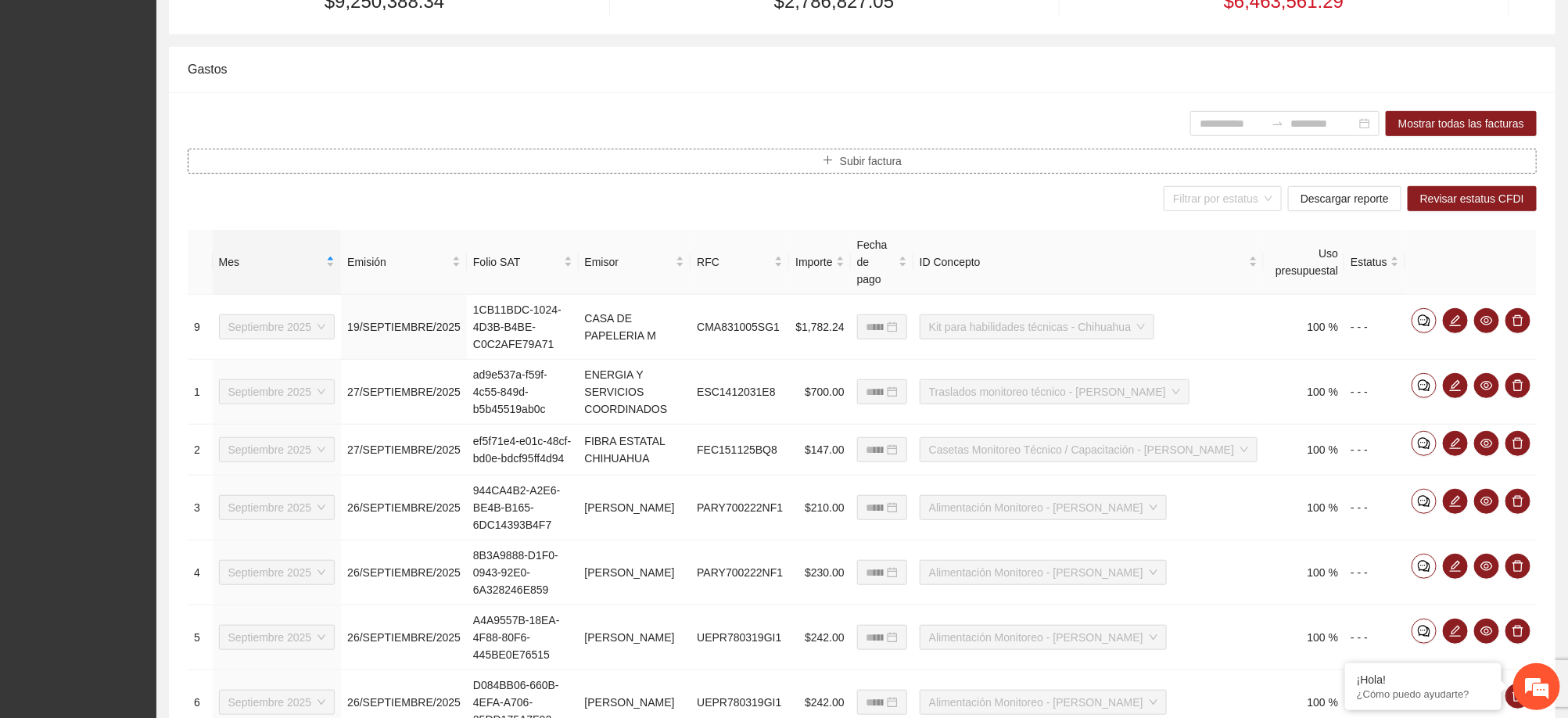
click at [920, 166] on button "Subir factura" at bounding box center [862, 161] width 1349 height 25
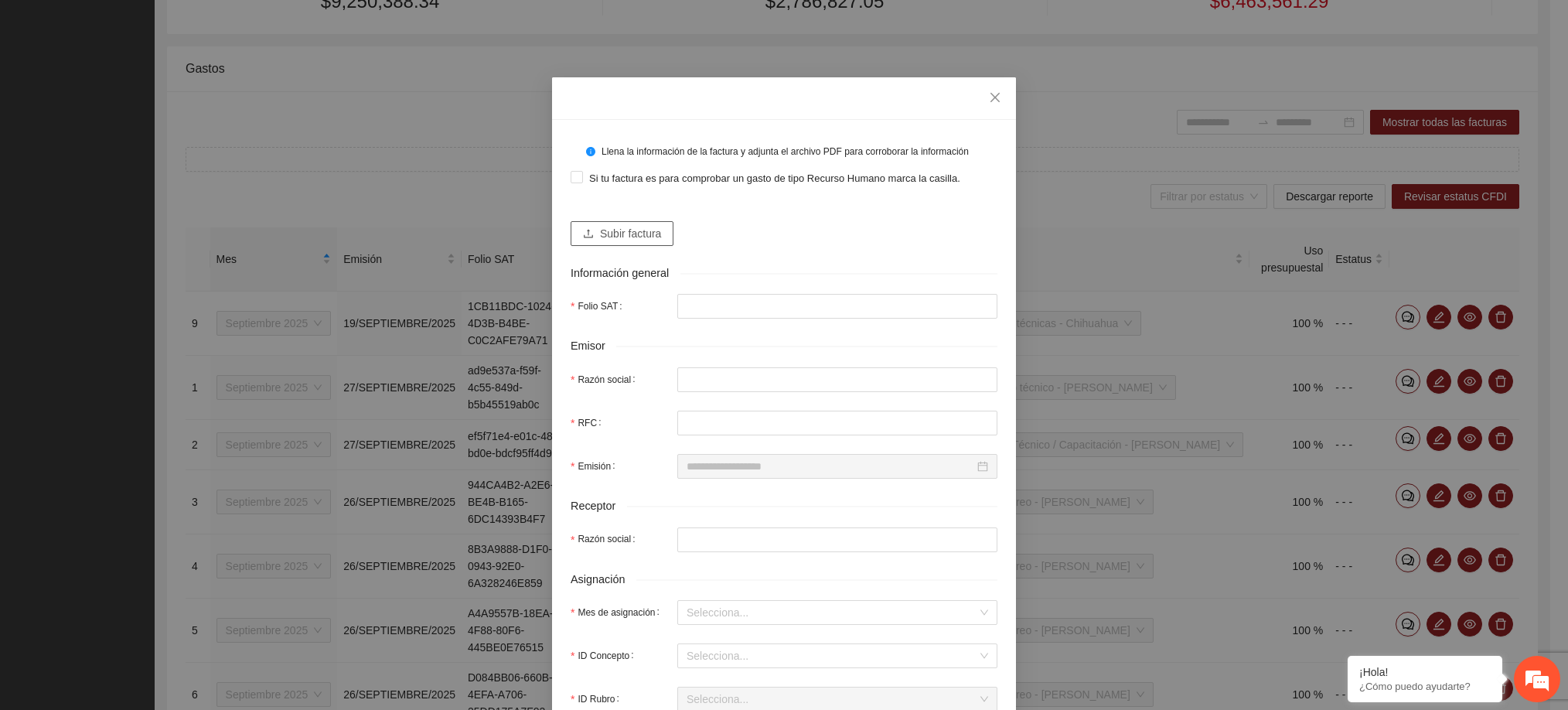
click at [628, 232] on span "Subir factura" at bounding box center [630, 234] width 61 height 17
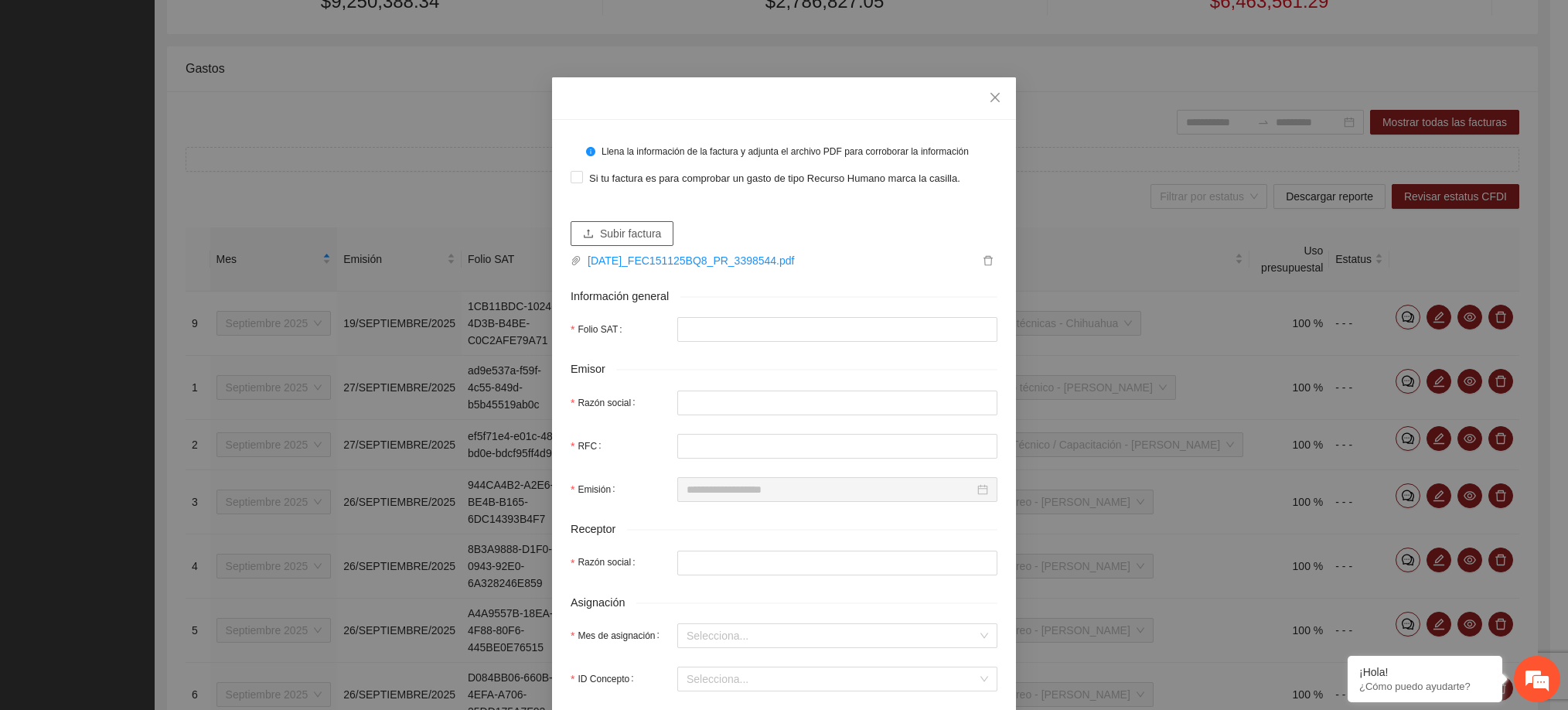
click at [628, 236] on span "Subir factura" at bounding box center [630, 234] width 61 height 17
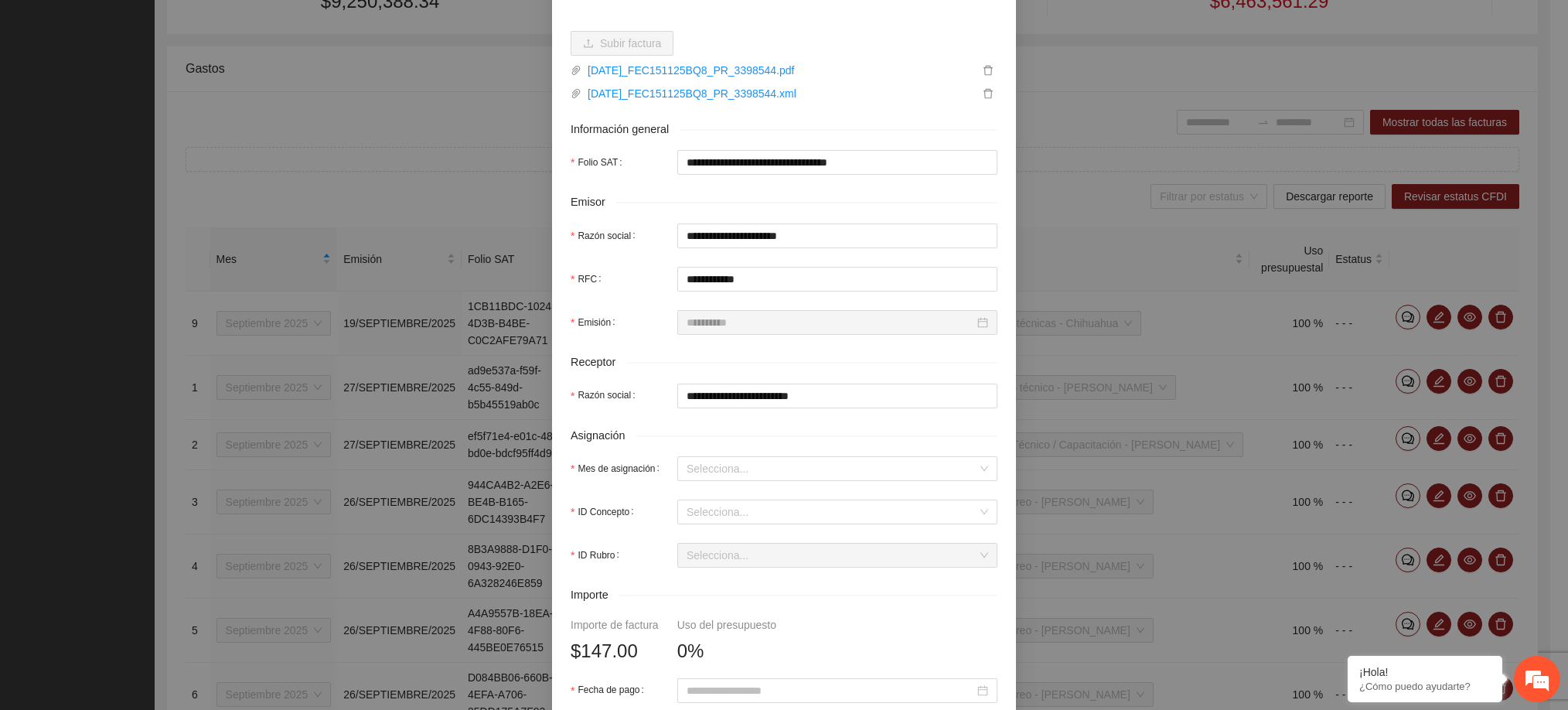
scroll to position [195, 0]
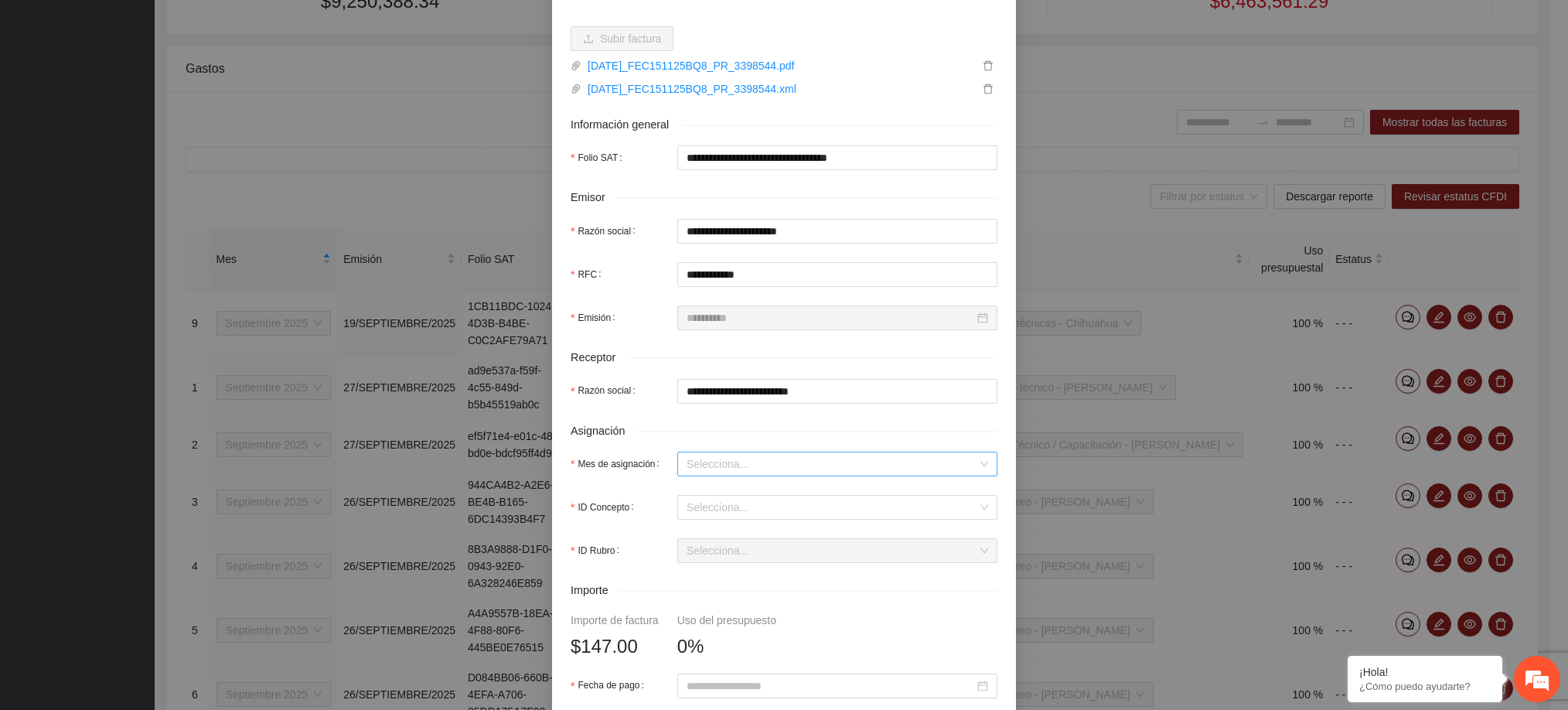
click at [729, 468] on input "Mes de asignación" at bounding box center [832, 463] width 291 height 23
click at [743, 627] on div "Septiembre 2025" at bounding box center [828, 622] width 301 height 17
click at [735, 510] on input "ID Concepto" at bounding box center [832, 507] width 291 height 23
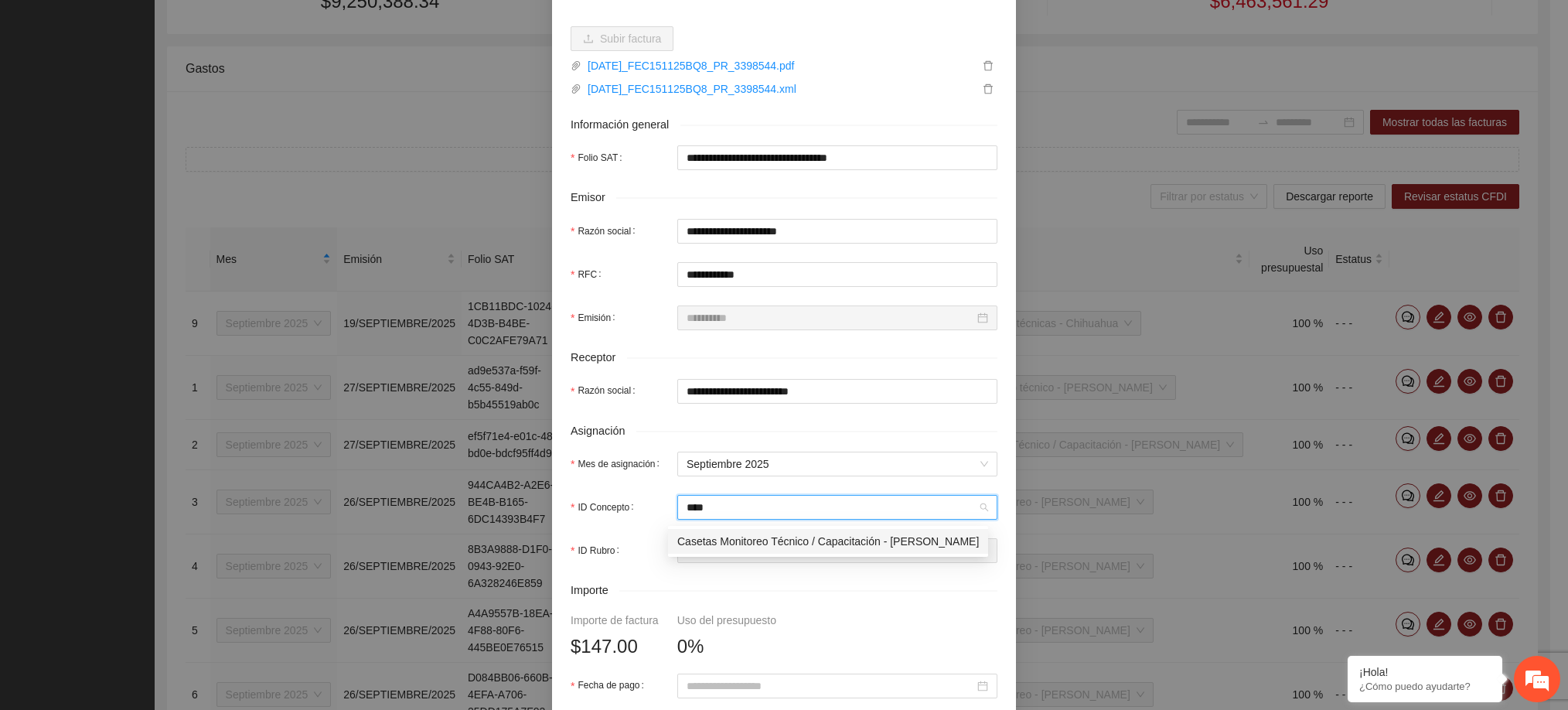
drag, startPoint x: 738, startPoint y: 523, endPoint x: 739, endPoint y: 540, distance: 17.0
click at [739, 540] on span "Casetas Monitoreo Técnico / Capacitación - [PERSON_NAME]" at bounding box center [828, 541] width 301 height 12
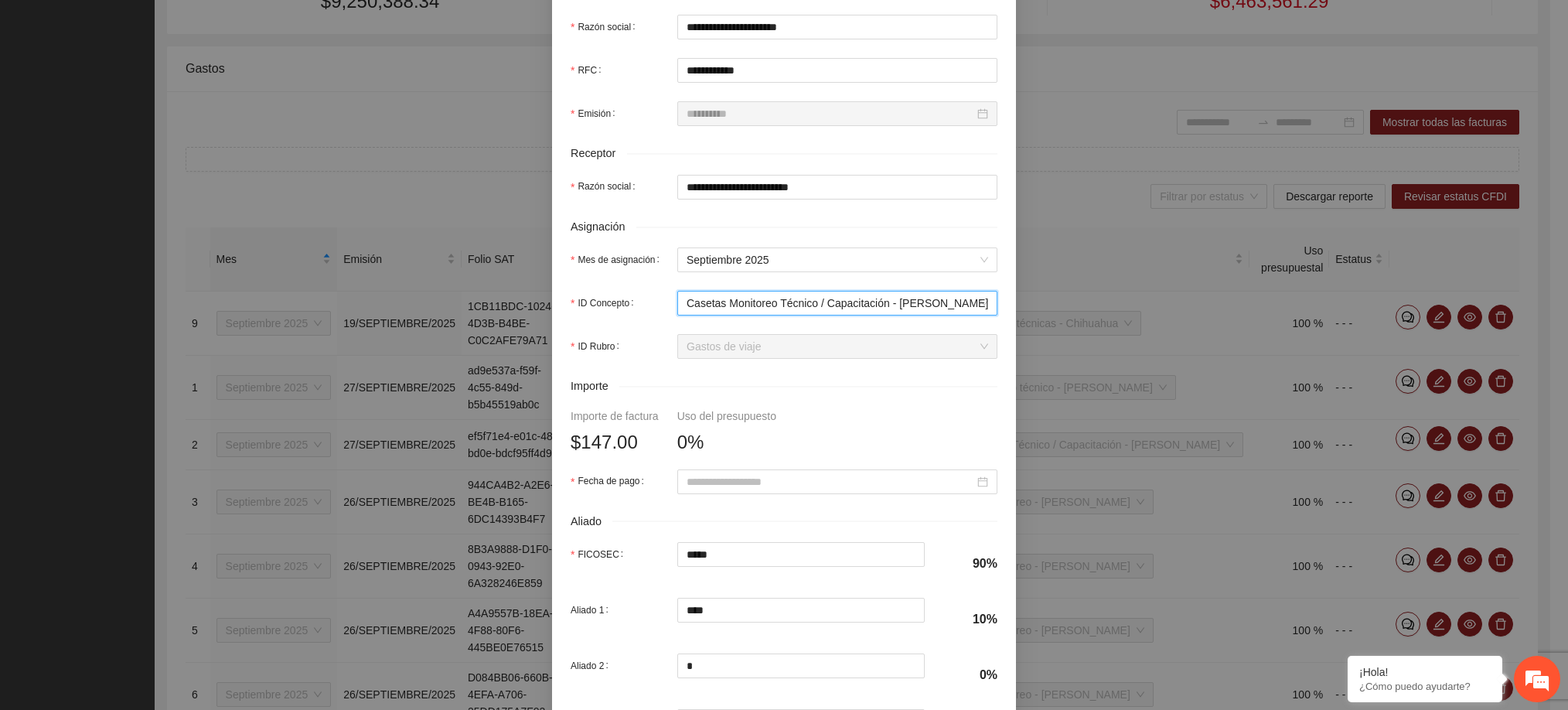
scroll to position [400, 0]
click at [758, 490] on input "Fecha de pago" at bounding box center [830, 481] width 288 height 17
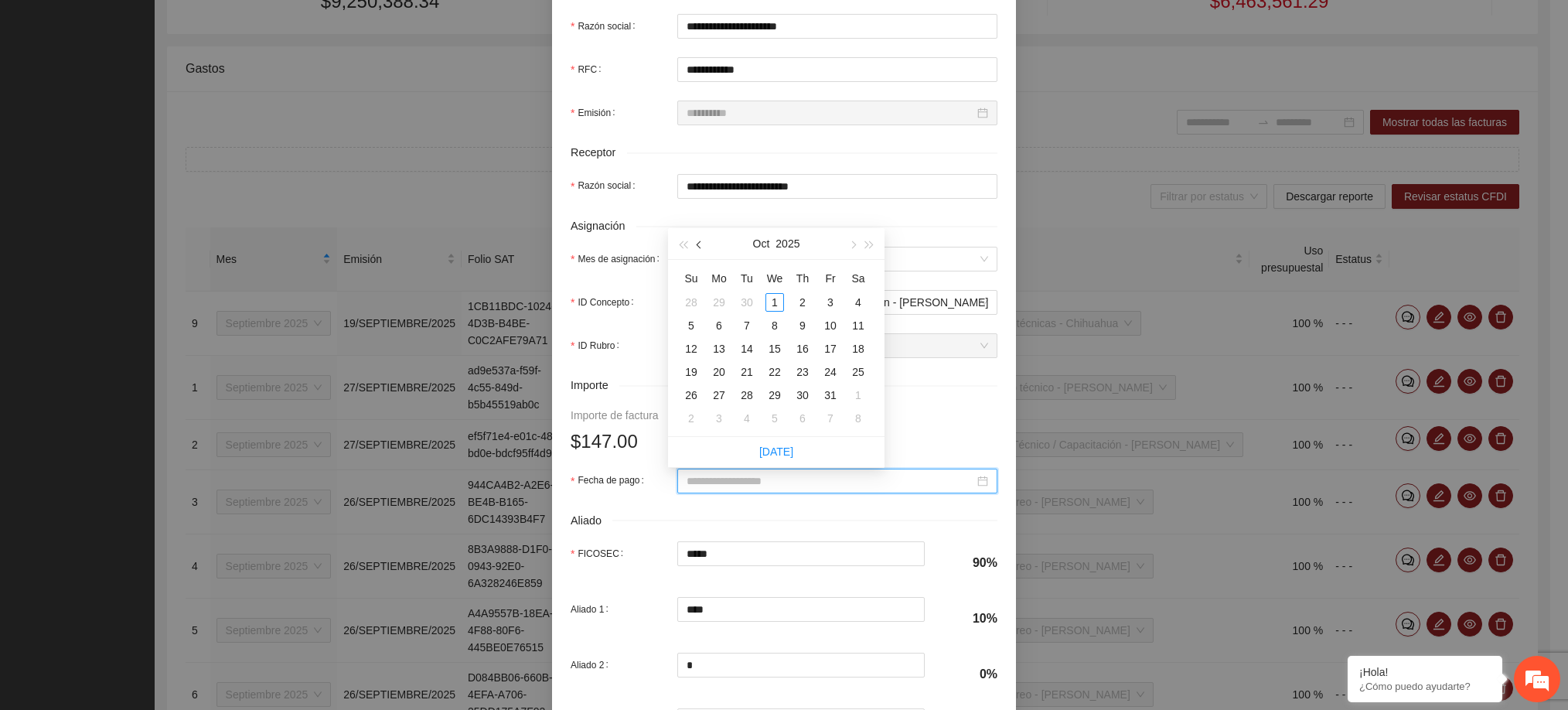
click at [703, 254] on button "button" at bounding box center [699, 243] width 17 height 31
click at [828, 379] on div "26" at bounding box center [830, 373] width 19 height 19
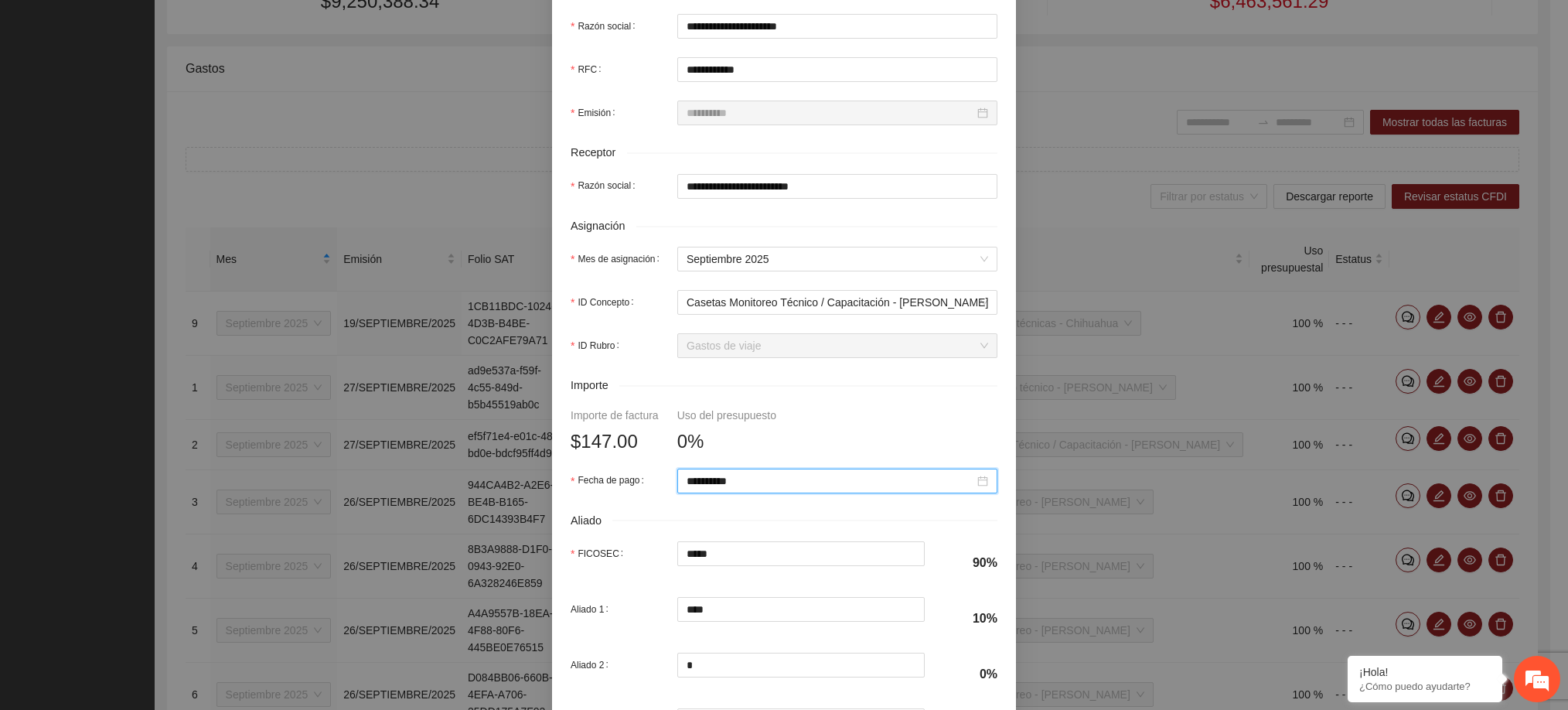
scroll to position [540, 0]
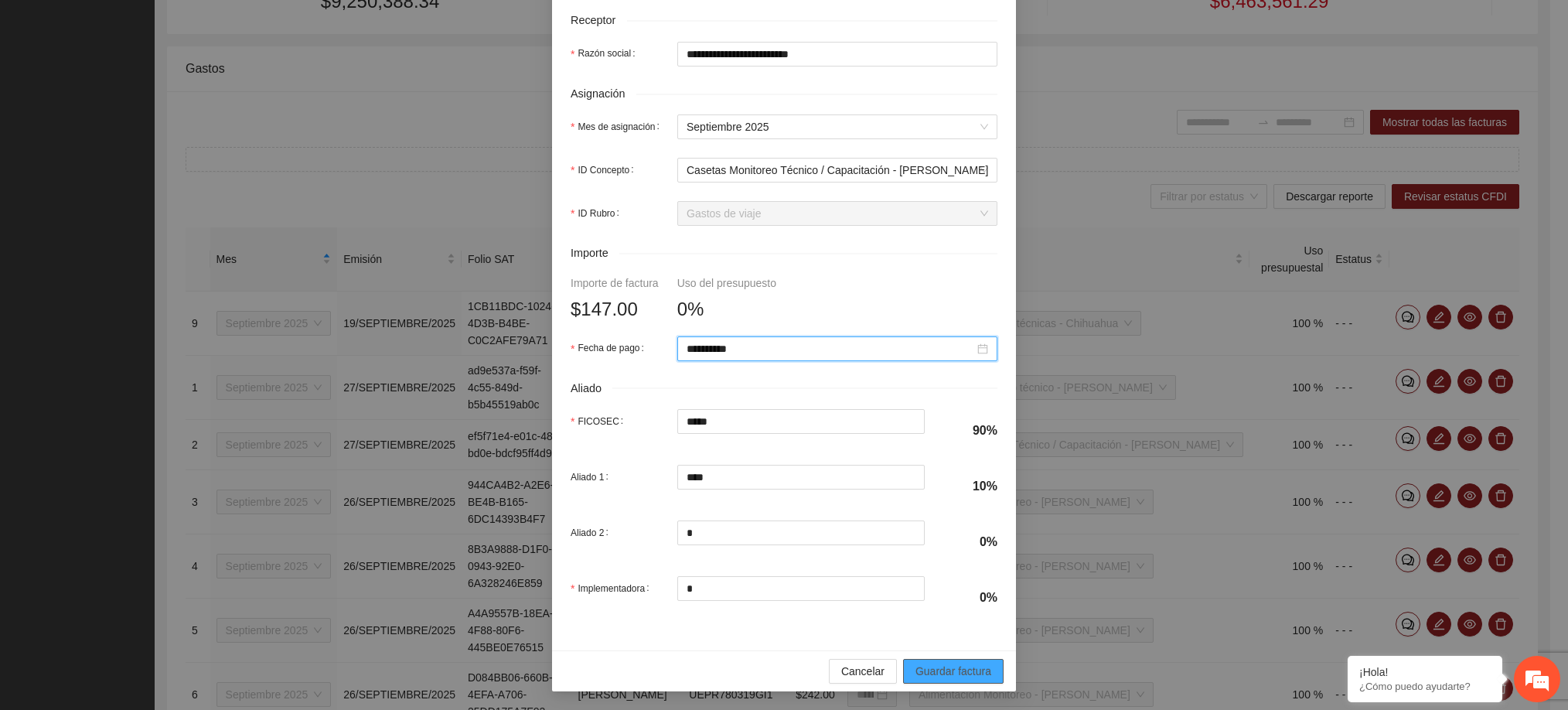
click at [928, 668] on span "Guardar factura" at bounding box center [953, 671] width 76 height 17
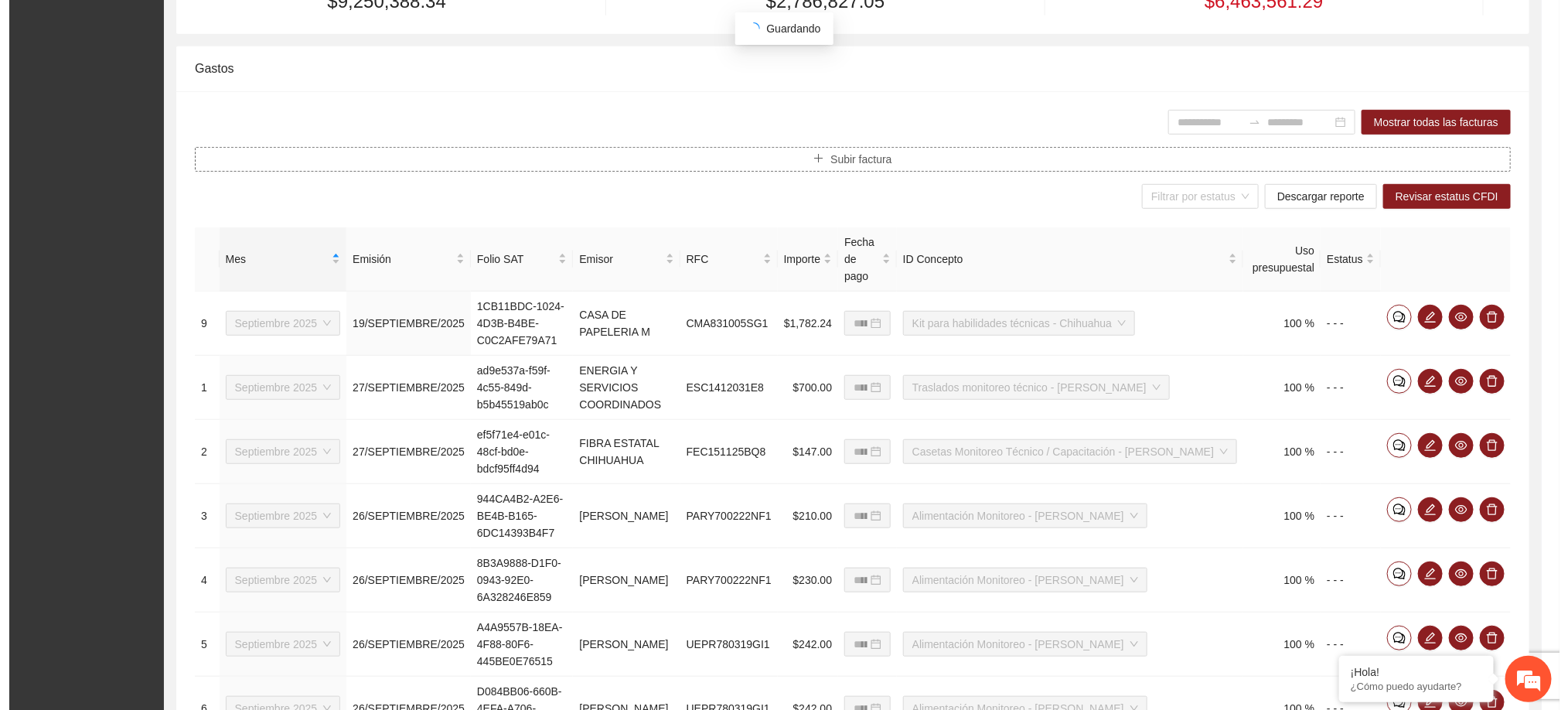
scroll to position [0, 0]
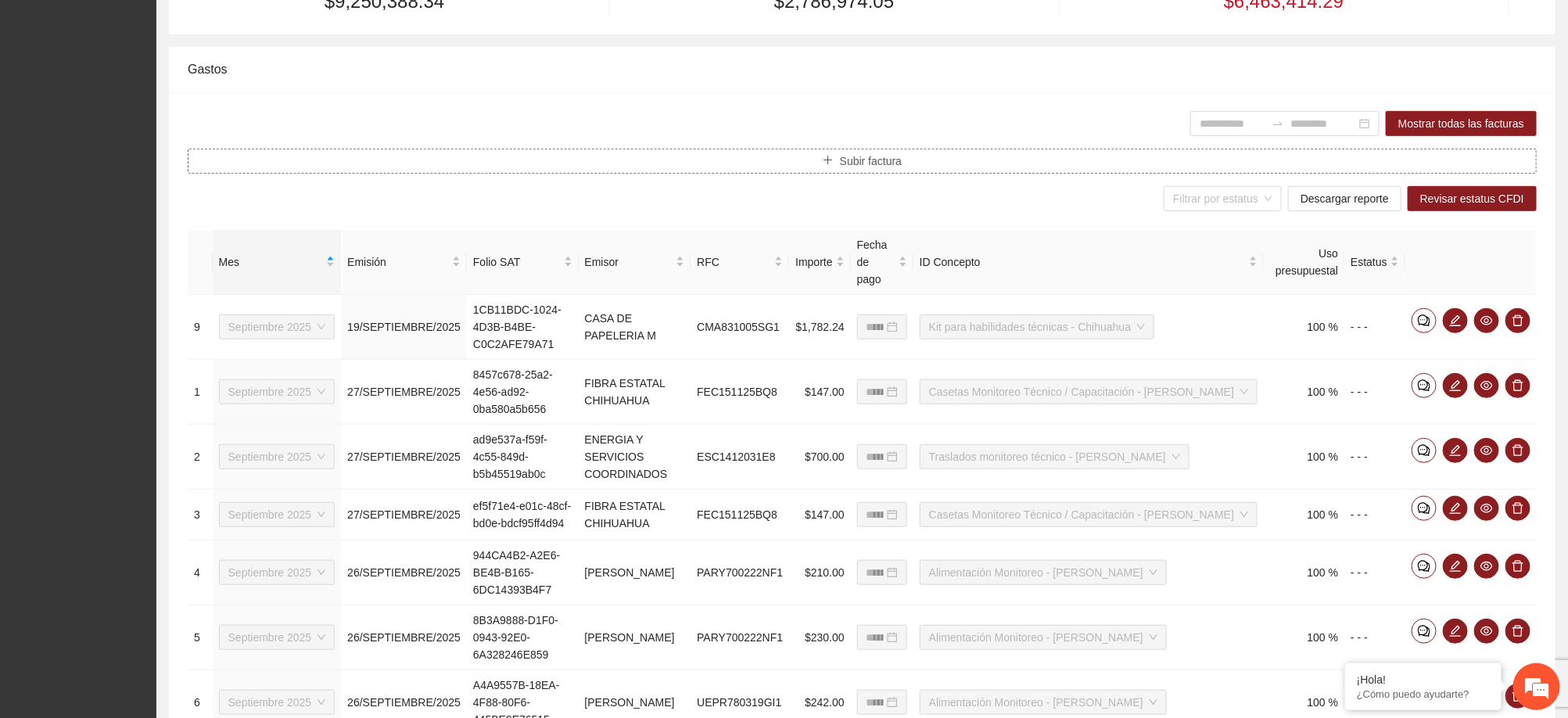
click at [887, 158] on span "Subir factura" at bounding box center [870, 161] width 61 height 17
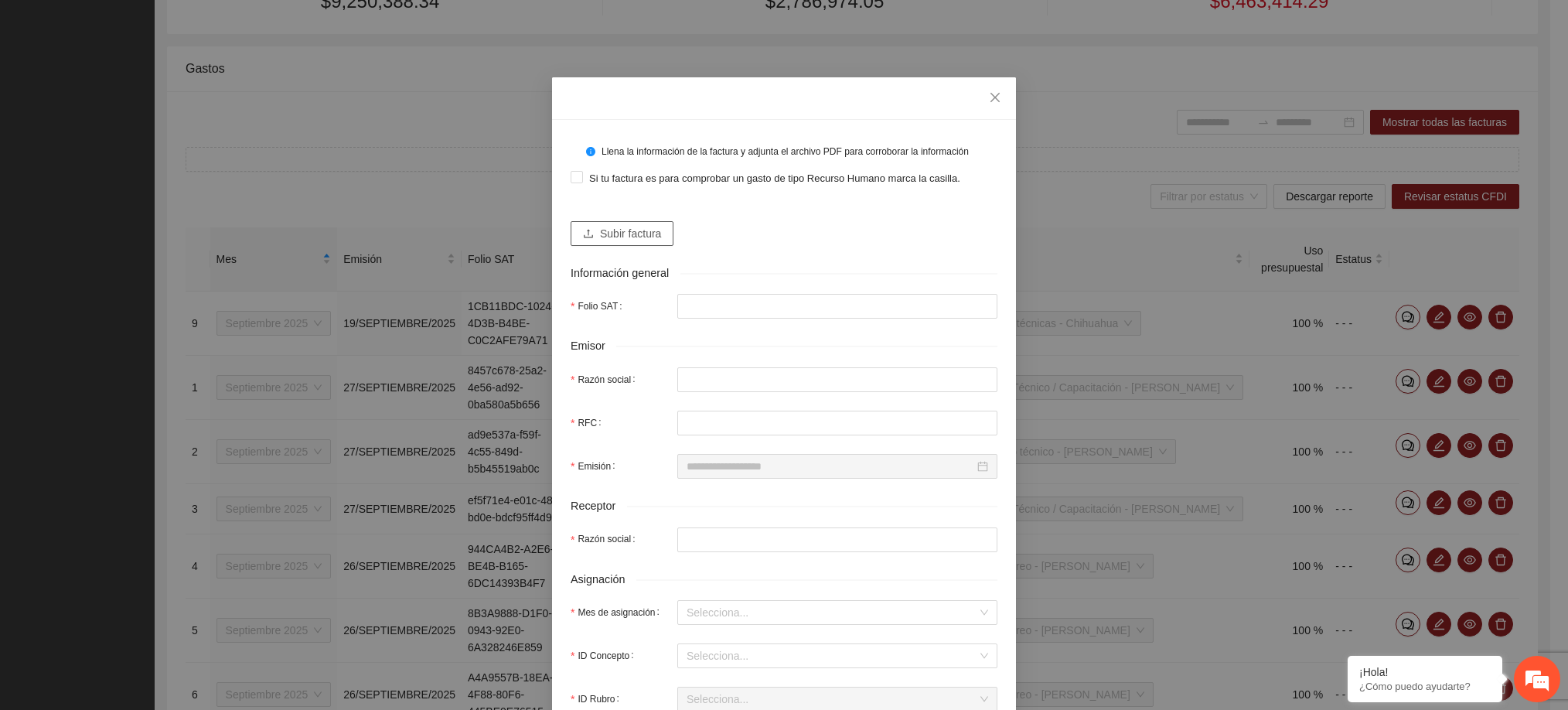
click at [636, 225] on span "Subir factura" at bounding box center [630, 234] width 61 height 17
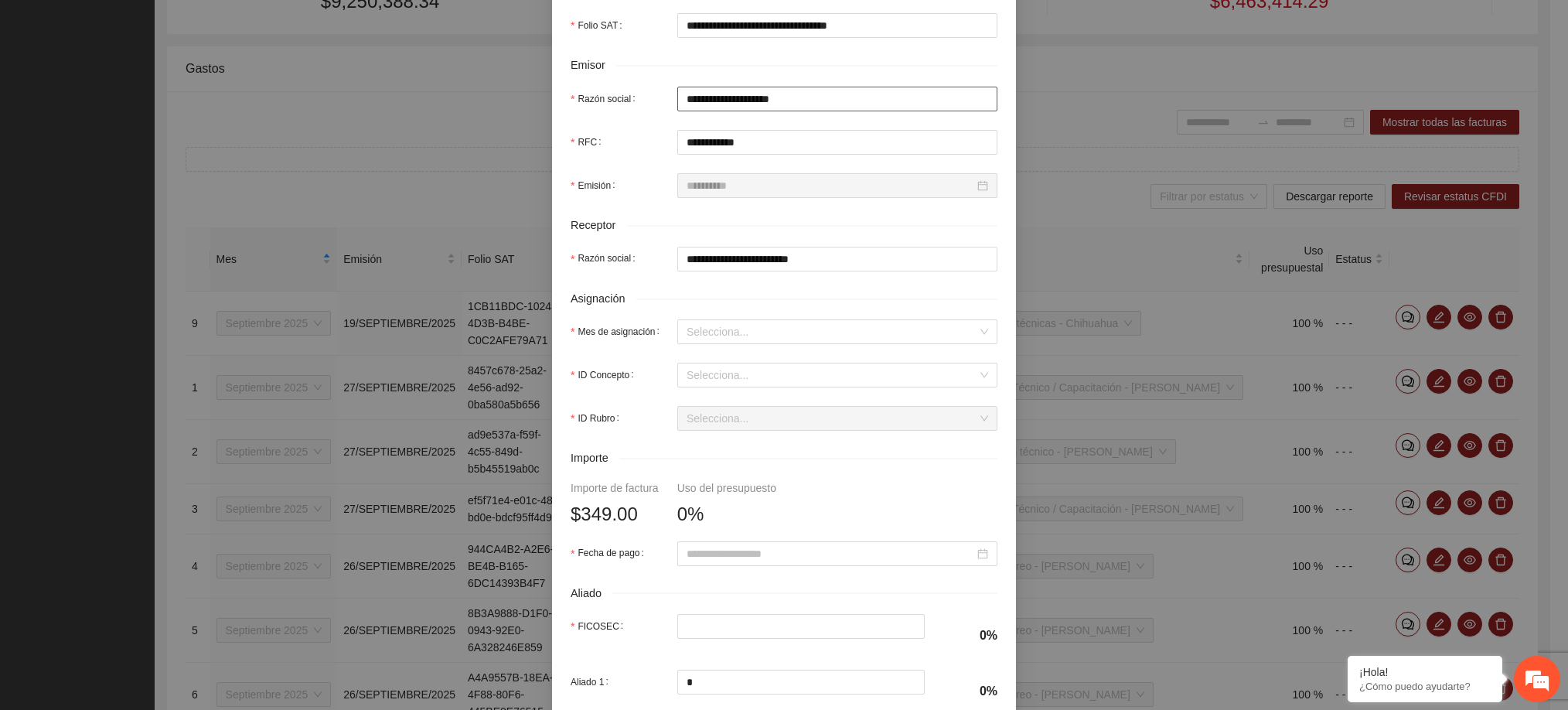
scroll to position [327, 0]
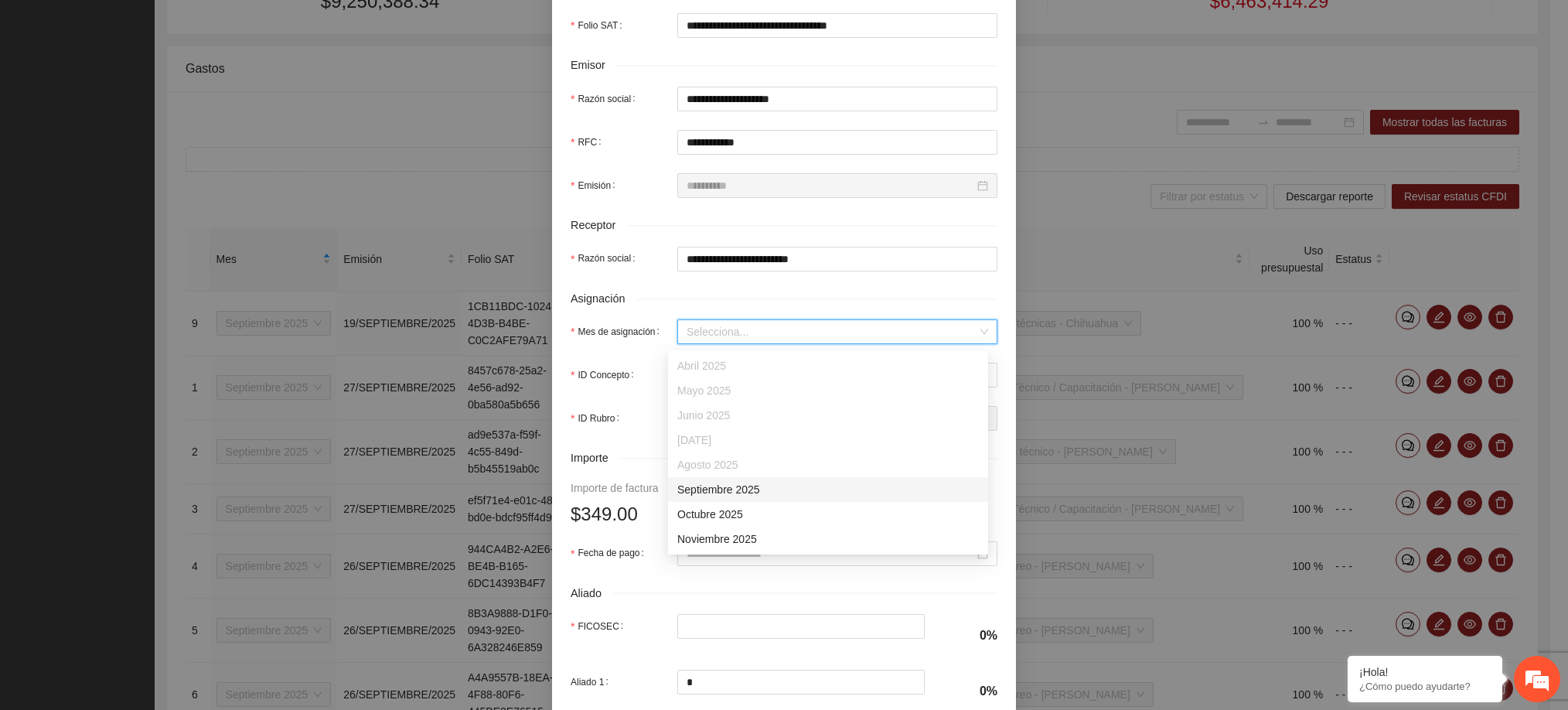
click at [765, 337] on input "Mes de asignación" at bounding box center [832, 331] width 291 height 23
click at [735, 492] on div "Septiembre 2025" at bounding box center [828, 490] width 301 height 17
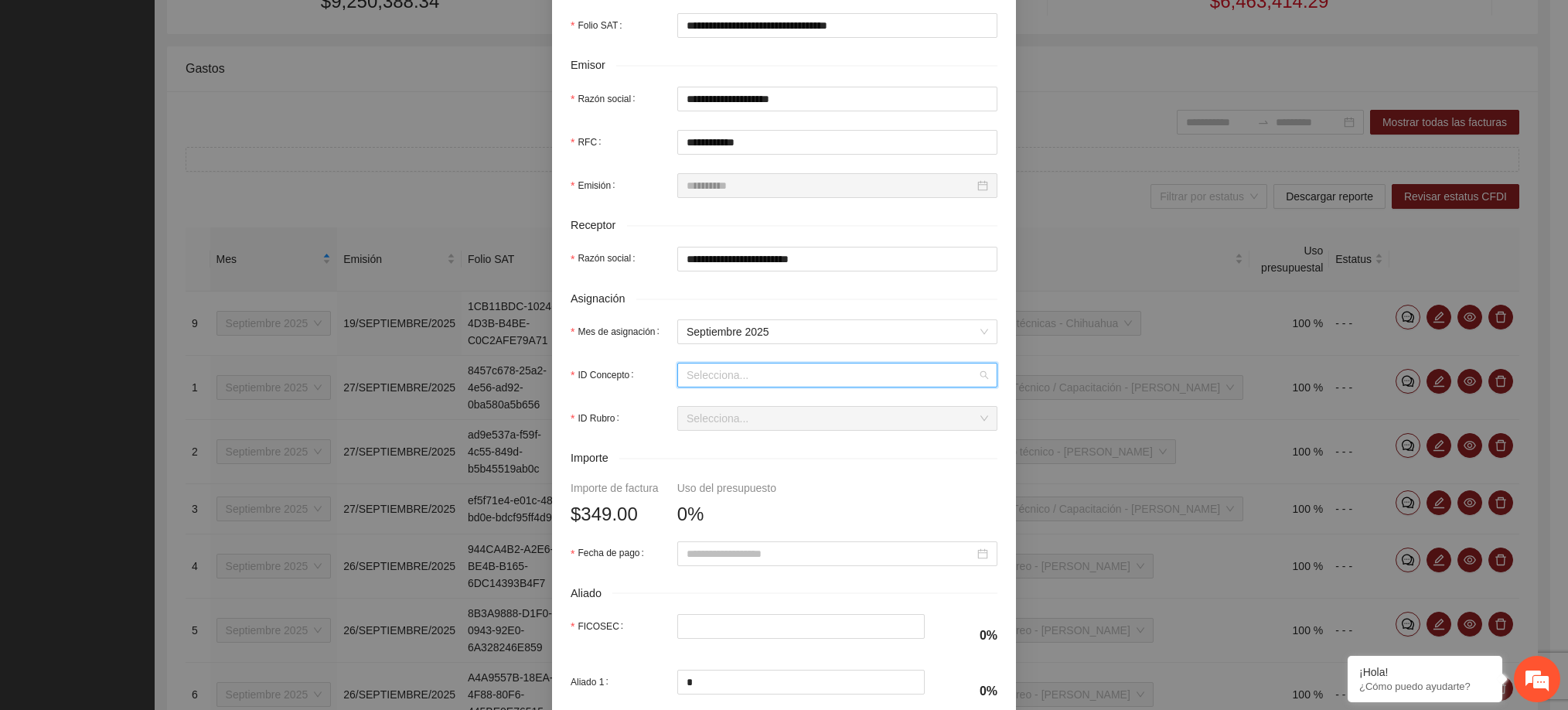
click at [720, 379] on input "ID Concepto" at bounding box center [832, 374] width 291 height 23
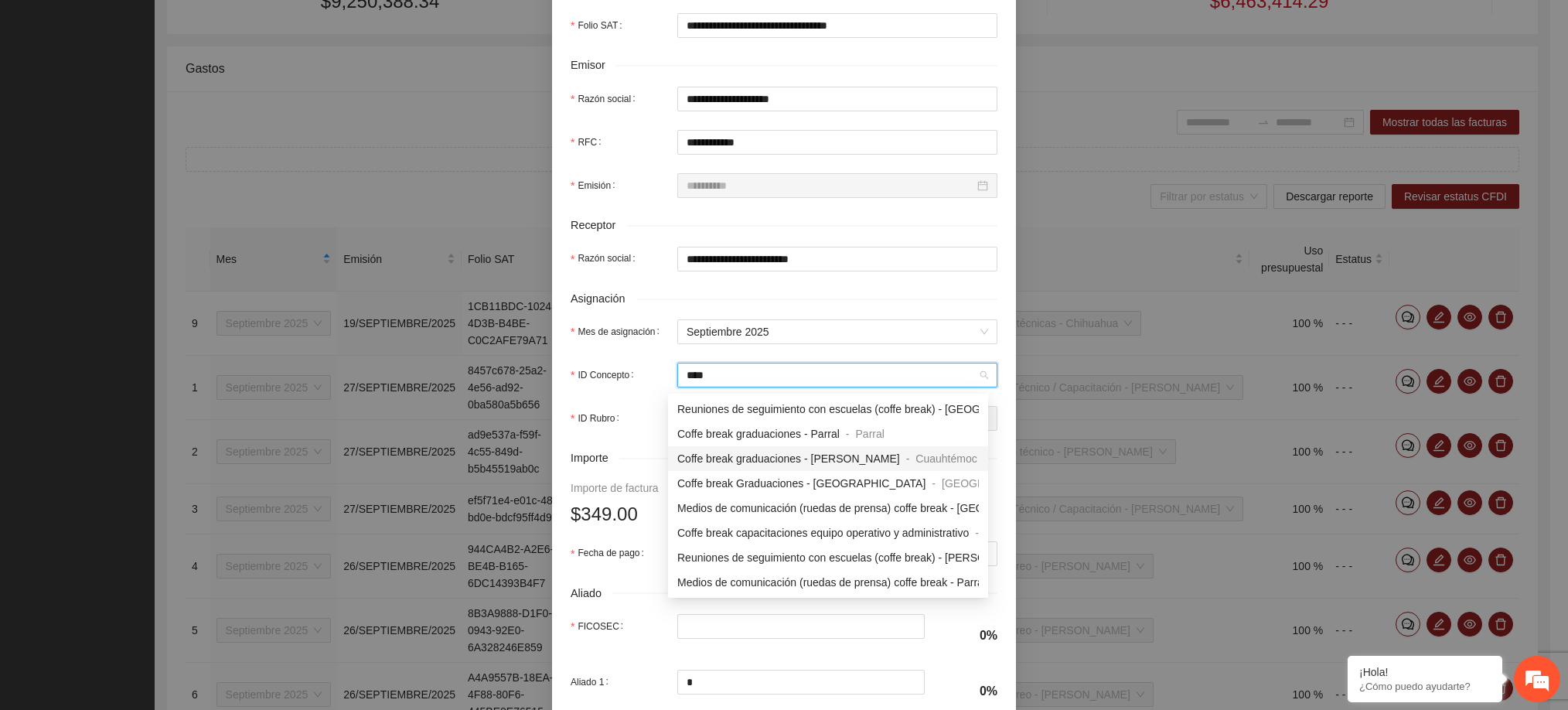
click at [750, 460] on span "Coffe break graduaciones - [PERSON_NAME]" at bounding box center [788, 458] width 223 height 12
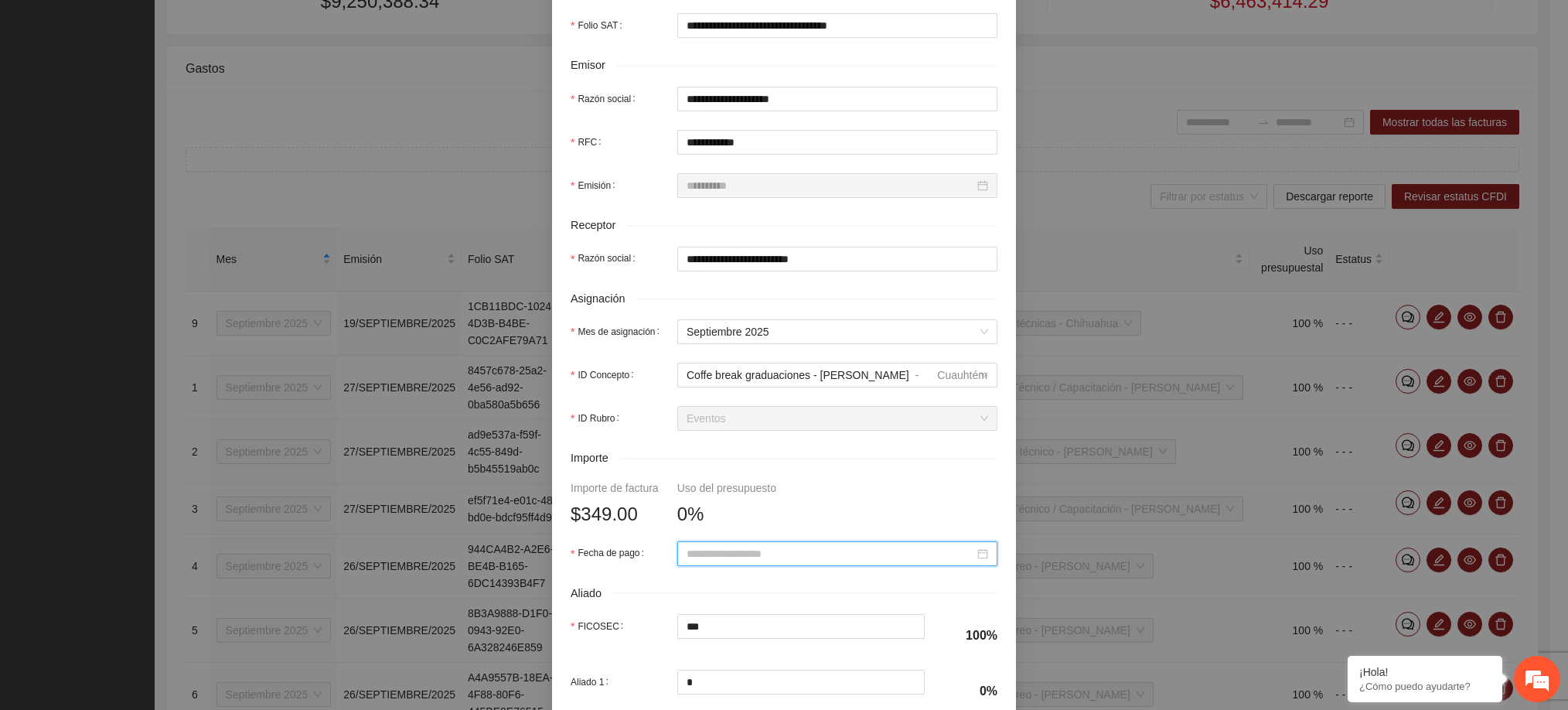
click at [746, 558] on input "Fecha de pago" at bounding box center [830, 554] width 288 height 17
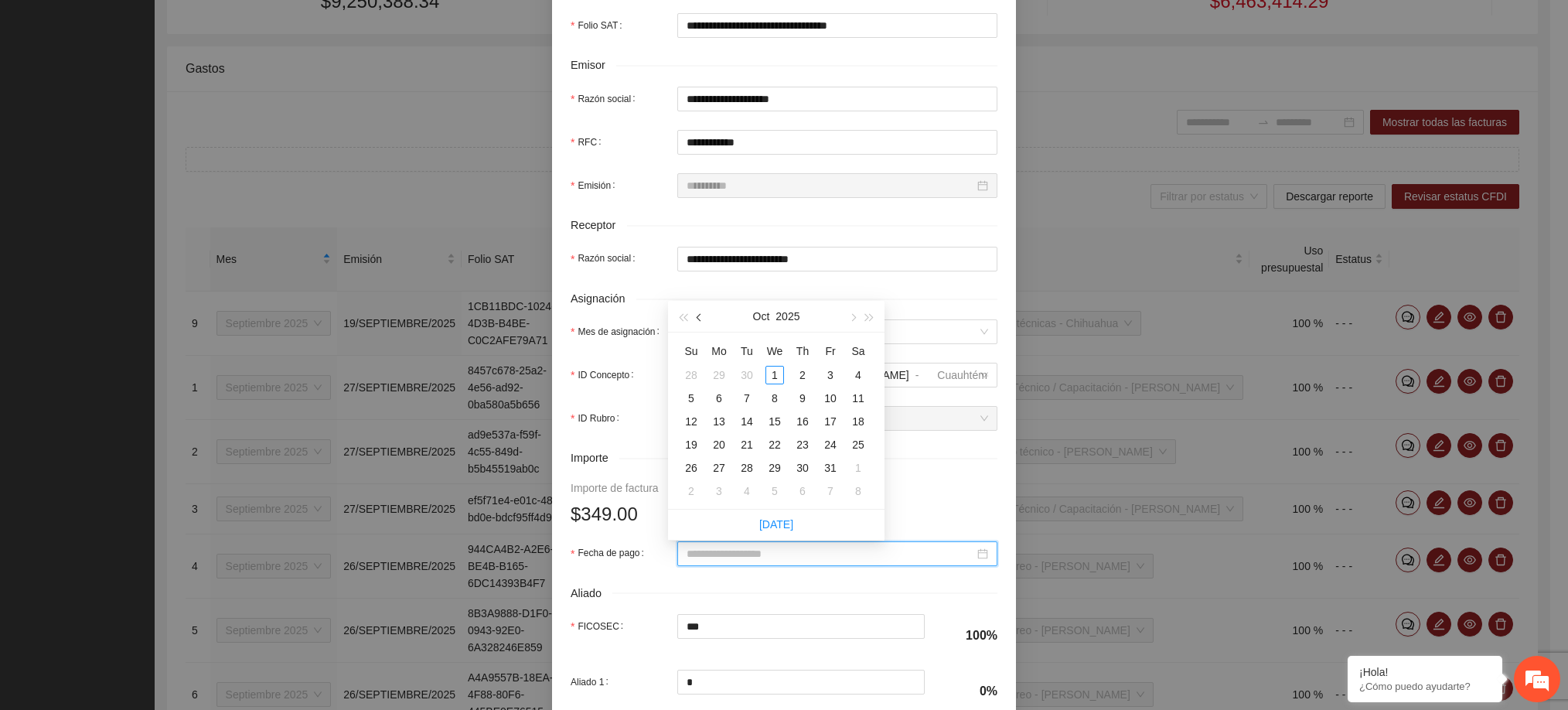
click at [701, 319] on span "button" at bounding box center [700, 318] width 8 height 8
click at [833, 445] on div "26" at bounding box center [830, 444] width 19 height 19
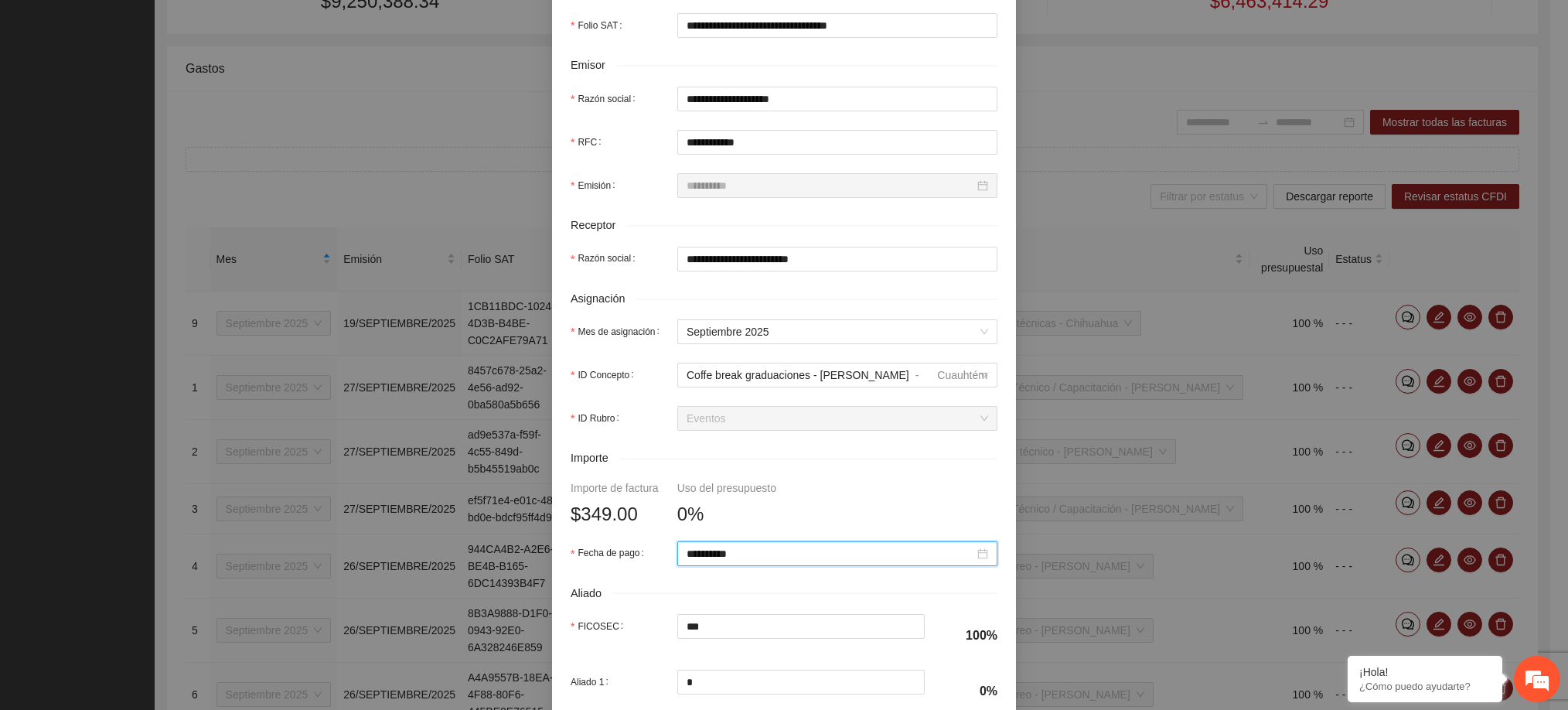
scroll to position [540, 0]
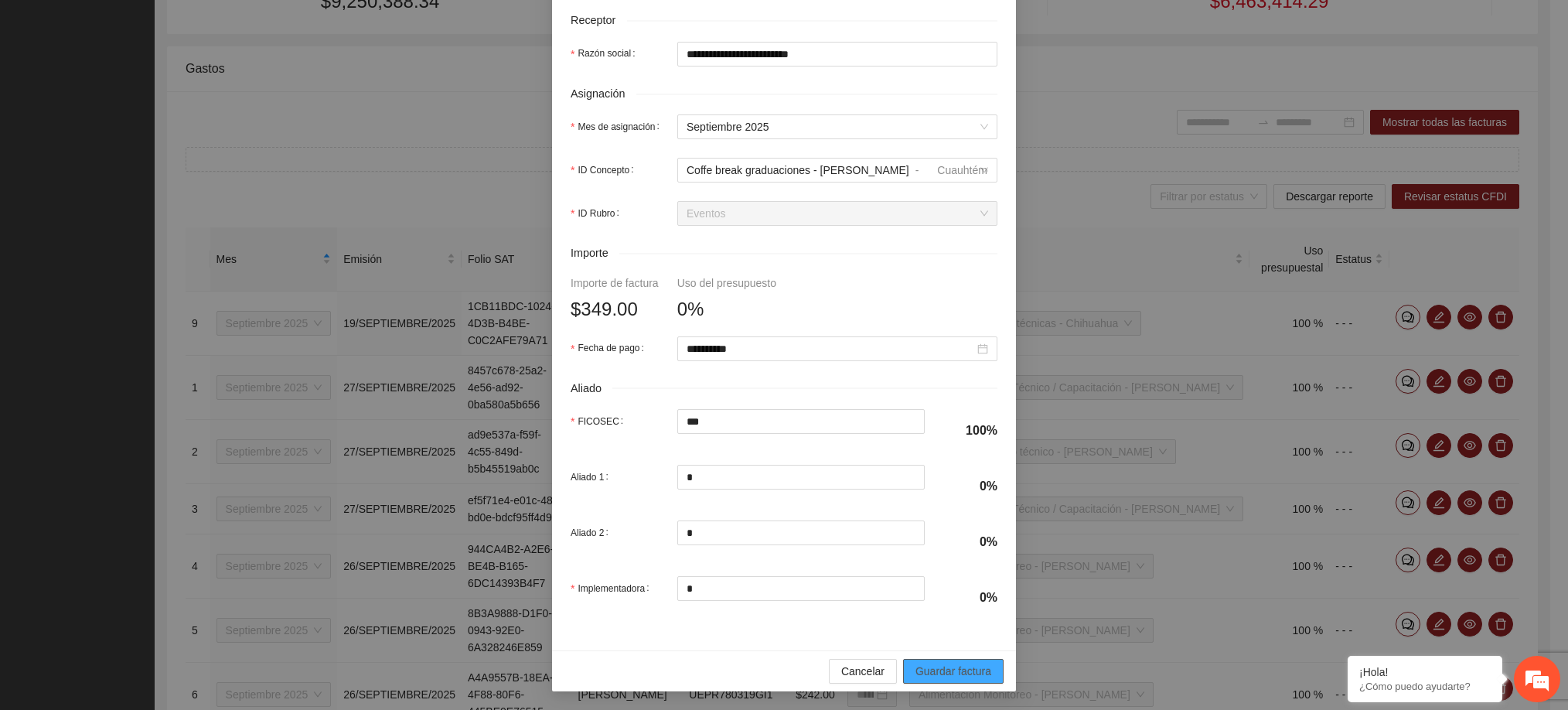
click at [946, 666] on span "Guardar factura" at bounding box center [953, 671] width 76 height 17
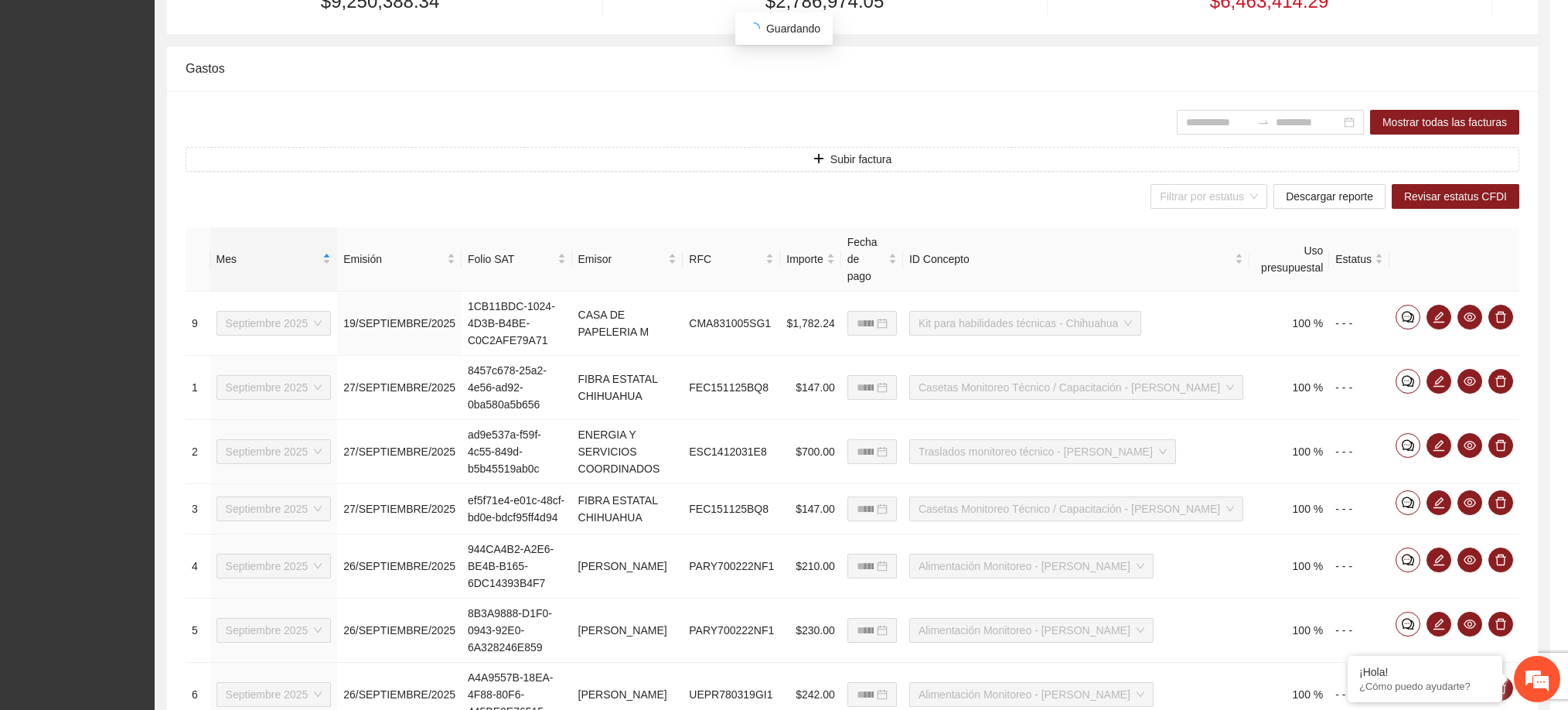
scroll to position [416, 0]
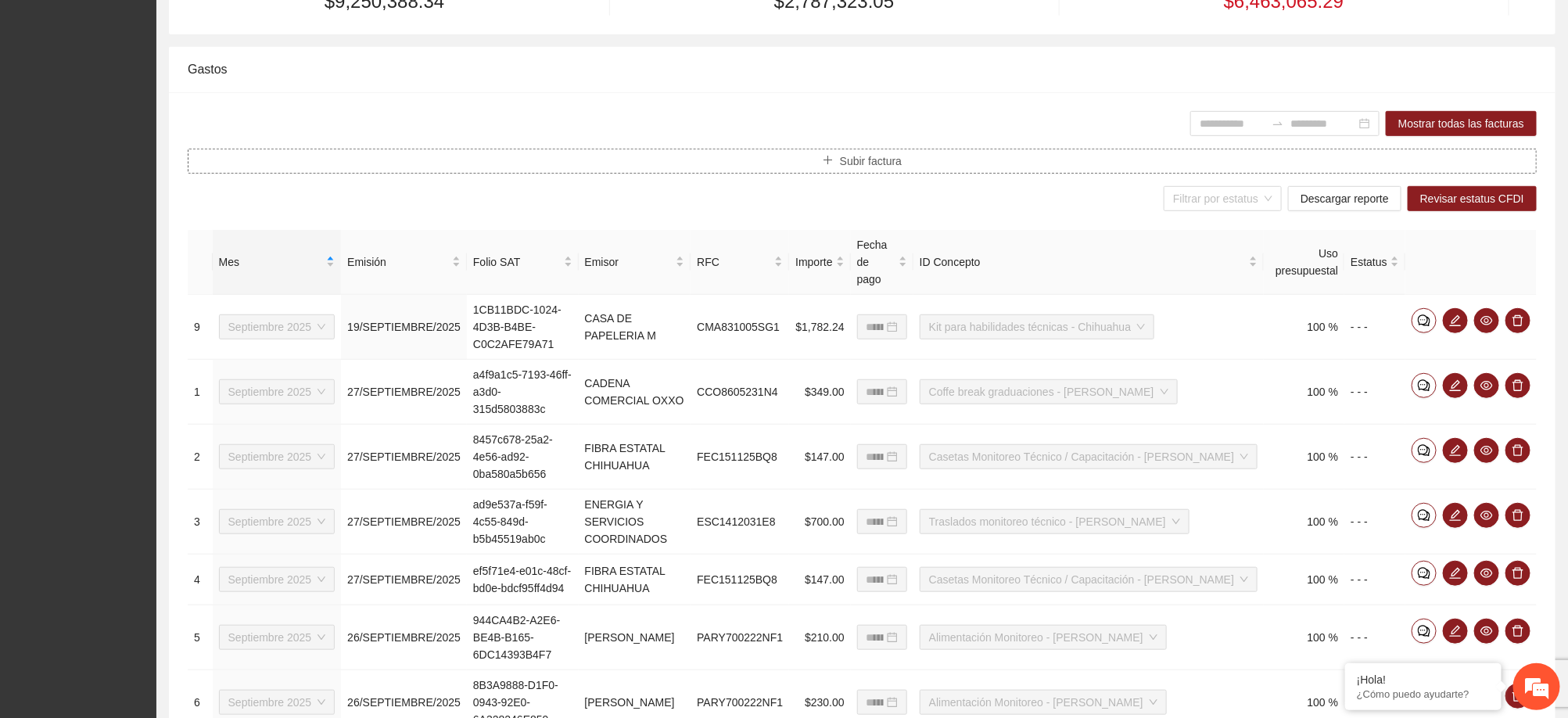
click at [866, 160] on span "Subir factura" at bounding box center [870, 161] width 61 height 17
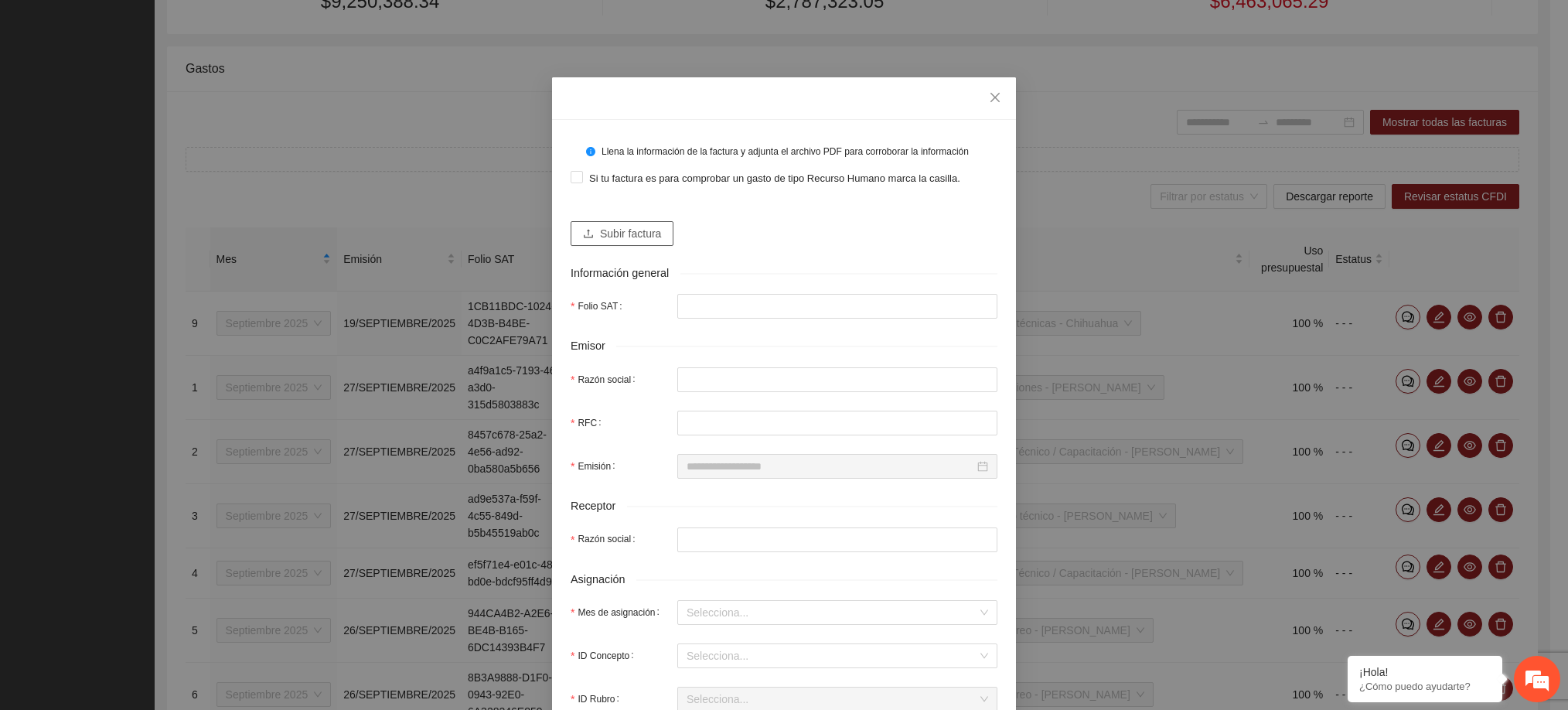
click at [643, 239] on span "Subir factura" at bounding box center [630, 234] width 61 height 17
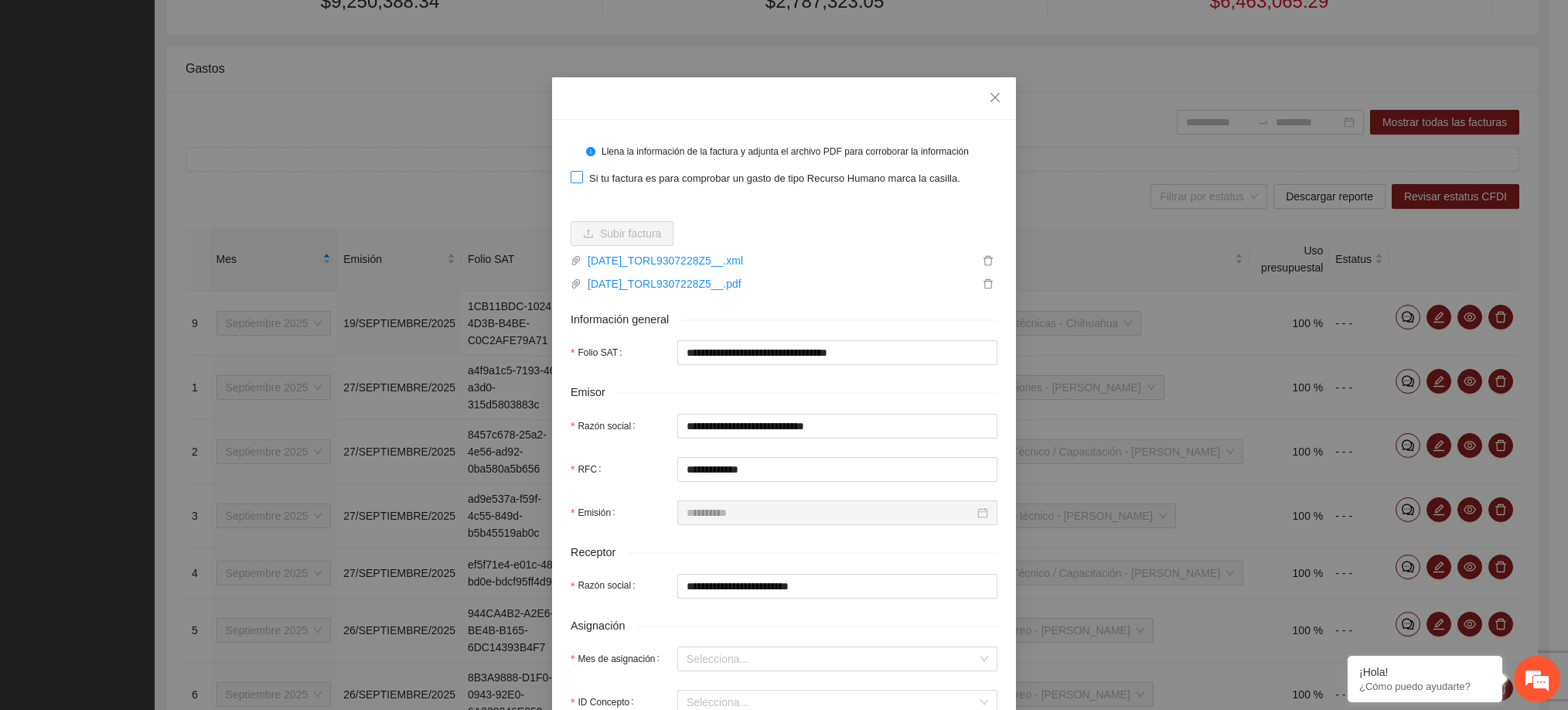
click at [730, 171] on span "Si tu factura es para comprobar un gasto de tipo Recurso Humano marca la casill…" at bounding box center [775, 179] width 383 height 15
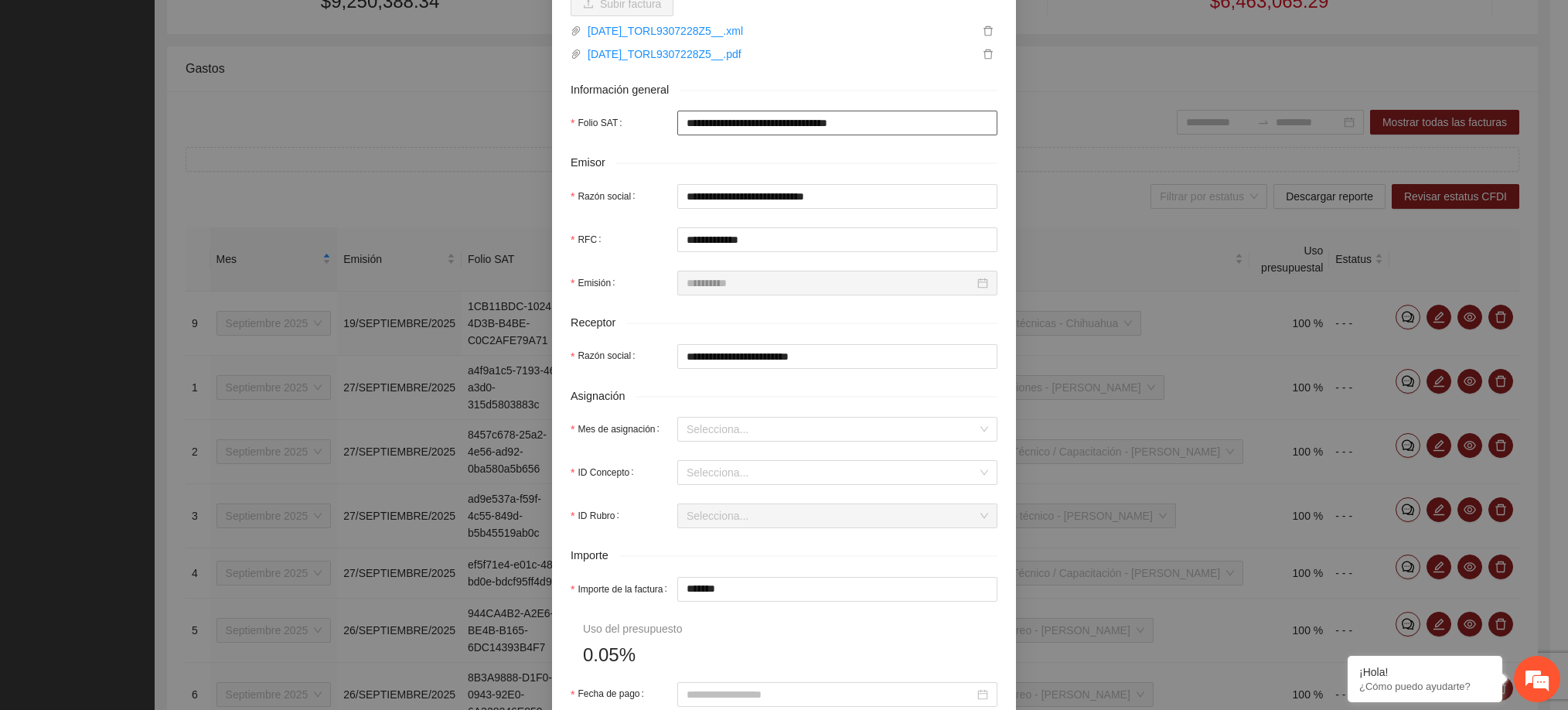
scroll to position [230, 0]
click at [787, 425] on input "Mes de asignación" at bounding box center [832, 428] width 291 height 23
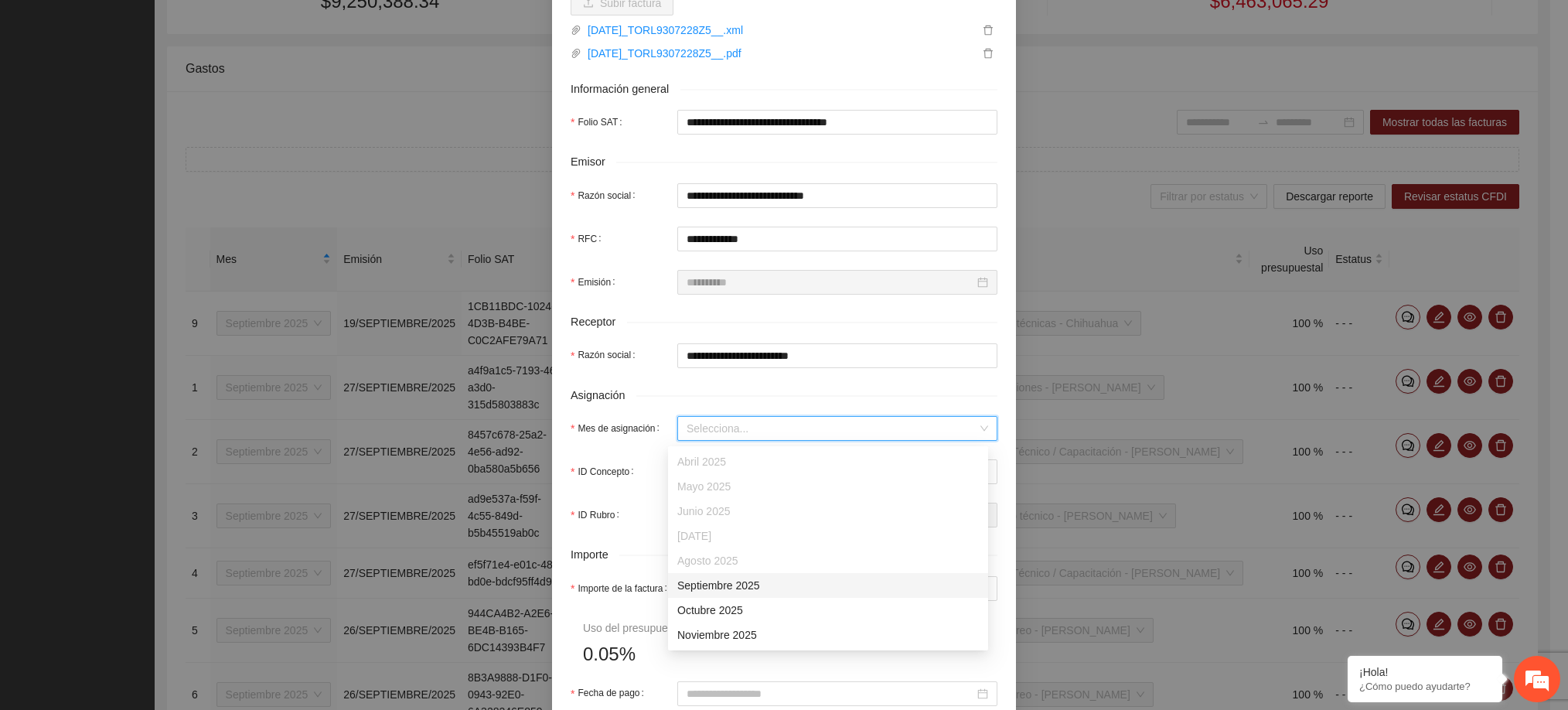
click at [751, 581] on div "Septiembre 2025" at bounding box center [828, 586] width 301 height 17
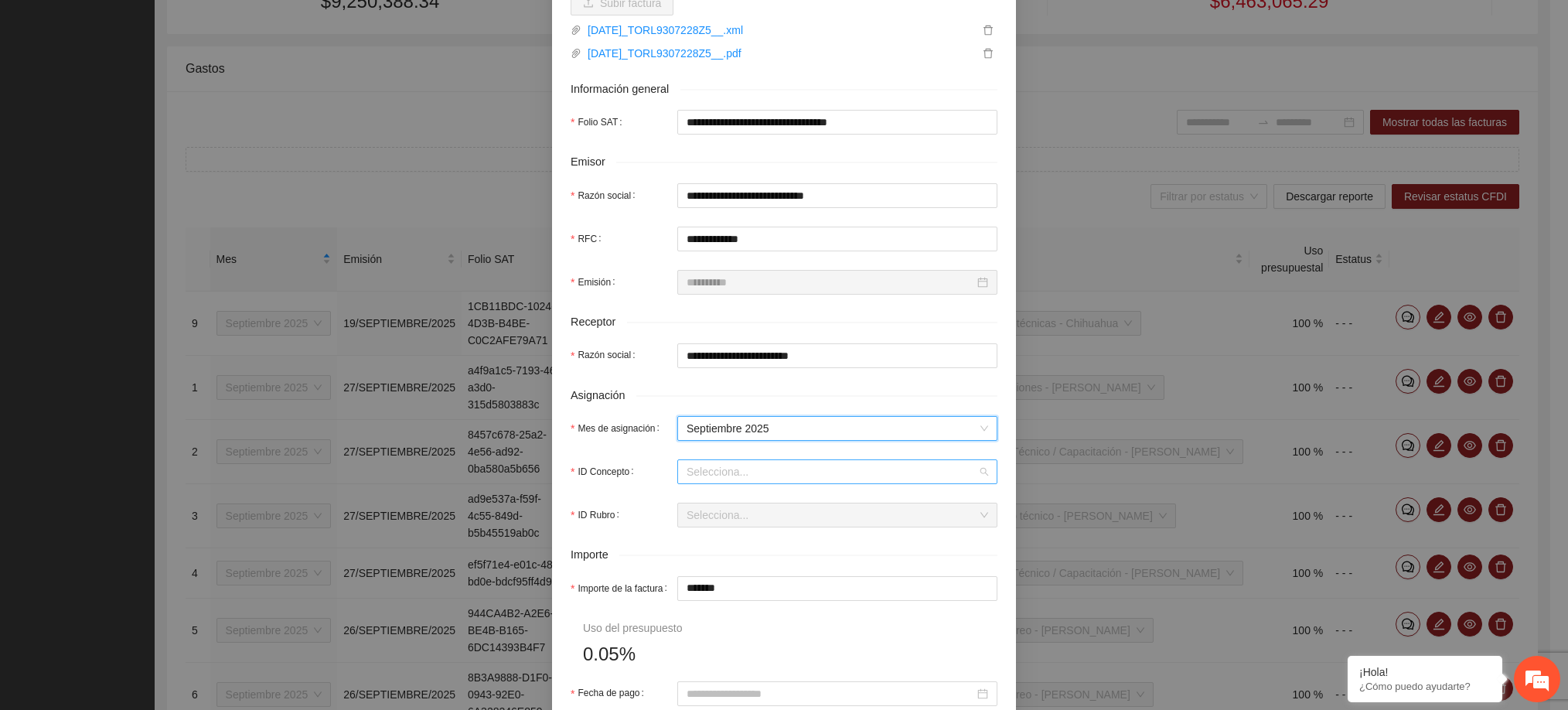
click at [739, 480] on input "ID Concepto" at bounding box center [832, 471] width 291 height 23
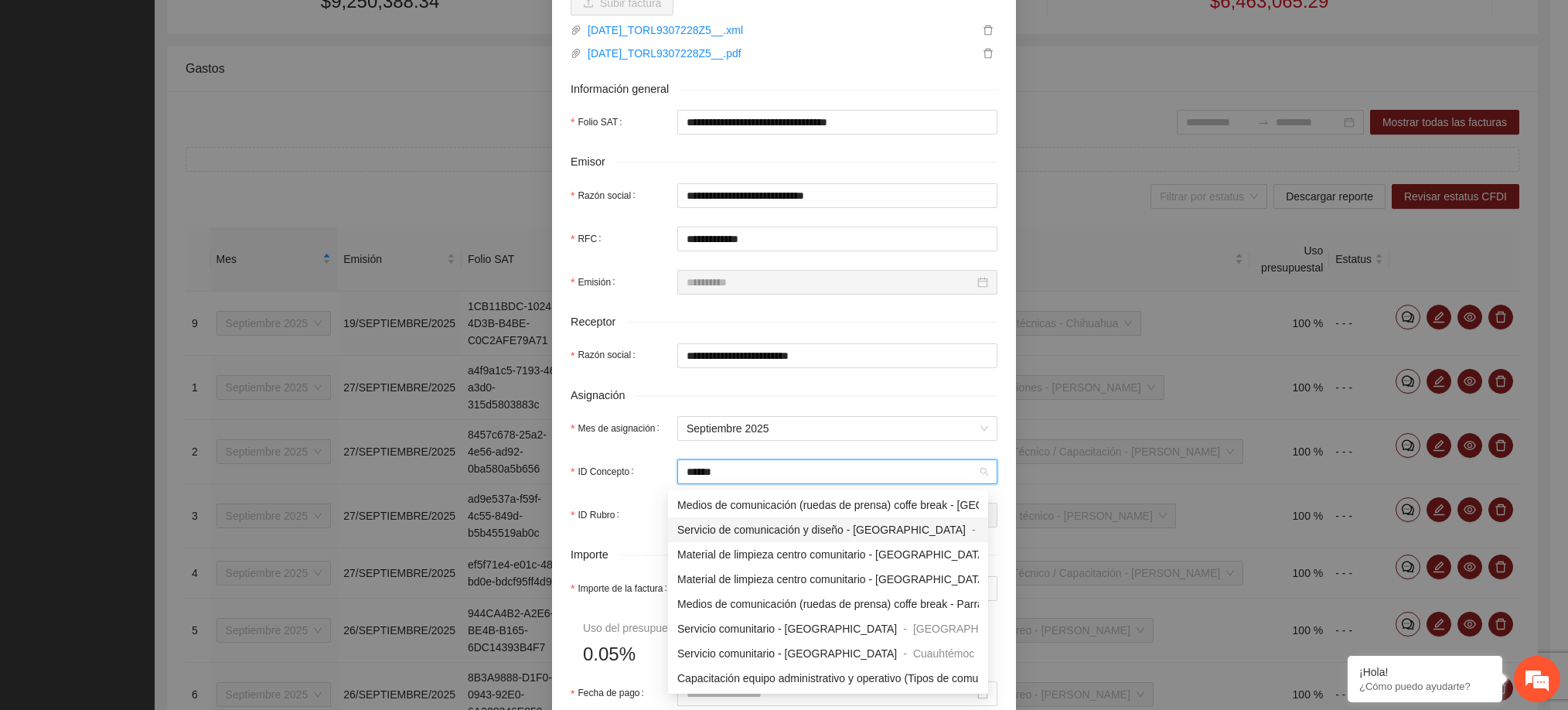
click at [796, 531] on span "Servicio de comunicación y diseño - [GEOGRAPHIC_DATA]" at bounding box center [821, 529] width 288 height 12
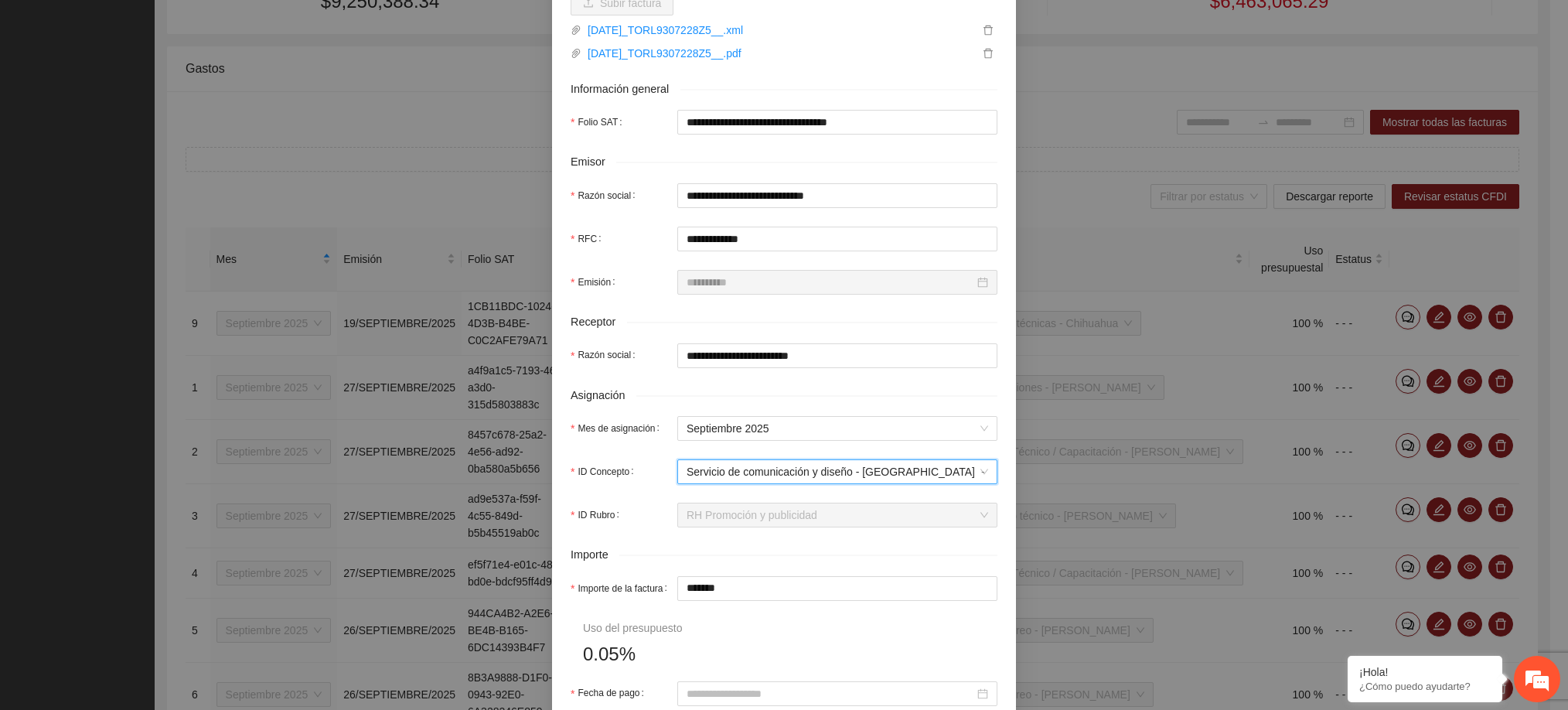
scroll to position [416, 0]
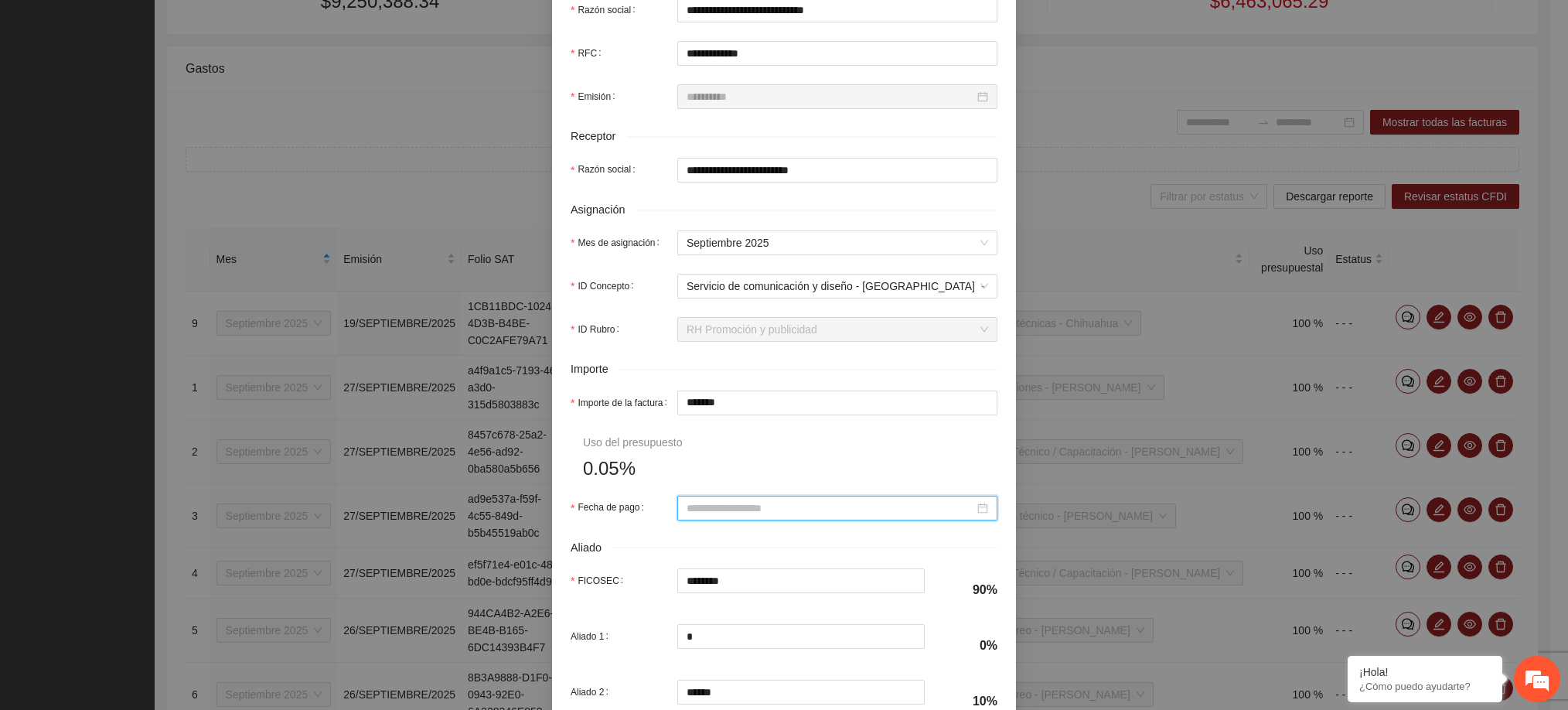
click at [720, 516] on input "Fecha de pago" at bounding box center [830, 508] width 288 height 17
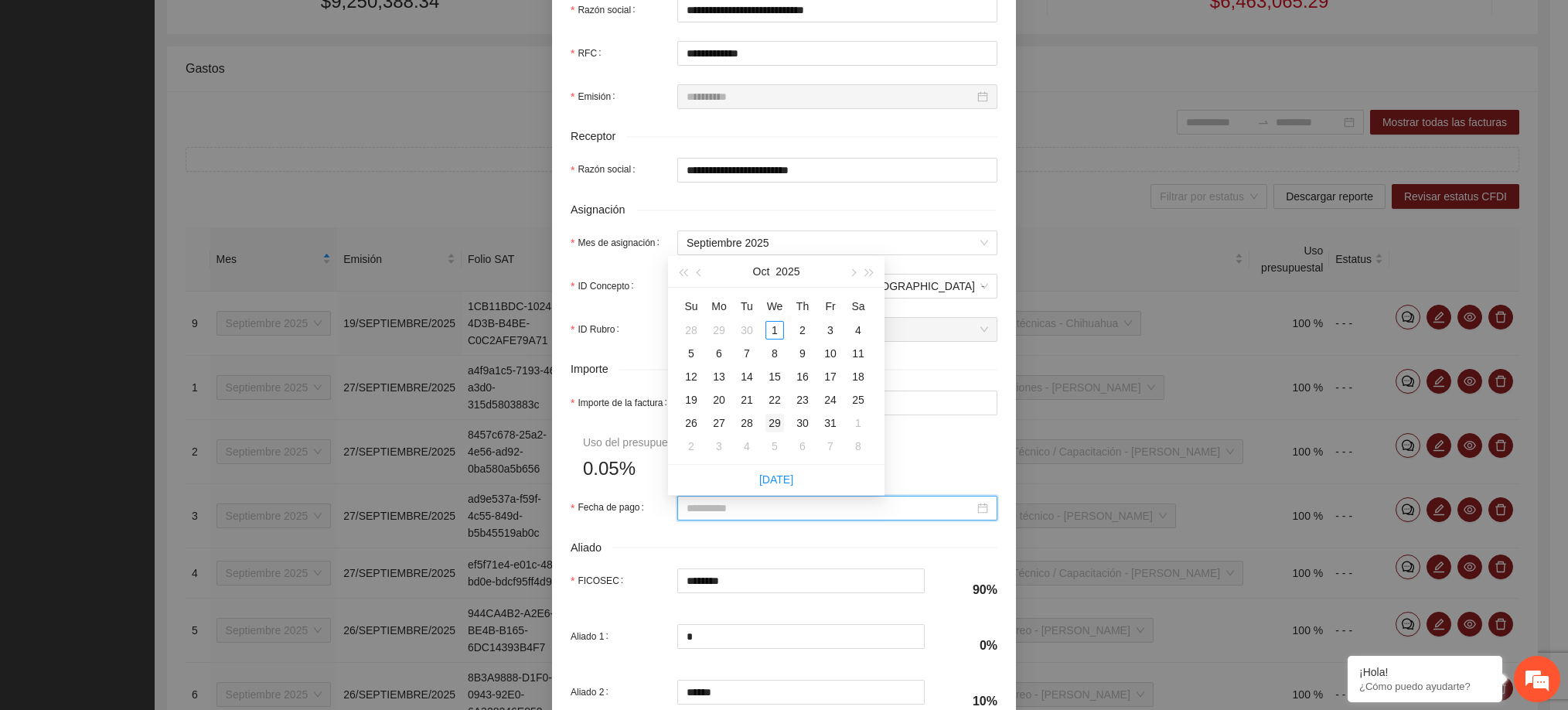
click at [773, 425] on div "29" at bounding box center [775, 423] width 19 height 19
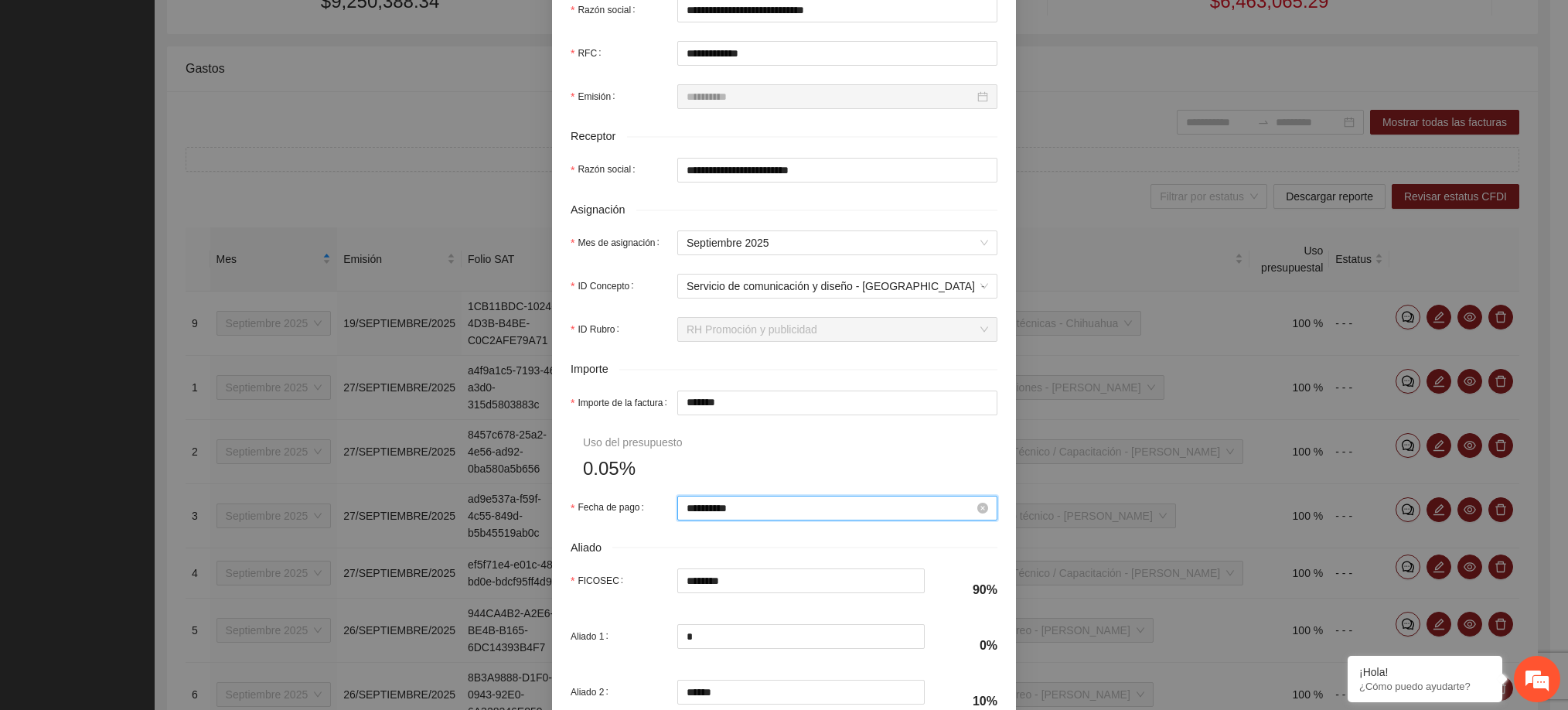
click at [739, 507] on input "**********" at bounding box center [830, 508] width 288 height 17
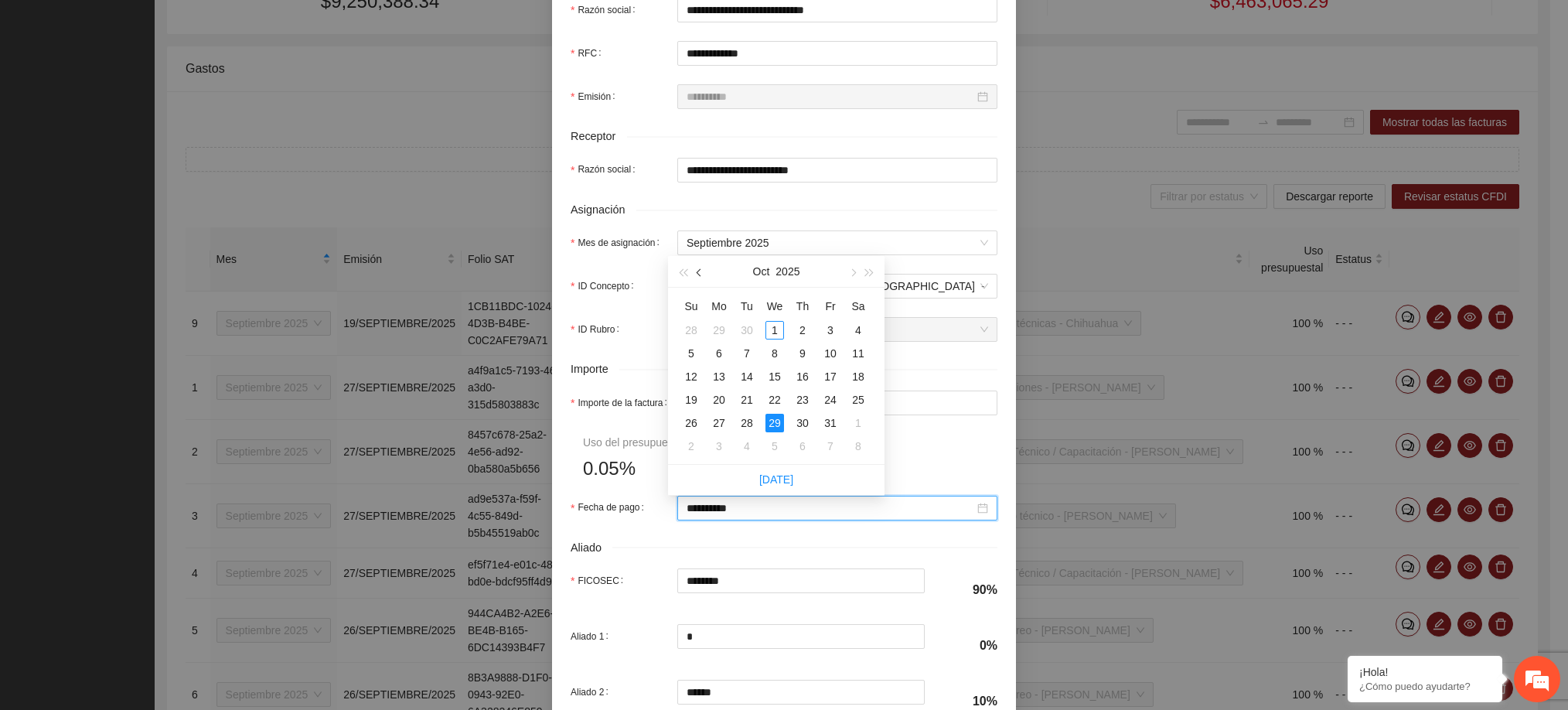
click at [703, 269] on button "button" at bounding box center [699, 271] width 17 height 31
click at [749, 425] on div "30" at bounding box center [747, 423] width 19 height 19
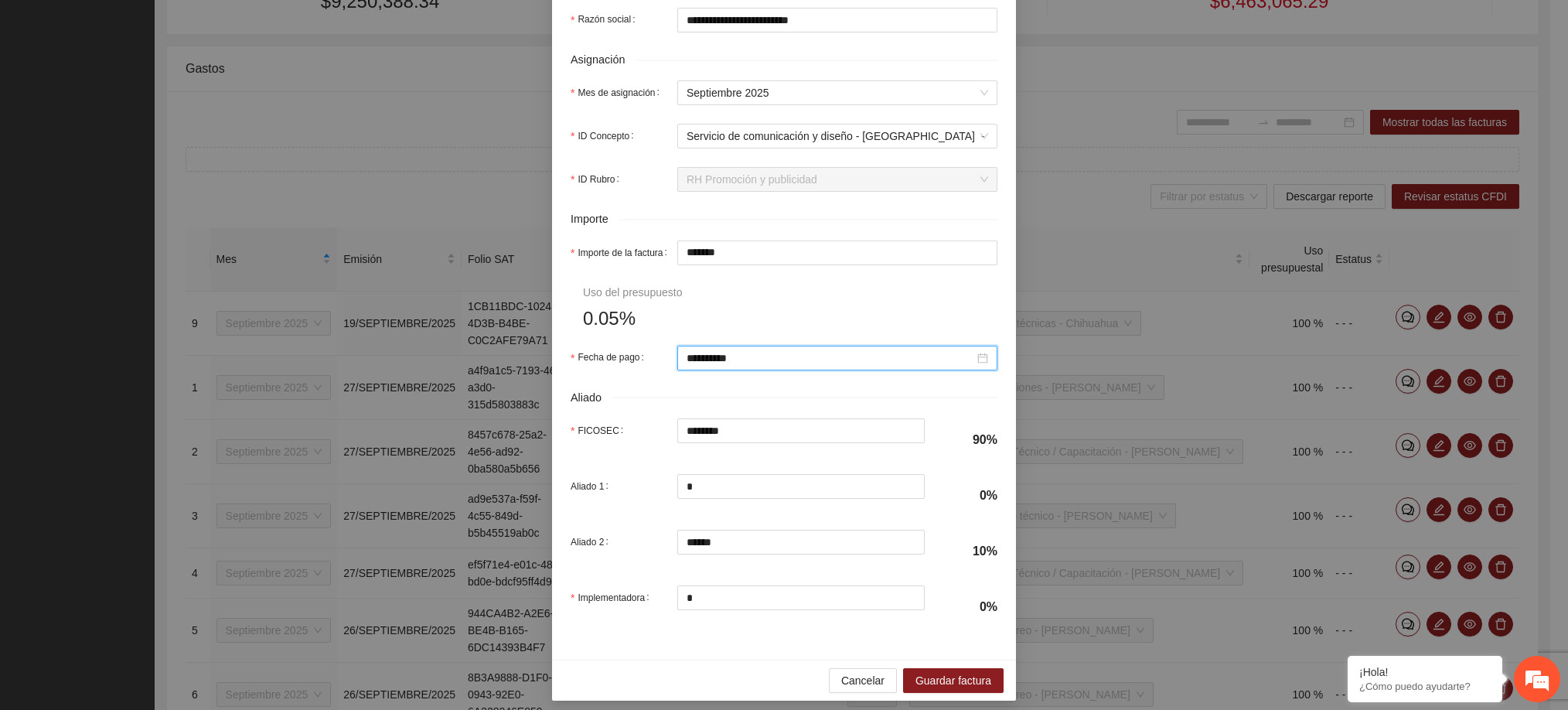
scroll to position [567, 0]
click at [754, 264] on input "*******" at bounding box center [837, 252] width 318 height 23
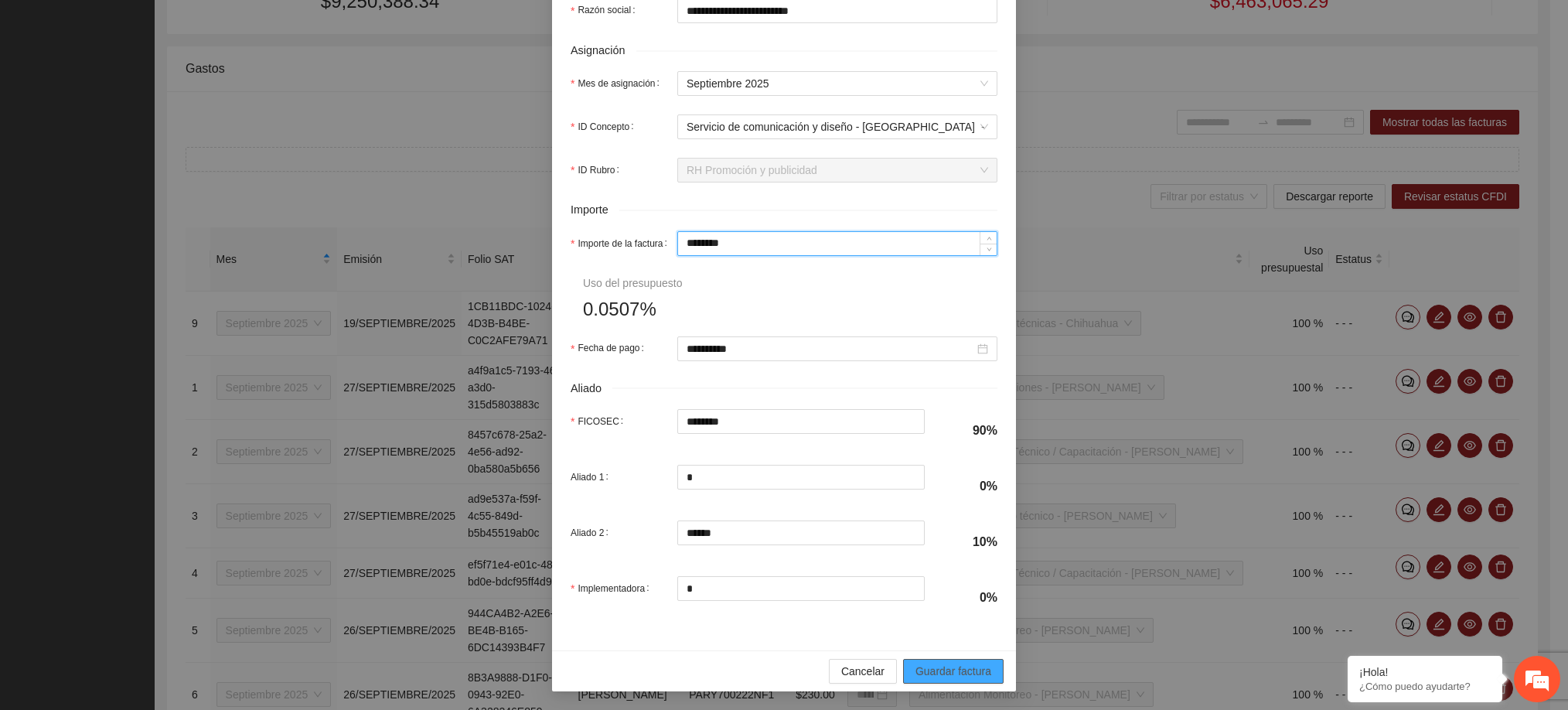
click at [940, 663] on span "Guardar factura" at bounding box center [953, 671] width 76 height 17
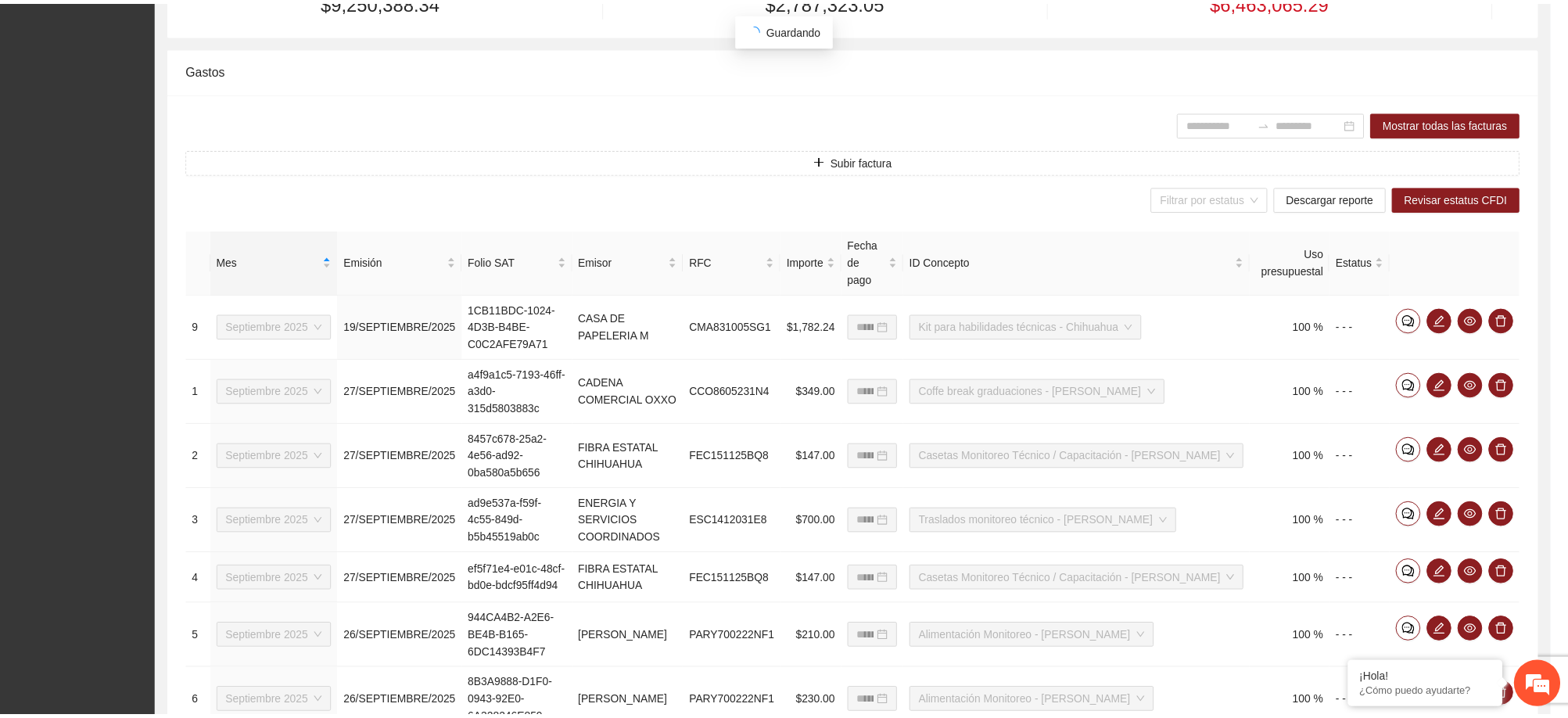
scroll to position [465, 0]
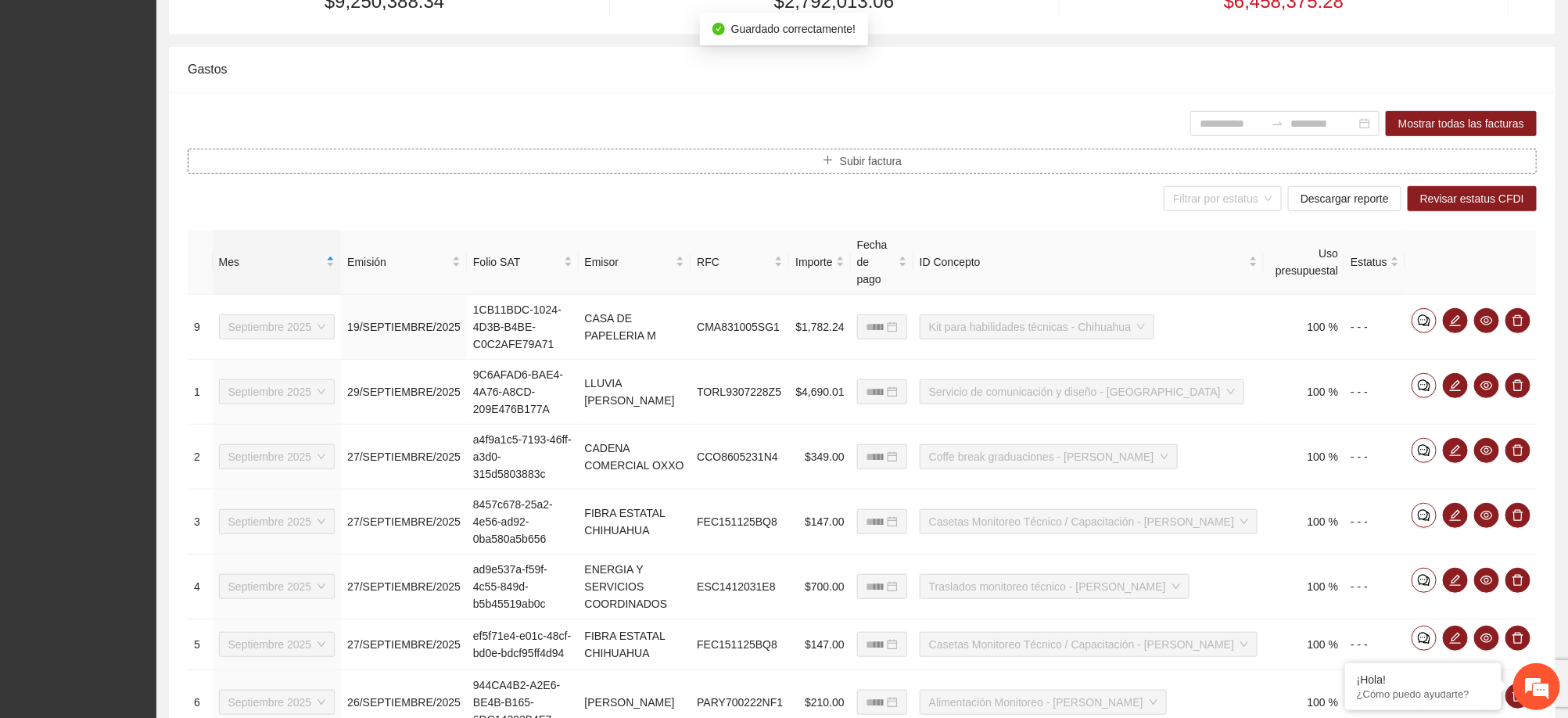
click at [874, 172] on button "Subir factura" at bounding box center [862, 161] width 1349 height 25
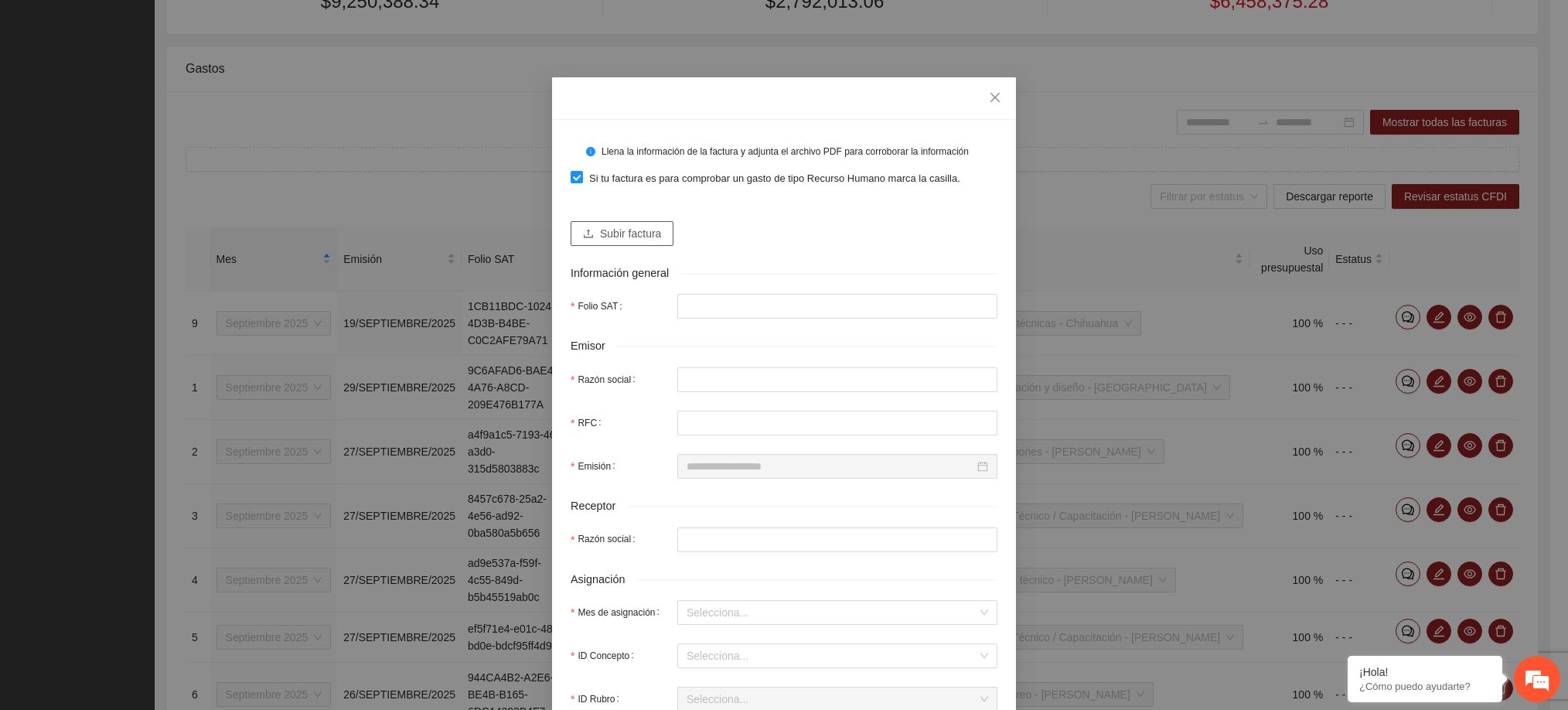
click at [644, 242] on span "Subir factura" at bounding box center [630, 234] width 61 height 17
click at [989, 98] on icon "close" at bounding box center [995, 98] width 12 height 12
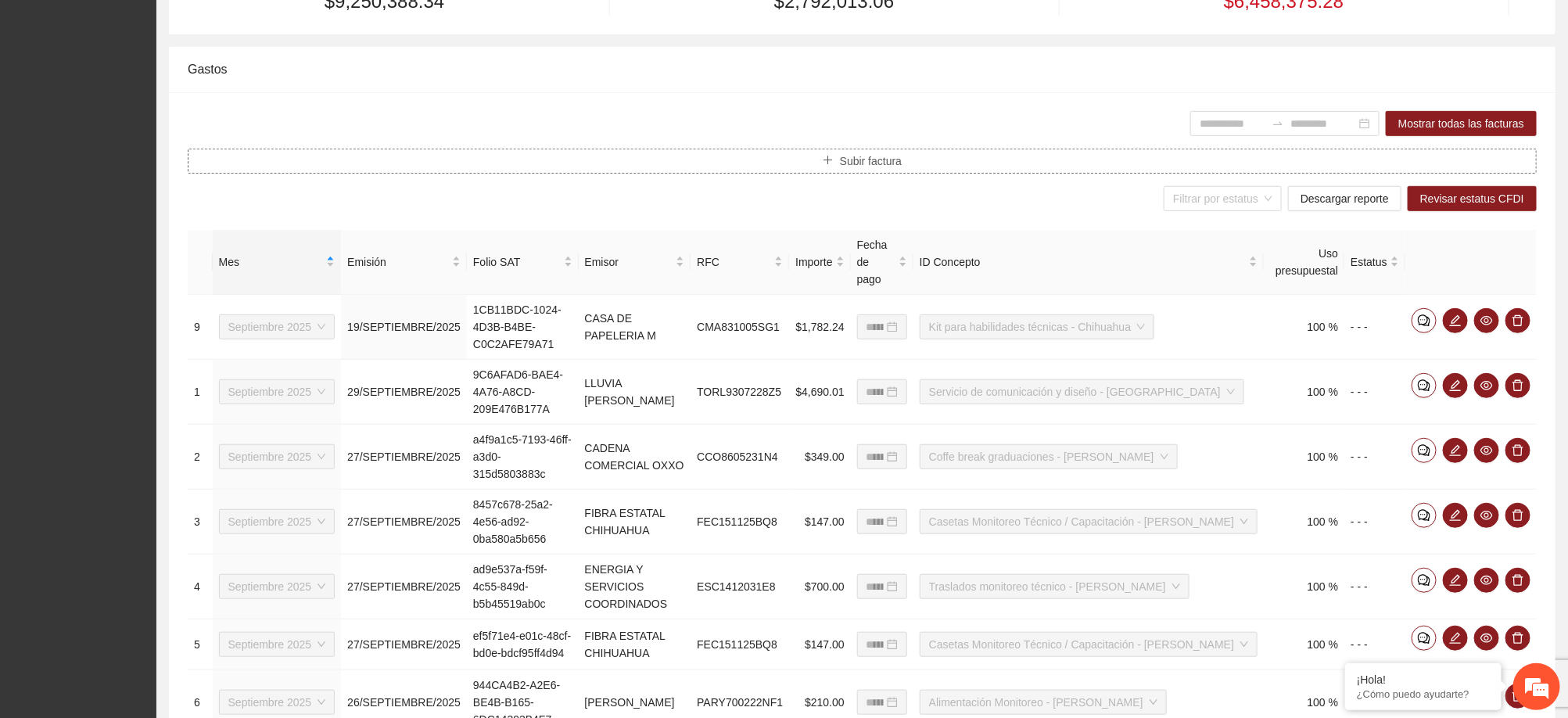
click at [188, 149] on button "Subir factura" at bounding box center [862, 161] width 1349 height 25
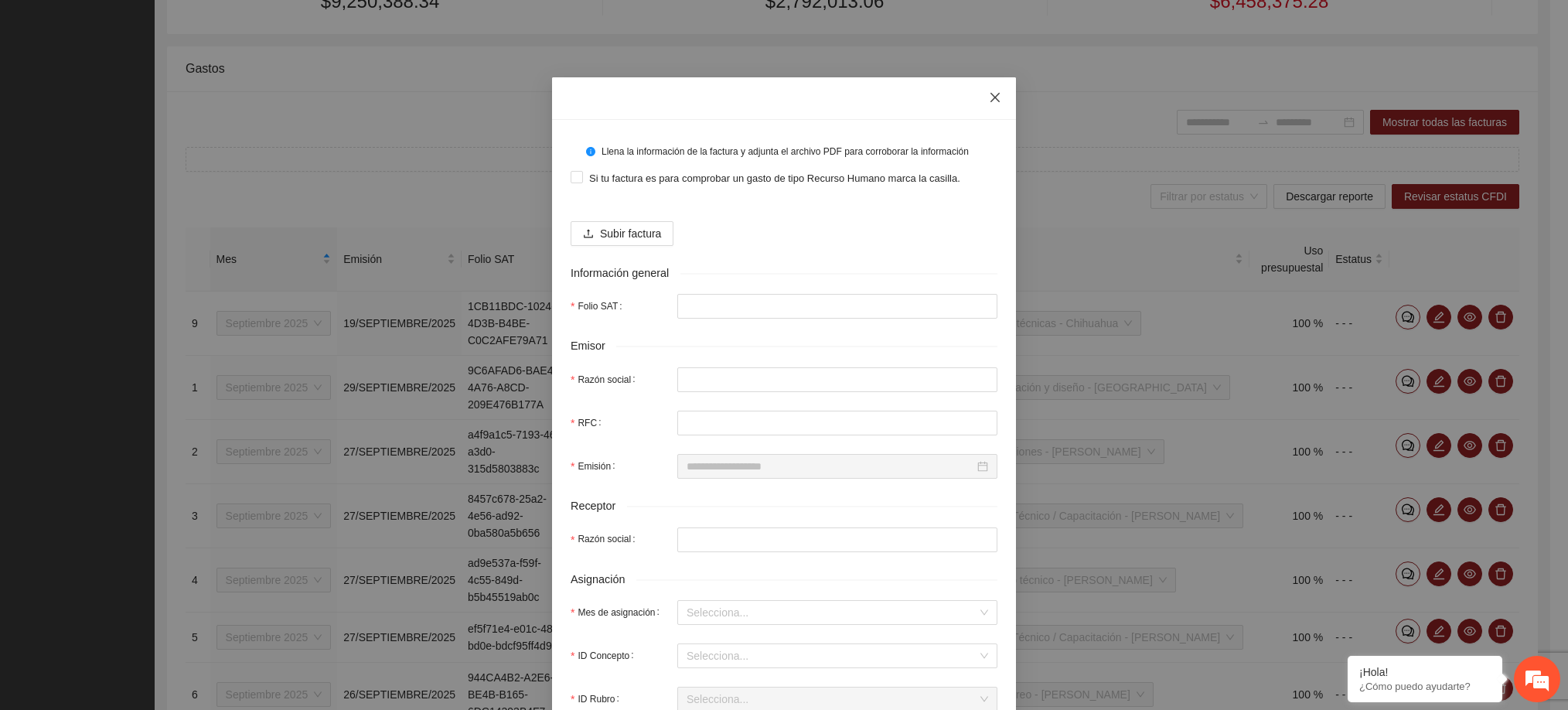
click at [989, 98] on icon "close" at bounding box center [995, 98] width 12 height 12
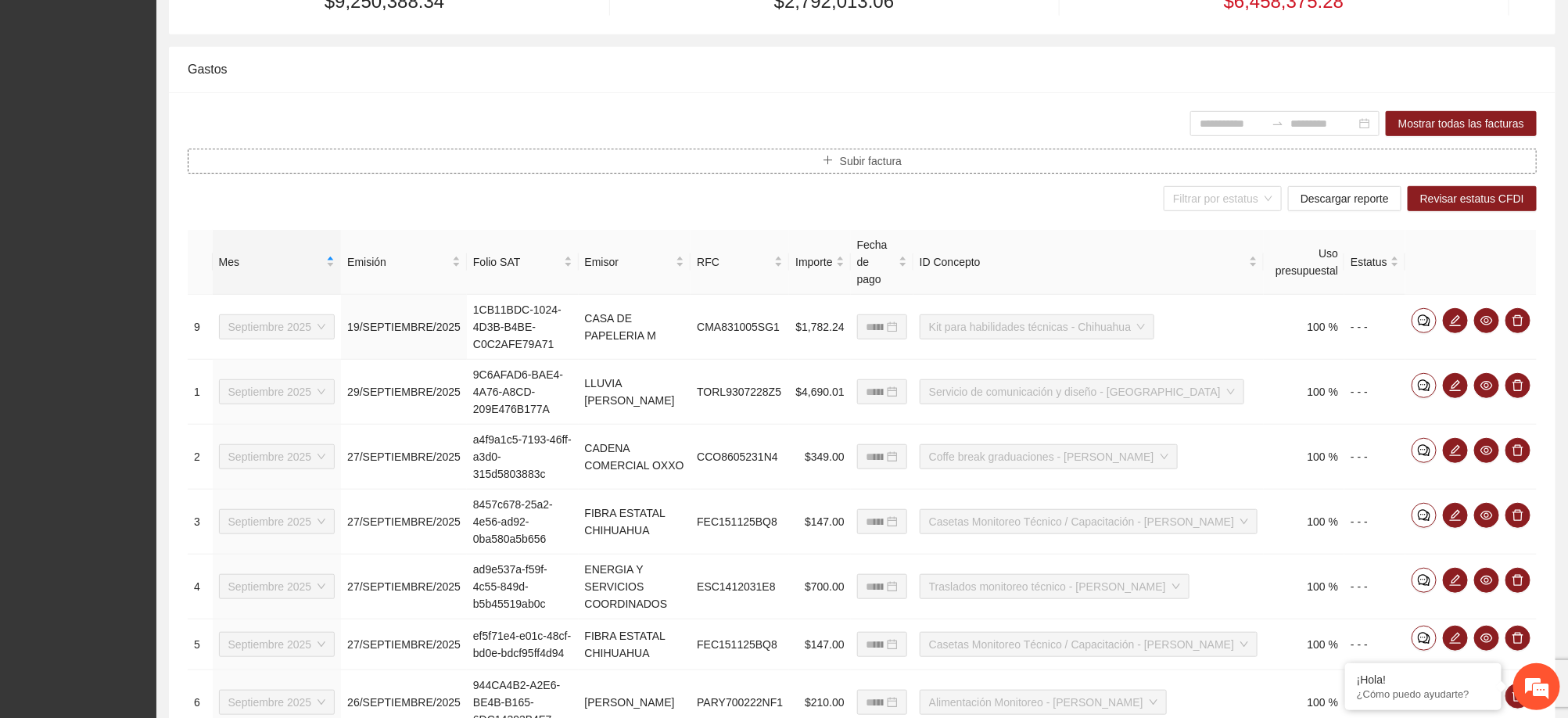
scroll to position [0, 0]
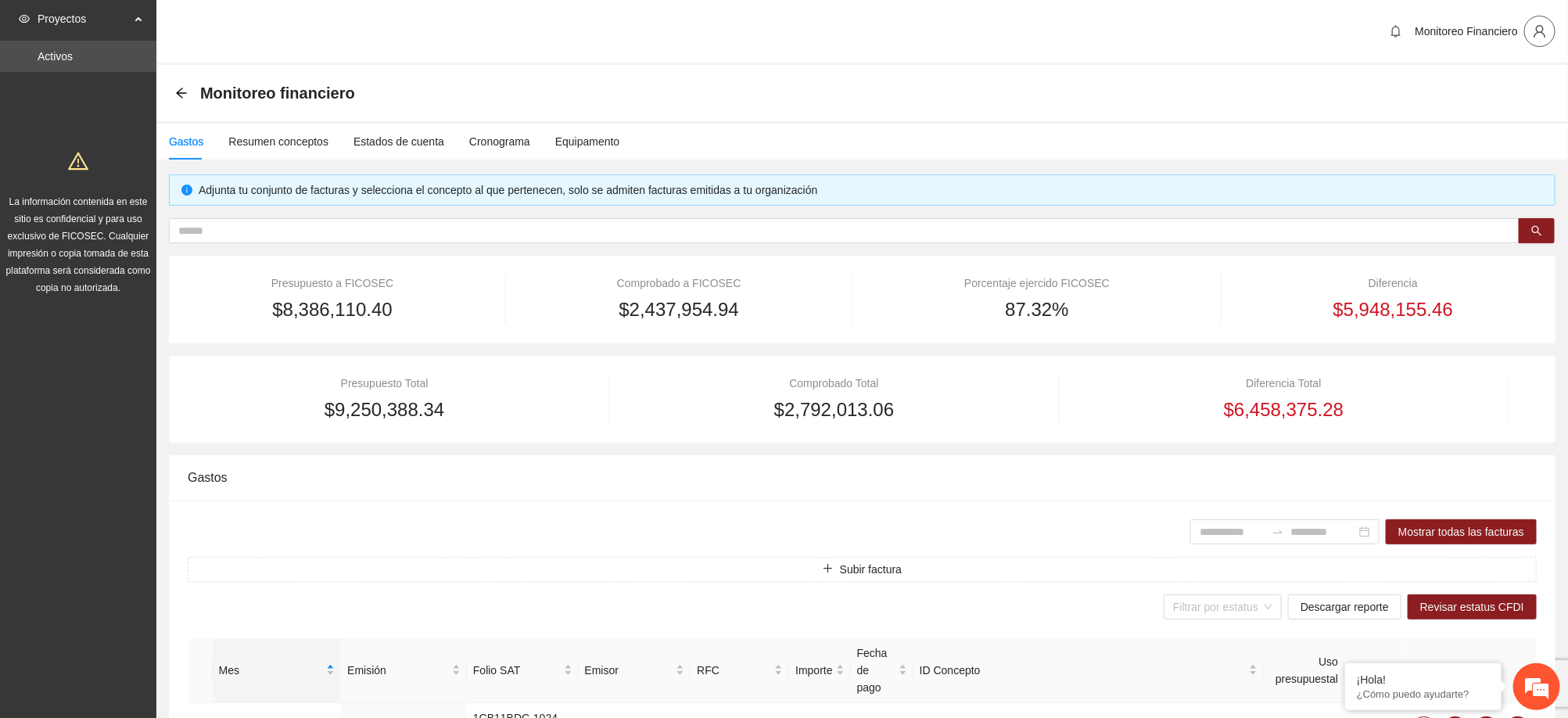
click at [1533, 30] on icon "user" at bounding box center [1539, 31] width 14 height 14
click at [1493, 99] on li "Cerrar sesión" at bounding box center [1498, 89] width 117 height 25
